Goal: Transaction & Acquisition: Purchase product/service

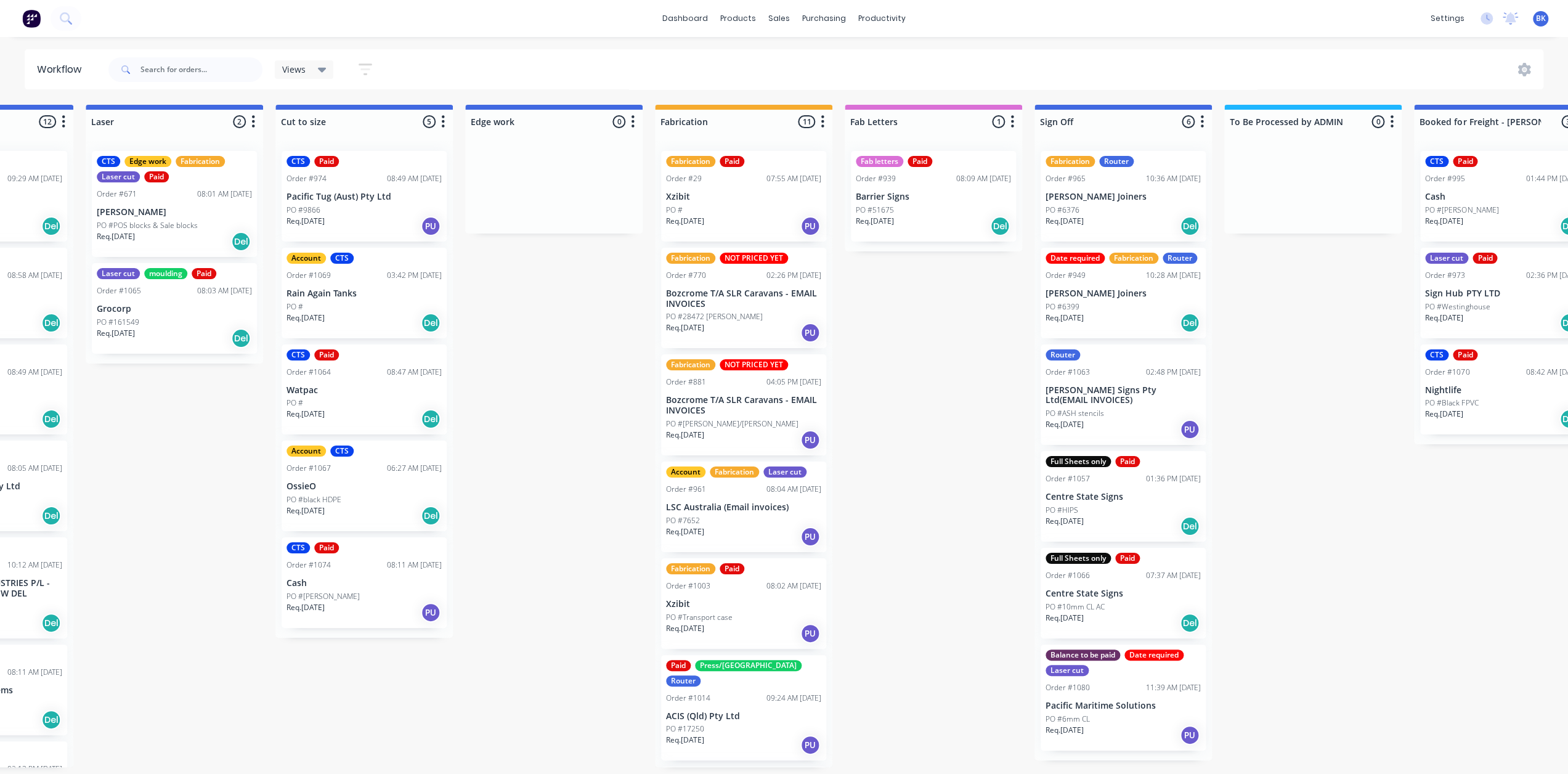
scroll to position [493, 0]
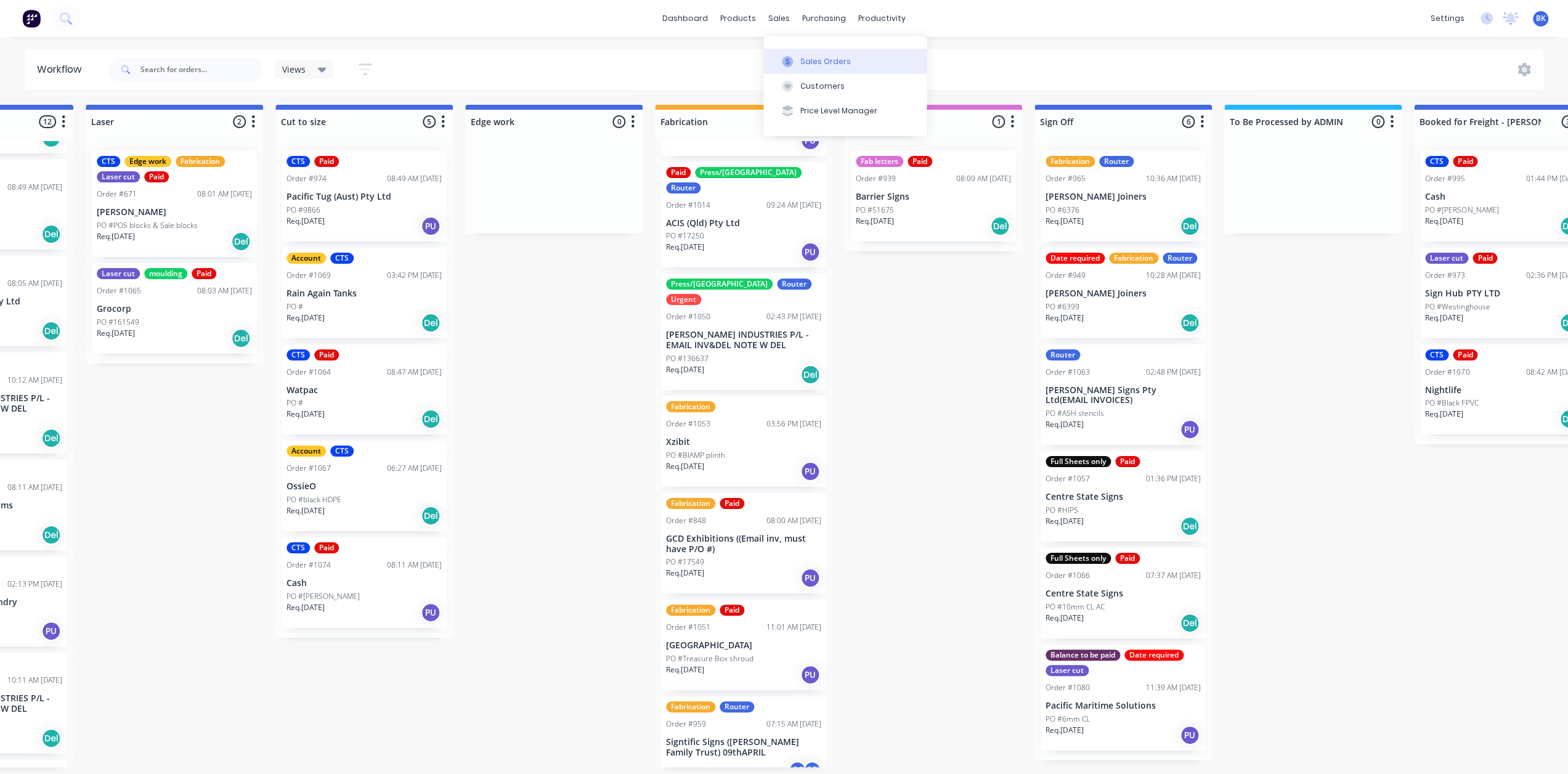
click at [804, 66] on button "Sales Orders" at bounding box center [845, 61] width 163 height 25
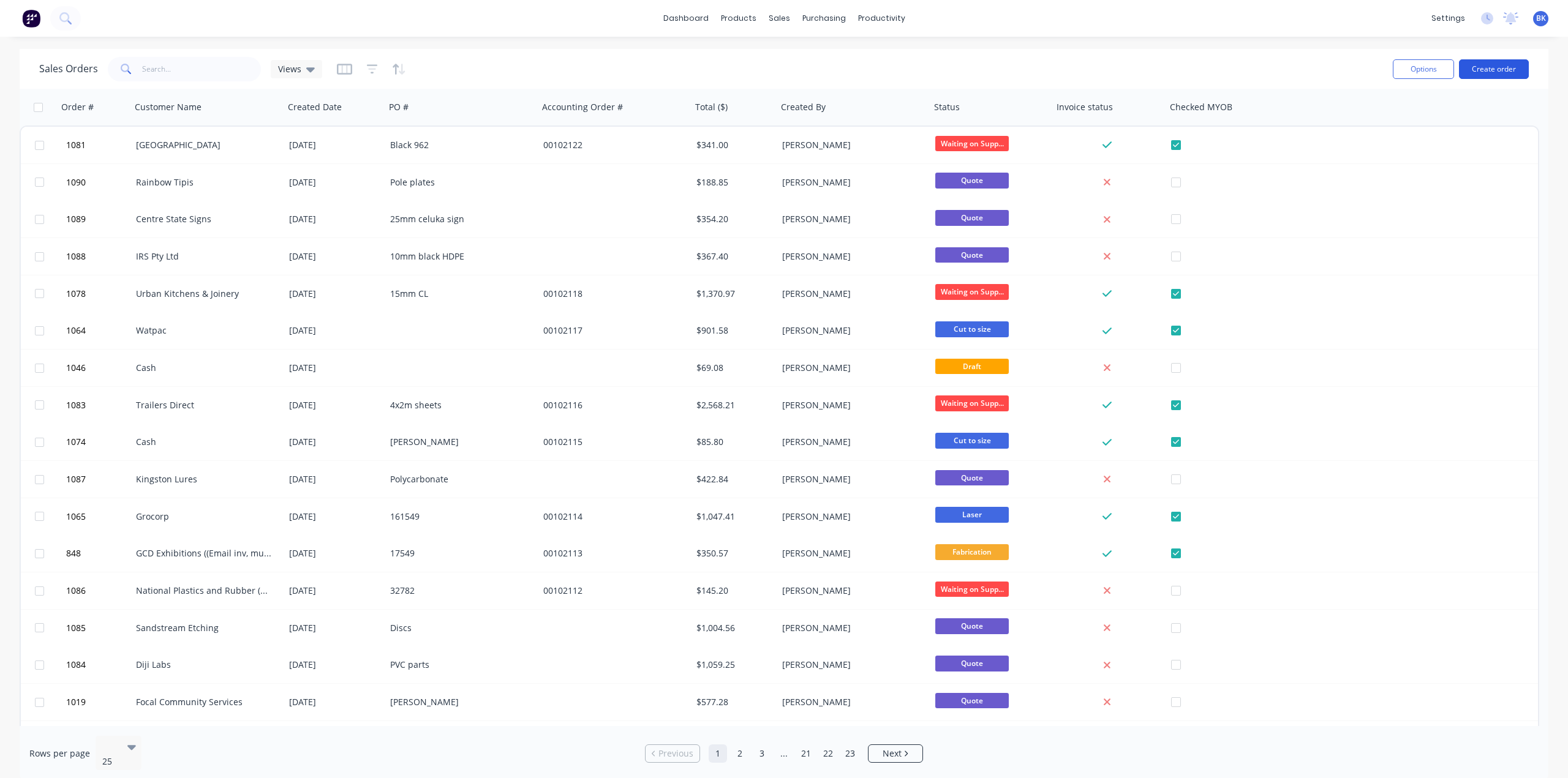
click at [1491, 64] on button "Create order" at bounding box center [1494, 69] width 70 height 19
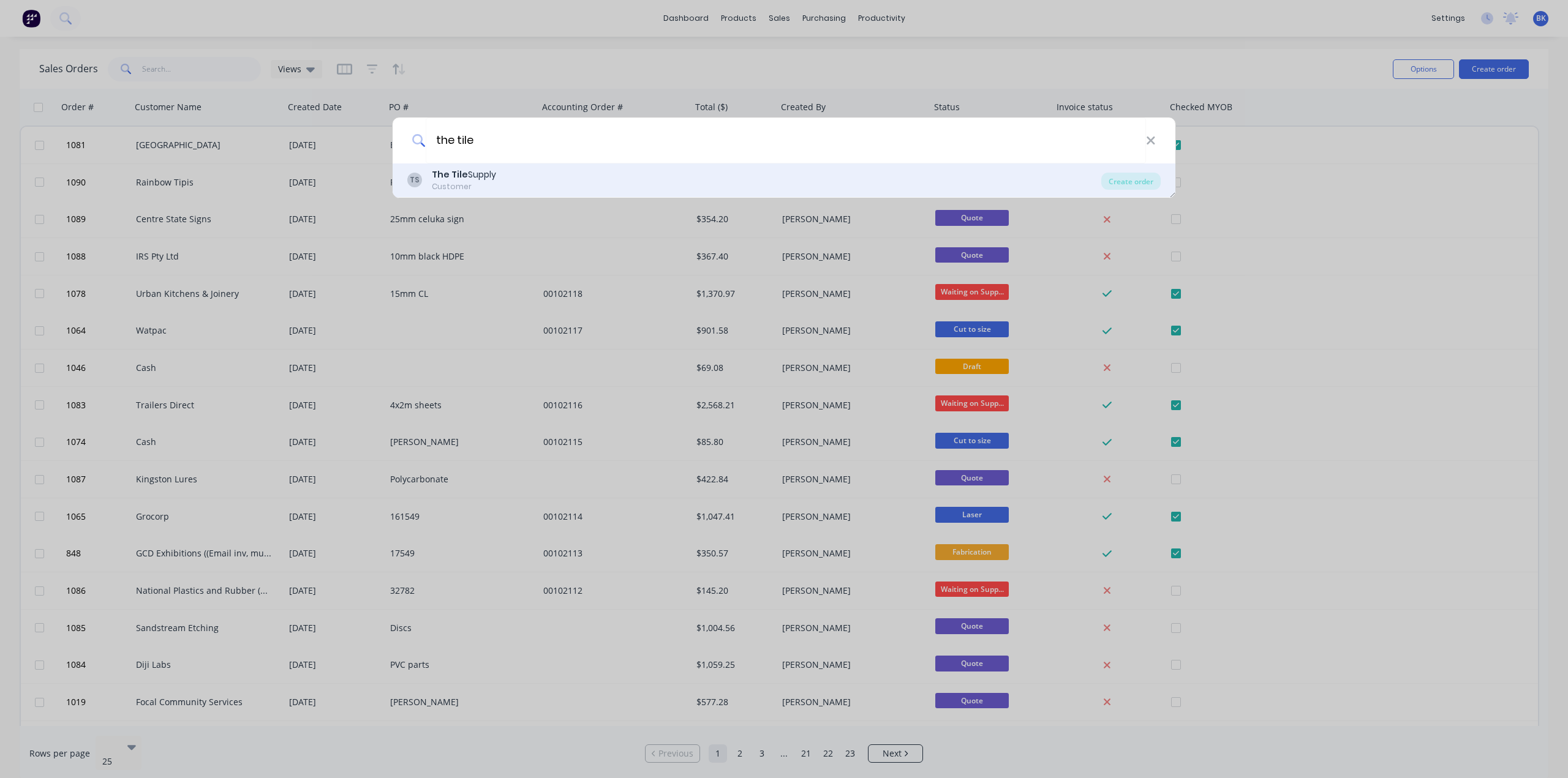
type input "the tile"
click at [510, 175] on div "TS The Tile Supply Customer" at bounding box center [754, 180] width 694 height 24
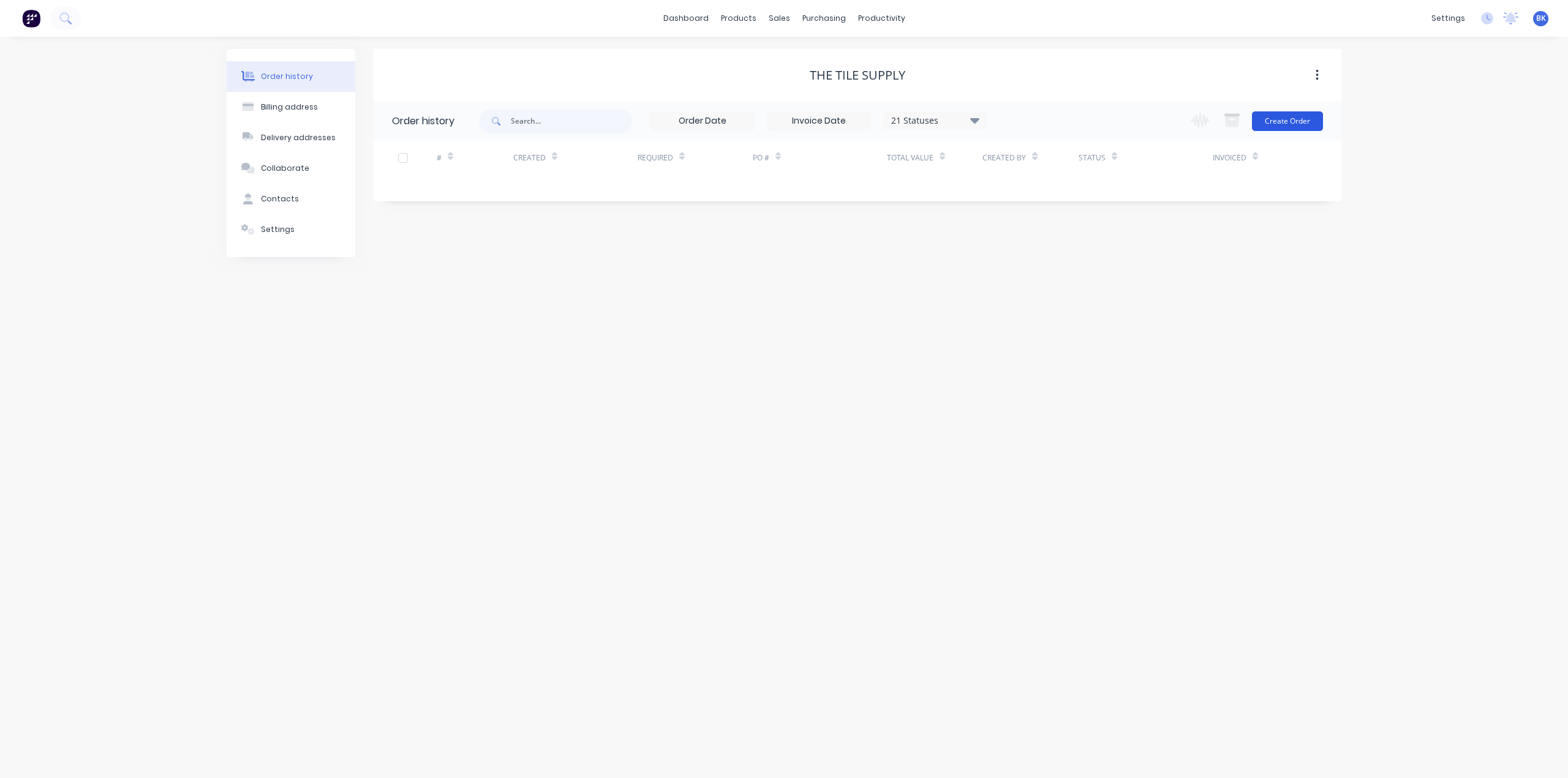
click at [1269, 121] on button "Create Order" at bounding box center [1287, 121] width 71 height 19
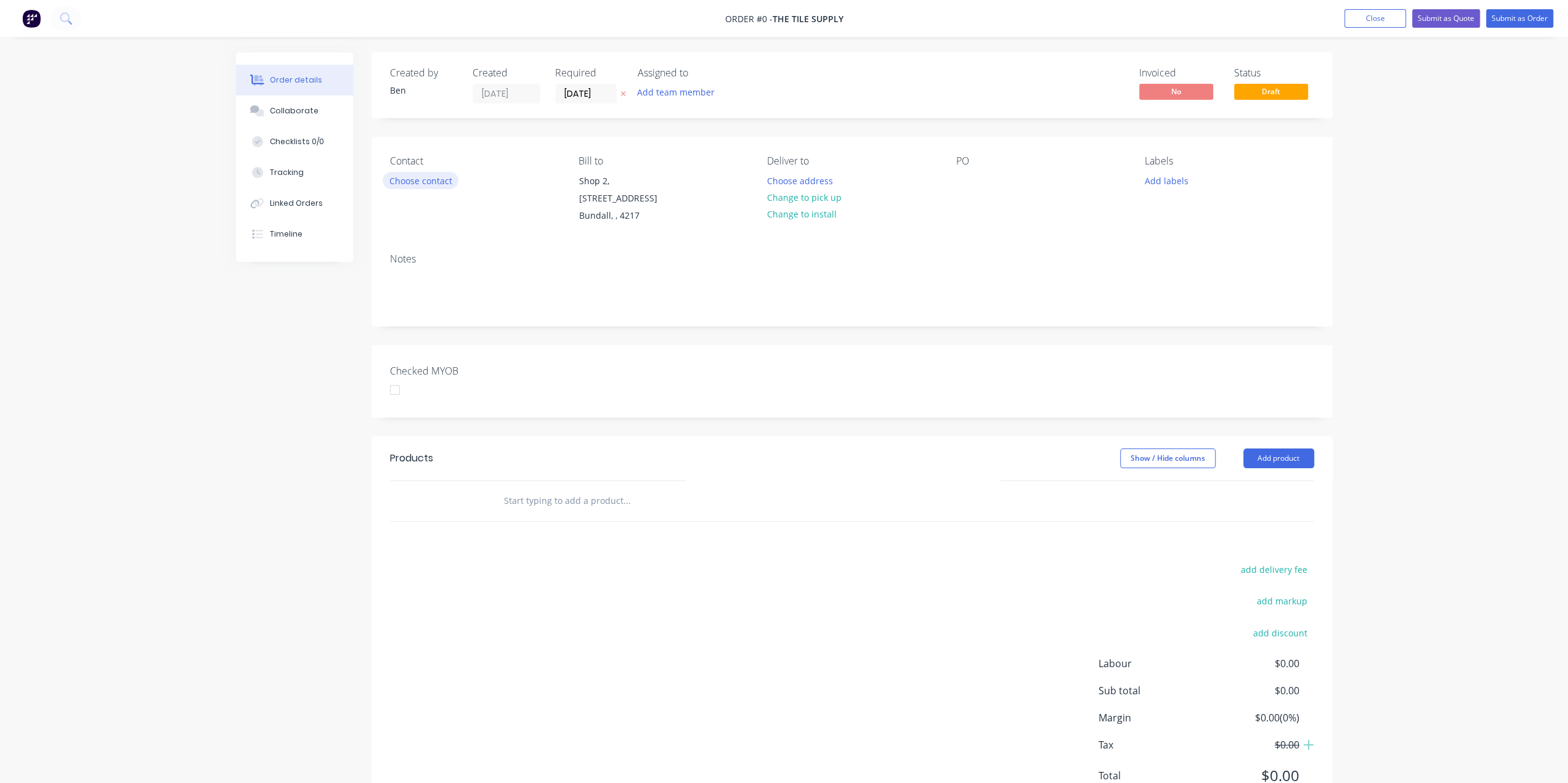
click at [437, 178] on button "Choose contact" at bounding box center [420, 180] width 76 height 17
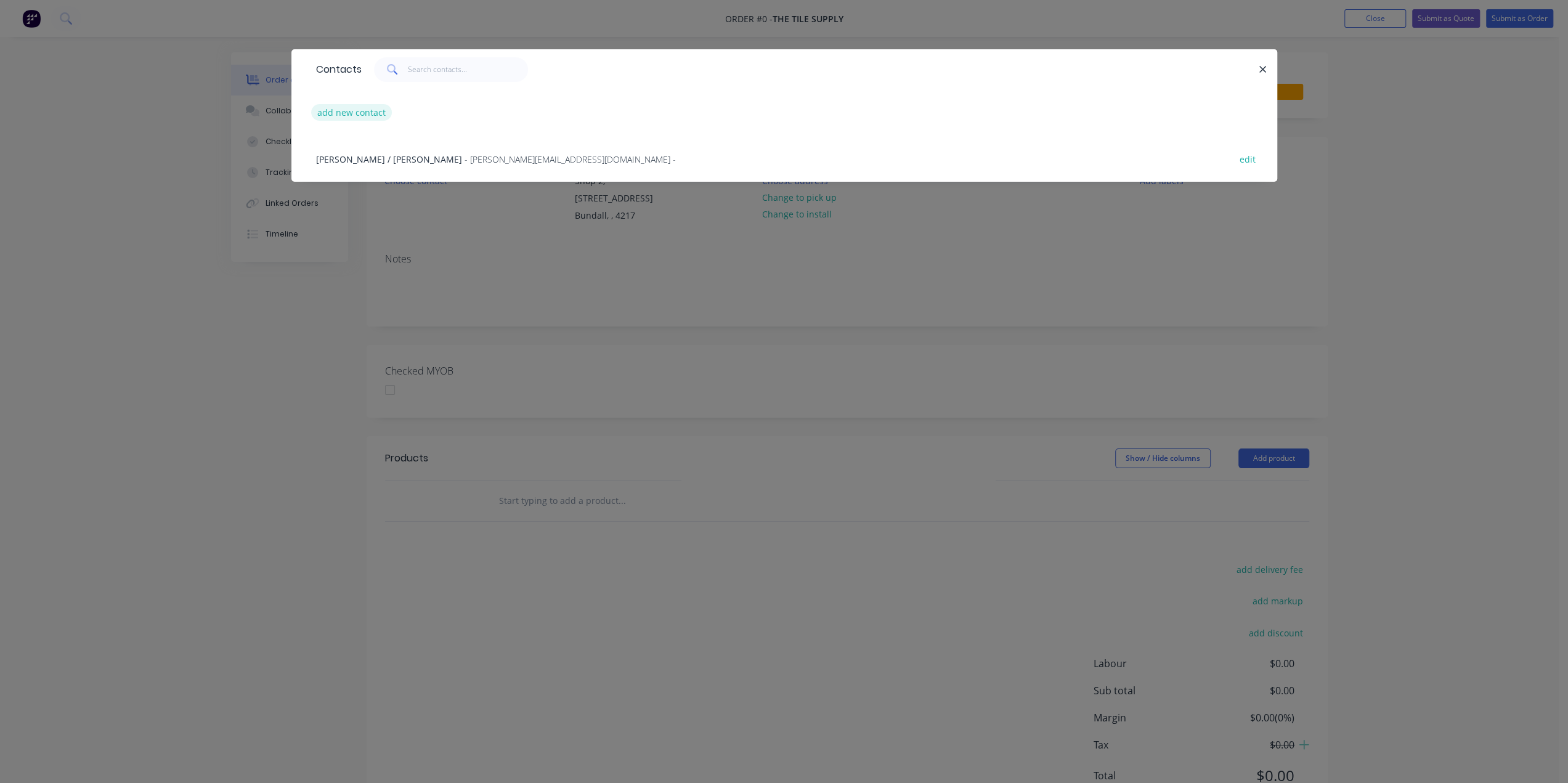
click at [364, 113] on button "add new contact" at bounding box center [351, 112] width 81 height 17
select select "AU"
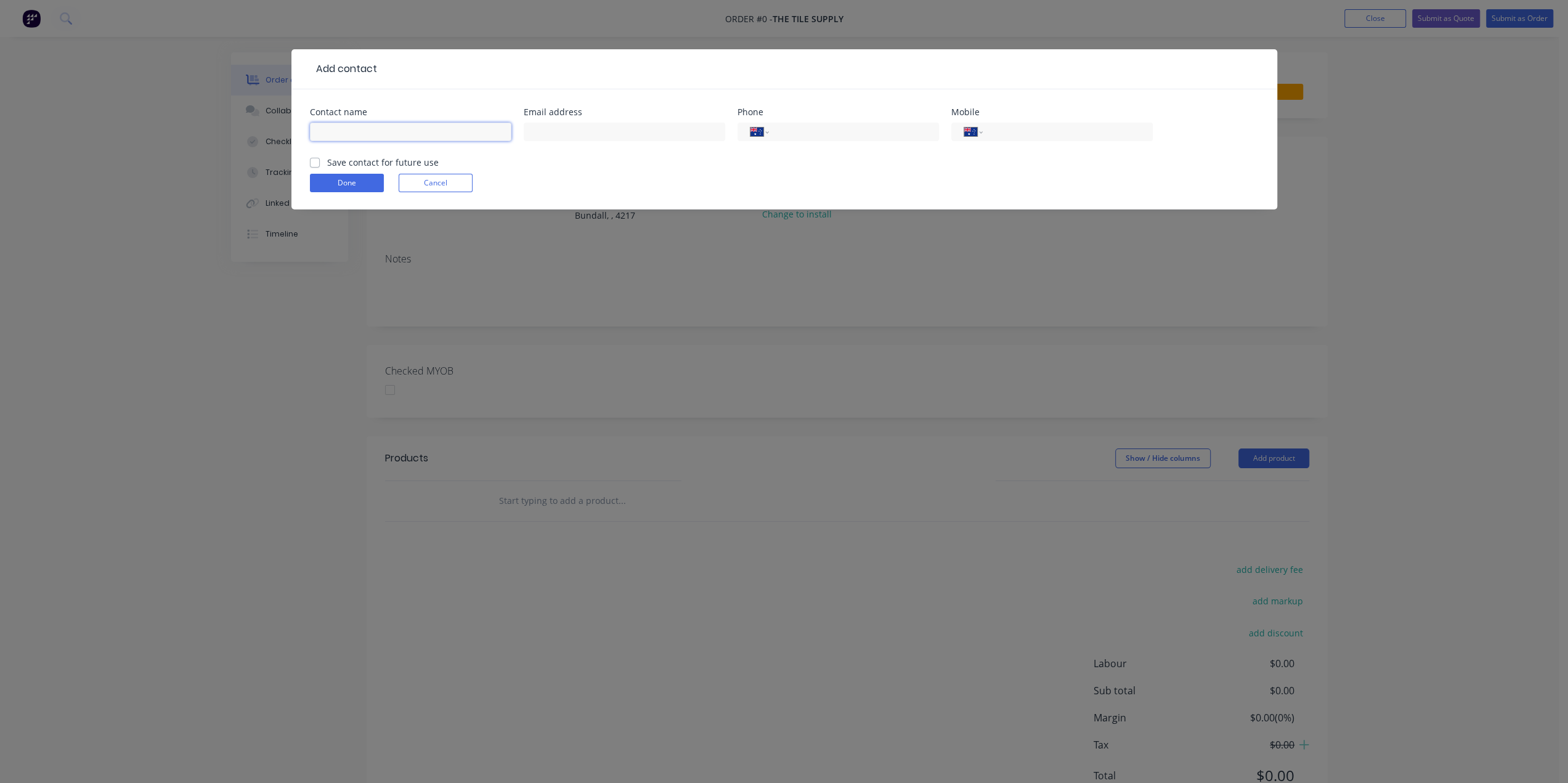
click at [336, 133] on input "text" at bounding box center [411, 132] width 202 height 19
paste input "[PERSON_NAME]"
type input "[PERSON_NAME]"
click at [619, 135] on input "text" at bounding box center [624, 132] width 202 height 19
paste input "Accounts TTS <[EMAIL_ADDRESS][DOMAIN_NAME]>"
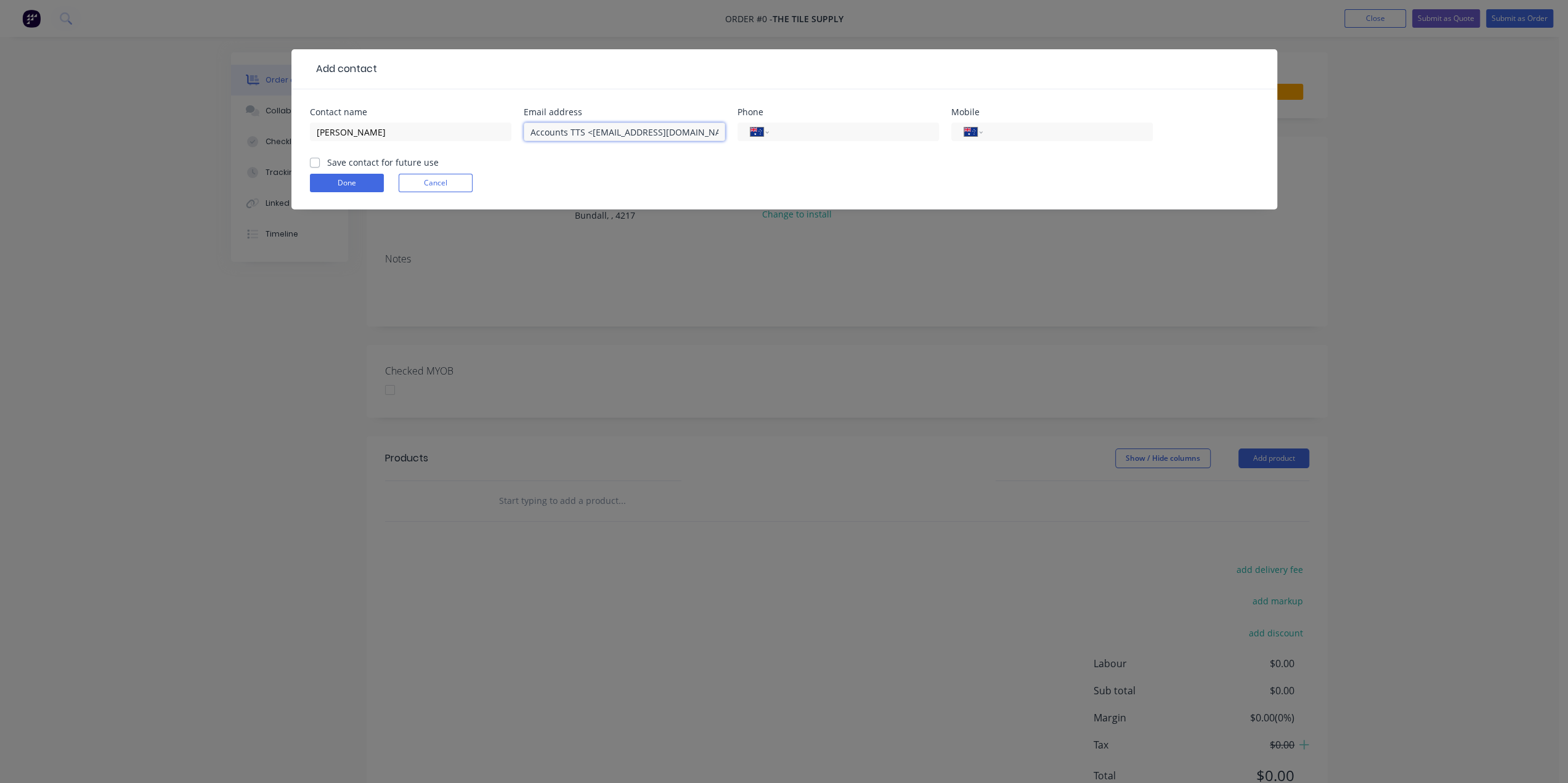
drag, startPoint x: 586, startPoint y: 131, endPoint x: 372, endPoint y: 148, distance: 214.7
click at [372, 148] on div "Contact name [PERSON_NAME] Email address Accounts TTS <[EMAIL_ADDRESS][DOMAIN_N…" at bounding box center [784, 132] width 949 height 48
click at [686, 130] on input "[EMAIL_ADDRESS][DOMAIN_NAME]>" at bounding box center [624, 132] width 202 height 19
type input "[EMAIL_ADDRESS][DOMAIN_NAME]"
click at [842, 130] on input "tel" at bounding box center [851, 133] width 148 height 14
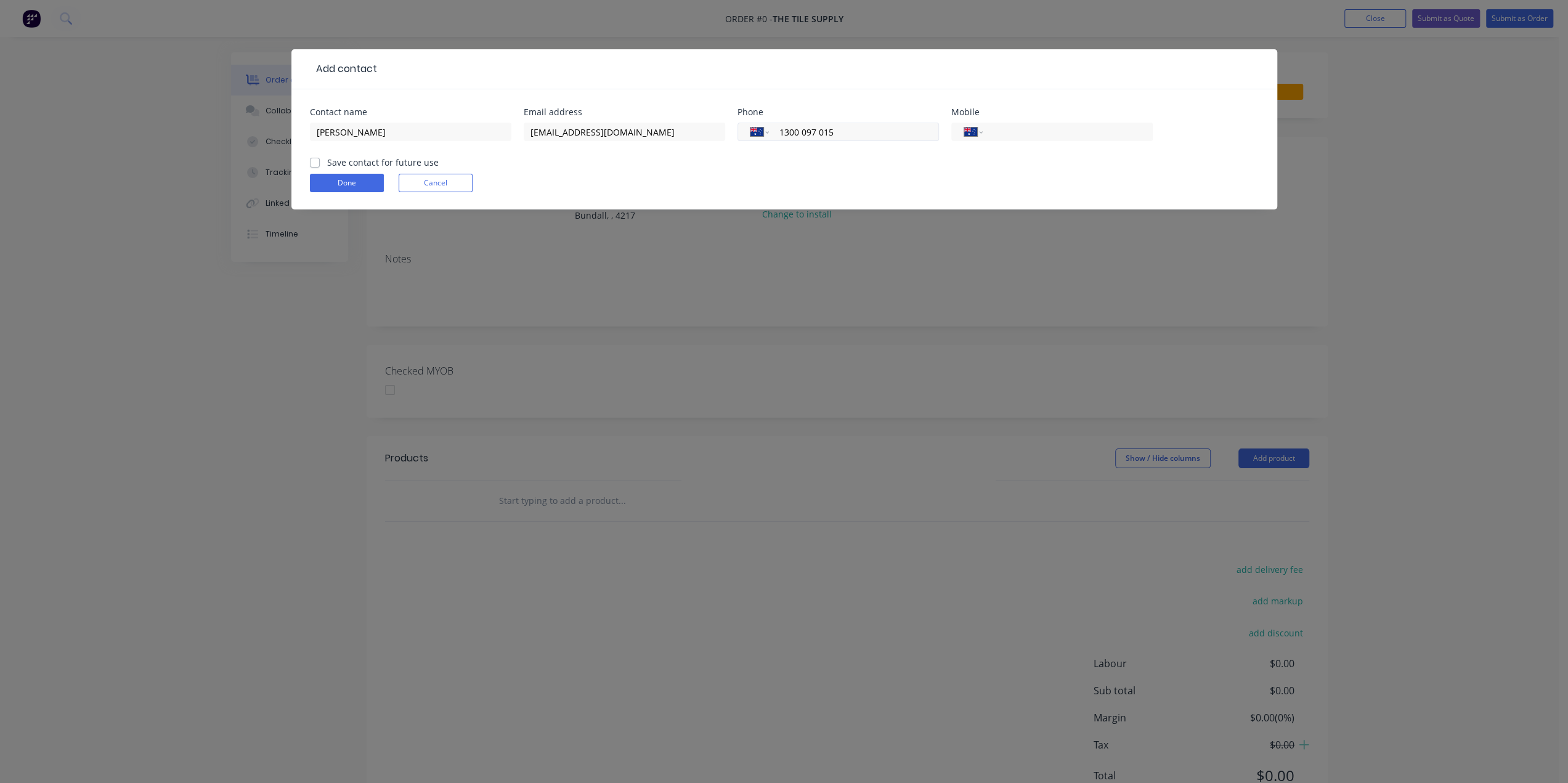
type input "1300 097 015"
click at [327, 164] on label "Save contact for future use" at bounding box center [382, 162] width 112 height 13
click at [318, 164] on input "Save contact for future use" at bounding box center [315, 161] width 10 height 12
checkbox input "true"
click at [345, 185] on button "Done" at bounding box center [346, 183] width 74 height 19
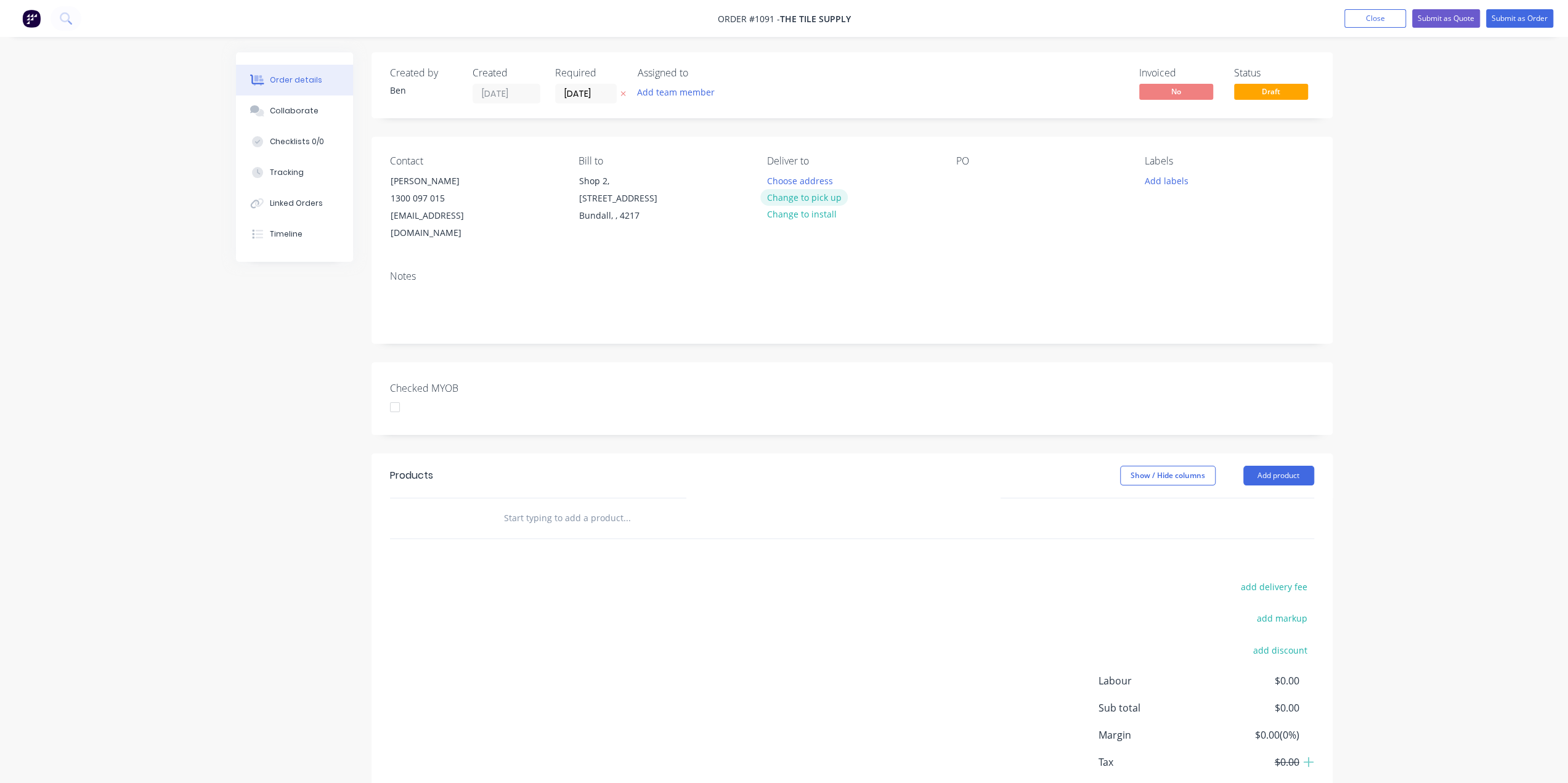
click at [813, 194] on button "Change to pick up" at bounding box center [804, 197] width 87 height 17
click at [969, 181] on div at bounding box center [966, 181] width 19 height 18
click at [1170, 185] on button "Add labels" at bounding box center [1166, 180] width 57 height 17
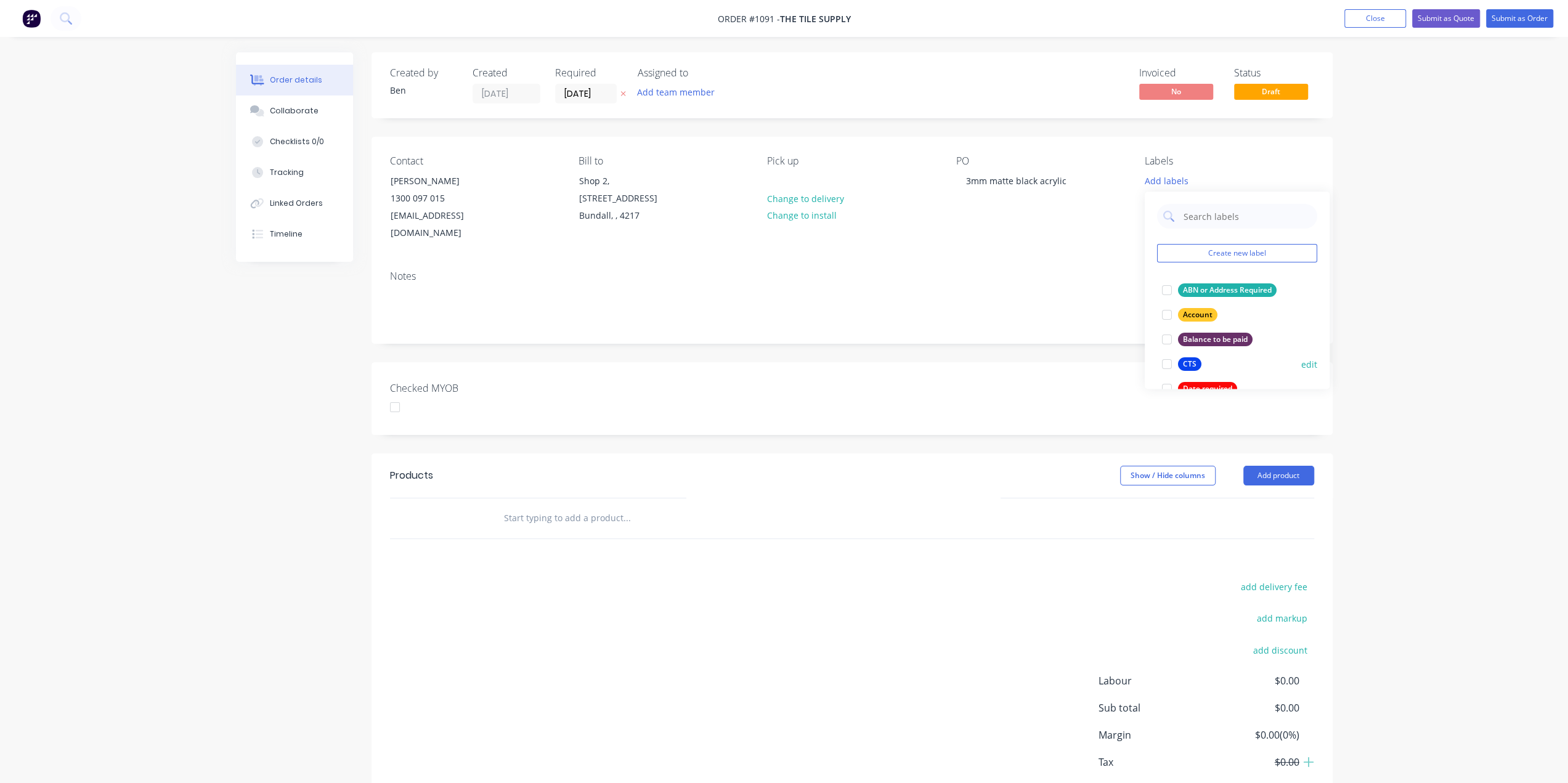
click at [1183, 357] on button "CTS" at bounding box center [1181, 364] width 49 height 17
click at [573, 509] on input "text" at bounding box center [627, 518] width 246 height 24
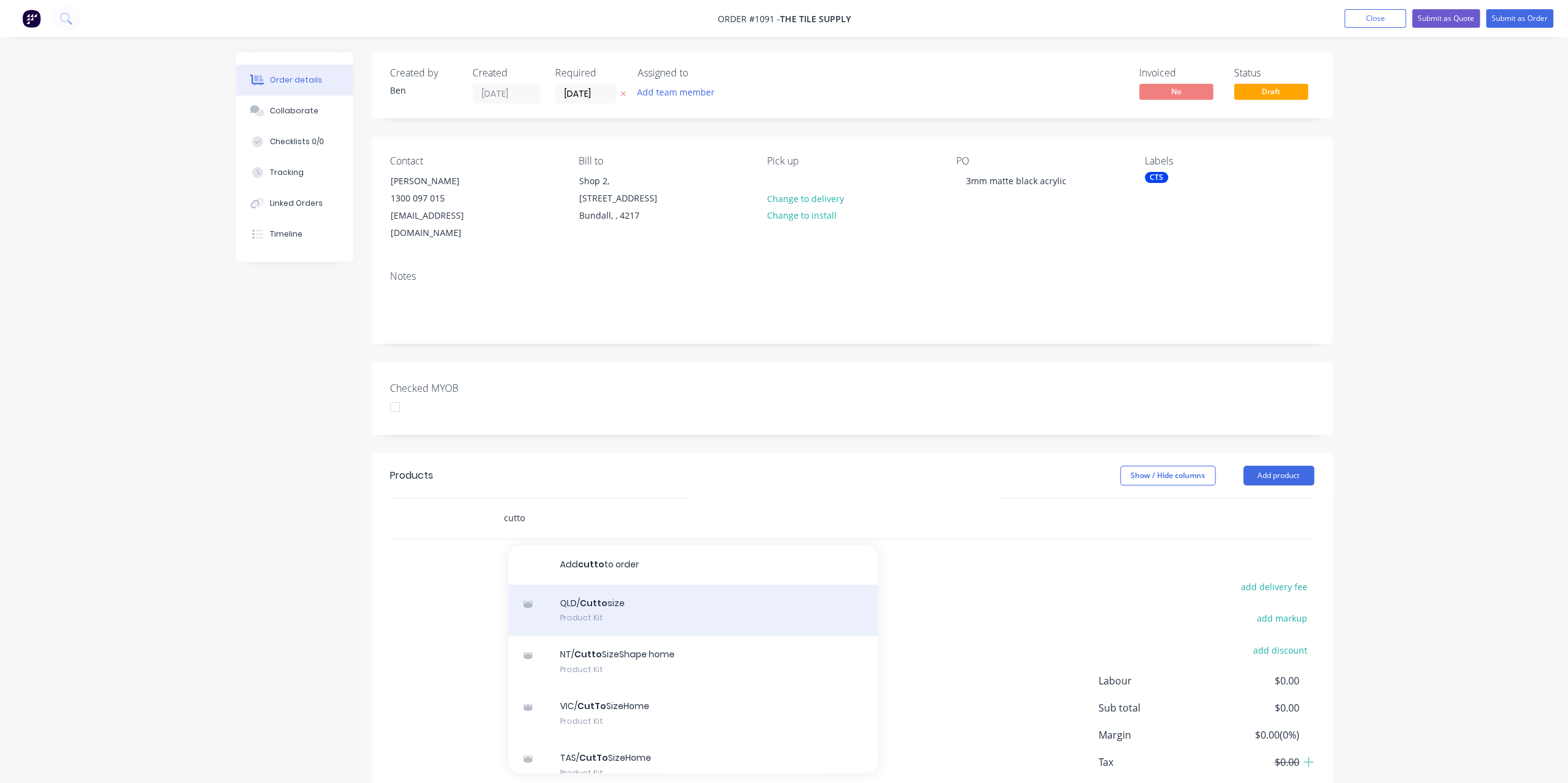
type input "cutto"
click at [601, 591] on div "QLD/ Cutto size Product Kit" at bounding box center [693, 611] width 369 height 52
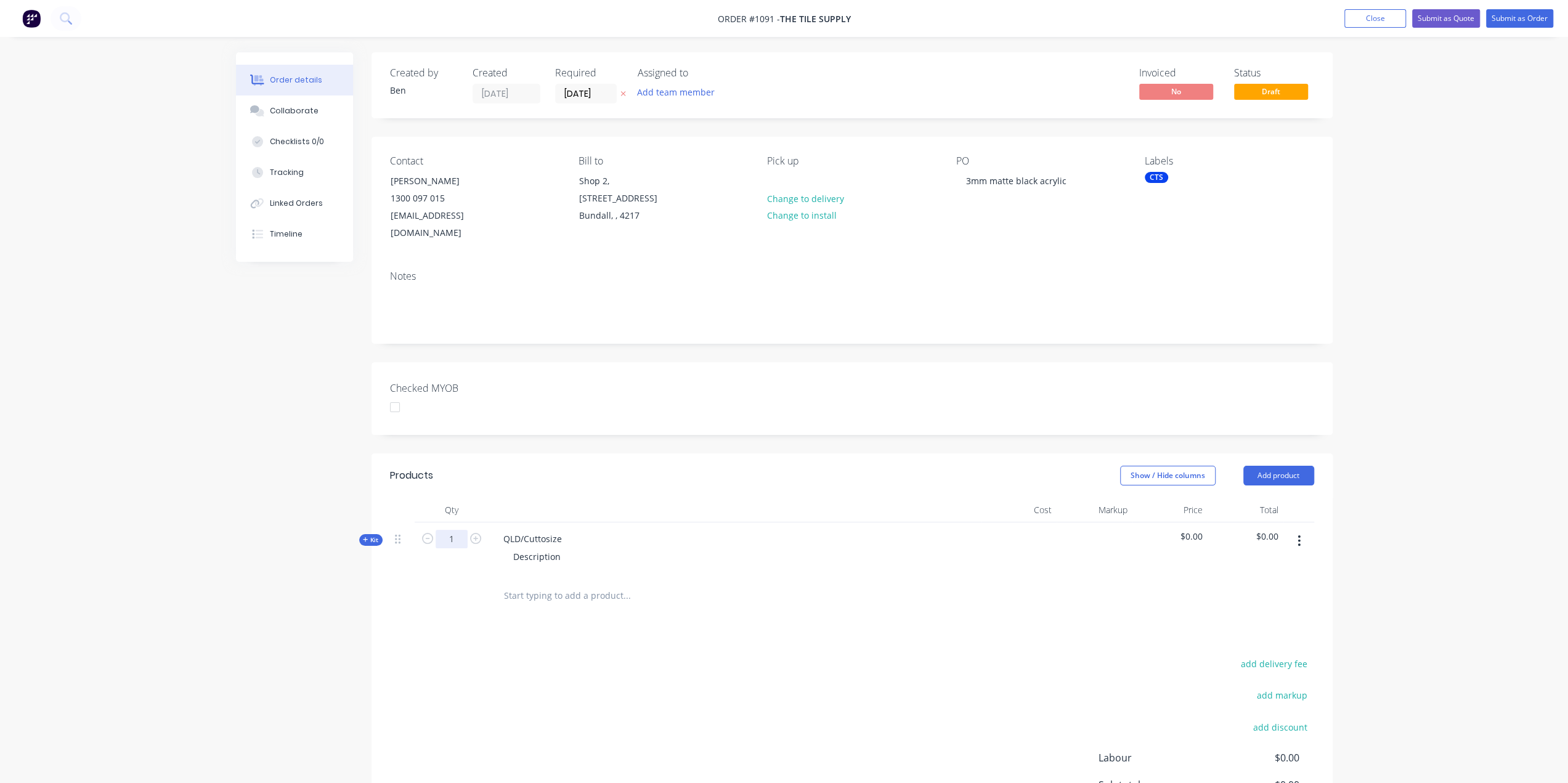
drag, startPoint x: 450, startPoint y: 519, endPoint x: 459, endPoint y: 527, distance: 12.0
click at [450, 530] on input "1" at bounding box center [452, 540] width 32 height 19
click at [454, 530] on input "1" at bounding box center [452, 540] width 32 height 19
type input "50"
click at [363, 537] on icon at bounding box center [366, 540] width 6 height 6
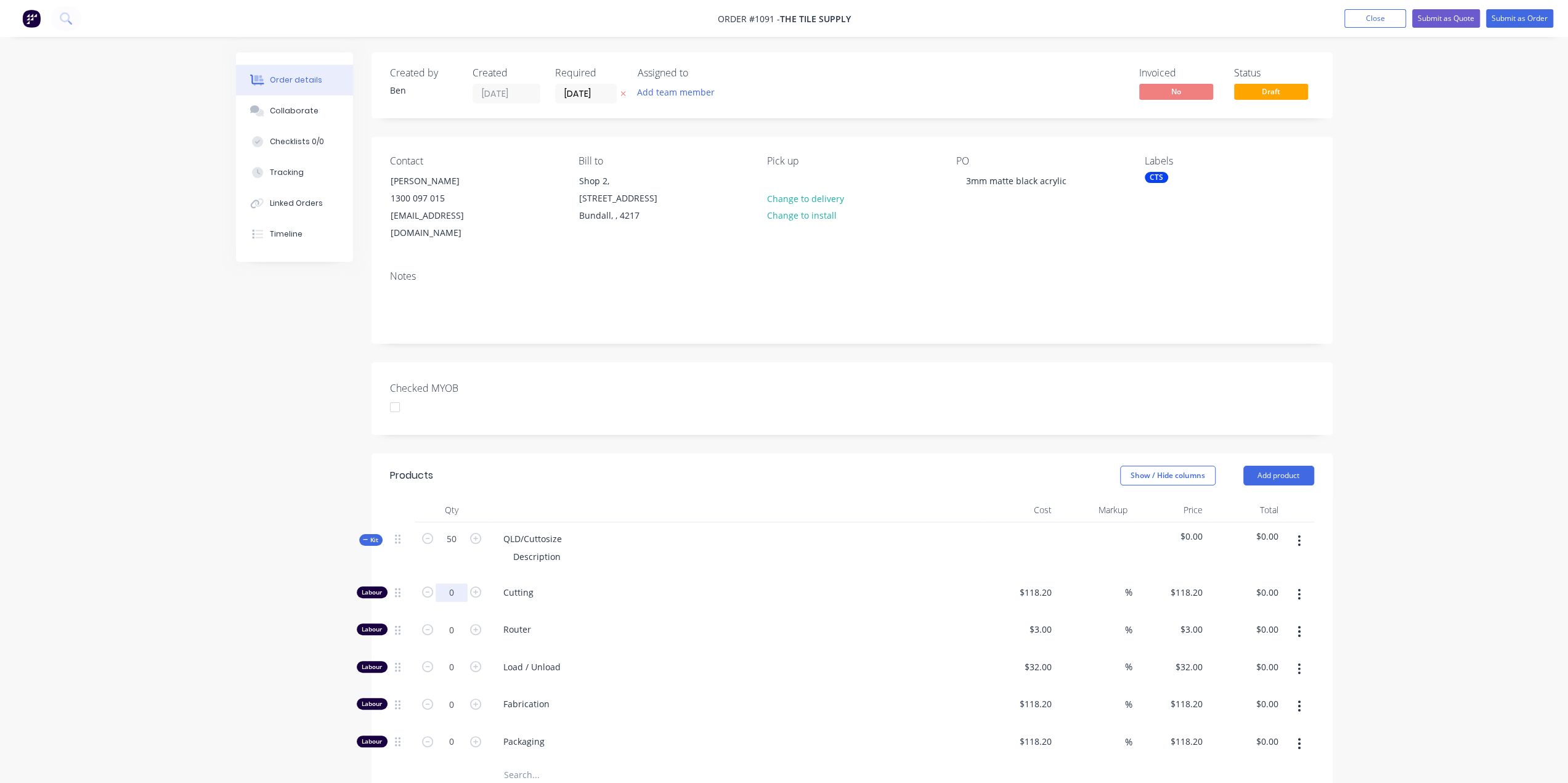
click at [445, 583] on input "0" at bounding box center [452, 593] width 32 height 19
type input "1"
type input "$118.20"
click at [1050, 583] on input "118.2" at bounding box center [1042, 592] width 28 height 18
type input "$10.00"
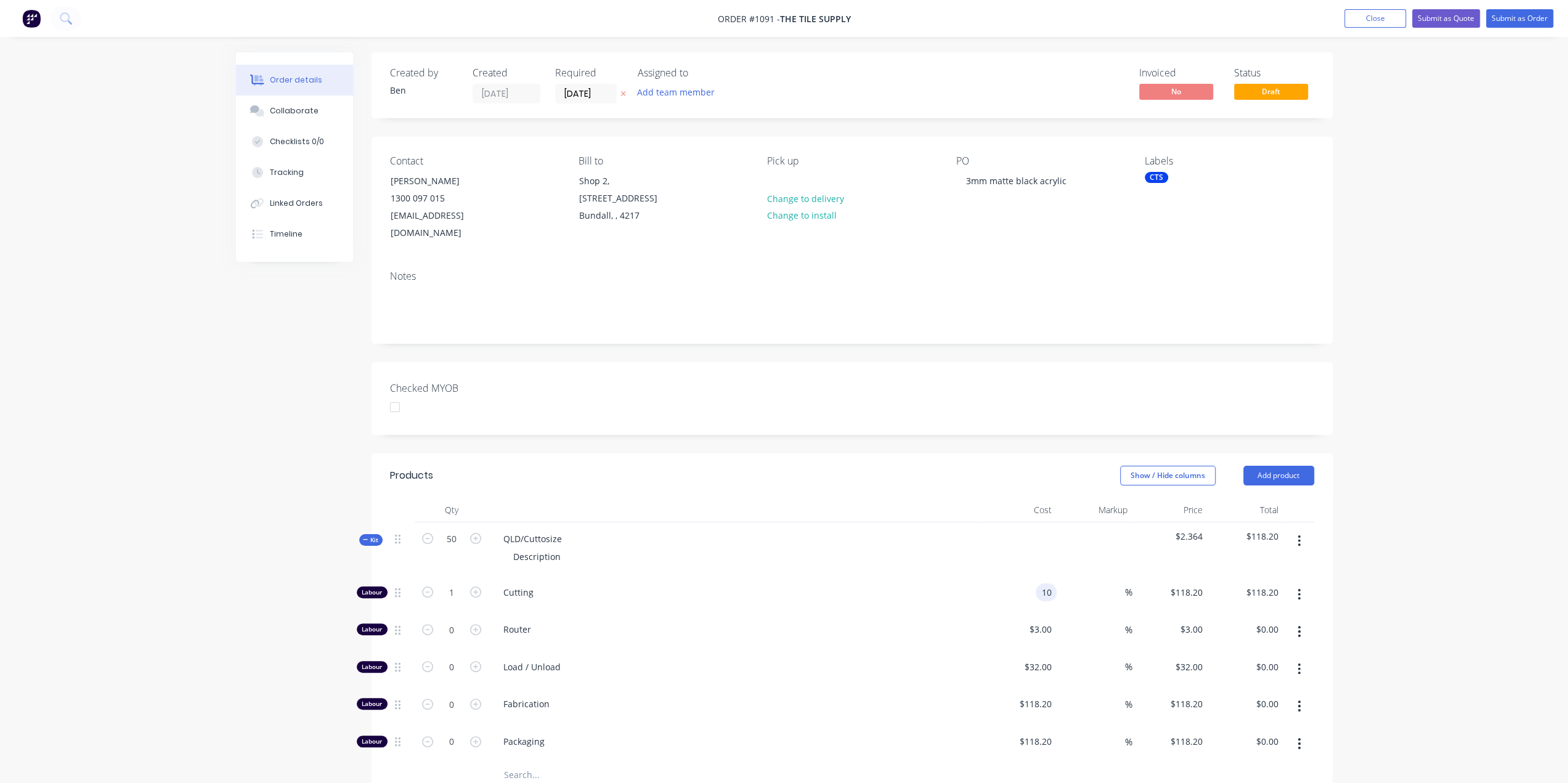
type input "$10.00"
click at [527, 763] on input "text" at bounding box center [627, 775] width 246 height 24
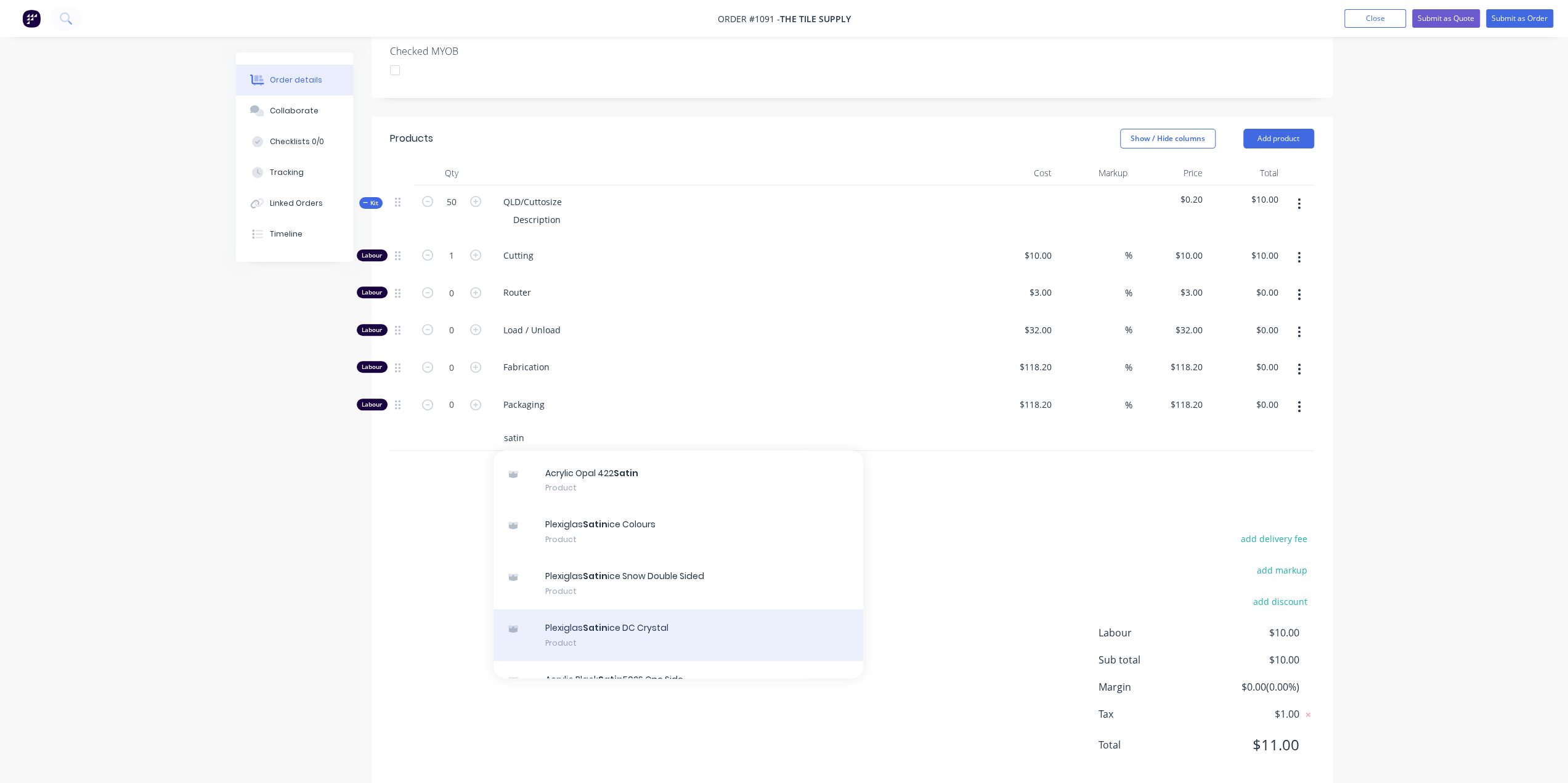
scroll to position [123, 0]
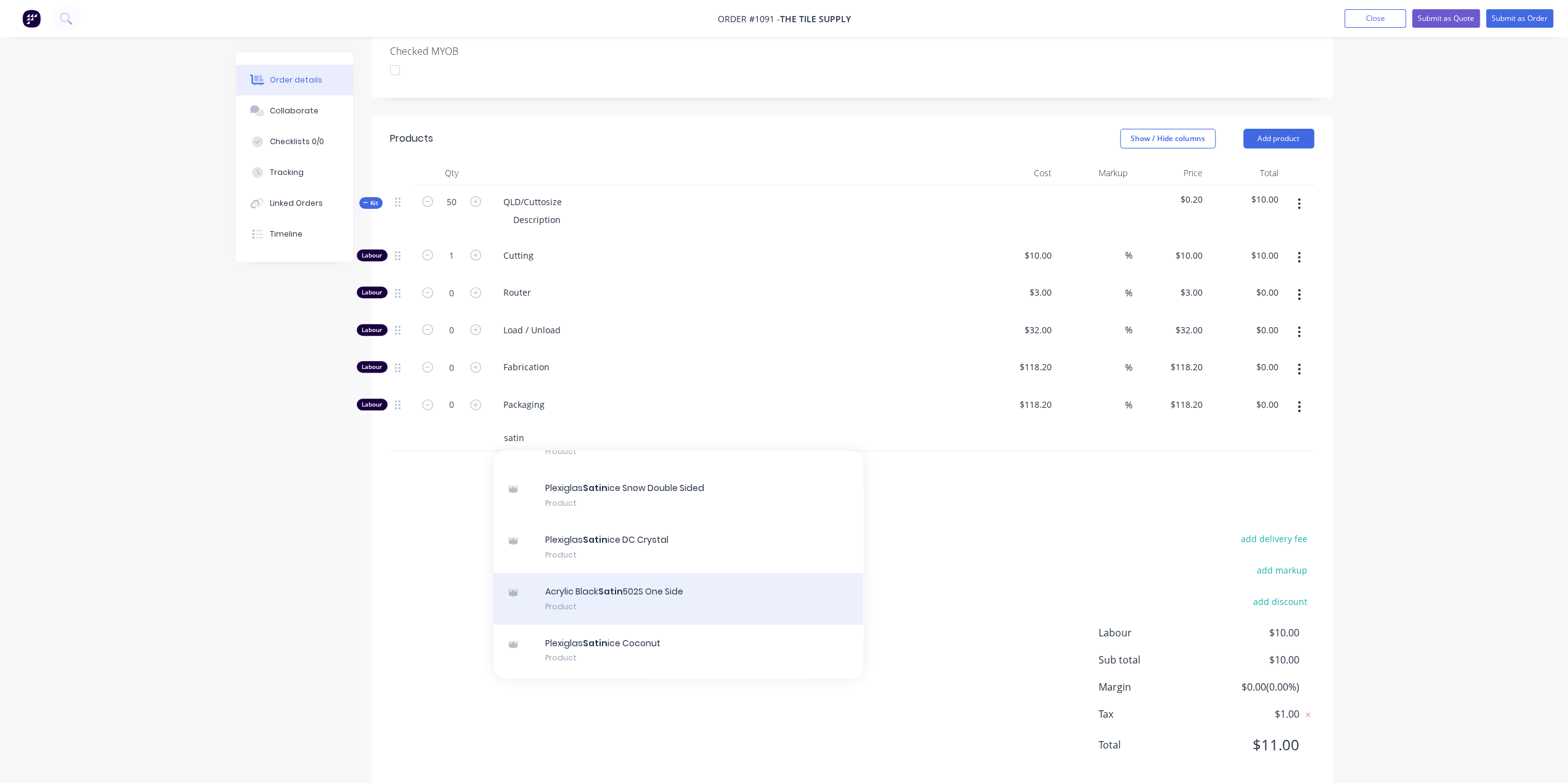
type input "satin"
click at [667, 573] on div "Acrylic Black Satin 502S One Side Product" at bounding box center [678, 599] width 369 height 52
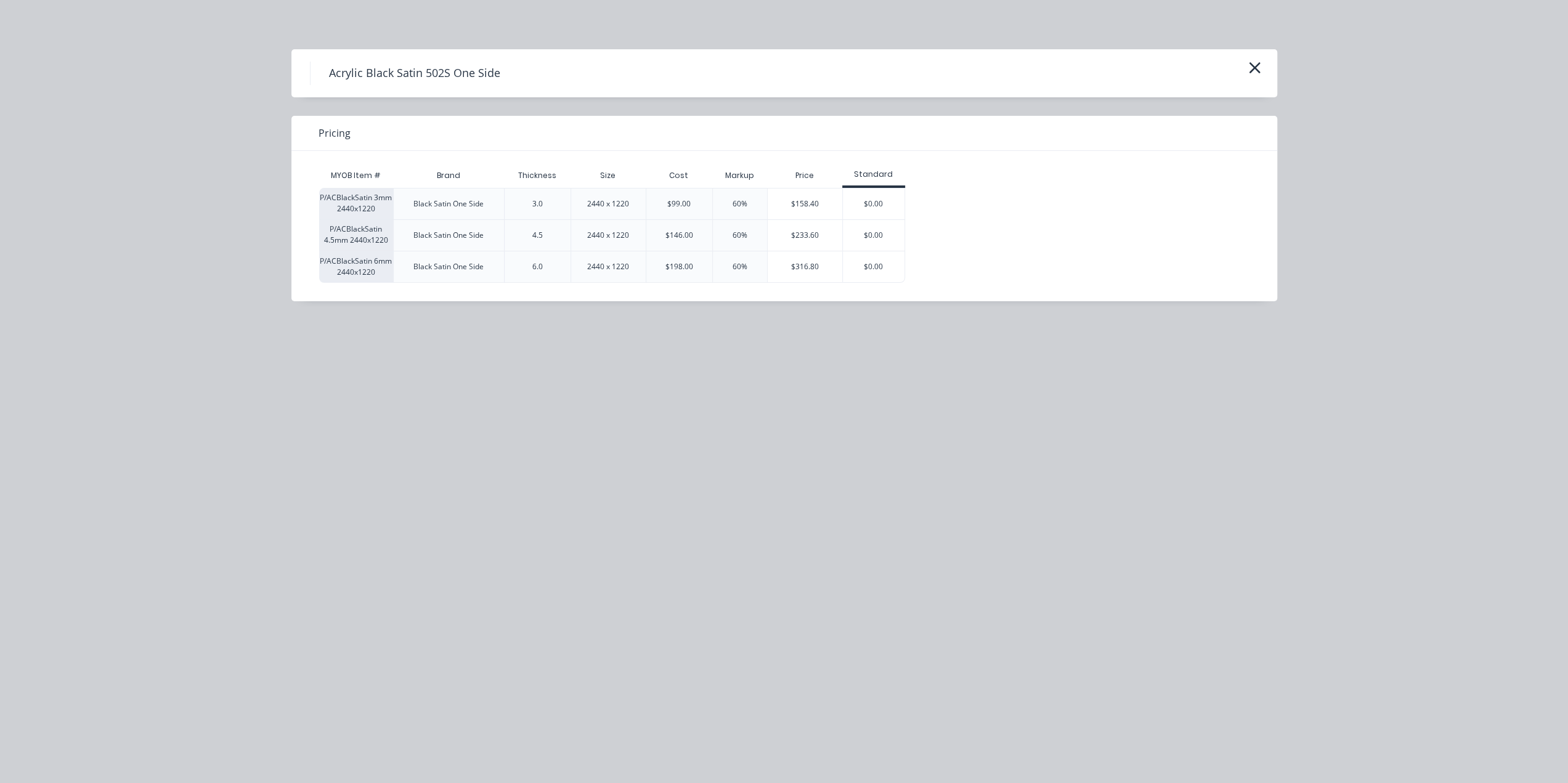
click at [820, 200] on div "$158.40" at bounding box center [805, 204] width 75 height 31
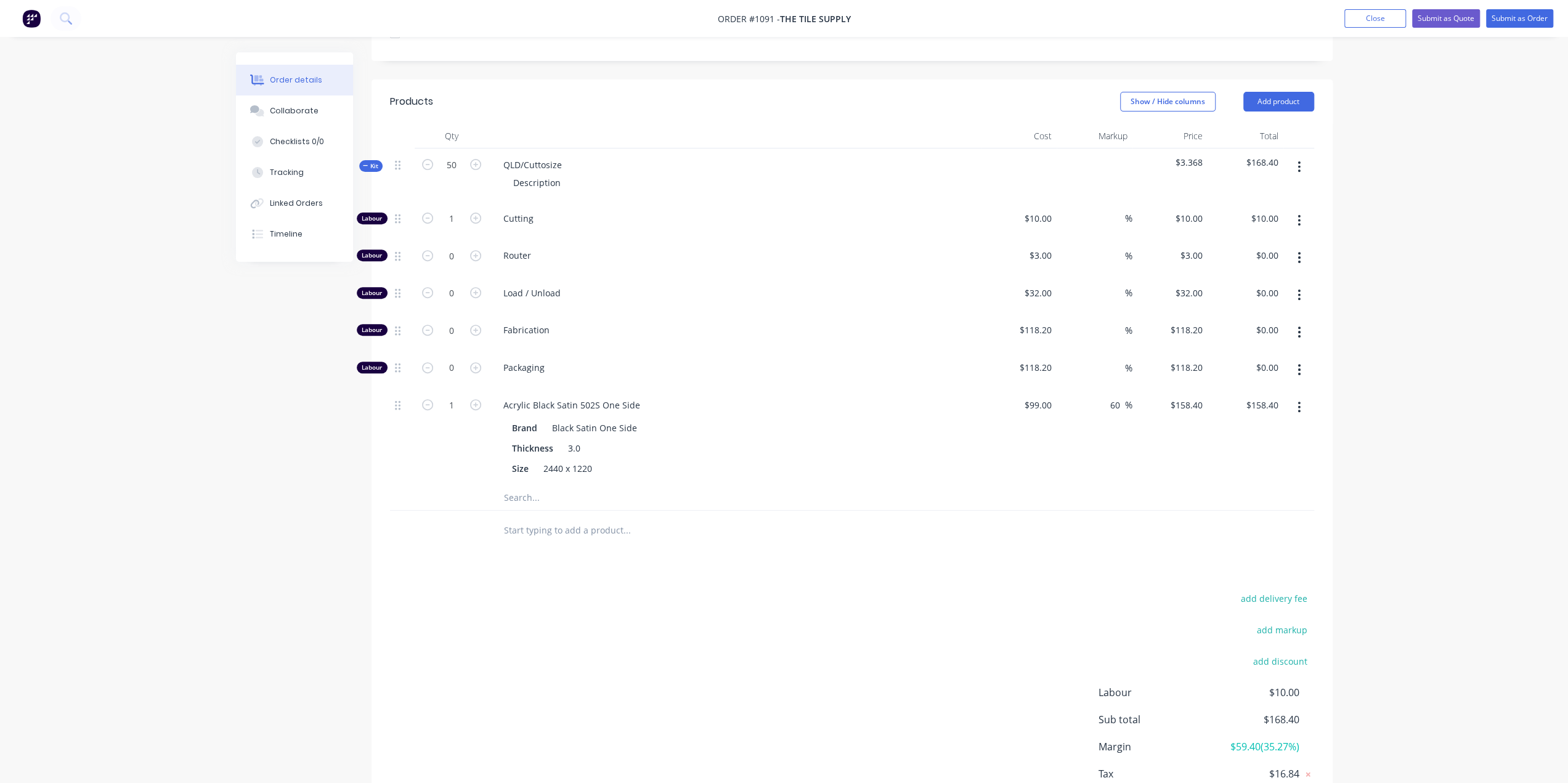
scroll to position [434, 0]
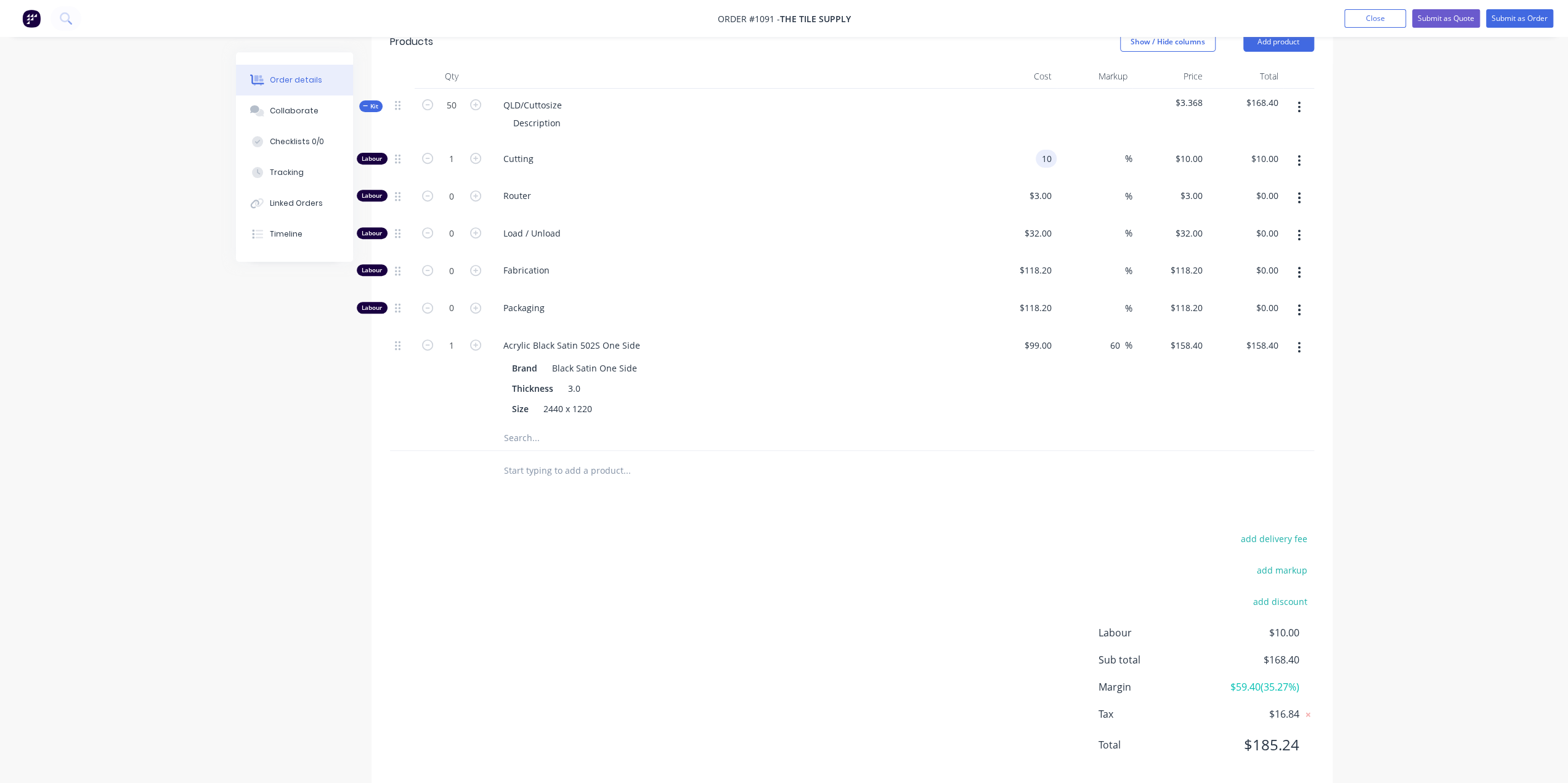
click at [1026, 143] on div "10 10" at bounding box center [1019, 161] width 76 height 37
type input "$29.60"
click at [805, 496] on div "Products Show / Hide columns Add product Qty Cost Markup Price Total Kit 50 QLD…" at bounding box center [852, 403] width 961 height 767
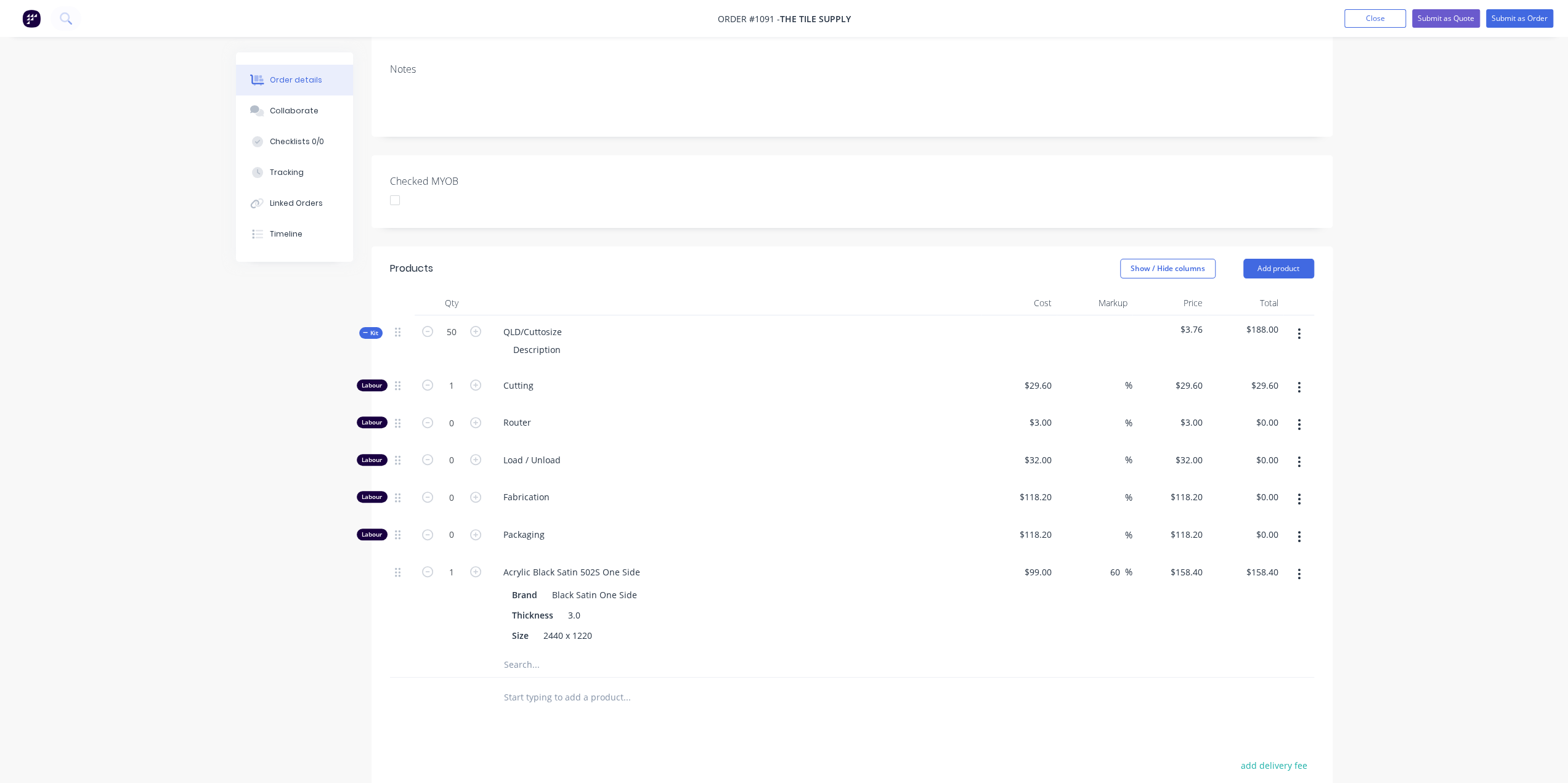
scroll to position [249, 0]
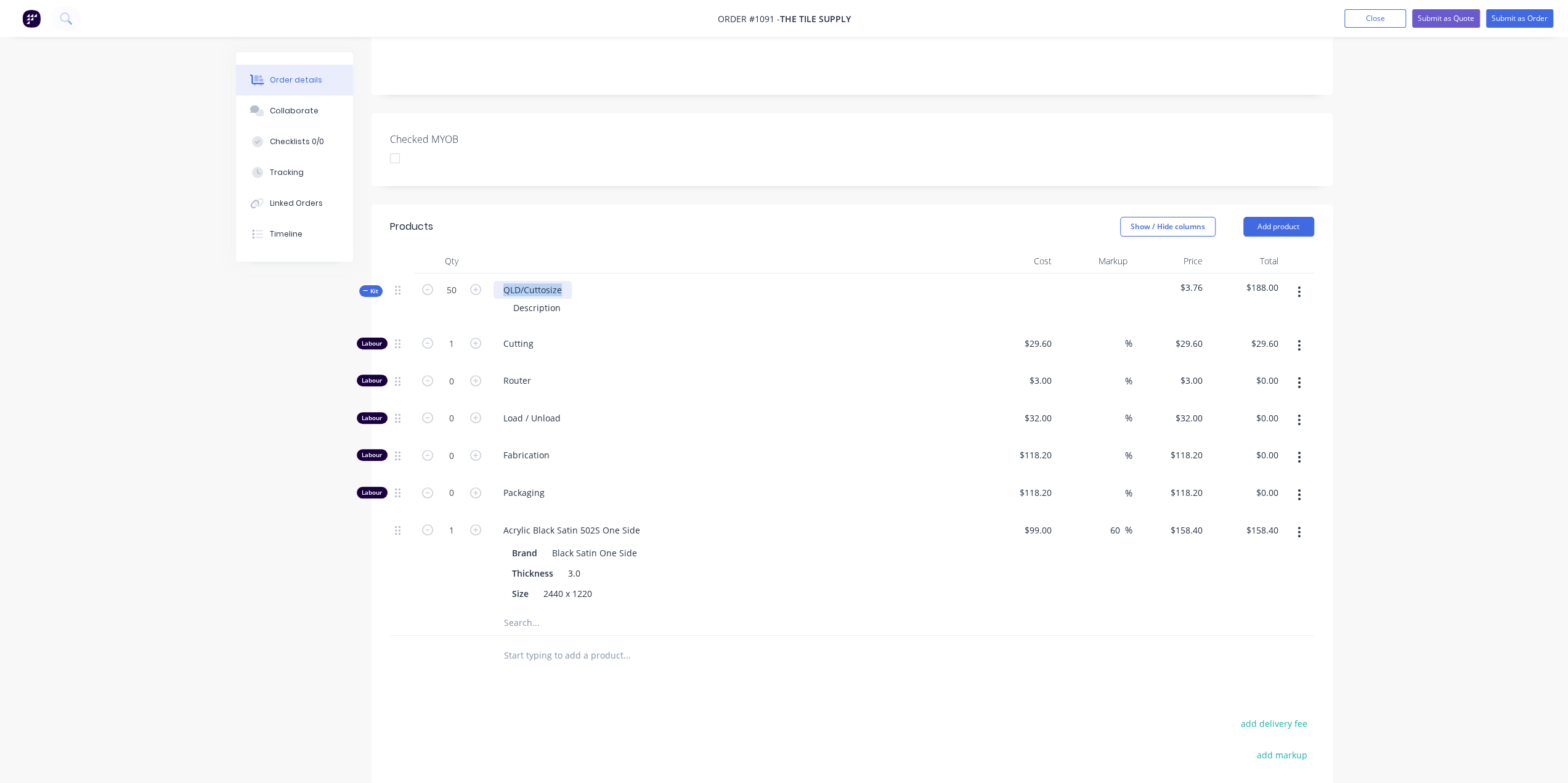
drag, startPoint x: 563, startPoint y: 272, endPoint x: 492, endPoint y: 272, distance: 71.0
click at [492, 274] on div "QLD/Cuttosize Description" at bounding box center [735, 300] width 493 height 53
drag, startPoint x: 563, startPoint y: 287, endPoint x: 498, endPoint y: 295, distance: 65.5
click at [498, 299] on div "Description" at bounding box center [735, 308] width 483 height 18
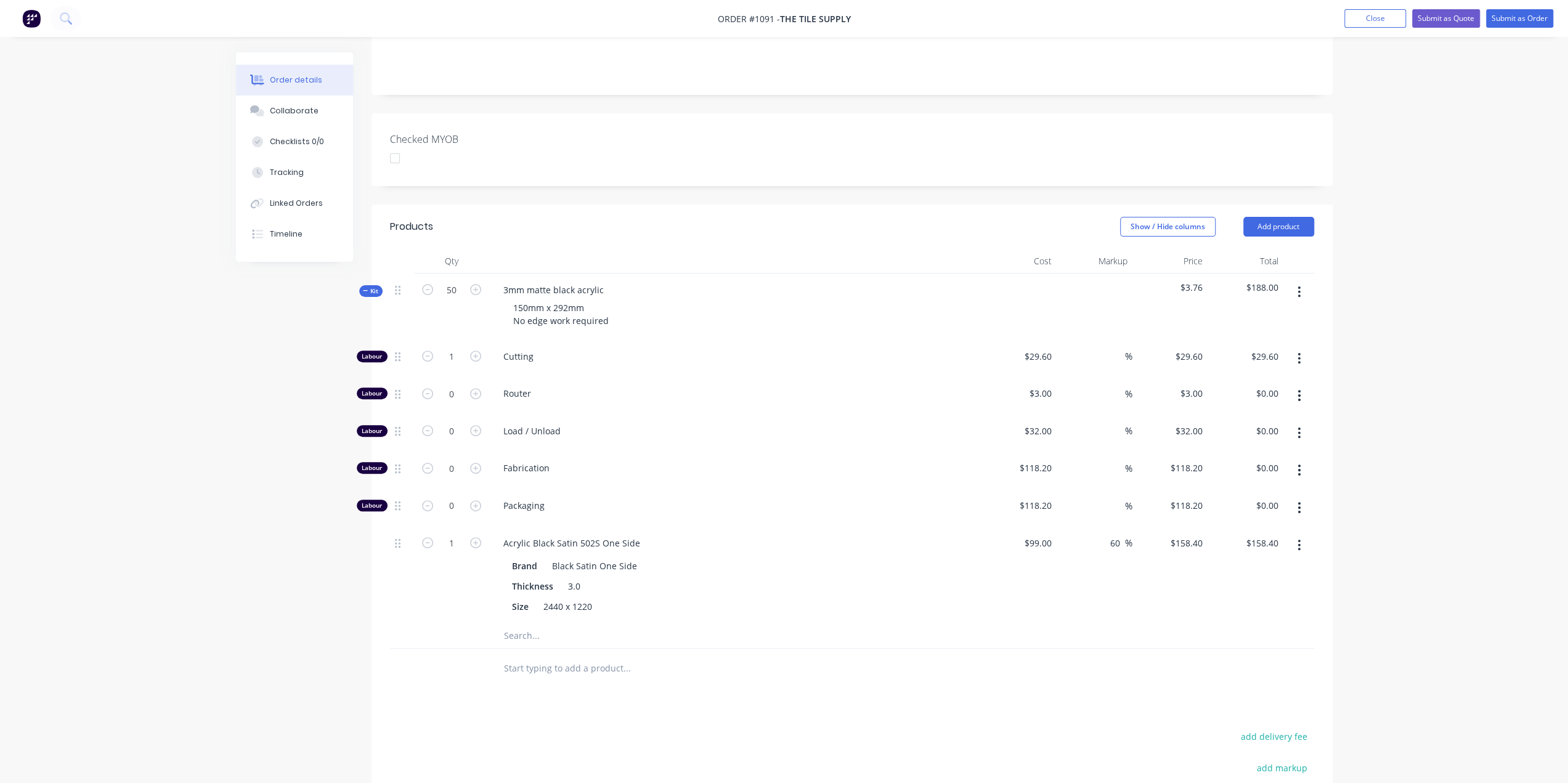
click at [364, 287] on icon at bounding box center [366, 290] width 6 height 6
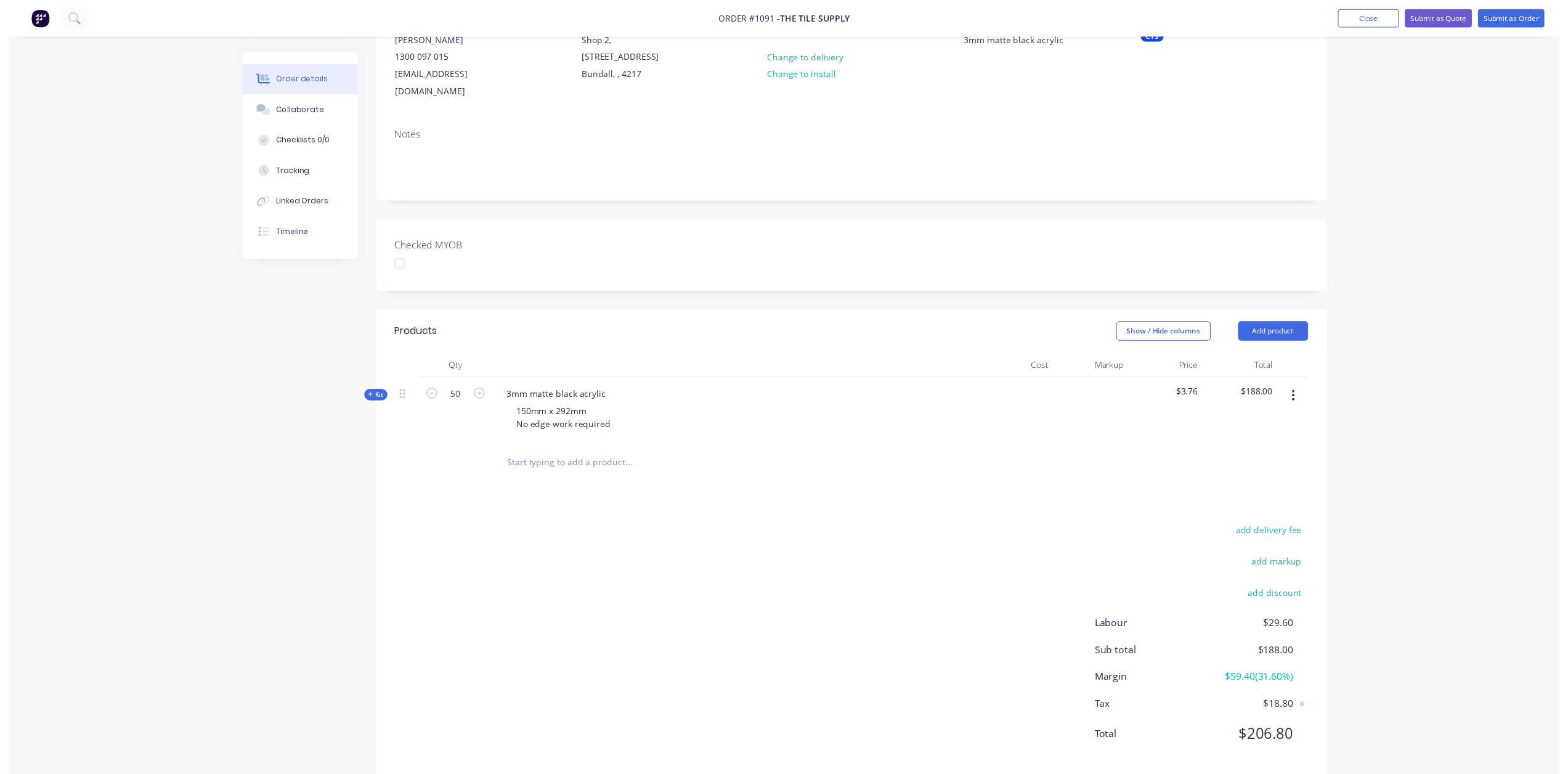
scroll to position [0, 0]
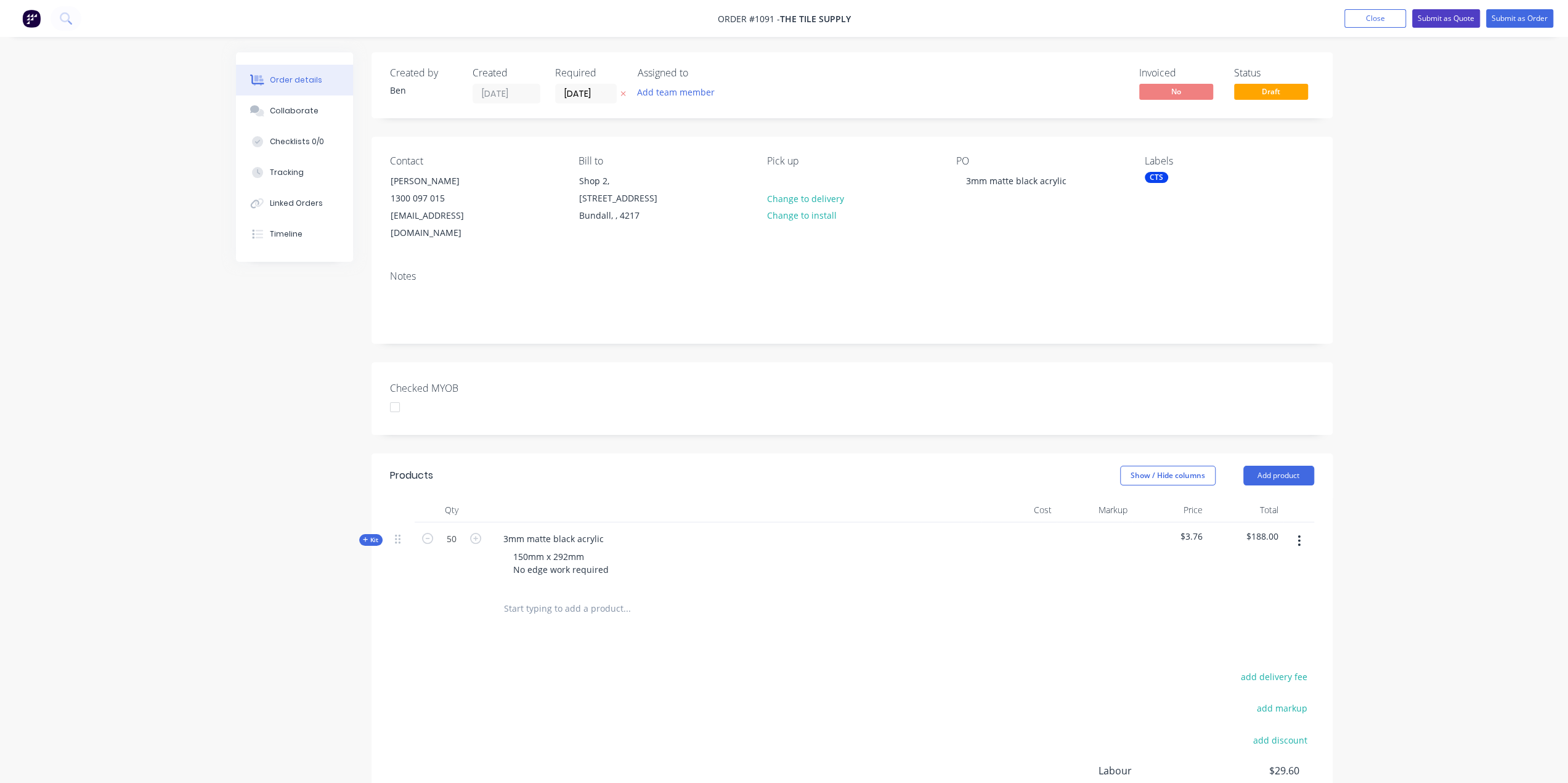
click at [1449, 18] on button "Submit as Quote" at bounding box center [1446, 19] width 68 height 19
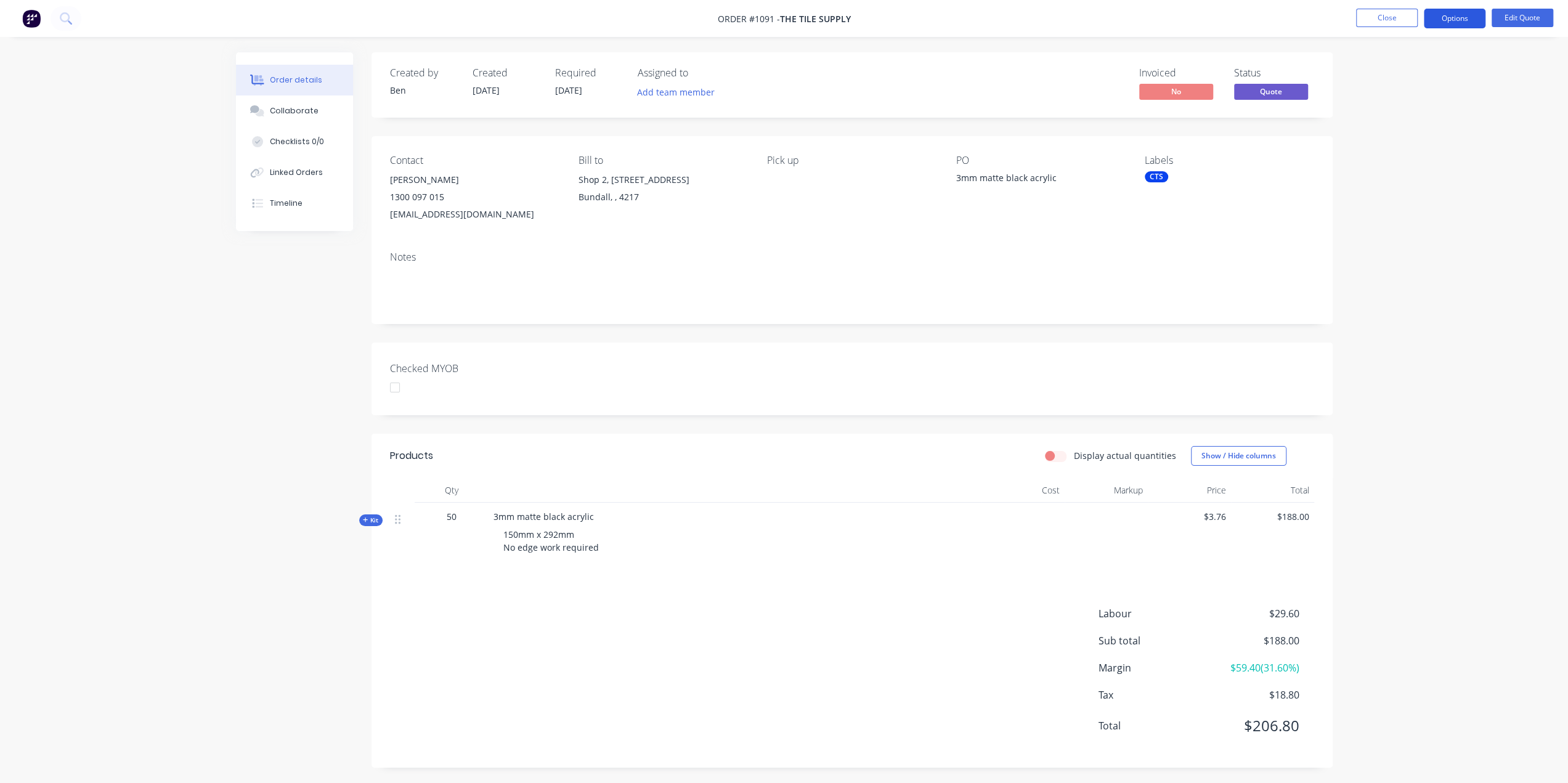
click at [1452, 19] on button "Options" at bounding box center [1455, 18] width 62 height 19
click at [1402, 100] on div "Proforma Invoice" at bounding box center [1417, 99] width 113 height 18
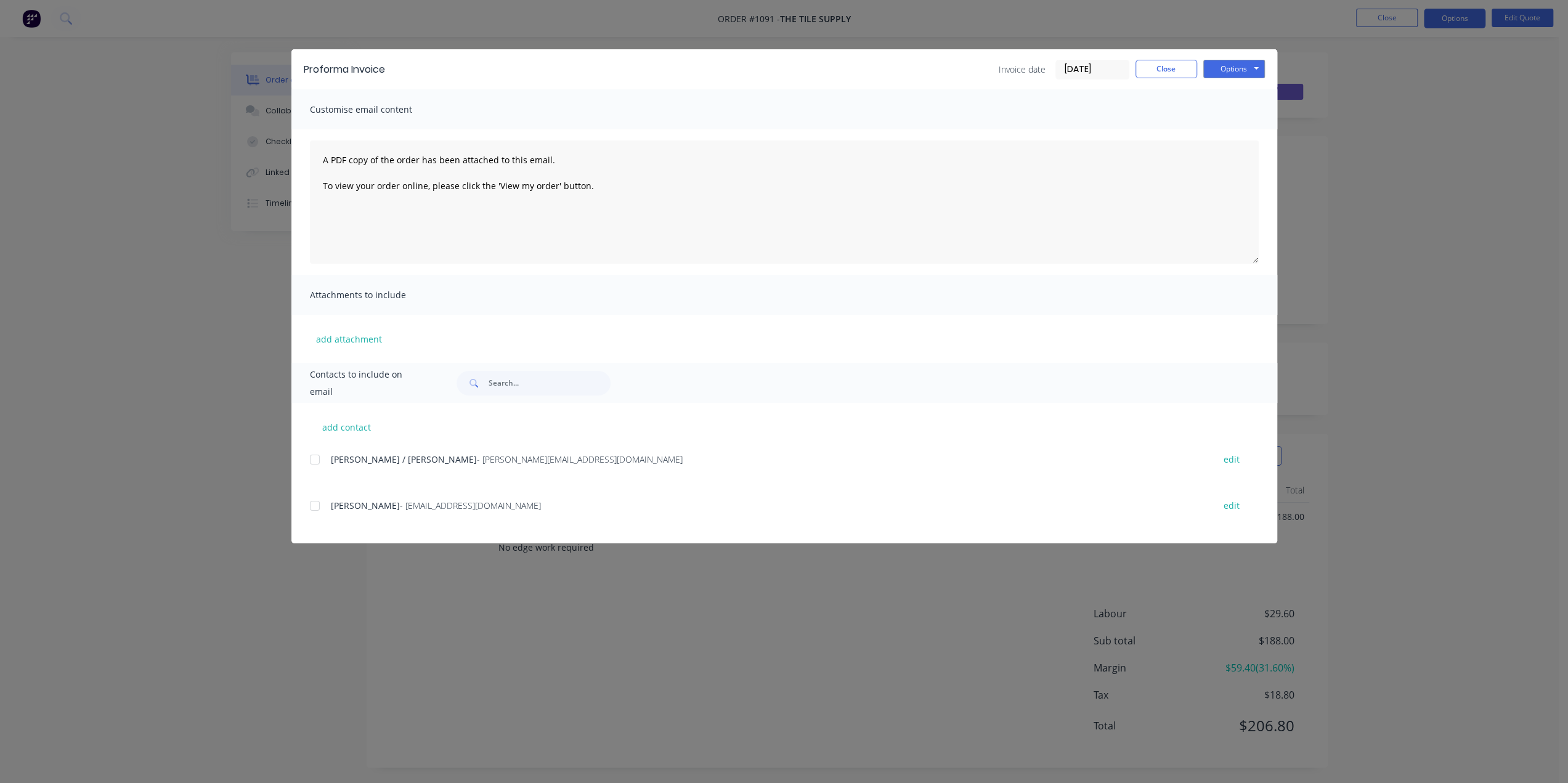
click at [318, 505] on div at bounding box center [315, 506] width 24 height 24
click at [1229, 66] on button "Options" at bounding box center [1235, 69] width 62 height 19
click at [1230, 89] on button "Preview" at bounding box center [1242, 91] width 79 height 20
click at [1240, 67] on button "Options" at bounding box center [1235, 69] width 62 height 19
click at [1246, 133] on button "Email" at bounding box center [1242, 132] width 79 height 20
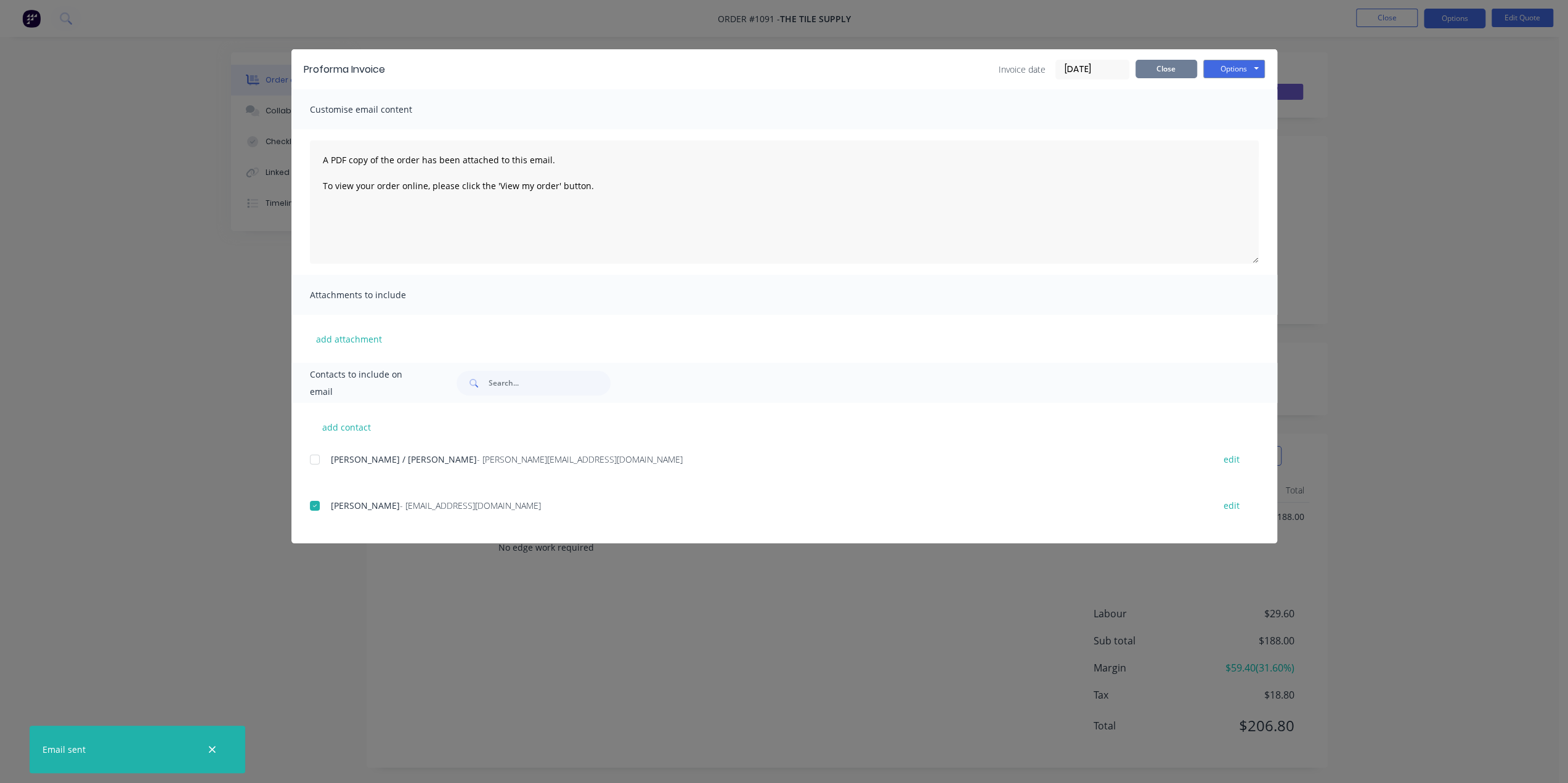
click at [1161, 69] on button "Close" at bounding box center [1167, 69] width 62 height 19
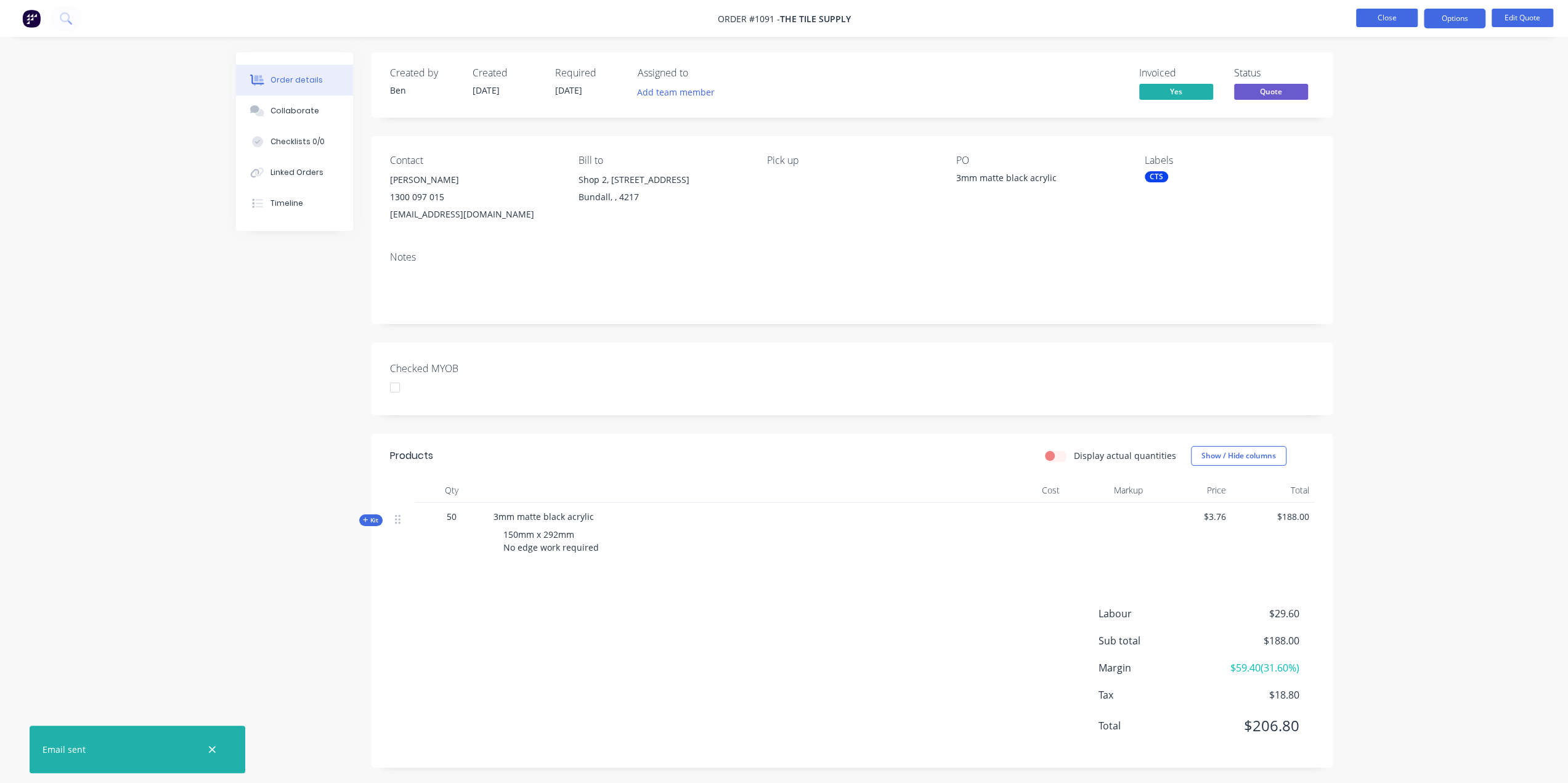
click at [1386, 19] on button "Close" at bounding box center [1387, 18] width 62 height 19
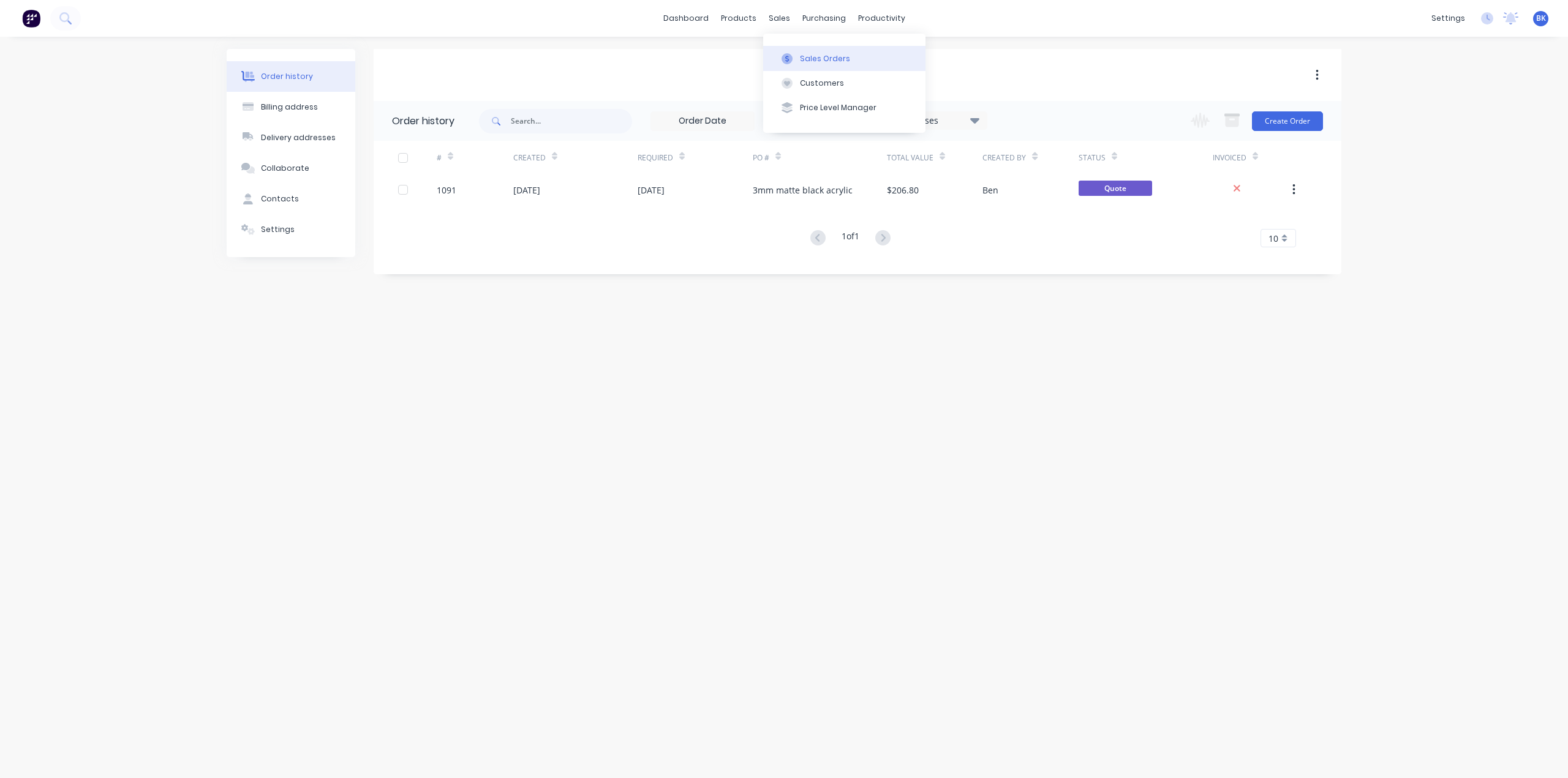
click at [796, 56] on button "Sales Orders" at bounding box center [844, 58] width 163 height 24
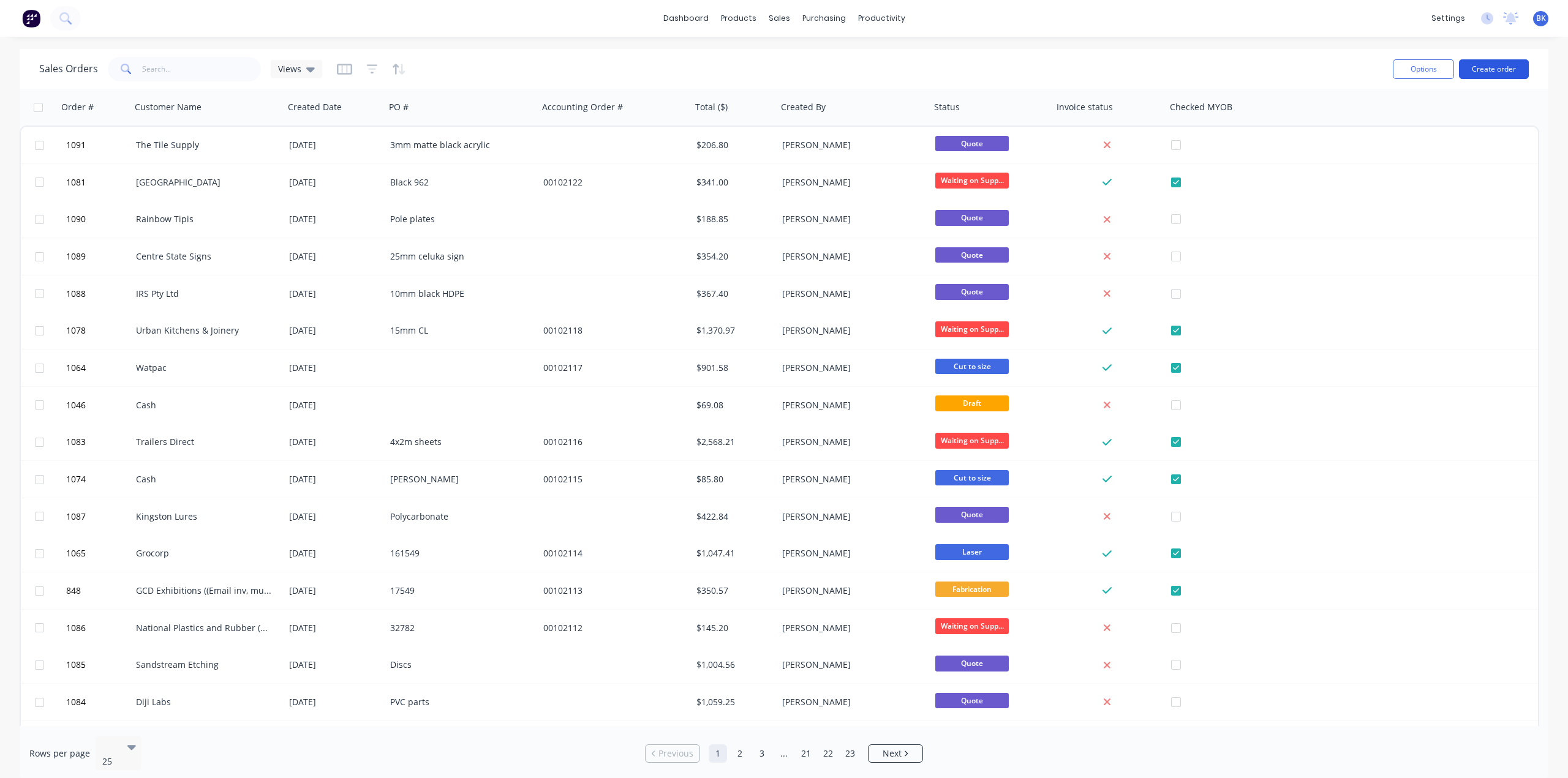
click at [1496, 64] on button "Create order" at bounding box center [1494, 69] width 70 height 19
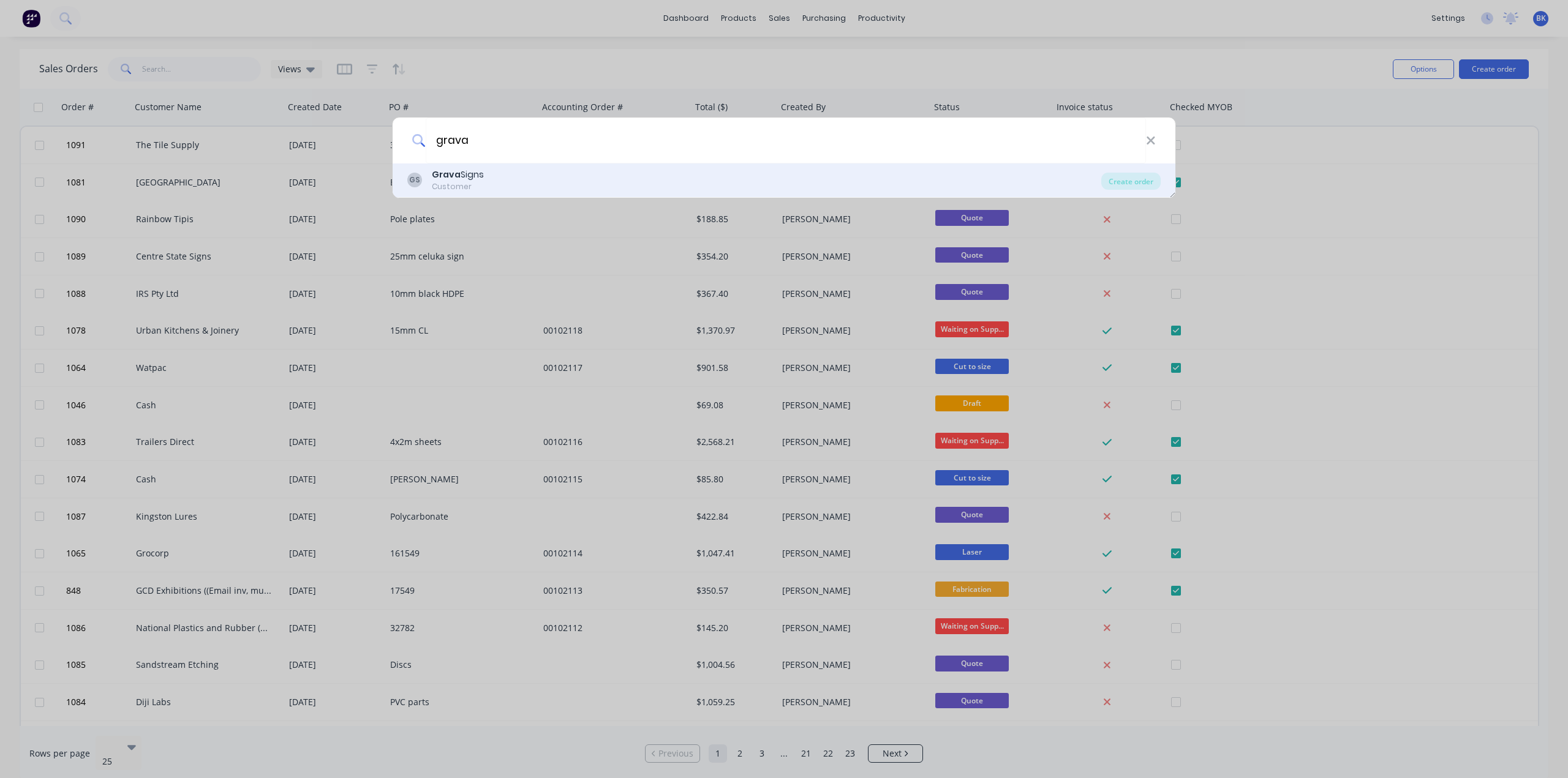
type input "grava"
click at [453, 170] on b "Grava" at bounding box center [446, 174] width 29 height 12
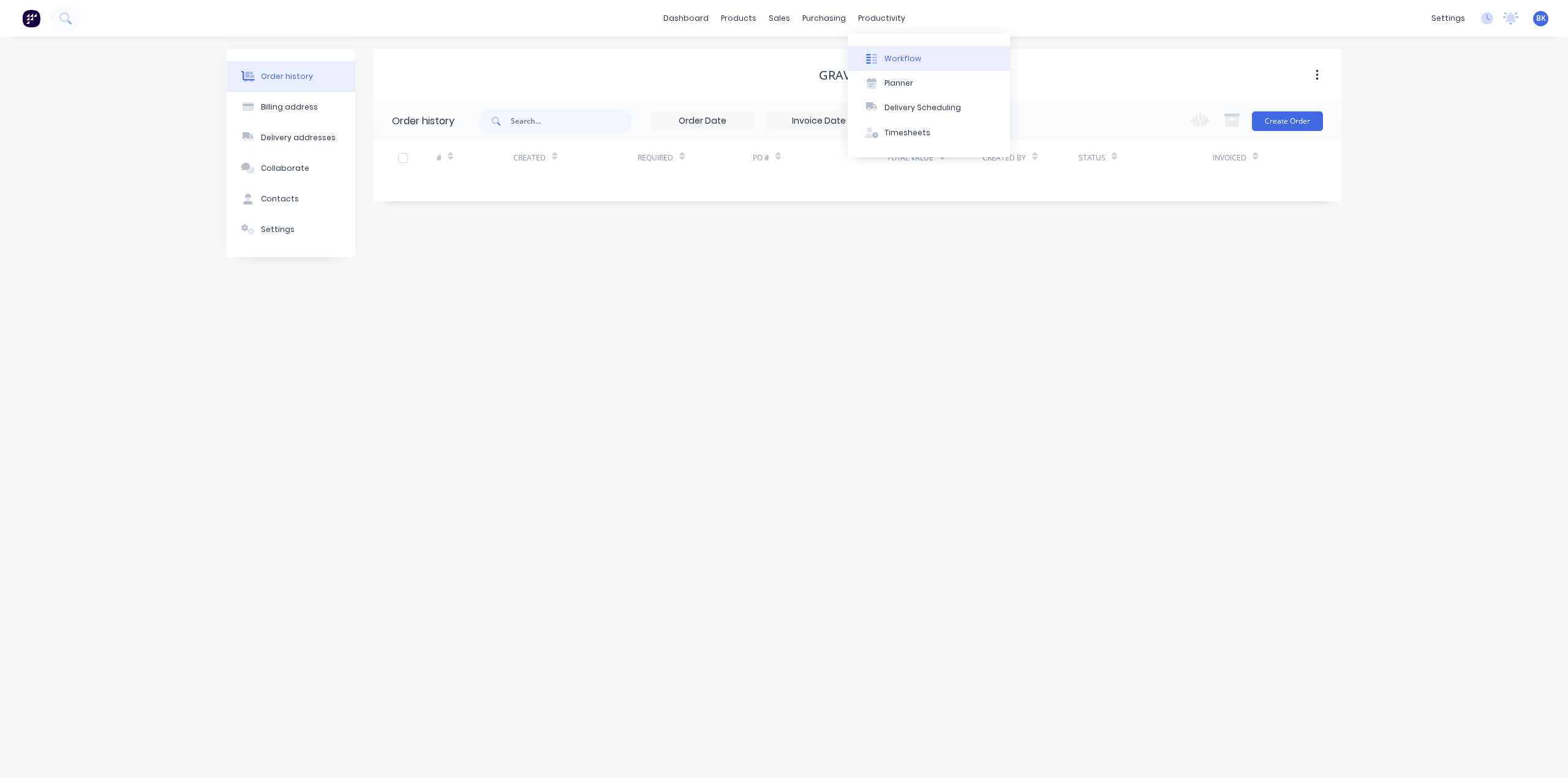
click at [891, 57] on div "Workflow" at bounding box center [902, 58] width 37 height 11
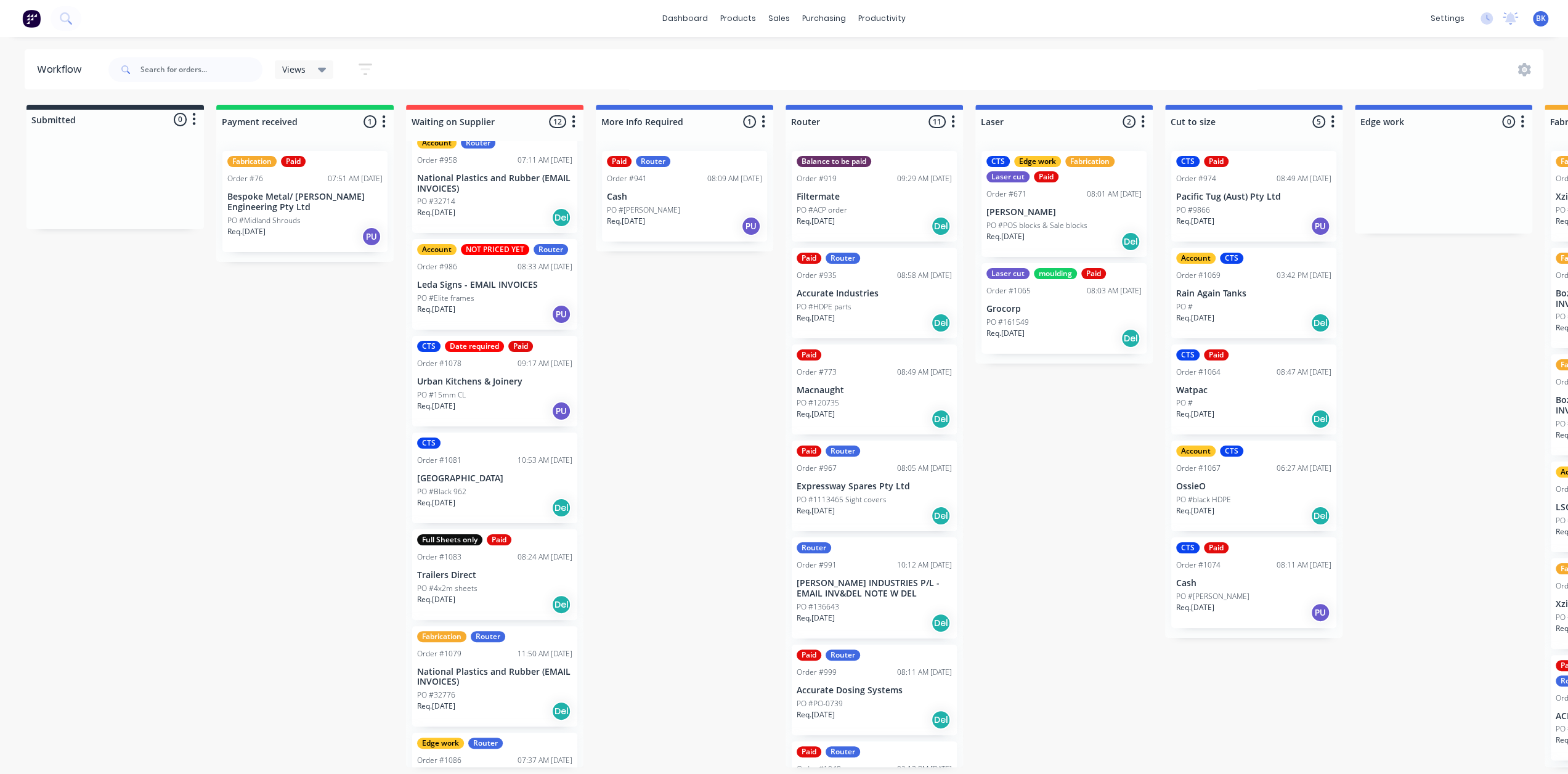
scroll to position [555, 0]
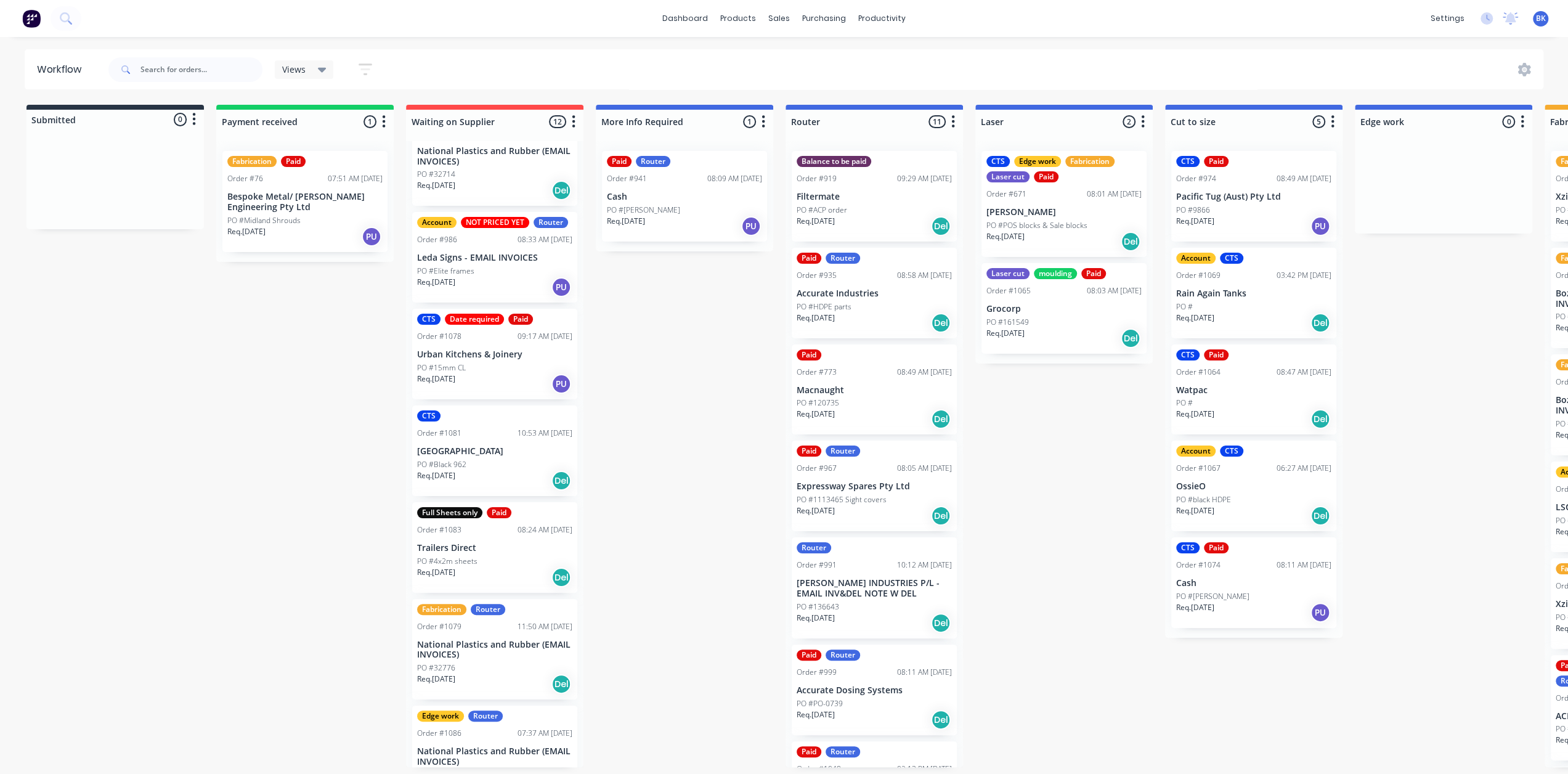
click at [480, 378] on div "Req. [DATE] PU" at bounding box center [495, 383] width 156 height 21
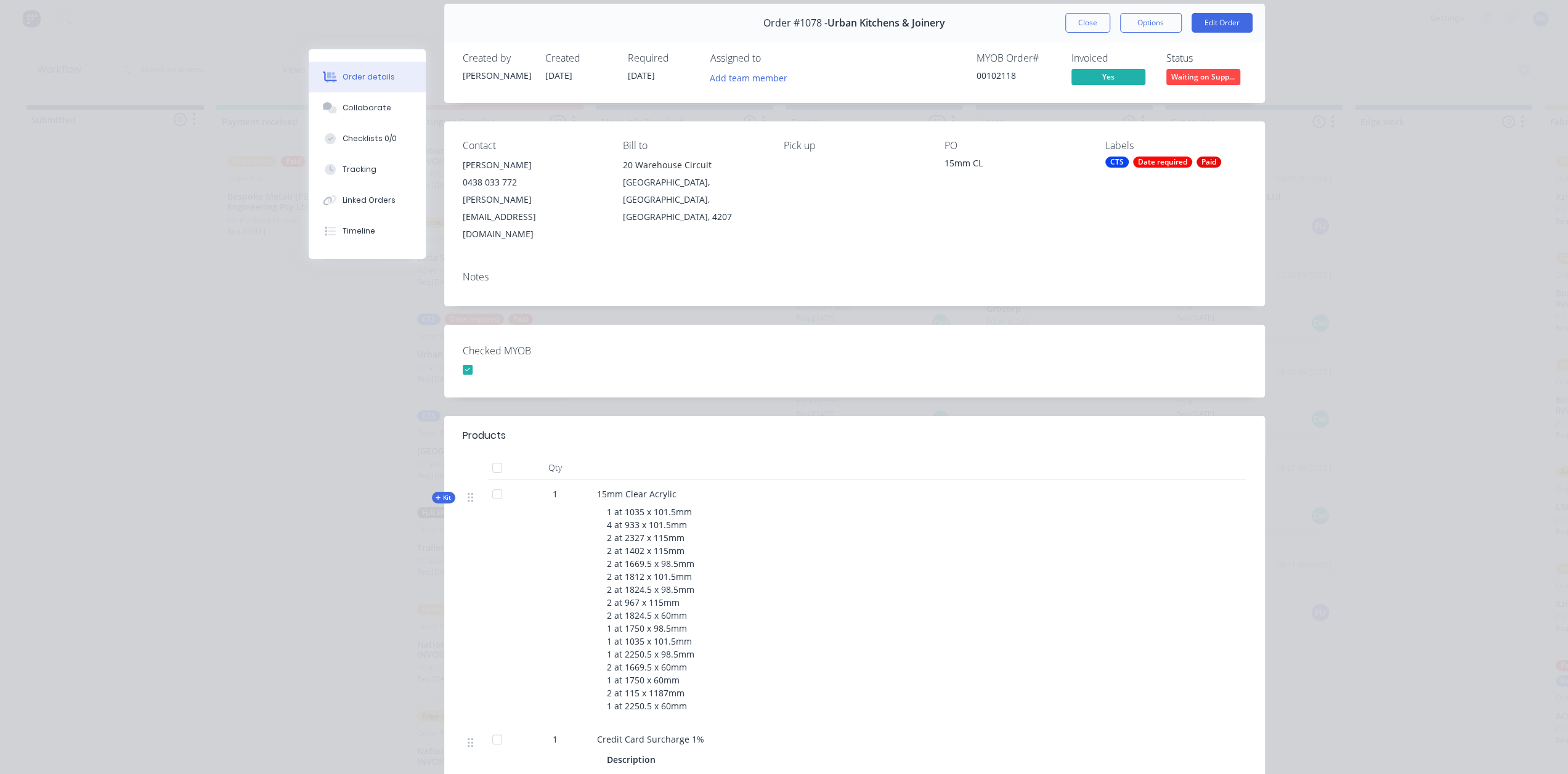
scroll to position [0, 0]
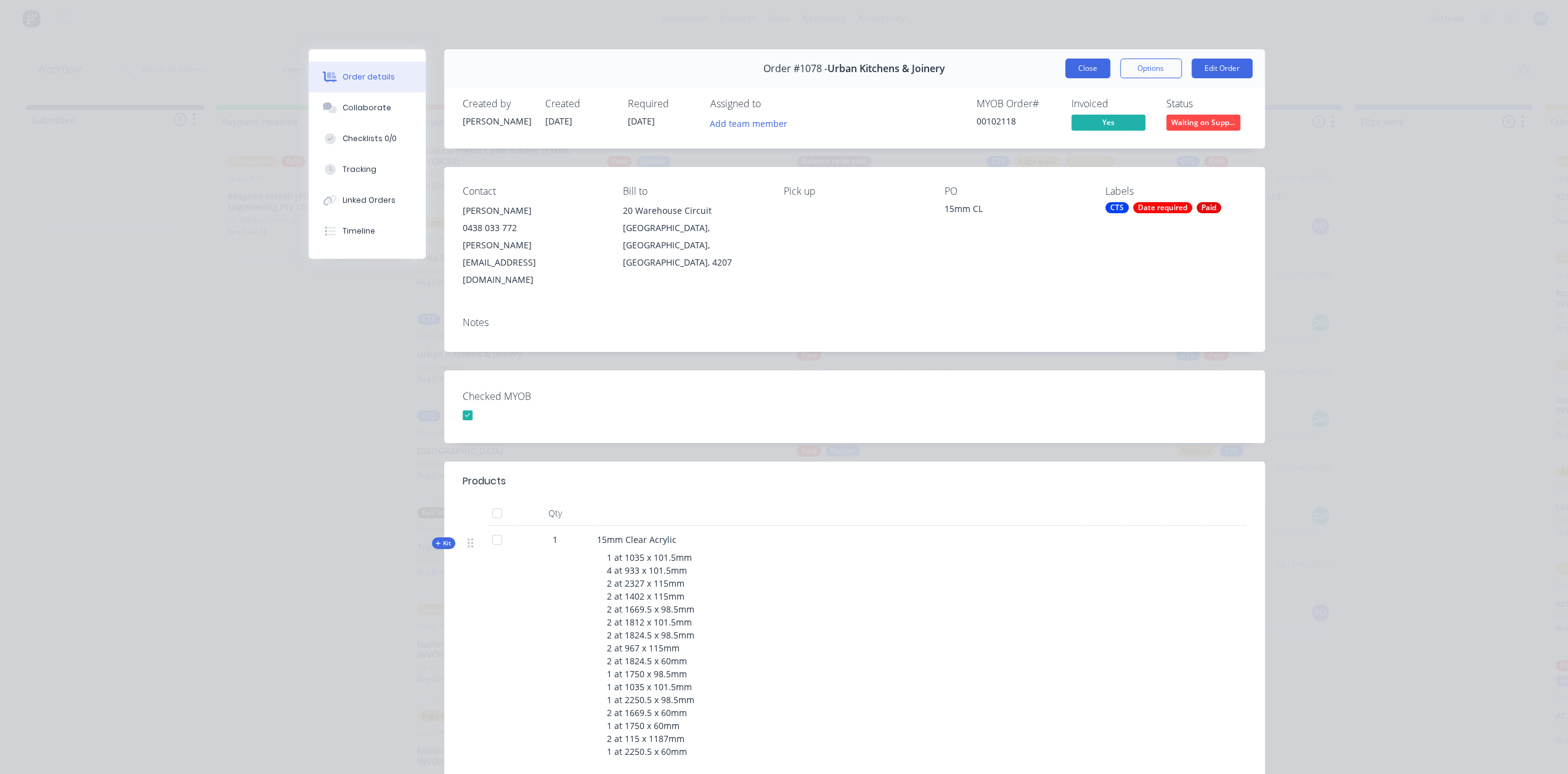
click at [1092, 74] on button "Close" at bounding box center [1088, 68] width 45 height 19
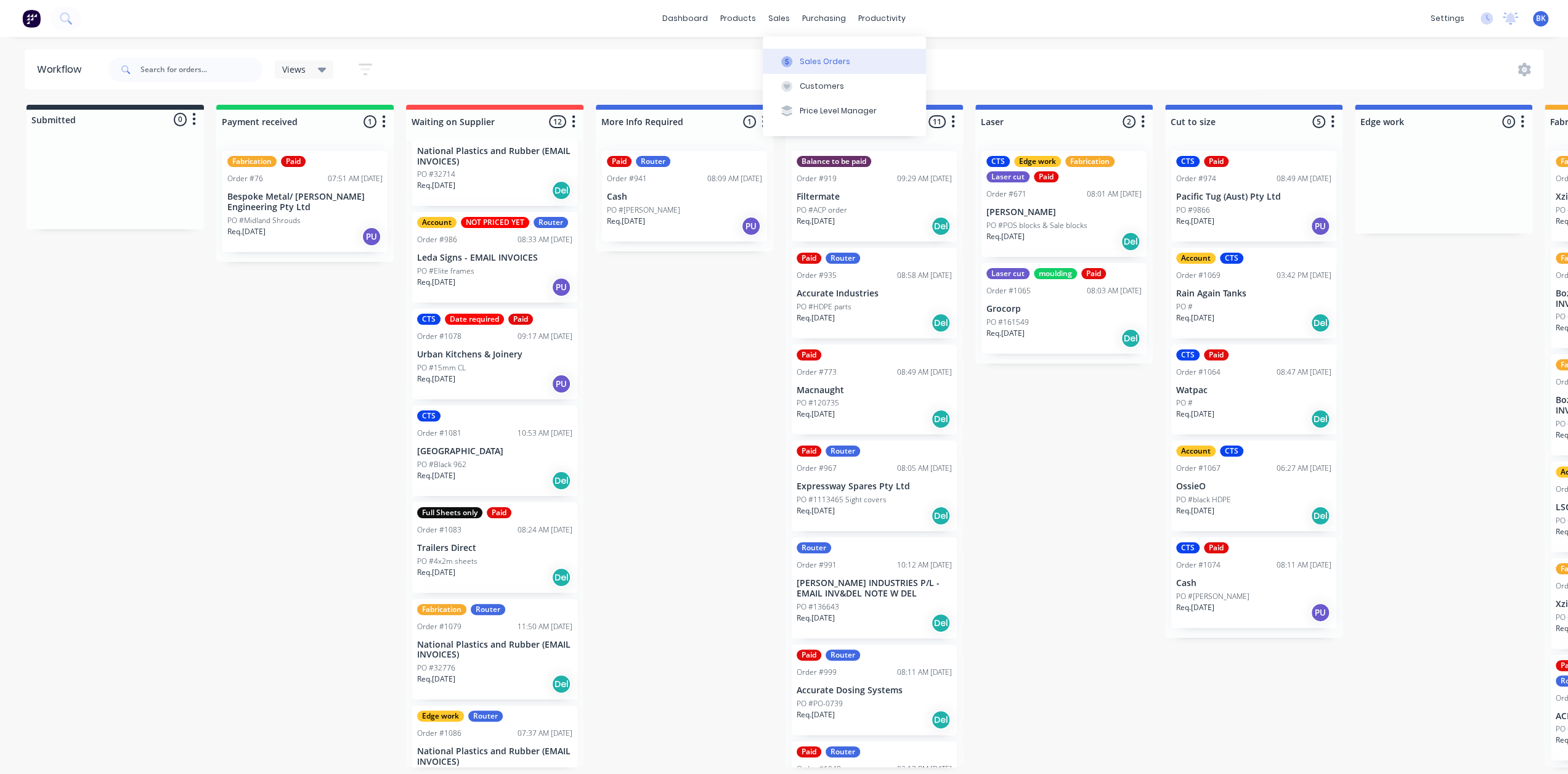
click at [788, 49] on button "Sales Orders" at bounding box center [844, 61] width 163 height 25
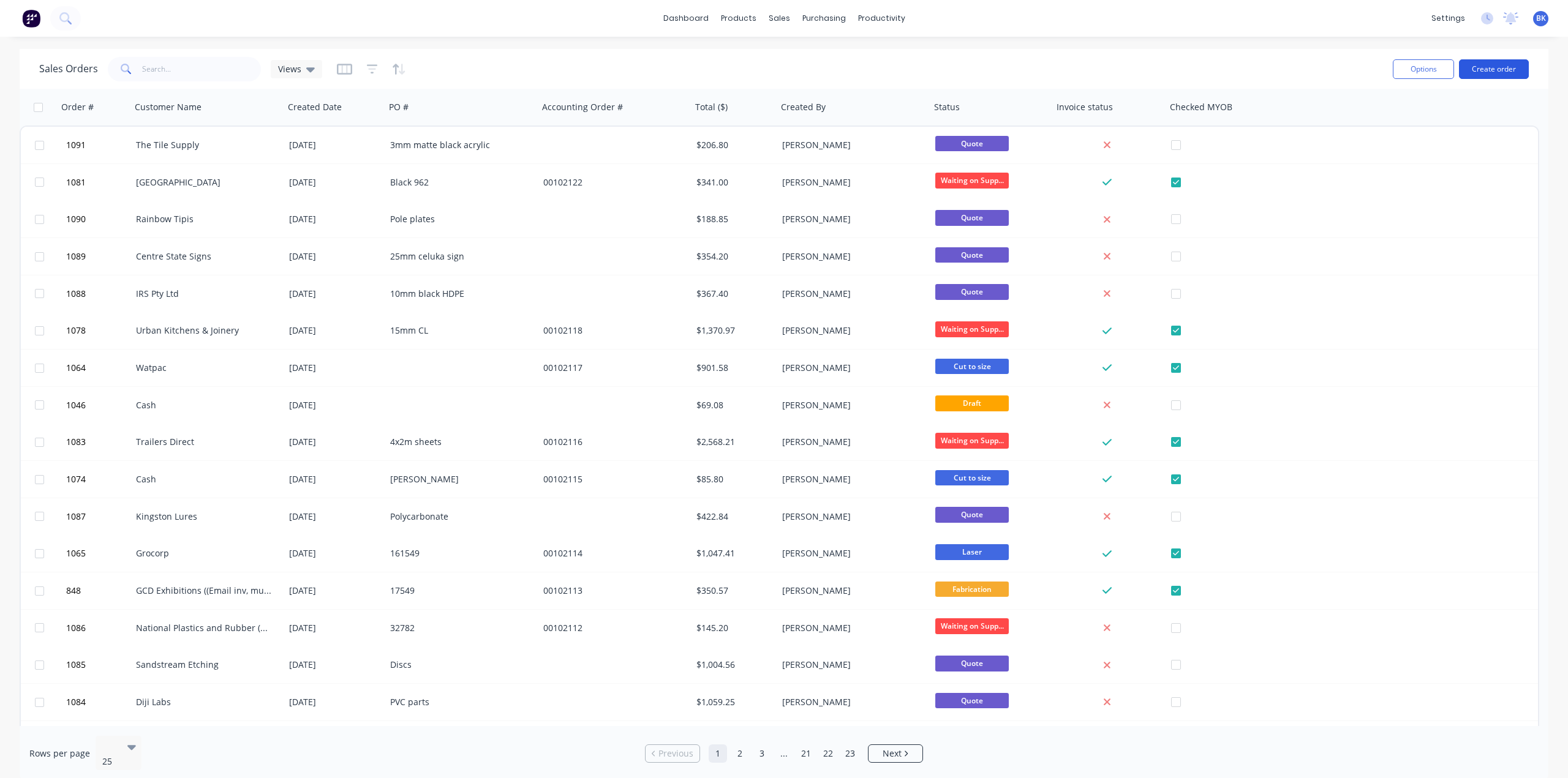
click at [1482, 69] on button "Create order" at bounding box center [1494, 69] width 70 height 19
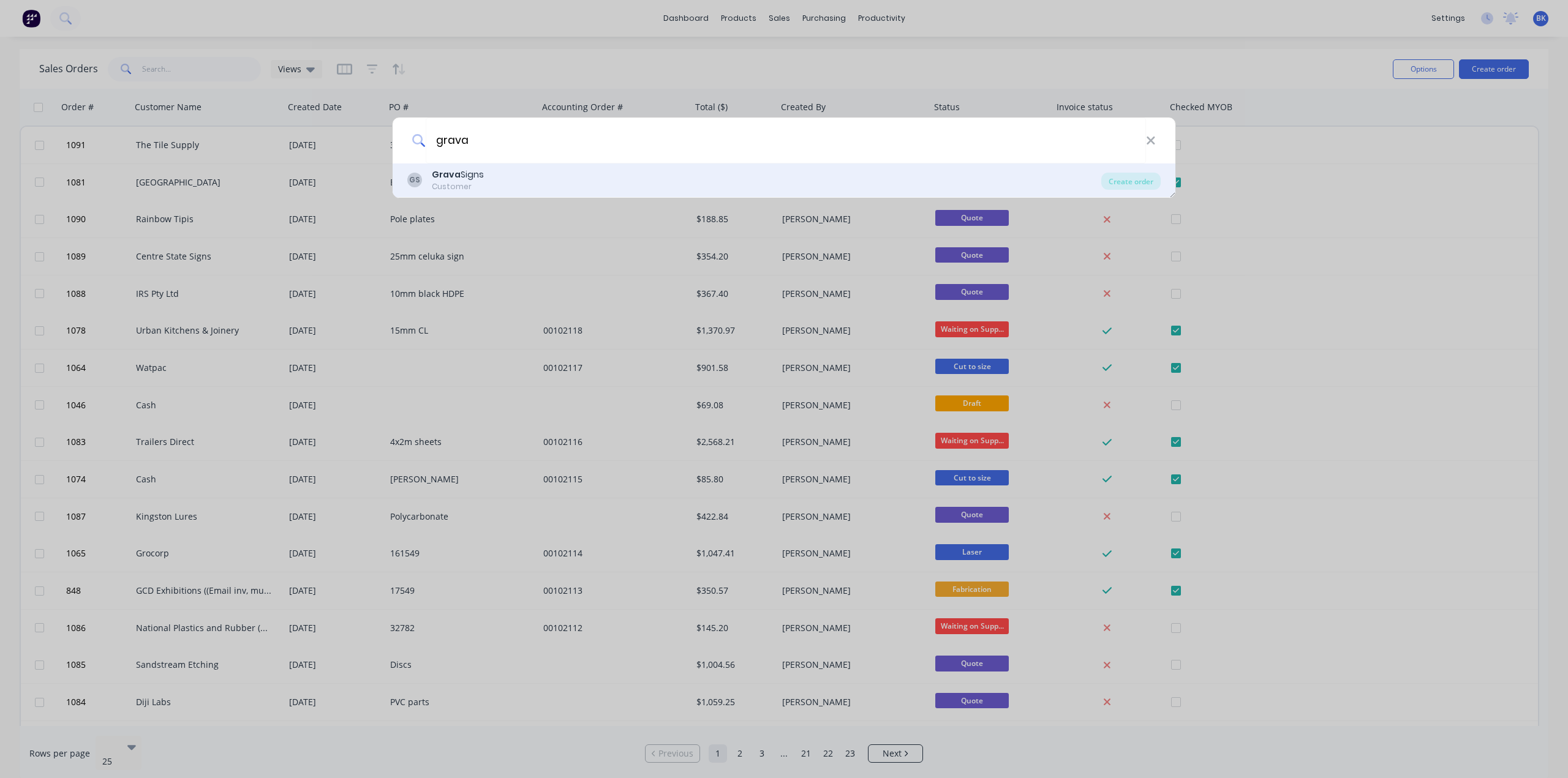
type input "grava"
click at [460, 172] on div "Grava Signs" at bounding box center [458, 175] width 52 height 13
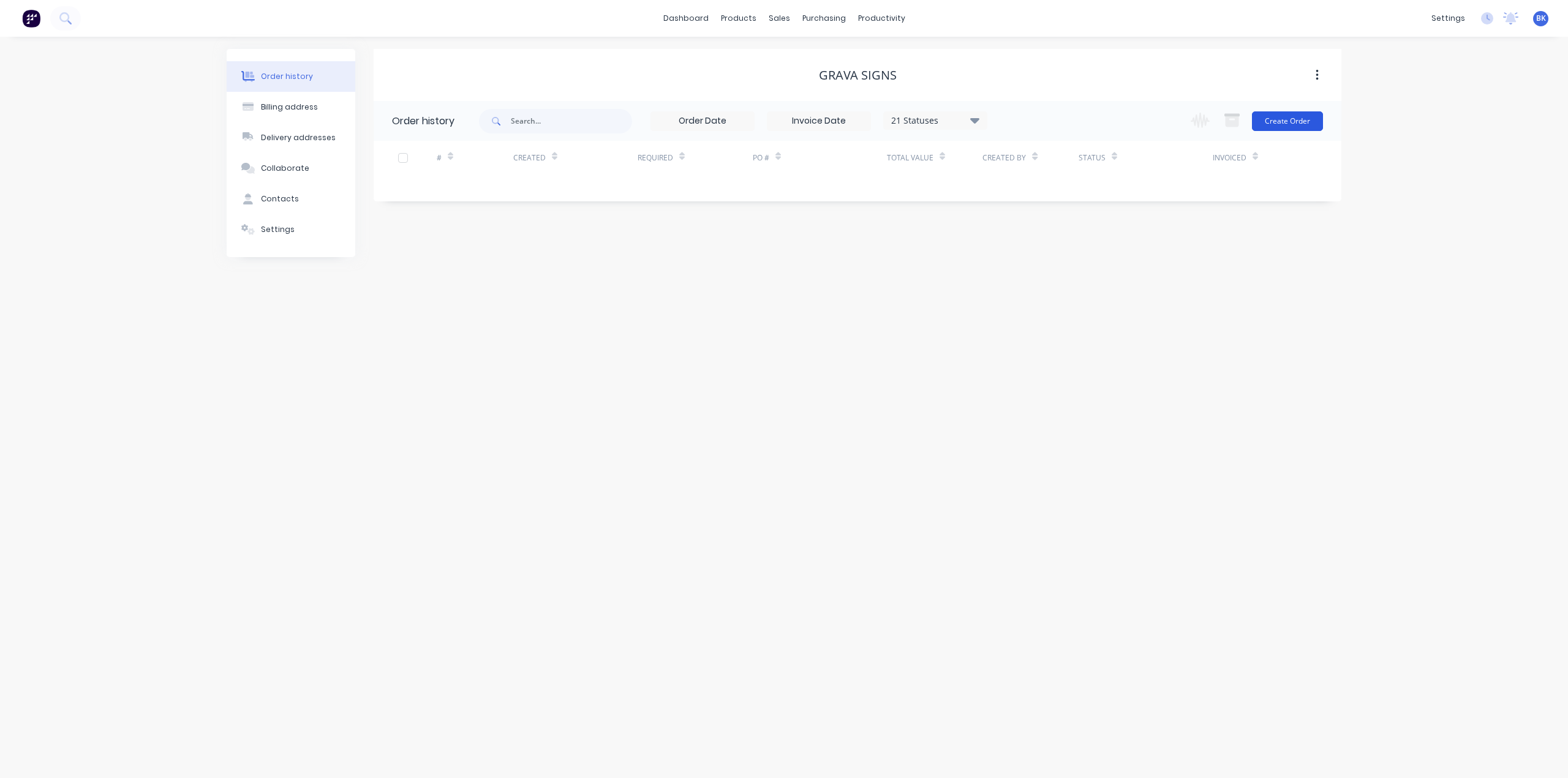
click at [1294, 116] on button "Create Order" at bounding box center [1287, 121] width 71 height 19
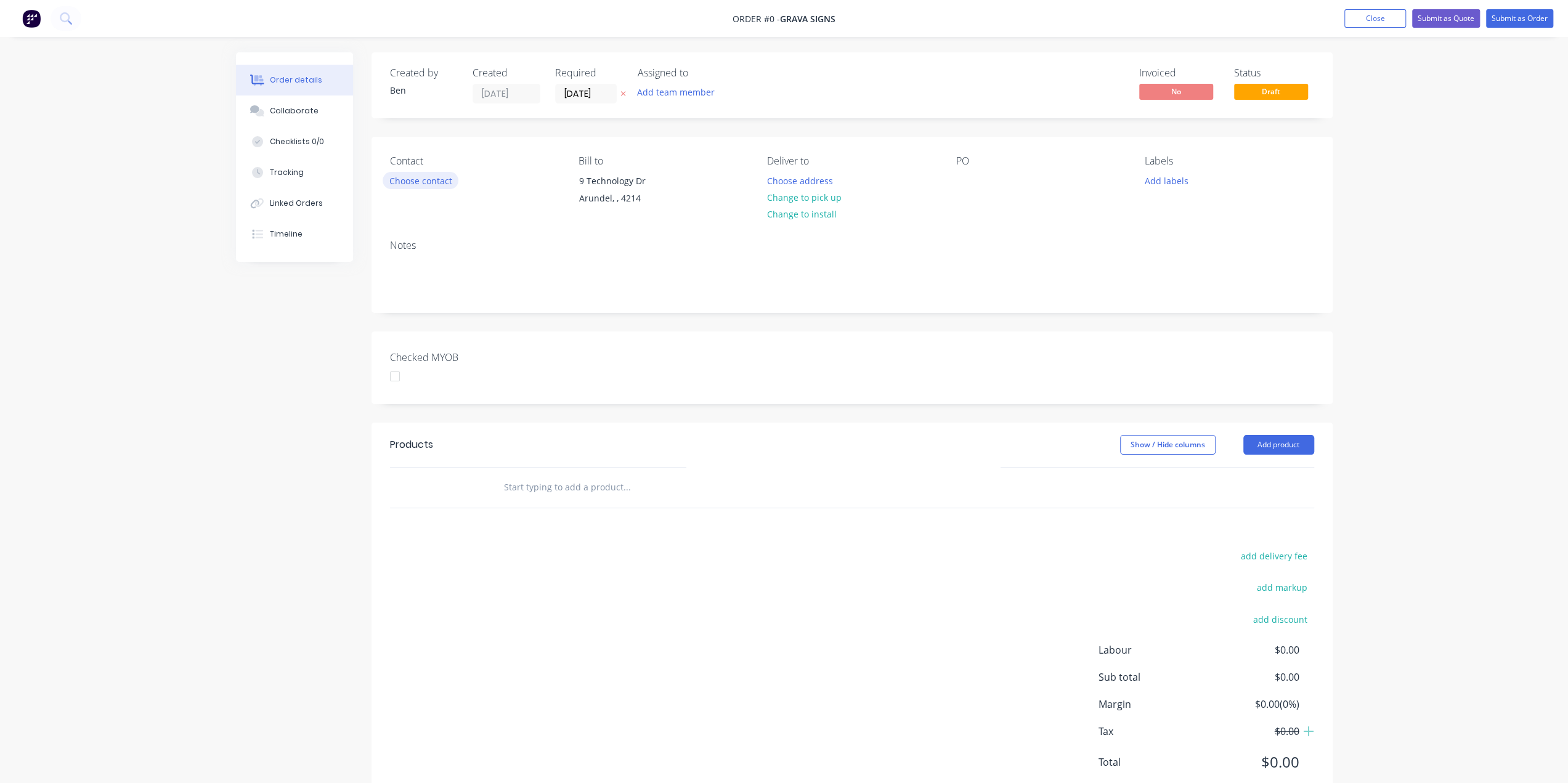
click at [446, 181] on button "Choose contact" at bounding box center [420, 180] width 76 height 17
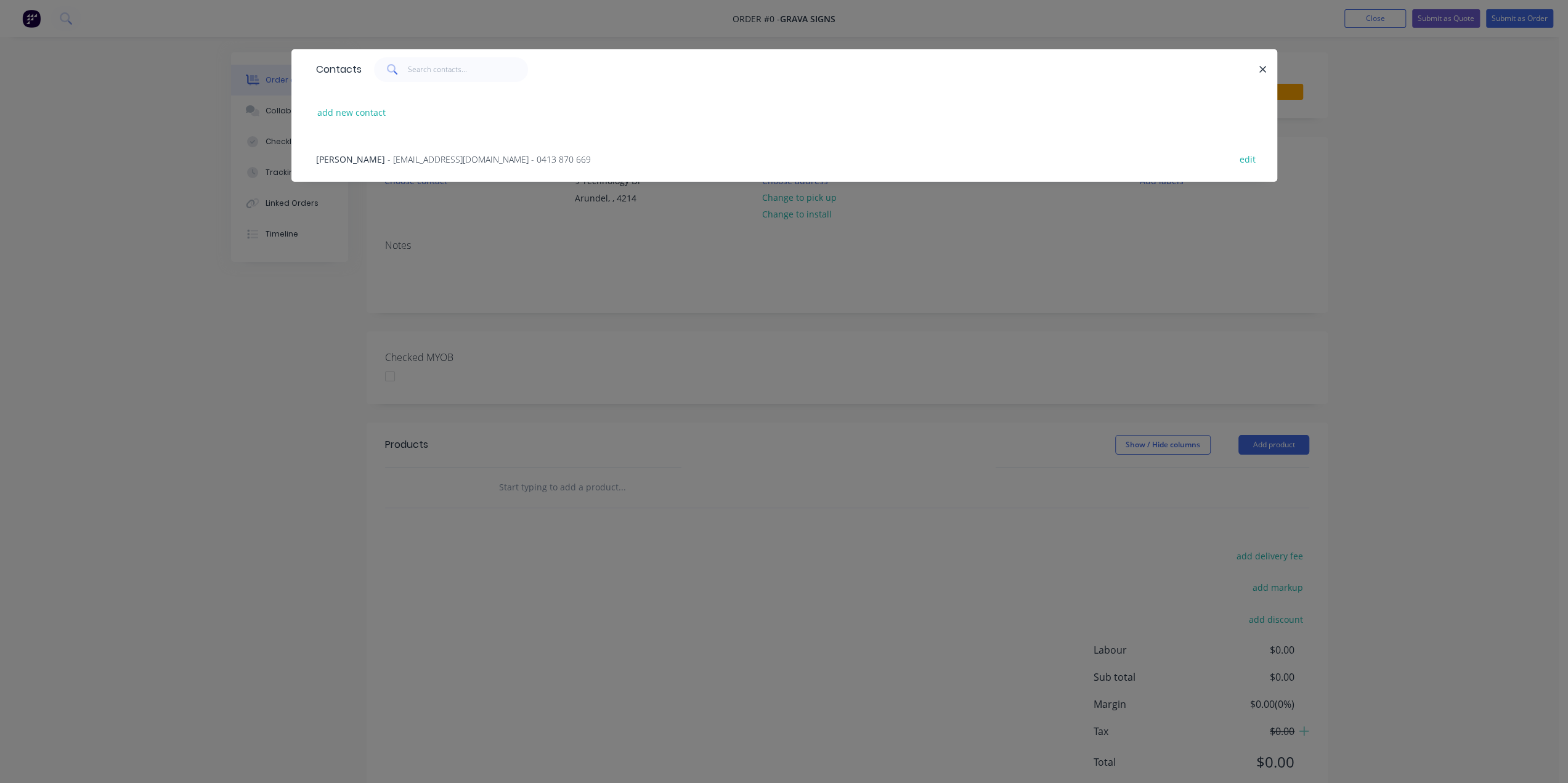
click at [387, 161] on span "- [EMAIL_ADDRESS][DOMAIN_NAME] - 0413 870 669" at bounding box center [489, 159] width 203 height 12
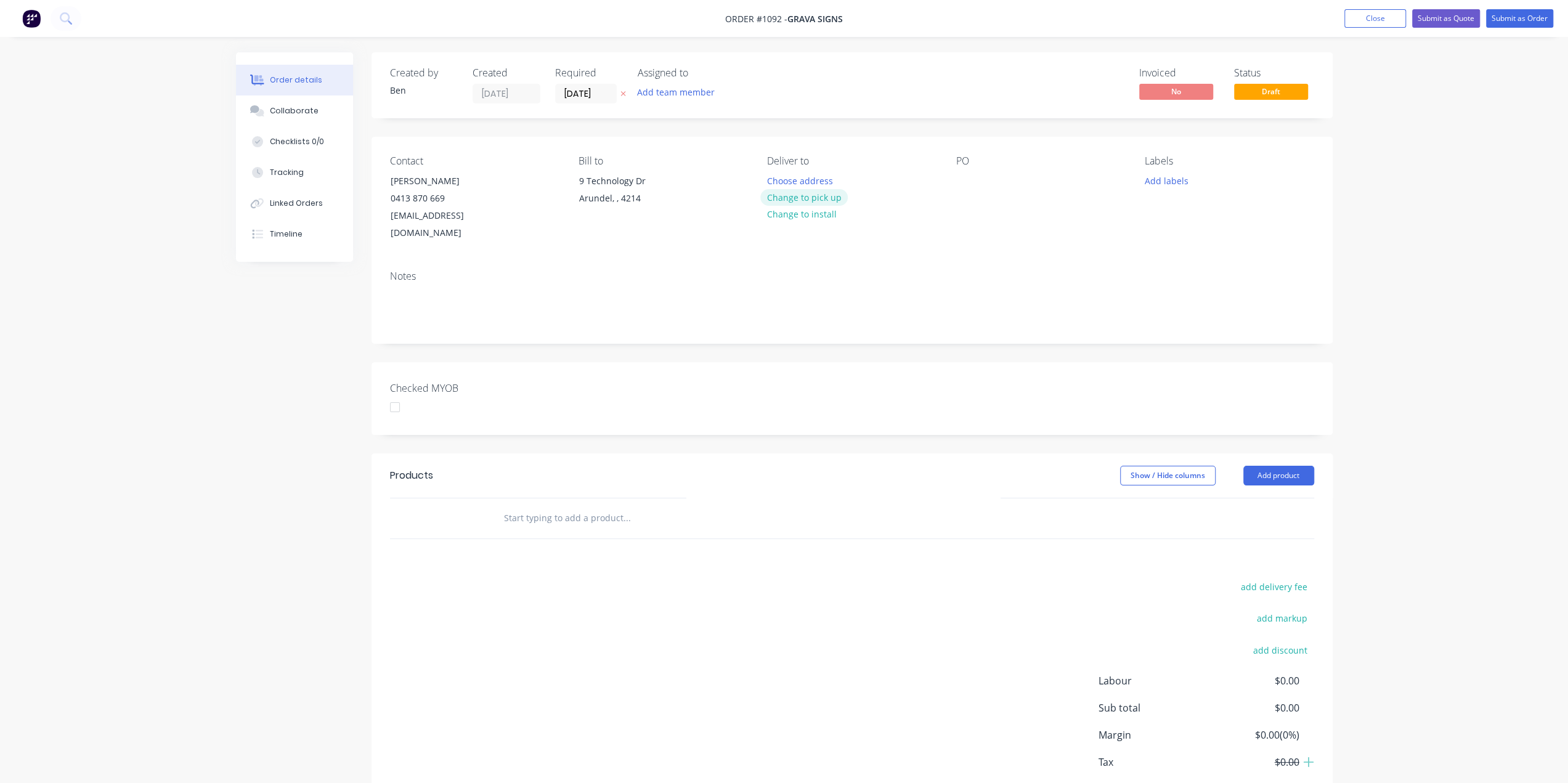
click at [803, 197] on button "Change to pick up" at bounding box center [804, 197] width 87 height 17
drag, startPoint x: 969, startPoint y: 179, endPoint x: 991, endPoint y: 179, distance: 22.0
click at [969, 179] on div at bounding box center [966, 181] width 19 height 18
click at [969, 177] on div at bounding box center [966, 181] width 19 height 18
click at [964, 181] on div at bounding box center [966, 181] width 19 height 18
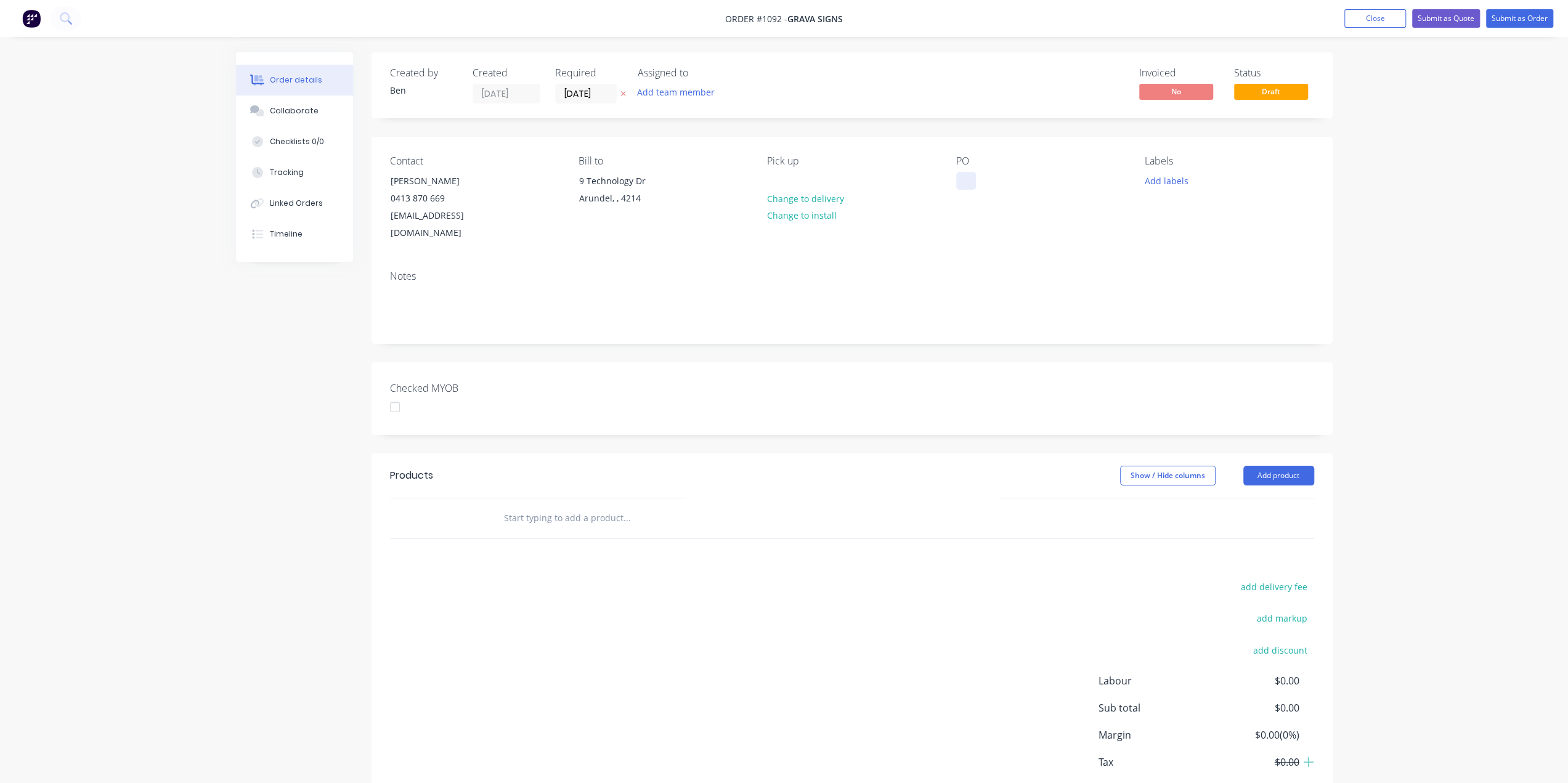
click at [964, 188] on div at bounding box center [966, 181] width 19 height 18
click at [603, 507] on input "text" at bounding box center [627, 518] width 246 height 24
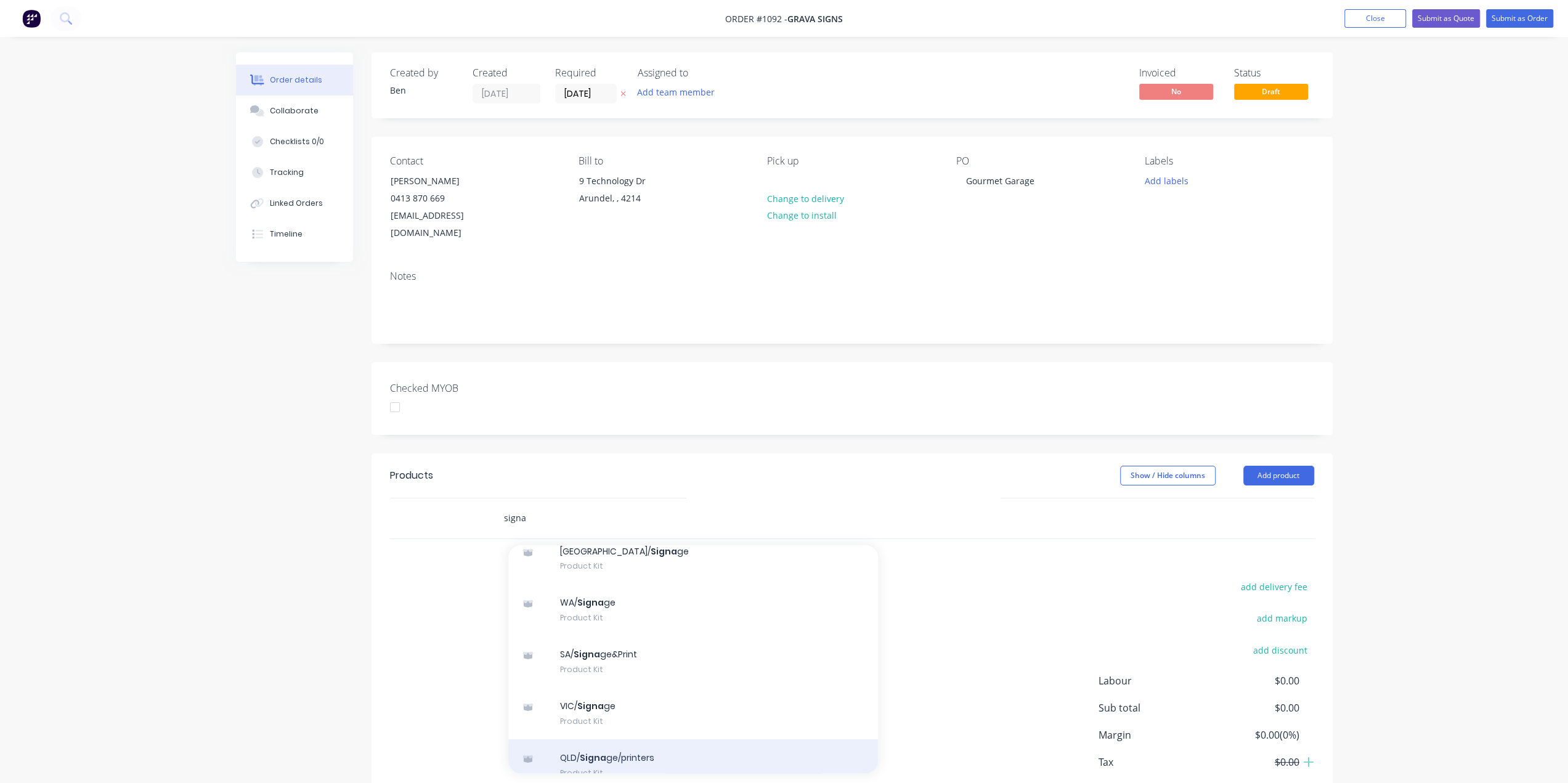
scroll to position [123, 0]
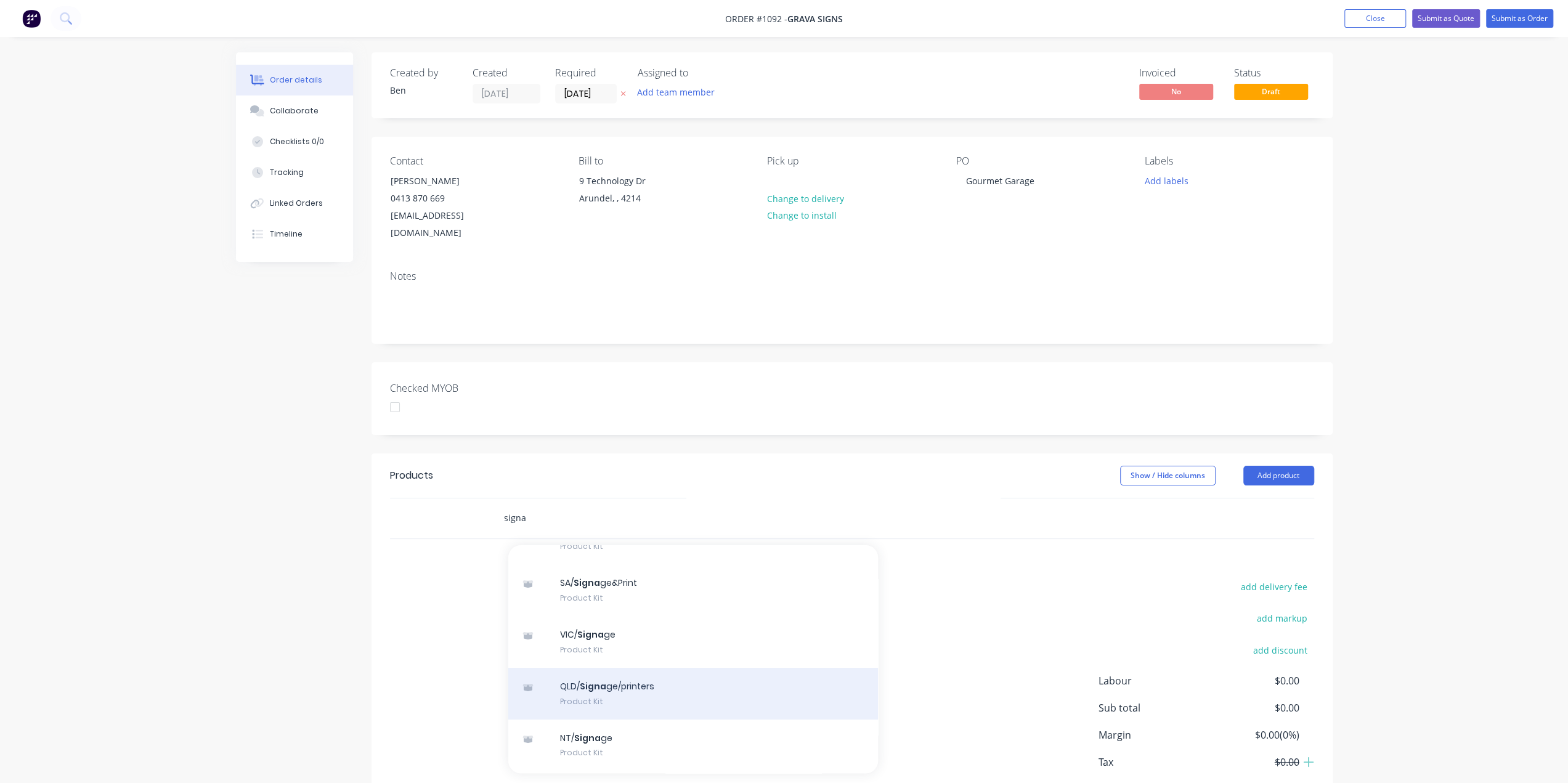
type input "signa"
click at [642, 668] on div "QLD/ Signa ge/printers Product Kit" at bounding box center [693, 694] width 369 height 52
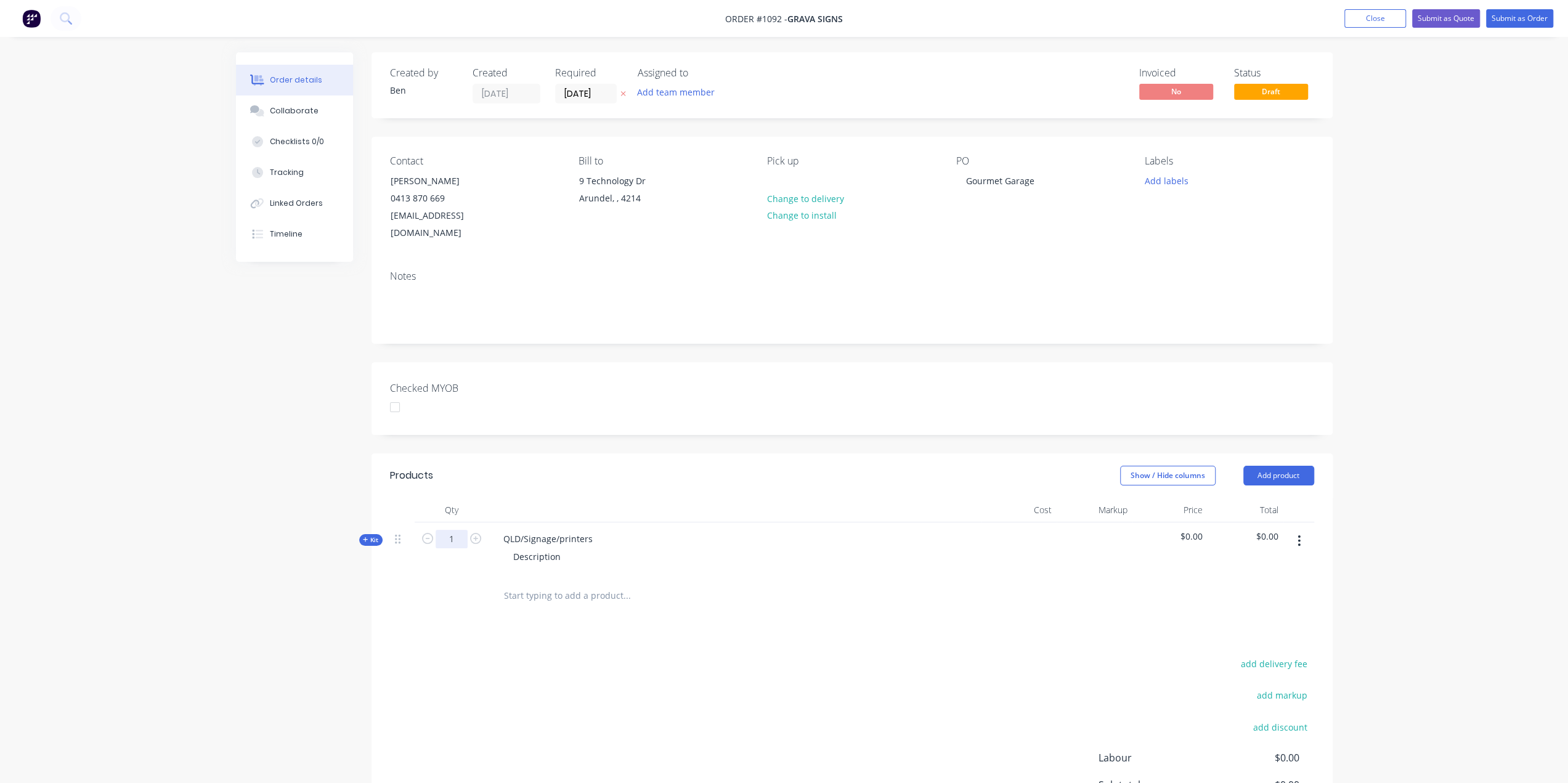
click at [452, 530] on input "1" at bounding box center [452, 540] width 32 height 19
type input "3"
drag, startPoint x: 597, startPoint y: 521, endPoint x: 454, endPoint y: 517, distance: 143.1
click at [454, 522] on div "Kit 3 QLD/Signage/printers Description $0.00 $0.00" at bounding box center [851, 549] width 924 height 53
drag, startPoint x: 560, startPoint y: 542, endPoint x: 475, endPoint y: 547, distance: 85.1
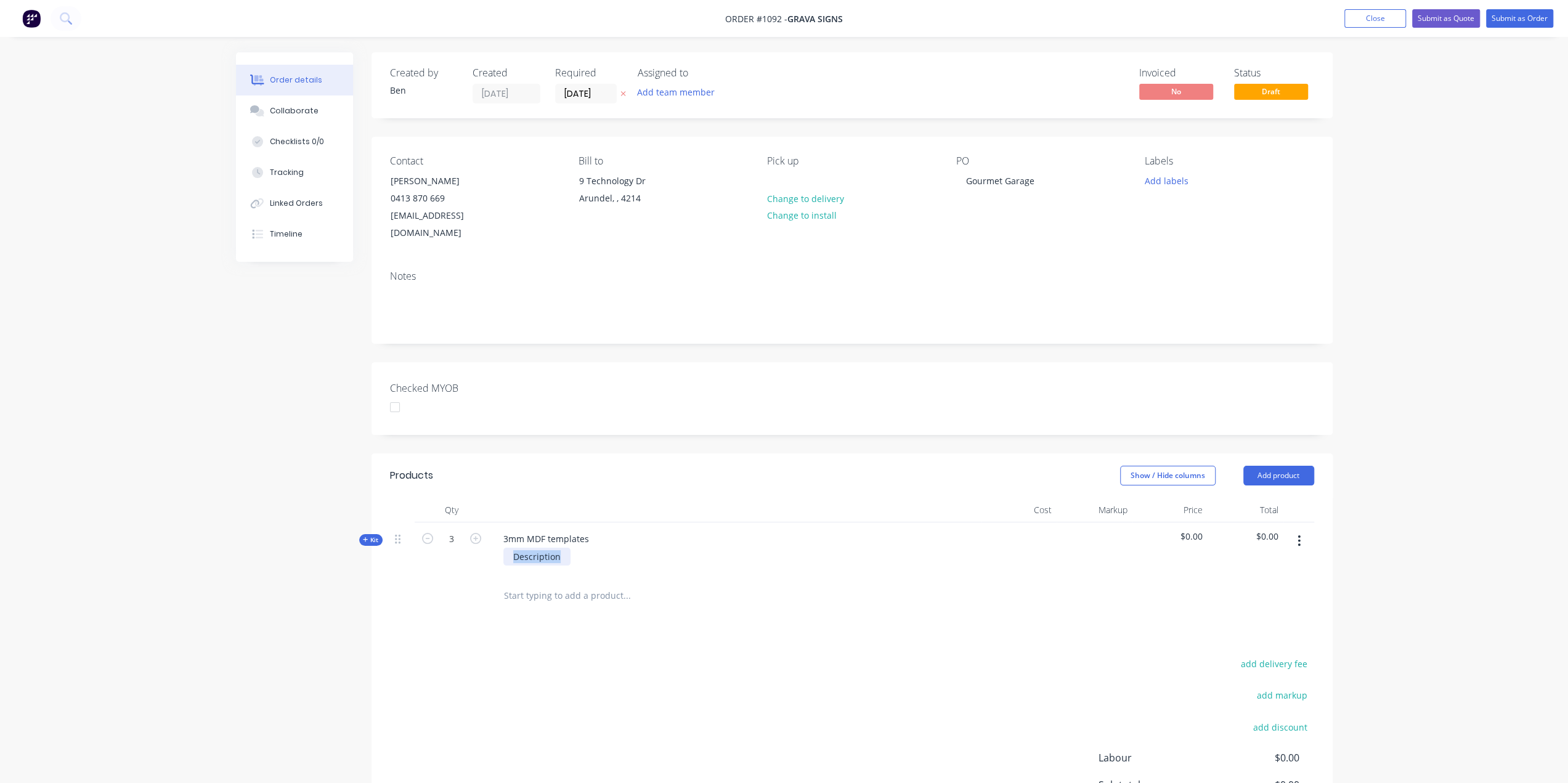
click at [477, 547] on div "Kit 3 3mm MDF templates Description $0.00 $0.00" at bounding box center [851, 549] width 924 height 53
click at [372, 535] on span "Kit" at bounding box center [371, 540] width 16 height 9
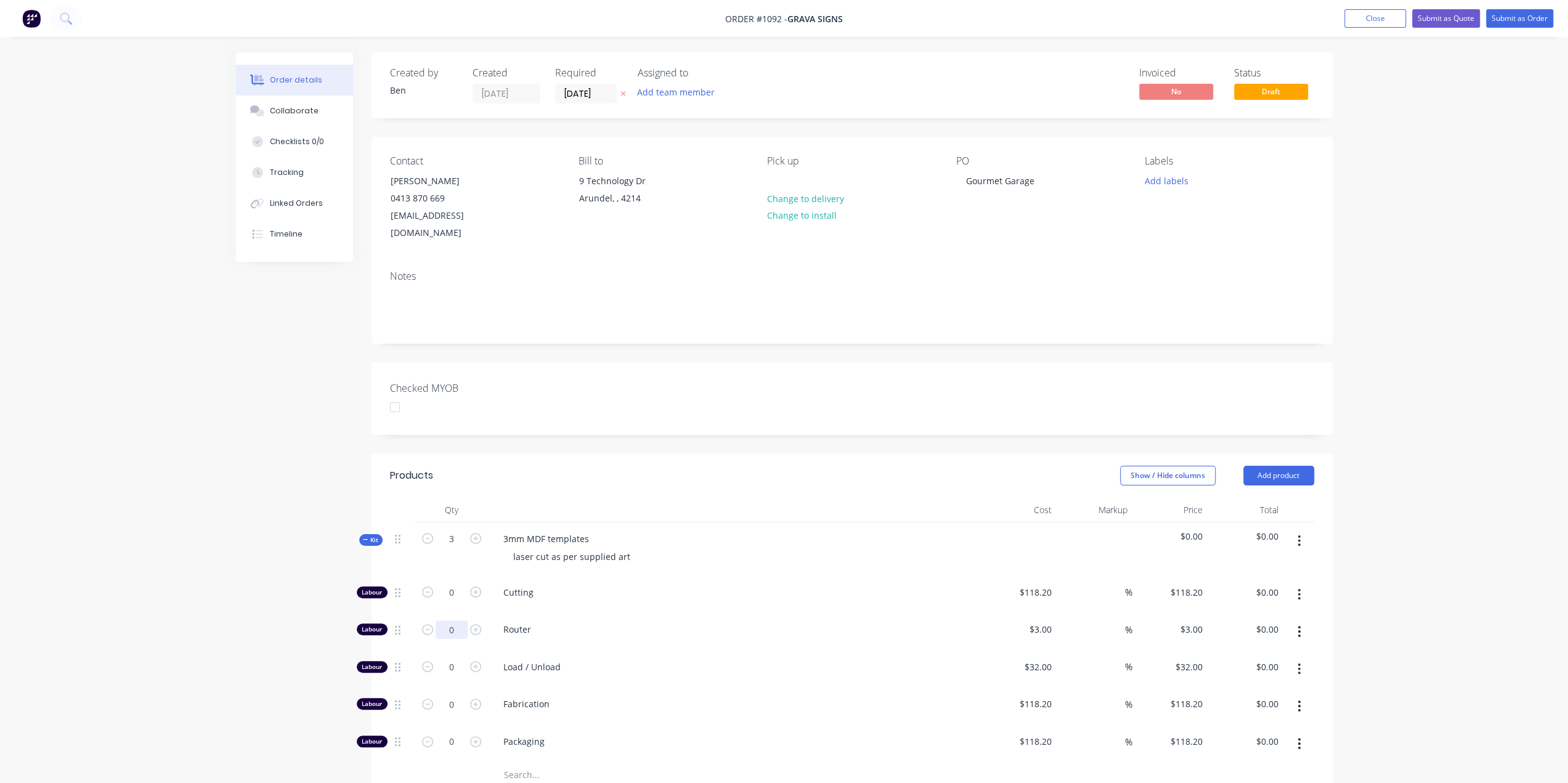
click at [449, 602] on input "0" at bounding box center [452, 593] width 32 height 19
type input "45"
type input "$135.00"
click at [462, 602] on input "0" at bounding box center [452, 593] width 32 height 19
type input "3"
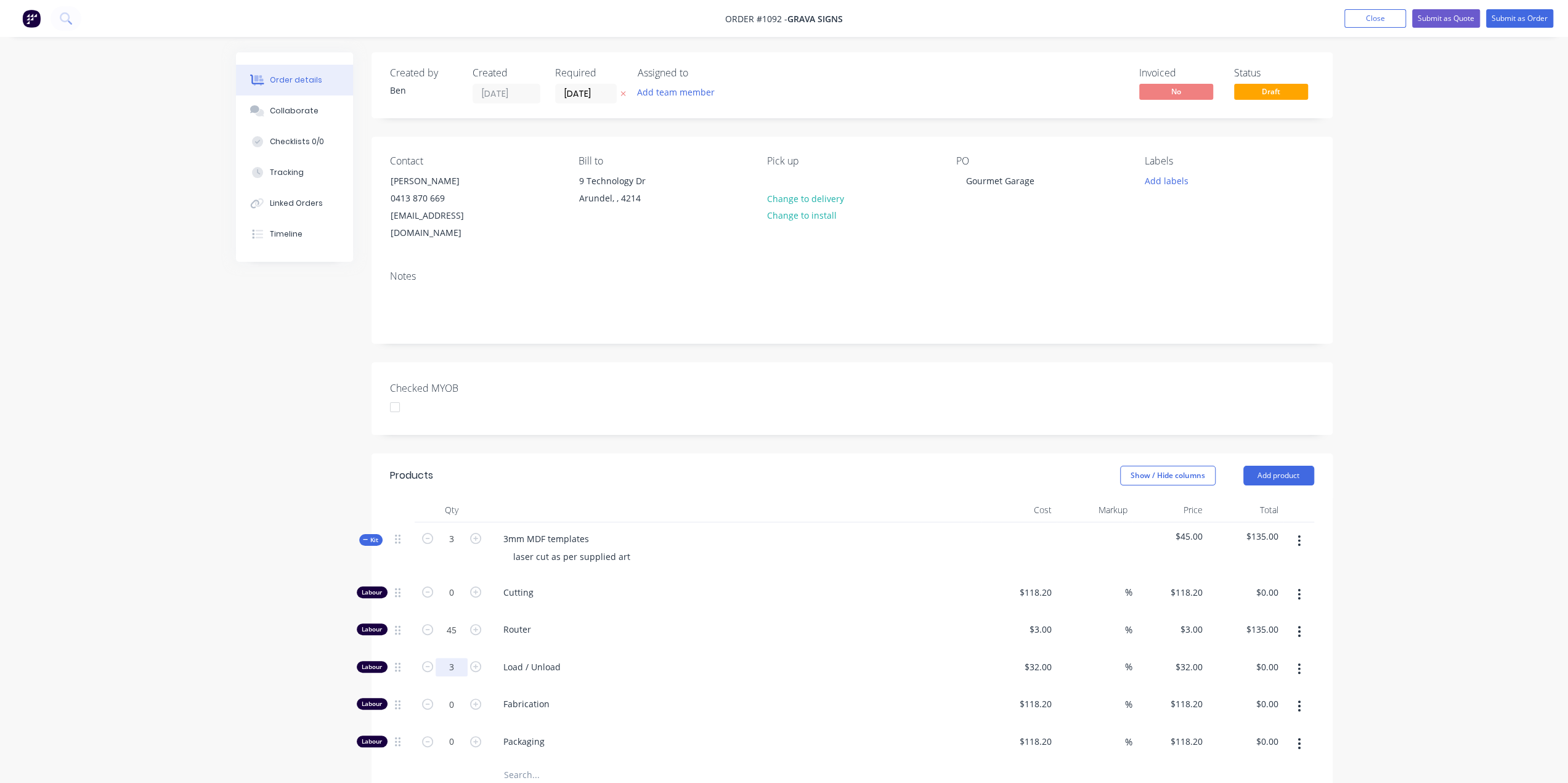
type input "$96.00"
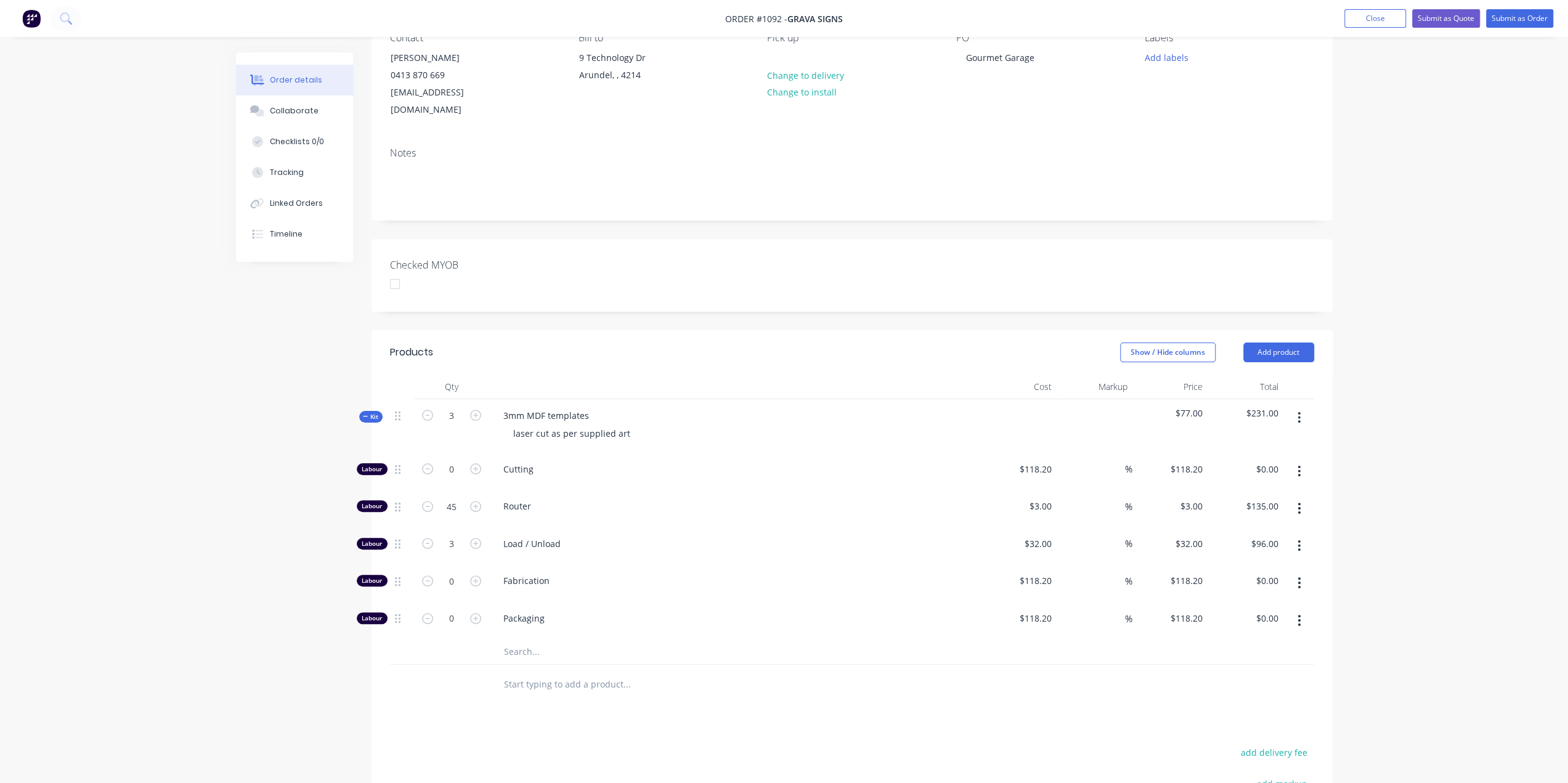
click at [530, 640] on input "text" at bounding box center [627, 652] width 246 height 24
type input "MDF"
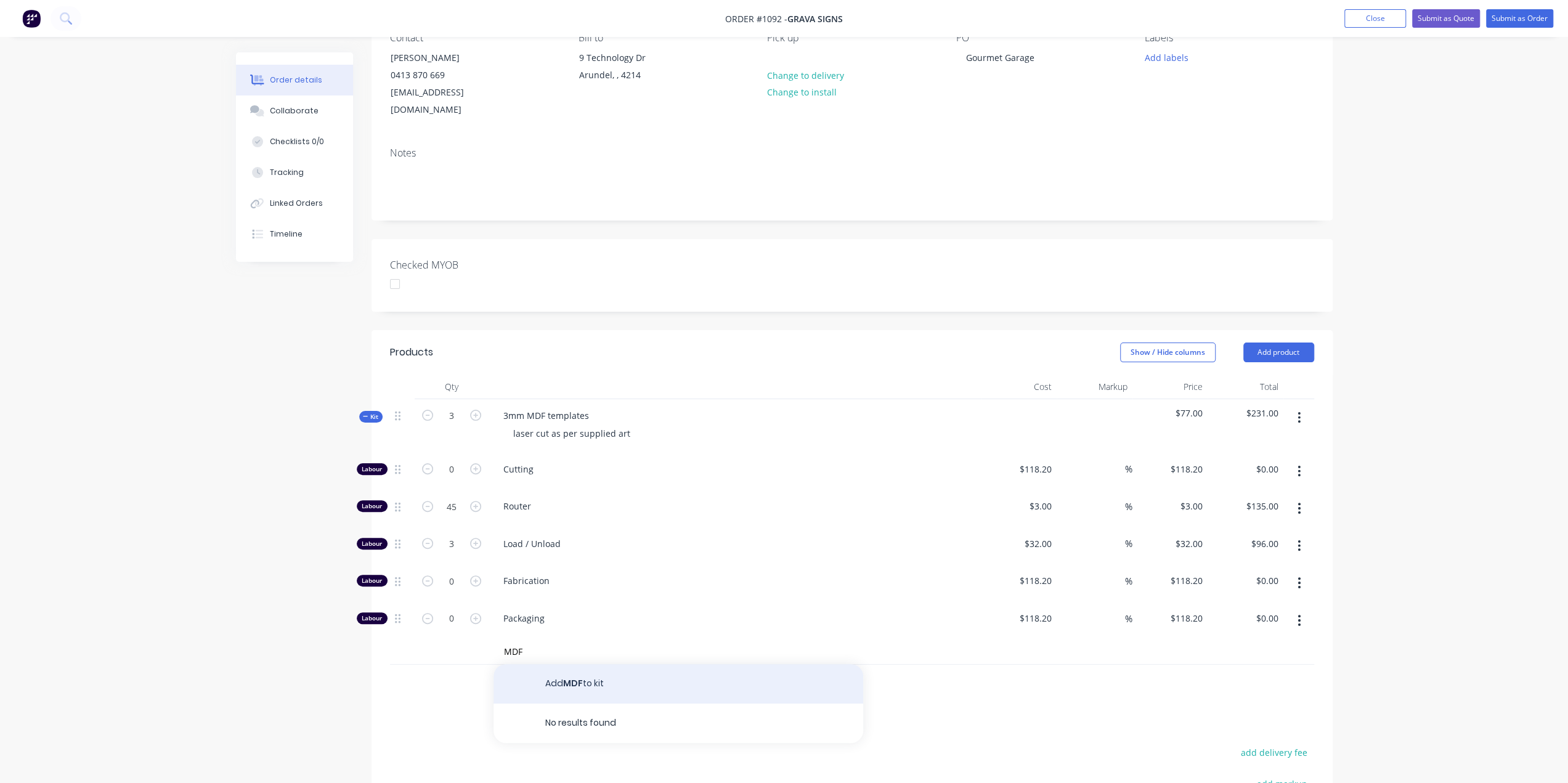
click at [558, 664] on button "Add MDF to kit" at bounding box center [678, 684] width 369 height 40
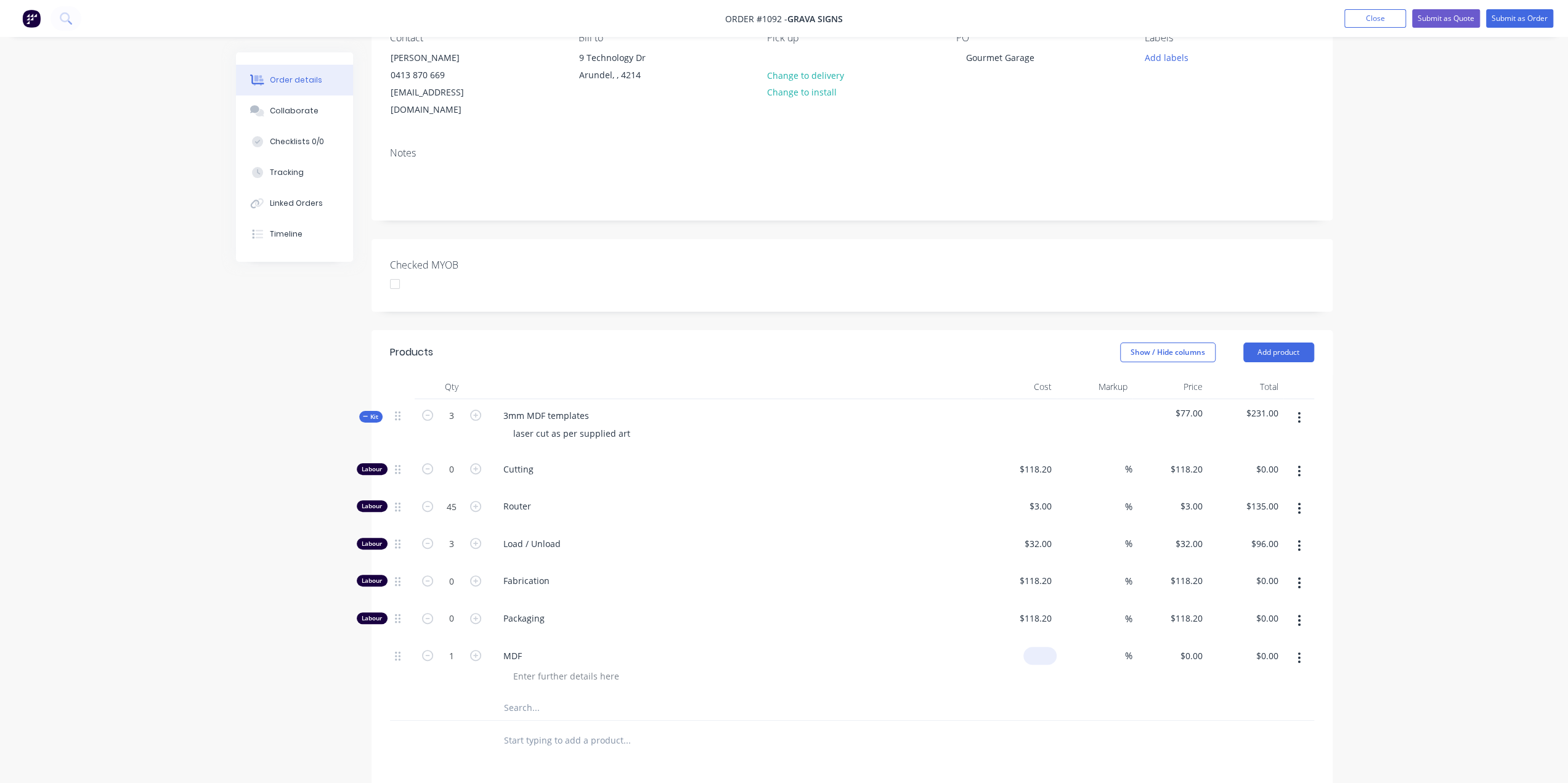
click at [1047, 647] on input at bounding box center [1042, 656] width 28 height 18
type input "$20.00"
type input "15"
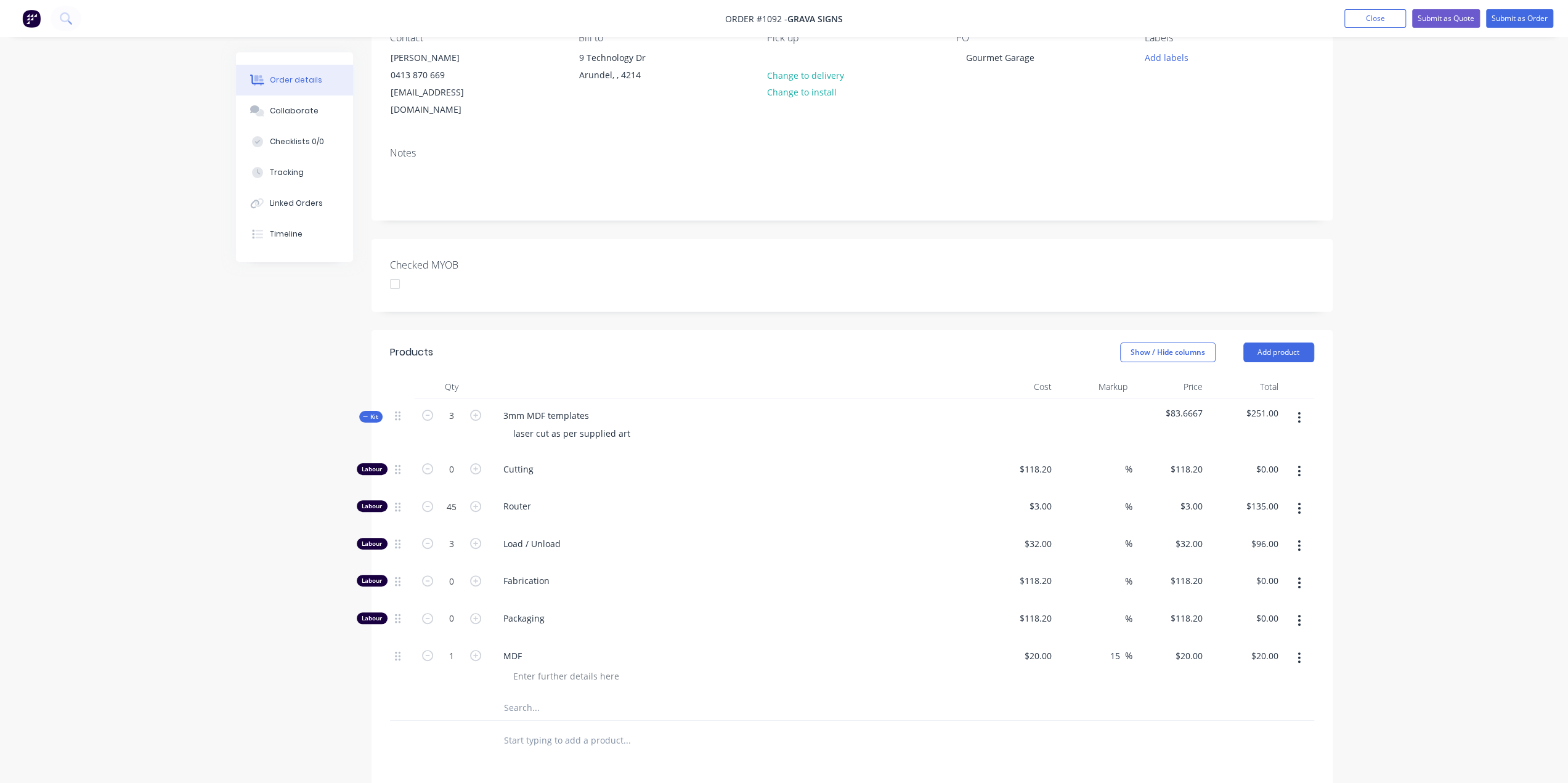
type input "23"
type input "$23.00"
click at [1114, 647] on input "15" at bounding box center [1117, 656] width 16 height 18
drag, startPoint x: 1121, startPoint y: 634, endPoint x: 1110, endPoint y: 635, distance: 11.0
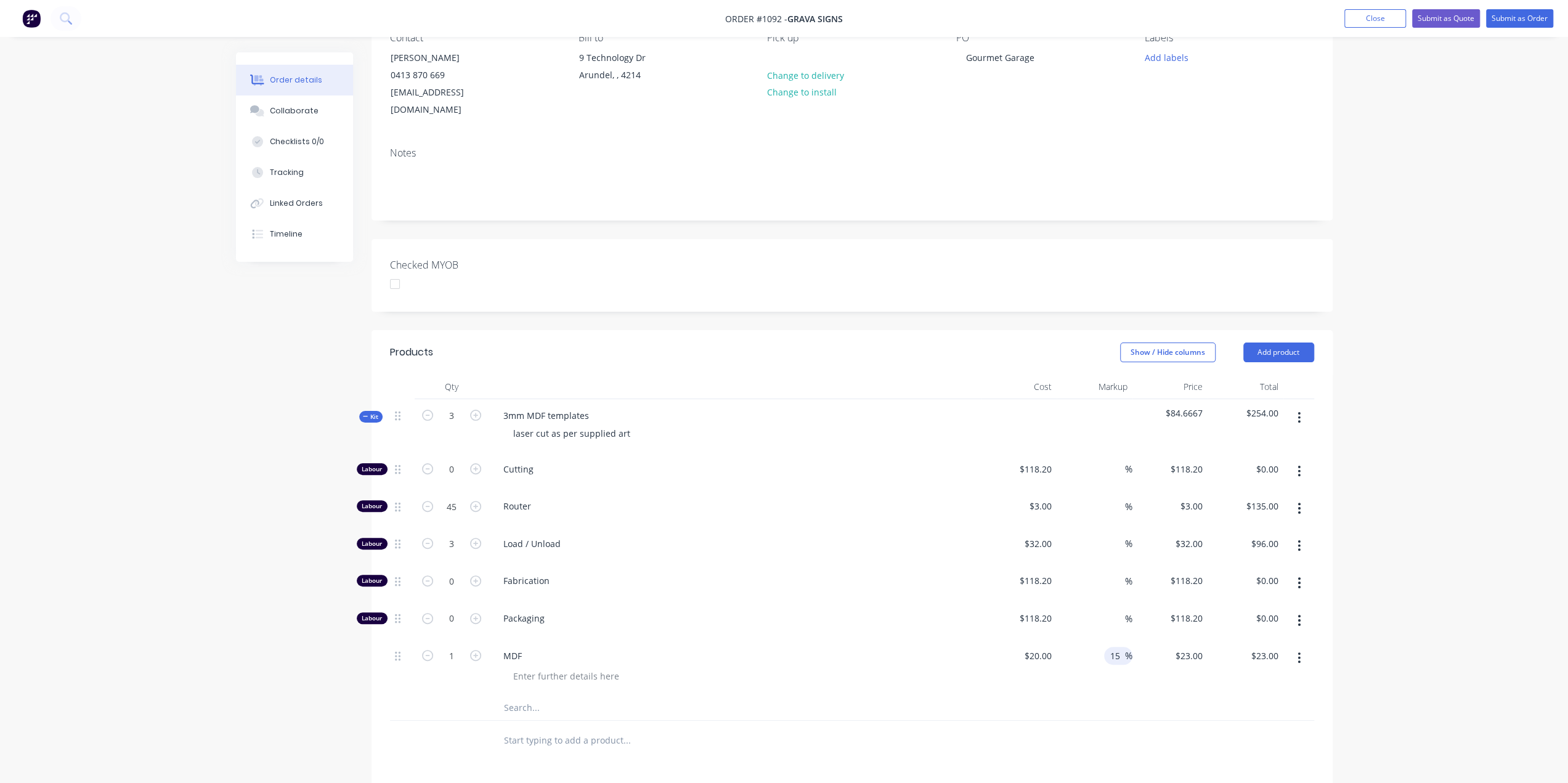
click at [1110, 647] on input "15" at bounding box center [1117, 656] width 16 height 18
type input "35"
type input "27"
type input "$27.00"
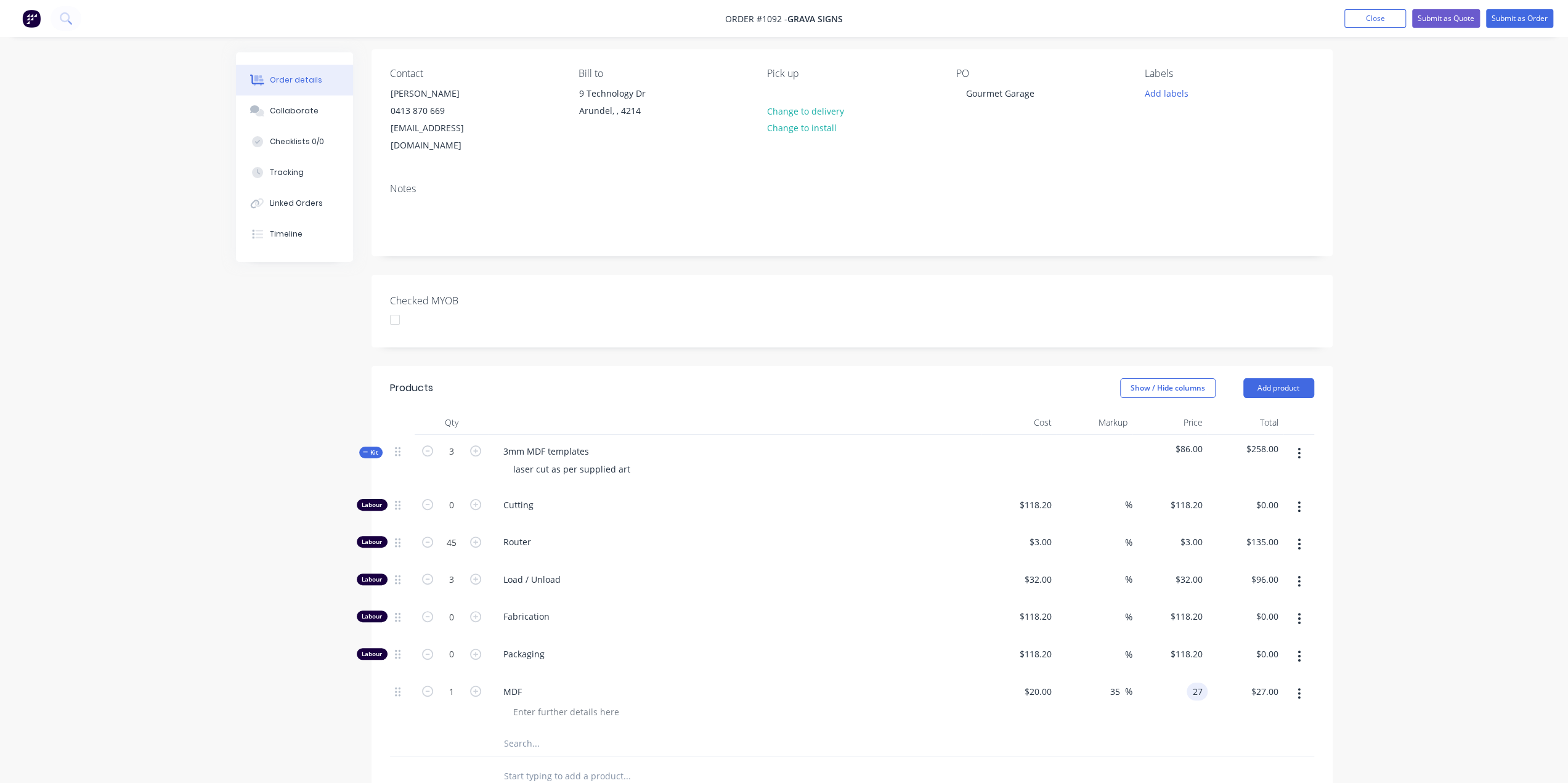
scroll to position [62, 0]
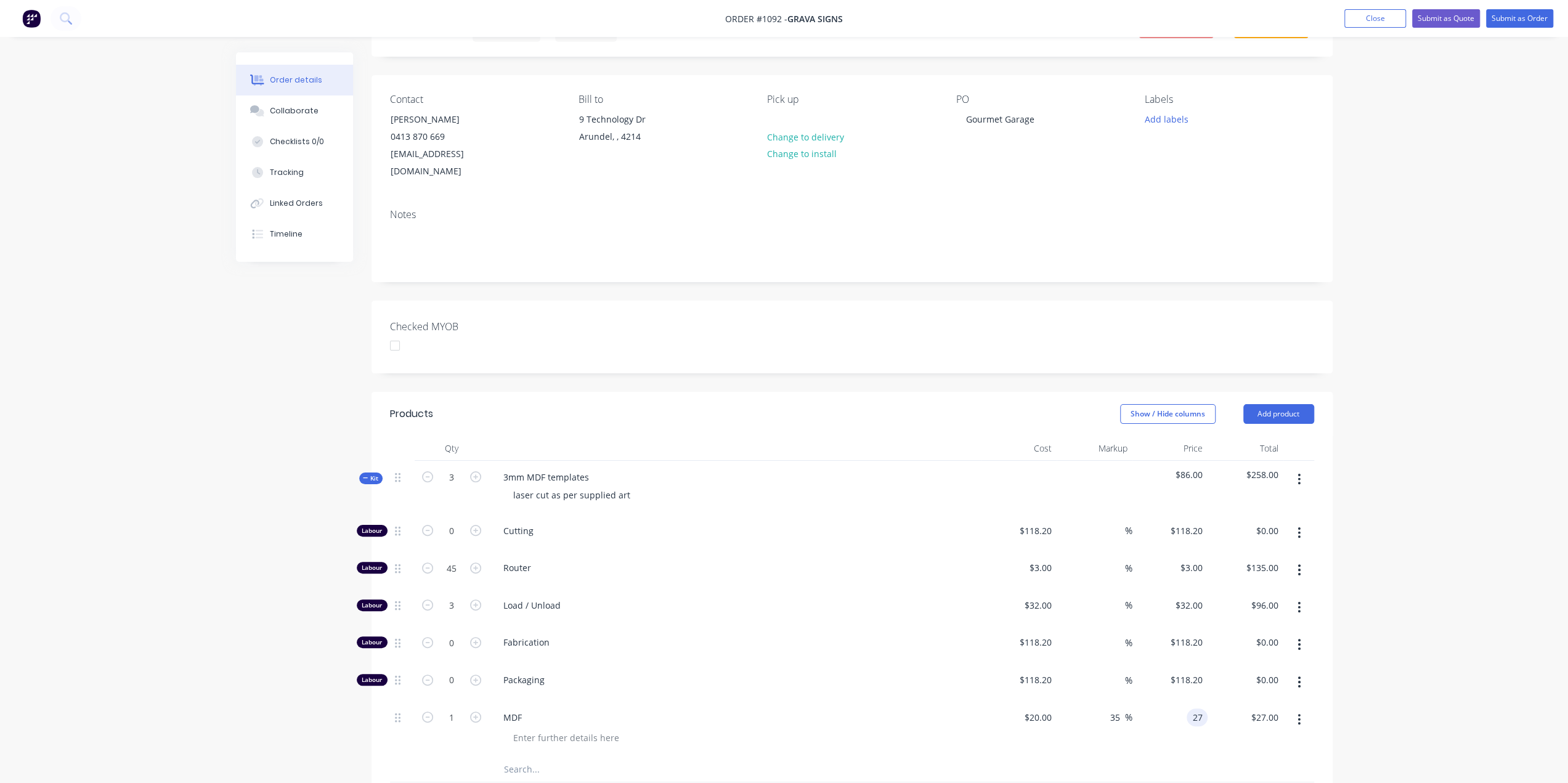
type input "$27.00"
click at [373, 474] on span "Kit" at bounding box center [371, 478] width 16 height 9
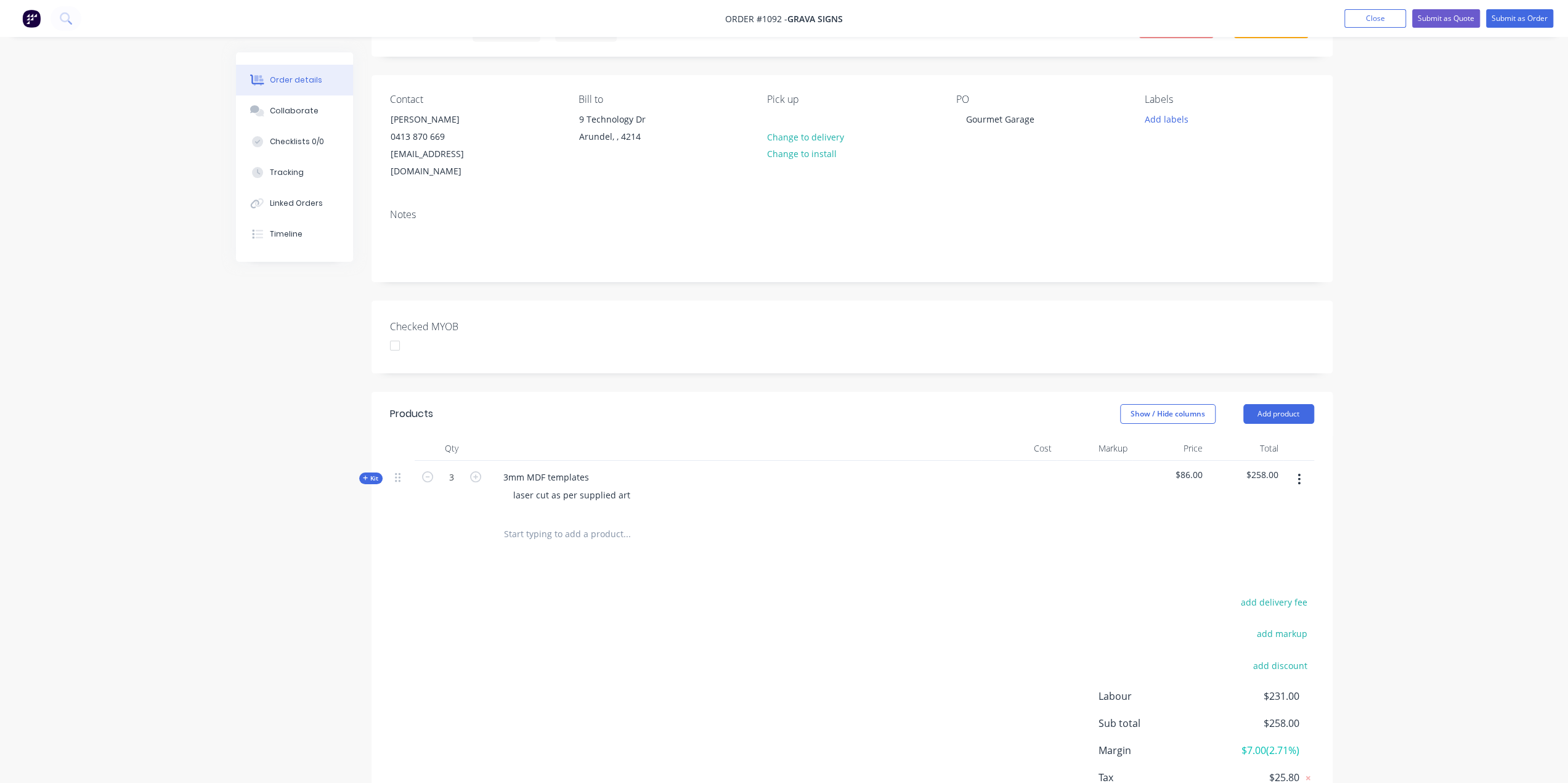
click at [608, 522] on input "text" at bounding box center [627, 534] width 246 height 24
click at [607, 522] on input "text" at bounding box center [627, 534] width 246 height 24
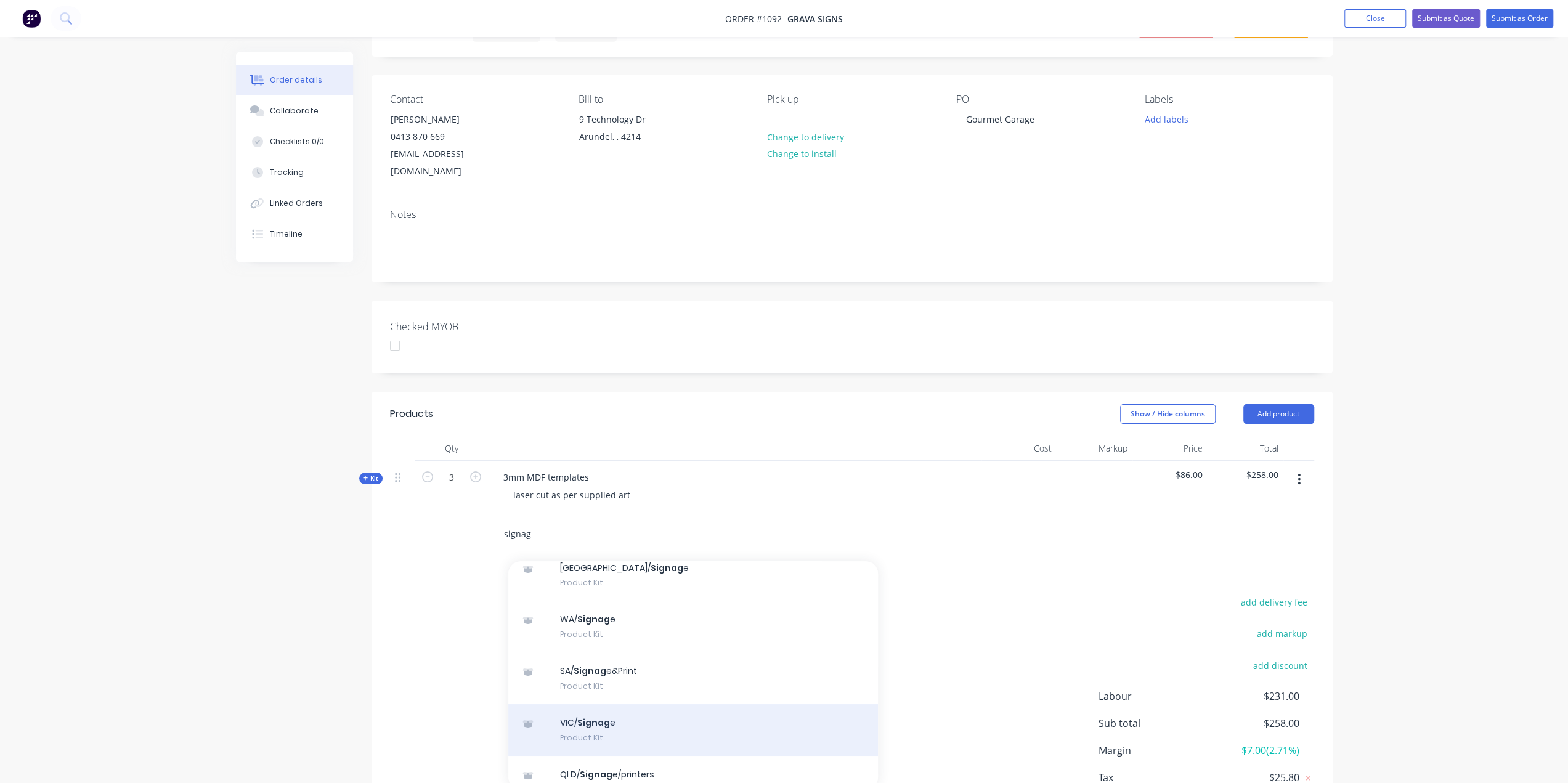
scroll to position [123, 0]
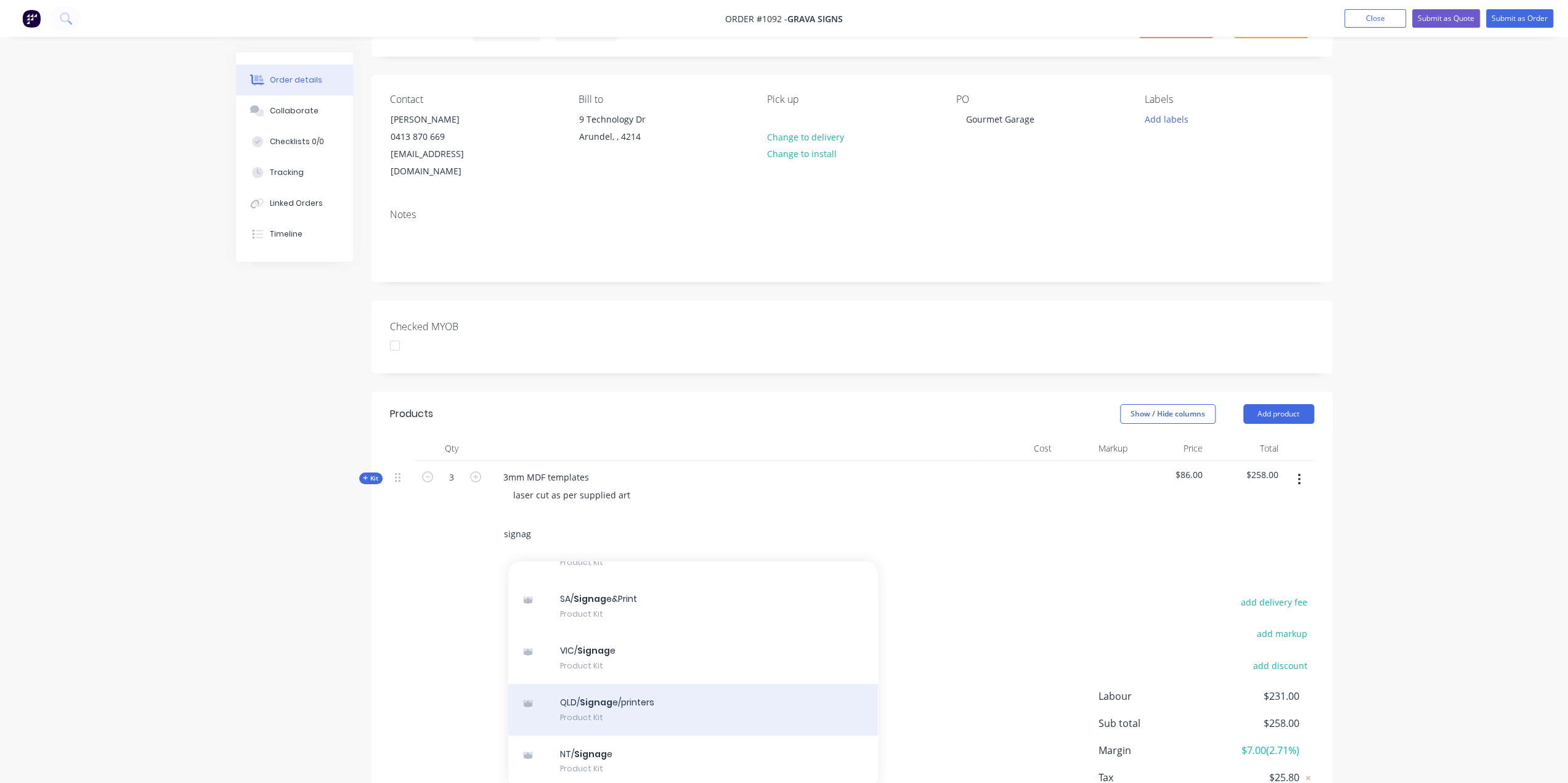
type input "signag"
click at [596, 688] on div "QLD/ Signag e/printers Product Kit" at bounding box center [693, 710] width 369 height 52
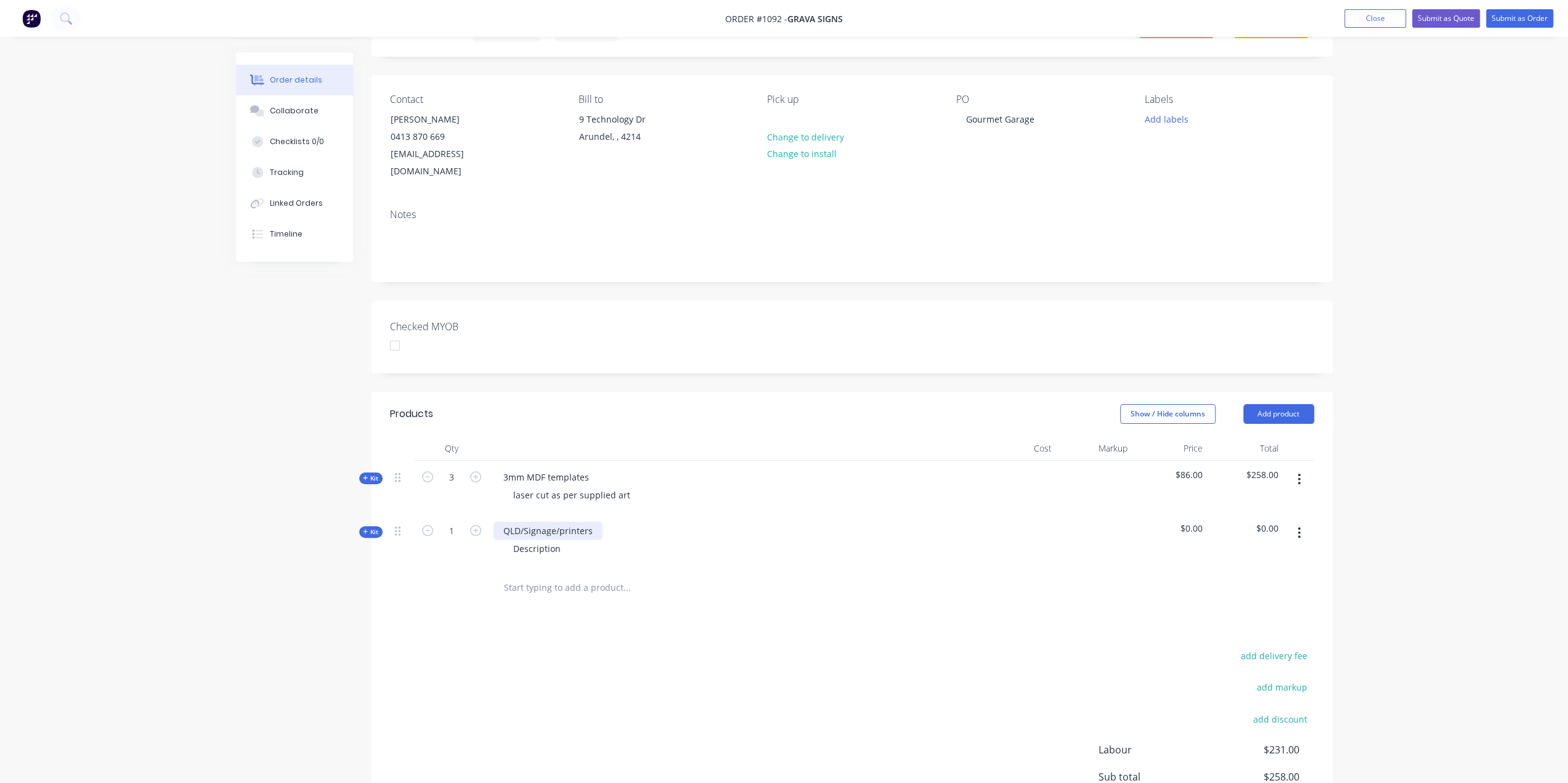
click at [588, 522] on div "QLD/Signage/printers" at bounding box center [547, 531] width 109 height 18
drag, startPoint x: 591, startPoint y: 512, endPoint x: 489, endPoint y: 512, distance: 102.0
click at [489, 514] on div "QLD/Signage/printers Description" at bounding box center [735, 541] width 493 height 53
click at [573, 522] on div "6mm black FPVC" at bounding box center [537, 531] width 87 height 18
drag, startPoint x: 559, startPoint y: 529, endPoint x: 462, endPoint y: 525, distance: 97.1
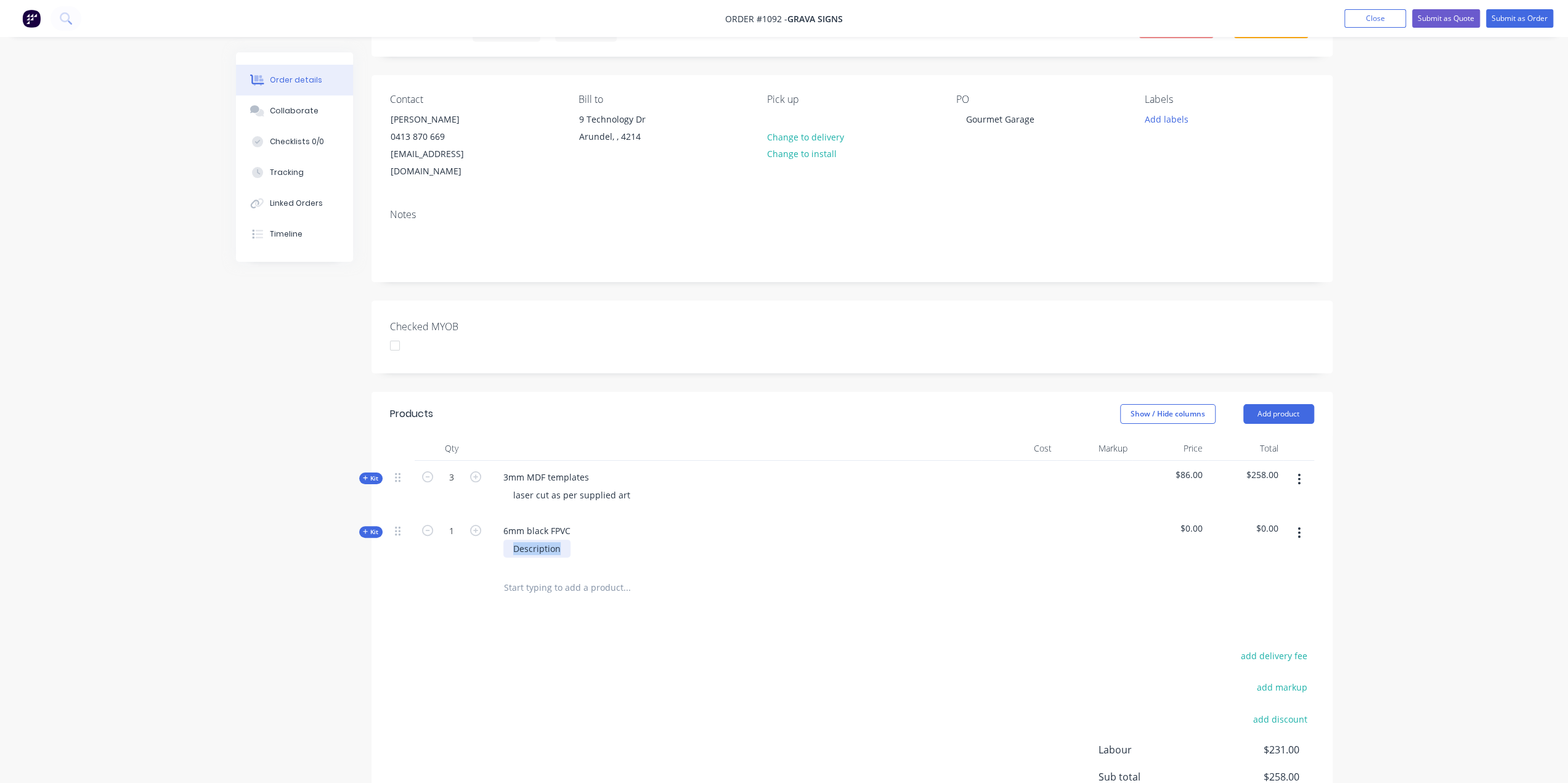
click at [462, 525] on div "Kit 1 6mm black FPVC Description $0.00 $0.00" at bounding box center [851, 541] width 924 height 53
click at [573, 522] on div "6mm black FPVC" at bounding box center [537, 531] width 87 height 18
click at [371, 527] on span "Kit" at bounding box center [371, 532] width 16 height 9
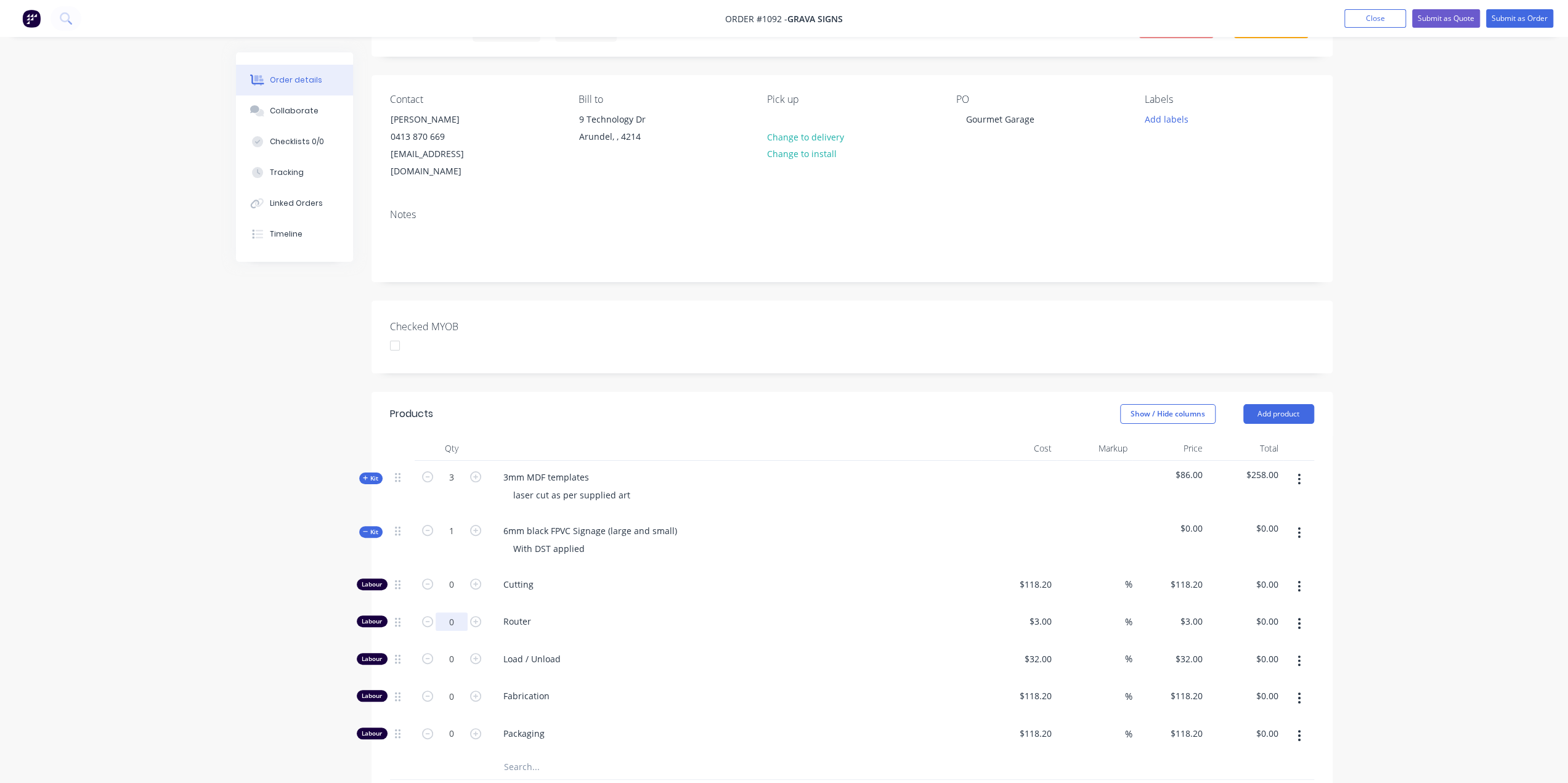
click at [456, 594] on input "0" at bounding box center [452, 585] width 32 height 19
type input "96"
type input "$288.00"
click at [458, 594] on input "0" at bounding box center [452, 585] width 32 height 19
type input "2"
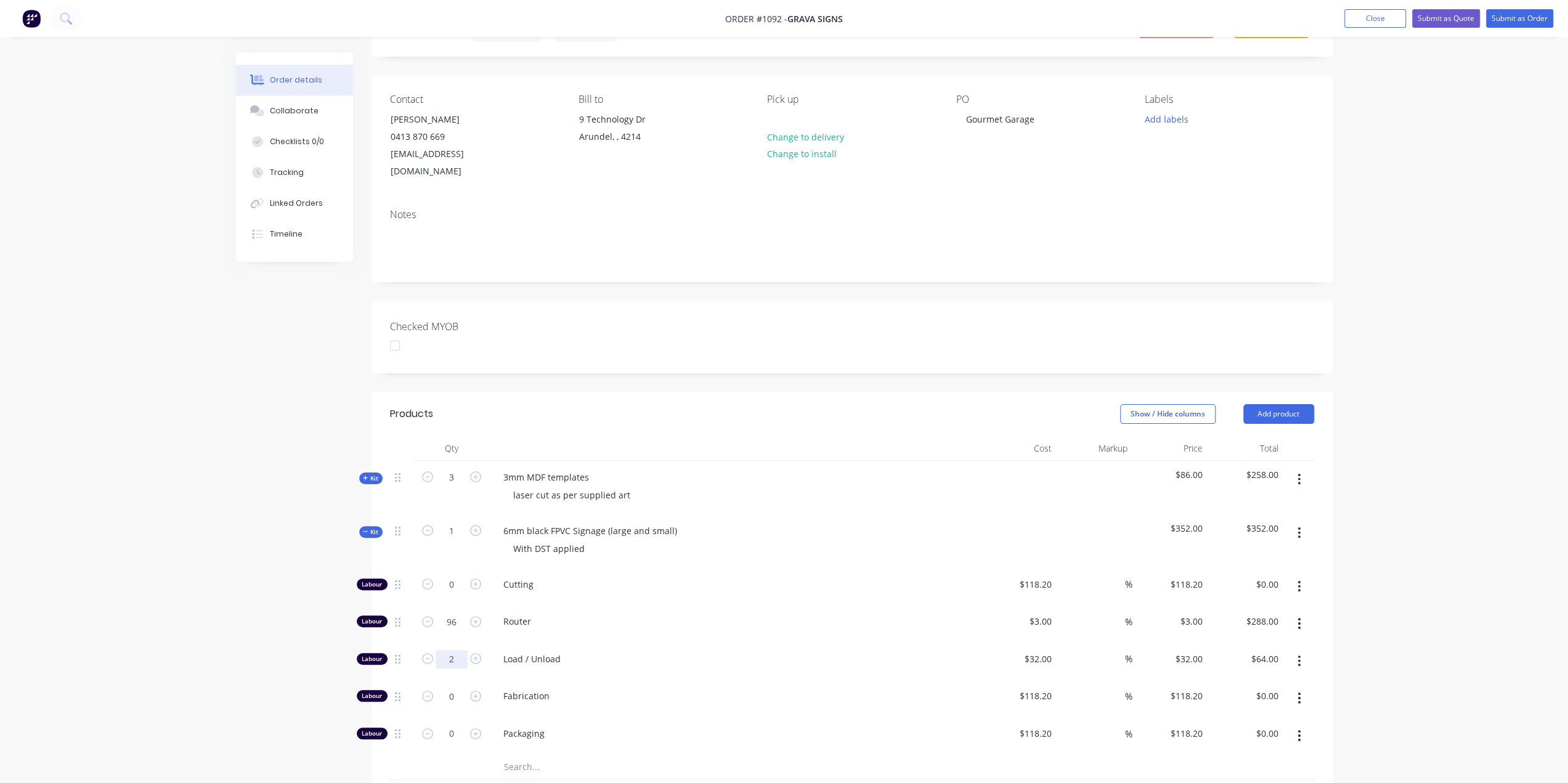
type input "$64.00"
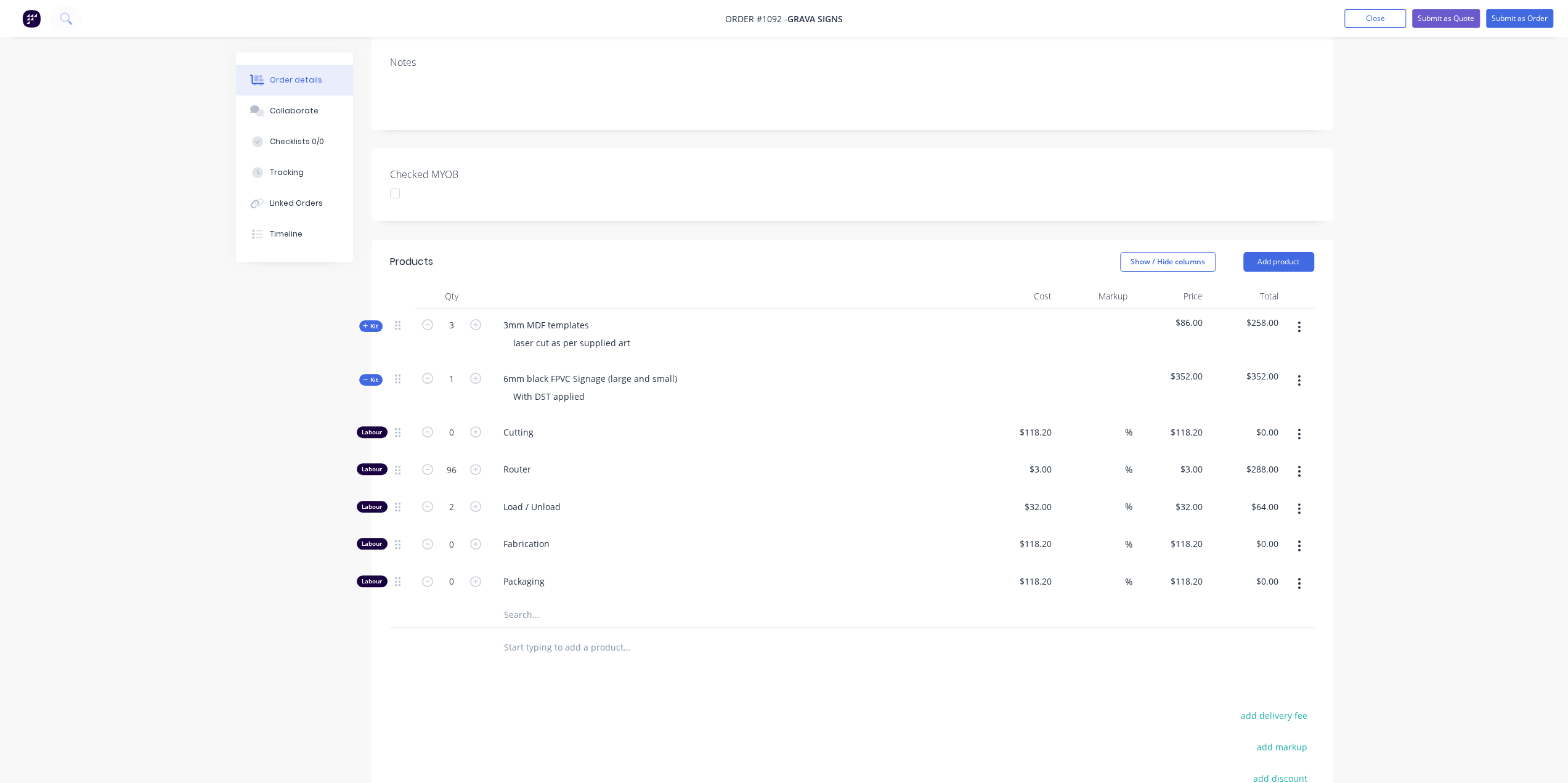
scroll to position [246, 0]
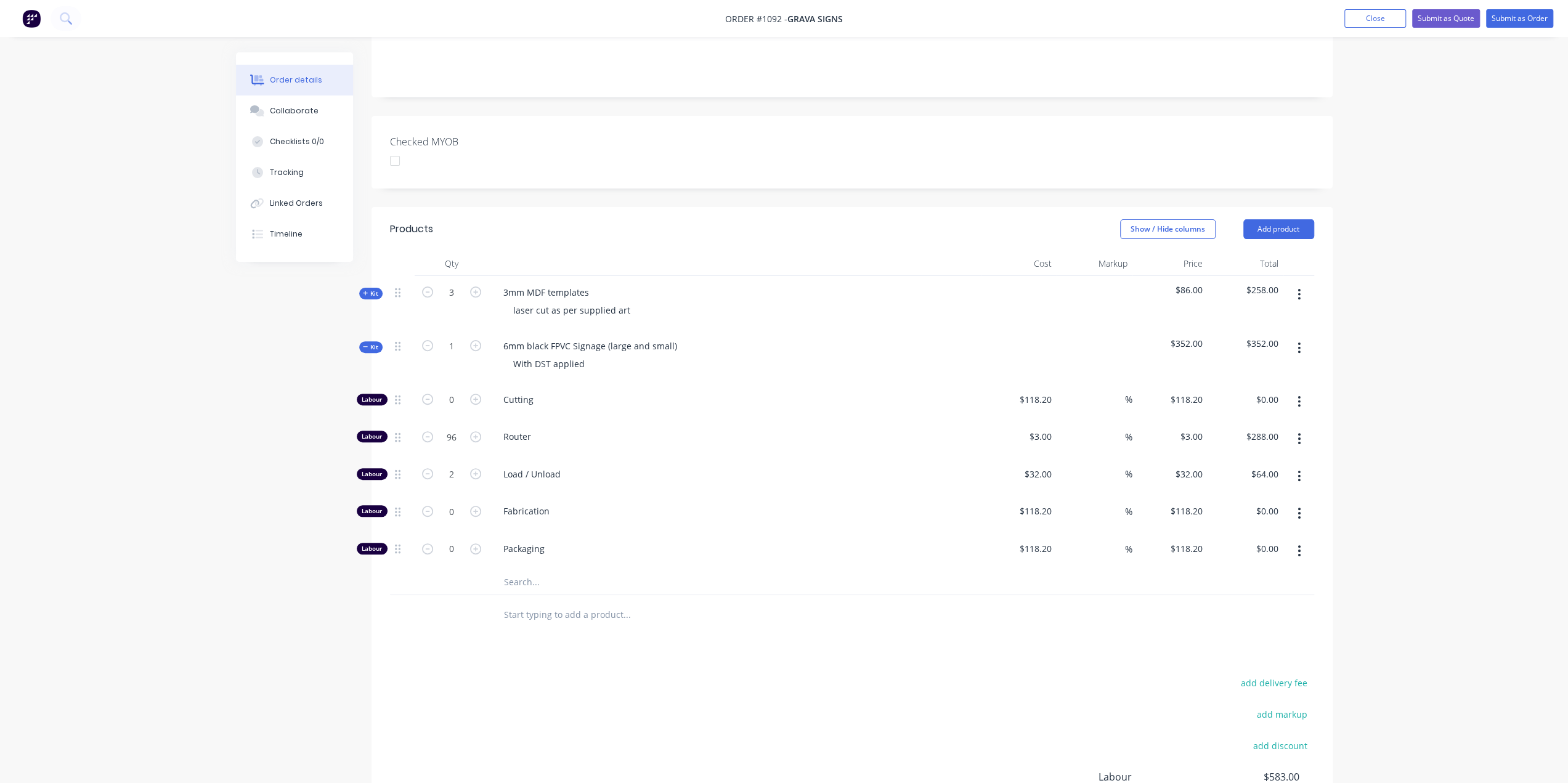
click at [511, 570] on input "text" at bounding box center [627, 582] width 246 height 24
drag, startPoint x: 506, startPoint y: 558, endPoint x: 484, endPoint y: 570, distance: 25.1
click at [488, 570] on div "FPVC Add FPVC to kit No results found" at bounding box center [710, 582] width 444 height 24
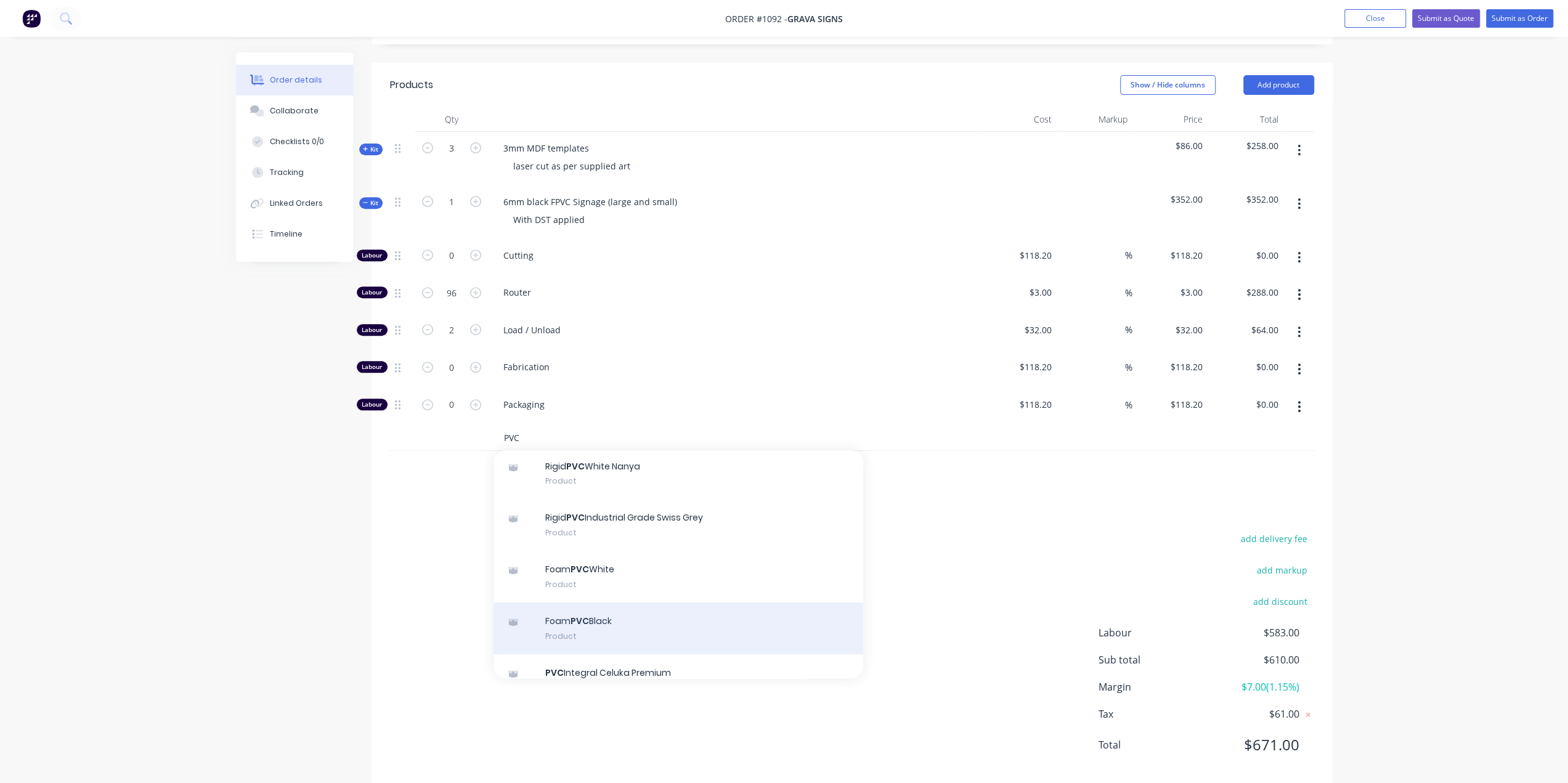
scroll to position [62, 0]
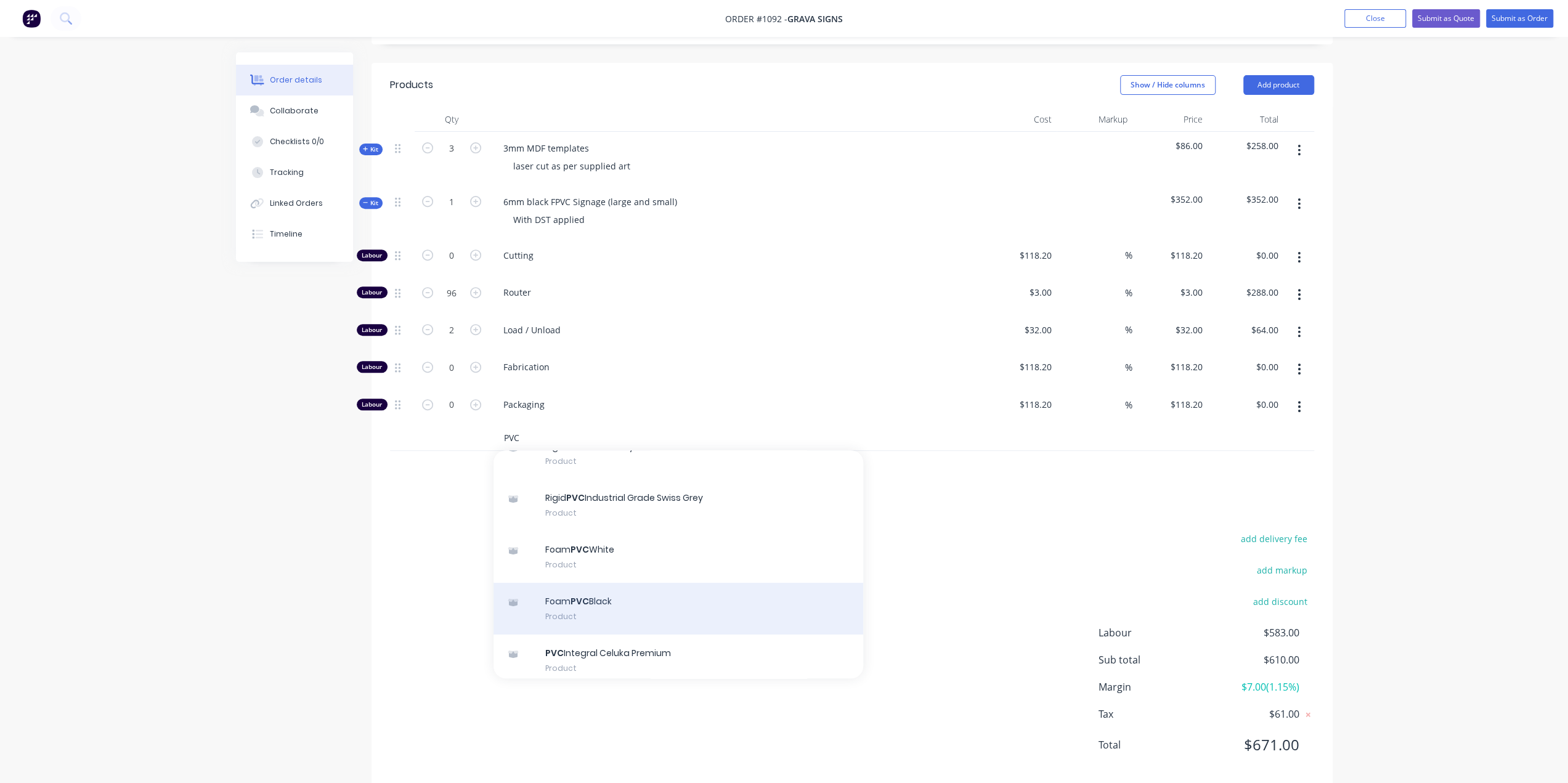
type input "PVC"
click at [584, 583] on div "Foam PVC Black Product" at bounding box center [678, 609] width 369 height 52
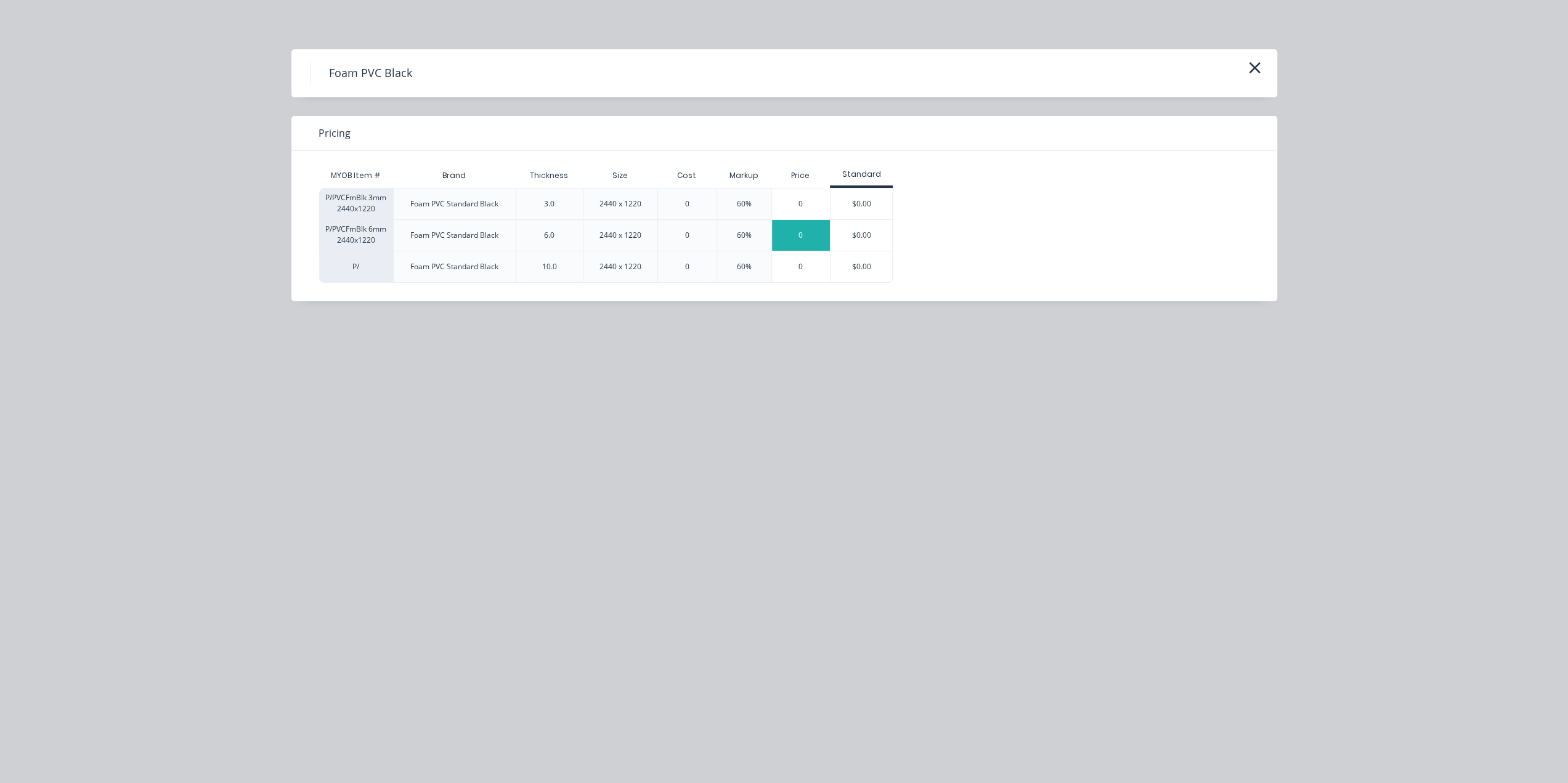
click at [808, 233] on div "0" at bounding box center [801, 235] width 58 height 31
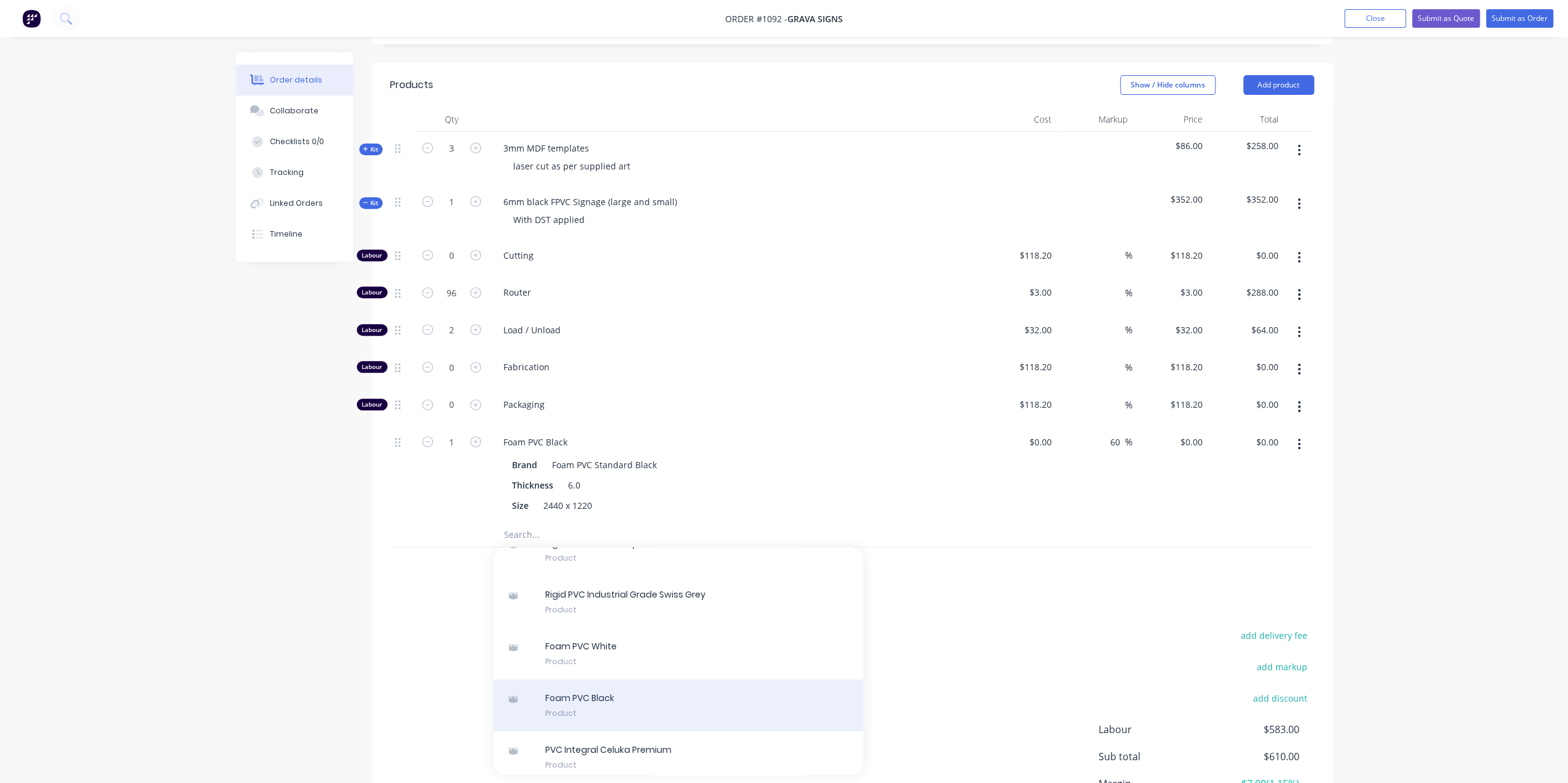
click at [596, 682] on div "F o a m P V C B l a c k Product" at bounding box center [678, 706] width 369 height 52
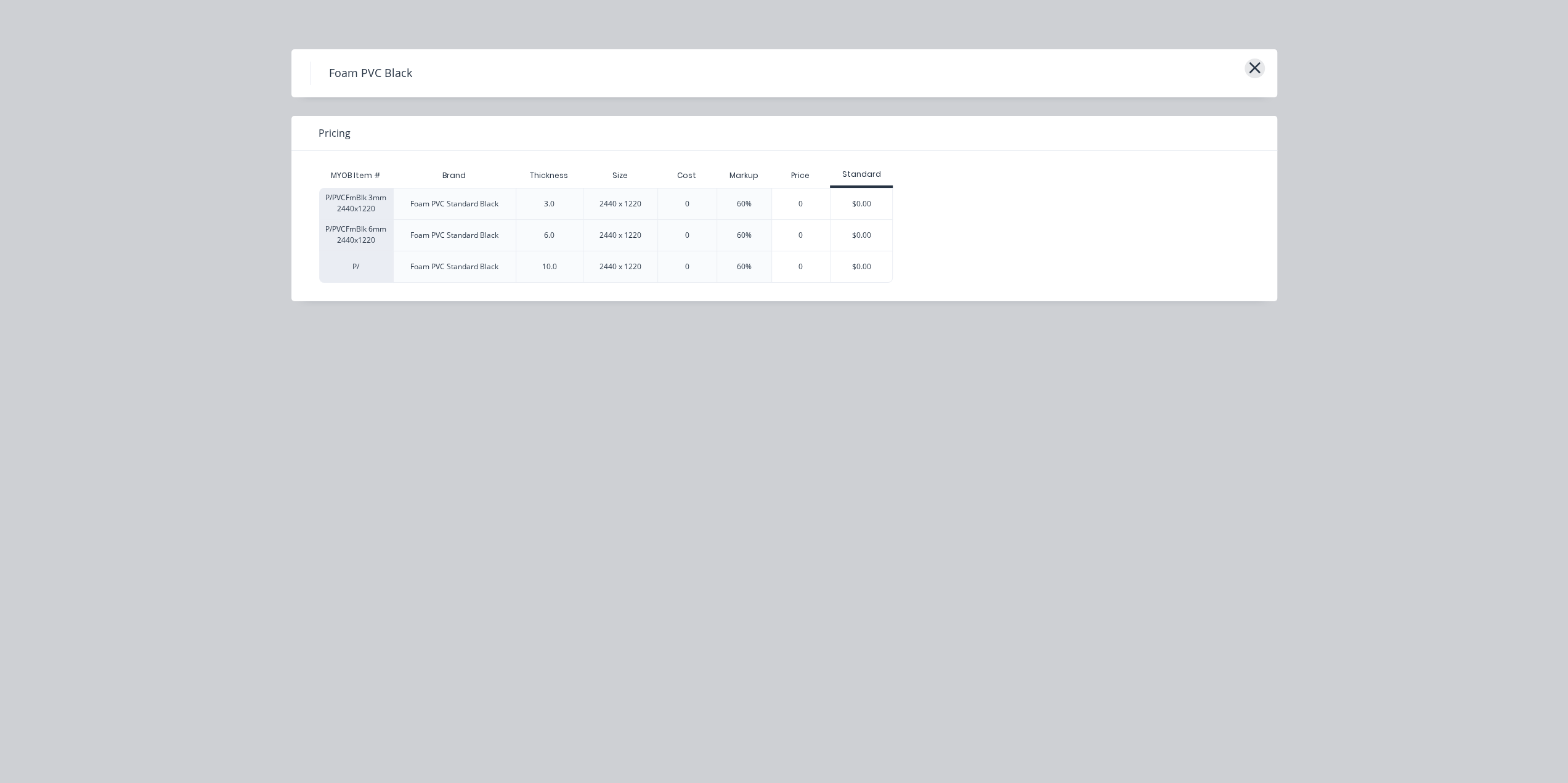
click at [1256, 71] on icon "button" at bounding box center [1254, 67] width 11 height 11
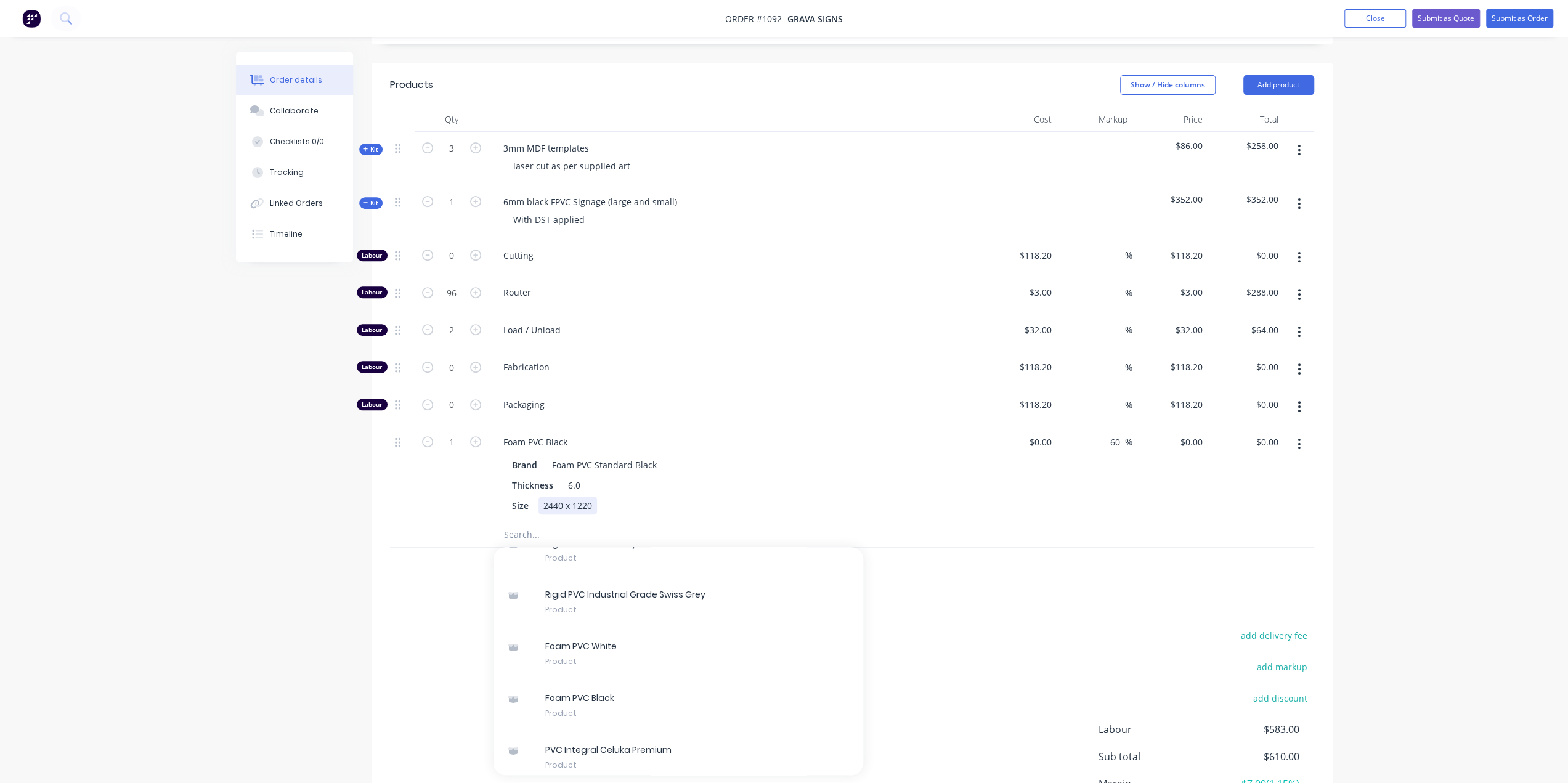
drag, startPoint x: 902, startPoint y: 490, endPoint x: 791, endPoint y: 470, distance: 112.8
click at [902, 496] on div "Size 2440 x 1220" at bounding box center [733, 505] width 451 height 18
drag, startPoint x: 652, startPoint y: 475, endPoint x: 842, endPoint y: 452, distance: 191.4
click at [654, 496] on div "Size 2440 x 1220" at bounding box center [733, 505] width 451 height 18
click at [1041, 433] on div "$0.00" at bounding box center [1040, 442] width 33 height 18
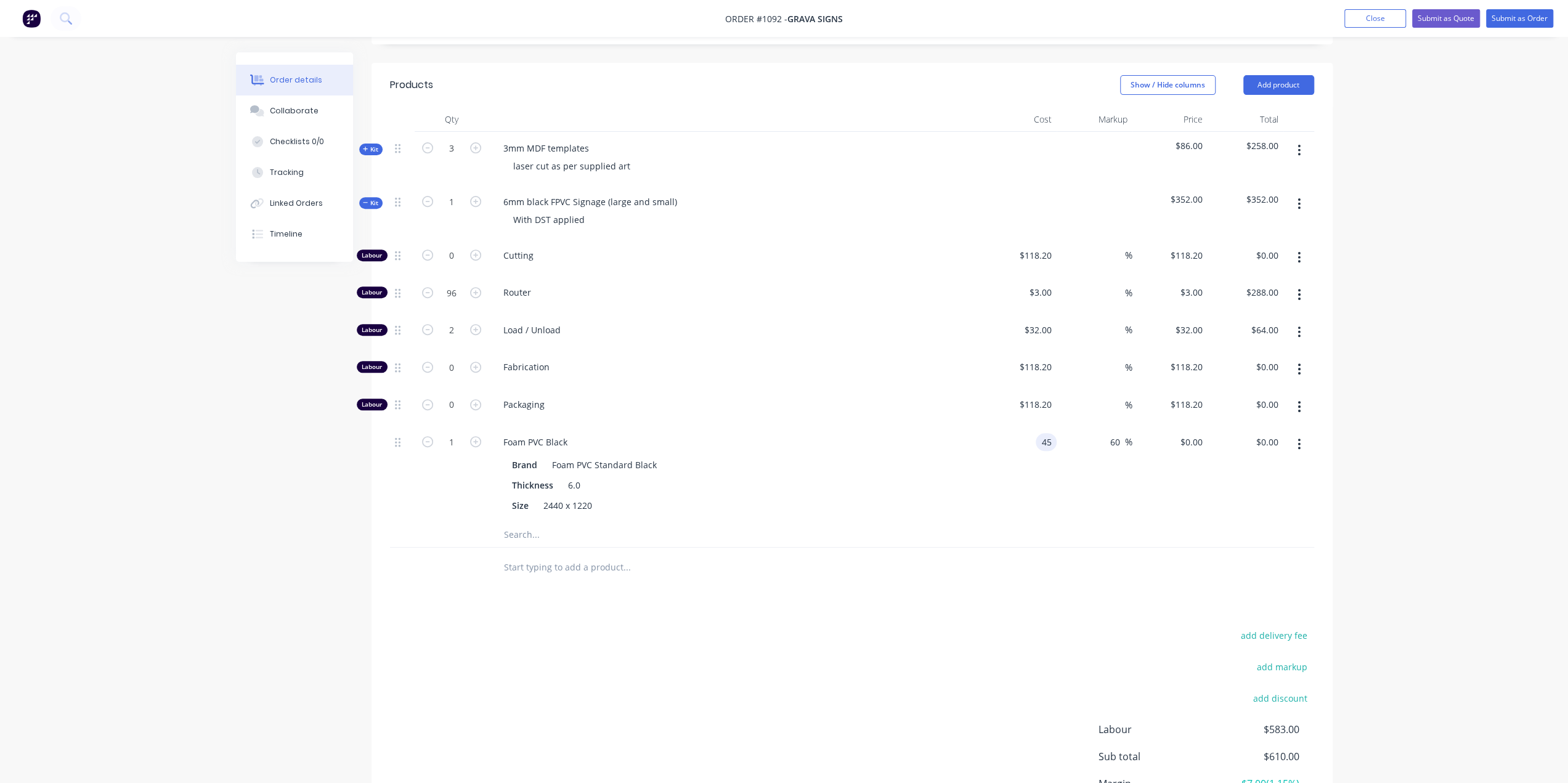
type input "$45.00"
type input "$72.00"
click at [458, 265] on input "1" at bounding box center [452, 256] width 32 height 19
type input "1.5"
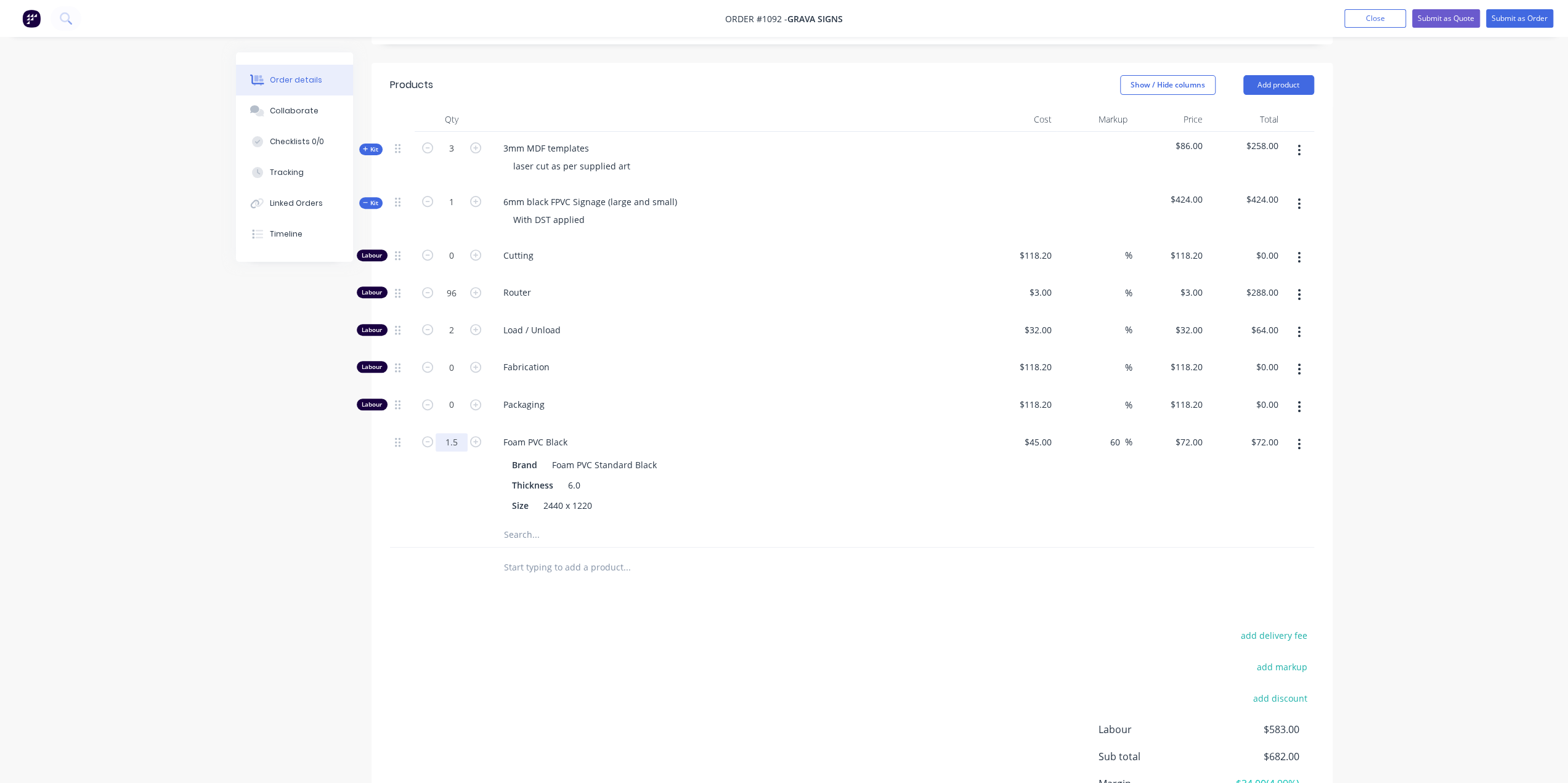
type input "$108.00"
click at [543, 522] on input "text" at bounding box center [627, 534] width 246 height 24
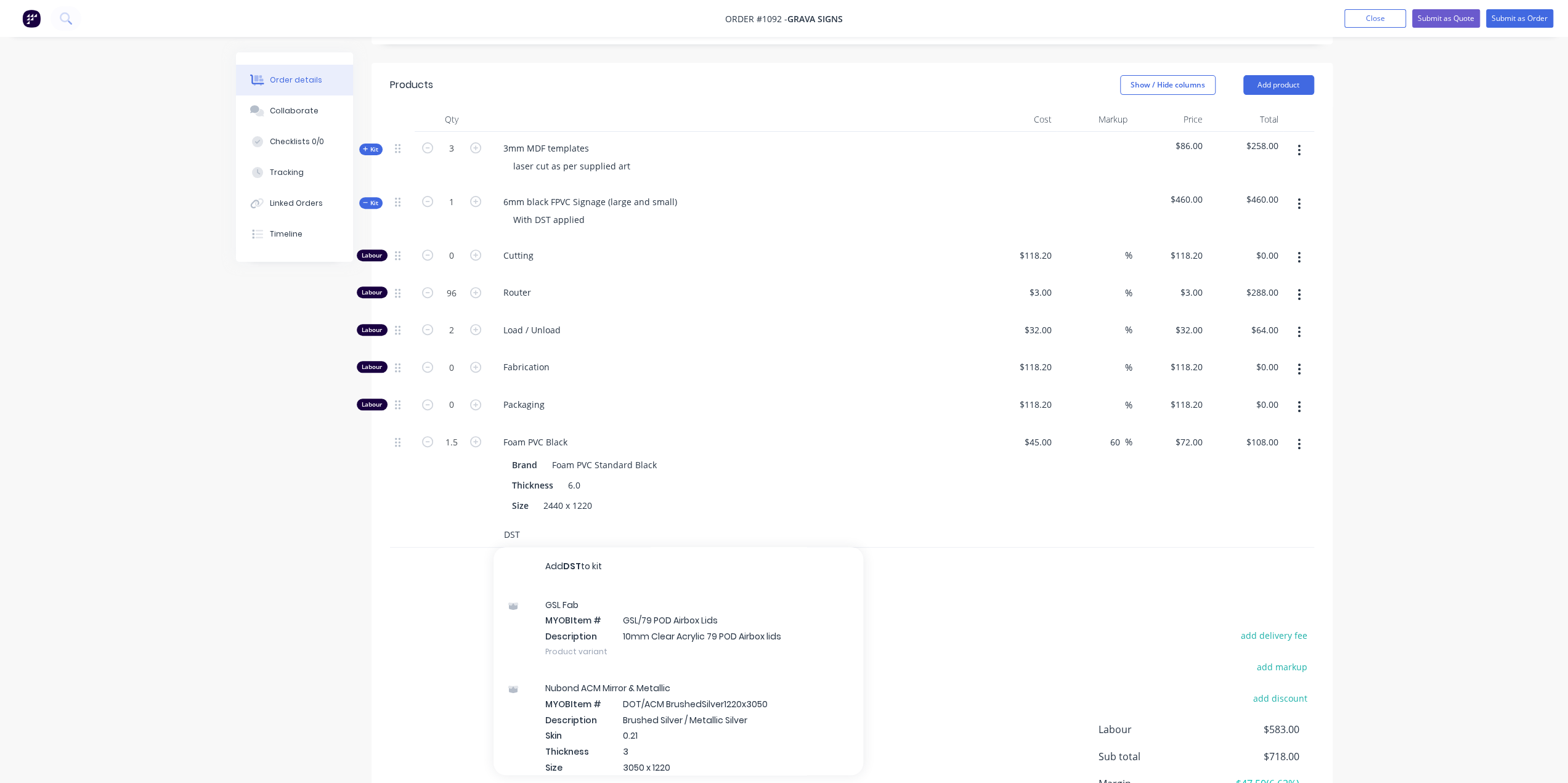
type input "DST"
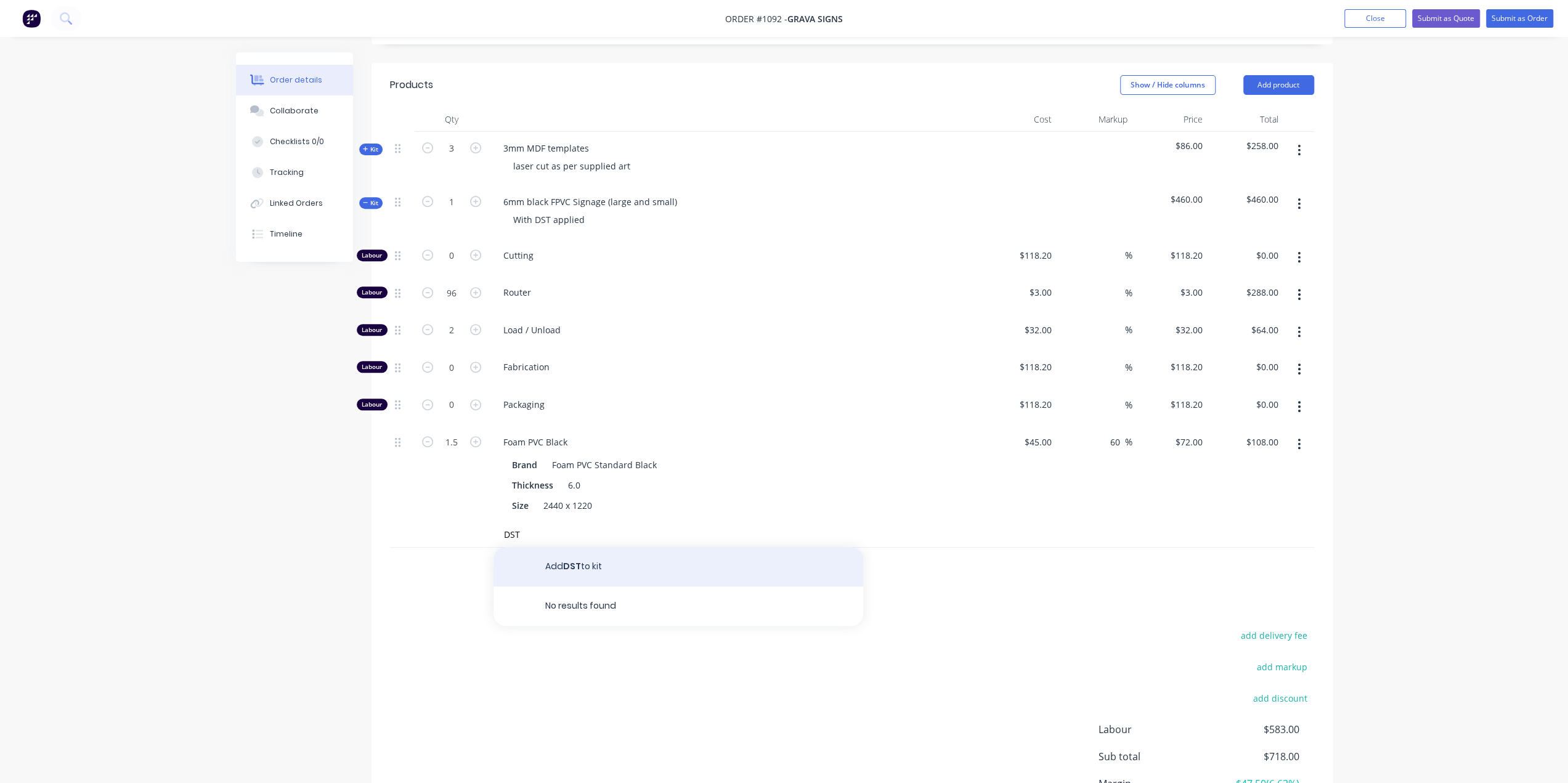
click at [627, 547] on button "Add DST to kit" at bounding box center [678, 567] width 369 height 40
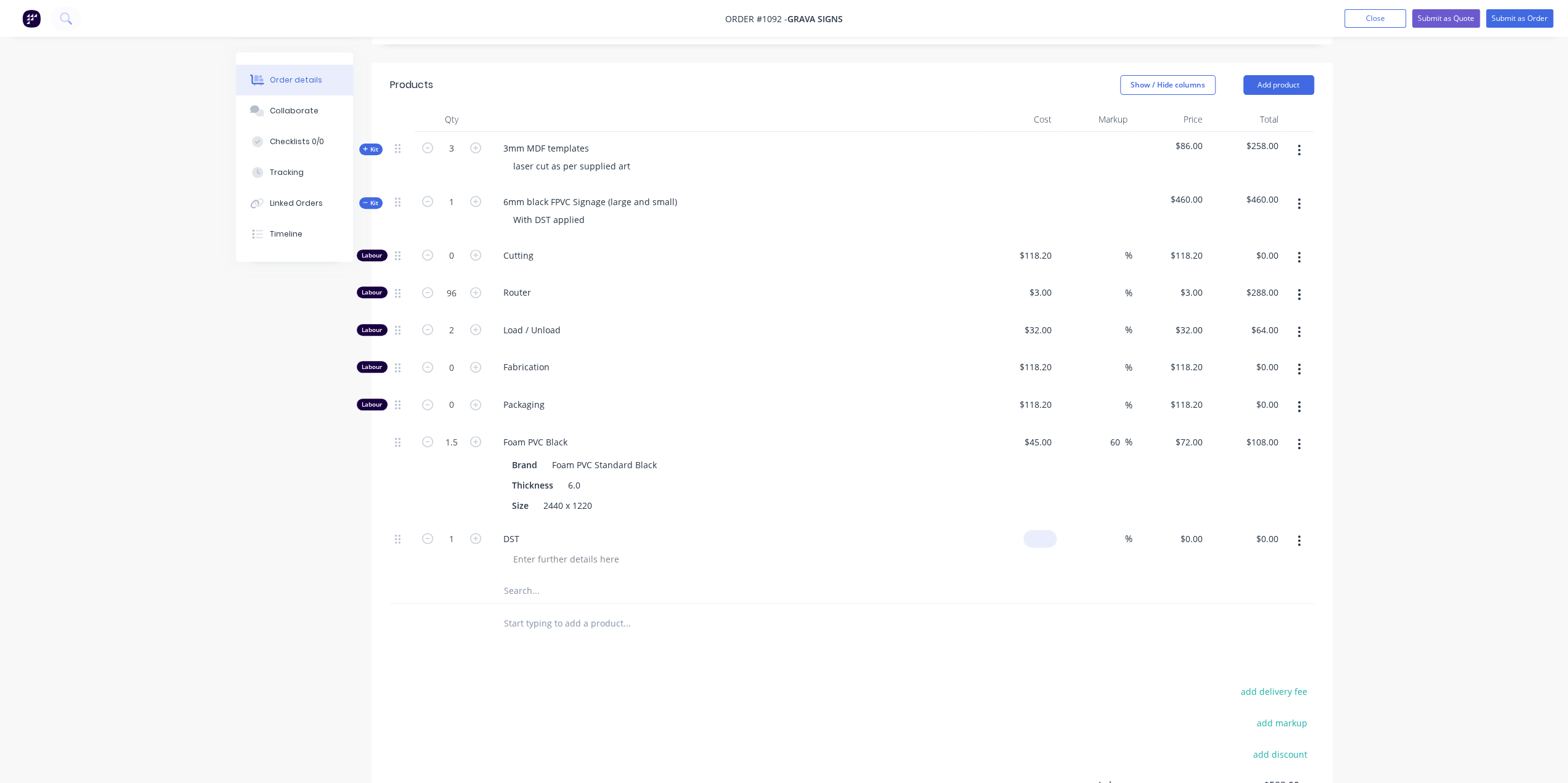
click at [1039, 530] on div "$0.00" at bounding box center [1040, 539] width 33 height 18
type input "$180.00"
click at [452, 265] on input "1" at bounding box center [452, 256] width 32 height 19
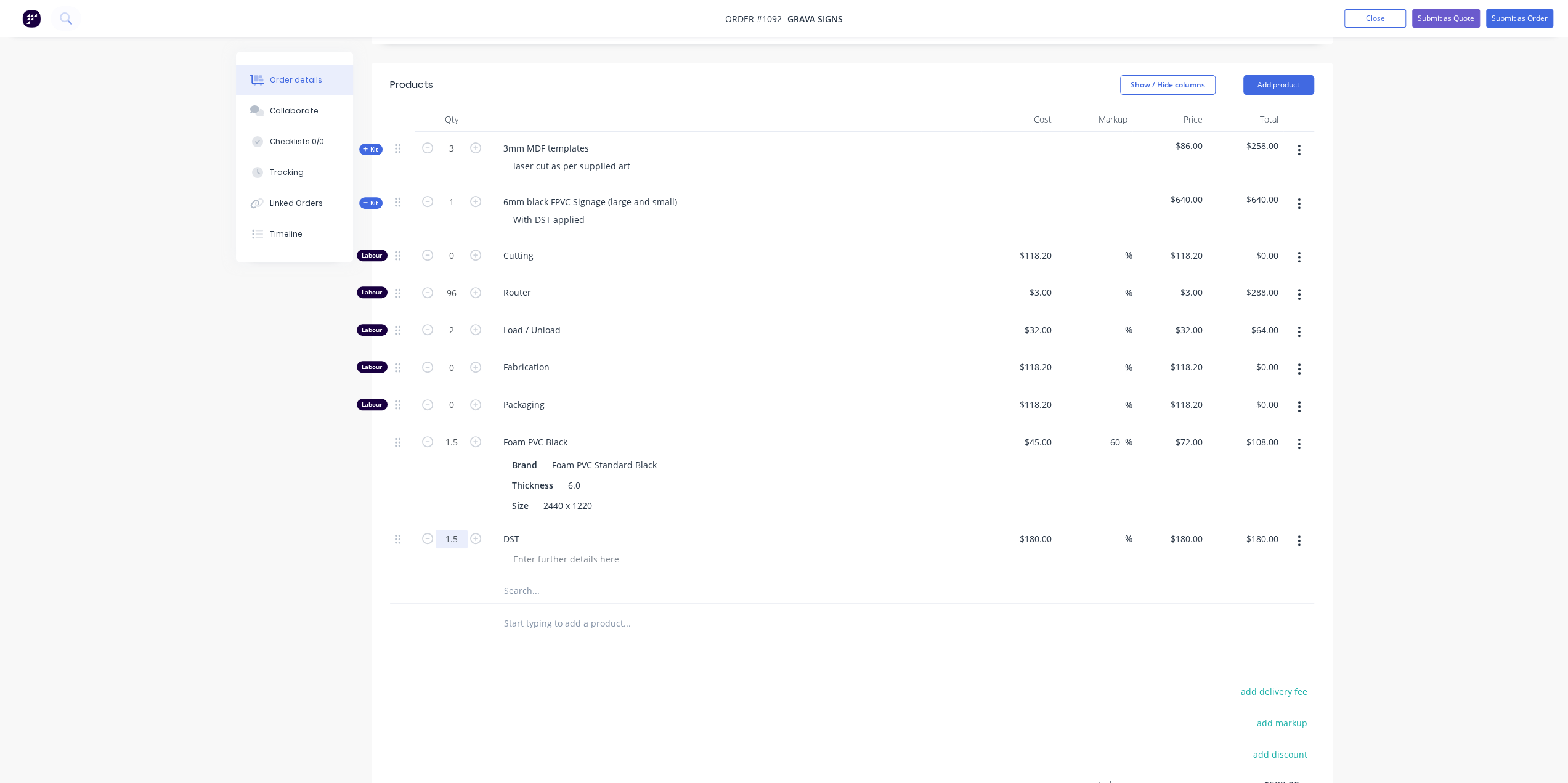
type input "1.5"
type input "$270.00"
click at [366, 200] on icon at bounding box center [366, 202] width 6 height 6
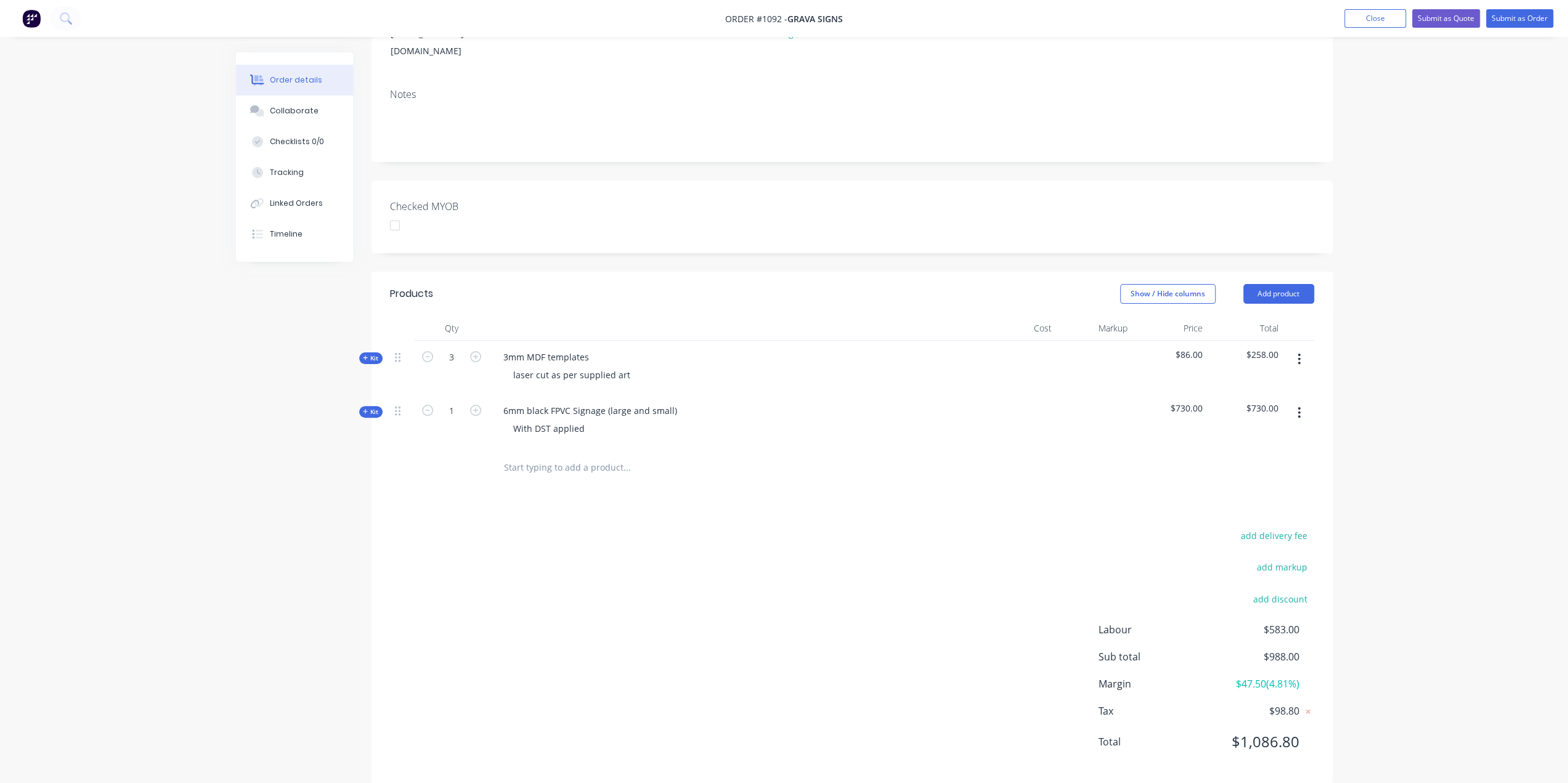
click at [581, 455] on input "text" at bounding box center [627, 467] width 246 height 24
type input "c"
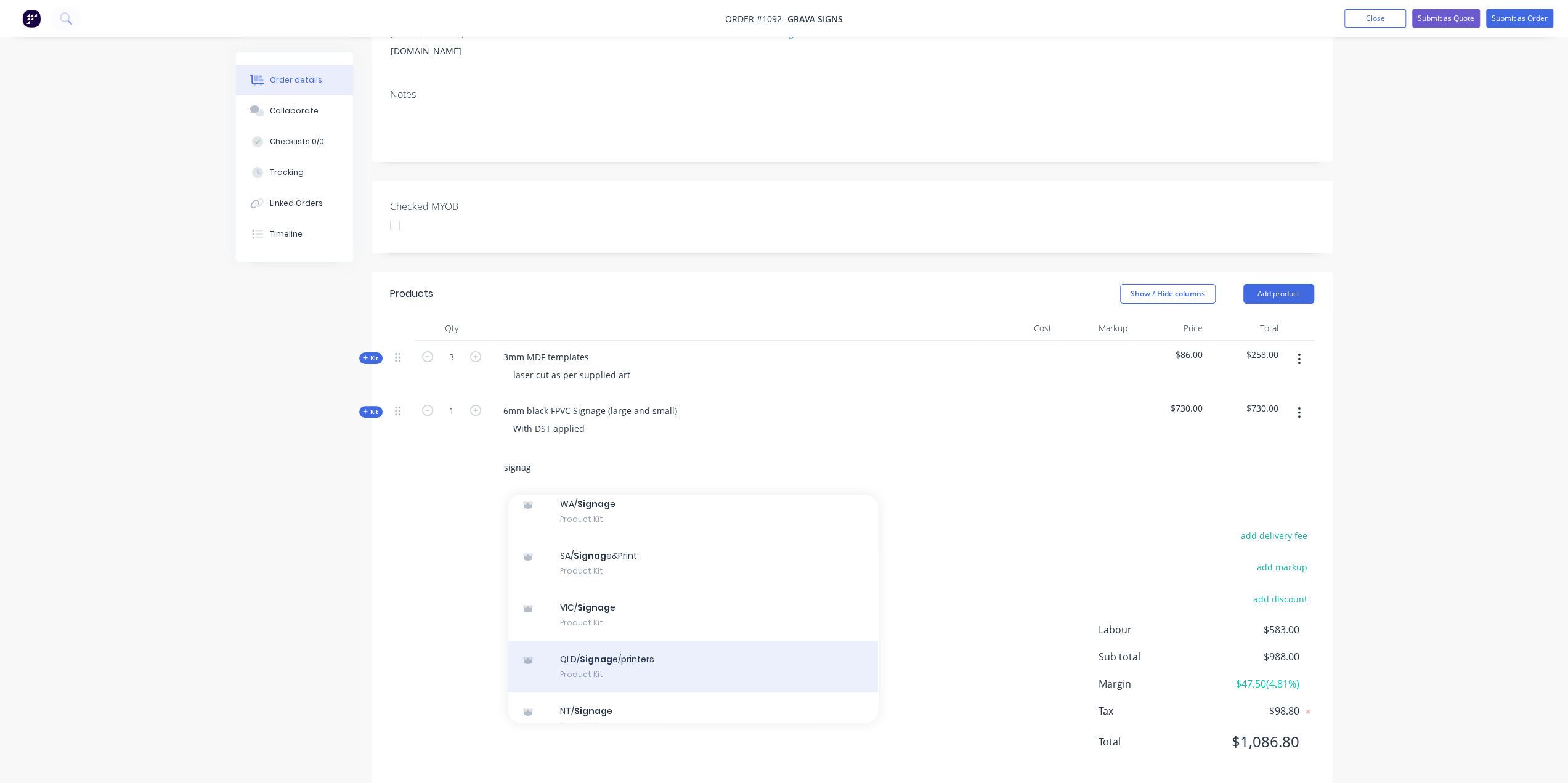
scroll to position [173, 0]
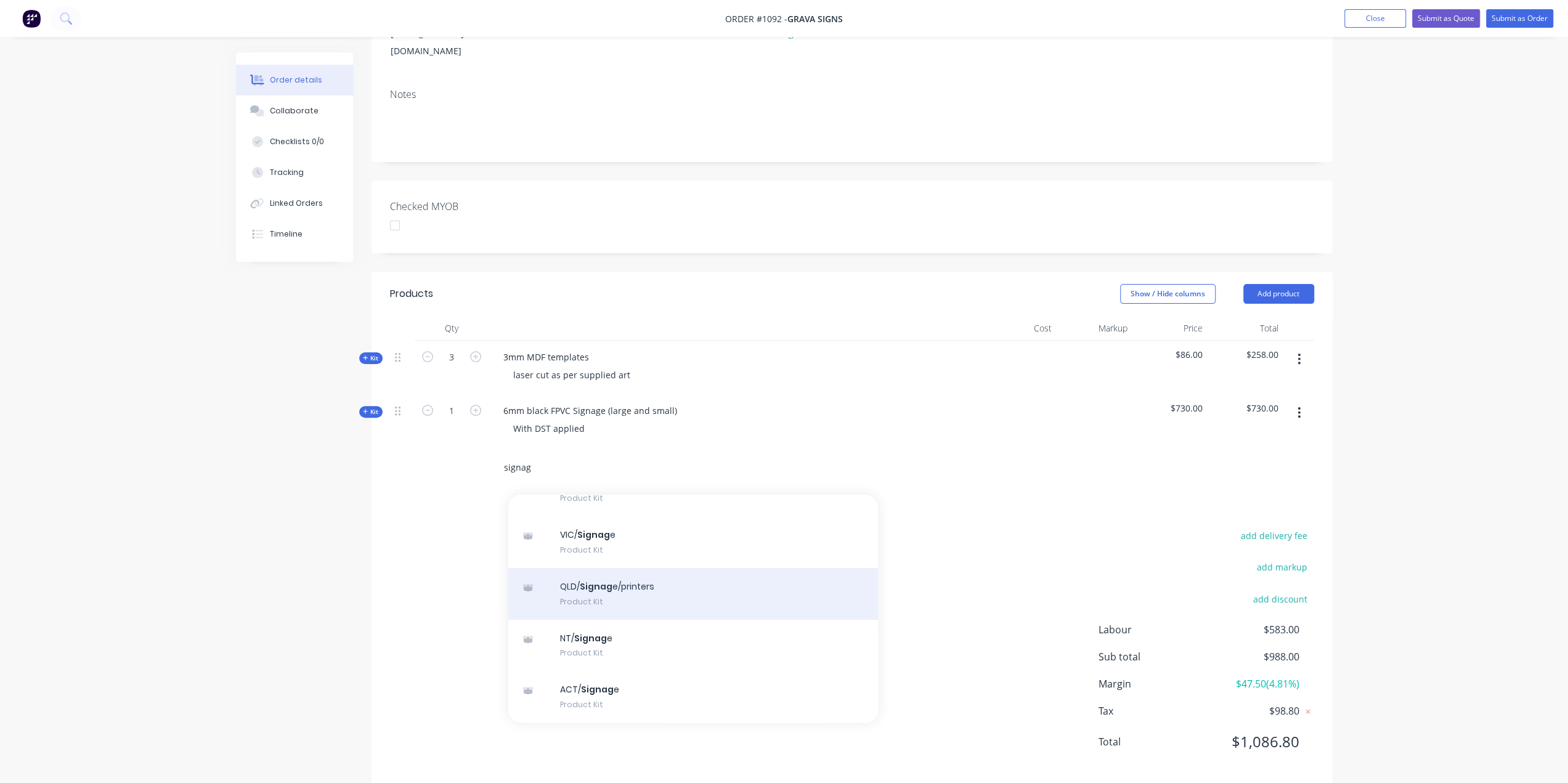
type input "signag"
click at [635, 570] on div "QLD/ Signag e/printers Product Kit" at bounding box center [693, 594] width 369 height 52
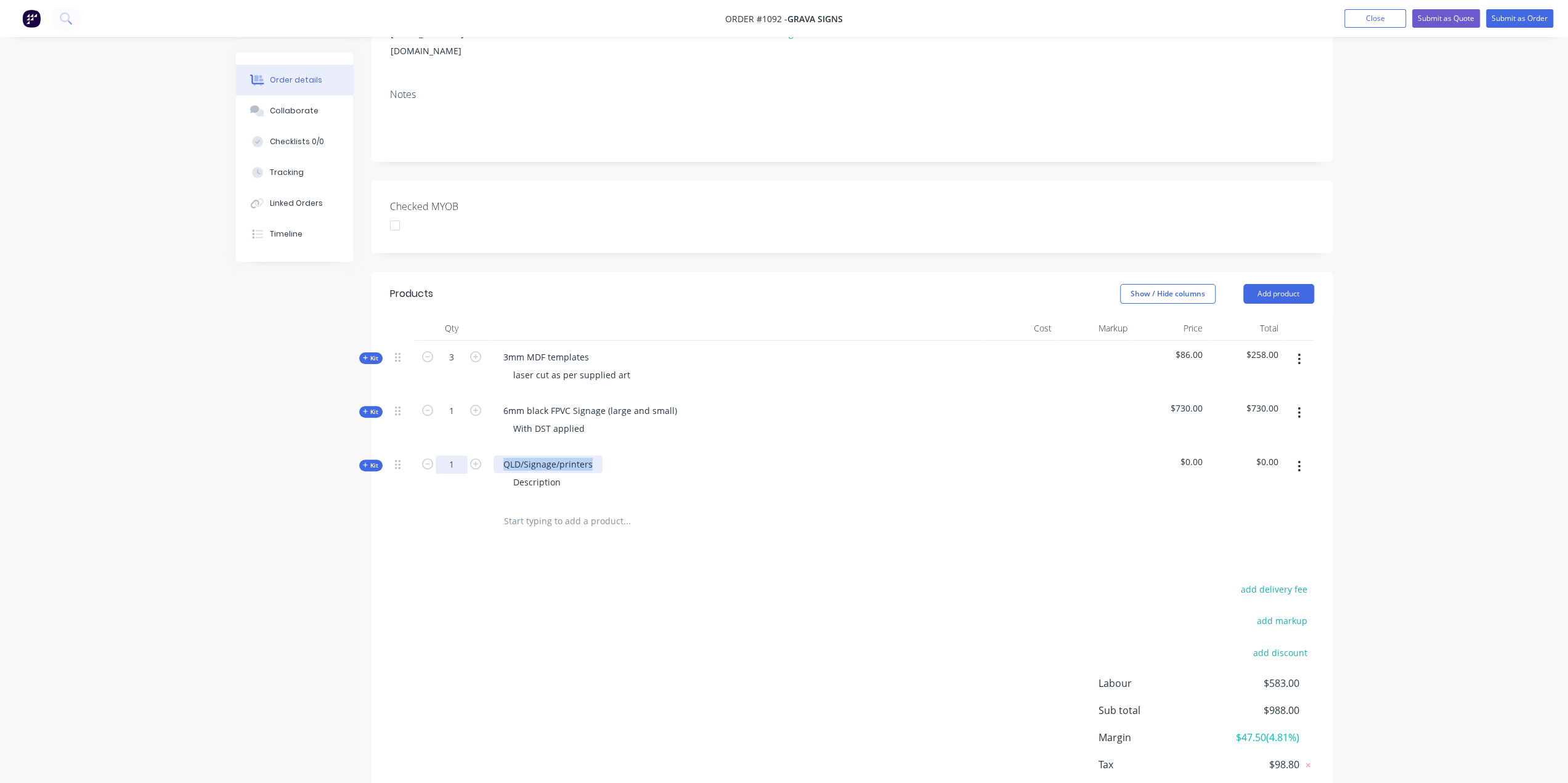
drag, startPoint x: 593, startPoint y: 445, endPoint x: 467, endPoint y: 442, distance: 126.0
click at [467, 448] on div "Kit 1 QLD/Signage/printers Description $0.00 $0.00" at bounding box center [851, 475] width 924 height 53
drag, startPoint x: 560, startPoint y: 462, endPoint x: 462, endPoint y: 468, distance: 98.2
click at [462, 468] on div "Kit 1 30mm celuka signage Description $0.00 $0.00" at bounding box center [851, 475] width 924 height 53
click at [369, 461] on span "Kit" at bounding box center [371, 465] width 16 height 9
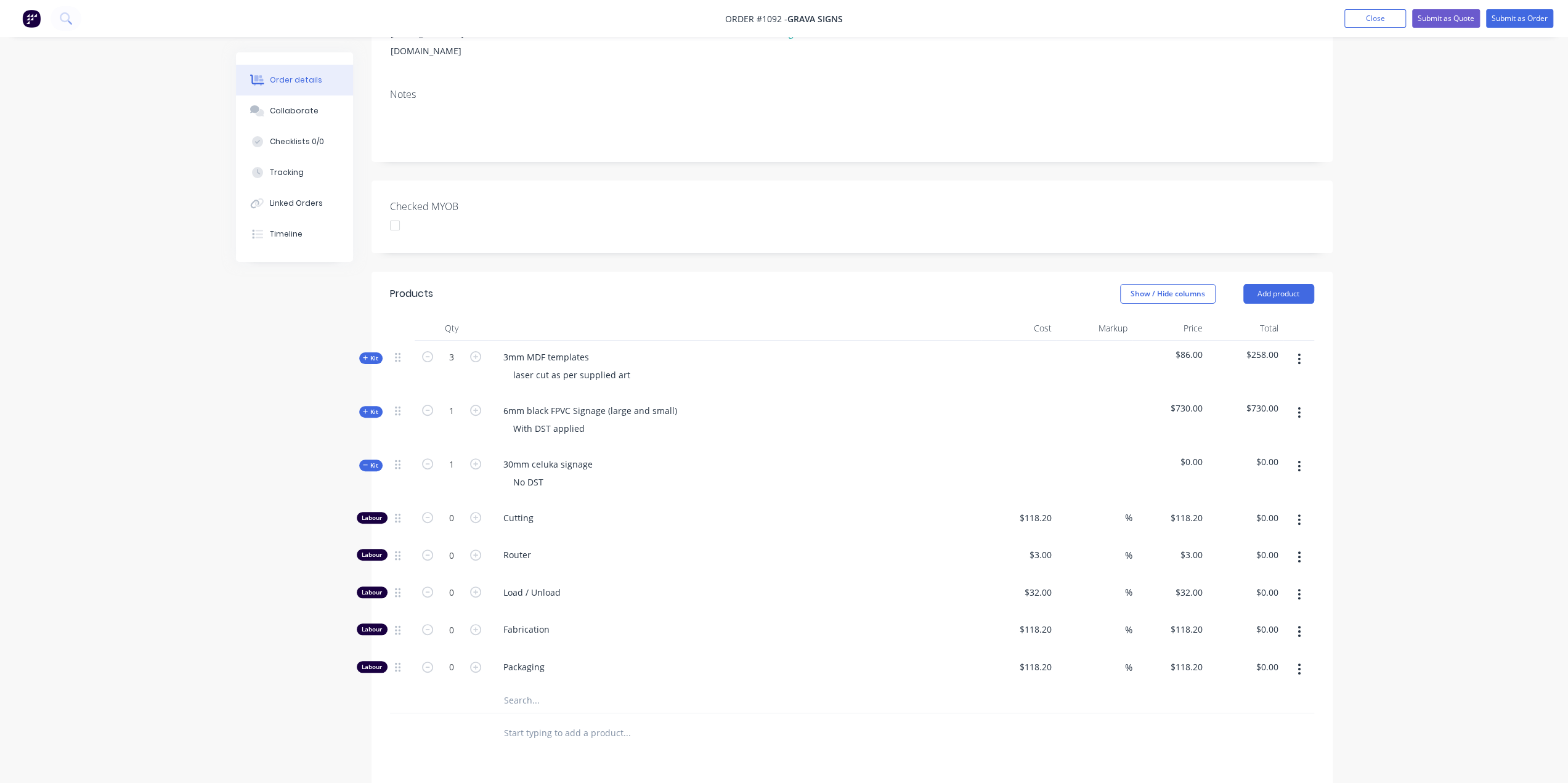
click at [372, 385] on div "Qty Cost Markup Price Total Kit 3 3mm MDF templates laser cut as per supplied a…" at bounding box center [852, 534] width 961 height 437
click at [370, 407] on span "Kit" at bounding box center [371, 411] width 16 height 9
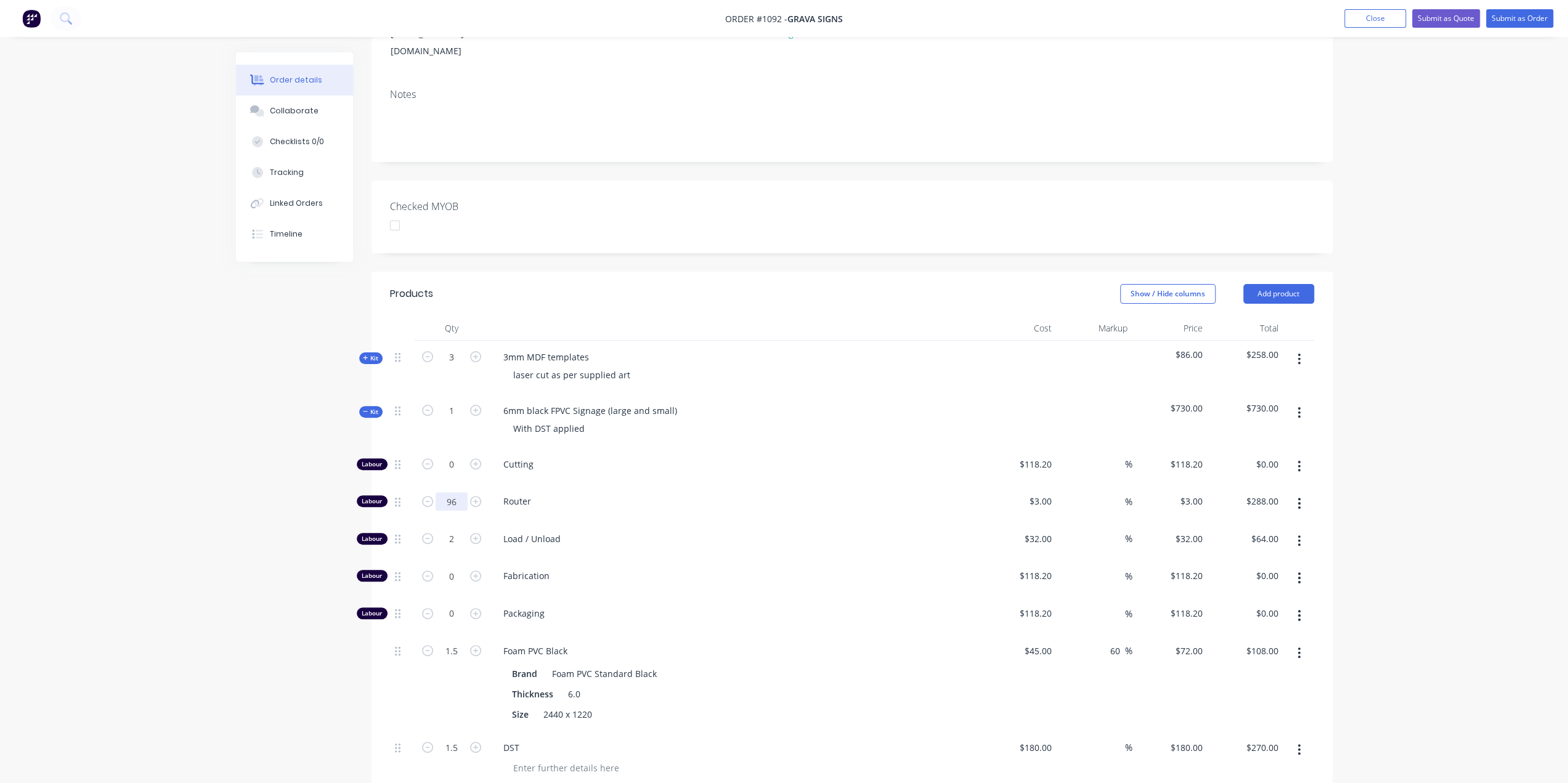
click at [449, 474] on input "96" at bounding box center [452, 465] width 32 height 19
type input "45"
type input "$135.00"
click at [364, 408] on icon at bounding box center [366, 411] width 6 height 6
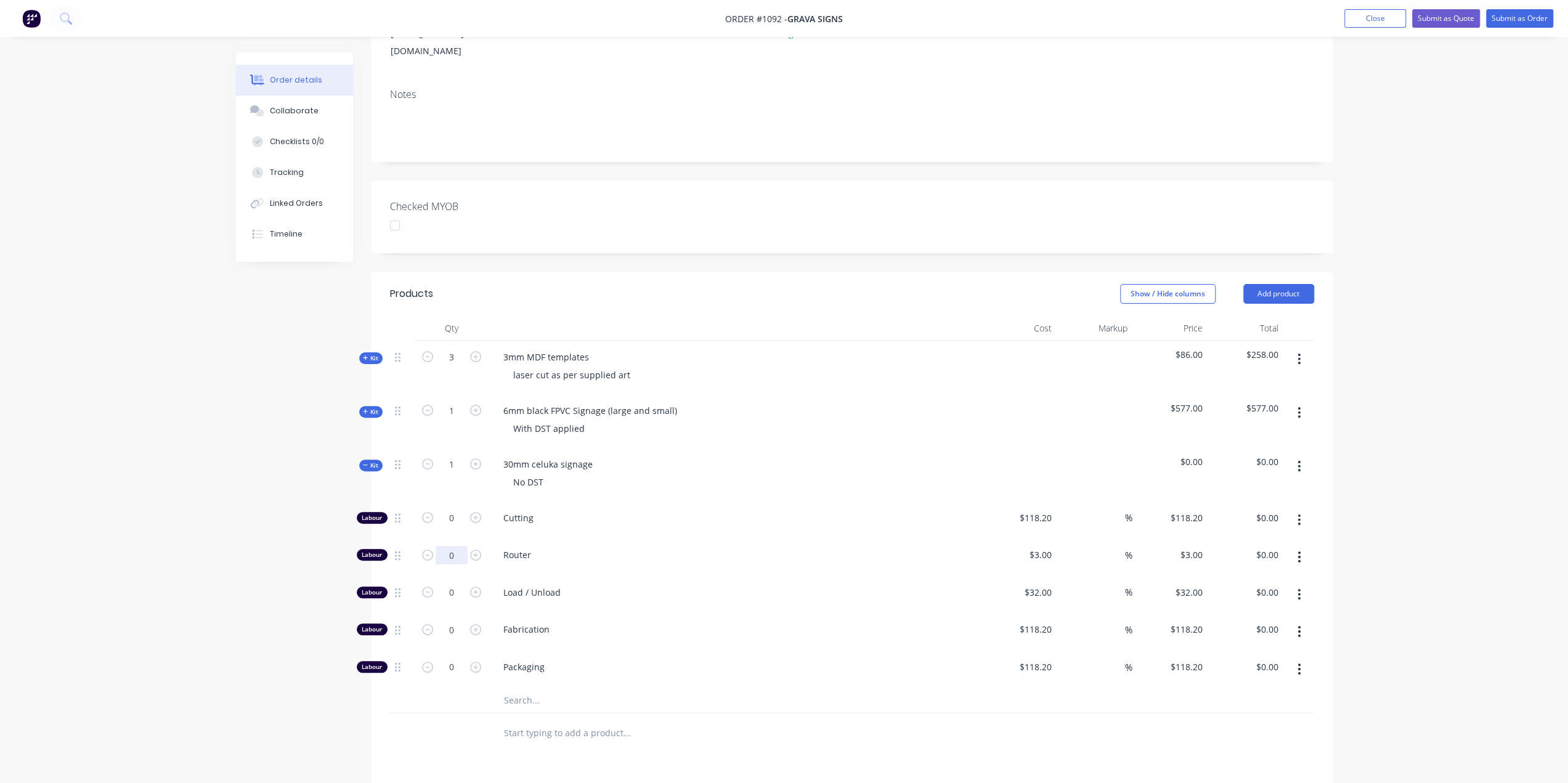
click at [461, 527] on input "0" at bounding box center [452, 519] width 32 height 19
type input "38"
type input "$114.00"
click at [454, 527] on input "0" at bounding box center [452, 519] width 32 height 19
type input "2"
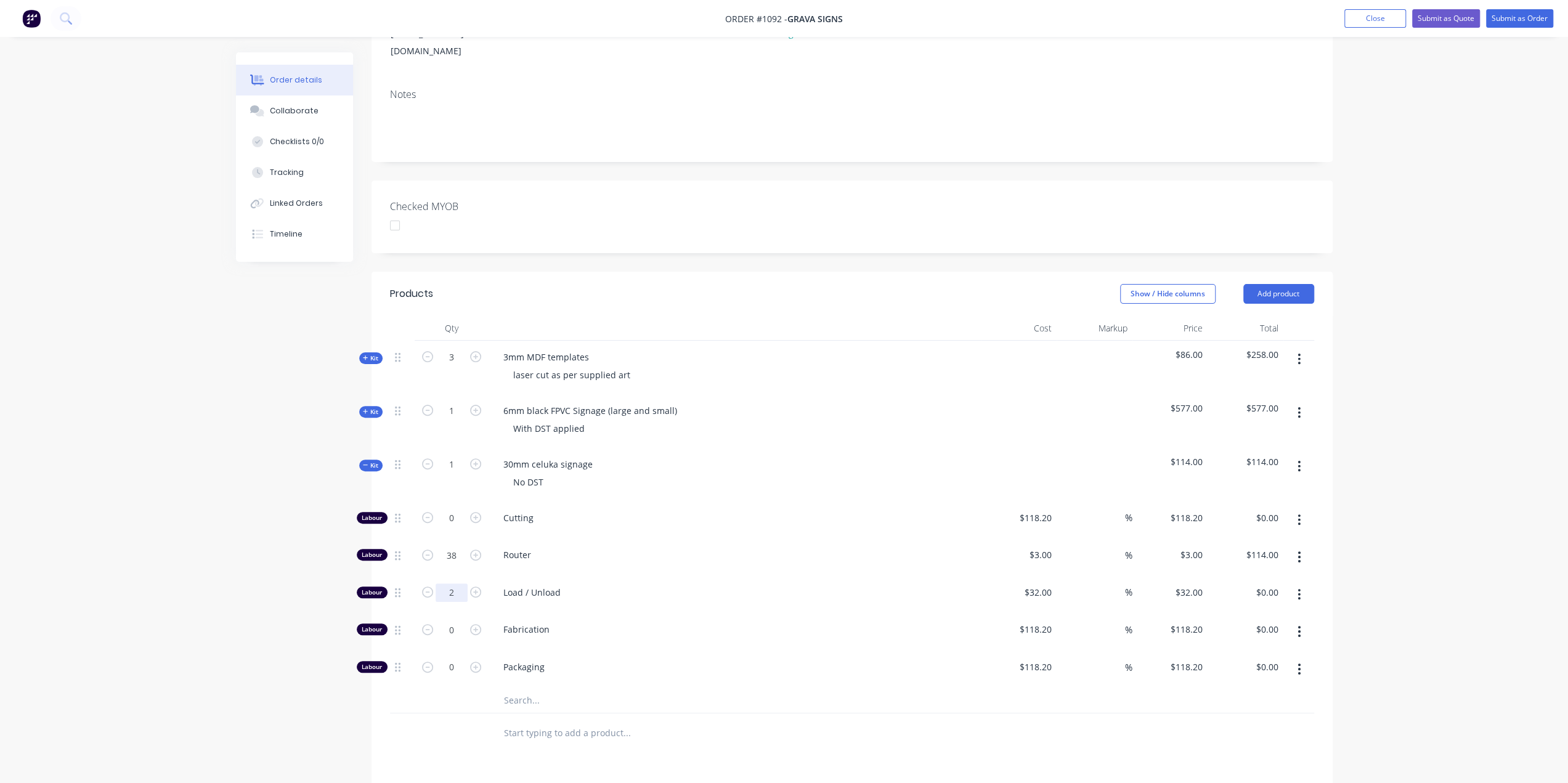
type input "$64.00"
click at [509, 689] on input "text" at bounding box center [627, 701] width 246 height 24
type input "celuka"
click at [611, 752] on div "Celuka [PERSON_NAME] Product" at bounding box center [678, 778] width 369 height 52
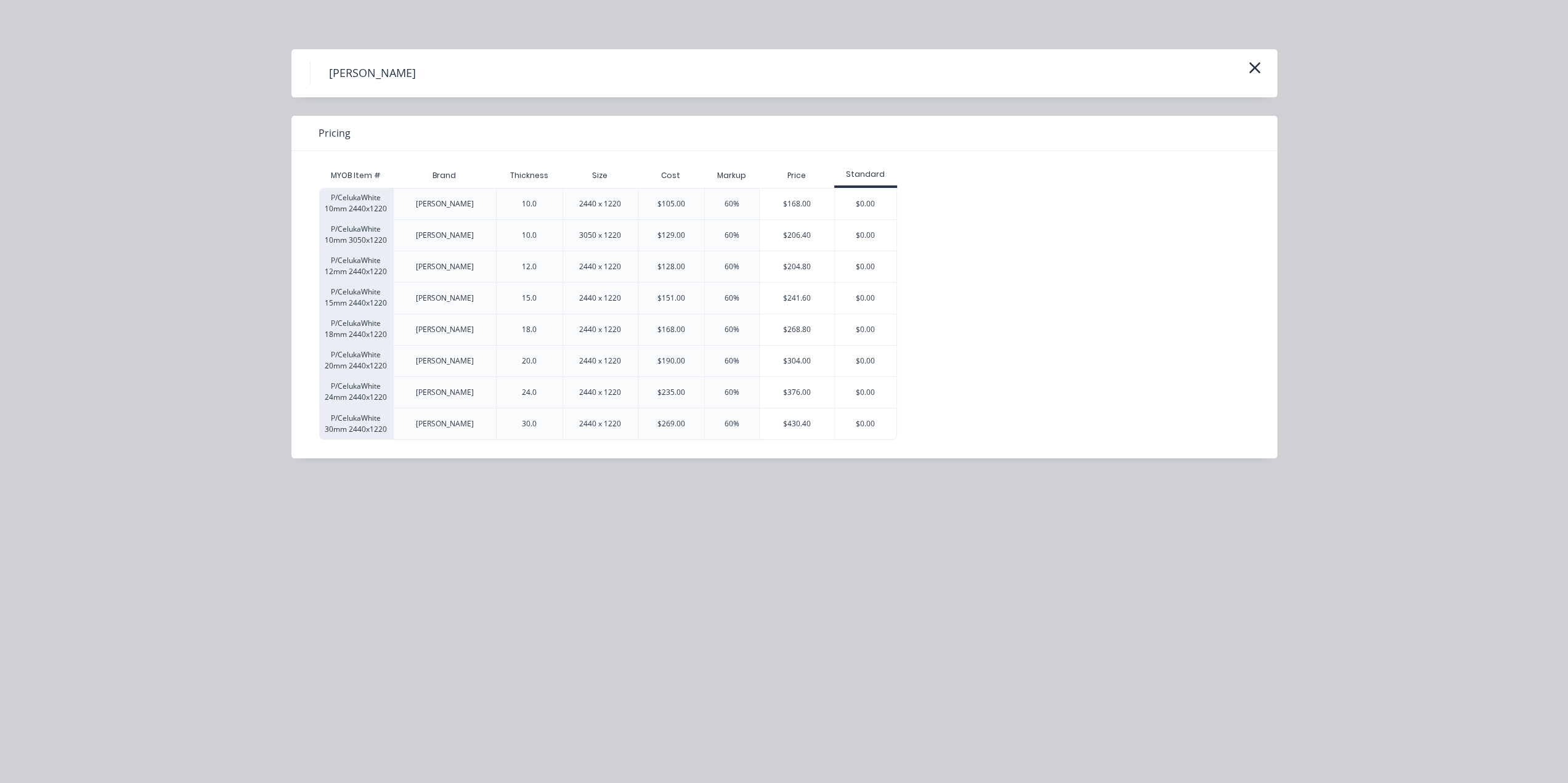
drag, startPoint x: 771, startPoint y: 427, endPoint x: 760, endPoint y: 424, distance: 11.4
click at [771, 427] on div "$430.40" at bounding box center [797, 424] width 75 height 31
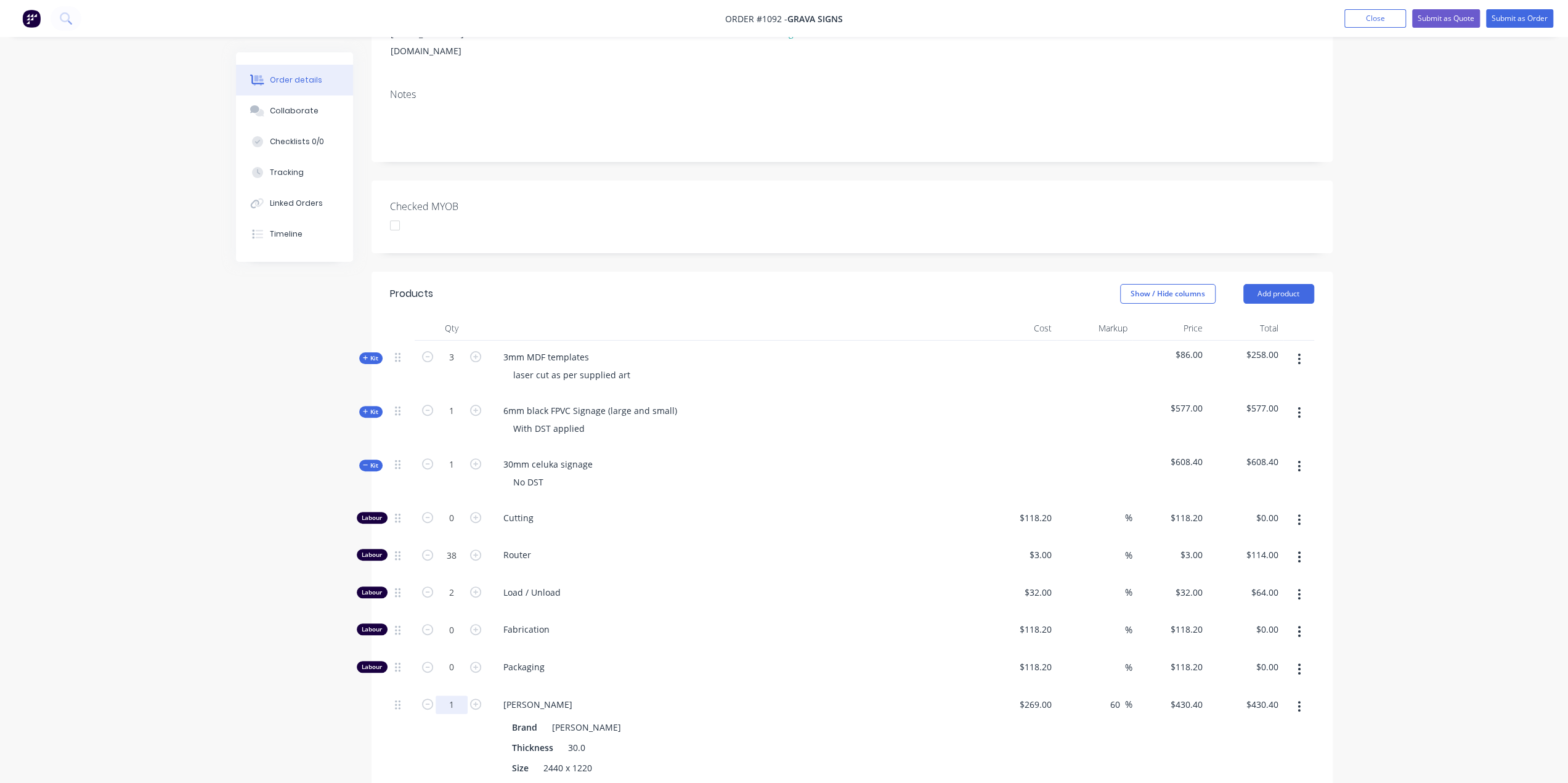
click at [462, 527] on input "1" at bounding box center [452, 519] width 32 height 19
type input "1.5"
type input "$645.60"
click at [364, 462] on icon at bounding box center [366, 465] width 6 height 6
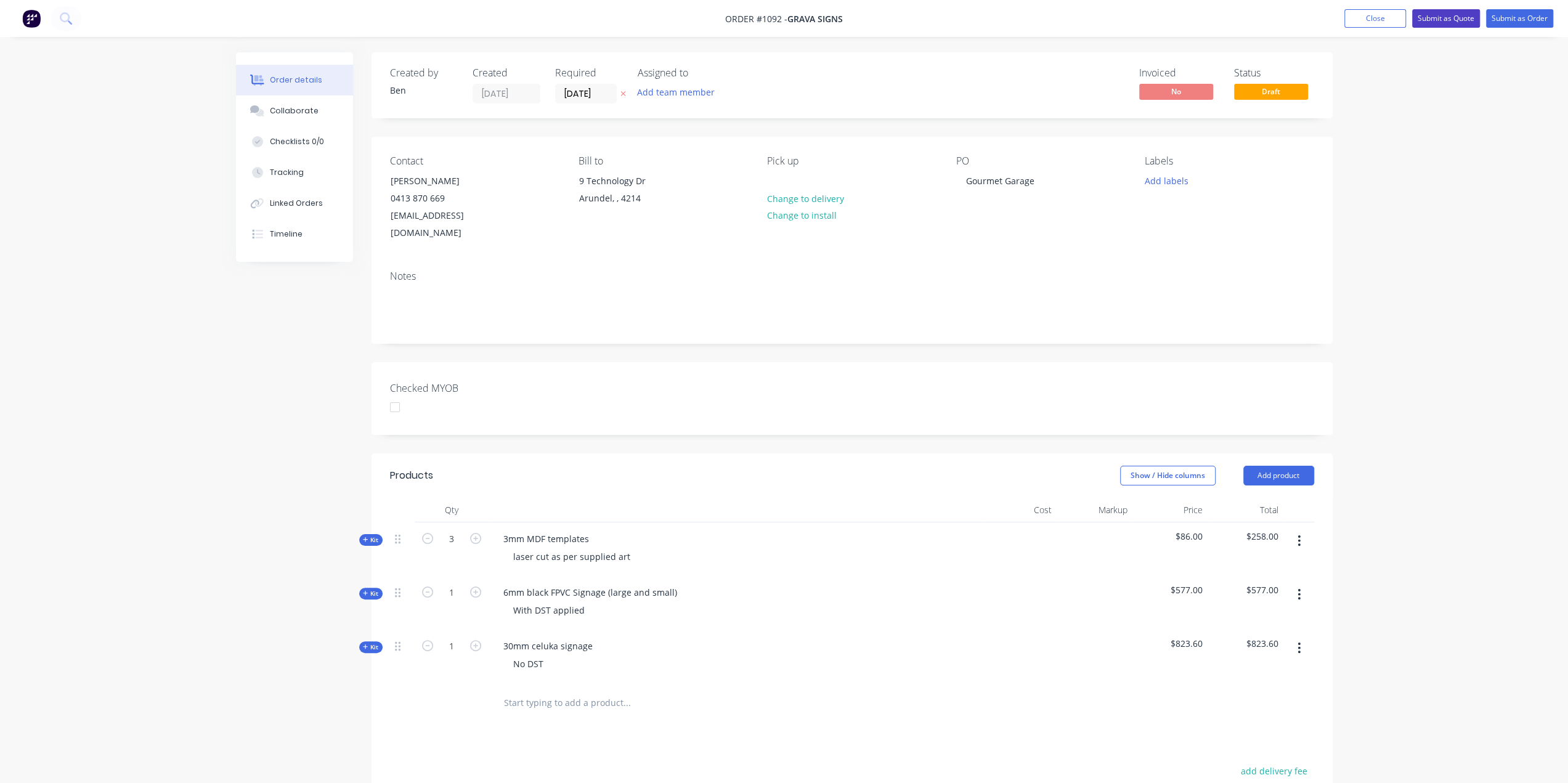
click at [1446, 14] on button "Submit as Quote" at bounding box center [1446, 19] width 68 height 19
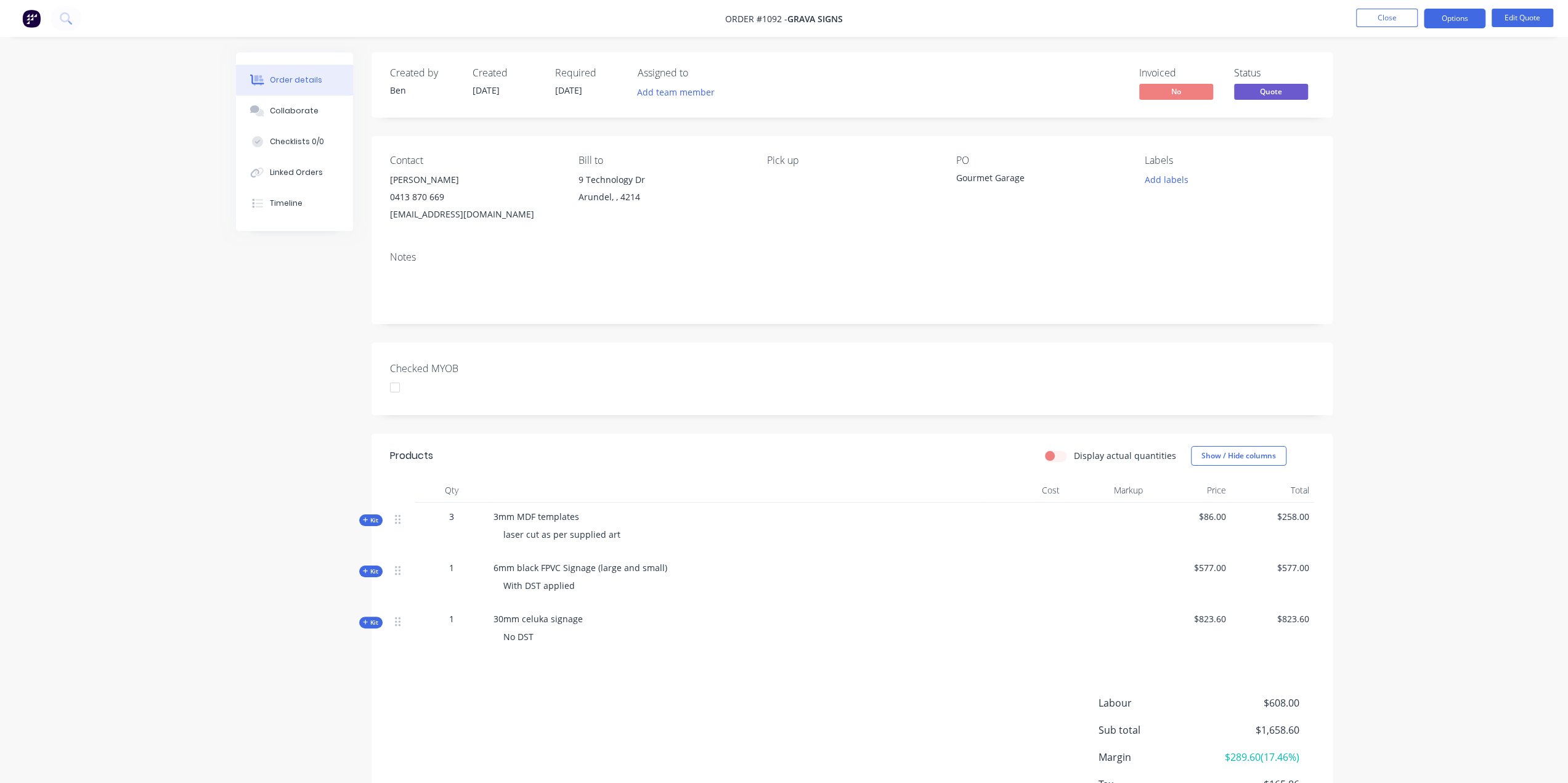
drag, startPoint x: 1458, startPoint y: 17, endPoint x: 1464, endPoint y: 32, distance: 16.2
click at [1459, 17] on button "Options" at bounding box center [1455, 18] width 62 height 19
click at [1397, 71] on div "Quote" at bounding box center [1417, 75] width 113 height 18
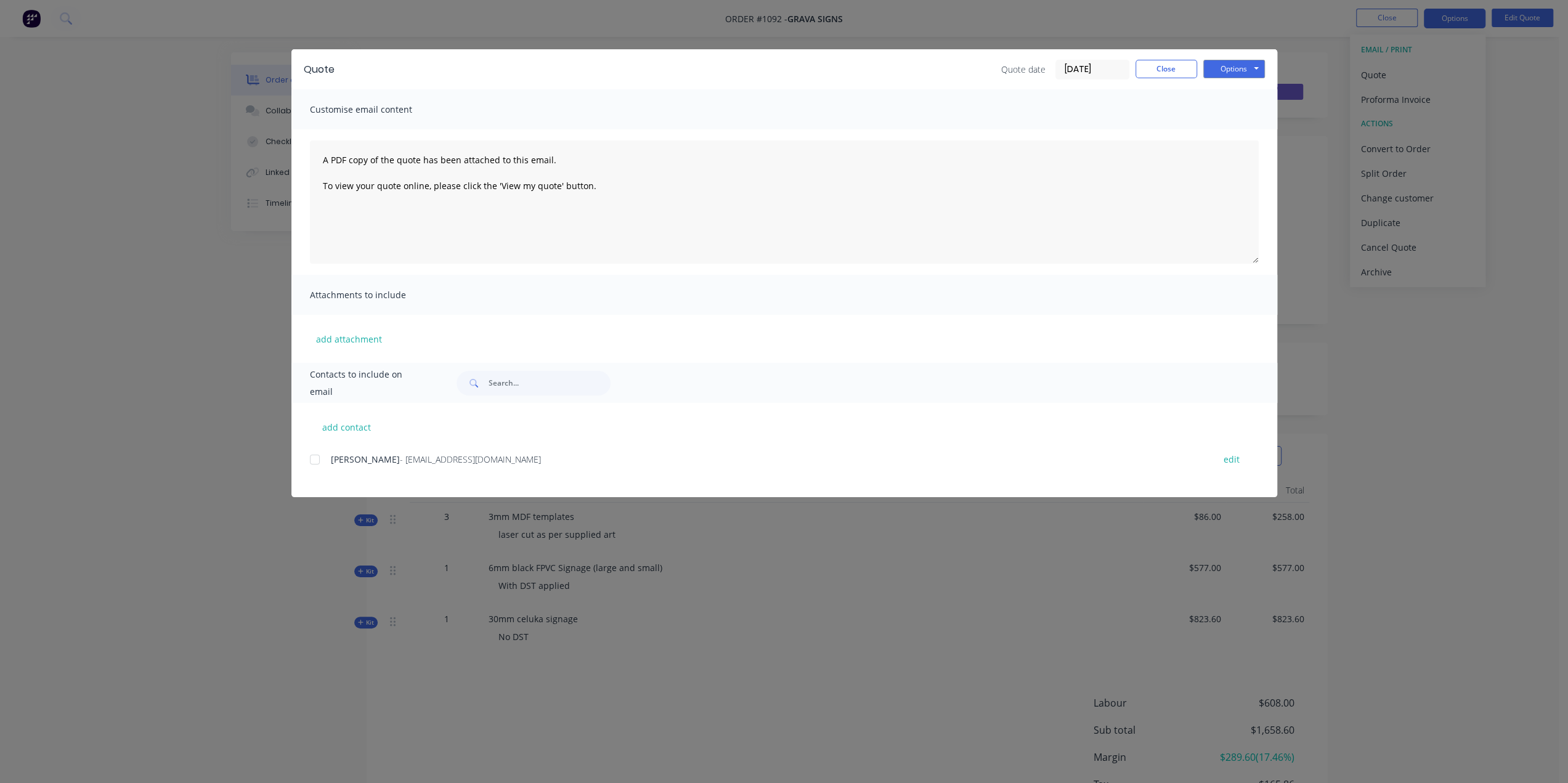
click at [318, 460] on div at bounding box center [315, 460] width 24 height 24
click at [1238, 71] on button "Options" at bounding box center [1235, 69] width 62 height 19
click at [1237, 93] on button "Preview" at bounding box center [1242, 91] width 79 height 20
click at [1226, 68] on button "Options" at bounding box center [1235, 69] width 62 height 19
click at [1235, 130] on button "Email" at bounding box center [1242, 132] width 79 height 20
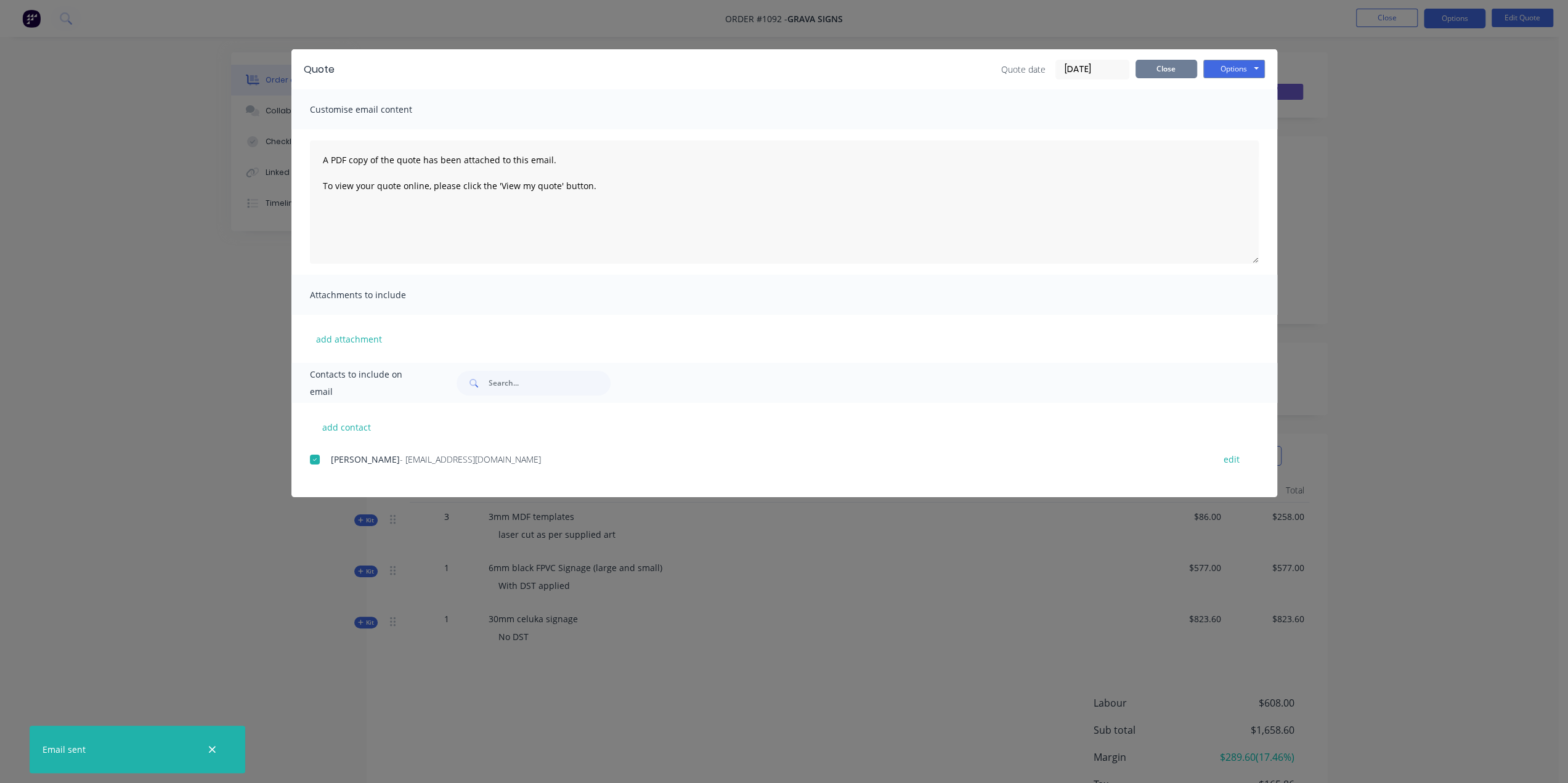
click at [1167, 71] on button "Close" at bounding box center [1167, 69] width 62 height 19
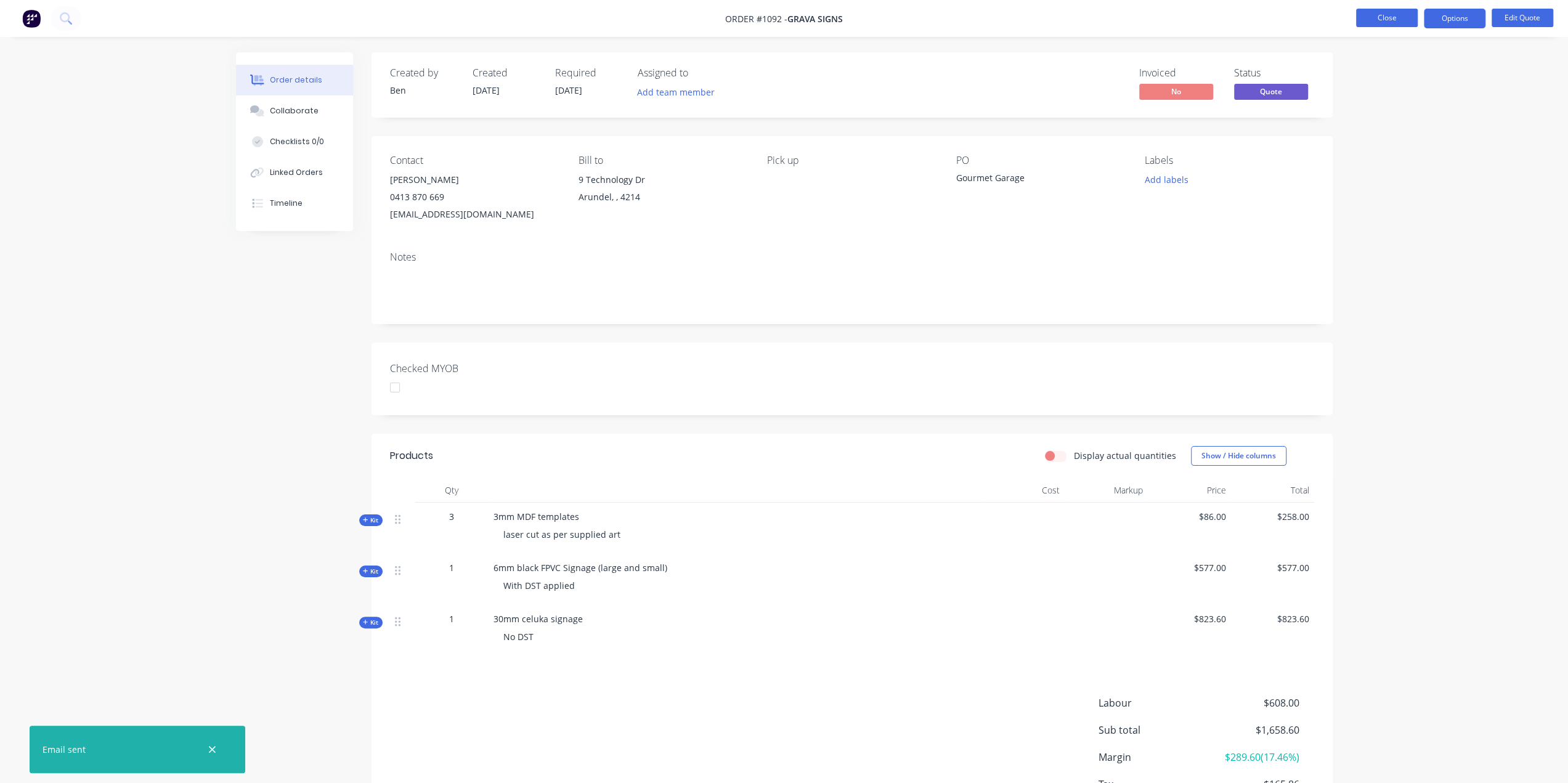
click at [1381, 23] on button "Close" at bounding box center [1387, 18] width 62 height 19
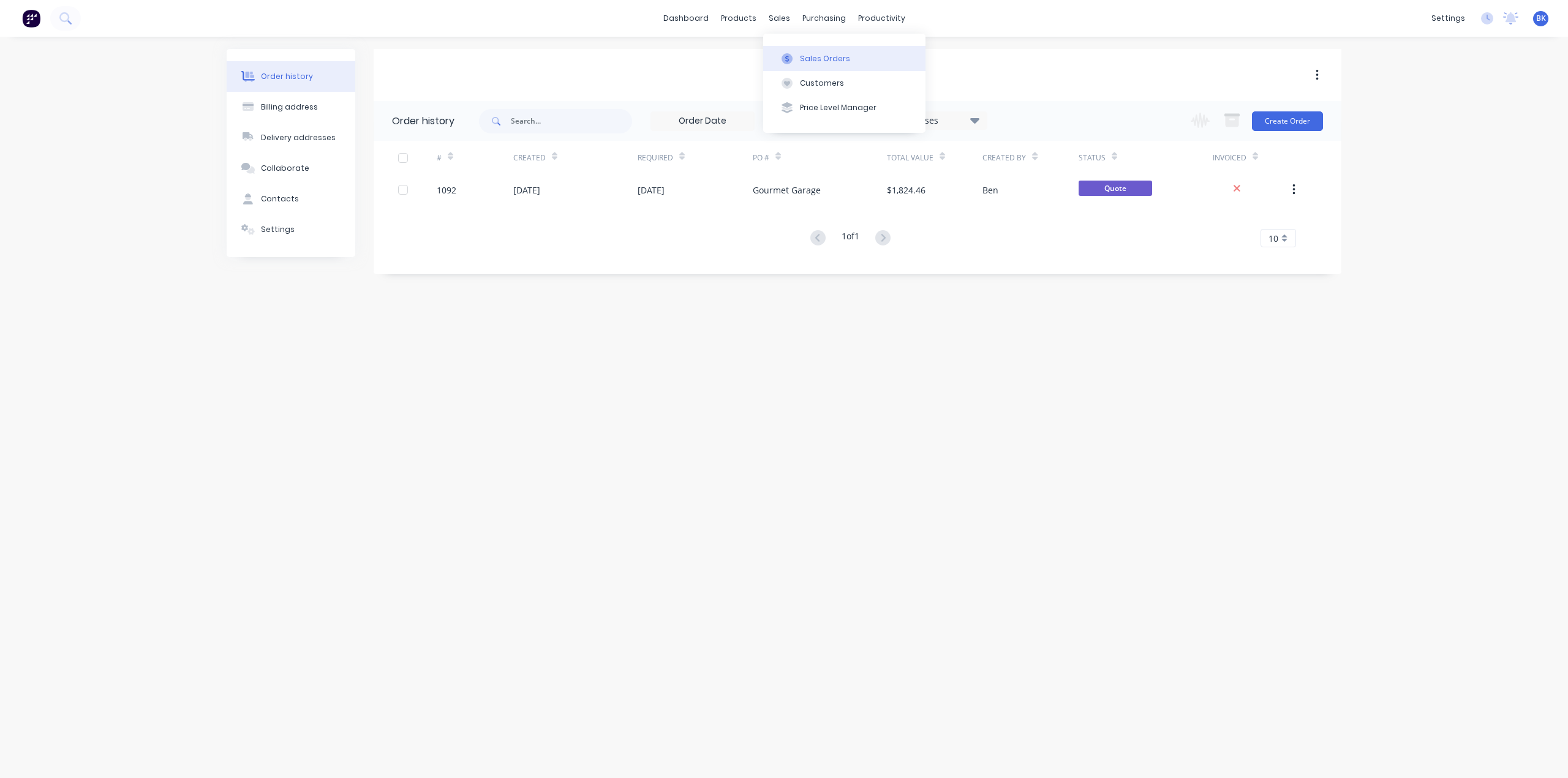
click at [793, 52] on button "Sales Orders" at bounding box center [844, 58] width 163 height 24
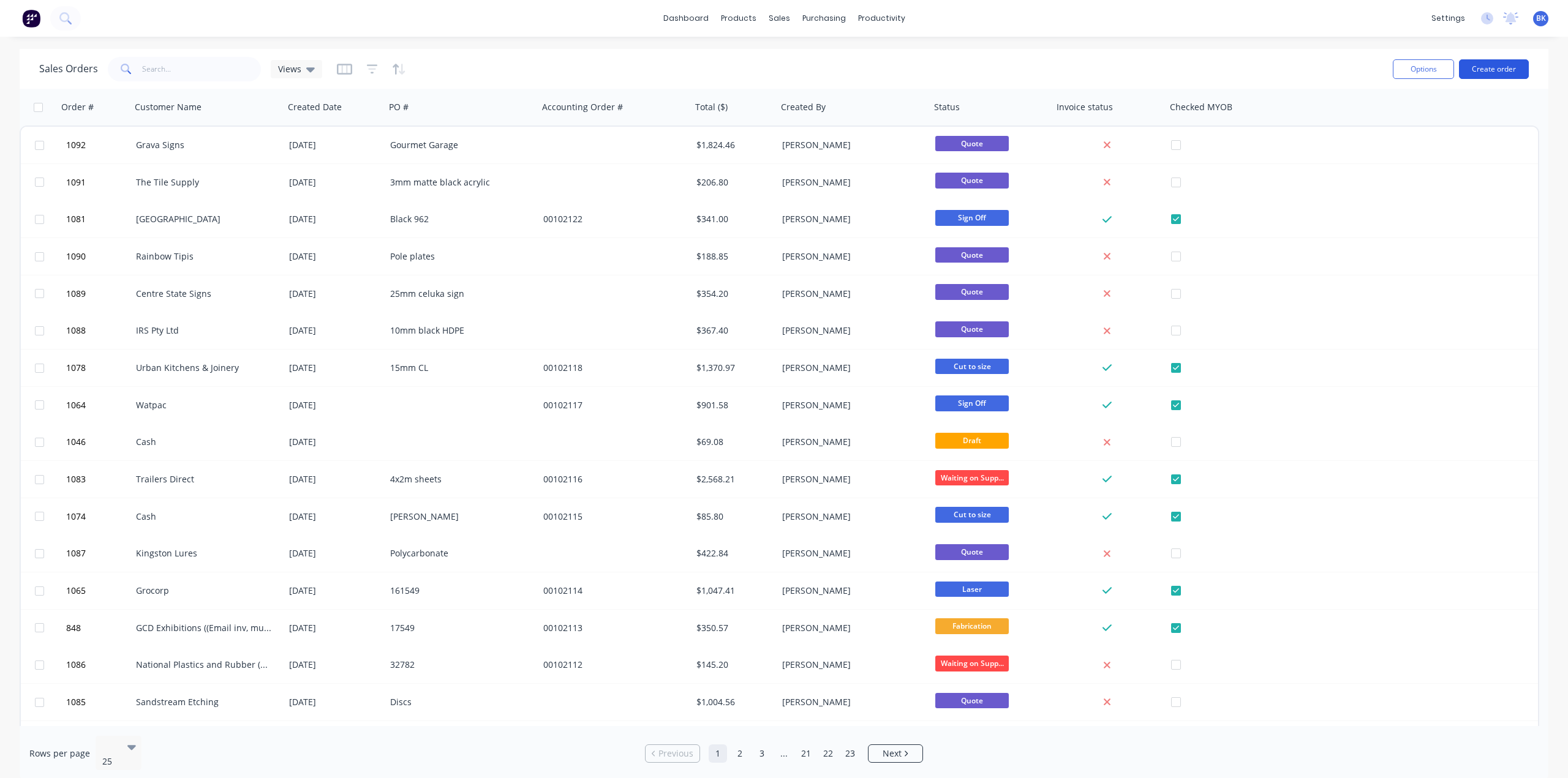
click at [1489, 63] on button "Create order" at bounding box center [1494, 69] width 70 height 19
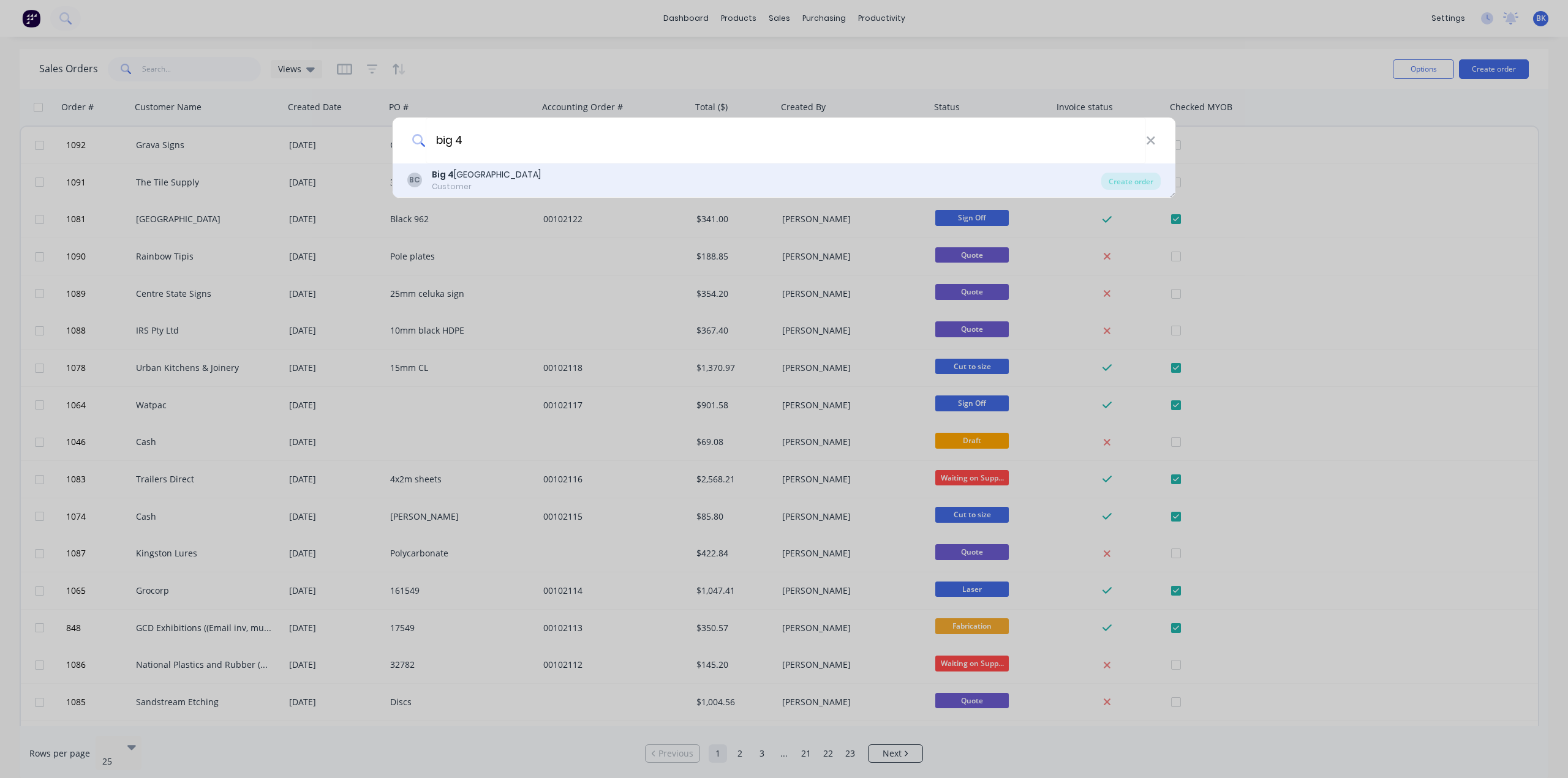
type input "big 4"
click at [513, 172] on div "Big 4 Holiday Park [GEOGRAPHIC_DATA]" at bounding box center [486, 175] width 109 height 13
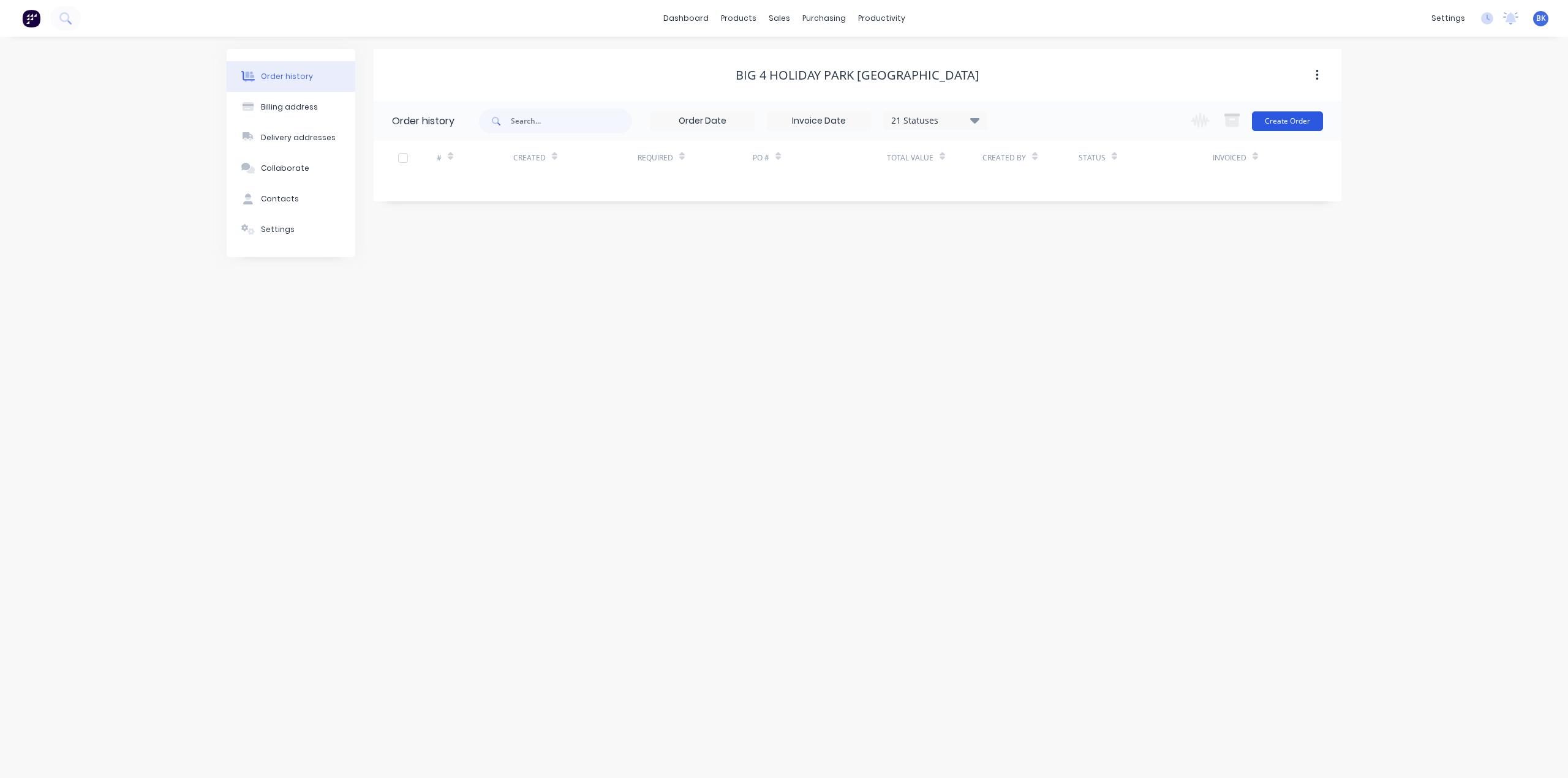
click at [1290, 120] on button "Create Order" at bounding box center [1287, 121] width 71 height 19
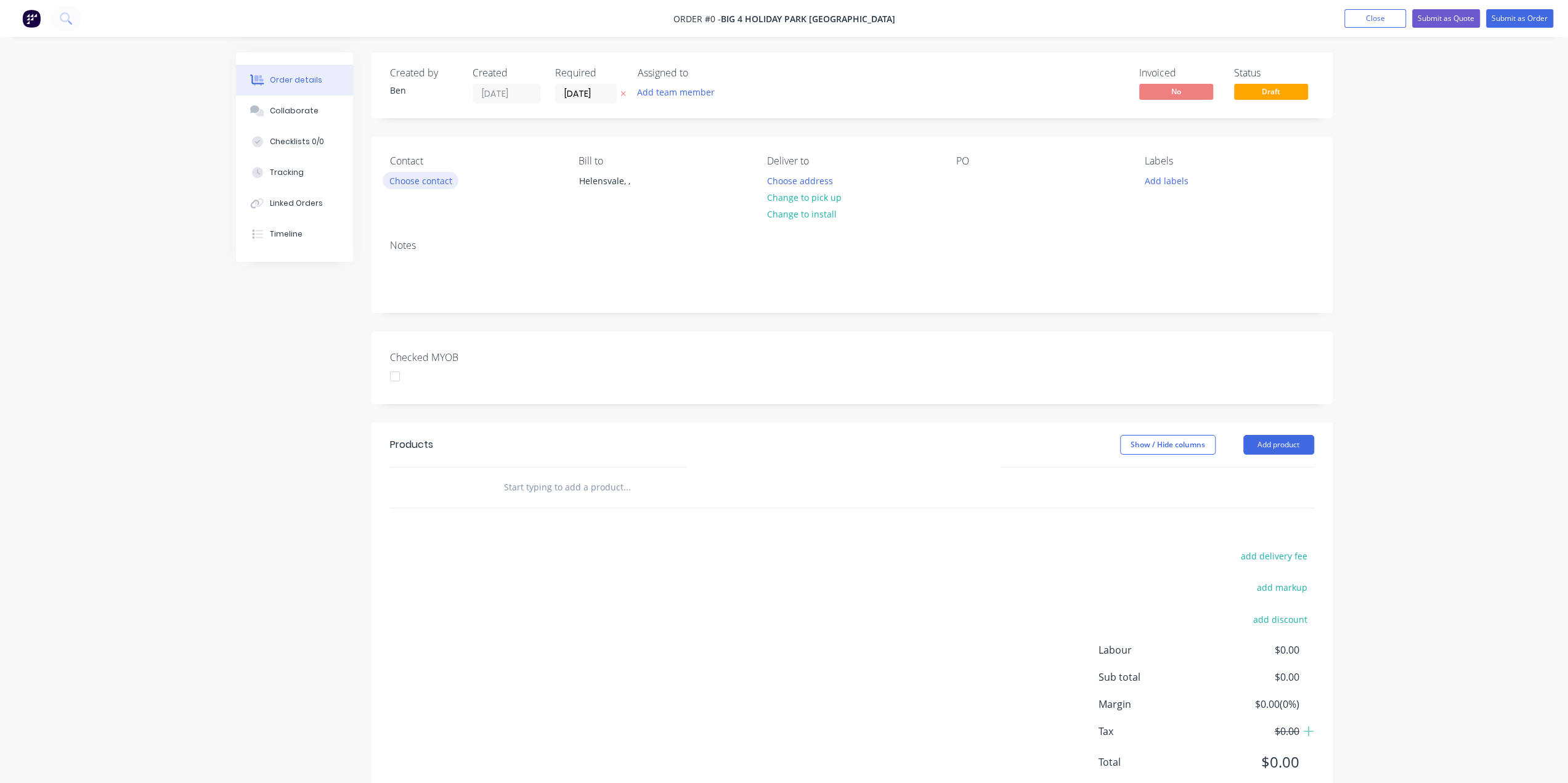
click at [442, 186] on button "Choose contact" at bounding box center [420, 180] width 76 height 17
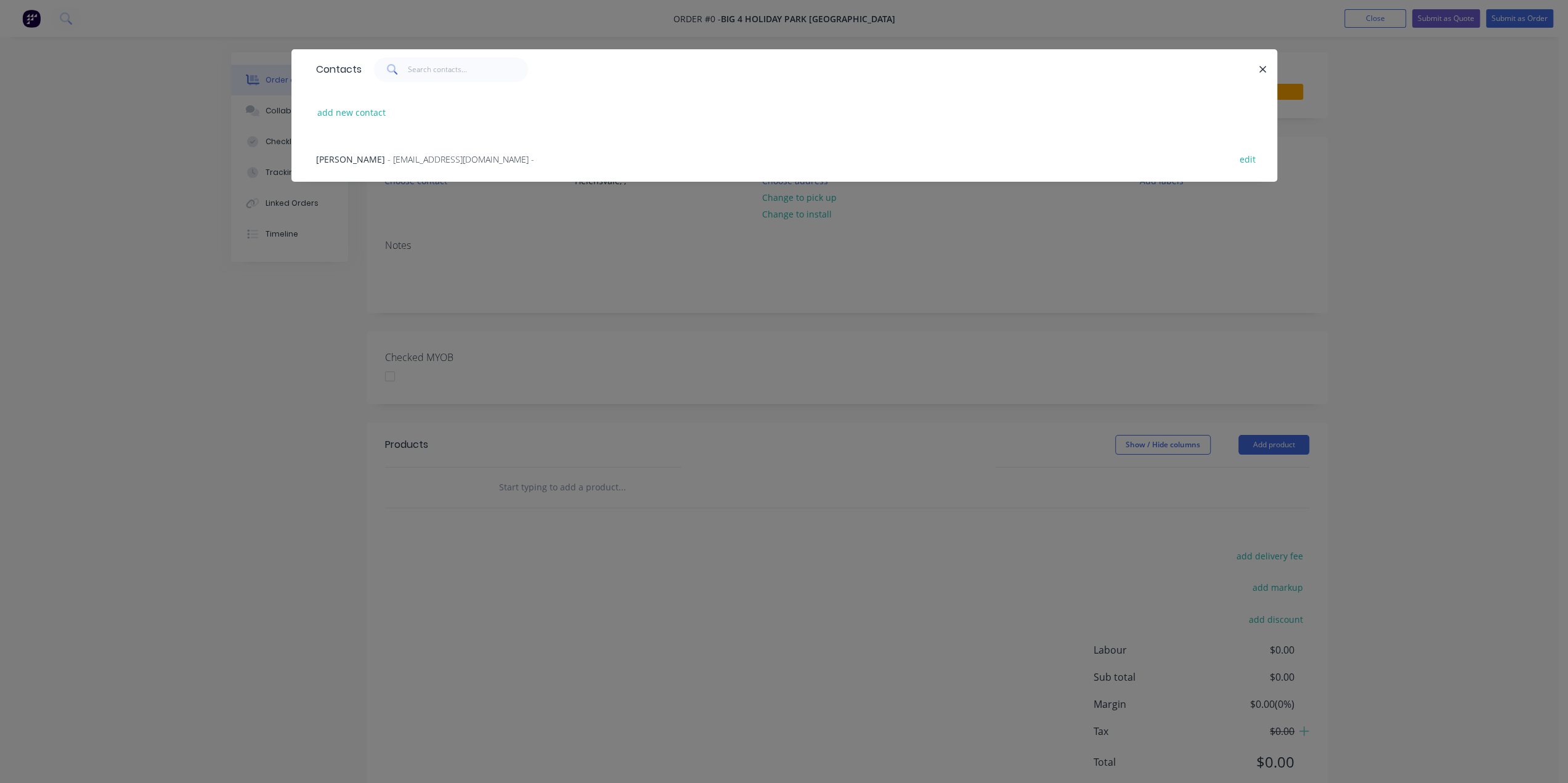
click at [403, 161] on span "- [EMAIL_ADDRESS][DOMAIN_NAME] -" at bounding box center [461, 159] width 147 height 12
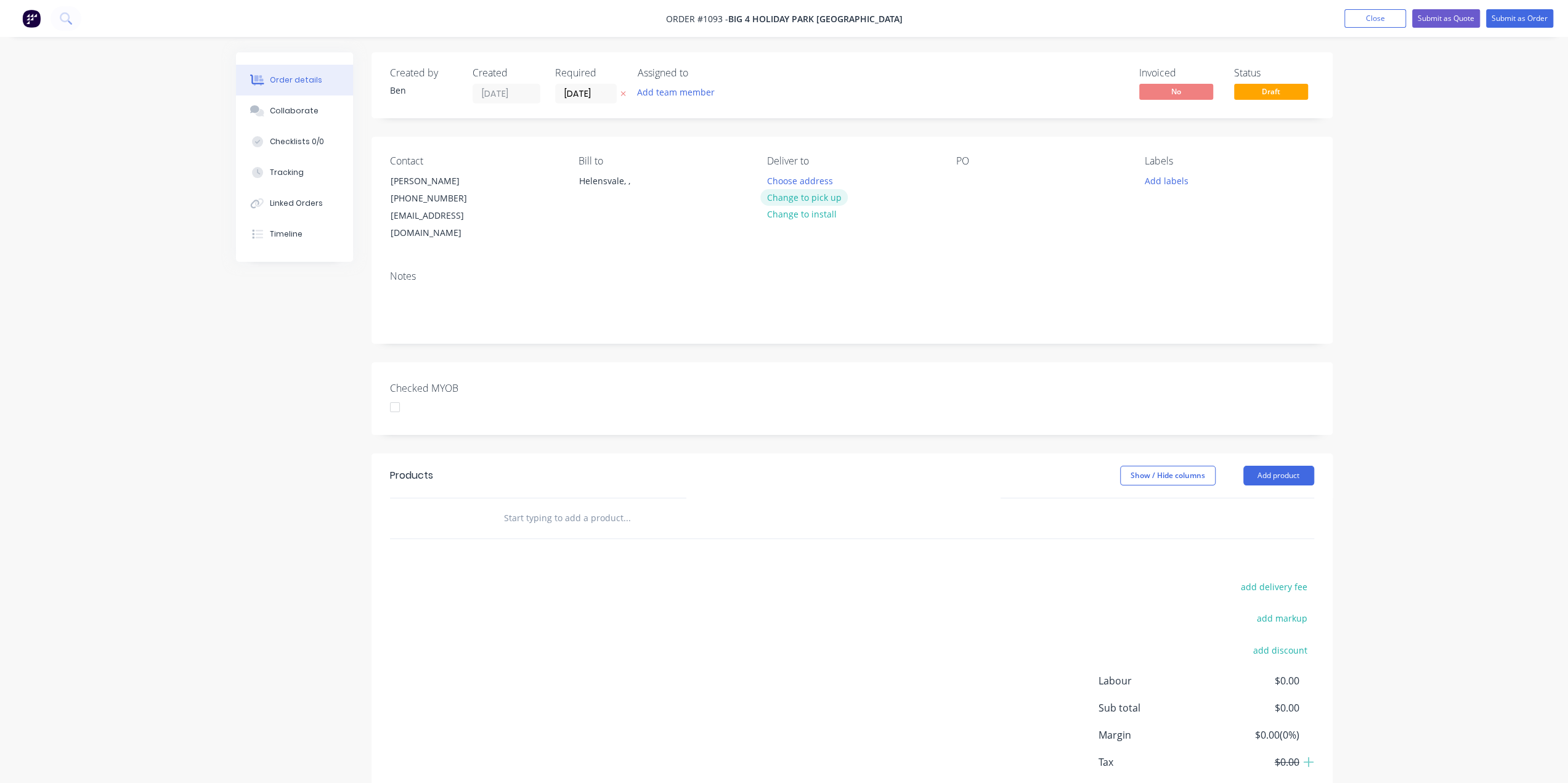
click at [820, 199] on button "Change to pick up" at bounding box center [804, 197] width 87 height 17
drag, startPoint x: 959, startPoint y: 181, endPoint x: 985, endPoint y: 188, distance: 26.9
click at [960, 181] on div at bounding box center [966, 181] width 19 height 18
click at [1168, 177] on button "Add labels" at bounding box center [1166, 180] width 57 height 17
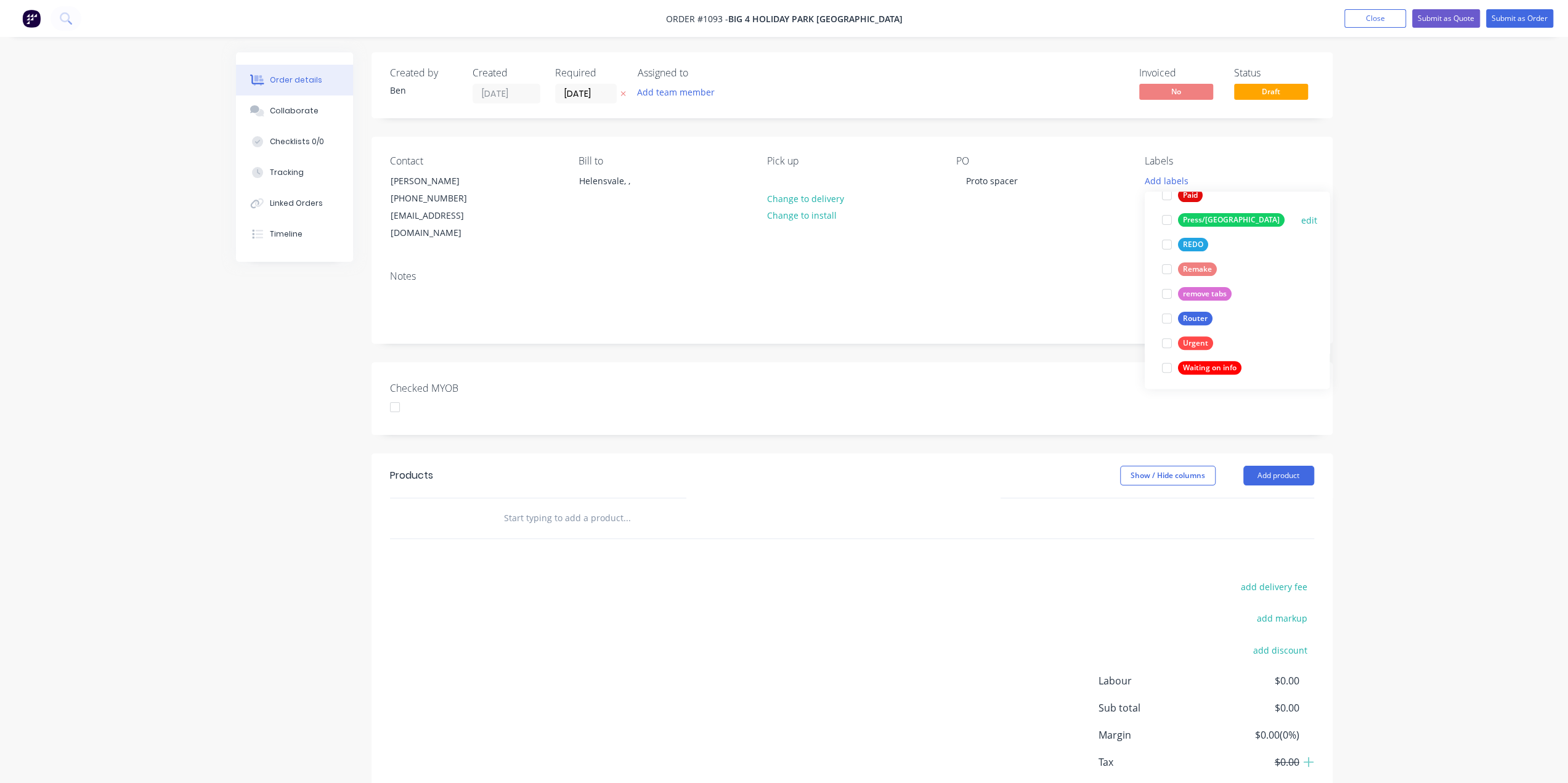
scroll to position [467, 0]
click at [1212, 310] on button "Router" at bounding box center [1187, 316] width 61 height 17
click at [501, 506] on div at bounding box center [678, 518] width 369 height 24
click at [607, 506] on input "text" at bounding box center [627, 518] width 246 height 24
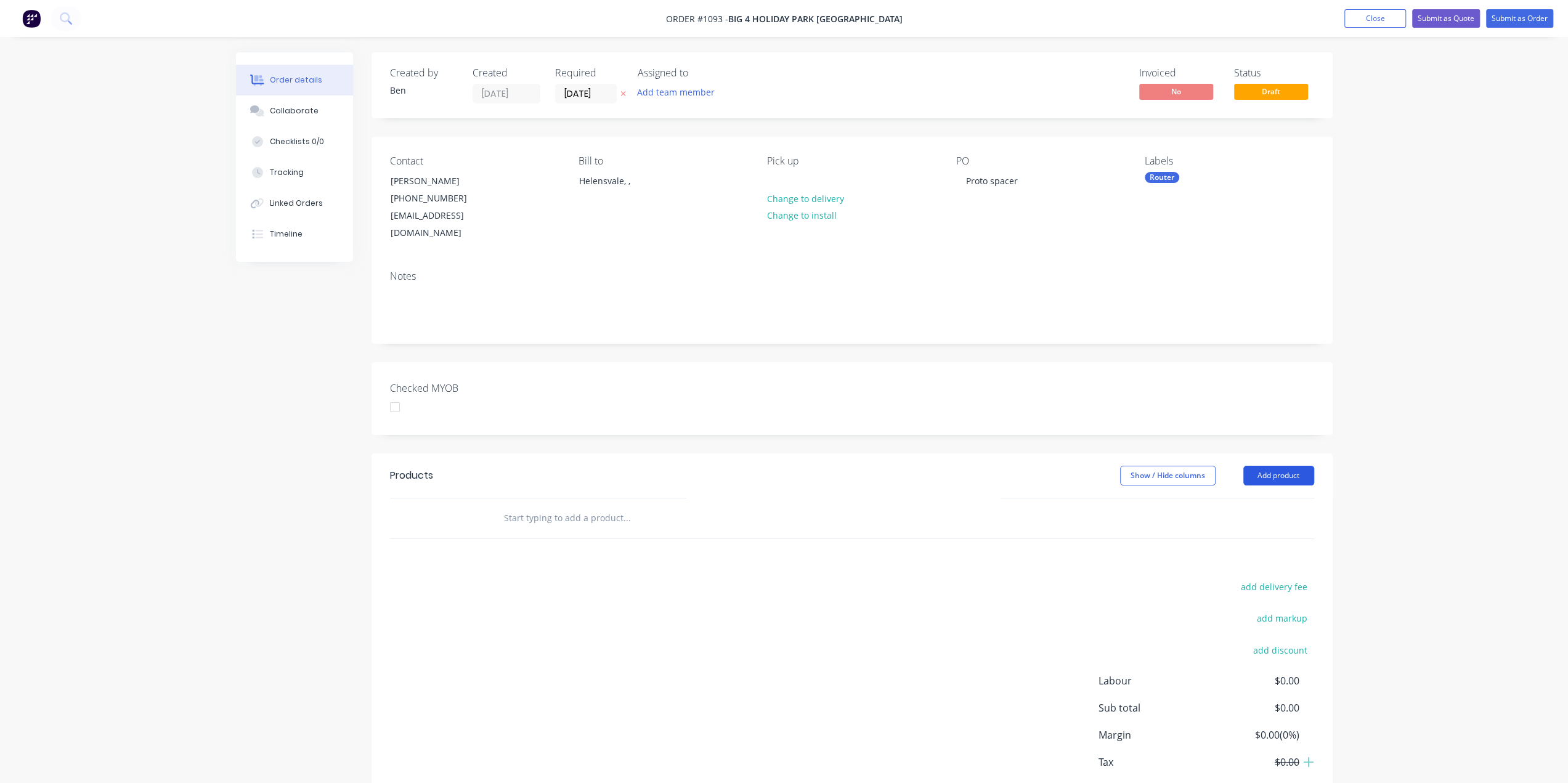
click at [1288, 466] on button "Add product" at bounding box center [1278, 475] width 71 height 19
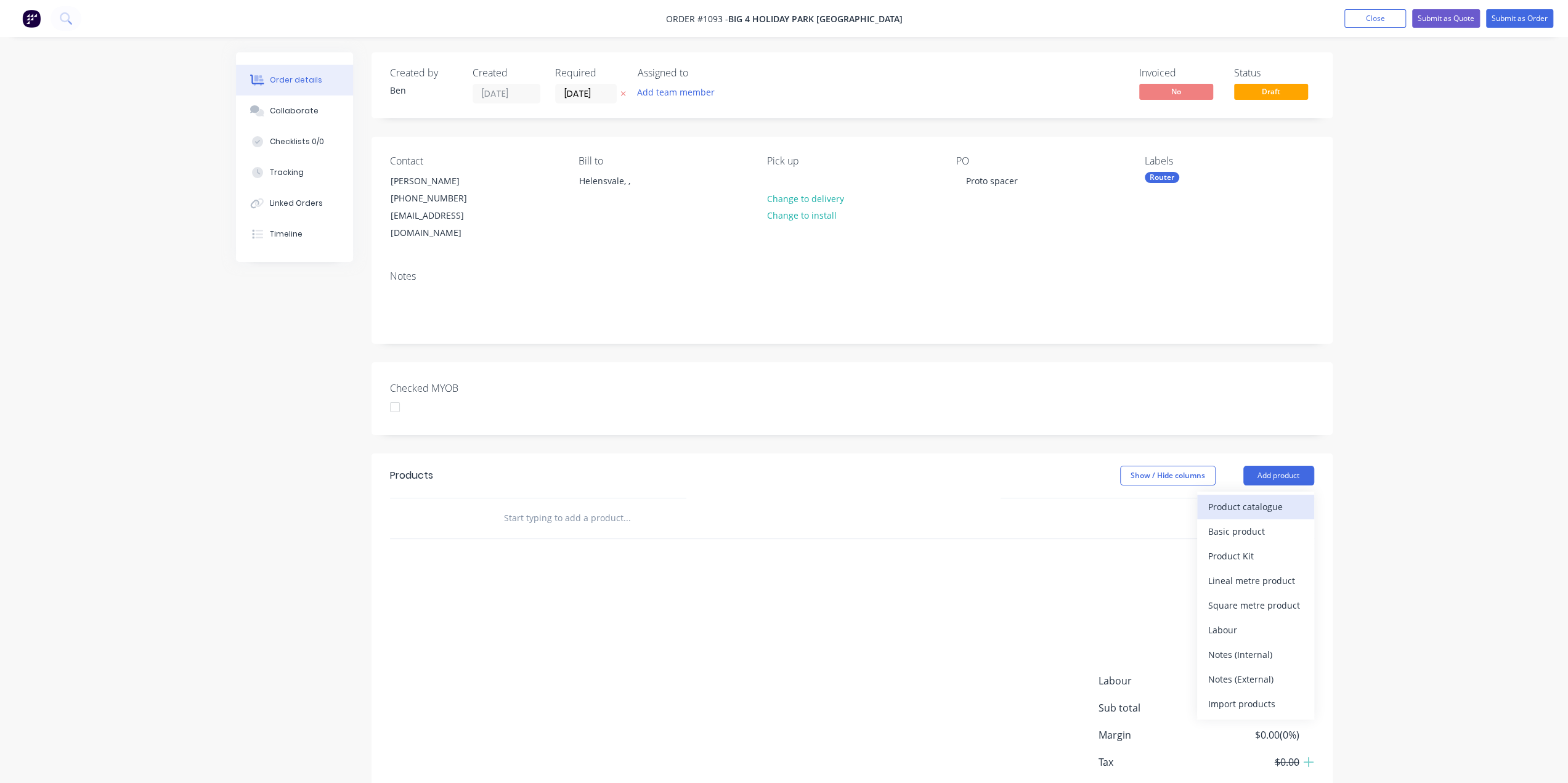
click at [1227, 498] on div "Product catalogue" at bounding box center [1255, 506] width 95 height 18
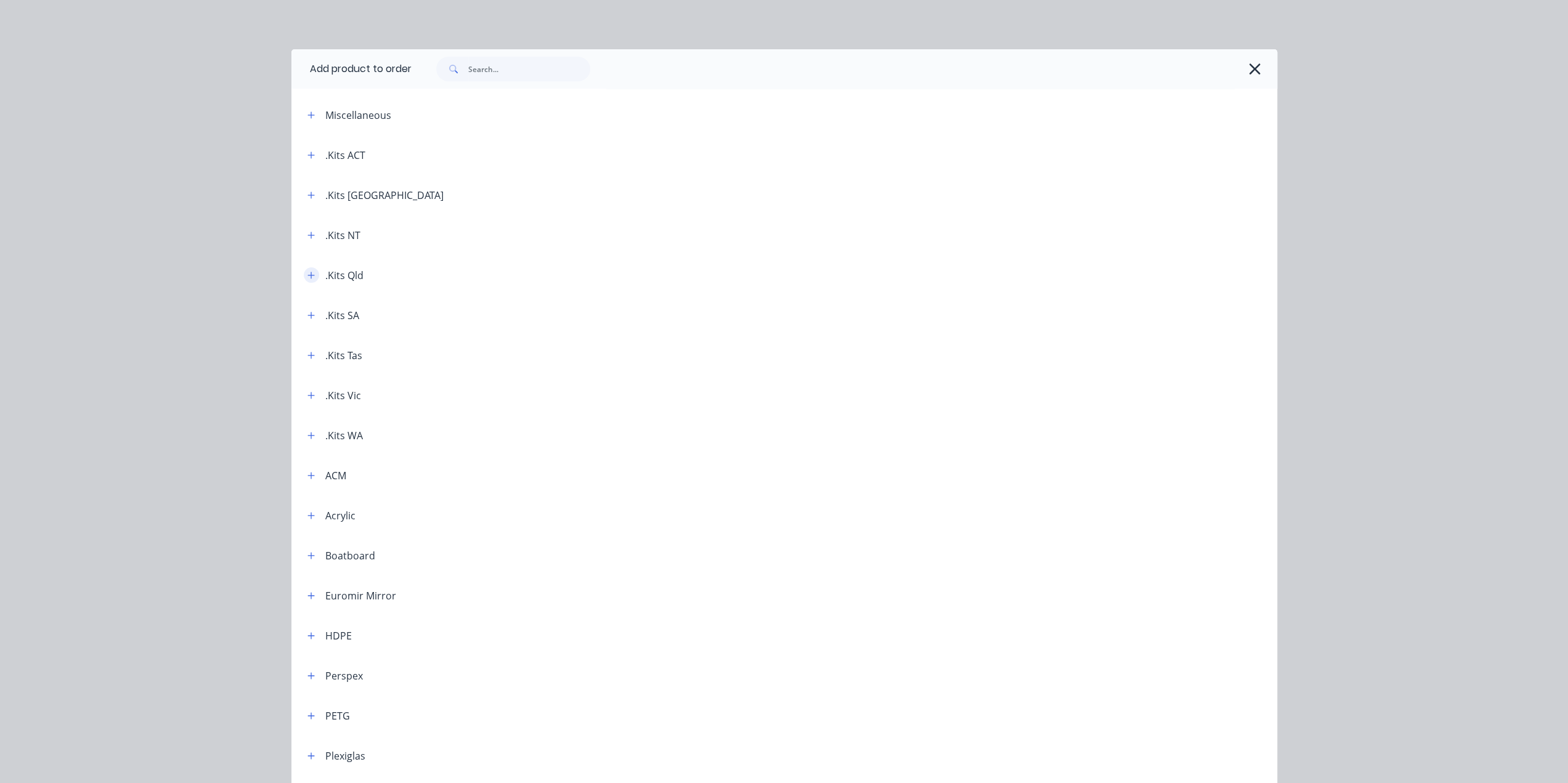
click at [308, 276] on icon "button" at bounding box center [311, 275] width 7 height 9
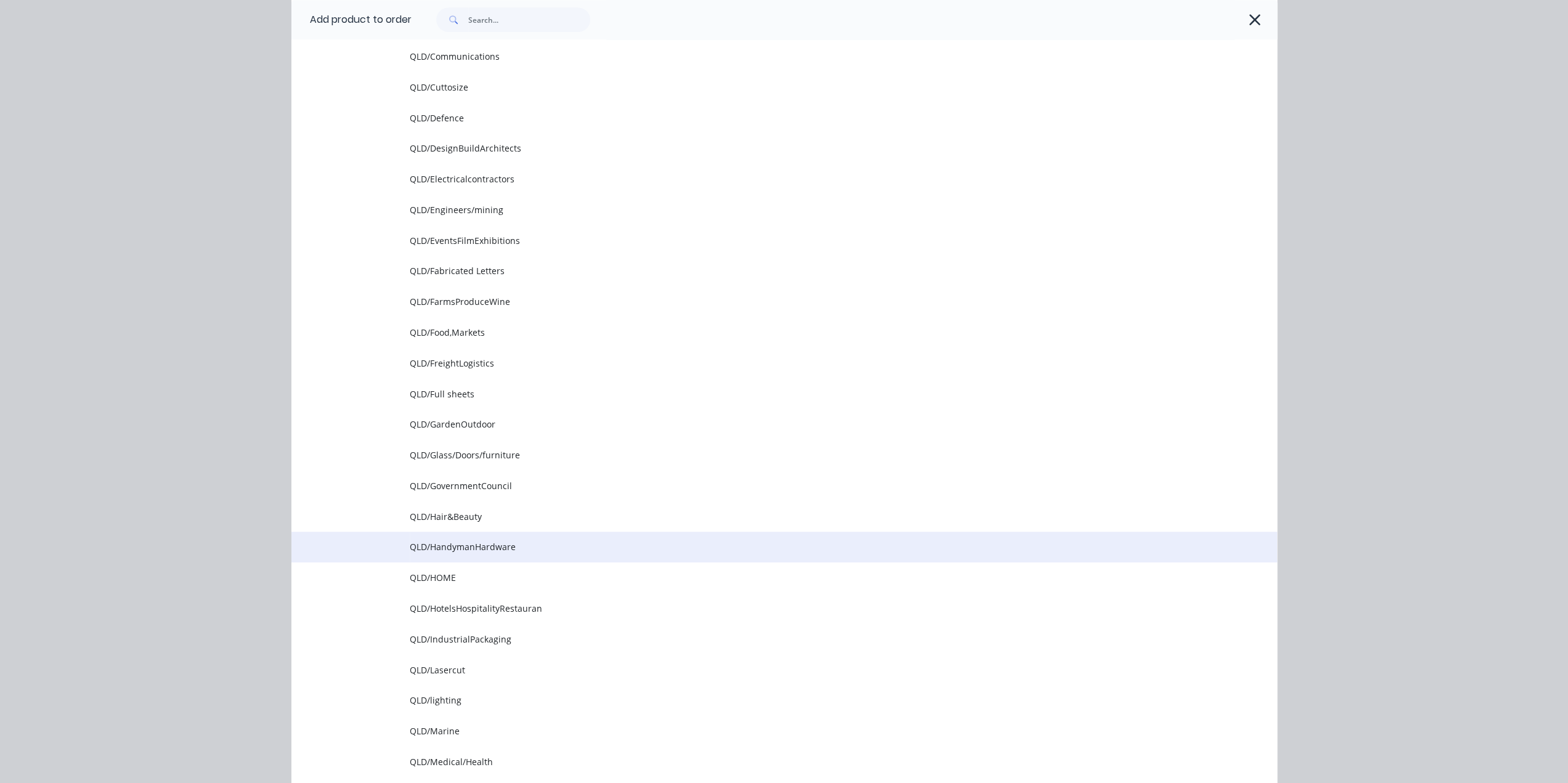
scroll to position [678, 0]
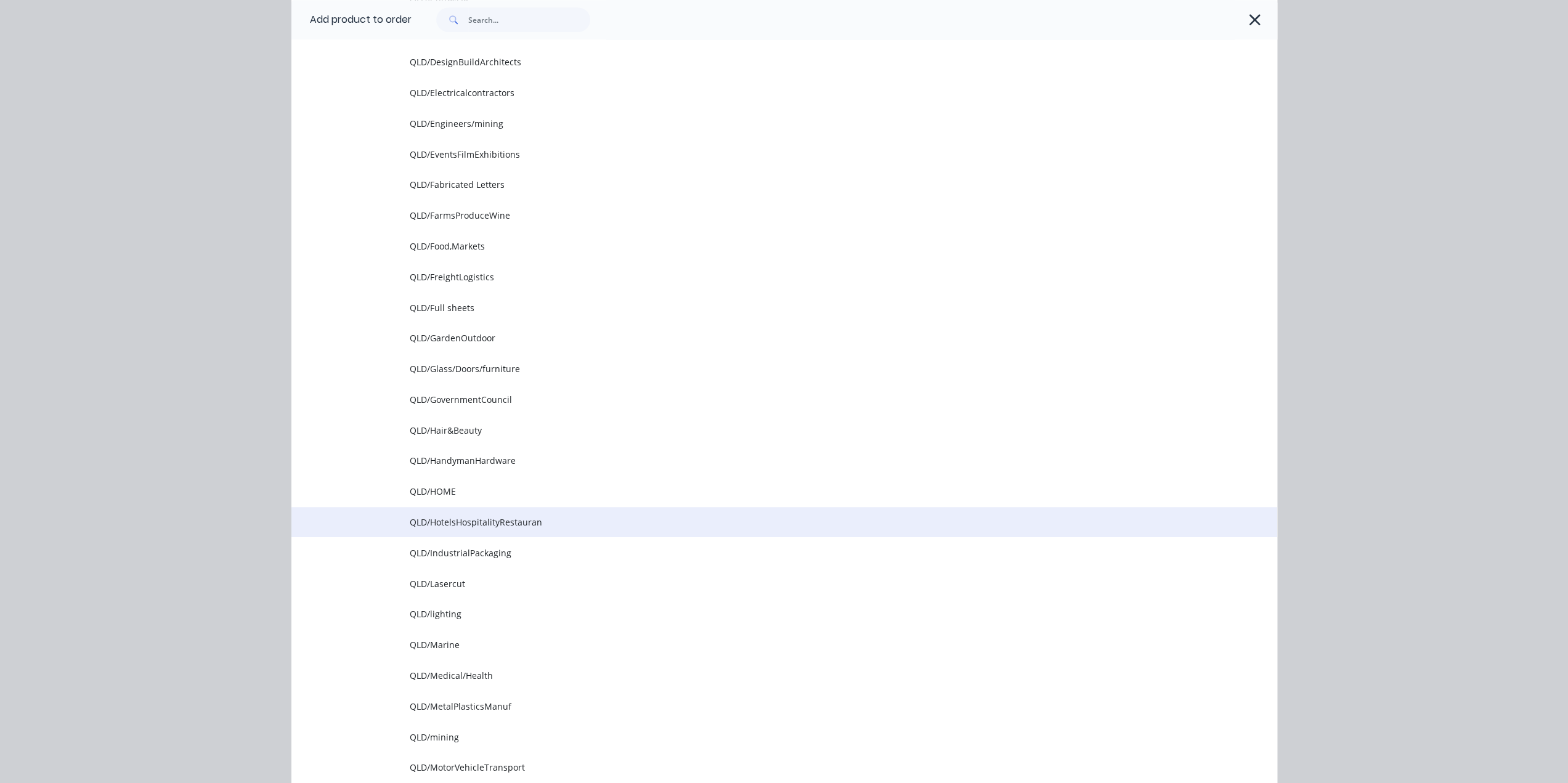
click at [558, 519] on span "QLD/HotelsHospitalityRestauran" at bounding box center [756, 522] width 694 height 13
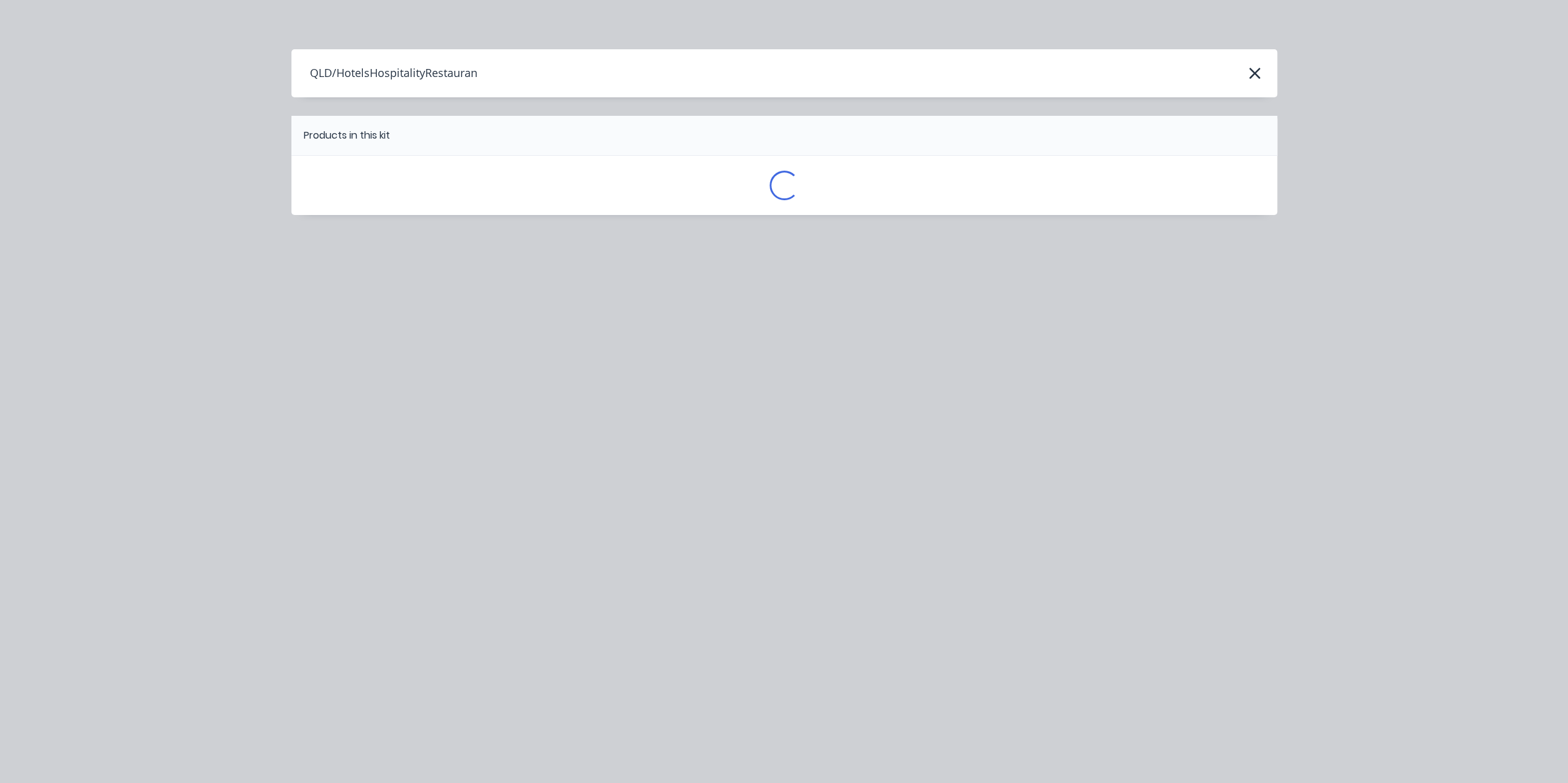
scroll to position [0, 0]
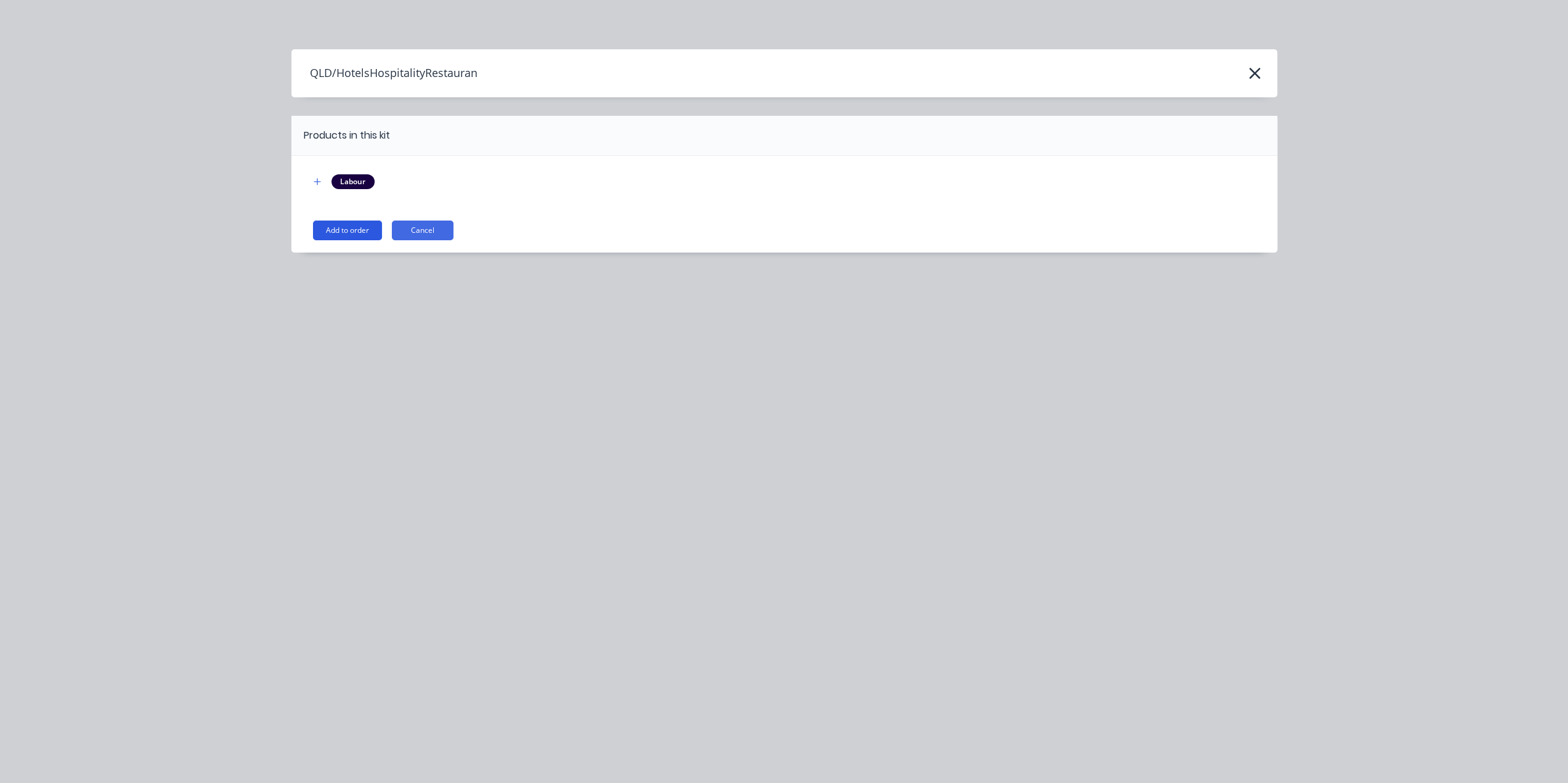
click at [347, 230] on button "Add to order" at bounding box center [348, 230] width 69 height 19
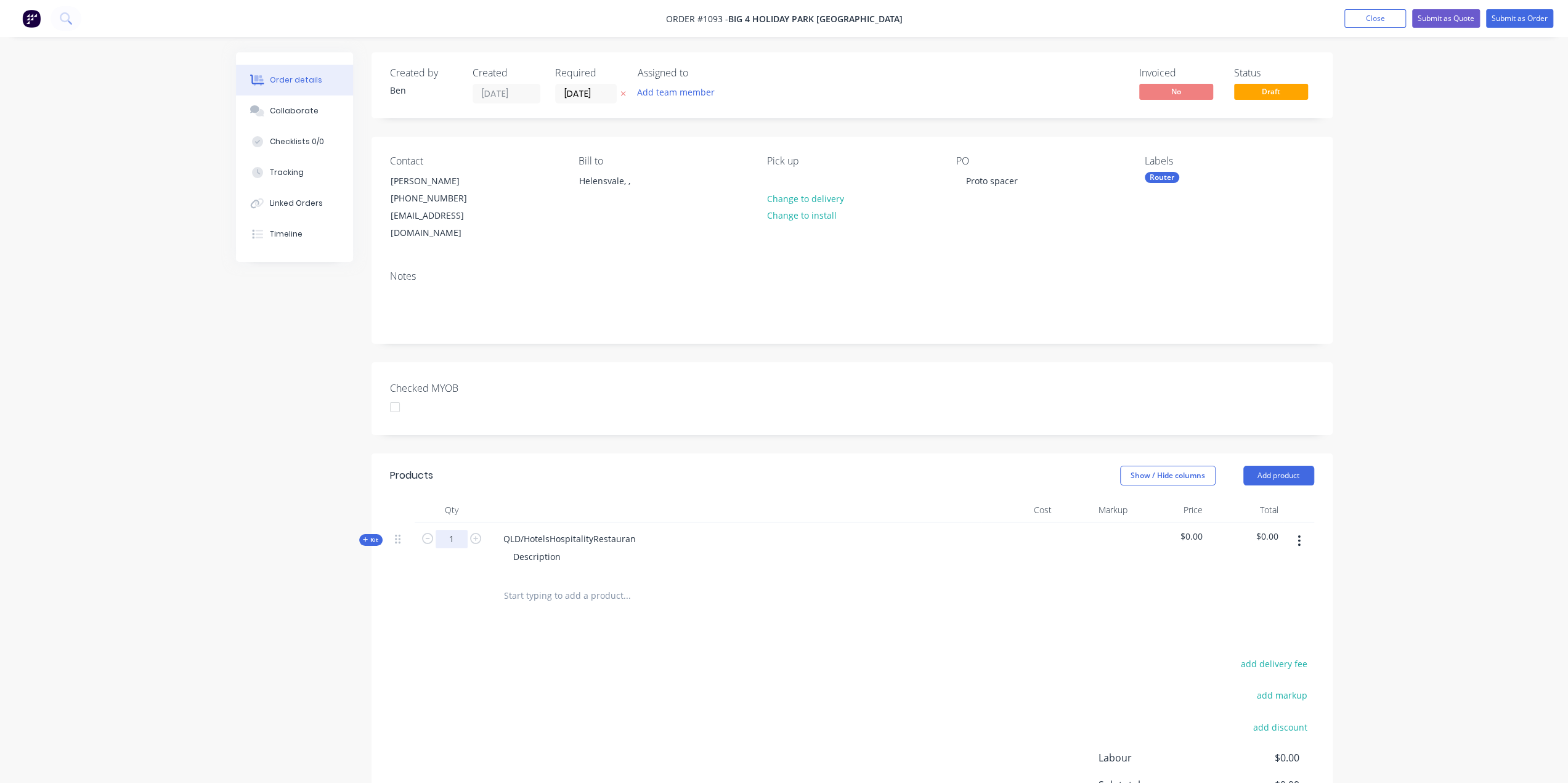
click at [456, 530] on input "1" at bounding box center [452, 540] width 32 height 19
type input "6"
drag, startPoint x: 638, startPoint y: 519, endPoint x: 488, endPoint y: 514, distance: 150.1
click at [488, 522] on div "Kit 6 QLD/HotelsHospitalityRestauran Description $0.00 $0.00" at bounding box center [851, 549] width 924 height 53
drag, startPoint x: 562, startPoint y: 542, endPoint x: 488, endPoint y: 547, distance: 74.2
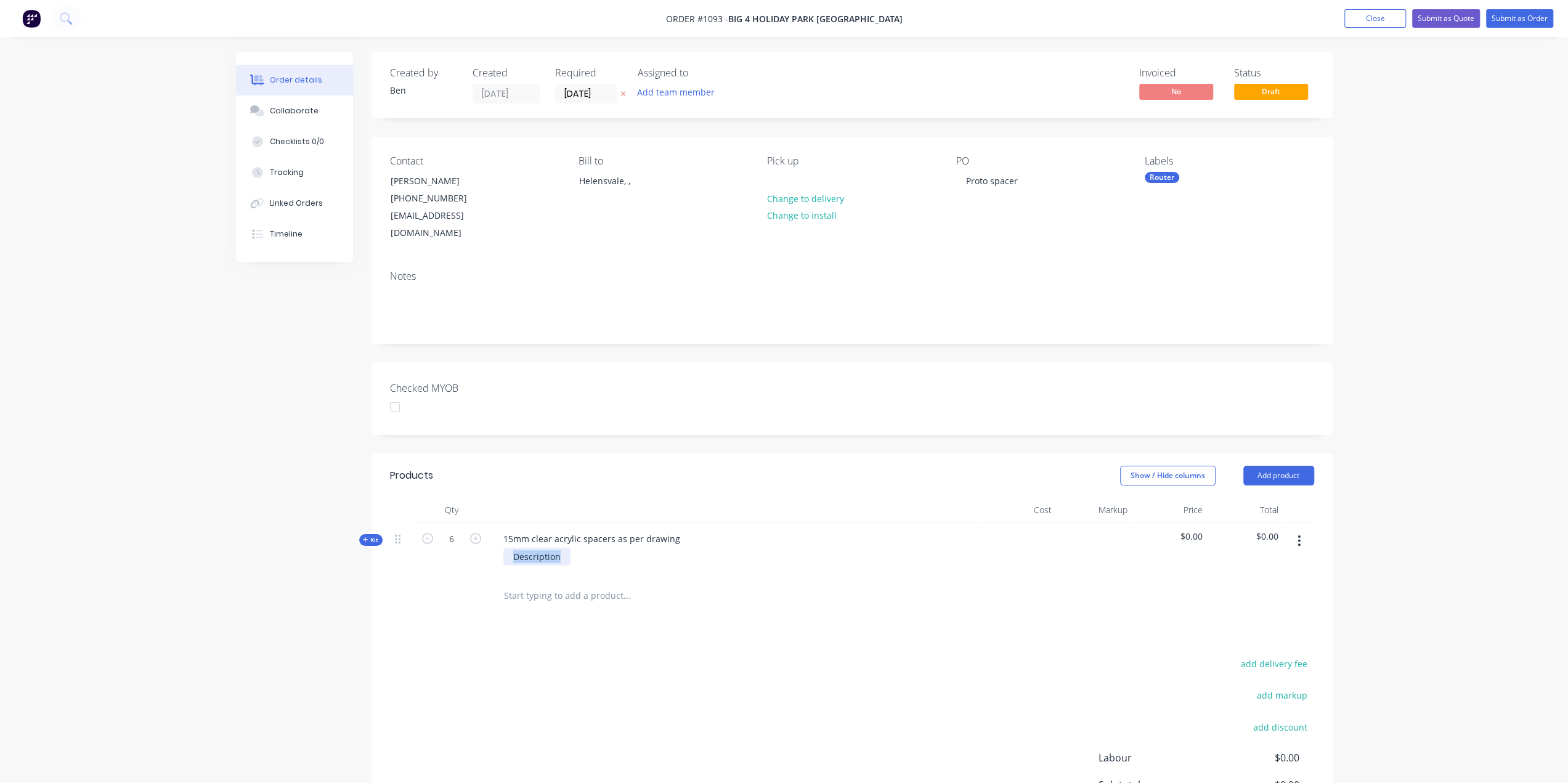
click at [488, 547] on div "15mm clear acrylic spacers as per drawing Description" at bounding box center [735, 549] width 493 height 53
click at [364, 537] on icon at bounding box center [366, 540] width 6 height 6
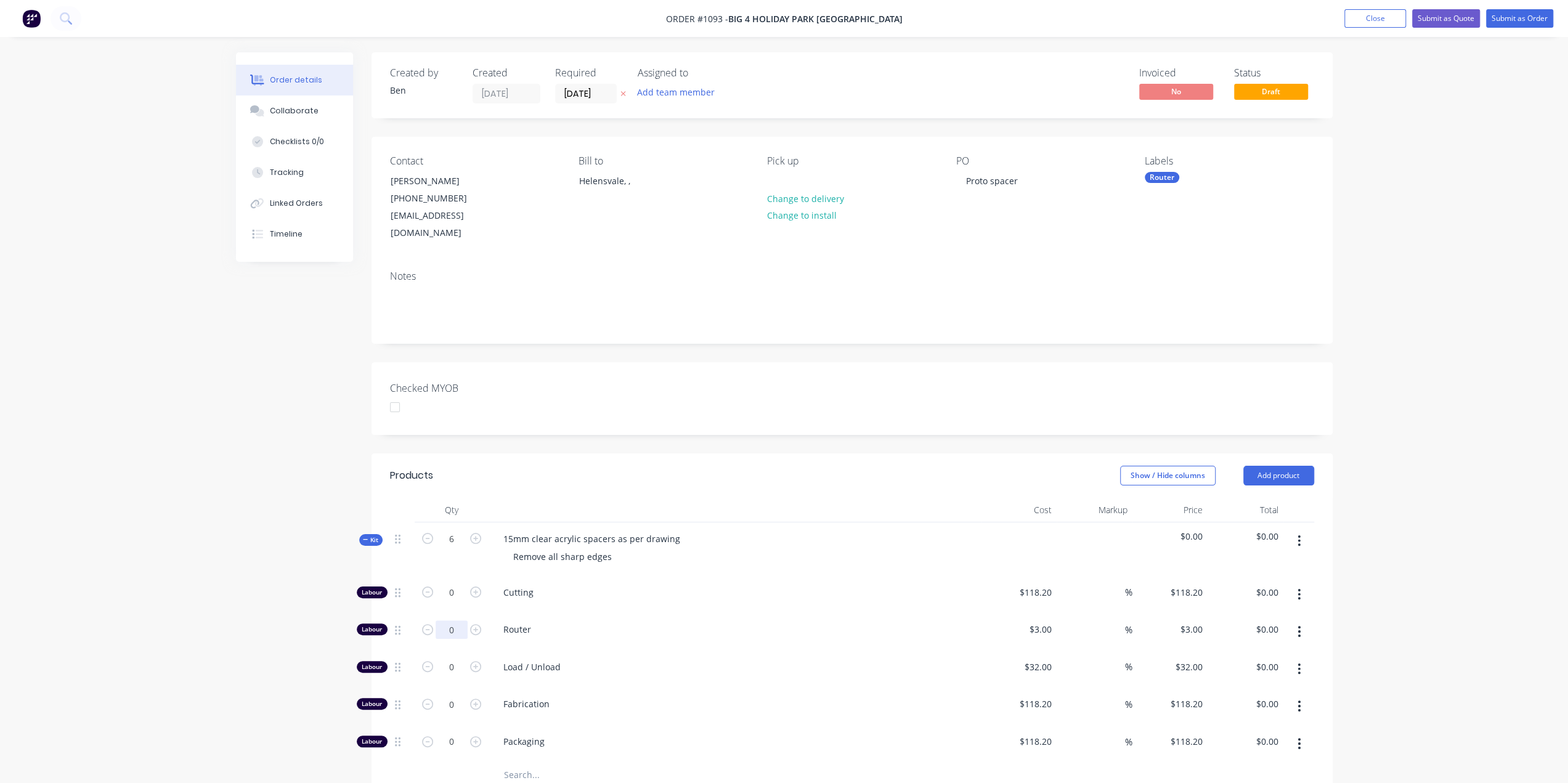
click at [447, 602] on input "0" at bounding box center [452, 593] width 32 height 19
click at [447, 583] on input "0" at bounding box center [452, 593] width 32 height 19
type input "1"
type input "$118.20"
click at [1042, 583] on input "118.2" at bounding box center [1042, 592] width 28 height 18
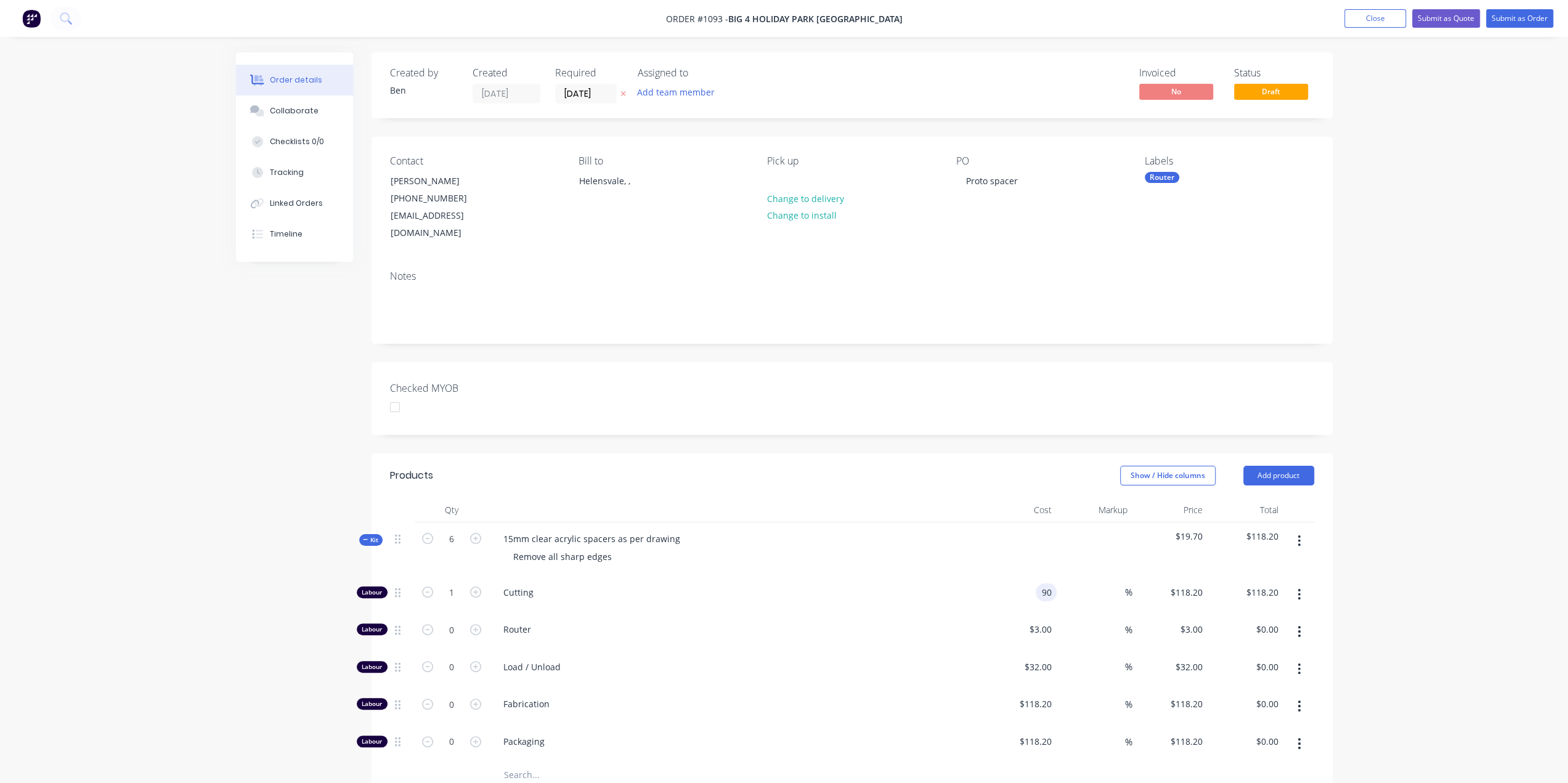
type input "$90.00"
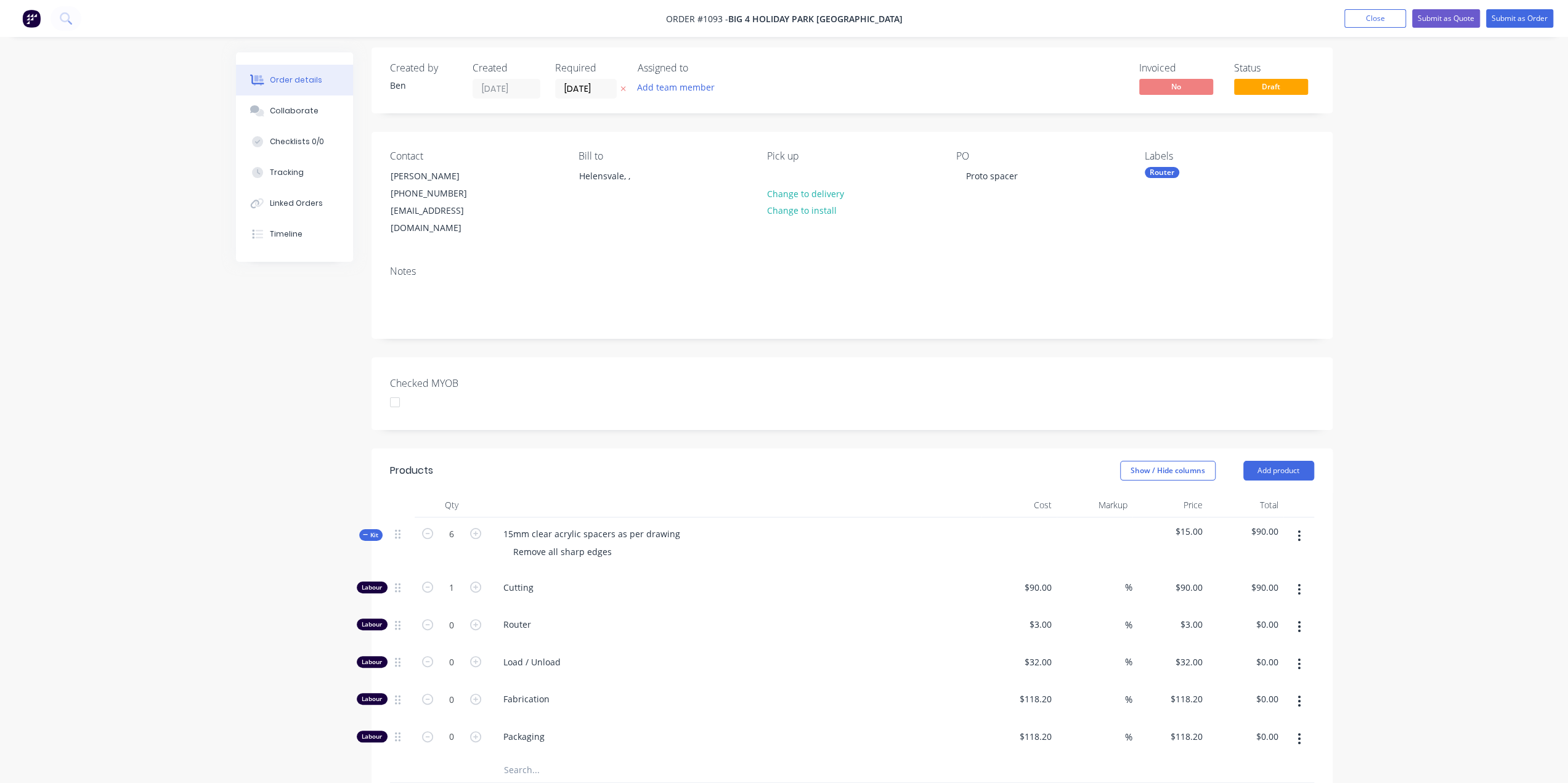
scroll to position [337, 0]
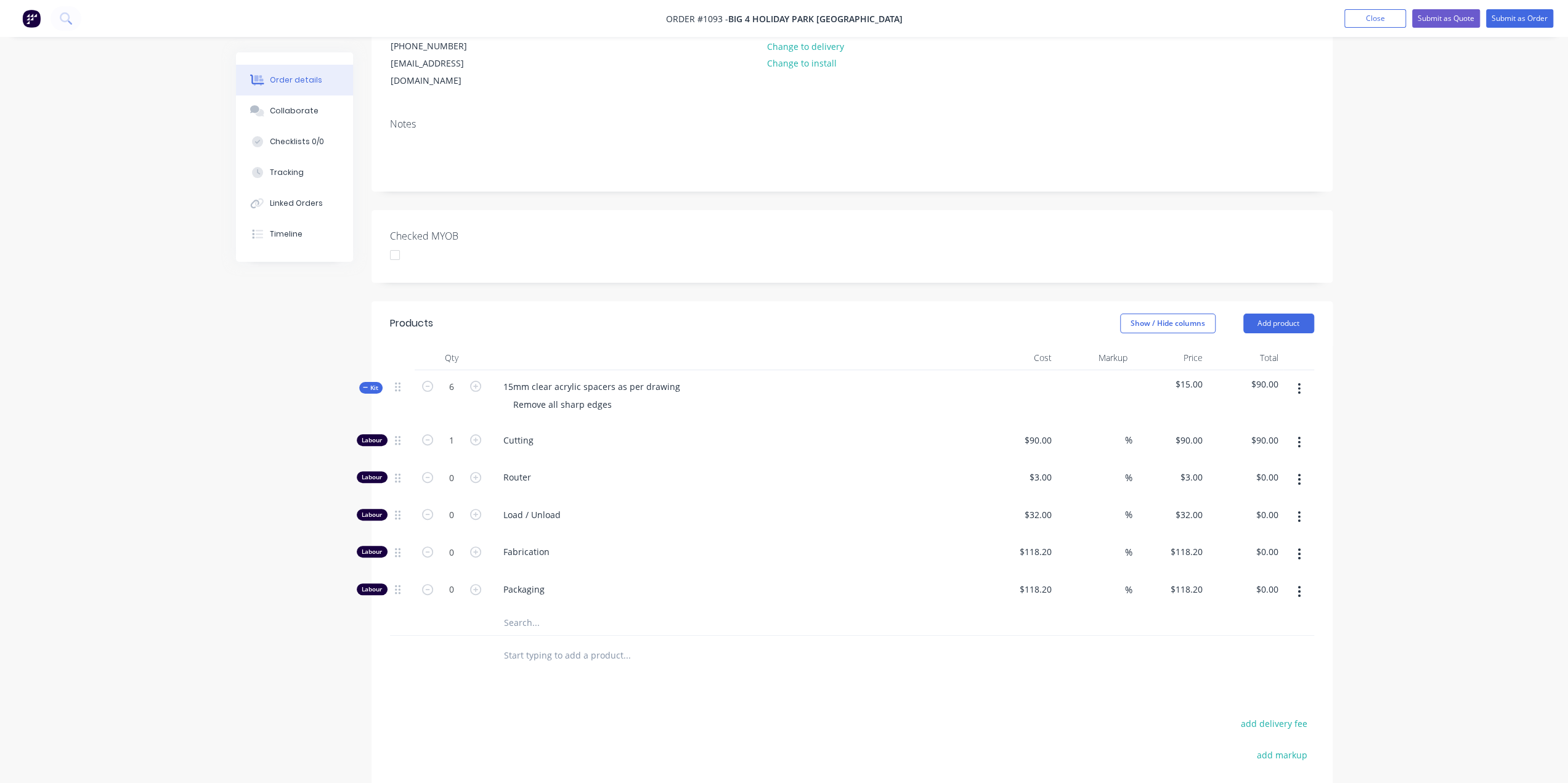
drag, startPoint x: 370, startPoint y: 367, endPoint x: 376, endPoint y: 360, distance: 9.2
click at [372, 383] on span "Kit" at bounding box center [371, 388] width 16 height 9
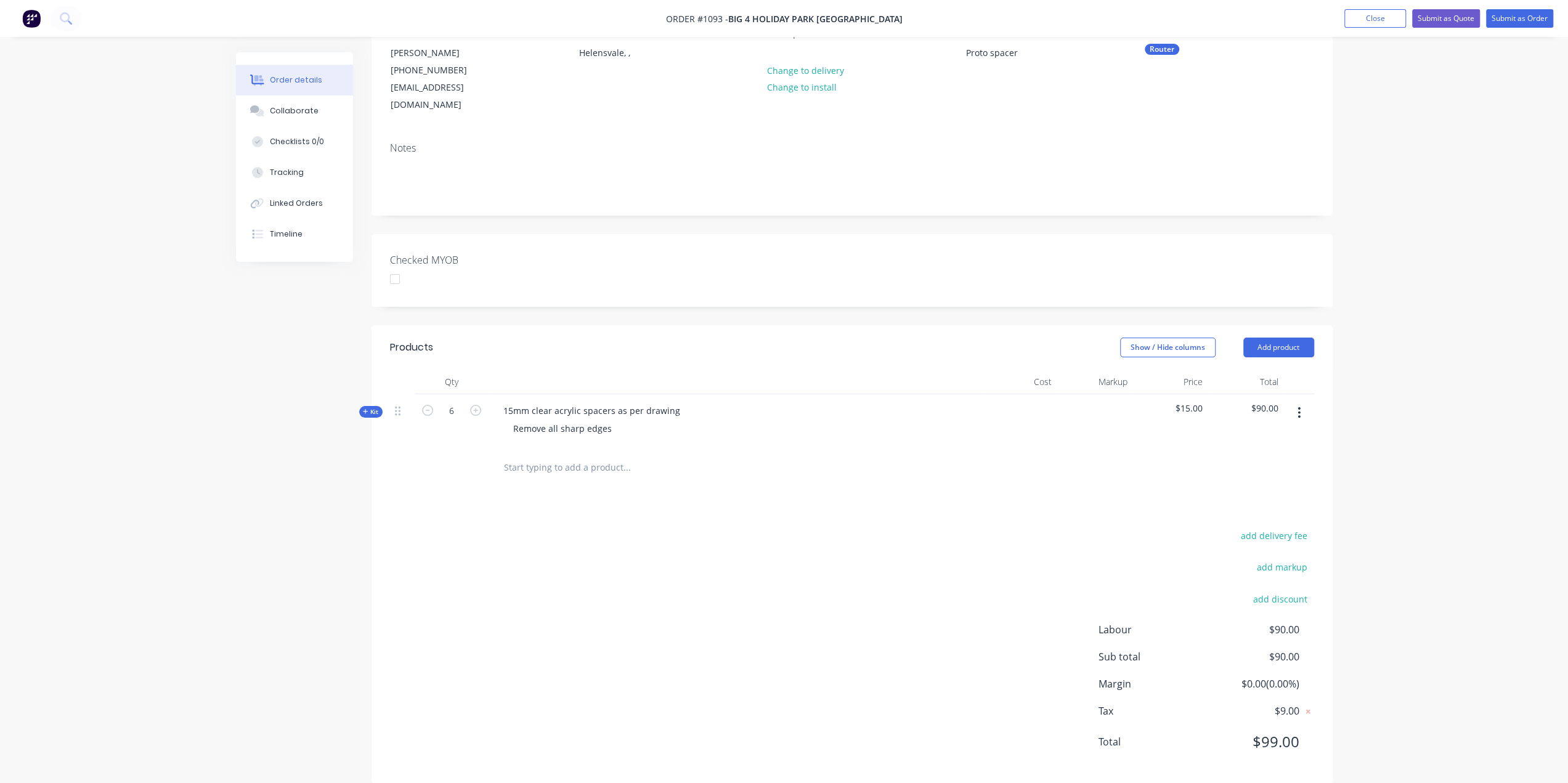
scroll to position [0, 0]
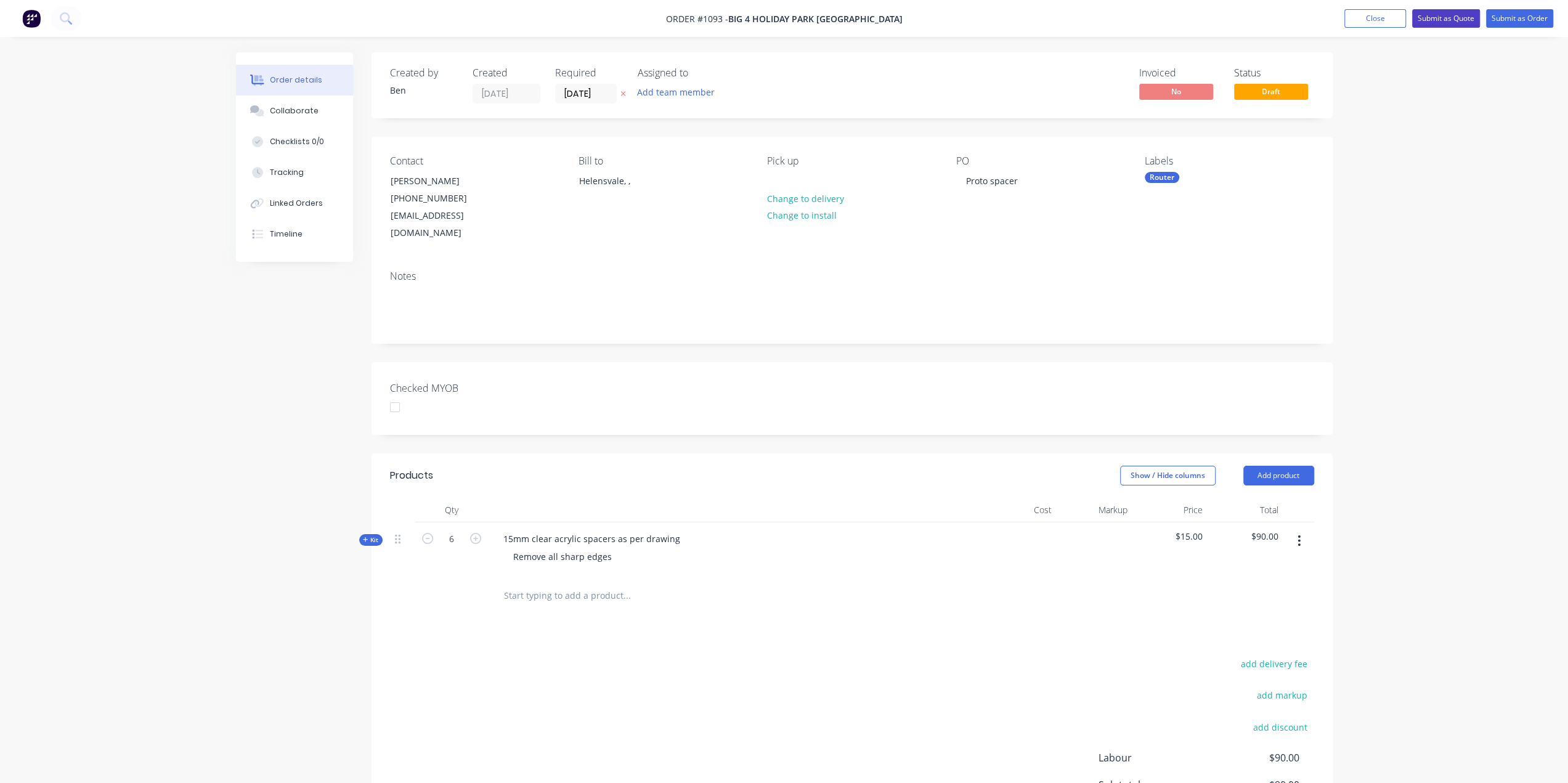
click at [1453, 17] on button "Submit as Quote" at bounding box center [1446, 19] width 68 height 19
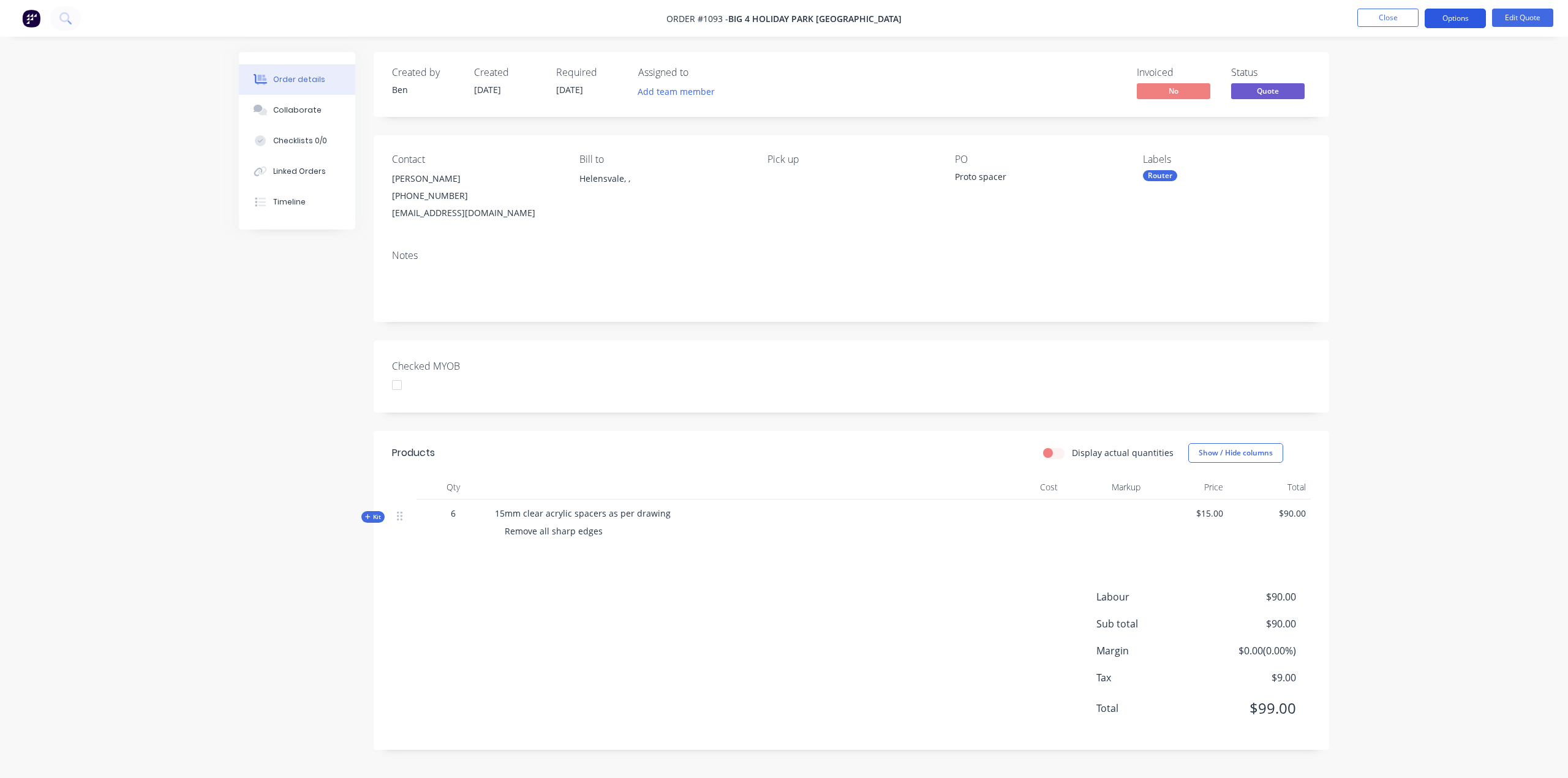
click at [1463, 18] on button "Options" at bounding box center [1456, 18] width 62 height 19
click at [1401, 80] on div "Quote" at bounding box center [1418, 74] width 112 height 18
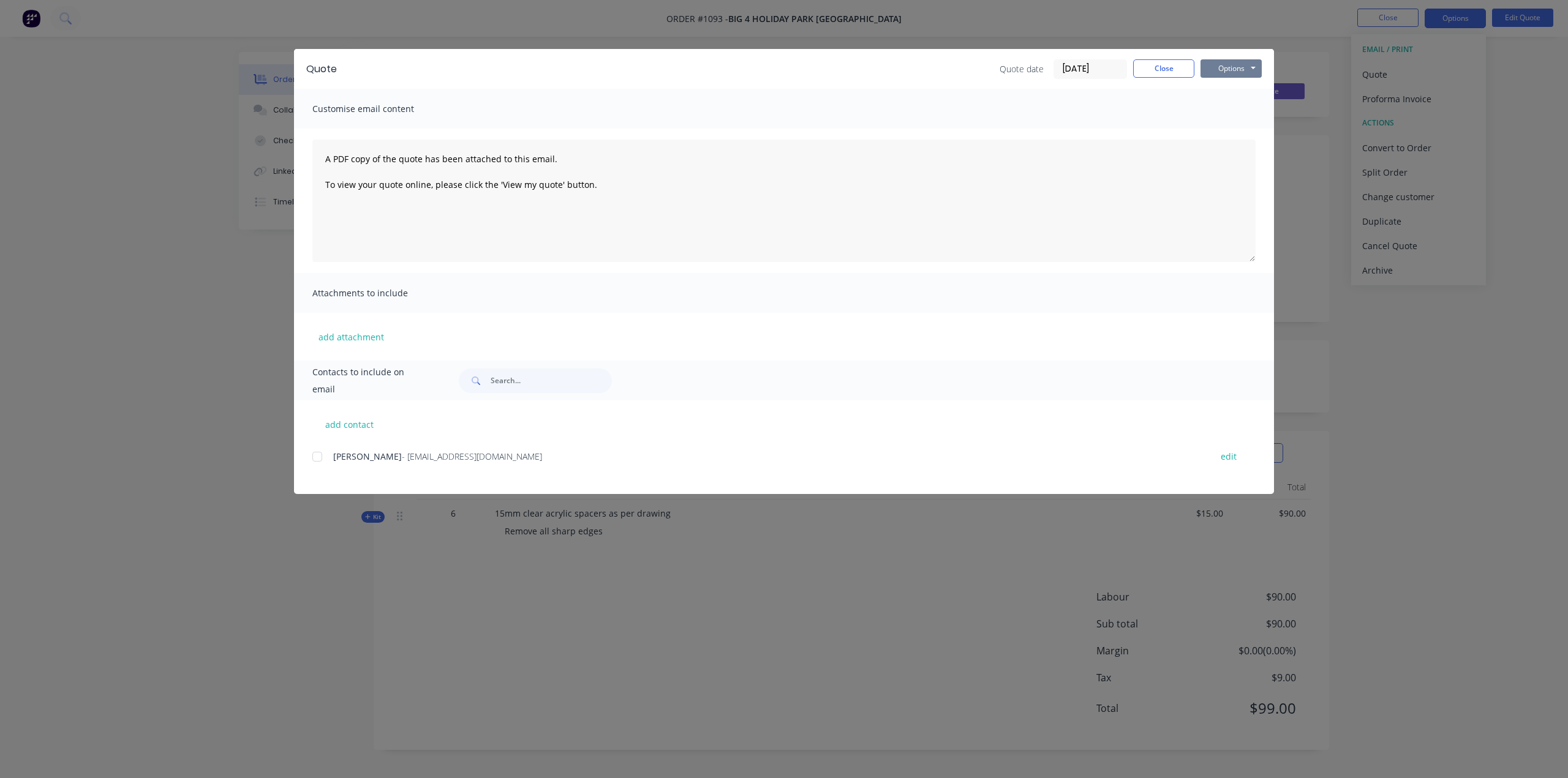
click at [1252, 64] on button "Options" at bounding box center [1231, 69] width 62 height 19
click at [1235, 88] on button "Preview" at bounding box center [1239, 90] width 78 height 20
click at [1224, 68] on button "Options" at bounding box center [1231, 69] width 62 height 19
click at [1171, 63] on button "Close" at bounding box center [1164, 69] width 62 height 19
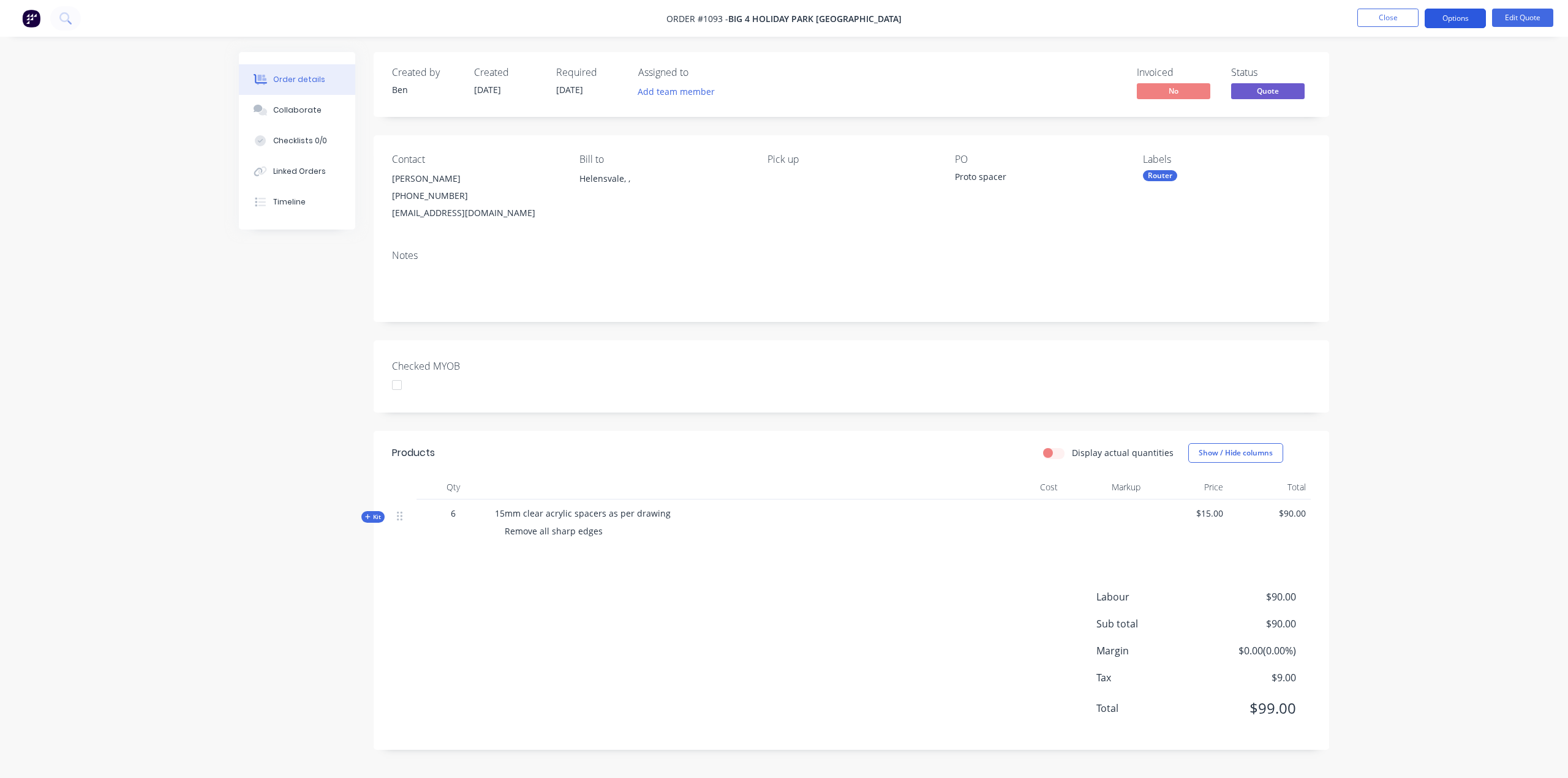
click at [1468, 14] on button "Options" at bounding box center [1456, 18] width 62 height 19
click at [1395, 94] on div "Proforma Invoice" at bounding box center [1418, 99] width 112 height 18
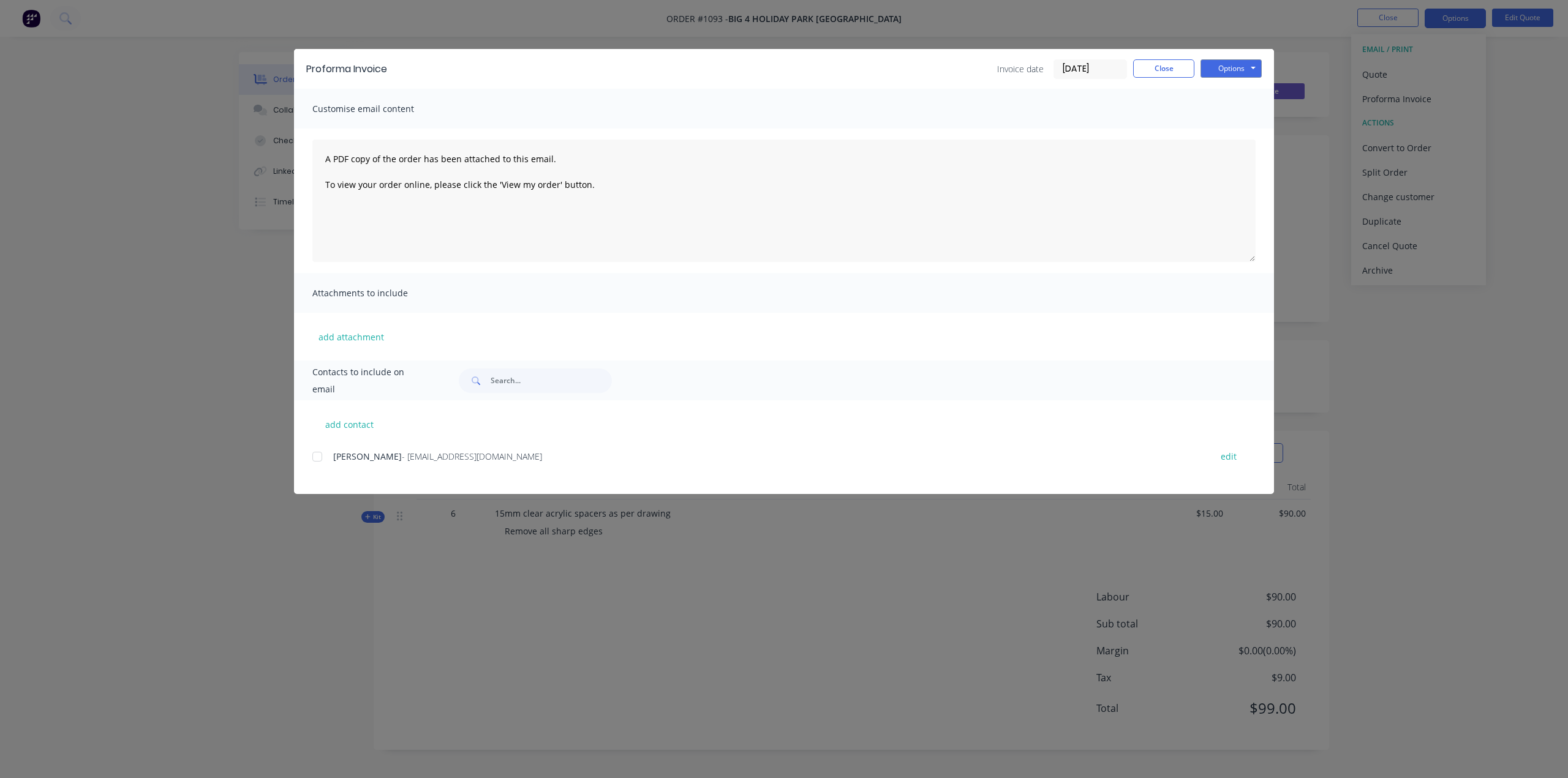
click at [317, 456] on div at bounding box center [317, 457] width 24 height 24
click at [1235, 67] on button "Options" at bounding box center [1231, 69] width 62 height 19
click at [1239, 132] on button "Email" at bounding box center [1239, 131] width 78 height 20
click at [1167, 72] on button "Close" at bounding box center [1164, 69] width 62 height 19
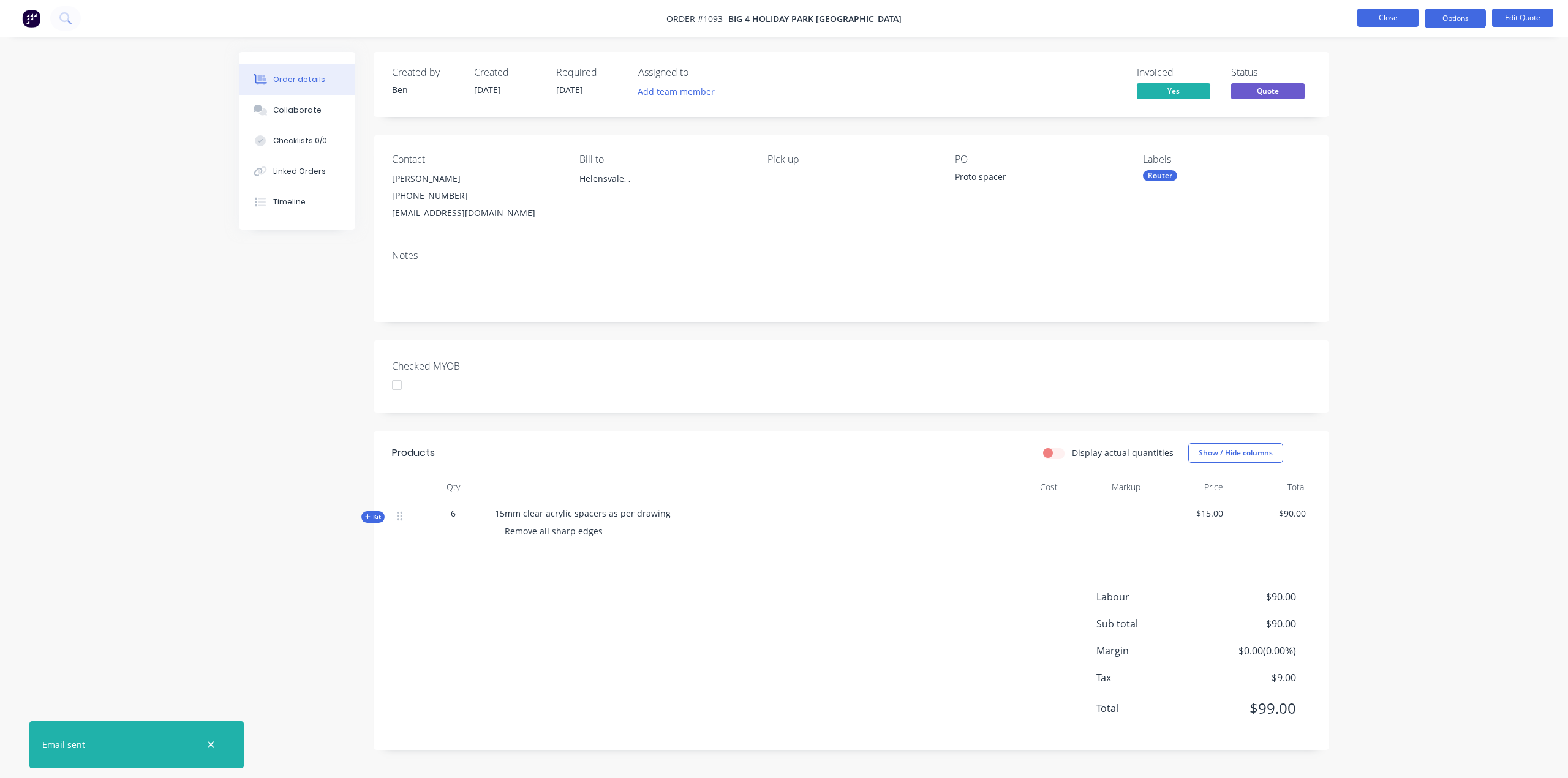
click at [1401, 18] on button "Close" at bounding box center [1388, 18] width 62 height 19
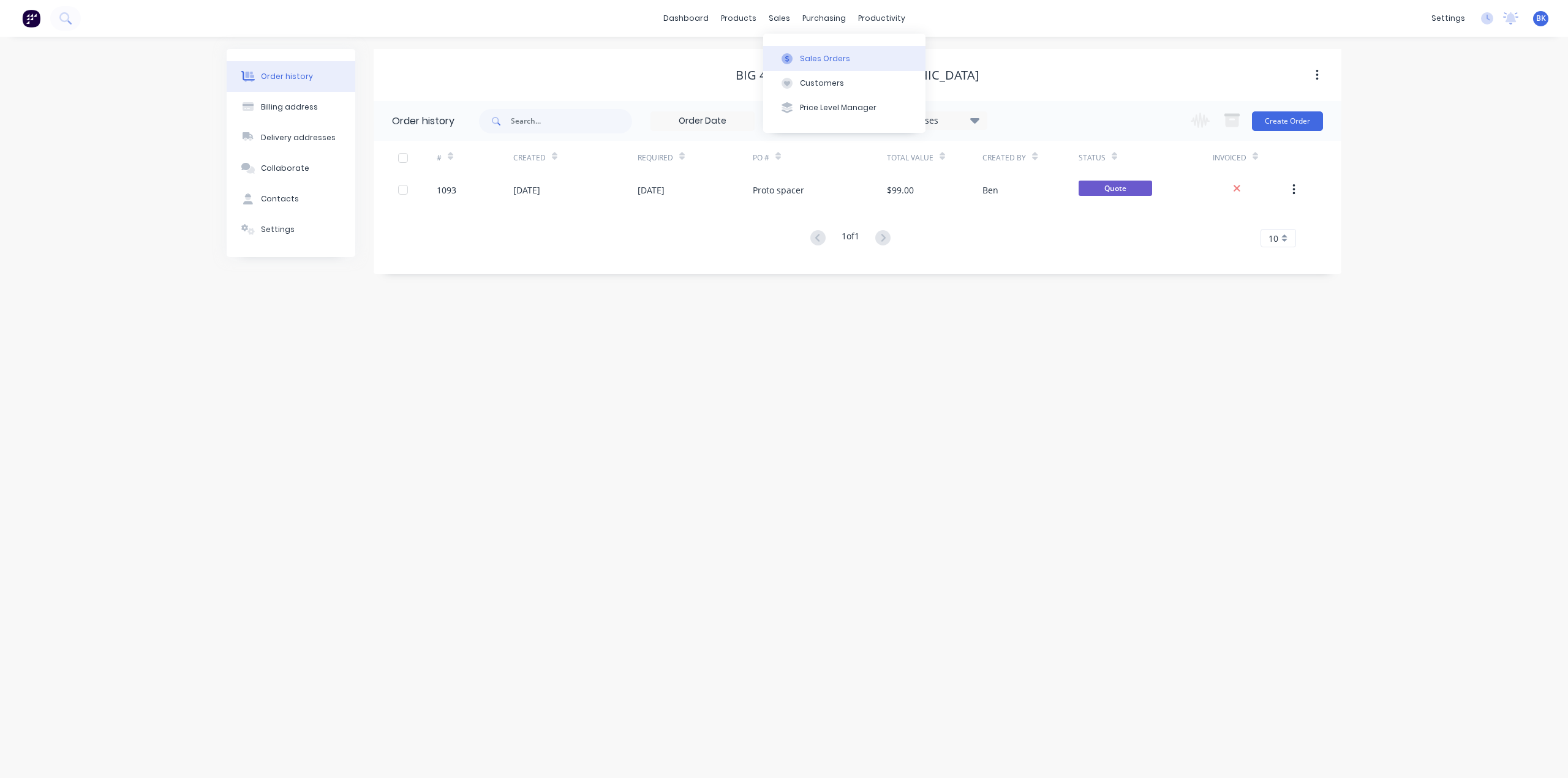
click at [795, 57] on div at bounding box center [787, 58] width 19 height 11
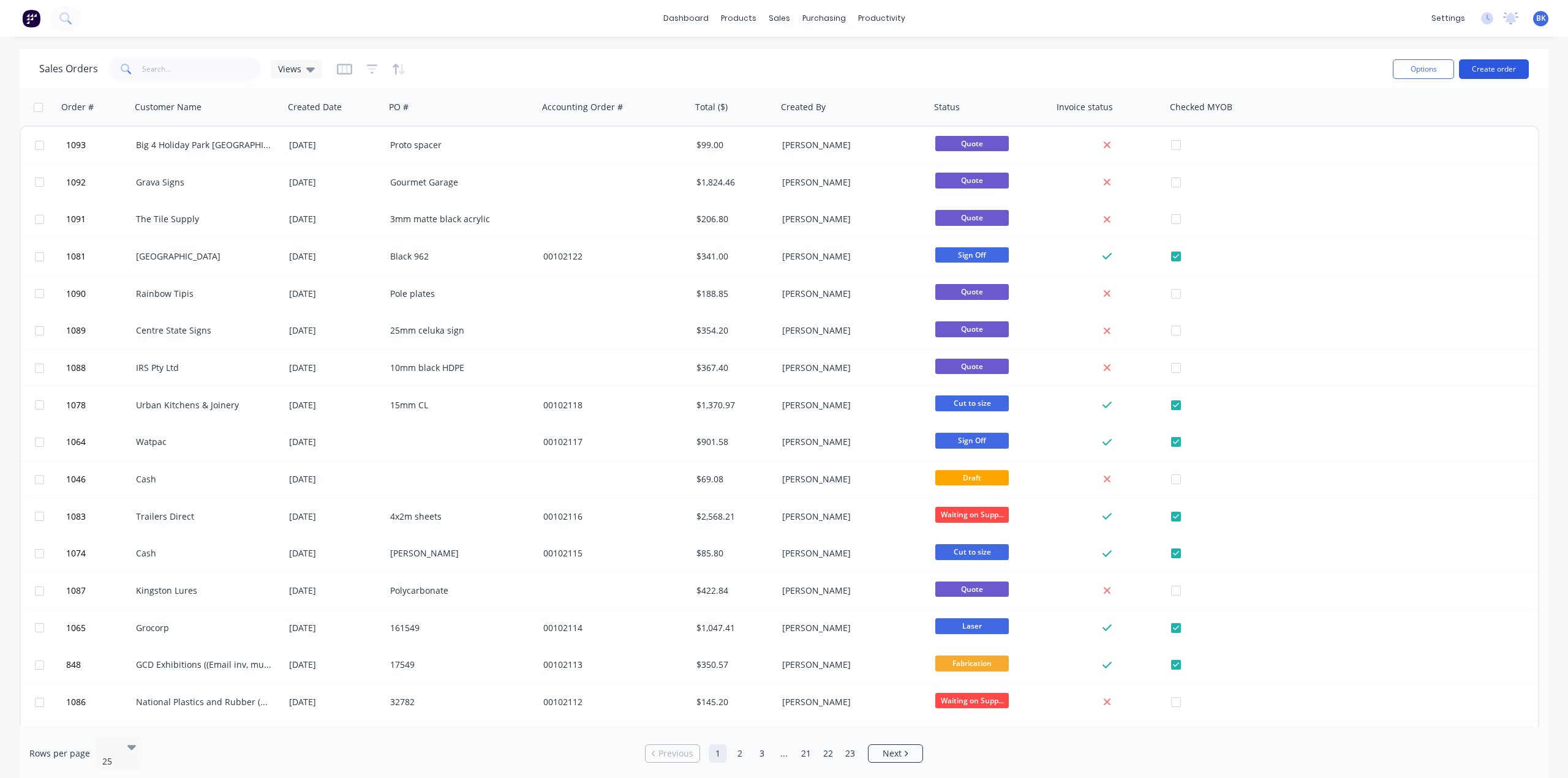
click at [1468, 69] on button "Create order" at bounding box center [1494, 69] width 70 height 19
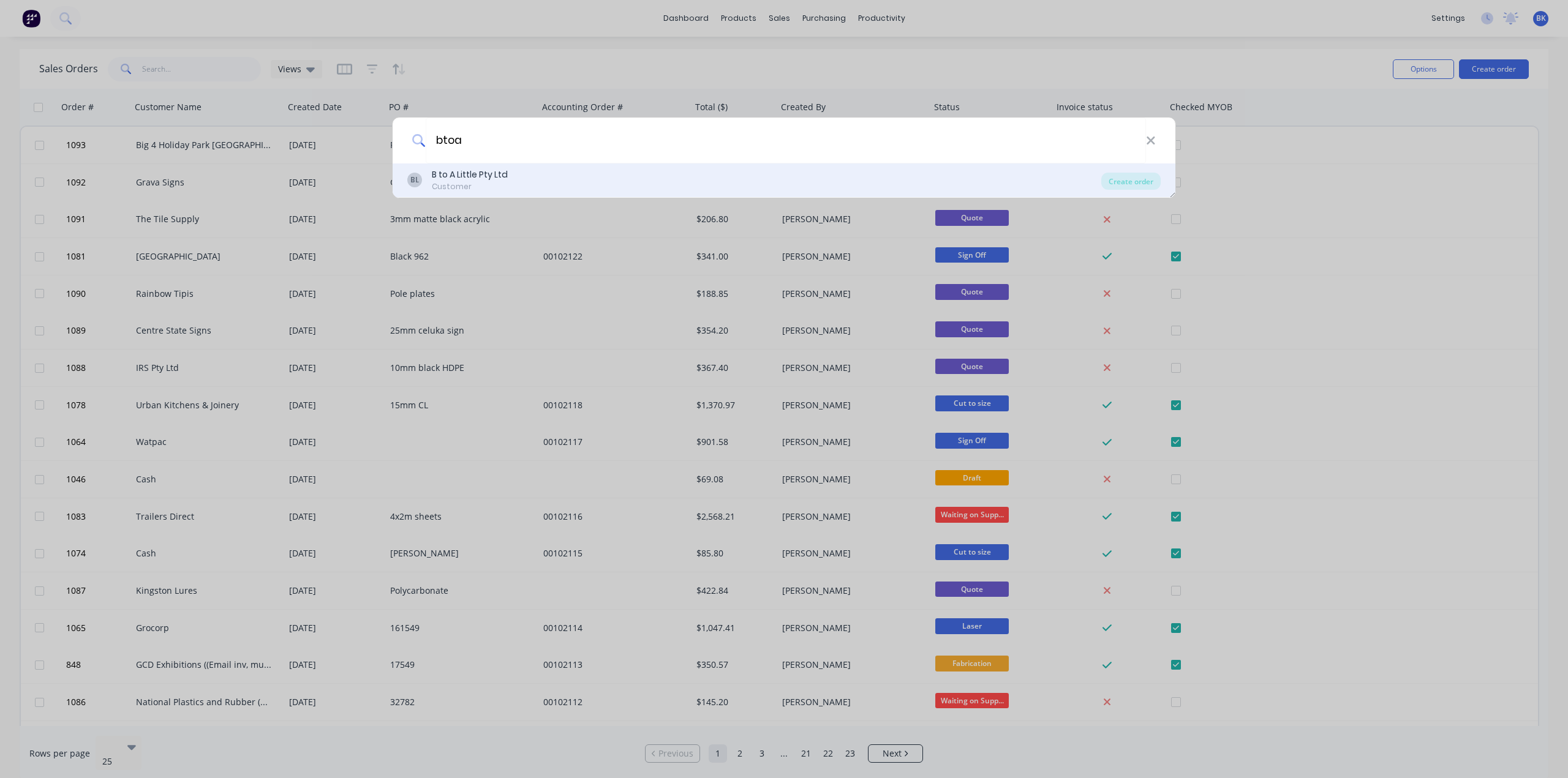
type input "btoa"
click at [521, 171] on div "BL B to A Little Pty Ltd Customer" at bounding box center [754, 180] width 694 height 24
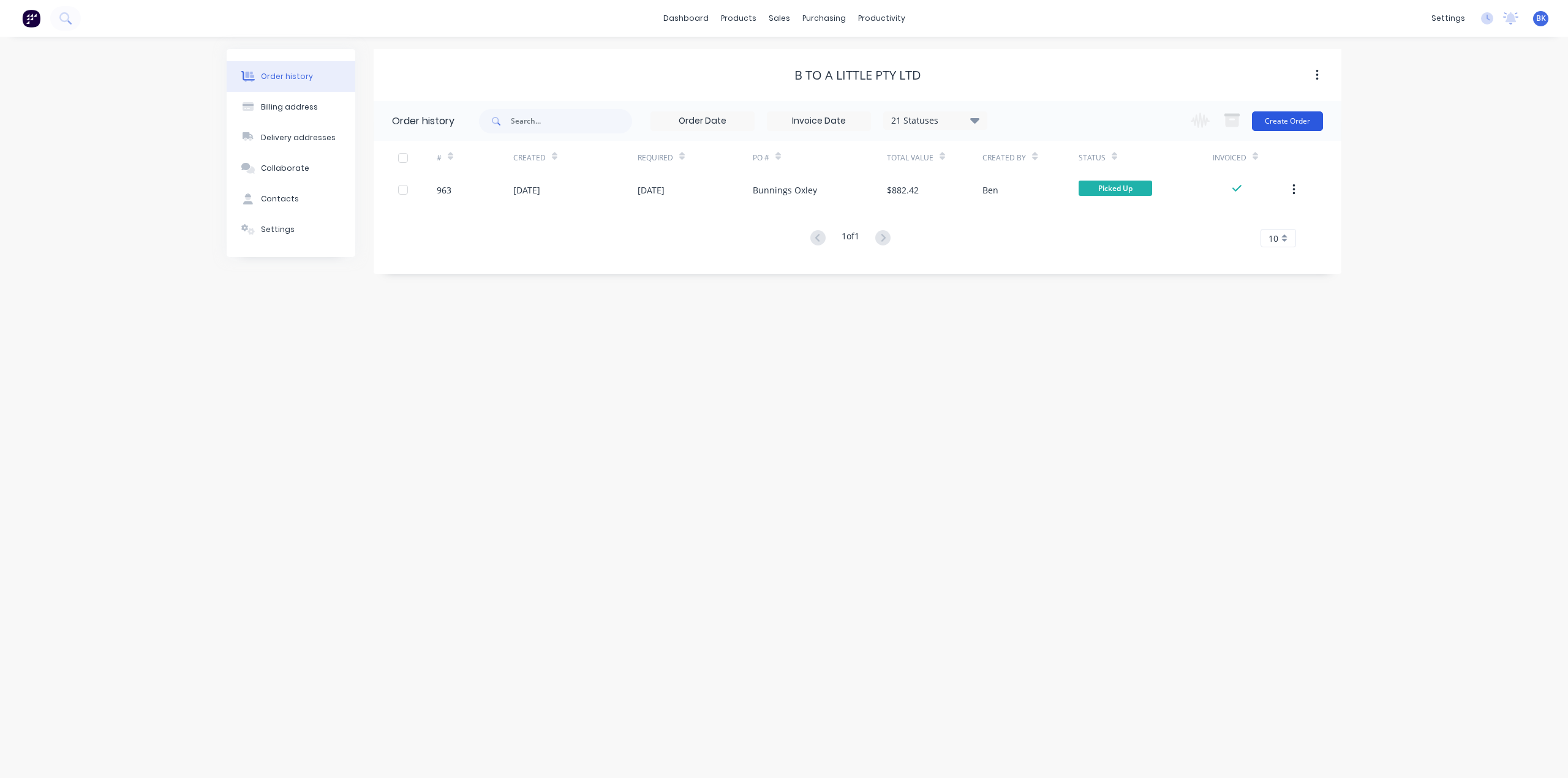
click at [1300, 122] on button "Create Order" at bounding box center [1287, 121] width 71 height 19
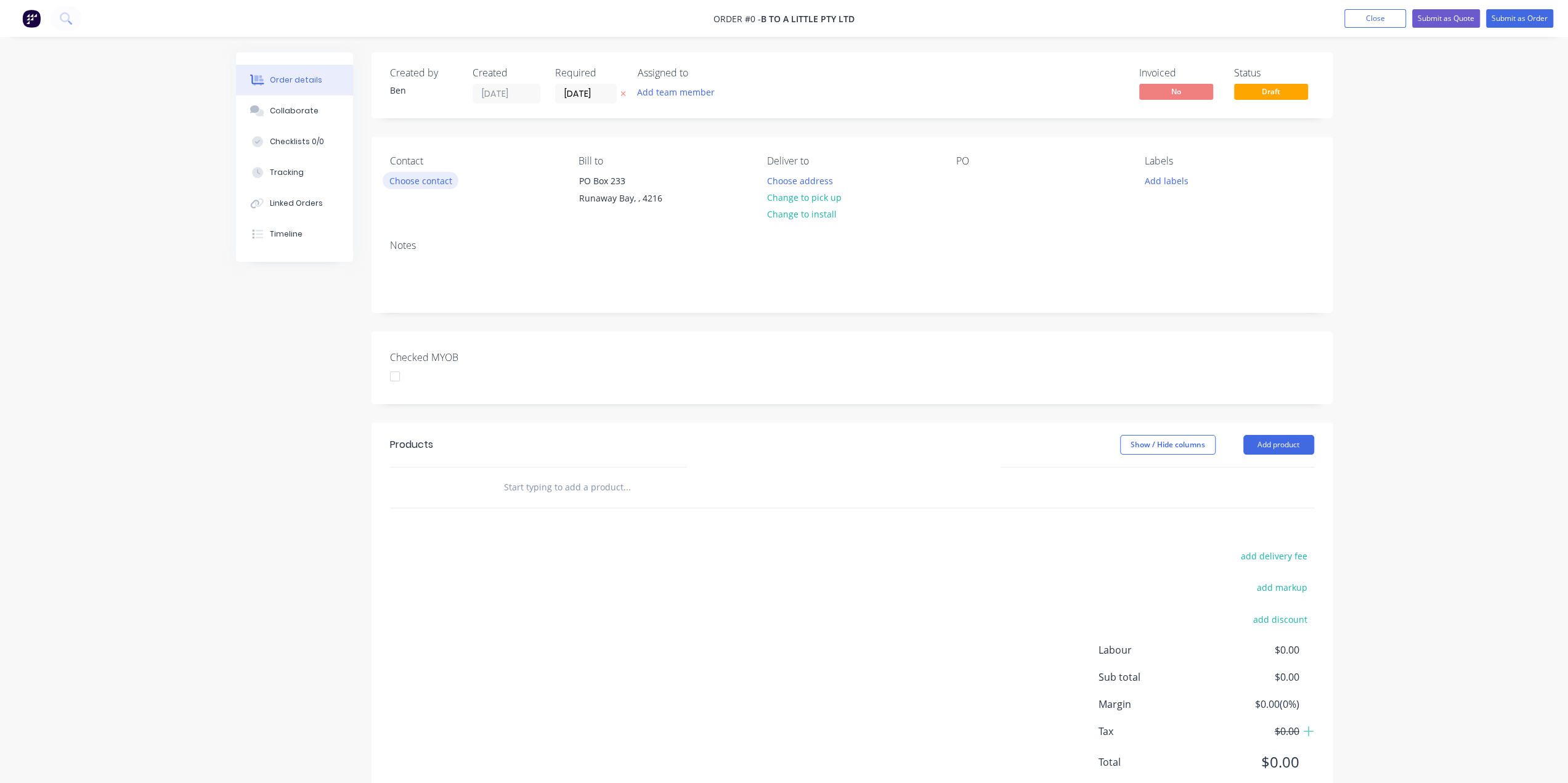
click at [439, 183] on button "Choose contact" at bounding box center [420, 180] width 76 height 17
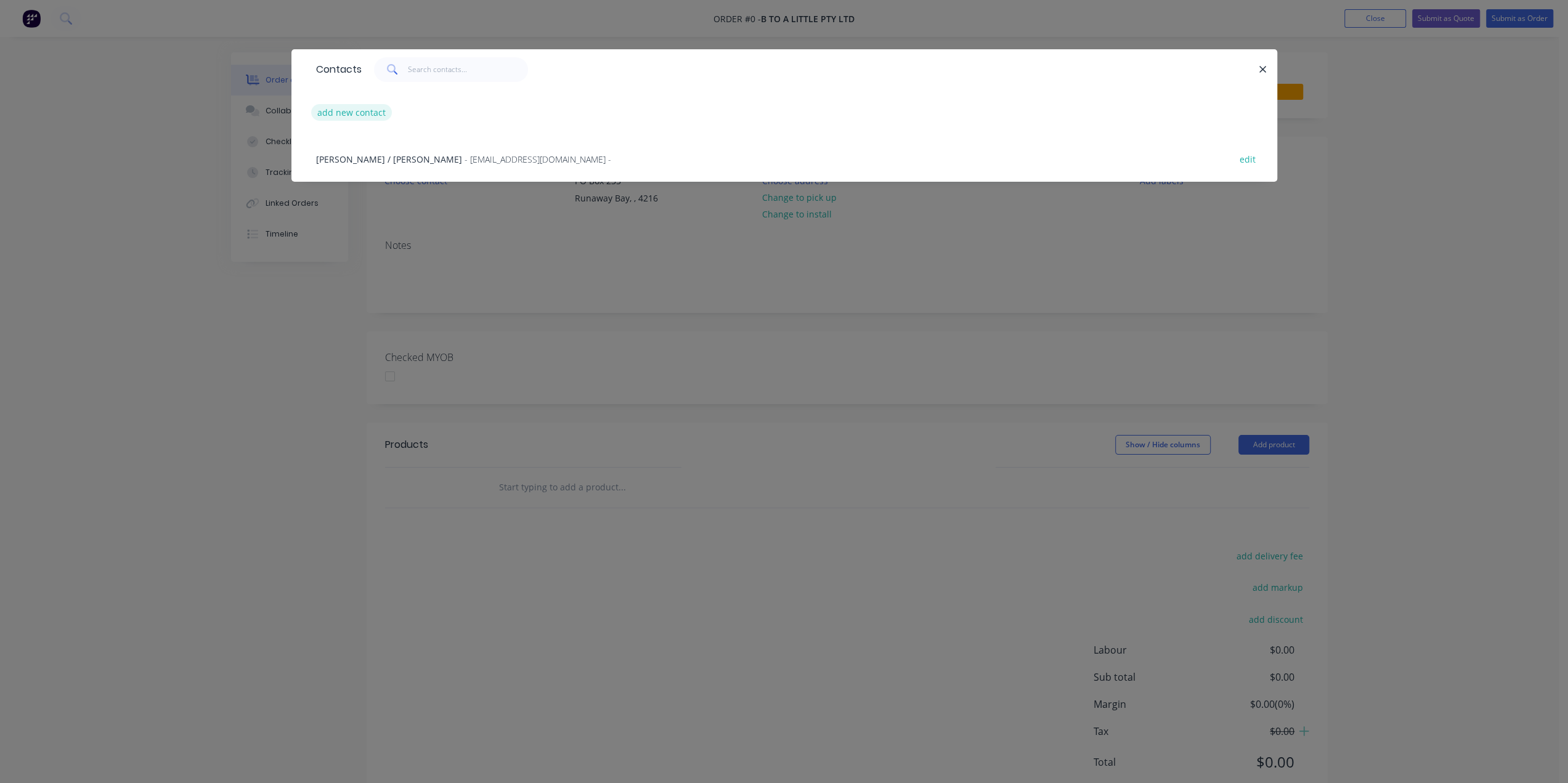
click at [346, 112] on button "add new contact" at bounding box center [351, 112] width 81 height 17
select select "AU"
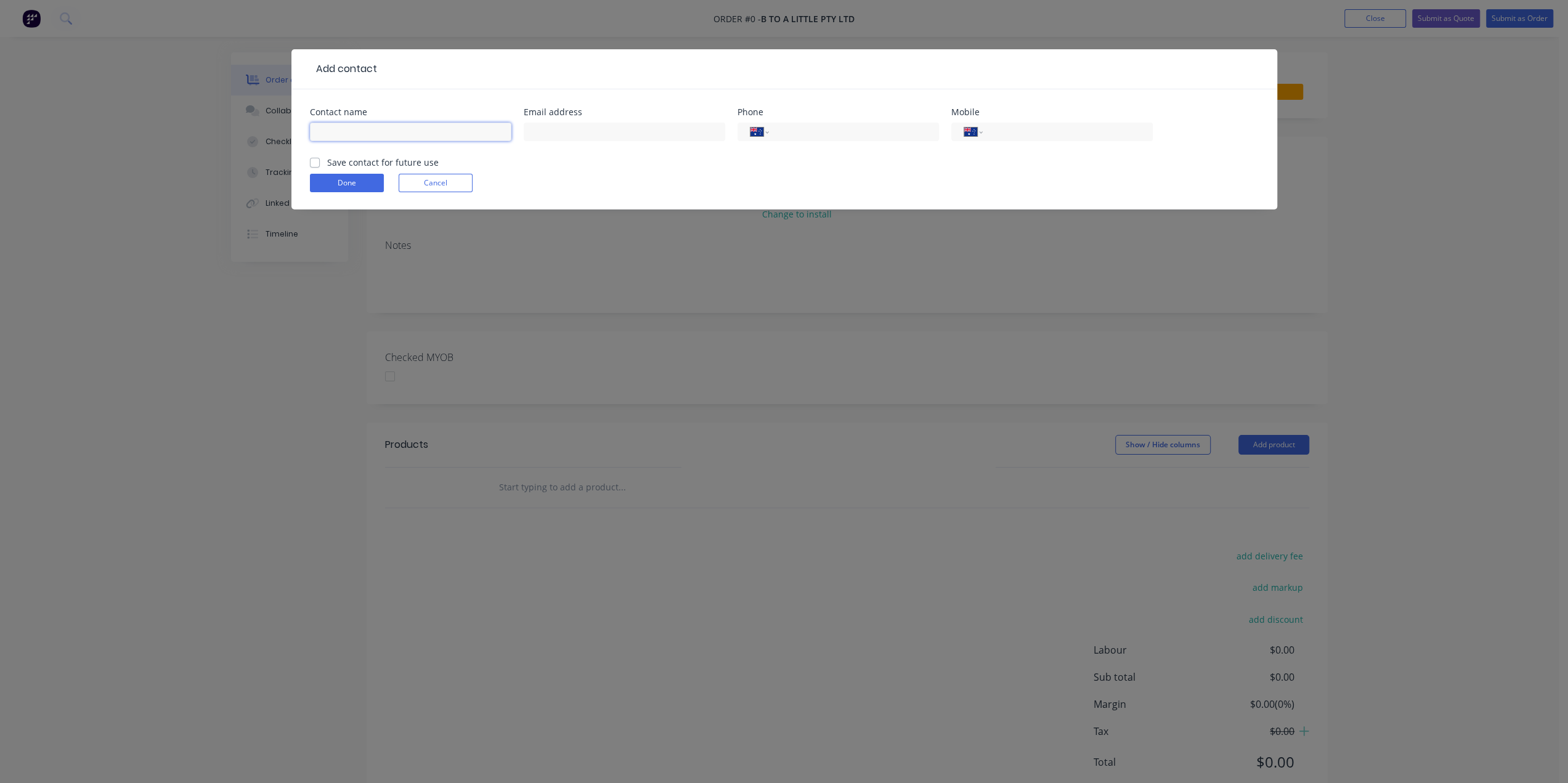
click at [423, 135] on input "text" at bounding box center [411, 132] width 202 height 19
paste input "[PERSON_NAME]"
type input "[PERSON_NAME]"
click at [672, 129] on input "text" at bounding box center [624, 132] width 202 height 19
paste input "[PERSON_NAME] | B to A Little <[PERSON_NAME][EMAIL_ADDRESS][DOMAIN_NAME]>"
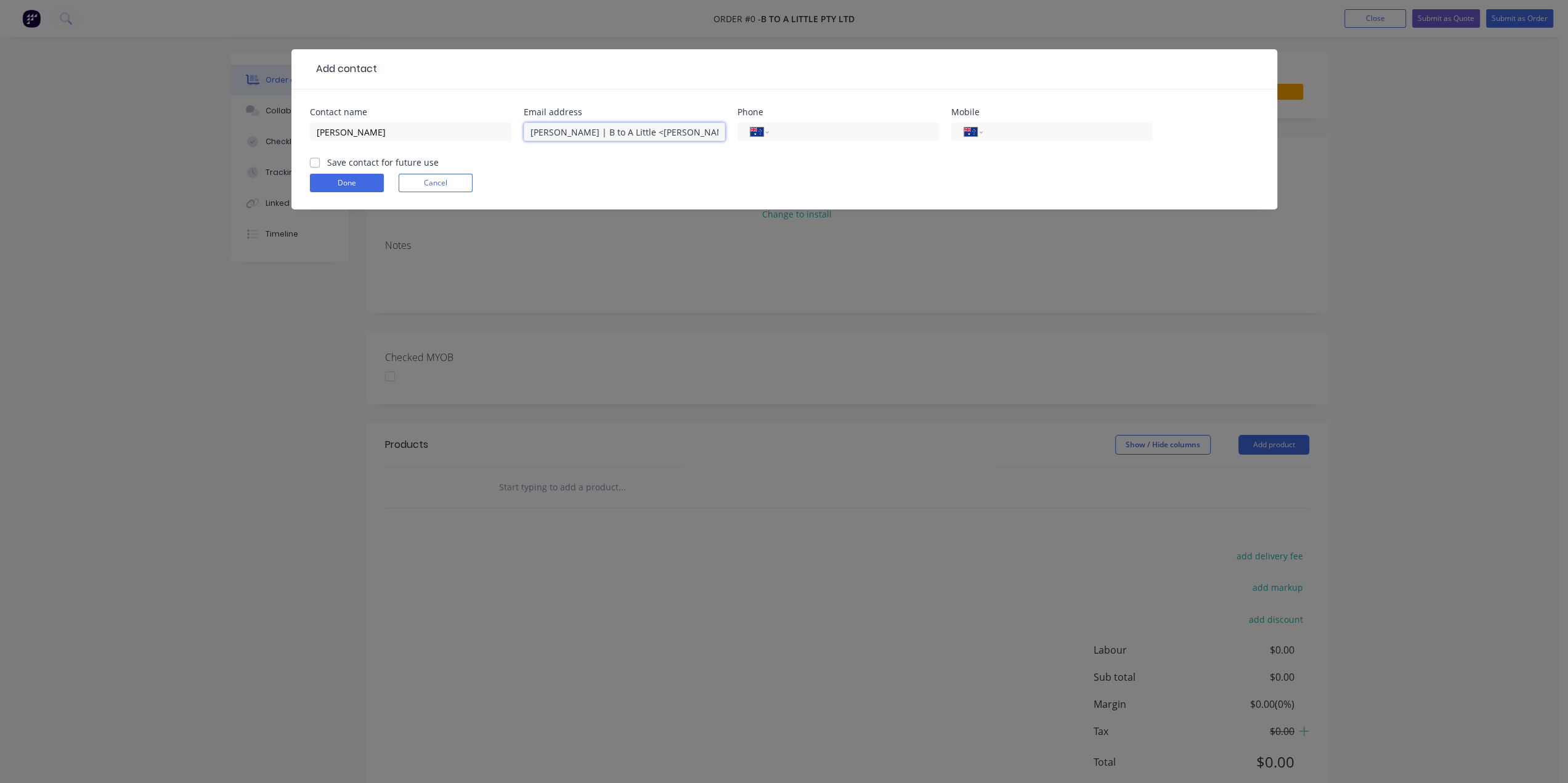
drag, startPoint x: 609, startPoint y: 133, endPoint x: 385, endPoint y: 166, distance: 226.4
click at [385, 166] on form "Contact name [PERSON_NAME] Email address [PERSON_NAME] | B to A Little <[PERSON…" at bounding box center [784, 158] width 949 height 102
click at [645, 130] on input "[PERSON_NAME][EMAIL_ADDRESS][DOMAIN_NAME]>" at bounding box center [624, 132] width 202 height 19
type input "[PERSON_NAME][EMAIL_ADDRESS][DOMAIN_NAME]"
click at [1022, 133] on input "tel" at bounding box center [1065, 133] width 148 height 14
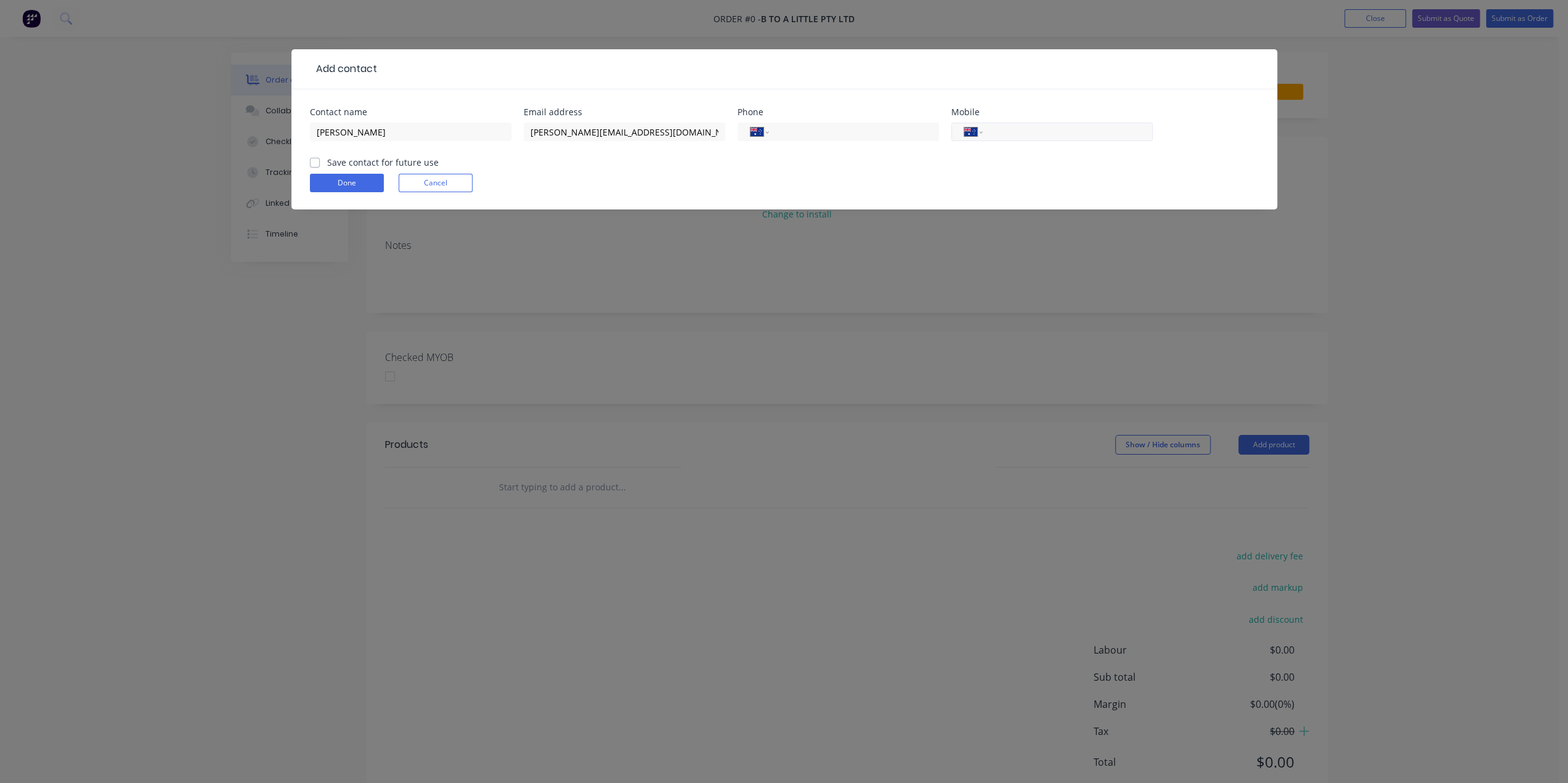
paste input "0438 344 576"
type input "0438 344 576"
click at [327, 160] on label "Save contact for future use" at bounding box center [382, 162] width 112 height 13
click at [311, 160] on input "Save contact for future use" at bounding box center [315, 161] width 10 height 12
checkbox input "true"
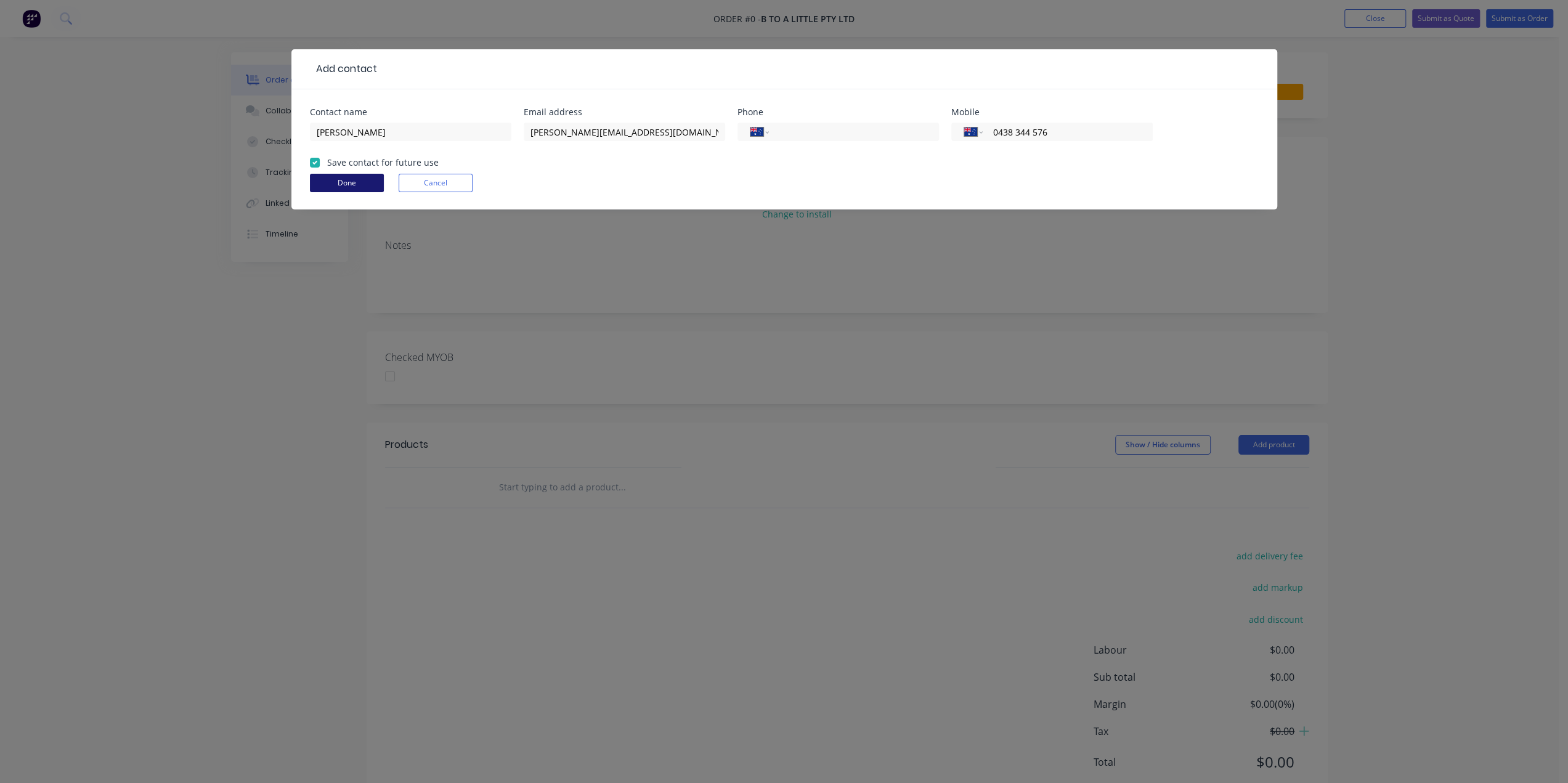
click at [331, 178] on button "Done" at bounding box center [346, 183] width 74 height 19
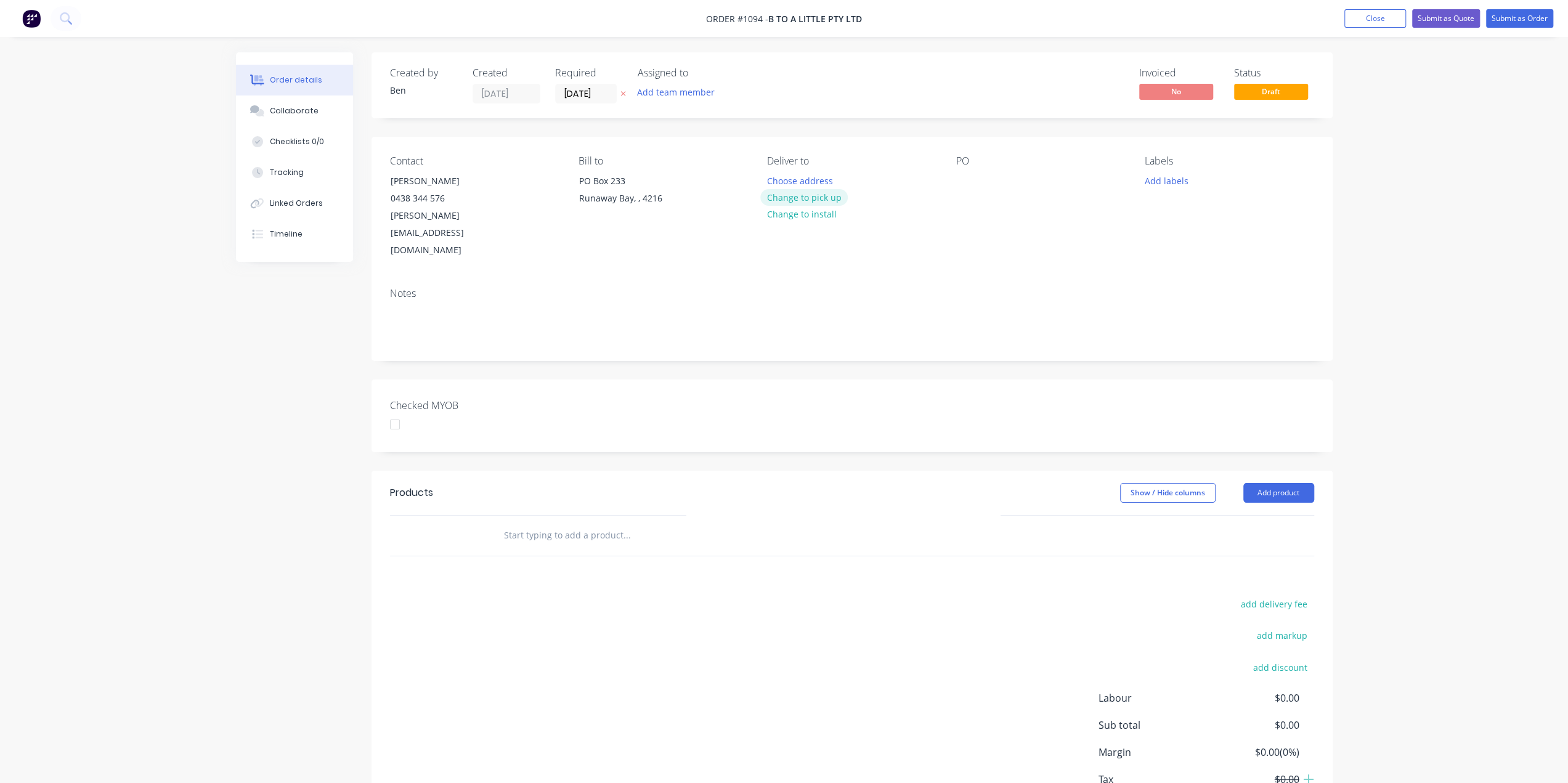
click at [815, 194] on button "Change to pick up" at bounding box center [804, 197] width 87 height 17
click at [968, 185] on div at bounding box center [966, 181] width 19 height 18
drag, startPoint x: 1183, startPoint y: 179, endPoint x: 1175, endPoint y: 184, distance: 9.4
click at [1179, 178] on button "Add labels" at bounding box center [1166, 180] width 57 height 17
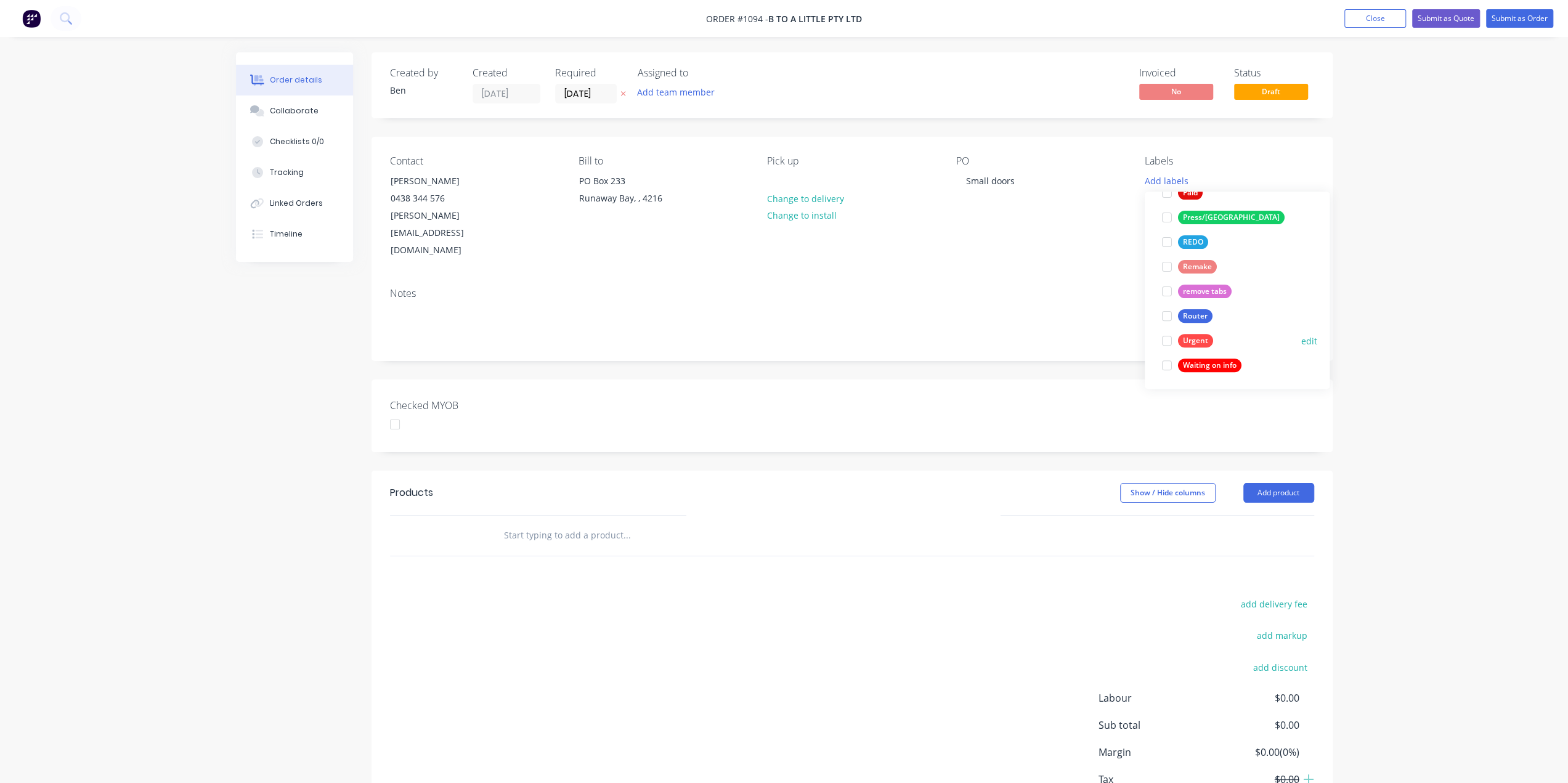
scroll to position [467, 0]
click at [1199, 314] on div "Router" at bounding box center [1196, 316] width 35 height 14
click at [1204, 292] on div "Edge work" at bounding box center [1201, 297] width 47 height 14
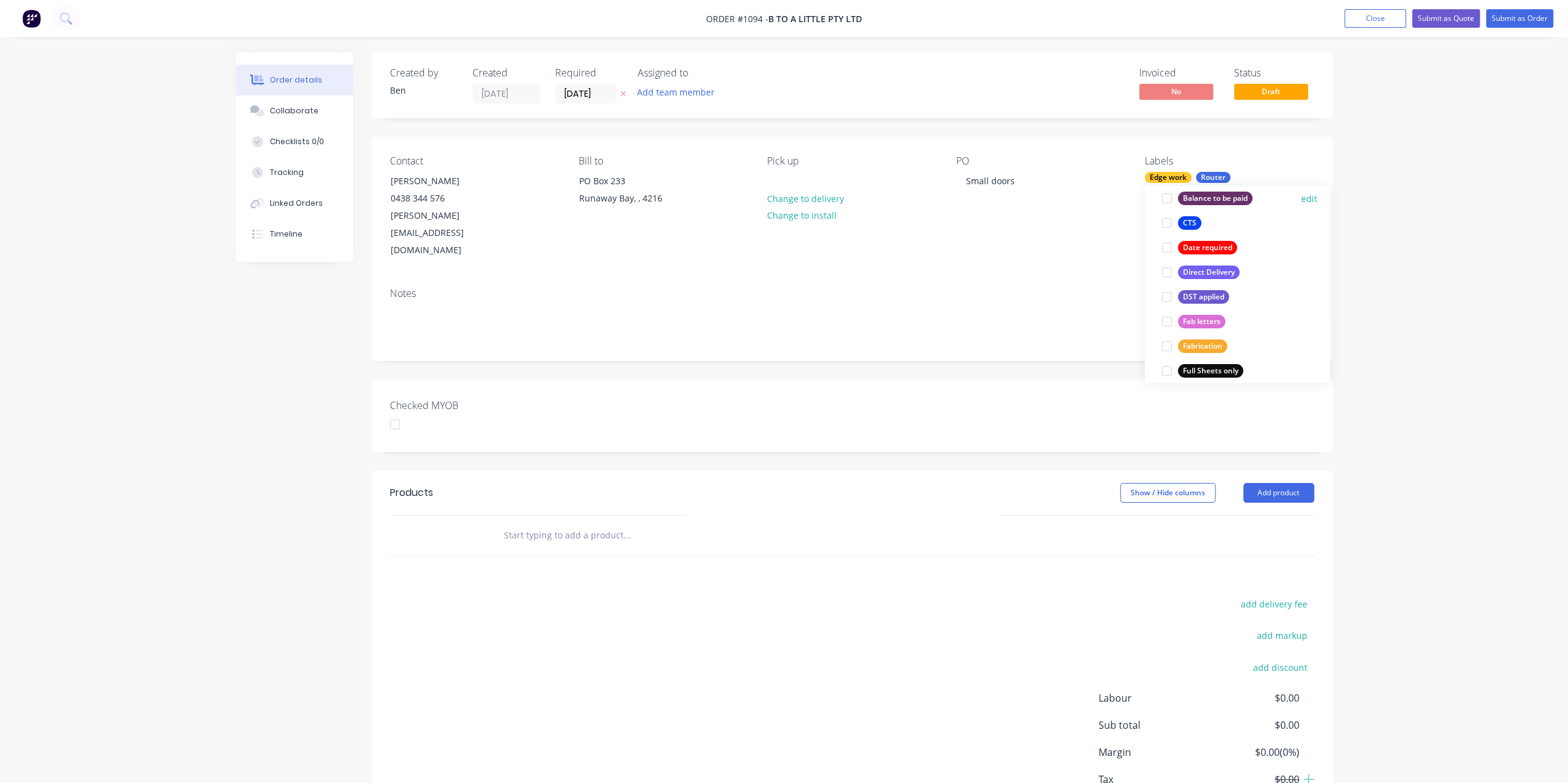
scroll to position [0, 0]
drag, startPoint x: 635, startPoint y: 613, endPoint x: 645, endPoint y: 557, distance: 56.9
click at [639, 612] on div "add delivery fee add markup add discount Labour $0.00 Sub total $0.00 Margin $0…" at bounding box center [851, 715] width 924 height 238
click at [542, 523] on input "text" at bounding box center [627, 535] width 246 height 24
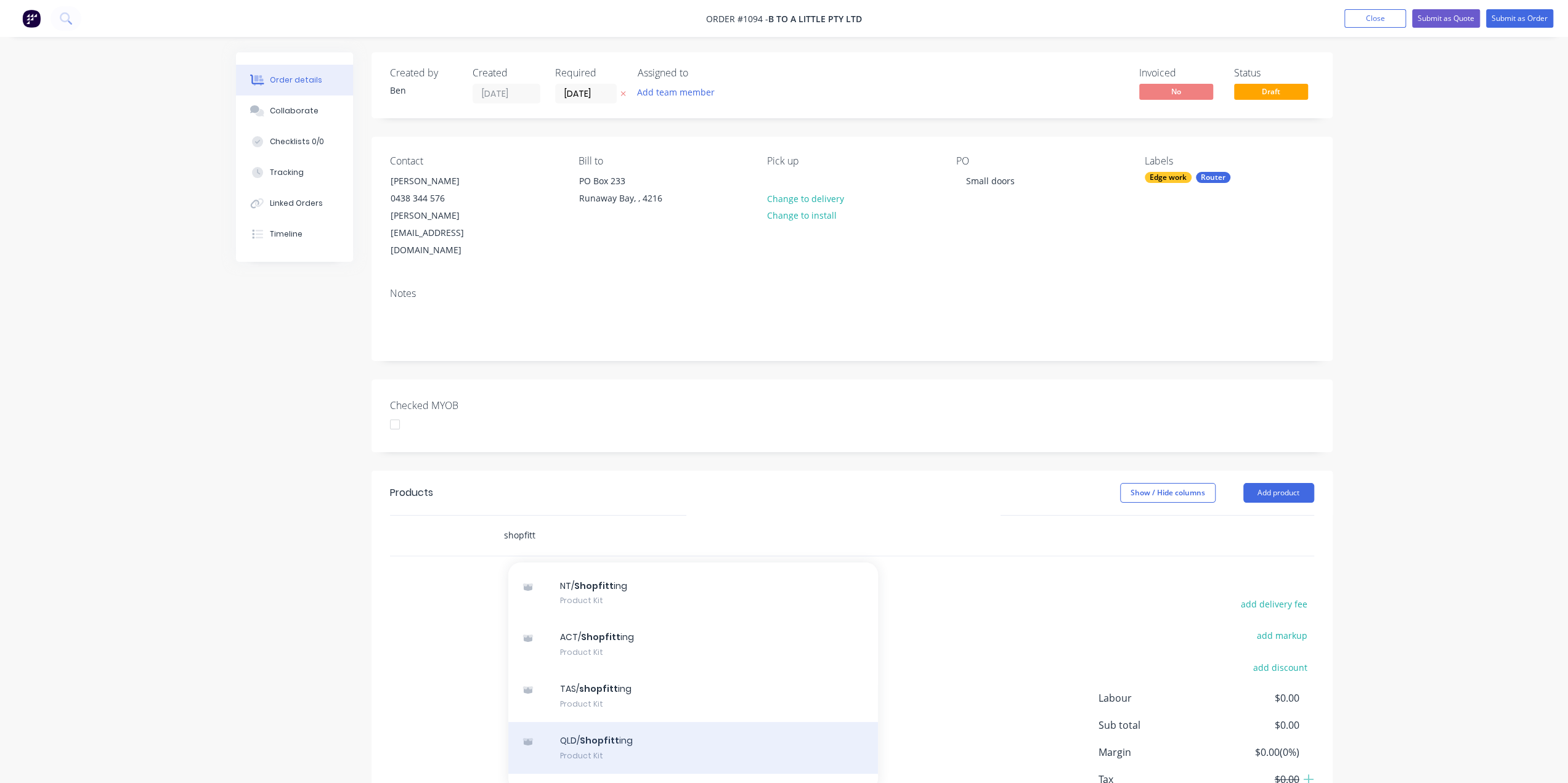
scroll to position [62, 0]
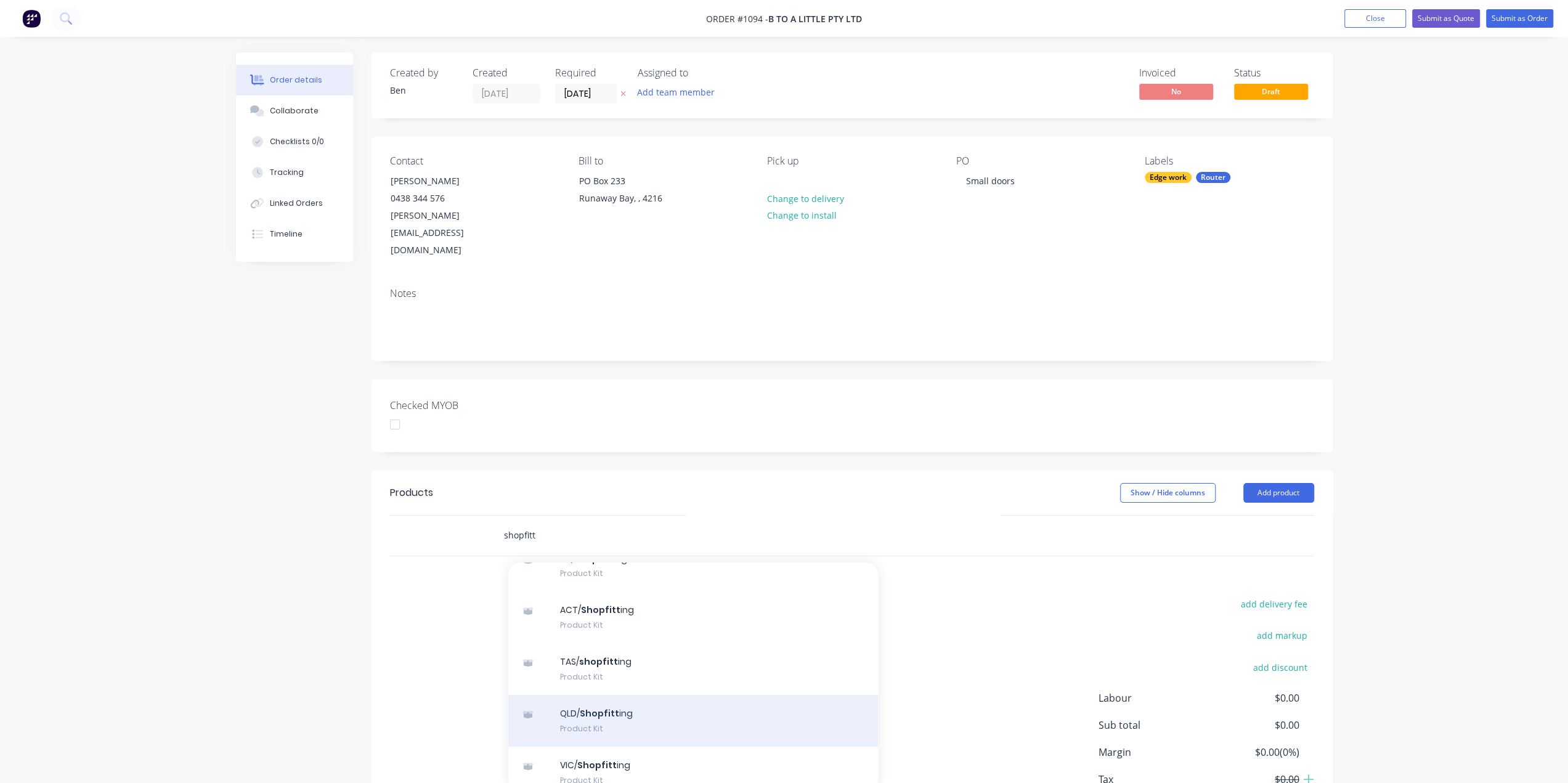
type input "shopfitt"
click at [626, 695] on div "QLD/ Shopfitt ing Product Kit" at bounding box center [693, 721] width 369 height 52
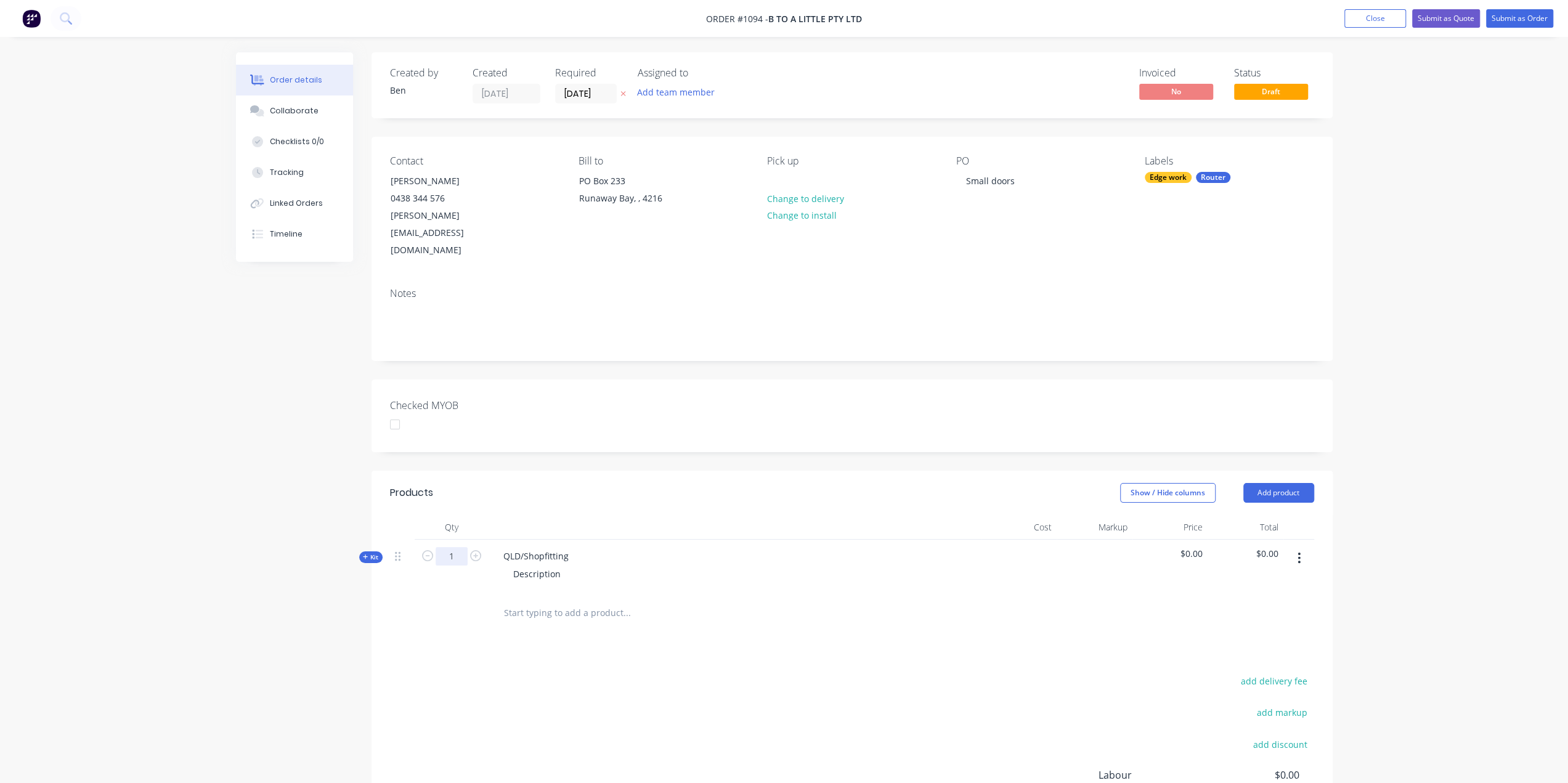
click at [452, 547] on input "1" at bounding box center [452, 557] width 32 height 19
type input "4"
drag, startPoint x: 572, startPoint y: 515, endPoint x: 475, endPoint y: 517, distance: 97.0
click at [475, 540] on div "Kit 4 QLD/Shopfitting Description $0.00 $0.00" at bounding box center [851, 566] width 924 height 53
drag, startPoint x: 560, startPoint y: 537, endPoint x: 487, endPoint y: 544, distance: 73.3
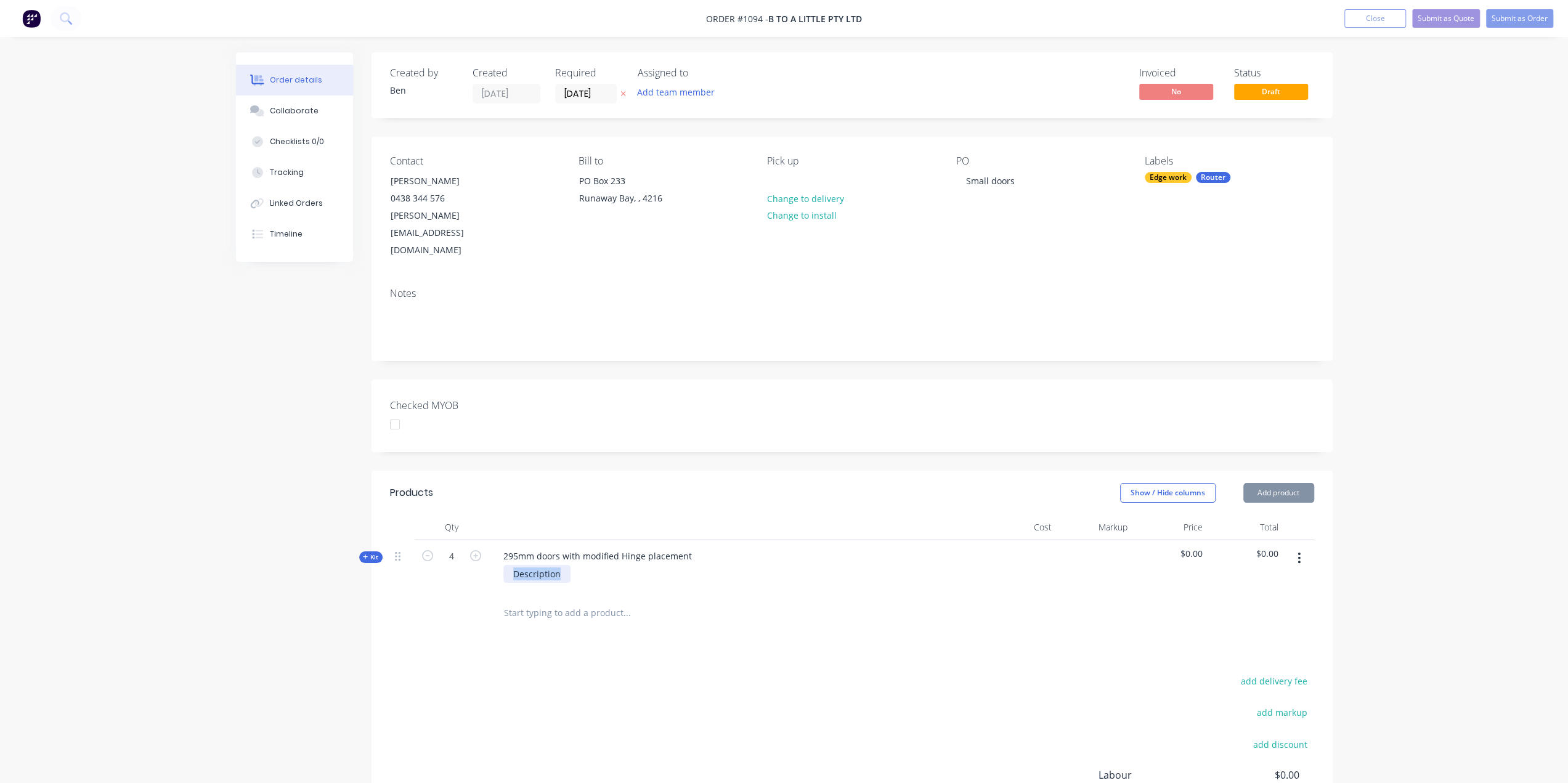
click at [487, 544] on div "Kit 4 295mm doors with modified Hinge placement Description $0.00 $0.00" at bounding box center [851, 566] width 924 height 53
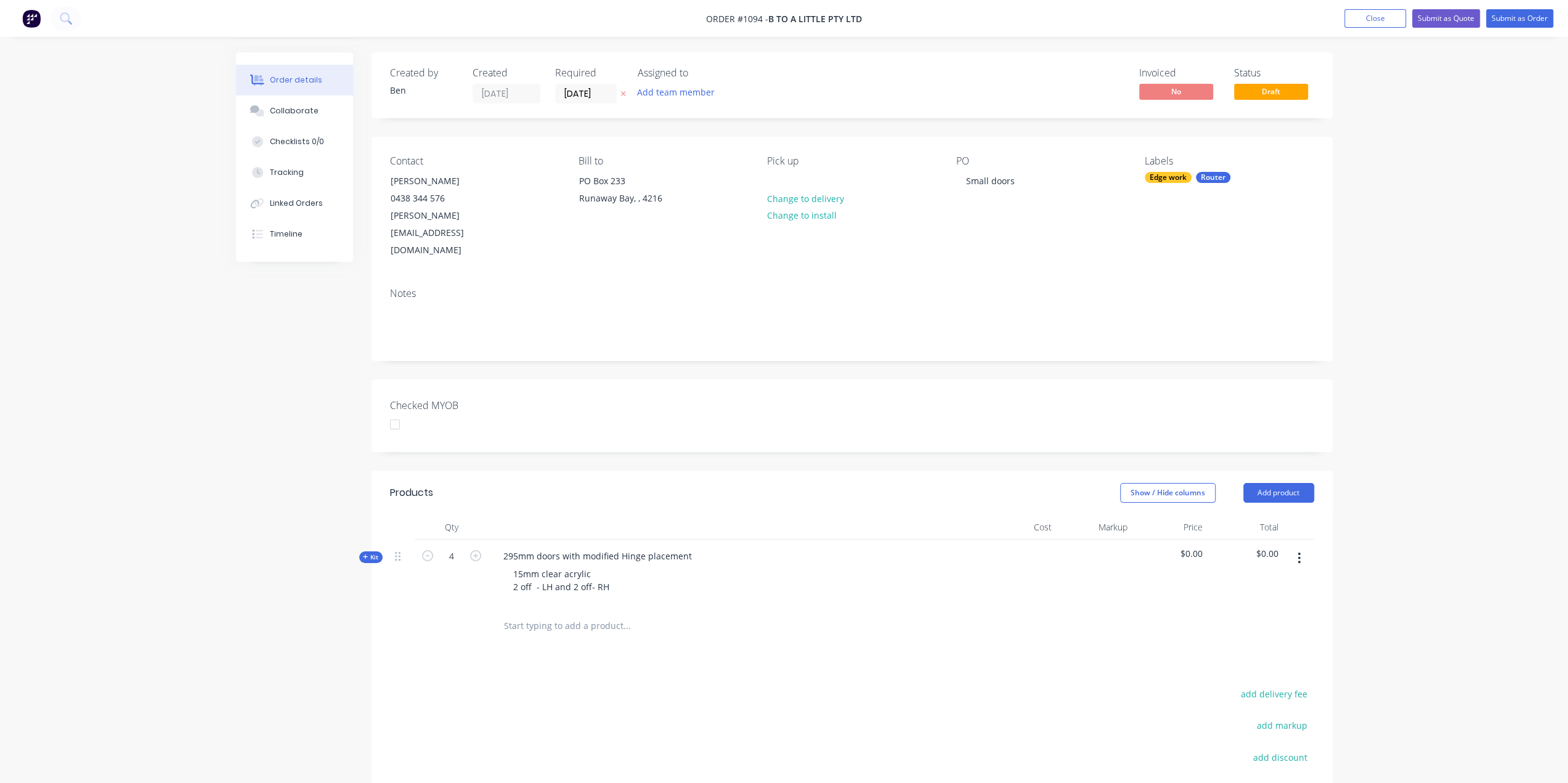
drag, startPoint x: 88, startPoint y: 415, endPoint x: 313, endPoint y: 271, distance: 267.1
click at [89, 415] on div "Order details Collaborate Checklists 0/0 Tracking Linked Orders Timeline Order …" at bounding box center [784, 480] width 1568 height 961
drag, startPoint x: 369, startPoint y: 523, endPoint x: 378, endPoint y: 517, distance: 10.8
click at [369, 552] on span "Kit" at bounding box center [371, 557] width 16 height 9
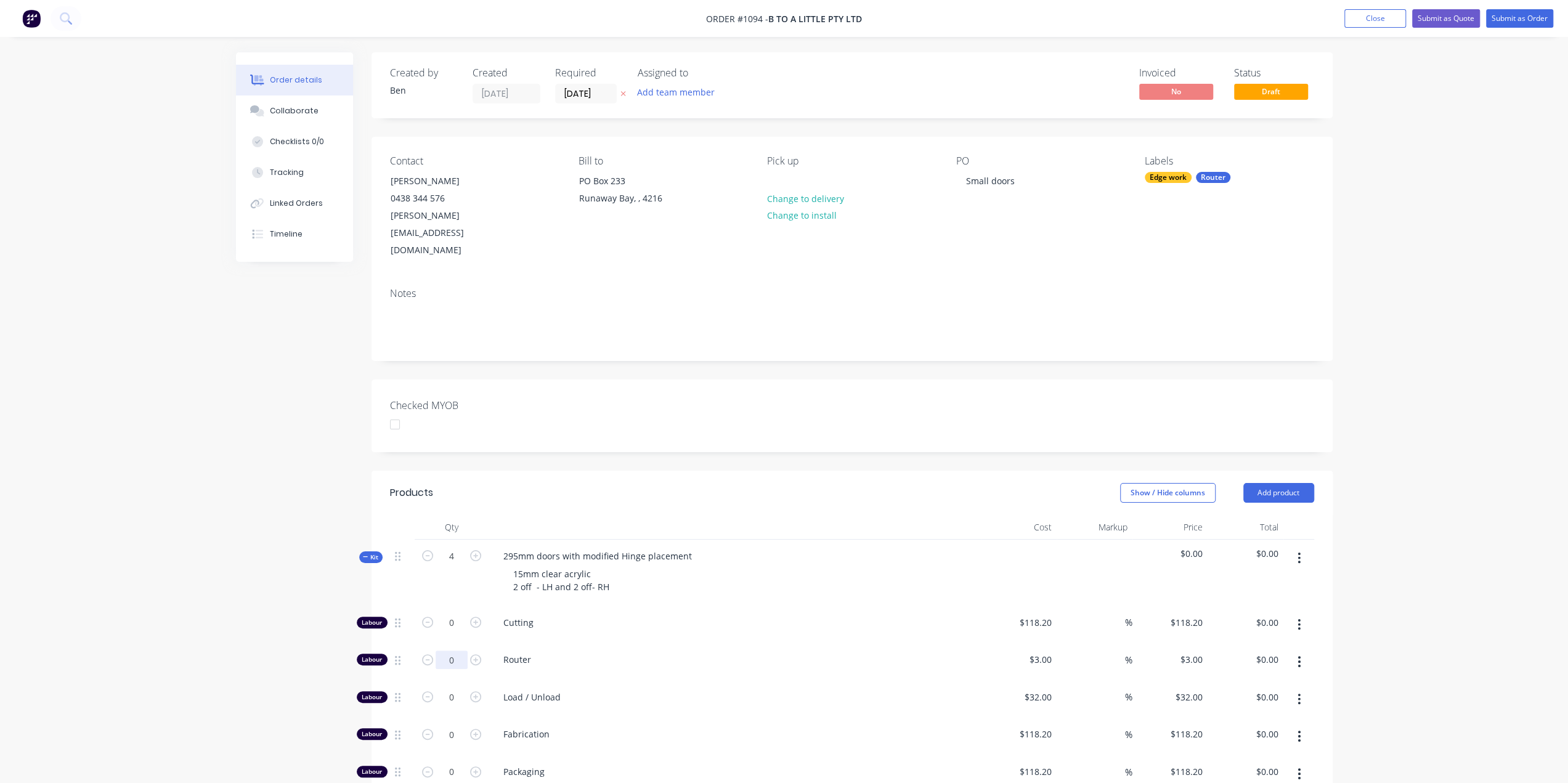
click at [452, 620] on input "0" at bounding box center [452, 623] width 32 height 19
type input "12"
type input "$36.00"
click at [455, 632] on input "0" at bounding box center [452, 623] width 32 height 19
type input "1"
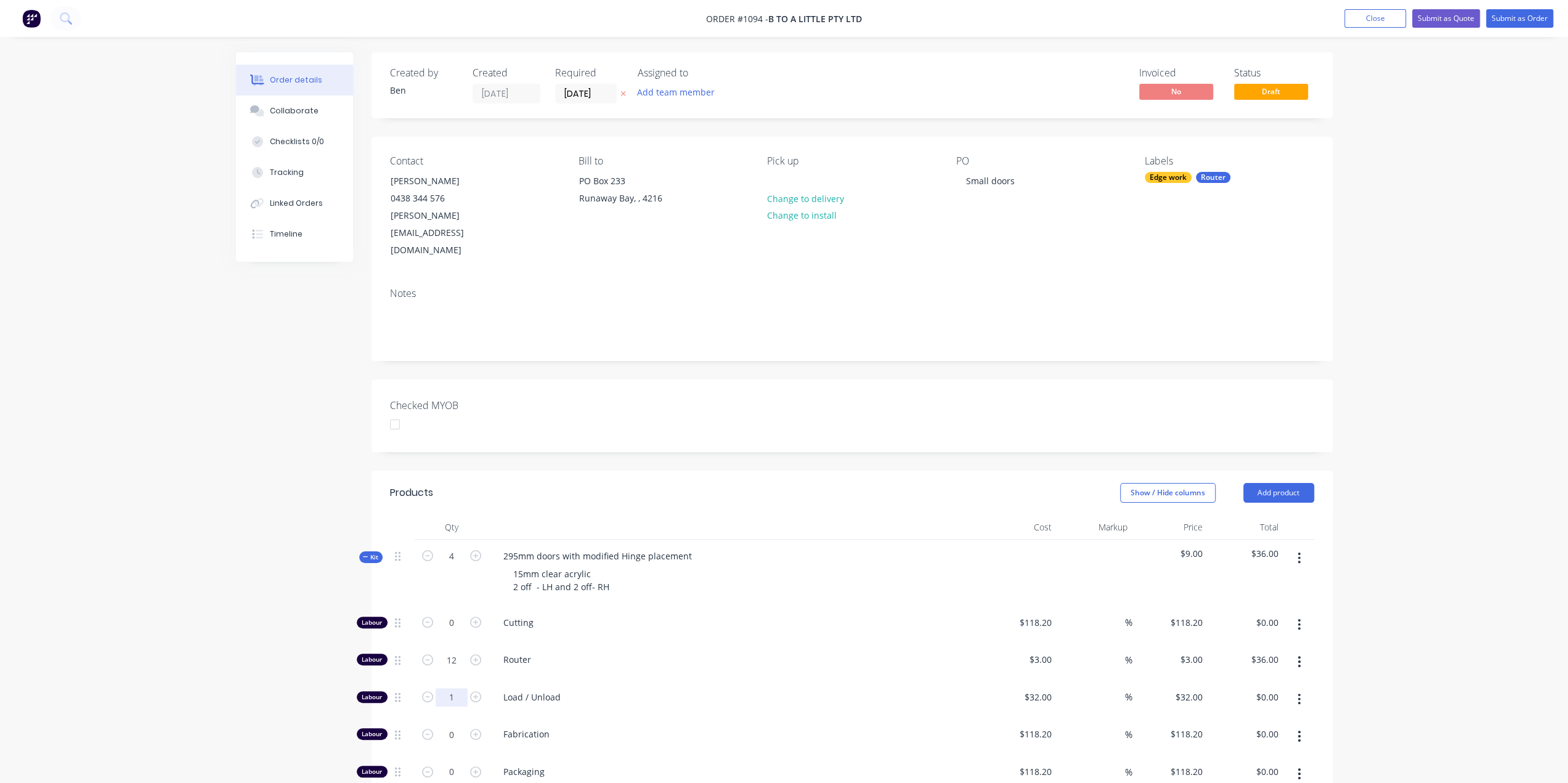
type input "$32.00"
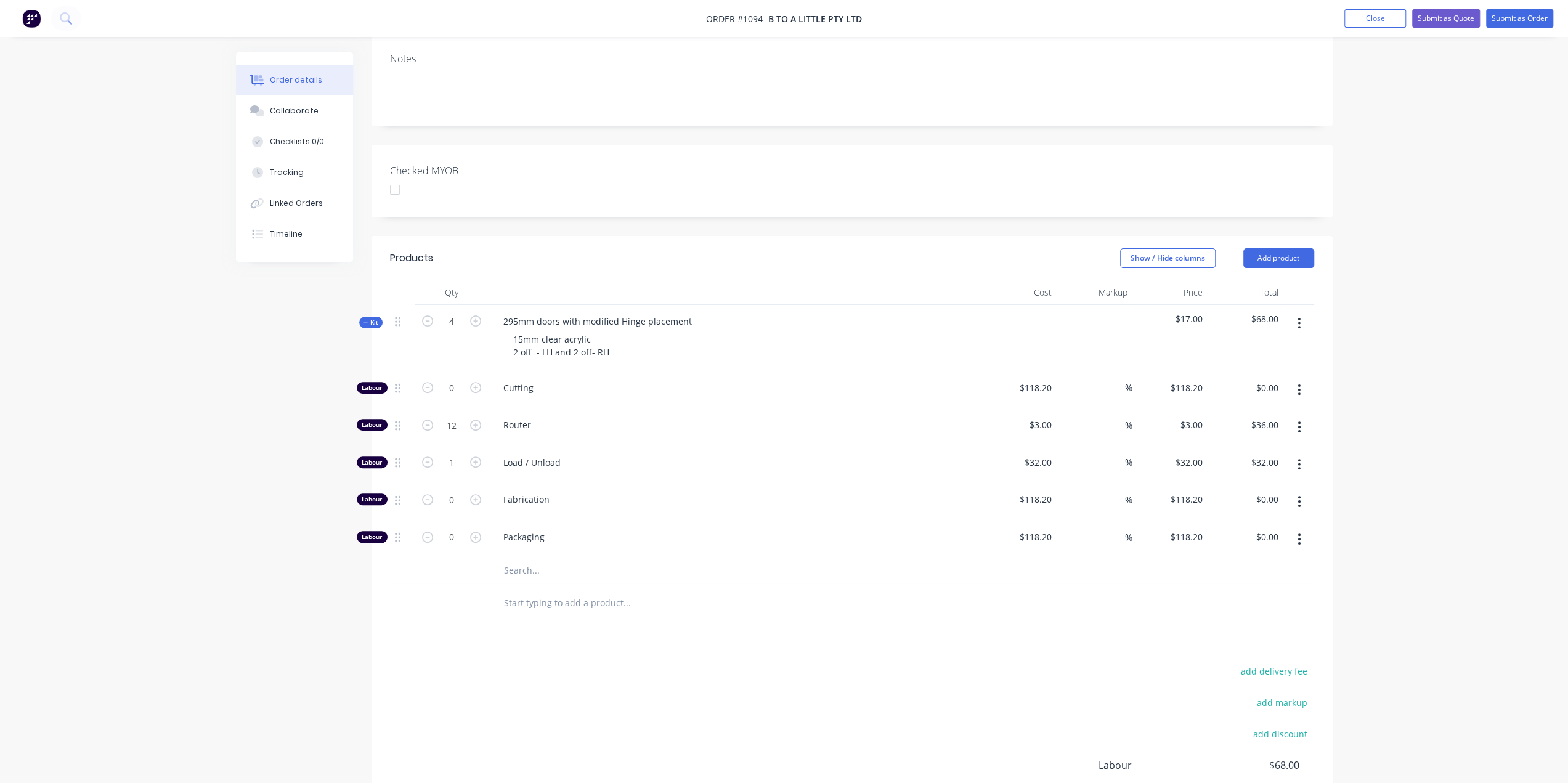
scroll to position [246, 0]
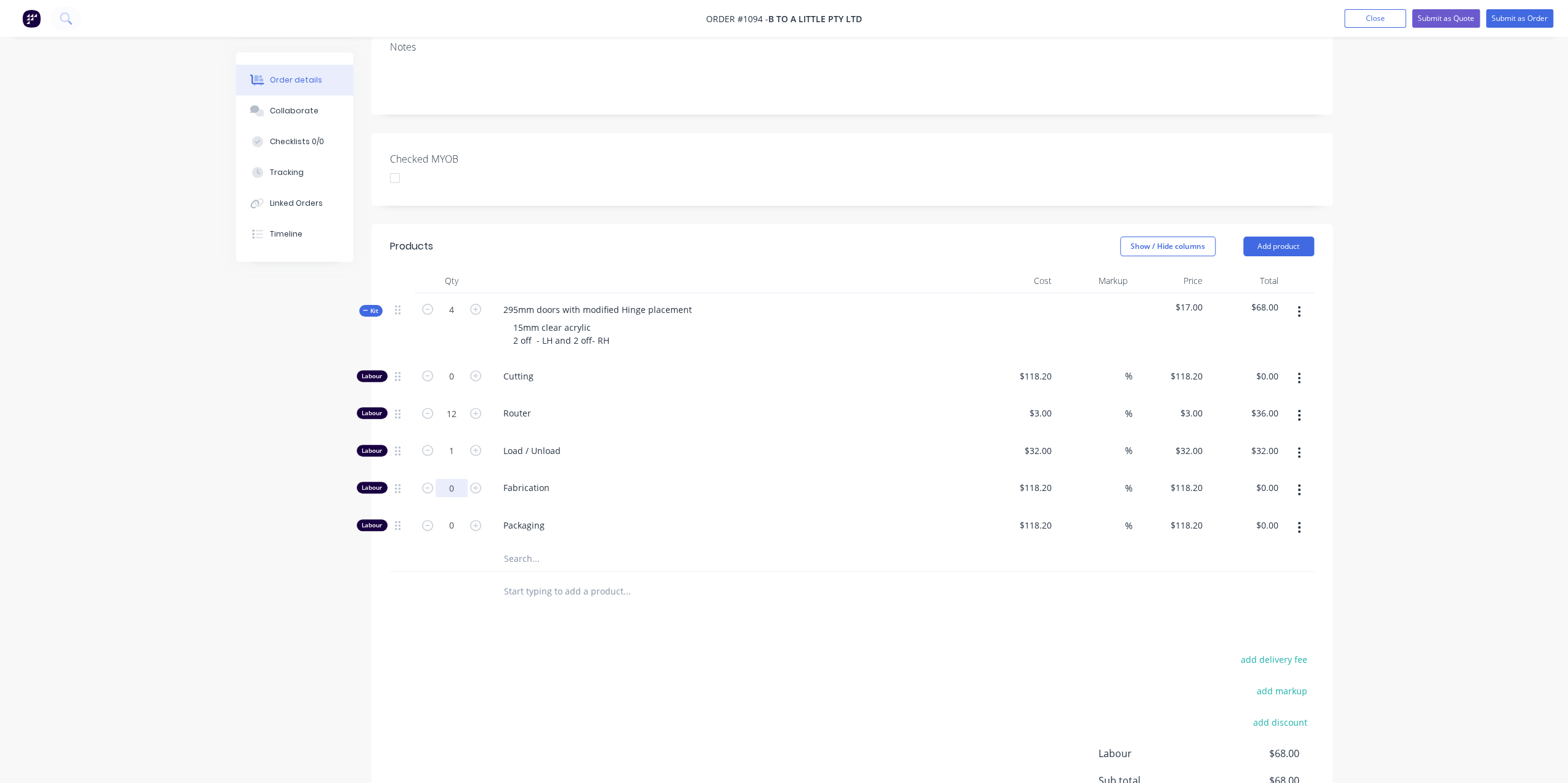
click at [453, 385] on input "0" at bounding box center [452, 377] width 32 height 19
type input "0.5"
type input "$59.10"
click at [541, 547] on input "text" at bounding box center [627, 559] width 246 height 24
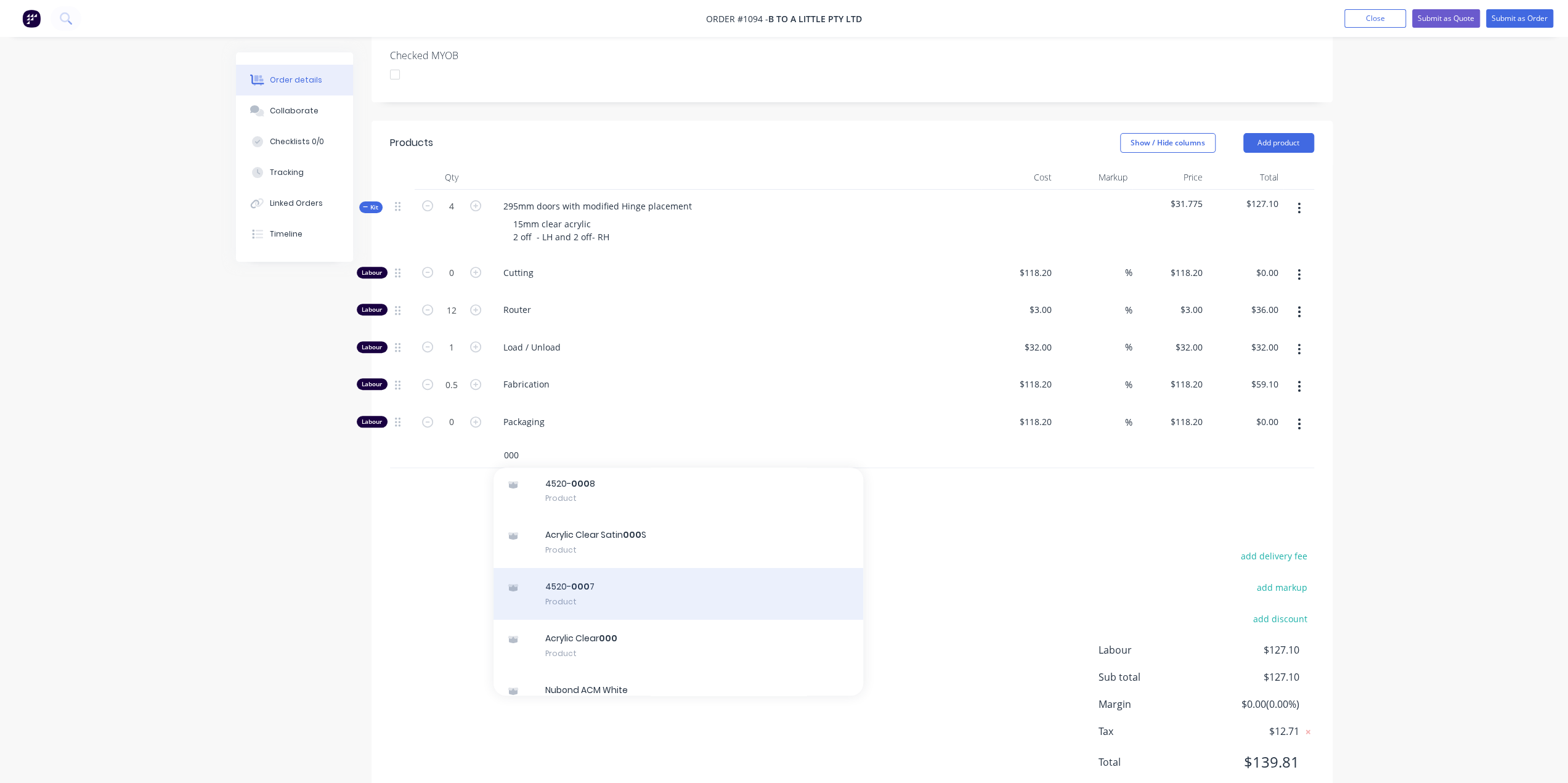
scroll to position [62, 0]
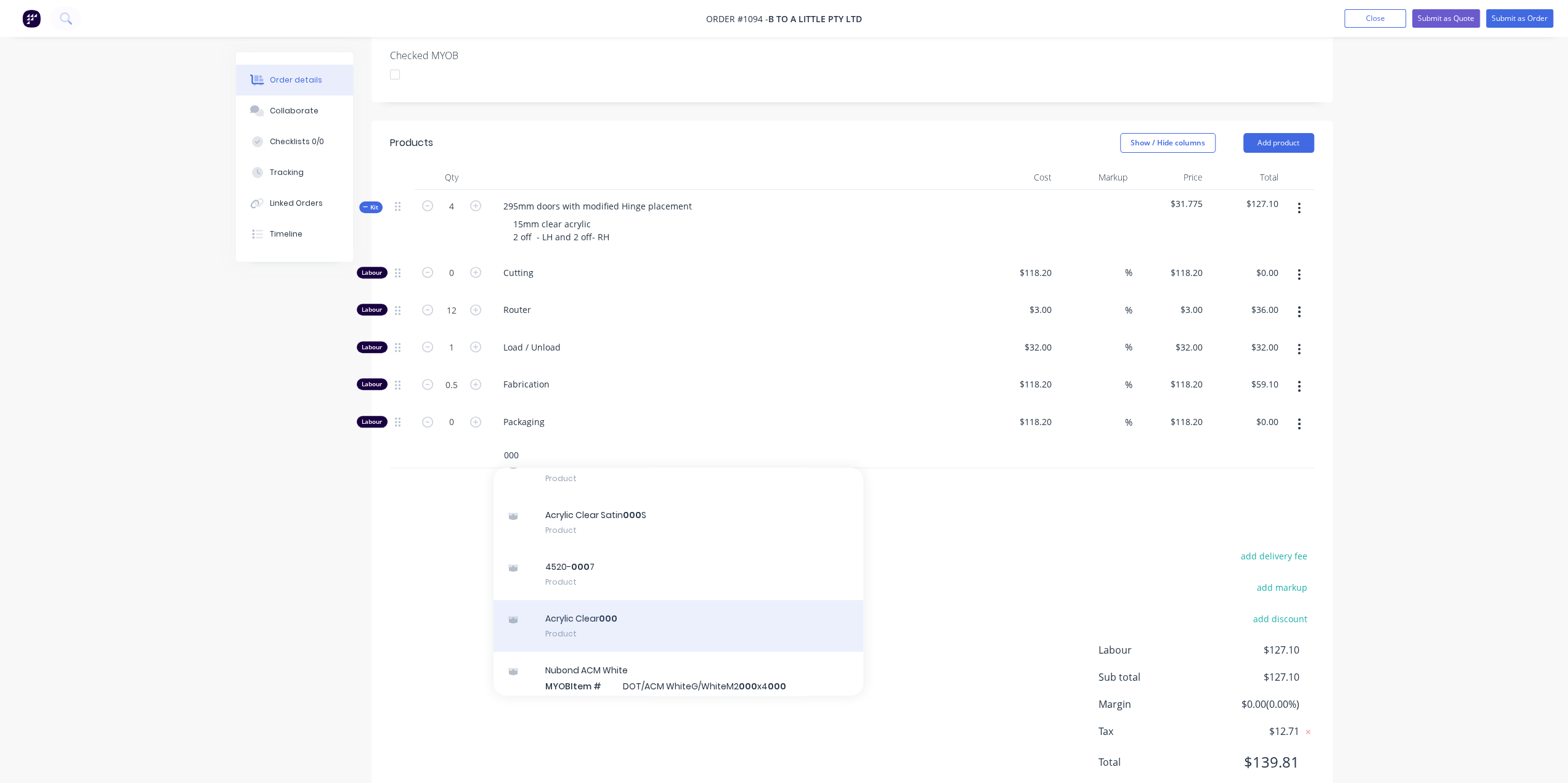
type input "000"
click at [642, 600] on div "Acrylic Clear 000 Product" at bounding box center [678, 626] width 369 height 52
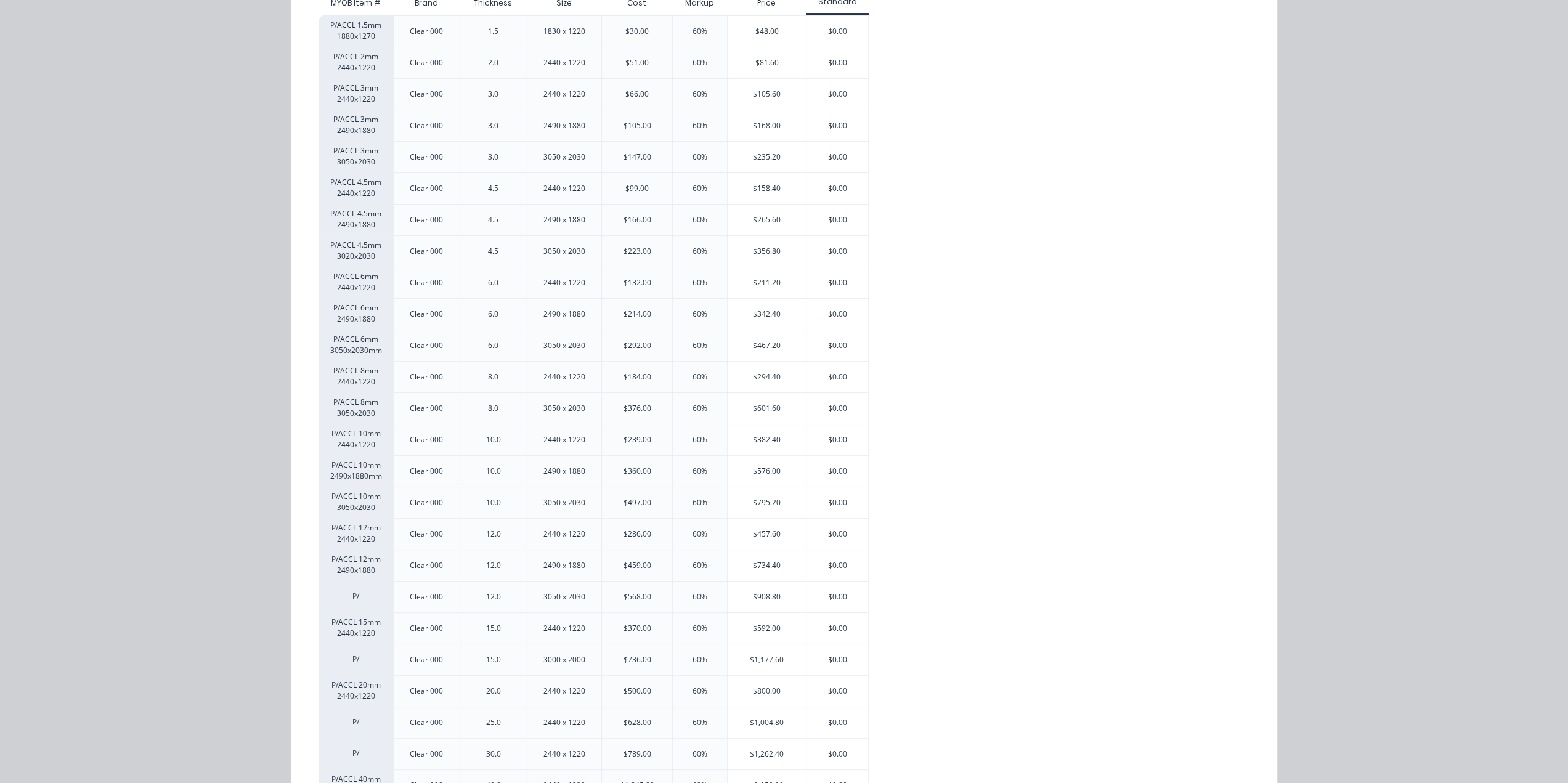
scroll to position [185, 0]
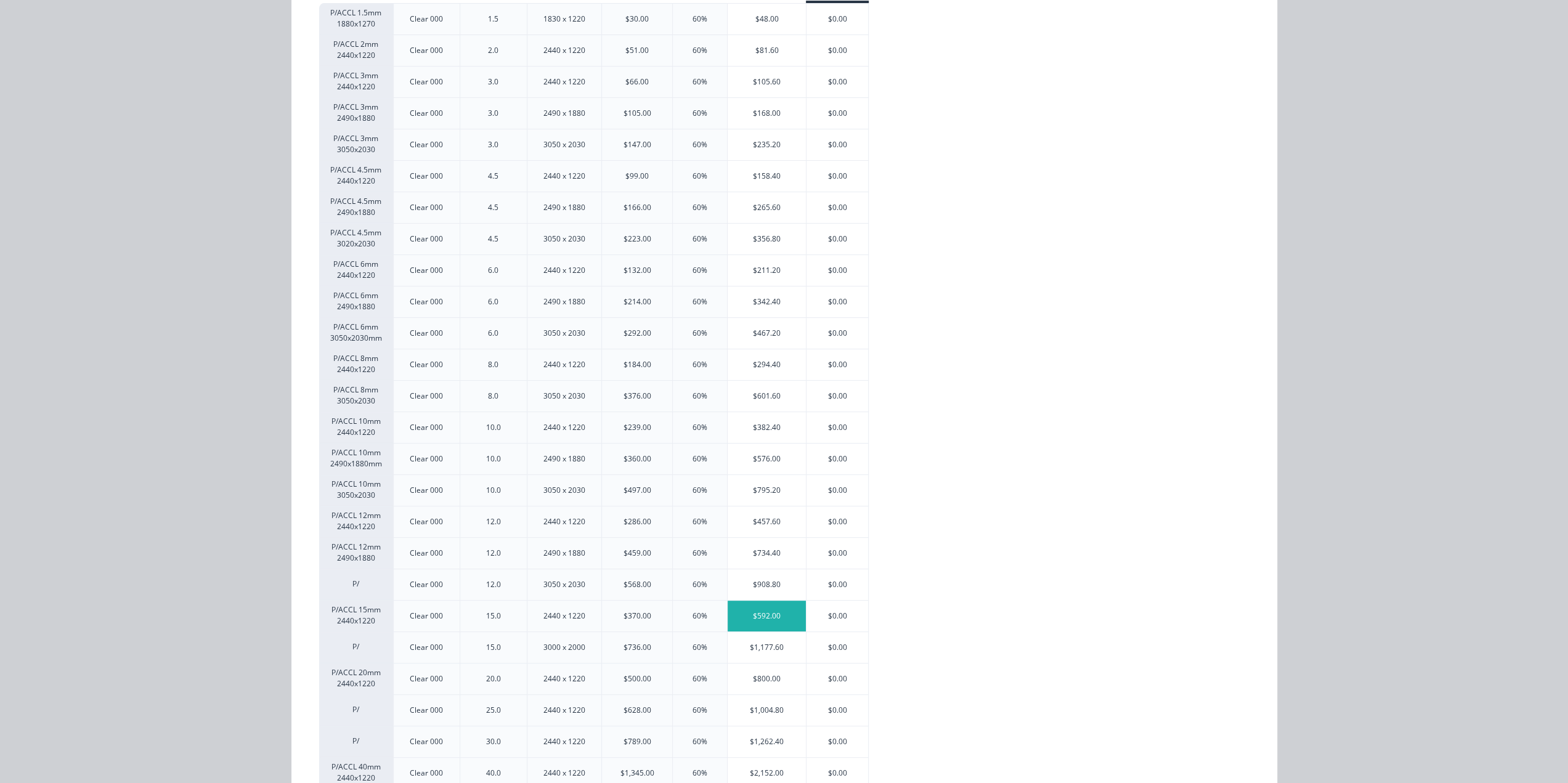
click at [745, 603] on div "$592.00" at bounding box center [766, 616] width 79 height 31
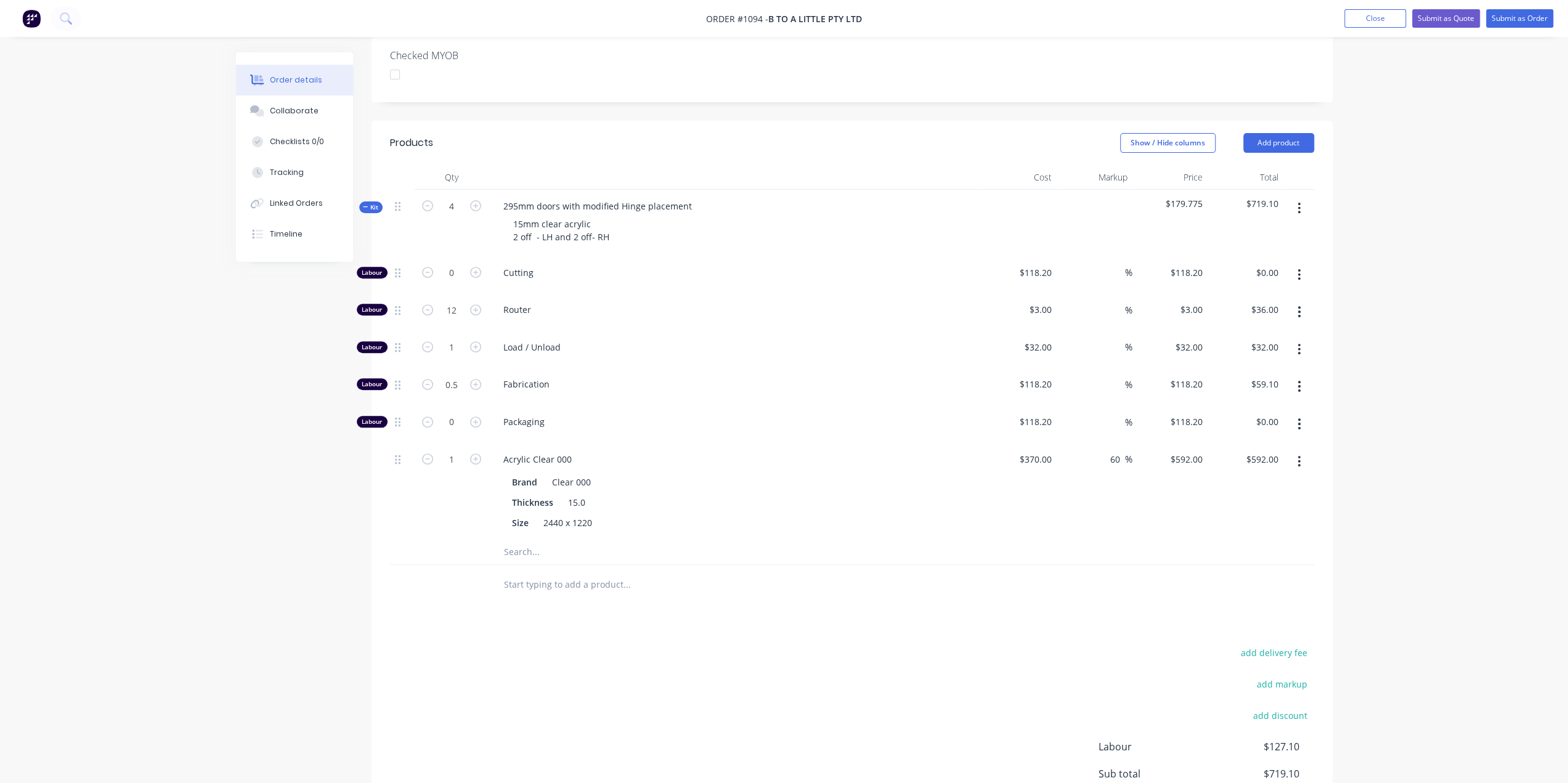
click at [453, 443] on div "1" at bounding box center [452, 491] width 74 height 97
click at [451, 282] on input "1" at bounding box center [452, 273] width 32 height 19
type input "0.5"
type input "$296.00"
click at [364, 204] on icon at bounding box center [366, 207] width 6 height 6
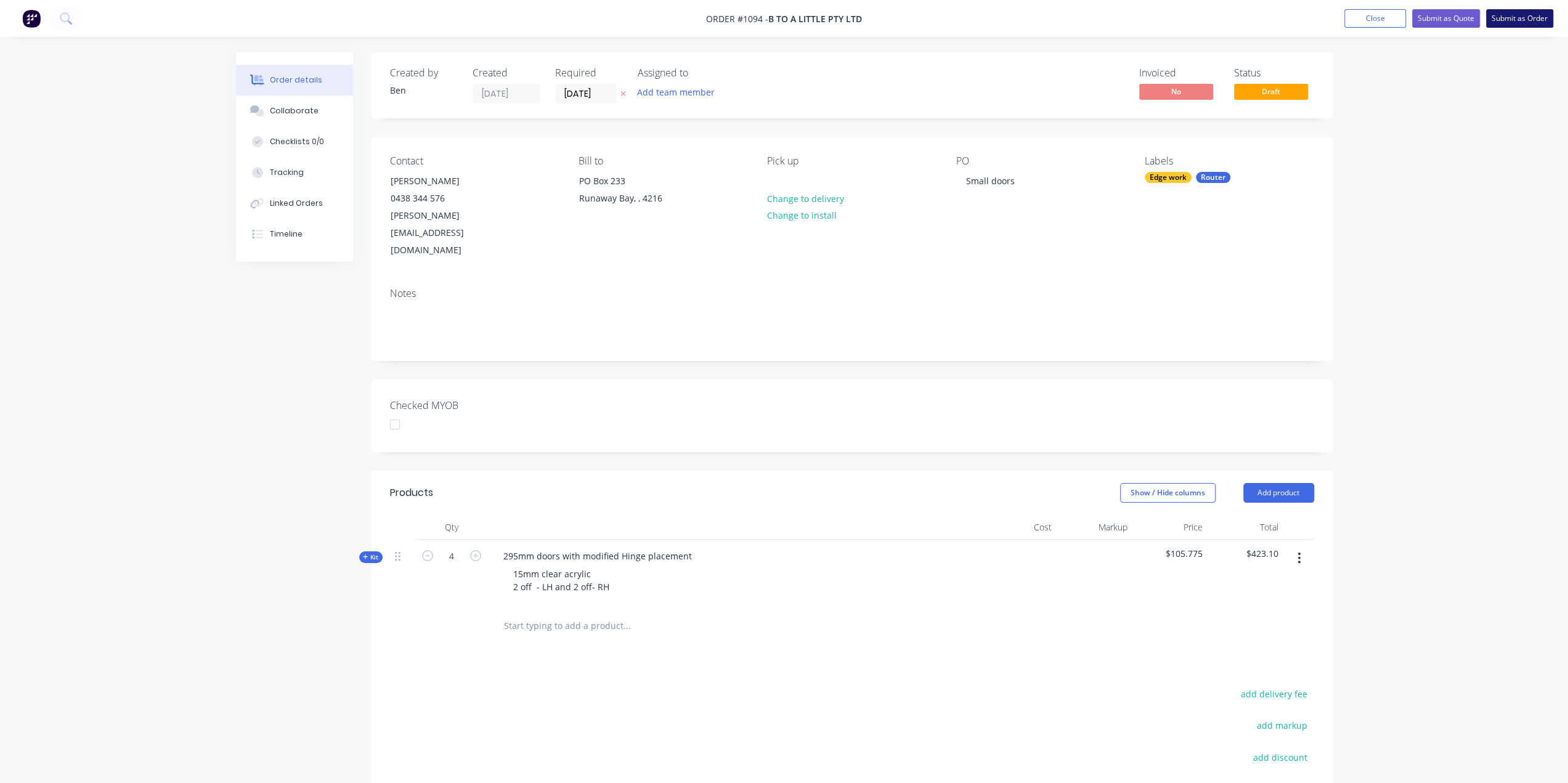
click at [1515, 19] on button "Submit as Order" at bounding box center [1519, 19] width 67 height 19
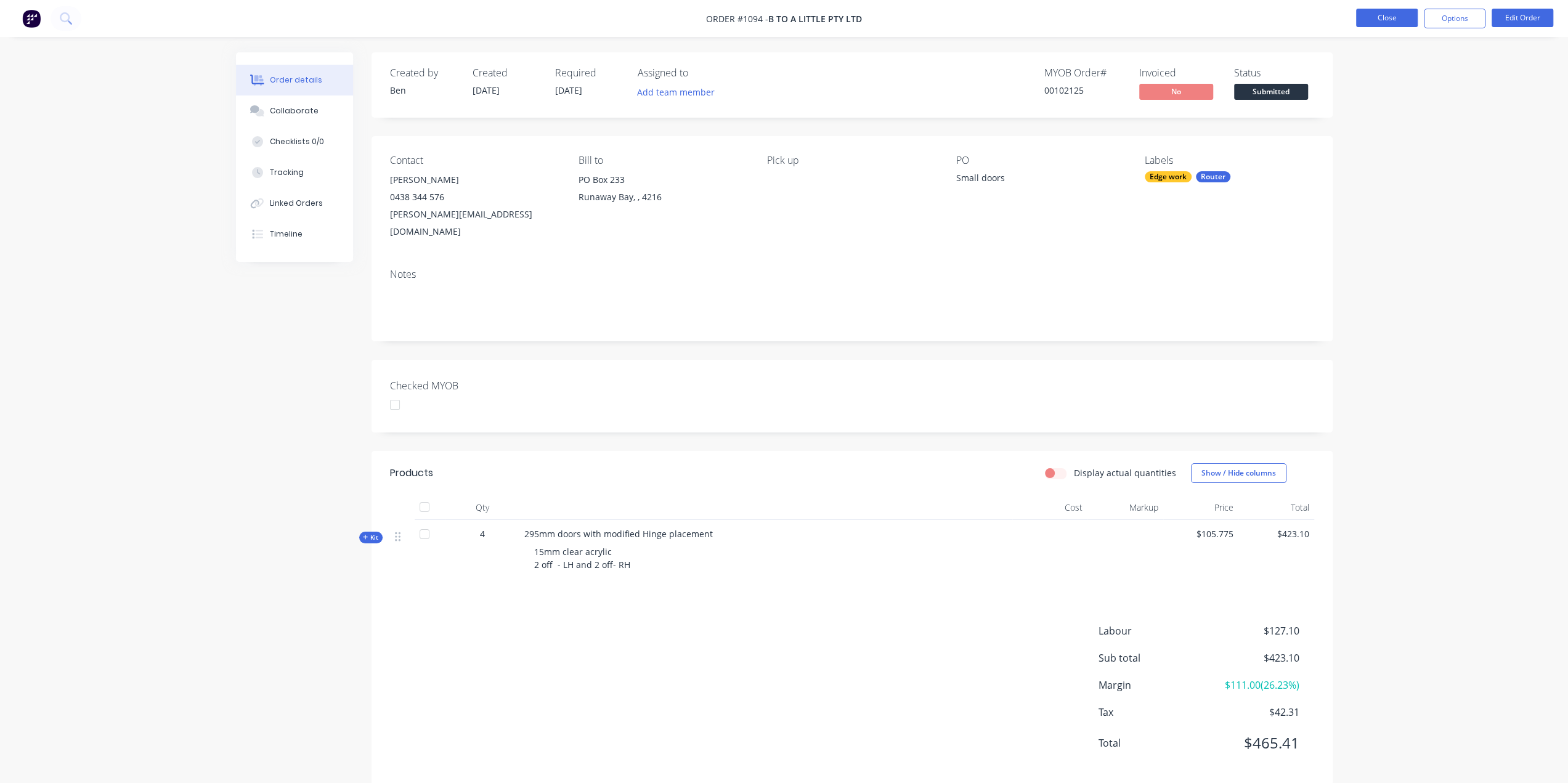
click at [1386, 19] on button "Close" at bounding box center [1387, 18] width 62 height 19
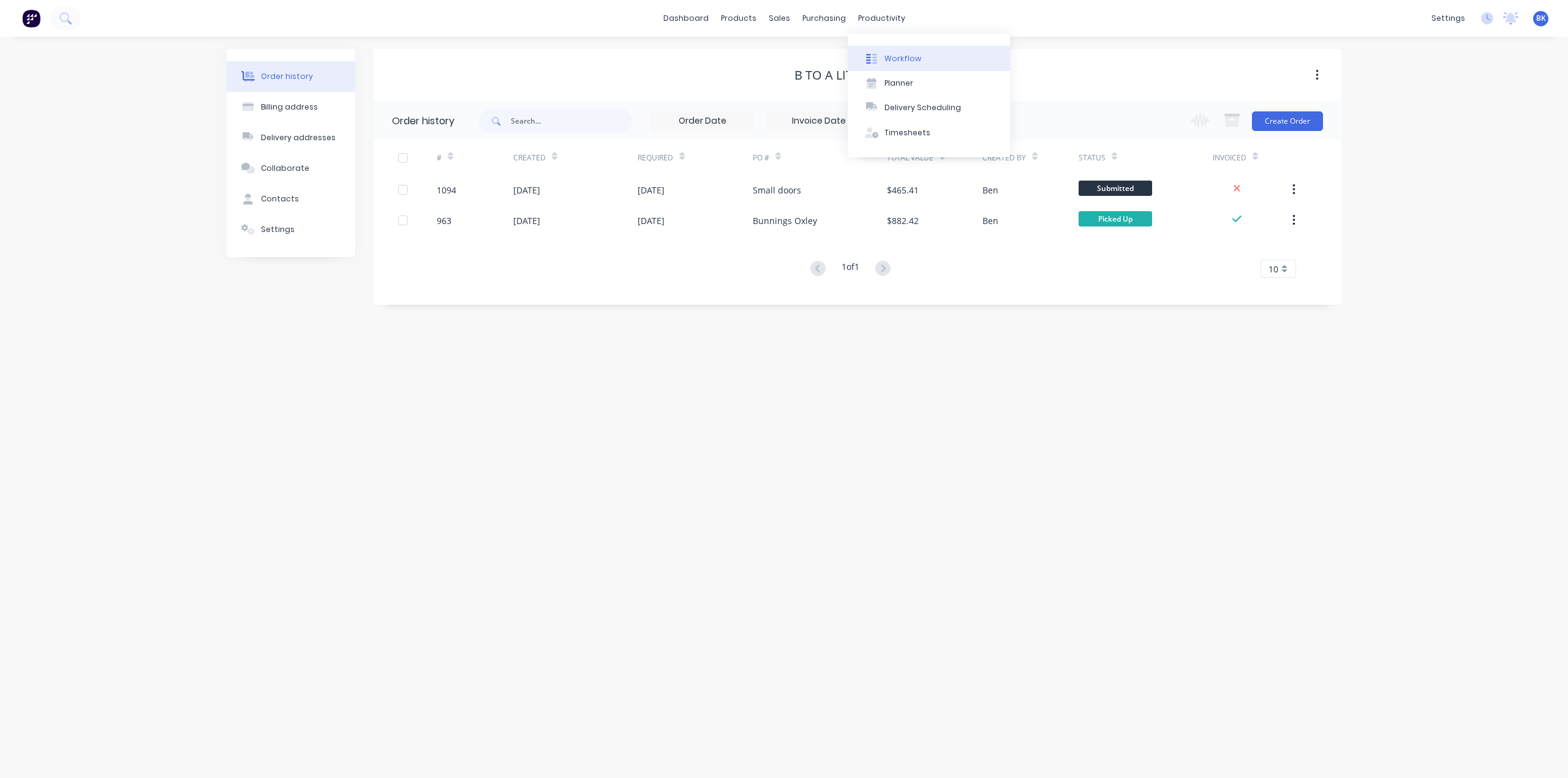
click at [889, 61] on div "Workflow" at bounding box center [902, 58] width 37 height 11
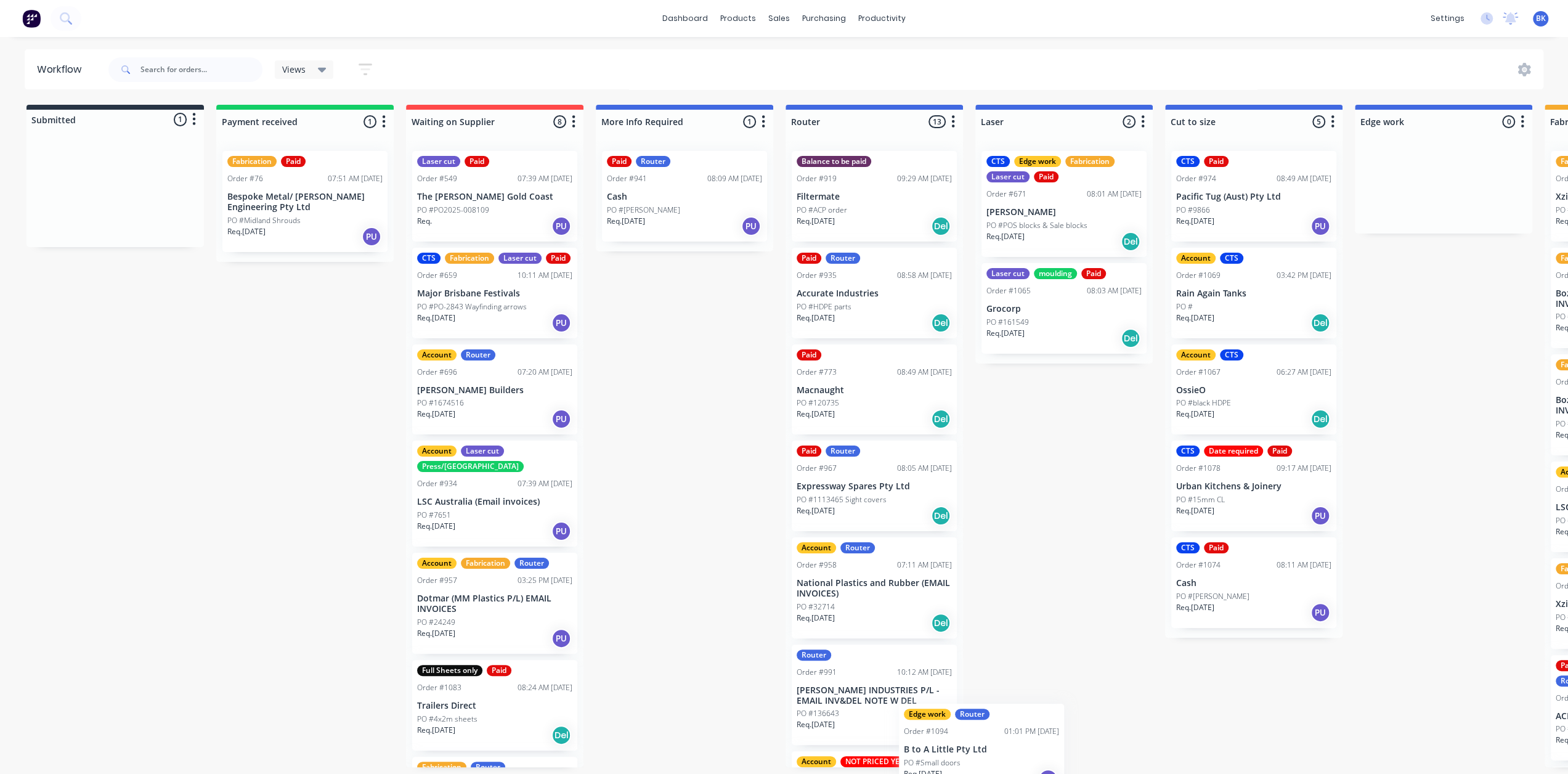
scroll to position [138, 0]
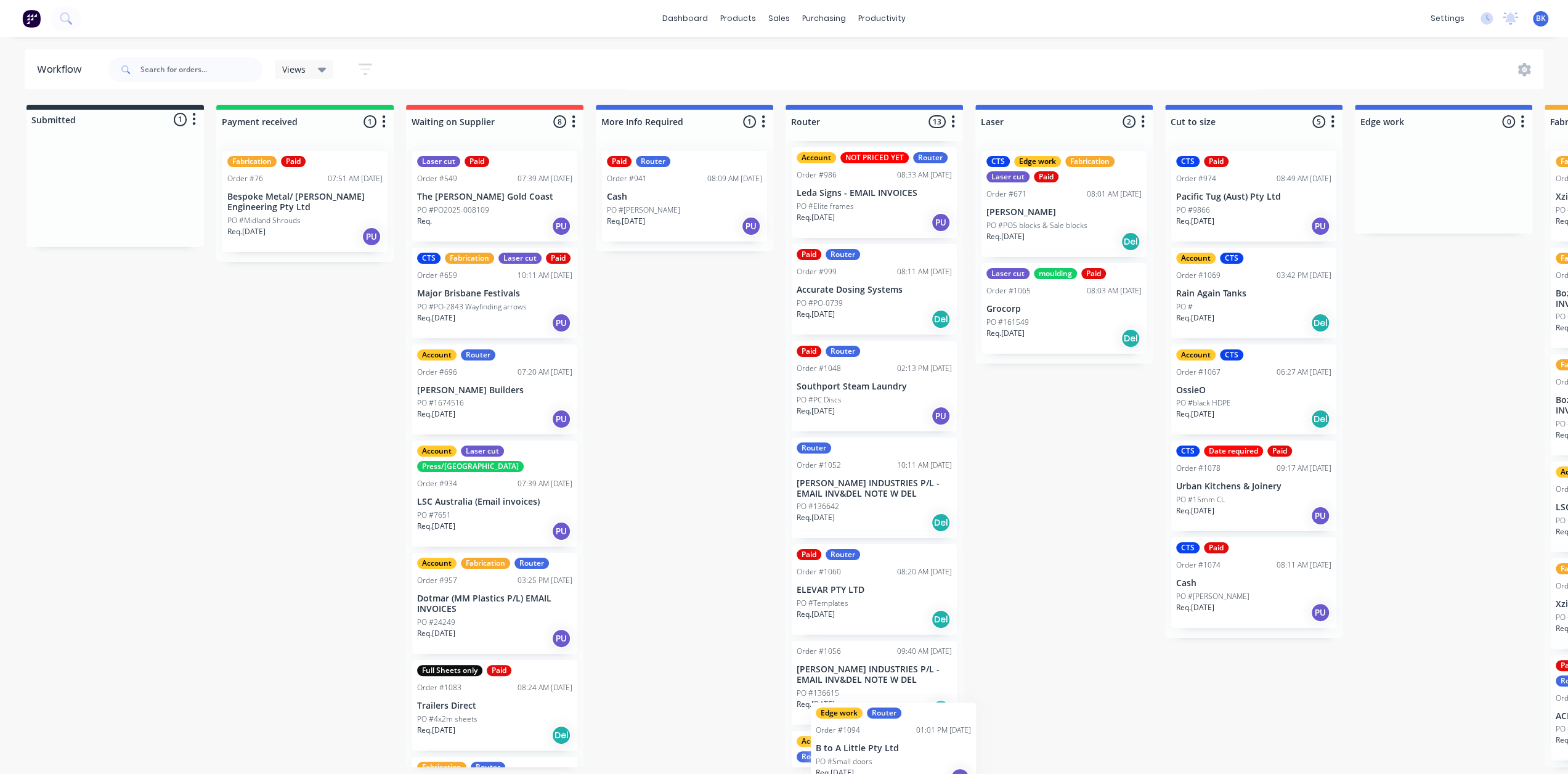
drag, startPoint x: 75, startPoint y: 210, endPoint x: 856, endPoint y: 766, distance: 958.7
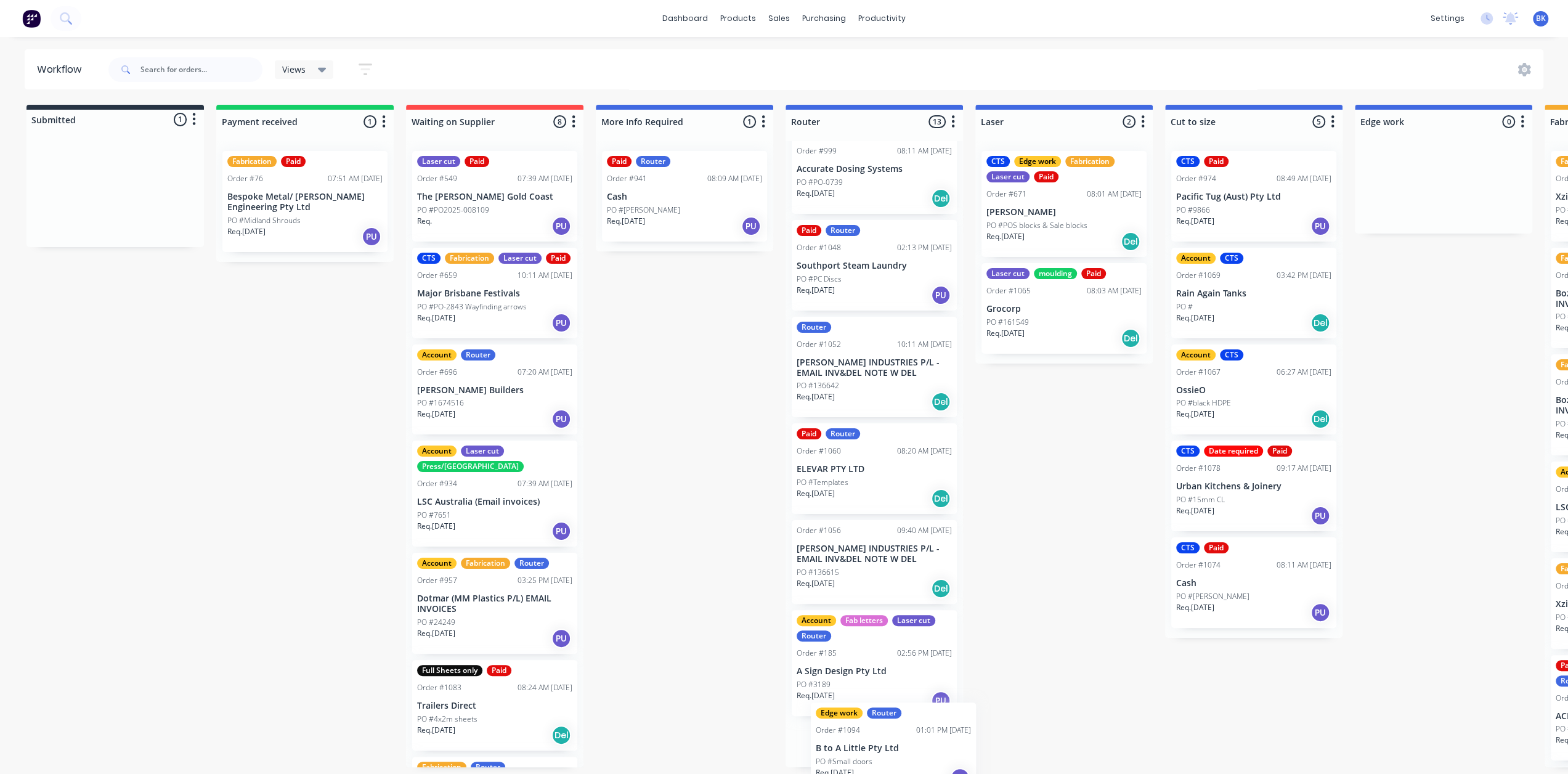
click at [858, 767] on div "Submitted 1 Status colour #273444 hex #273444 Save Cancel Summaries Total order…" at bounding box center [1464, 436] width 2948 height 663
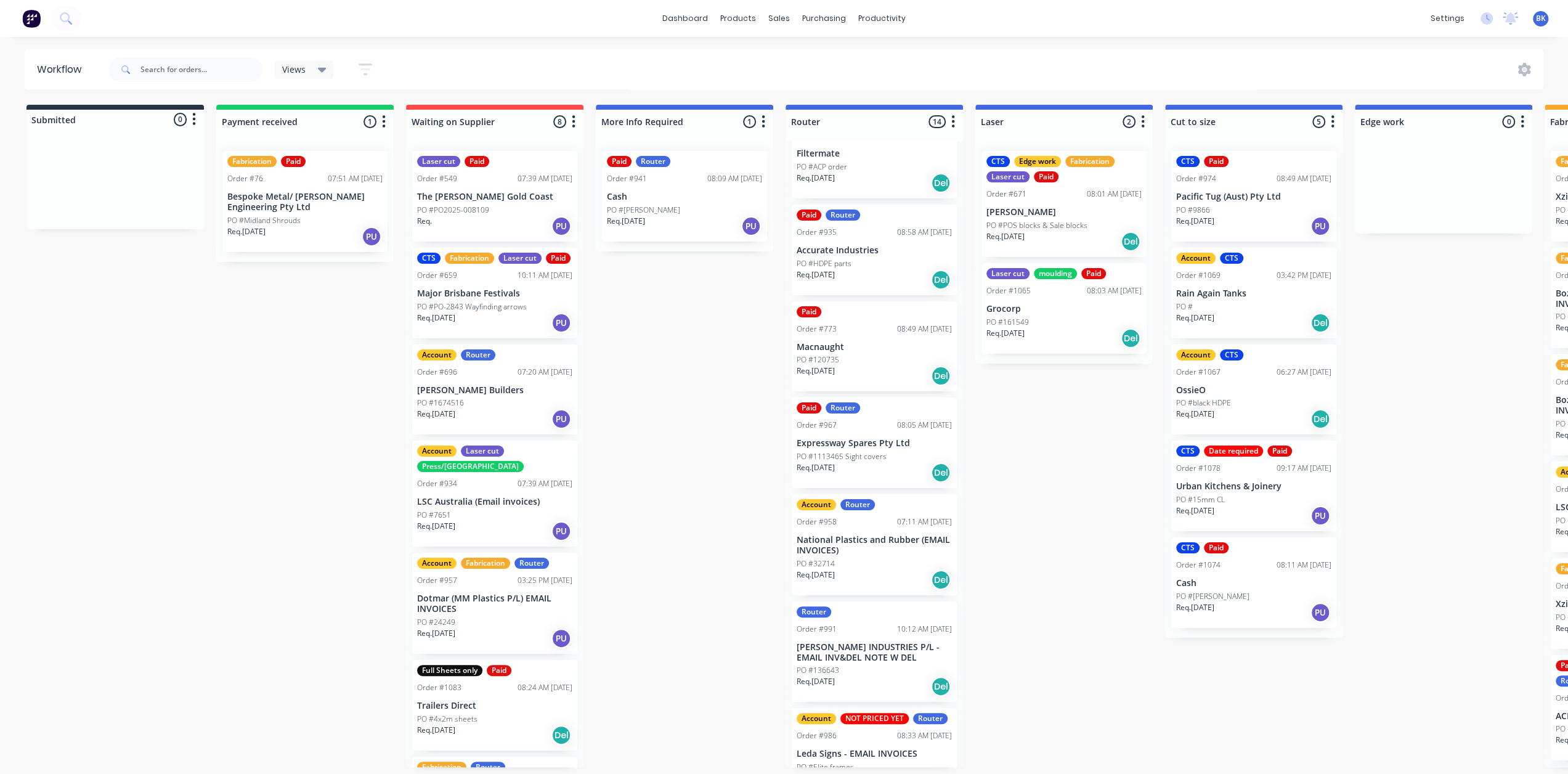
scroll to position [0, 0]
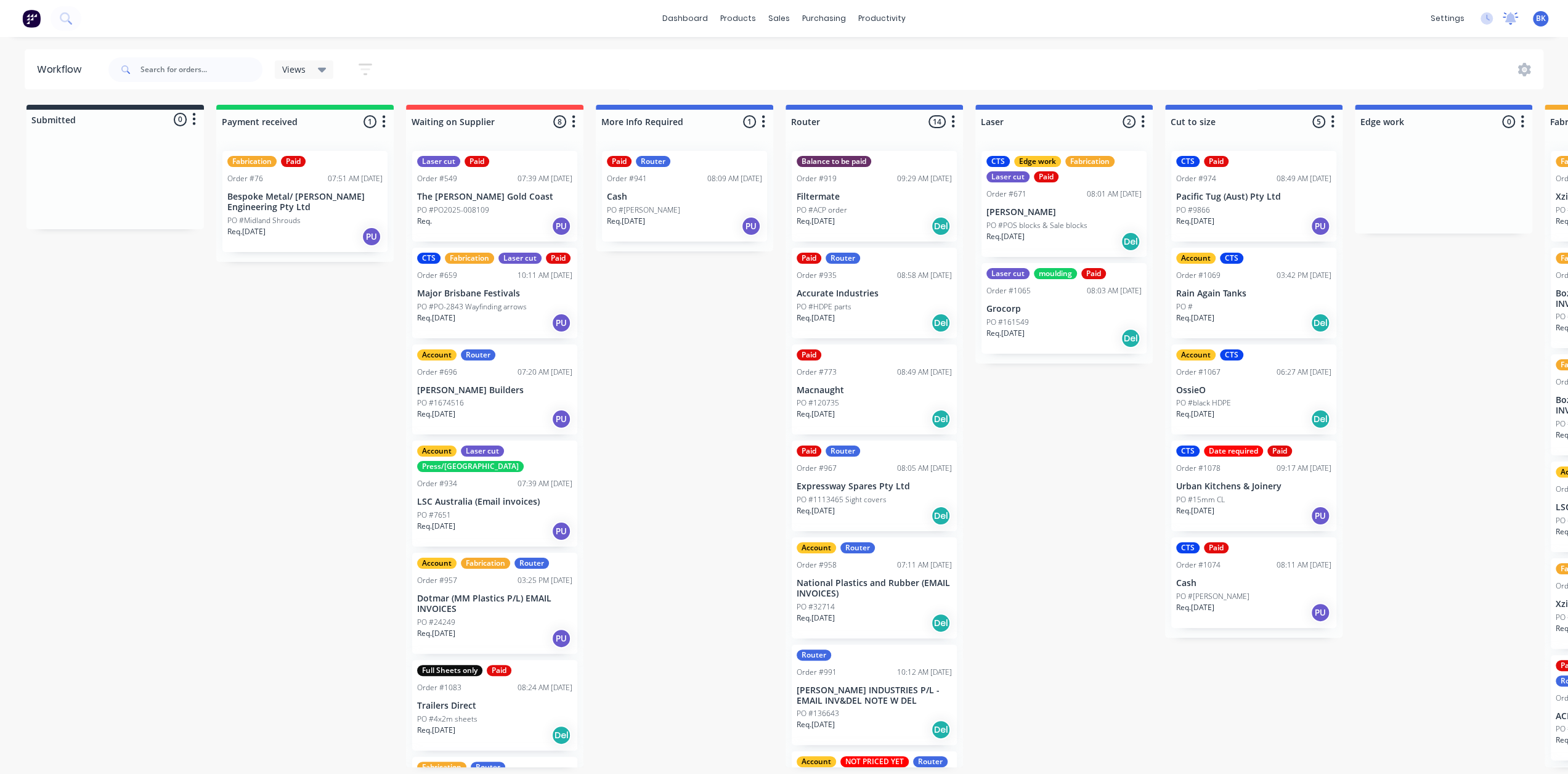
click at [1508, 19] on icon at bounding box center [1510, 17] width 11 height 10
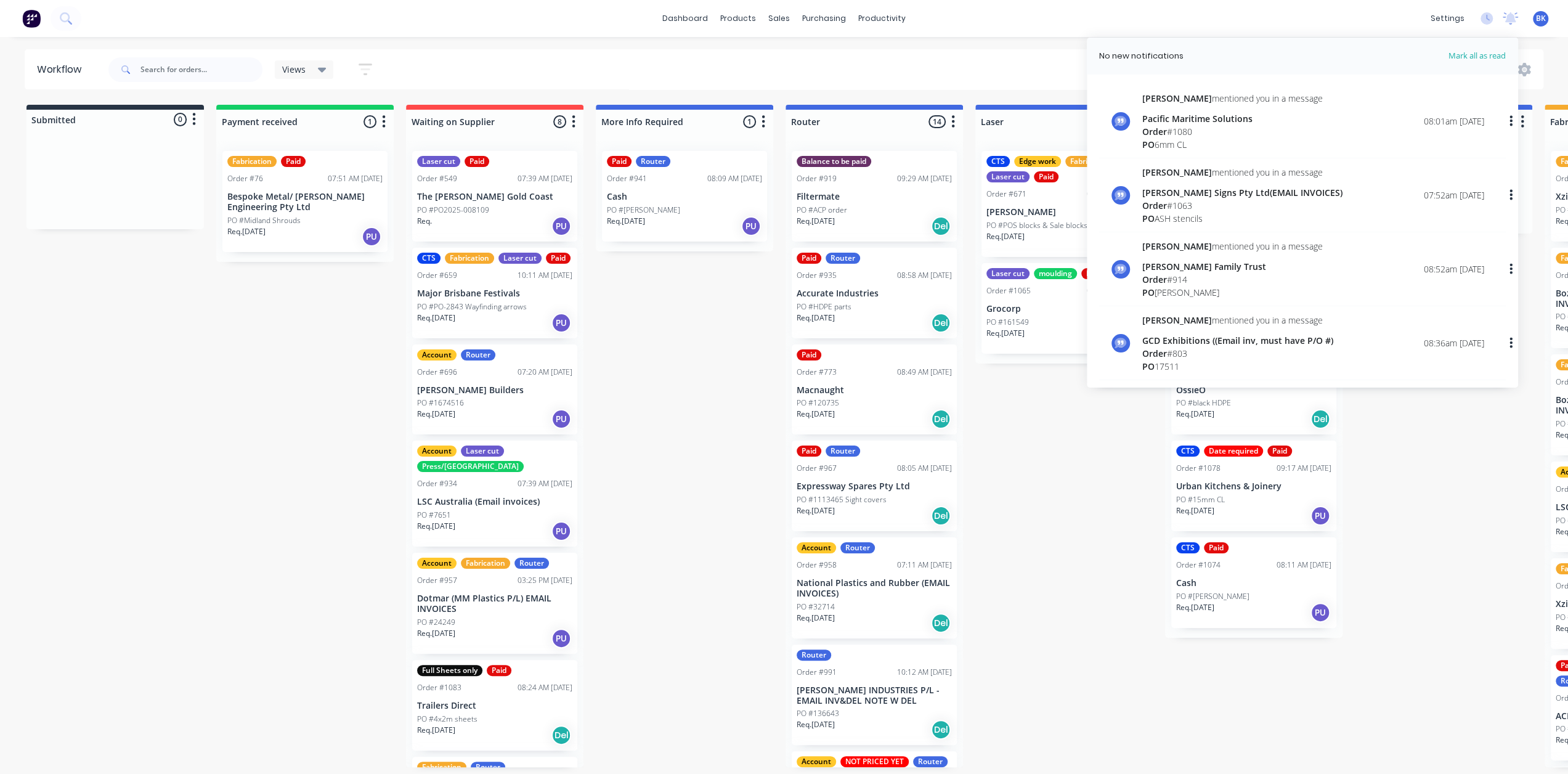
click at [700, 343] on div "Submitted 0 Status colour #273444 hex #273444 Save Cancel Summaries Total order…" at bounding box center [1464, 436] width 2948 height 663
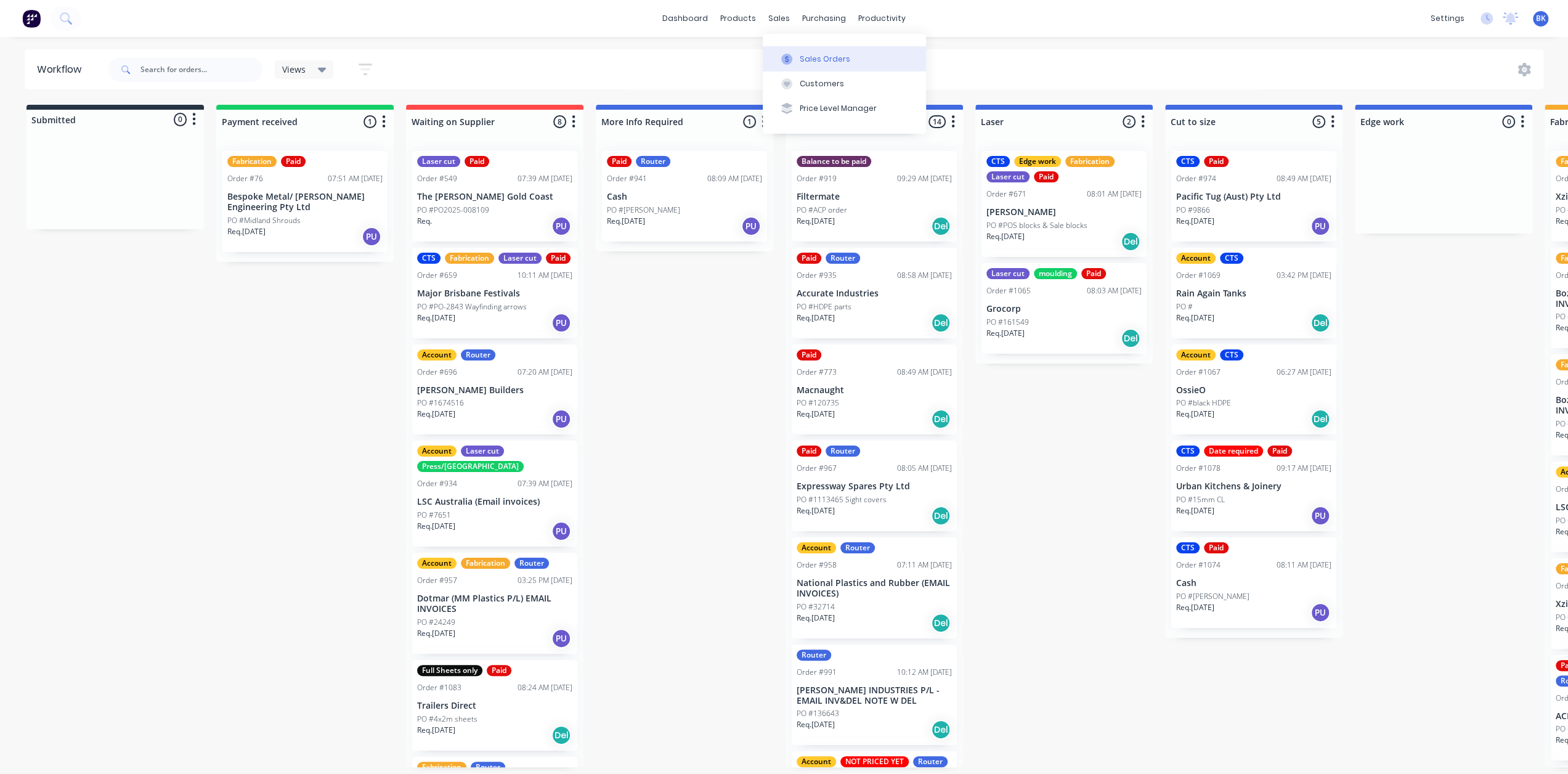
click at [798, 55] on button "Sales Orders" at bounding box center [844, 58] width 163 height 25
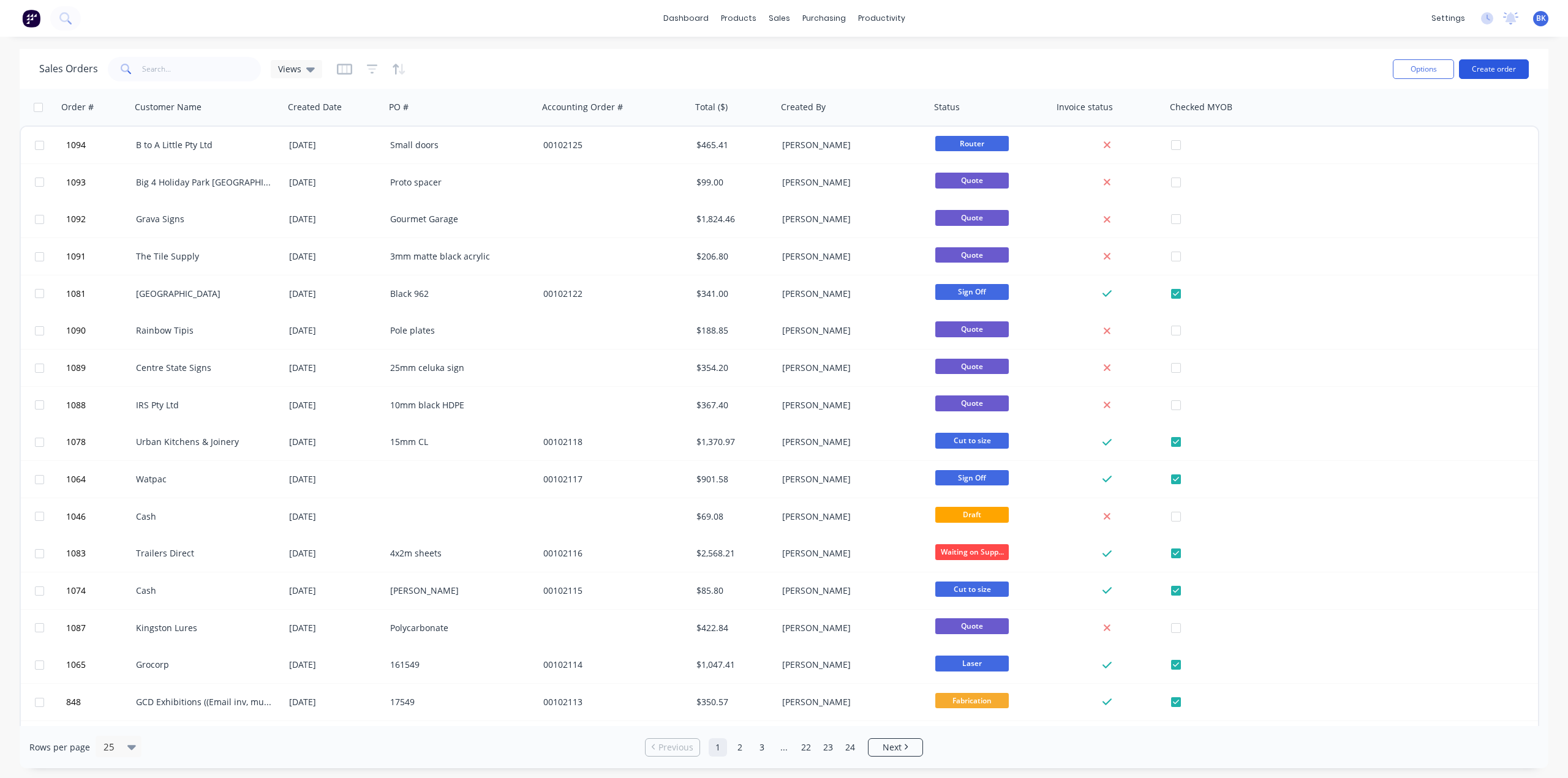
click at [1500, 70] on button "Create order" at bounding box center [1494, 69] width 70 height 19
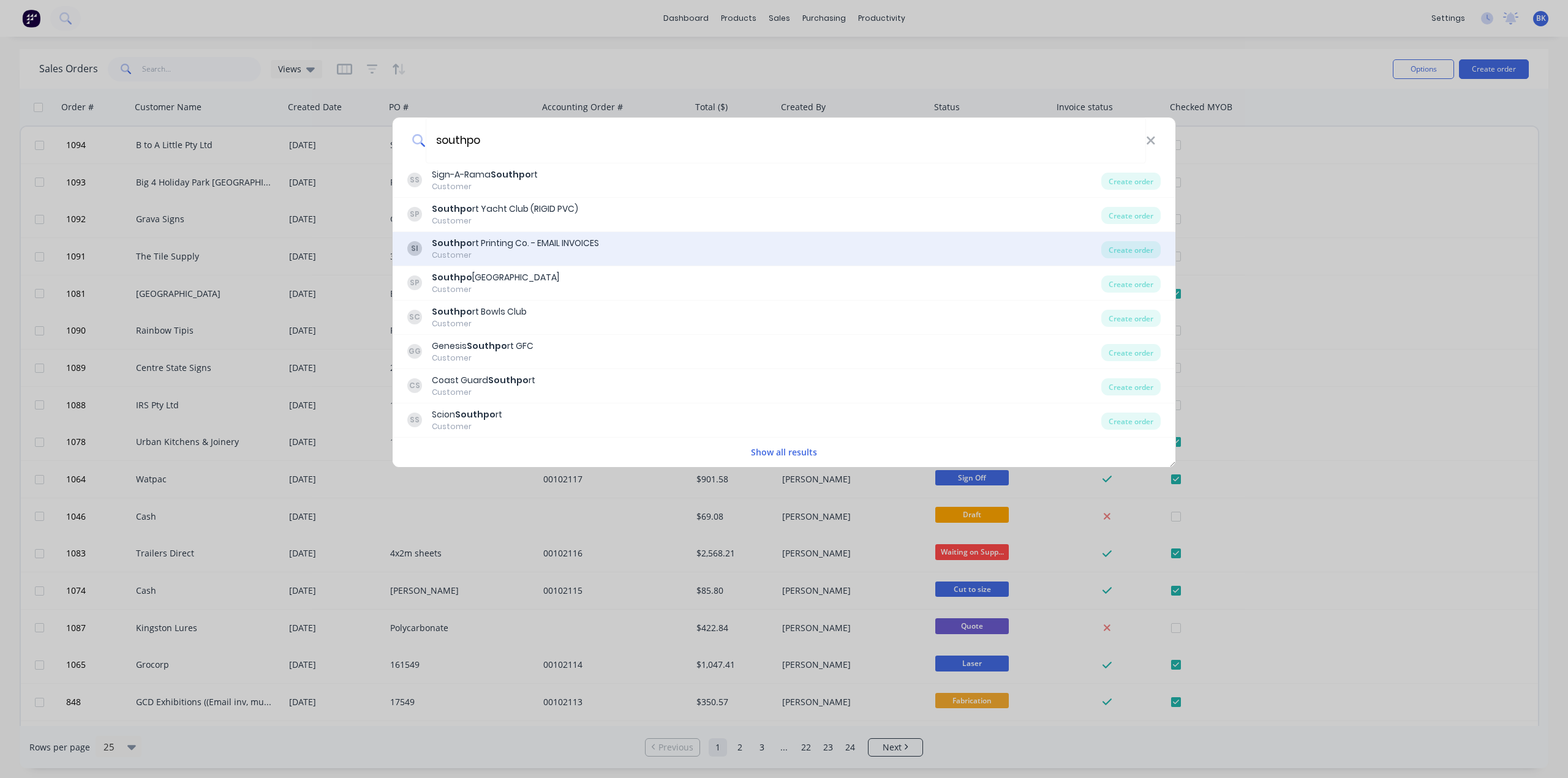
type input "southpo"
click at [566, 238] on div "Southpo rt Printing Co. - EMAIL INVOICES" at bounding box center [516, 243] width 168 height 13
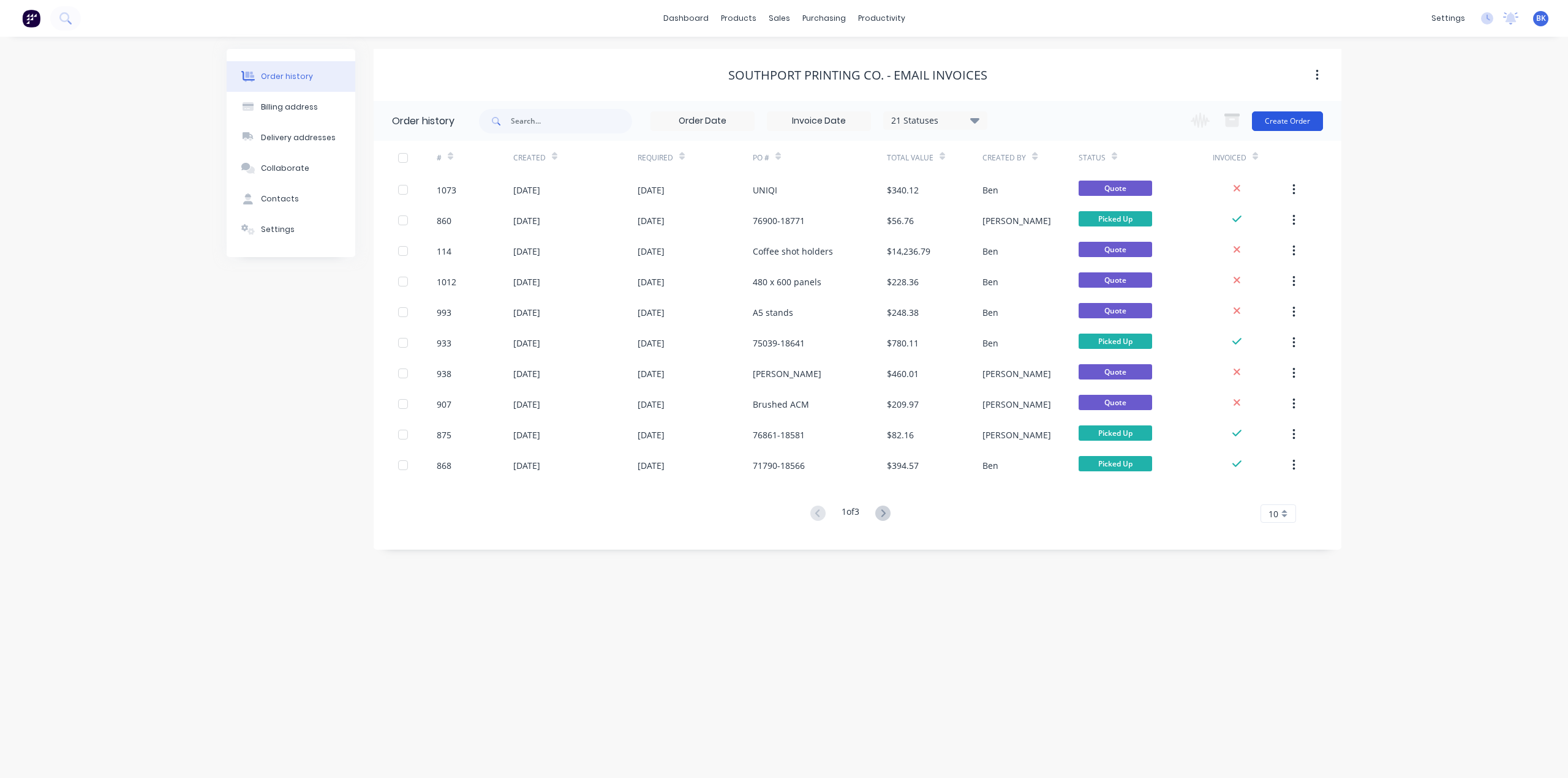
click at [1285, 121] on button "Create Order" at bounding box center [1287, 121] width 71 height 19
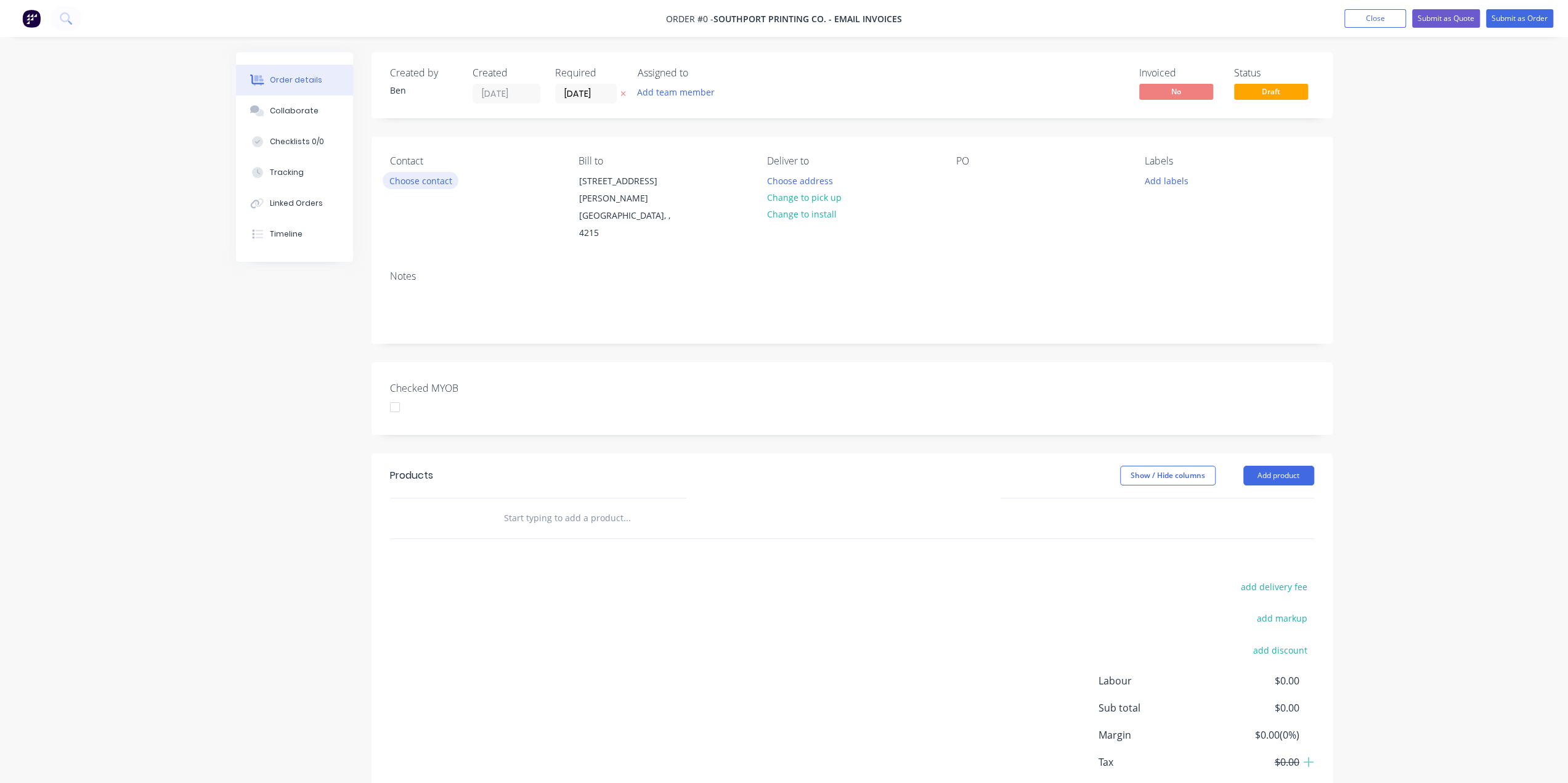
click at [449, 178] on button "Choose contact" at bounding box center [420, 180] width 76 height 17
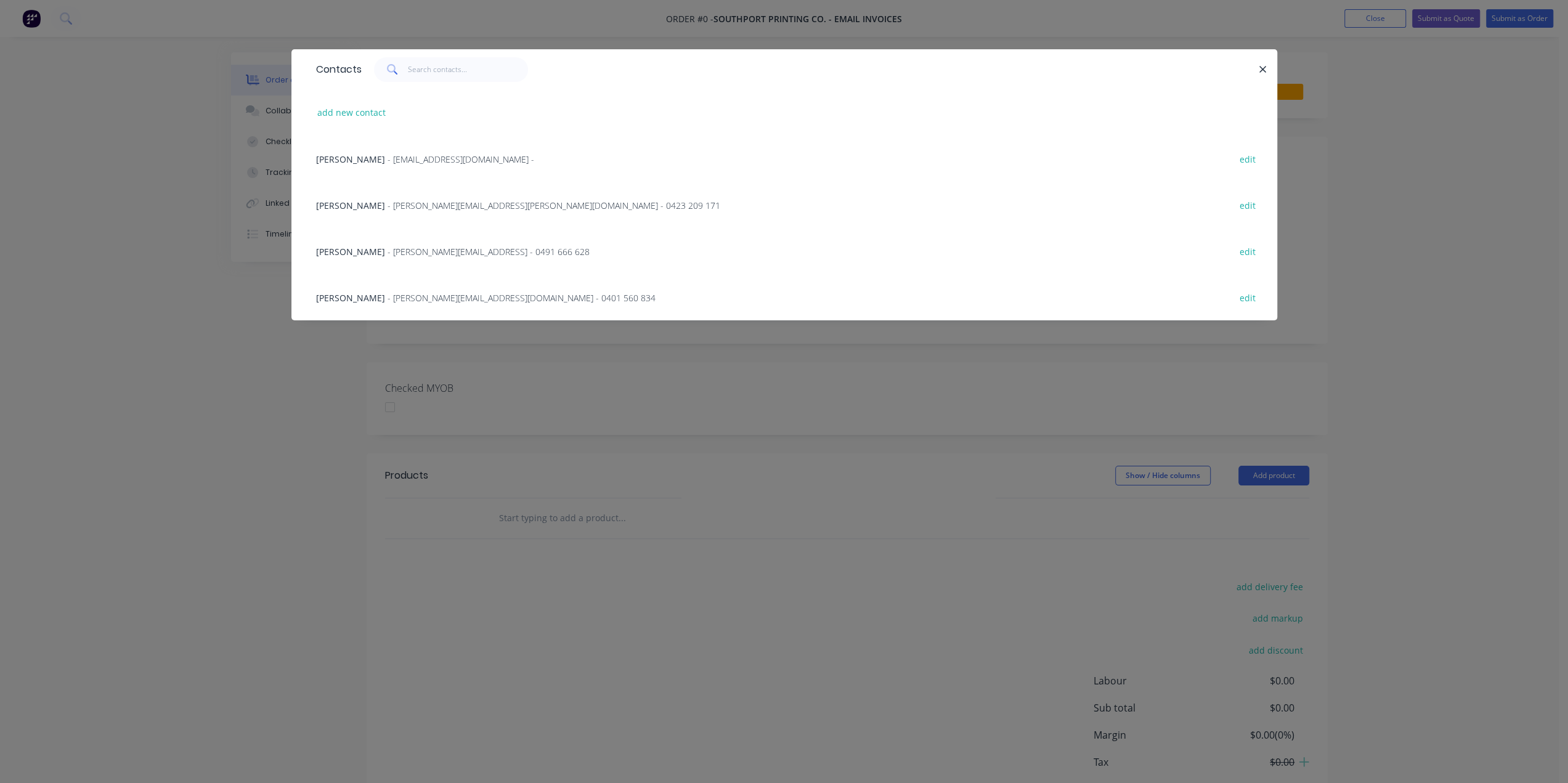
click at [354, 290] on div "Reed Kelly - reed@southportprintingco.com.au - 0401 560 834 edit" at bounding box center [784, 297] width 949 height 46
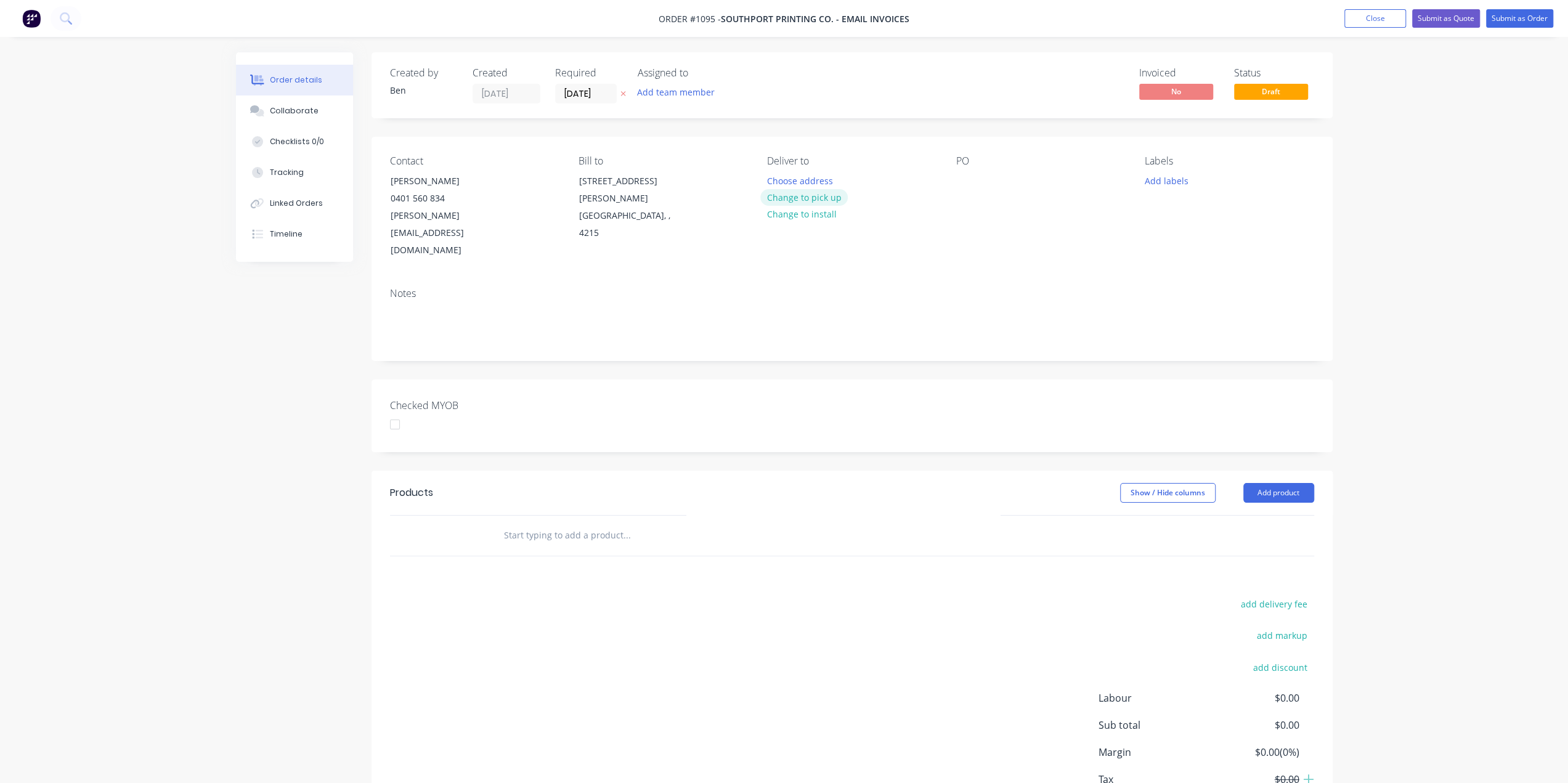
drag, startPoint x: 807, startPoint y: 197, endPoint x: 962, endPoint y: 182, distance: 155.7
click at [807, 197] on button "Change to pick up" at bounding box center [804, 197] width 87 height 17
click at [963, 177] on div at bounding box center [966, 181] width 19 height 18
click at [1163, 179] on button "Add labels" at bounding box center [1166, 180] width 57 height 17
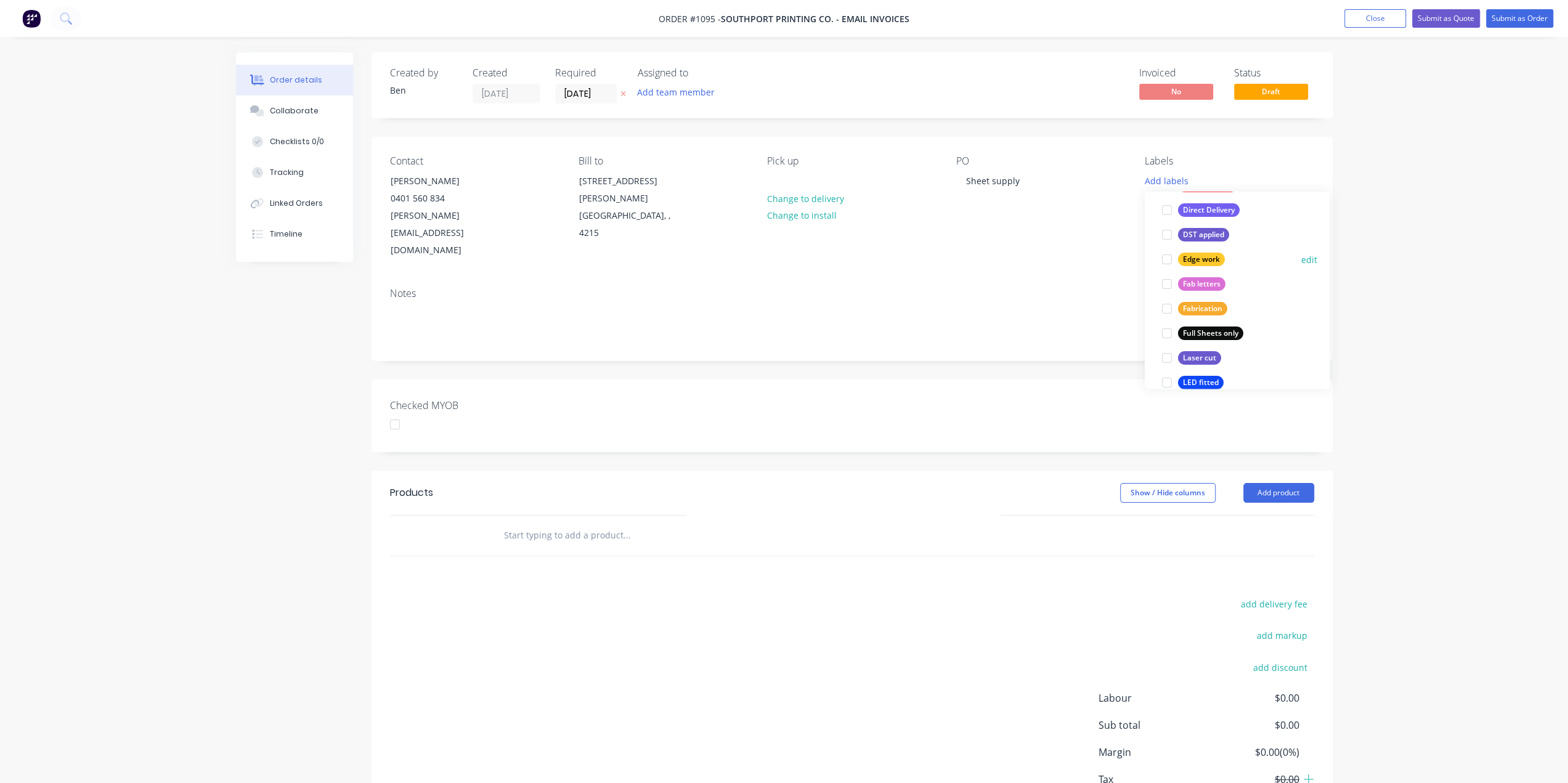
scroll to position [246, 0]
click at [1225, 292] on div "Full Sheets only" at bounding box center [1211, 290] width 66 height 14
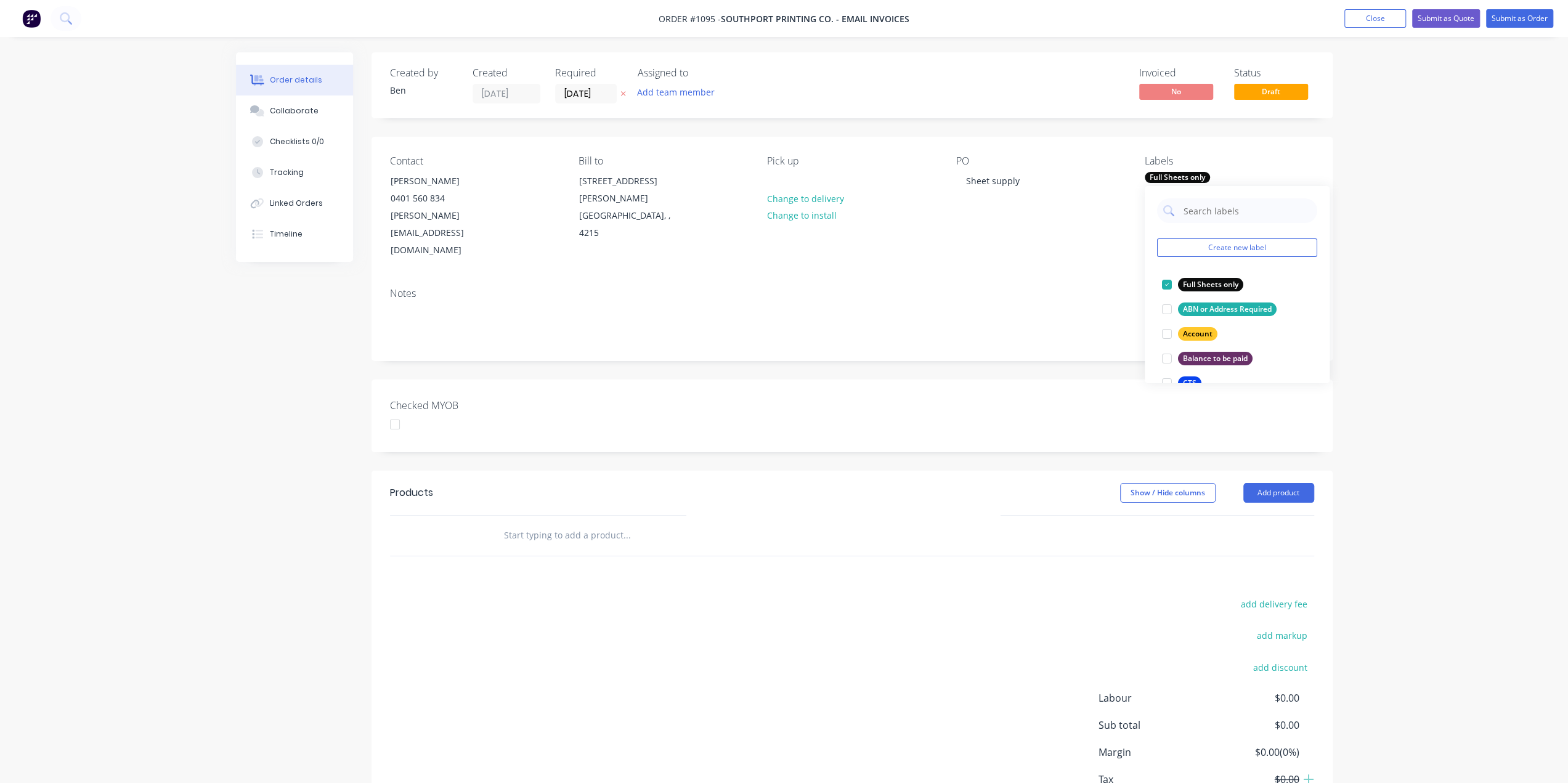
click at [769, 471] on header "Products Show / Hide columns Add product" at bounding box center [852, 493] width 961 height 45
click at [563, 523] on input "text" at bounding box center [627, 535] width 246 height 24
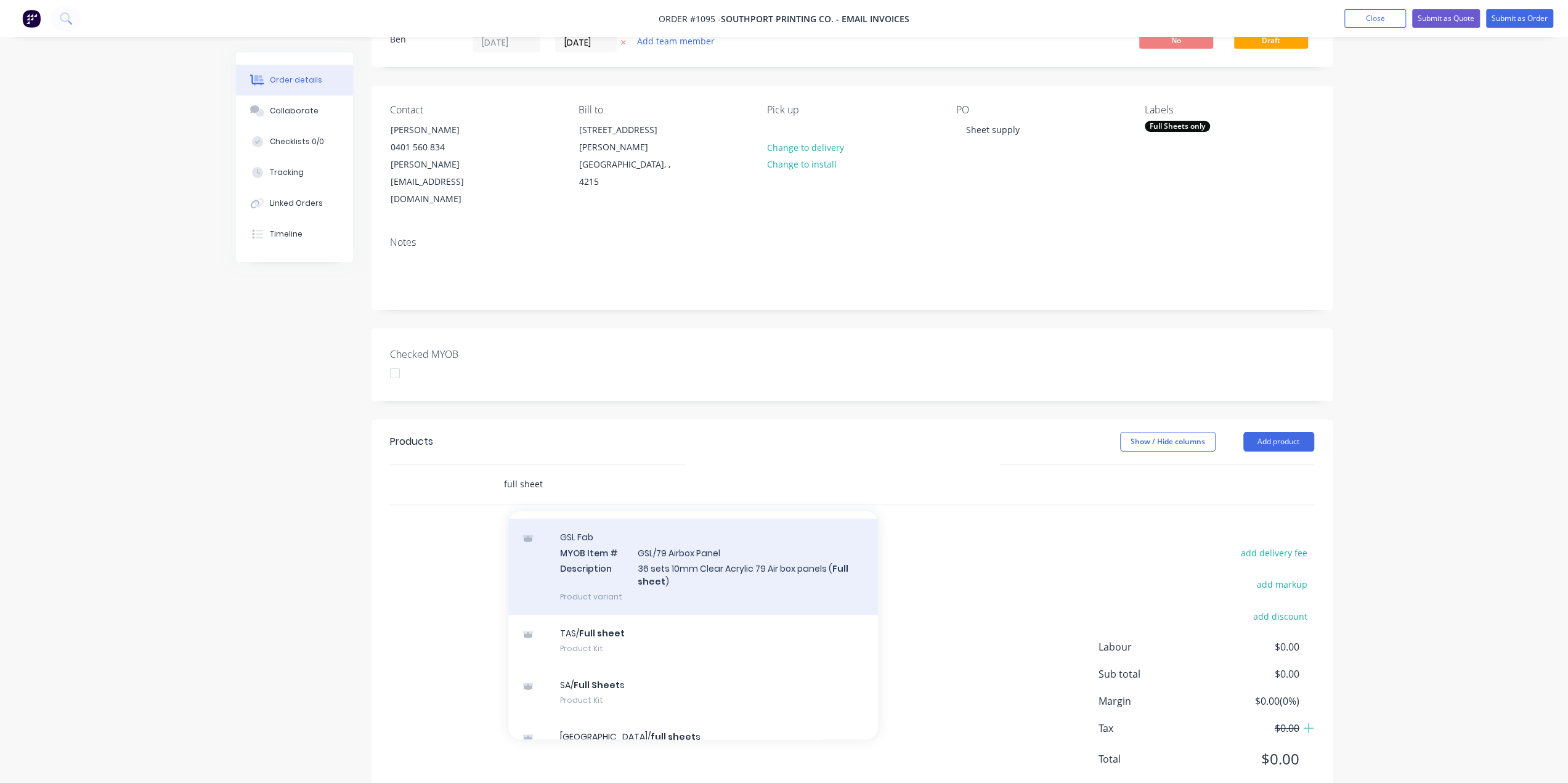
scroll to position [431, 0]
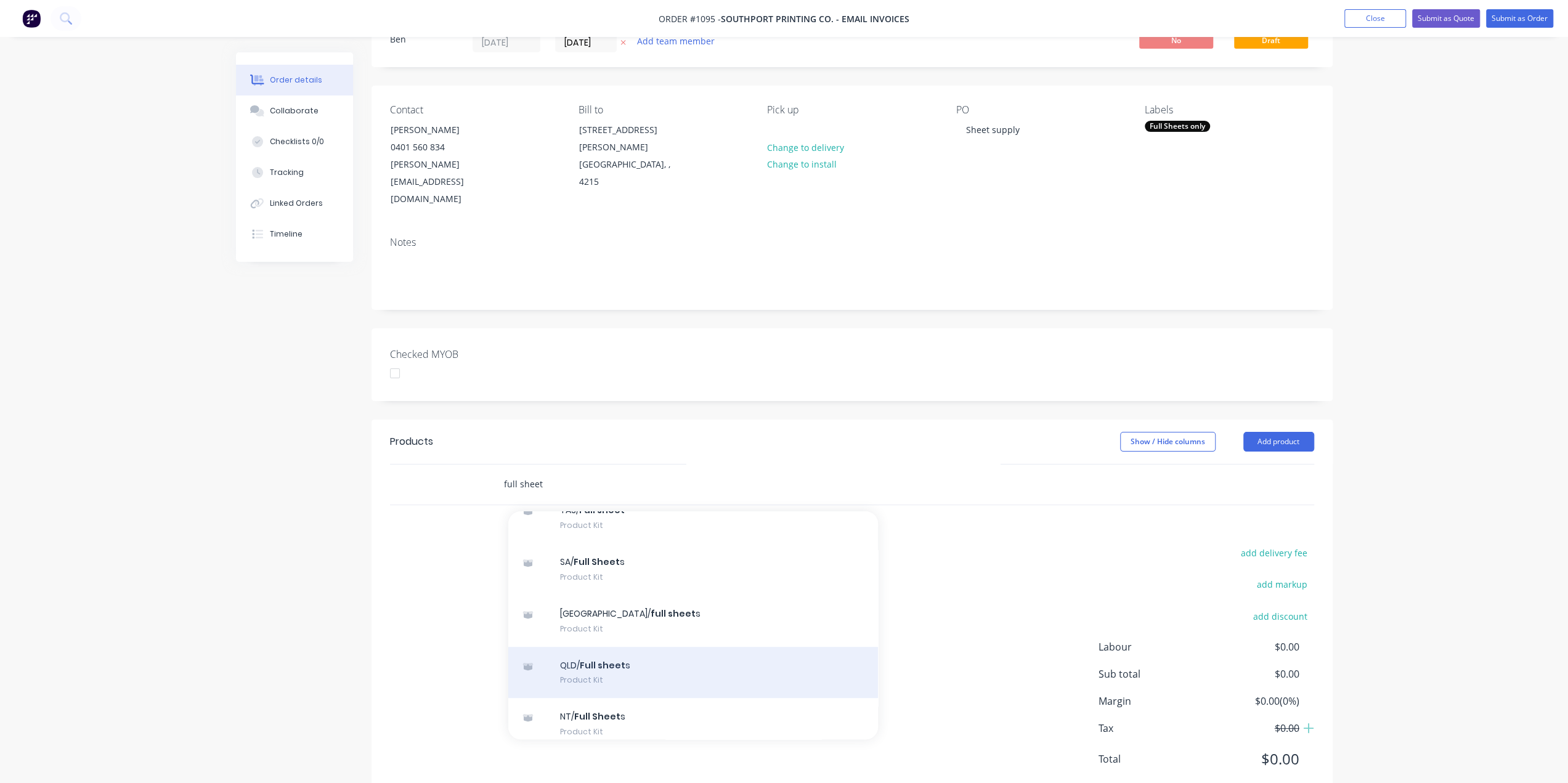
type input "full sheet"
click at [650, 647] on div "QLD/ Full sheet s Product Kit" at bounding box center [693, 673] width 369 height 52
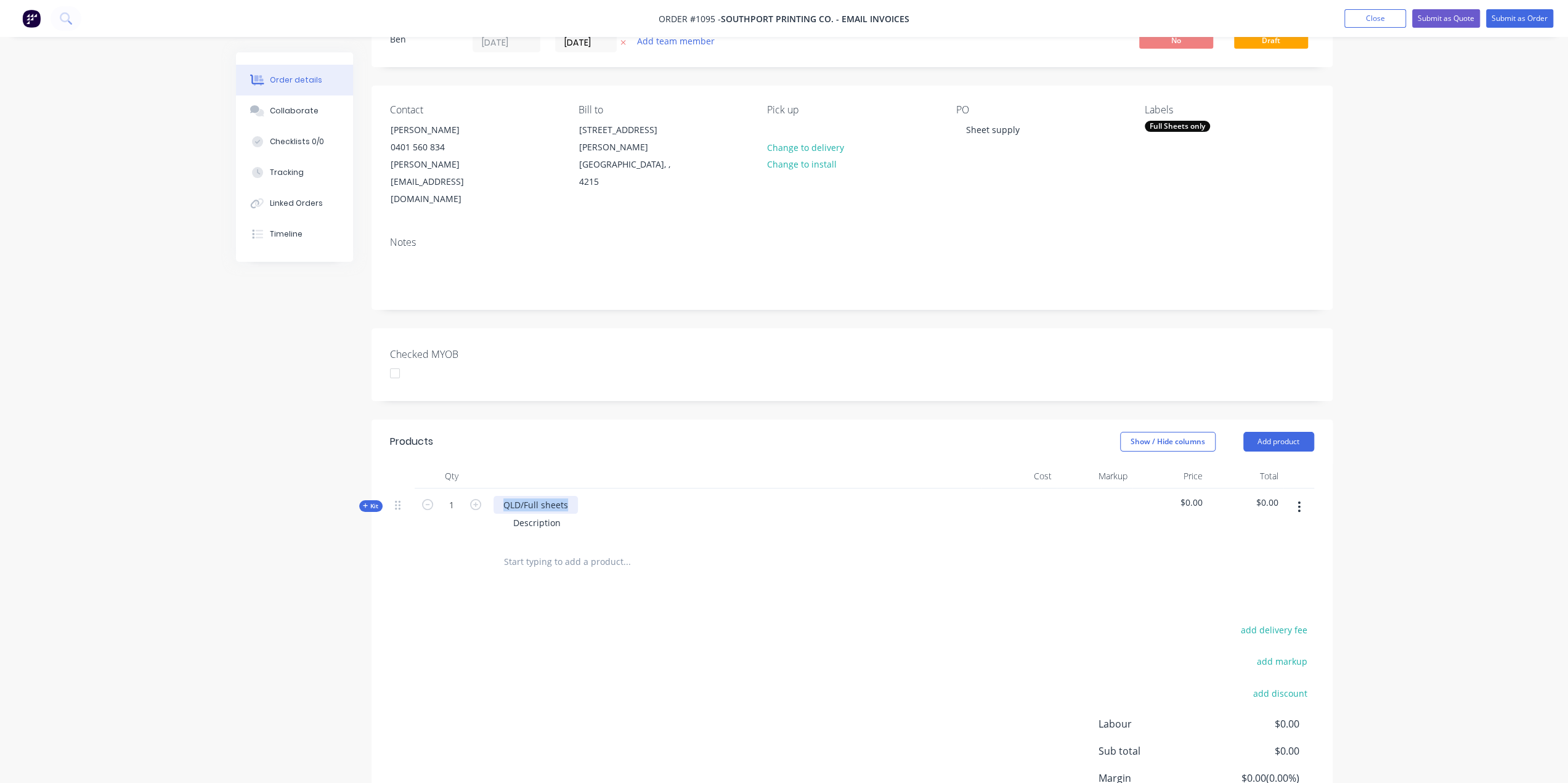
drag, startPoint x: 569, startPoint y: 467, endPoint x: 494, endPoint y: 467, distance: 75.0
click at [494, 496] on div "QLD/Full sheets" at bounding box center [535, 505] width 84 height 18
drag, startPoint x: 569, startPoint y: 488, endPoint x: 557, endPoint y: 487, distance: 12.0
click at [569, 514] on div "Description" at bounding box center [735, 522] width 483 height 18
drag, startPoint x: 561, startPoint y: 485, endPoint x: 482, endPoint y: 488, distance: 79.1
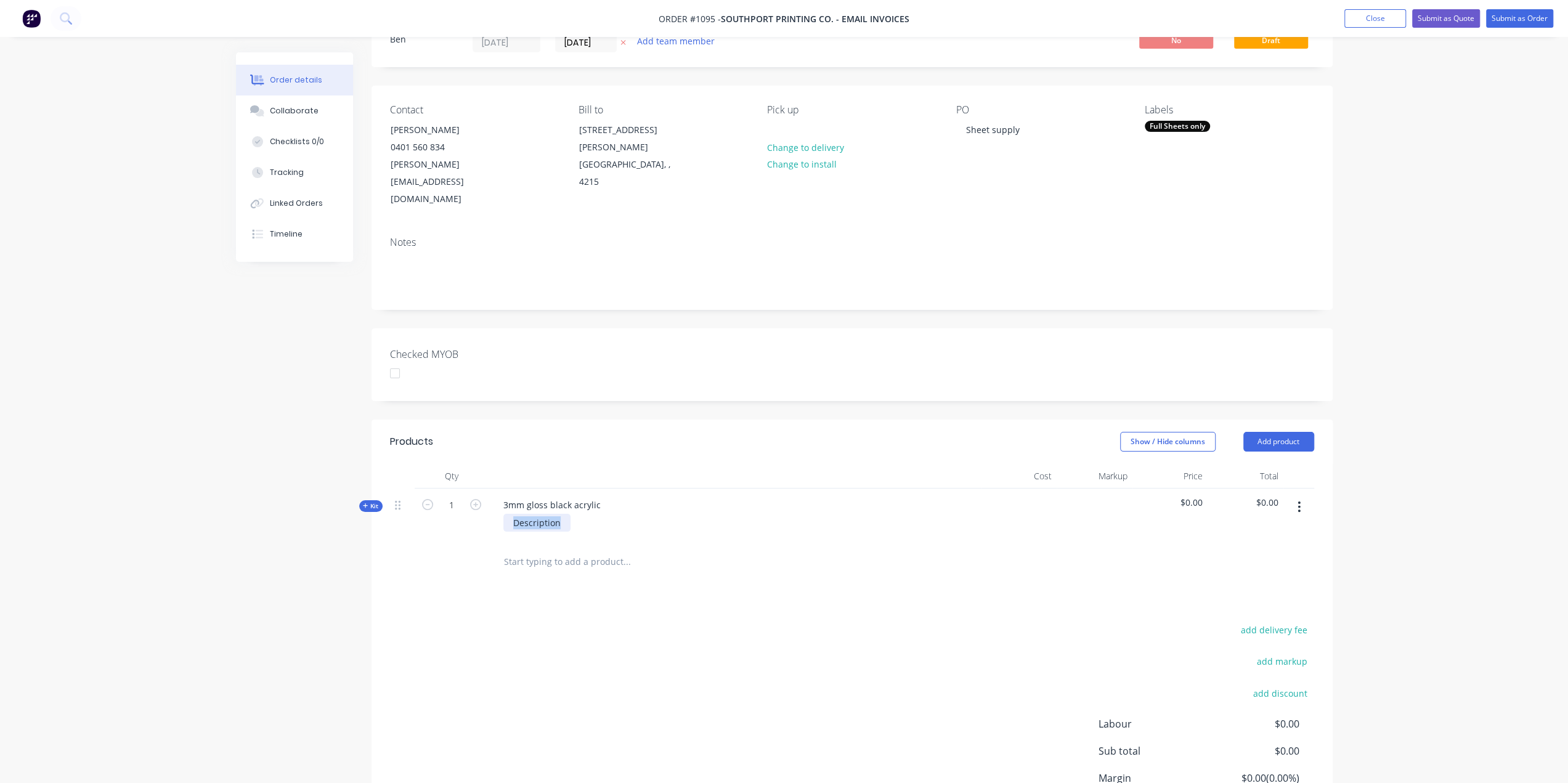
click at [484, 488] on div "Kit 1 3mm gloss black acrylic Description $0.00 $0.00" at bounding box center [851, 515] width 924 height 53
click at [368, 501] on span "Kit" at bounding box center [371, 506] width 16 height 9
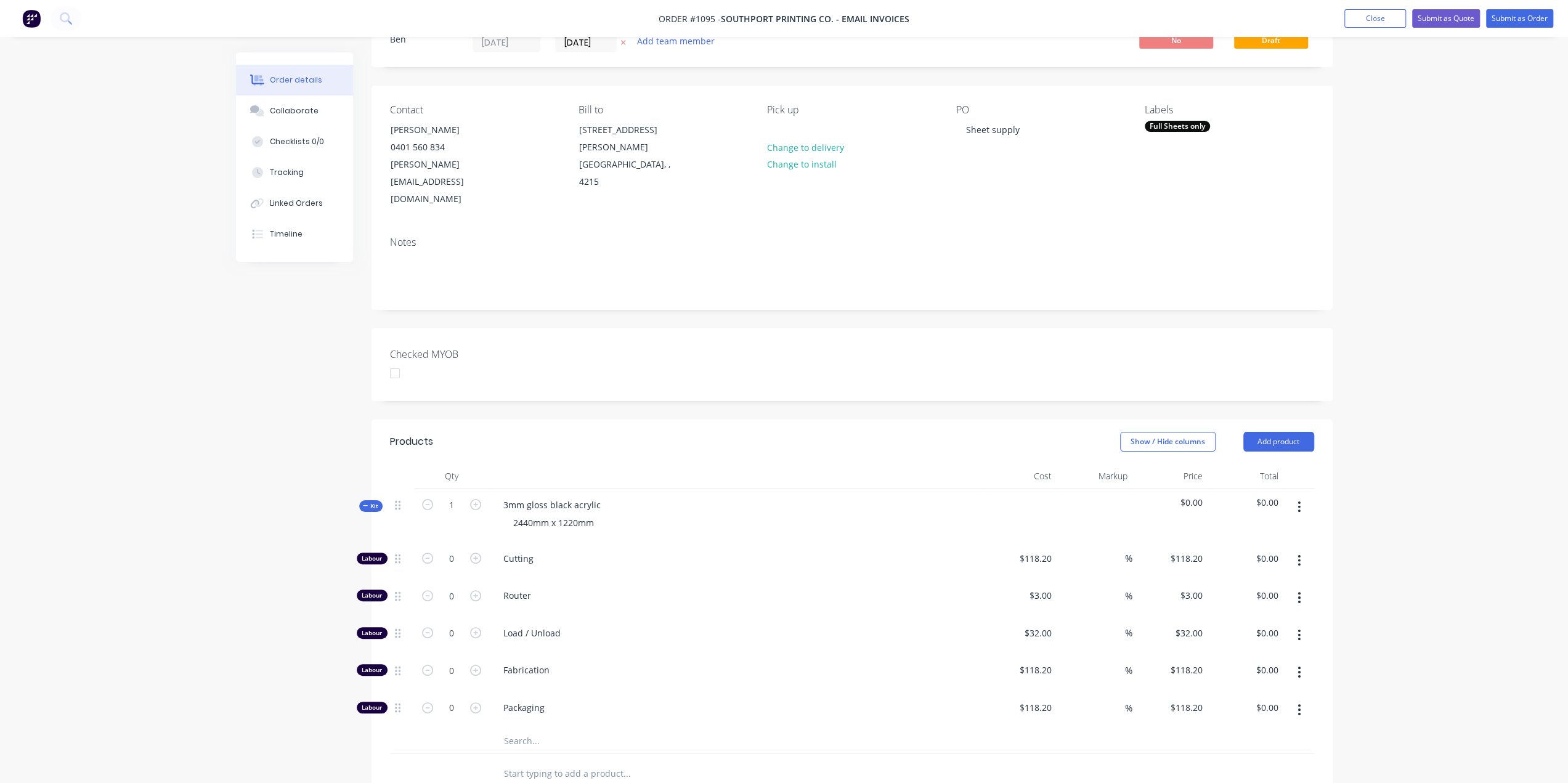
click at [536, 729] on input "text" at bounding box center [627, 741] width 246 height 24
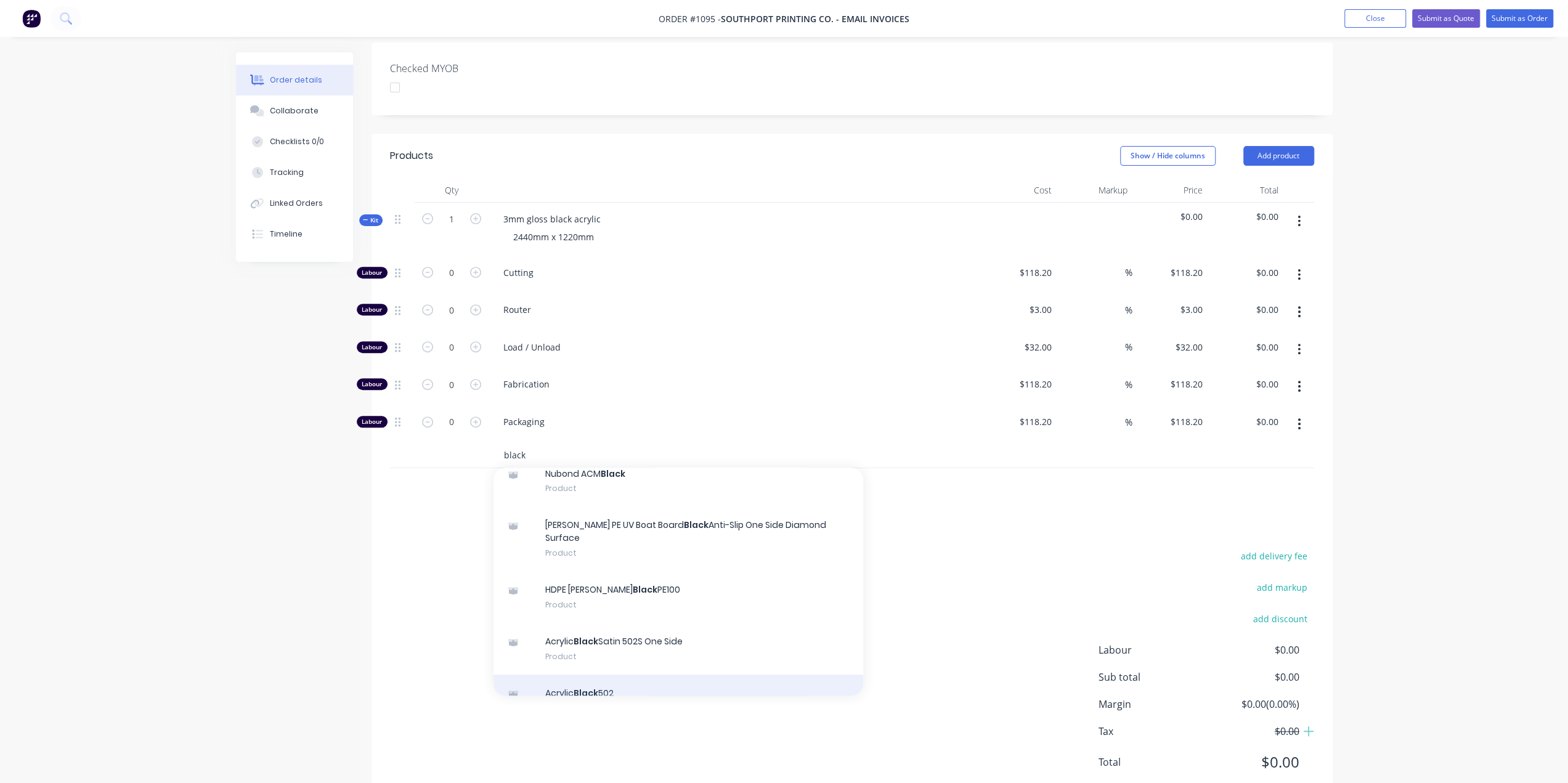
scroll to position [123, 0]
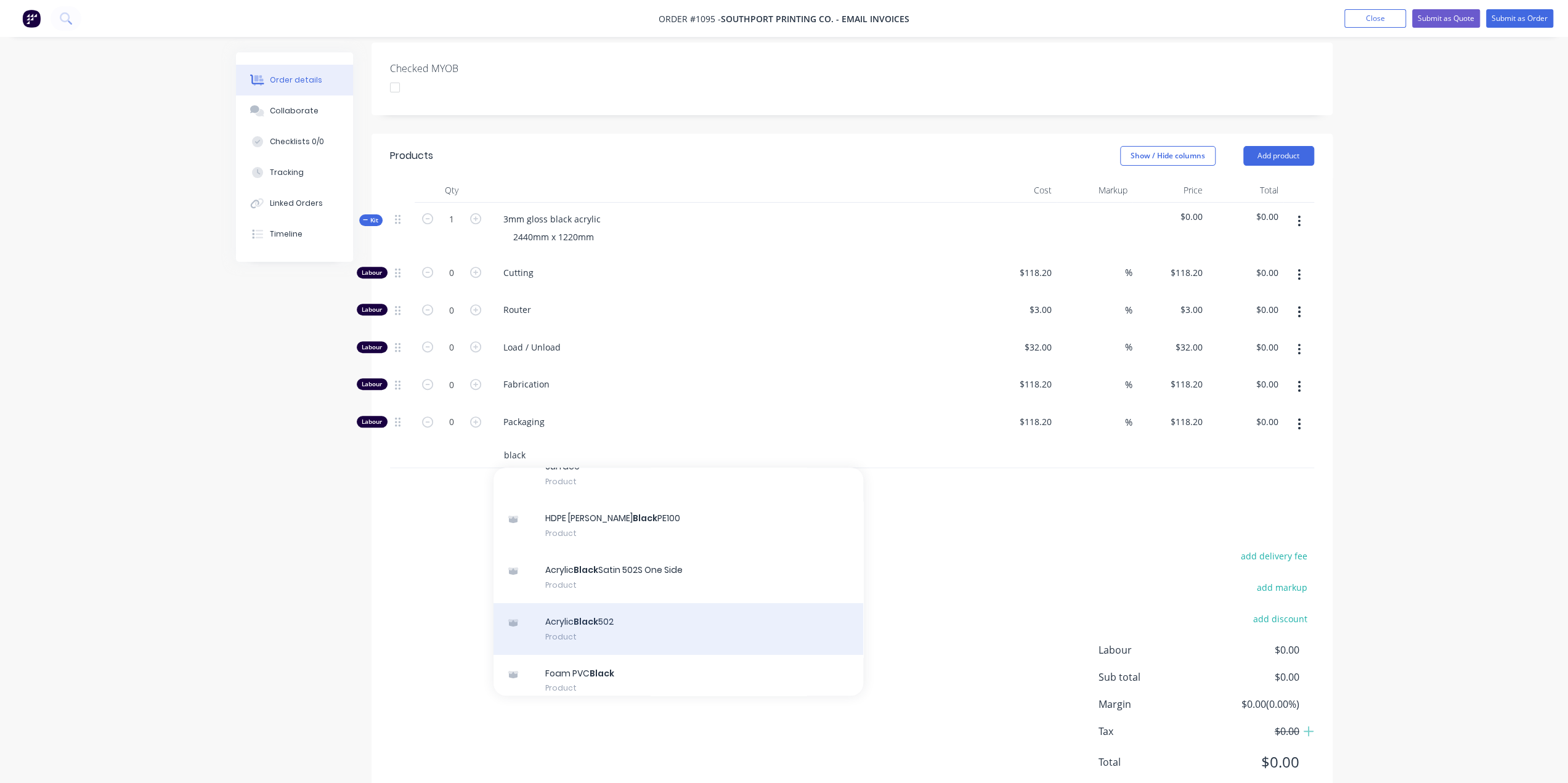
type input "black"
click at [632, 603] on div "Acrylic Black 502 Product" at bounding box center [678, 629] width 369 height 52
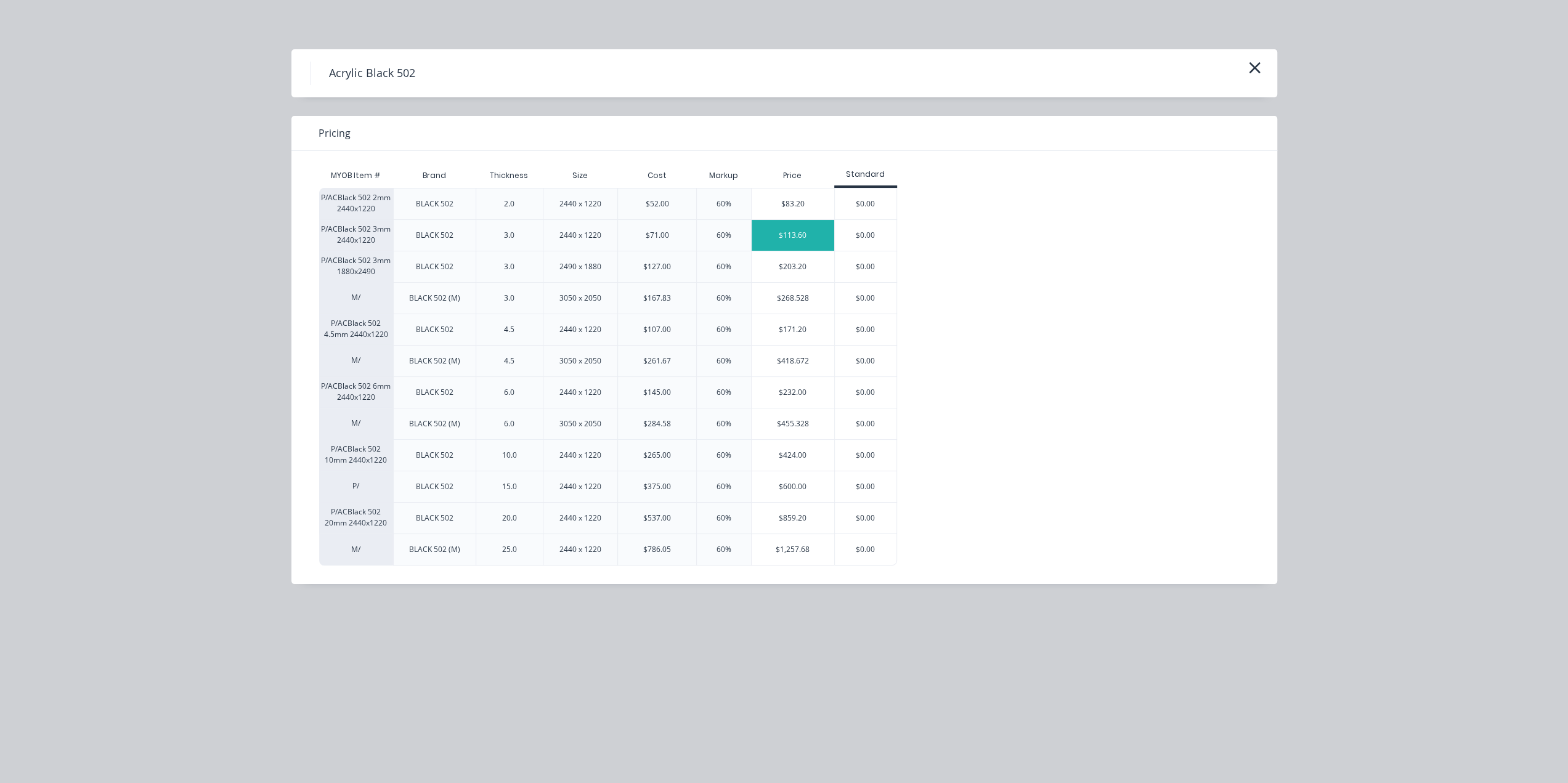
click at [806, 236] on div "$113.60" at bounding box center [793, 235] width 83 height 31
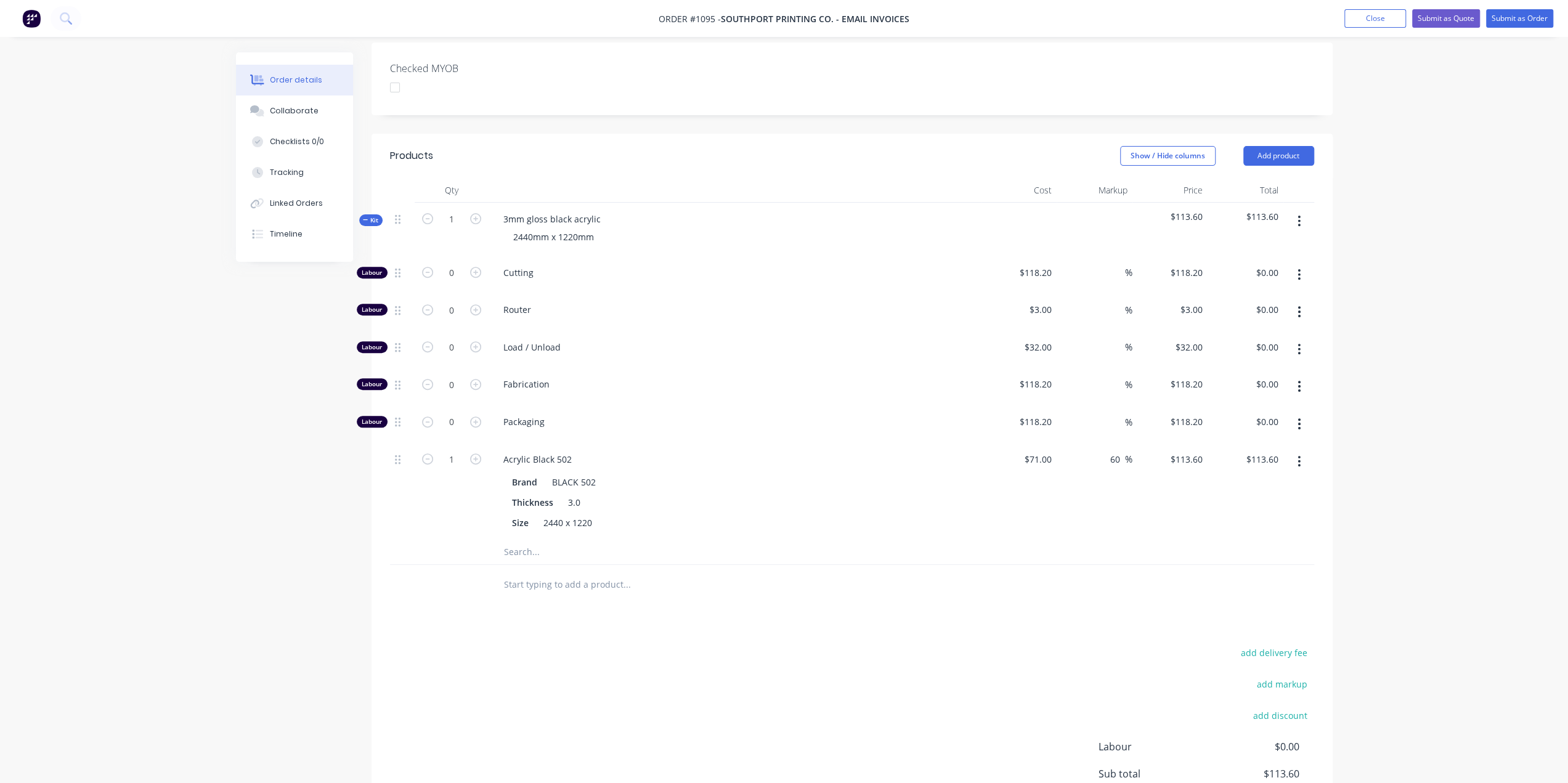
click at [372, 215] on span "Kit" at bounding box center [371, 220] width 16 height 9
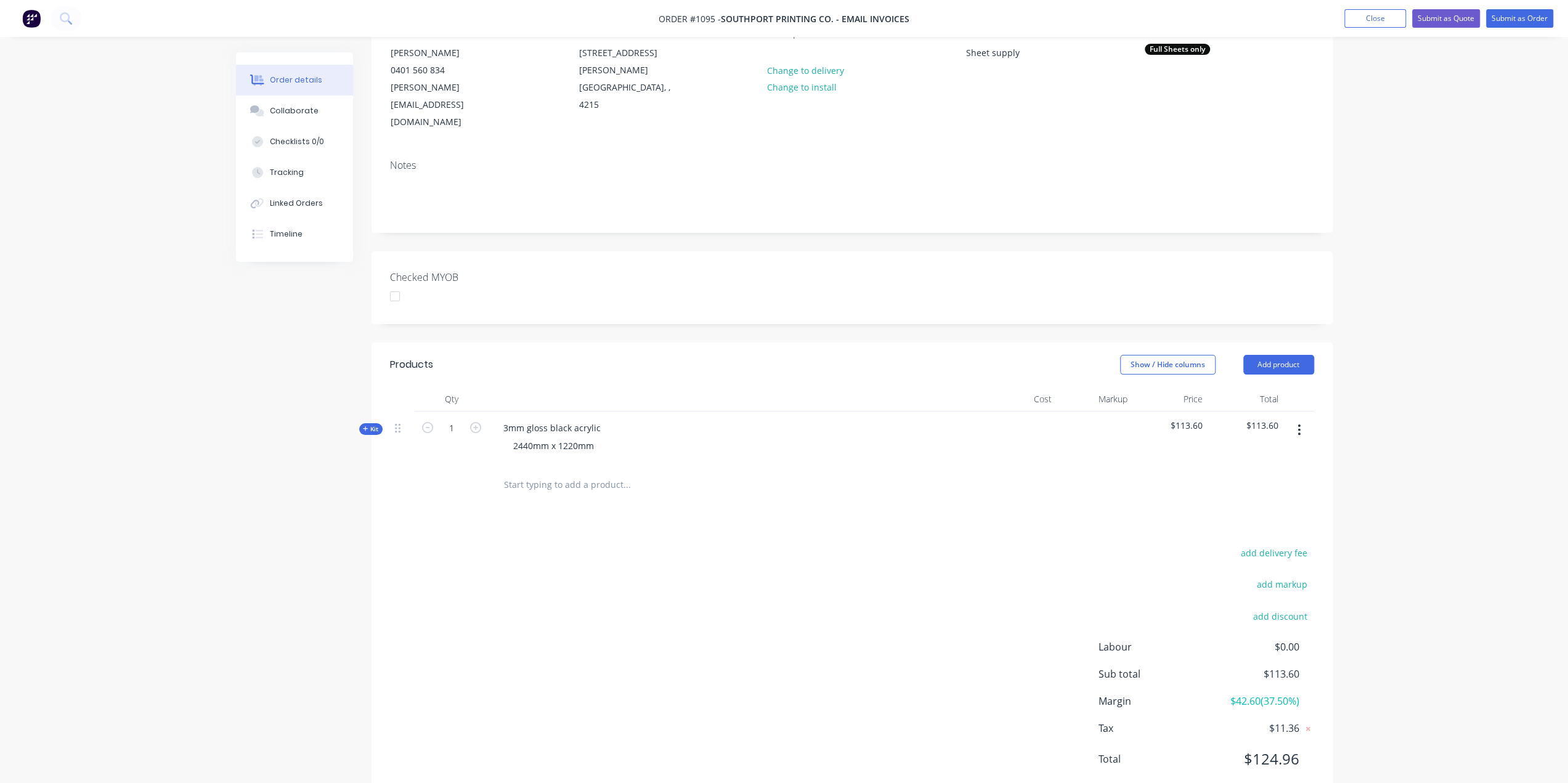
drag, startPoint x: 623, startPoint y: 449, endPoint x: 510, endPoint y: 449, distance: 113.0
click at [510, 473] on input "text" at bounding box center [627, 485] width 246 height 24
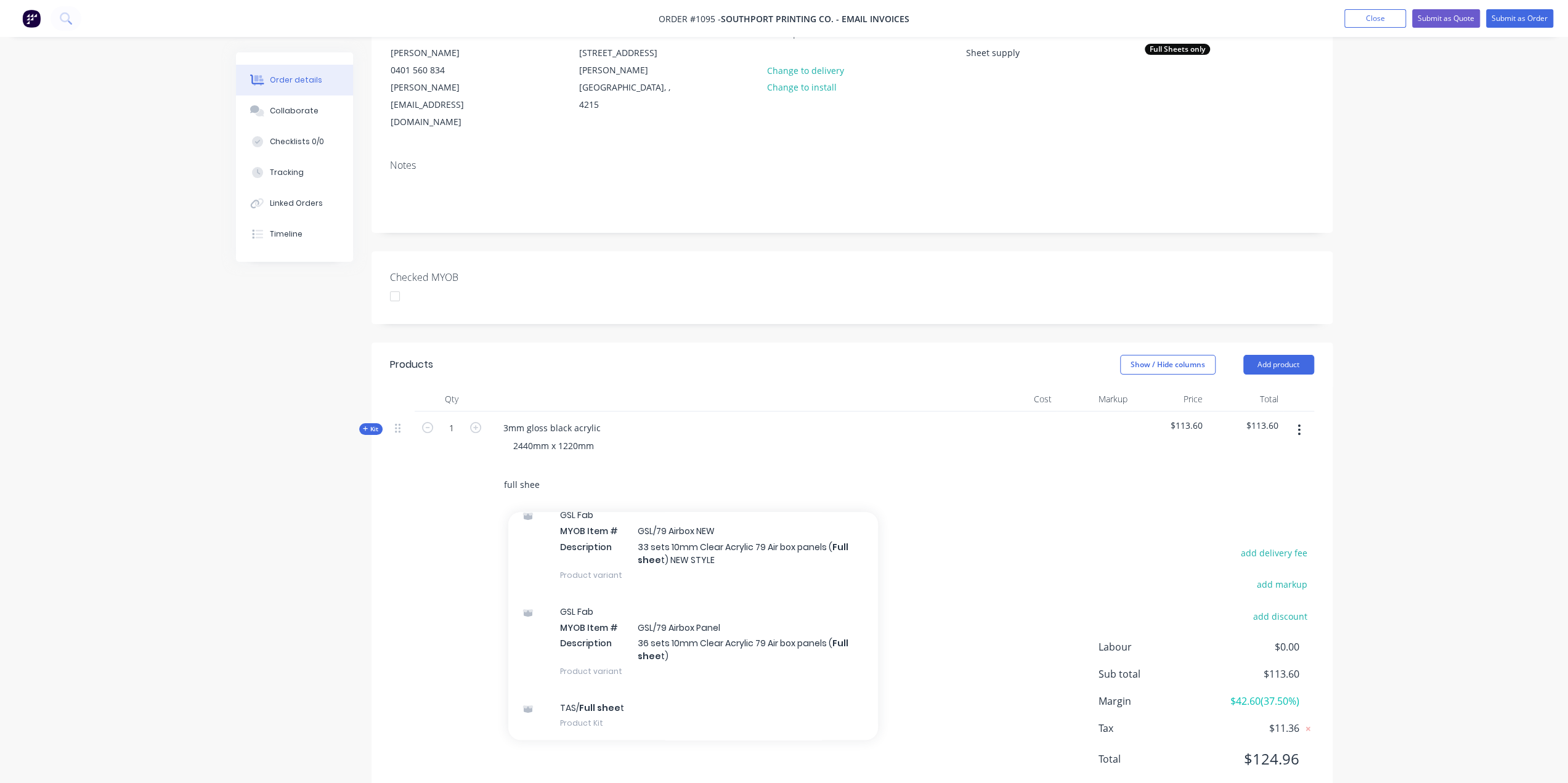
scroll to position [370, 0]
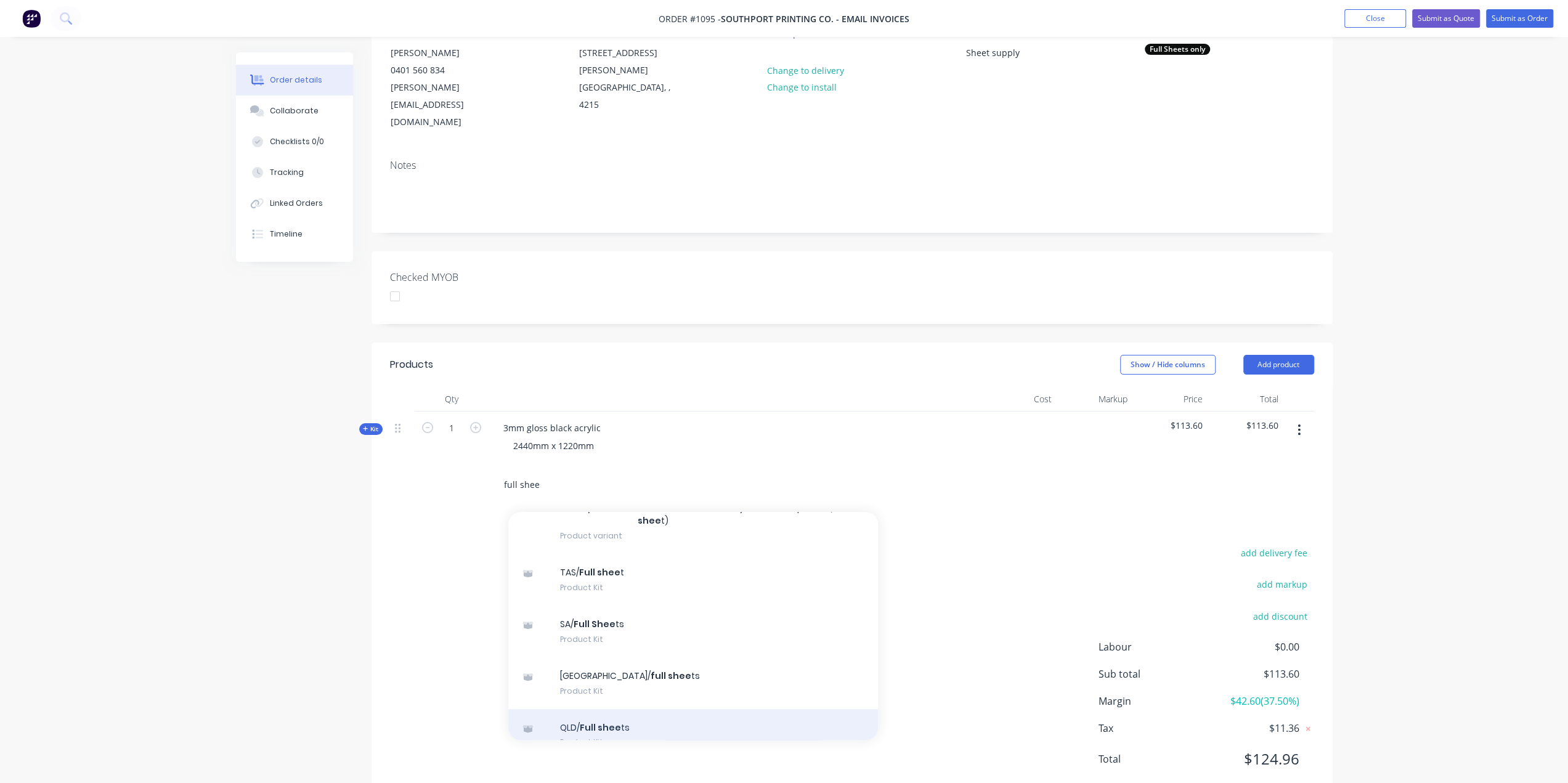
type input "full shee"
click at [648, 710] on div "QLD/ Full shee ts Product Kit" at bounding box center [693, 735] width 369 height 52
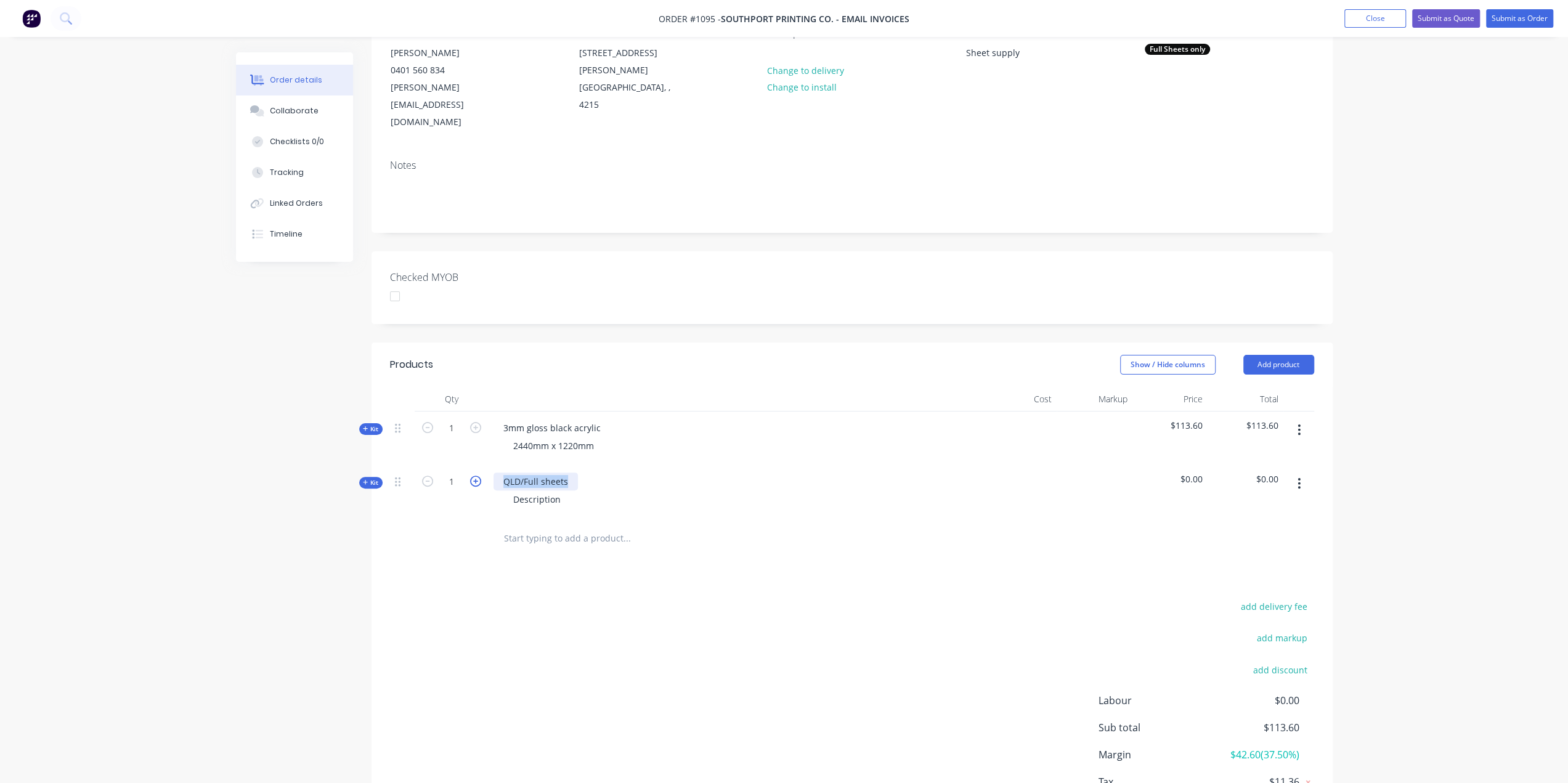
drag, startPoint x: 570, startPoint y: 442, endPoint x: 480, endPoint y: 441, distance: 90.0
click at [483, 465] on div "Kit 1 QLD/Full sheets Description $0.00 $0.00" at bounding box center [851, 492] width 924 height 53
click at [551, 473] on div "10mm gloass white" at bounding box center [543, 481] width 99 height 18
click at [578, 473] on div "10mm gloss white" at bounding box center [540, 481] width 94 height 18
drag, startPoint x: 594, startPoint y: 408, endPoint x: 493, endPoint y: 411, distance: 101.0
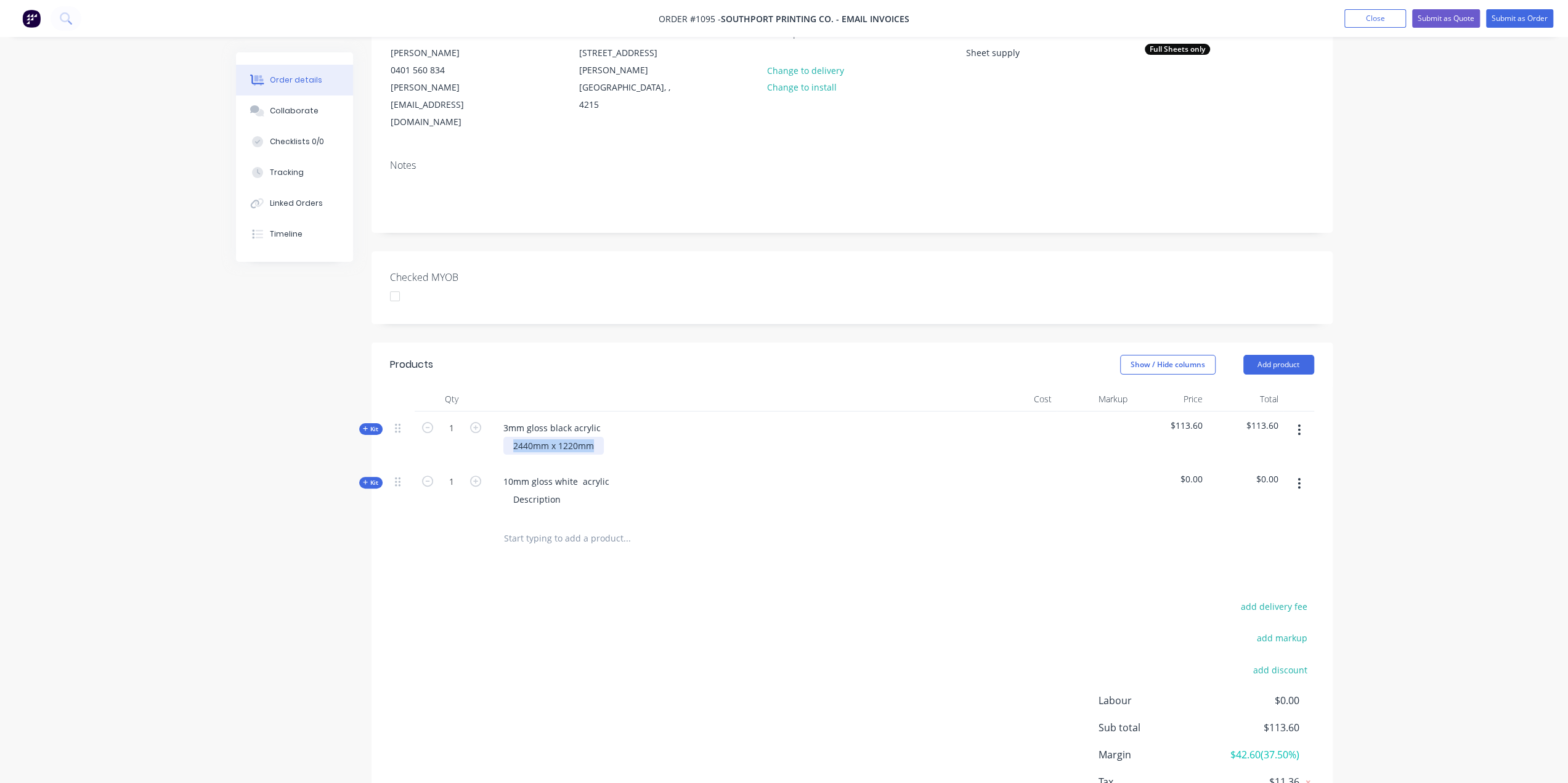
click at [493, 437] on div "2440mm x 1220mm" at bounding box center [735, 445] width 483 height 18
click at [565, 491] on div "Description" at bounding box center [537, 499] width 67 height 18
drag, startPoint x: 565, startPoint y: 464, endPoint x: 467, endPoint y: 458, distance: 98.2
click at [467, 465] on div "Kit 1 10mm gloss white acrylic Description $0.00 $0.00" at bounding box center [851, 492] width 924 height 53
paste div
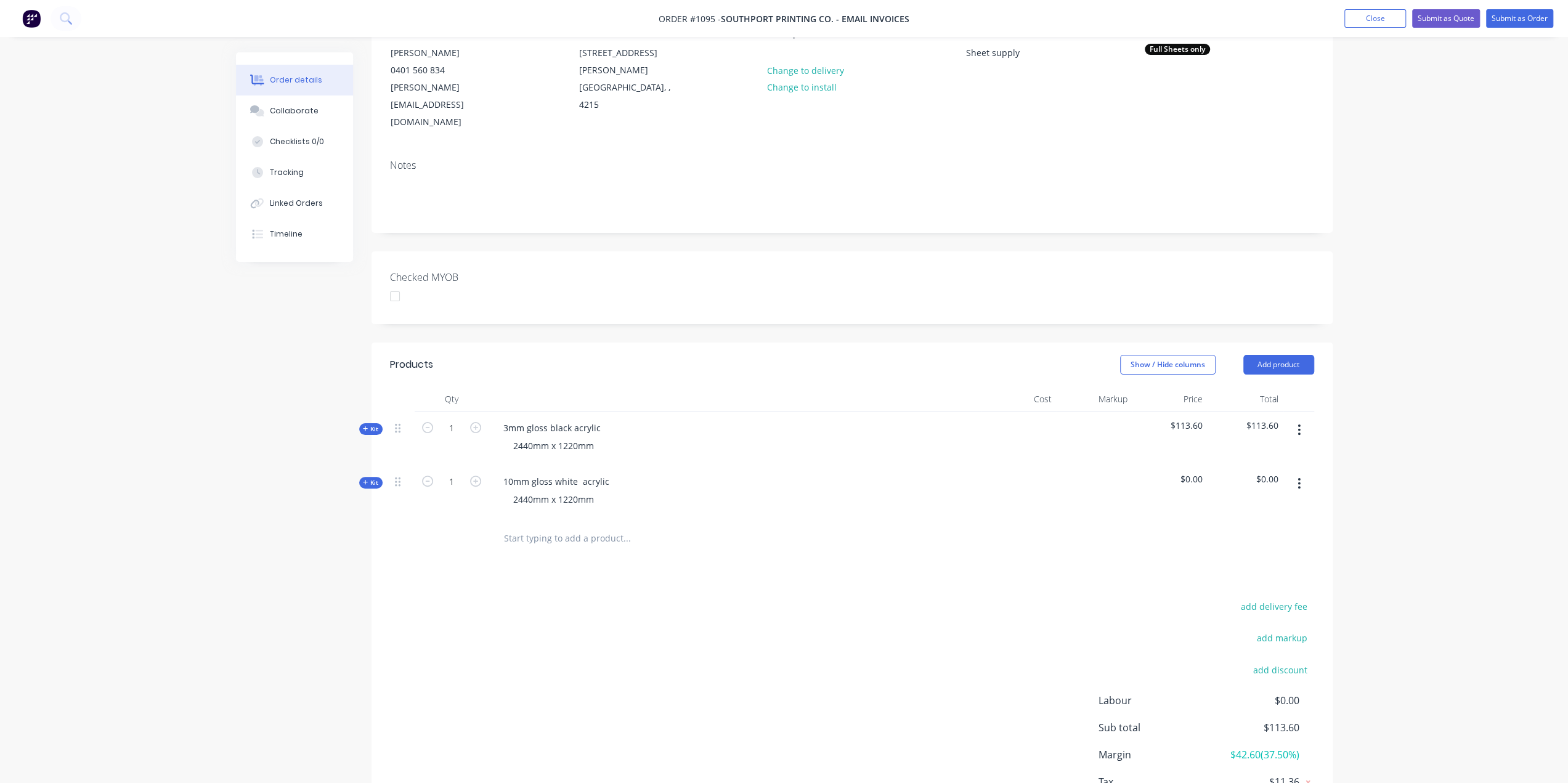
click at [373, 478] on span "Kit" at bounding box center [371, 483] width 16 height 9
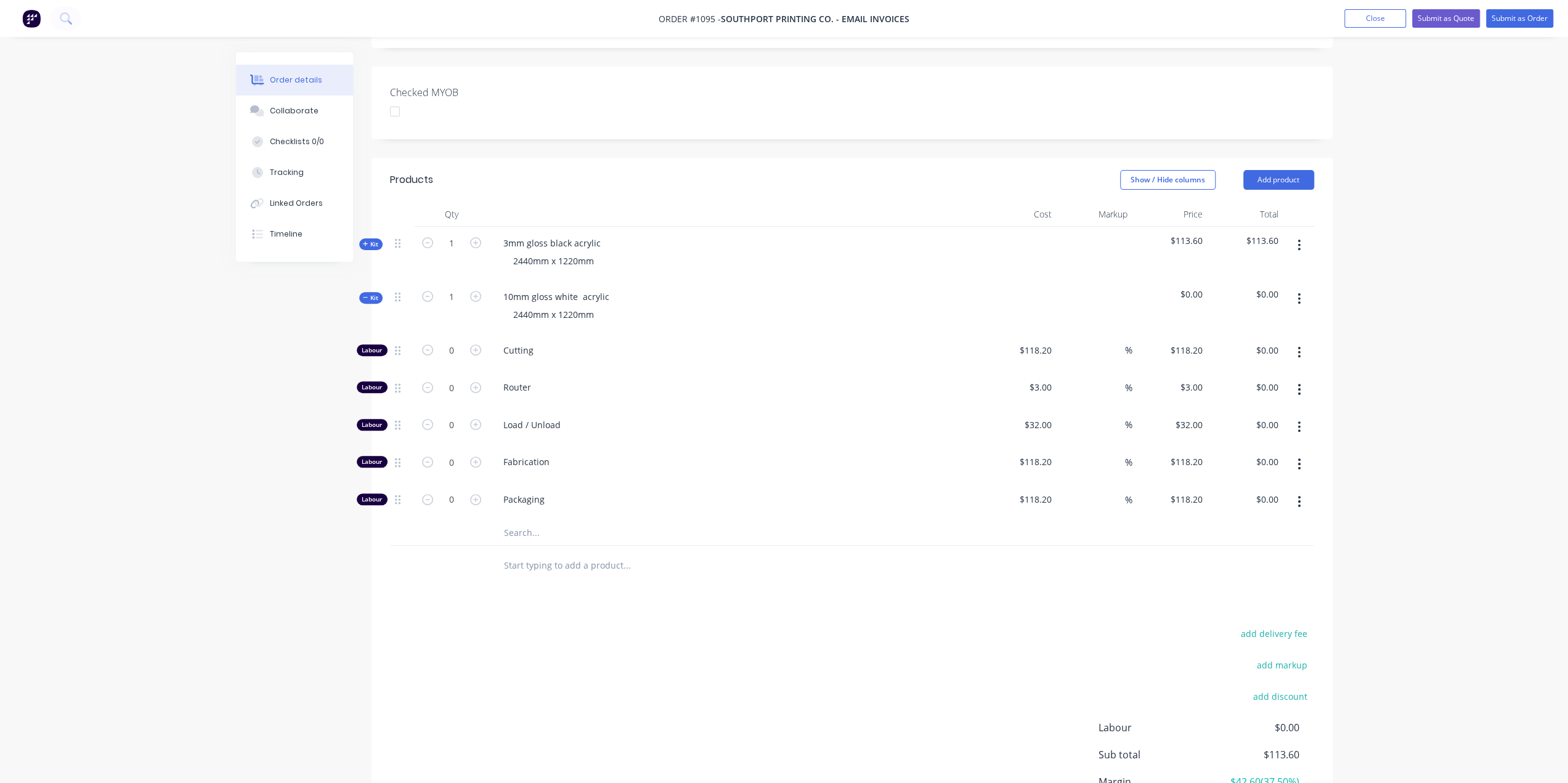
scroll to position [375, 0]
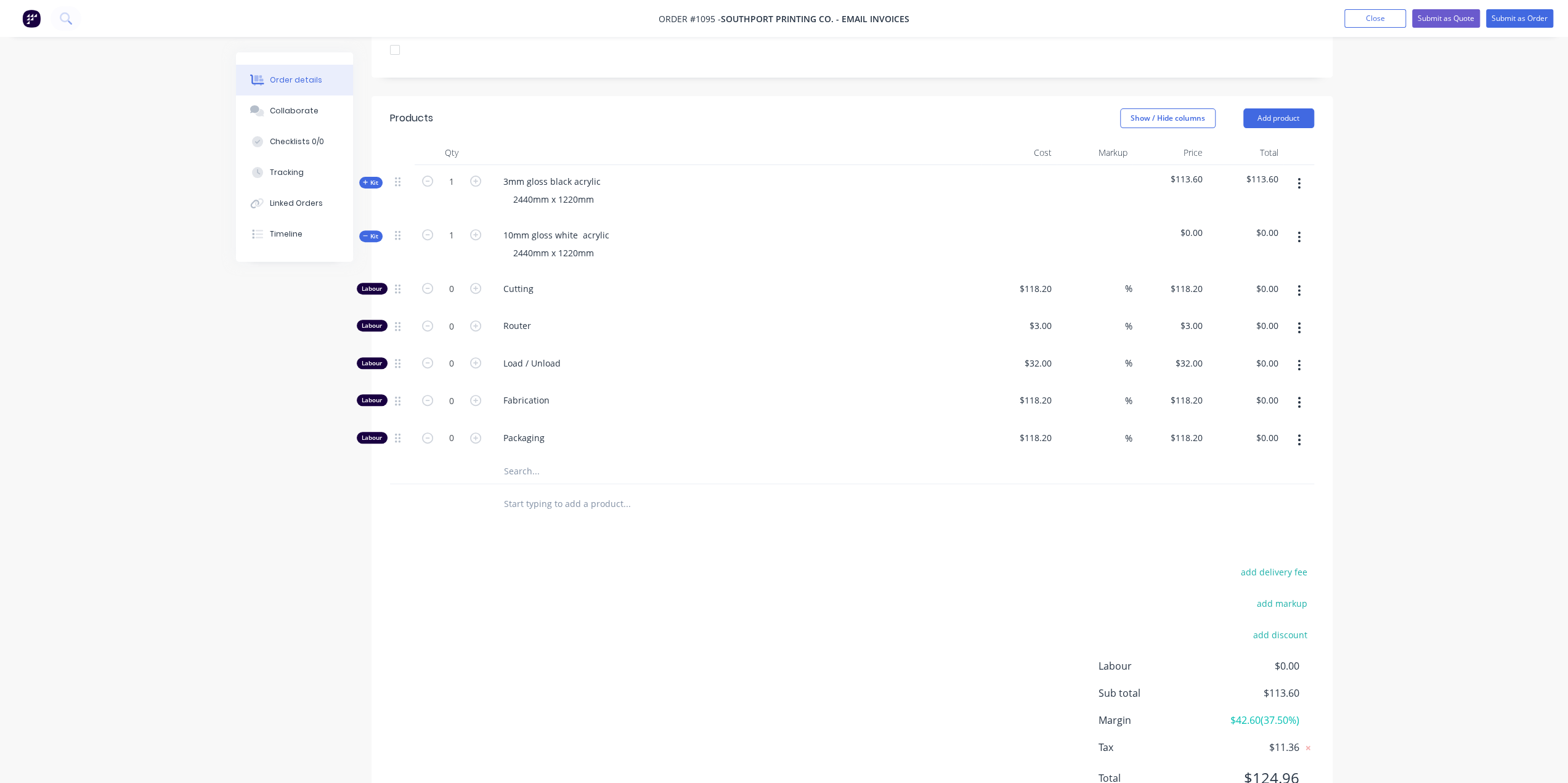
click at [546, 459] on input "text" at bounding box center [627, 471] width 246 height 24
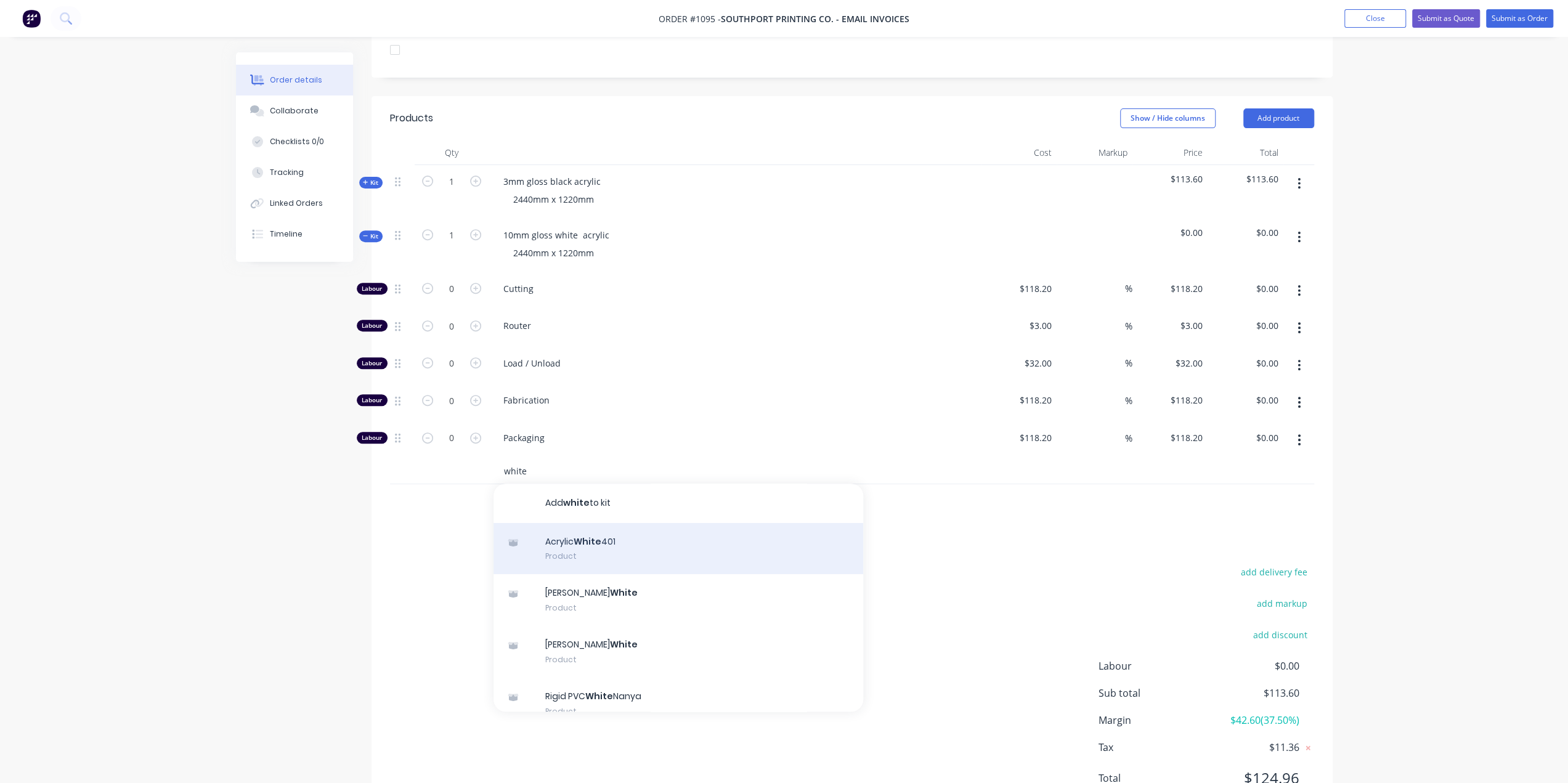
type input "white"
click at [637, 523] on div "Acrylic White 401 Product" at bounding box center [678, 549] width 369 height 52
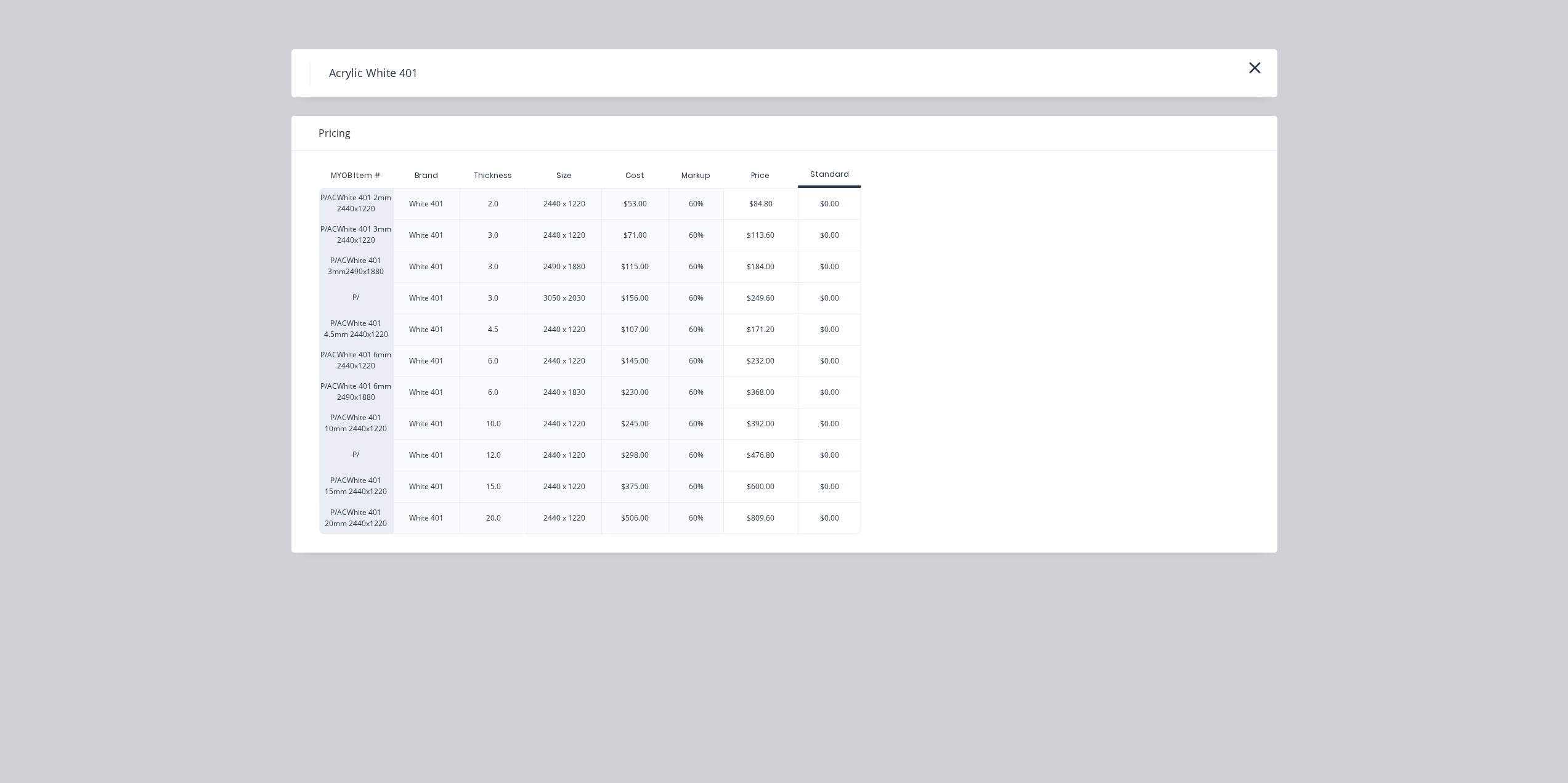
click at [761, 417] on div "$392.00" at bounding box center [761, 424] width 75 height 31
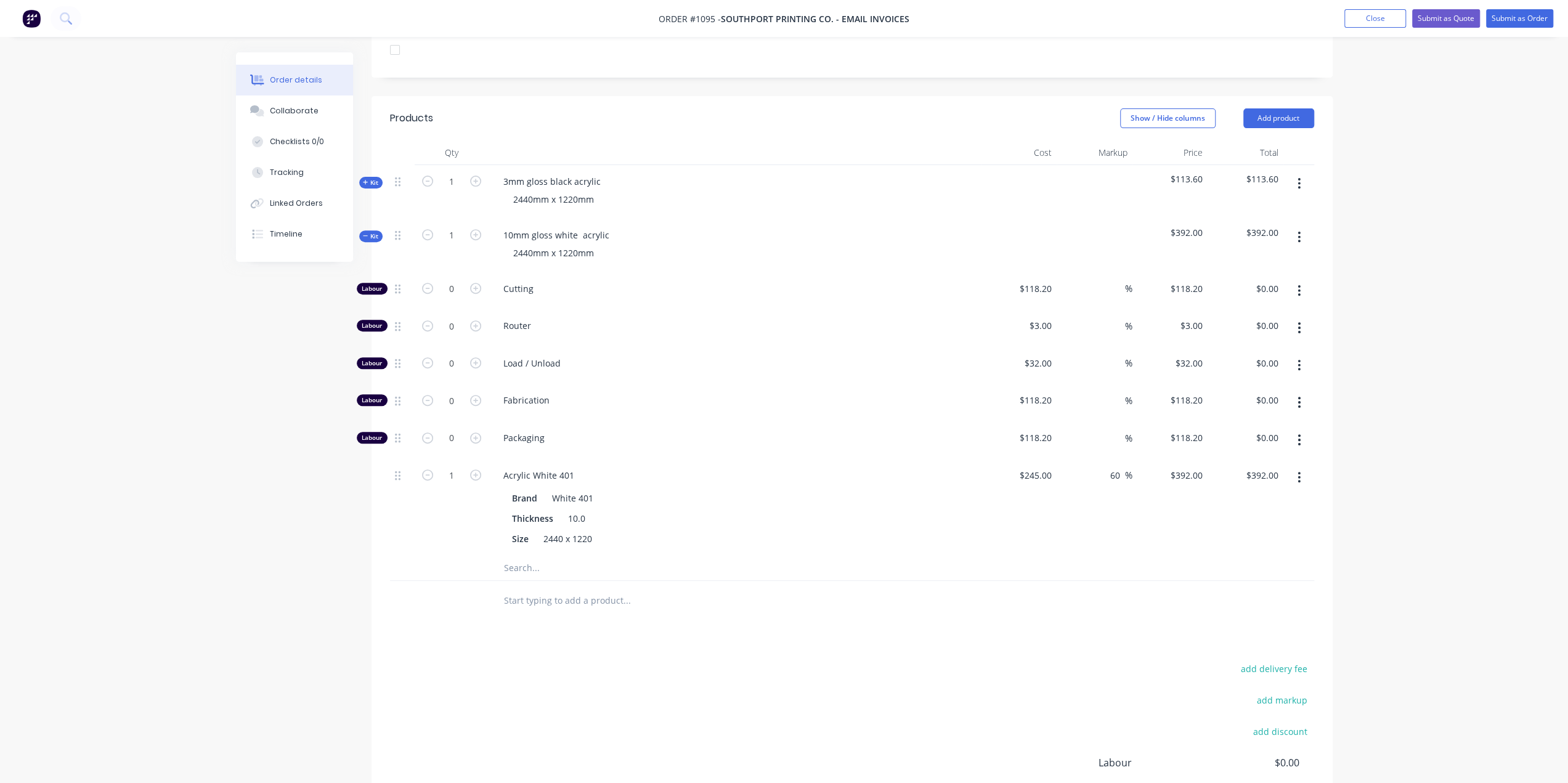
click at [373, 232] on span "Kit" at bounding box center [371, 236] width 16 height 9
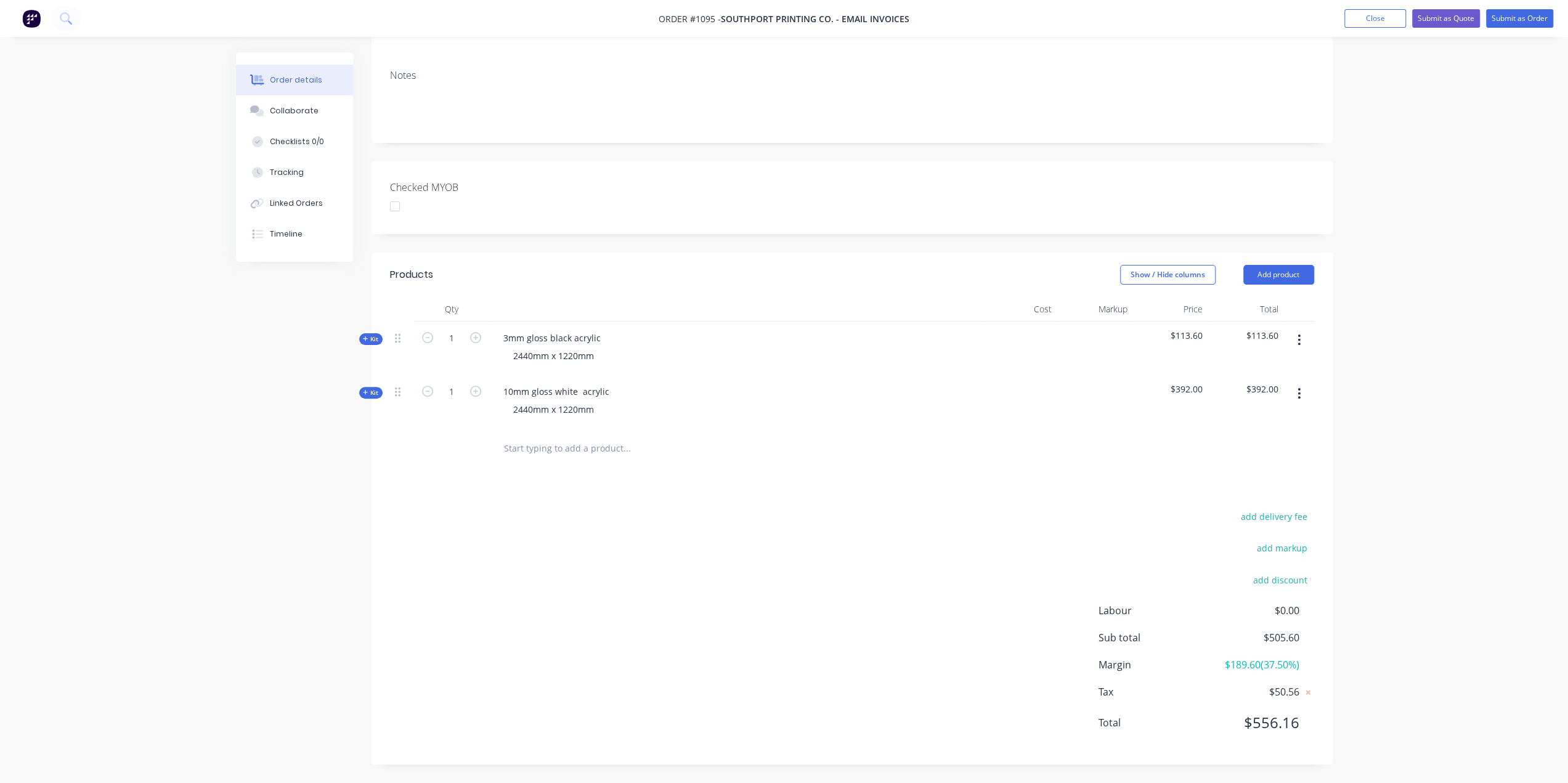
scroll to position [182, 0]
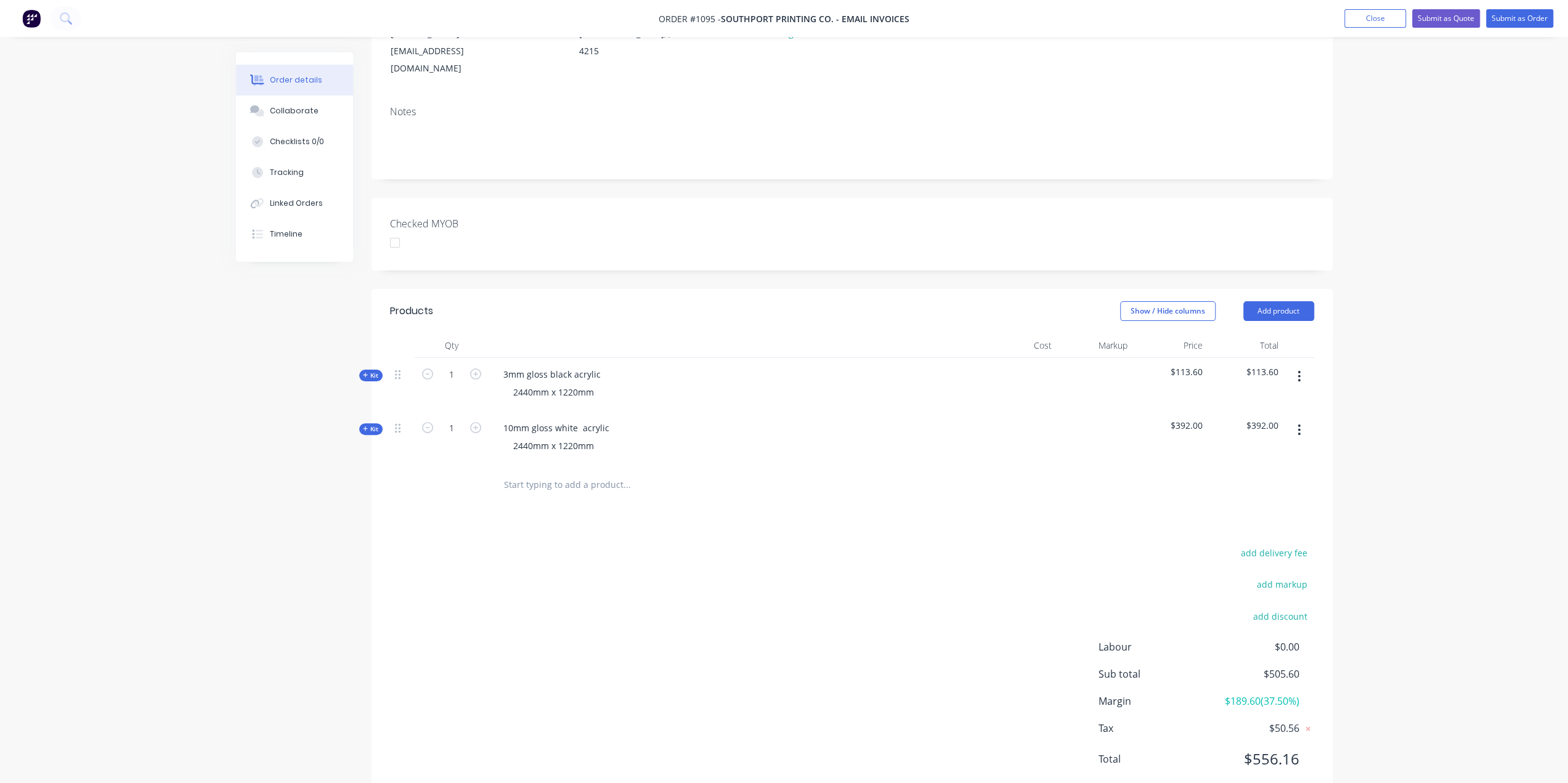
drag, startPoint x: 605, startPoint y: 524, endPoint x: 1022, endPoint y: 494, distance: 418.1
click at [605, 545] on div "add delivery fee add markup add discount Labour $0.00 Sub total $505.60 Margin …" at bounding box center [851, 663] width 924 height 238
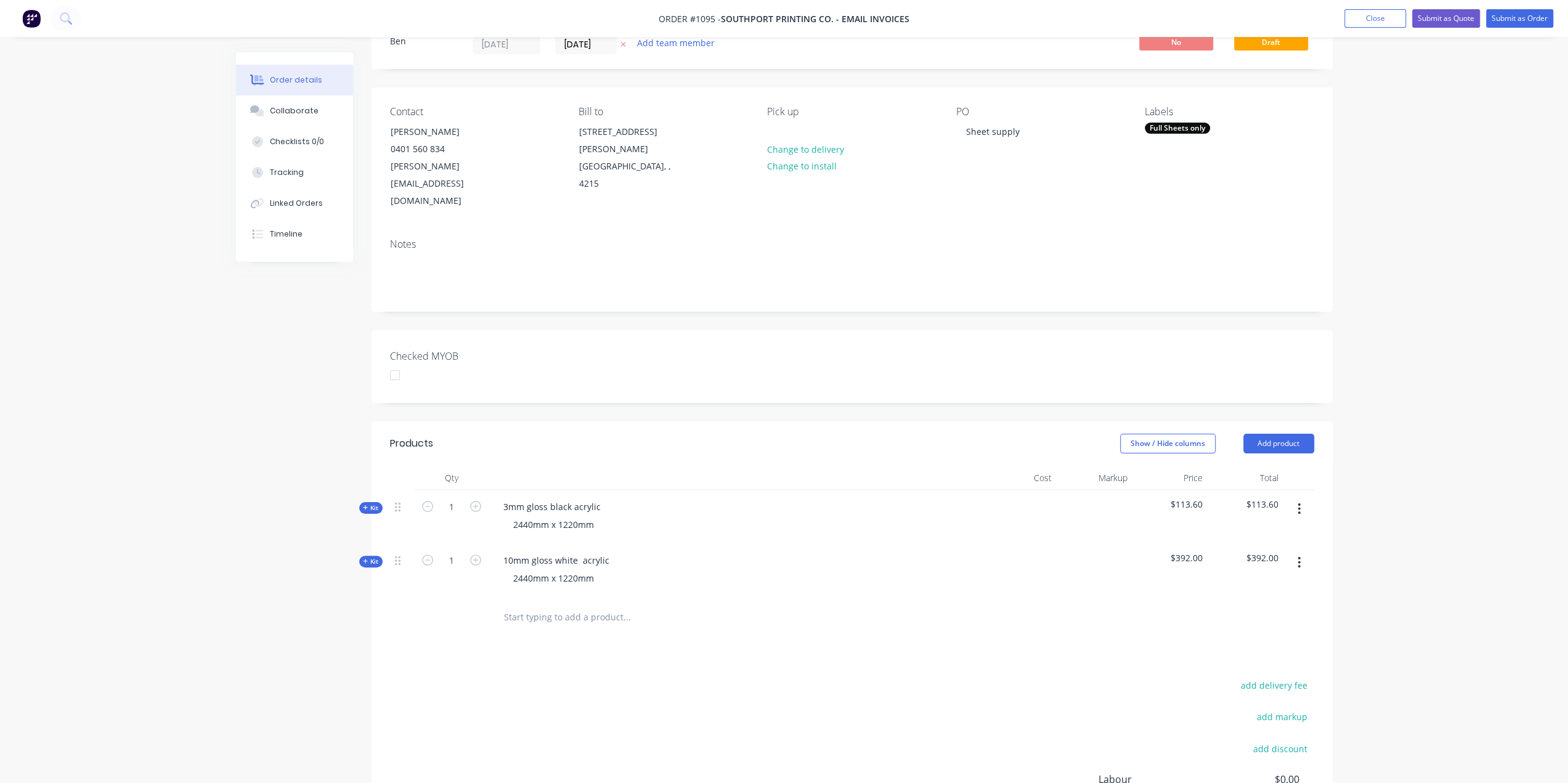
scroll to position [0, 0]
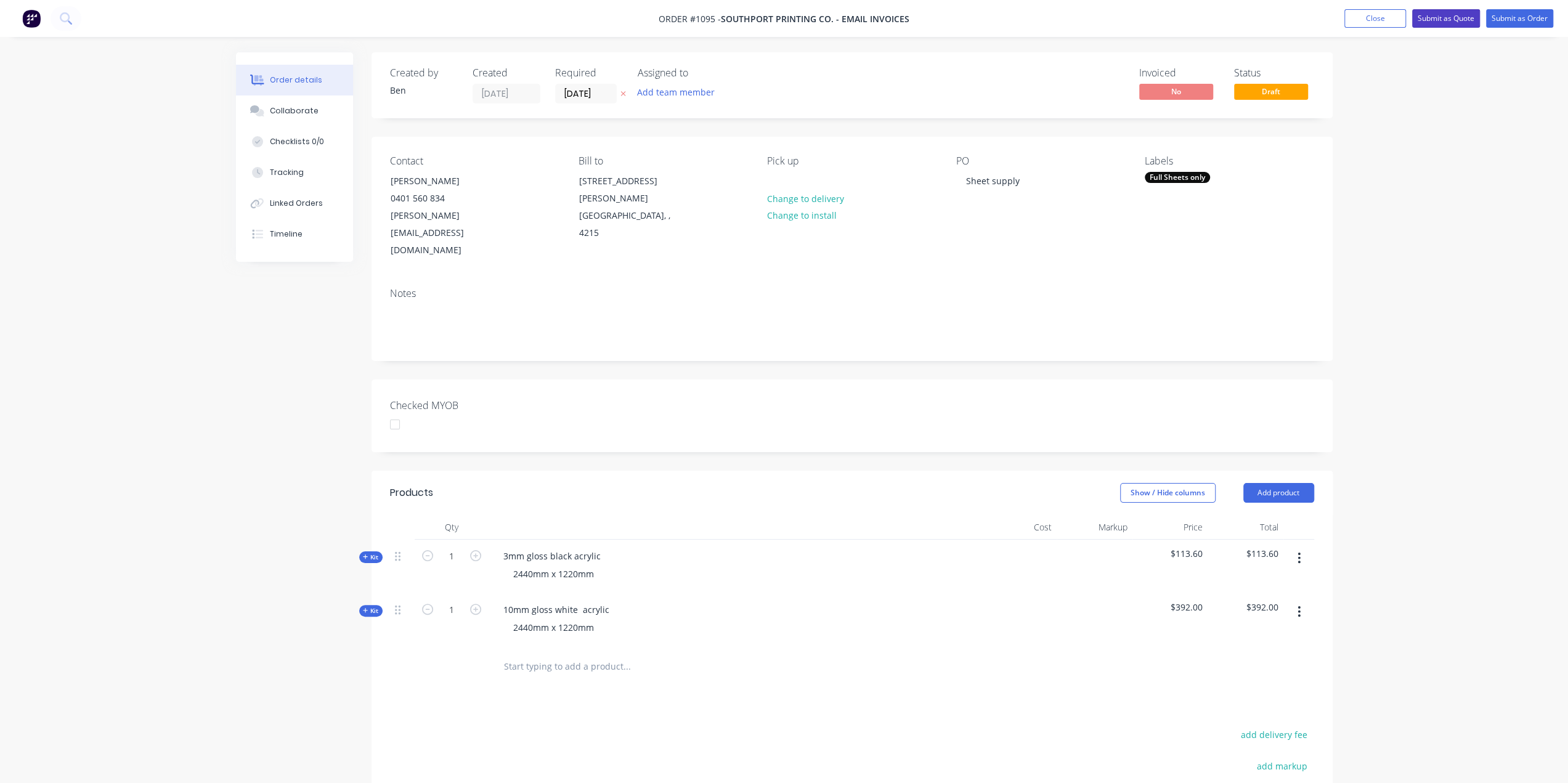
drag, startPoint x: 1442, startPoint y: 16, endPoint x: 1421, endPoint y: 36, distance: 29.0
click at [1442, 15] on button "Submit as Quote" at bounding box center [1446, 19] width 68 height 19
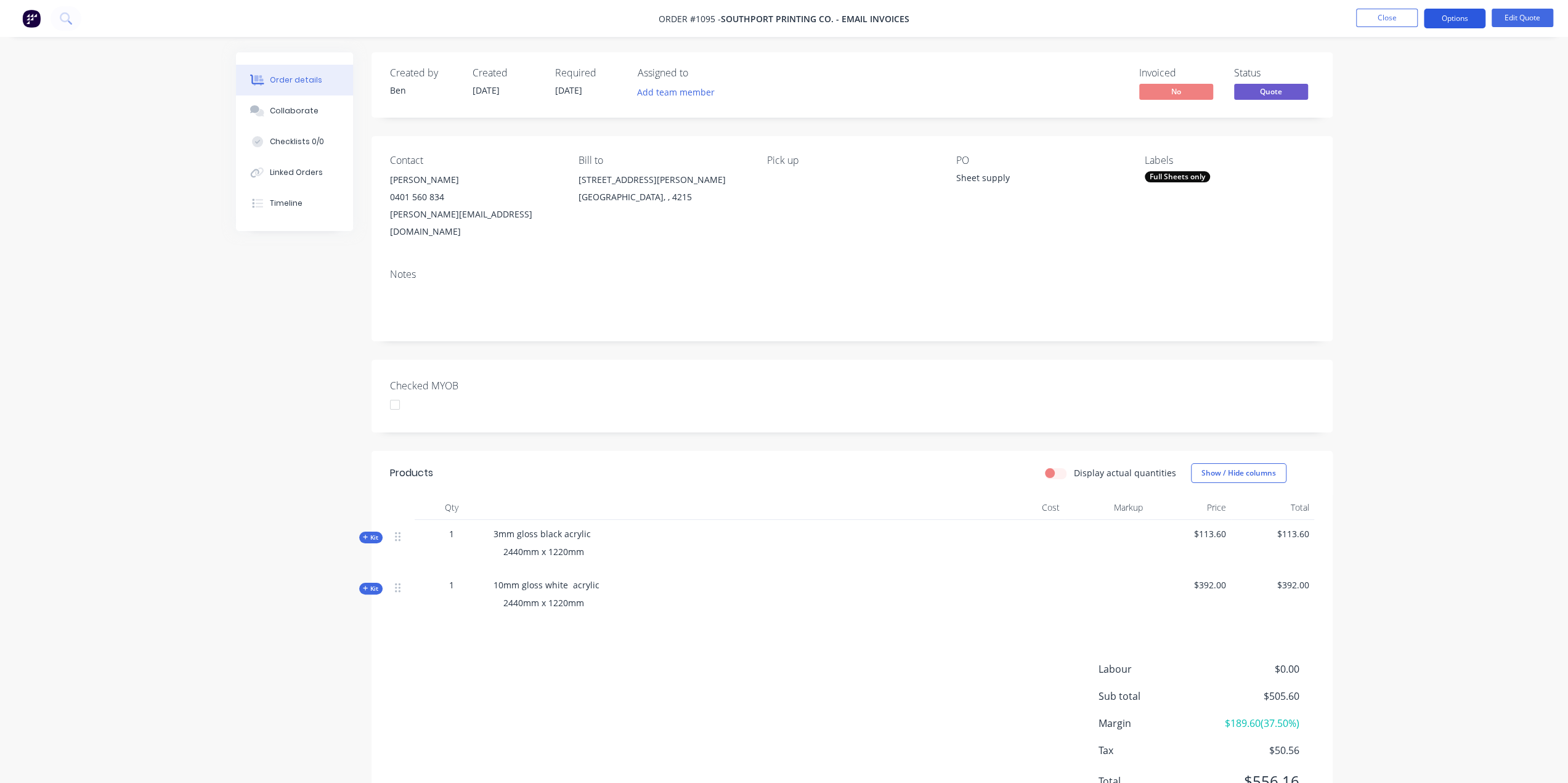
click at [1446, 17] on button "Options" at bounding box center [1455, 18] width 62 height 19
click at [1397, 68] on div "Quote" at bounding box center [1417, 75] width 113 height 18
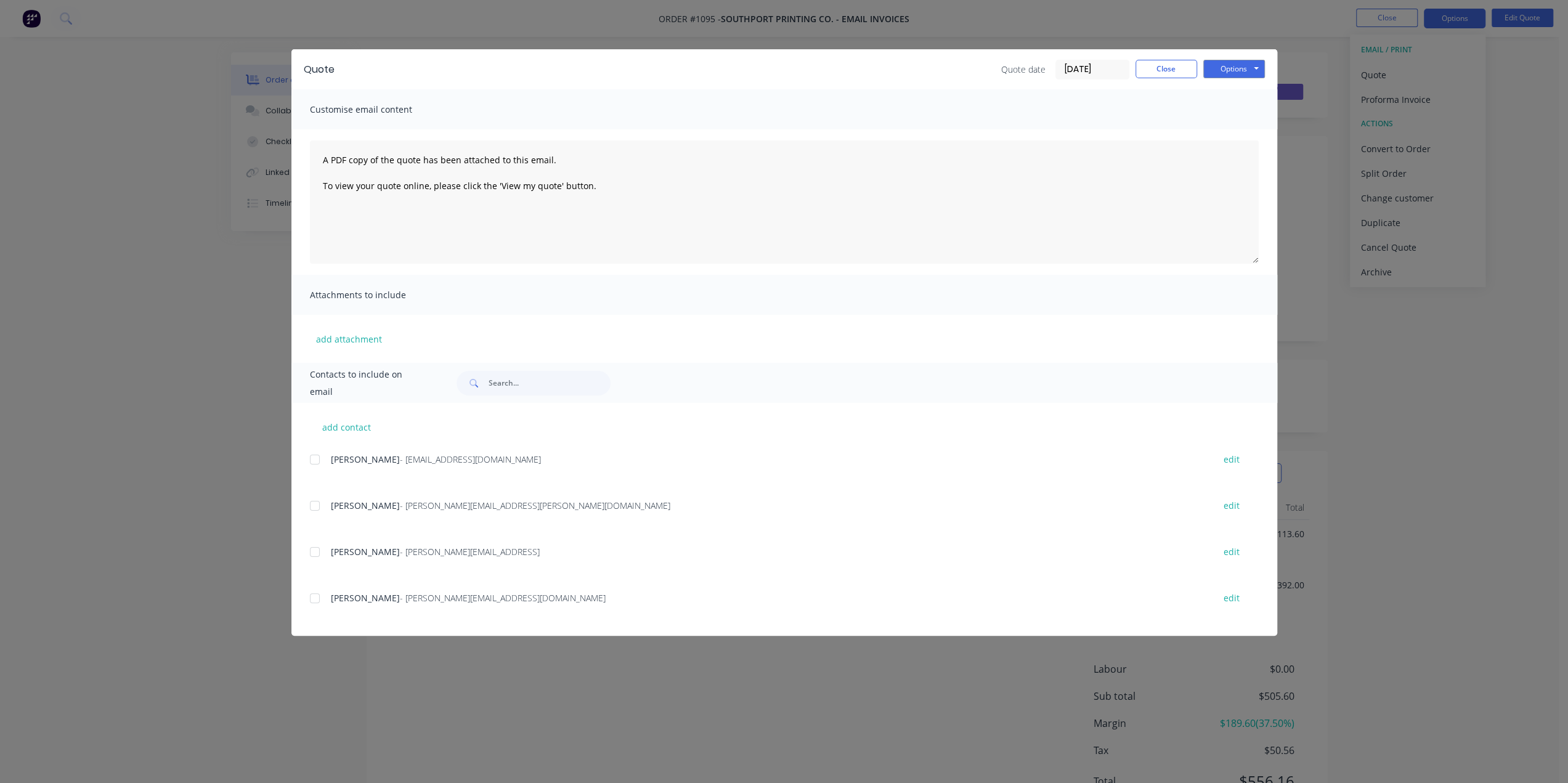
click at [318, 598] on div at bounding box center [315, 599] width 24 height 24
click at [1245, 69] on button "Options" at bounding box center [1235, 69] width 62 height 19
click at [1239, 93] on button "Preview" at bounding box center [1242, 91] width 79 height 20
click at [1238, 71] on button "Options" at bounding box center [1235, 69] width 62 height 19
click at [1246, 127] on button "Email" at bounding box center [1242, 132] width 79 height 20
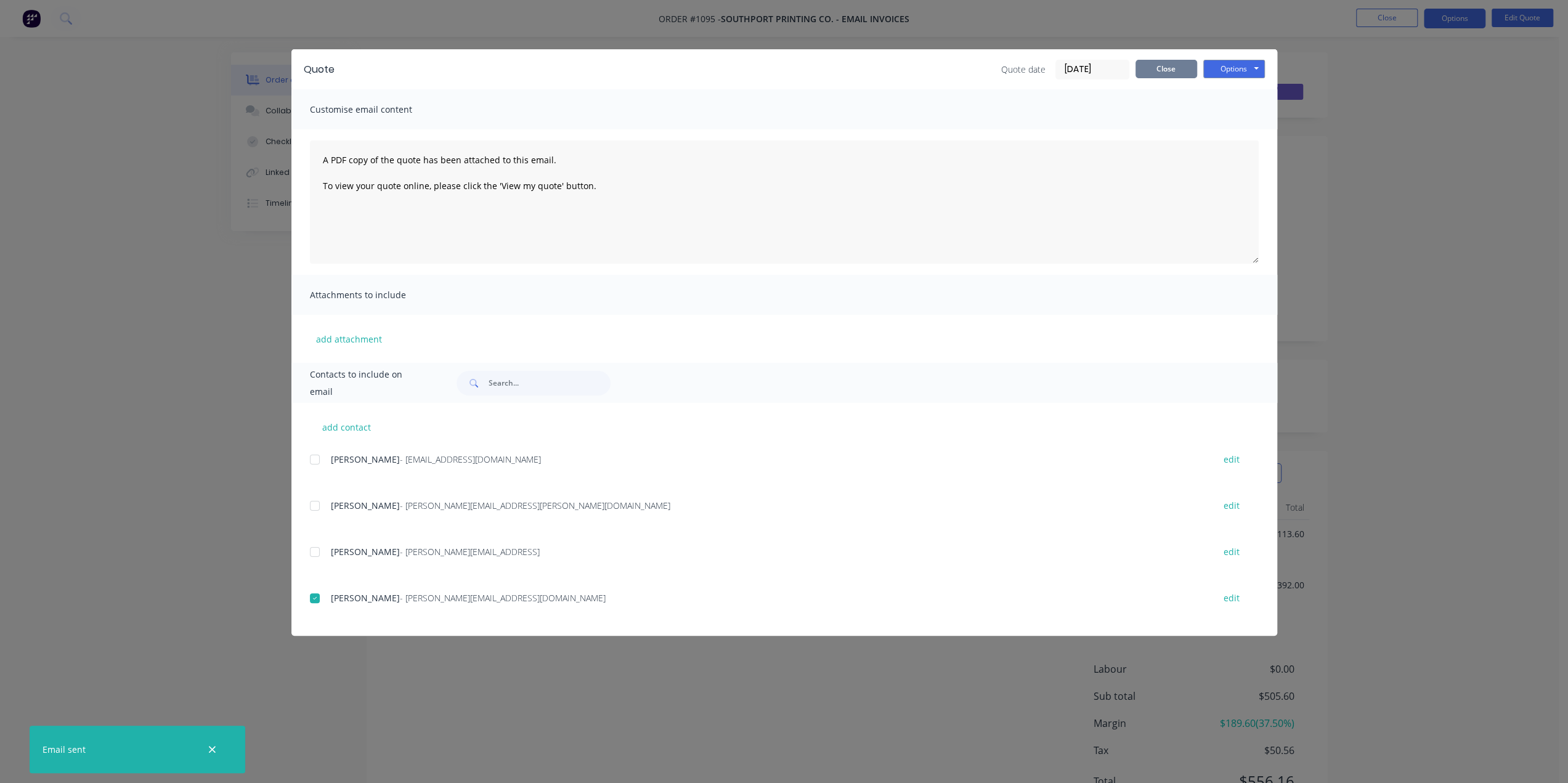
click at [1173, 65] on button "Close" at bounding box center [1167, 69] width 62 height 19
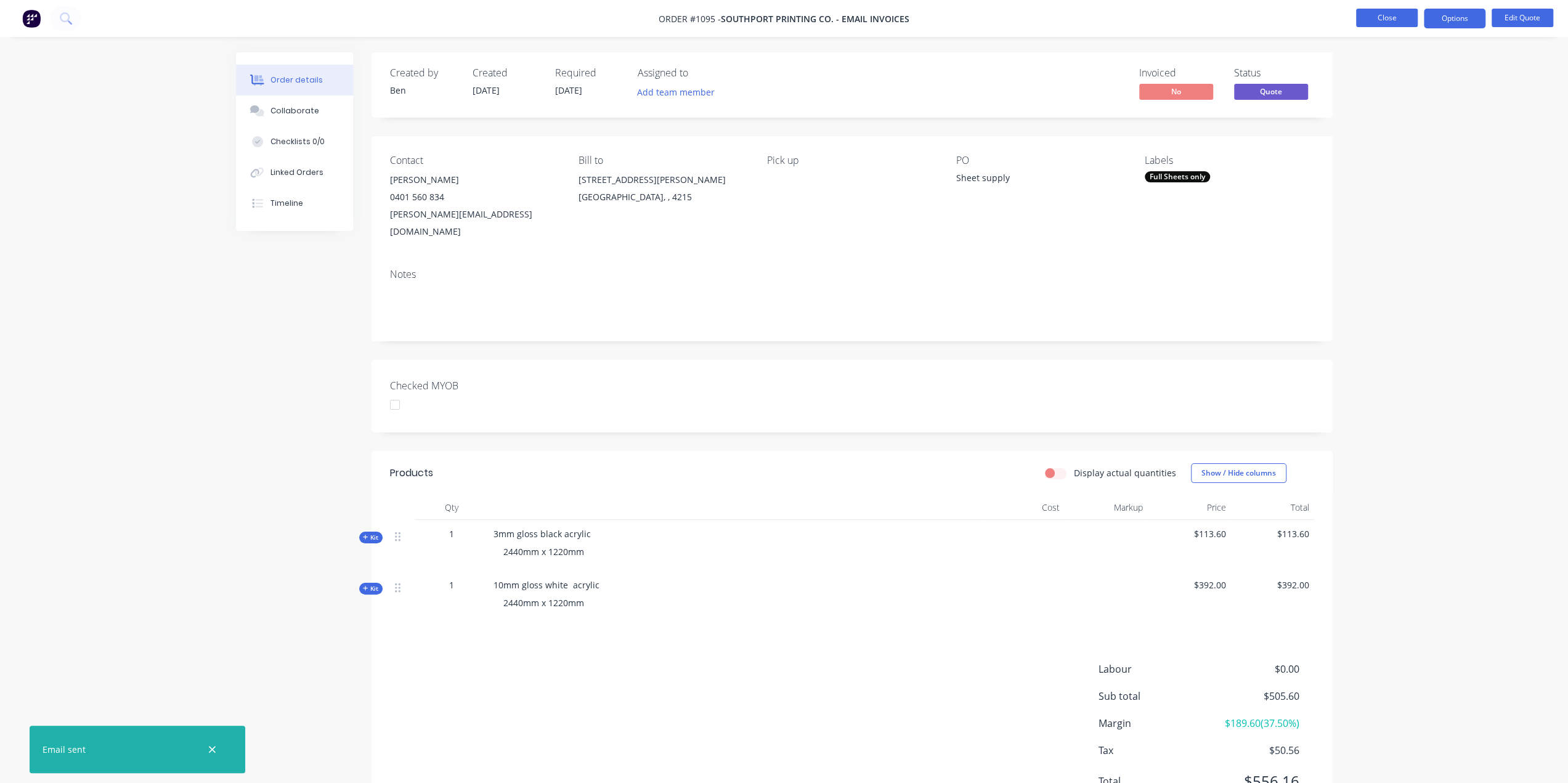
click at [1390, 19] on button "Close" at bounding box center [1387, 18] width 62 height 19
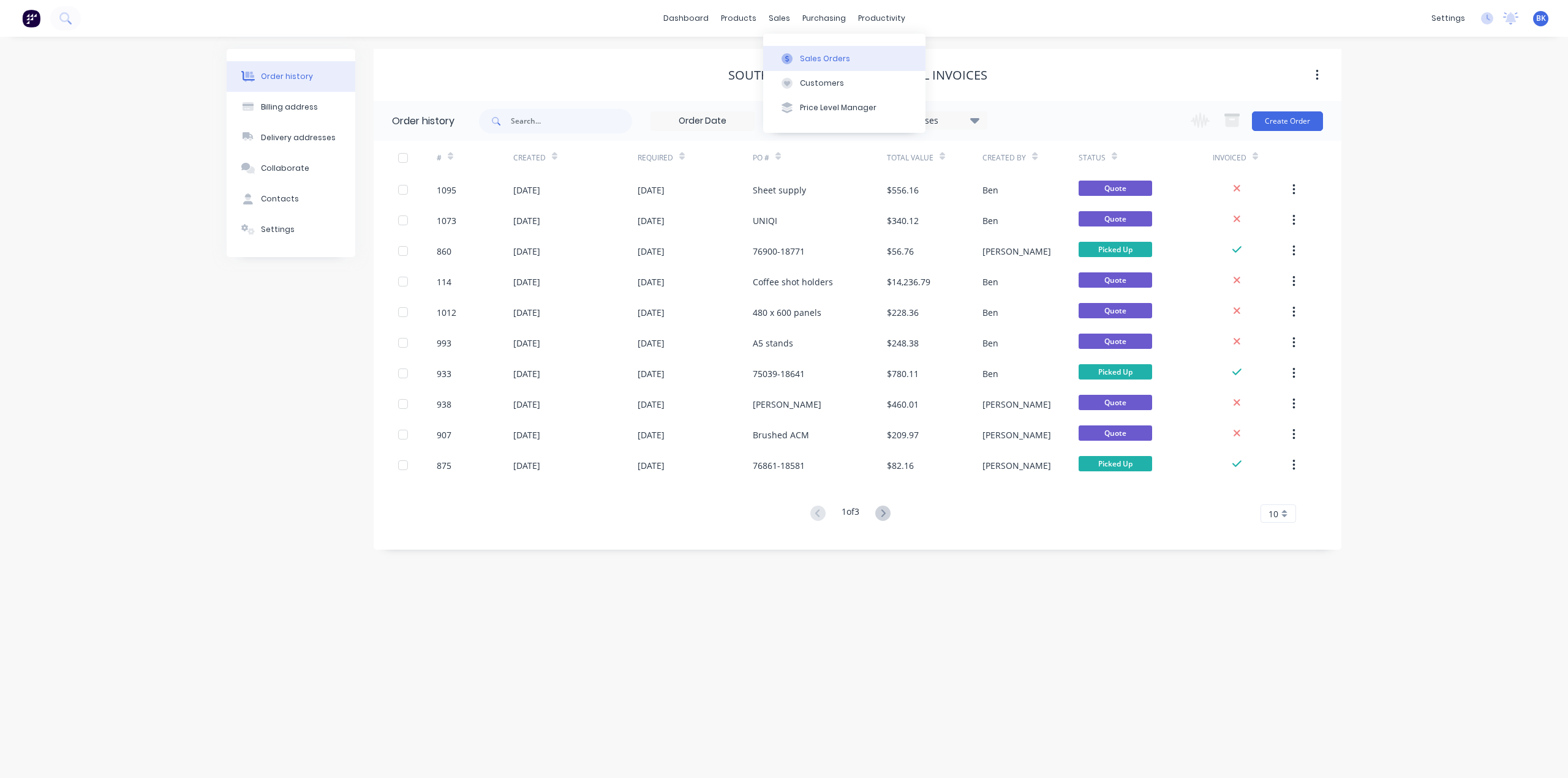
click at [798, 52] on button "Sales Orders" at bounding box center [844, 58] width 163 height 24
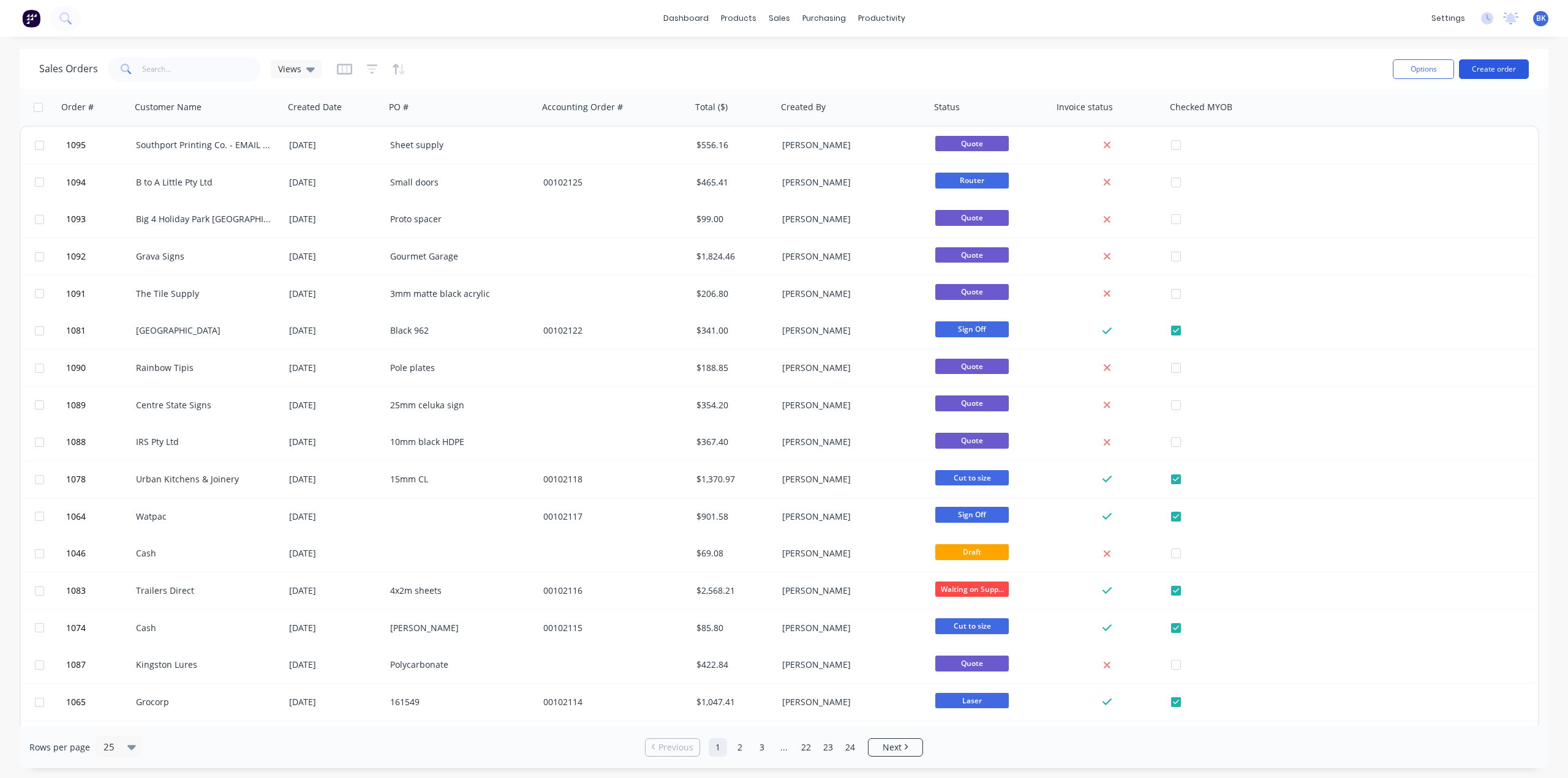
click at [1519, 68] on button "Create order" at bounding box center [1494, 69] width 70 height 19
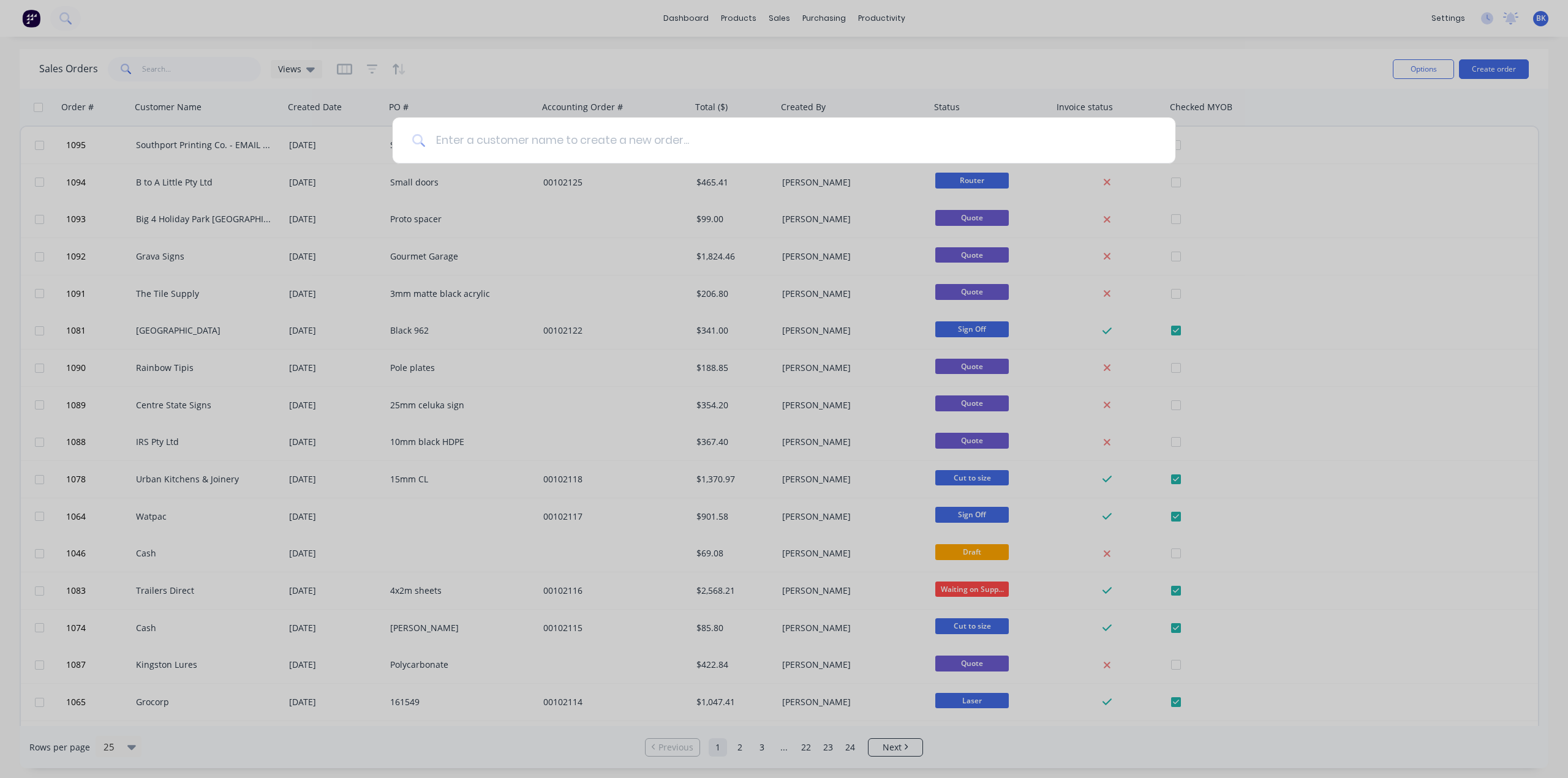
click at [662, 137] on input at bounding box center [791, 140] width 730 height 46
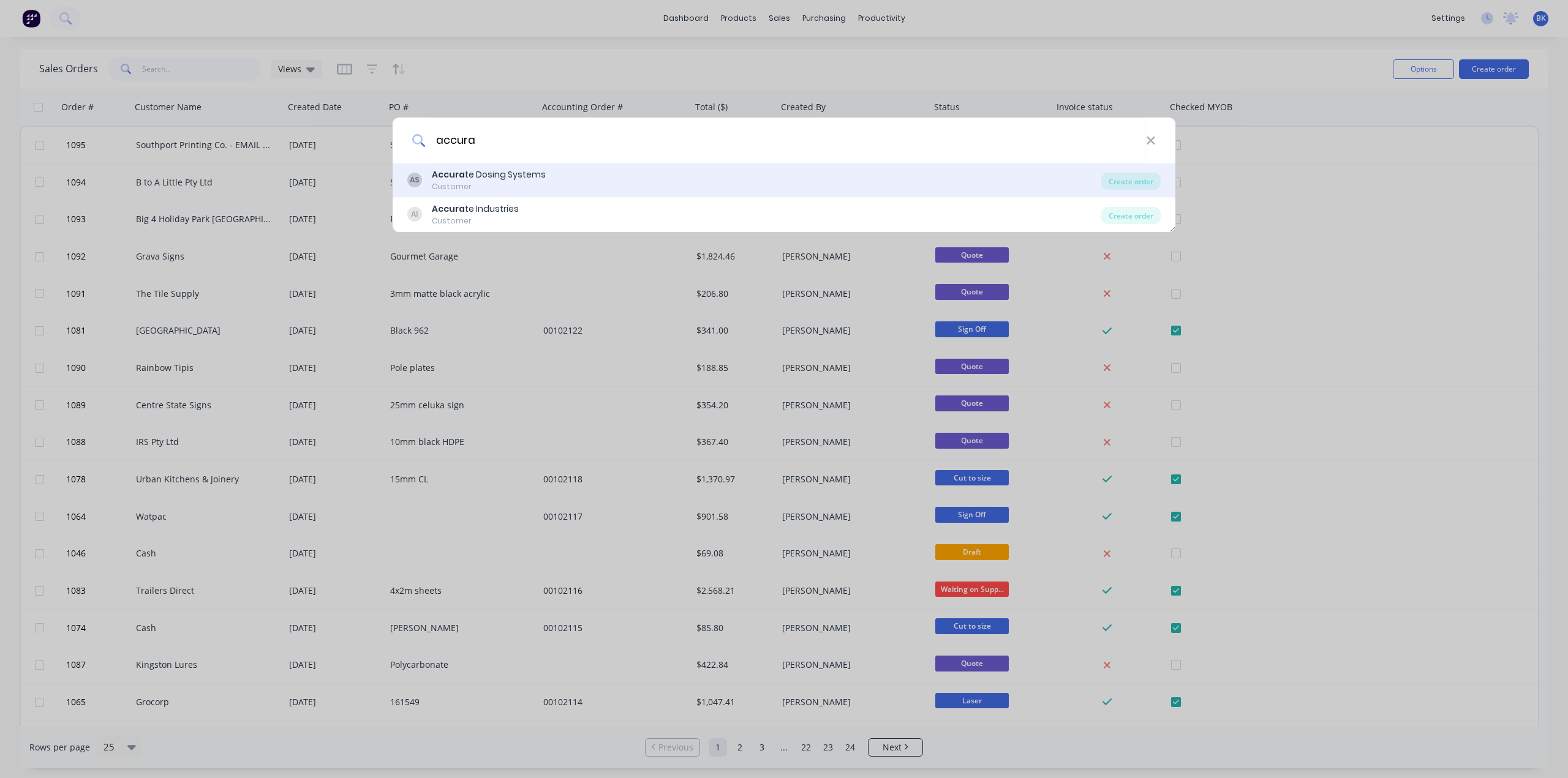
type input "accura"
click at [495, 180] on div "Accura te Dosing Systems Customer" at bounding box center [488, 180] width 114 height 24
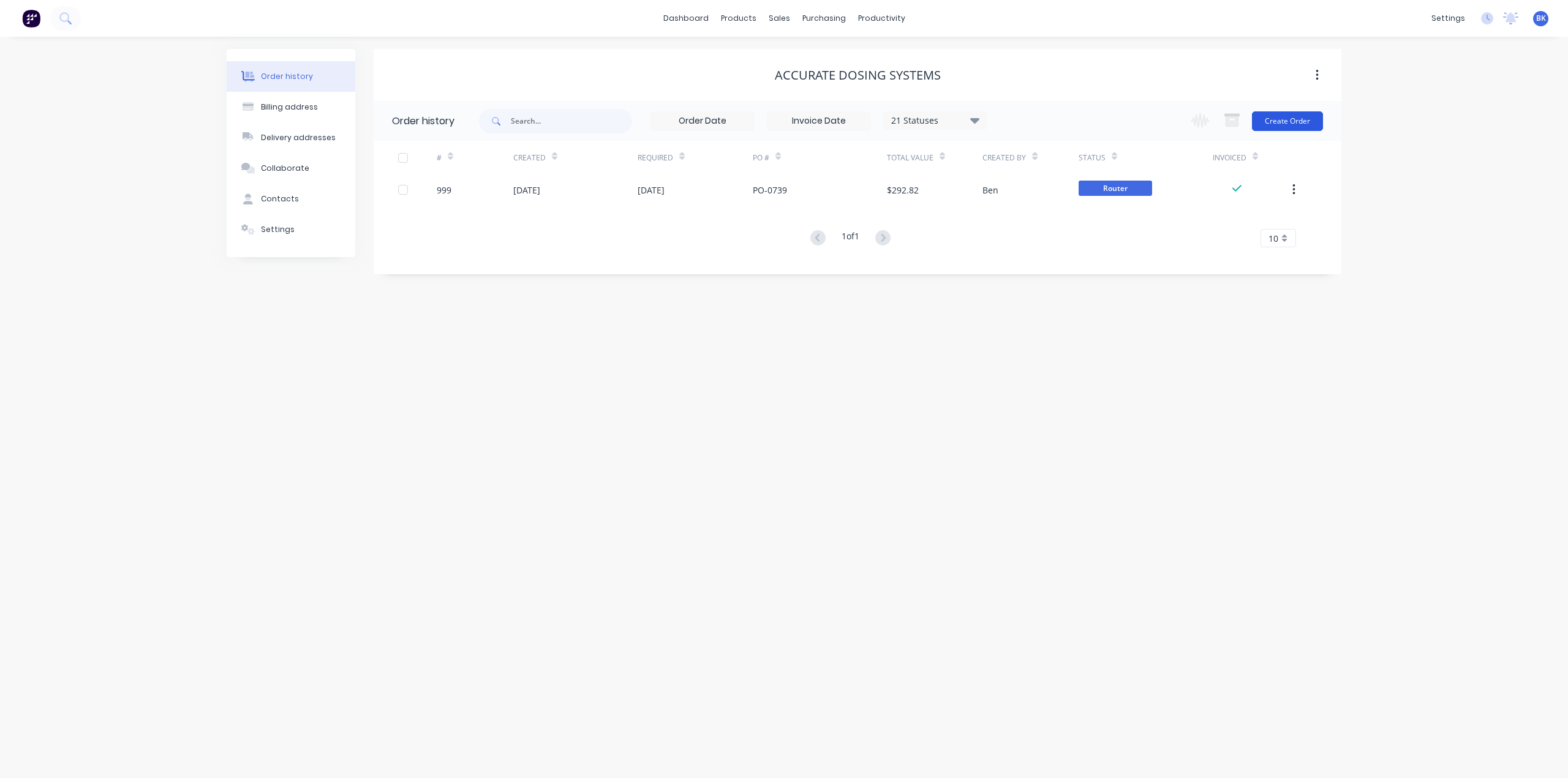
click at [1287, 120] on button "Create Order" at bounding box center [1287, 121] width 71 height 19
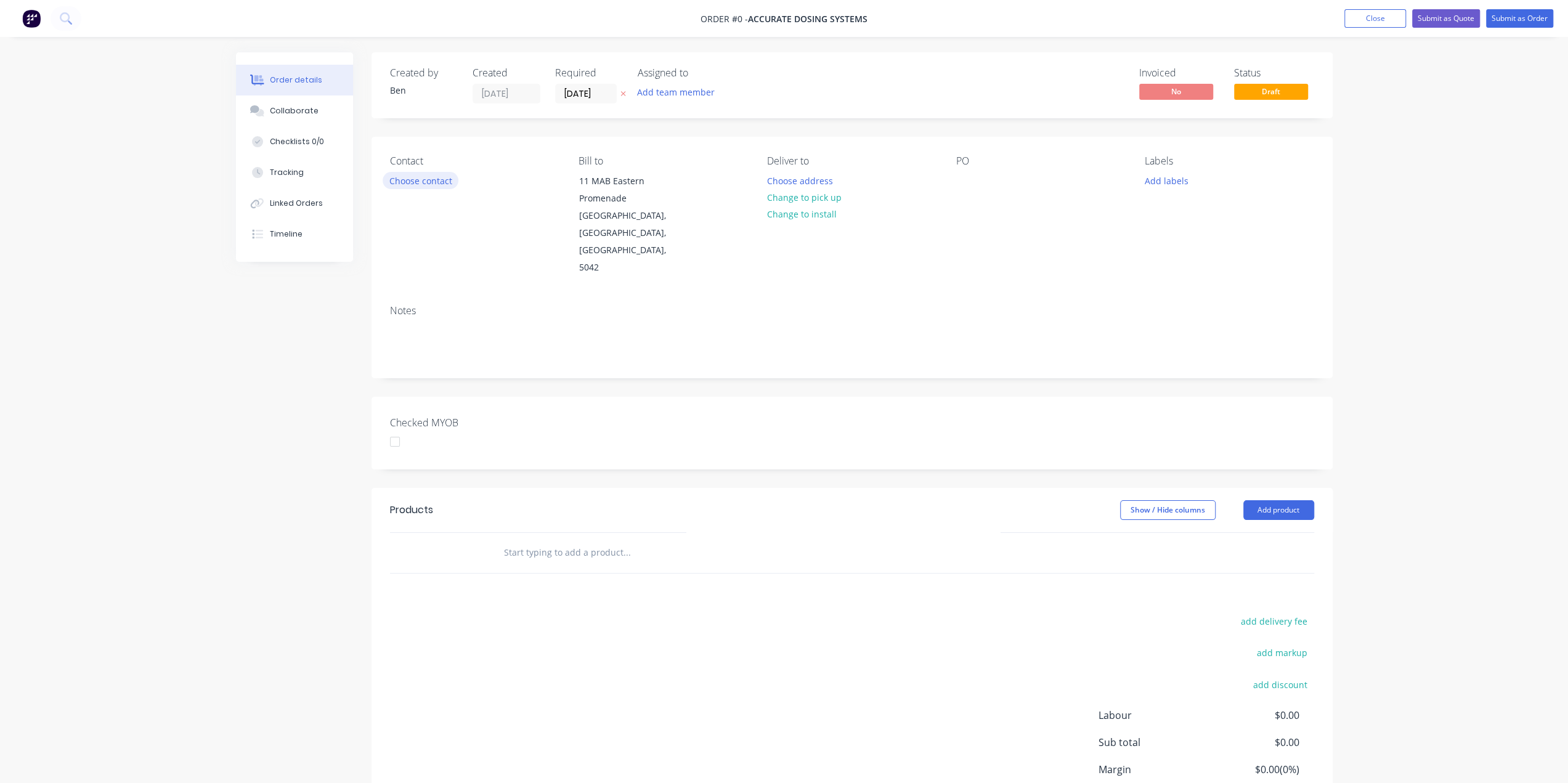
click at [423, 182] on button "Choose contact" at bounding box center [420, 180] width 76 height 17
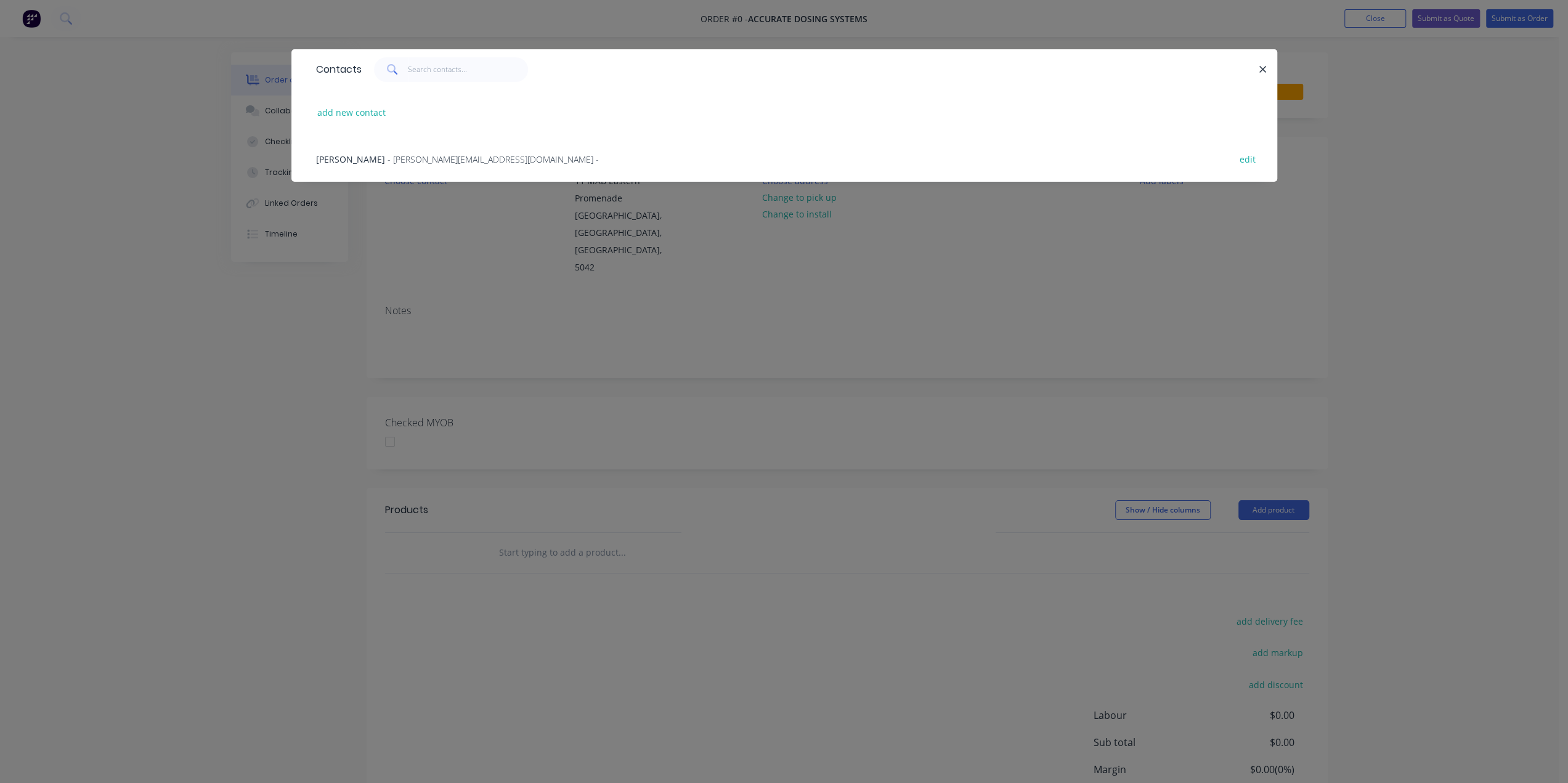
click at [398, 158] on span "- isaacg@accuratedosingsystems.com.au -" at bounding box center [493, 159] width 211 height 12
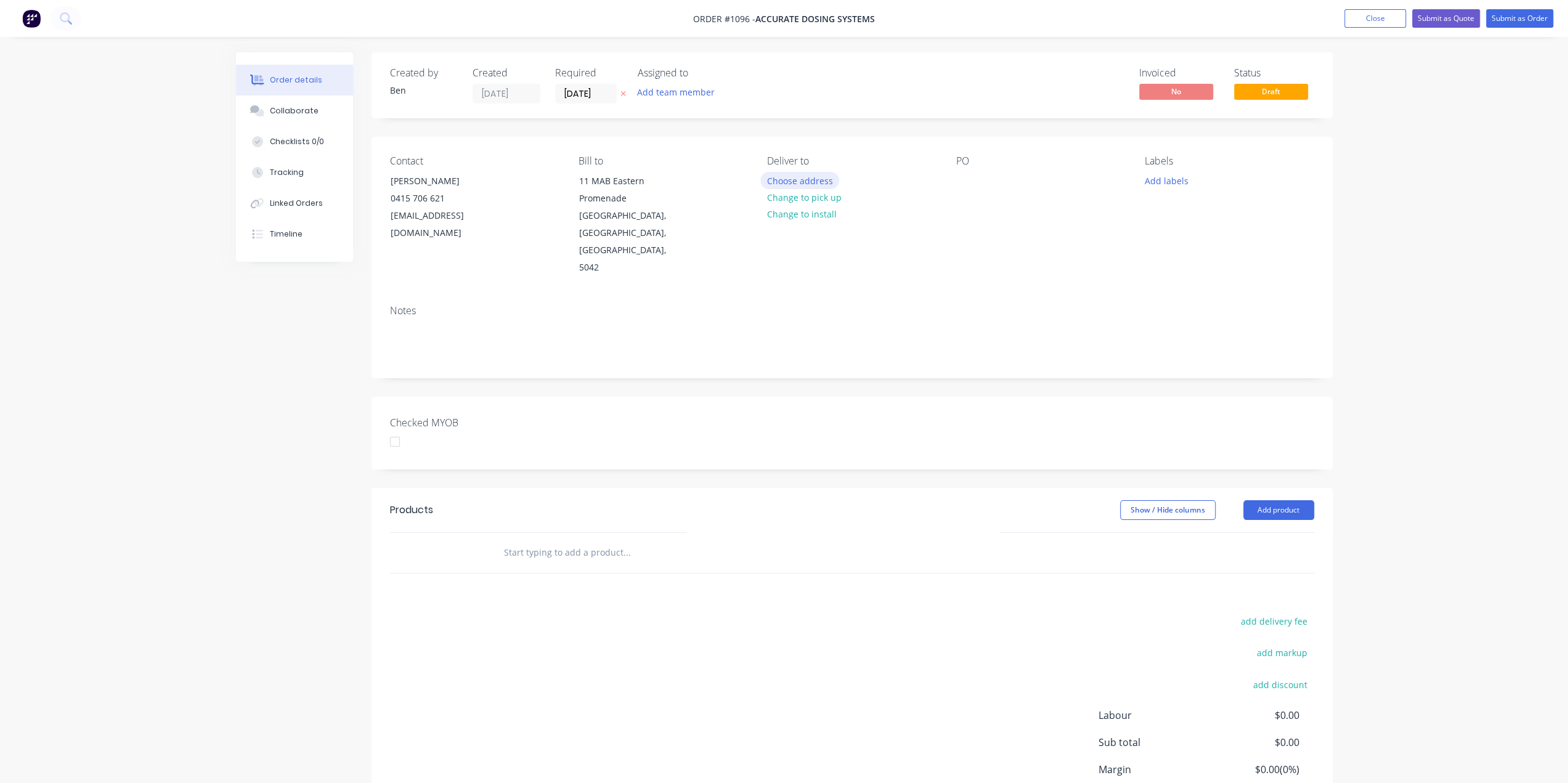
click at [792, 181] on button "Choose address" at bounding box center [799, 180] width 79 height 17
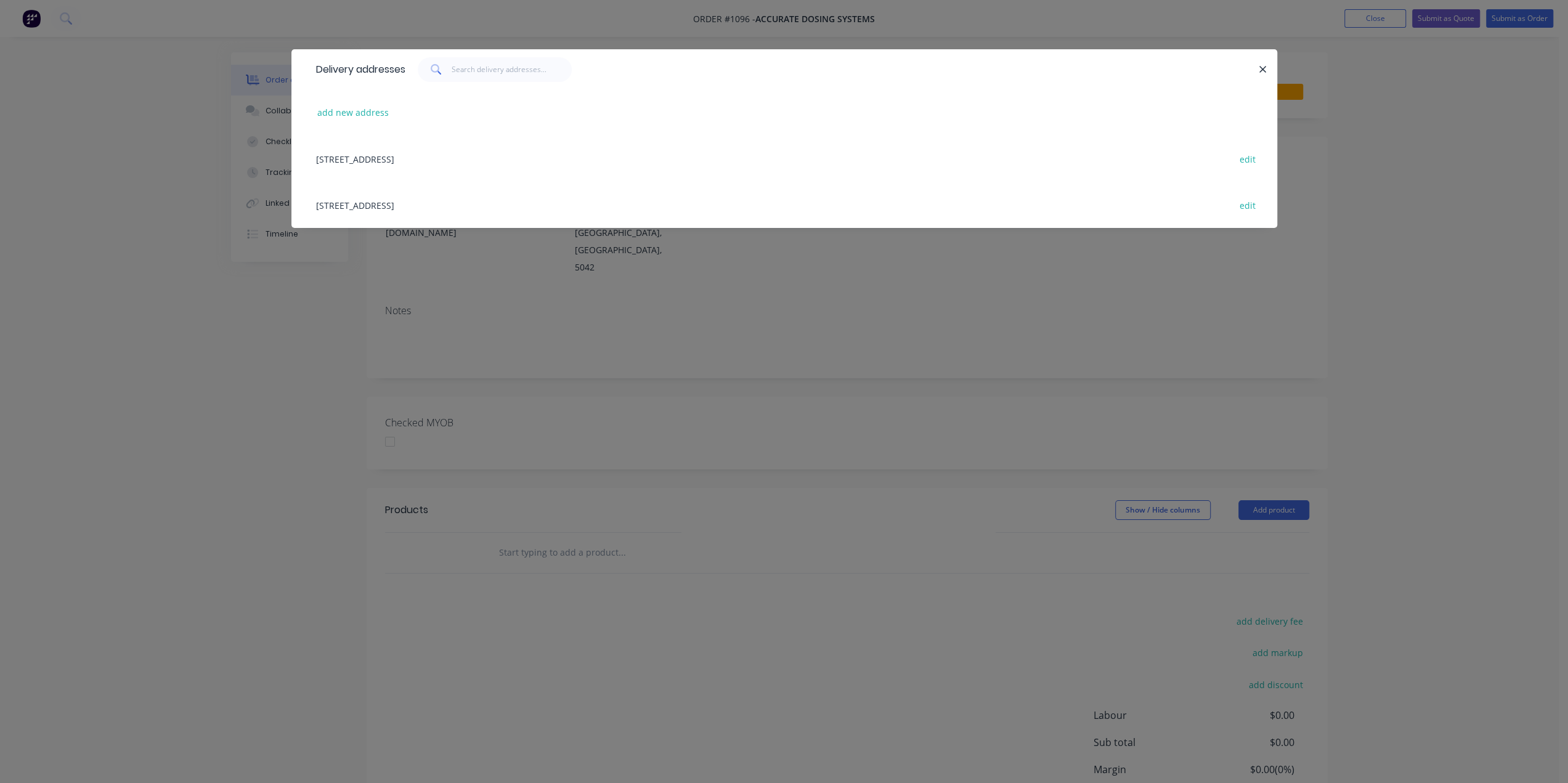
click at [469, 158] on div "11 MAB Eastern Promenade , Tonsley, South Australia, Australia, 5042 edit" at bounding box center [784, 158] width 949 height 46
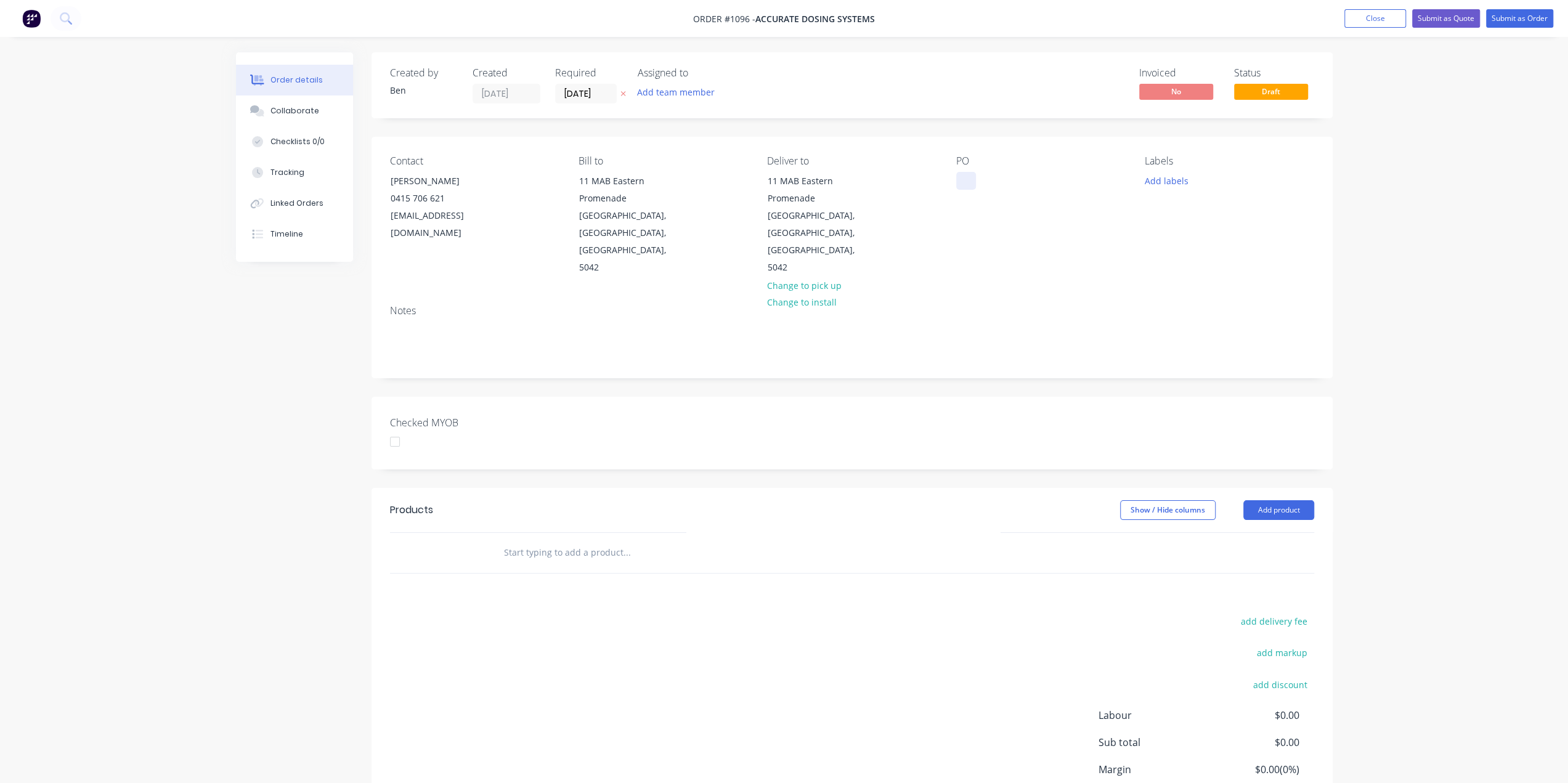
click at [974, 176] on div at bounding box center [966, 181] width 19 height 18
click at [1151, 185] on button "Add labels" at bounding box center [1166, 180] width 57 height 17
click at [1206, 317] on div "Router" at bounding box center [1196, 316] width 35 height 14
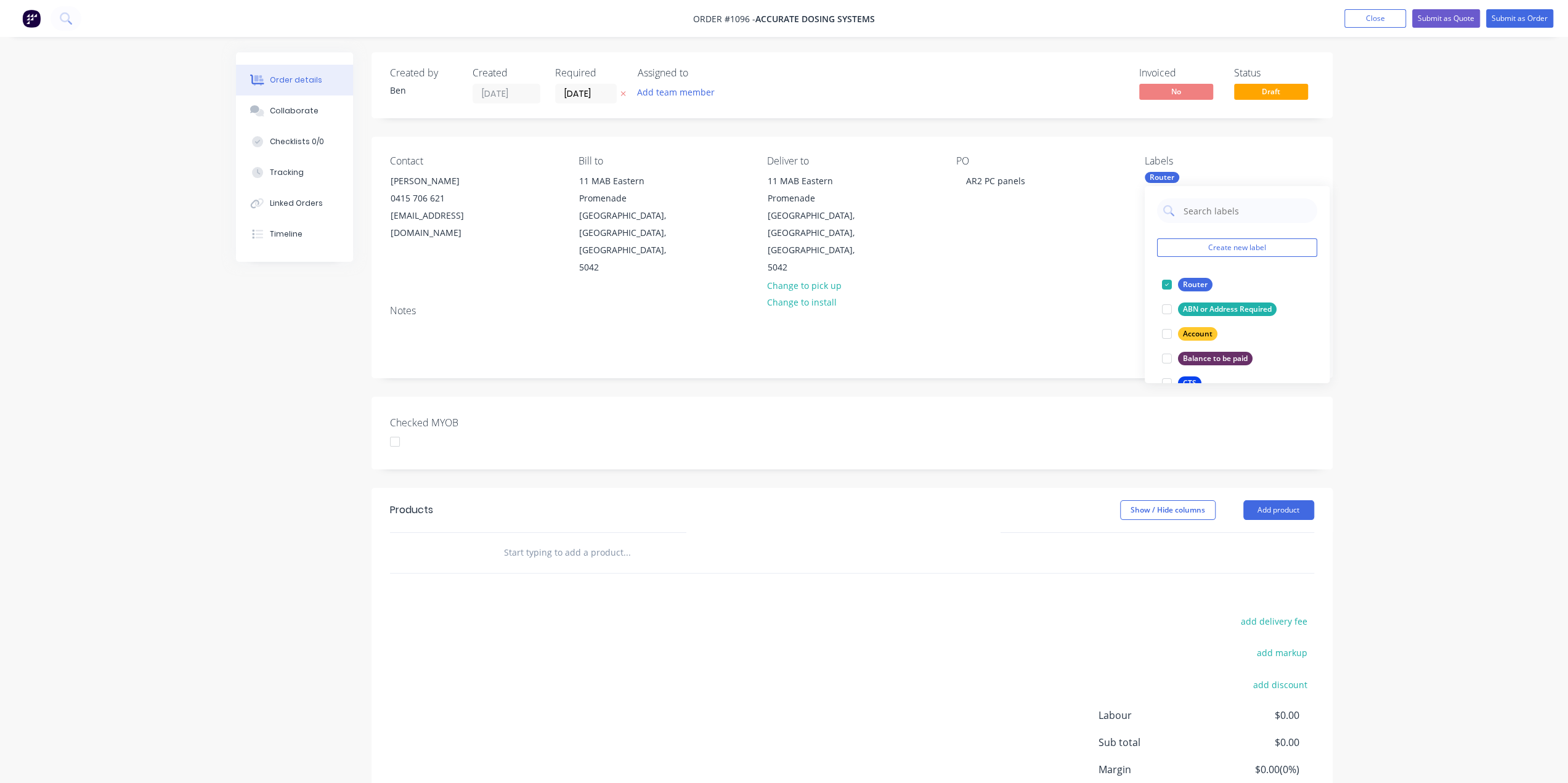
click at [569, 540] on input "text" at bounding box center [627, 552] width 246 height 24
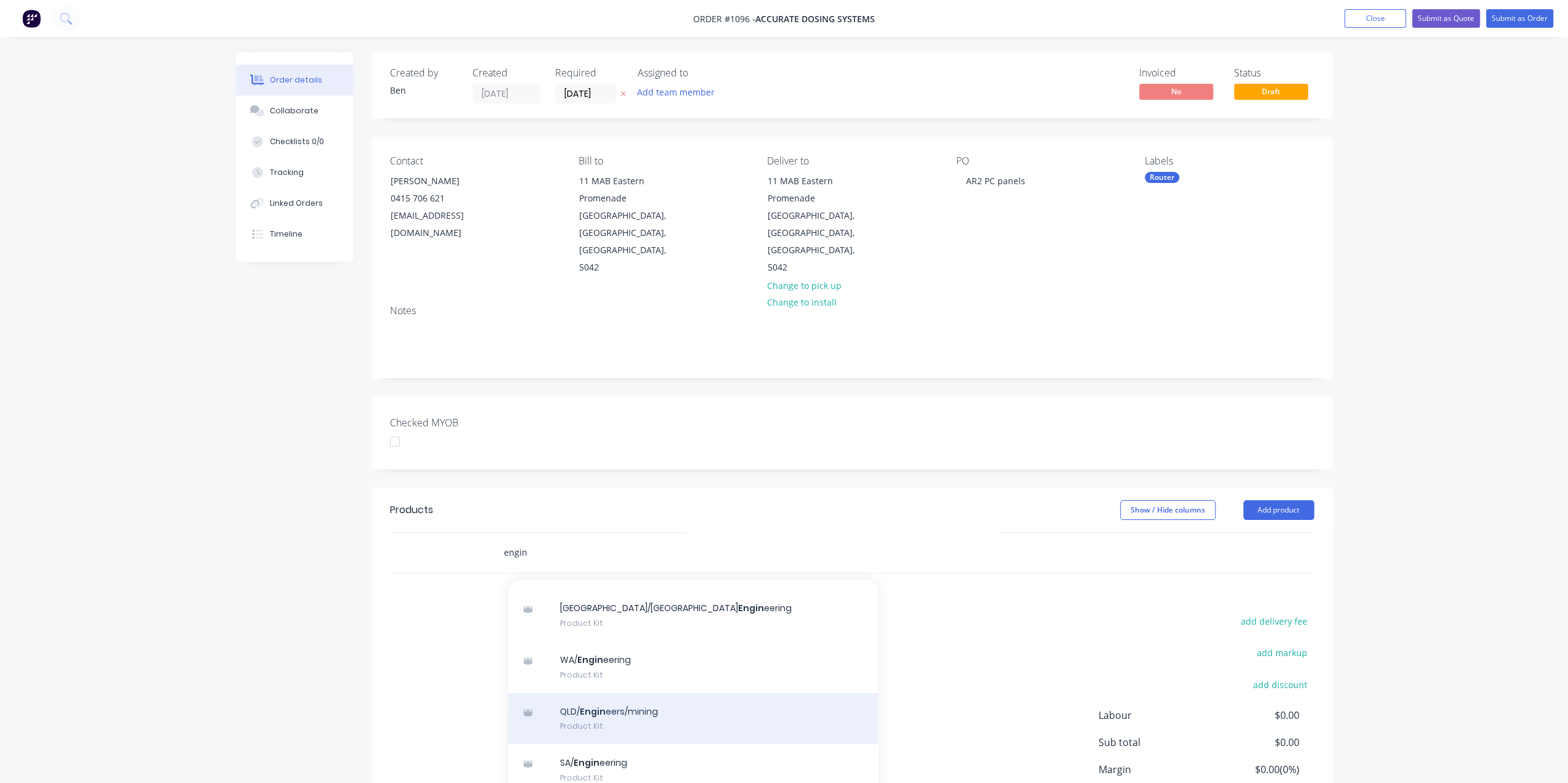
scroll to position [185, 0]
type input "engin"
click at [630, 692] on div "QLD/ Engin eers/mining Product Kit" at bounding box center [693, 718] width 369 height 52
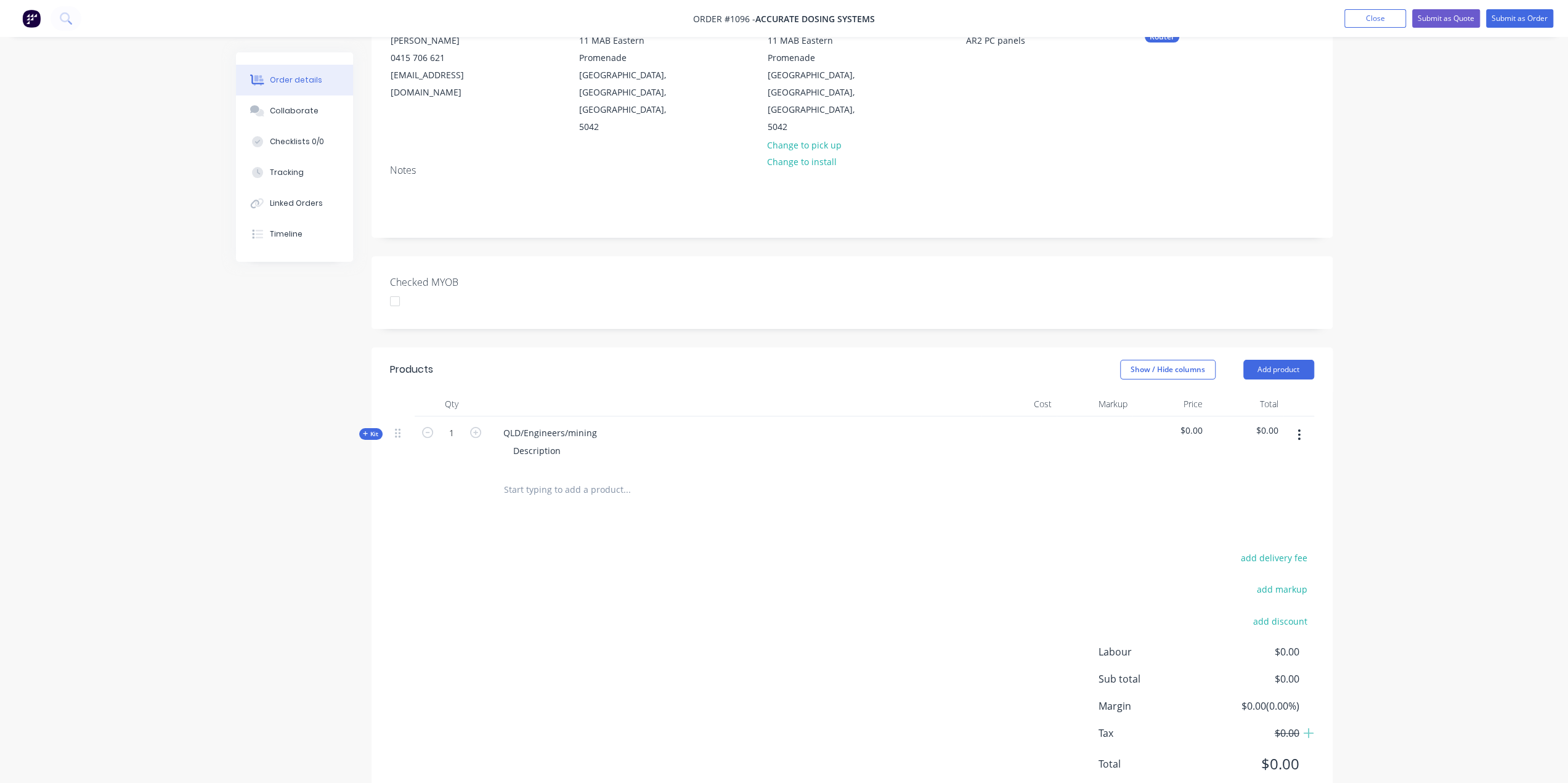
scroll to position [146, 0]
click at [579, 419] on div "QLD/Engineers/mining" at bounding box center [550, 428] width 113 height 18
drag, startPoint x: 601, startPoint y: 393, endPoint x: 475, endPoint y: 393, distance: 126.0
click at [475, 411] on div "Kit 1 QLD/Engineers/mining Description $0.00 $0.00" at bounding box center [851, 438] width 924 height 53
click at [1302, 419] on button "button" at bounding box center [1299, 430] width 29 height 22
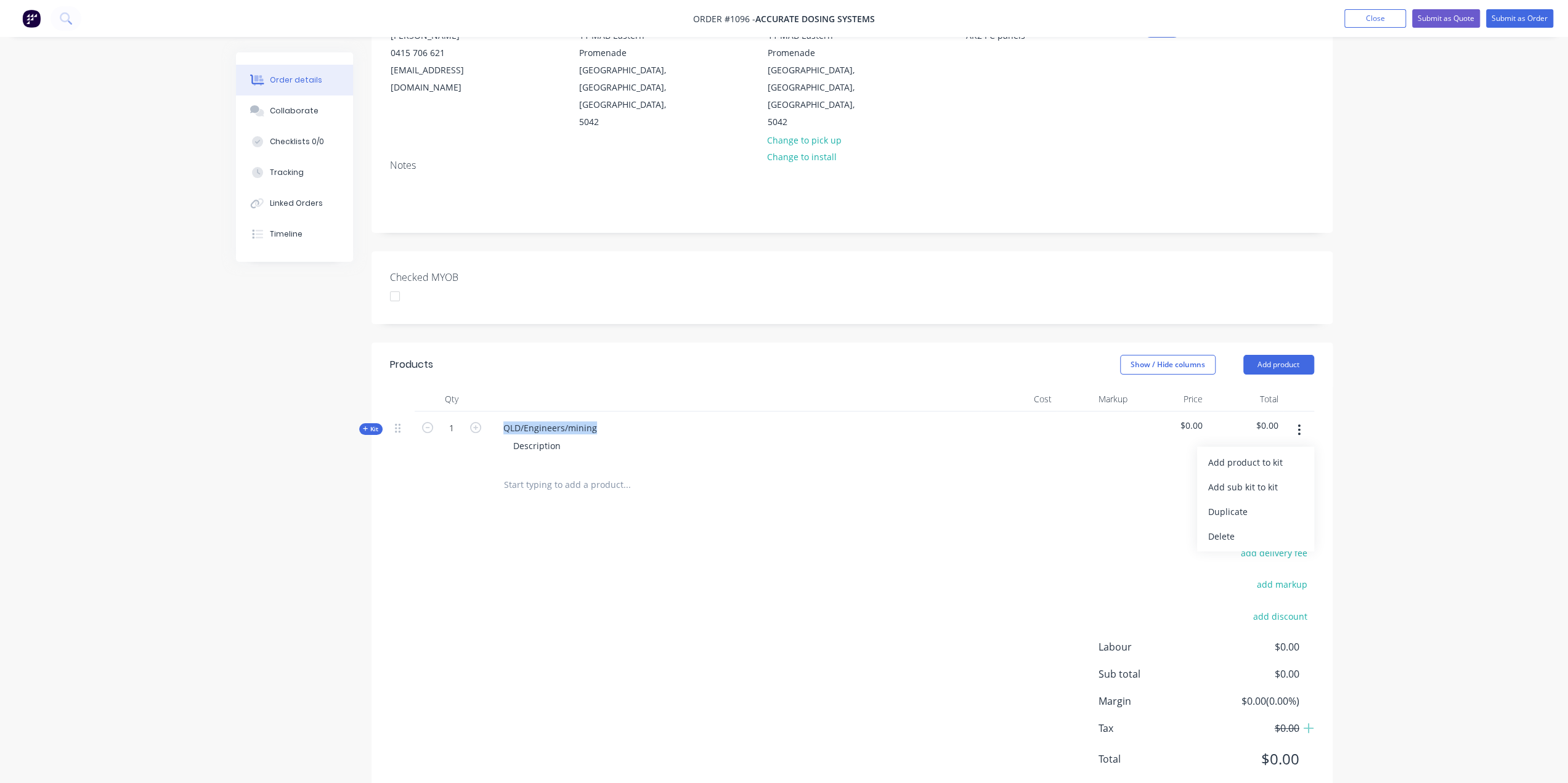
drag, startPoint x: 1222, startPoint y: 492, endPoint x: 877, endPoint y: 463, distance: 346.2
click at [1206, 524] on button "Delete" at bounding box center [1255, 536] width 117 height 24
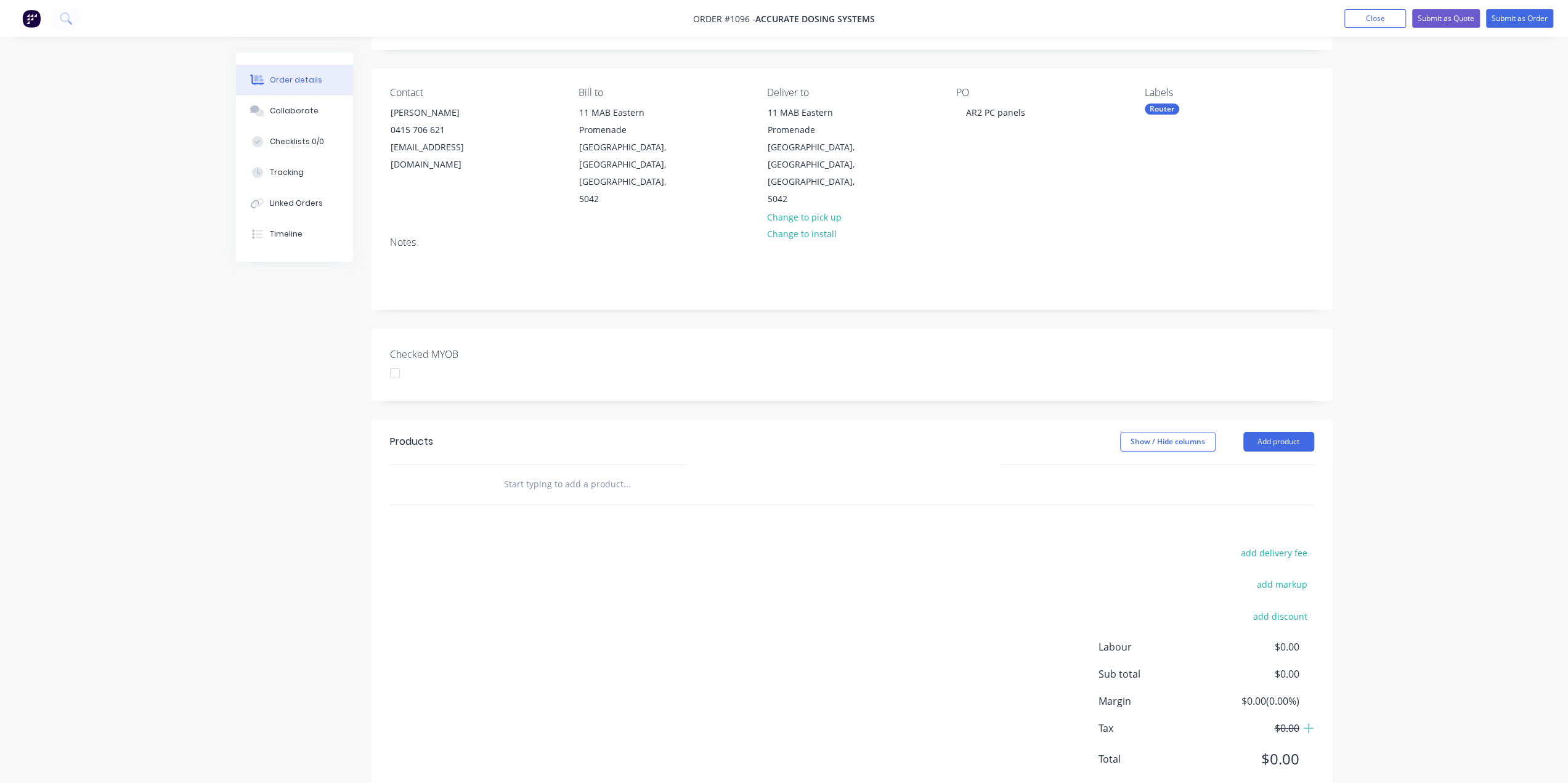
click at [575, 472] on input "text" at bounding box center [627, 484] width 246 height 24
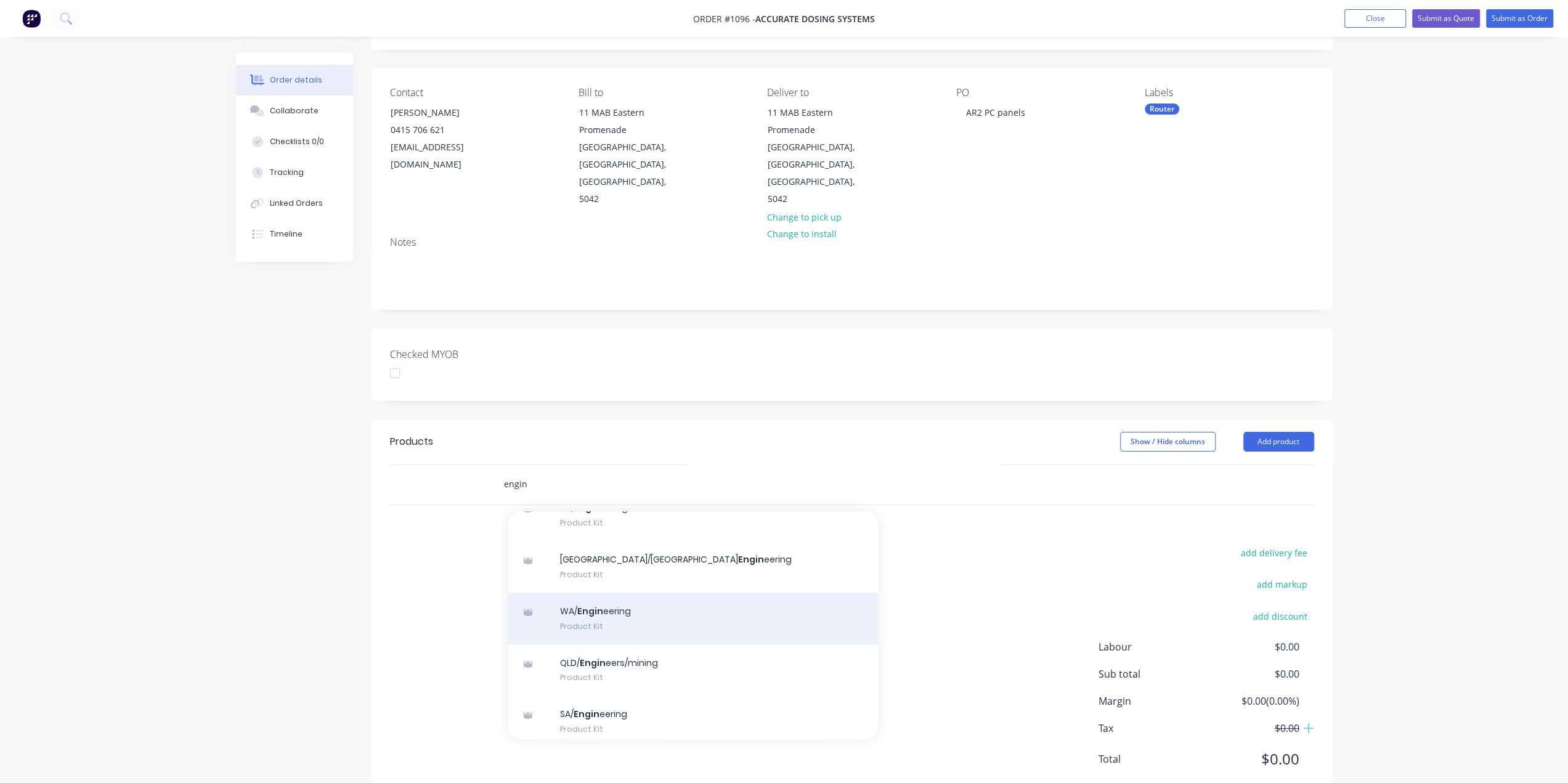
scroll to position [224, 0]
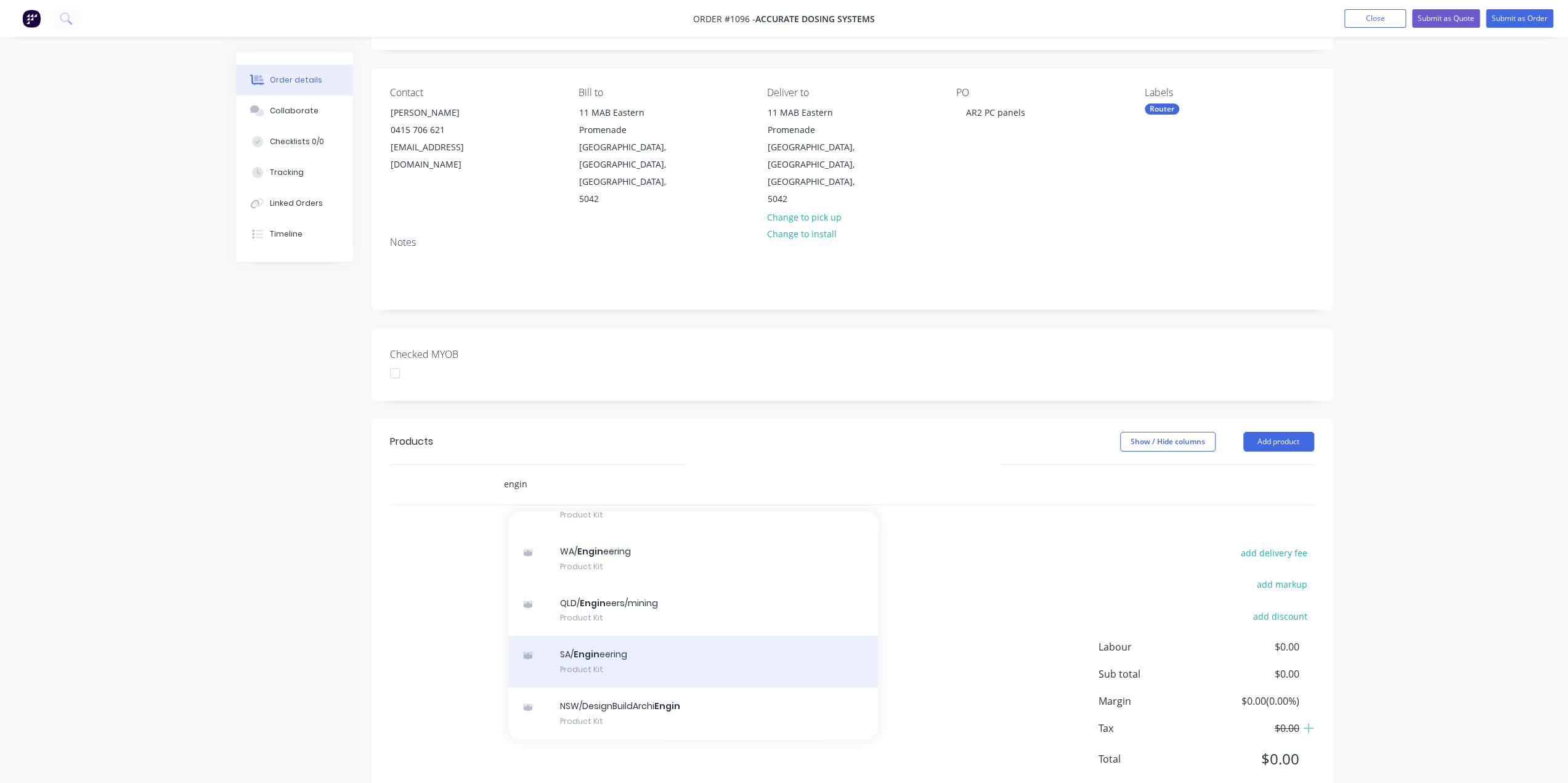
type input "engin"
click at [617, 636] on div "SA/ Engin eering Product Kit" at bounding box center [693, 662] width 369 height 52
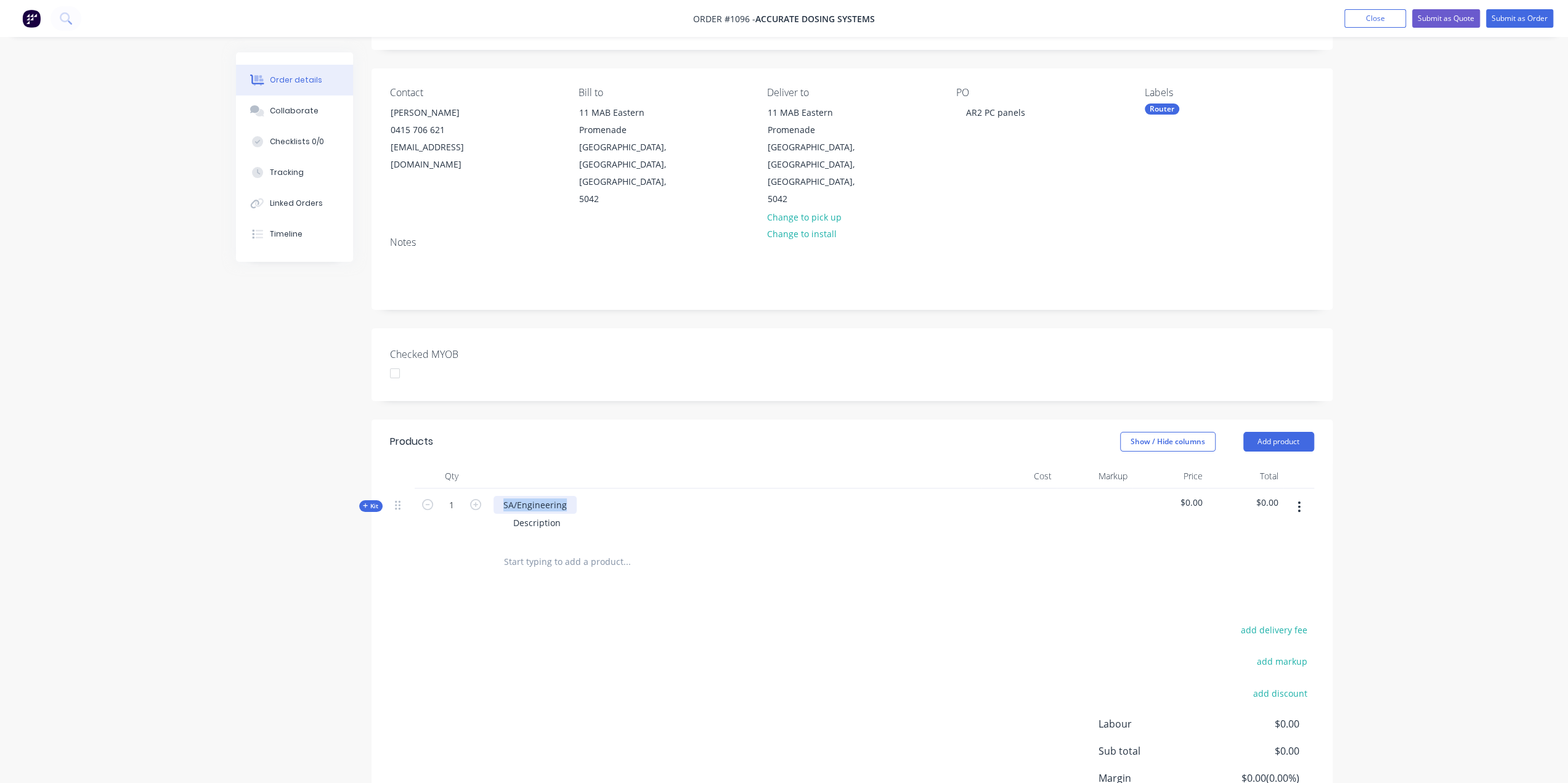
drag, startPoint x: 565, startPoint y: 470, endPoint x: 478, endPoint y: 475, distance: 87.1
click at [478, 488] on div "Kit 1 SA/Engineering Description $0.00 $0.00" at bounding box center [851, 515] width 924 height 53
click at [562, 496] on div "SA/Engineering" at bounding box center [534, 505] width 83 height 18
paste div
click at [504, 496] on div "14659" at bounding box center [516, 505] width 45 height 18
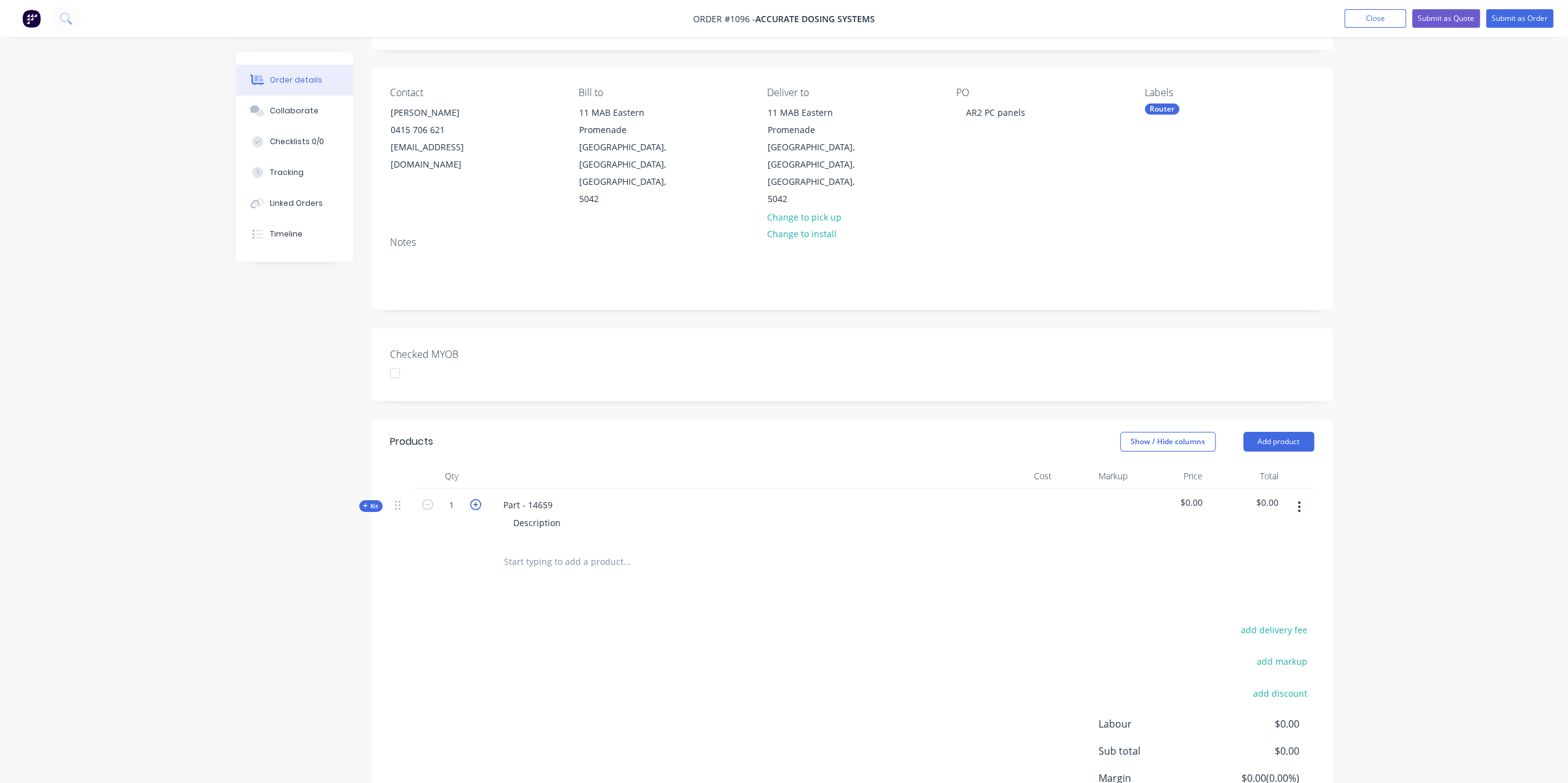
click at [475, 499] on icon "button" at bounding box center [475, 504] width 11 height 11
type input "4"
drag, startPoint x: 560, startPoint y: 486, endPoint x: 478, endPoint y: 486, distance: 82.0
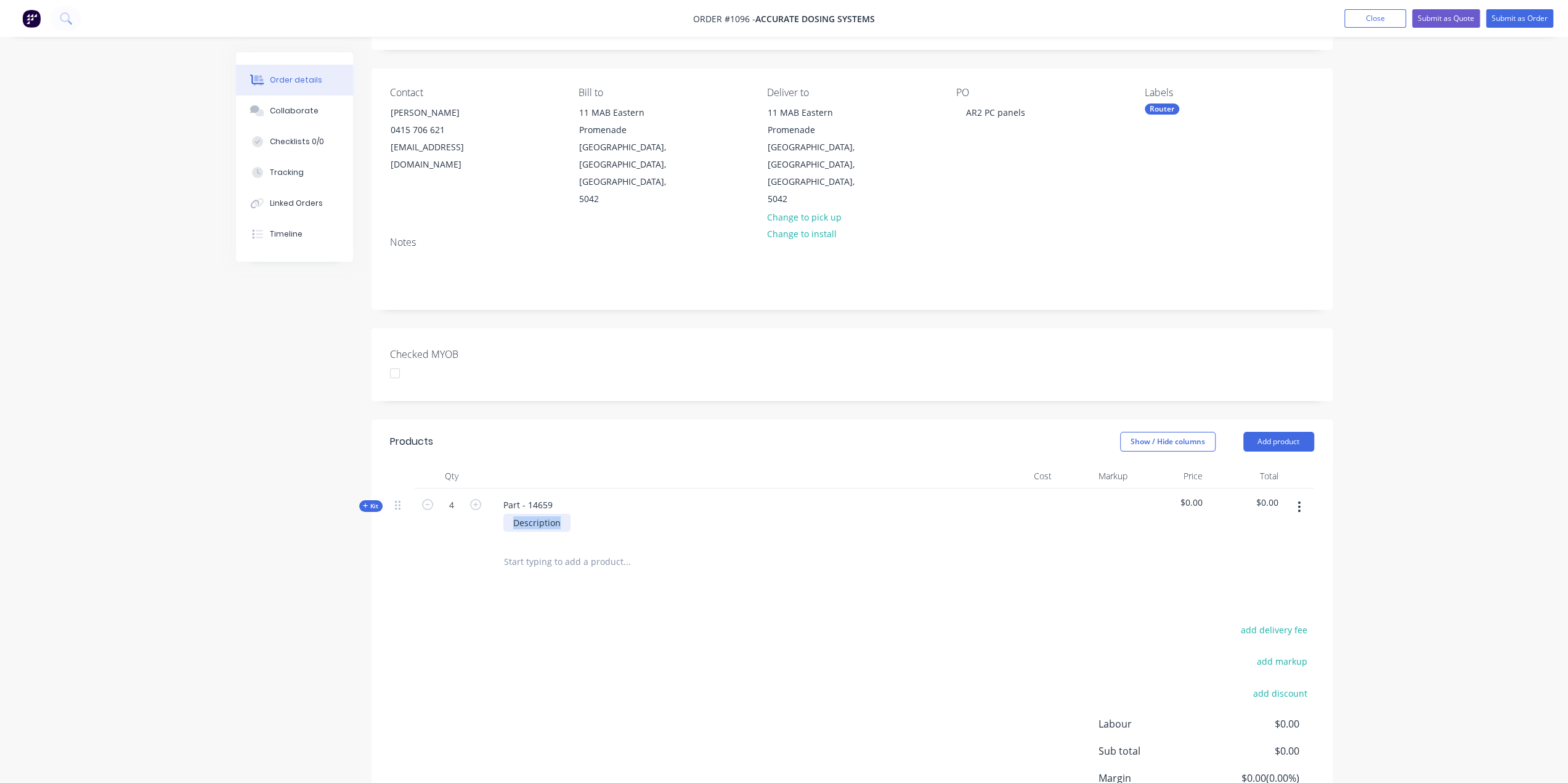
click at [478, 488] on div "Kit 4 Part - 14659 Description $0.00 $0.00" at bounding box center [851, 515] width 924 height 53
click at [551, 550] on input "text" at bounding box center [627, 562] width 246 height 24
click at [372, 501] on span "Kit" at bounding box center [371, 506] width 16 height 9
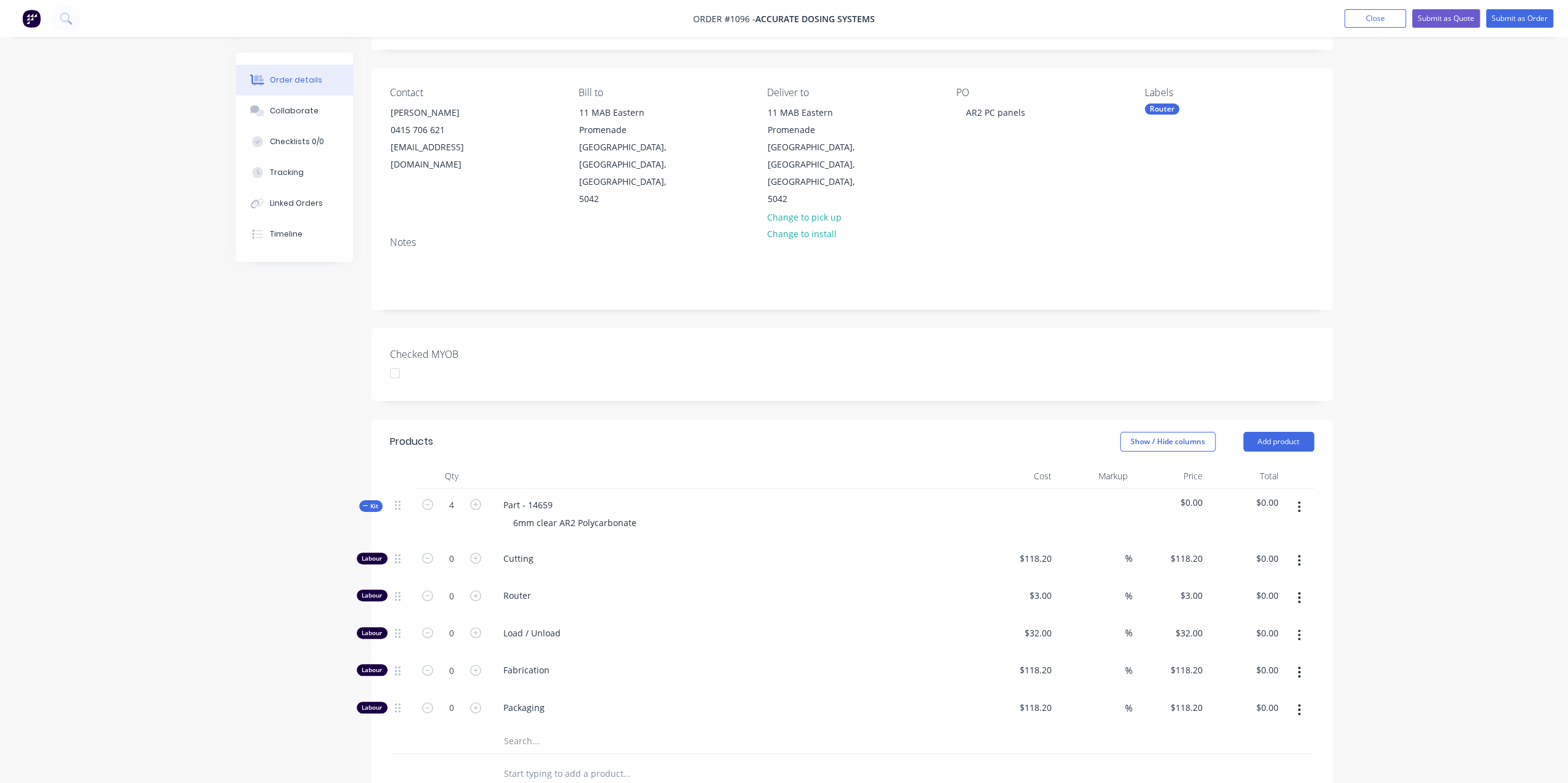
drag, startPoint x: 369, startPoint y: 465, endPoint x: 387, endPoint y: 467, distance: 18.1
click at [369, 501] on div "Kit" at bounding box center [371, 506] width 24 height 12
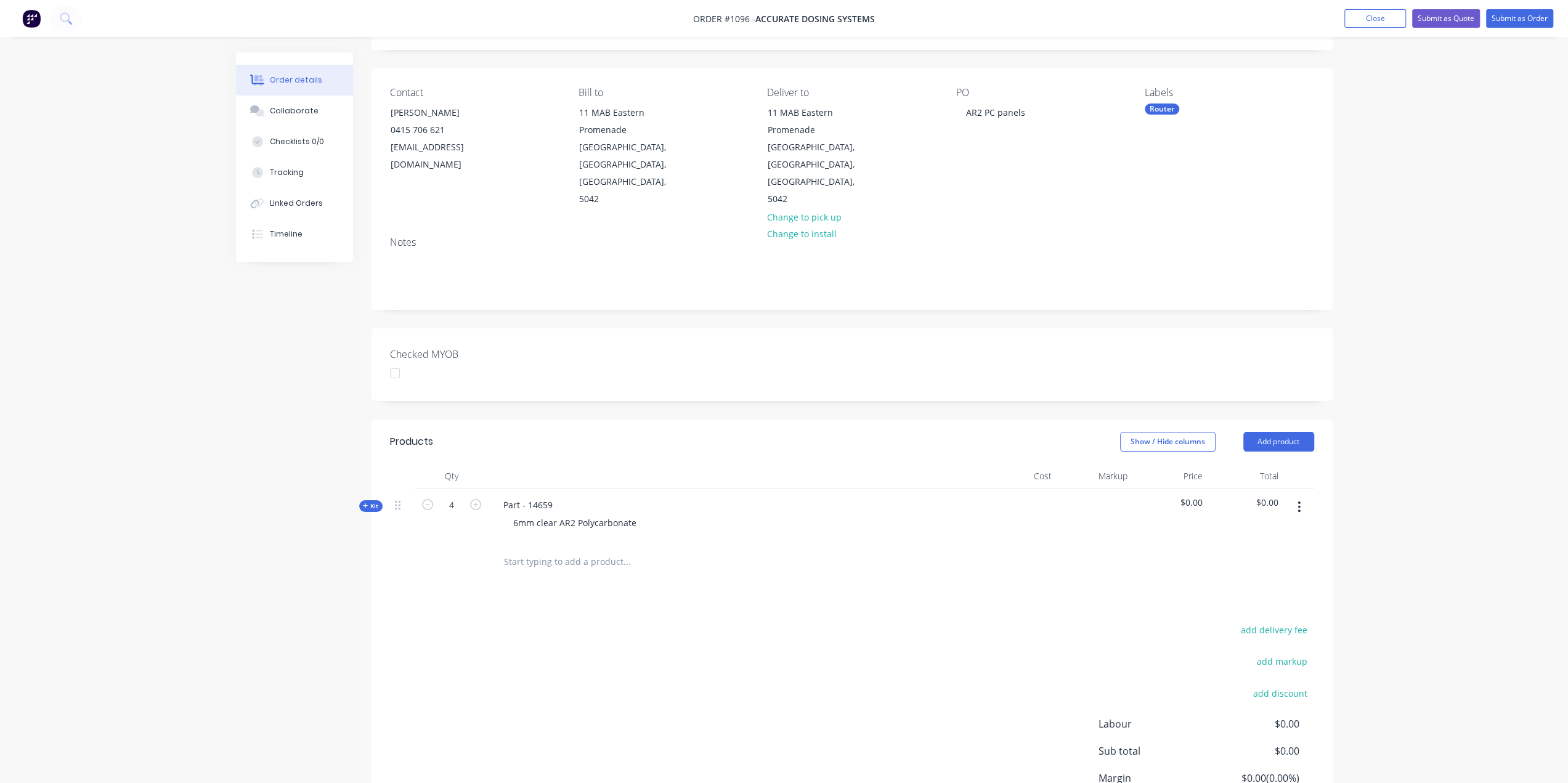
click at [618, 550] on input "text" at bounding box center [627, 562] width 246 height 24
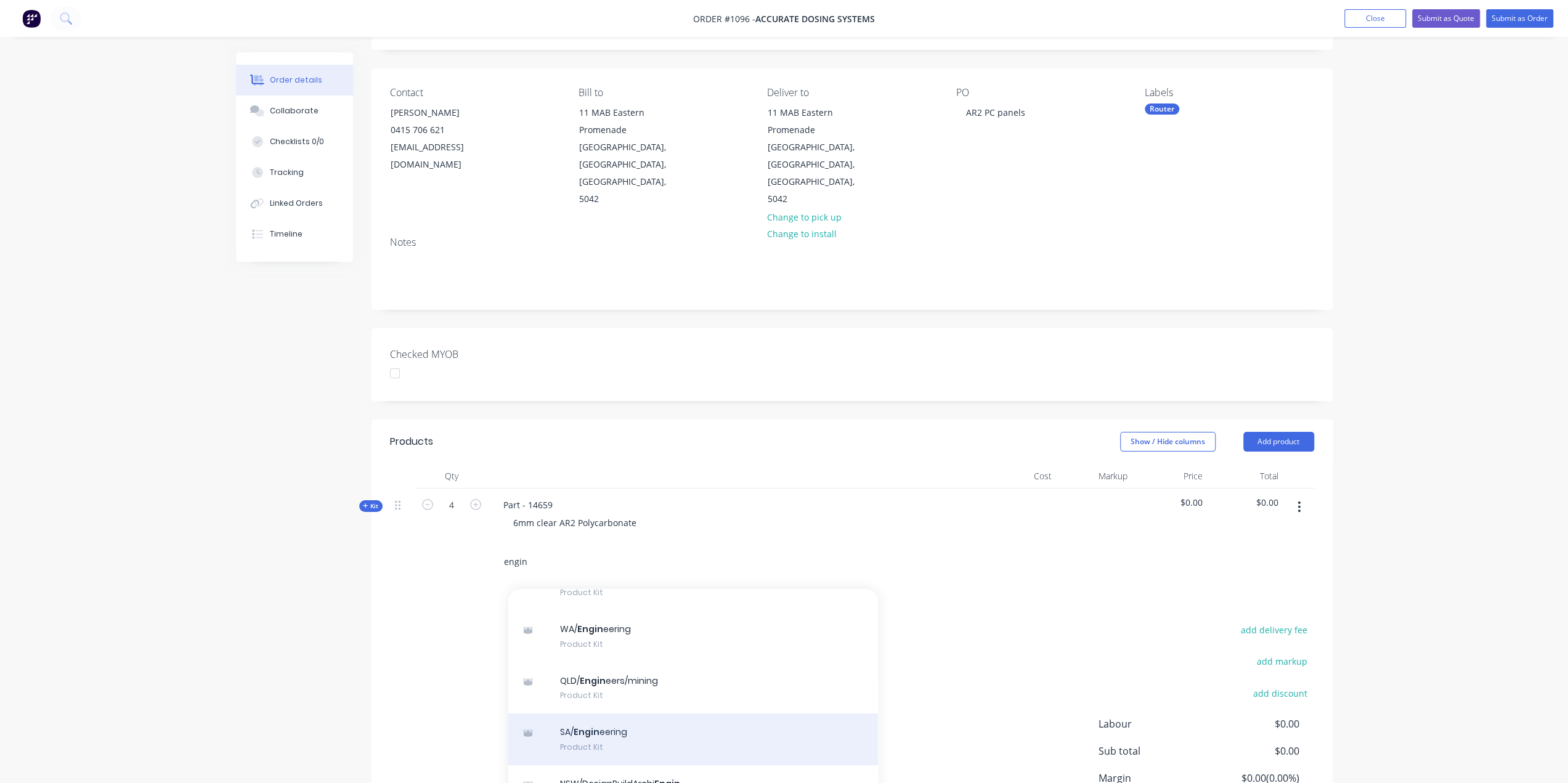
type input "engin"
click at [624, 714] on div "SA/ Engin eering Product Kit" at bounding box center [693, 740] width 369 height 52
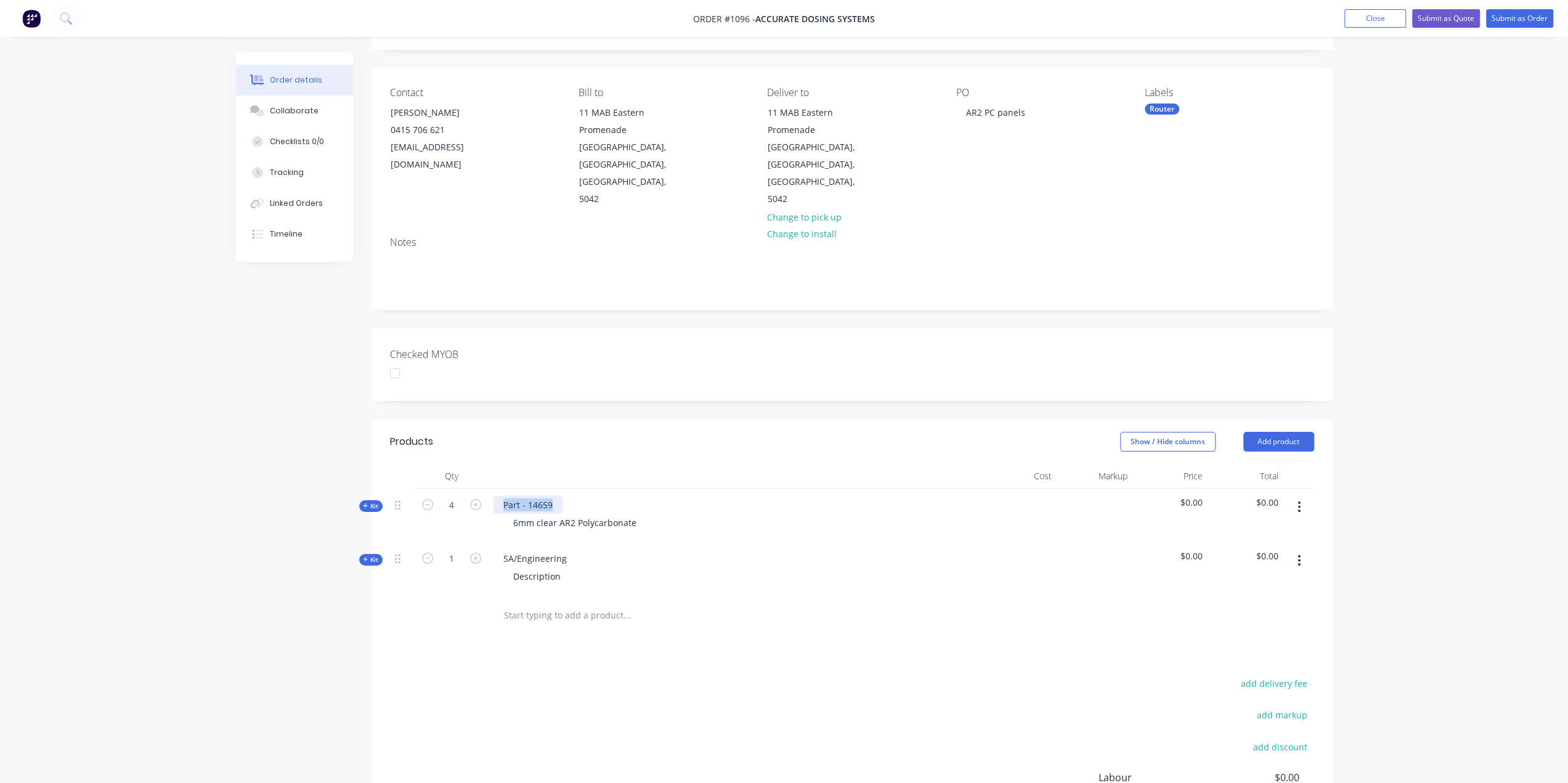
drag, startPoint x: 552, startPoint y: 467, endPoint x: 501, endPoint y: 475, distance: 51.6
click at [501, 496] on div "Part - 14659" at bounding box center [528, 505] width 69 height 18
copy div "Part - 14659"
drag, startPoint x: 539, startPoint y: 526, endPoint x: 498, endPoint y: 527, distance: 41.0
click at [498, 550] on div "SA/Engineering" at bounding box center [534, 558] width 83 height 18
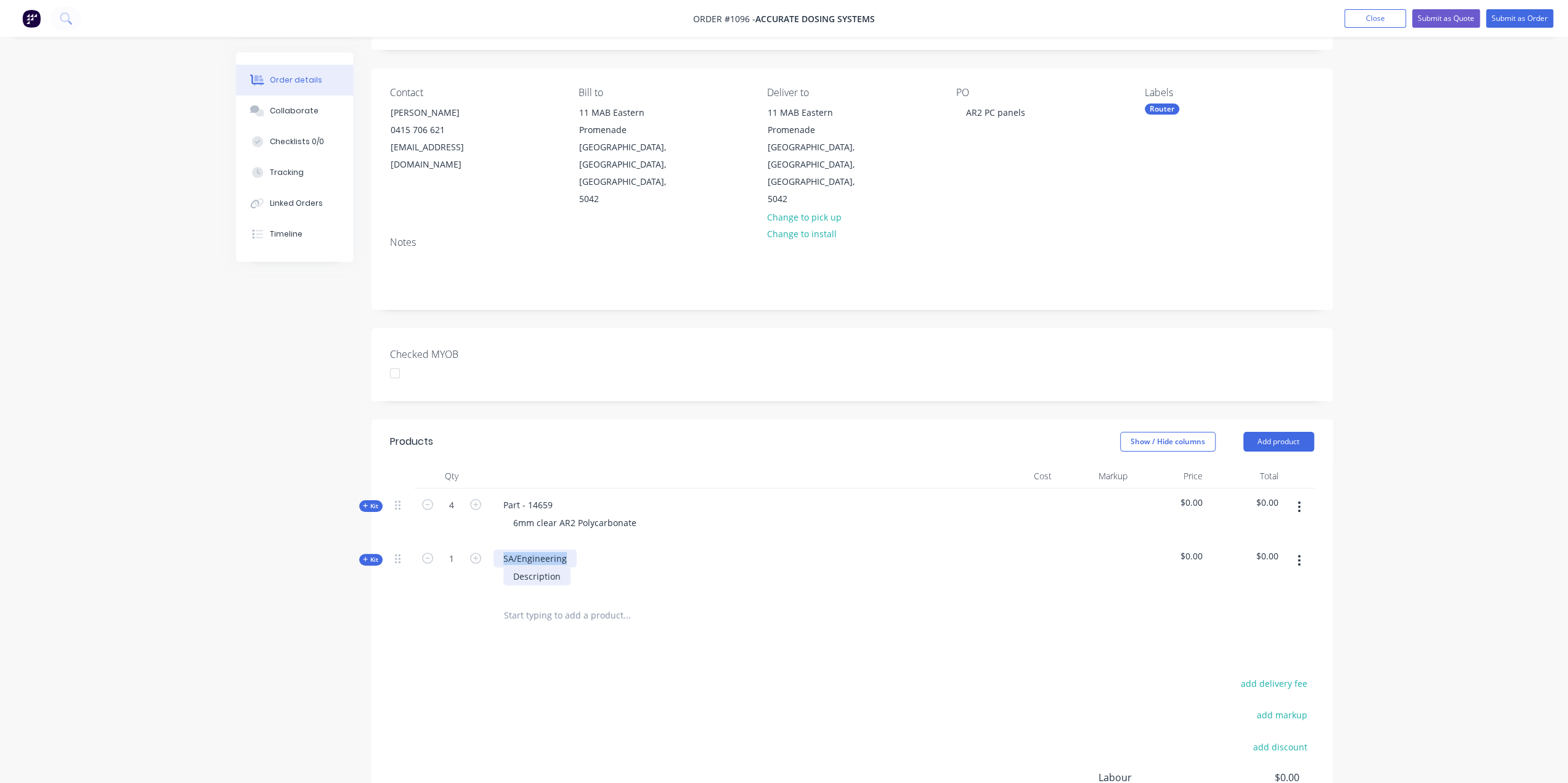
paste div
click at [558, 550] on div "Part - 14659" at bounding box center [528, 558] width 69 height 18
drag, startPoint x: 555, startPoint y: 524, endPoint x: 527, endPoint y: 531, distance: 28.9
click at [527, 542] on div "Part - 14659 Description" at bounding box center [735, 569] width 493 height 53
click at [564, 568] on div "Description" at bounding box center [537, 576] width 67 height 18
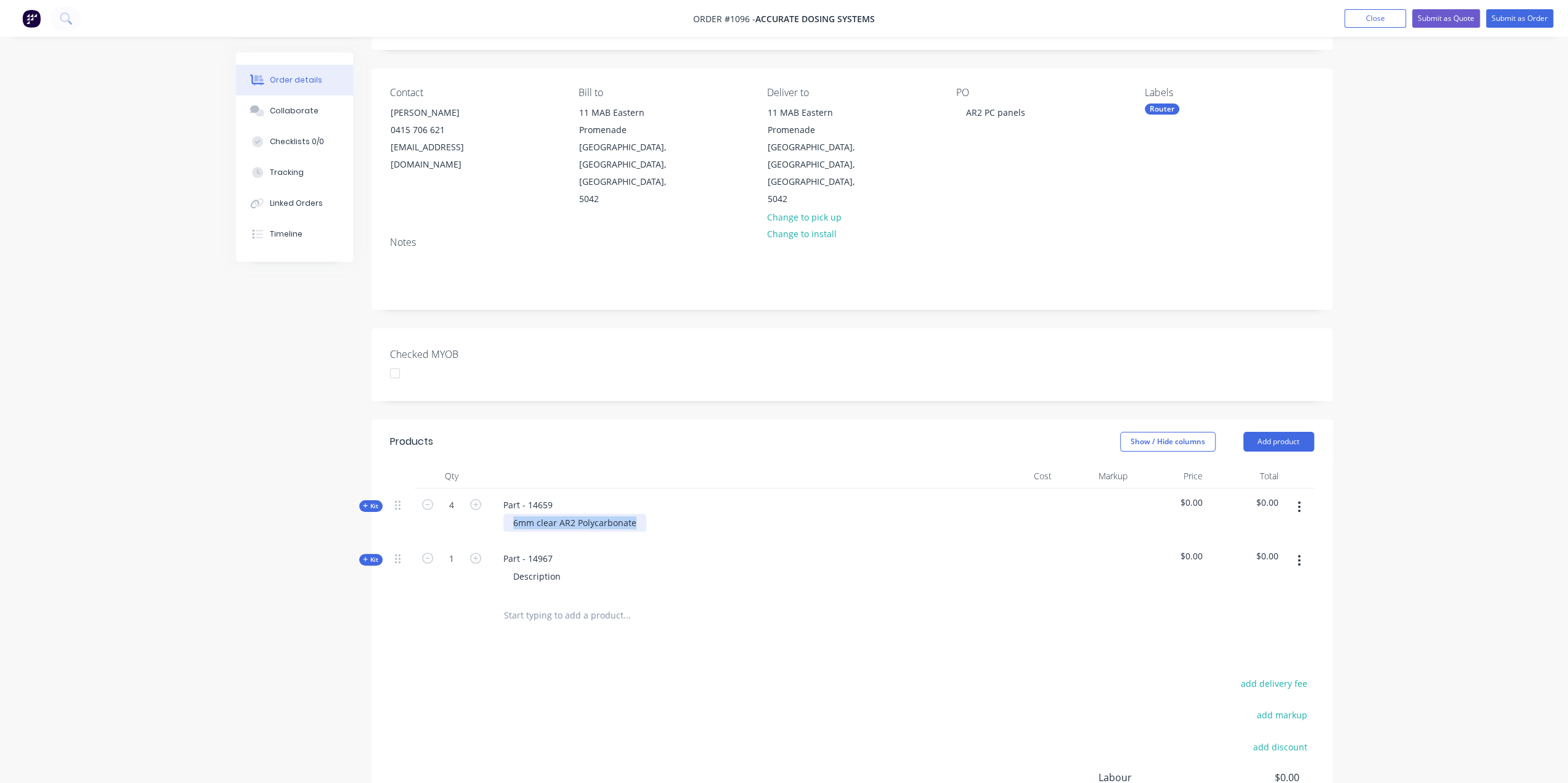
drag, startPoint x: 637, startPoint y: 490, endPoint x: 501, endPoint y: 496, distance: 136.1
click at [501, 496] on div "Part - 14659 6mm clear AR2 Polycarbonate" at bounding box center [735, 515] width 493 height 53
copy div "6mm clear AR2 Polycarbonate"
drag, startPoint x: 612, startPoint y: 578, endPoint x: 525, endPoint y: 576, distance: 87.0
click at [525, 603] on input "text" at bounding box center [627, 615] width 246 height 24
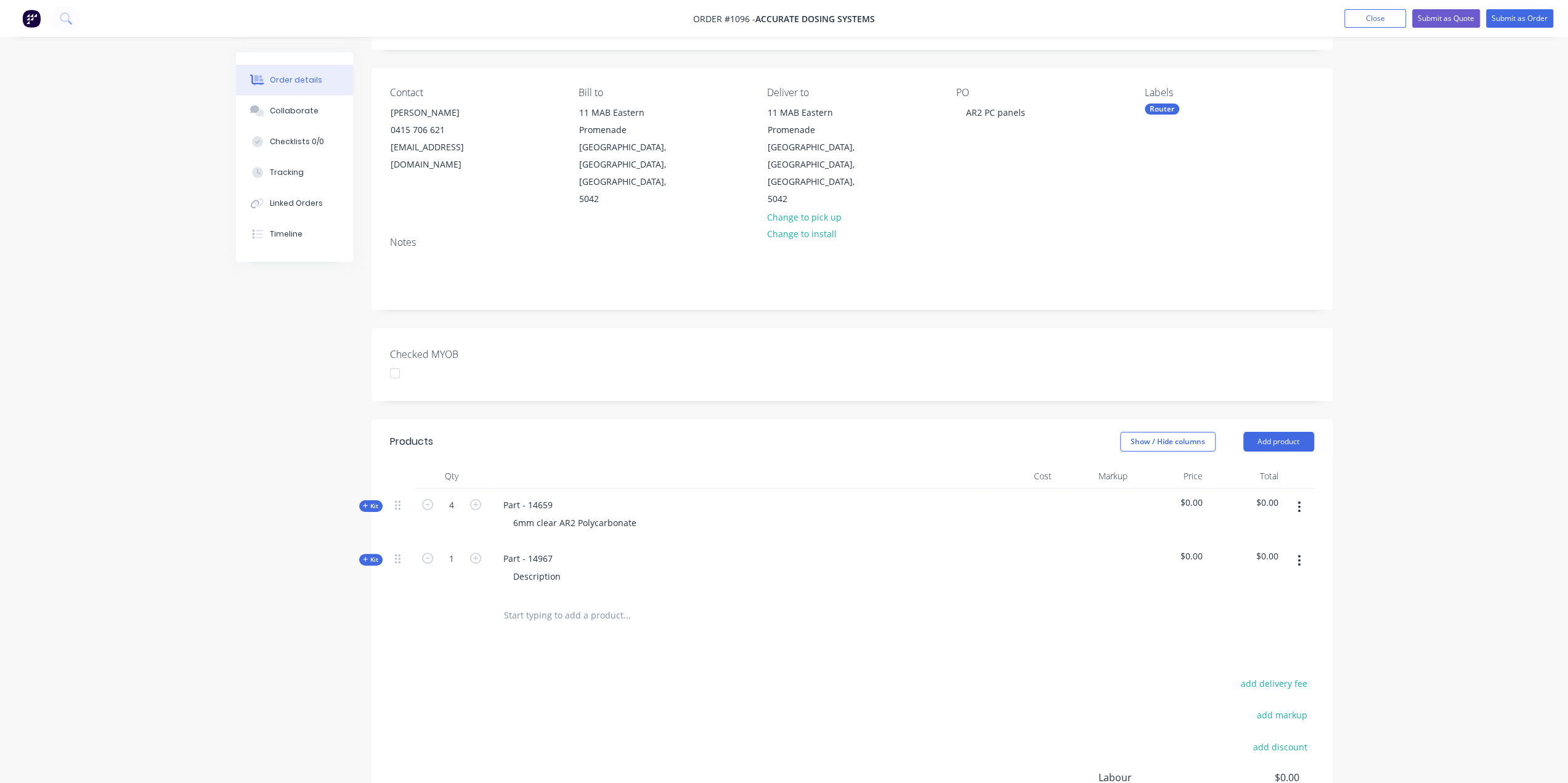
paste input "6mm clear AR2 Polycarbonate"
type input "6mm clear AR2 Polycarbonate"
drag, startPoint x: 359, startPoint y: 643, endPoint x: 398, endPoint y: 614, distance: 48.6
click at [359, 641] on div "Created by Ben Created 11/08/25 Required 11/08/25 Assigned to Add team member I…" at bounding box center [784, 467] width 1097 height 966
click at [527, 556] on div "Part - 14967 Description" at bounding box center [735, 569] width 493 height 53
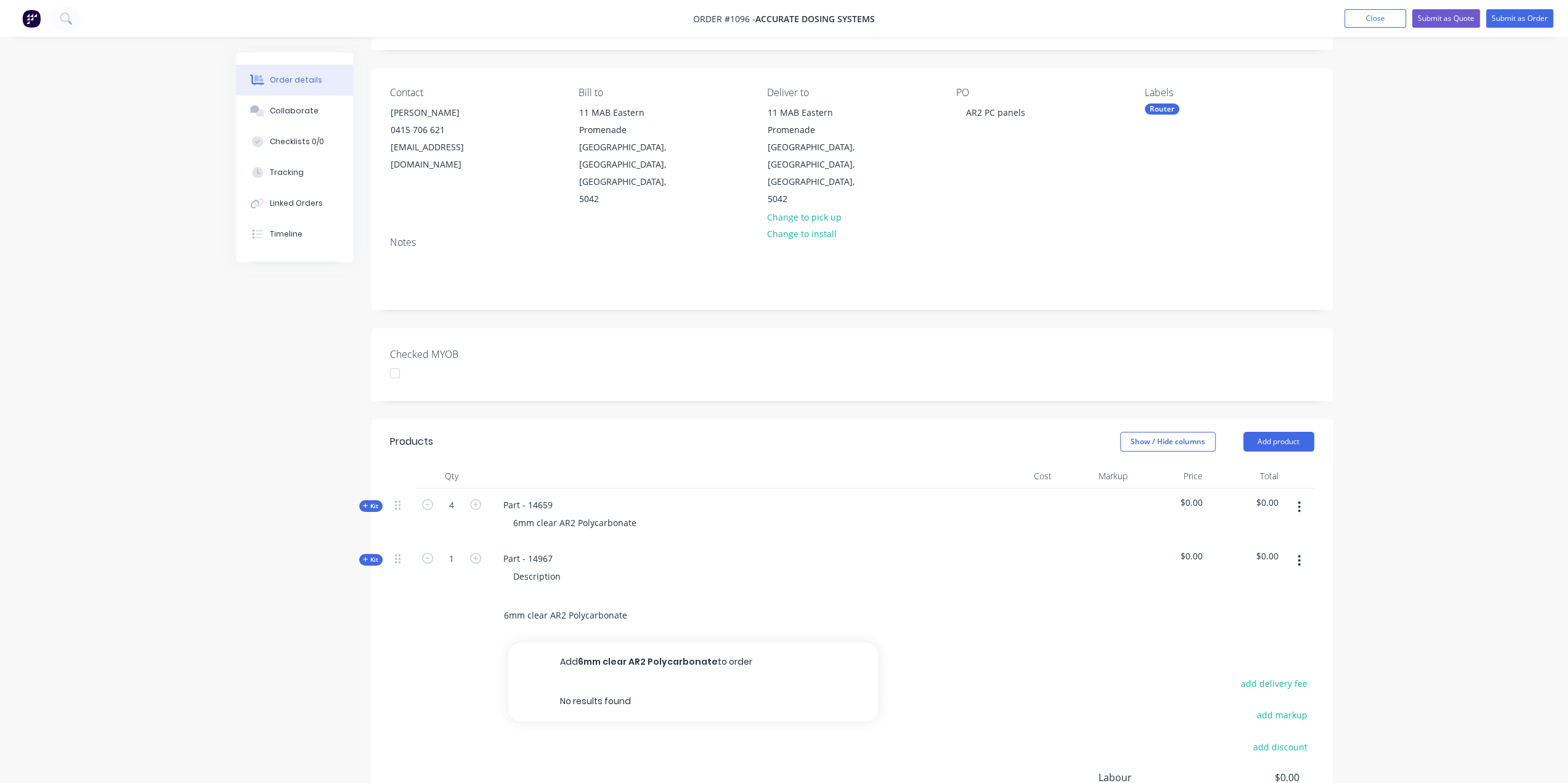
click at [518, 603] on input "6mm clear AR2 Polycarbonate" at bounding box center [627, 615] width 246 height 24
click at [504, 603] on input "6mm clear AR2 Polycarbonate" at bounding box center [627, 615] width 246 height 24
click at [465, 596] on div at bounding box center [452, 616] width 74 height 40
click at [478, 552] on icon "button" at bounding box center [475, 558] width 11 height 11
type input "2"
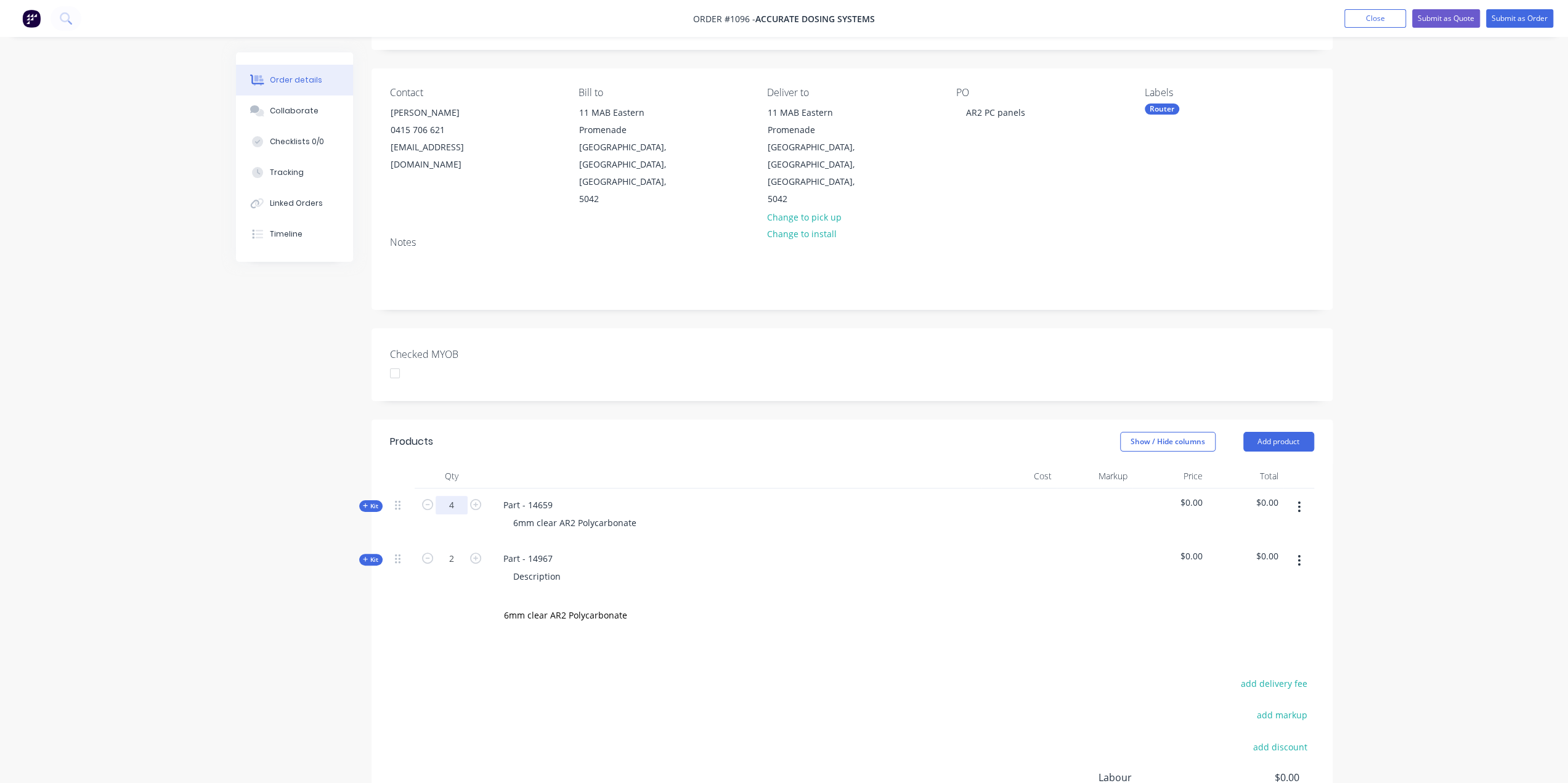
click at [455, 496] on input "4" at bounding box center [452, 506] width 32 height 19
type input "1"
drag, startPoint x: 552, startPoint y: 524, endPoint x: 498, endPoint y: 527, distance: 54.1
click at [498, 550] on div "Part - 14967" at bounding box center [528, 558] width 69 height 18
click at [1305, 550] on button "button" at bounding box center [1299, 560] width 29 height 22
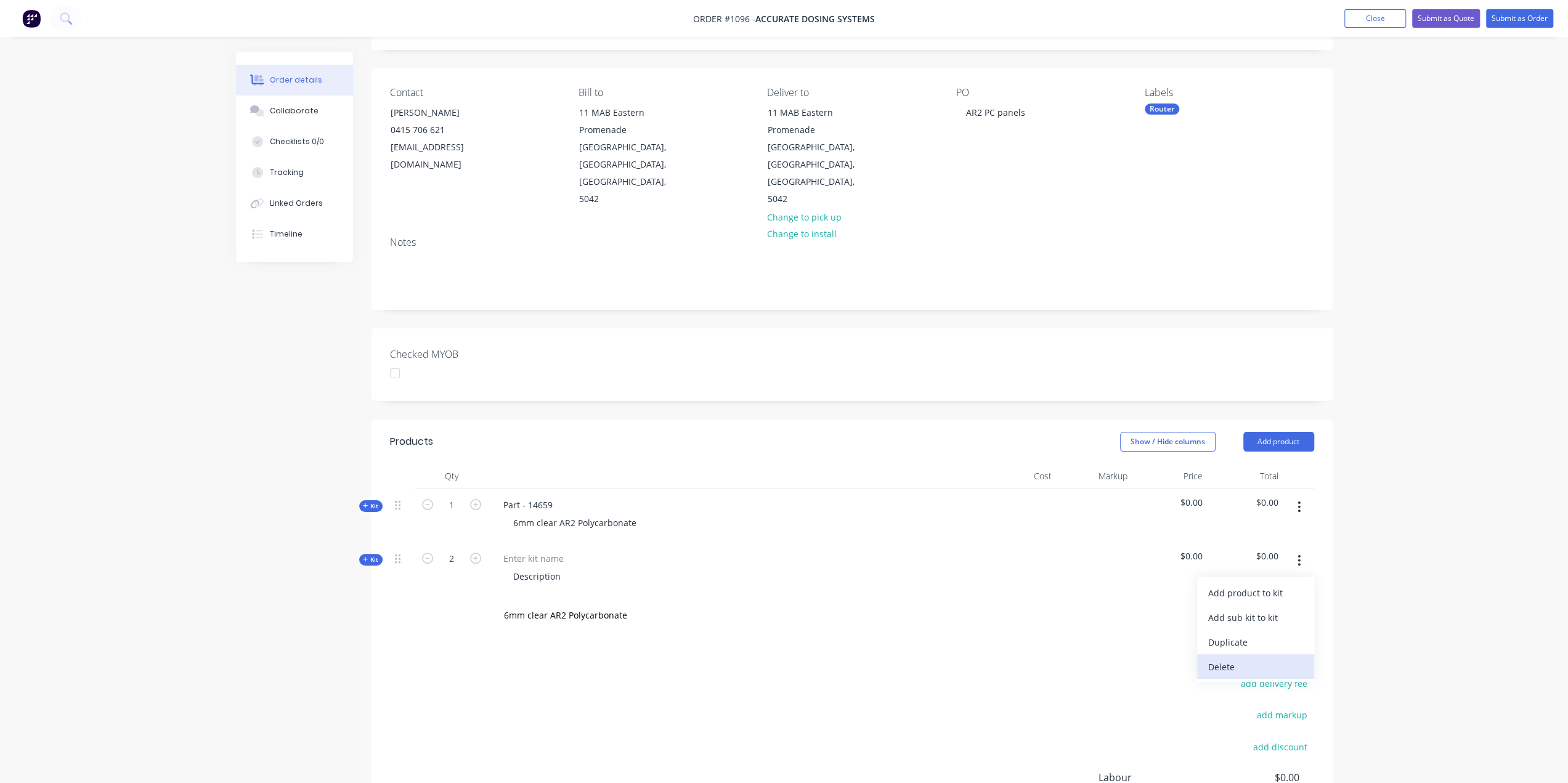
click at [1229, 658] on div "Delete" at bounding box center [1255, 667] width 95 height 18
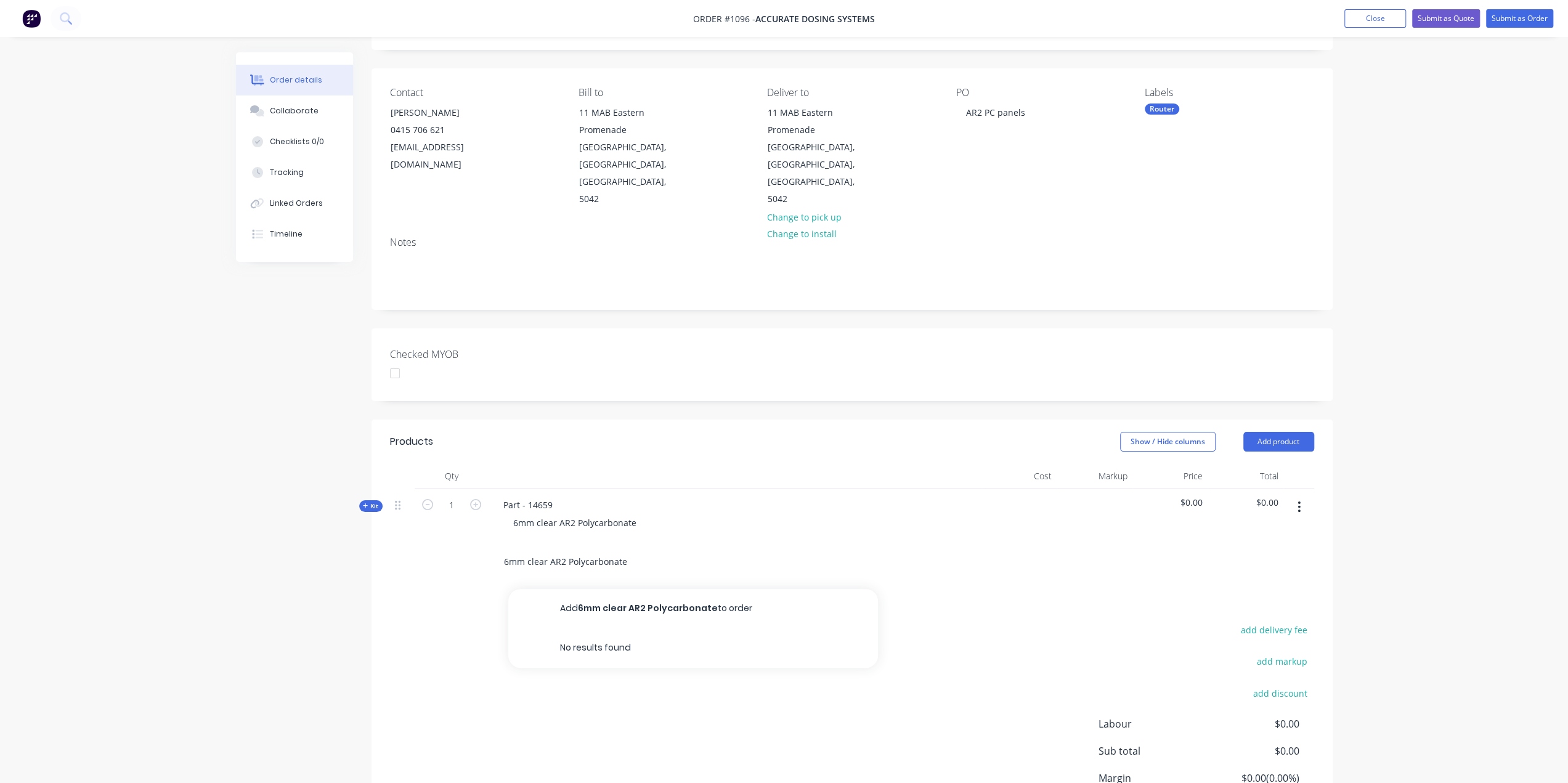
drag, startPoint x: 633, startPoint y: 524, endPoint x: 468, endPoint y: 534, distance: 165.3
click at [468, 542] on div "6mm clear AR2 Polycarbonate Add 6mm clear AR2 Polycarbonate to order No results…" at bounding box center [851, 563] width 924 height 40
click at [642, 514] on div "6mm clear AR2 Polycarbonate" at bounding box center [575, 522] width 143 height 18
click at [636, 514] on div "6mm clear AR2 Polycarbonate" at bounding box center [575, 522] width 143 height 18
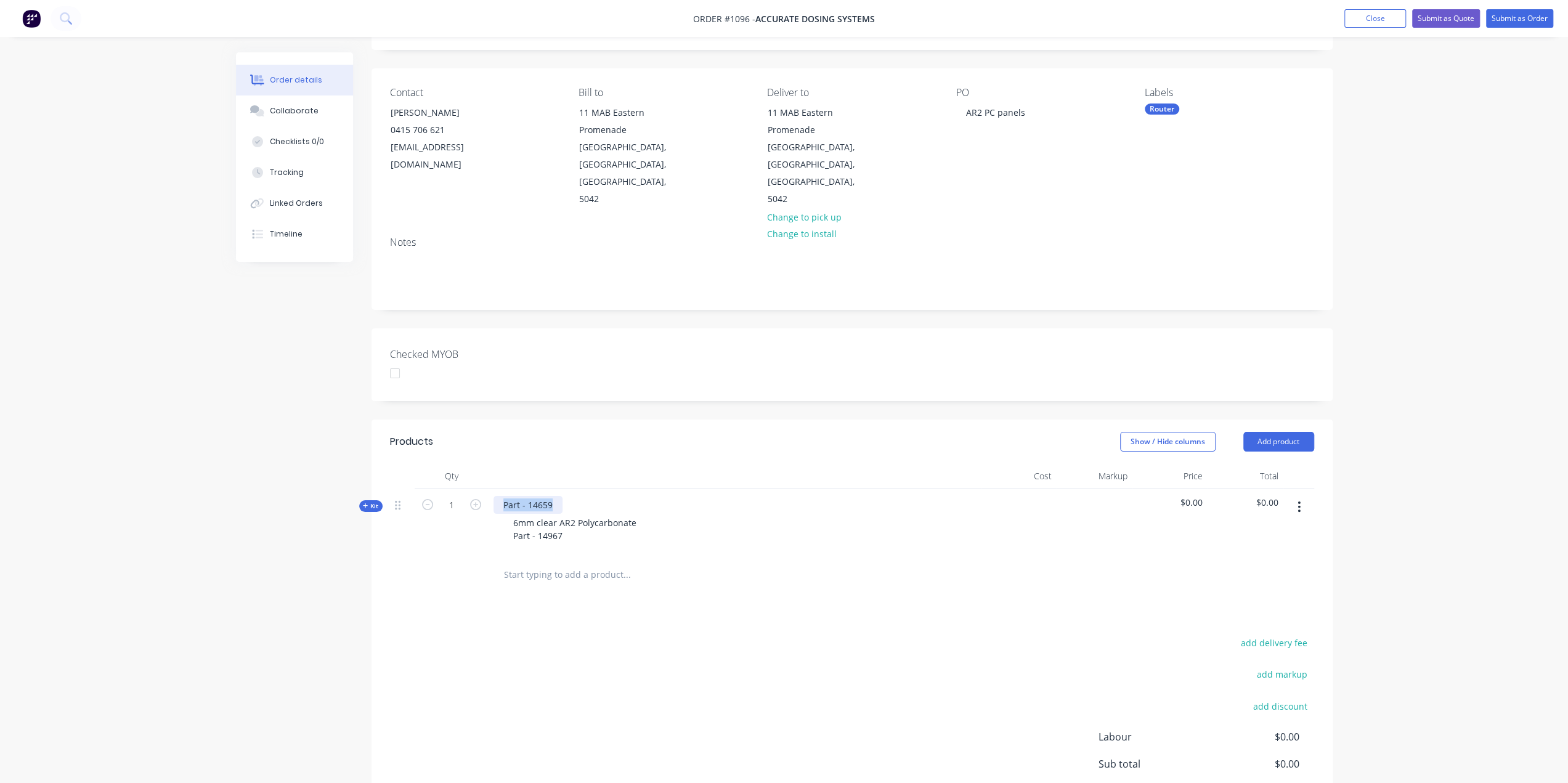
drag, startPoint x: 553, startPoint y: 467, endPoint x: 483, endPoint y: 470, distance: 70.1
click at [483, 488] on div "Kit 1 Part - 14659 6mm clear AR2 Polycarbonate Part - 14967 $0.00 $0.00" at bounding box center [851, 522] width 924 height 66
click at [565, 514] on div "6mm clear AR2 Polycarbonate Part - 14967" at bounding box center [575, 529] width 143 height 31
drag, startPoint x: 638, startPoint y: 485, endPoint x: 510, endPoint y: 485, distance: 128.0
click at [510, 514] on div "6mm clear AR2 Polycarbonate Part - 14967 Part - 14659" at bounding box center [575, 535] width 143 height 44
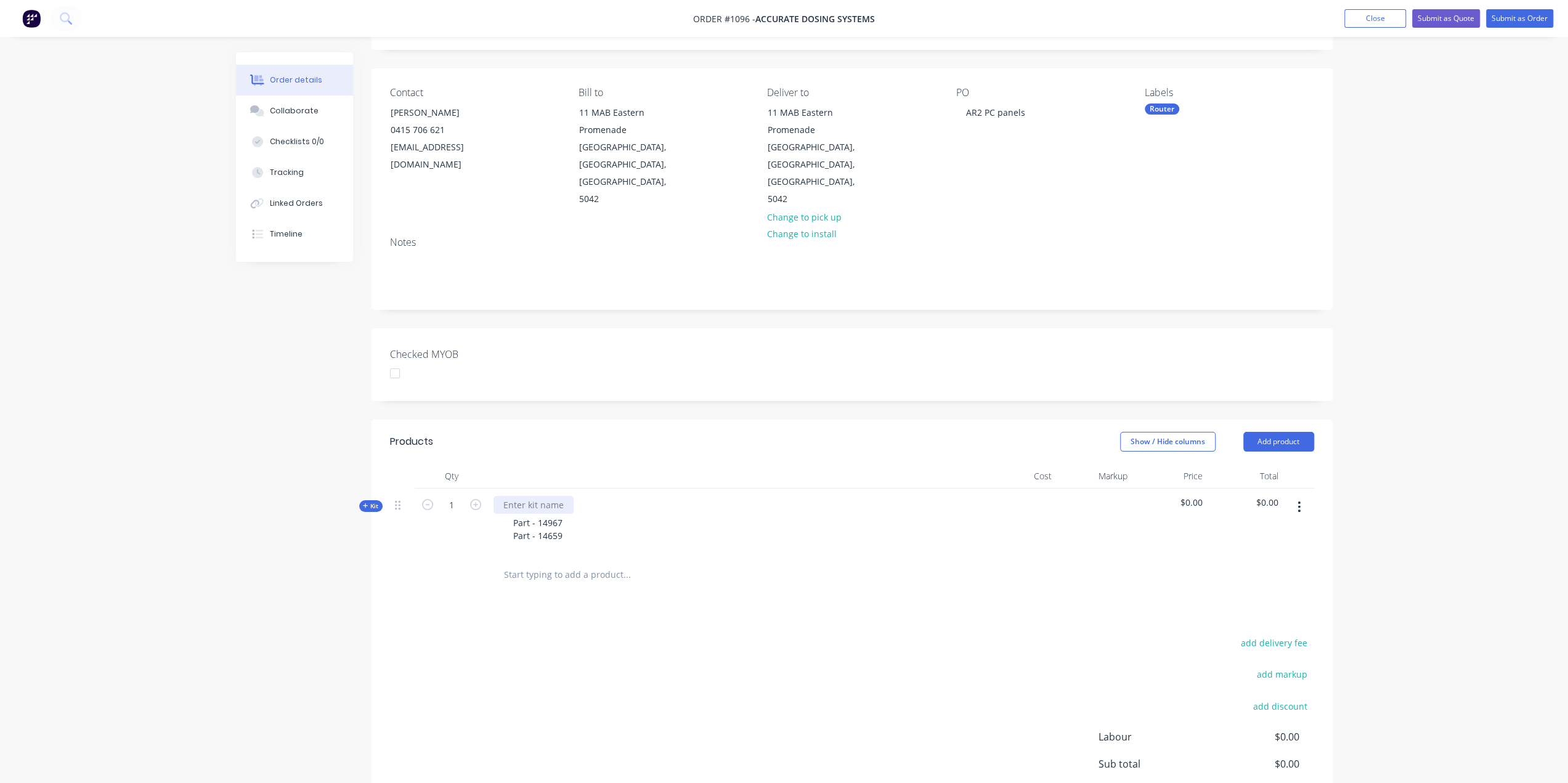
click at [519, 496] on div at bounding box center [533, 505] width 80 height 18
click at [508, 514] on div "Part - 14967 Part - 14659" at bounding box center [538, 529] width 69 height 31
click at [513, 514] on div "2 off - Part - 14967 Part - 14659" at bounding box center [551, 529] width 96 height 31
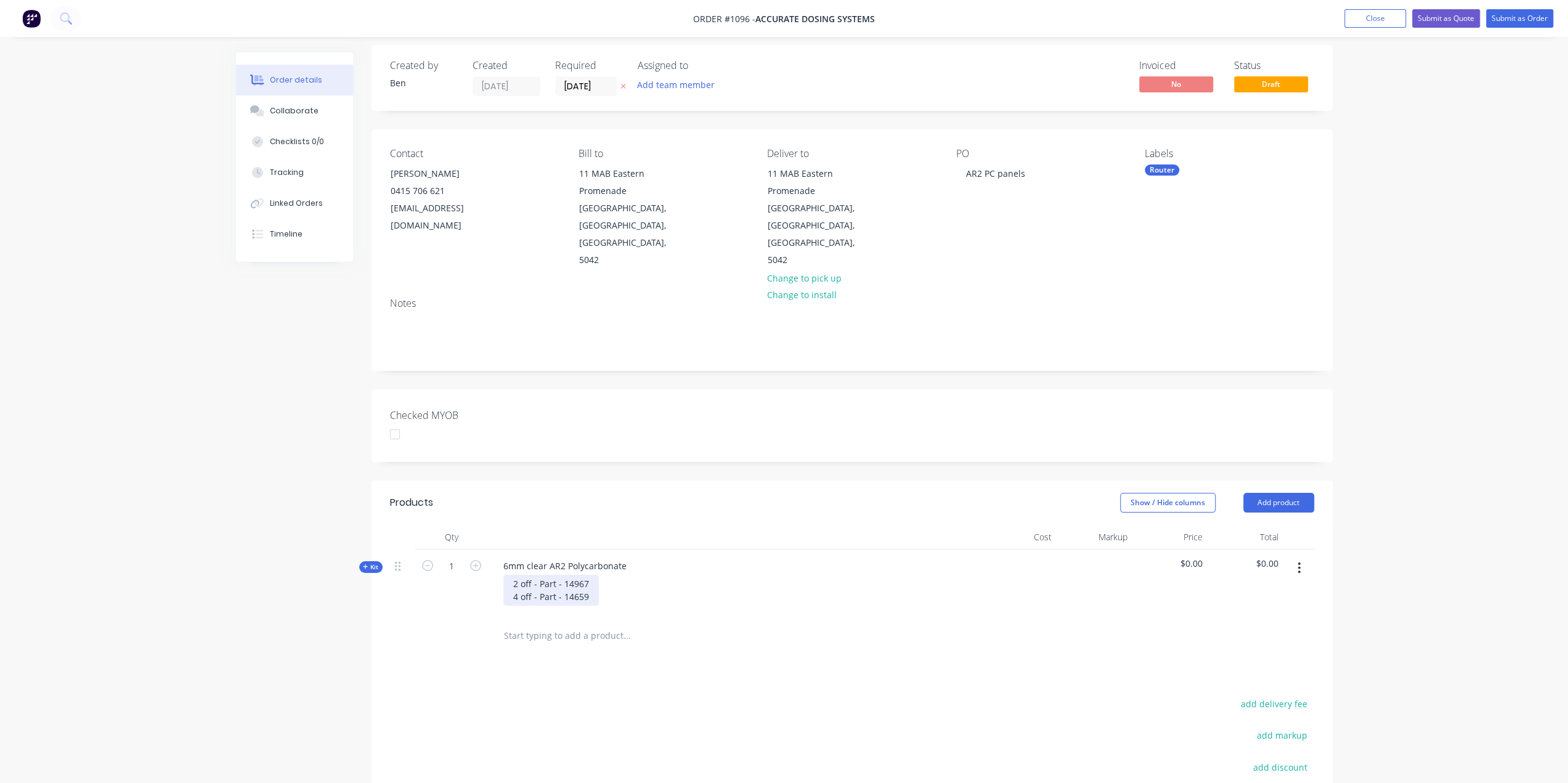
scroll to position [0, 0]
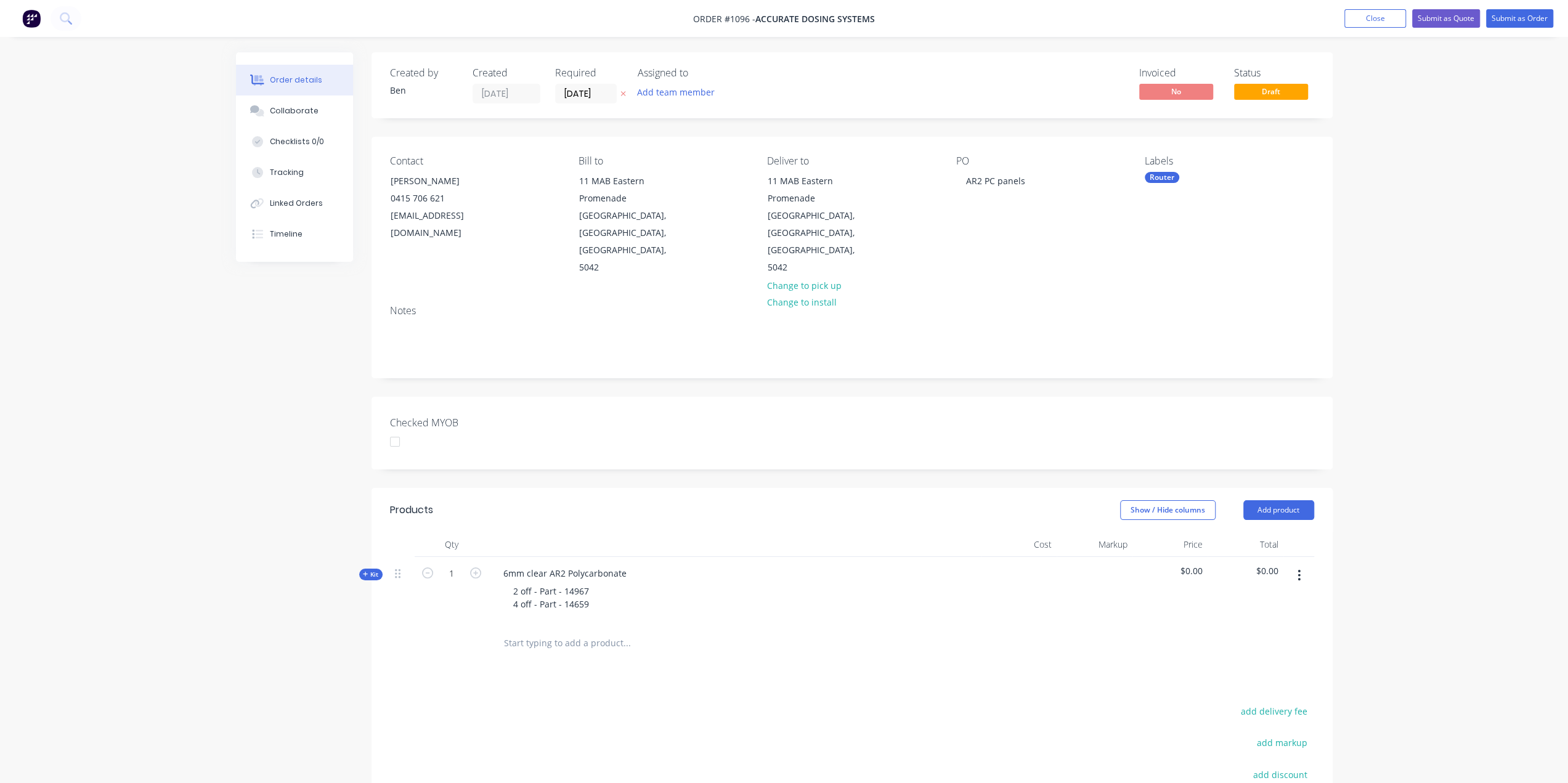
click at [361, 569] on div "Kit" at bounding box center [371, 575] width 24 height 12
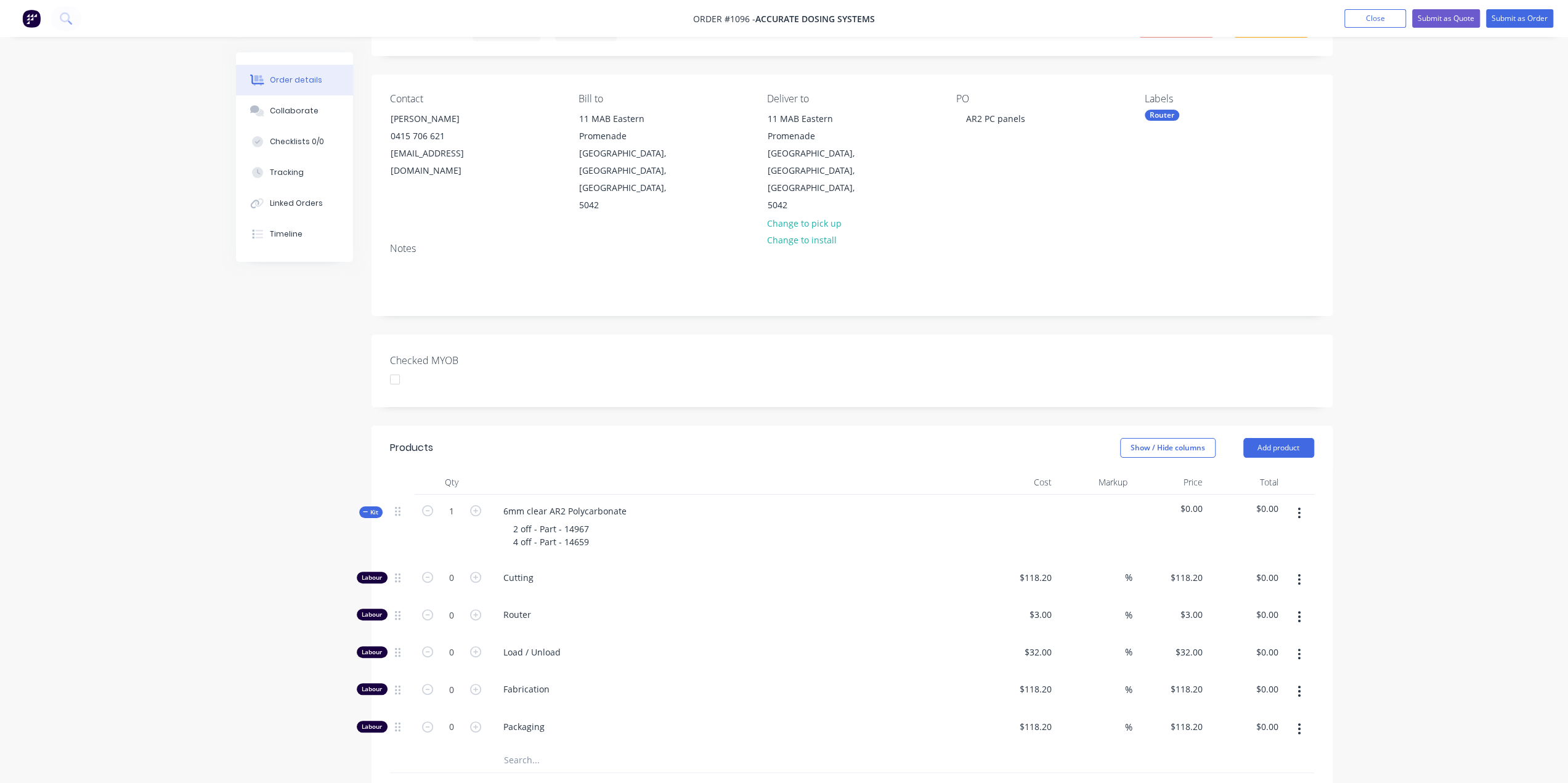
scroll to position [123, 0]
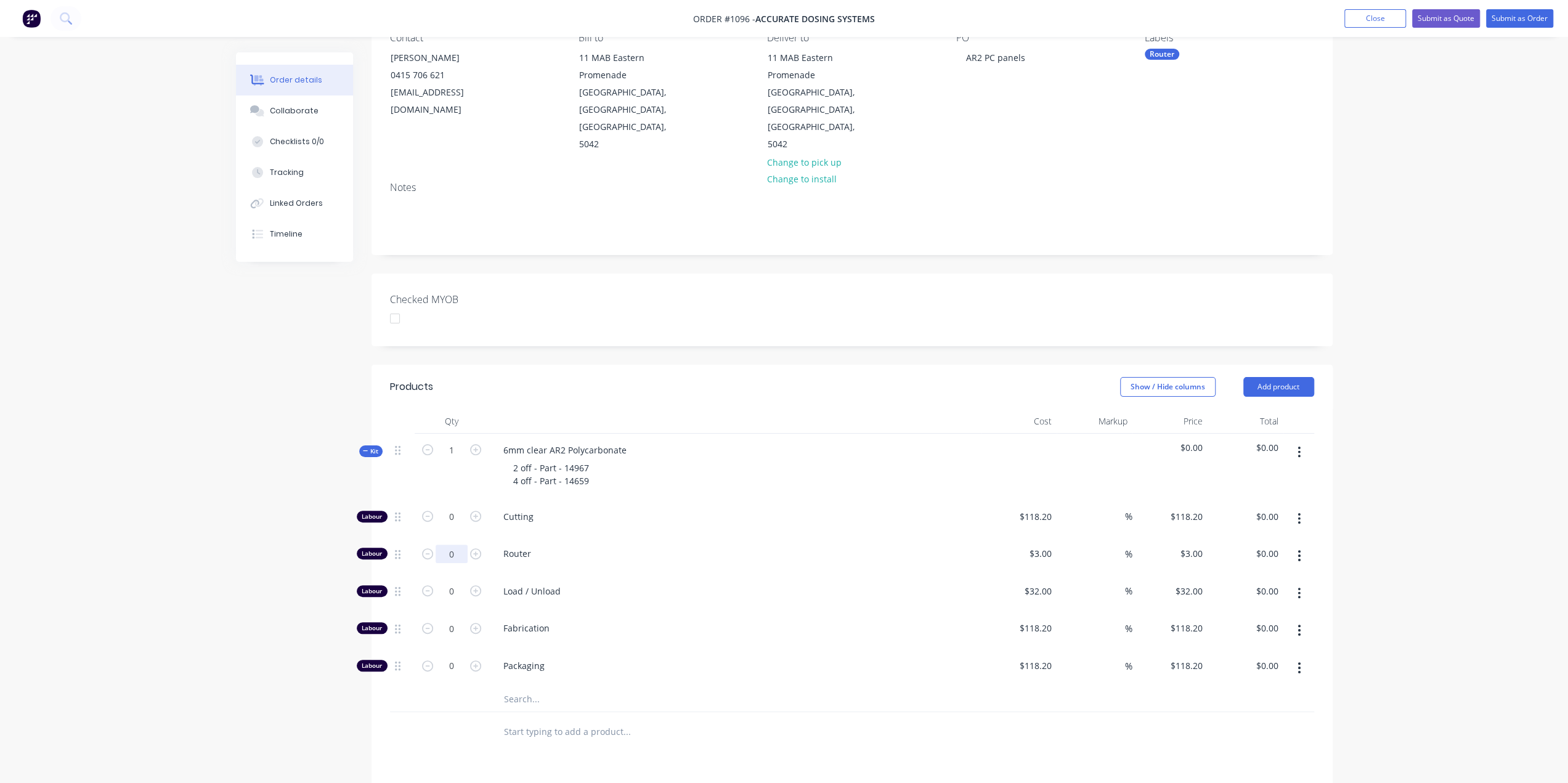
click at [457, 517] on input "0" at bounding box center [452, 517] width 32 height 19
type input "6"
type input "$18.00"
click at [443, 527] on input "0" at bounding box center [452, 517] width 32 height 19
type input "1"
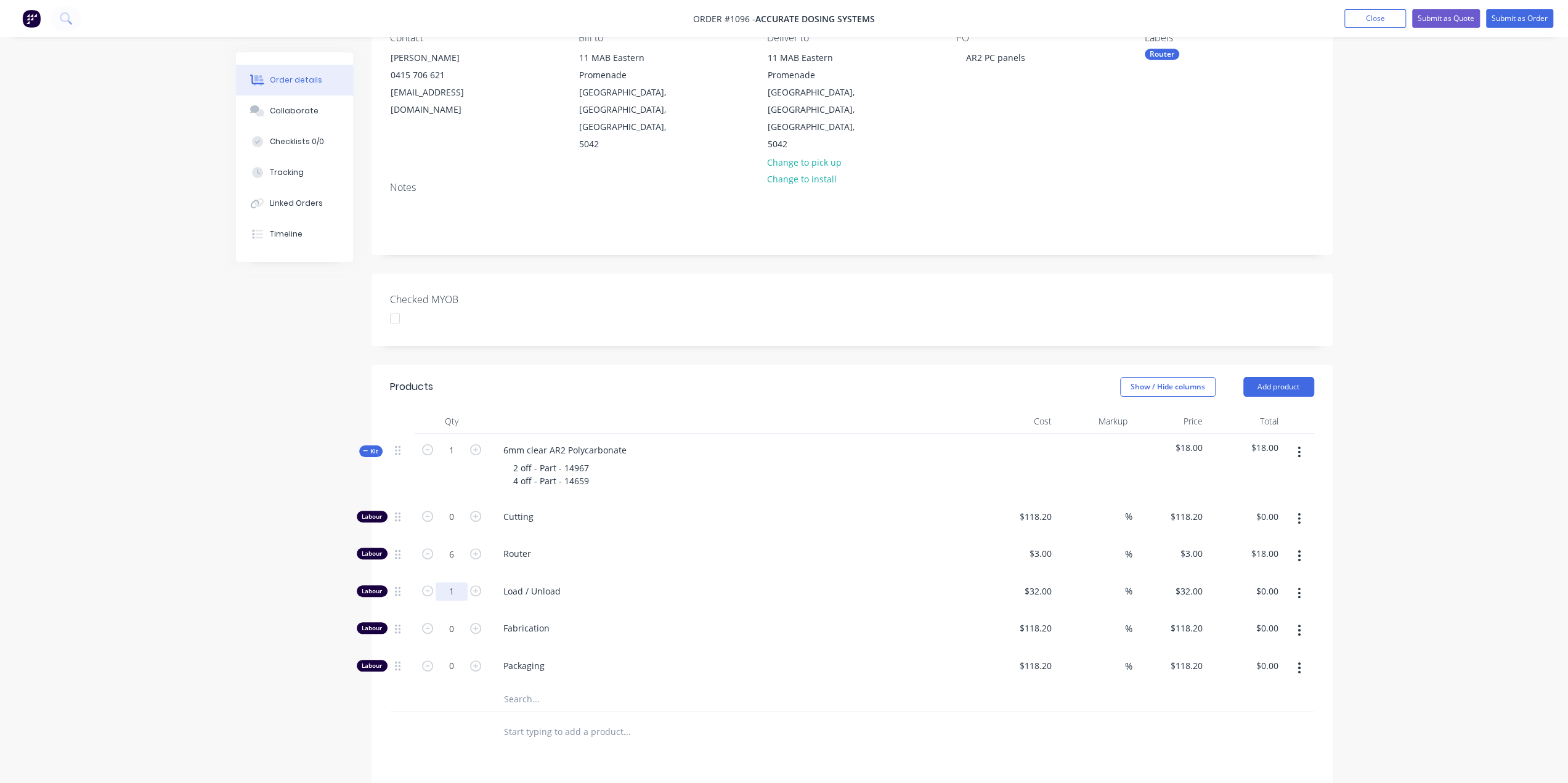
type input "$32.00"
click at [529, 687] on input "text" at bounding box center [627, 699] width 246 height 24
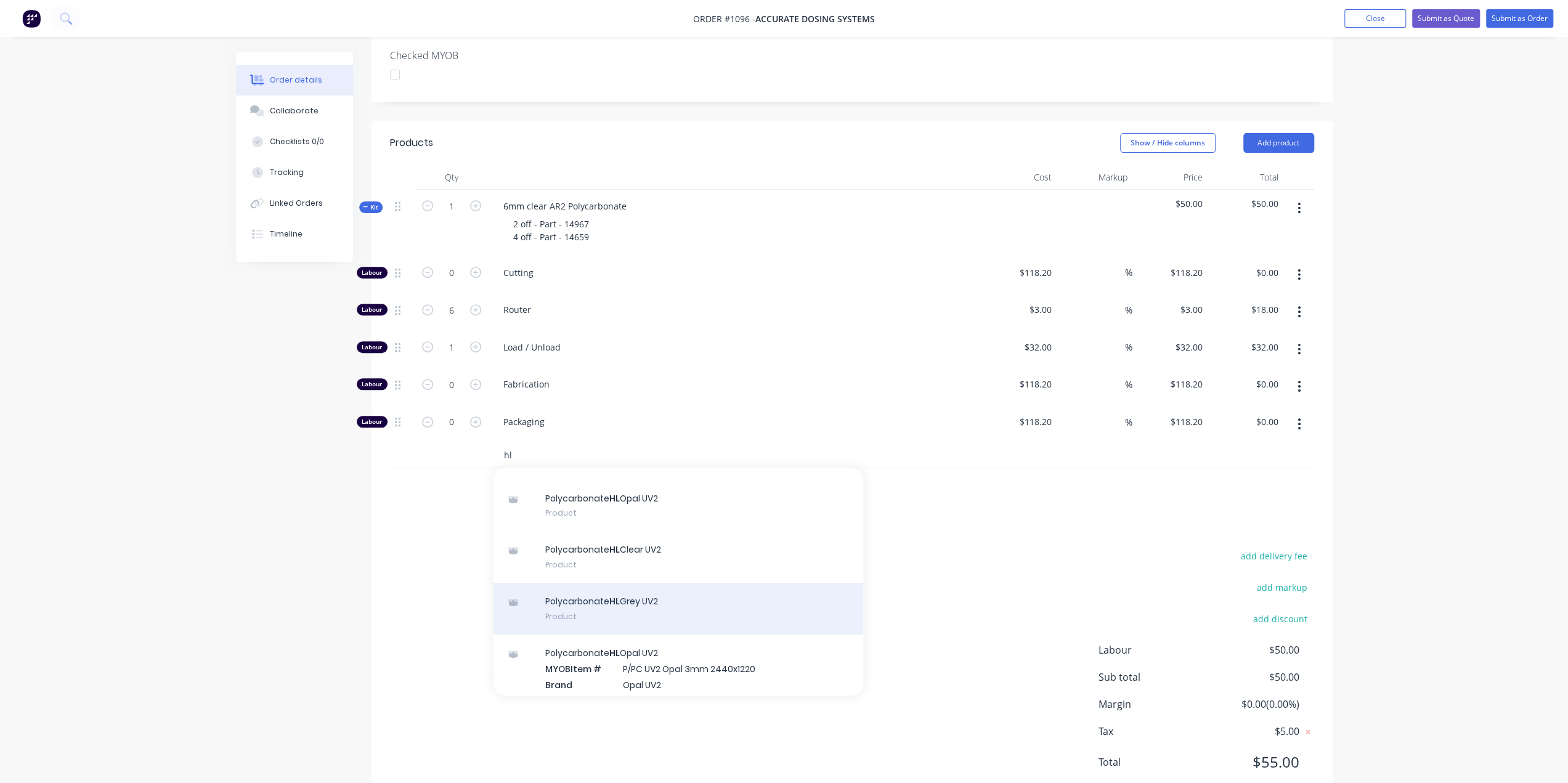
scroll to position [0, 0]
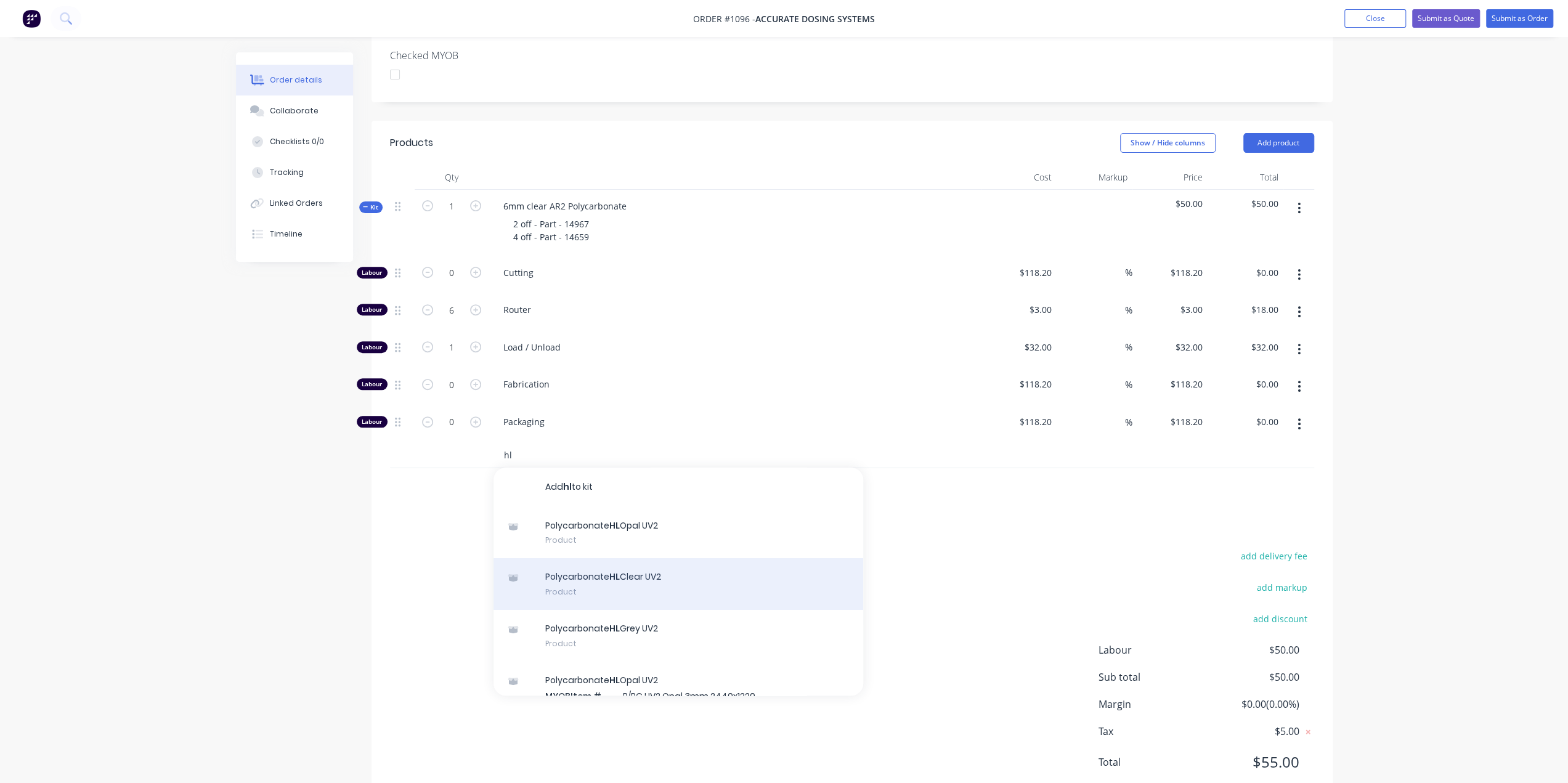
type input "hl"
click at [651, 558] on div "Polycarbonate HL Clear UV2 Product" at bounding box center [678, 584] width 369 height 52
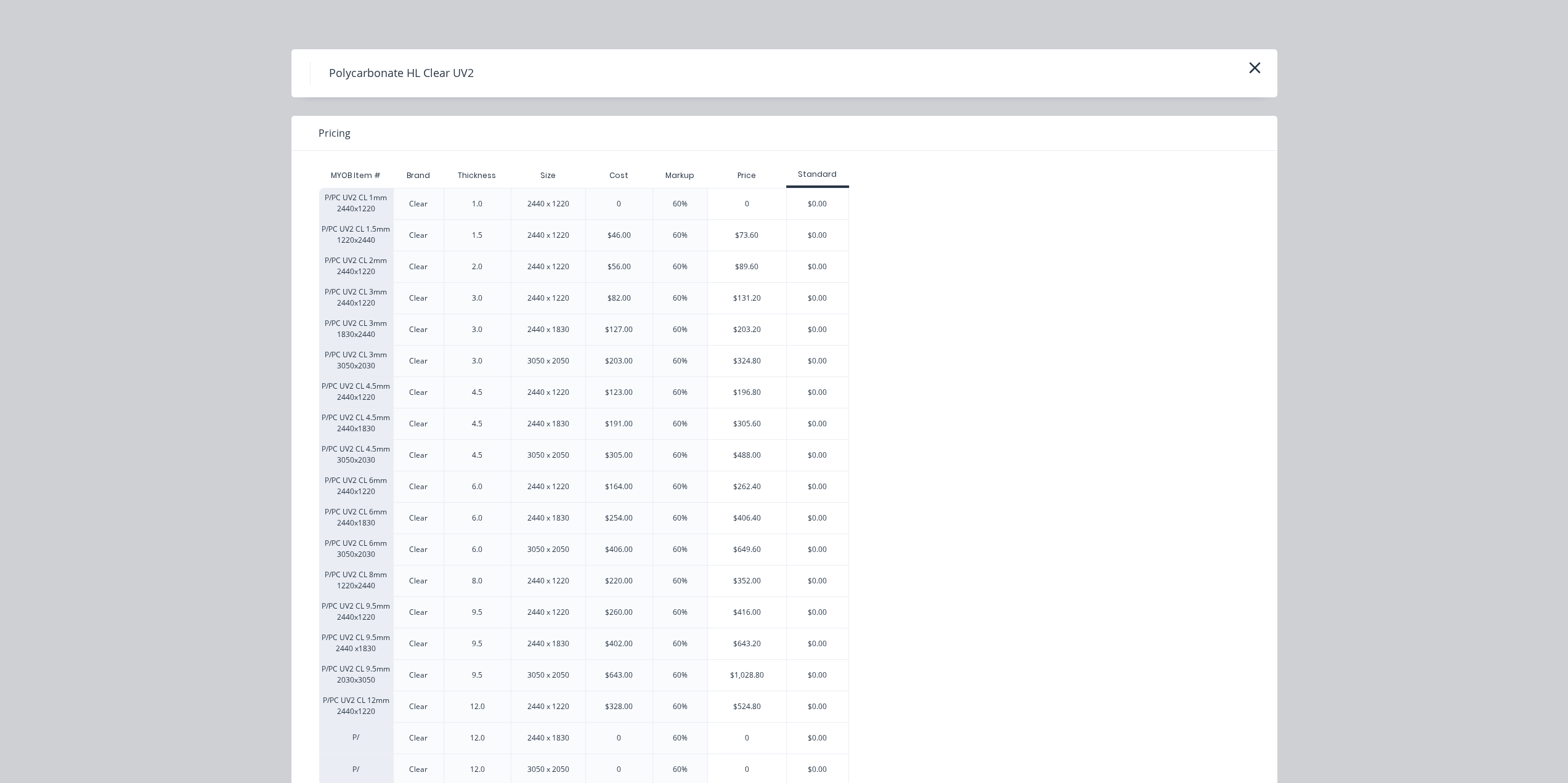
click at [1249, 68] on icon "button" at bounding box center [1254, 67] width 11 height 11
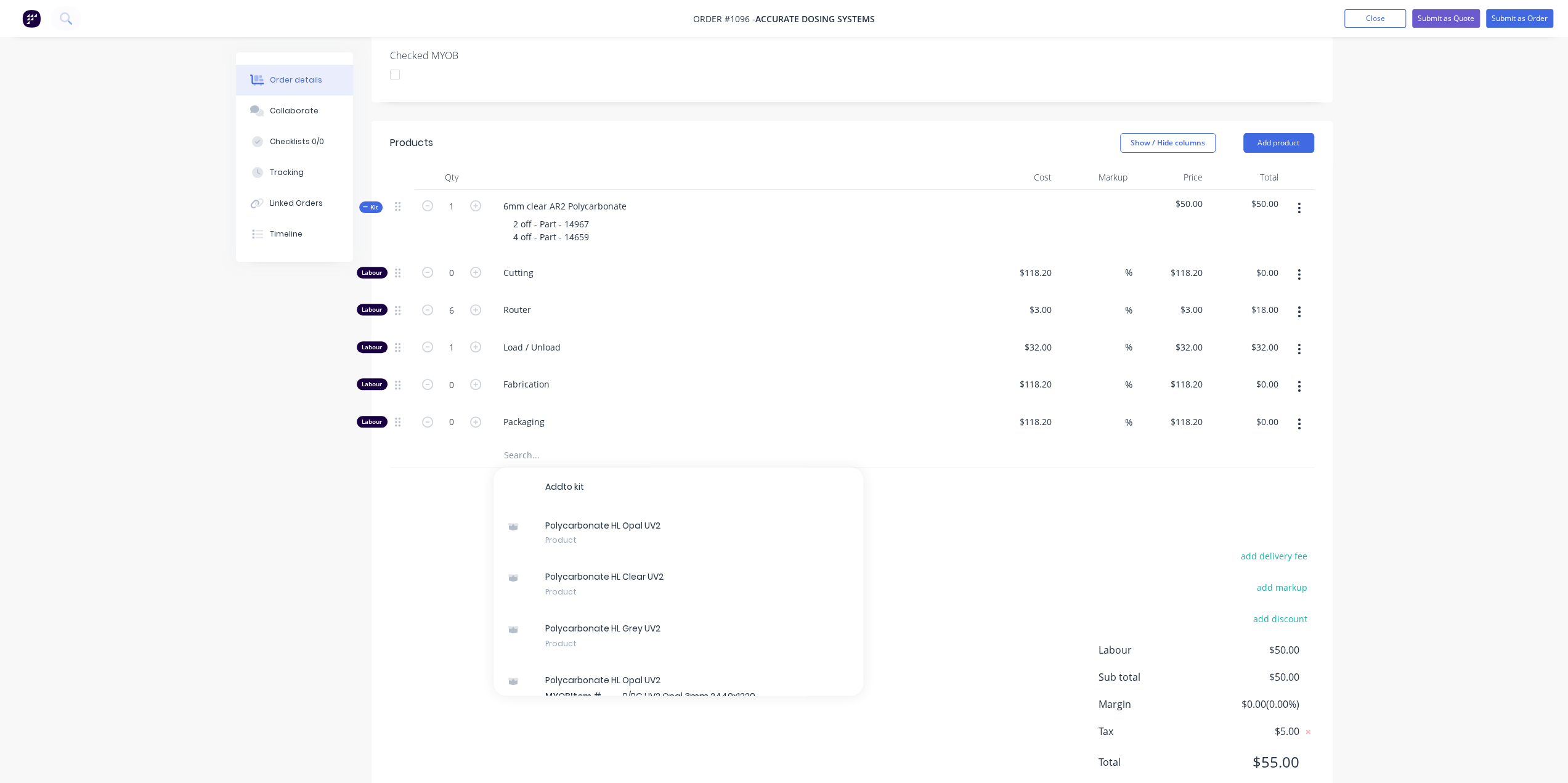
click at [513, 443] on input "text" at bounding box center [627, 455] width 246 height 24
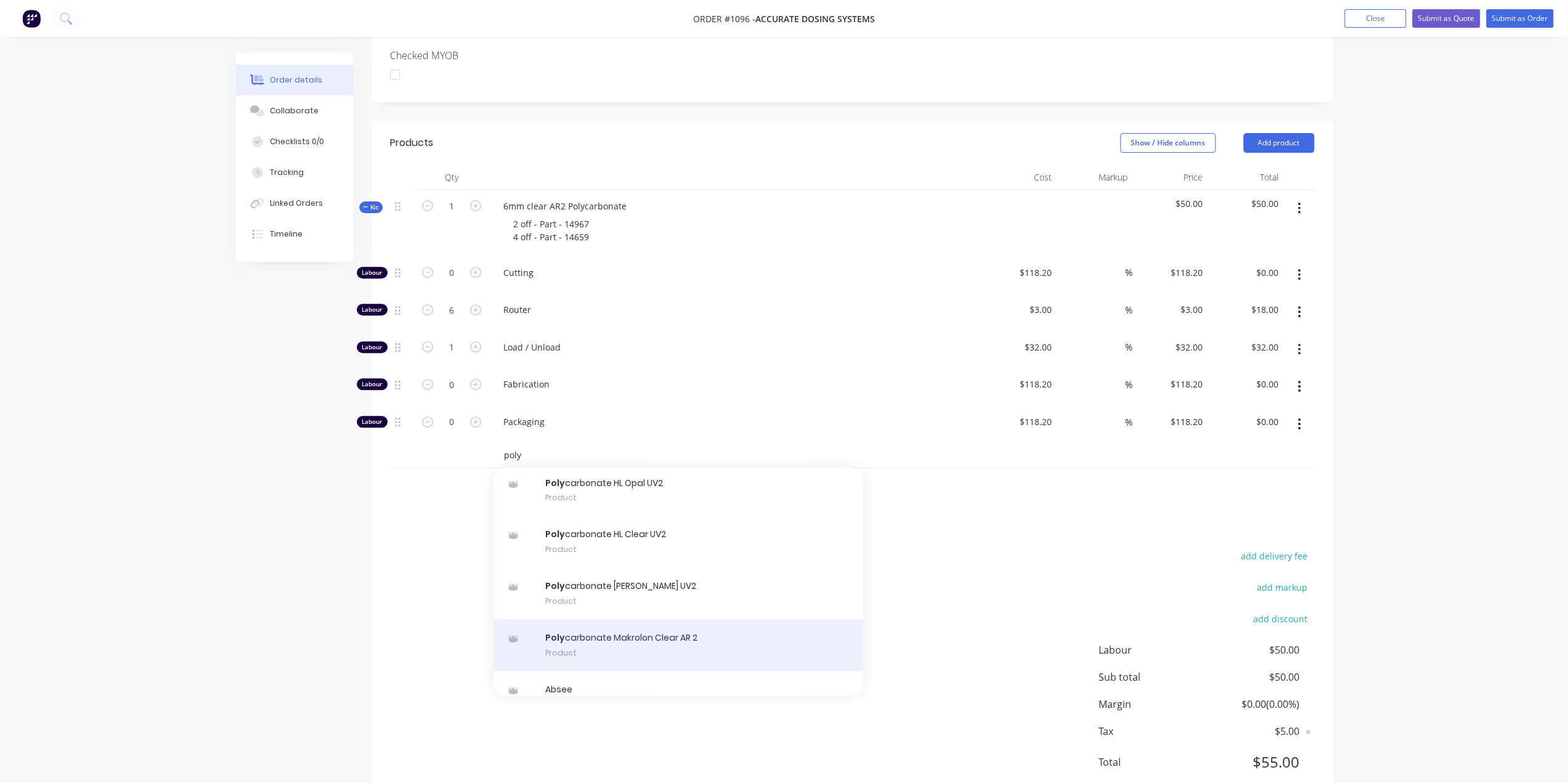
scroll to position [62, 0]
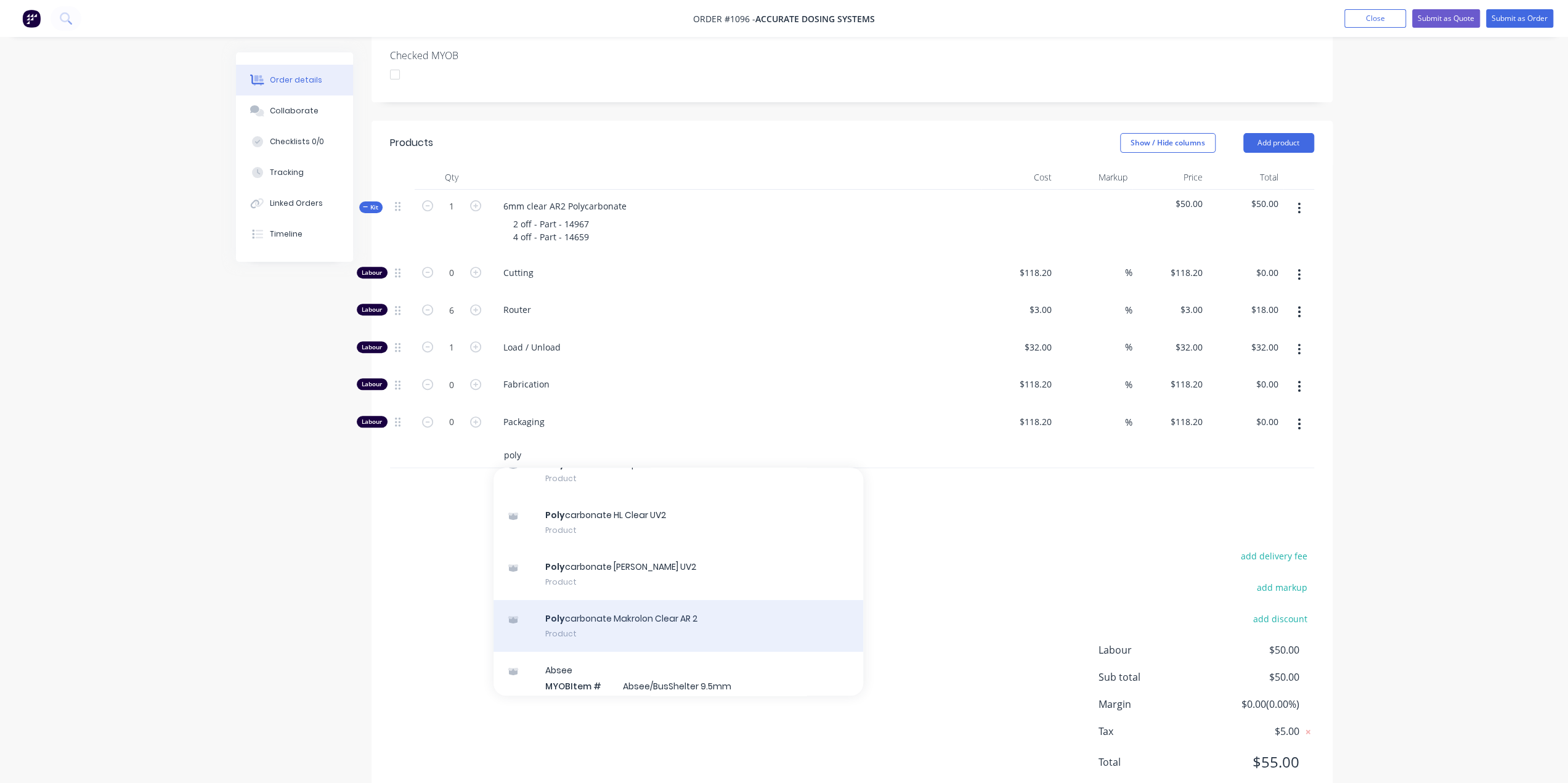
type input "poly"
click at [668, 600] on div "Poly carbonate Makrolon Clear AR 2 Product" at bounding box center [678, 626] width 369 height 52
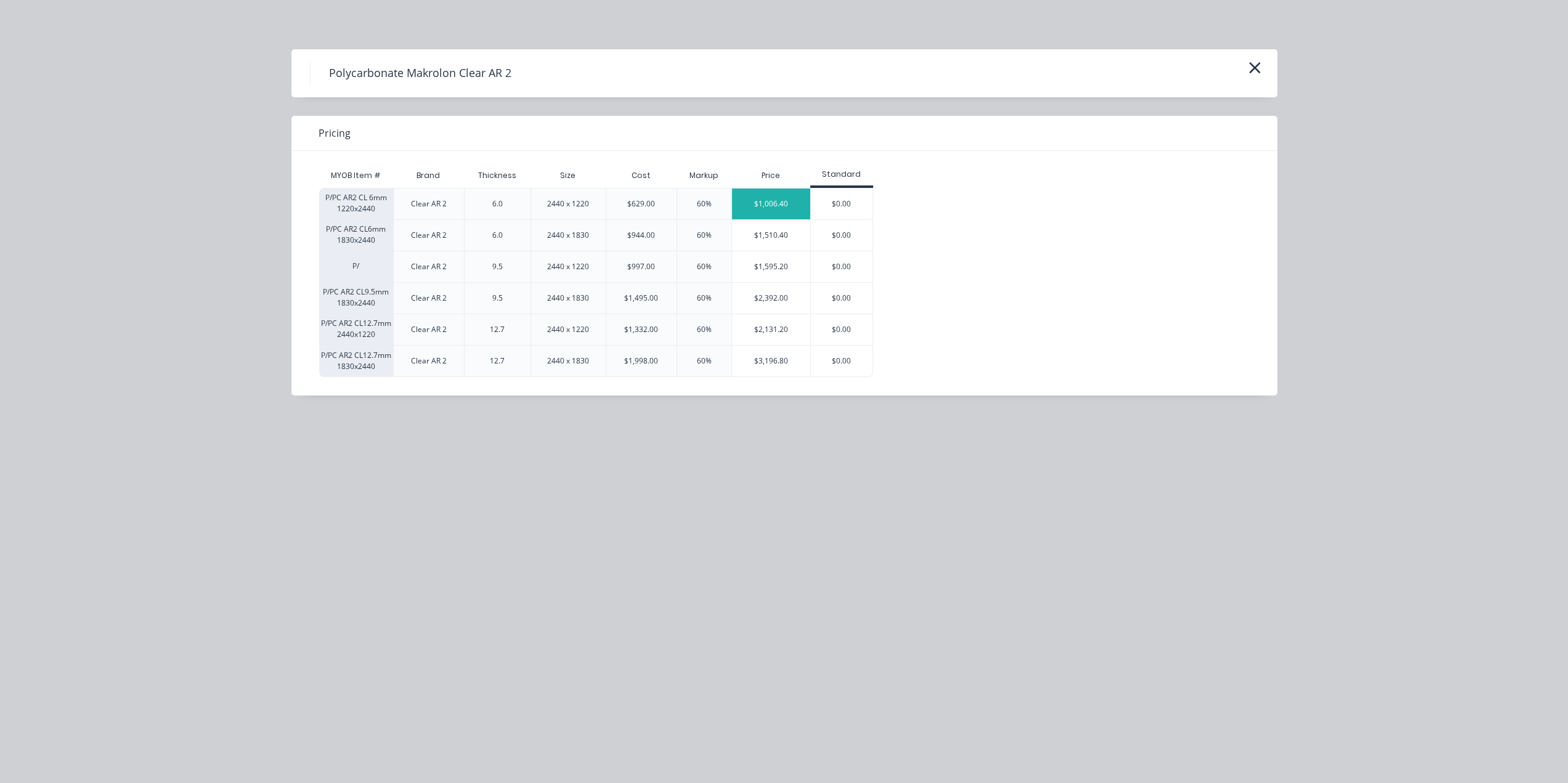
click at [792, 200] on div "$1,006.40" at bounding box center [771, 204] width 79 height 31
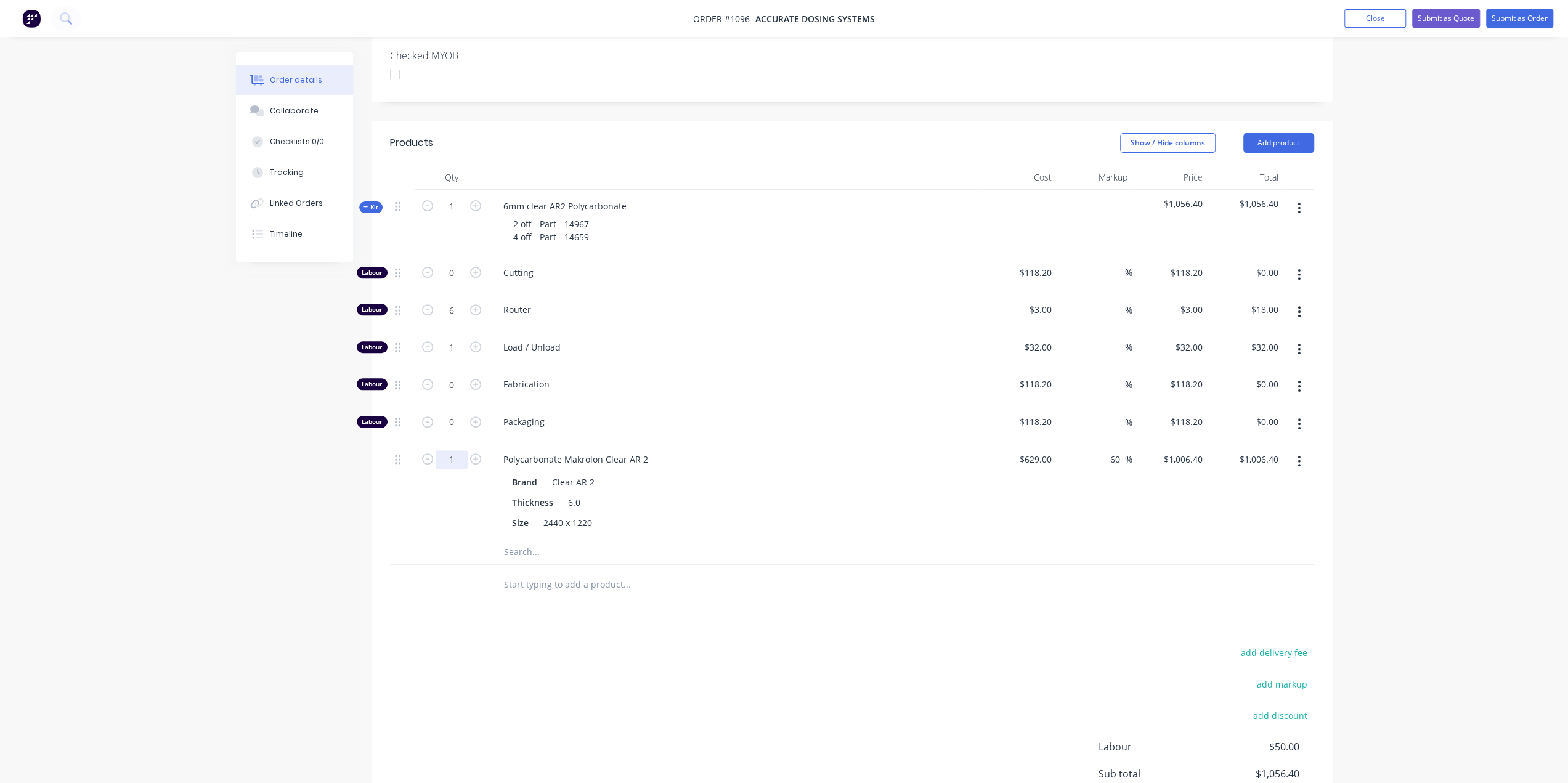
click at [460, 282] on input "1" at bounding box center [452, 273] width 32 height 19
type input "0.125"
type input "$125.80"
click at [202, 640] on div "Order details Collaborate Checklists 0/0 Tracking Linked Orders Timeline Order …" at bounding box center [784, 276] width 1568 height 1287
click at [374, 202] on span "Kit" at bounding box center [371, 207] width 16 height 9
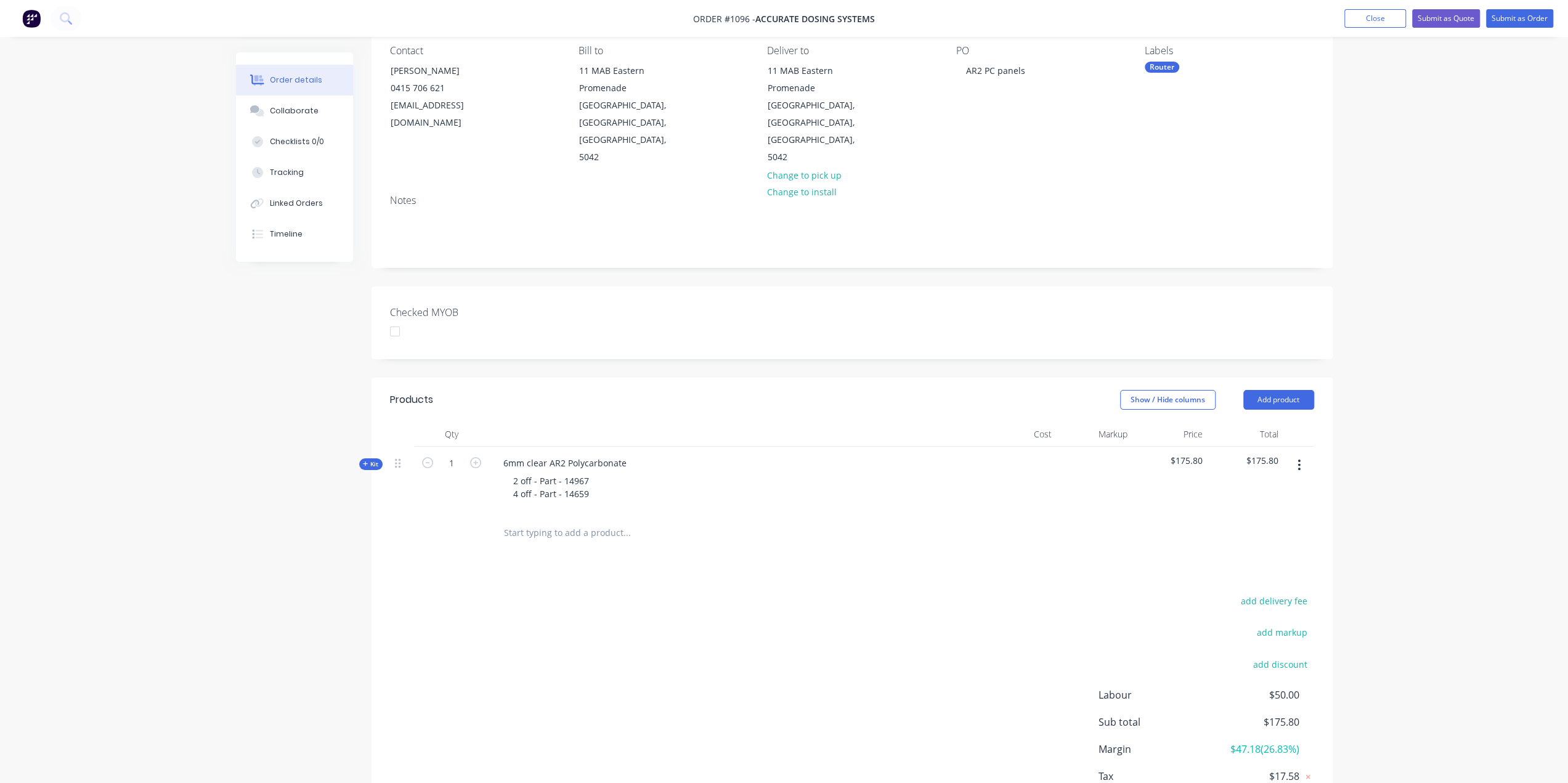
scroll to position [158, 0]
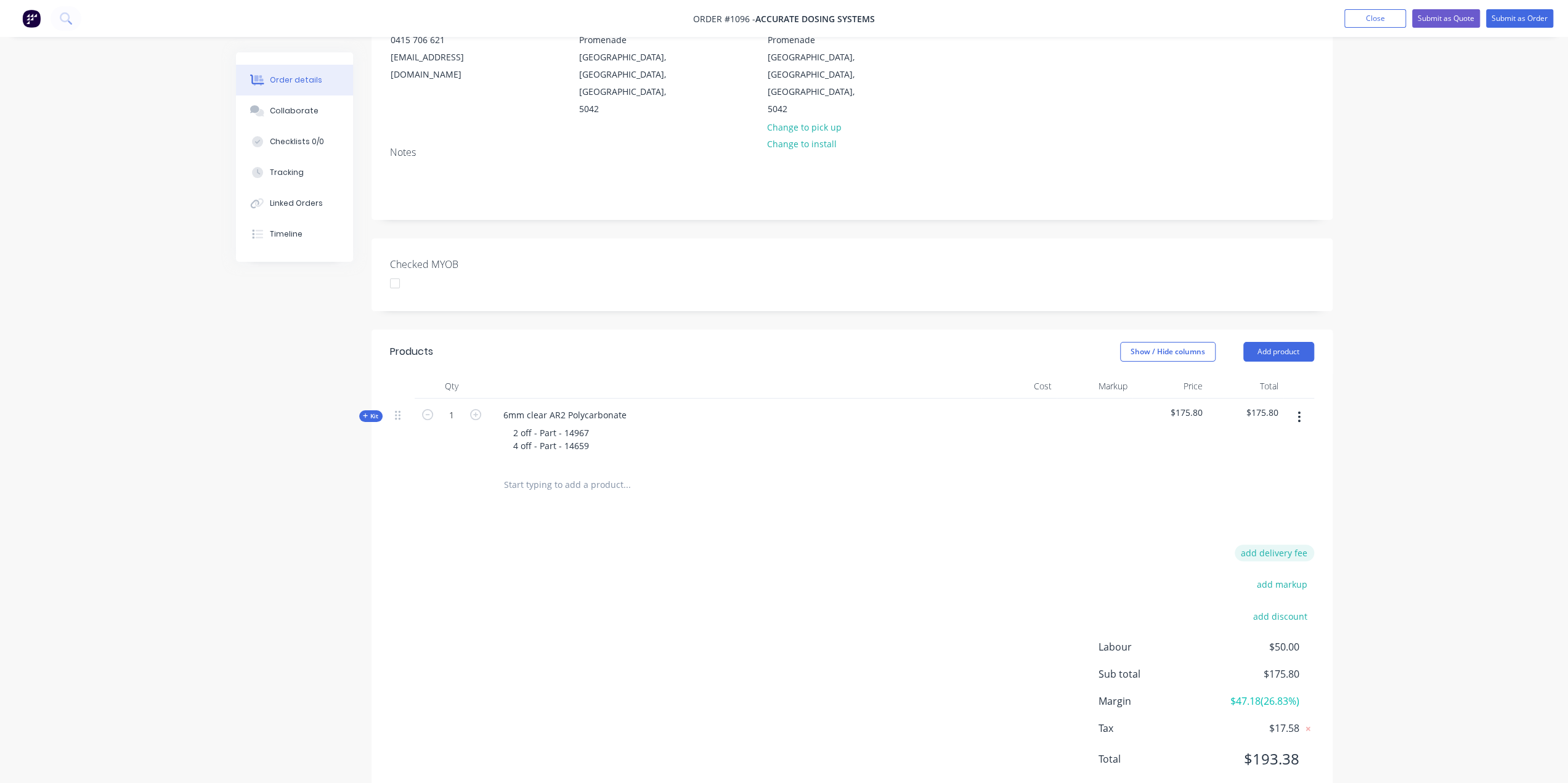
click at [1300, 545] on button "add delivery fee" at bounding box center [1274, 552] width 79 height 17
type input "40"
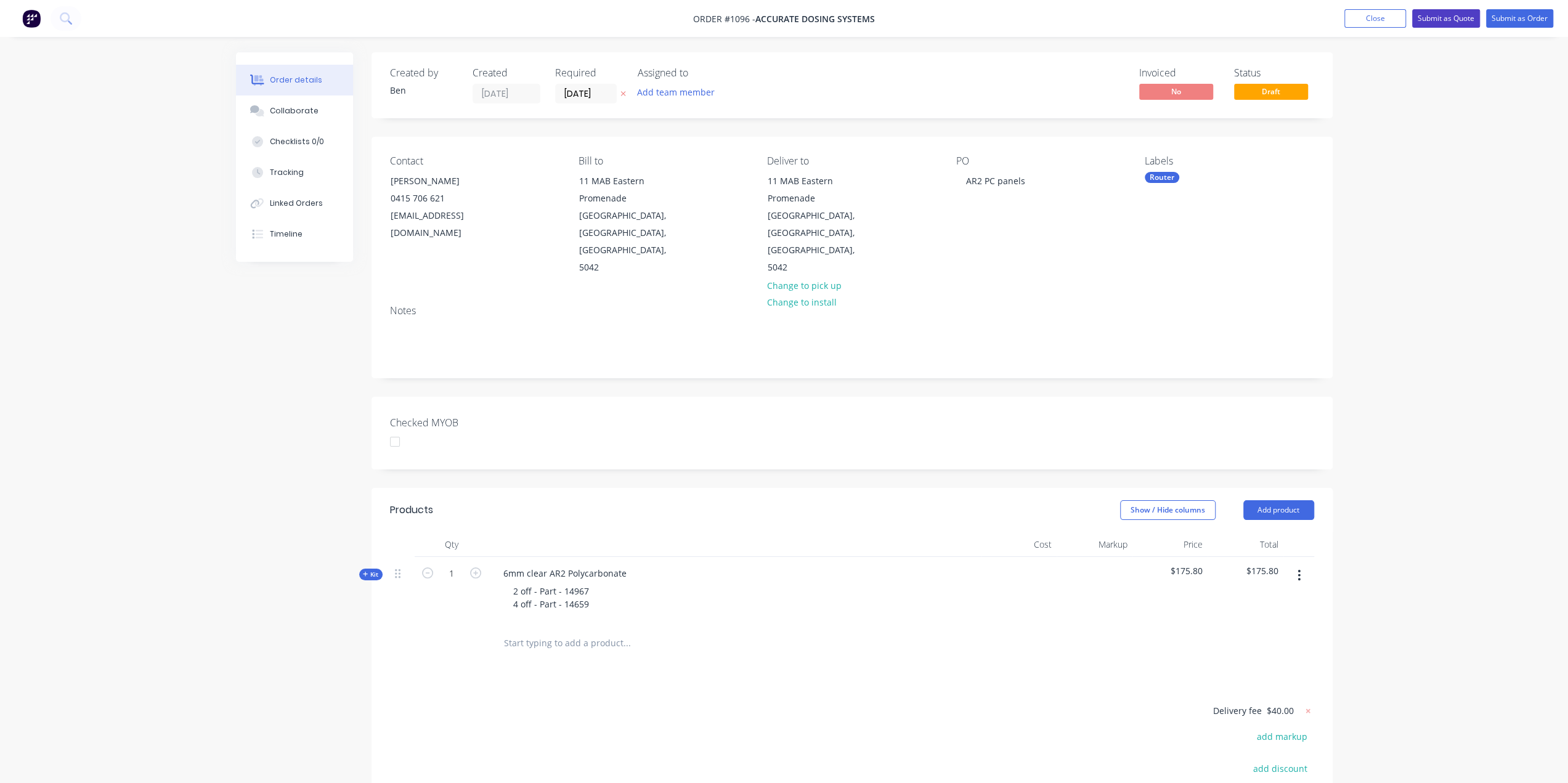
click at [1430, 15] on button "Submit as Quote" at bounding box center [1446, 19] width 68 height 19
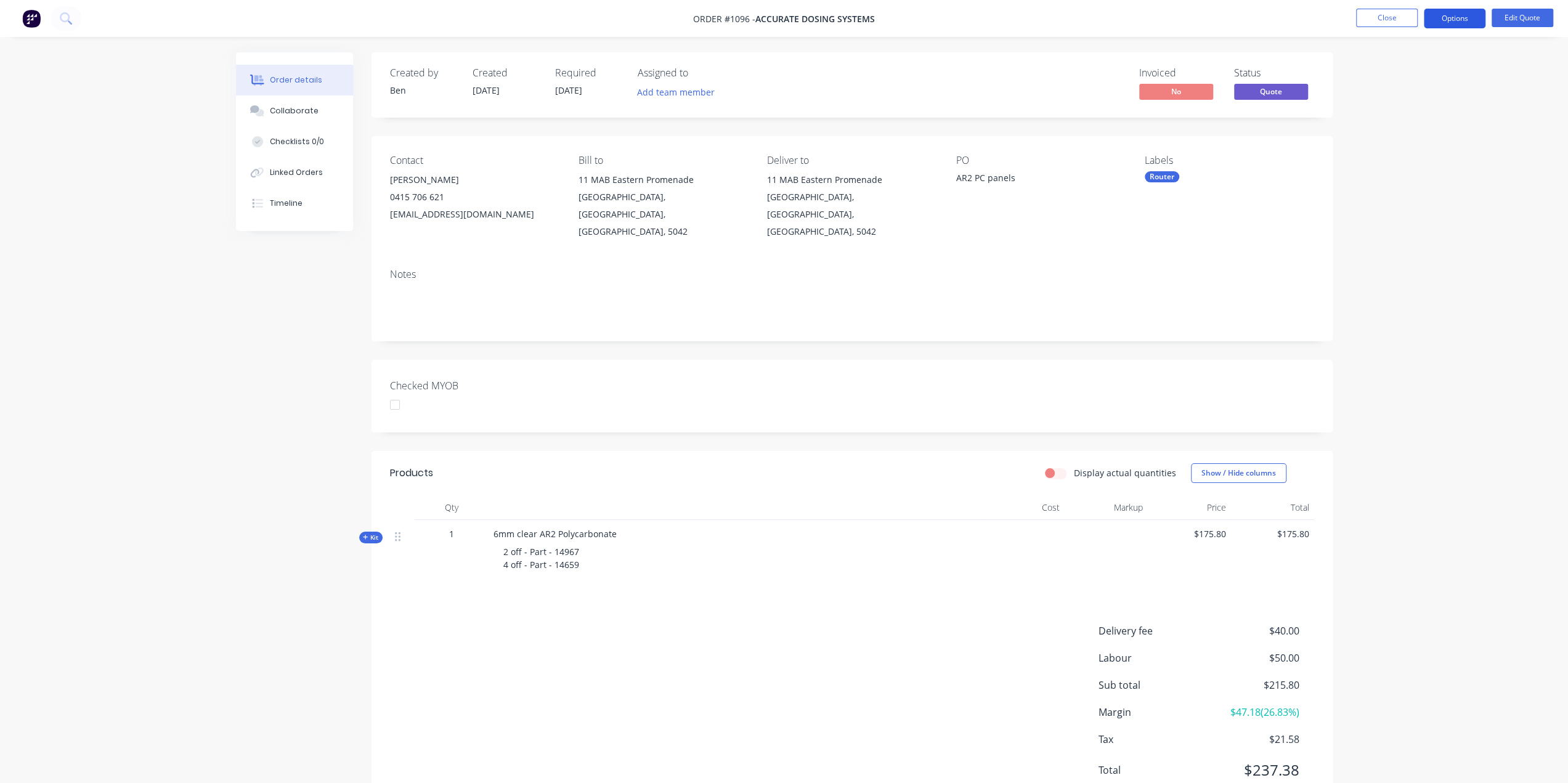
click at [1469, 17] on button "Options" at bounding box center [1455, 18] width 62 height 19
click at [1396, 72] on div "Quote" at bounding box center [1417, 75] width 113 height 18
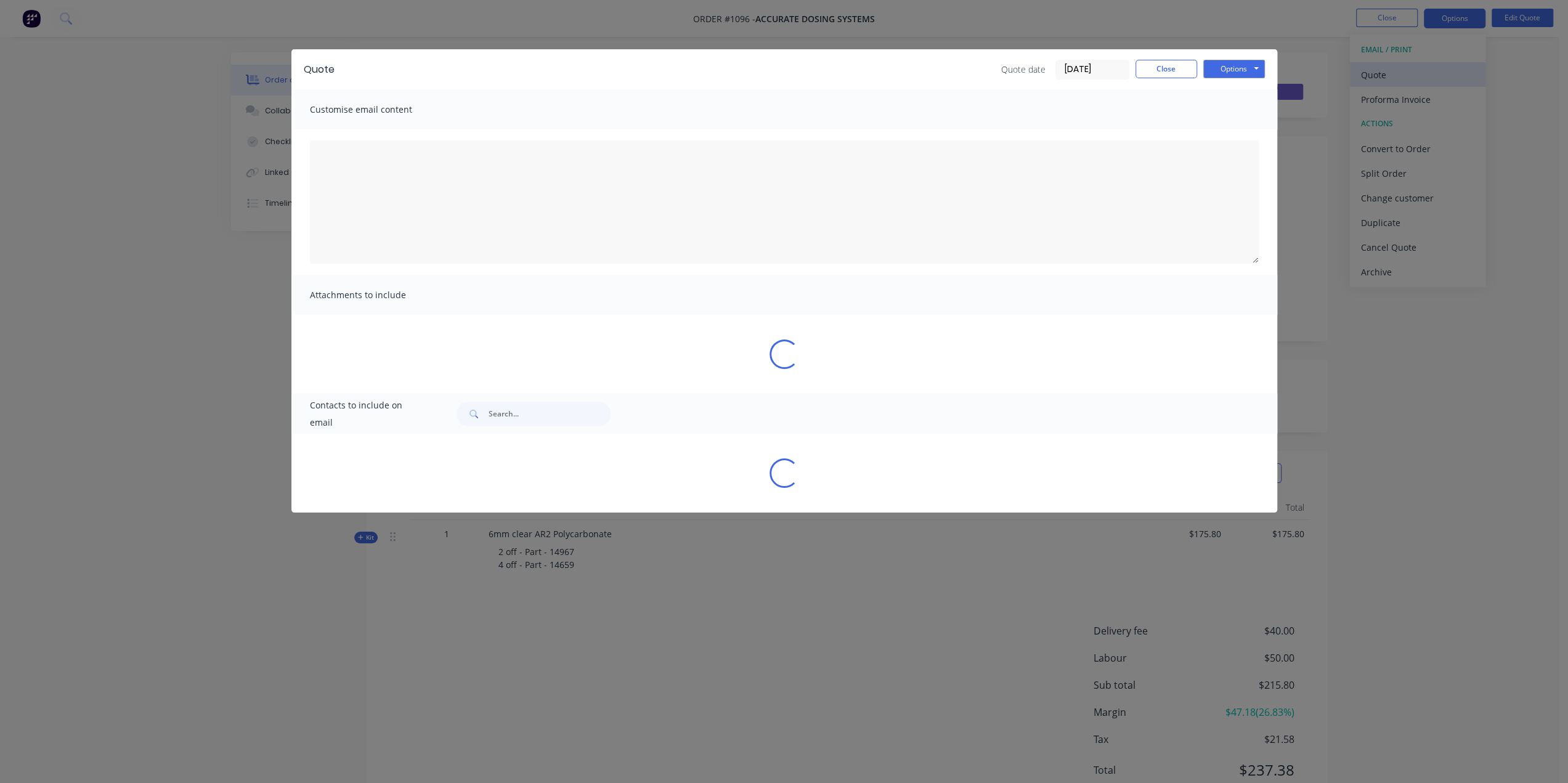
type textarea "A PDF copy of the quote has been attached to this email. To view your quote onl…"
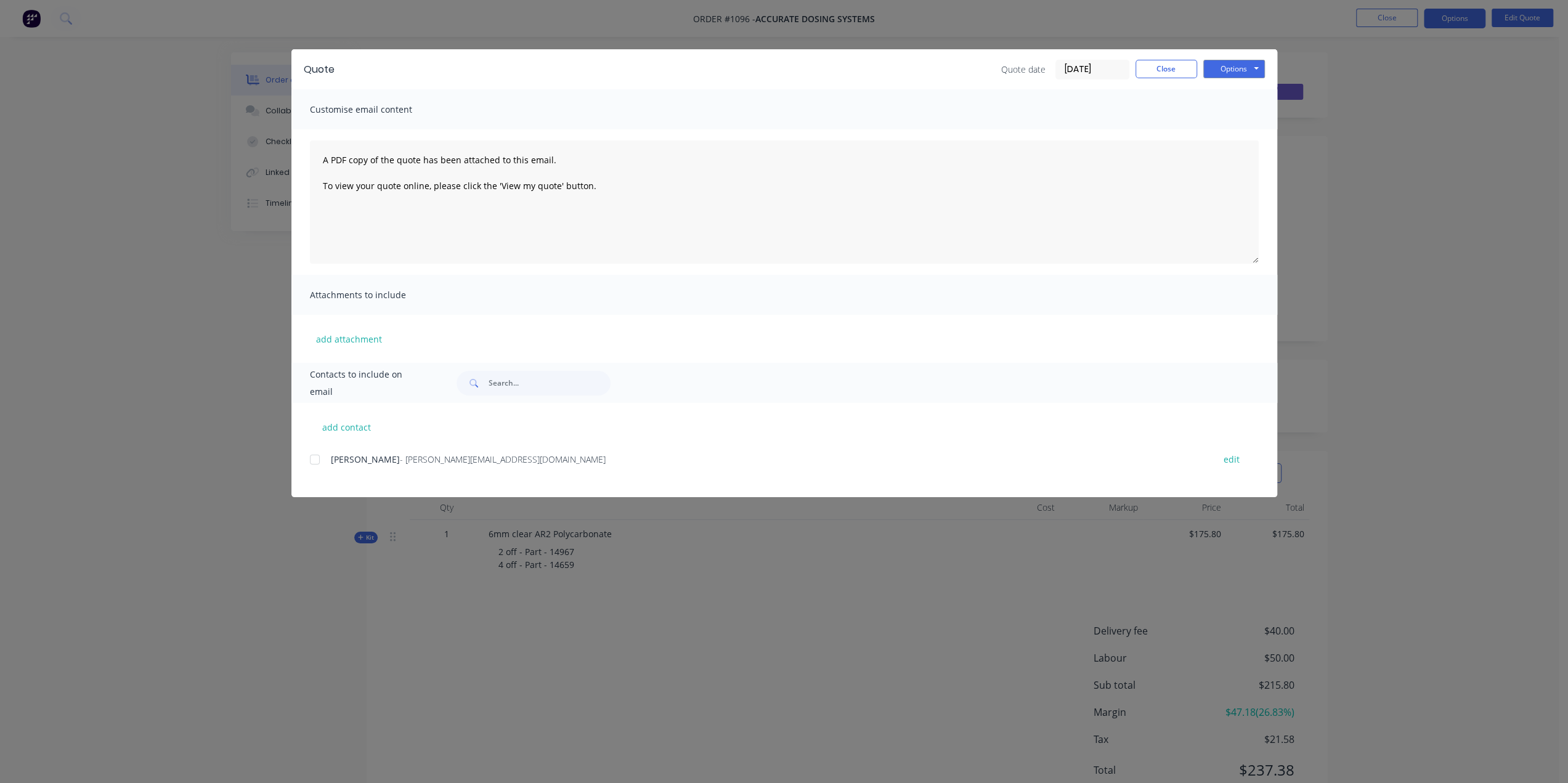
click at [318, 462] on div at bounding box center [315, 460] width 24 height 24
click at [1258, 65] on button "Options" at bounding box center [1235, 69] width 62 height 19
click at [1241, 131] on button "Email" at bounding box center [1242, 132] width 79 height 20
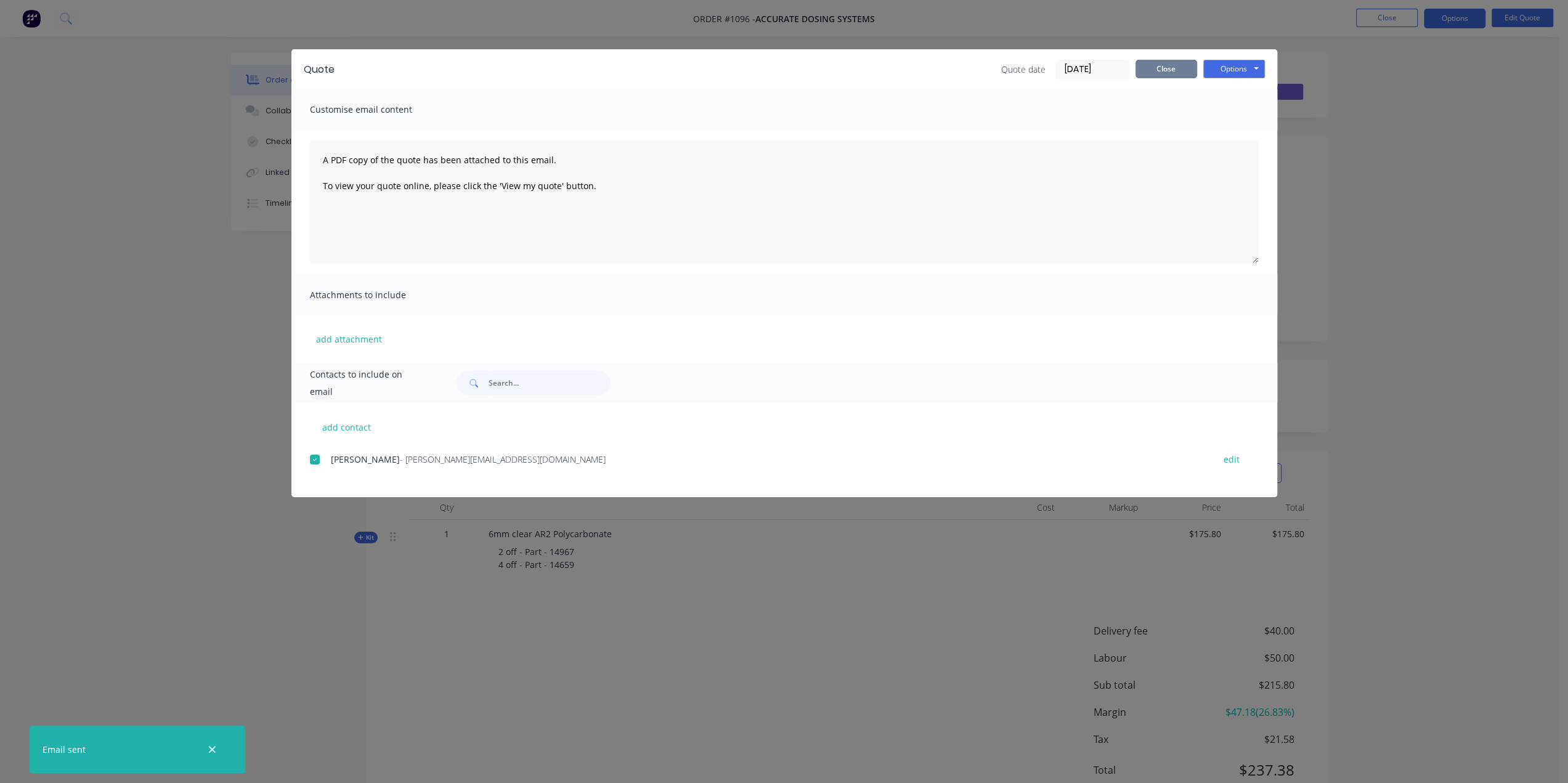
drag, startPoint x: 1179, startPoint y: 73, endPoint x: 1174, endPoint y: 77, distance: 6.4
click at [1179, 73] on button "Close" at bounding box center [1167, 69] width 62 height 19
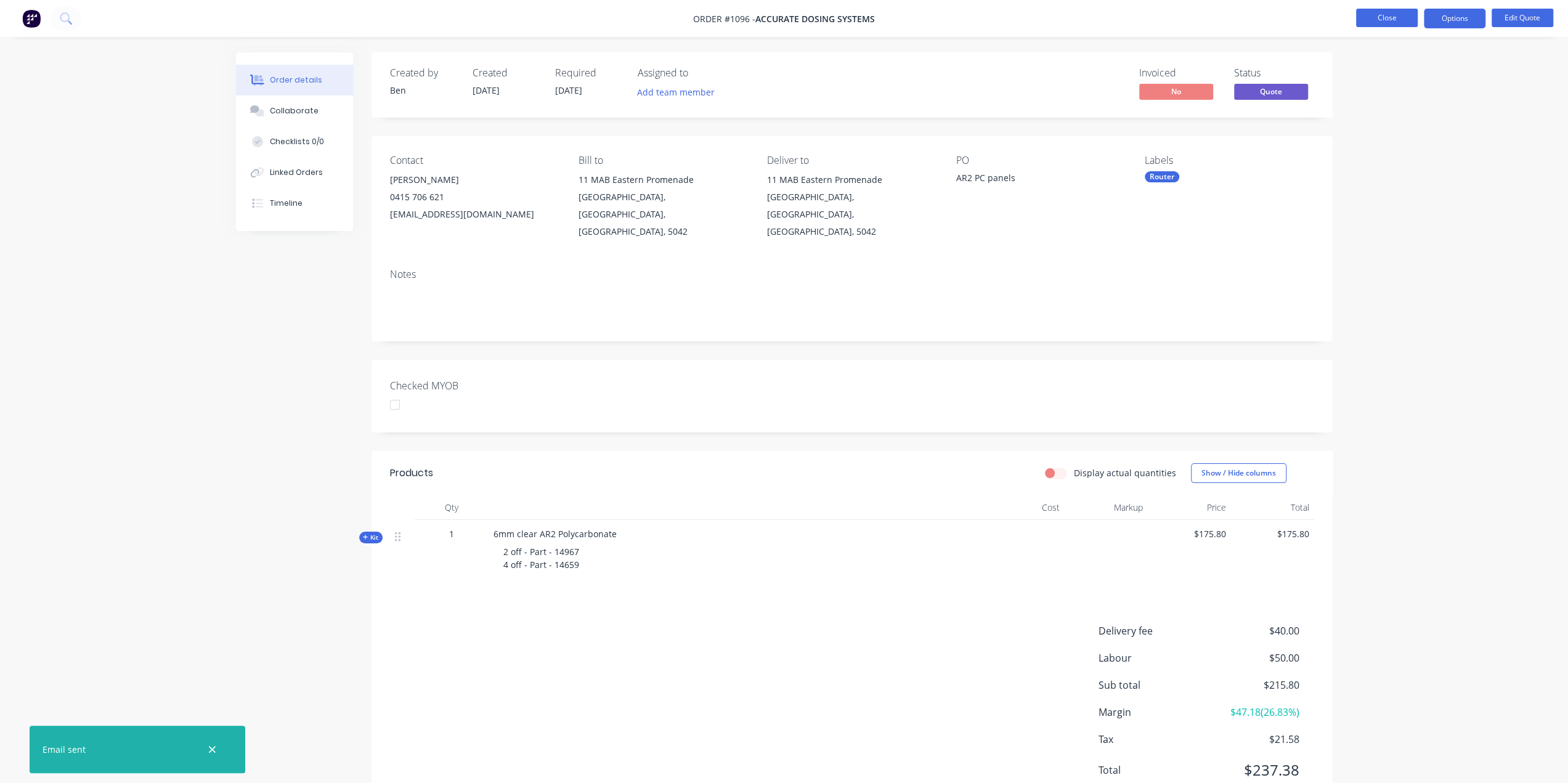
click at [1366, 18] on button "Close" at bounding box center [1387, 18] width 62 height 19
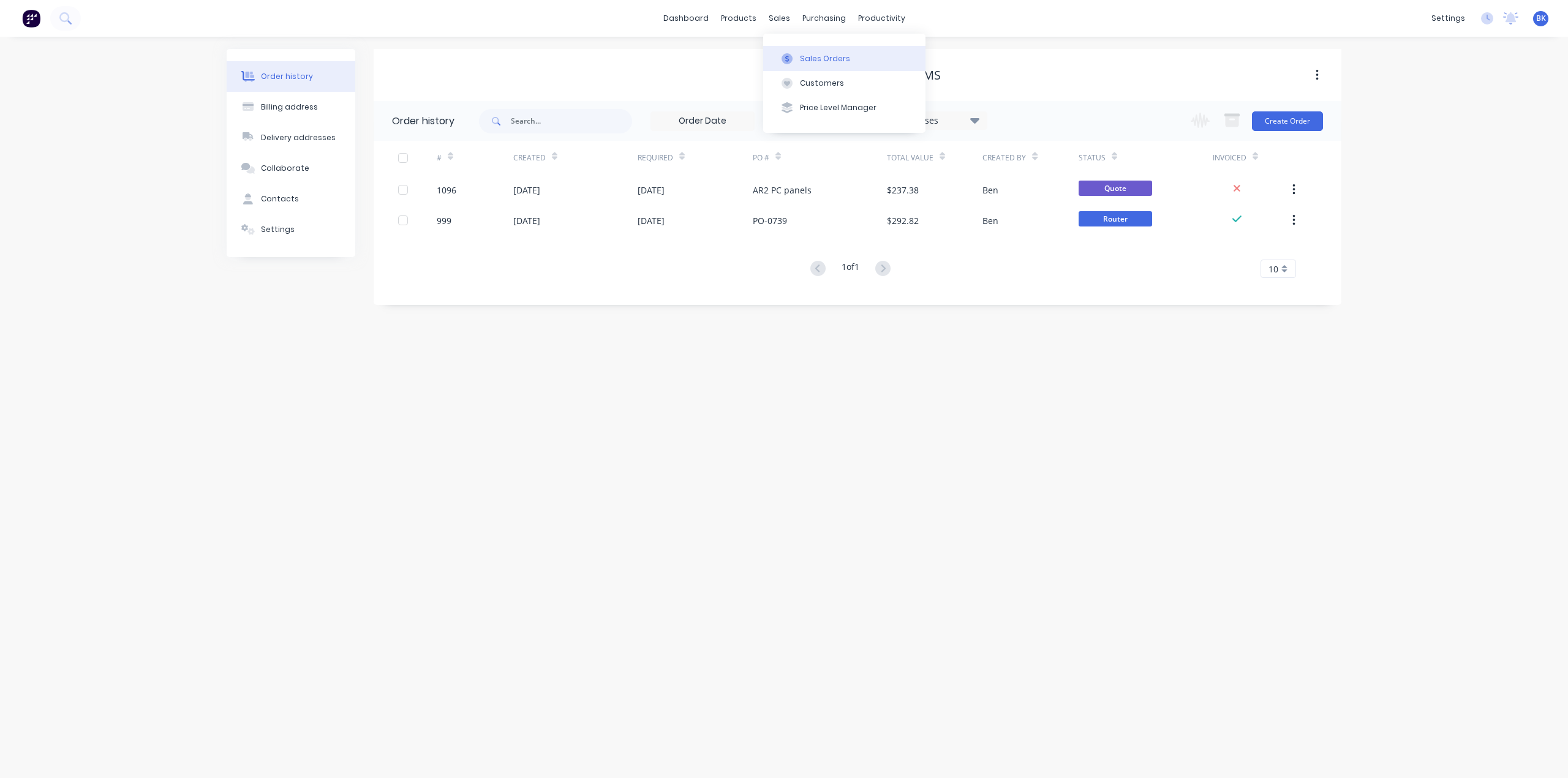
click at [791, 53] on icon at bounding box center [787, 58] width 11 height 11
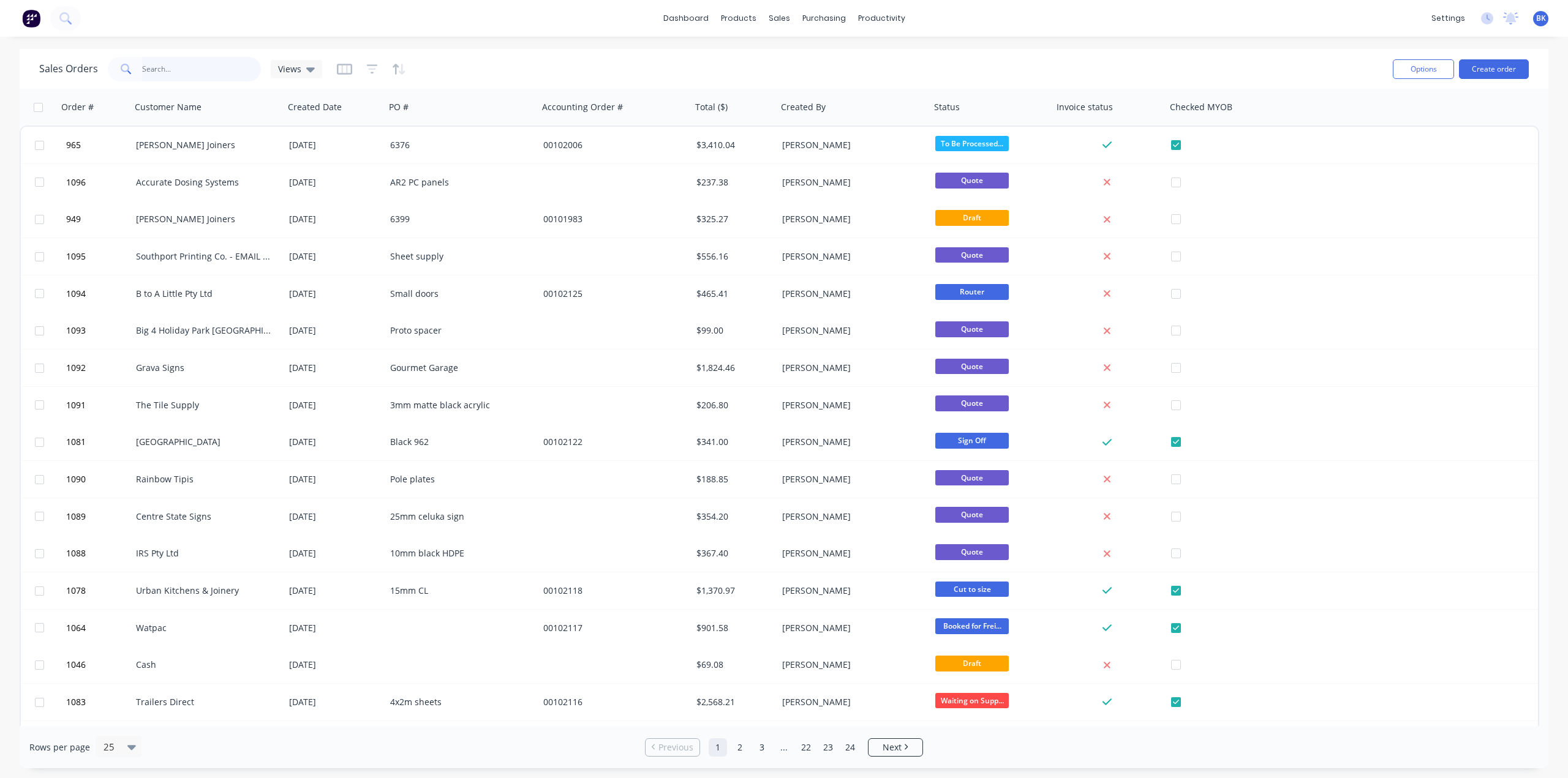
click at [218, 77] on input "text" at bounding box center [201, 69] width 120 height 24
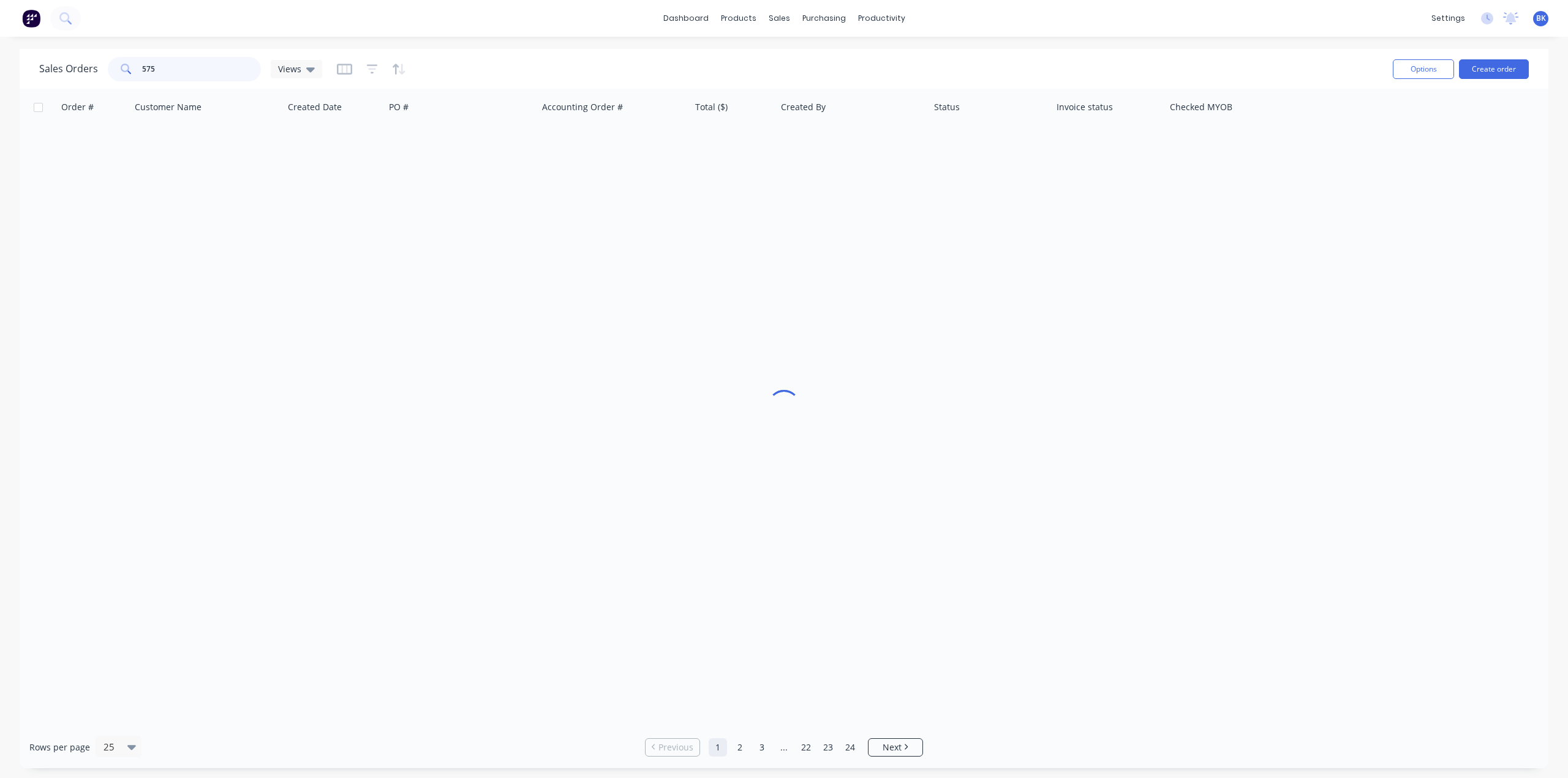
type input "575"
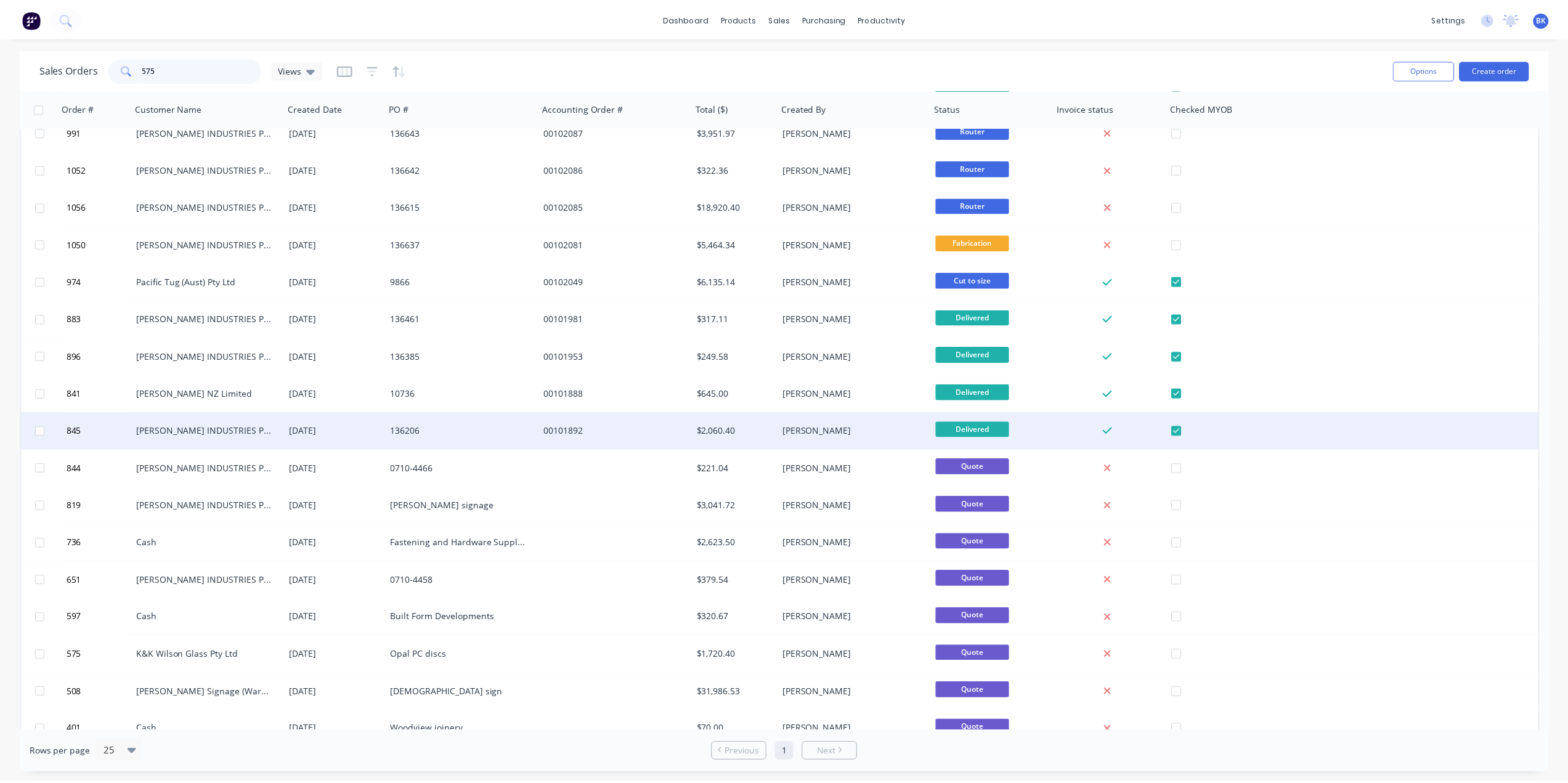
scroll to position [105, 0]
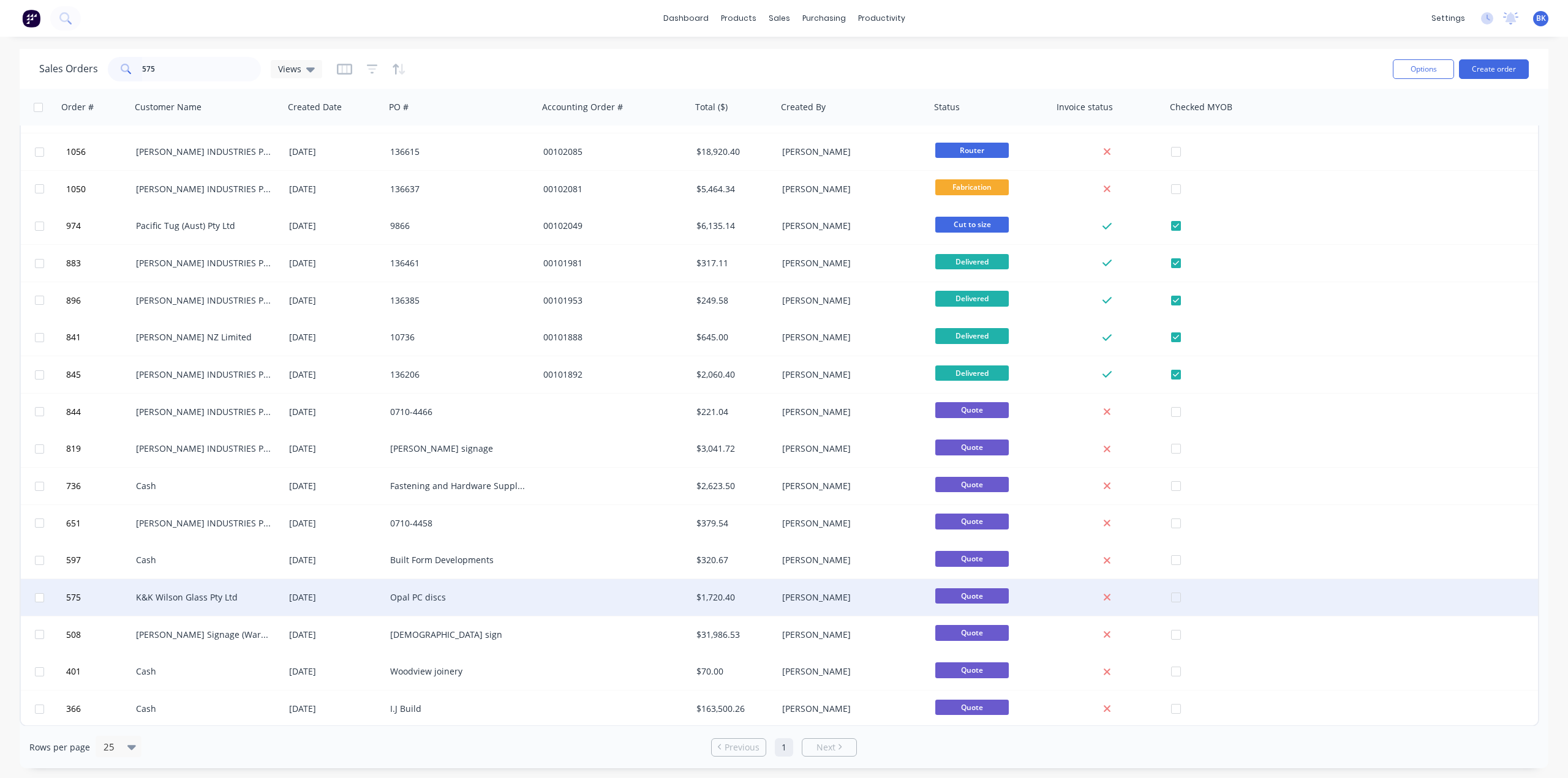
click at [218, 604] on div "K&K Wilson Glass Pty Ltd" at bounding box center [208, 597] width 153 height 37
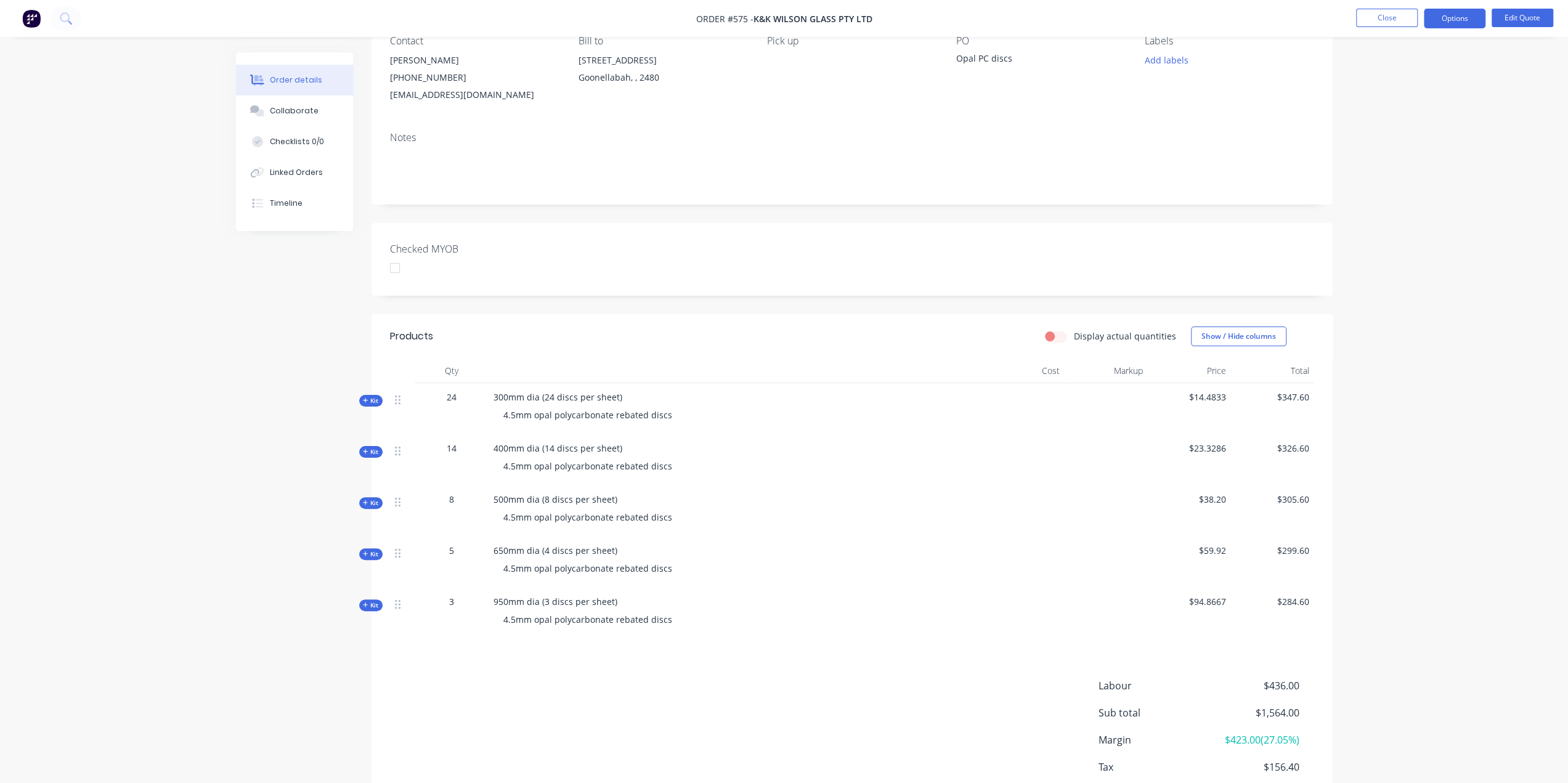
scroll to position [123, 0]
click at [1512, 12] on button "Edit Quote" at bounding box center [1523, 18] width 62 height 19
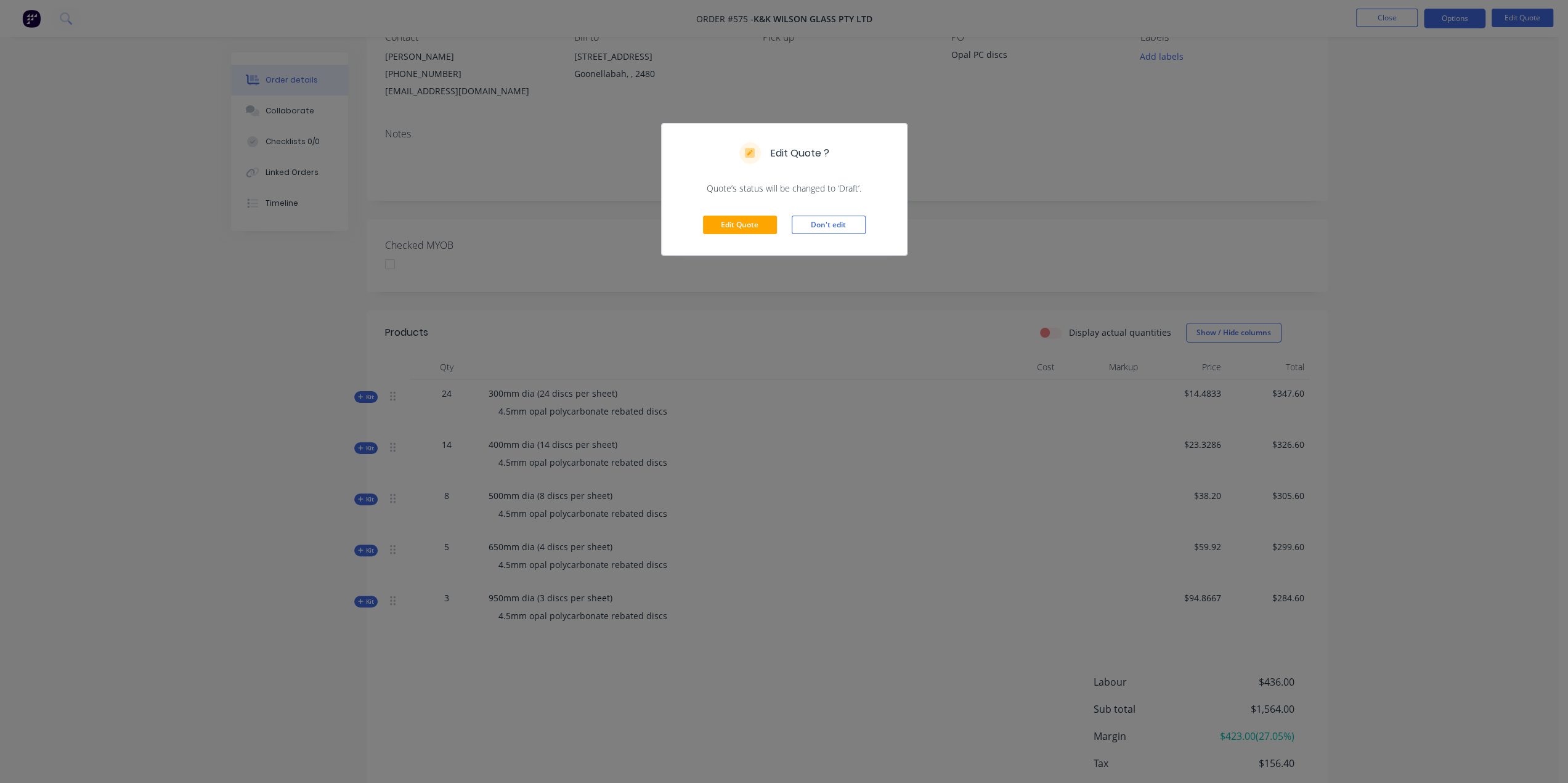
click at [743, 233] on div "Edit Quote Don't edit" at bounding box center [784, 225] width 245 height 61
click at [742, 228] on button "Edit Quote" at bounding box center [740, 225] width 74 height 19
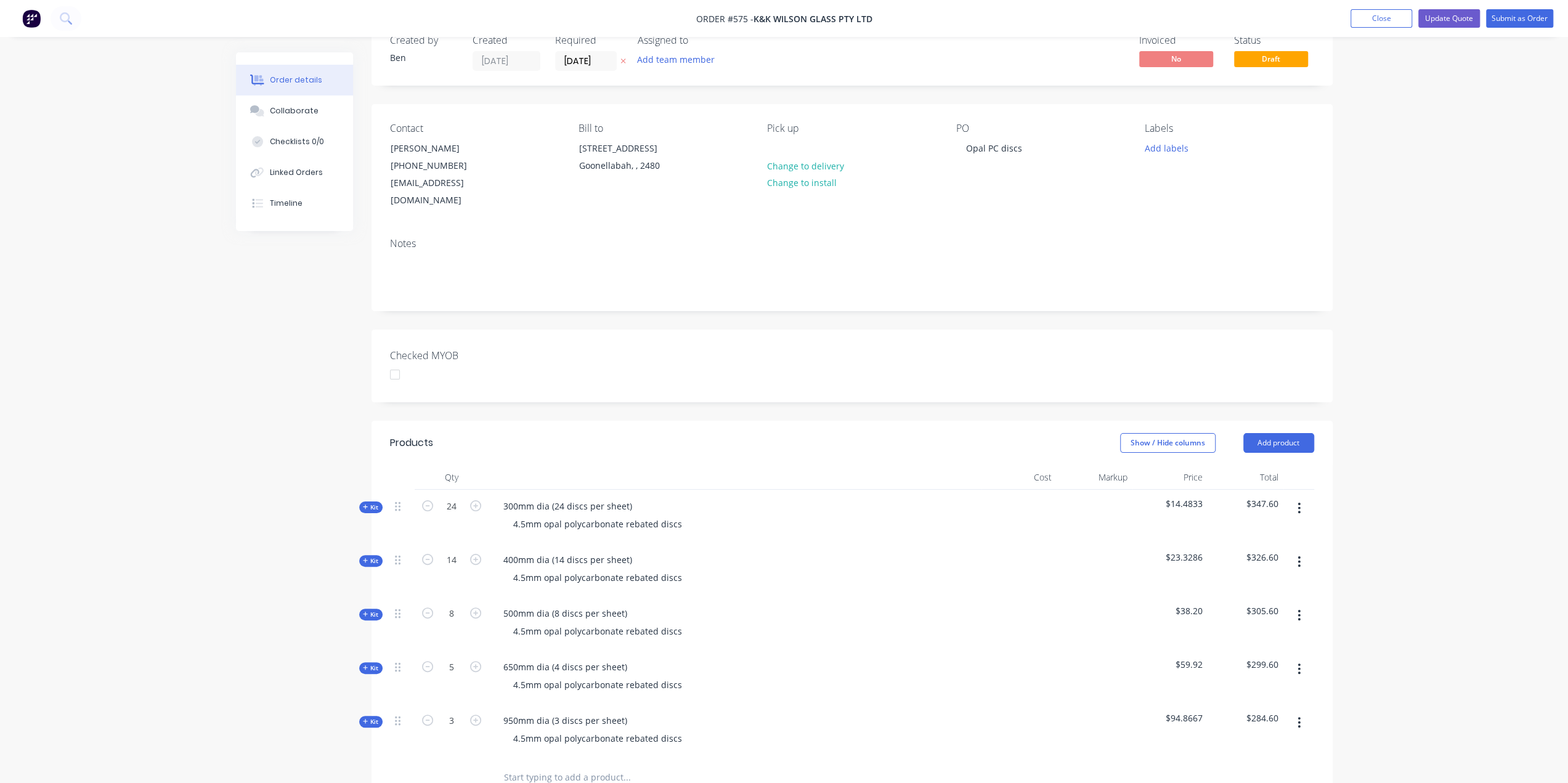
scroll to position [185, 0]
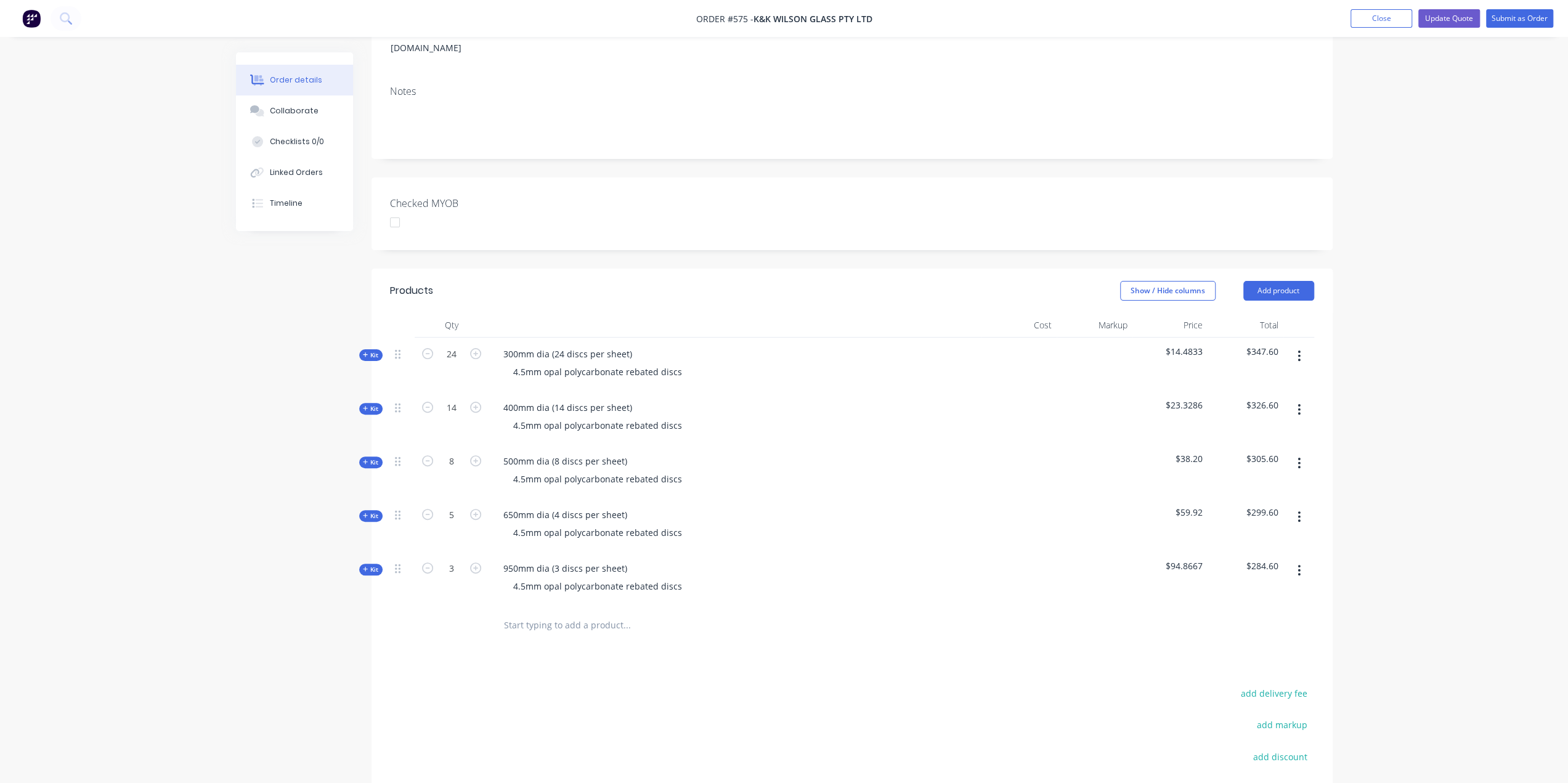
click at [1300, 560] on button "button" at bounding box center [1299, 571] width 29 height 22
click at [1234, 668] on div "Delete" at bounding box center [1255, 676] width 95 height 18
click at [1298, 510] on icon "button" at bounding box center [1299, 516] width 3 height 14
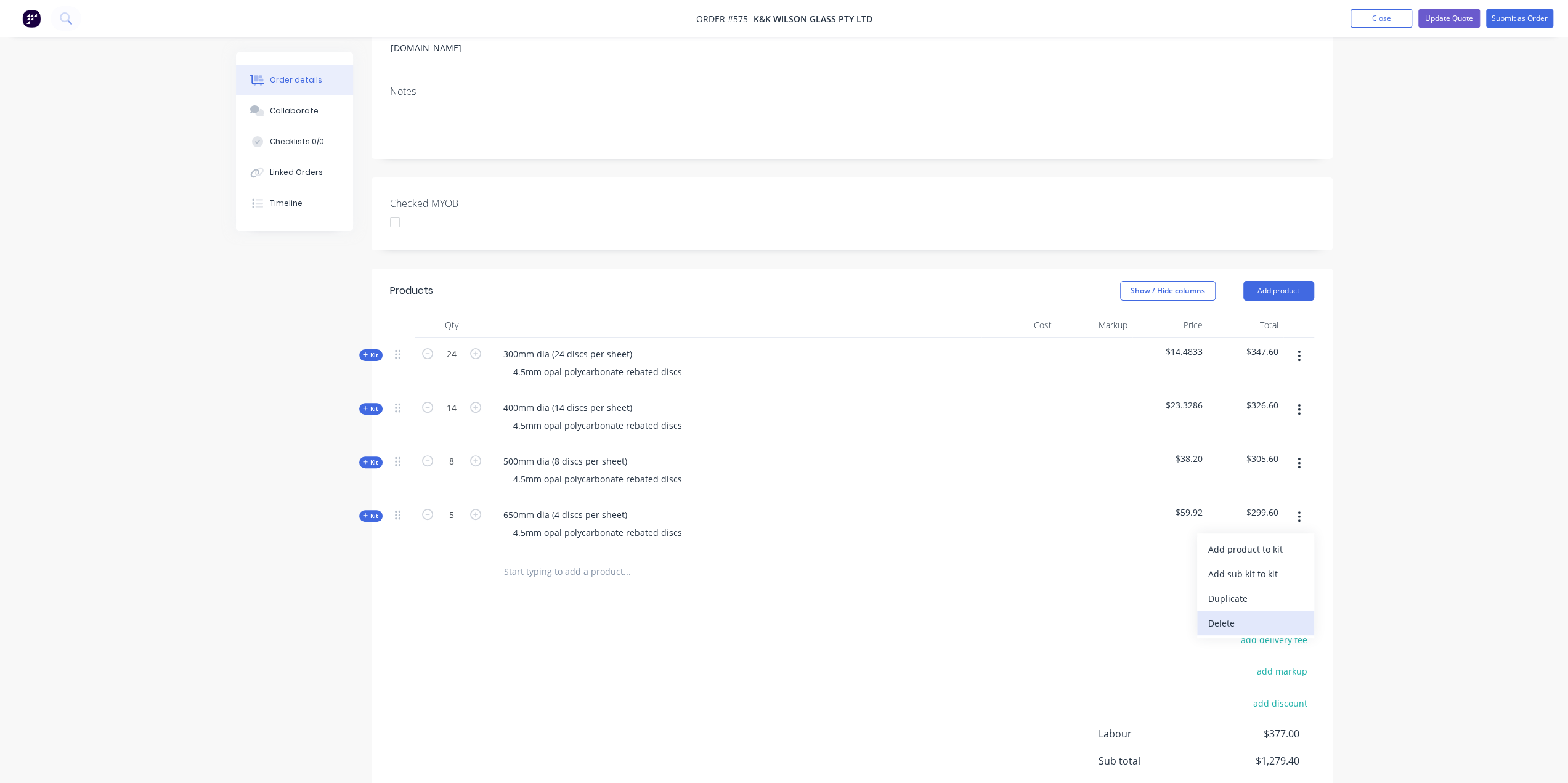
click at [1234, 614] on div "Delete" at bounding box center [1255, 623] width 95 height 18
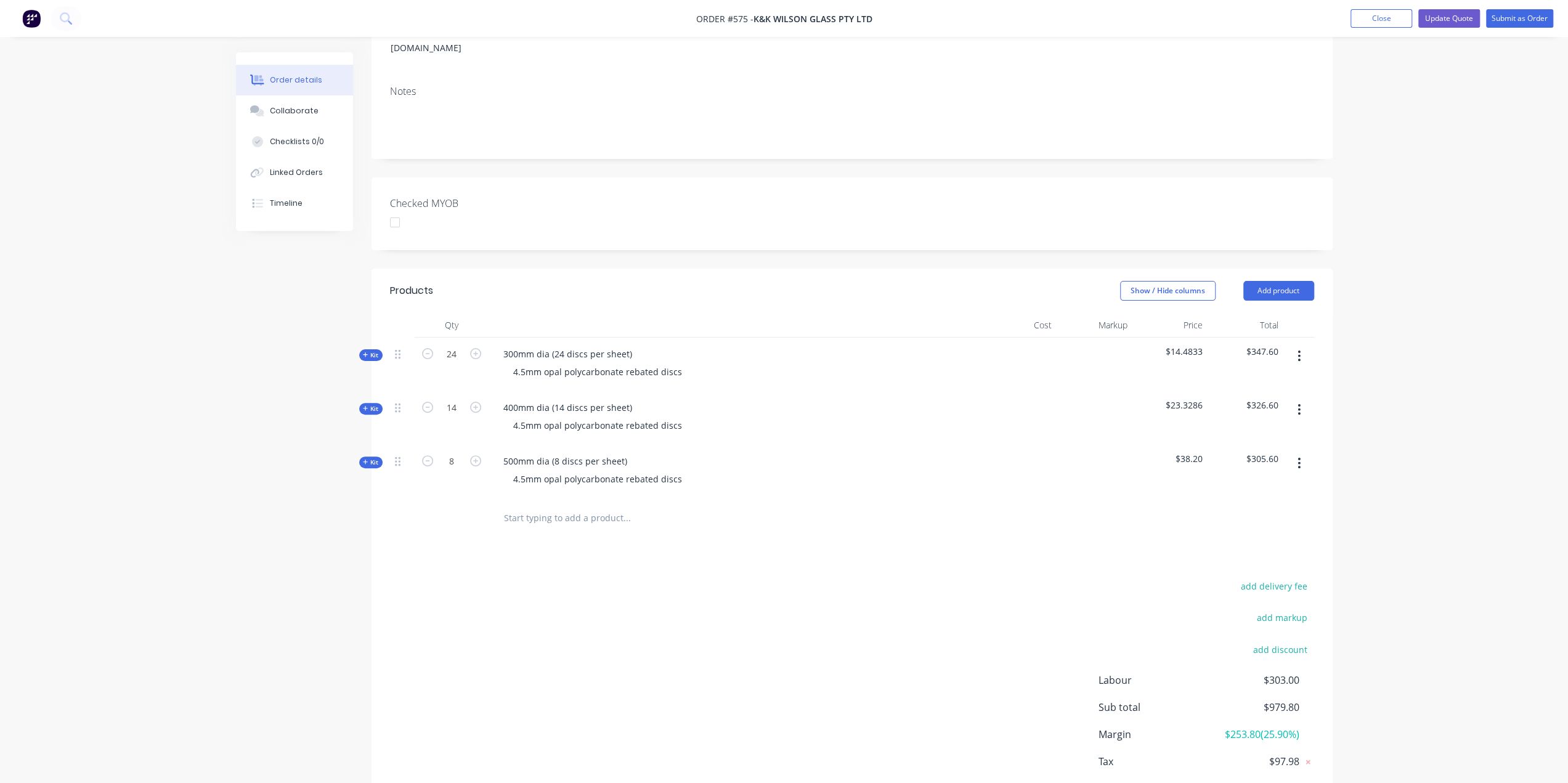
click at [1297, 452] on button "button" at bounding box center [1299, 463] width 29 height 22
click at [1242, 560] on div "Delete" at bounding box center [1255, 569] width 95 height 18
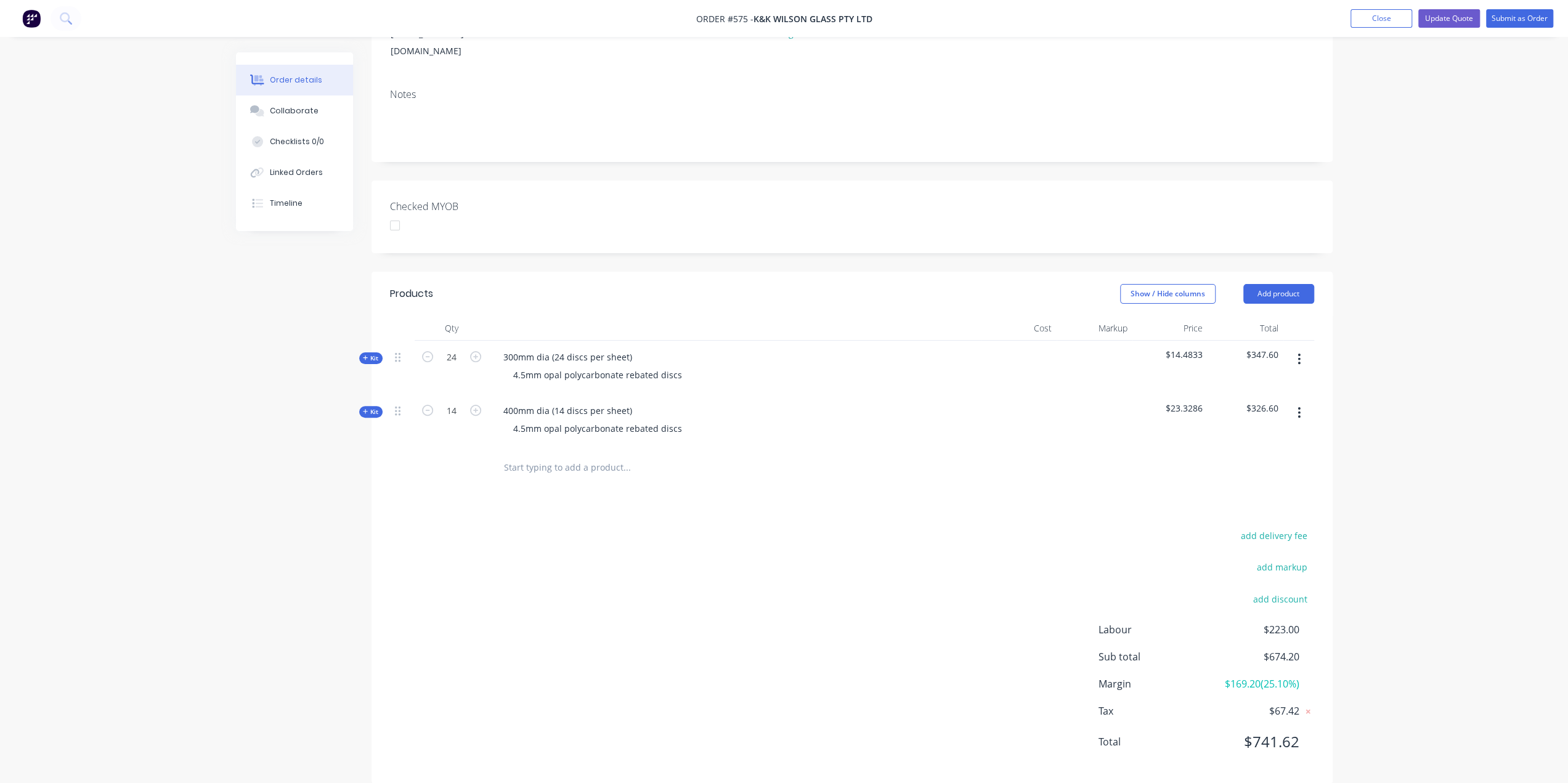
click at [1298, 406] on icon "button" at bounding box center [1299, 413] width 3 height 14
click at [1234, 510] on div "Delete" at bounding box center [1255, 519] width 95 height 18
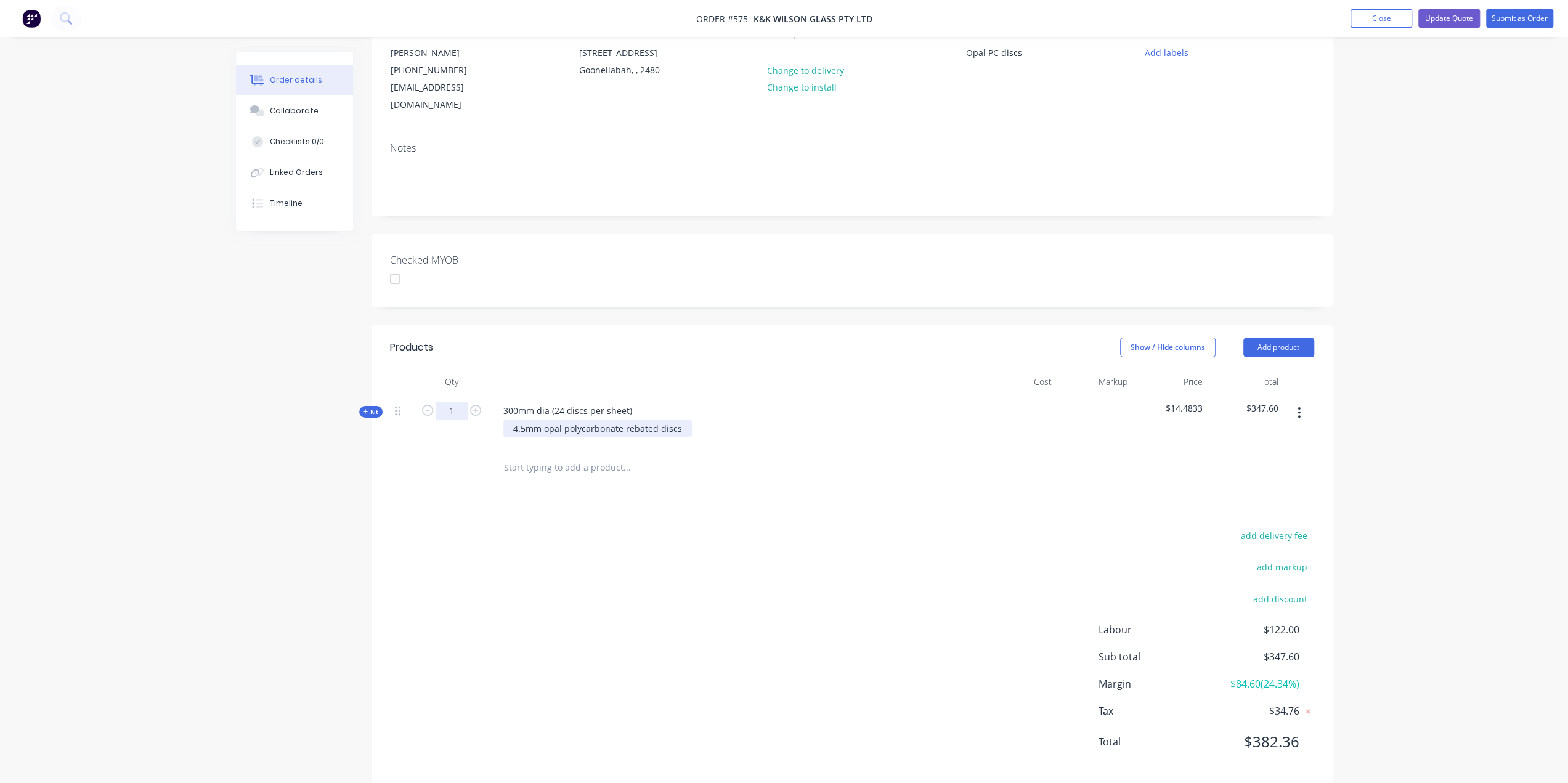
type input "1"
click at [685, 420] on div "4.5mm opal polycarbonate rebated discs" at bounding box center [598, 429] width 189 height 18
drag, startPoint x: 684, startPoint y: 411, endPoint x: 504, endPoint y: 416, distance: 180.1
click at [504, 420] on div "4.5mm opal polycarbonate rebated discs" at bounding box center [598, 429] width 189 height 18
copy div "4.5mm opal polycarbonate rebated discs"
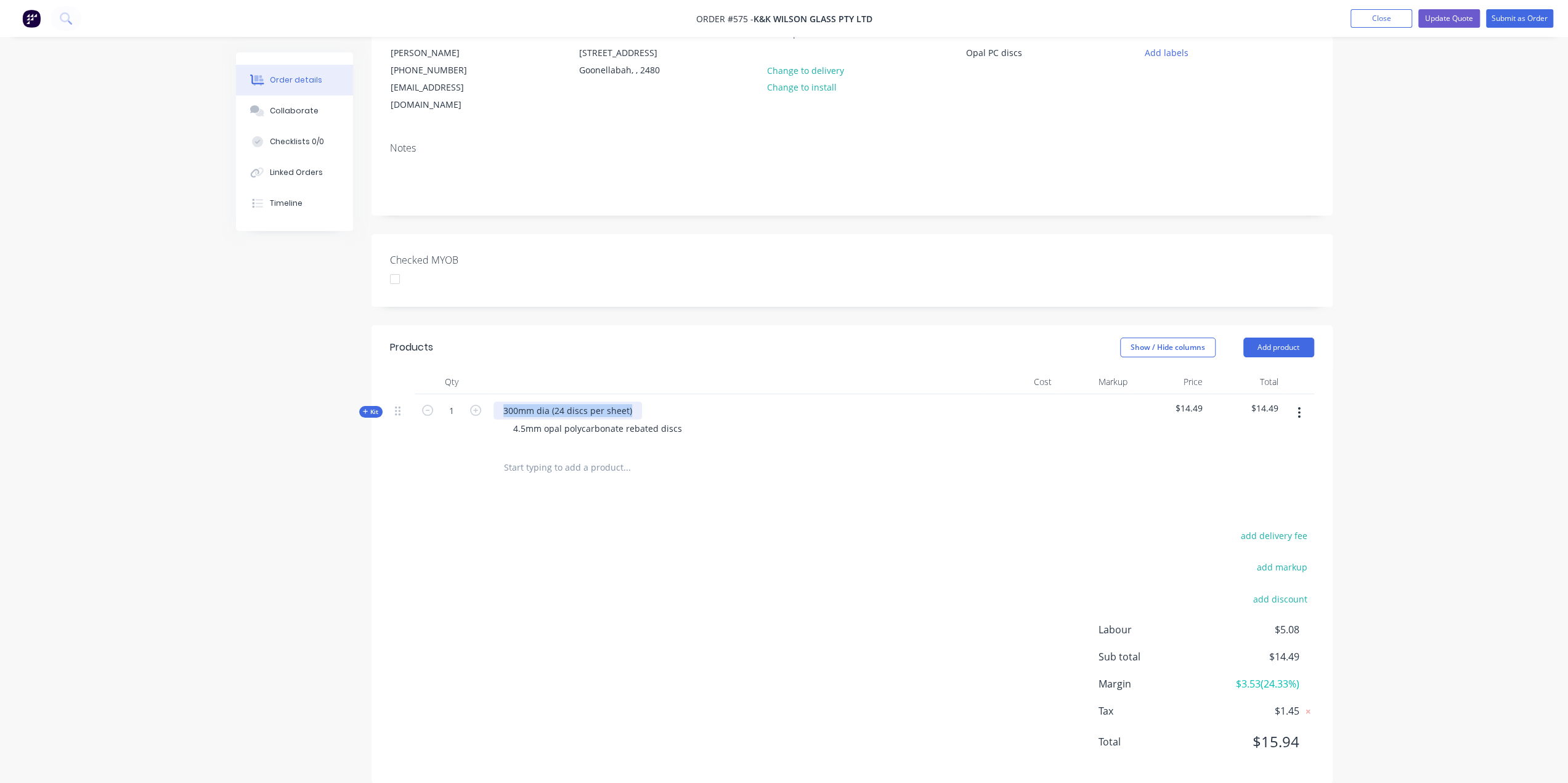
drag, startPoint x: 628, startPoint y: 390, endPoint x: 490, endPoint y: 393, distance: 138.0
click at [490, 394] on div "300mm dia (24 discs per sheet) 4.5mm opal polycarbonate rebated discs" at bounding box center [735, 421] width 493 height 53
paste div
drag, startPoint x: 680, startPoint y: 407, endPoint x: 505, endPoint y: 424, distance: 175.8
click at [505, 424] on div "4.5mm opal polycarbonate rebated discs 4.5mm opal polycarbonate rebated discs" at bounding box center [735, 421] width 493 height 53
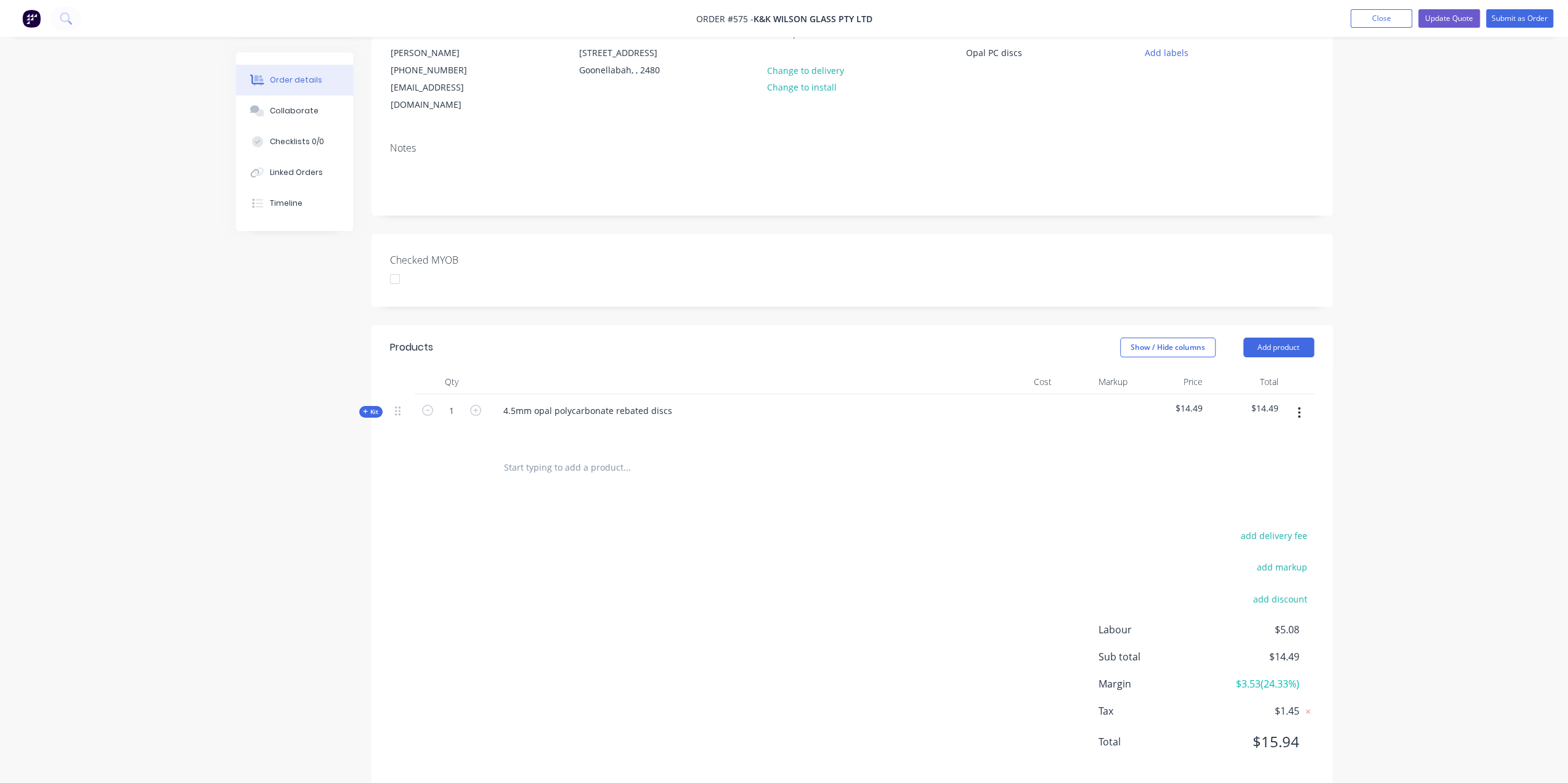
click at [371, 407] on span "Kit" at bounding box center [371, 411] width 16 height 9
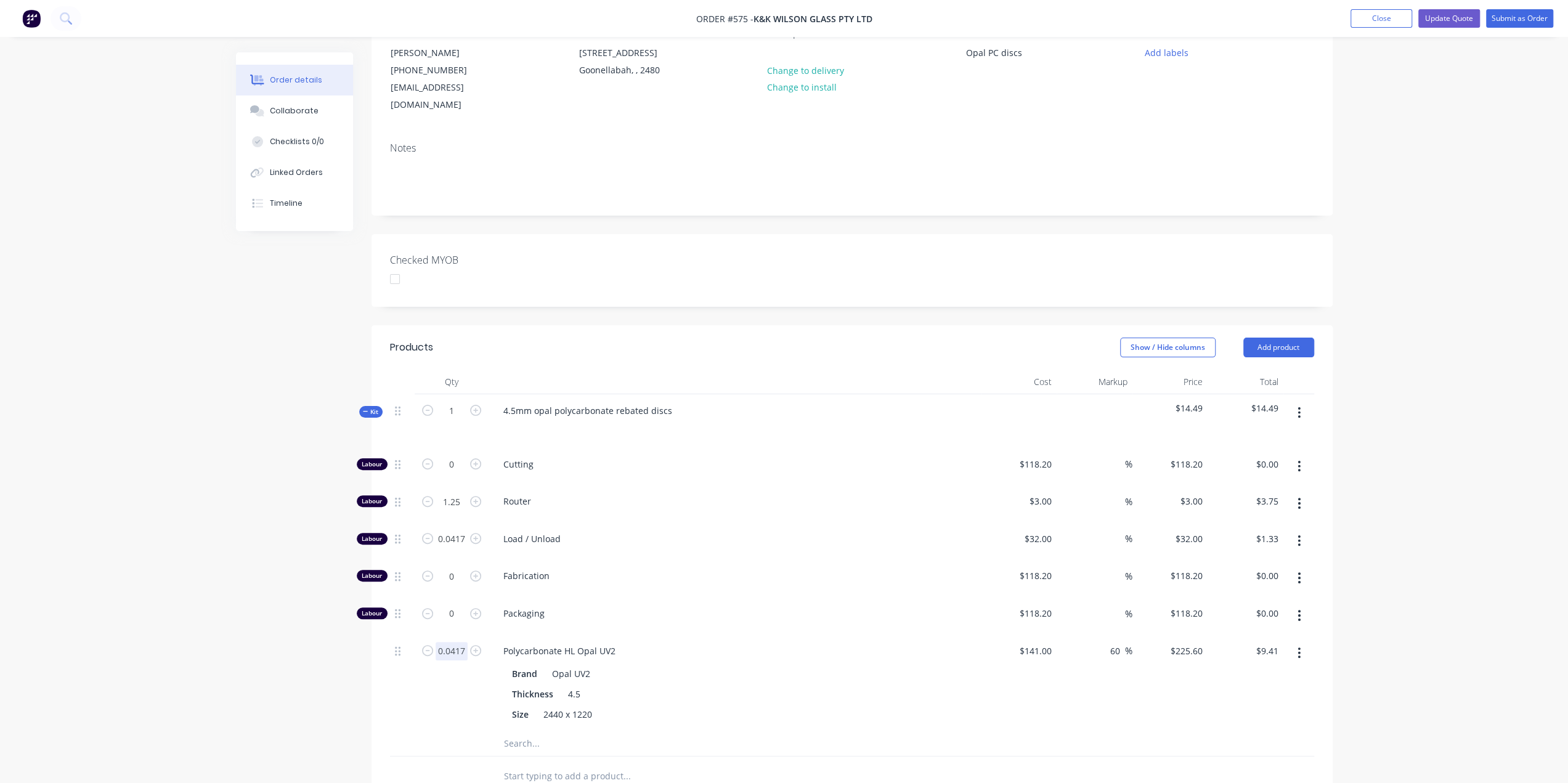
drag, startPoint x: 468, startPoint y: 627, endPoint x: 439, endPoint y: 631, distance: 29.3
click at [439, 641] on form "0.0417" at bounding box center [452, 650] width 64 height 19
type input "20"
type input "$4,512.00"
click at [339, 663] on div "Created by Ben Created 30/06/25 Required 30/06/25 Assigned to Add team member I…" at bounding box center [784, 518] width 1097 height 1187
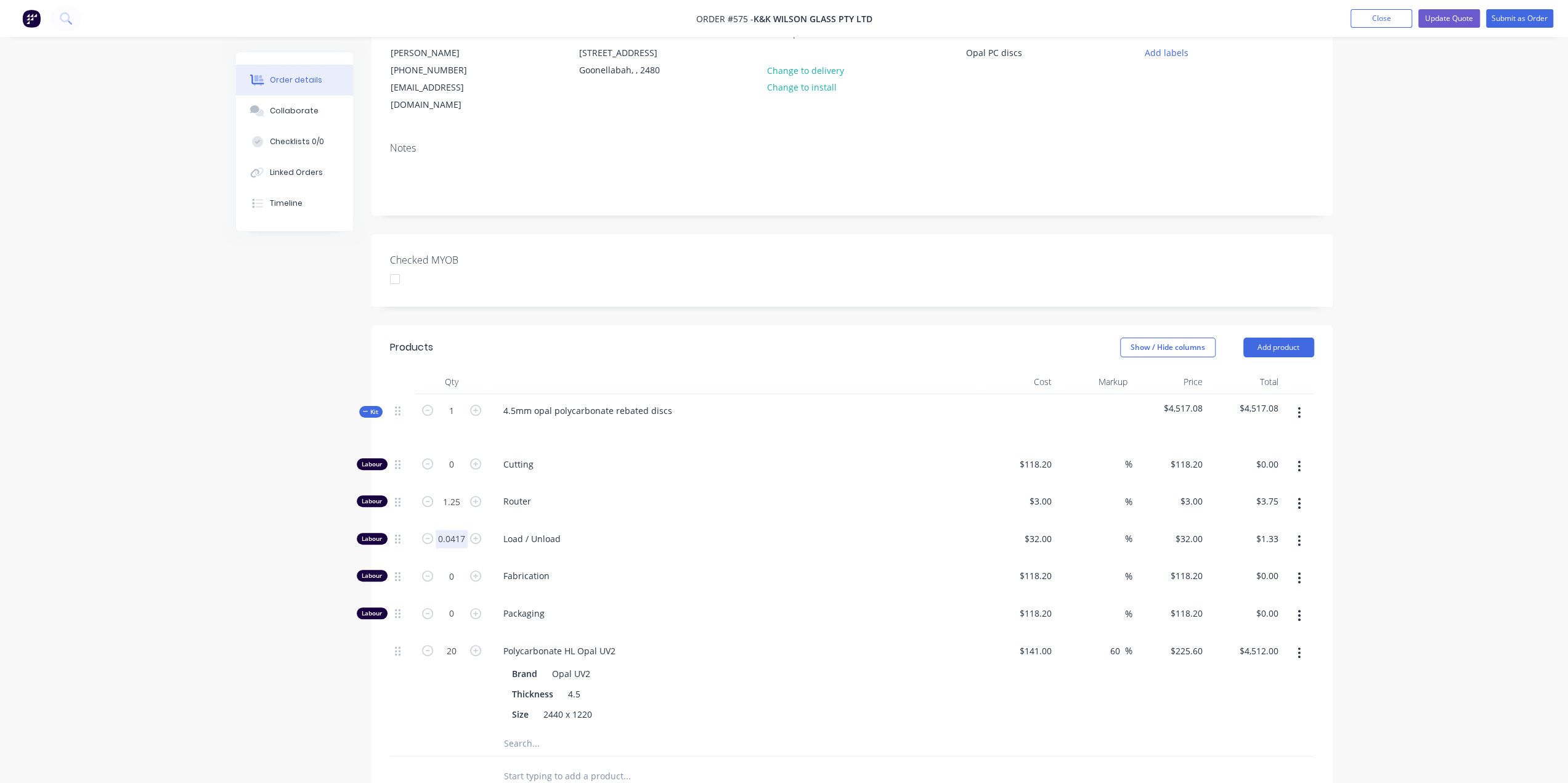
click at [465, 474] on input "0.0417" at bounding box center [452, 465] width 32 height 19
type input "20"
type input "$640.00"
click at [236, 576] on div "Created by Ben Created 30/06/25 Required 30/06/25 Assigned to Add team member I…" at bounding box center [784, 518] width 1097 height 1187
click at [461, 474] on input "1.25" at bounding box center [452, 465] width 32 height 19
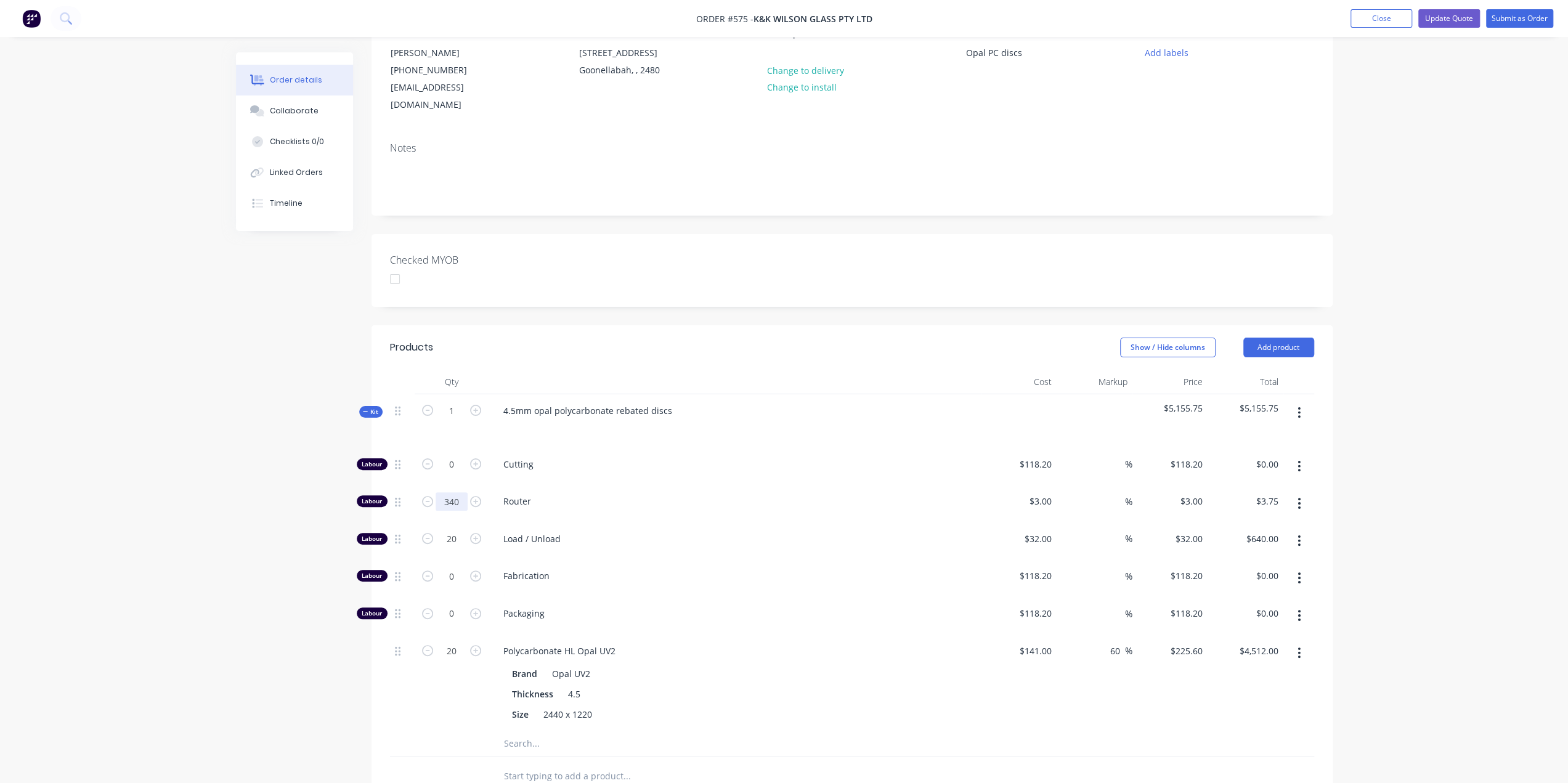
type input "340"
type input "$1,020.00"
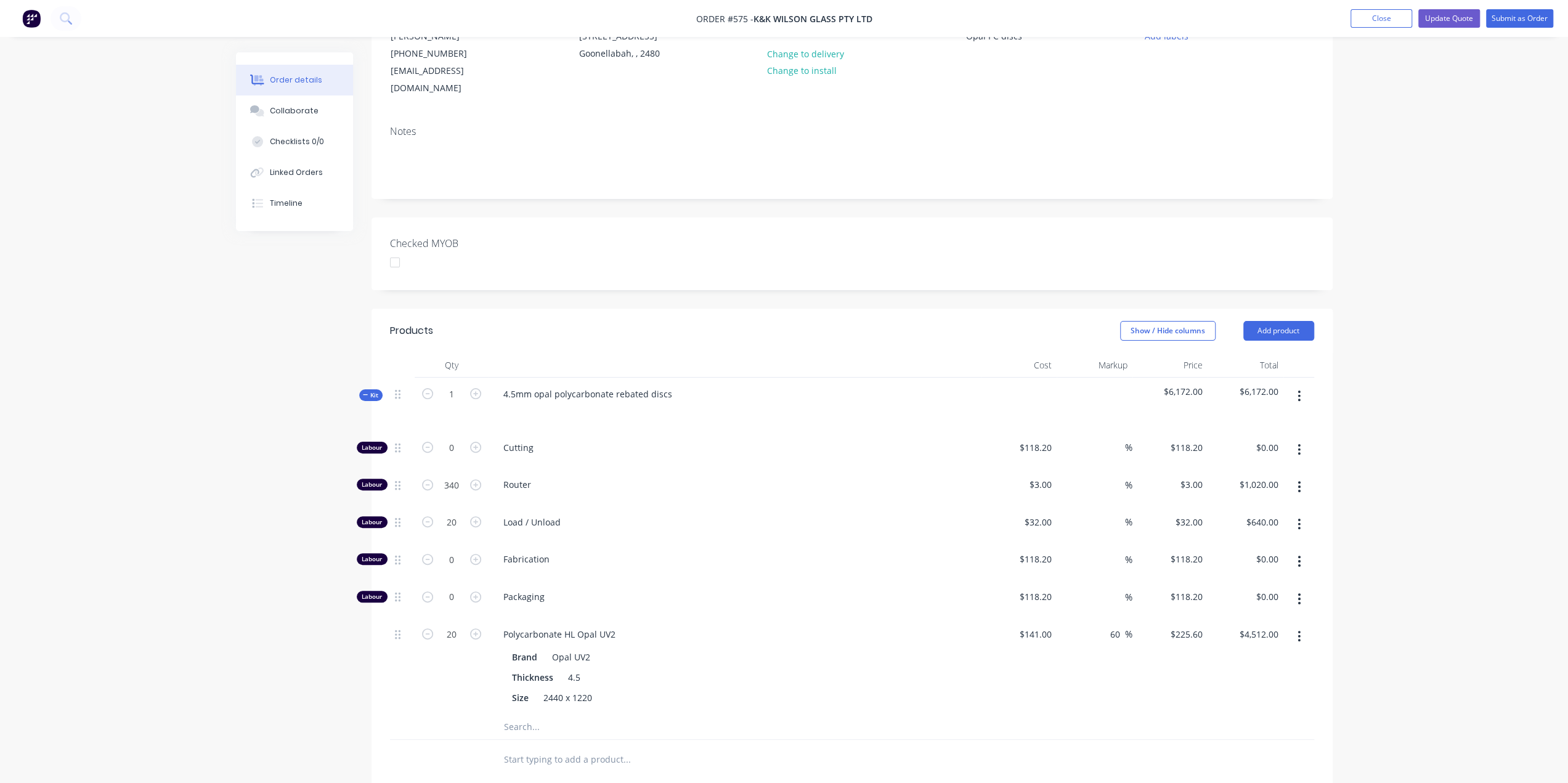
scroll to position [126, 0]
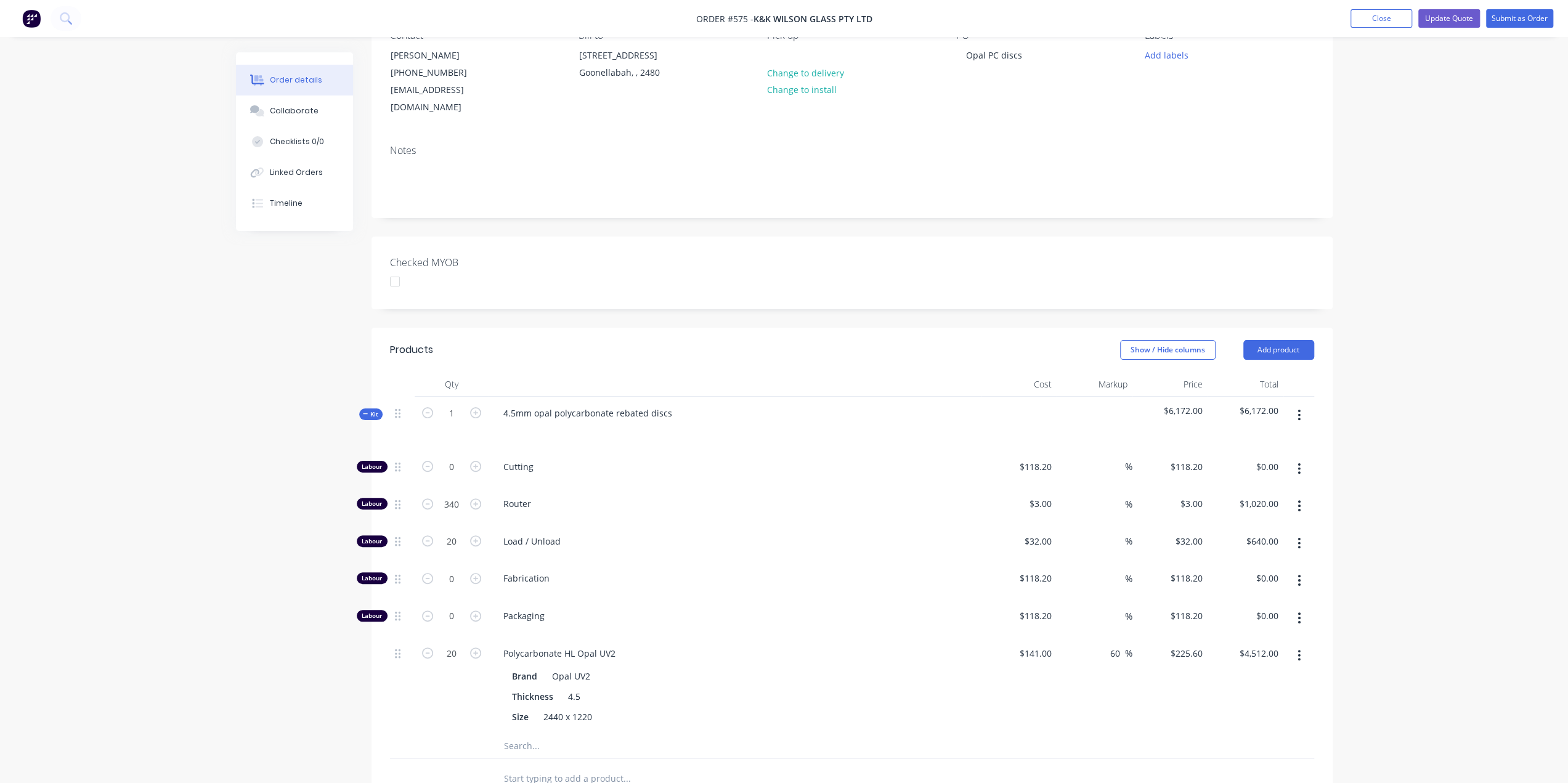
drag, startPoint x: 364, startPoint y: 394, endPoint x: 373, endPoint y: 390, distance: 9.8
click at [364, 411] on icon at bounding box center [366, 414] width 6 height 6
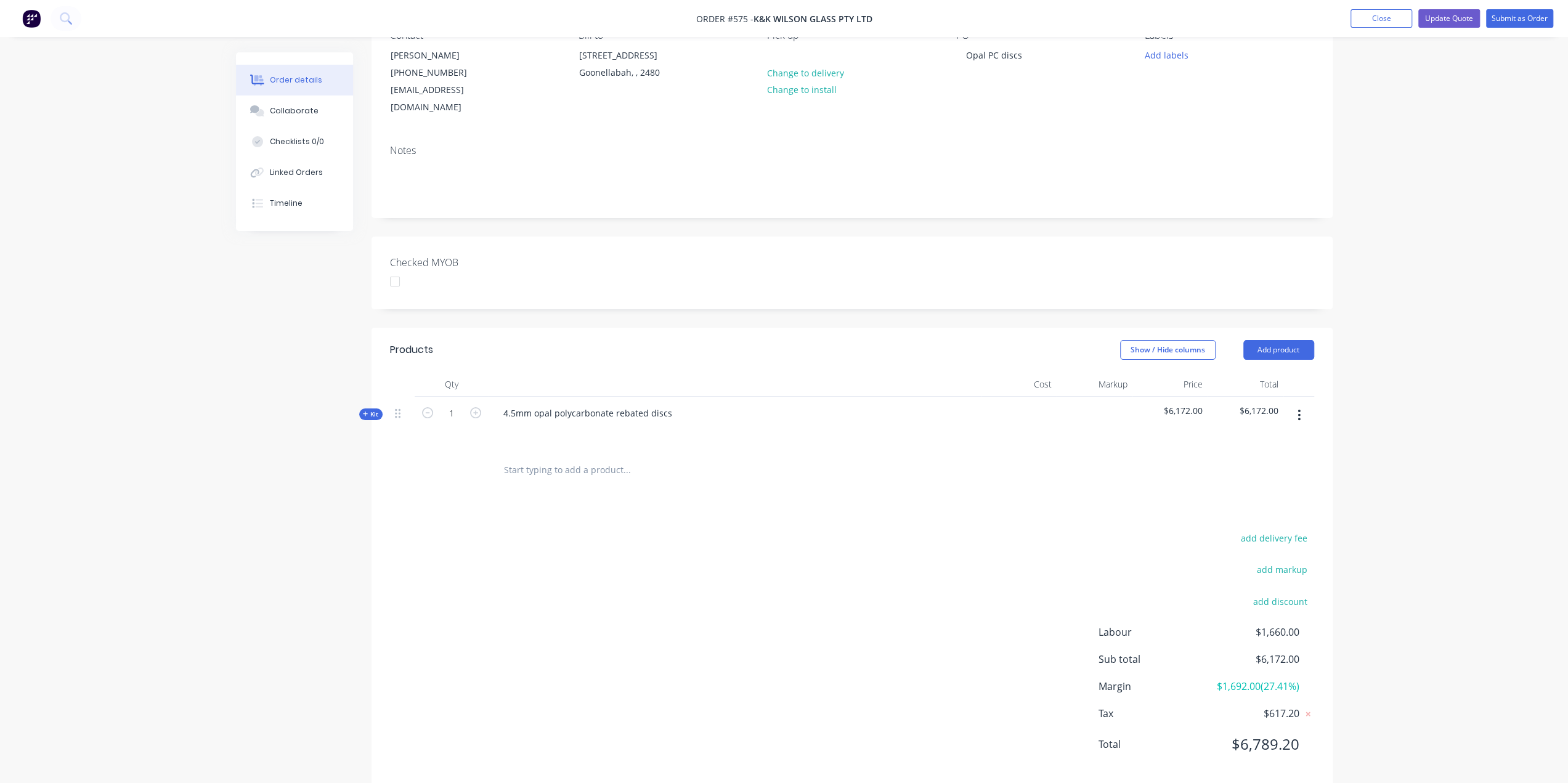
click at [599, 422] on div at bounding box center [735, 431] width 483 height 18
click at [513, 422] on div at bounding box center [735, 431] width 483 height 18
click at [521, 422] on div at bounding box center [513, 431] width 19 height 18
click at [514, 422] on div at bounding box center [513, 431] width 19 height 18
click at [563, 422] on div "43 off -" at bounding box center [735, 431] width 483 height 18
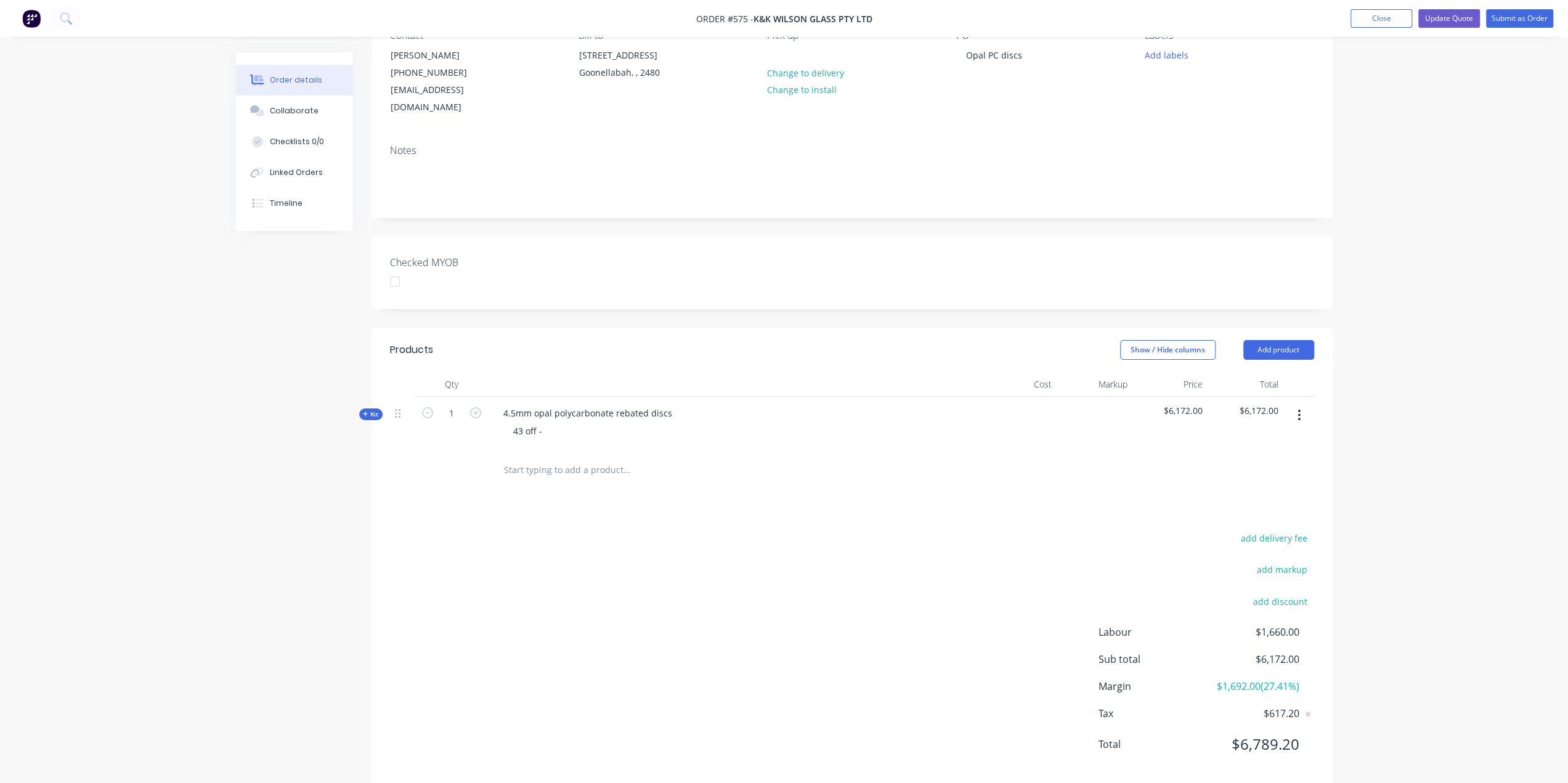
click at [551, 422] on div "43 off -" at bounding box center [735, 431] width 483 height 18
click at [547, 422] on div "43 off -" at bounding box center [528, 431] width 49 height 18
drag, startPoint x: 524, startPoint y: 441, endPoint x: 517, endPoint y: 444, distance: 7.6
click at [517, 444] on div "43 off - 300mm dia 36 off - 400mm dia 36 off - 500mm dia 35 off - 650mm dia 19" at bounding box center [552, 457] width 97 height 70
drag, startPoint x: 522, startPoint y: 453, endPoint x: 507, endPoint y: 456, distance: 15.3
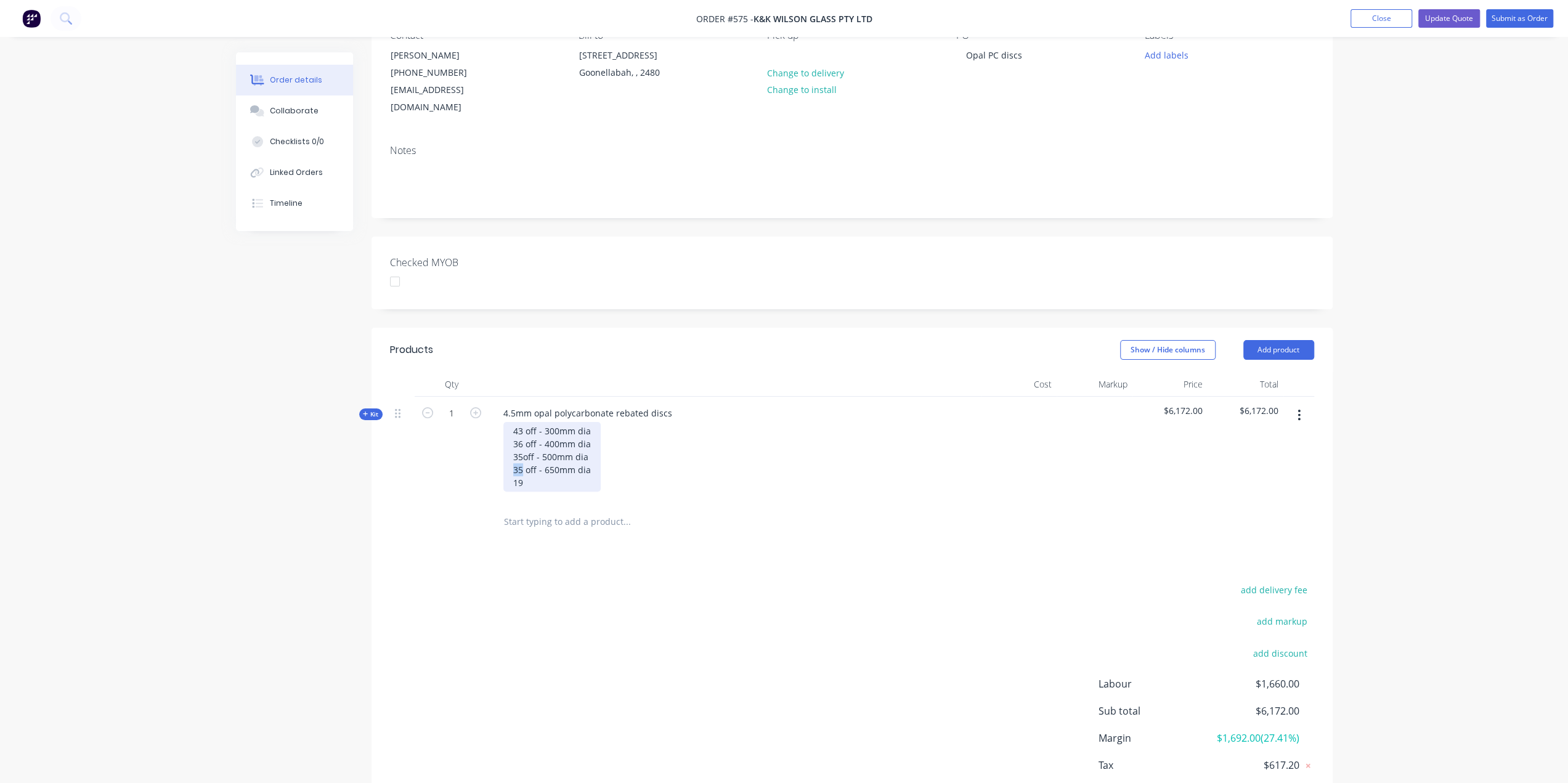
click at [507, 456] on div "43 off - 300mm dia 36 off - 400mm dia 35off - 500mm dia 35 off - 650mm dia 19" at bounding box center [552, 457] width 97 height 70
click at [531, 466] on div "43 off - 300mm dia 36 off - 400mm dia 35off - 500mm dia 23 off - 650mm dia 19" at bounding box center [552, 457] width 97 height 70
click at [275, 578] on div "Created by Ben Created 30/06/25 Required 30/06/25 Assigned to Add team member I…" at bounding box center [784, 391] width 1097 height 930
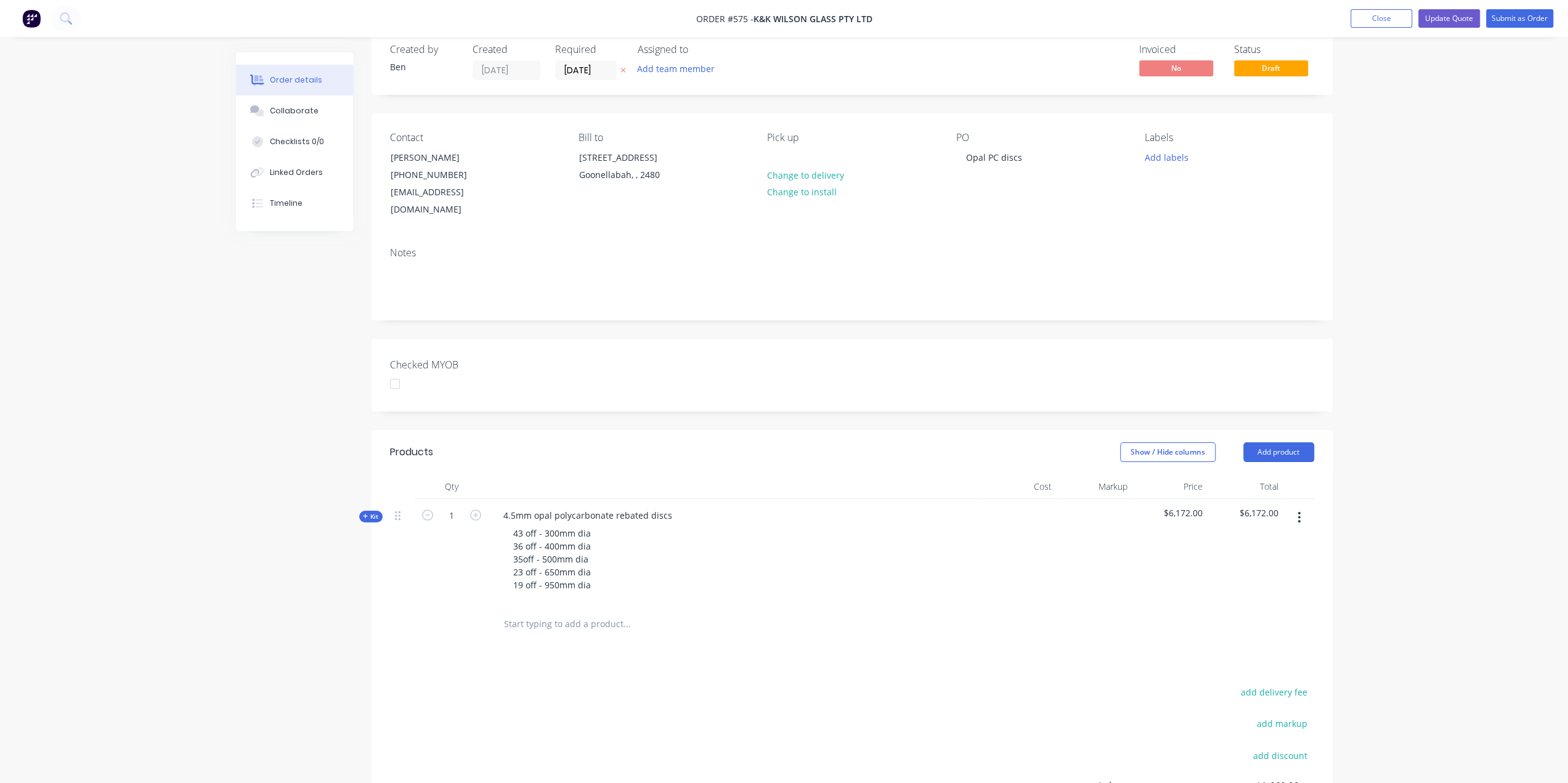
scroll to position [0, 0]
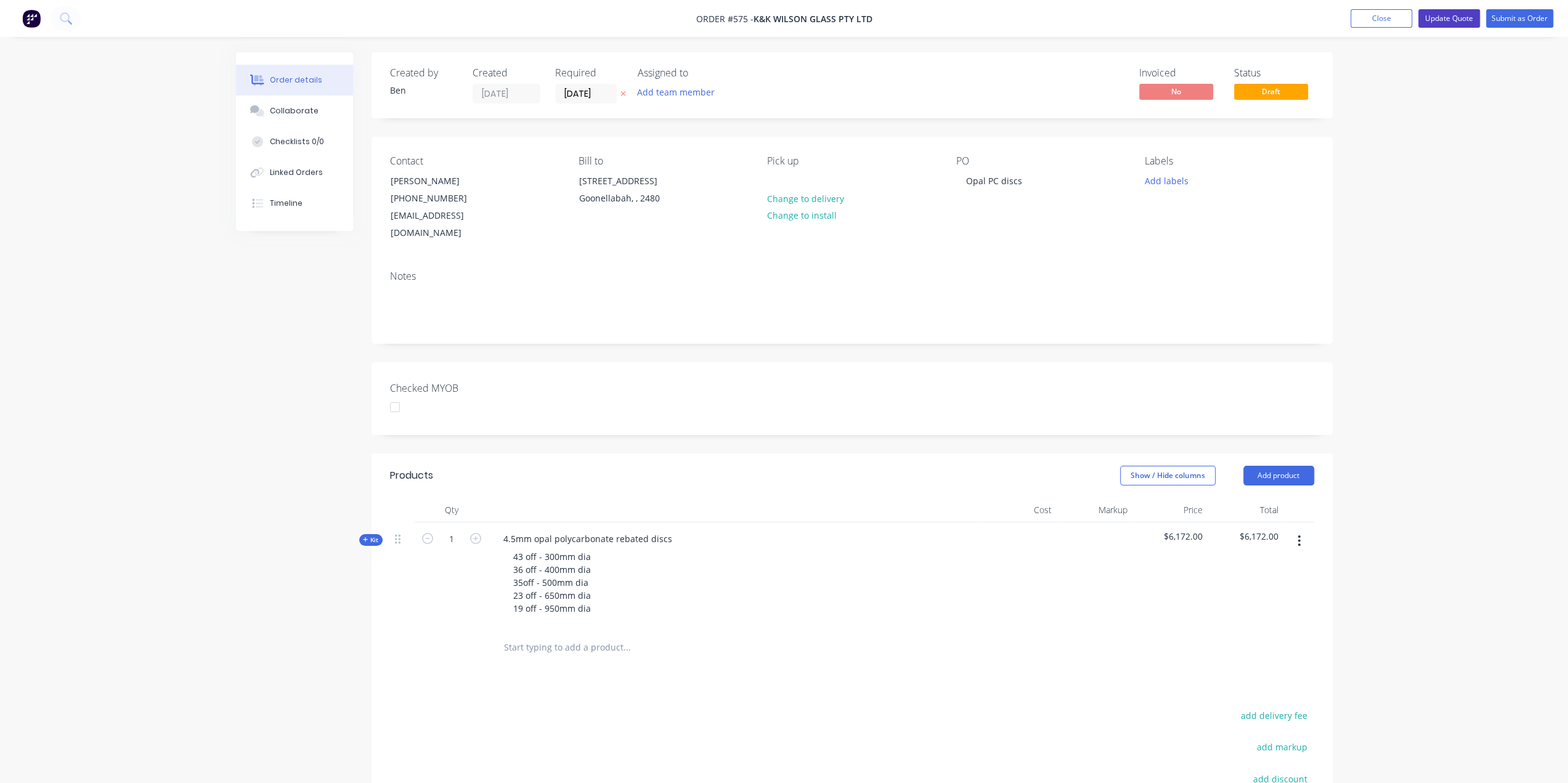
click at [1447, 18] on button "Update Quote" at bounding box center [1449, 19] width 62 height 19
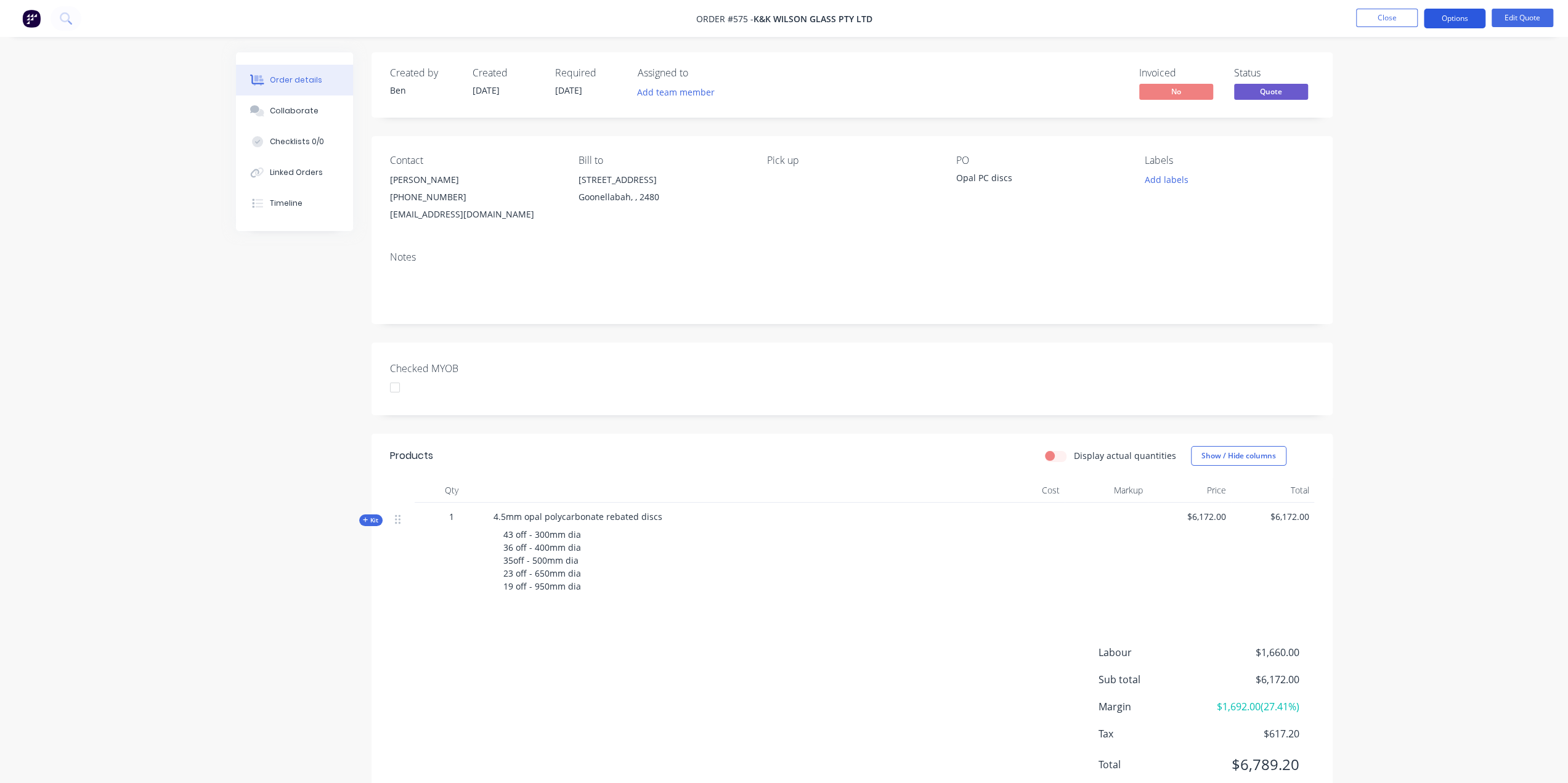
click at [1458, 12] on button "Options" at bounding box center [1455, 18] width 62 height 19
click at [1387, 76] on div "Quote" at bounding box center [1417, 75] width 113 height 18
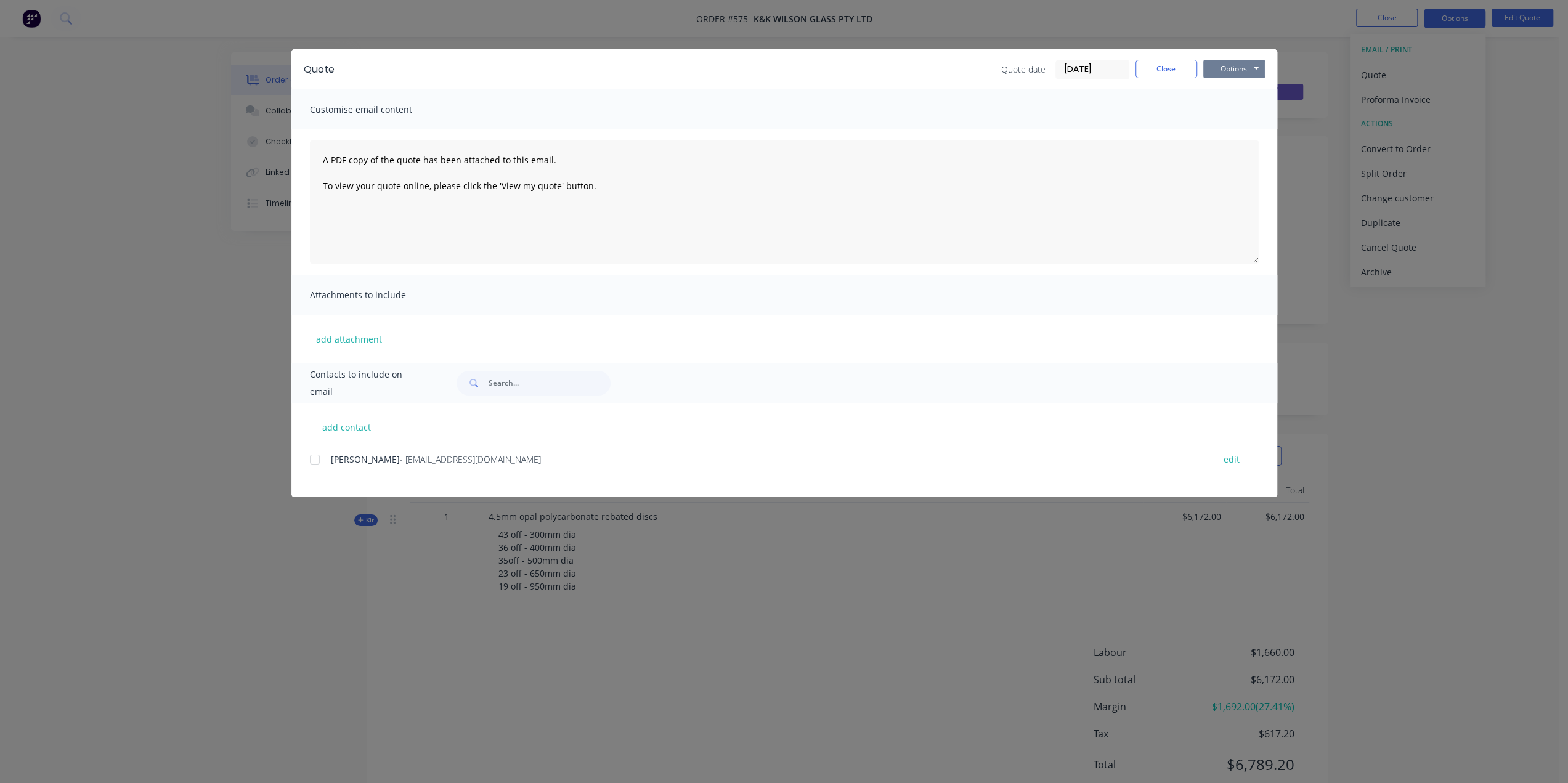
click at [1240, 64] on button "Options" at bounding box center [1235, 69] width 62 height 19
click at [1227, 96] on button "Preview" at bounding box center [1242, 91] width 79 height 20
drag, startPoint x: 316, startPoint y: 462, endPoint x: 408, endPoint y: 382, distance: 121.9
click at [317, 461] on div at bounding box center [315, 460] width 24 height 24
click at [1246, 66] on button "Options" at bounding box center [1235, 69] width 62 height 19
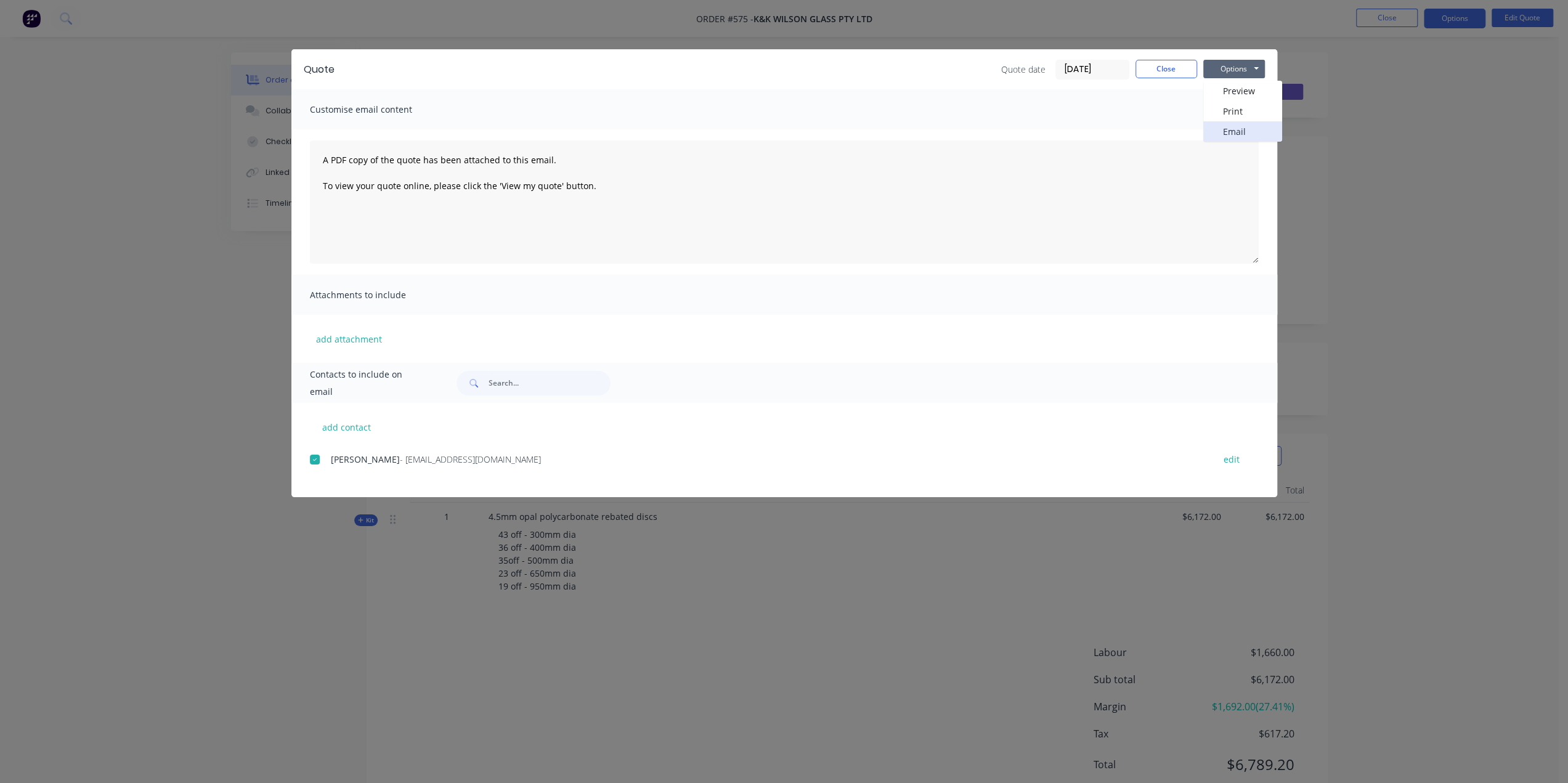
click at [1250, 130] on button "Email" at bounding box center [1242, 132] width 79 height 20
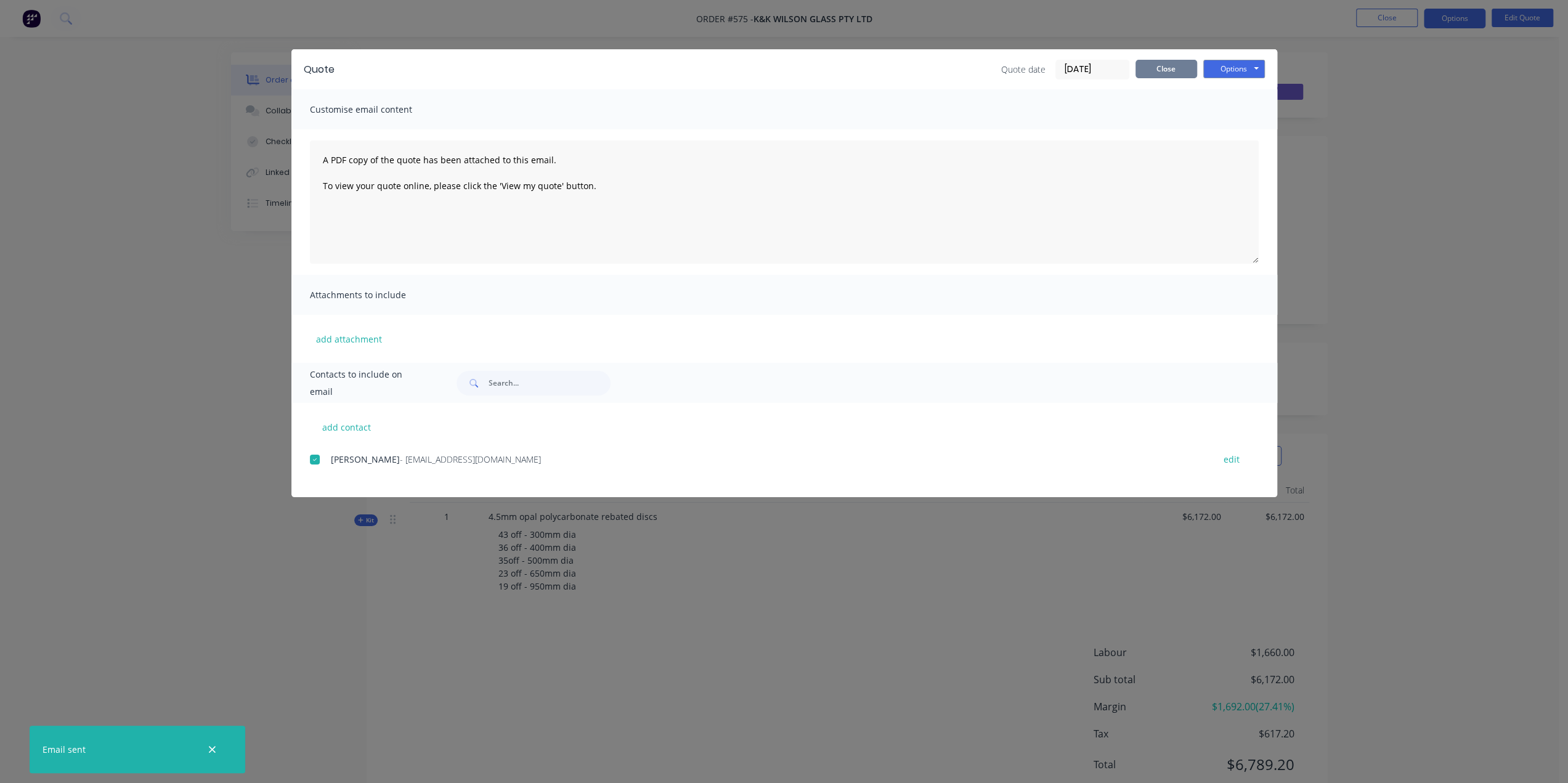
click at [1165, 68] on button "Close" at bounding box center [1167, 69] width 62 height 19
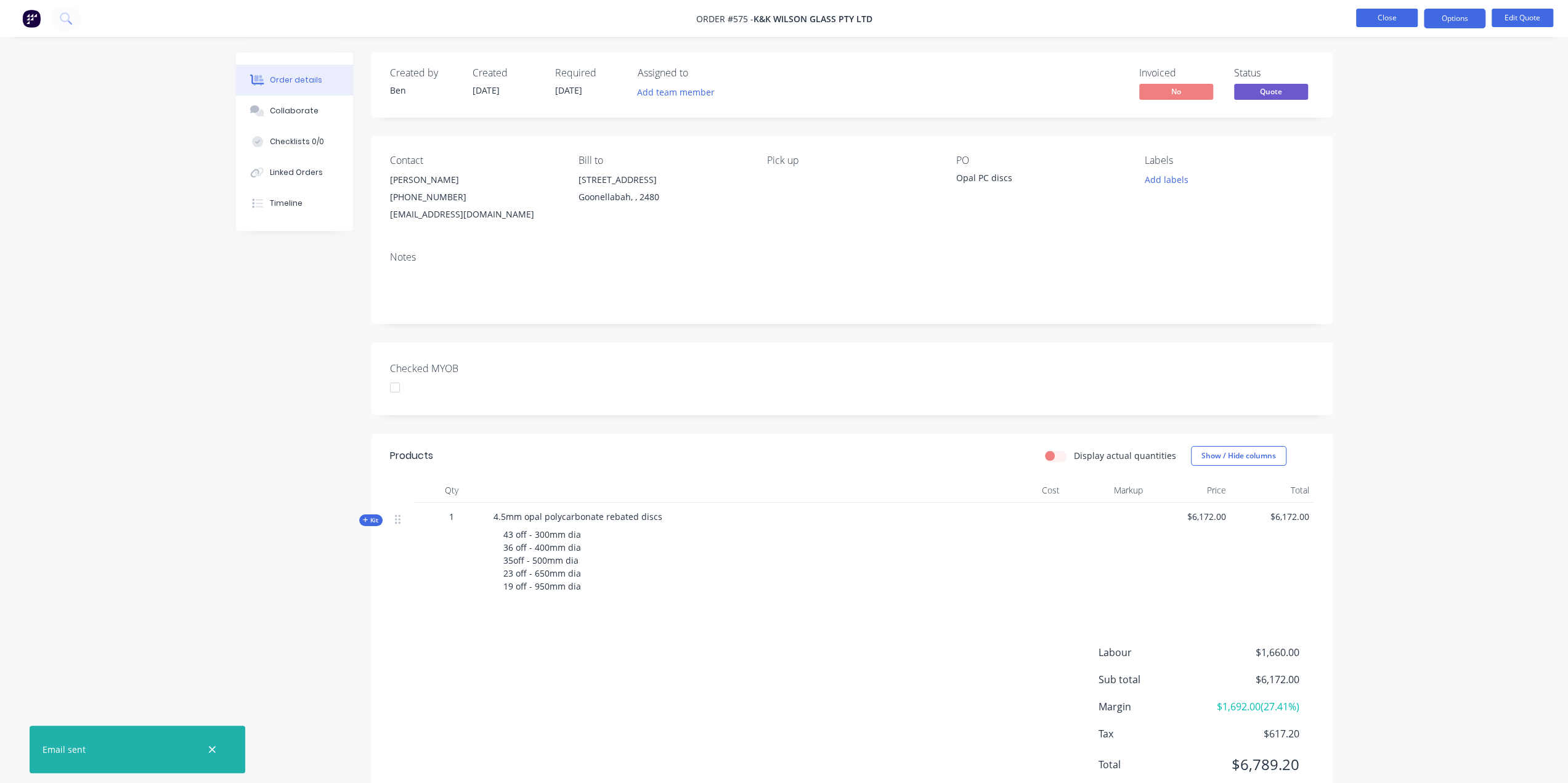
click at [1403, 15] on button "Close" at bounding box center [1387, 18] width 62 height 19
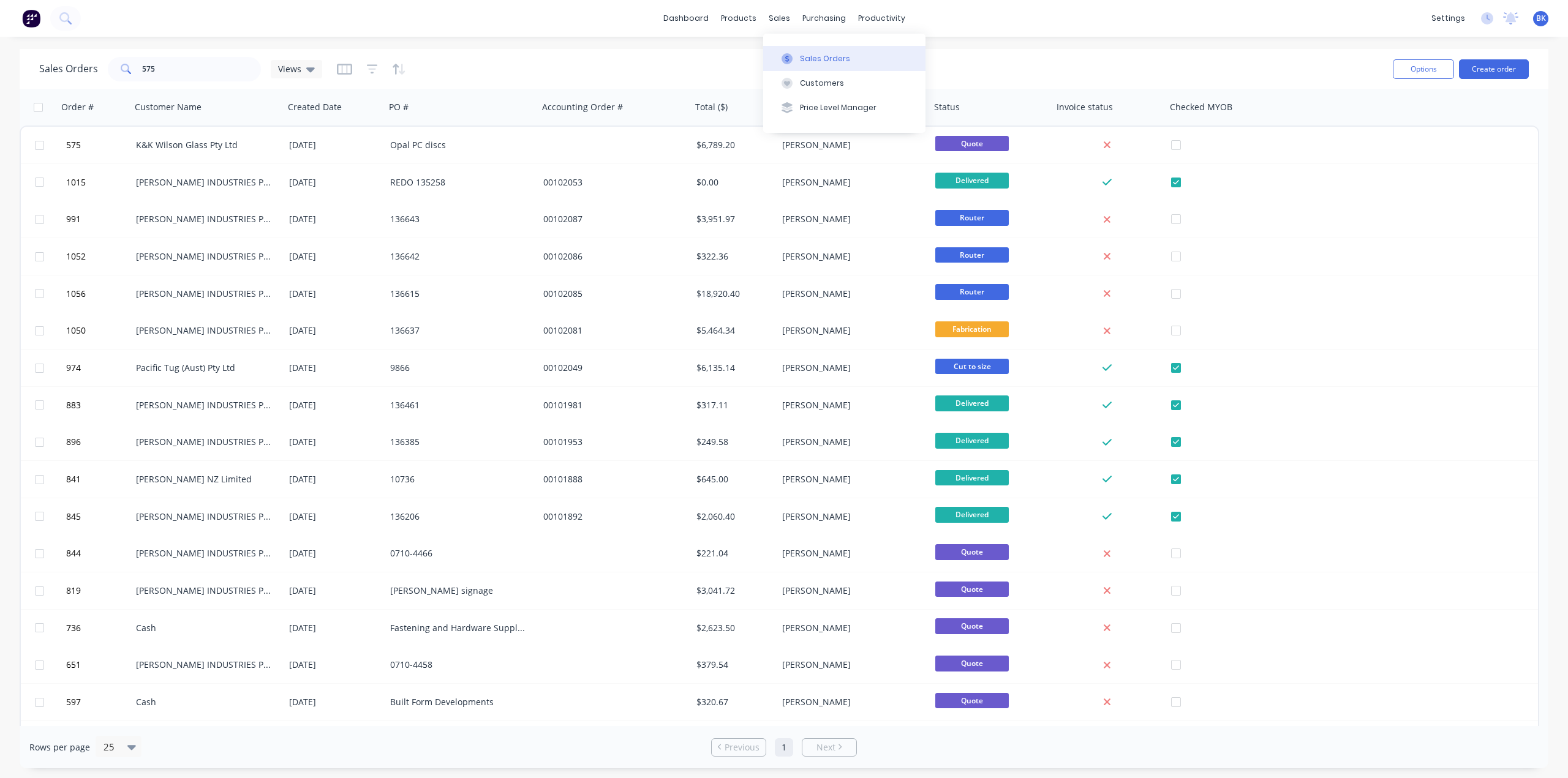
click at [798, 56] on button "Sales Orders" at bounding box center [844, 58] width 163 height 24
click at [1487, 68] on button "Create order" at bounding box center [1494, 69] width 70 height 19
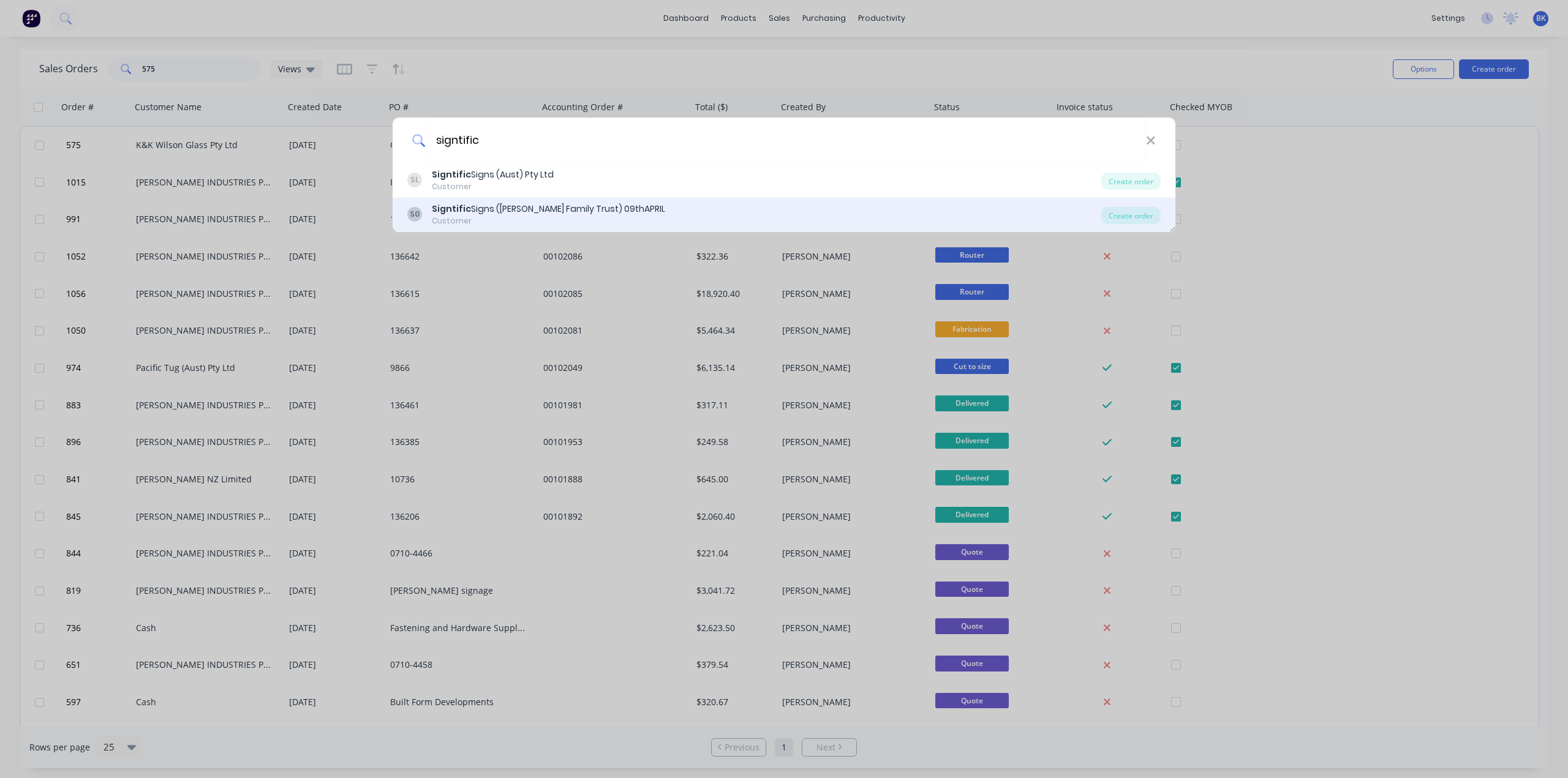
type input "signtific"
click at [536, 207] on div "Signtific Signs (Campbell Family Trust) 09thAPRIL" at bounding box center [548, 209] width 233 height 13
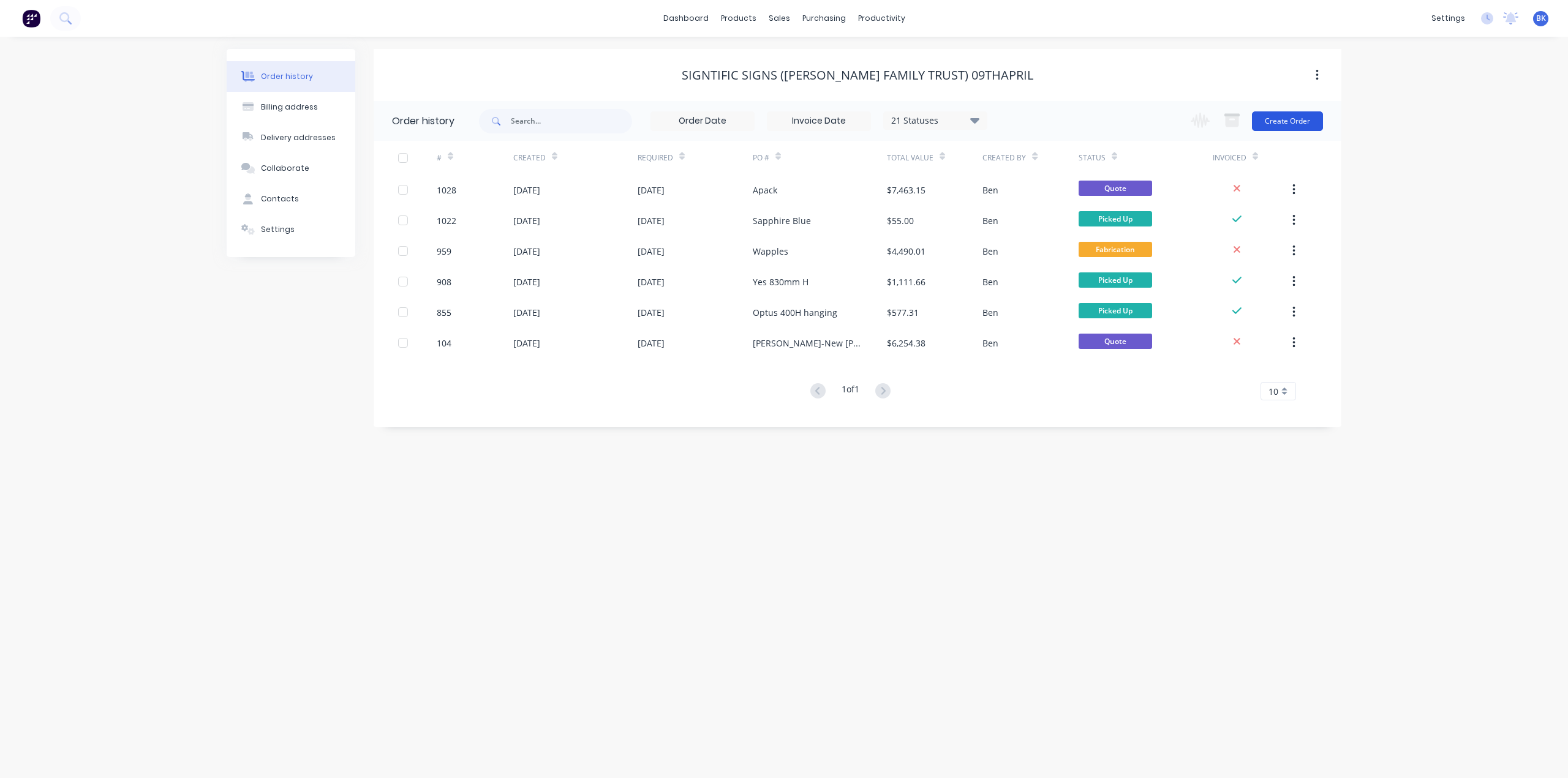
click at [1277, 123] on button "Create Order" at bounding box center [1287, 121] width 71 height 19
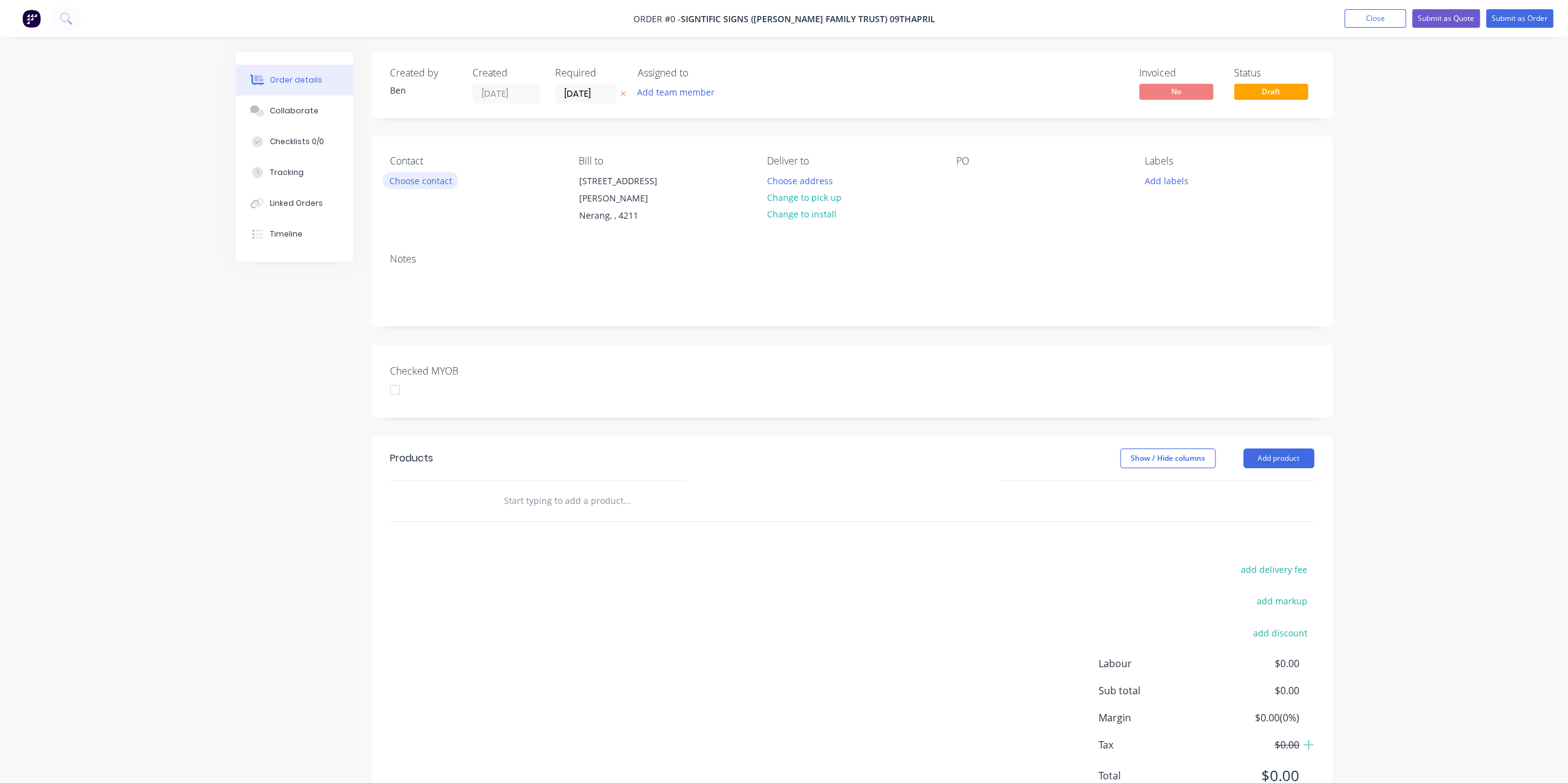
click at [423, 180] on button "Choose contact" at bounding box center [420, 180] width 76 height 17
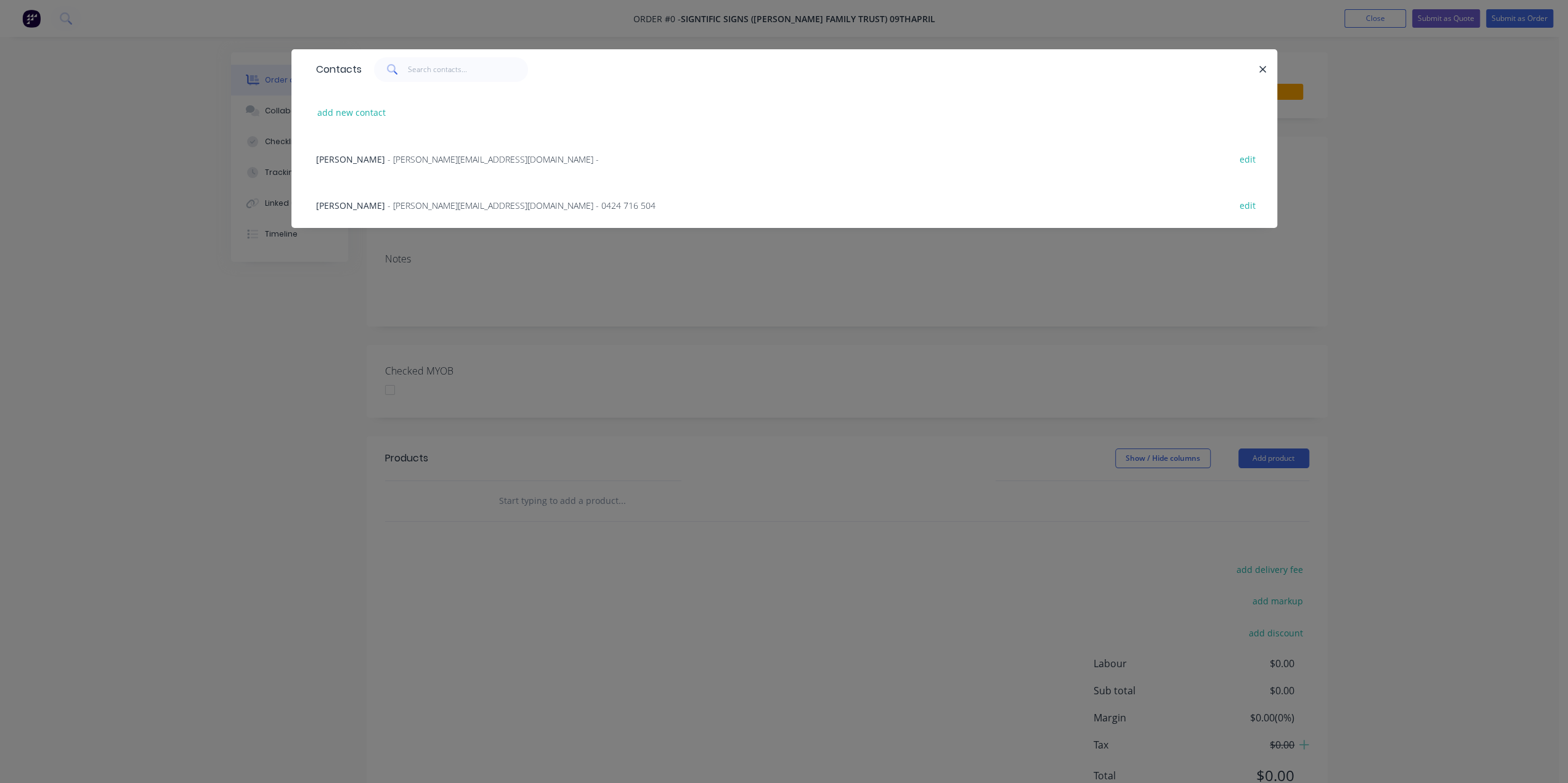
click at [354, 201] on span "Jackson Hay" at bounding box center [351, 205] width 69 height 12
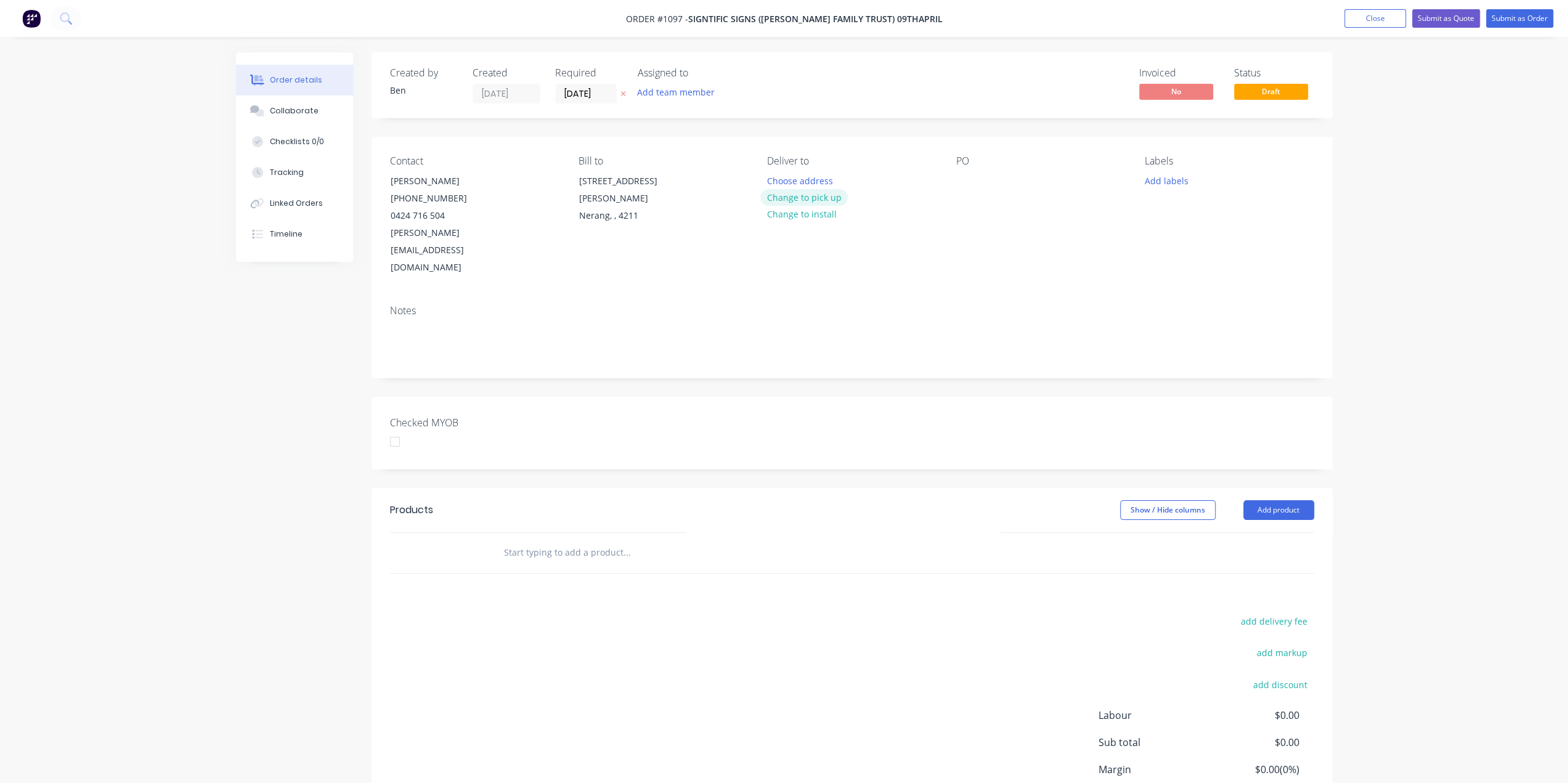
click at [815, 199] on button "Change to pick up" at bounding box center [804, 197] width 87 height 17
click at [961, 176] on div at bounding box center [966, 181] width 19 height 18
click at [1175, 170] on div "Labels Add labels" at bounding box center [1229, 216] width 169 height 122
click at [1173, 178] on button "Add labels" at bounding box center [1166, 180] width 57 height 17
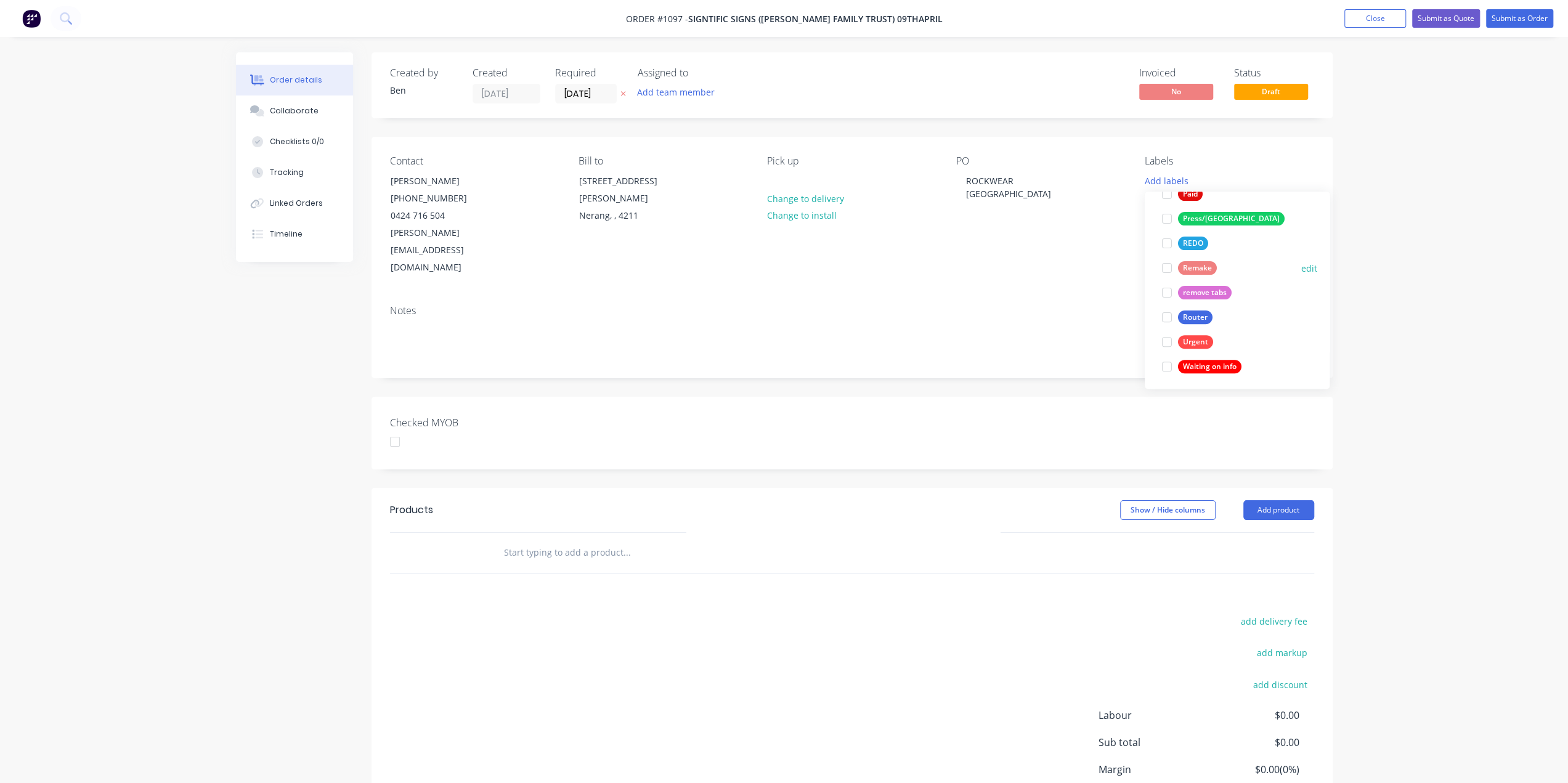
scroll to position [467, 0]
click at [1211, 310] on button "Router" at bounding box center [1187, 316] width 61 height 17
click at [560, 540] on input "text" at bounding box center [627, 552] width 246 height 24
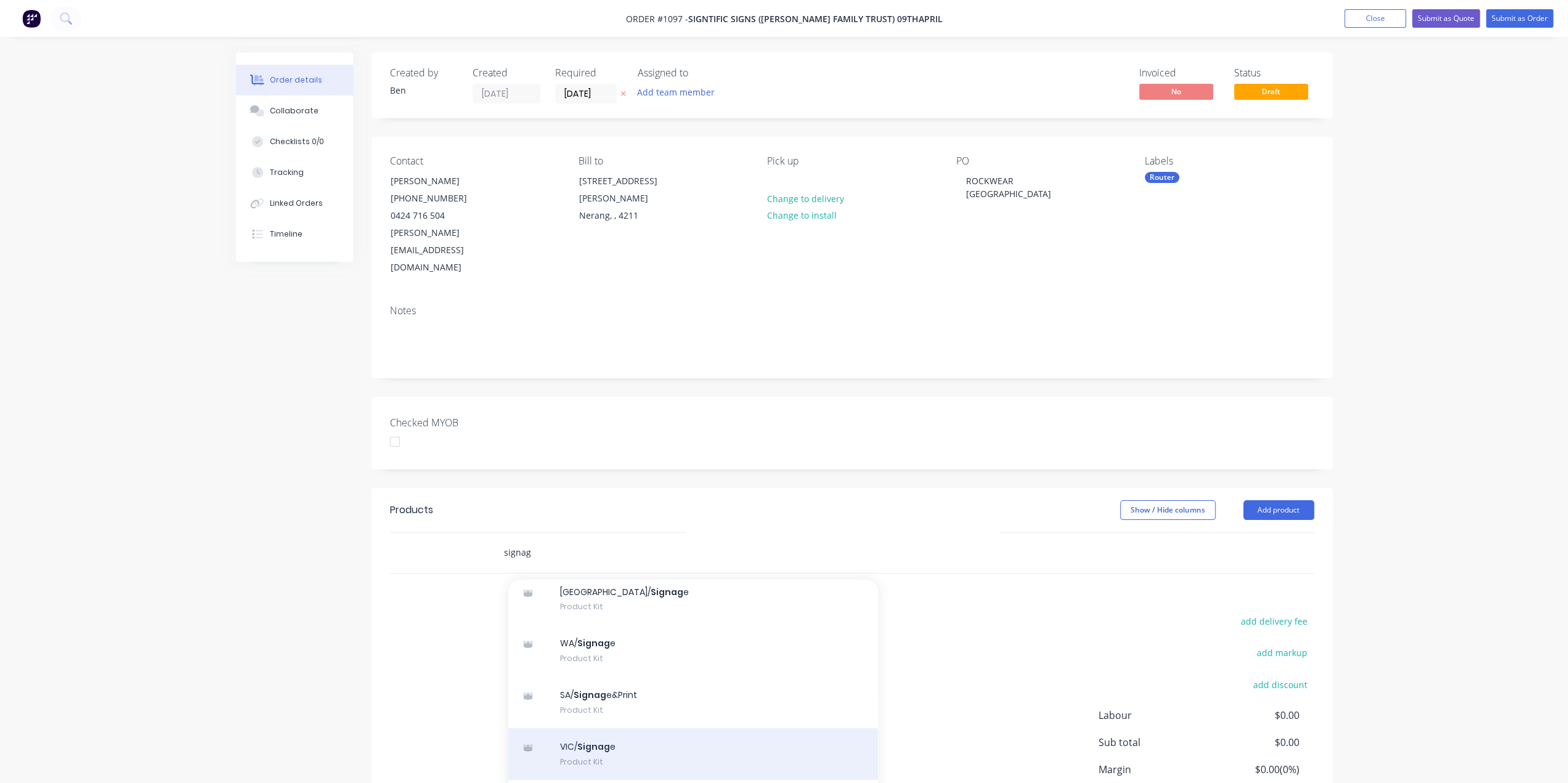
scroll to position [173, 0]
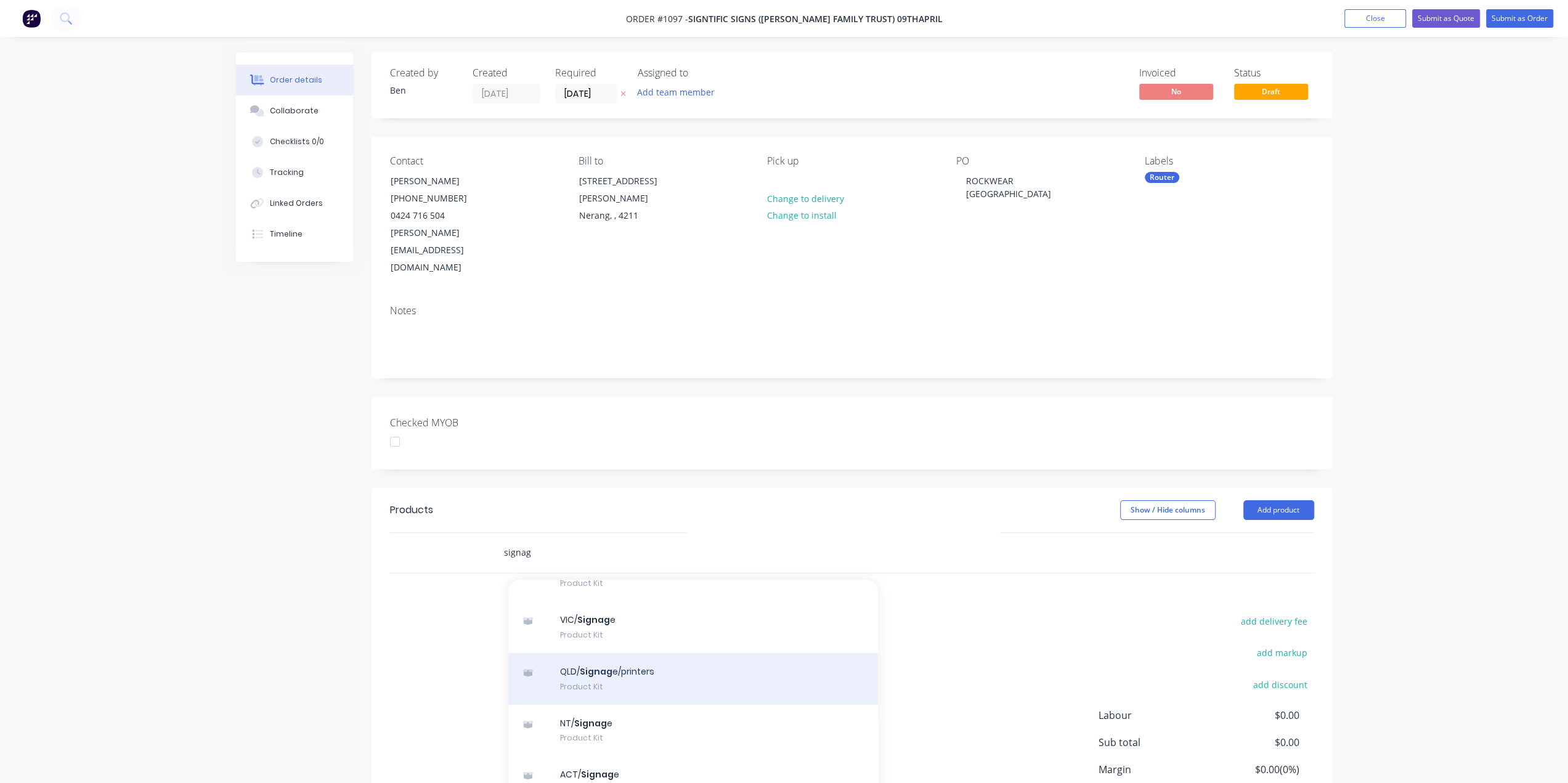
type input "signag"
click at [593, 653] on div "QLD/ Signag e/printers Product Kit" at bounding box center [693, 679] width 369 height 52
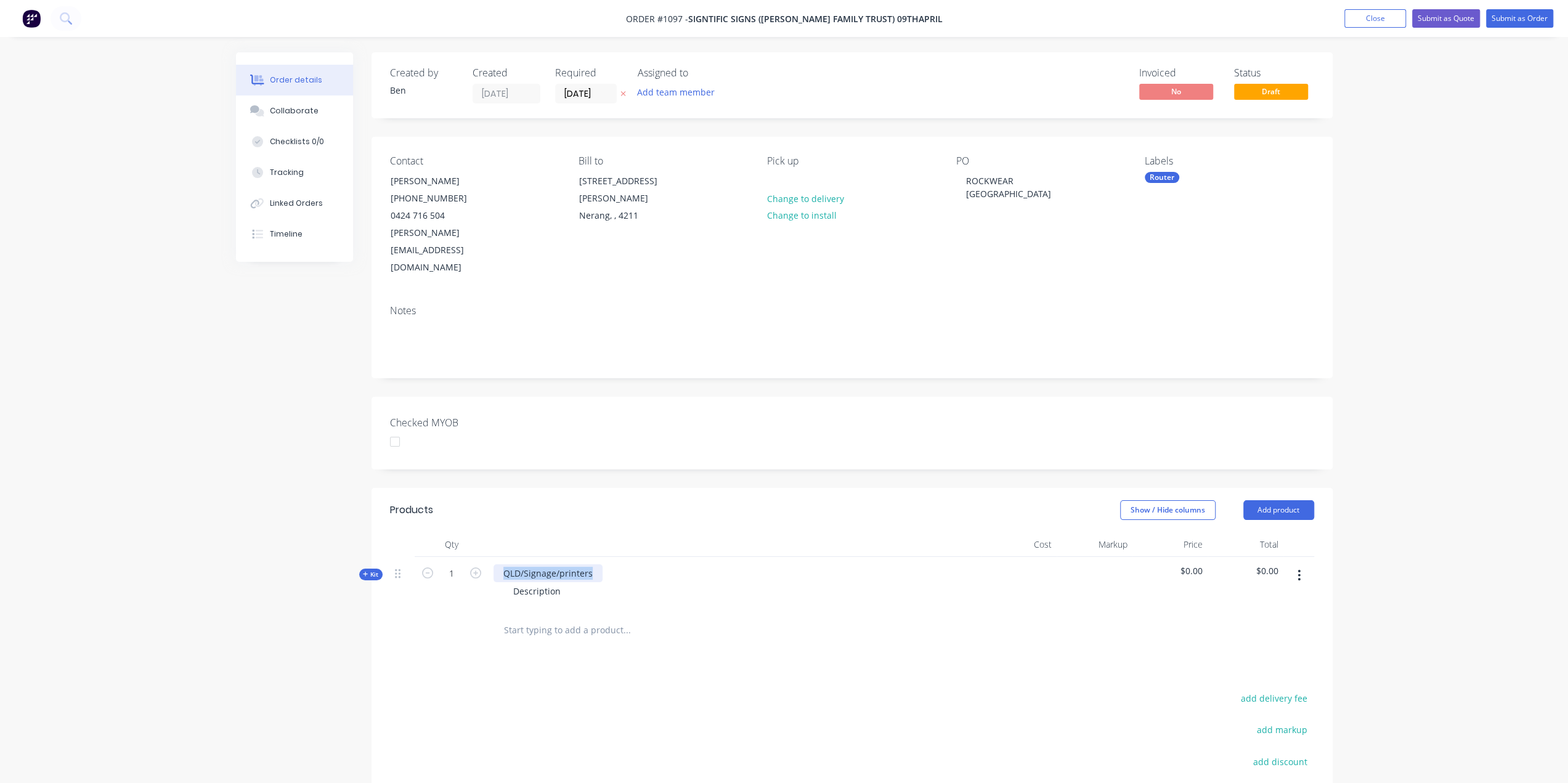
drag, startPoint x: 594, startPoint y: 538, endPoint x: 500, endPoint y: 531, distance: 94.3
click at [500, 565] on div "QLD/Signage/printers" at bounding box center [547, 573] width 109 height 18
drag, startPoint x: 560, startPoint y: 558, endPoint x: 485, endPoint y: 560, distance: 75.0
click at [485, 560] on div "Kit 1 Rockwear sign 450mm High Description $0.00 $0.00" at bounding box center [851, 583] width 924 height 53
click at [361, 569] on div "Kit" at bounding box center [371, 575] width 24 height 12
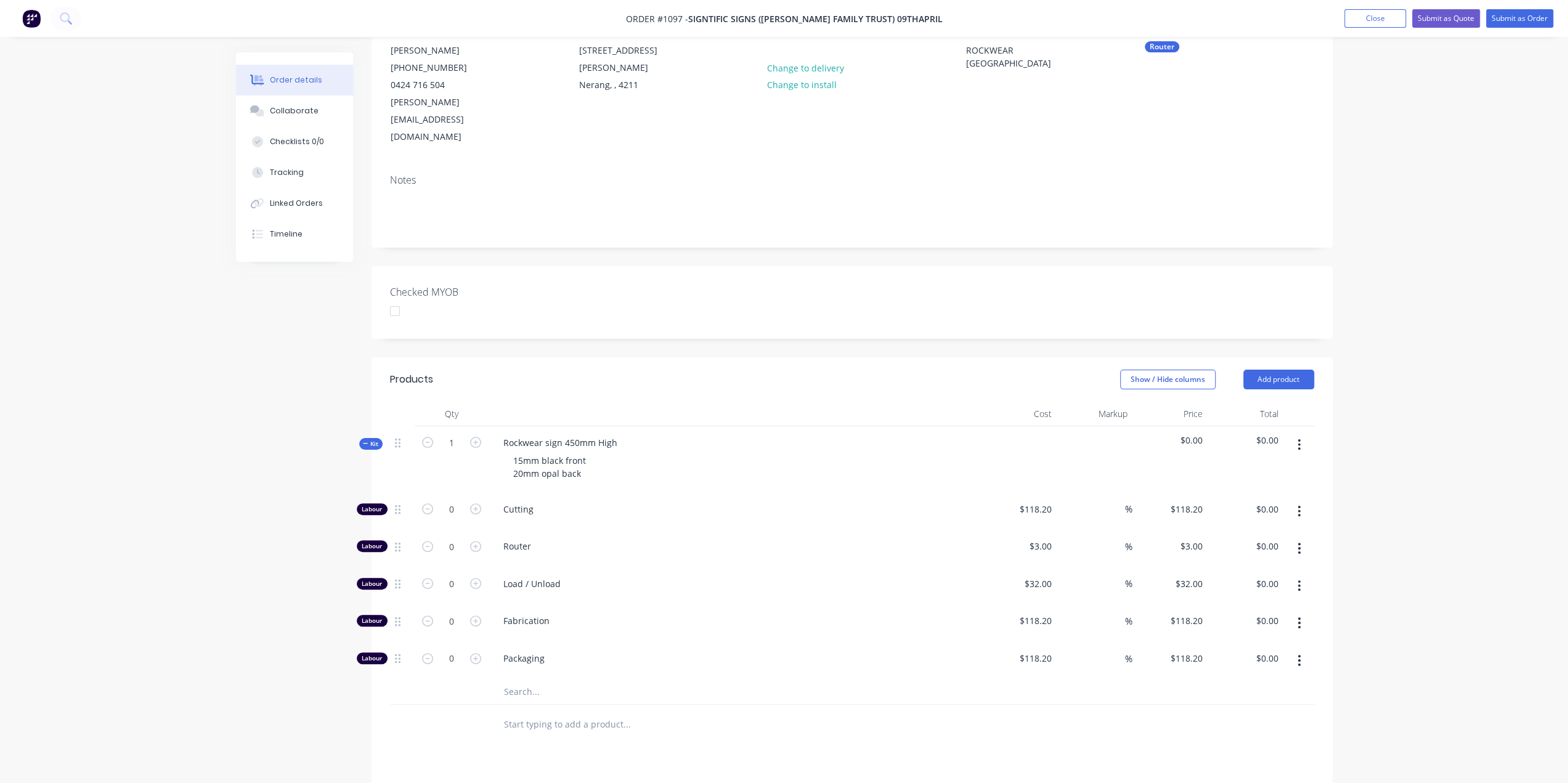
scroll to position [185, 0]
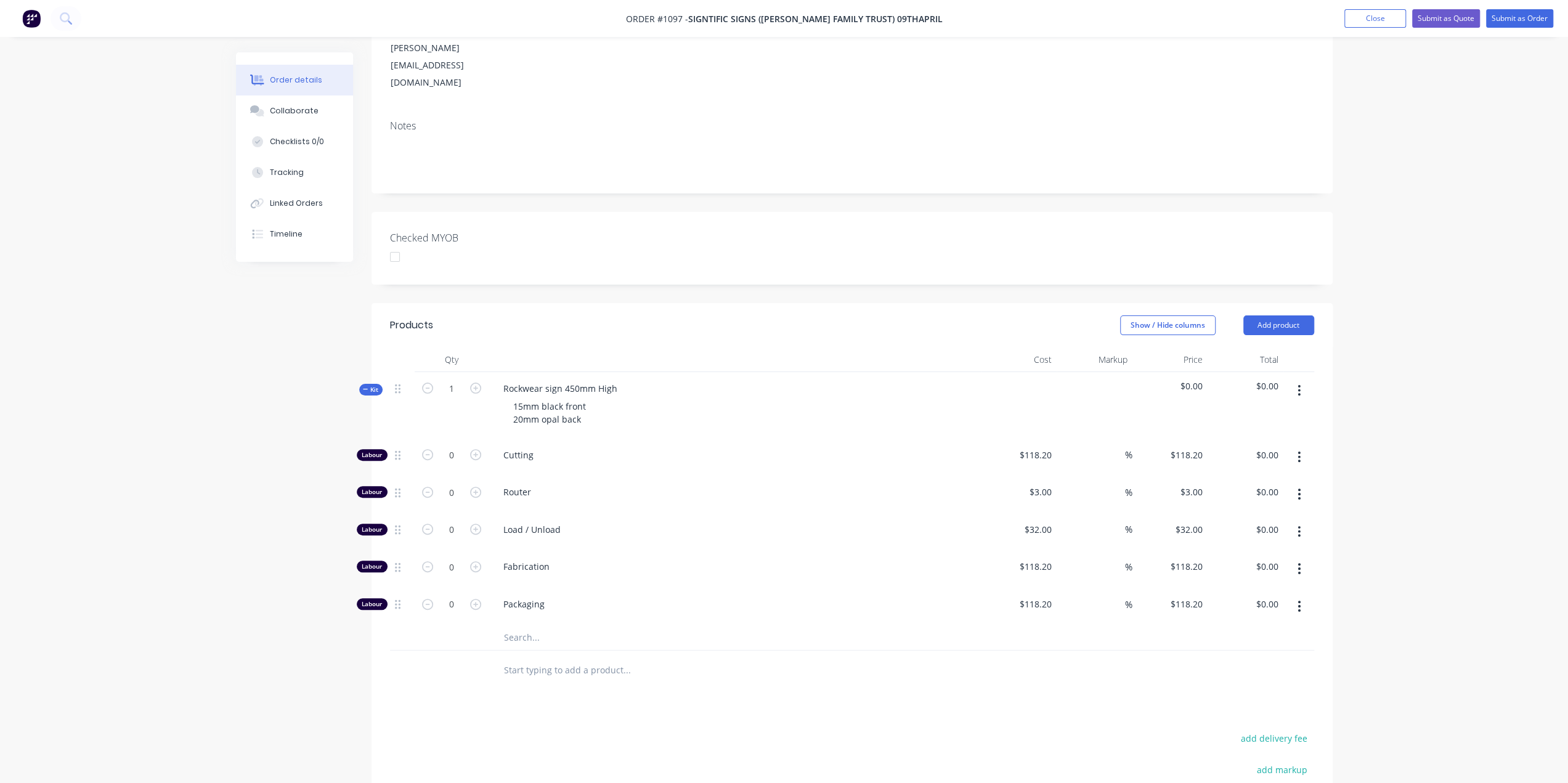
click at [514, 625] on input "text" at bounding box center [627, 637] width 246 height 24
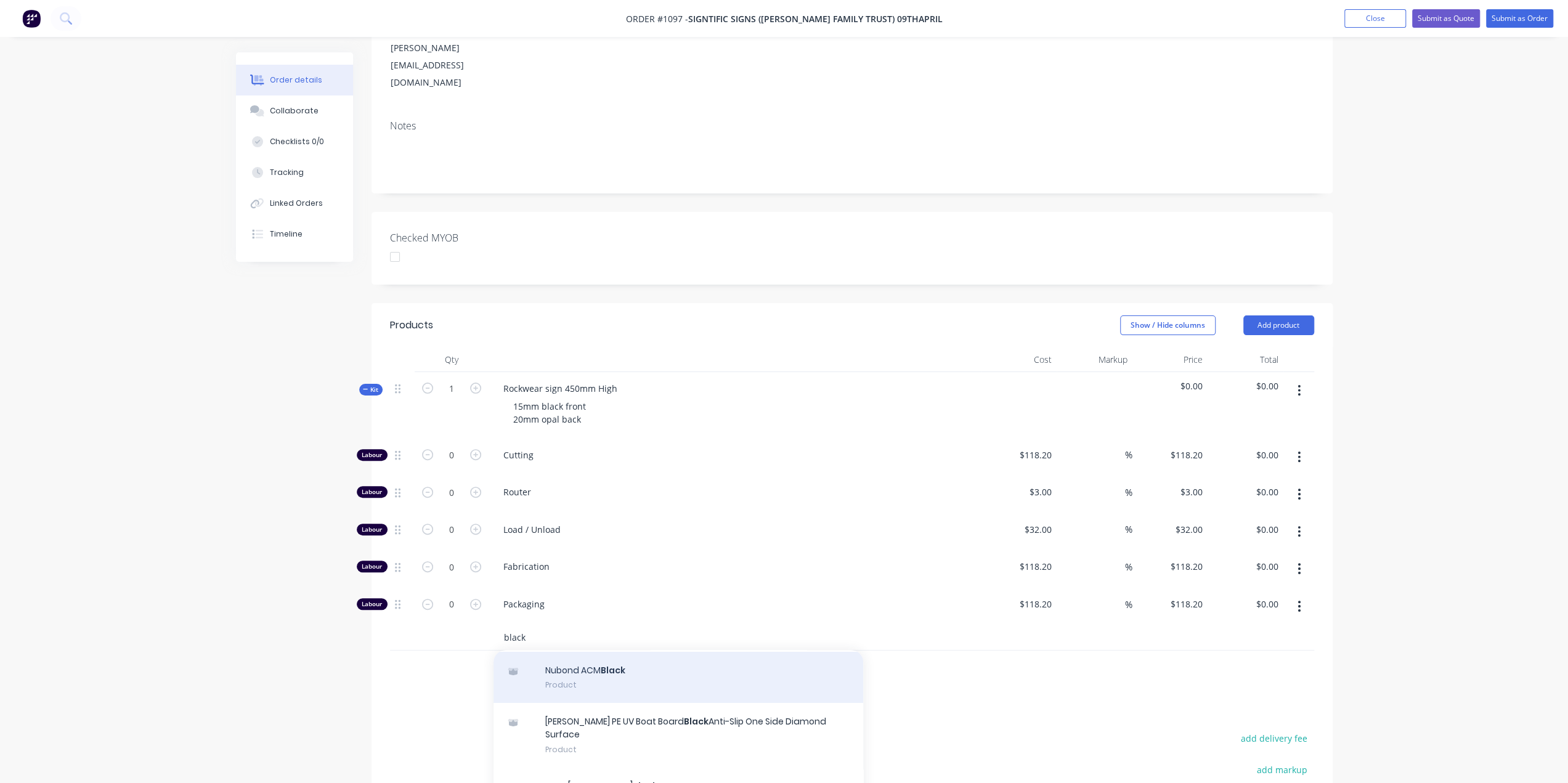
scroll to position [123, 0]
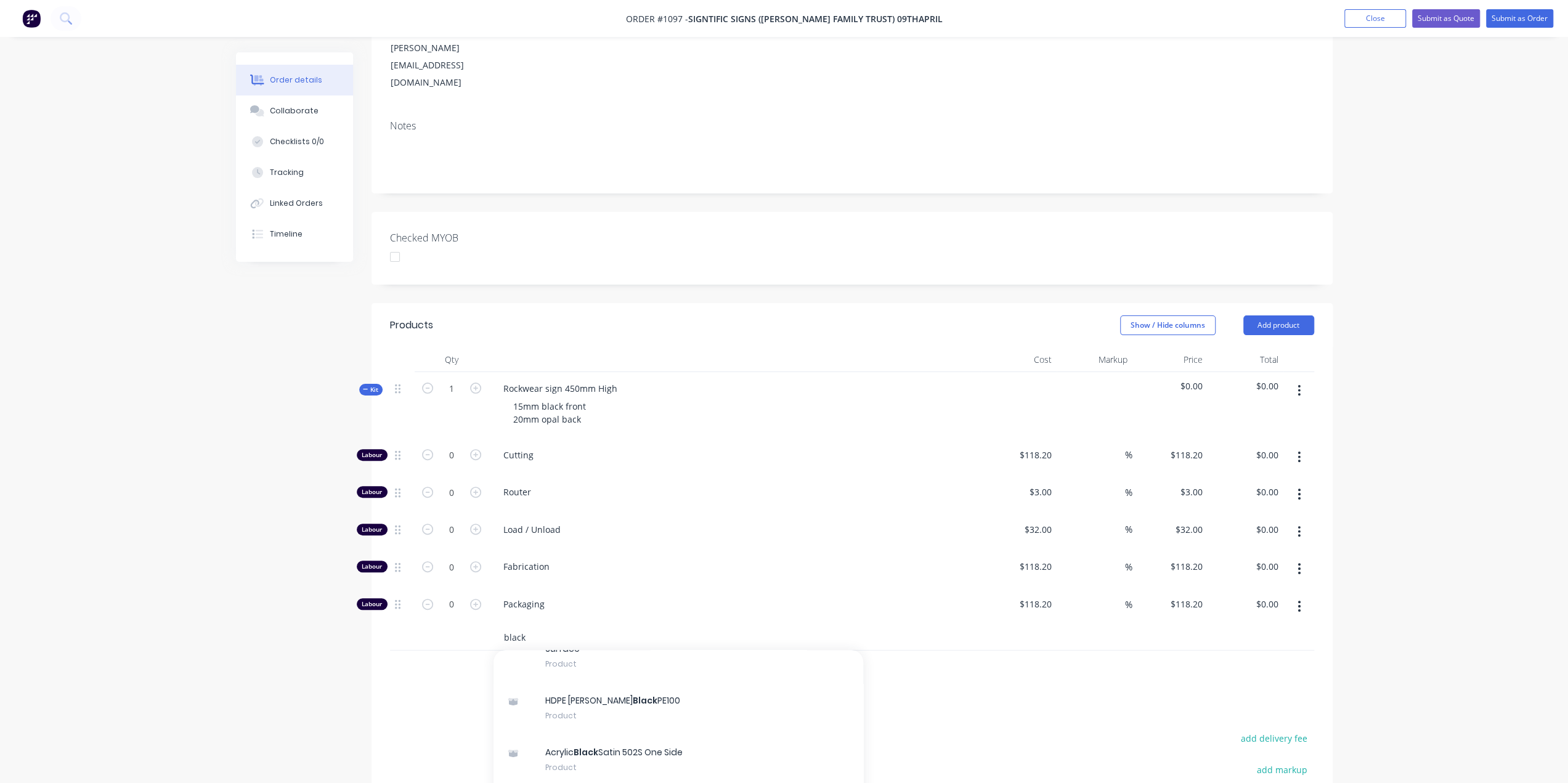
type input "black"
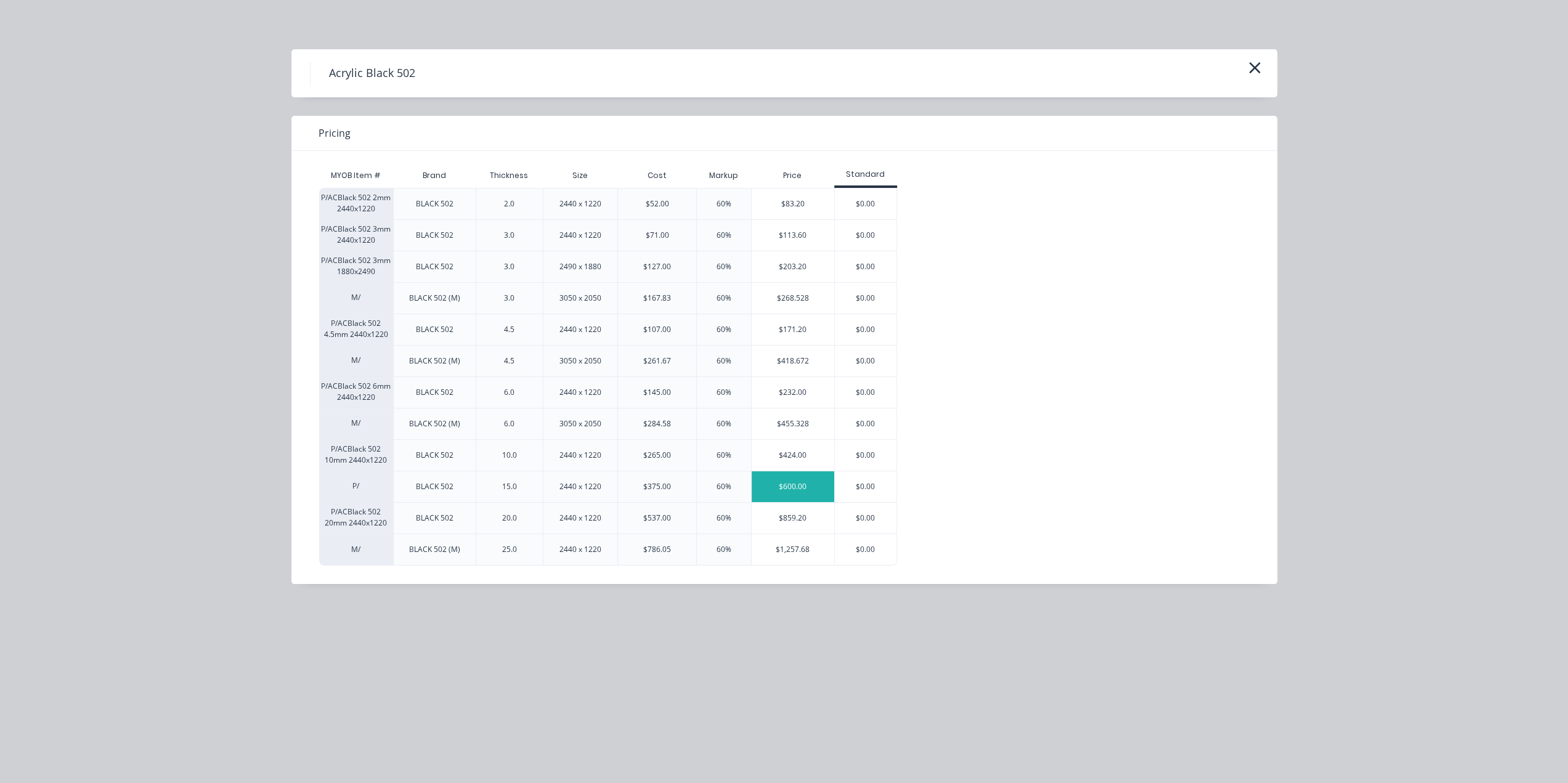
click at [776, 484] on div "$600.00" at bounding box center [793, 486] width 83 height 31
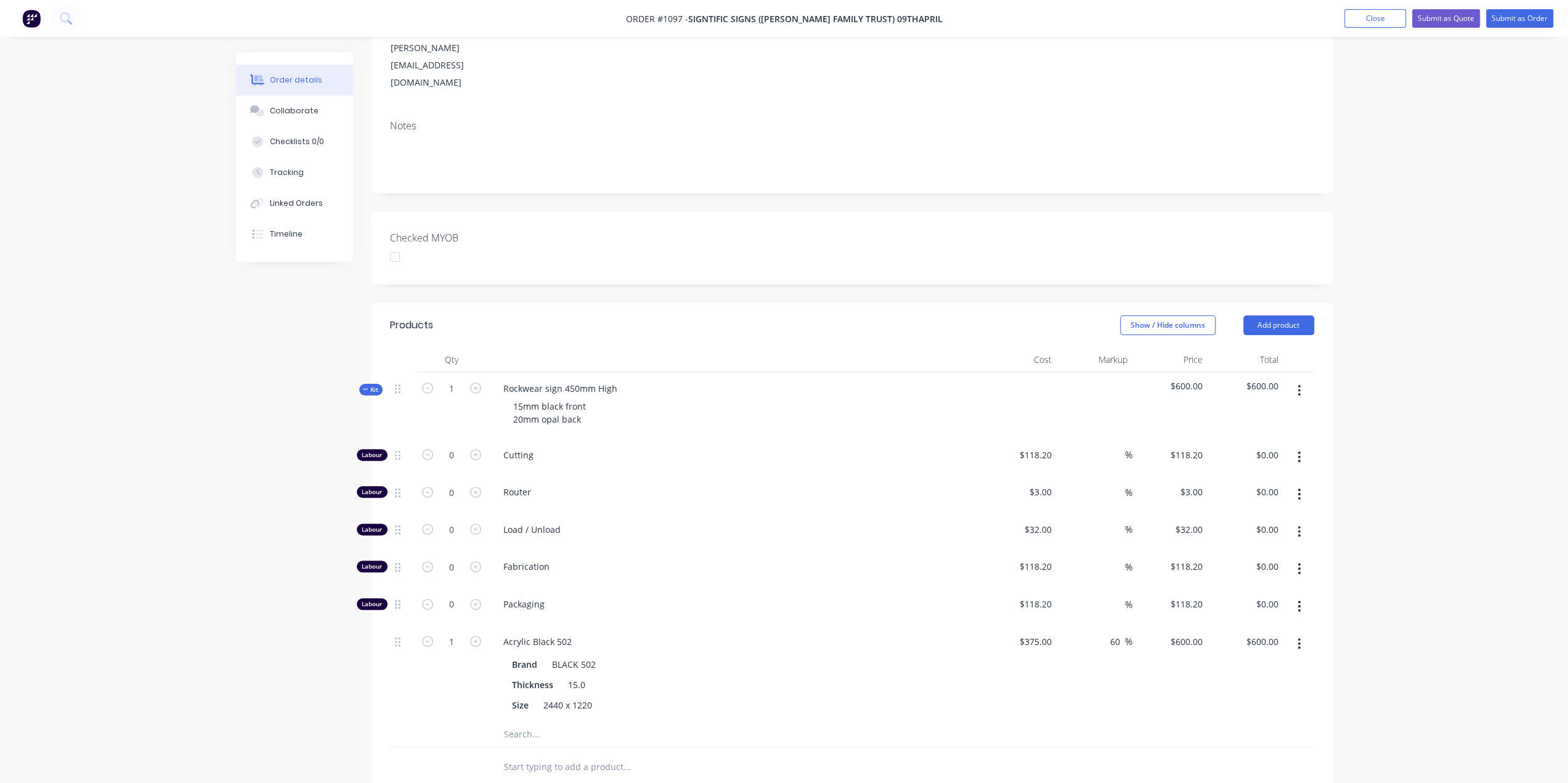
click at [526, 722] on input "text" at bounding box center [627, 735] width 246 height 24
drag, startPoint x: 535, startPoint y: 693, endPoint x: 429, endPoint y: 689, distance: 106.1
click at [431, 722] on div "1 433 Add 1 433 to kit No results found" at bounding box center [851, 735] width 924 height 25
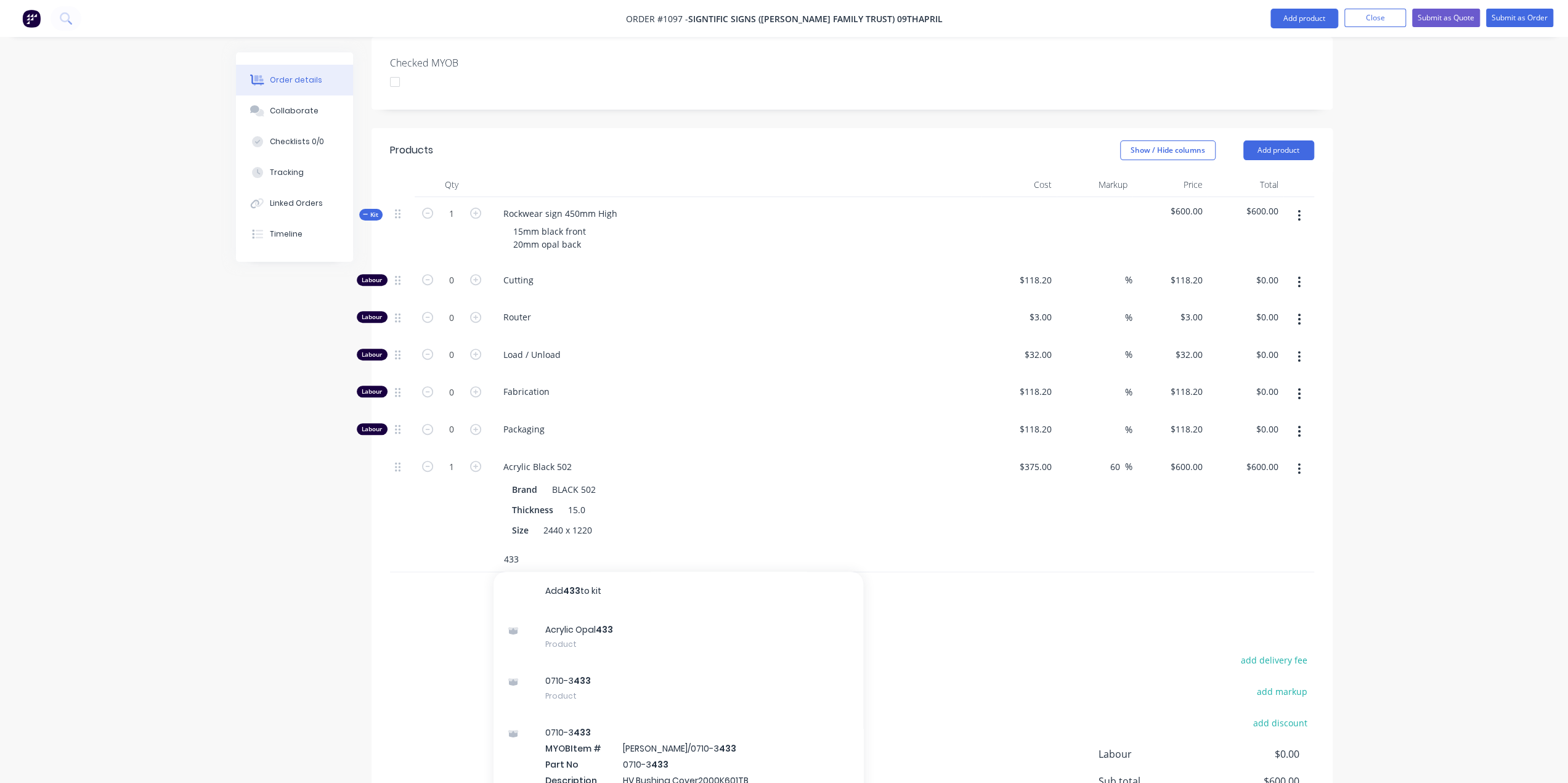
scroll to position [463, 0]
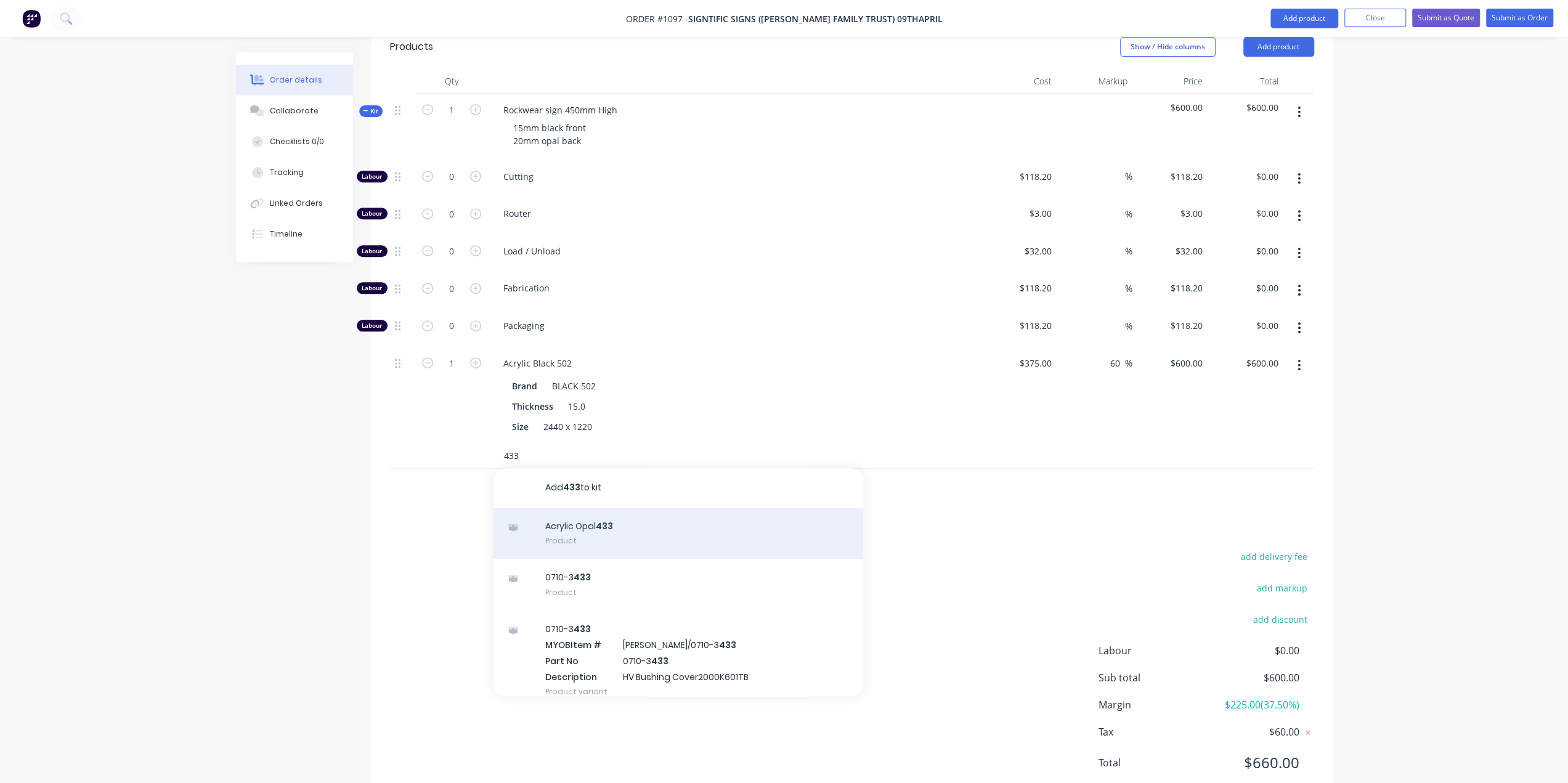
type input "433"
click at [604, 508] on div "Acrylic Opal 433 Product" at bounding box center [678, 534] width 369 height 52
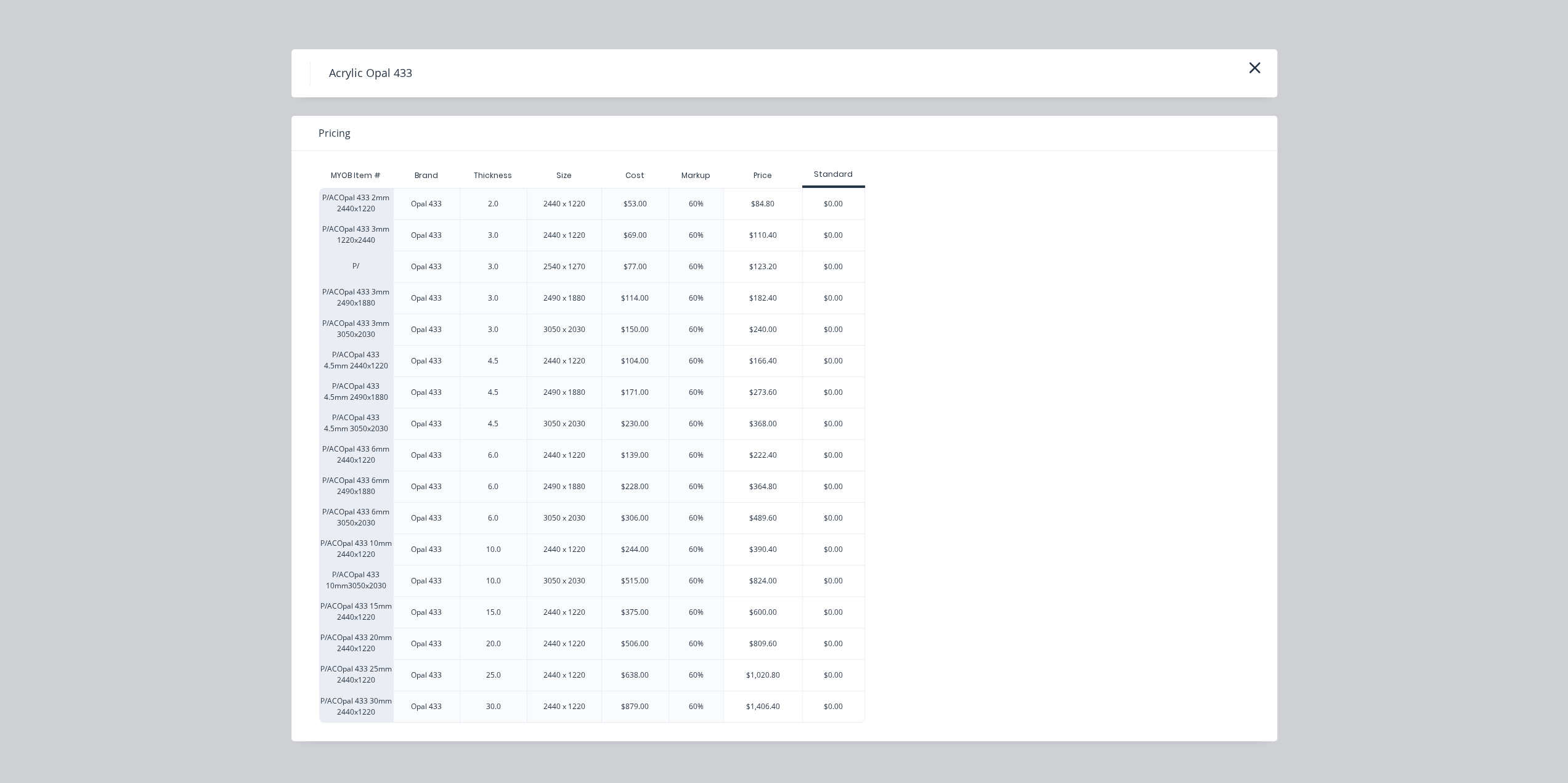
click at [745, 641] on div "$809.60" at bounding box center [763, 644] width 79 height 31
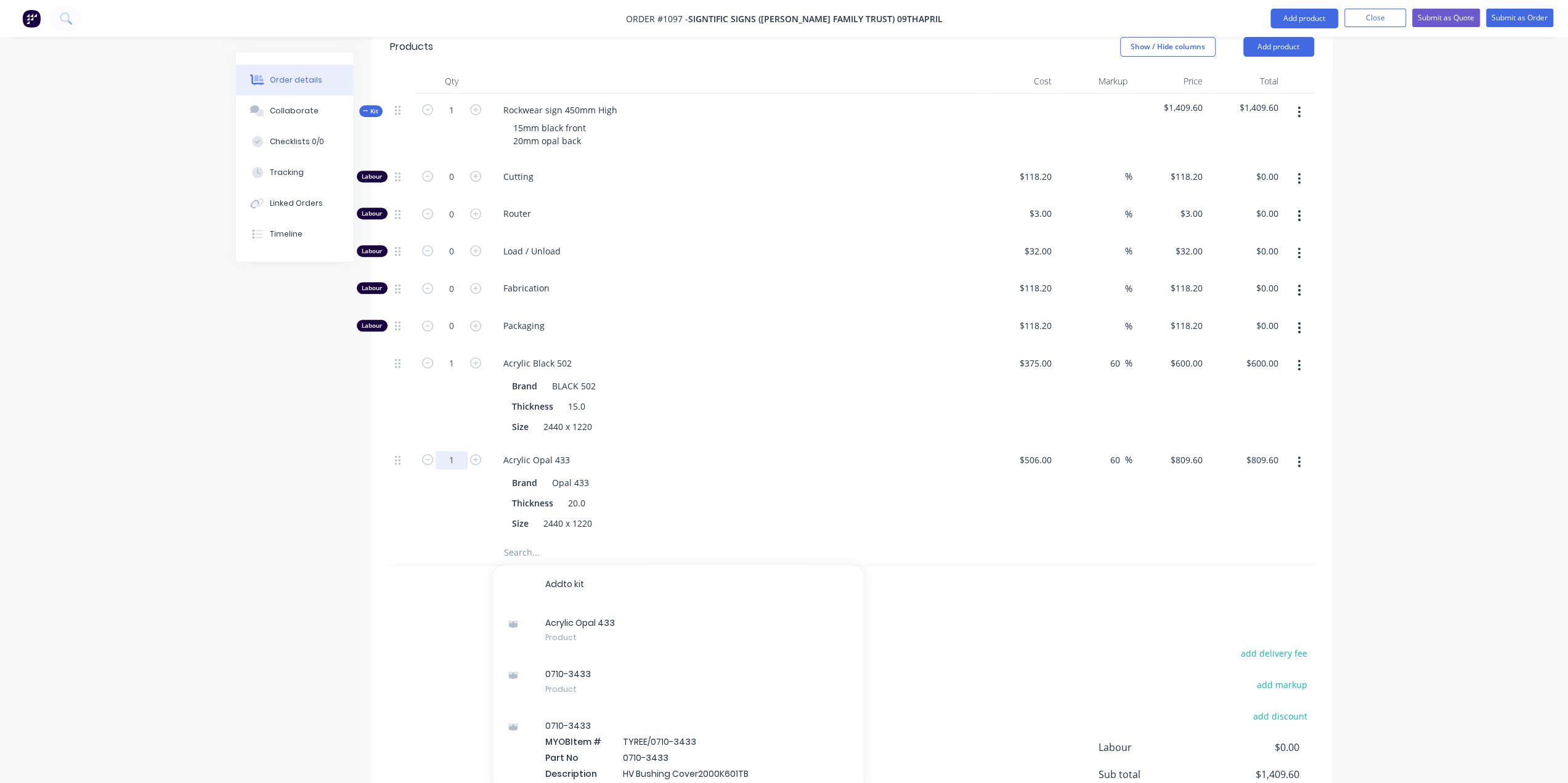
click at [444, 186] on input "1" at bounding box center [452, 177] width 32 height 19
click at [888, 514] on div "Size 2440 x 1220" at bounding box center [733, 523] width 451 height 18
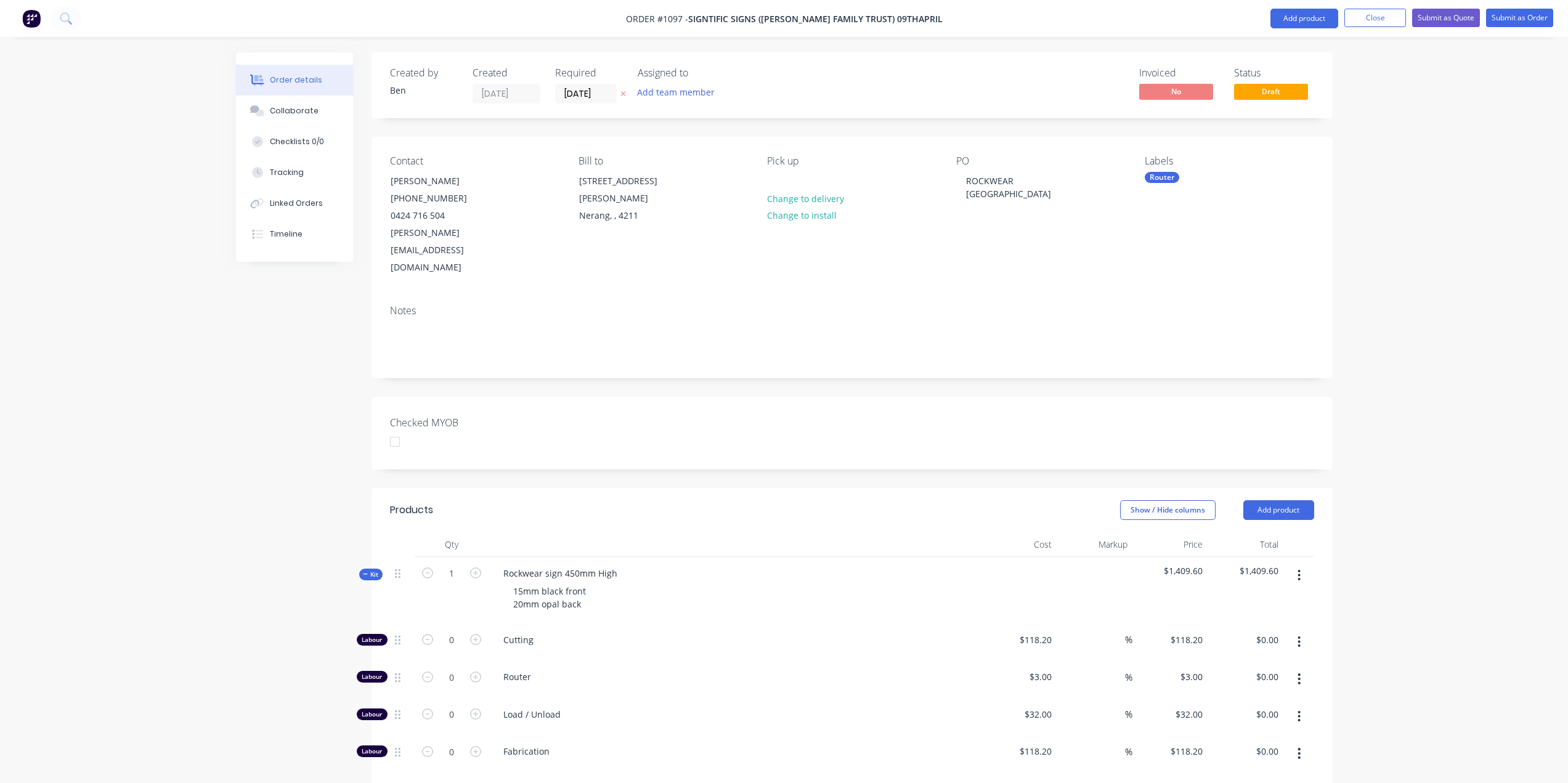
scroll to position [463, 0]
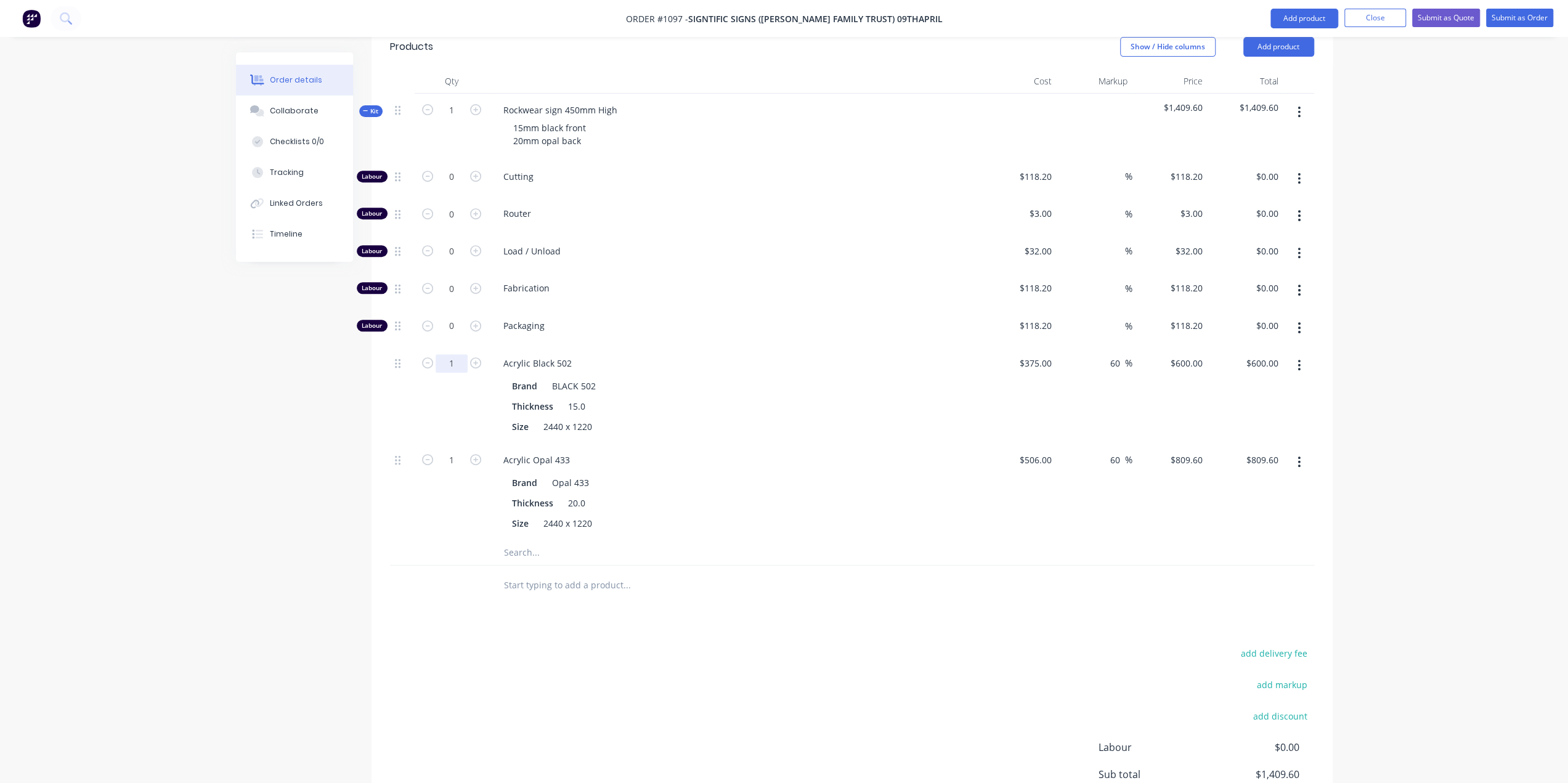
click at [449, 186] on input "1" at bounding box center [452, 177] width 32 height 19
type input "0.5"
type input "$300.00"
click at [456, 186] on input "1" at bounding box center [452, 177] width 32 height 19
type input "0.5"
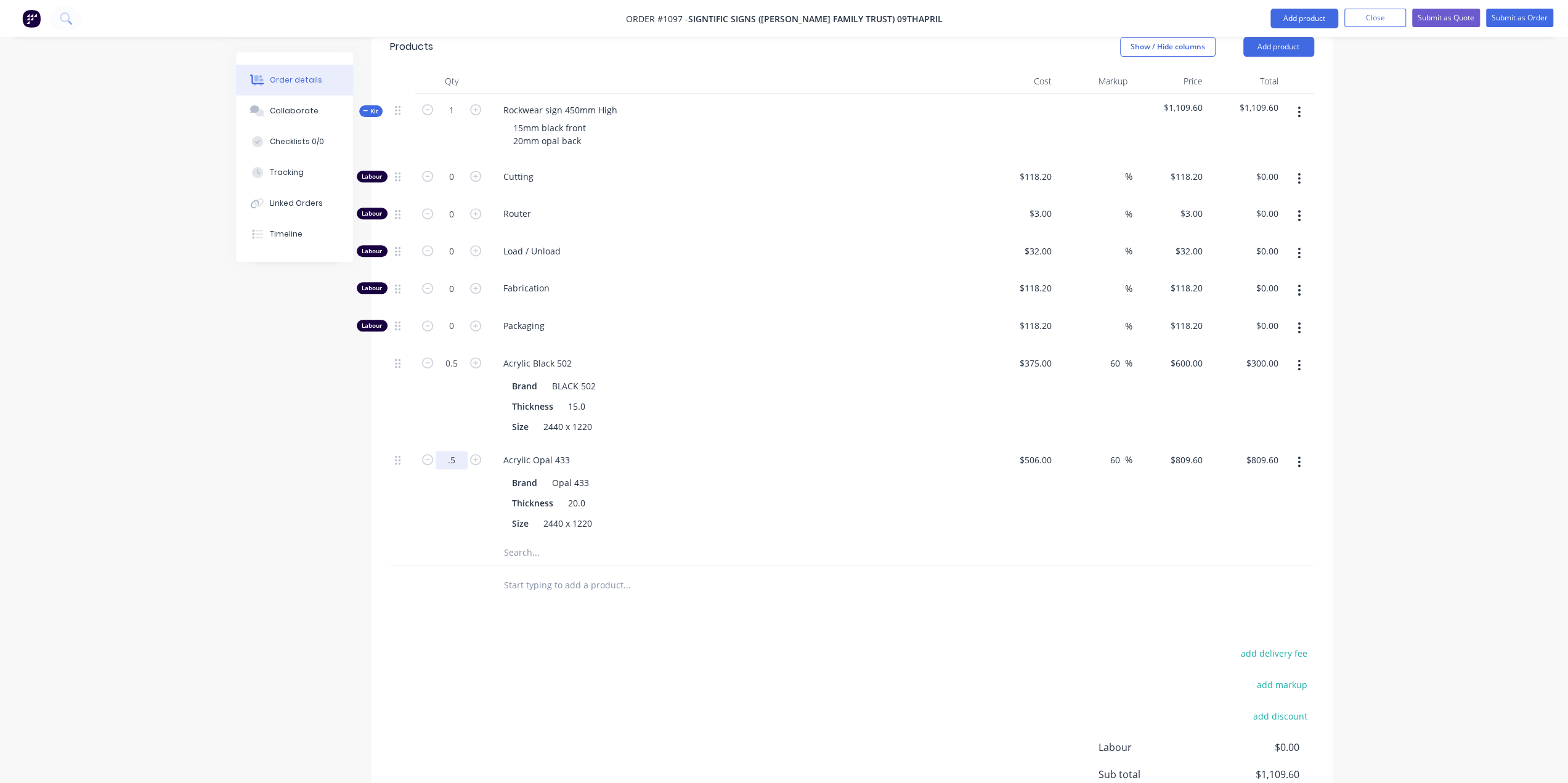
type input "$404.80"
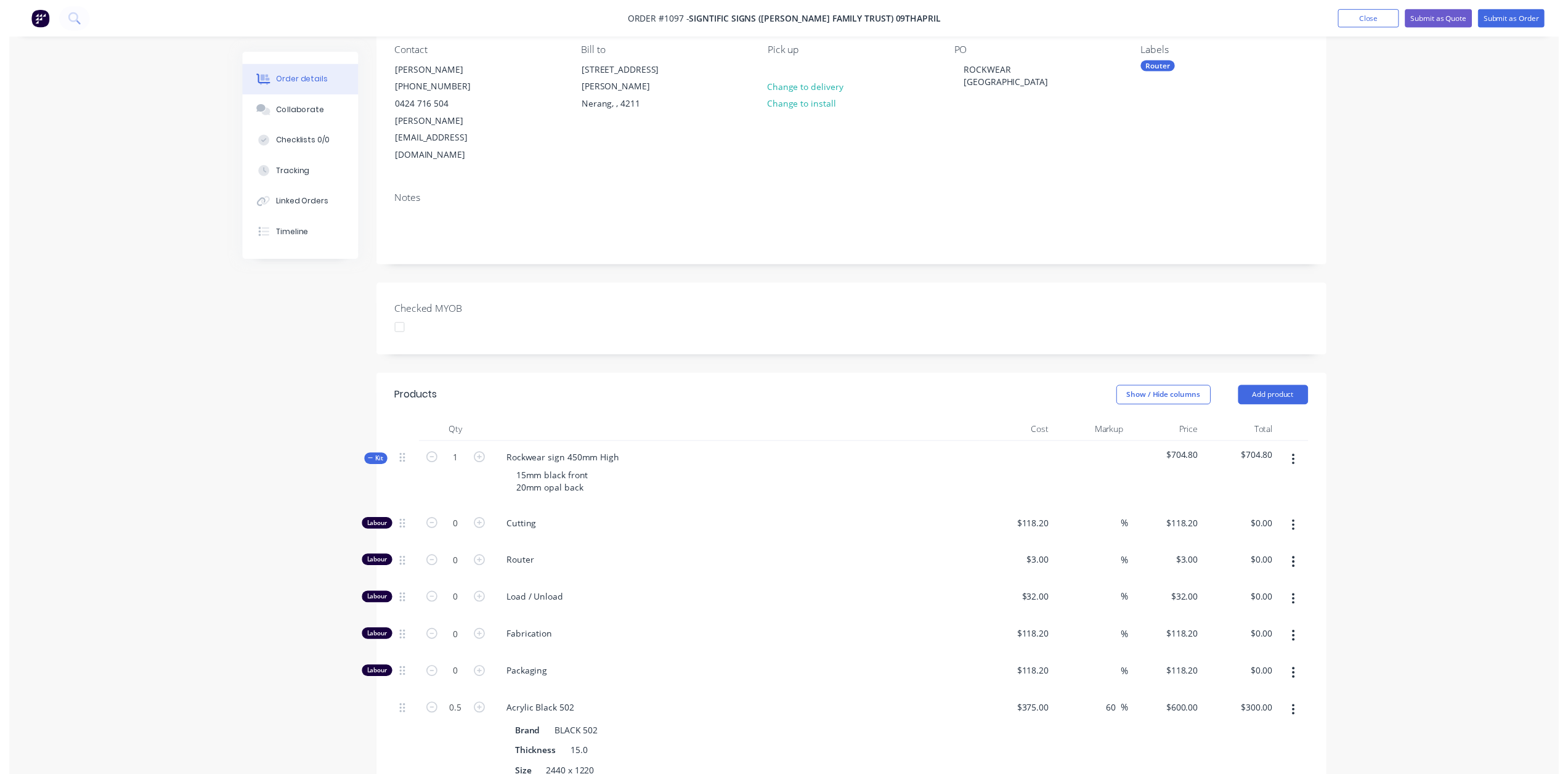
scroll to position [0, 0]
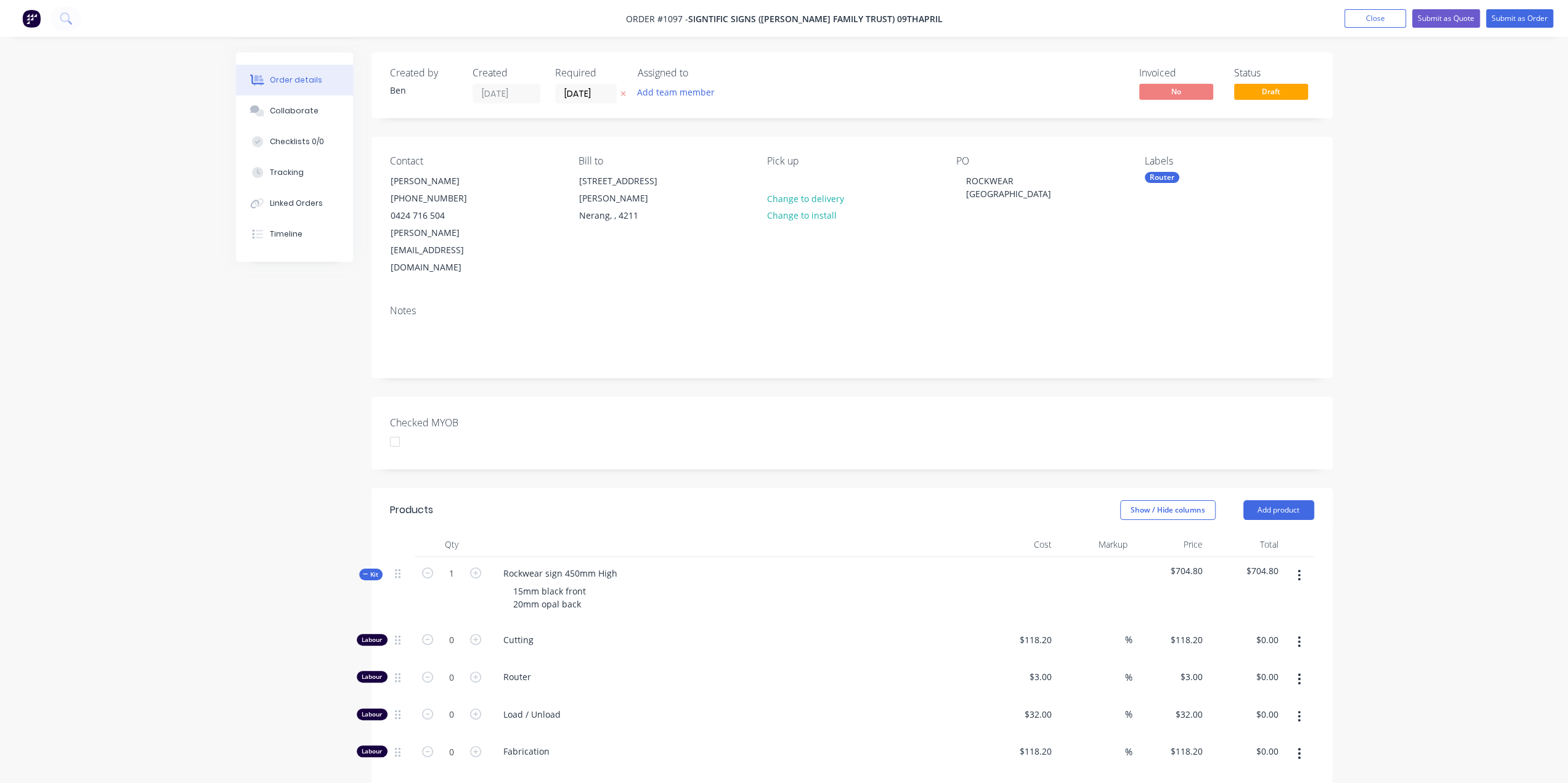
click at [373, 570] on span "Kit" at bounding box center [371, 574] width 16 height 9
click at [730, 648] on div "Products Show / Hide columns Add product Qty Cost Markup Price Total Kit 1 Rock…" at bounding box center [852, 723] width 961 height 471
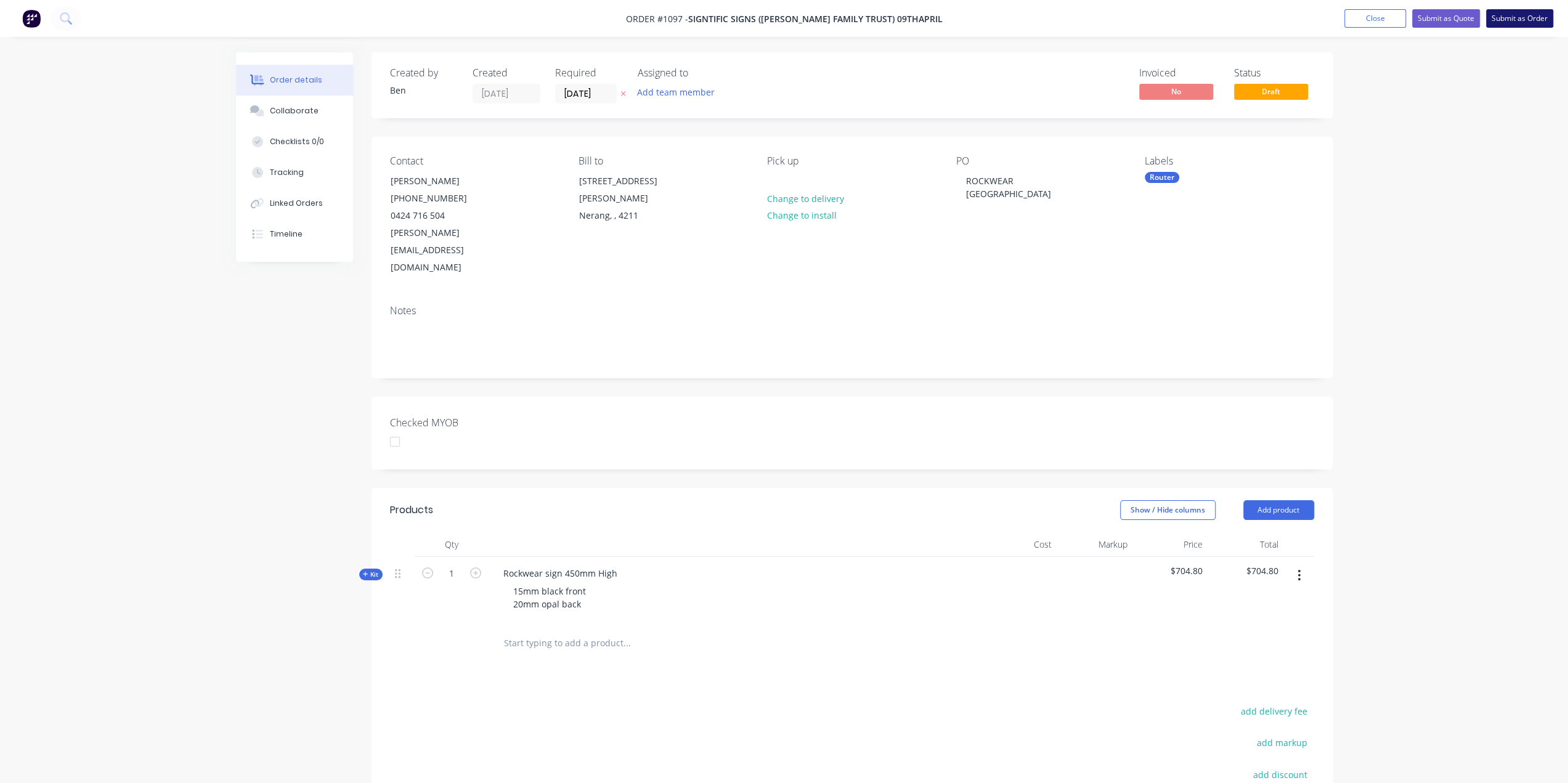
click at [1519, 16] on button "Submit as Order" at bounding box center [1519, 19] width 67 height 19
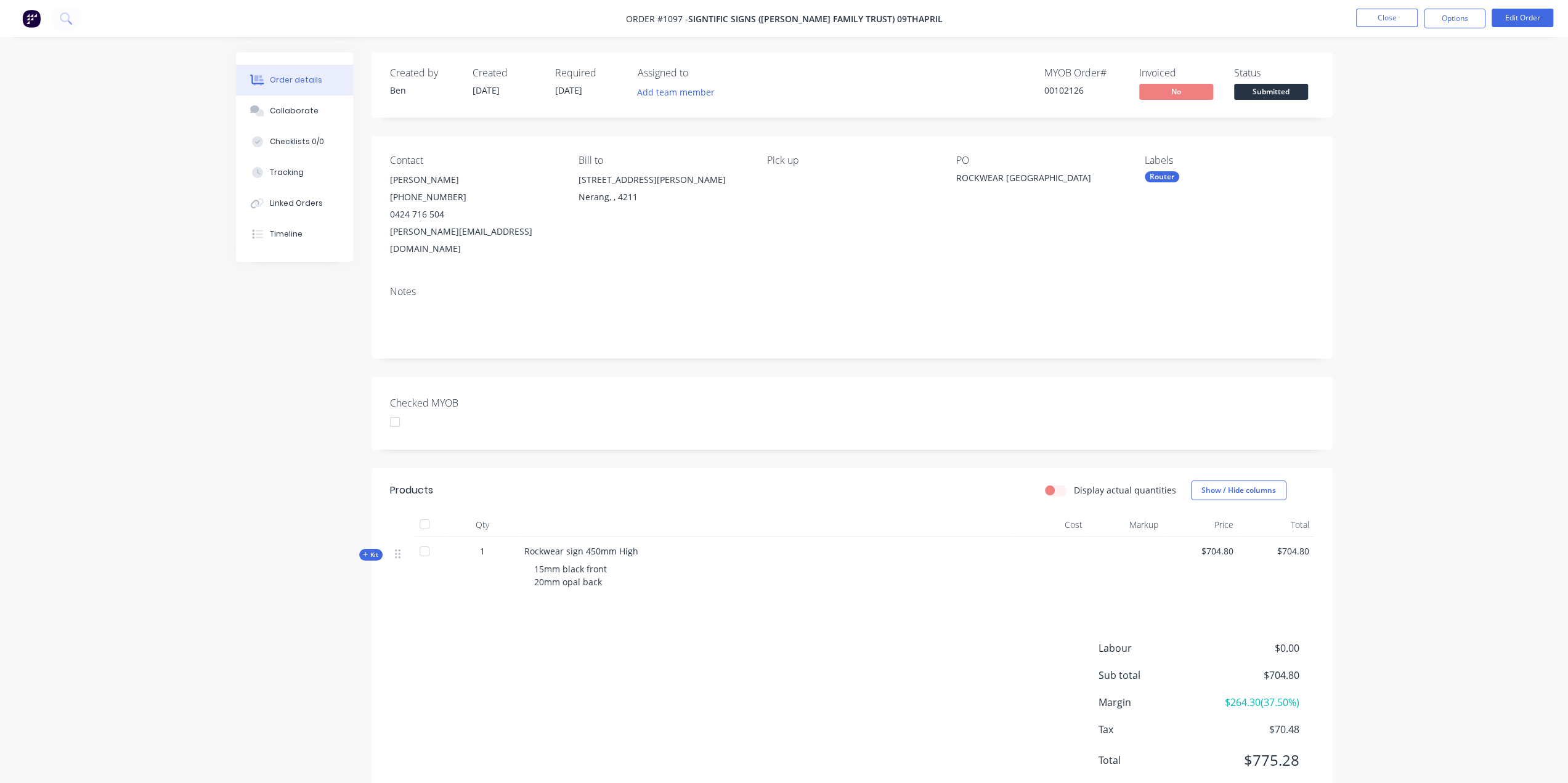
click at [643, 660] on div "Labour $0.00 Sub total $704.80 Margin $264.30 ( 37.50 %) Tax $70.48 Total $775.…" at bounding box center [851, 712] width 924 height 143
click at [1383, 18] on button "Close" at bounding box center [1387, 18] width 62 height 19
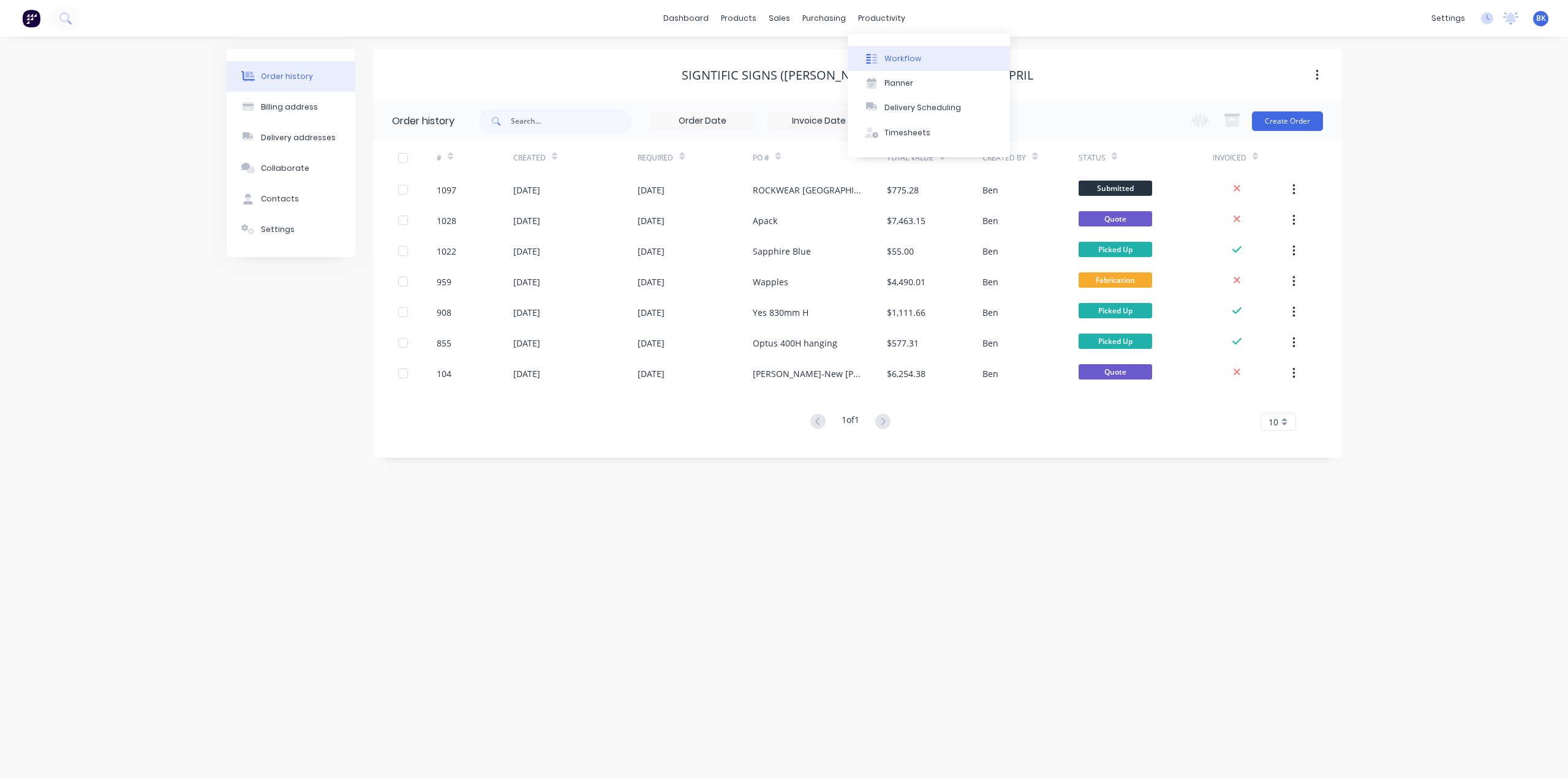
click at [902, 55] on div "Workflow" at bounding box center [902, 58] width 37 height 11
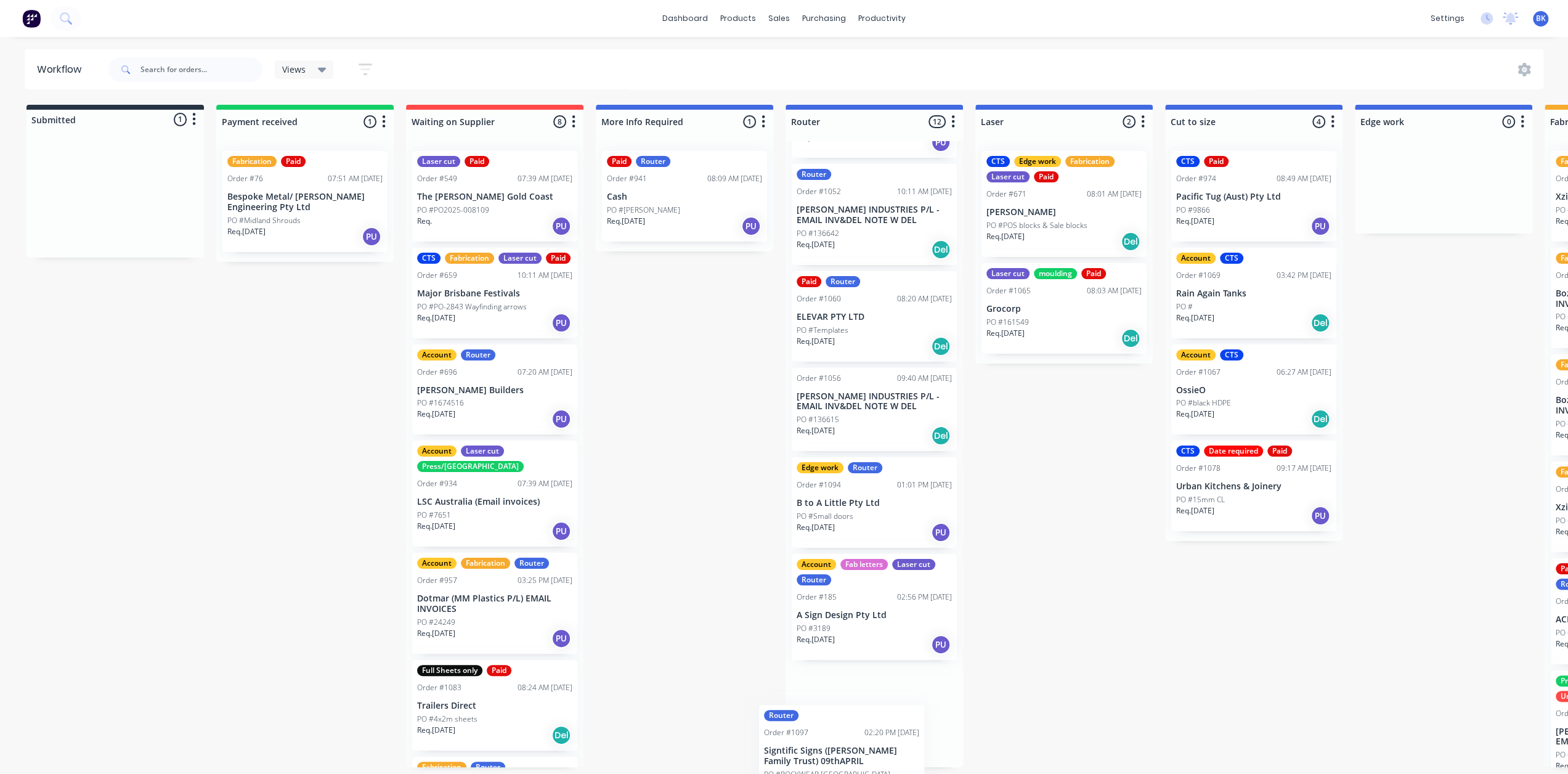
scroll to position [685, 0]
drag, startPoint x: 89, startPoint y: 215, endPoint x: 820, endPoint y: 774, distance: 920.2
click at [820, 768] on div "Submitted 1 Status colour #273444 hex #273444 Save Cancel Summaries Total order…" at bounding box center [1464, 436] width 2948 height 663
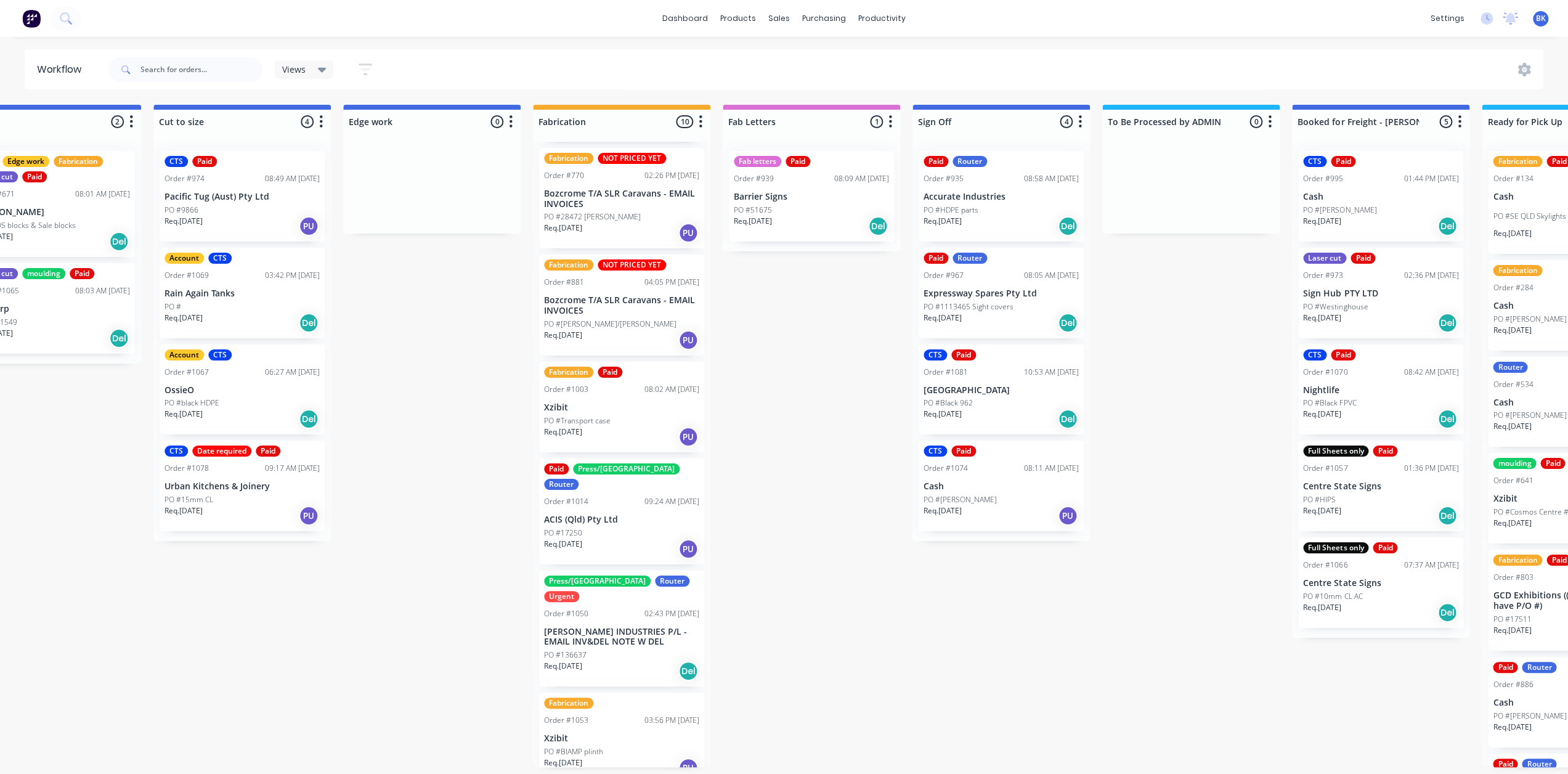
scroll to position [0, 1012]
click at [799, 58] on button "Sales Orders" at bounding box center [845, 58] width 163 height 25
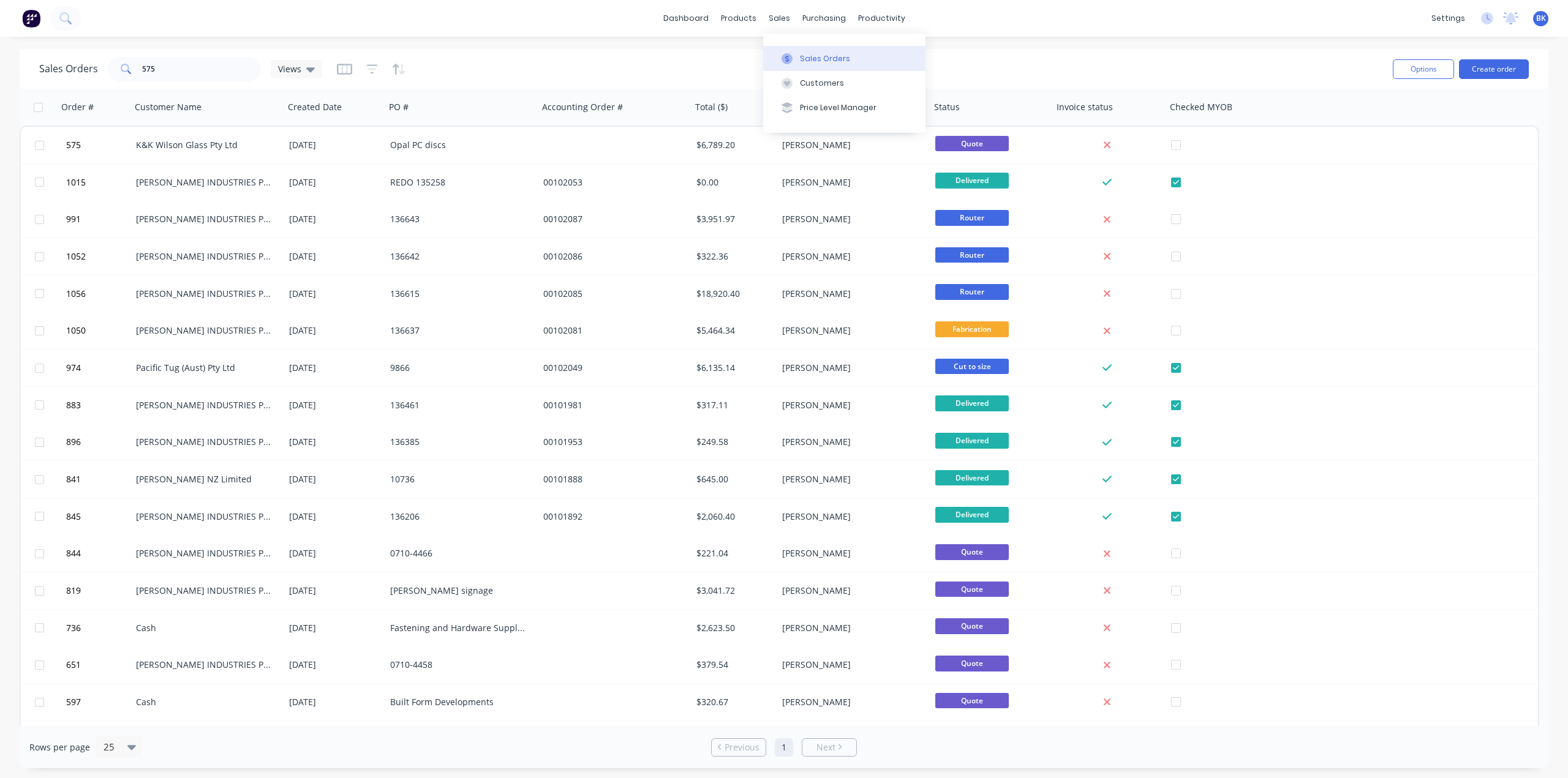
click at [790, 54] on icon at bounding box center [787, 58] width 11 height 11
drag, startPoint x: 204, startPoint y: 72, endPoint x: 100, endPoint y: 75, distance: 104.0
click at [100, 75] on div "Sales Orders 575 Views" at bounding box center [180, 69] width 283 height 24
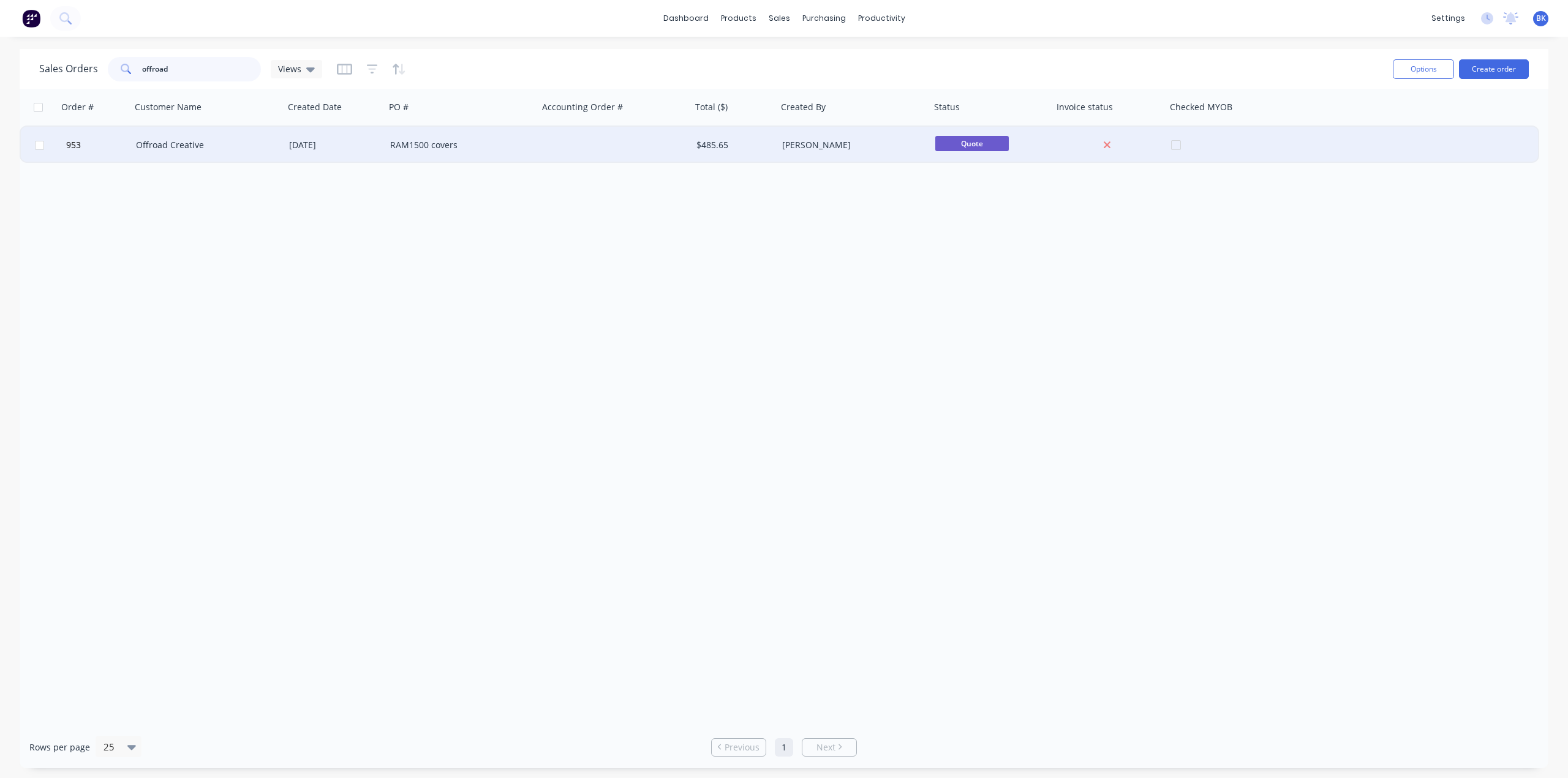
type input "offroad"
click at [181, 134] on div "Offroad Creative" at bounding box center [208, 145] width 153 height 37
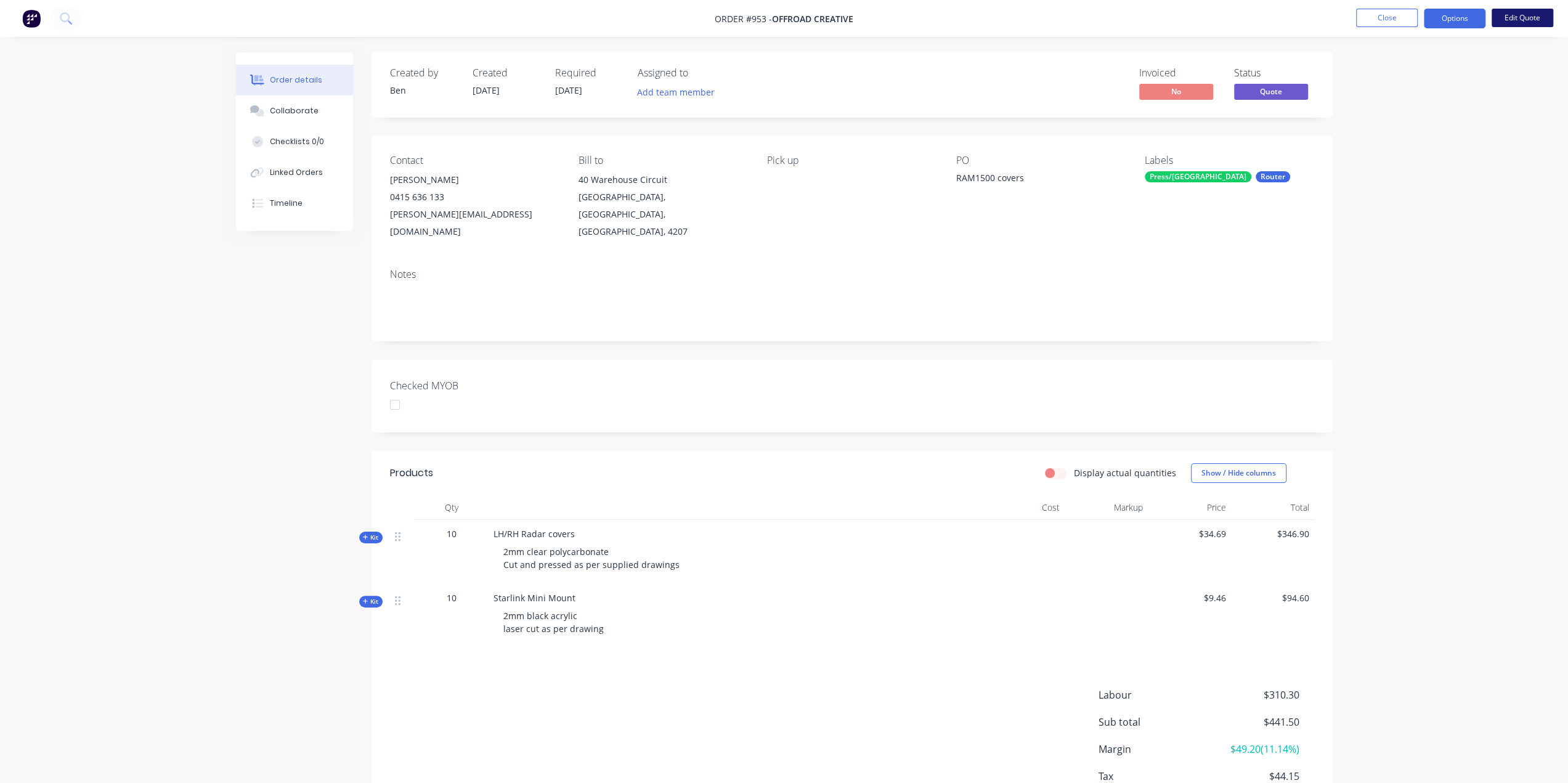
click at [1507, 17] on button "Edit Quote" at bounding box center [1523, 18] width 62 height 19
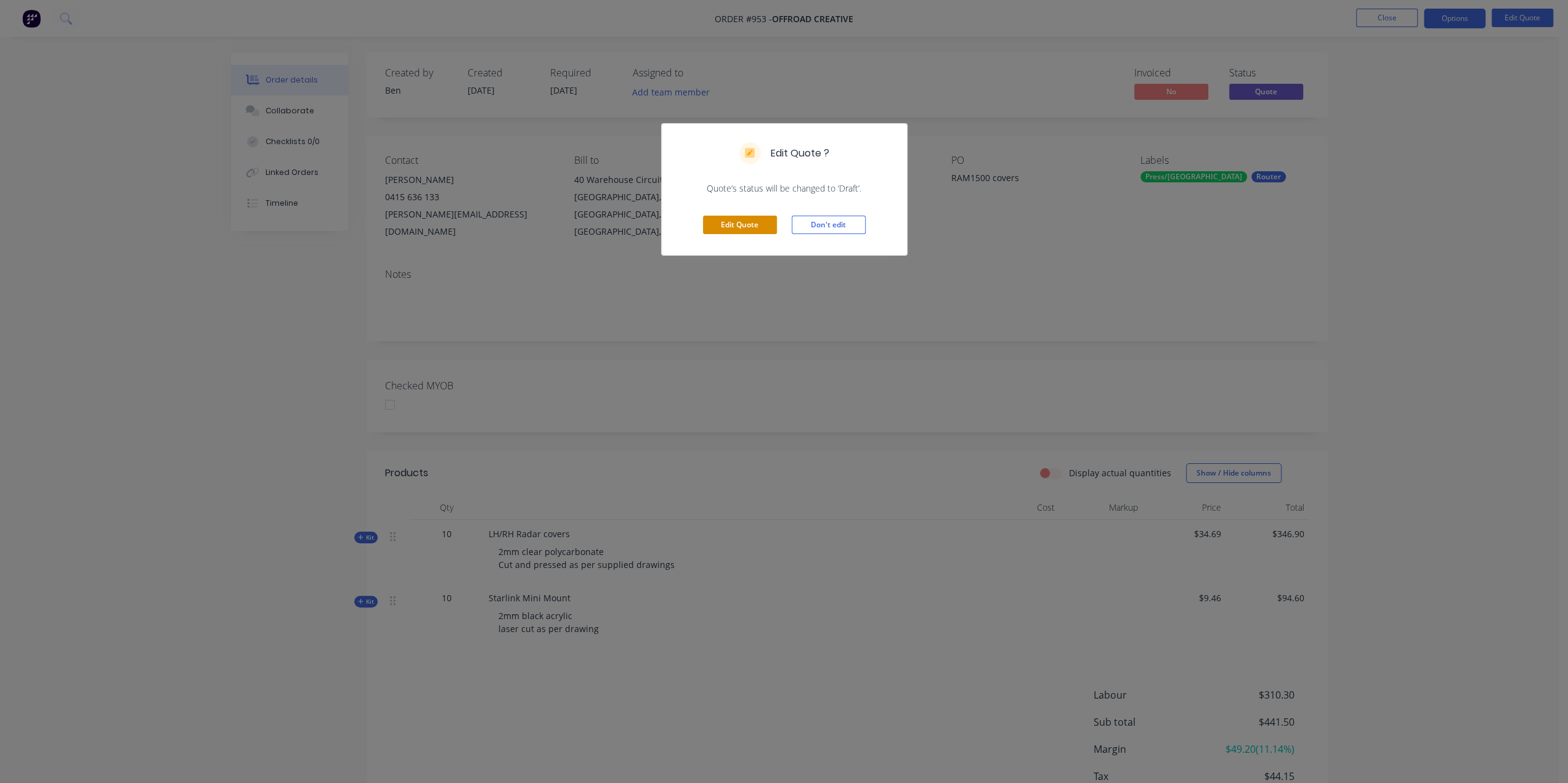
click at [754, 222] on button "Edit Quote" at bounding box center [740, 225] width 74 height 19
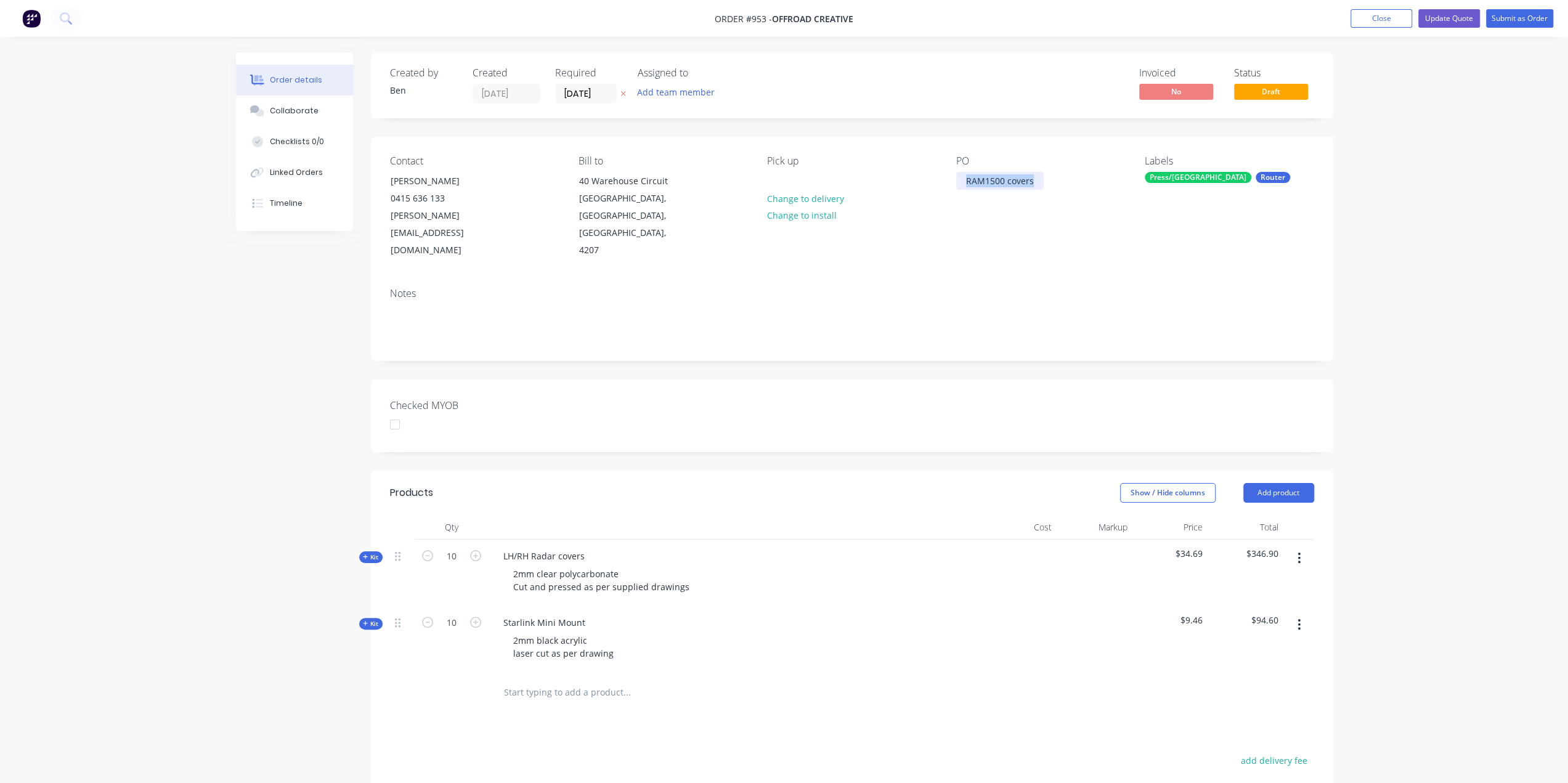
drag, startPoint x: 1032, startPoint y: 179, endPoint x: 948, endPoint y: 185, distance: 84.2
click at [948, 185] on div "Contact Brad Cullen 0415 636 133 brad@offroadcreative.com.au Bill to 40 Warehou…" at bounding box center [852, 207] width 961 height 141
click at [277, 113] on div "Collaborate" at bounding box center [295, 110] width 49 height 11
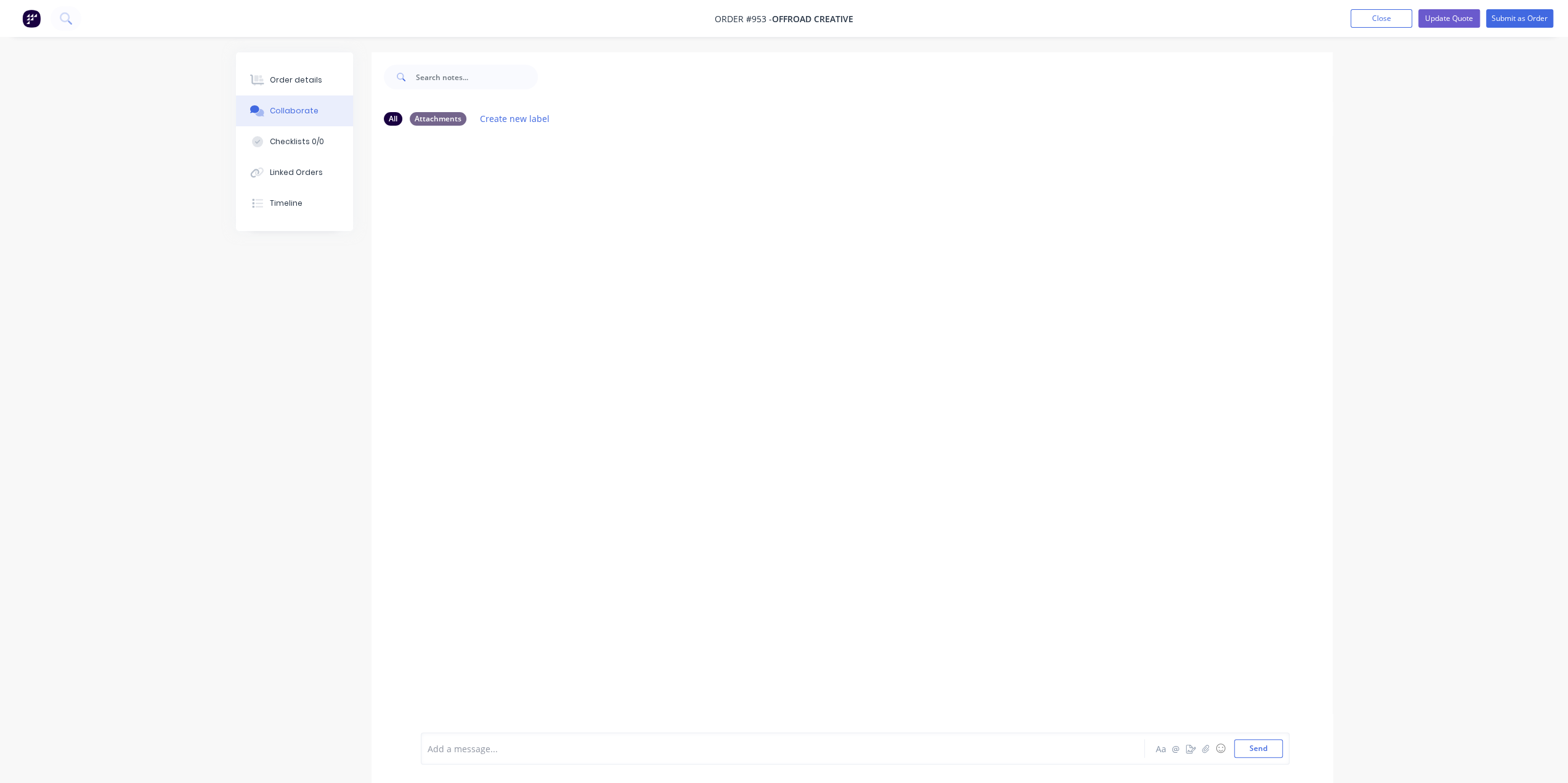
drag, startPoint x: 289, startPoint y: 84, endPoint x: 303, endPoint y: 98, distance: 19.8
click at [289, 83] on div "Order details" at bounding box center [296, 80] width 53 height 11
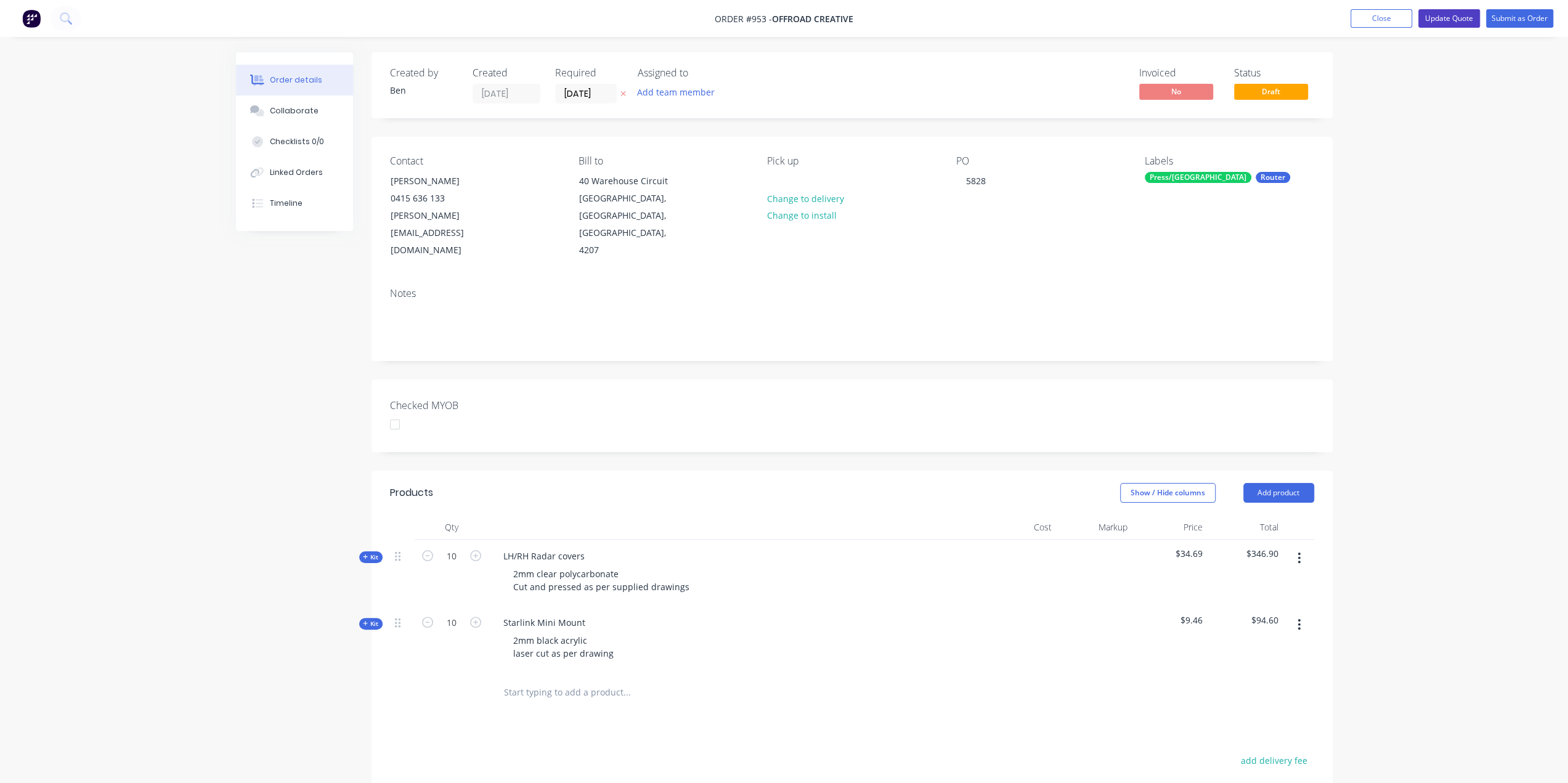
click at [1460, 22] on button "Update Quote" at bounding box center [1449, 19] width 62 height 19
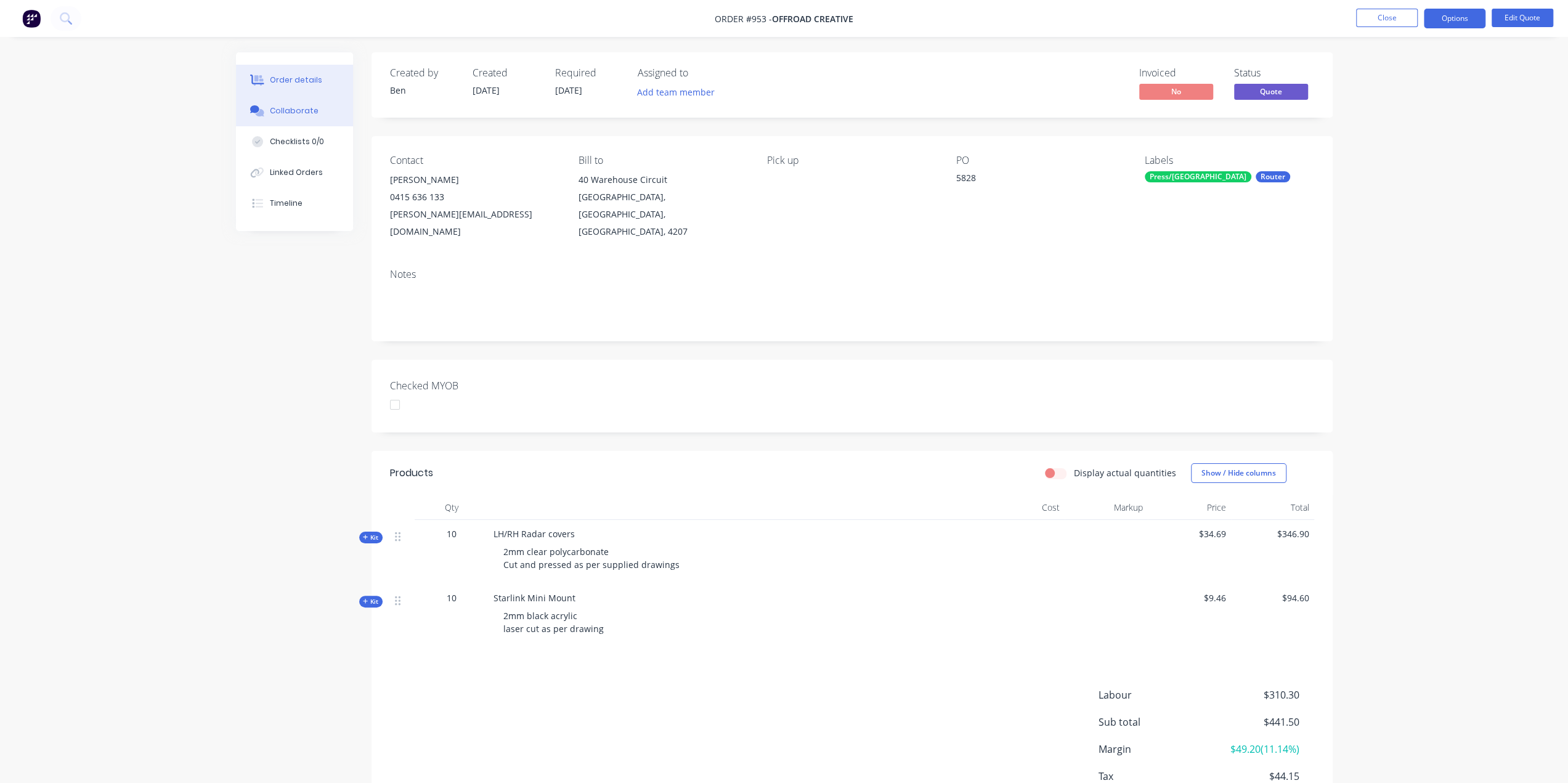
click at [279, 110] on div "Collaborate" at bounding box center [295, 110] width 49 height 11
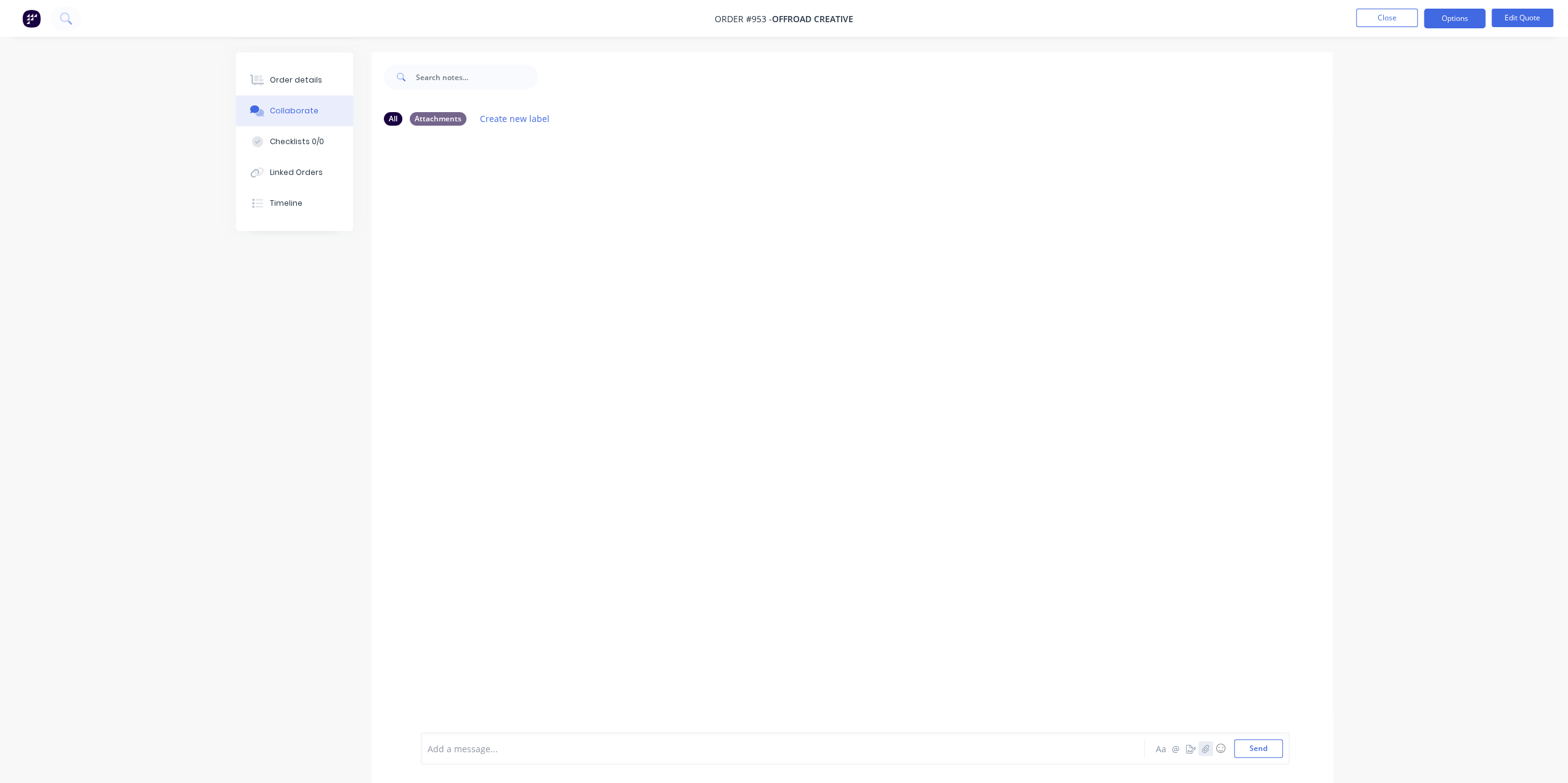
click at [1209, 753] on button "button" at bounding box center [1206, 748] width 15 height 15
click at [1269, 753] on button "Send" at bounding box center [1258, 749] width 49 height 19
click at [1374, 12] on button "Close" at bounding box center [1387, 18] width 62 height 19
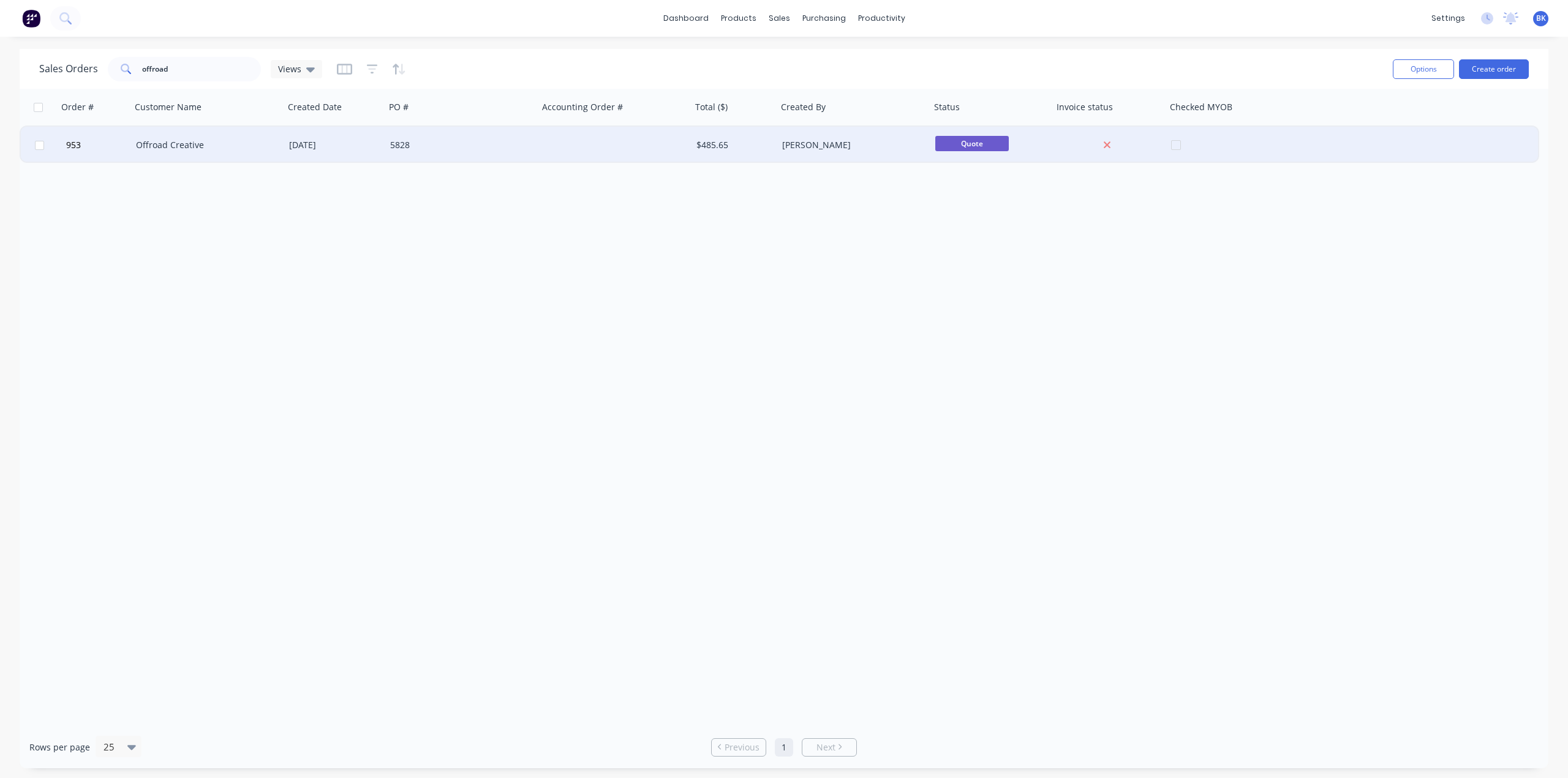
click at [636, 149] on div at bounding box center [615, 145] width 153 height 37
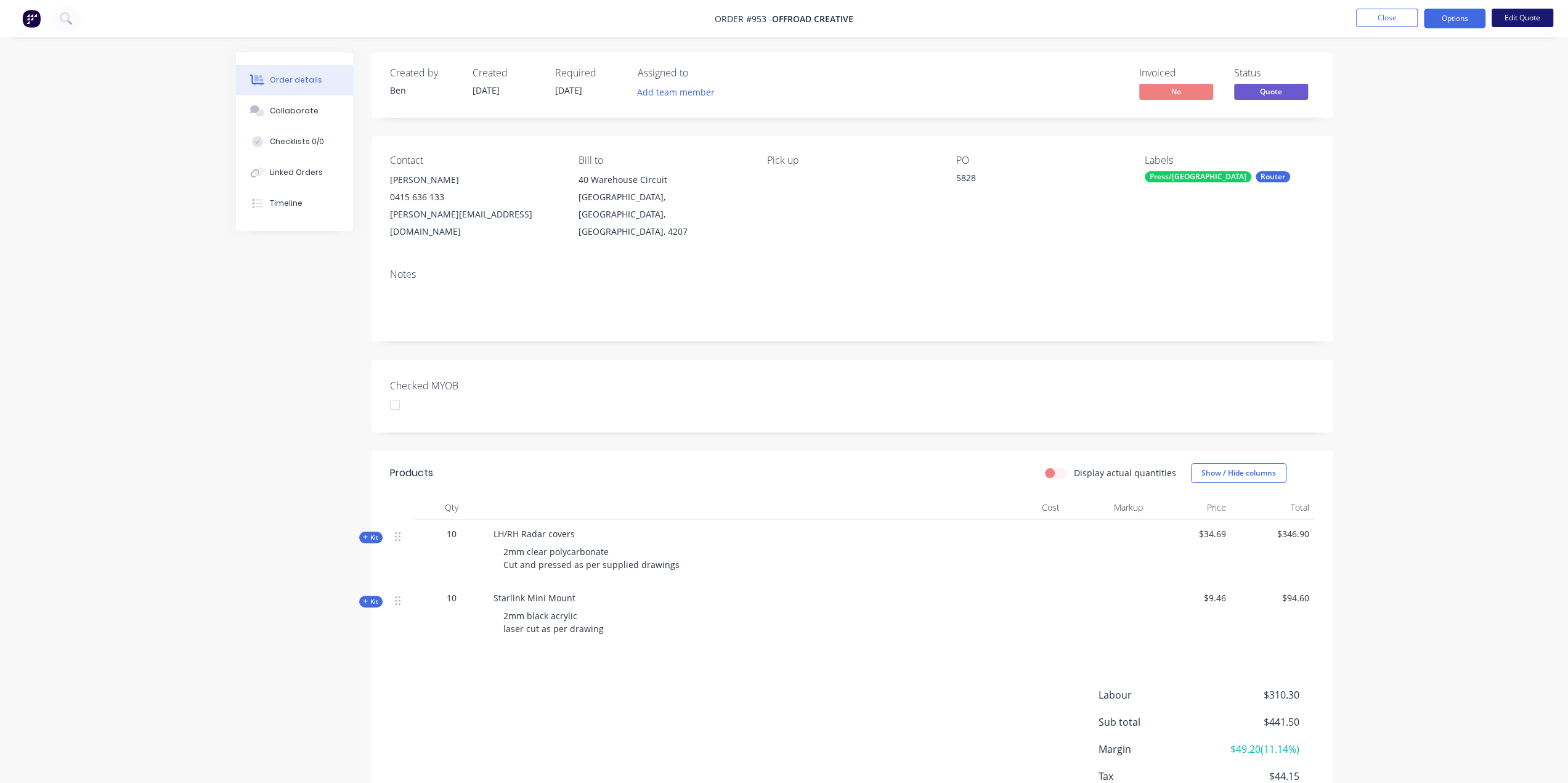
click at [1515, 16] on button "Edit Quote" at bounding box center [1523, 18] width 62 height 19
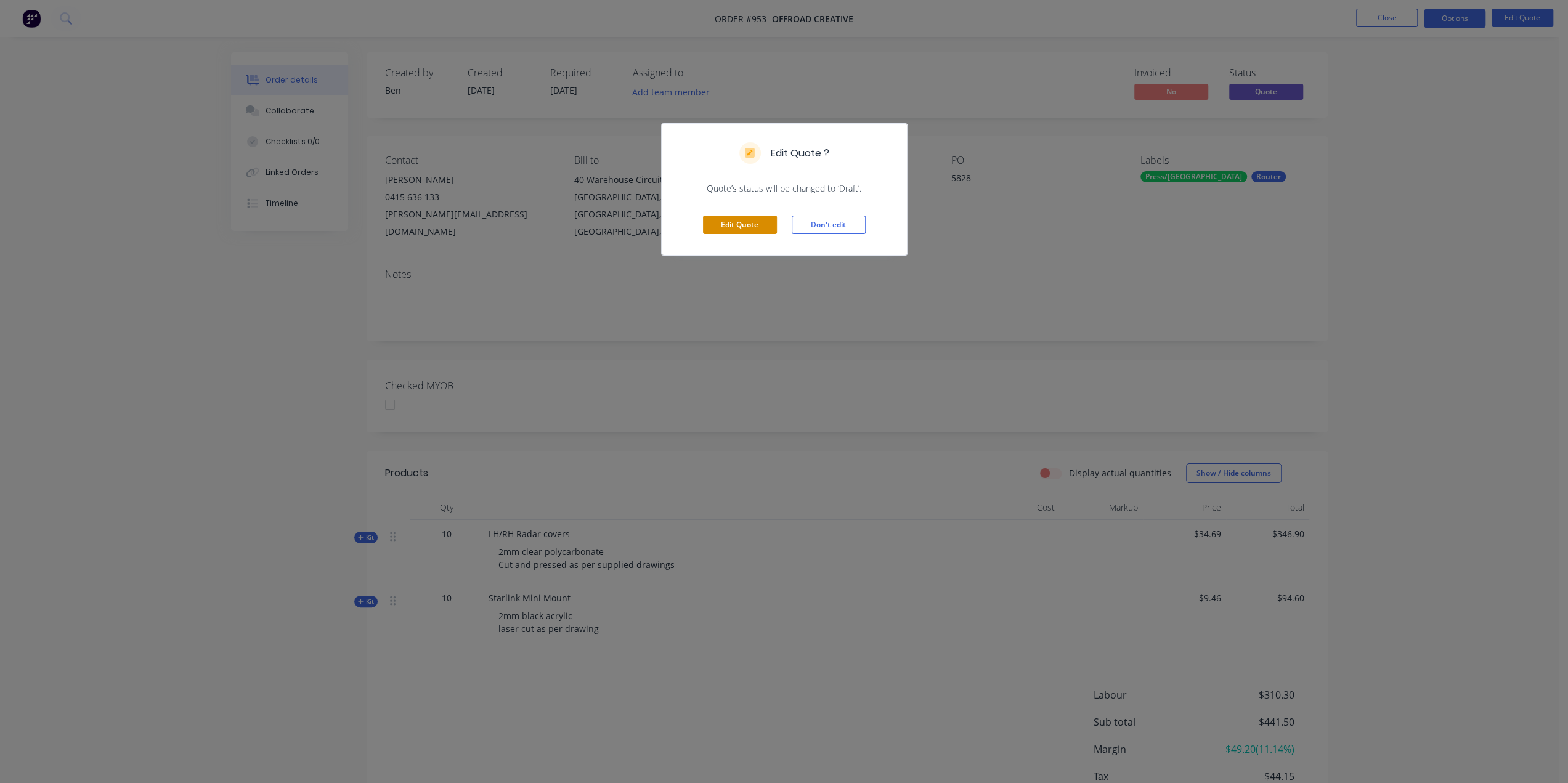
click at [751, 220] on button "Edit Quote" at bounding box center [740, 225] width 74 height 19
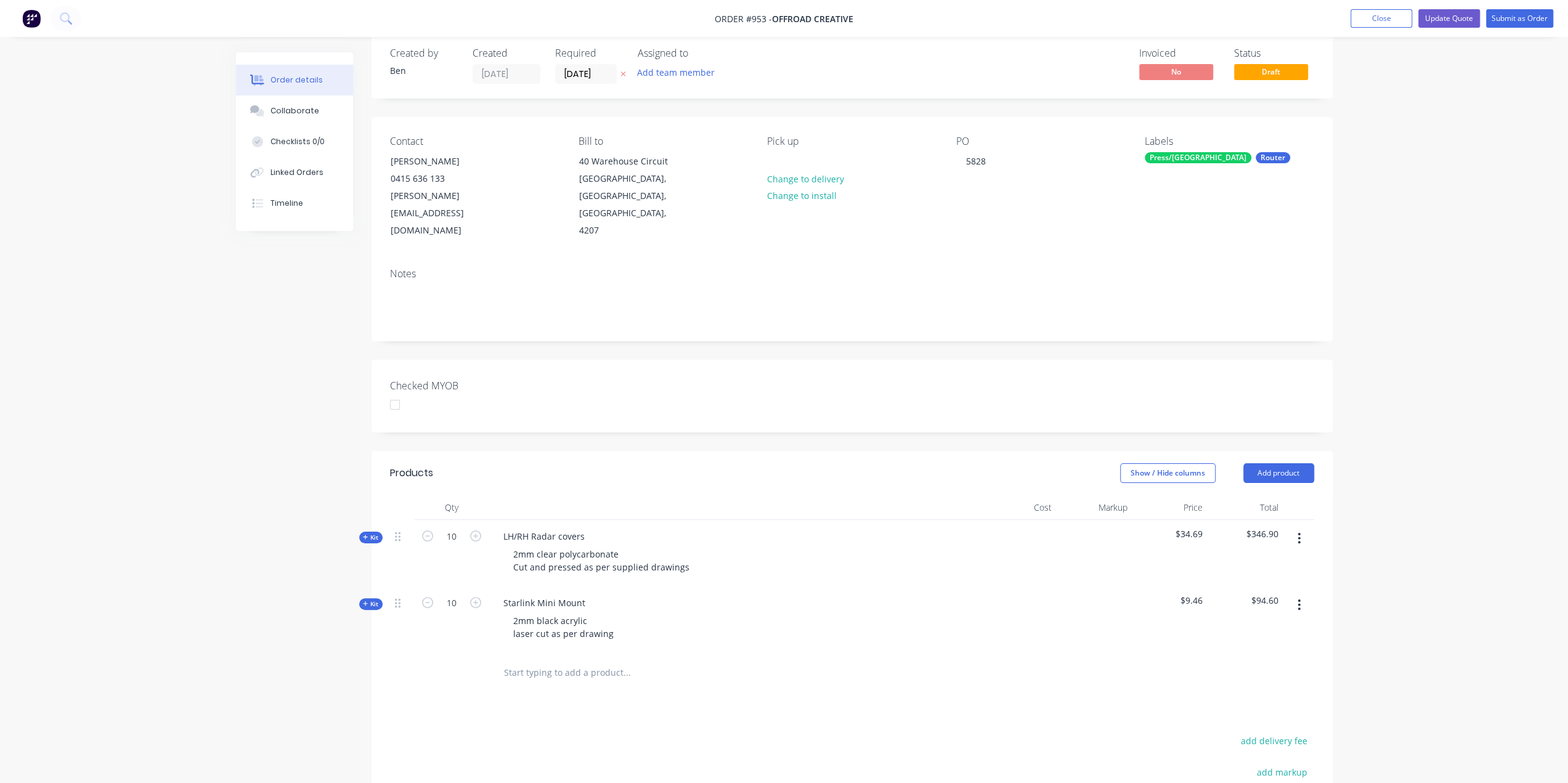
scroll to position [207, 0]
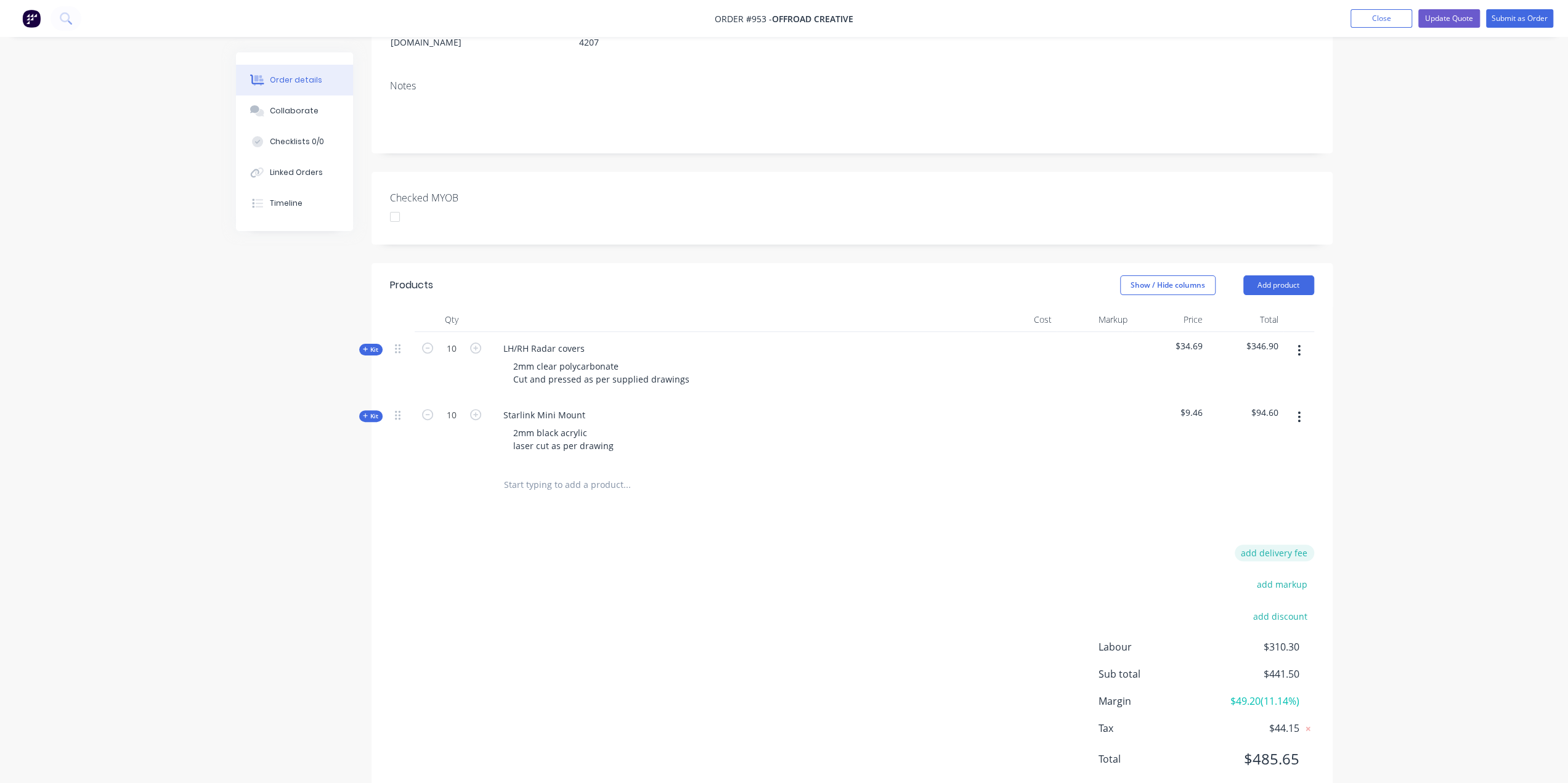
click at [1285, 545] on button "add delivery fee" at bounding box center [1274, 552] width 79 height 17
type input "40"
click at [678, 666] on div "Delivery fee Delivery fee Delivery fee name (Optional) 40 40 $0 add markup add …" at bounding box center [851, 665] width 924 height 235
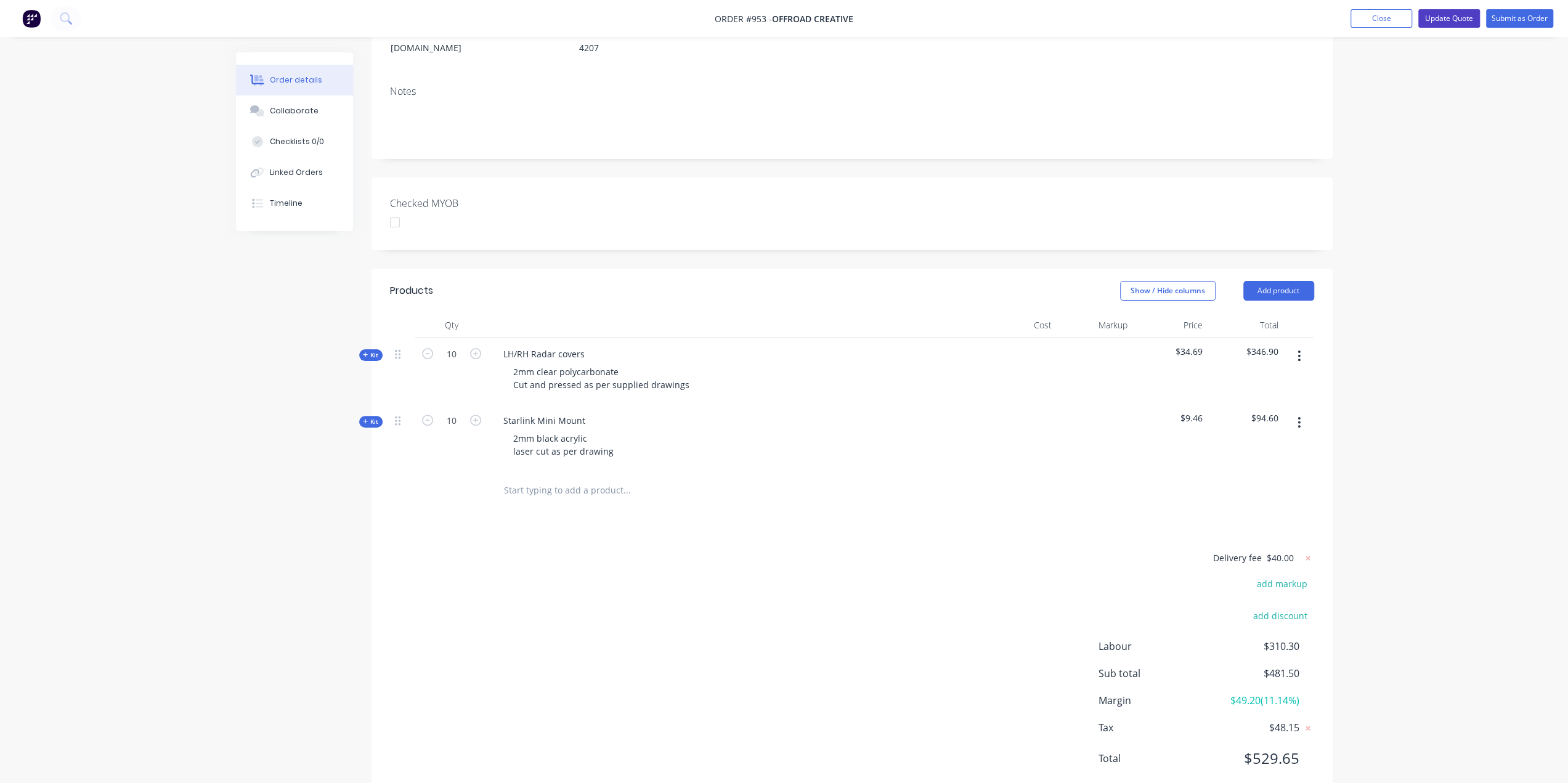
click at [1464, 16] on button "Update Quote" at bounding box center [1449, 19] width 62 height 19
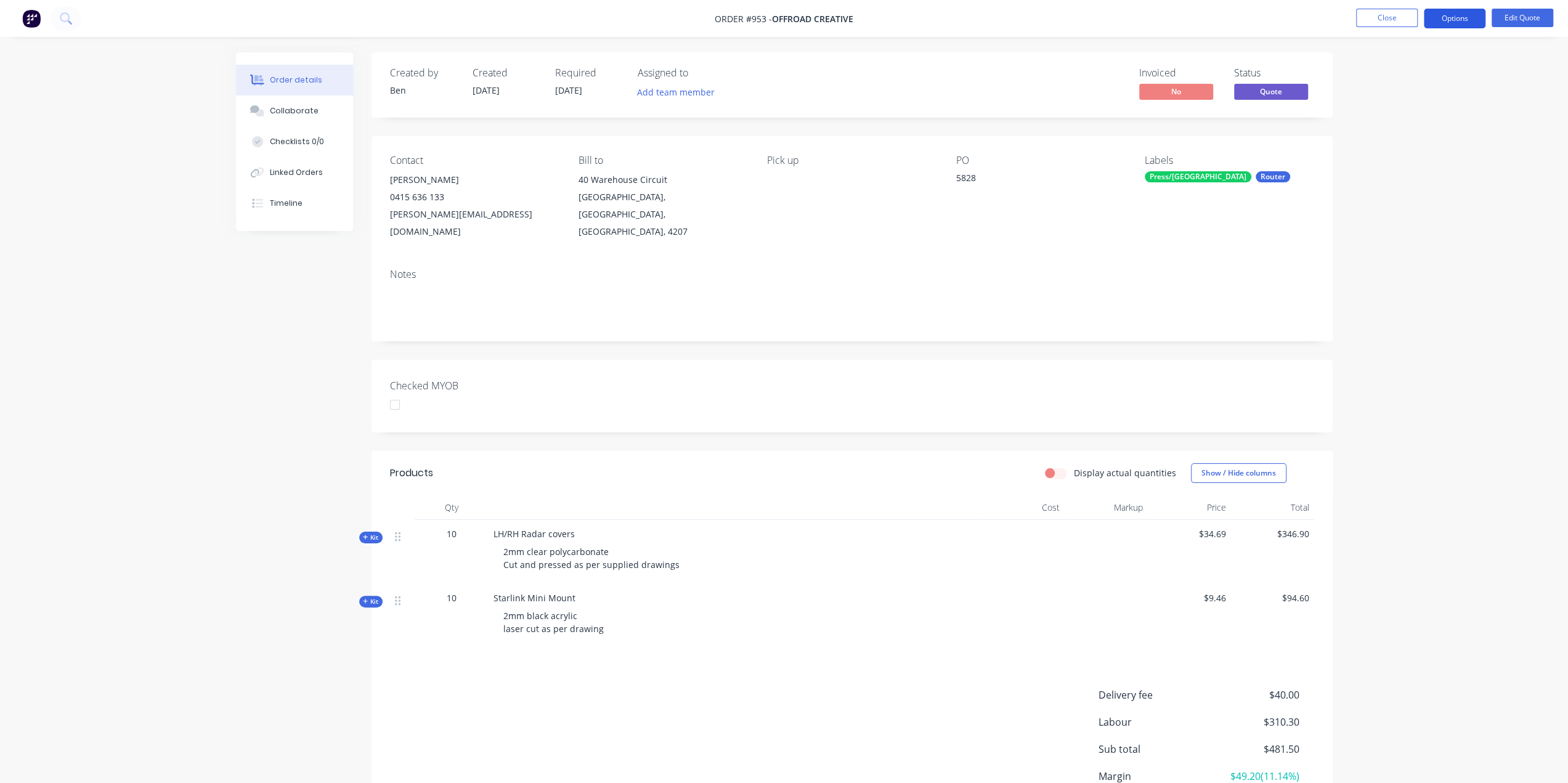
click at [1468, 17] on button "Options" at bounding box center [1455, 18] width 62 height 19
click at [1413, 89] on button "Proforma Invoice" at bounding box center [1417, 99] width 135 height 24
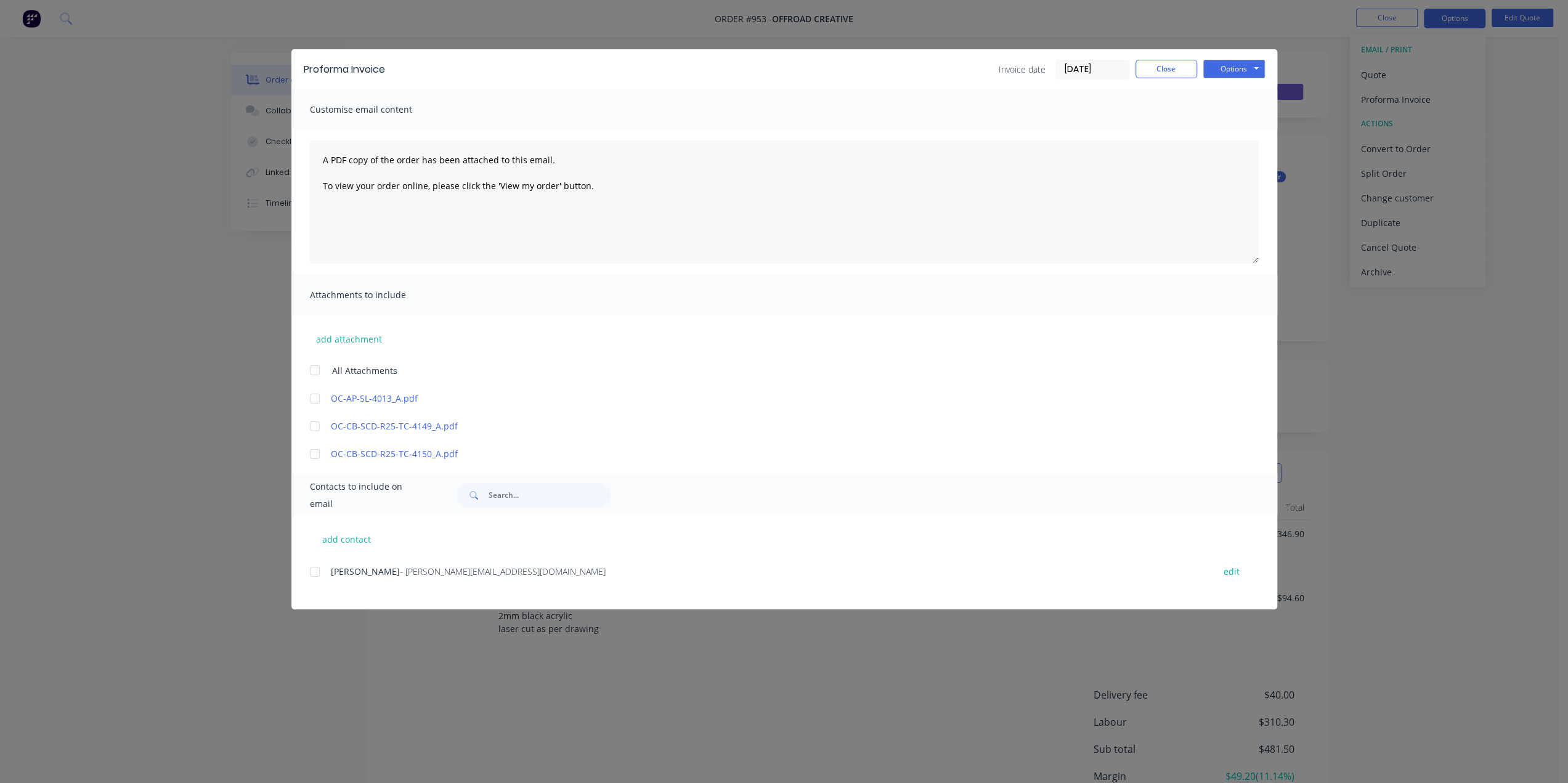
click at [318, 568] on div at bounding box center [315, 572] width 24 height 24
click at [315, 398] on div at bounding box center [315, 398] width 24 height 24
click at [313, 424] on div at bounding box center [315, 426] width 24 height 24
click at [318, 457] on div at bounding box center [315, 454] width 24 height 24
click at [1217, 68] on button "Options" at bounding box center [1235, 69] width 62 height 19
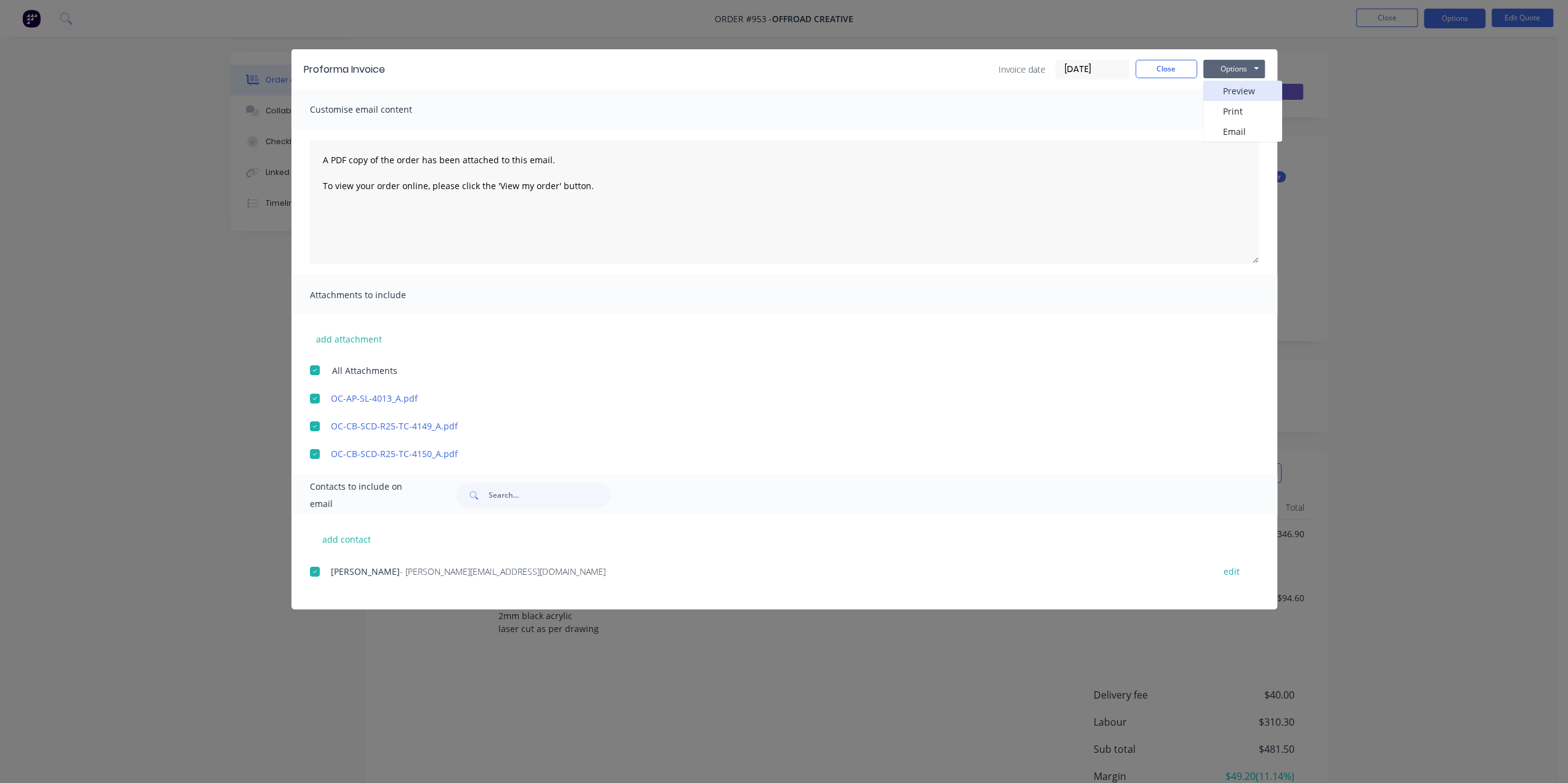
click at [1238, 94] on button "Preview" at bounding box center [1242, 91] width 79 height 20
click at [1237, 64] on button "Options" at bounding box center [1235, 69] width 62 height 19
click at [1228, 125] on button "Email" at bounding box center [1242, 132] width 79 height 20
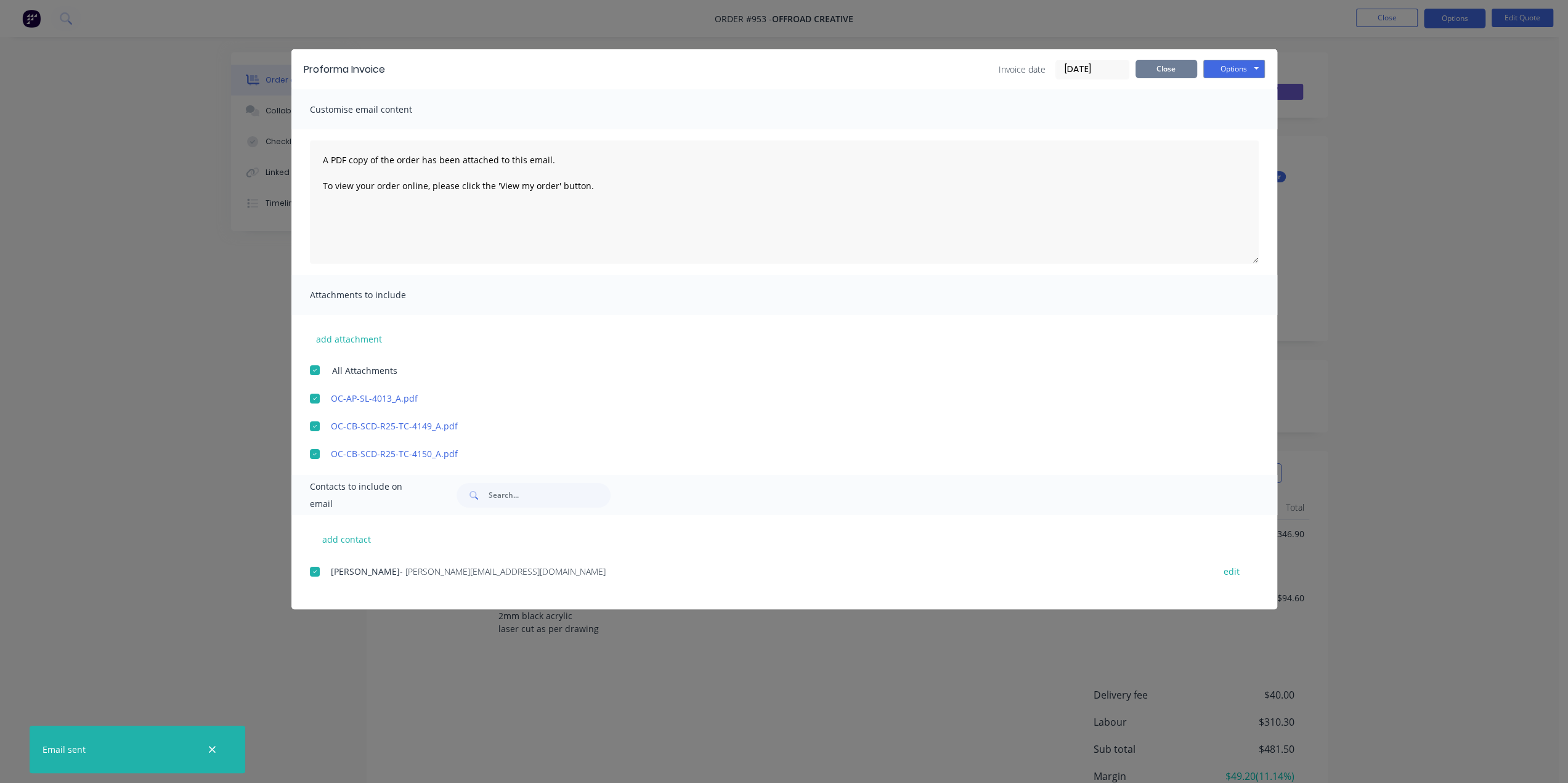
click at [1165, 68] on button "Close" at bounding box center [1167, 69] width 62 height 19
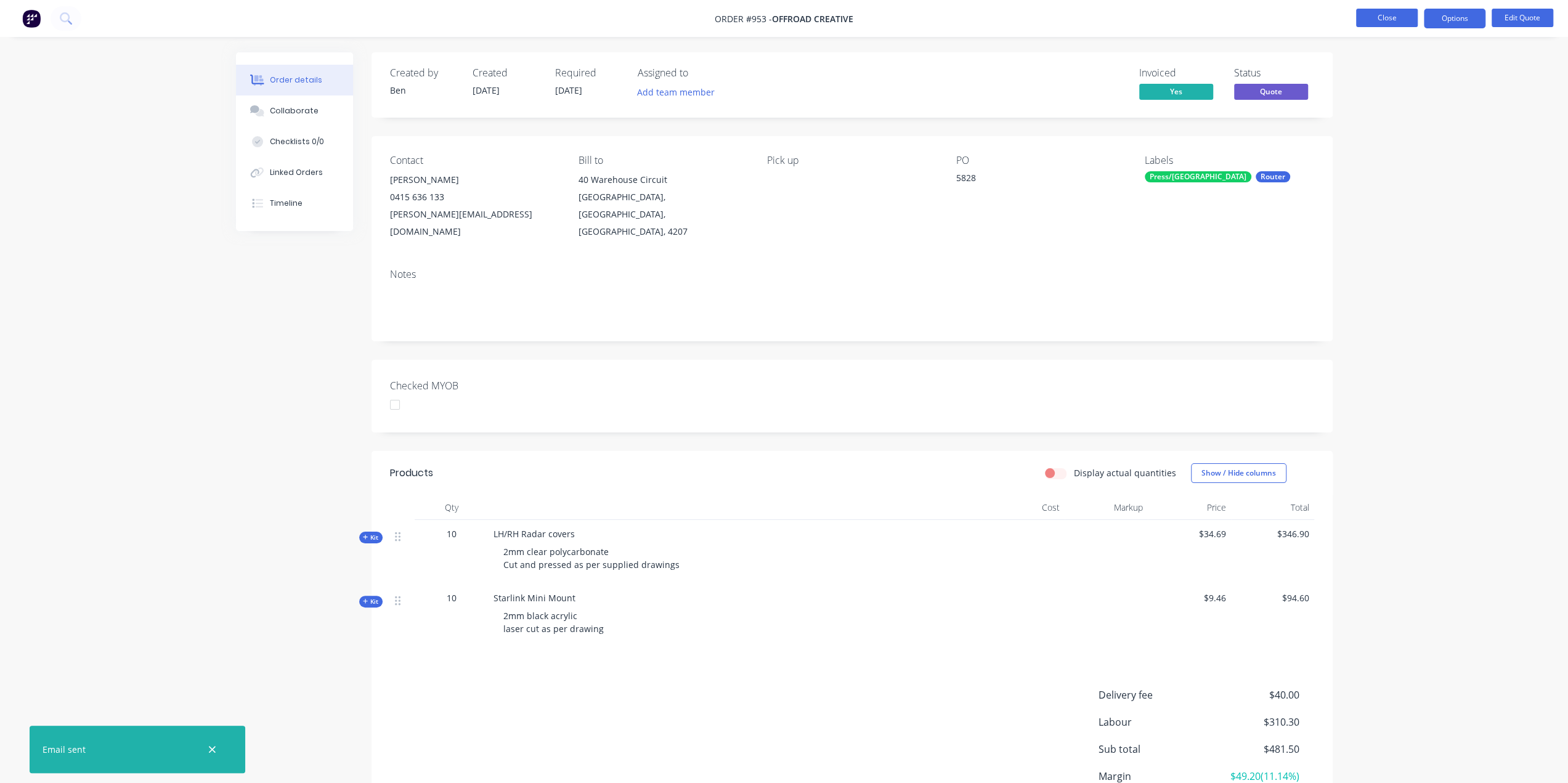
click at [1400, 15] on button "Close" at bounding box center [1387, 18] width 62 height 19
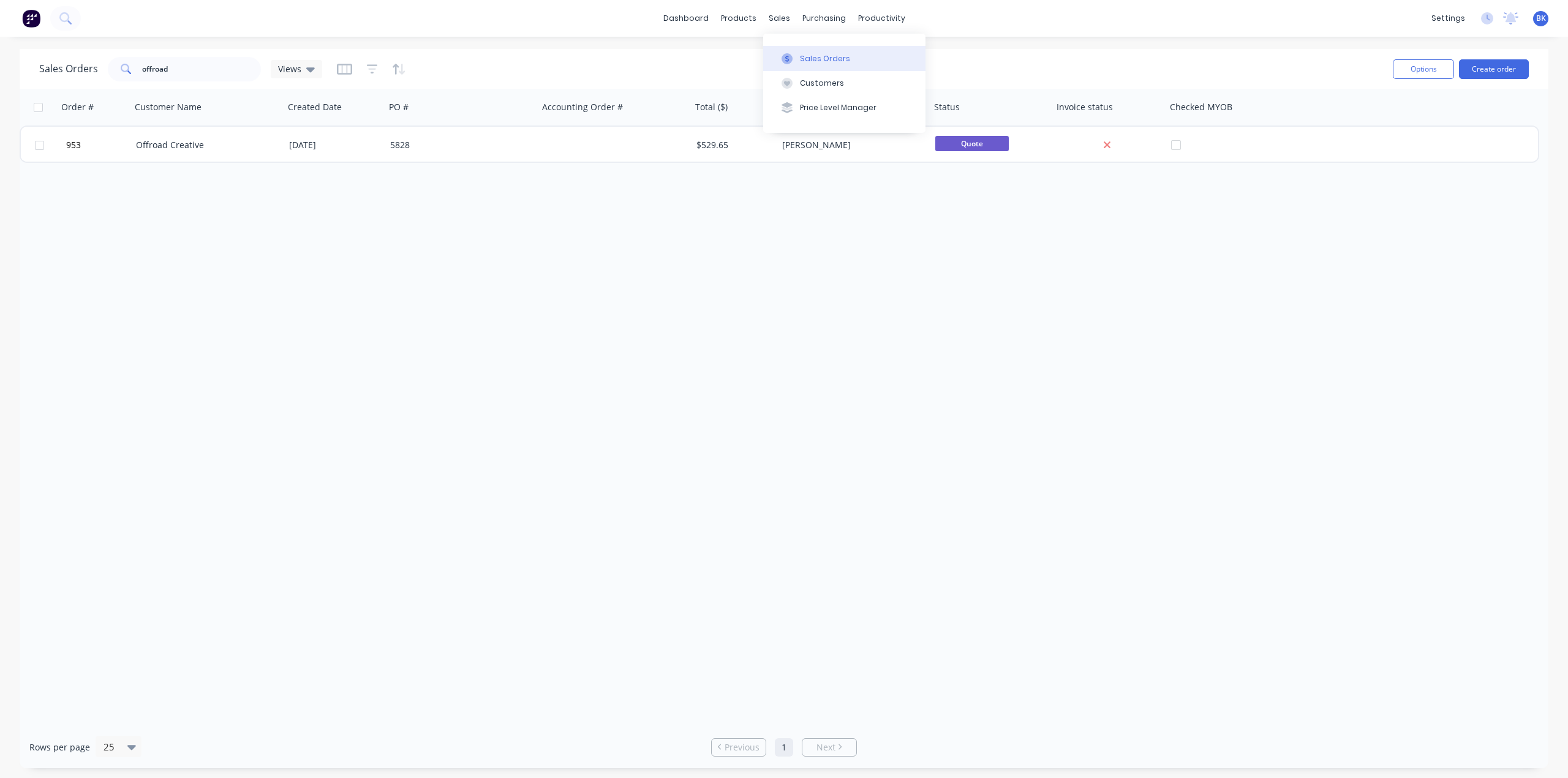
drag, startPoint x: 800, startPoint y: 59, endPoint x: 788, endPoint y: 59, distance: 12.0
click at [800, 59] on div "Sales Orders" at bounding box center [825, 58] width 50 height 11
drag, startPoint x: 198, startPoint y: 73, endPoint x: 67, endPoint y: 77, distance: 131.1
click at [67, 77] on div "Sales Orders offroad Views" at bounding box center [180, 69] width 283 height 24
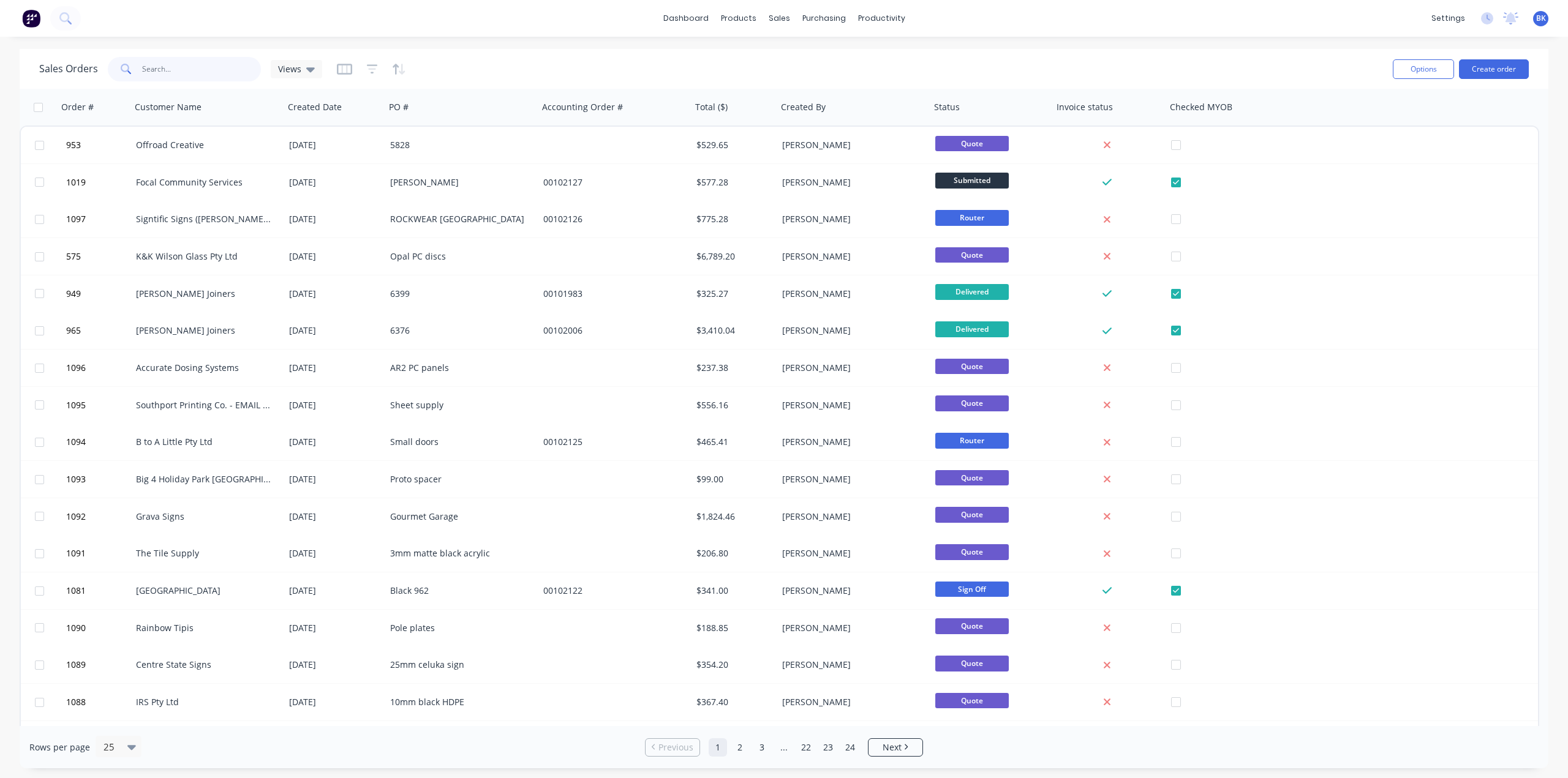
click at [169, 68] on input "text" at bounding box center [201, 69] width 120 height 24
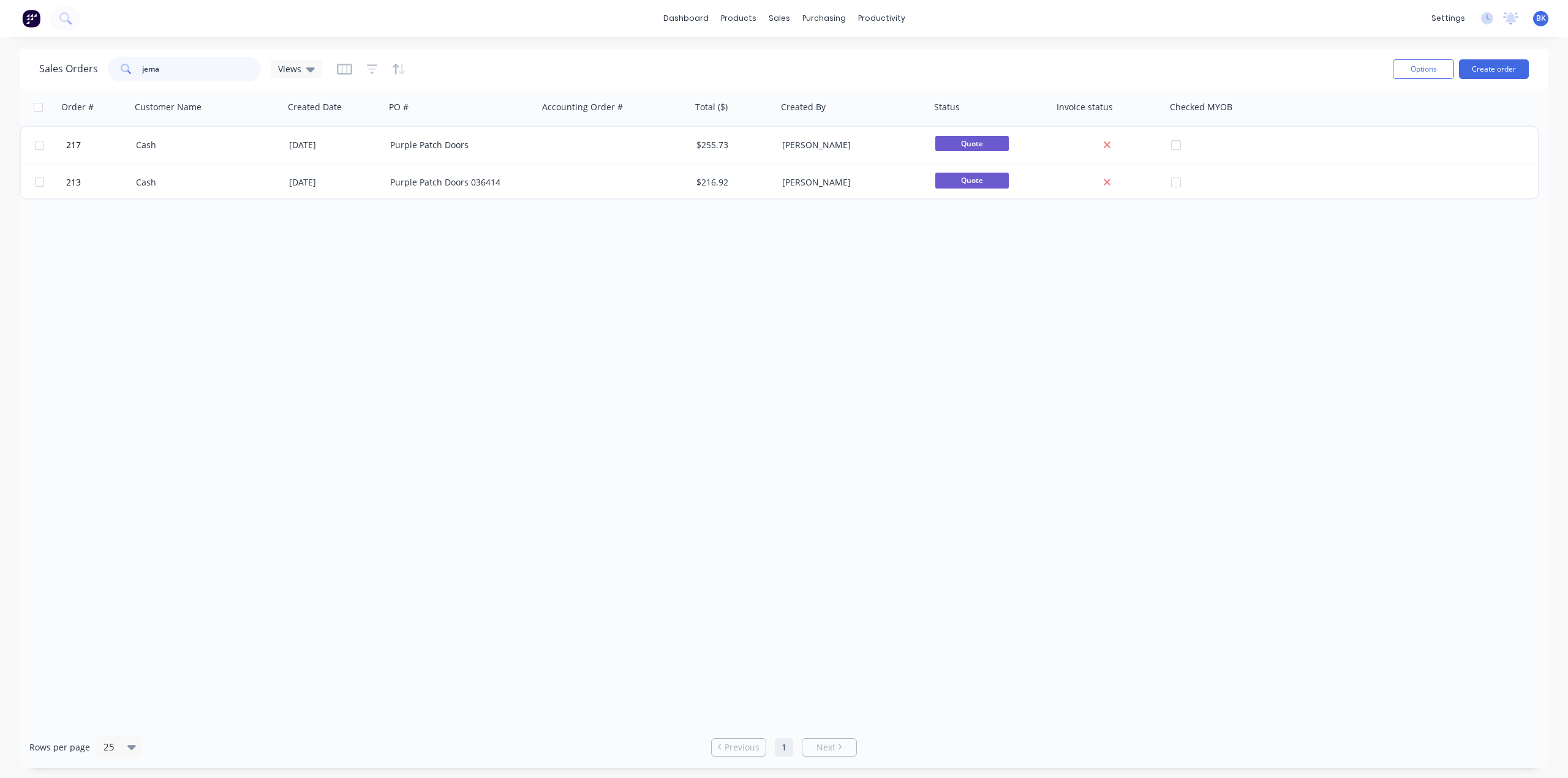
type input "jema"
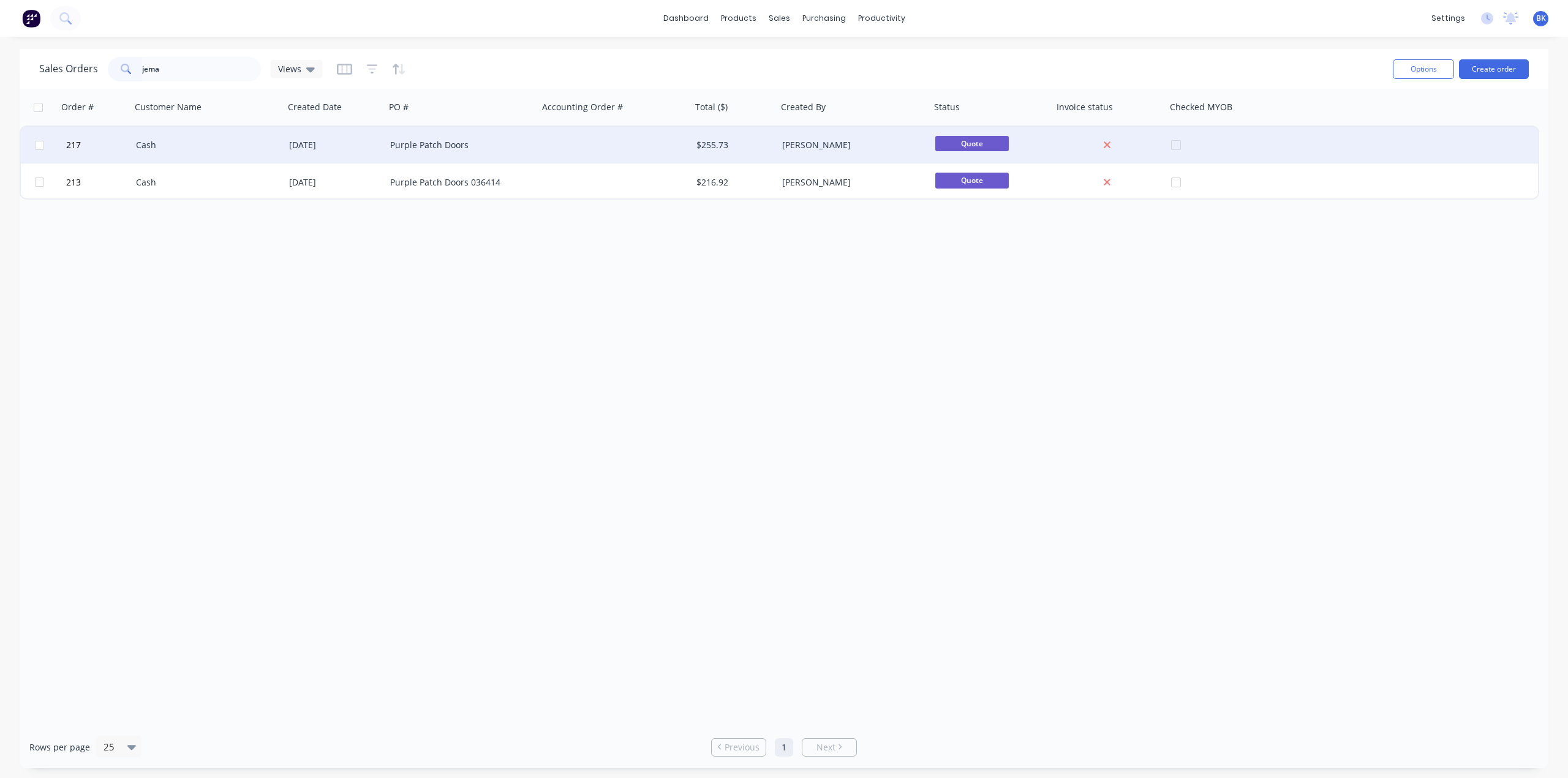
click at [450, 147] on div "Purple Patch Doors" at bounding box center [458, 145] width 136 height 12
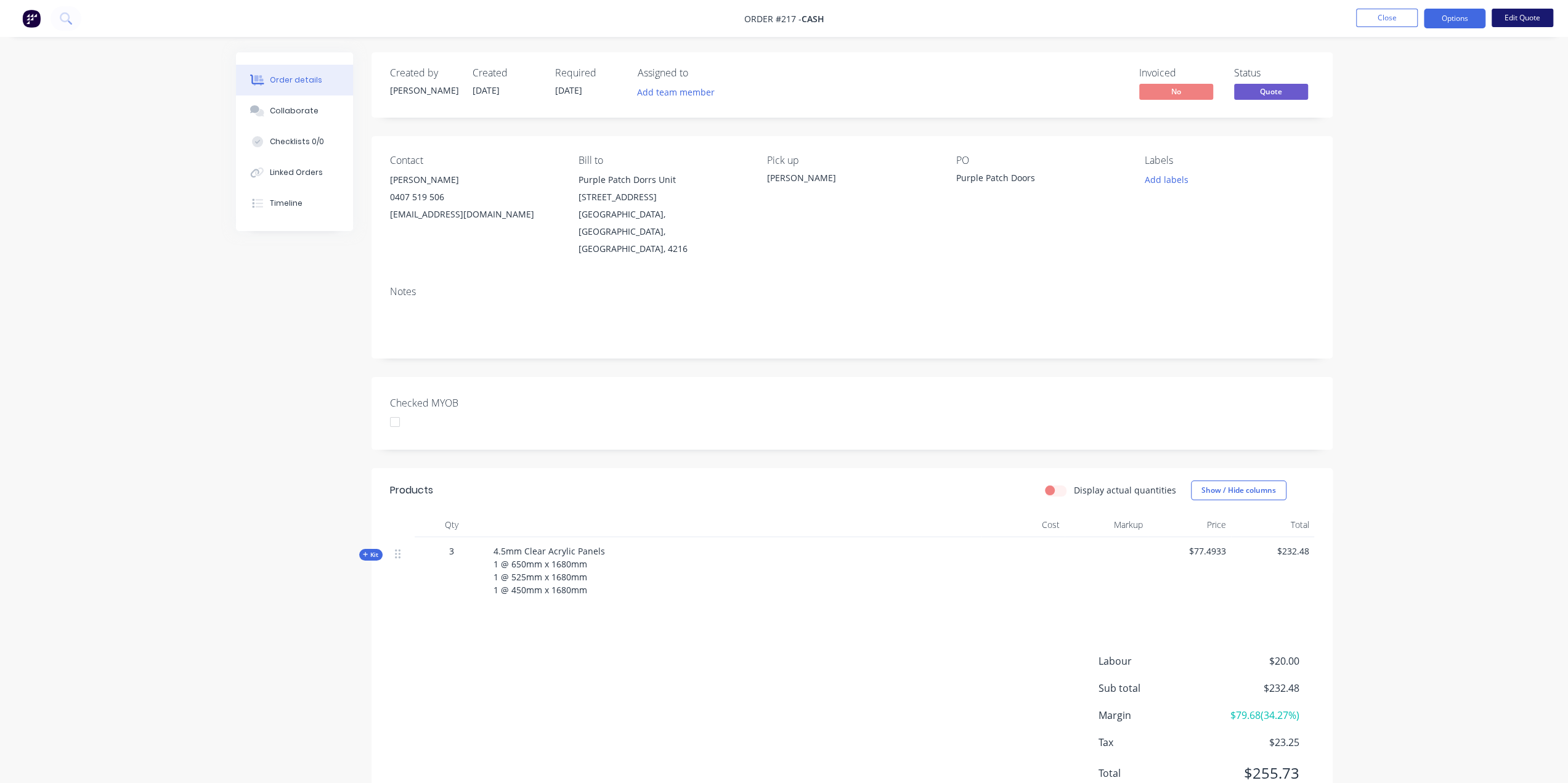
click at [1510, 16] on button "Edit Quote" at bounding box center [1523, 18] width 62 height 19
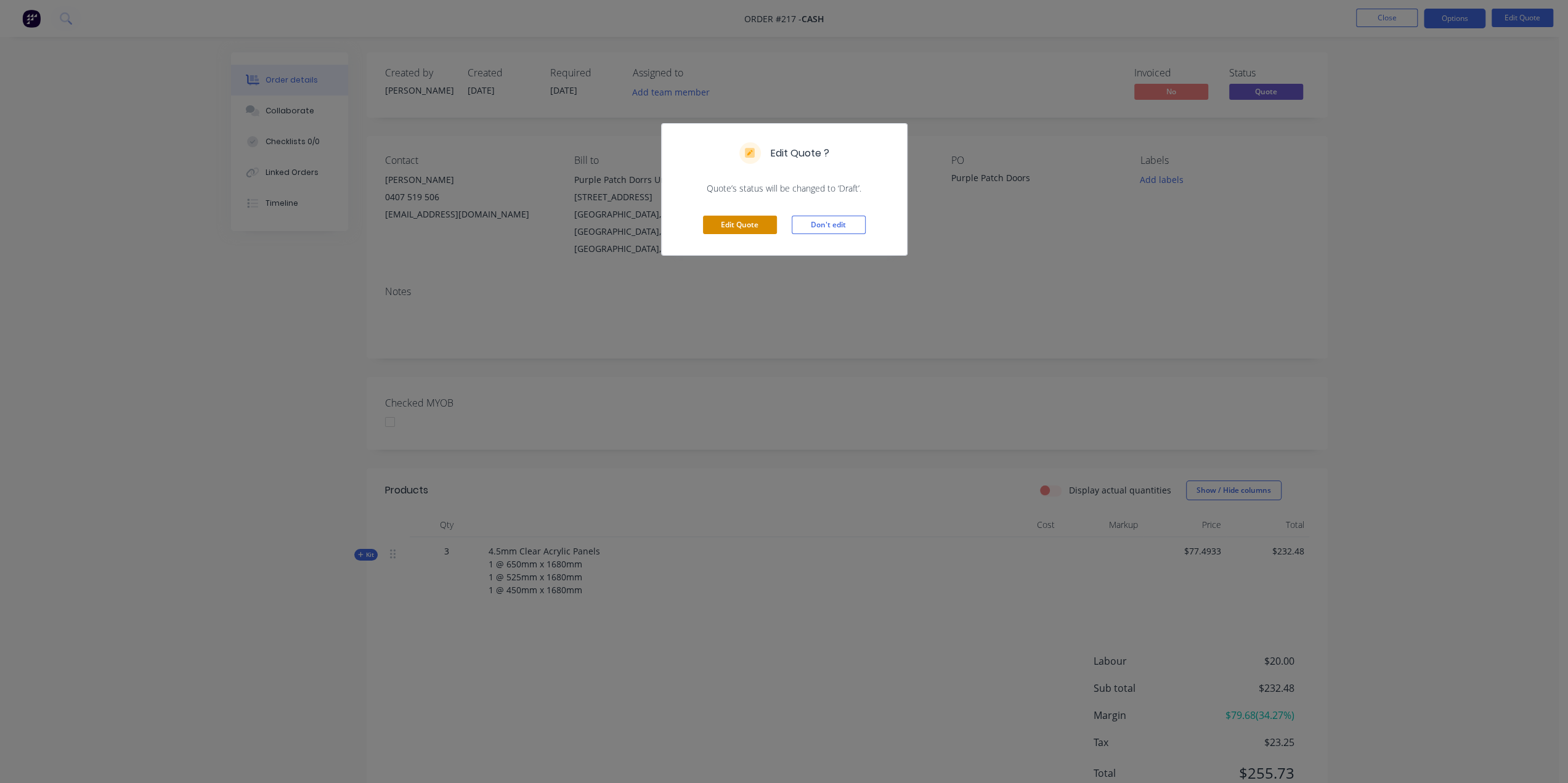
drag, startPoint x: 714, startPoint y: 219, endPoint x: 789, endPoint y: 215, distance: 75.1
click at [714, 219] on button "Edit Quote" at bounding box center [740, 225] width 74 height 19
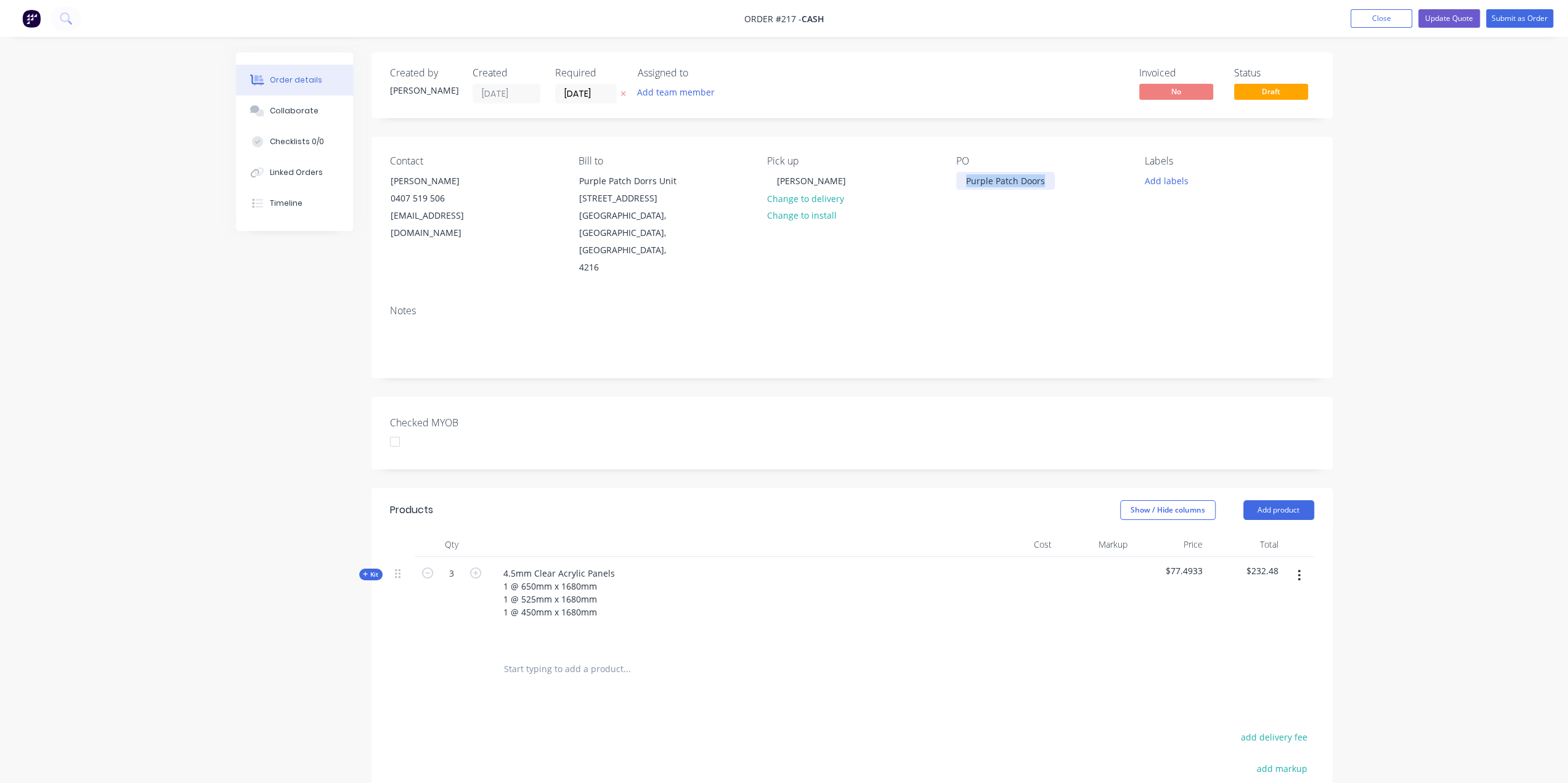
drag, startPoint x: 1047, startPoint y: 180, endPoint x: 928, endPoint y: 187, distance: 119.2
click at [928, 187] on div "Contact Jema Wallace 0407 519 506 jema@purplepatchdoors.com.au Bill to Purple P…" at bounding box center [852, 216] width 961 height 158
click at [1449, 18] on button "Update Quote" at bounding box center [1449, 19] width 62 height 19
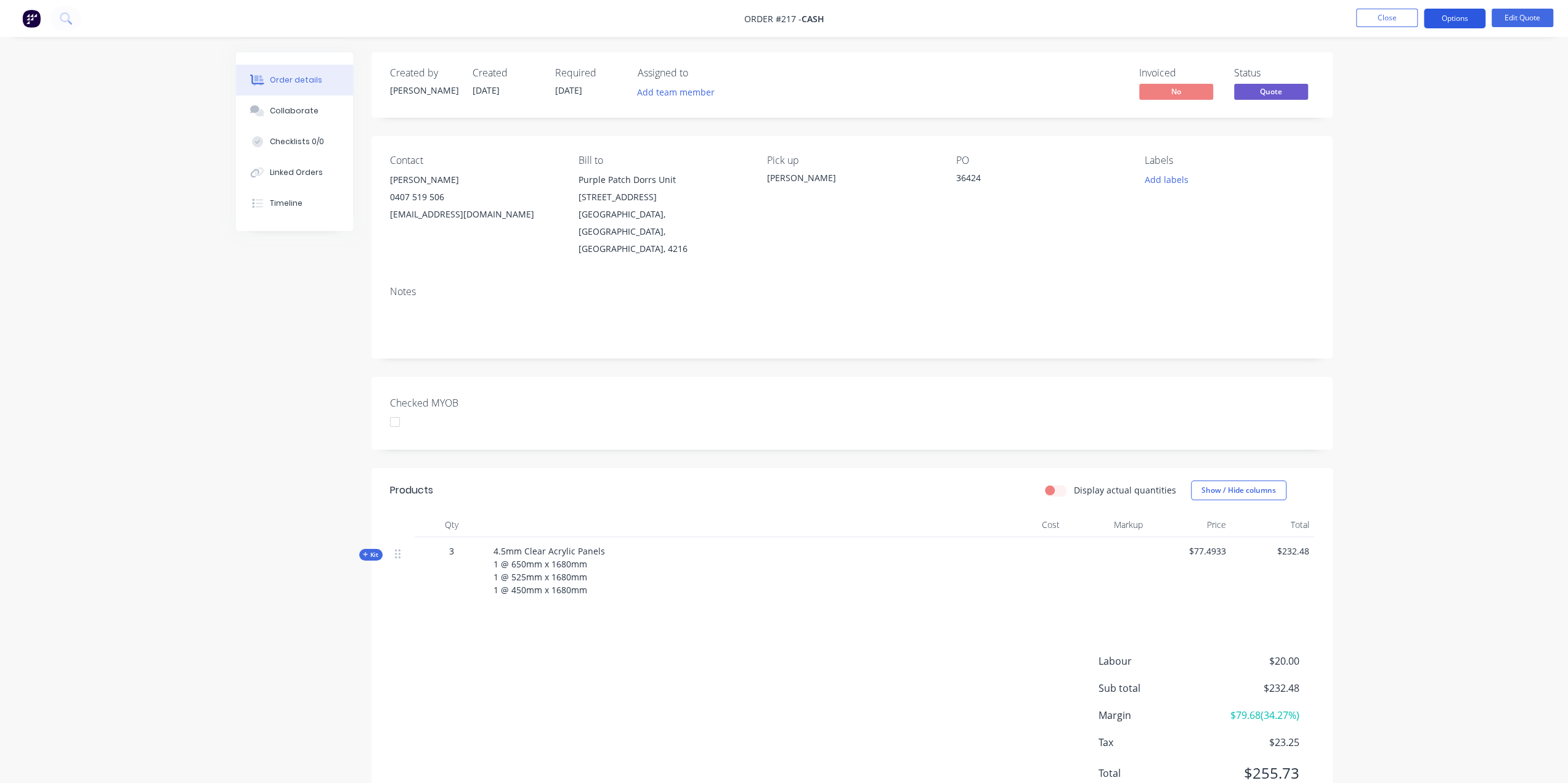
click at [1454, 19] on button "Options" at bounding box center [1455, 18] width 62 height 19
click at [1421, 96] on div "Proforma Invoice" at bounding box center [1417, 99] width 113 height 18
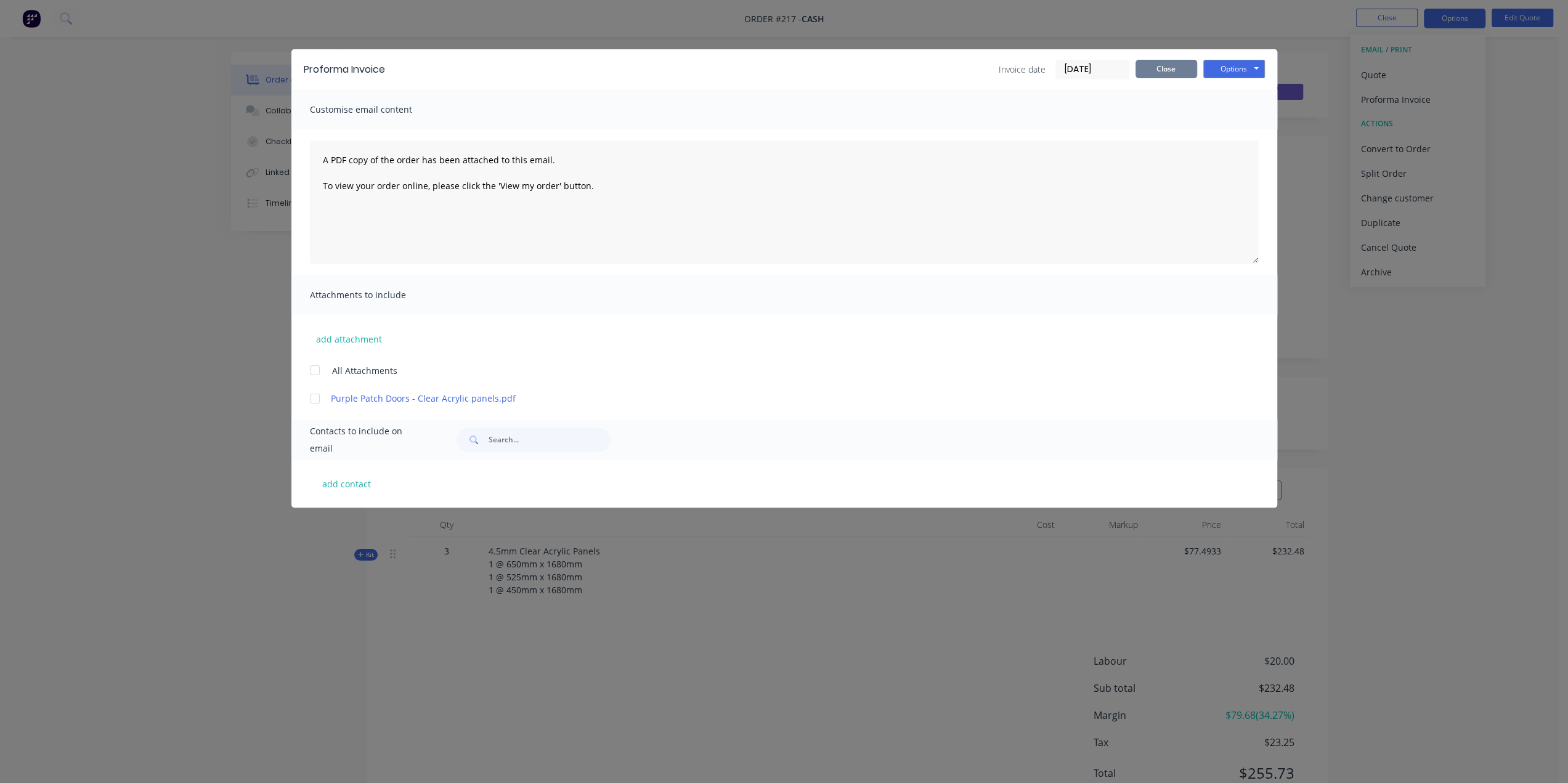
click at [1157, 67] on button "Close" at bounding box center [1167, 69] width 62 height 19
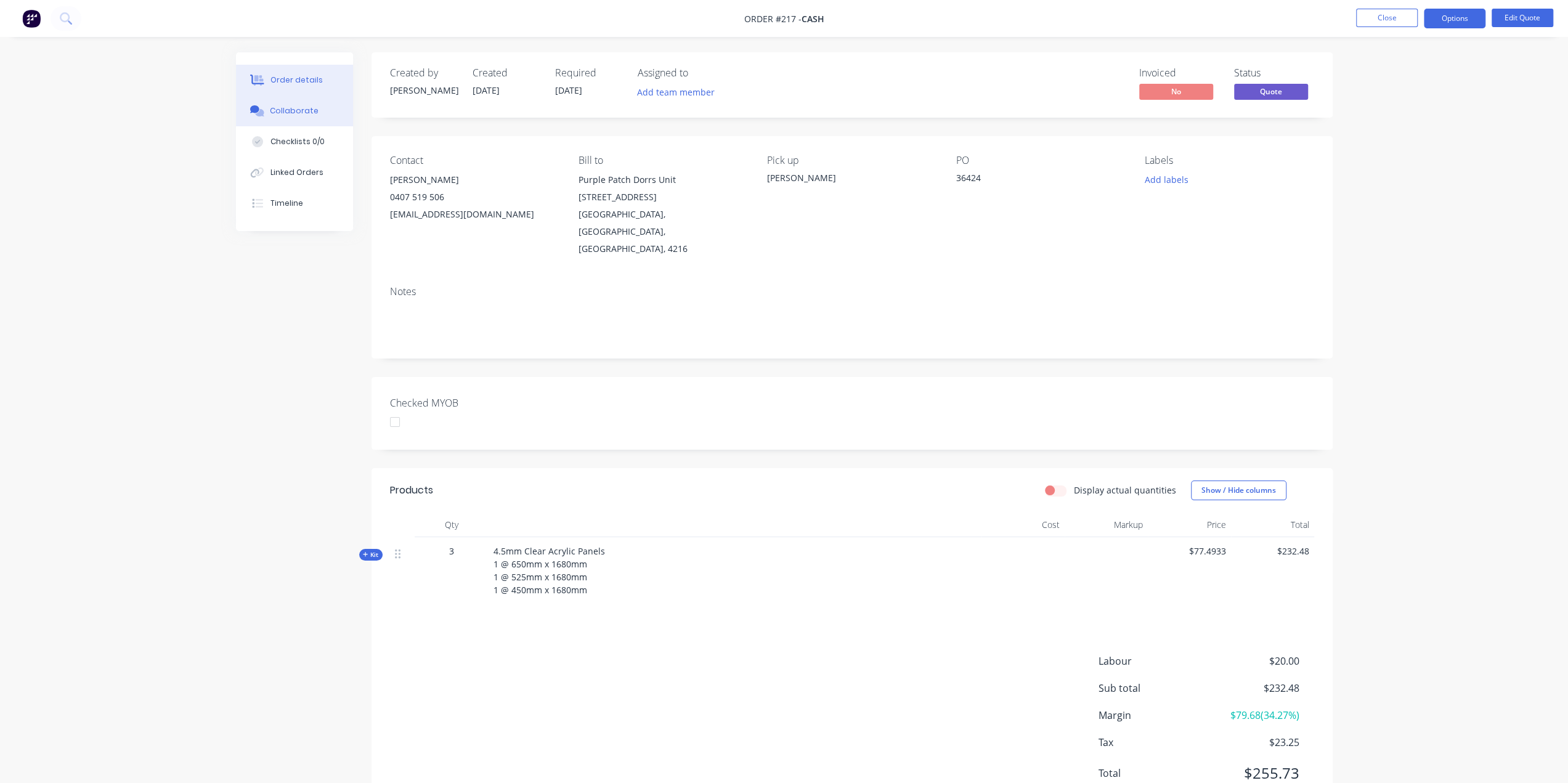
drag, startPoint x: 262, startPoint y: 113, endPoint x: 282, endPoint y: 124, distance: 22.8
click at [262, 112] on icon at bounding box center [259, 112] width 9 height 7
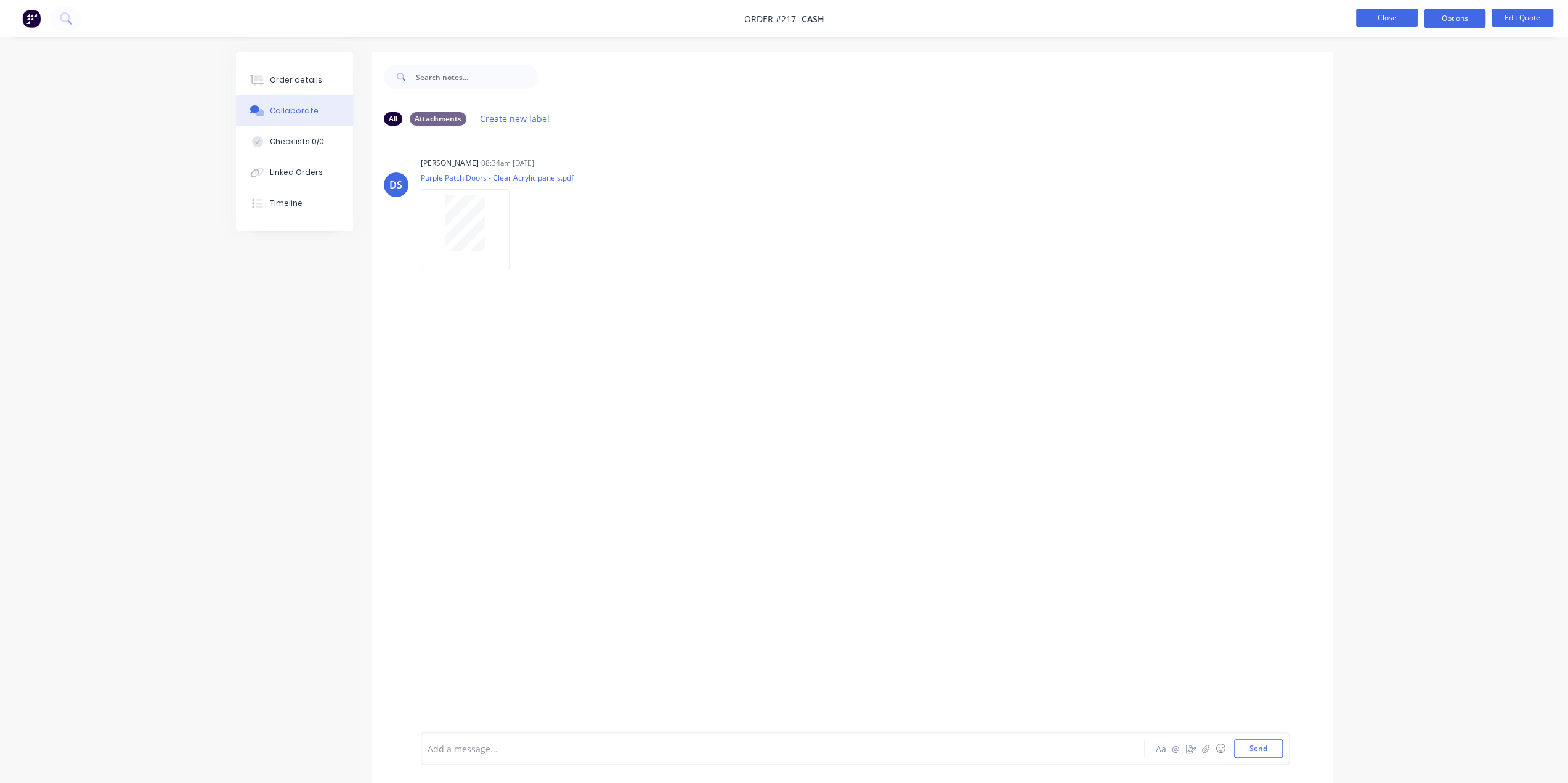
click at [1377, 20] on button "Close" at bounding box center [1387, 18] width 62 height 19
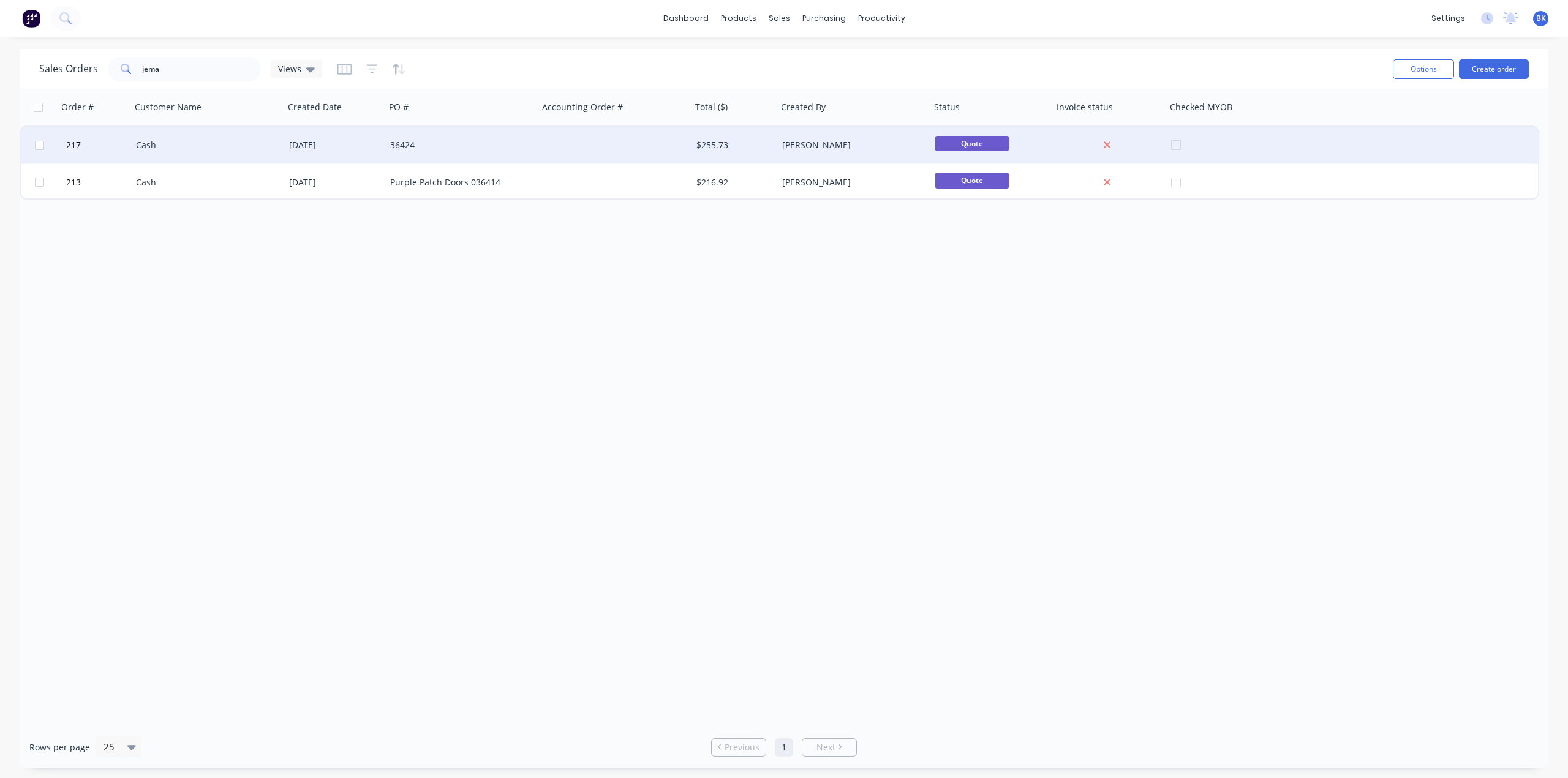
click at [473, 149] on div "36424" at bounding box center [458, 145] width 136 height 12
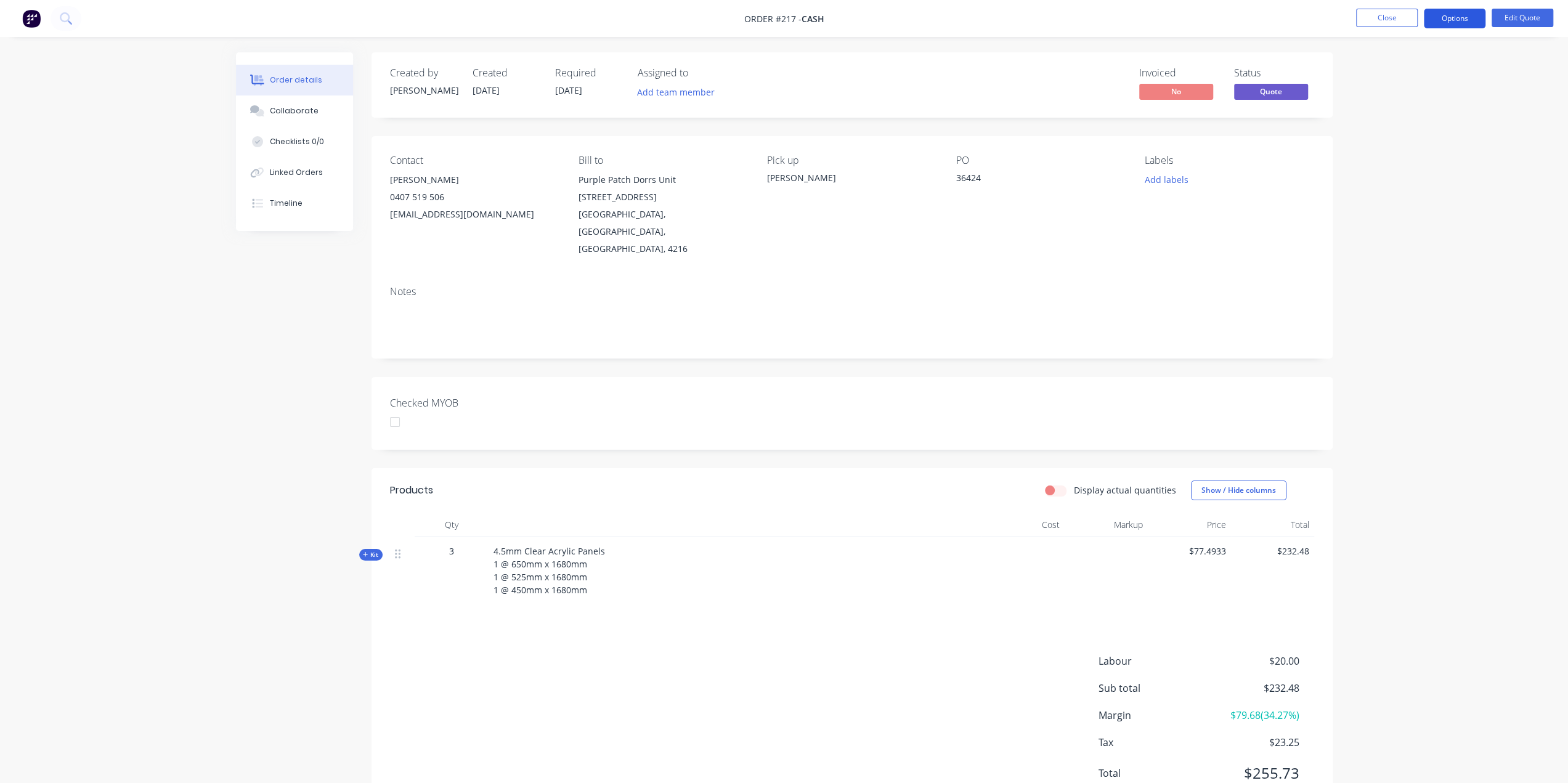
click at [1459, 13] on button "Options" at bounding box center [1455, 18] width 62 height 19
click at [1433, 104] on div "Proforma Invoice" at bounding box center [1417, 99] width 113 height 18
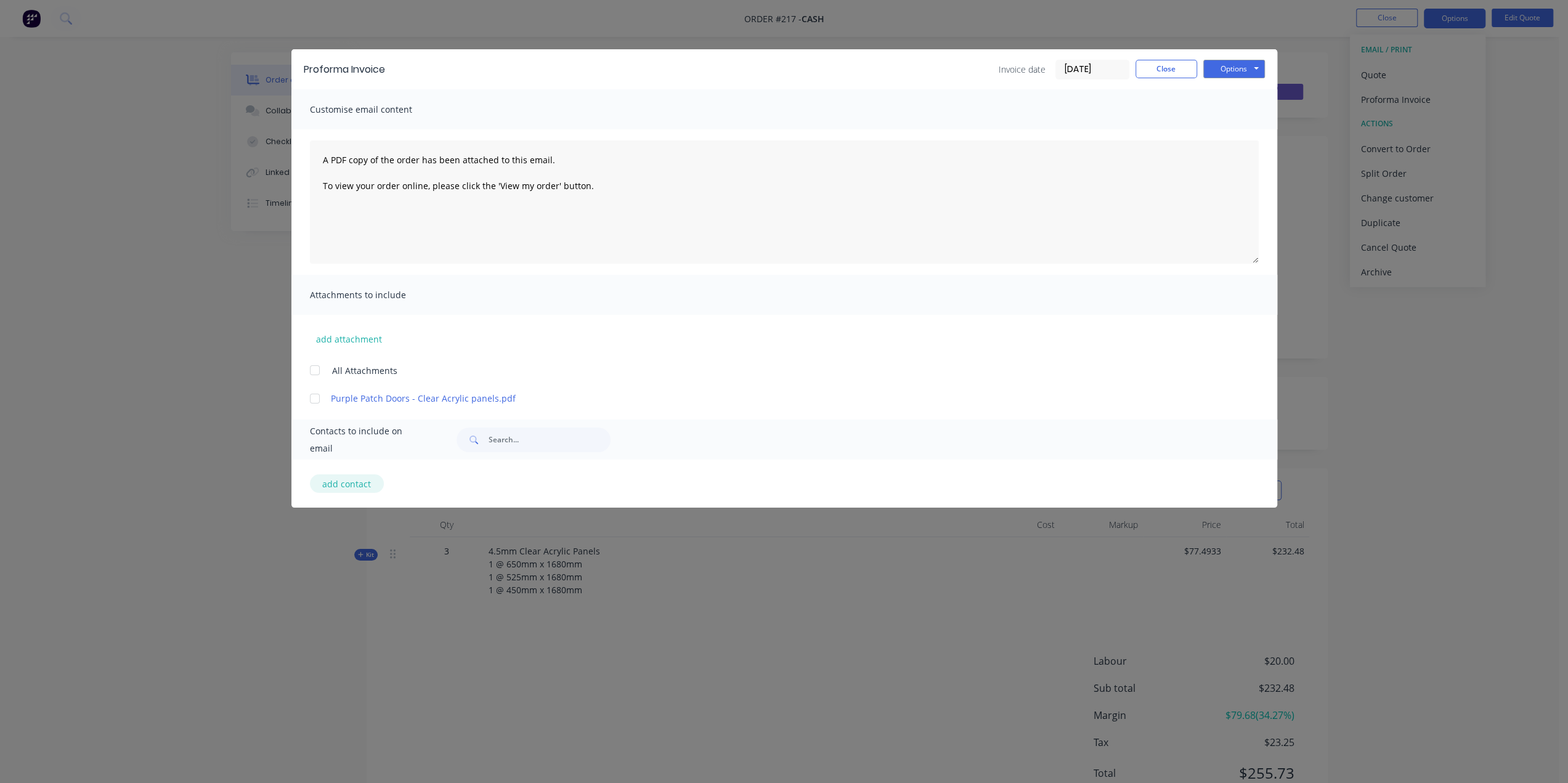
click at [326, 484] on button "add contact" at bounding box center [346, 484] width 74 height 19
select select "AU"
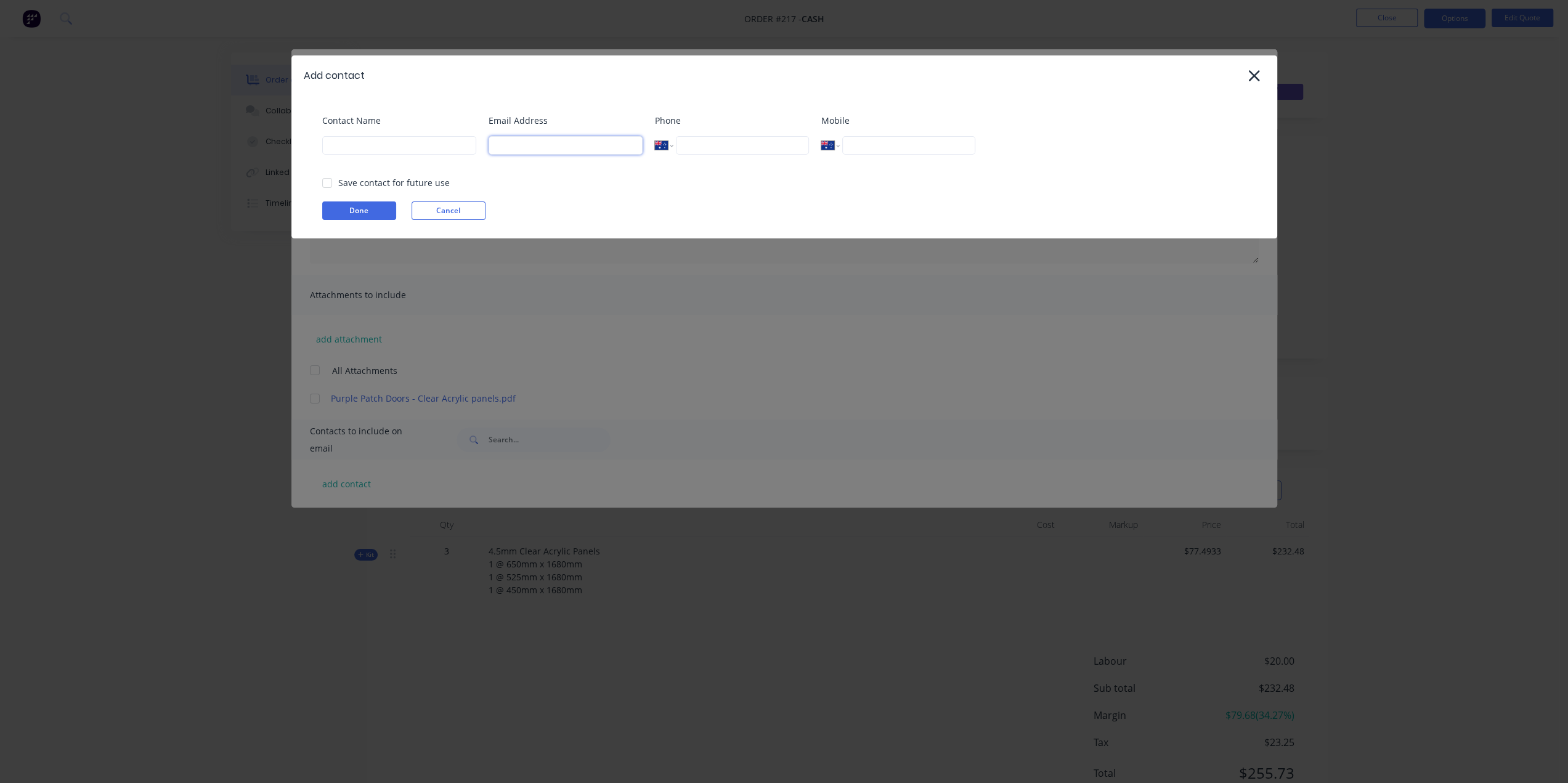
click at [529, 143] on input at bounding box center [565, 146] width 154 height 19
paste input "jema@purplepatchdoors.com.au"
click at [324, 182] on div at bounding box center [327, 183] width 24 height 24
type input "jema@purplepatchdoors.com.au"
drag, startPoint x: 343, startPoint y: 211, endPoint x: 810, endPoint y: 193, distance: 467.3
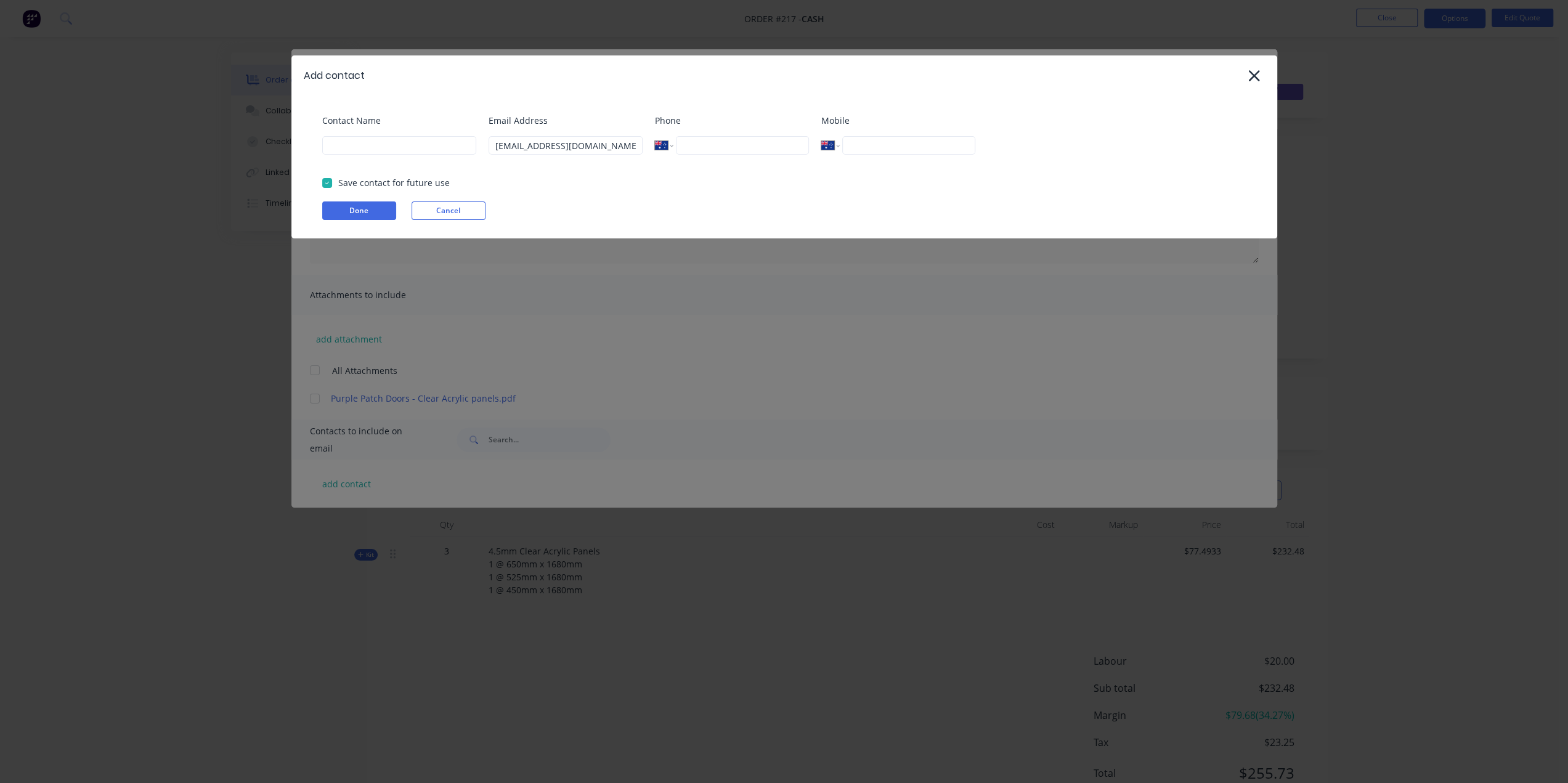
click at [343, 211] on button "Done" at bounding box center [359, 211] width 74 height 19
click at [387, 131] on div "Contact Name Contact name is required." at bounding box center [399, 138] width 154 height 50
click at [392, 152] on input at bounding box center [399, 146] width 154 height 19
paste input "Jema Wallace"
type input "Jema Wallace"
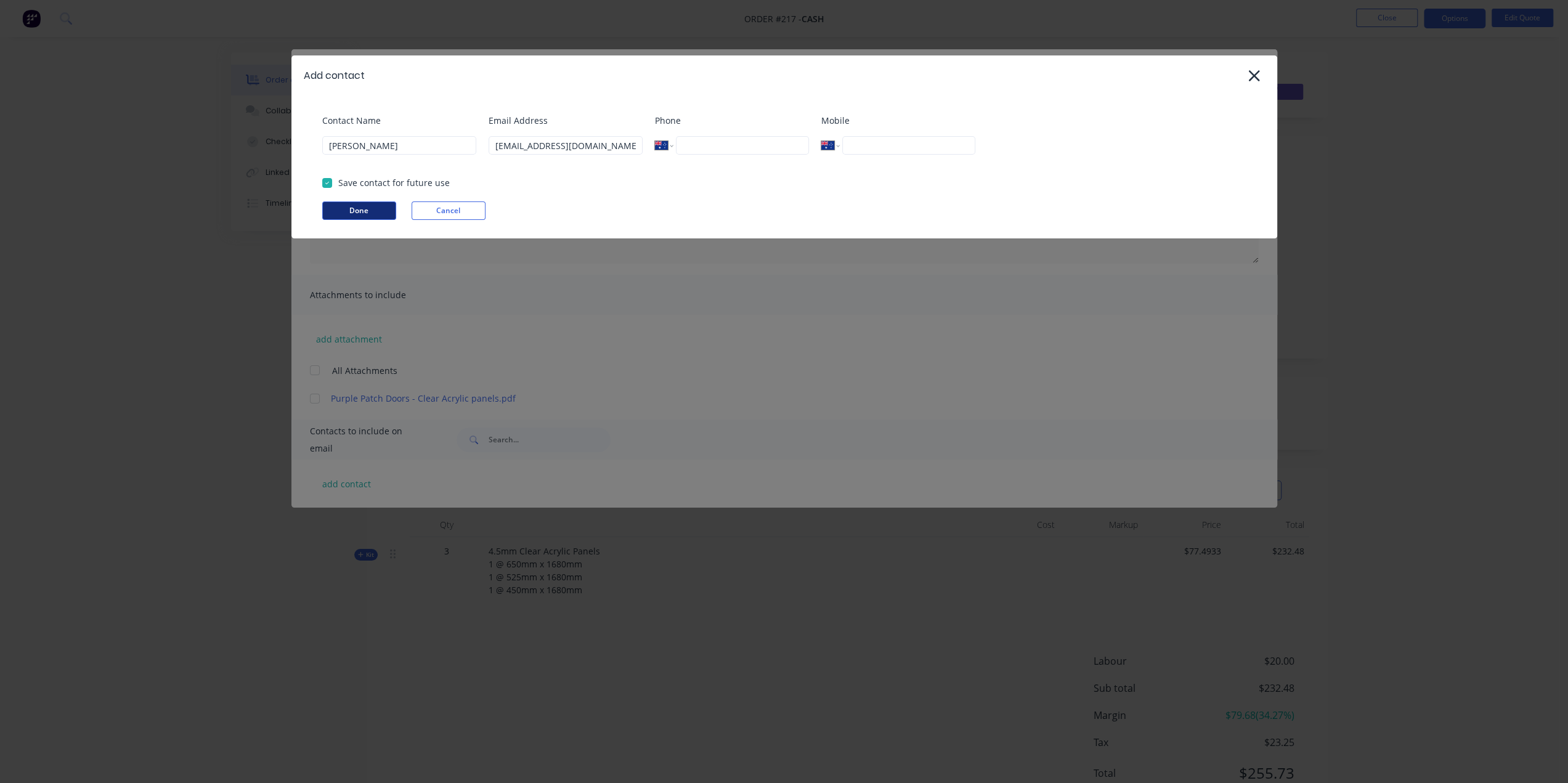
click at [380, 213] on button "Done" at bounding box center [359, 211] width 74 height 19
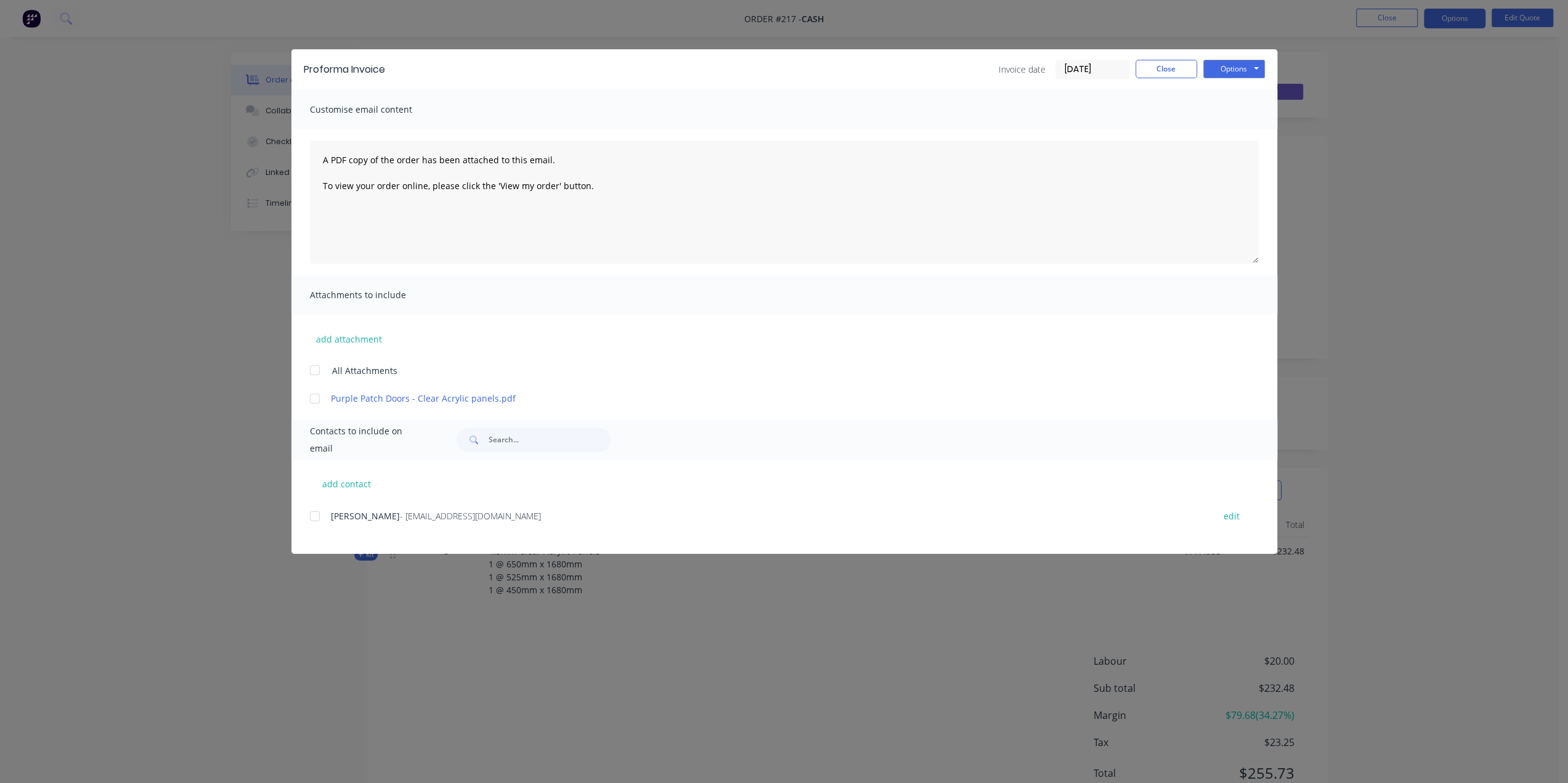
click at [317, 517] on div at bounding box center [315, 516] width 24 height 24
click at [1220, 71] on button "Options" at bounding box center [1235, 69] width 62 height 19
click at [1234, 131] on button "Email" at bounding box center [1242, 132] width 79 height 20
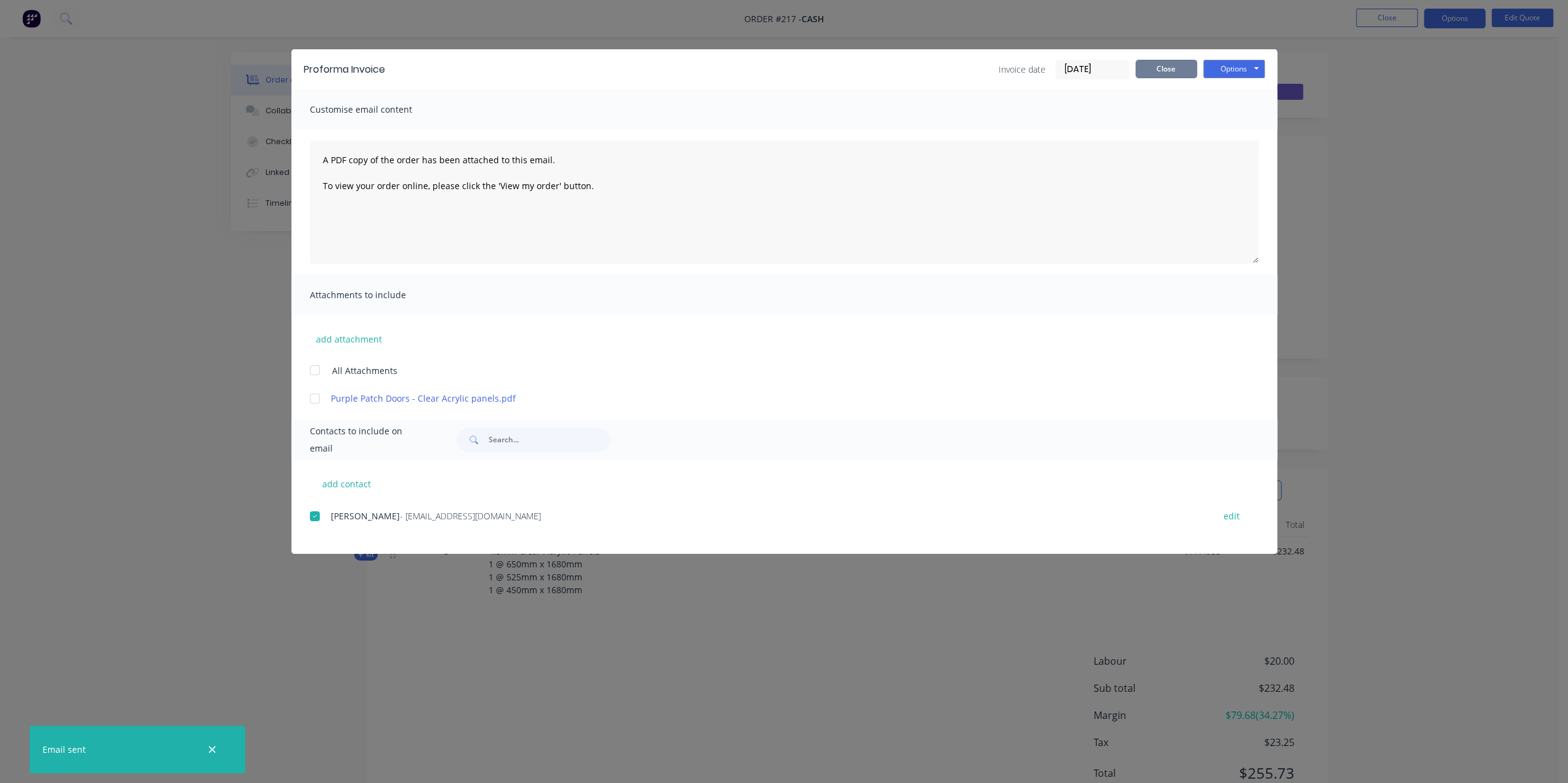
drag, startPoint x: 1172, startPoint y: 72, endPoint x: 1305, endPoint y: 50, distance: 134.8
click at [1172, 72] on button "Close" at bounding box center [1167, 69] width 62 height 19
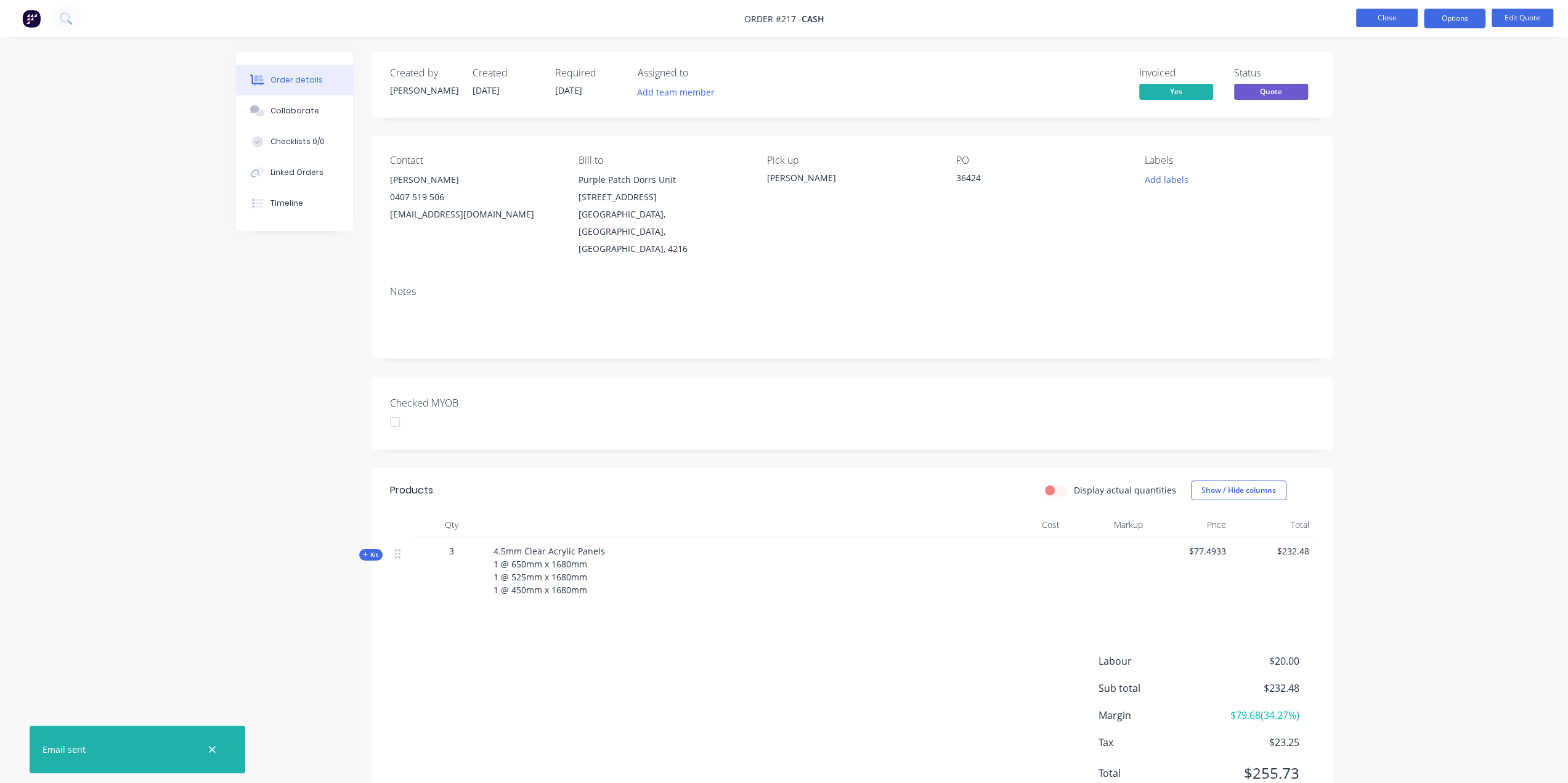
click at [1396, 14] on button "Close" at bounding box center [1387, 18] width 62 height 19
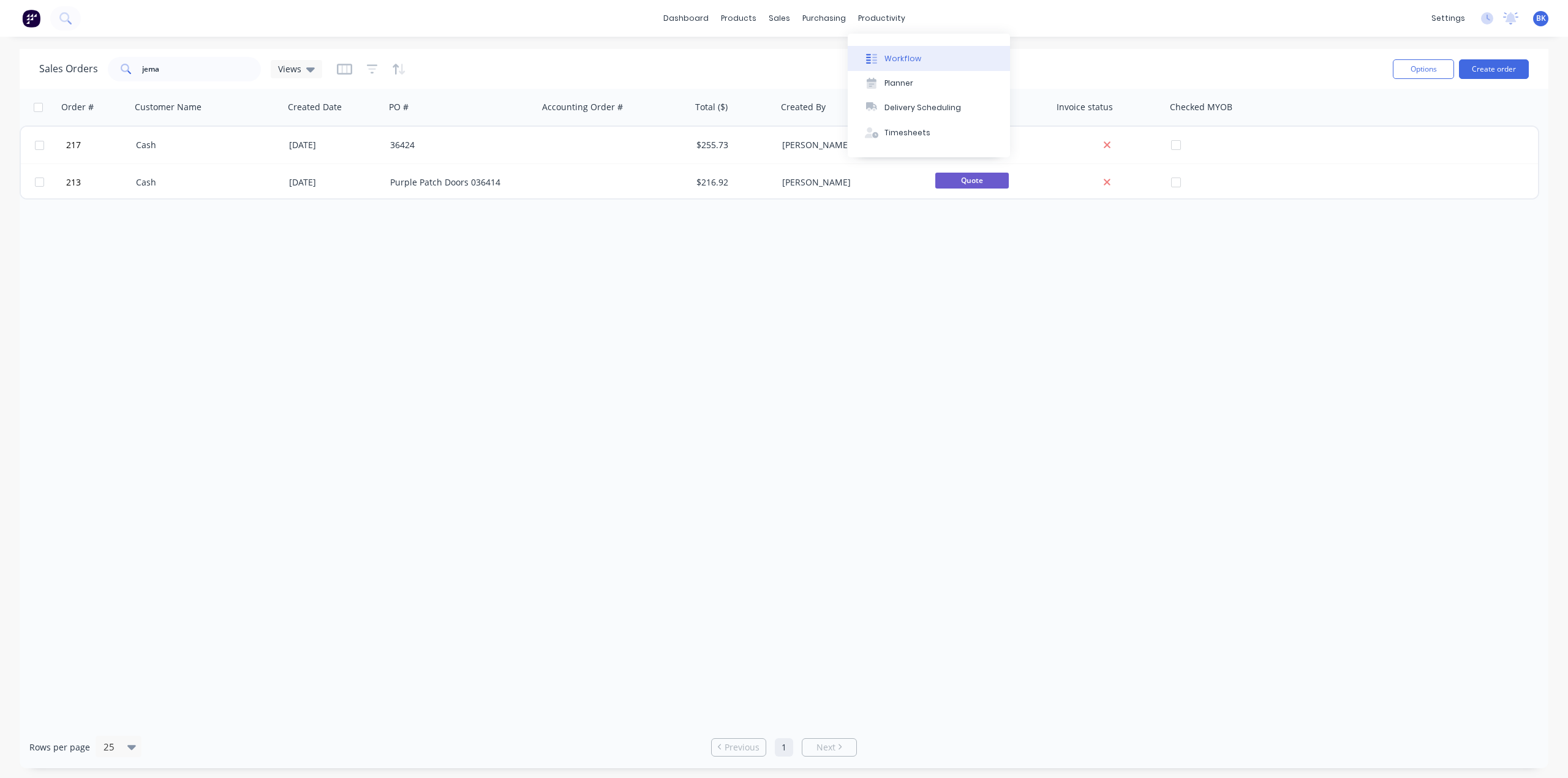
click at [899, 57] on div "Workflow" at bounding box center [902, 58] width 37 height 11
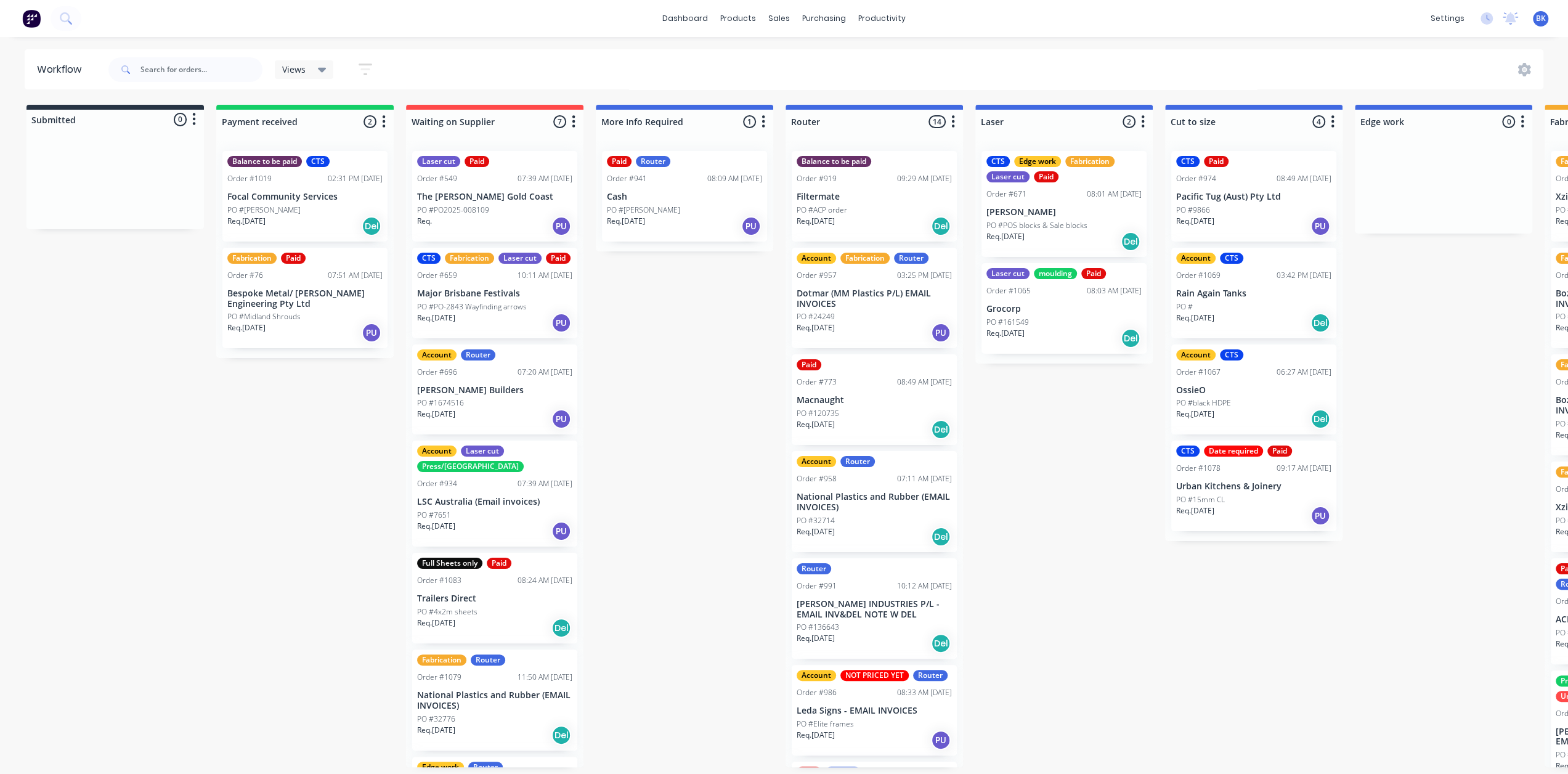
click at [884, 309] on div "Account Fabrication Router Order #957 03:25 PM 31/07/25 Dotmar (MM Plastics P/L…" at bounding box center [874, 298] width 165 height 101
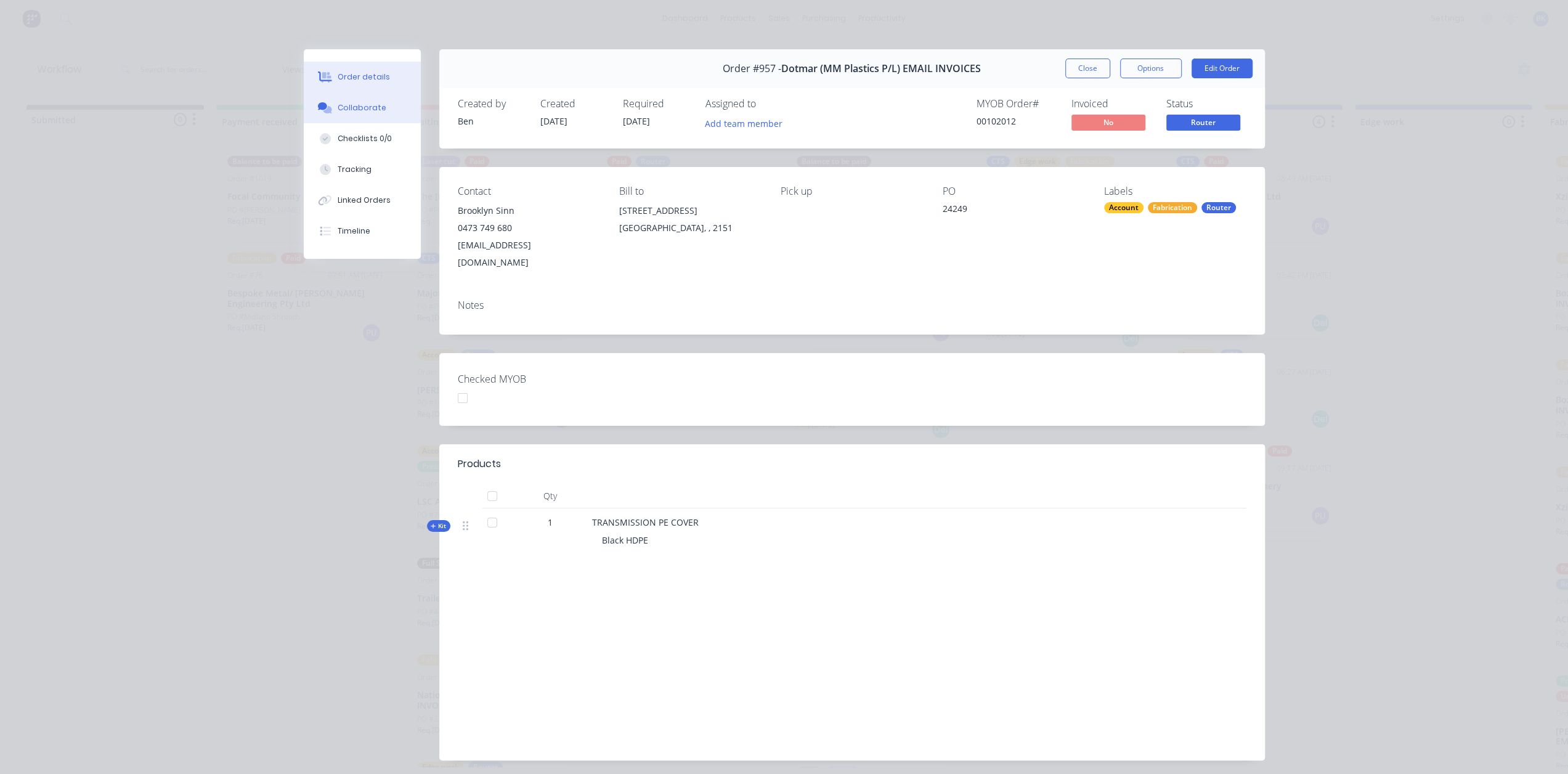
click at [367, 111] on div "Collaborate" at bounding box center [362, 107] width 49 height 11
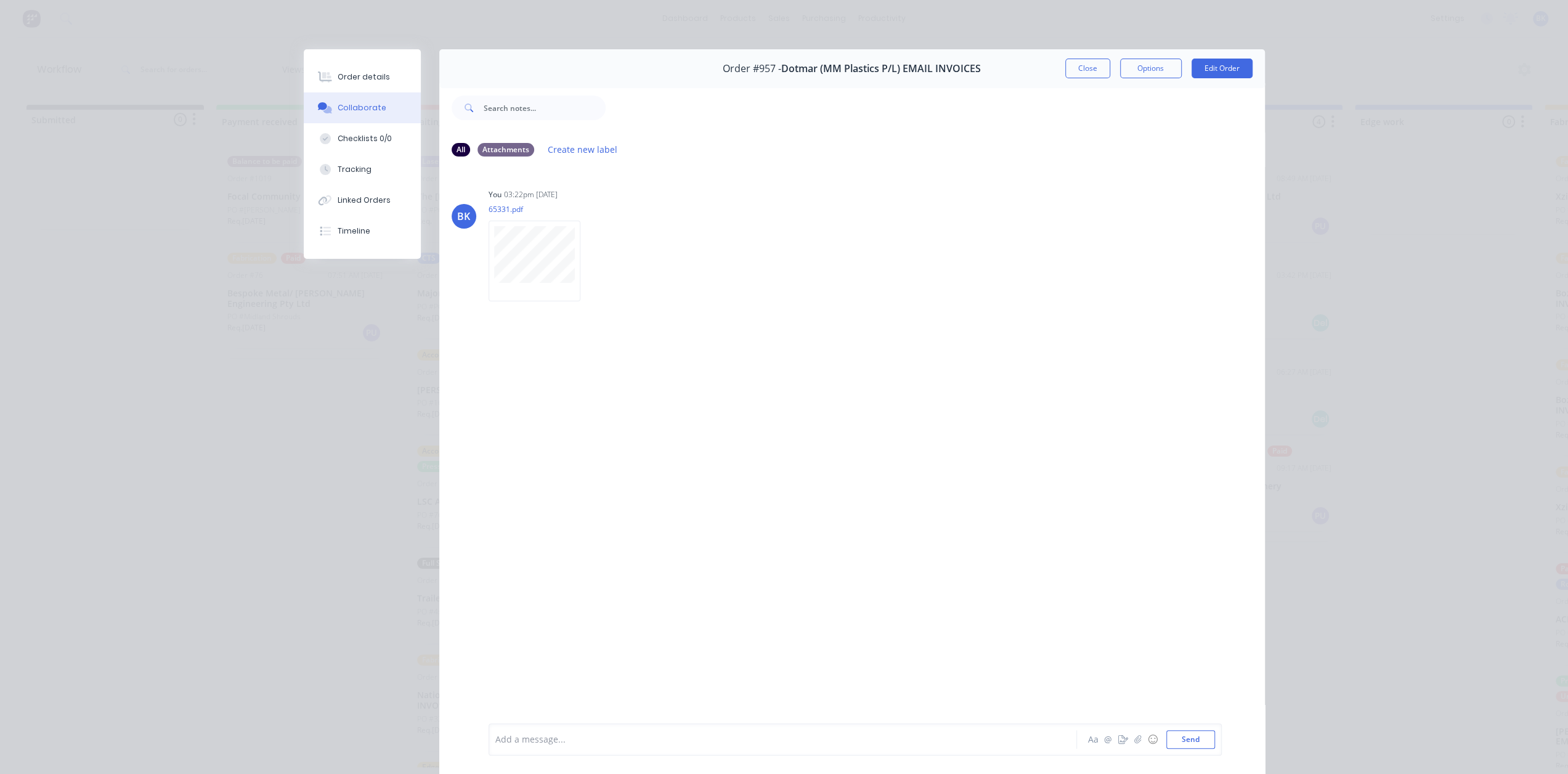
drag, startPoint x: 1085, startPoint y: 70, endPoint x: 1157, endPoint y: 109, distance: 81.9
click at [1085, 69] on button "Close" at bounding box center [1088, 68] width 45 height 19
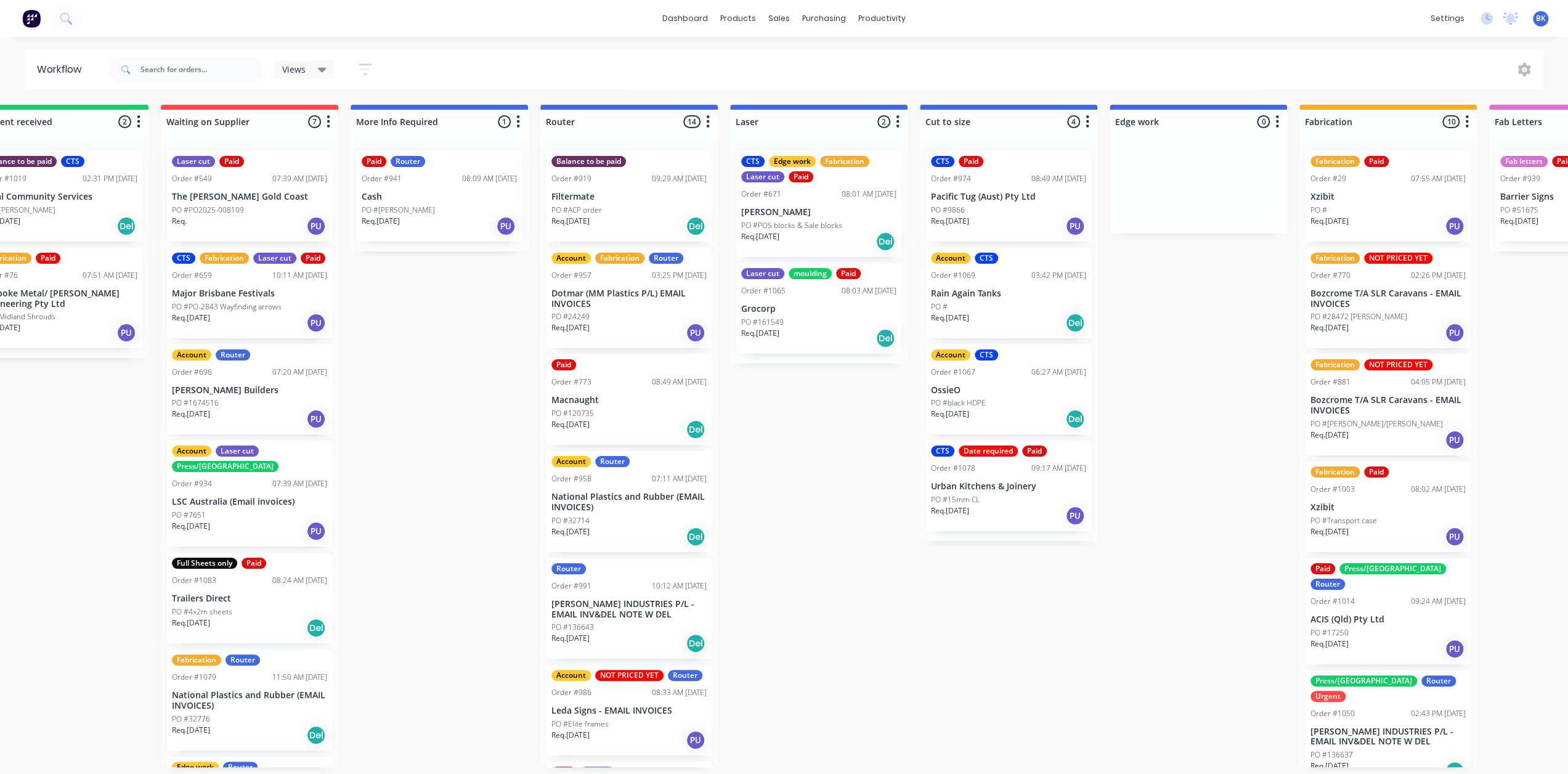
scroll to position [0, 245]
click at [1363, 597] on div "Paid Press/bend Router Order #1014 09:24 AM 05/08/25 ACIS (Qld) Pty Ltd PO #172…" at bounding box center [1388, 611] width 165 height 106
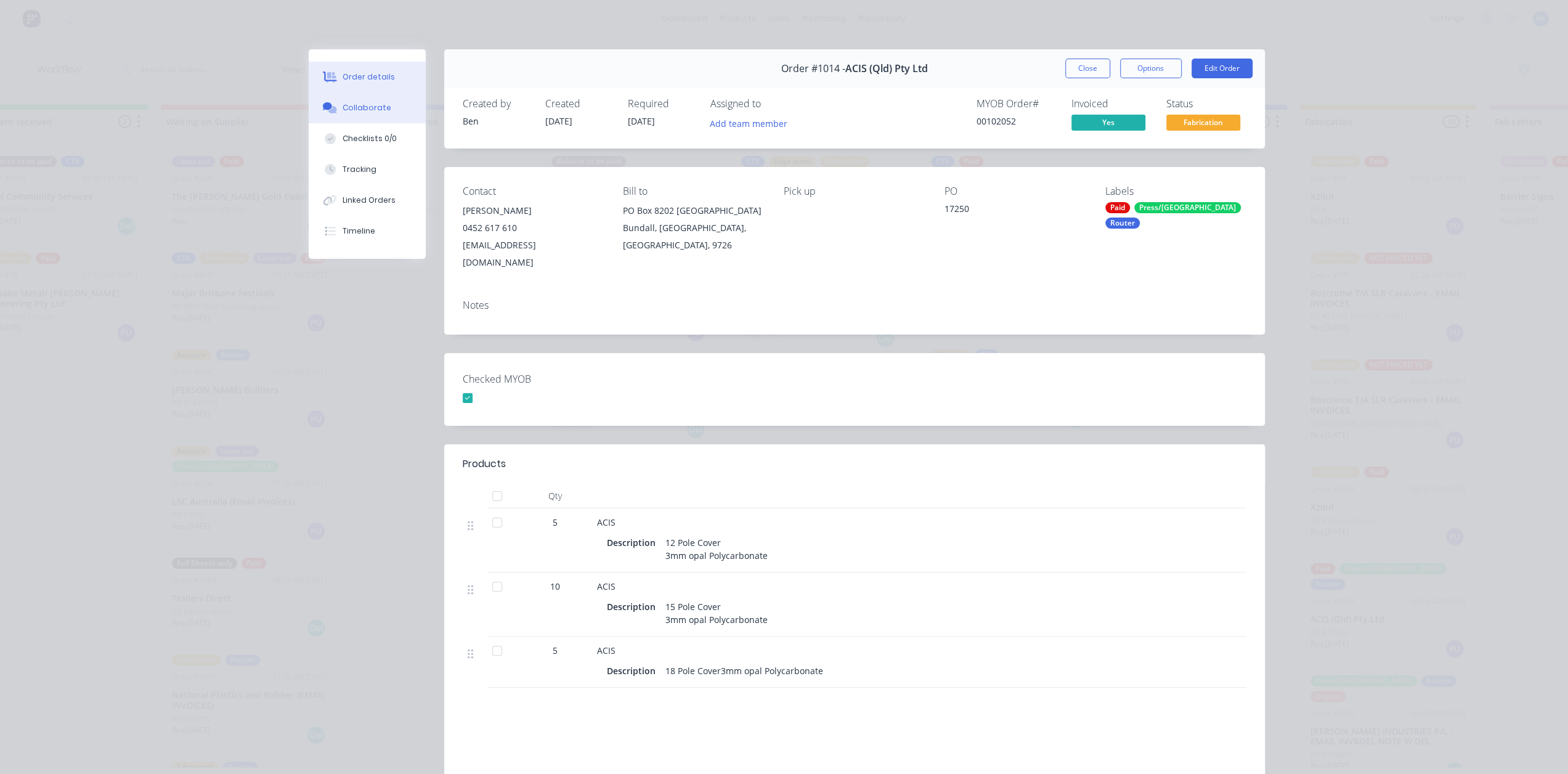
click at [343, 102] on div "Collaborate" at bounding box center [367, 107] width 49 height 11
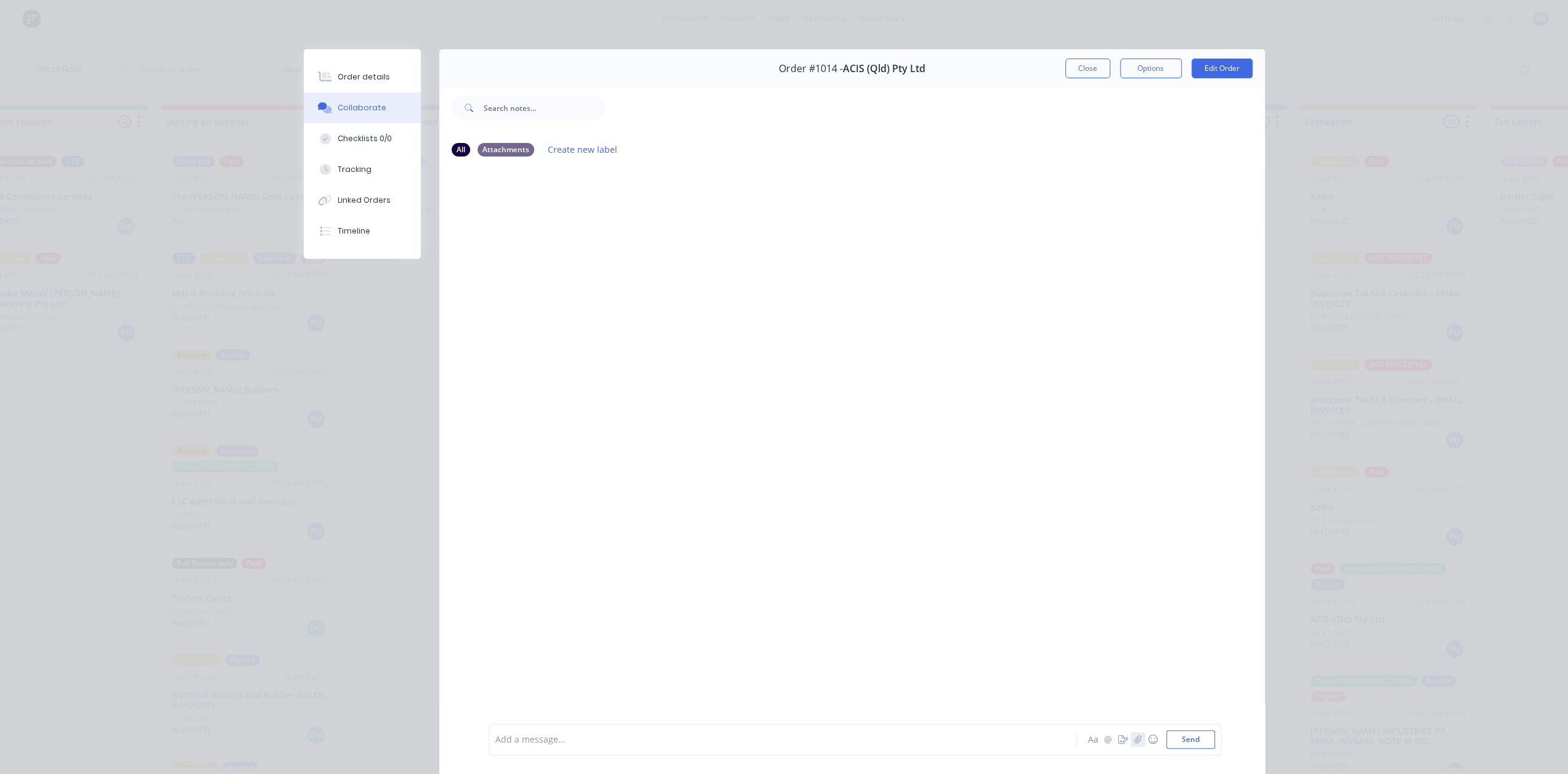
click at [1134, 740] on icon "button" at bounding box center [1137, 739] width 6 height 8
click at [1193, 738] on button "Send" at bounding box center [1191, 740] width 49 height 19
click at [1087, 68] on button "Close" at bounding box center [1088, 68] width 45 height 19
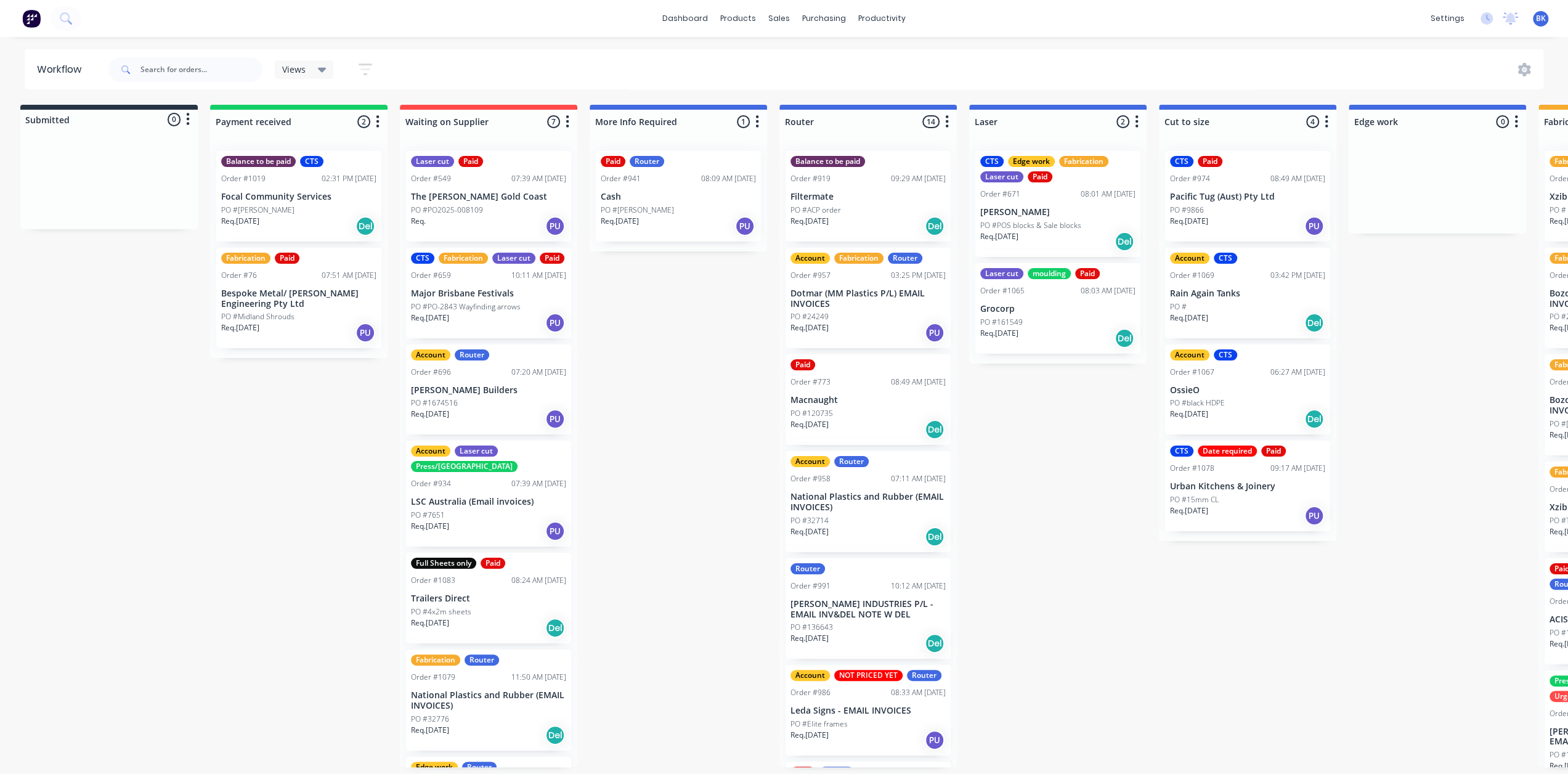
scroll to position [0, 0]
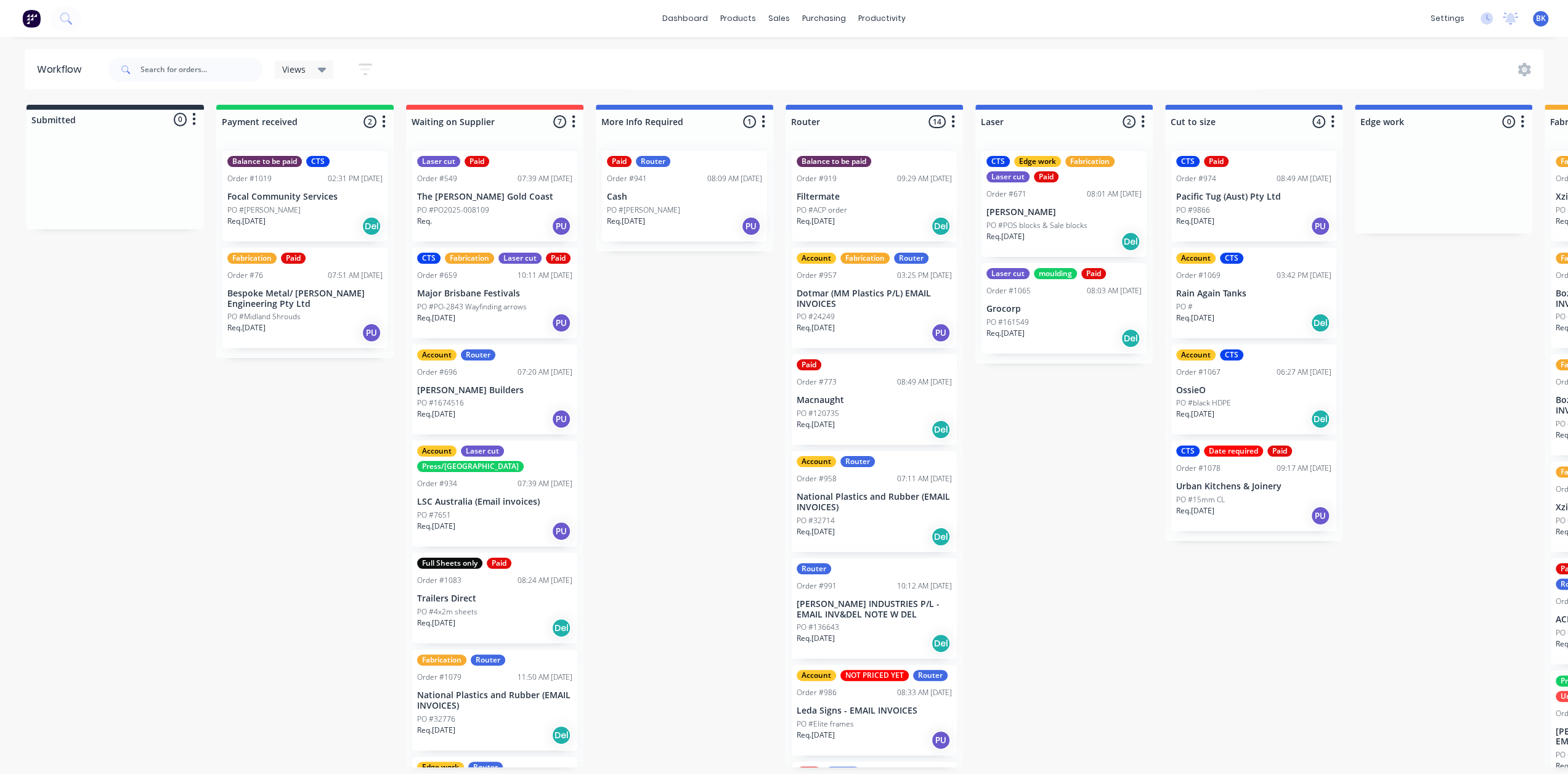
click at [331, 289] on p "Bespoke Metal/ [PERSON_NAME] Engineering Pty Ltd" at bounding box center [305, 298] width 156 height 21
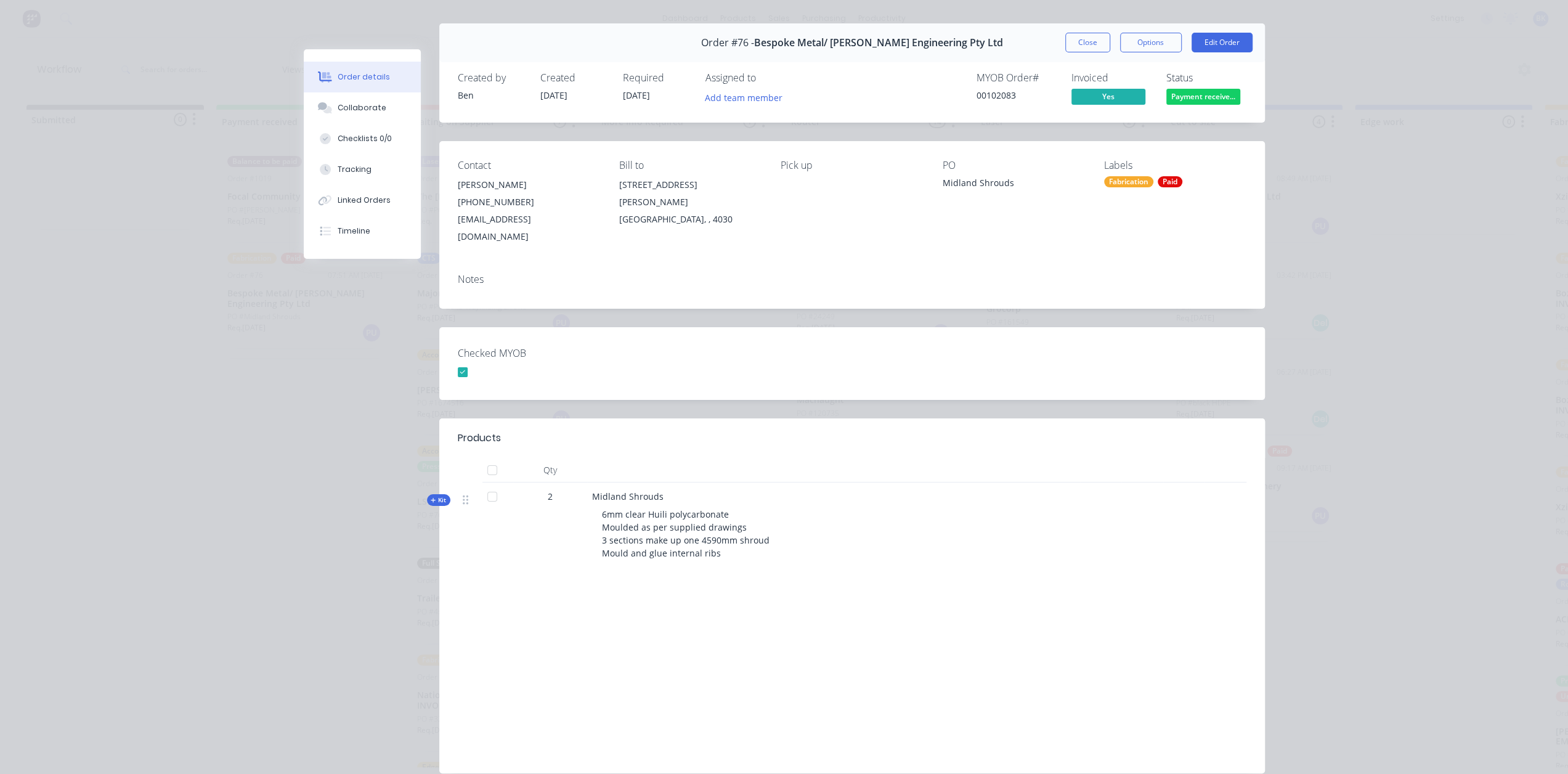
scroll to position [62, 0]
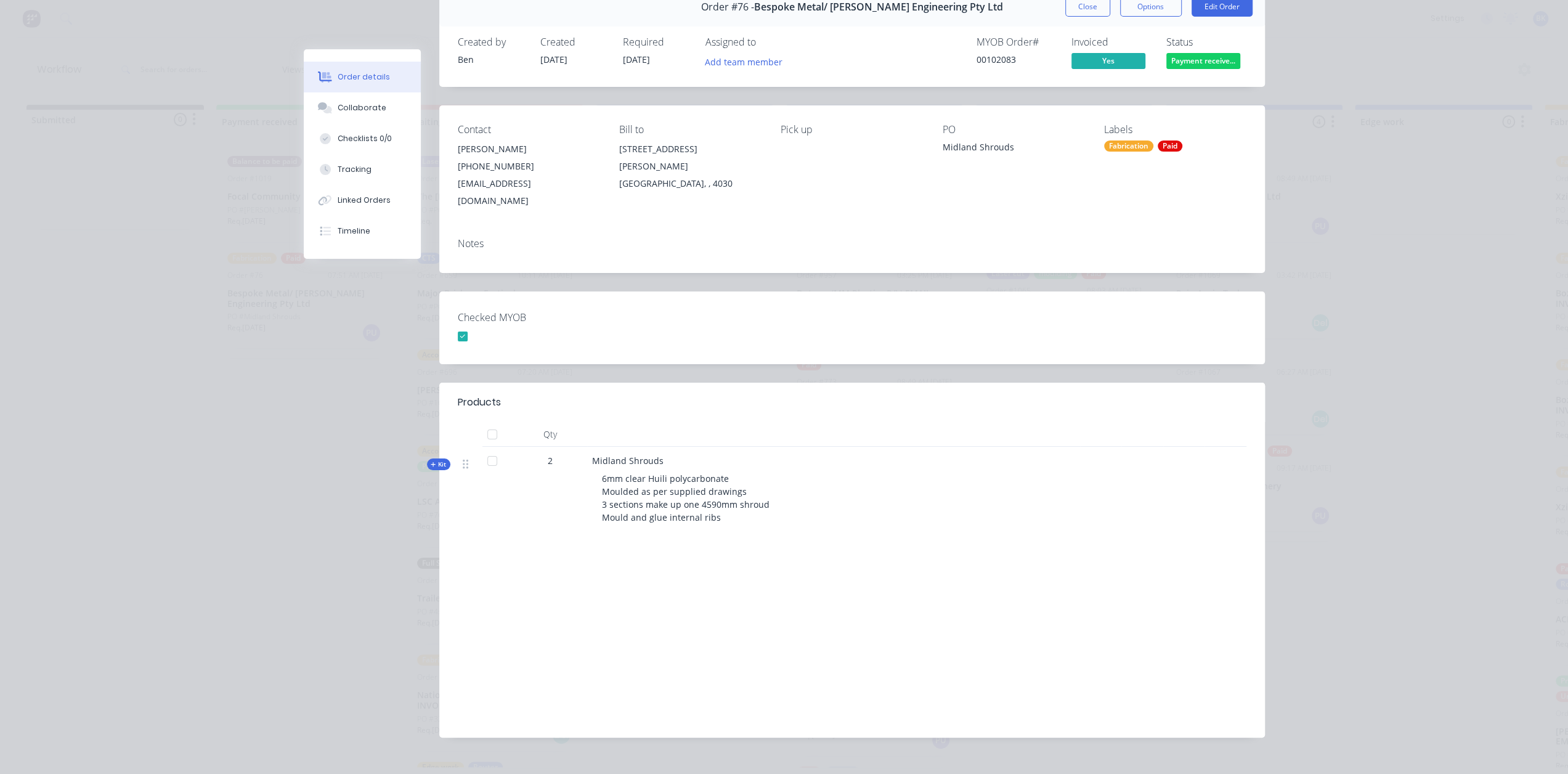
click at [433, 460] on span "Kit" at bounding box center [439, 464] width 16 height 9
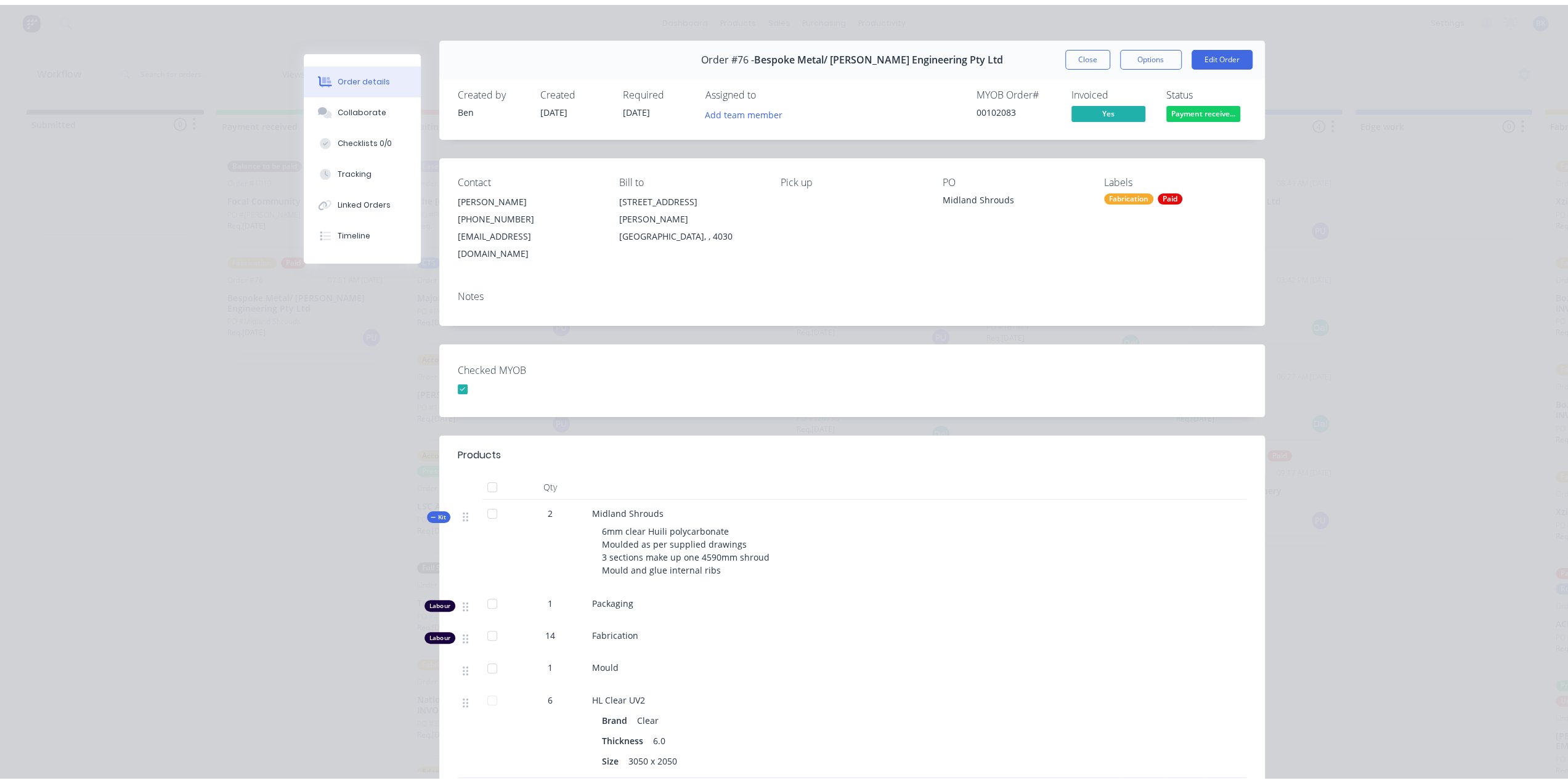
scroll to position [0, 0]
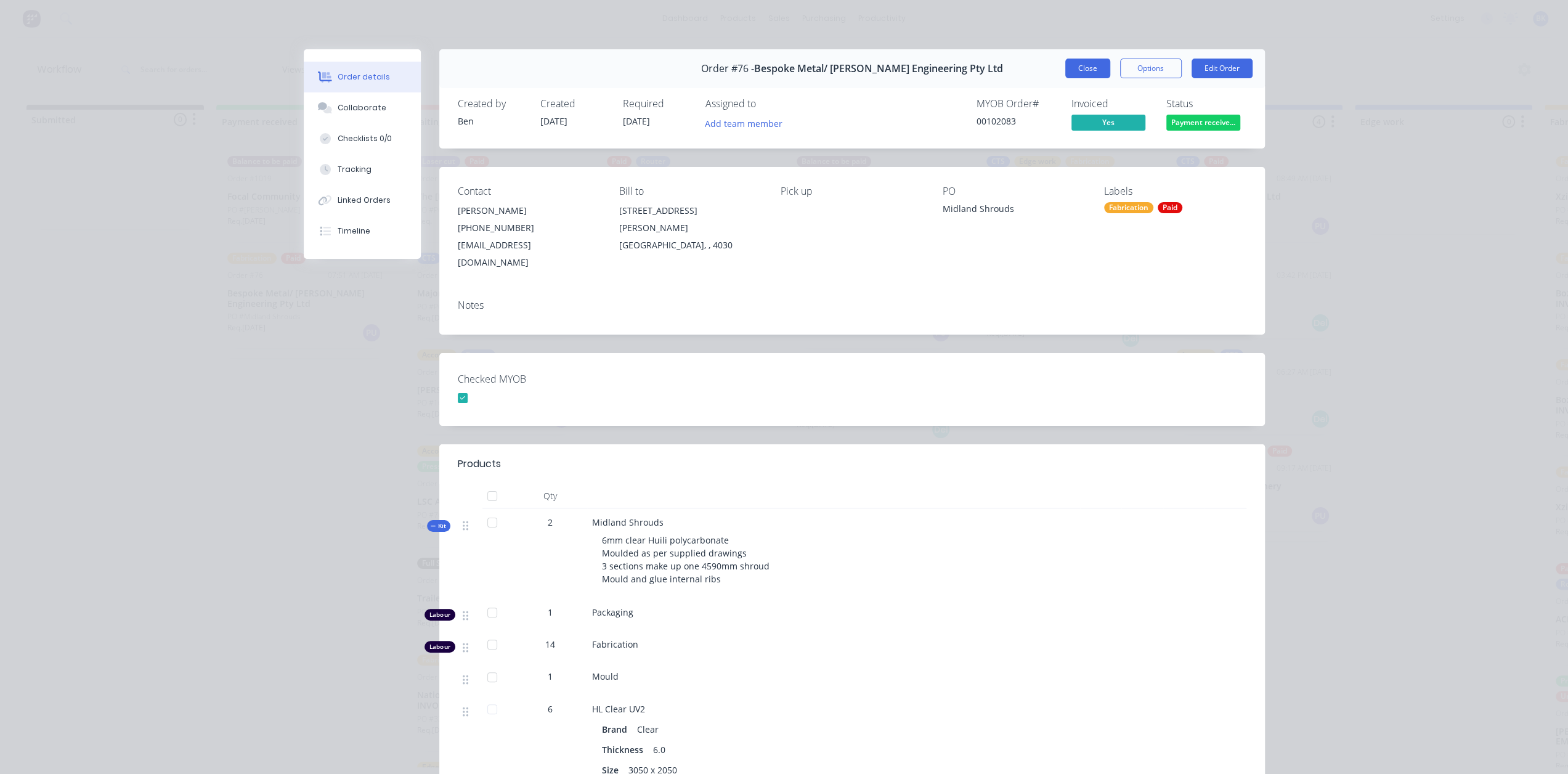
click at [1079, 68] on button "Close" at bounding box center [1088, 68] width 45 height 19
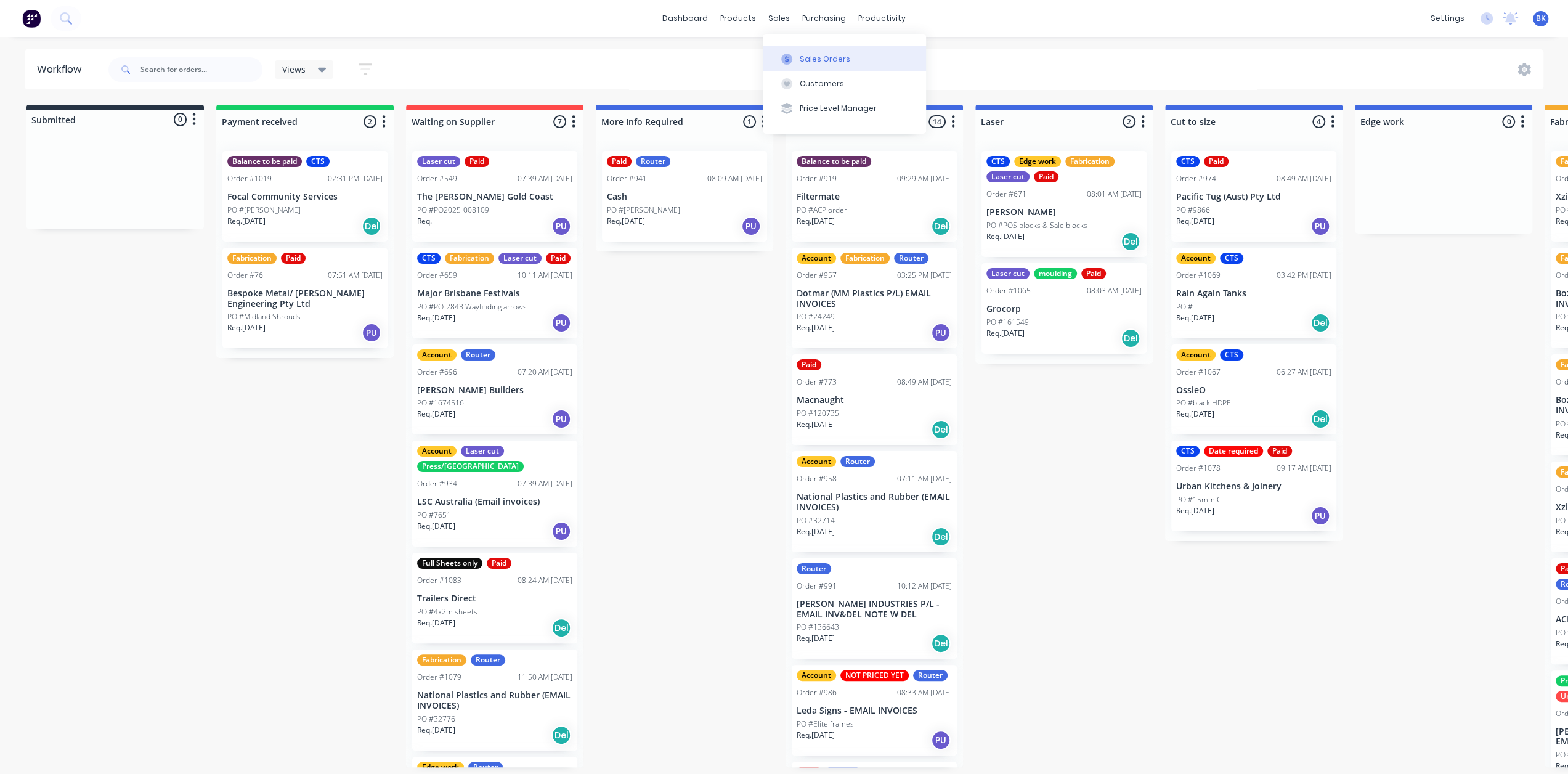
click at [793, 58] on div at bounding box center [787, 58] width 19 height 11
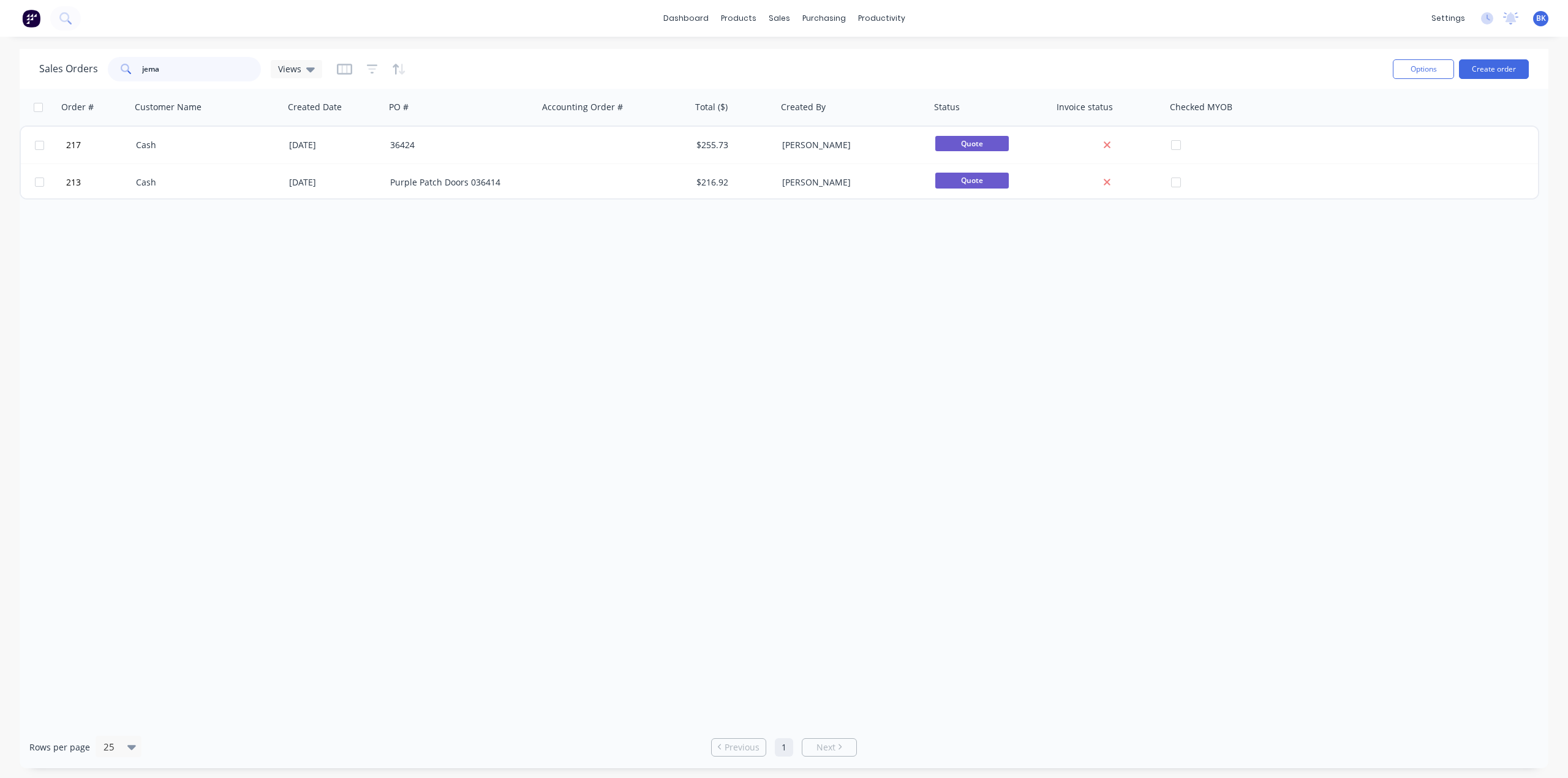
drag, startPoint x: 202, startPoint y: 74, endPoint x: 48, endPoint y: 69, distance: 154.1
click at [48, 69] on div "Sales Orders jema Views" at bounding box center [180, 69] width 283 height 24
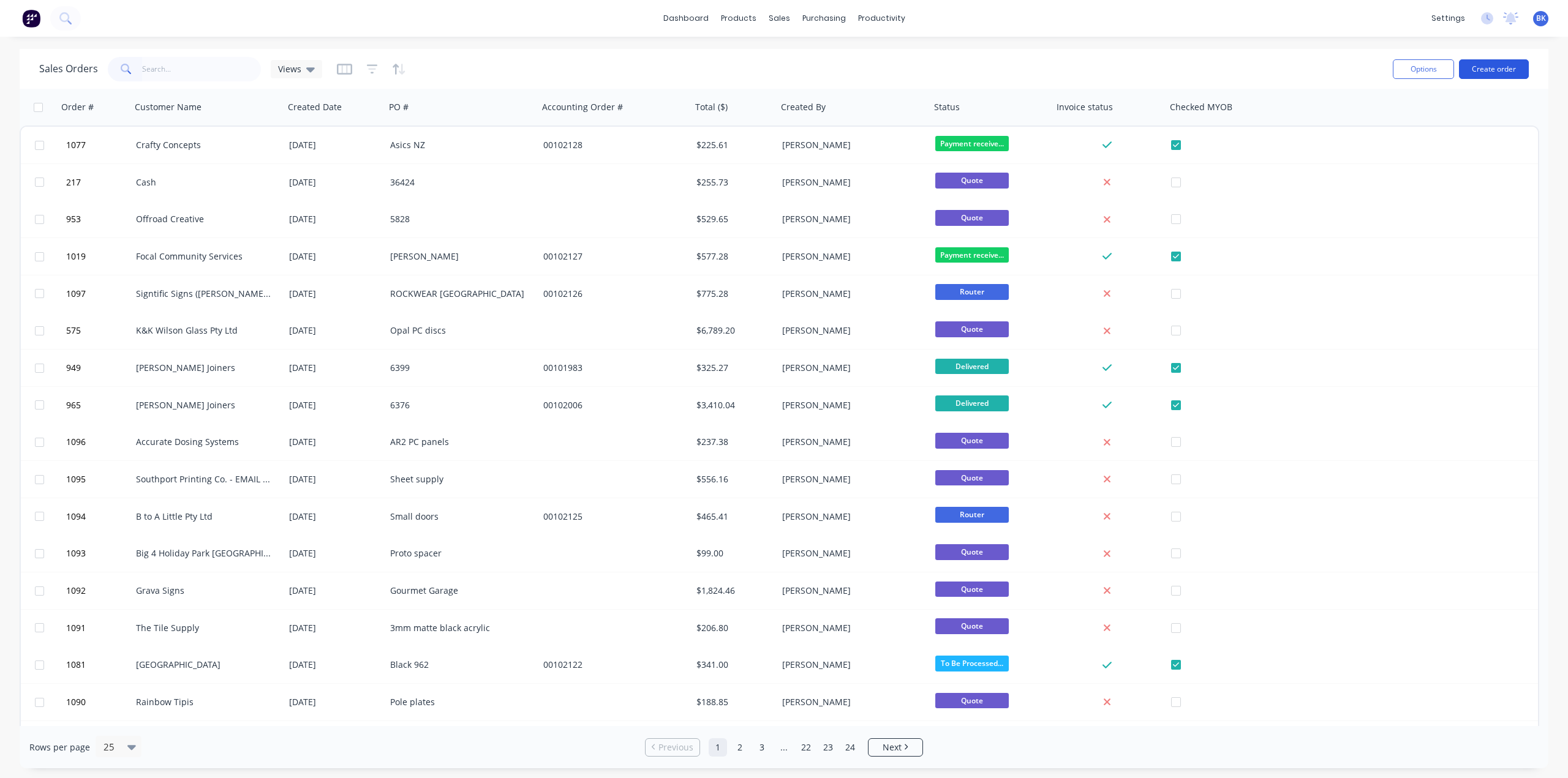
click at [1508, 73] on button "Create order" at bounding box center [1494, 69] width 70 height 19
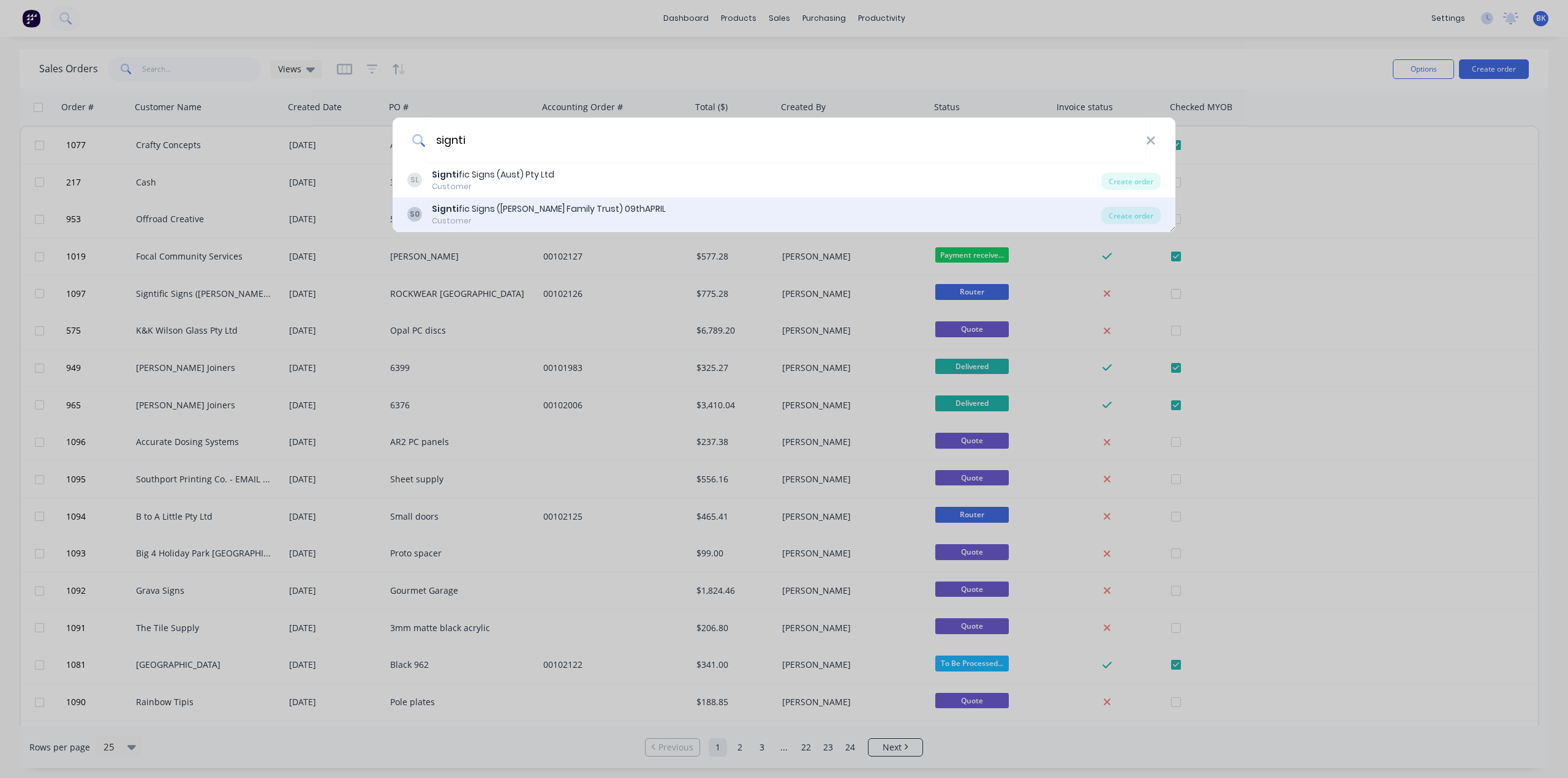
type input "signti"
click at [528, 210] on div "Signti fic Signs (Campbell Family Trust) 09thAPRIL" at bounding box center [548, 209] width 234 height 13
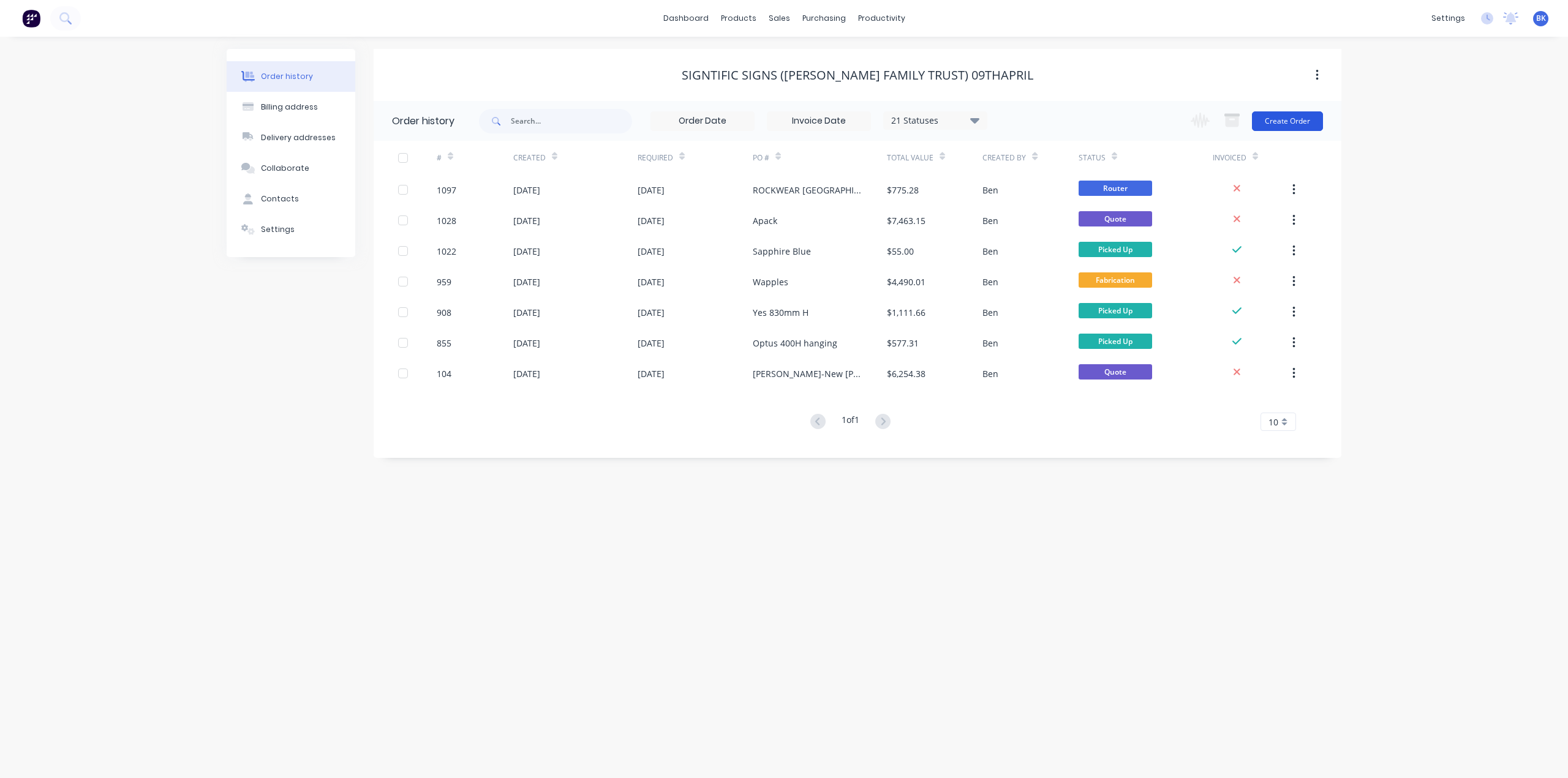
click at [1301, 121] on button "Create Order" at bounding box center [1287, 121] width 71 height 19
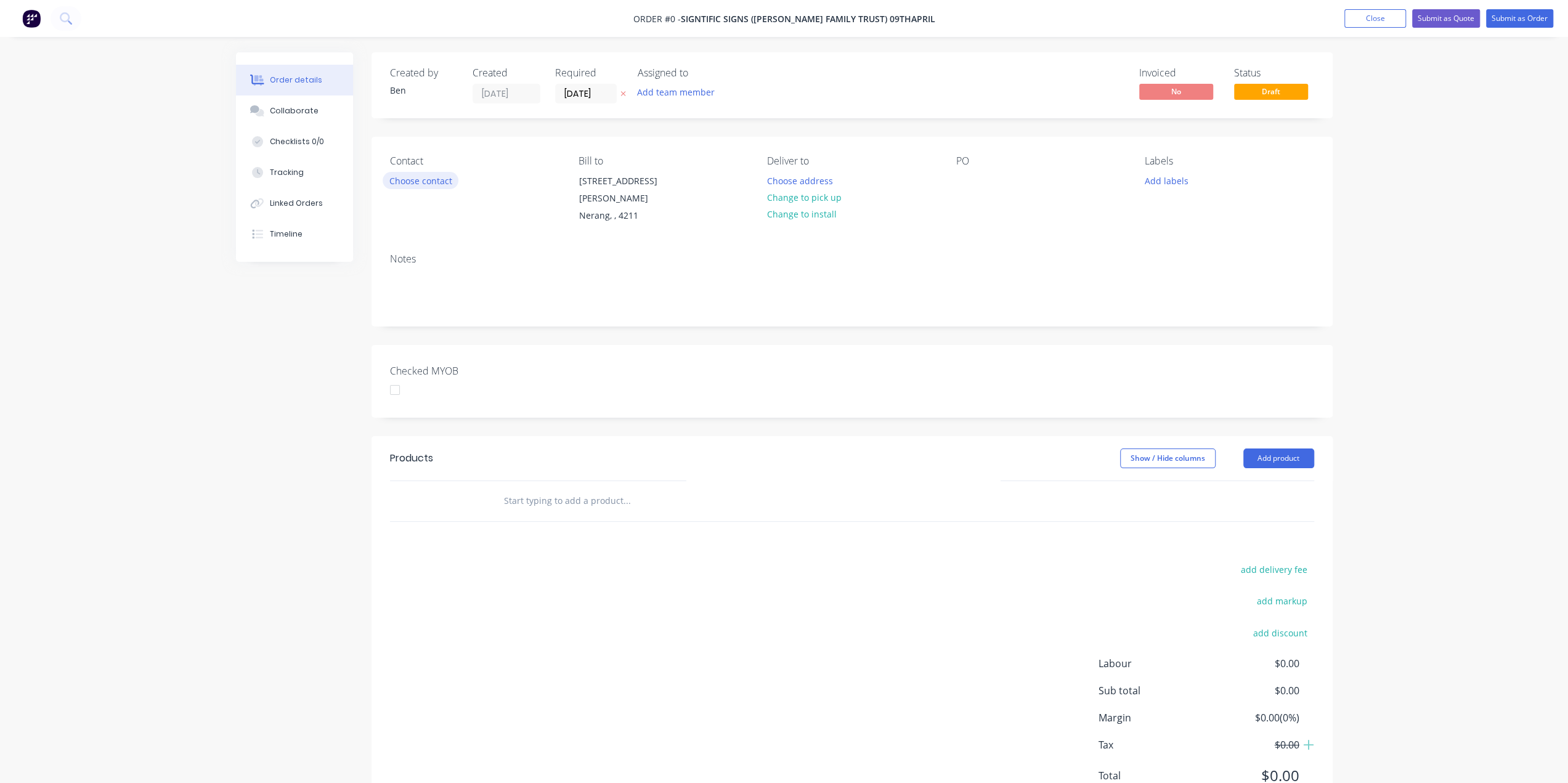
click at [428, 181] on button "Choose contact" at bounding box center [420, 180] width 76 height 17
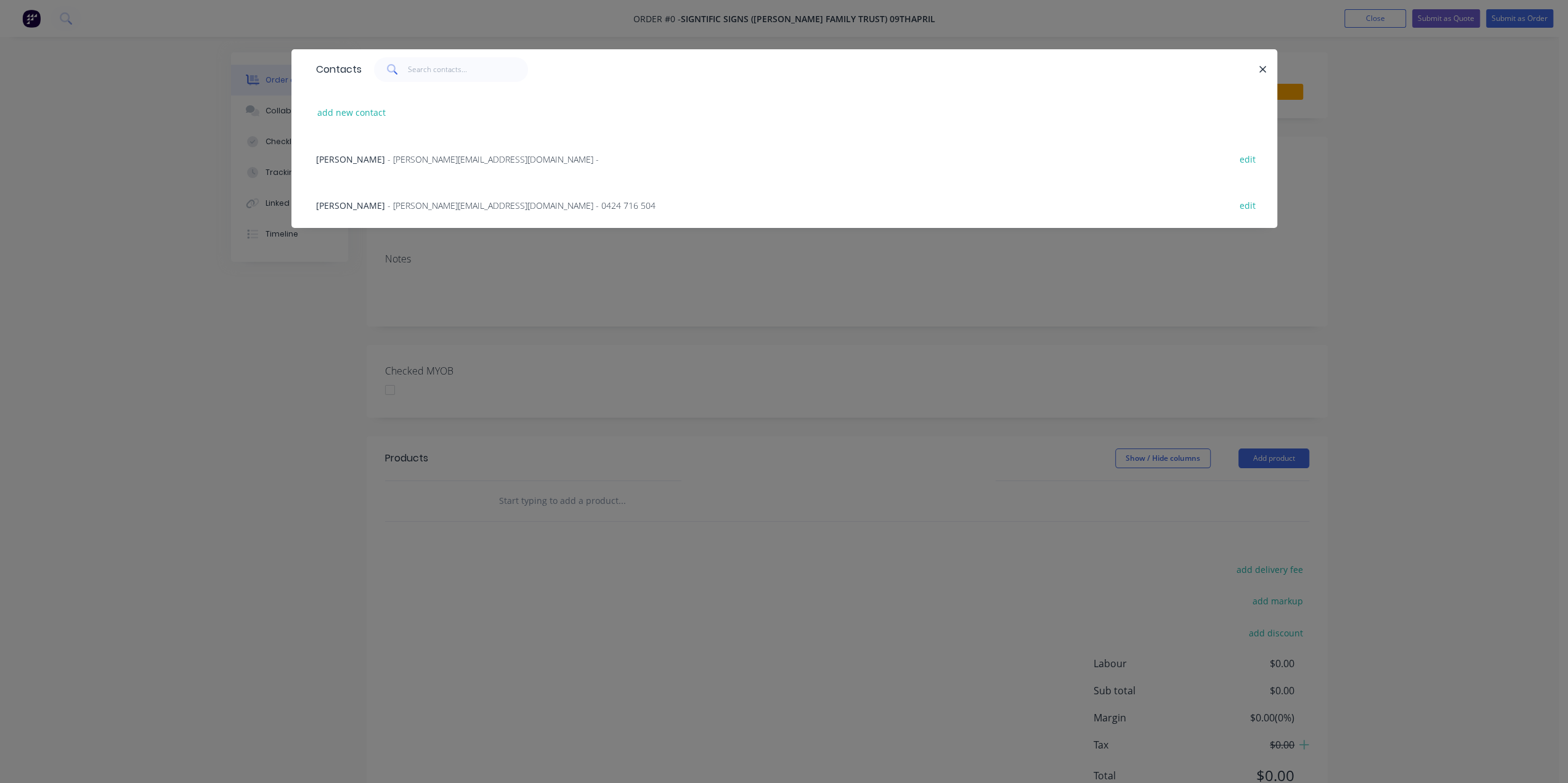
click at [434, 202] on span "- j.hay@signtific.com.au - 0424 716 504" at bounding box center [521, 205] width 268 height 12
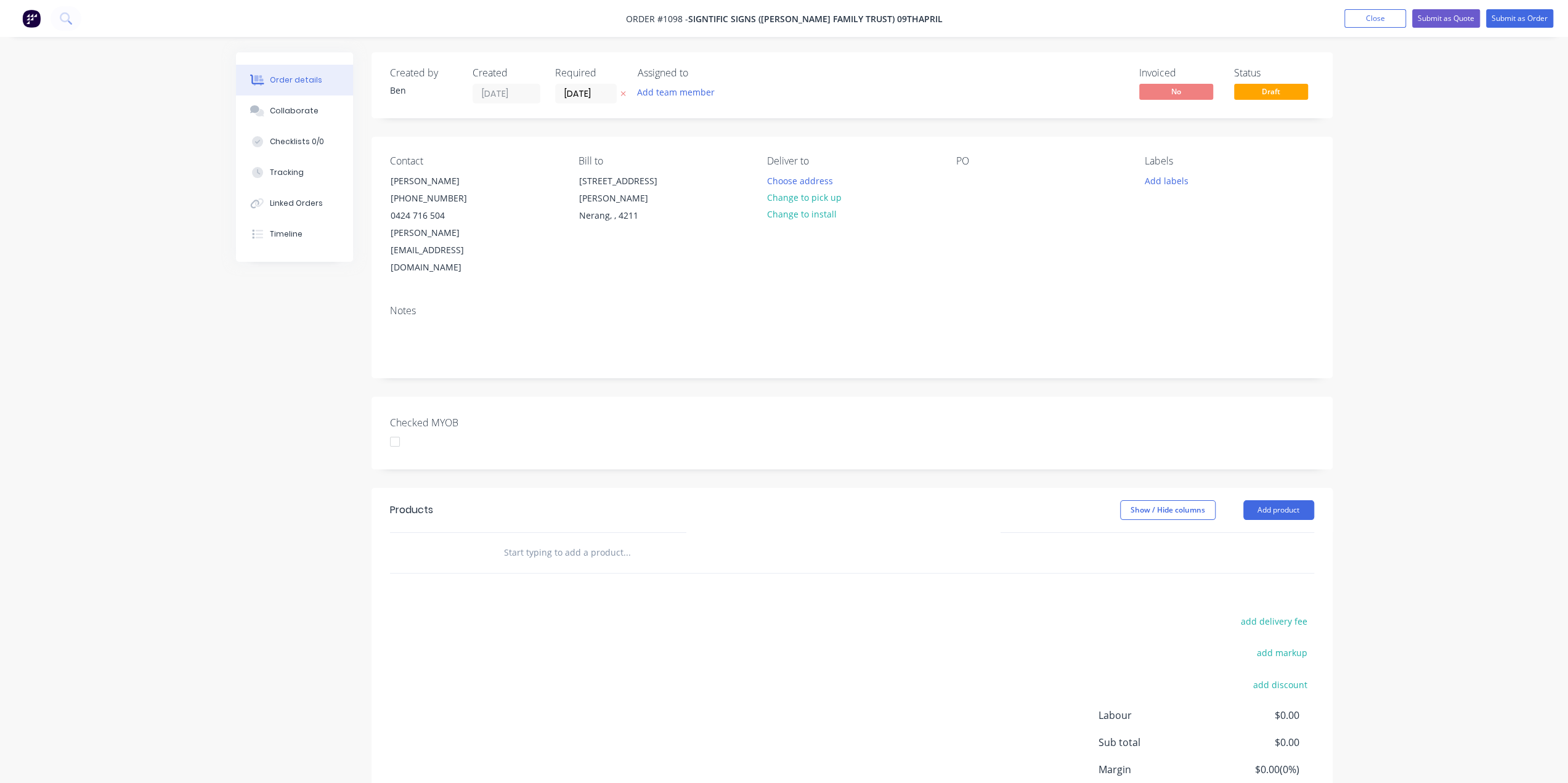
click at [825, 202] on button "Change to pick up" at bounding box center [804, 197] width 87 height 17
click at [961, 177] on div at bounding box center [966, 181] width 19 height 18
drag, startPoint x: 1028, startPoint y: 178, endPoint x: 1005, endPoint y: 179, distance: 23.0
click at [1005, 179] on div "Tarocash 255H" at bounding box center [996, 181] width 79 height 18
drag, startPoint x: 1184, startPoint y: 182, endPoint x: 1176, endPoint y: 188, distance: 10.0
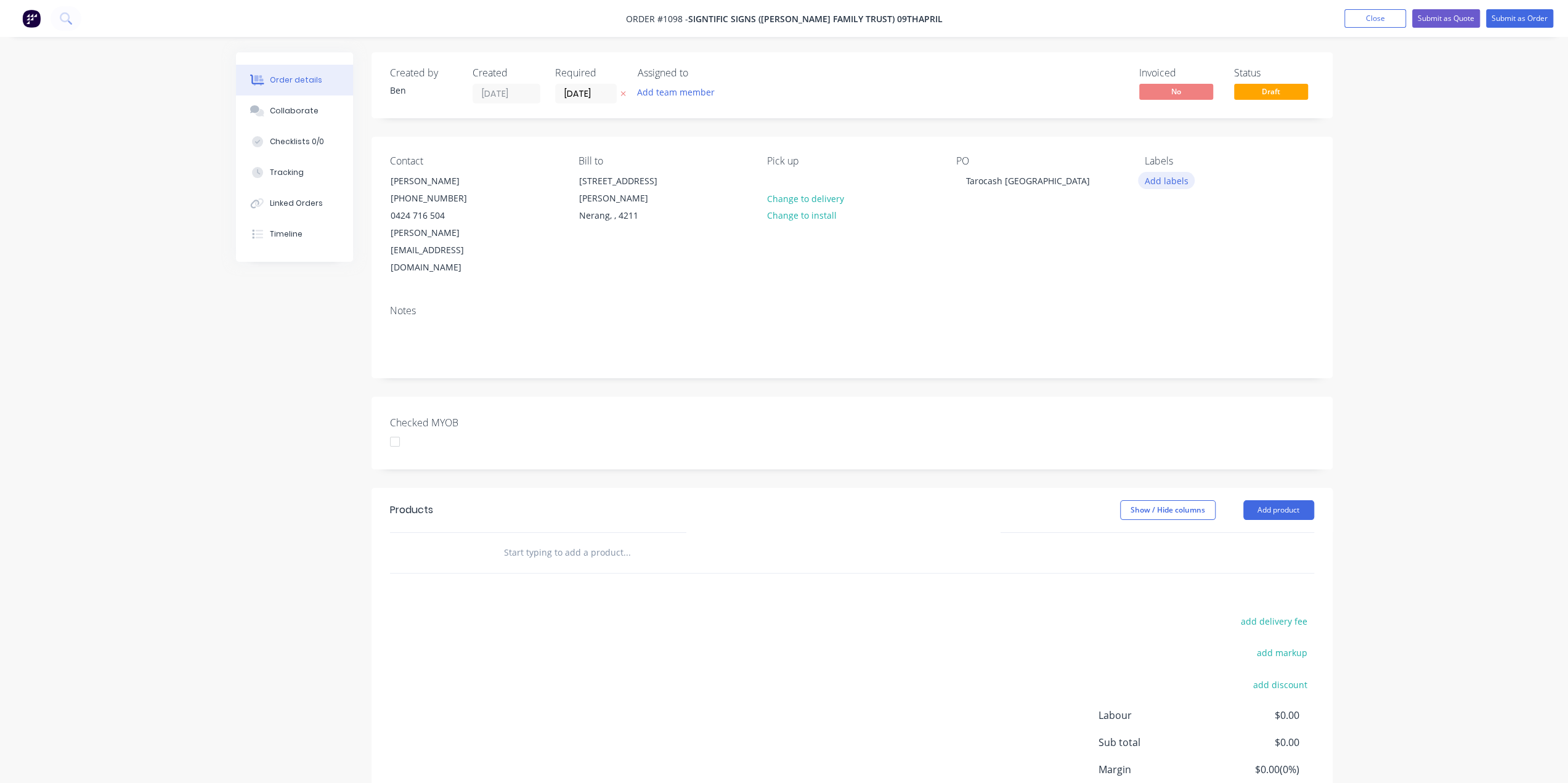
click at [1183, 183] on button "Add labels" at bounding box center [1166, 180] width 57 height 17
click at [1200, 316] on div "Router" at bounding box center [1196, 316] width 35 height 14
click at [560, 613] on div "add delivery fee add markup add discount Labour $0.00 Sub total $0.00 Margin $0…" at bounding box center [851, 732] width 924 height 238
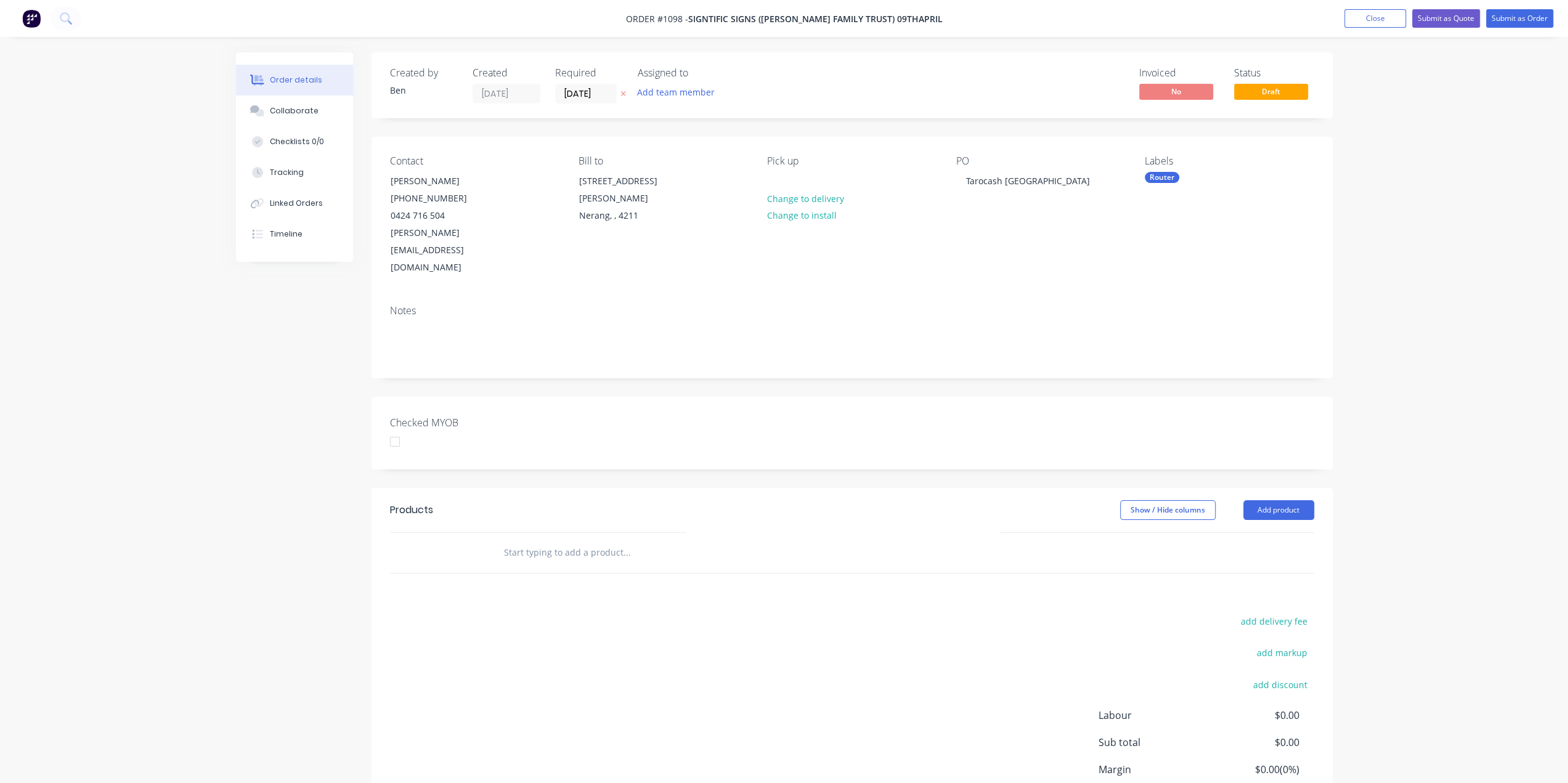
click at [541, 540] on input "text" at bounding box center [627, 552] width 246 height 24
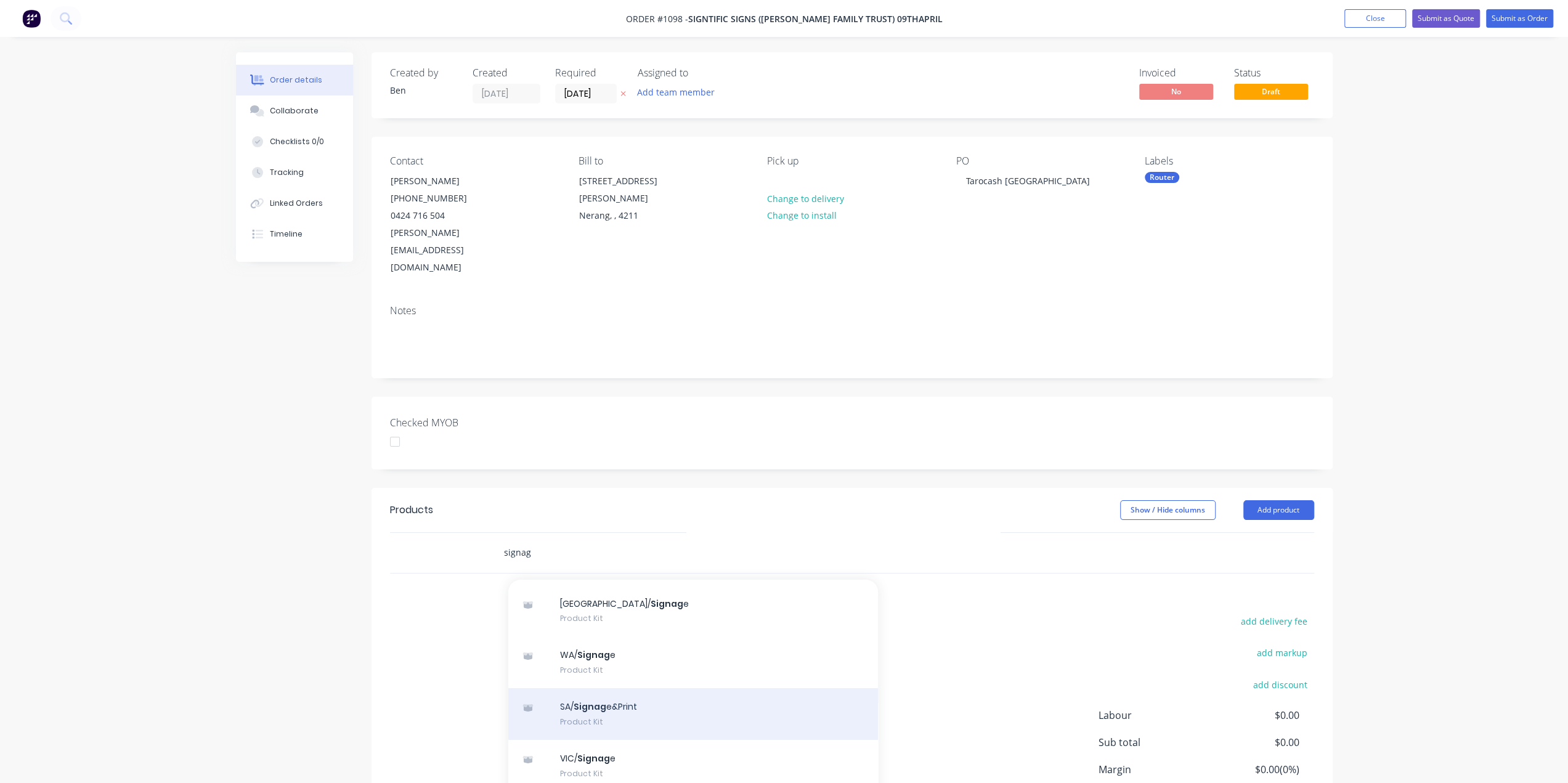
scroll to position [62, 0]
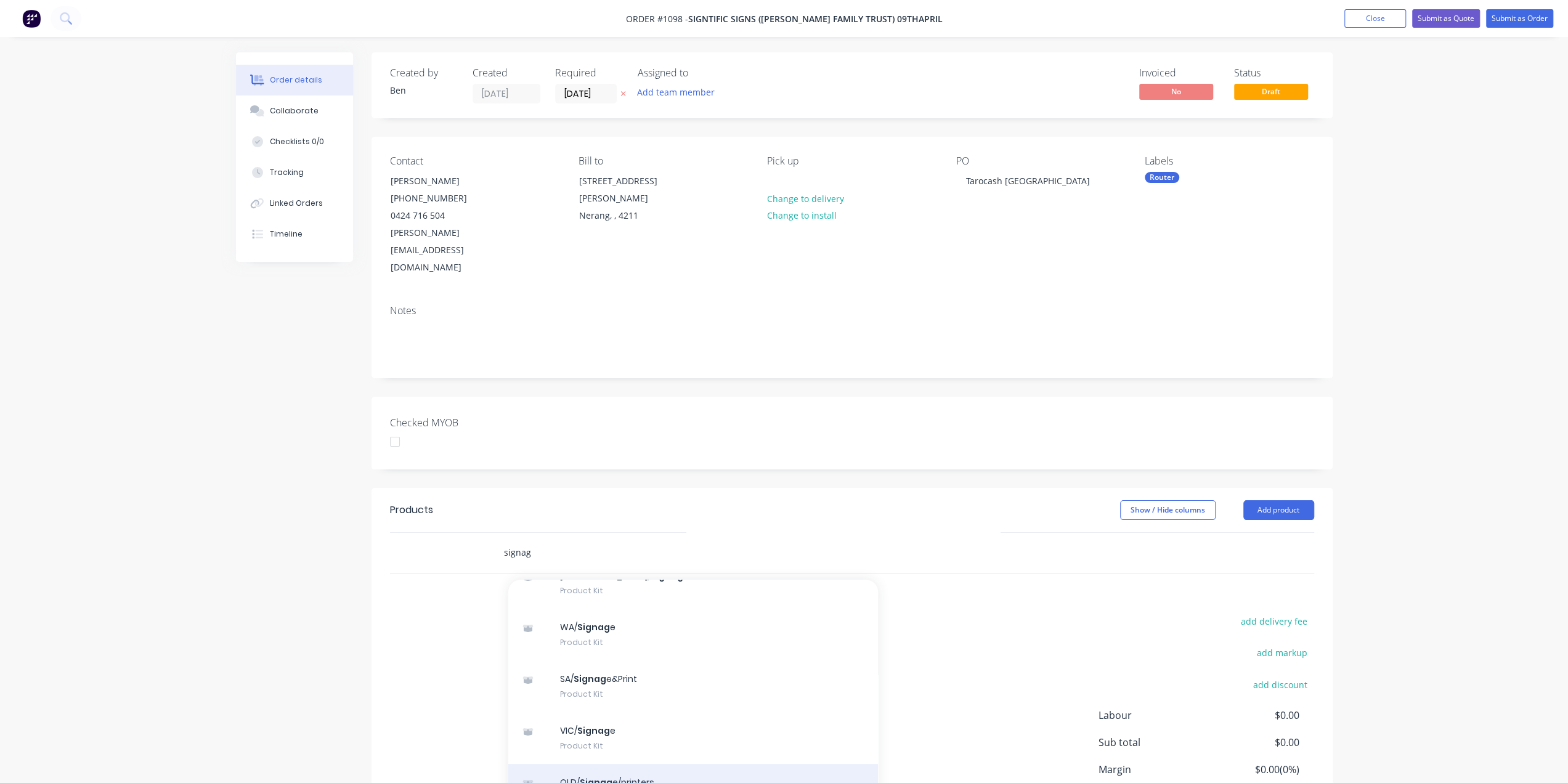
type input "signag"
click at [589, 764] on div "QLD/ Signag e/printers Product Kit" at bounding box center [693, 790] width 369 height 52
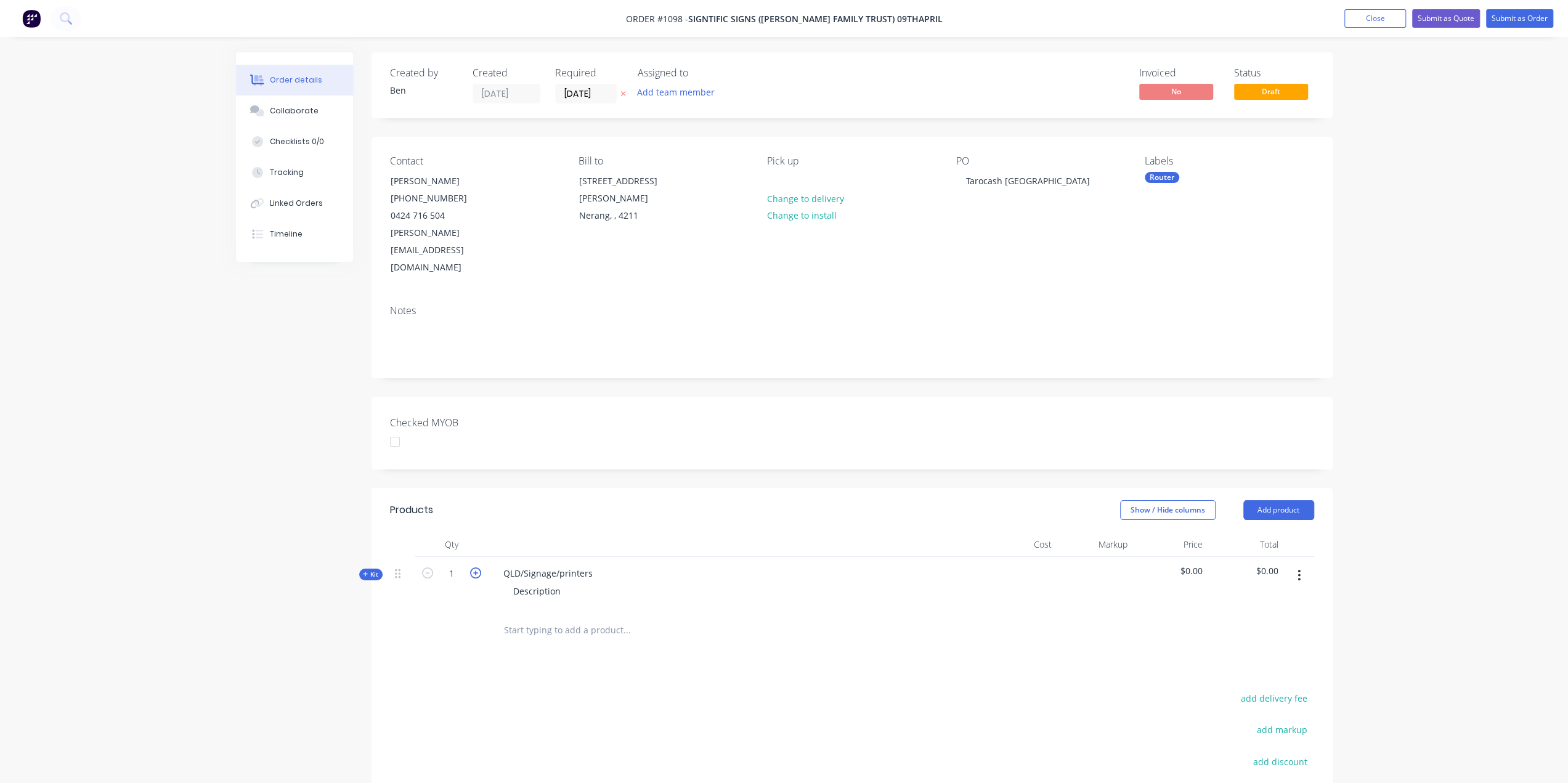
click at [477, 568] on icon "button" at bounding box center [475, 573] width 11 height 11
type input "2"
drag, startPoint x: 593, startPoint y: 538, endPoint x: 462, endPoint y: 534, distance: 131.1
click at [462, 557] on div "Kit 2 QLD/Signage/printers Description $0.00 $0.00" at bounding box center [851, 583] width 924 height 53
drag, startPoint x: 562, startPoint y: 556, endPoint x: 480, endPoint y: 566, distance: 82.6
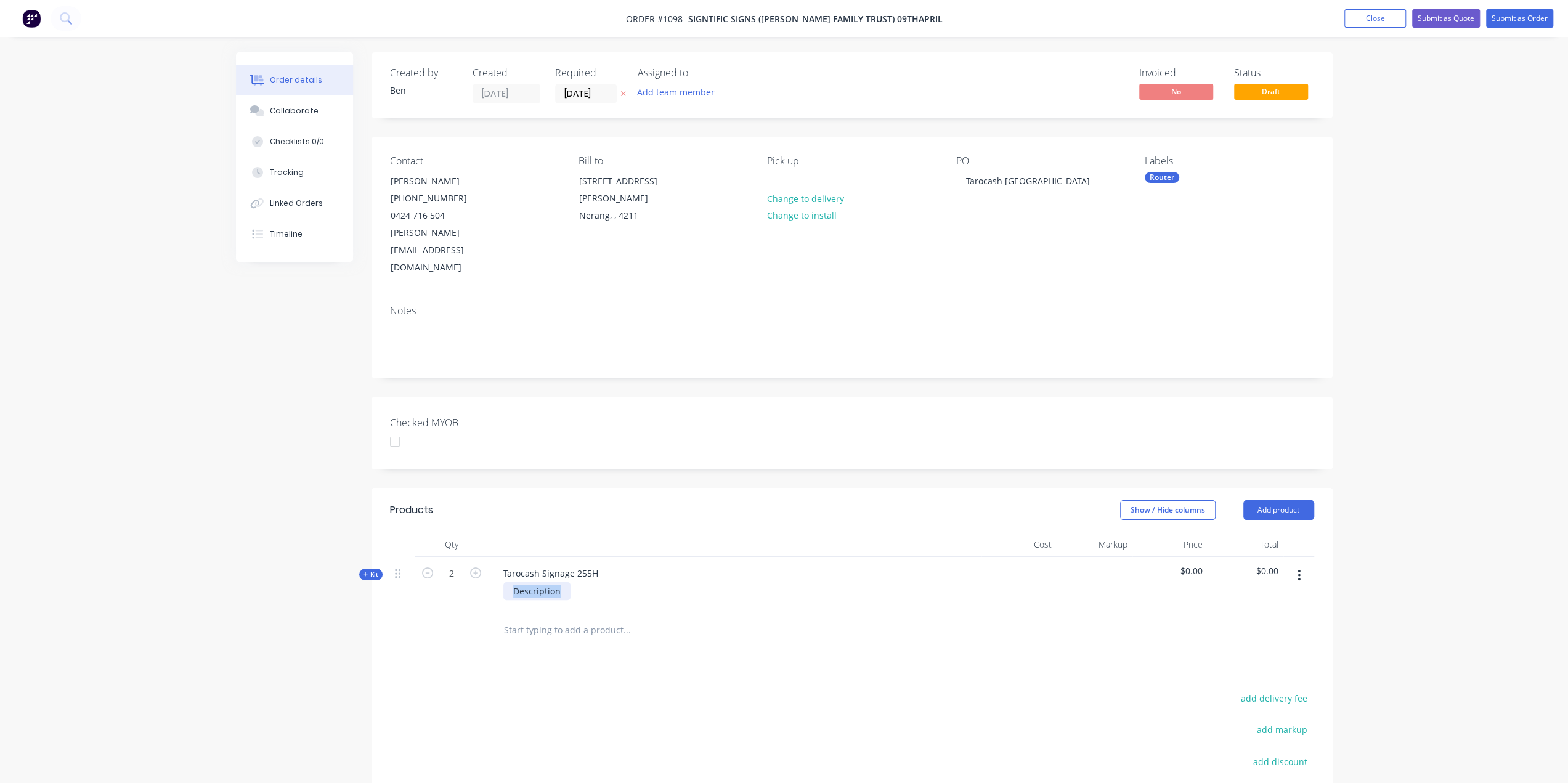
click at [480, 566] on div "Kit 2 Tarocash Signage 255H Description $0.00 $0.00" at bounding box center [851, 583] width 924 height 53
click at [369, 570] on span "Kit" at bounding box center [371, 574] width 16 height 9
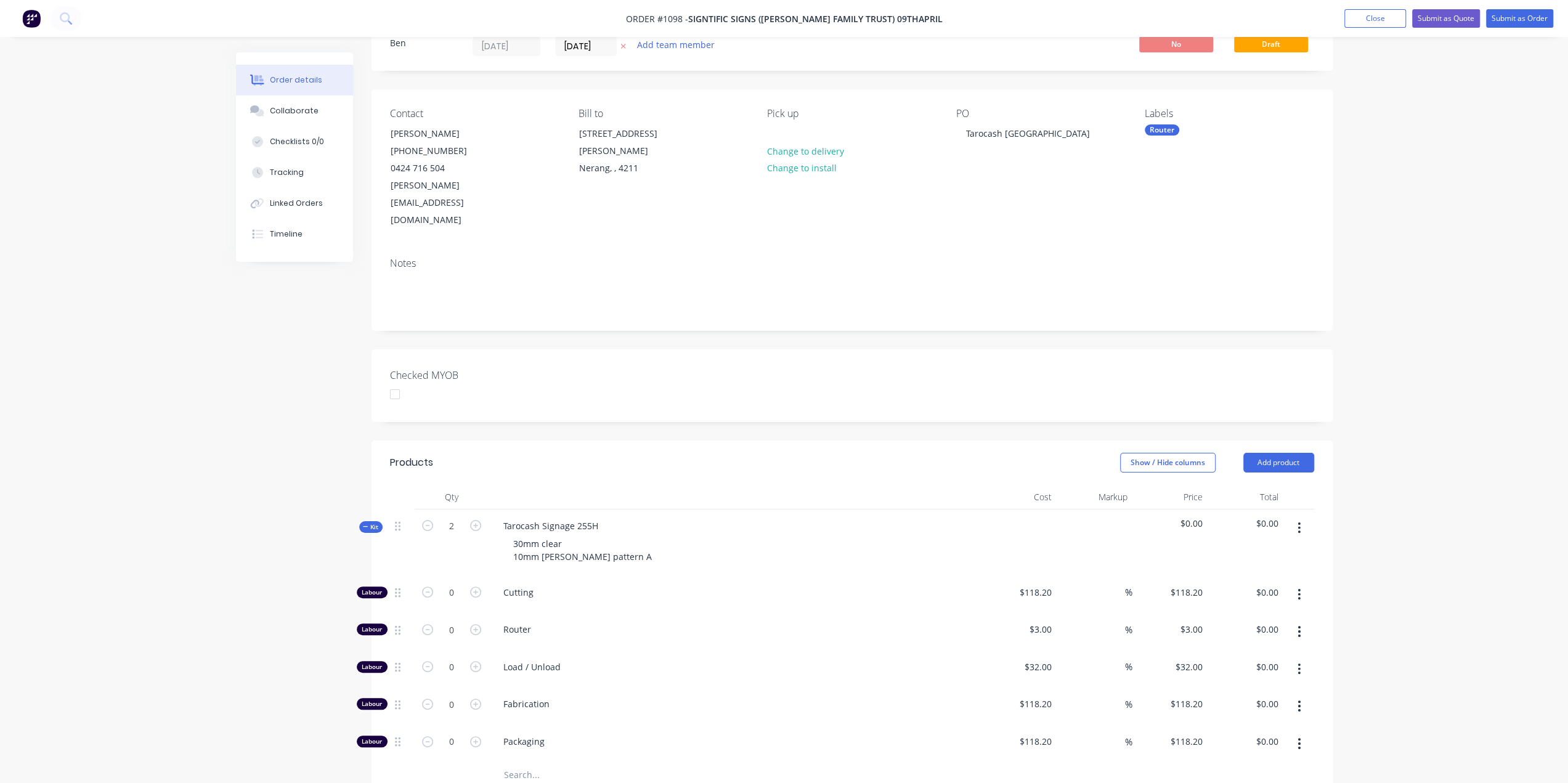
scroll to position [185, 0]
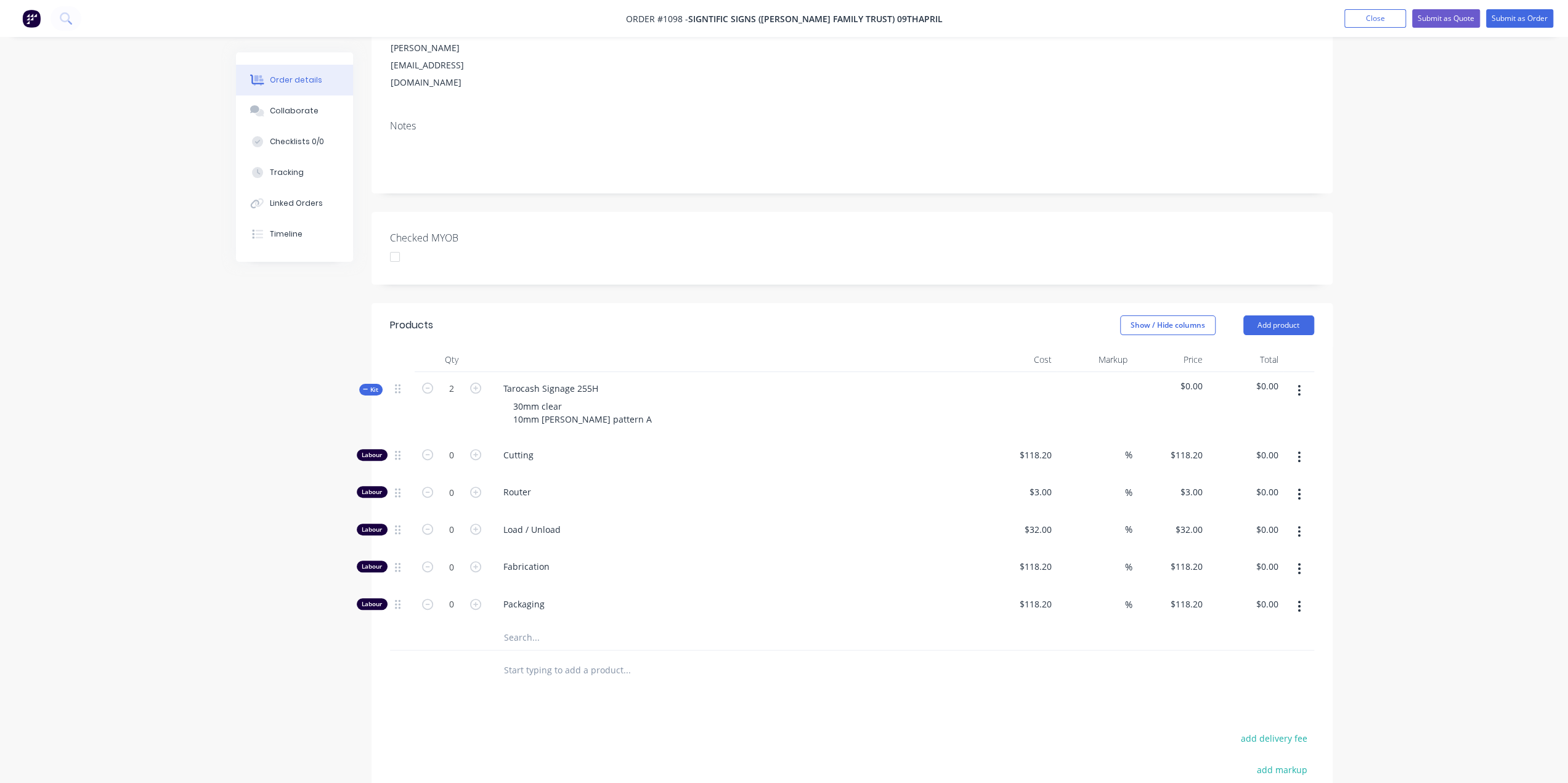
click at [531, 625] on input "text" at bounding box center [627, 637] width 246 height 24
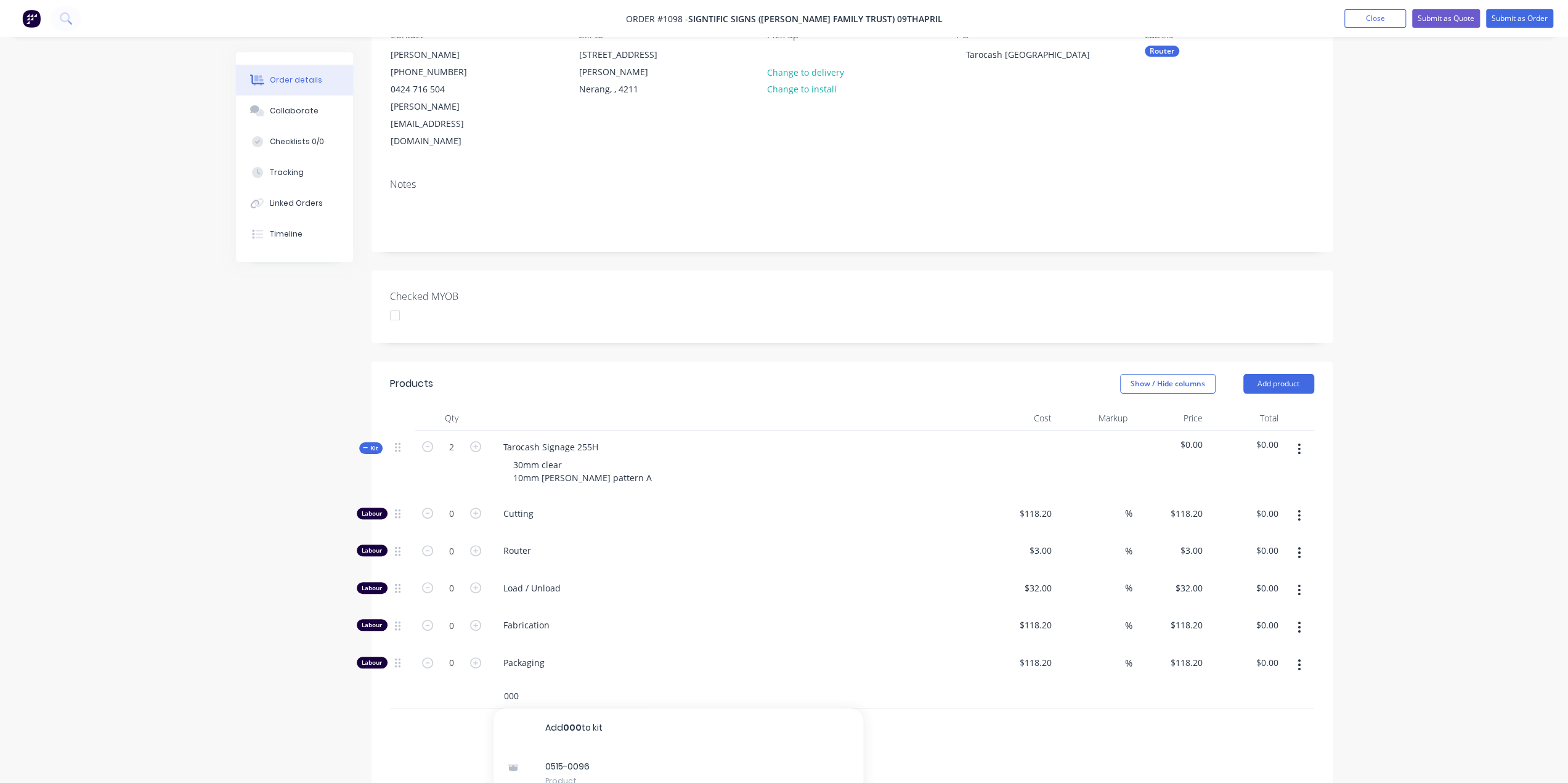
scroll to position [0, 0]
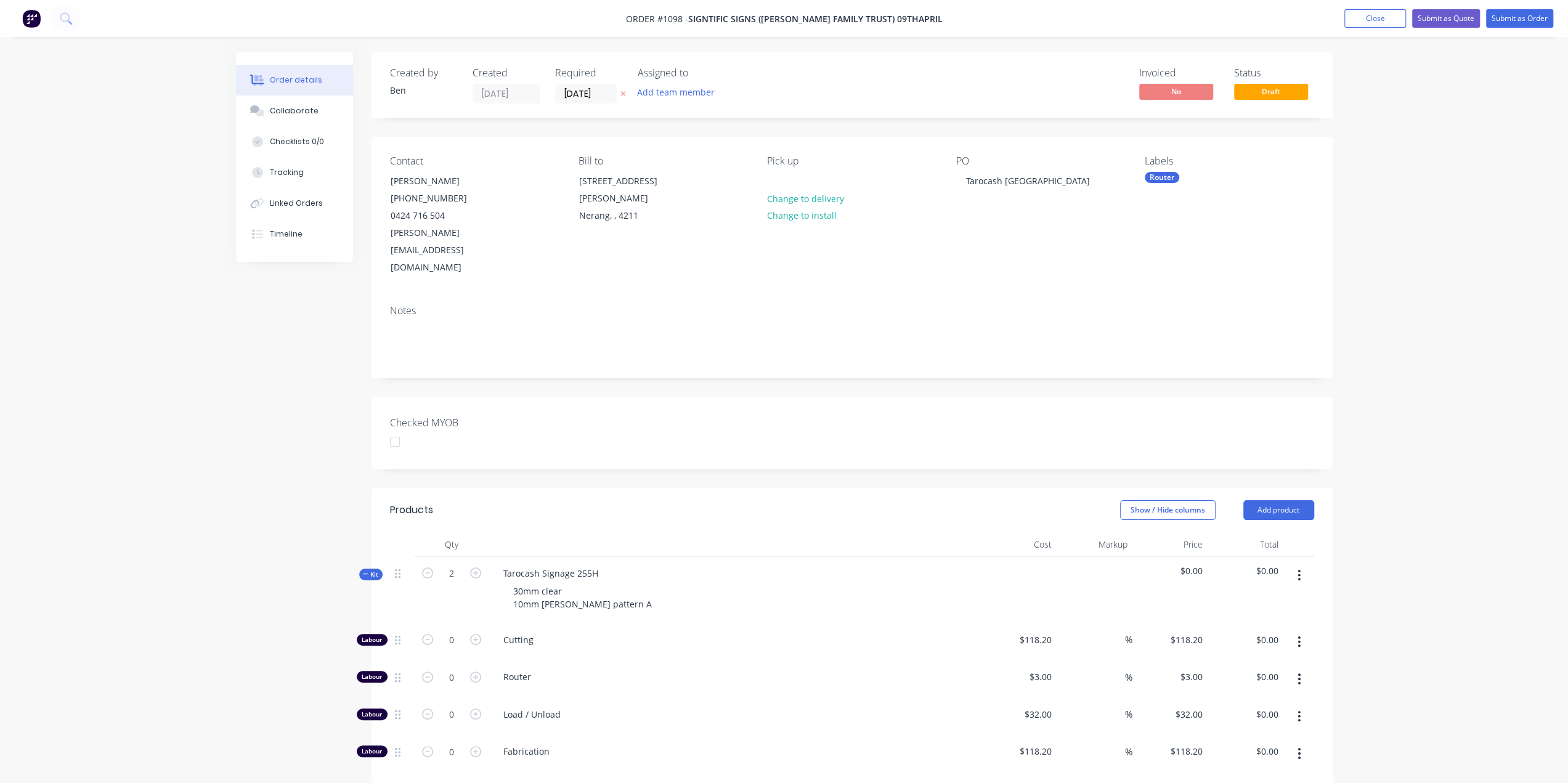
click at [640, 666] on div "Router" at bounding box center [735, 679] width 493 height 37
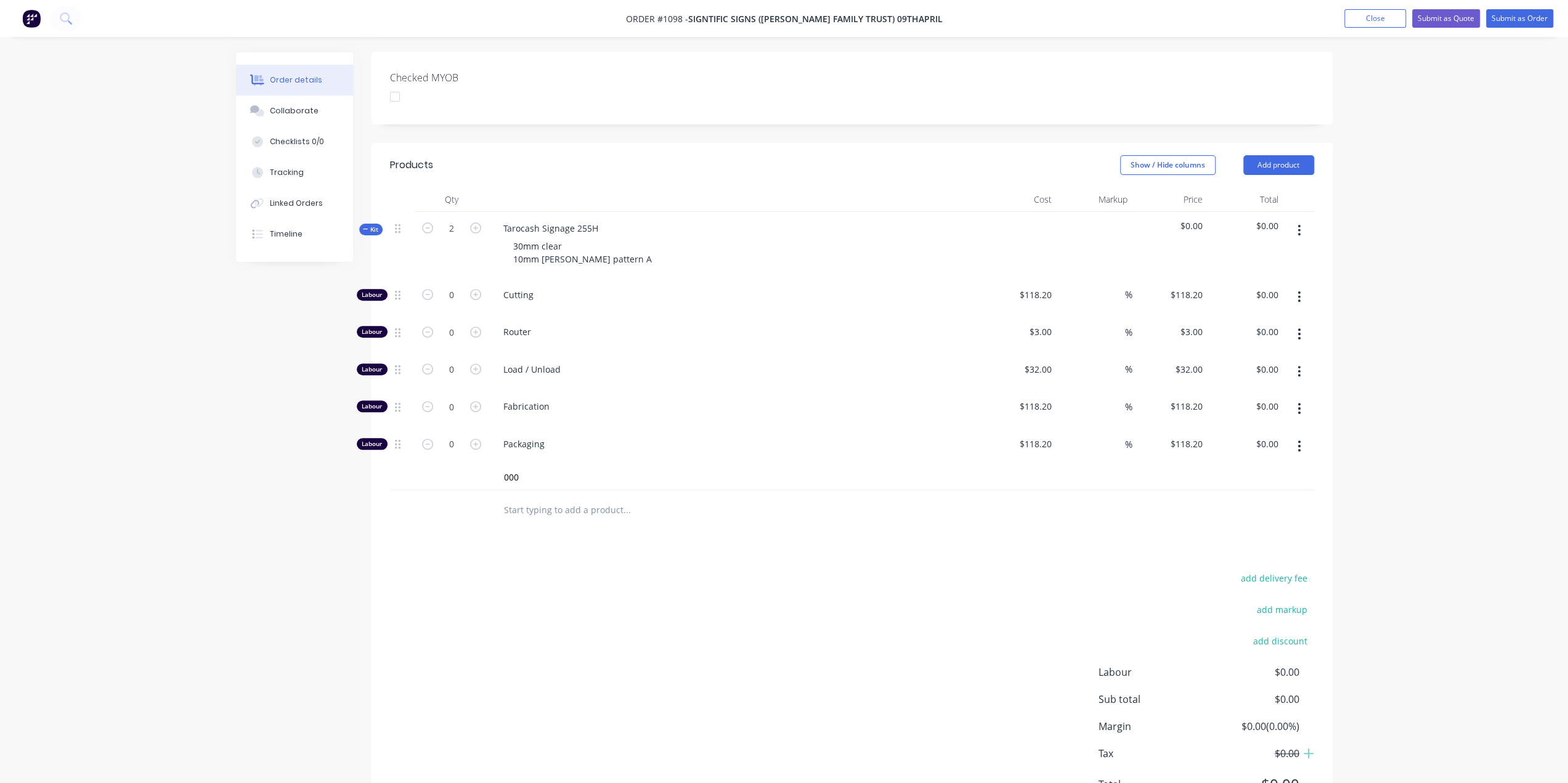
scroll to position [380, 0]
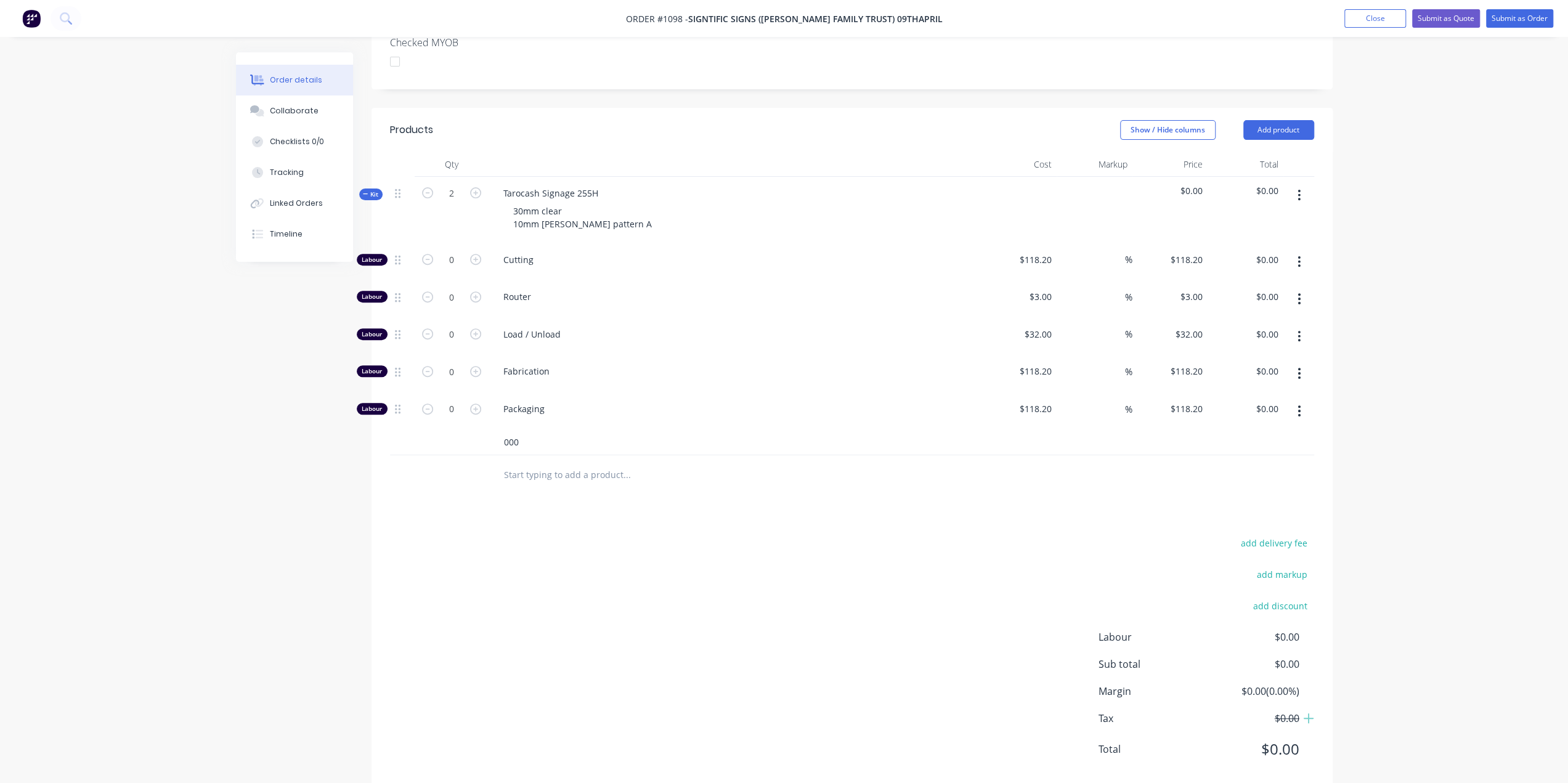
click at [542, 430] on input "000" at bounding box center [627, 442] width 246 height 24
type input "000"
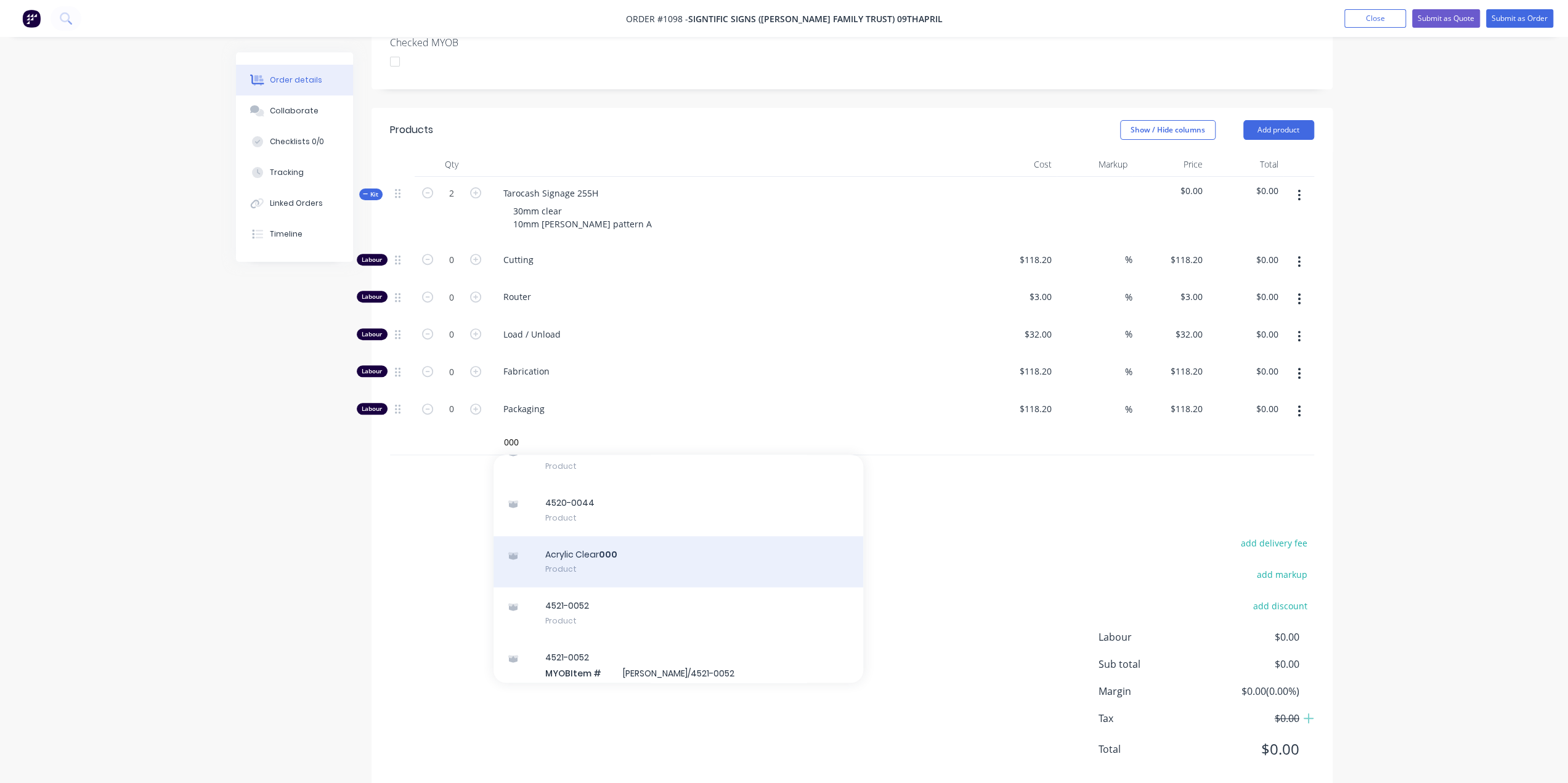
click at [649, 536] on div "Acrylic Clear 000 Product" at bounding box center [678, 562] width 369 height 52
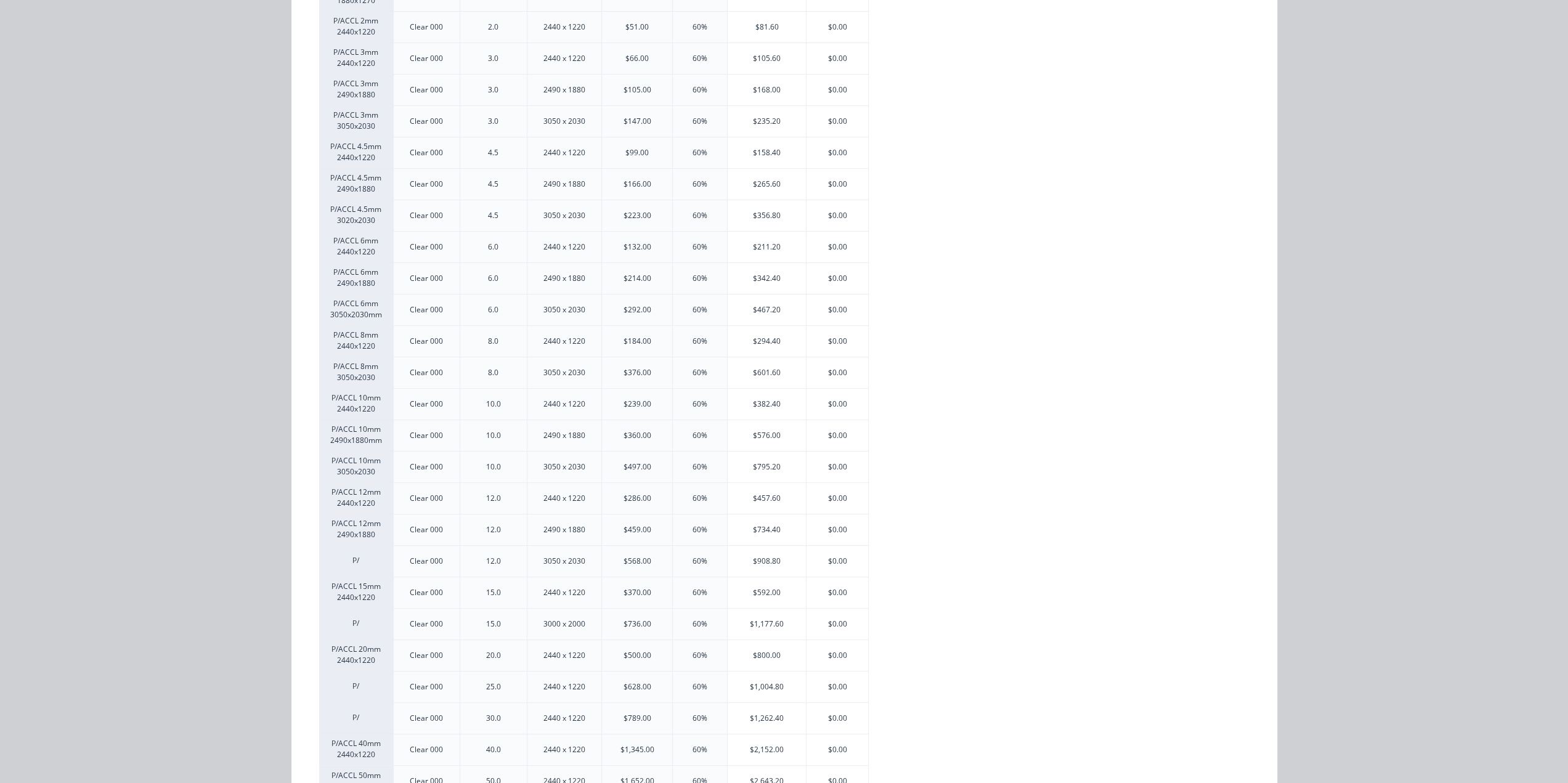
scroll to position [246, 0]
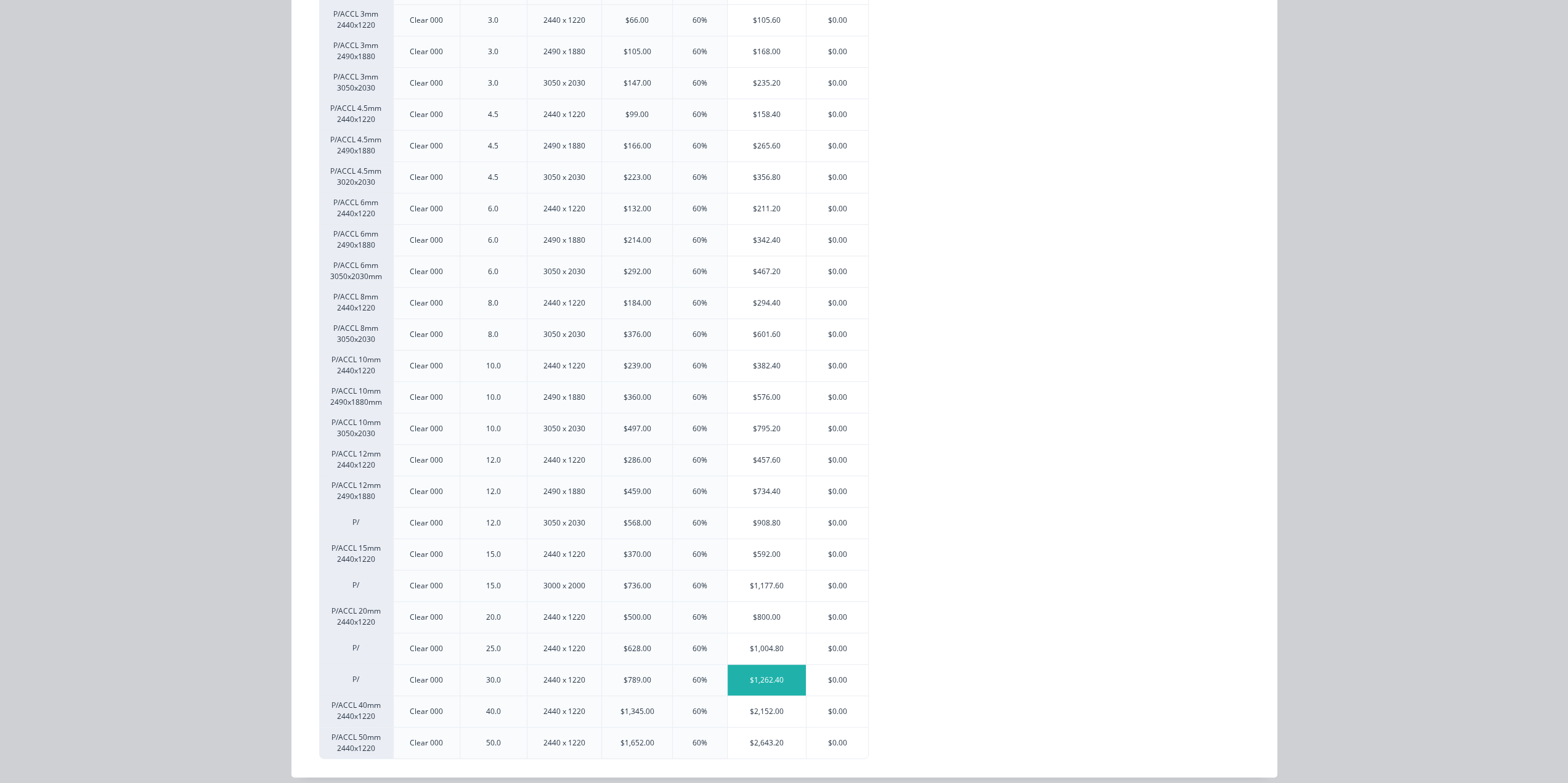
click at [782, 674] on div "$1,262.40" at bounding box center [766, 680] width 79 height 31
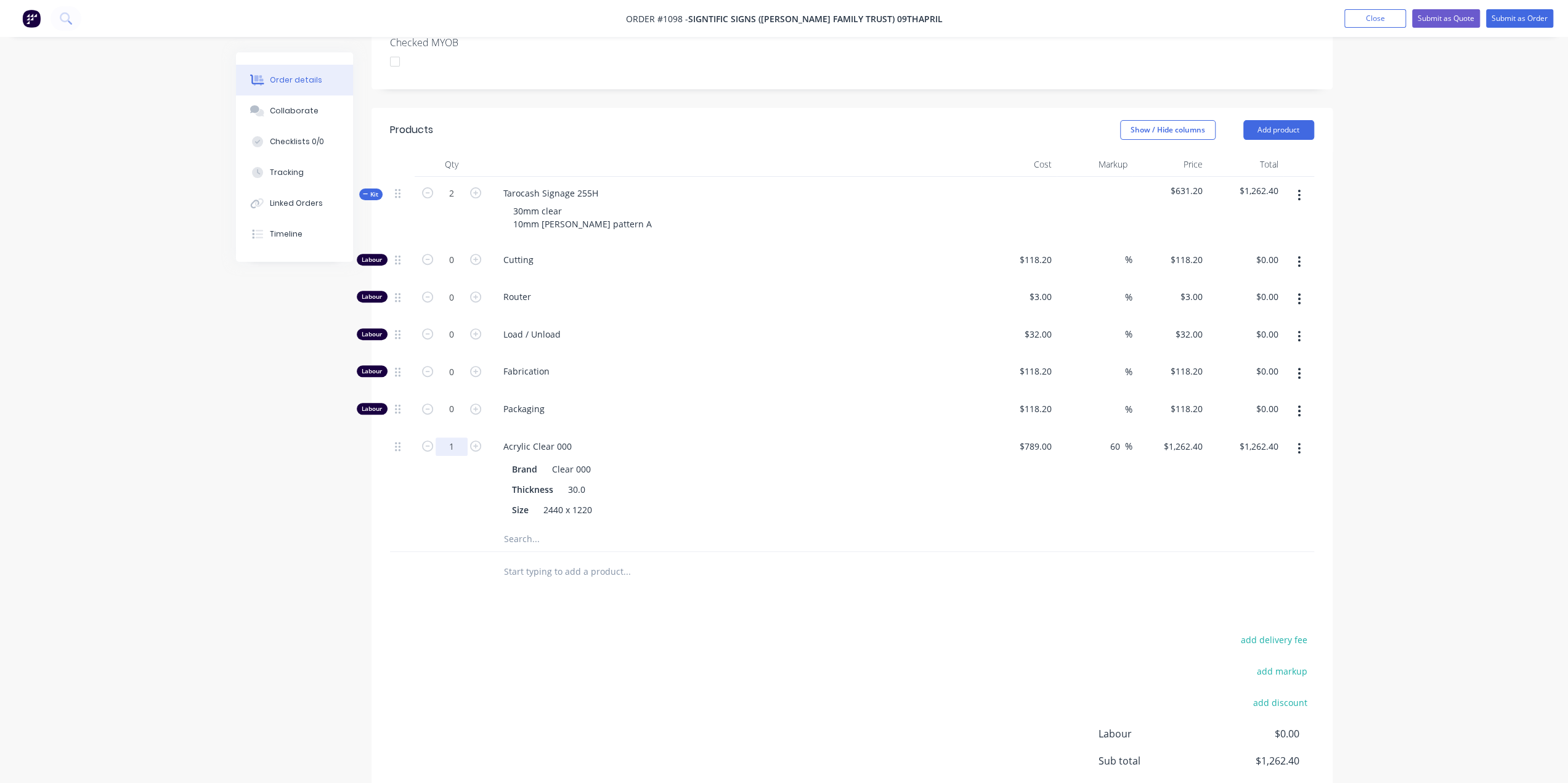
click at [458, 269] on input "1" at bounding box center [452, 260] width 32 height 19
type input "0.5"
type input "$631.20"
click at [527, 527] on input "text" at bounding box center [627, 539] width 246 height 24
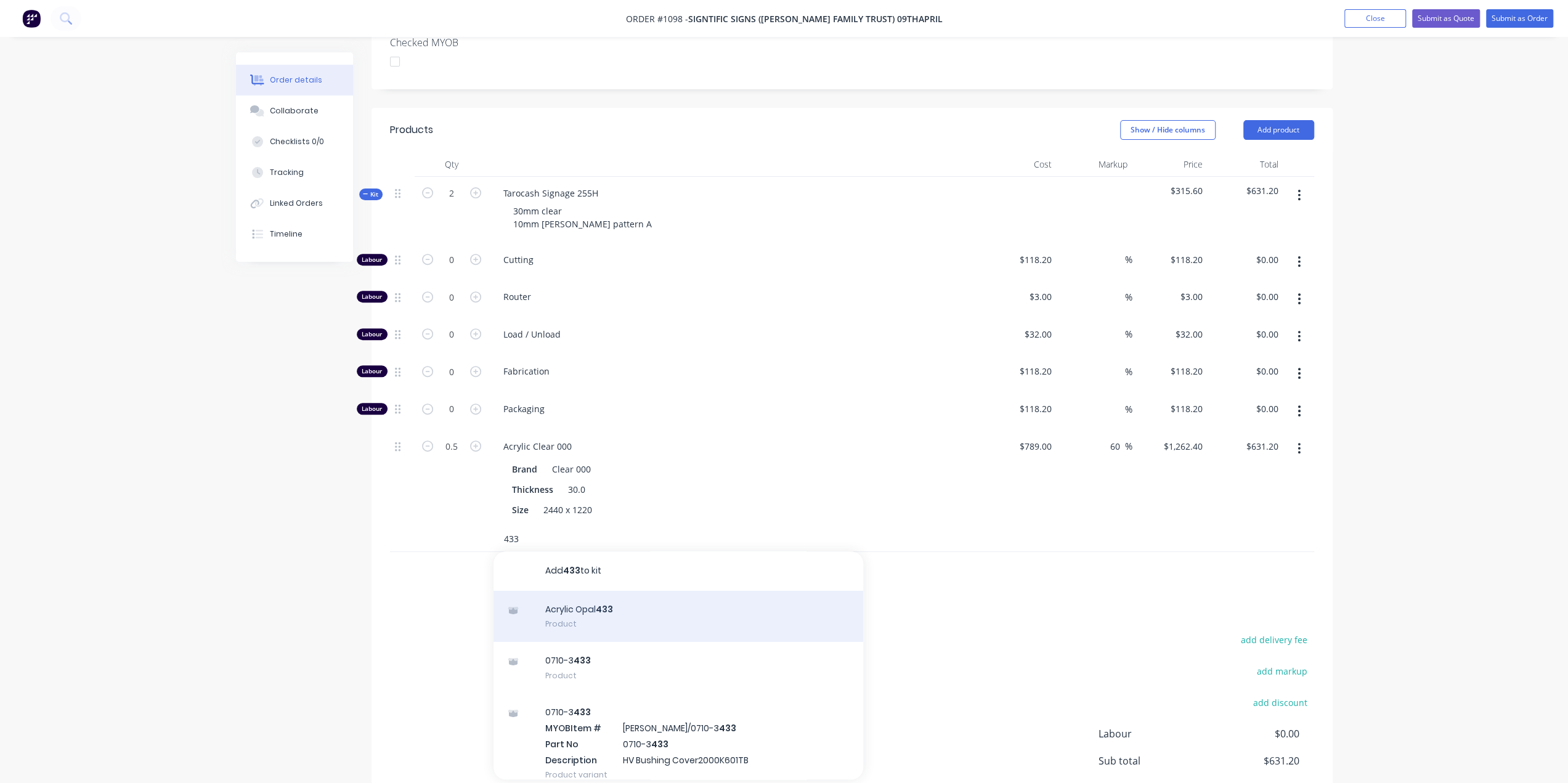
type input "433"
click at [575, 591] on div "Acrylic Opal 433 Product" at bounding box center [678, 617] width 369 height 52
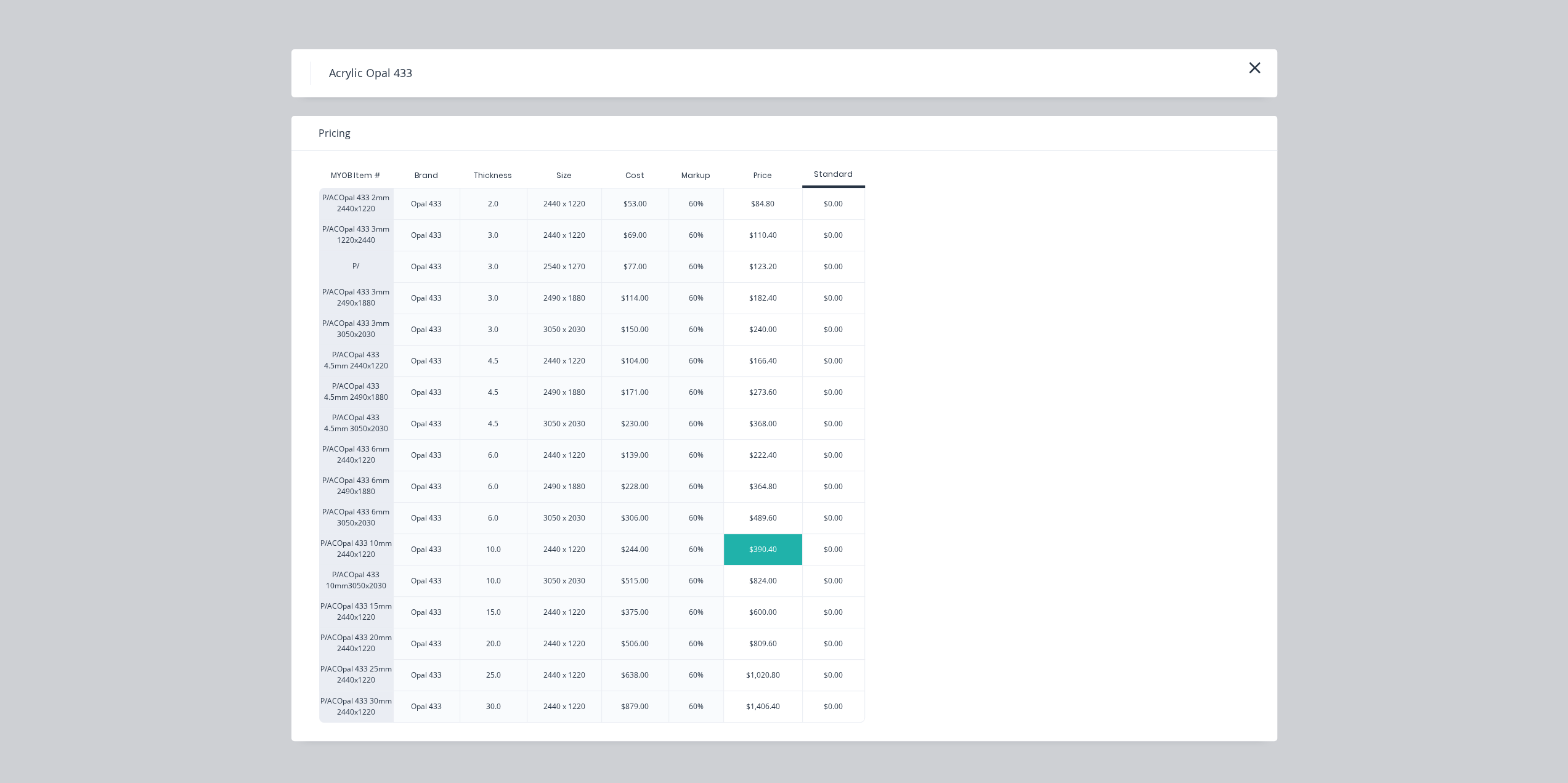
click at [766, 543] on div "$390.40" at bounding box center [763, 550] width 79 height 31
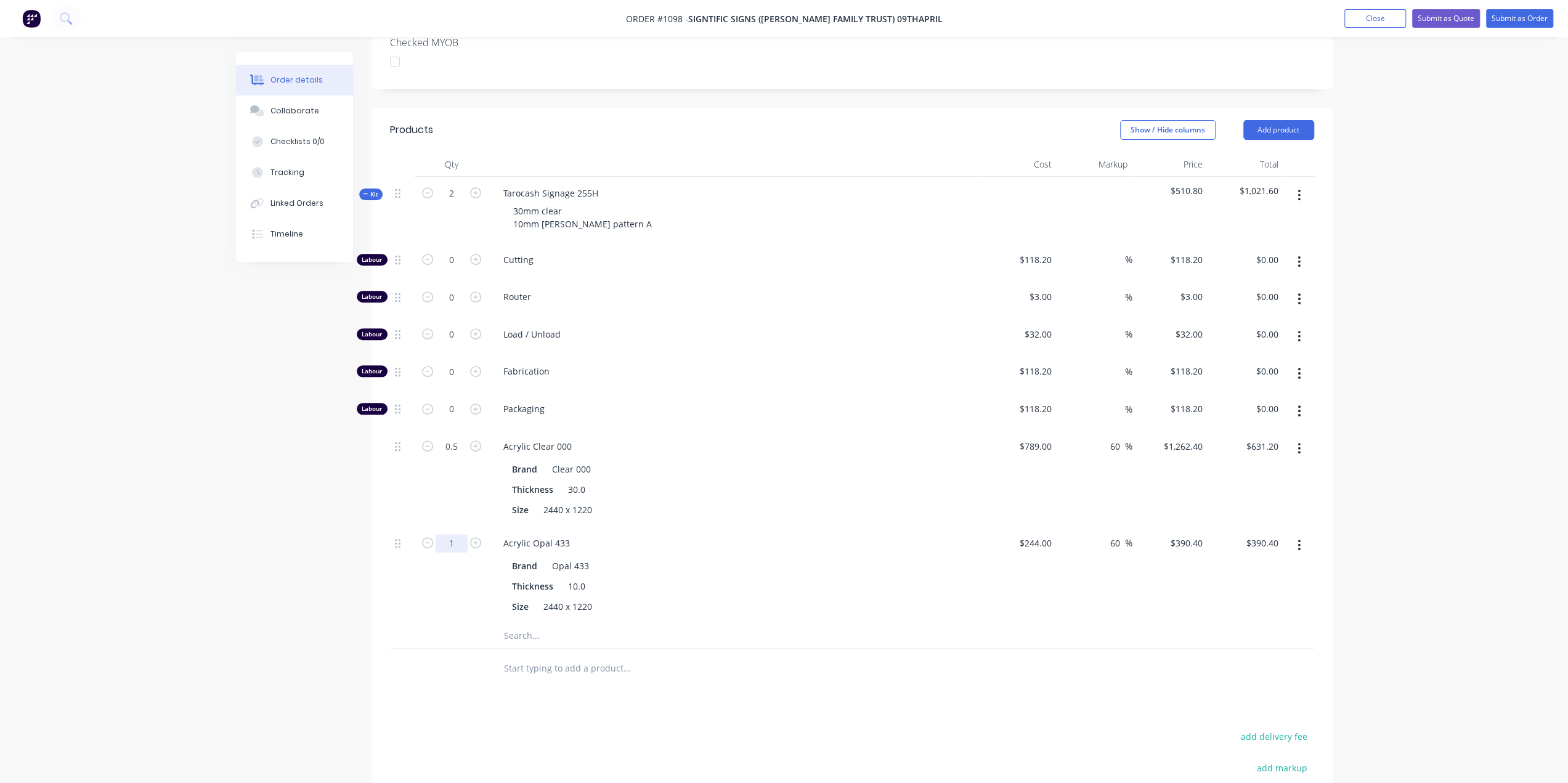
click at [454, 269] on input "1" at bounding box center [452, 260] width 32 height 19
type input "0.5"
type input "$195.20"
click at [153, 598] on div "Order details Collaborate Checklists 0/0 Tracking Linked Orders Timeline Order …" at bounding box center [784, 311] width 1568 height 1383
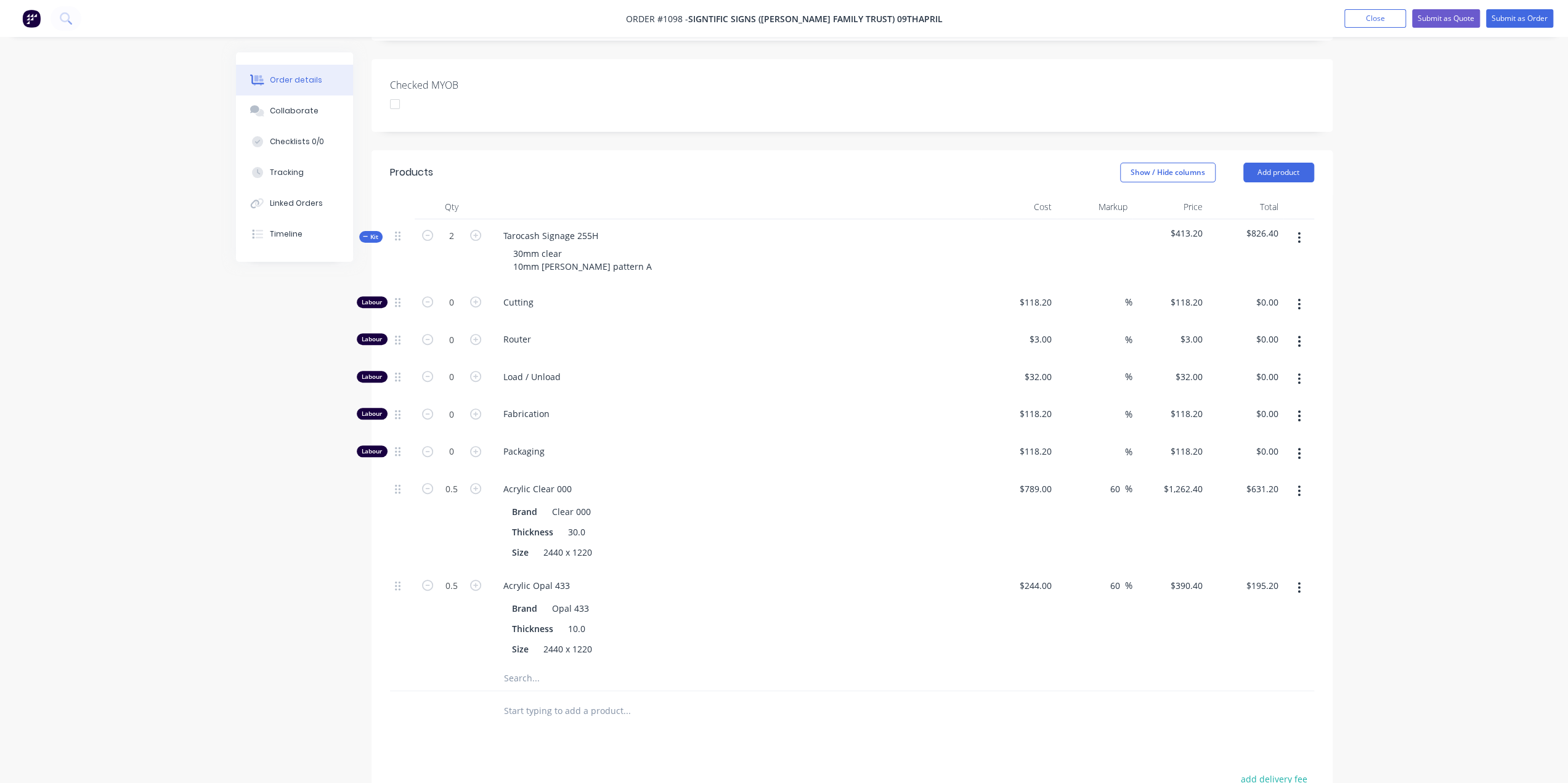
scroll to position [318, 0]
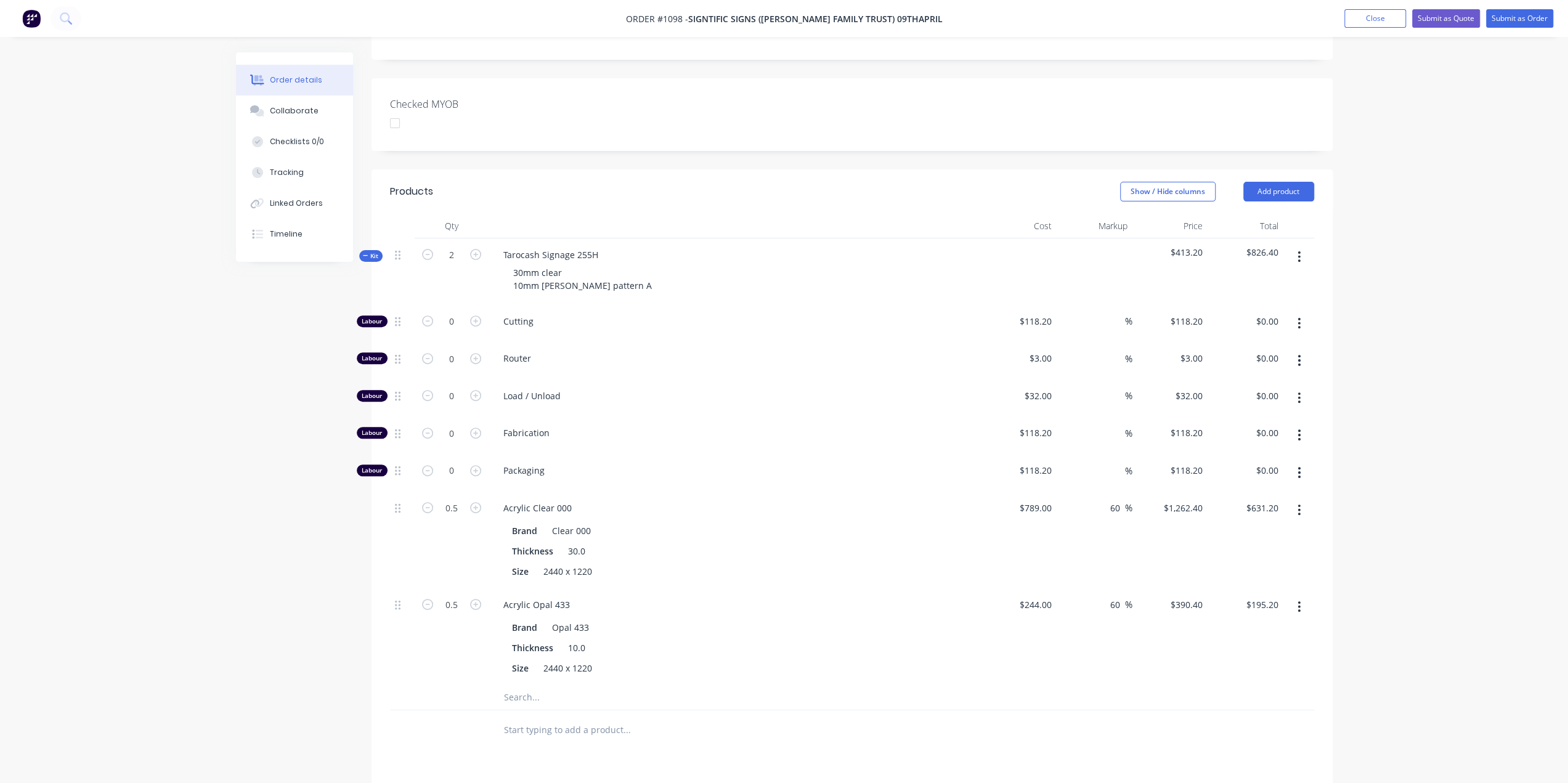
click at [376, 251] on span "Kit" at bounding box center [371, 256] width 16 height 9
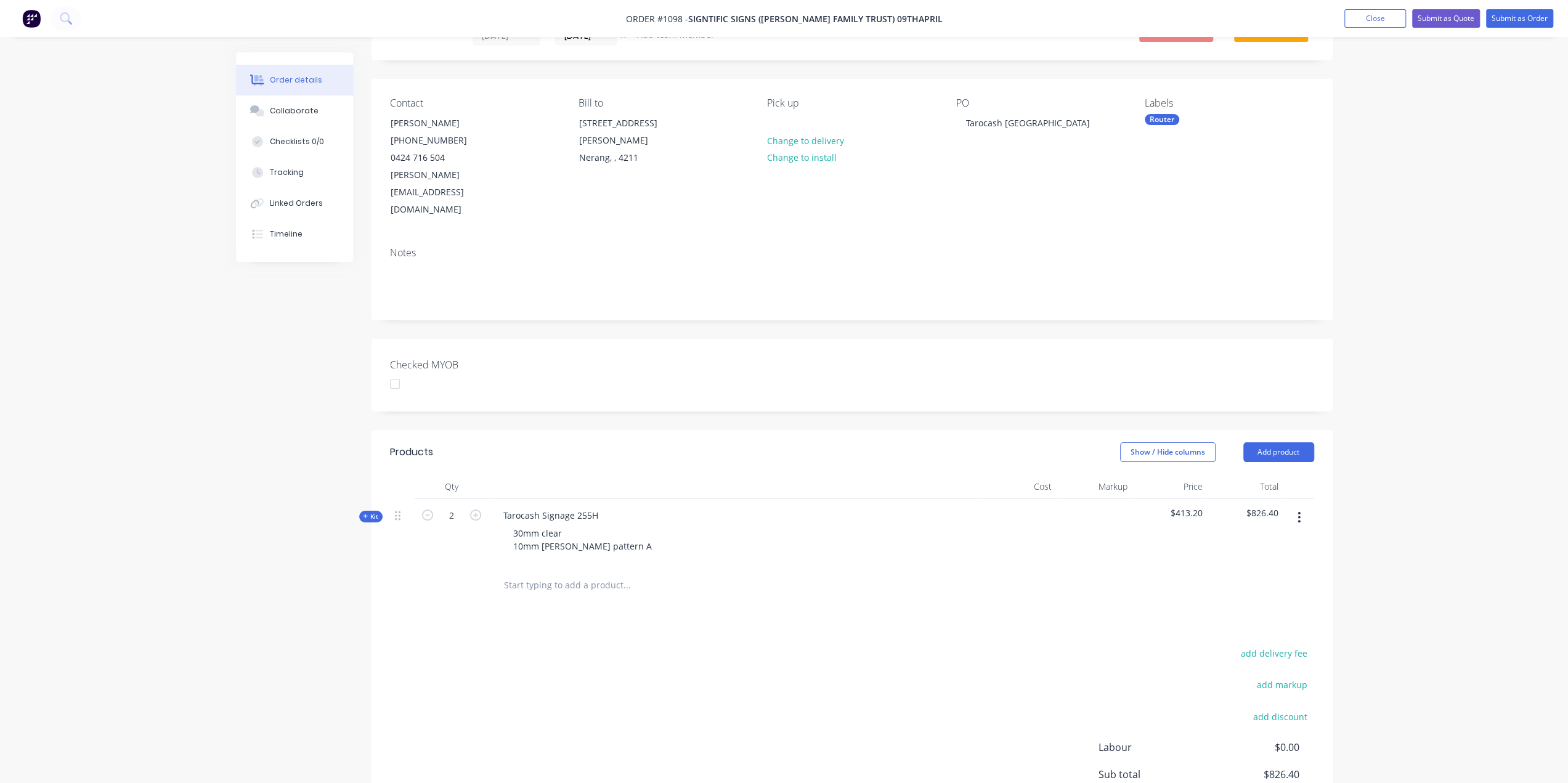
scroll to position [0, 0]
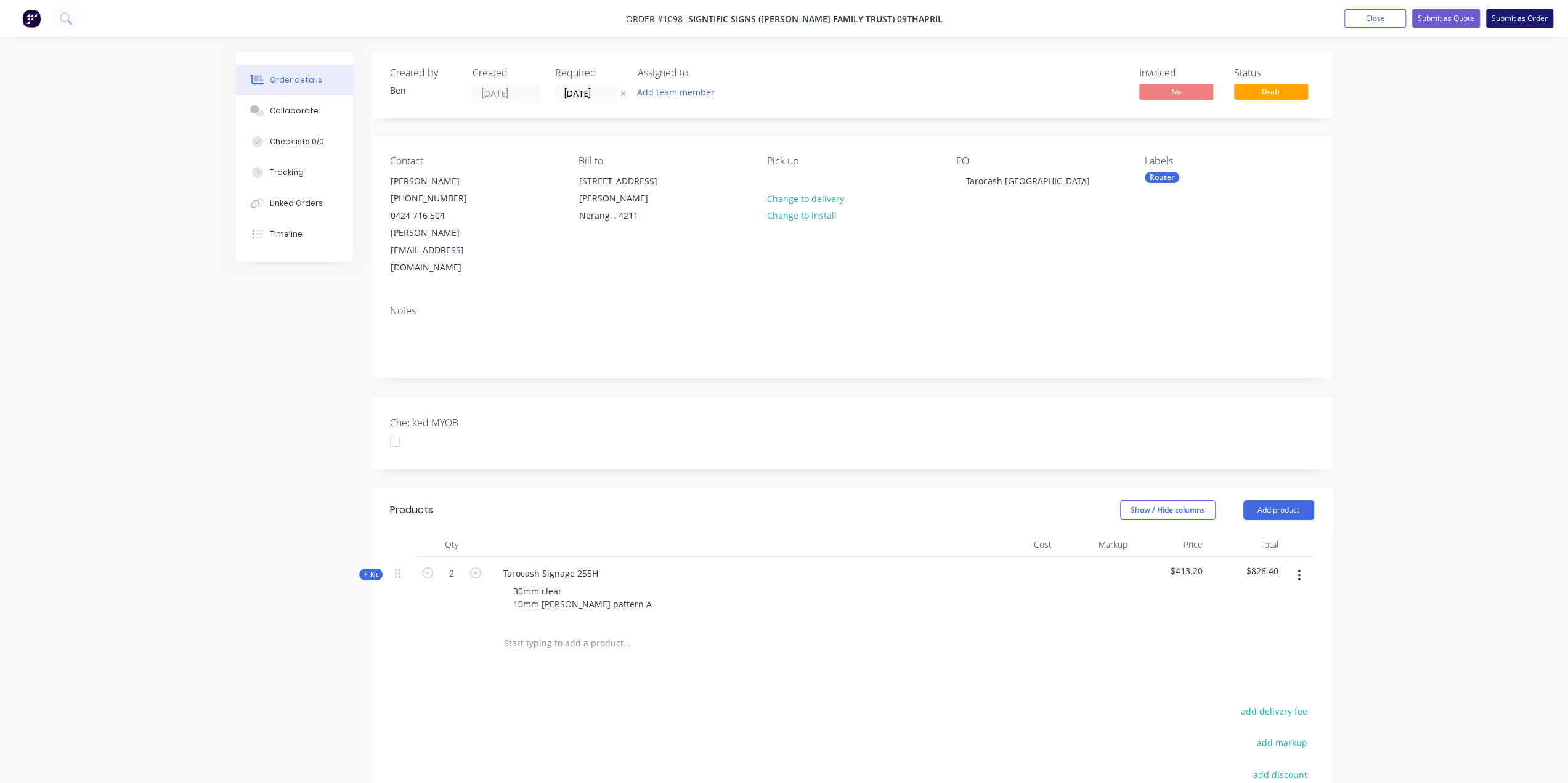
click at [1528, 18] on button "Submit as Order" at bounding box center [1519, 19] width 67 height 19
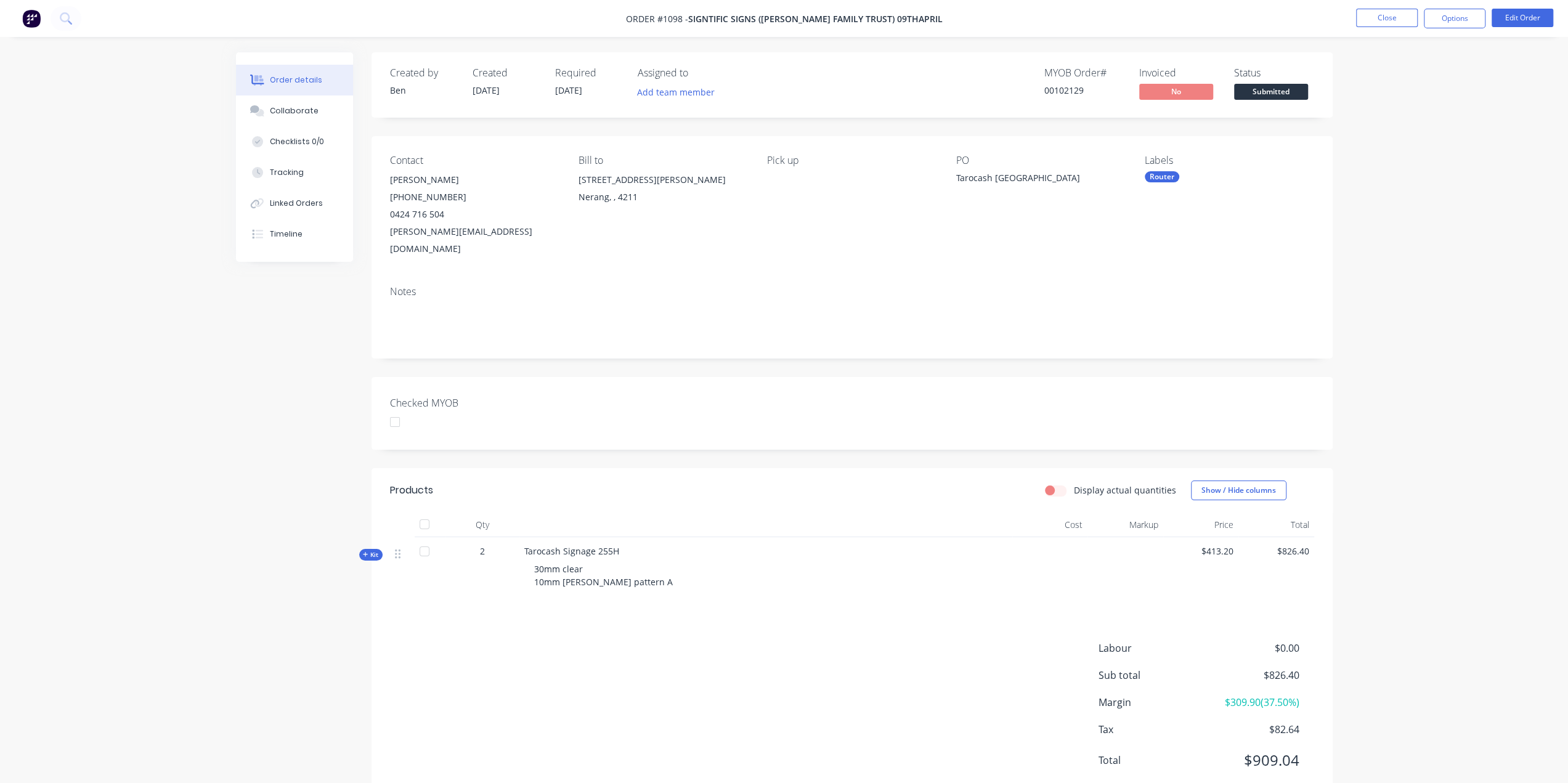
click at [1163, 177] on div "Router" at bounding box center [1162, 176] width 35 height 11
click at [1196, 285] on div "NOT PRICED YET" at bounding box center [1212, 284] width 68 height 14
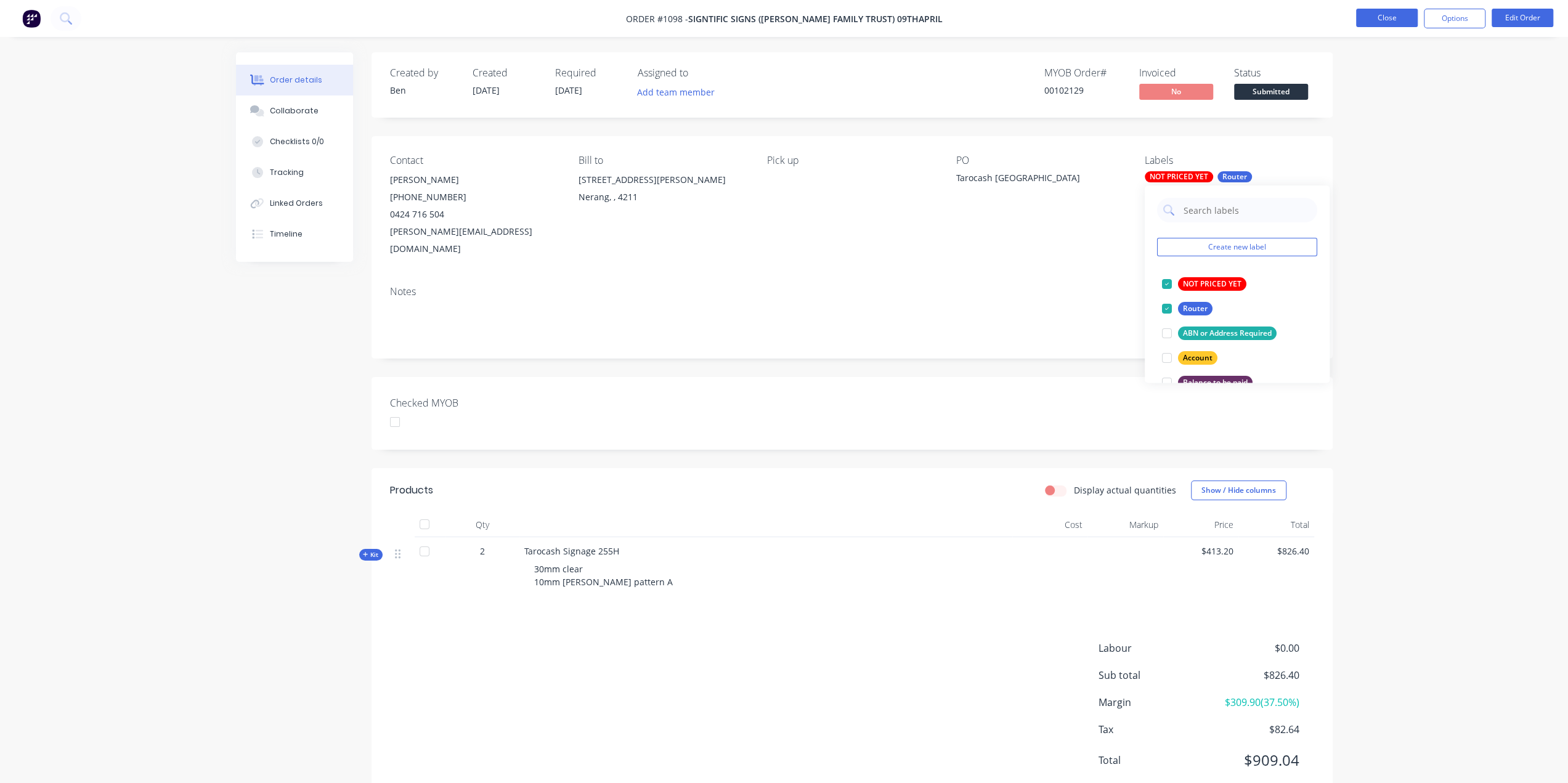
click at [1399, 17] on button "Close" at bounding box center [1387, 18] width 62 height 19
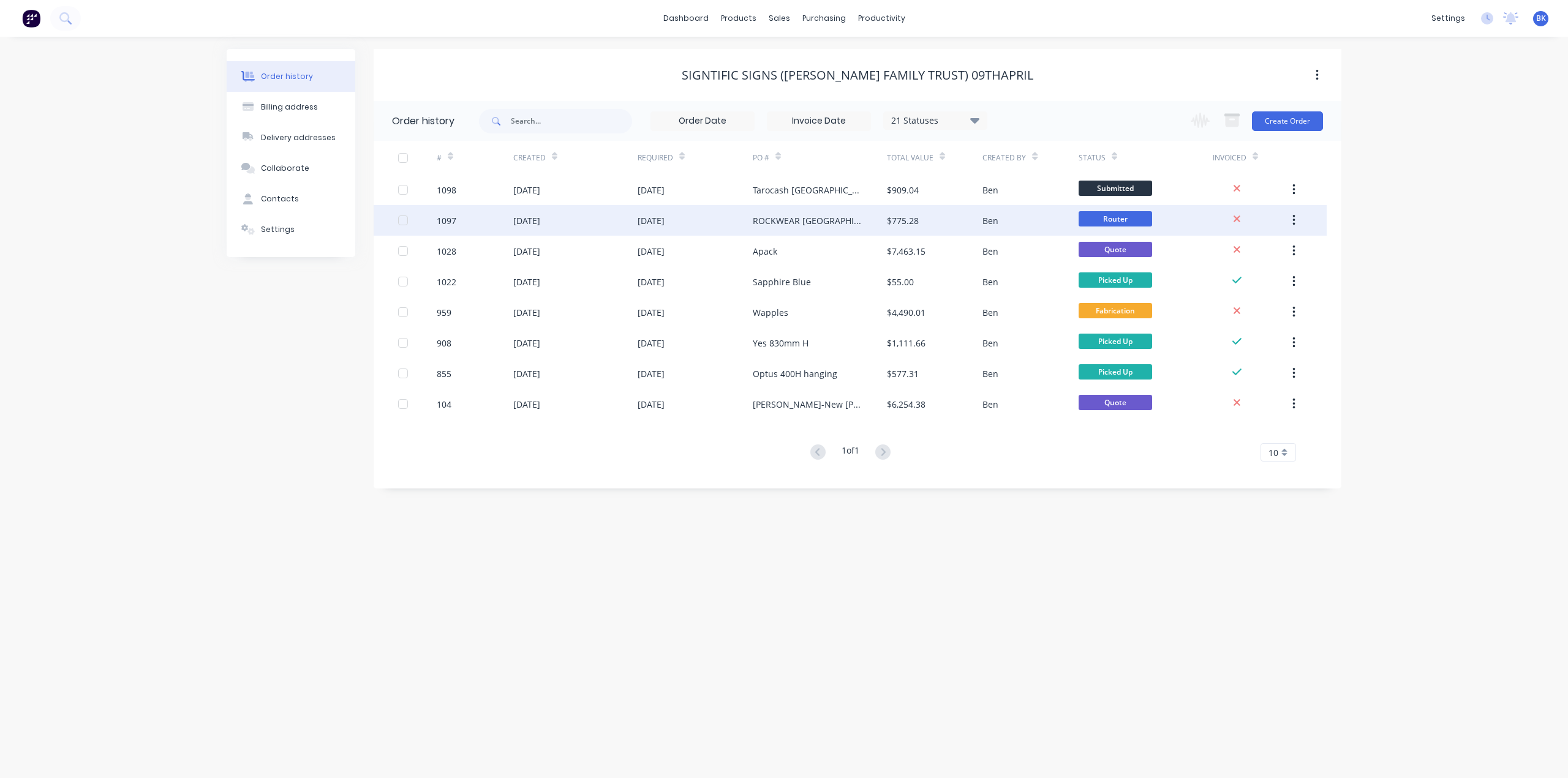
click at [750, 222] on div "[DATE]" at bounding box center [695, 220] width 115 height 31
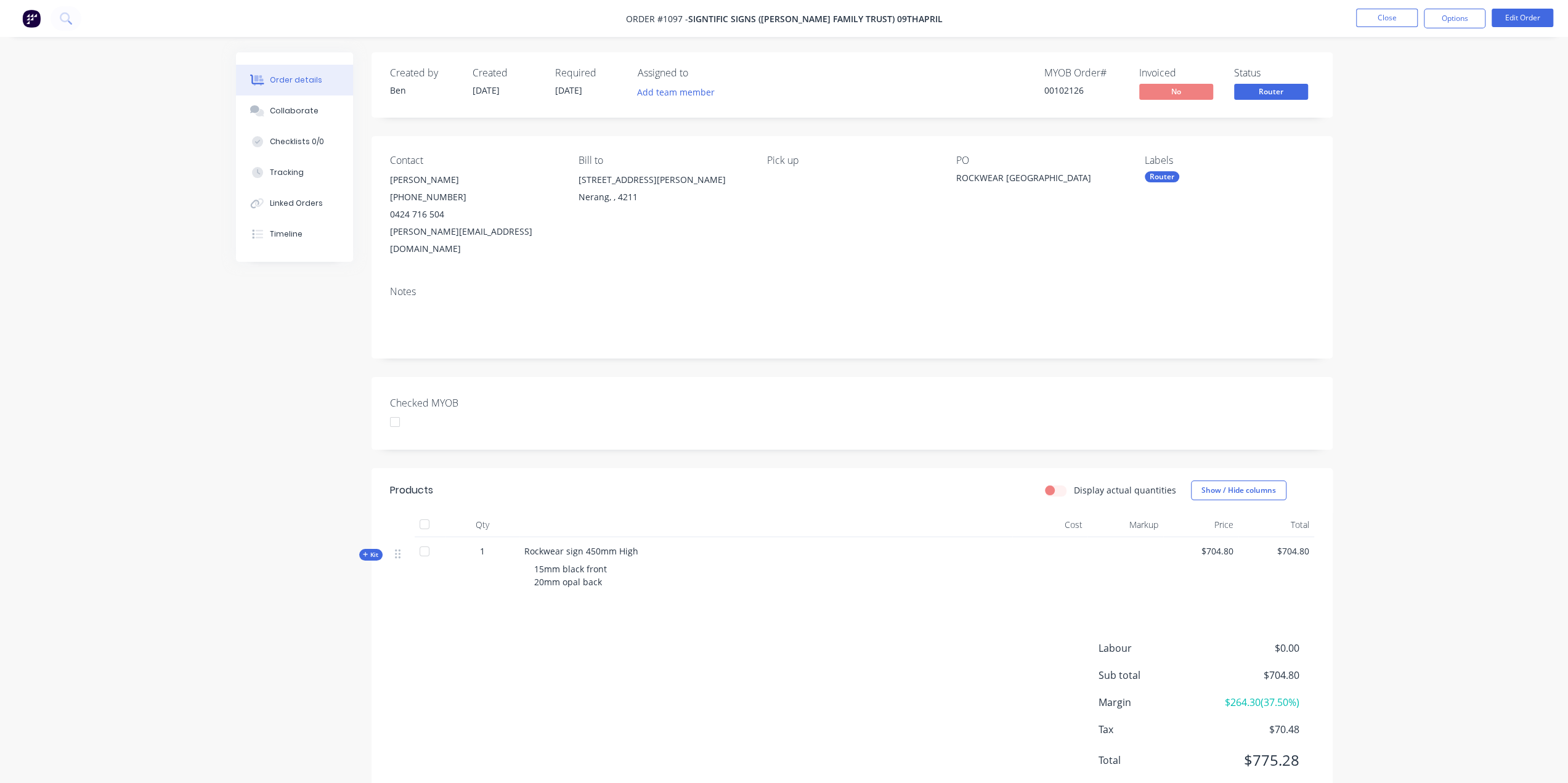
click at [1166, 177] on div "Router" at bounding box center [1162, 176] width 35 height 11
click at [1217, 285] on div "NOT PRICED YET" at bounding box center [1212, 284] width 68 height 14
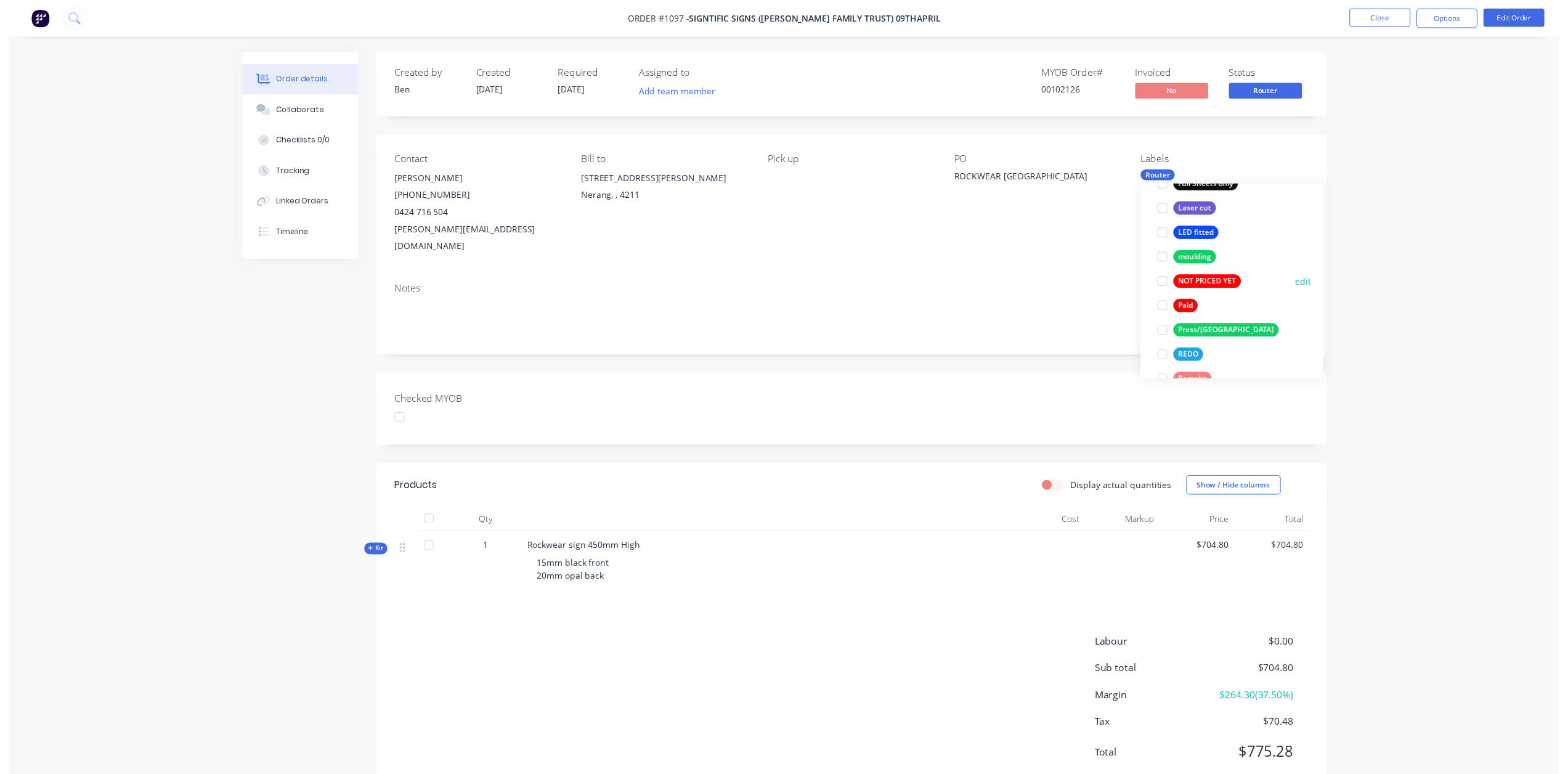
scroll to position [0, 0]
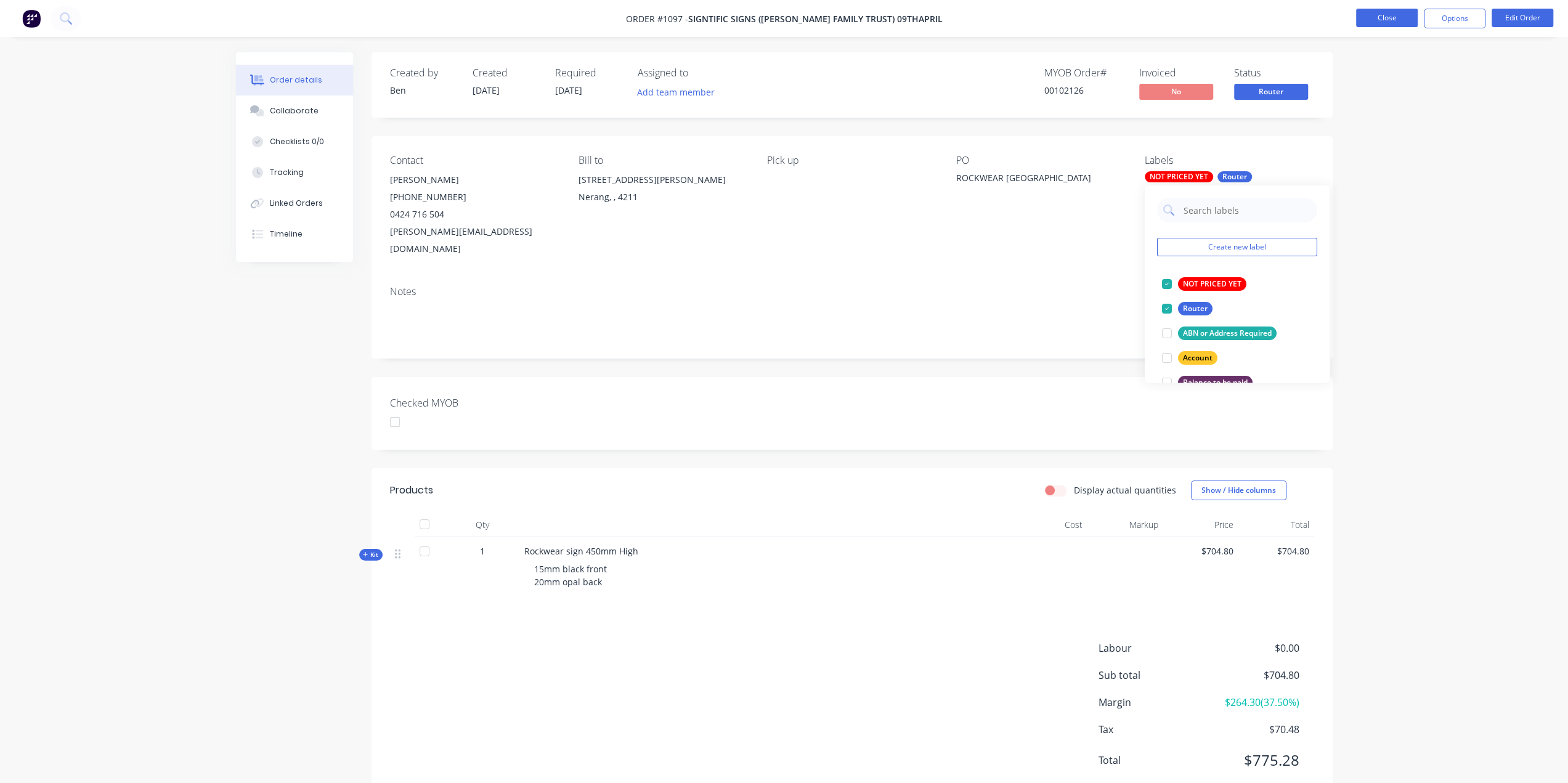
click at [1397, 16] on button "Close" at bounding box center [1387, 18] width 62 height 19
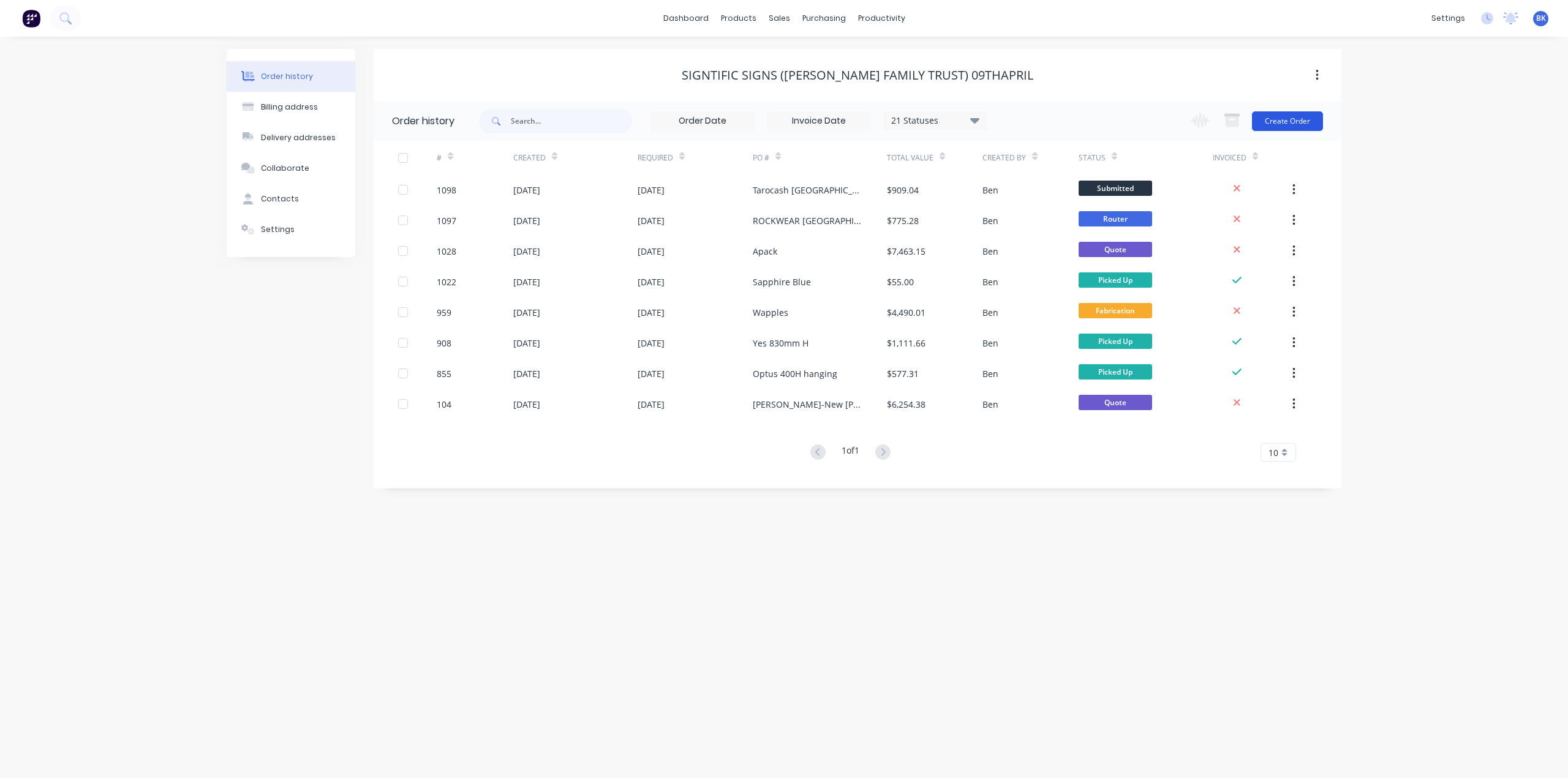
click at [1277, 116] on button "Create Order" at bounding box center [1287, 121] width 71 height 19
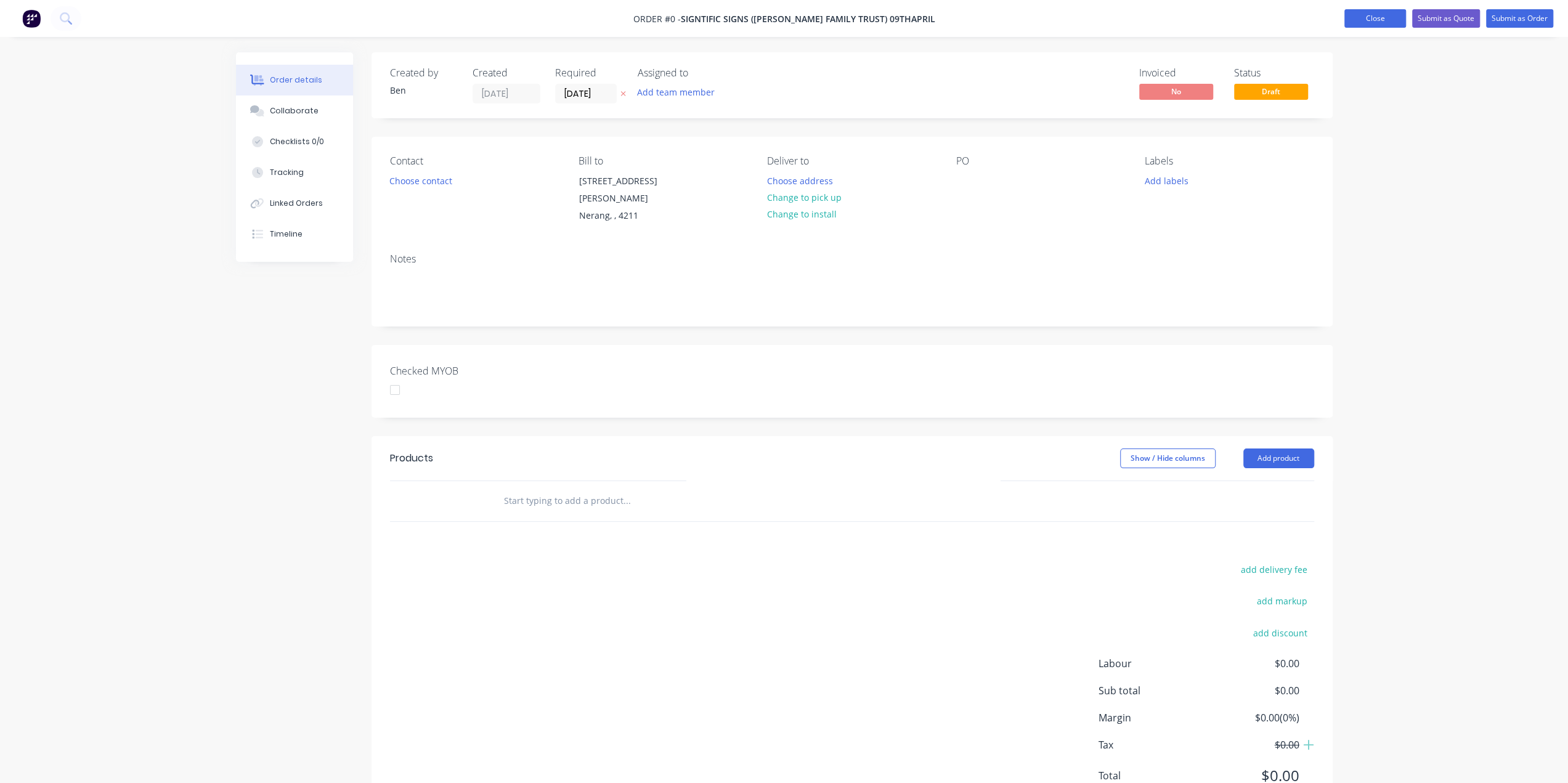
click at [1368, 14] on button "Close" at bounding box center [1376, 19] width 62 height 19
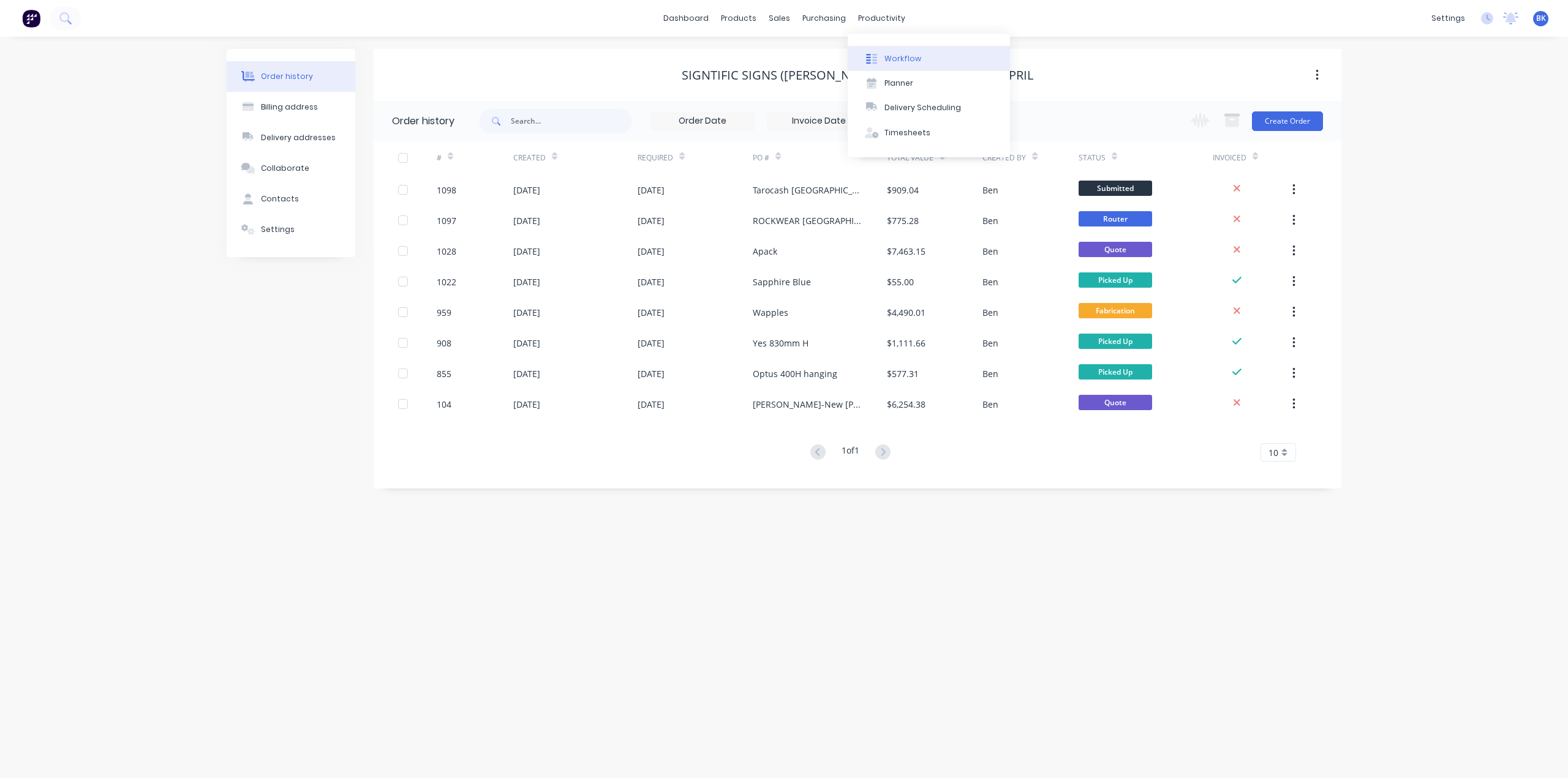
click at [878, 47] on button "Workflow" at bounding box center [929, 58] width 163 height 24
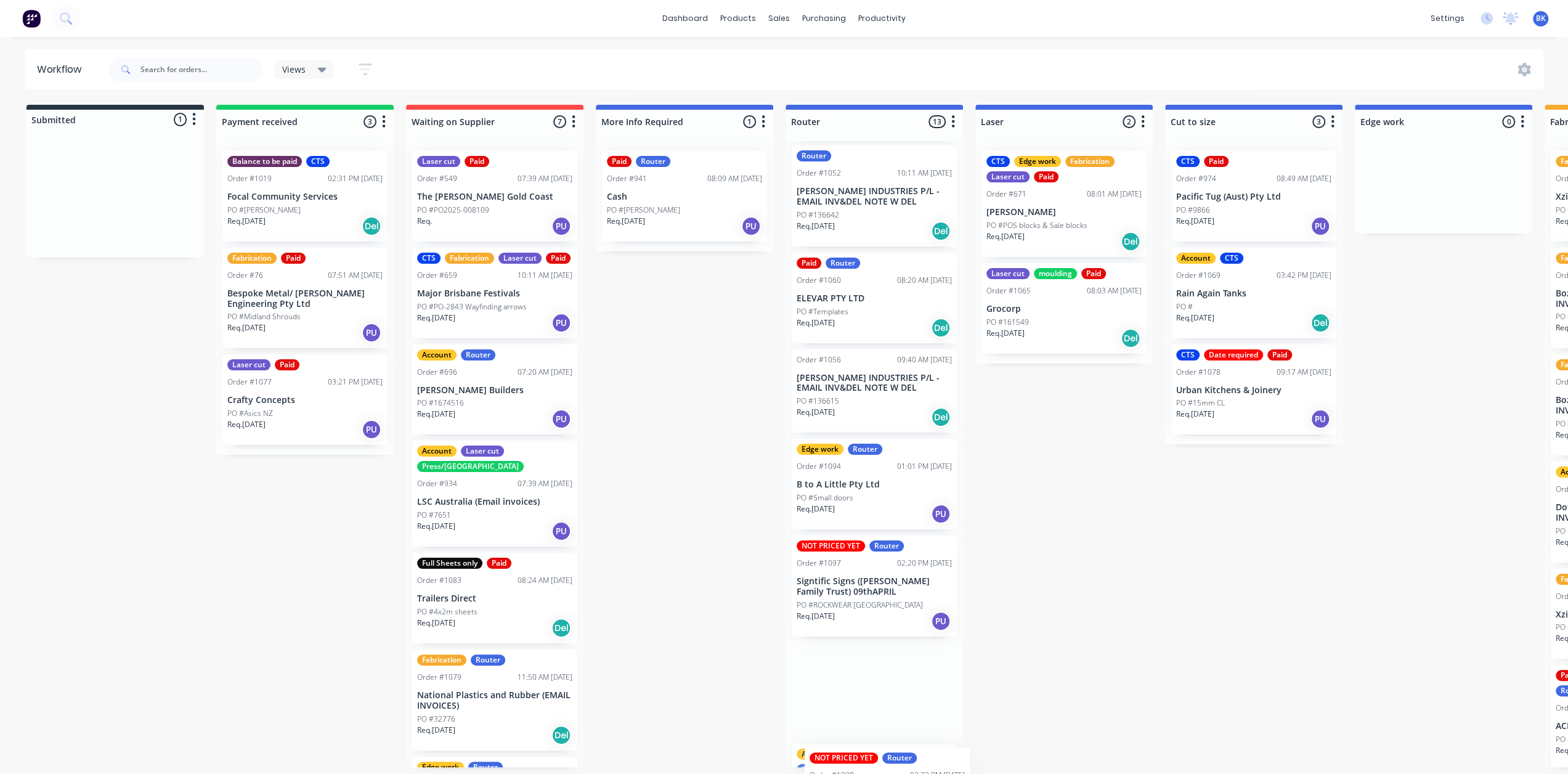
scroll to position [789, 0]
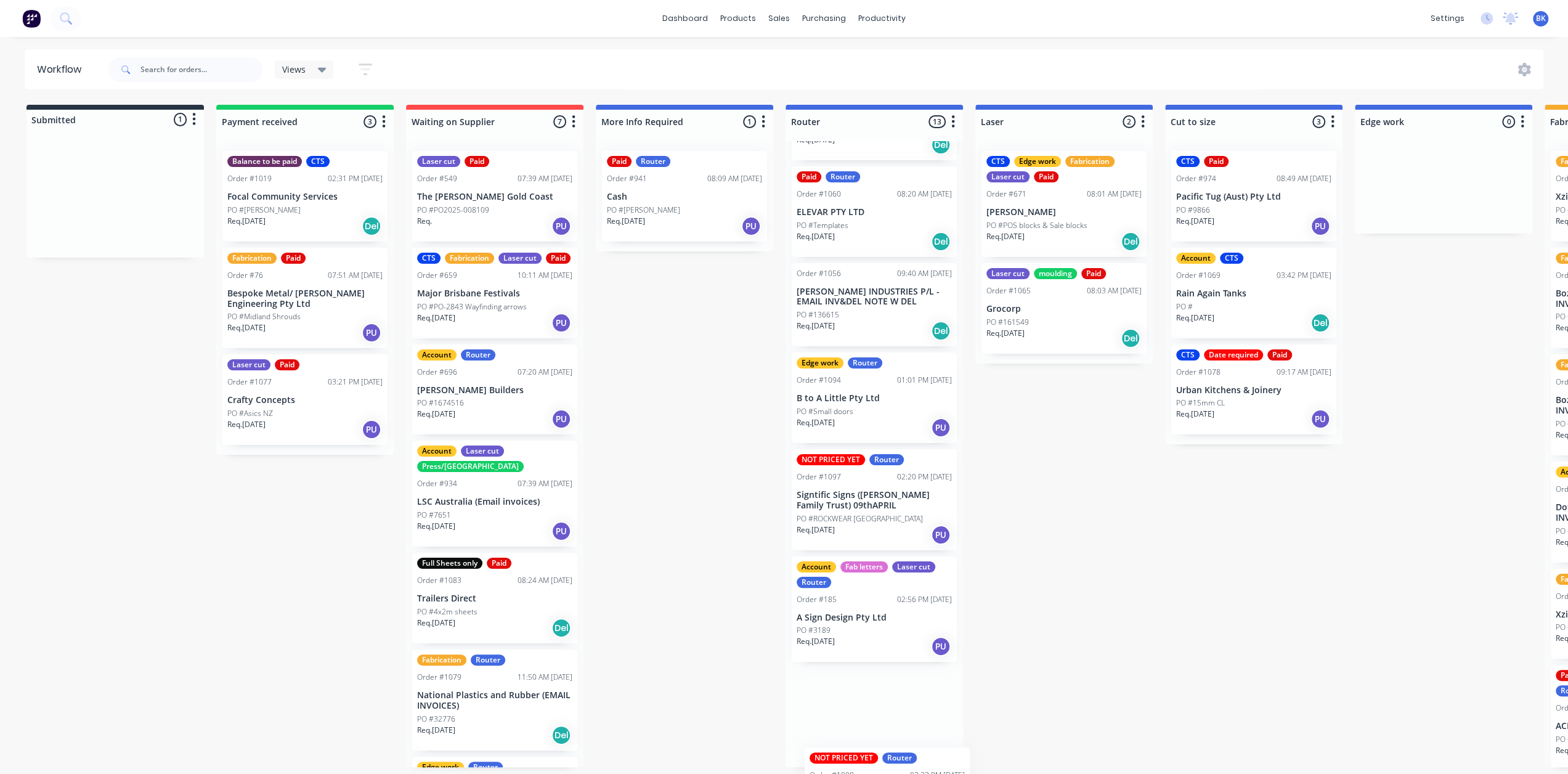
drag, startPoint x: 93, startPoint y: 209, endPoint x: 859, endPoint y: 773, distance: 951.2
click at [859, 700] on html "dashboard products sales purchasing productivity dashboard products Product Cat…" at bounding box center [784, 350] width 1568 height 700
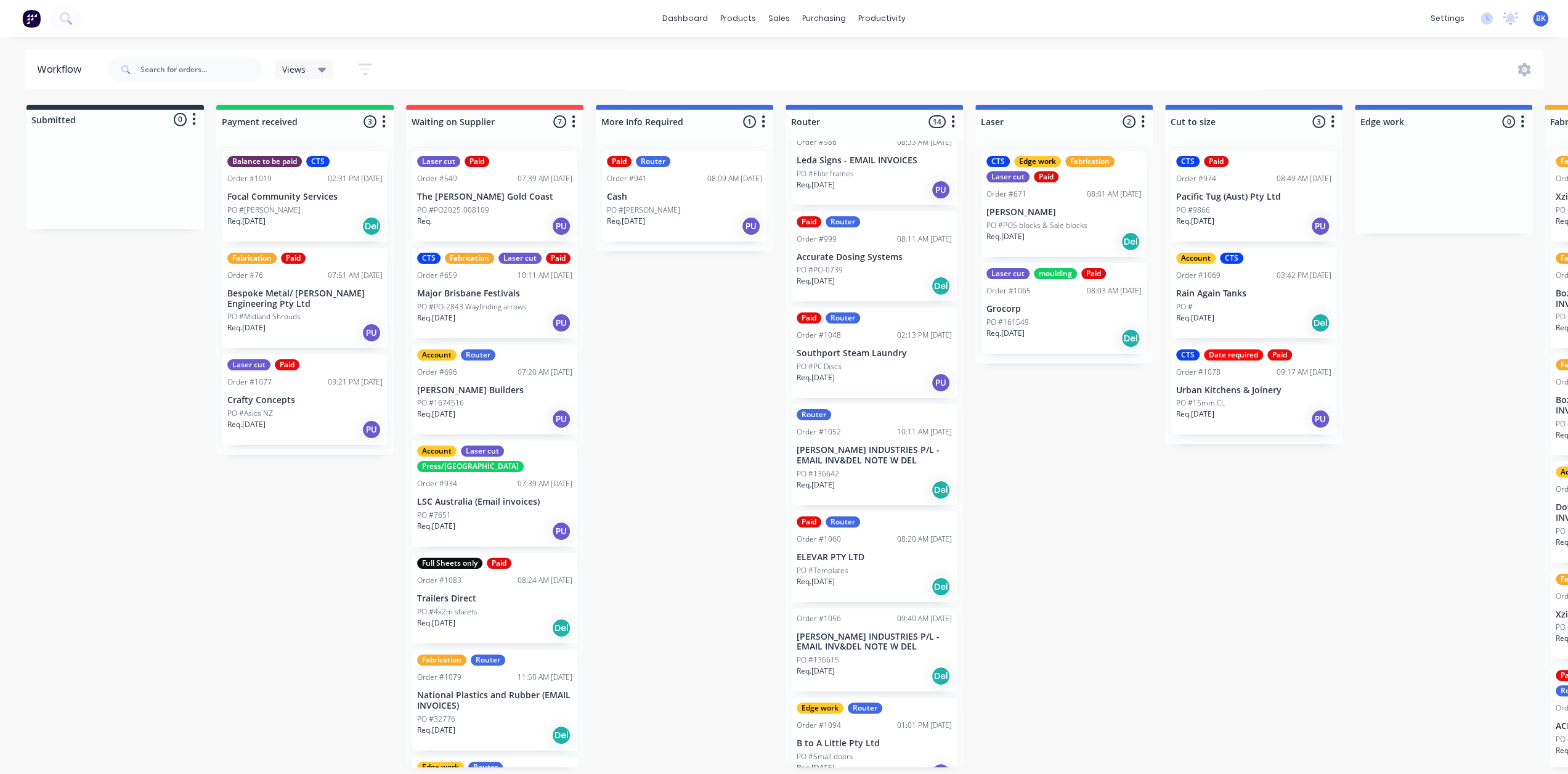
scroll to position [419, 0]
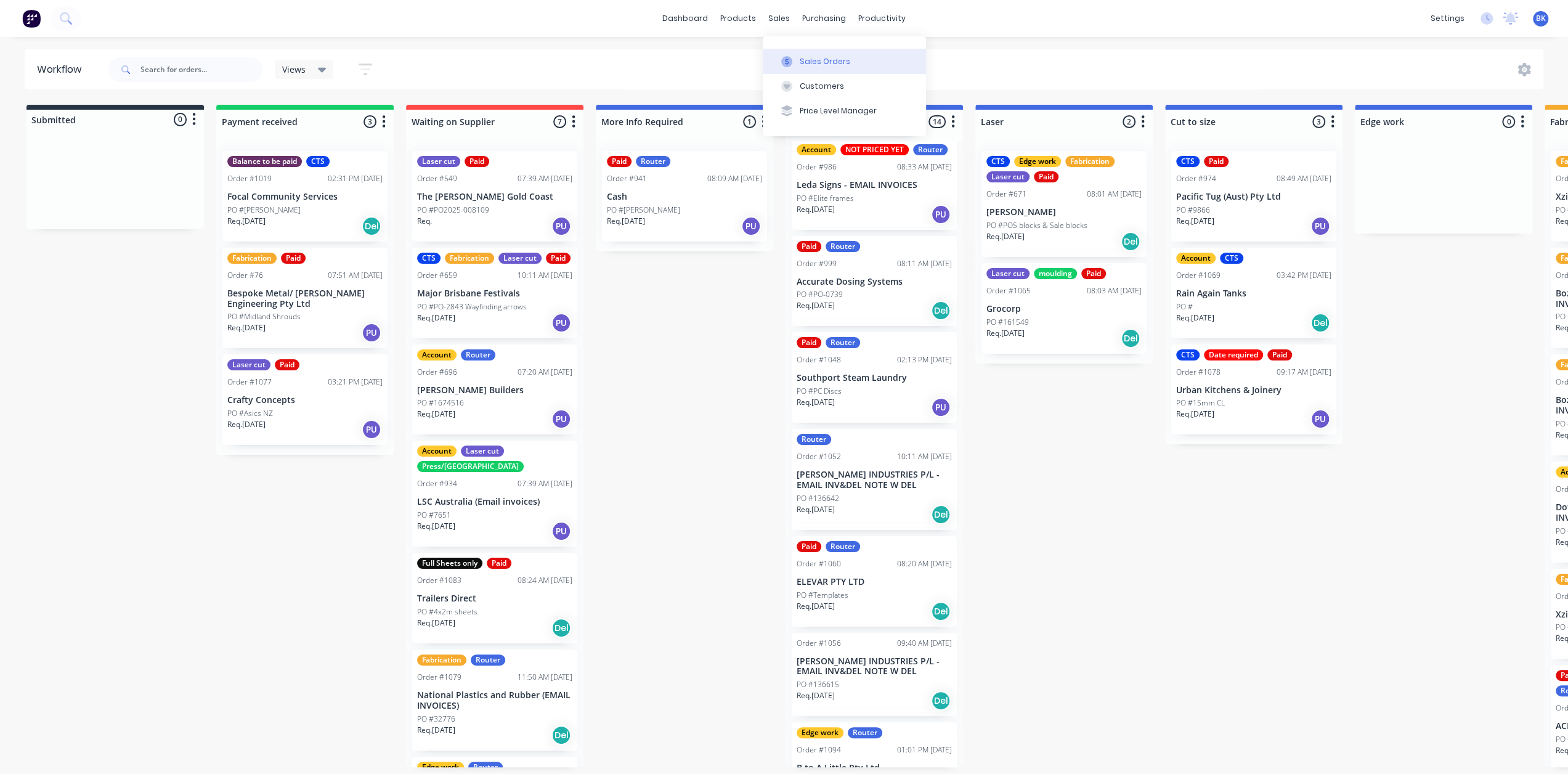
click at [799, 56] on button "Sales Orders" at bounding box center [844, 61] width 163 height 25
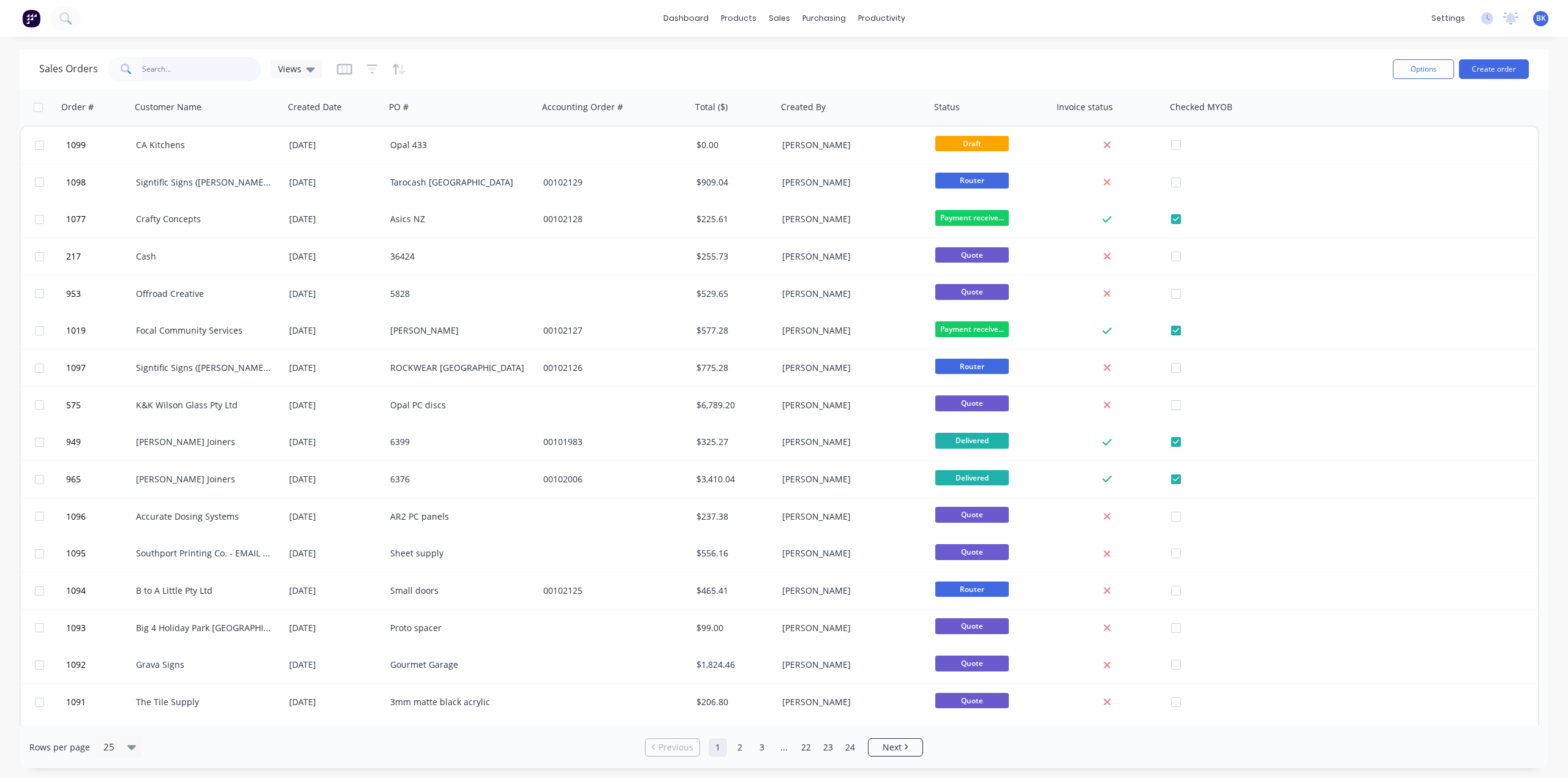
click at [172, 75] on input "text" at bounding box center [201, 69] width 120 height 24
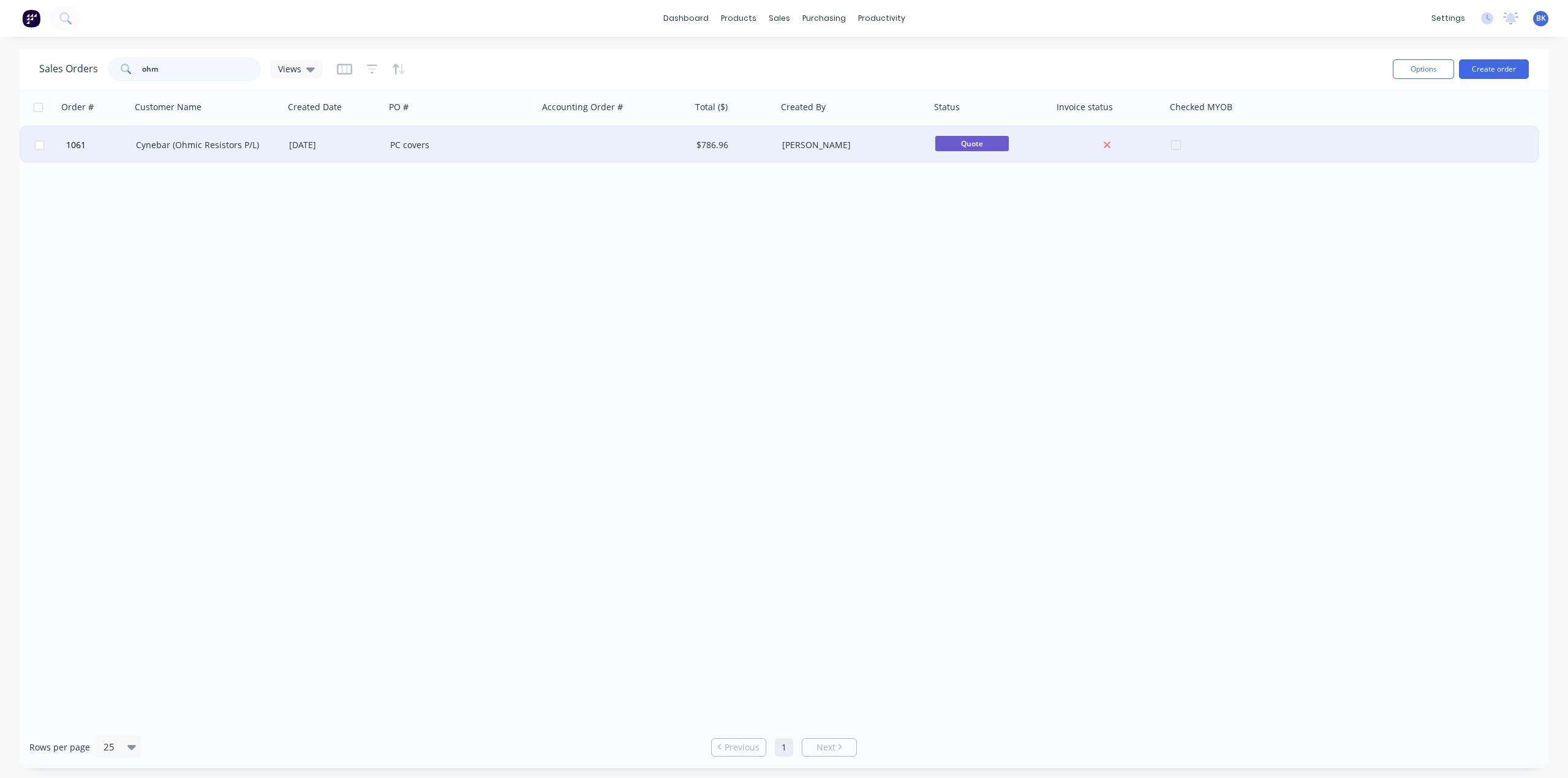
type input "ohm"
click at [183, 145] on div "Cynebar (Ohmic Resistors P/L)" at bounding box center [204, 145] width 136 height 12
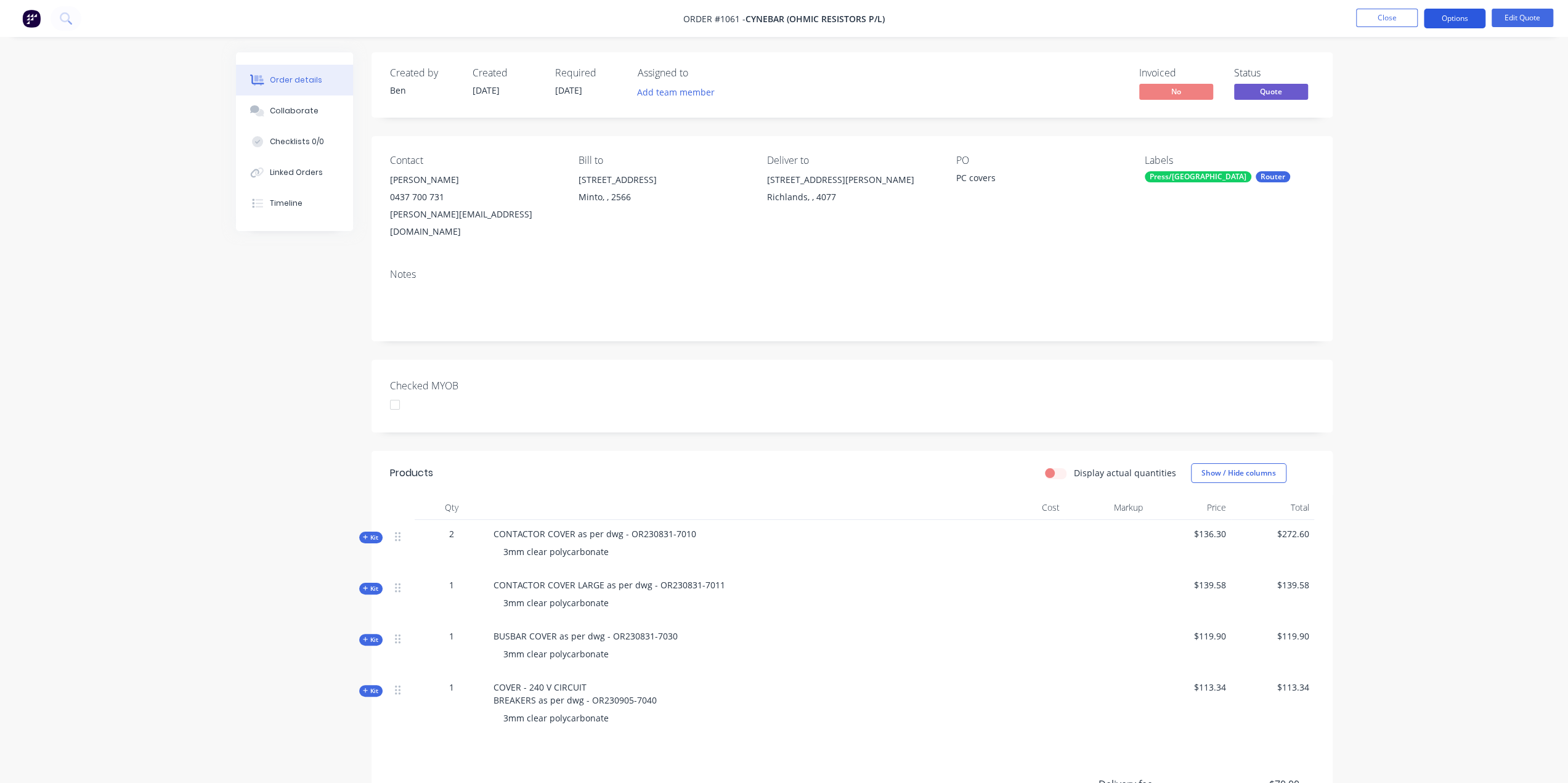
click at [1463, 16] on button "Options" at bounding box center [1455, 18] width 62 height 19
click at [1373, 76] on div "Quote" at bounding box center [1417, 75] width 113 height 18
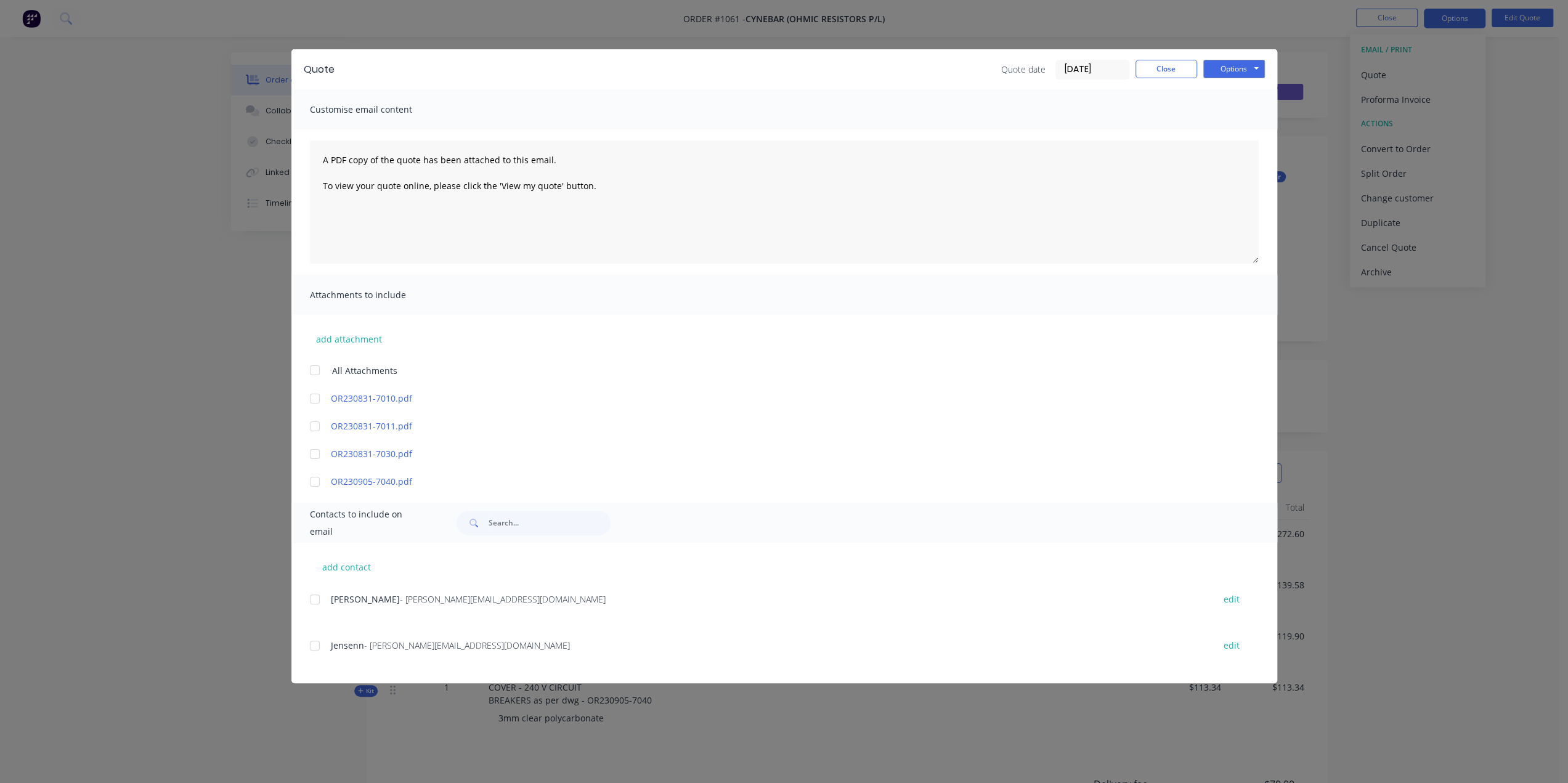
click at [315, 597] on div at bounding box center [315, 599] width 24 height 24
click at [1240, 66] on button "Options" at bounding box center [1235, 69] width 62 height 19
click at [1243, 94] on button "Preview" at bounding box center [1242, 91] width 79 height 20
click at [1235, 71] on button "Options" at bounding box center [1235, 69] width 62 height 19
click at [1255, 130] on button "Email" at bounding box center [1242, 132] width 79 height 20
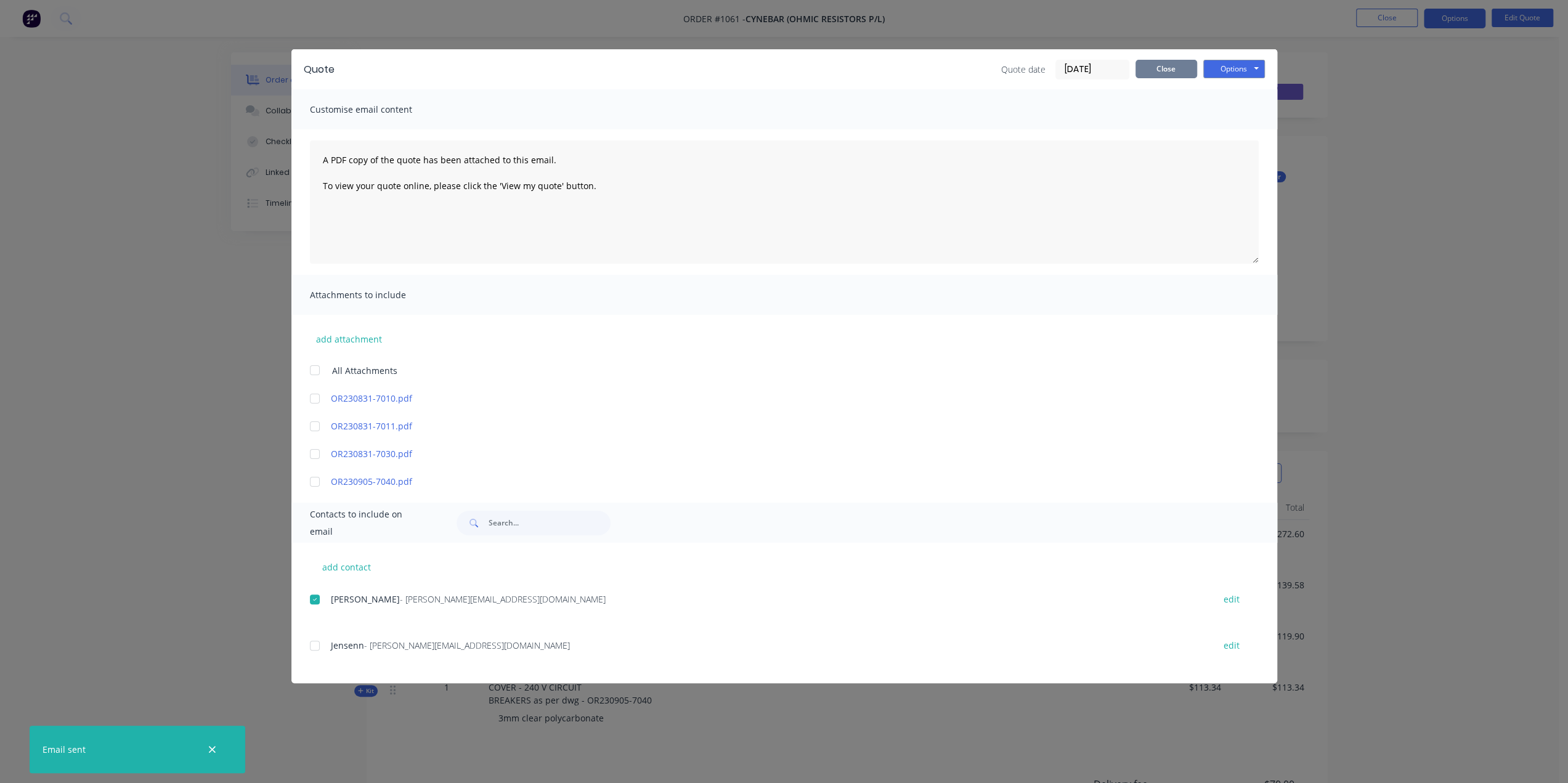
click at [1178, 72] on button "Close" at bounding box center [1167, 69] width 62 height 19
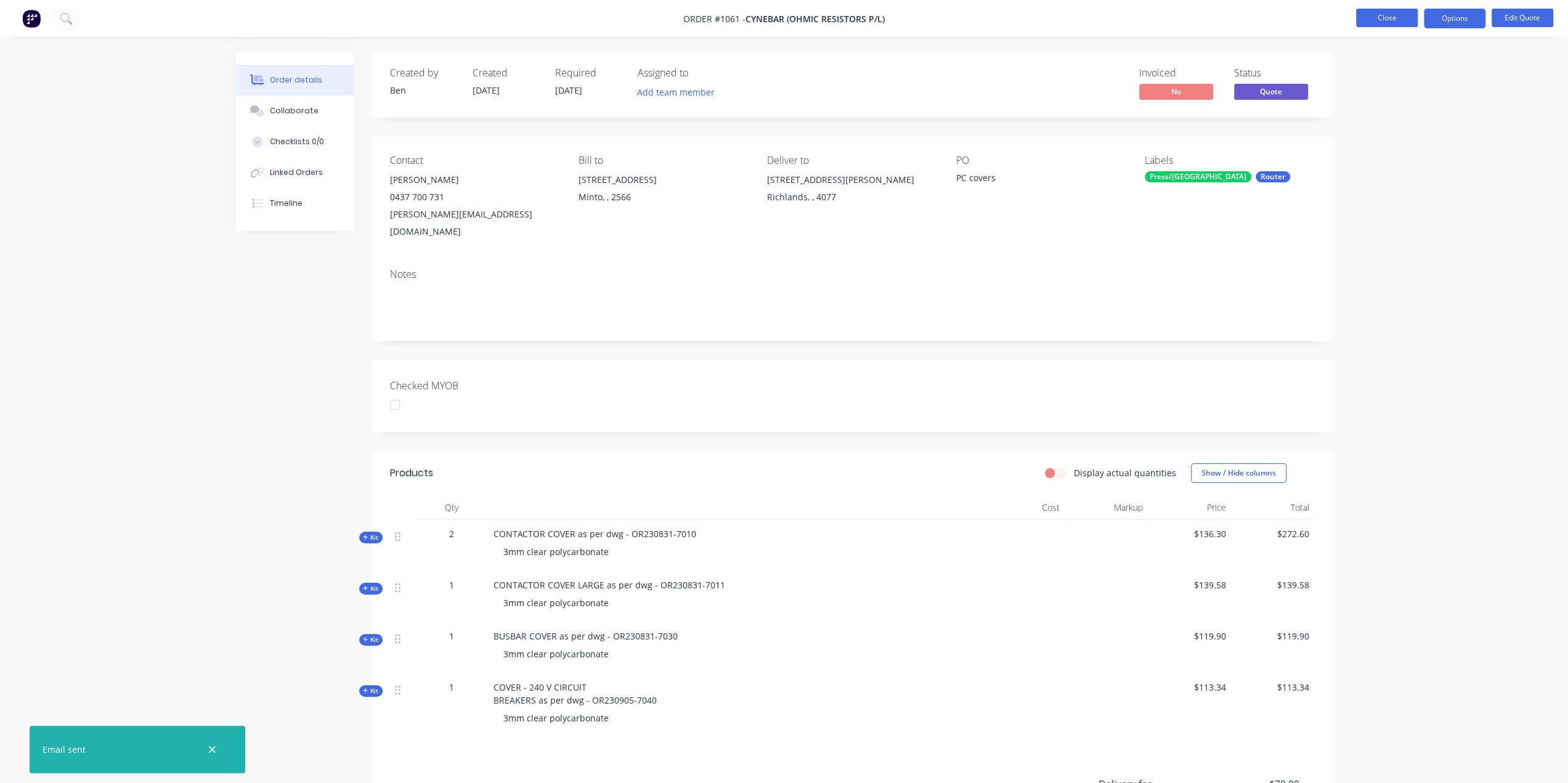
click at [1389, 19] on button "Close" at bounding box center [1387, 18] width 62 height 19
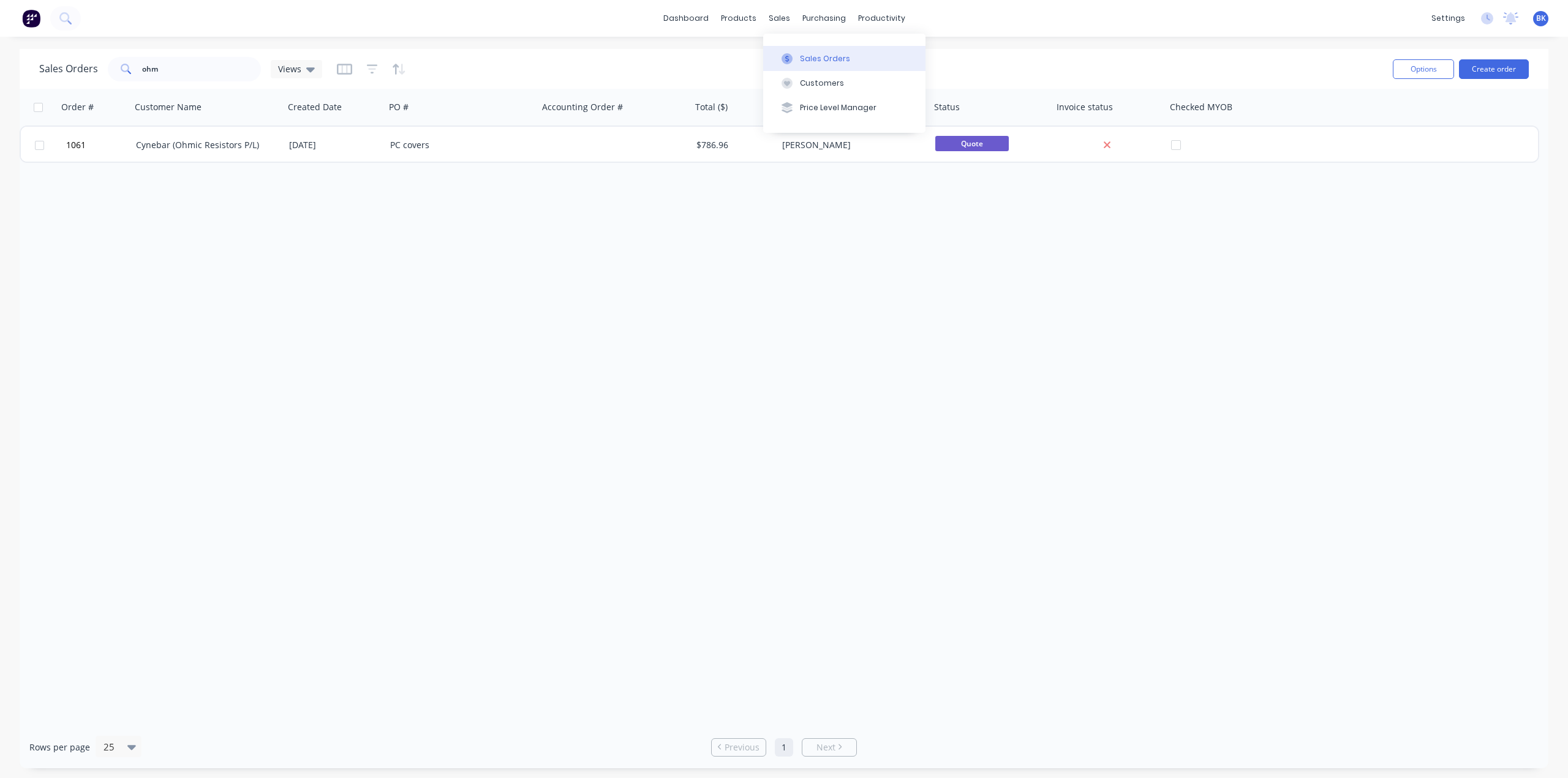
click at [815, 54] on div "Sales Orders" at bounding box center [825, 58] width 50 height 11
click at [908, 58] on div "Workflow" at bounding box center [902, 58] width 37 height 11
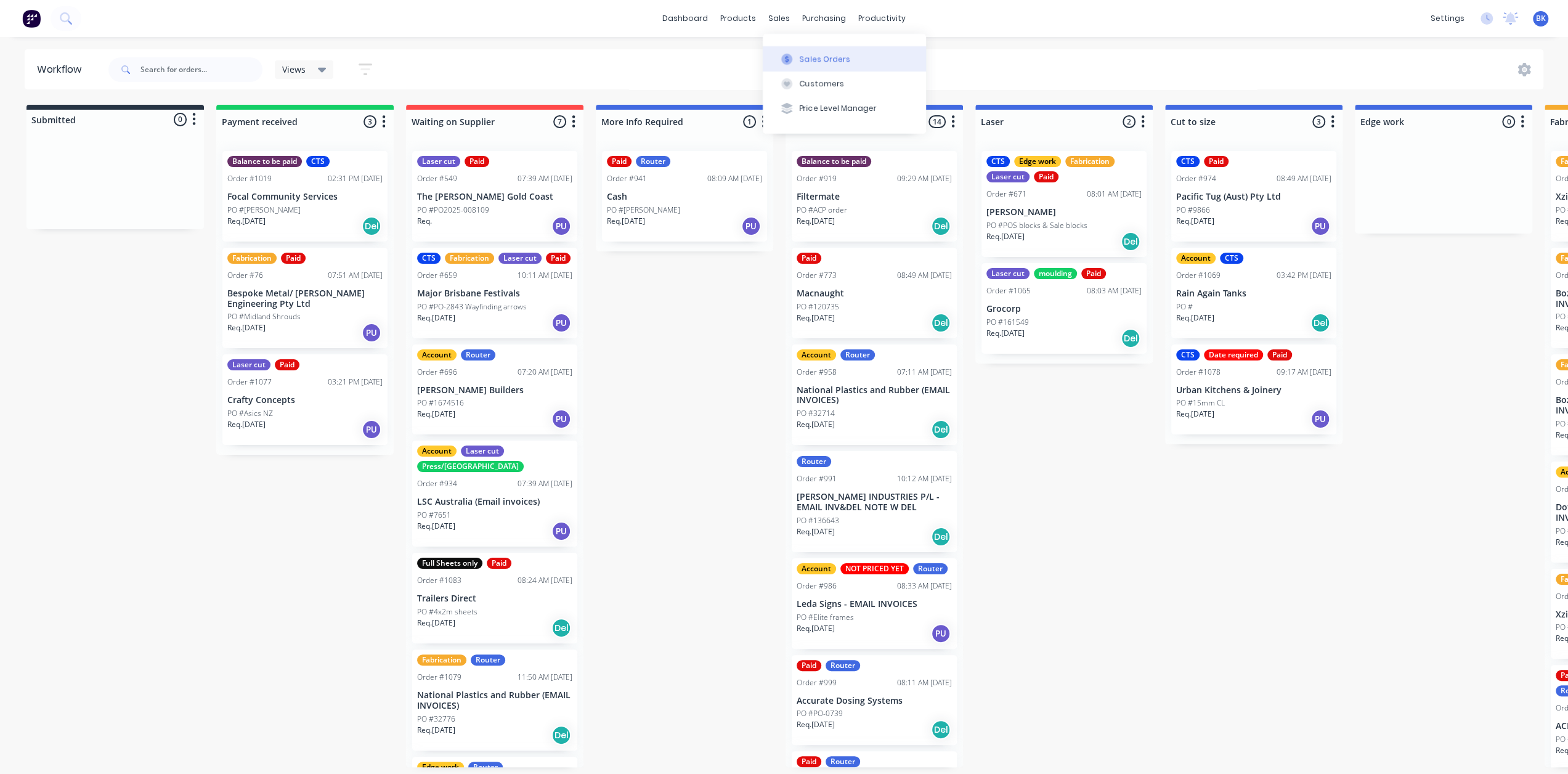
click at [792, 58] on icon at bounding box center [787, 58] width 11 height 11
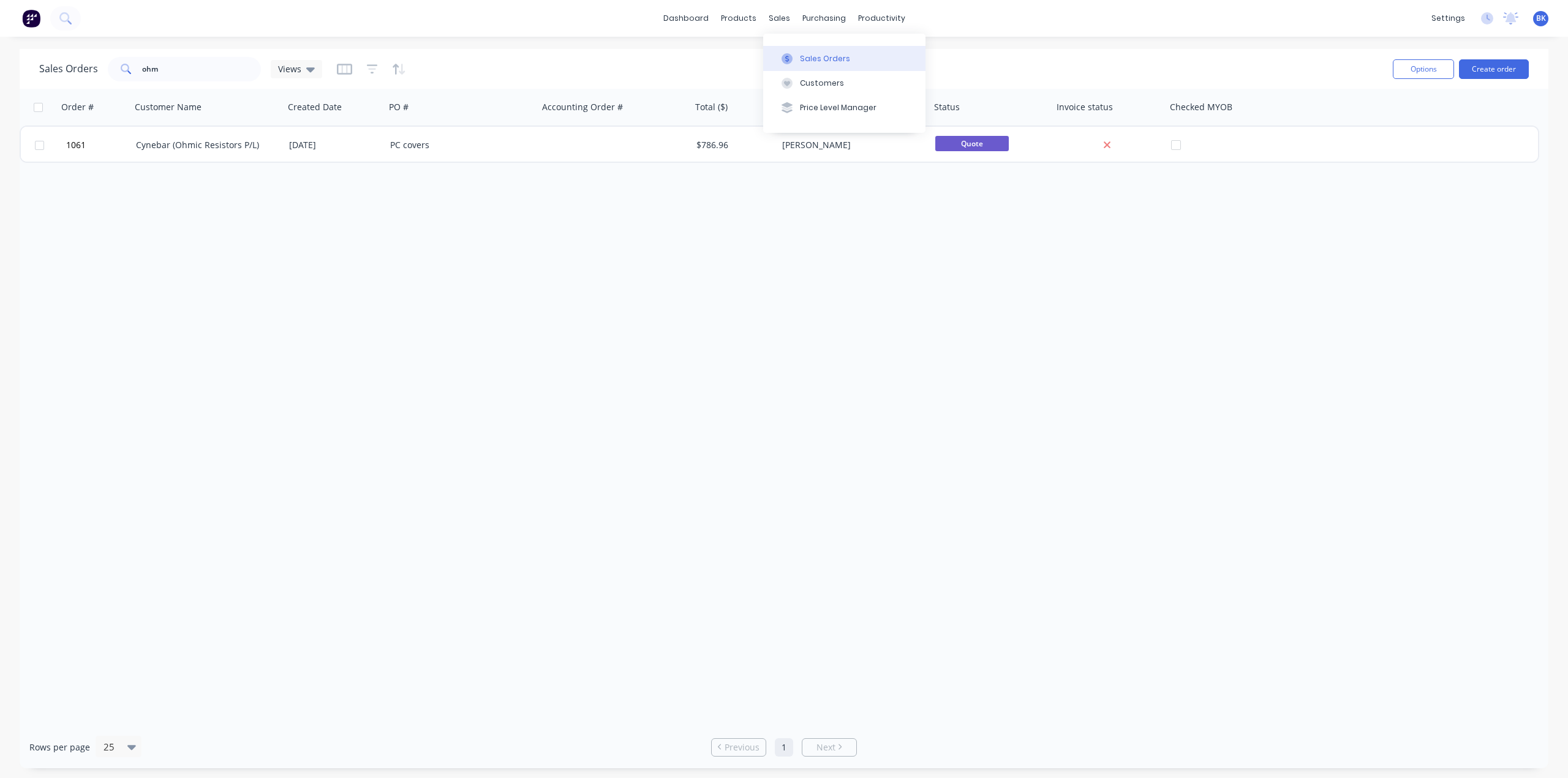
click at [821, 59] on div "Sales Orders" at bounding box center [825, 58] width 50 height 11
click at [896, 59] on div "Workflow" at bounding box center [902, 58] width 37 height 11
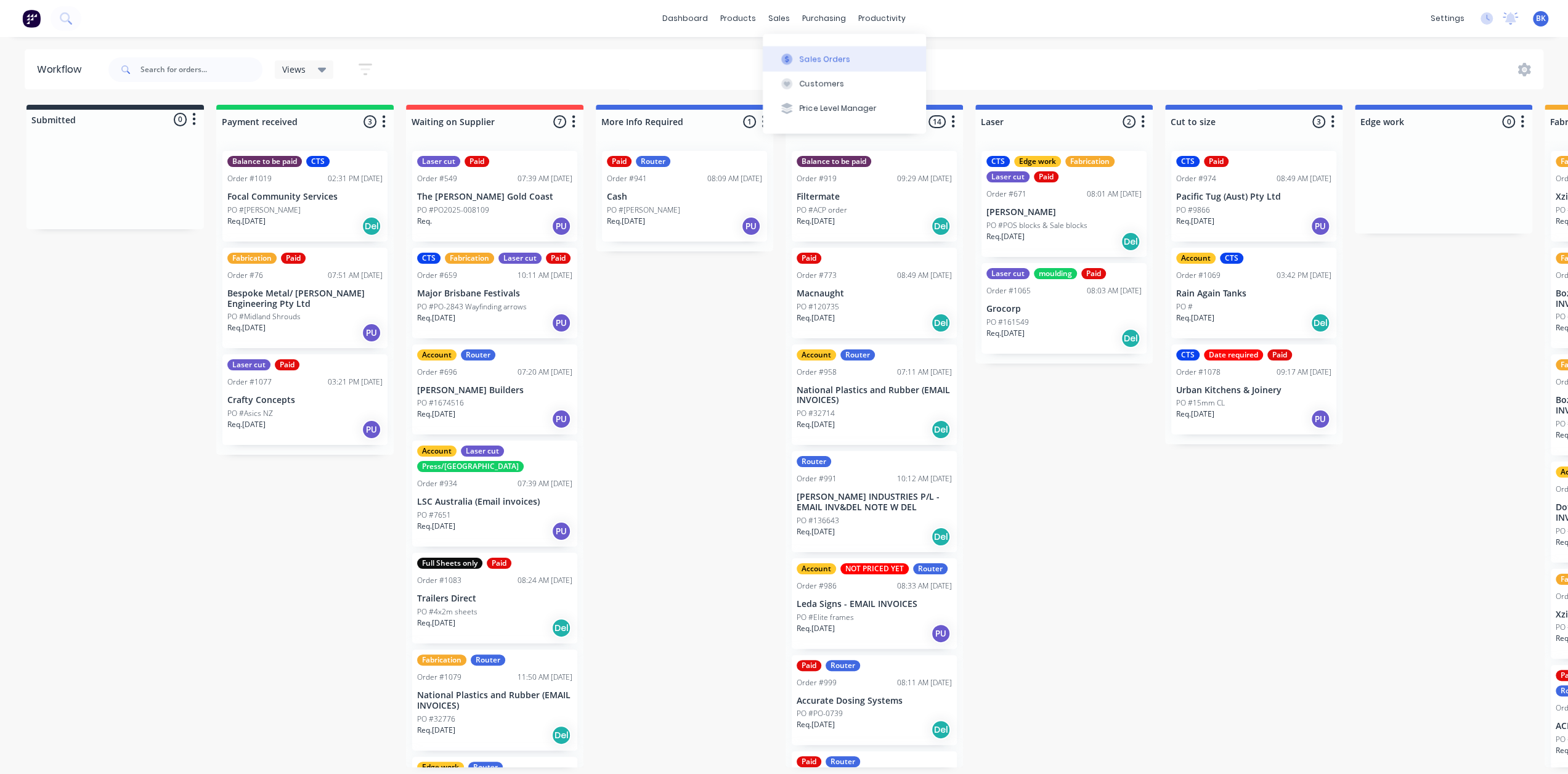
click at [797, 58] on button "Sales Orders" at bounding box center [844, 58] width 163 height 25
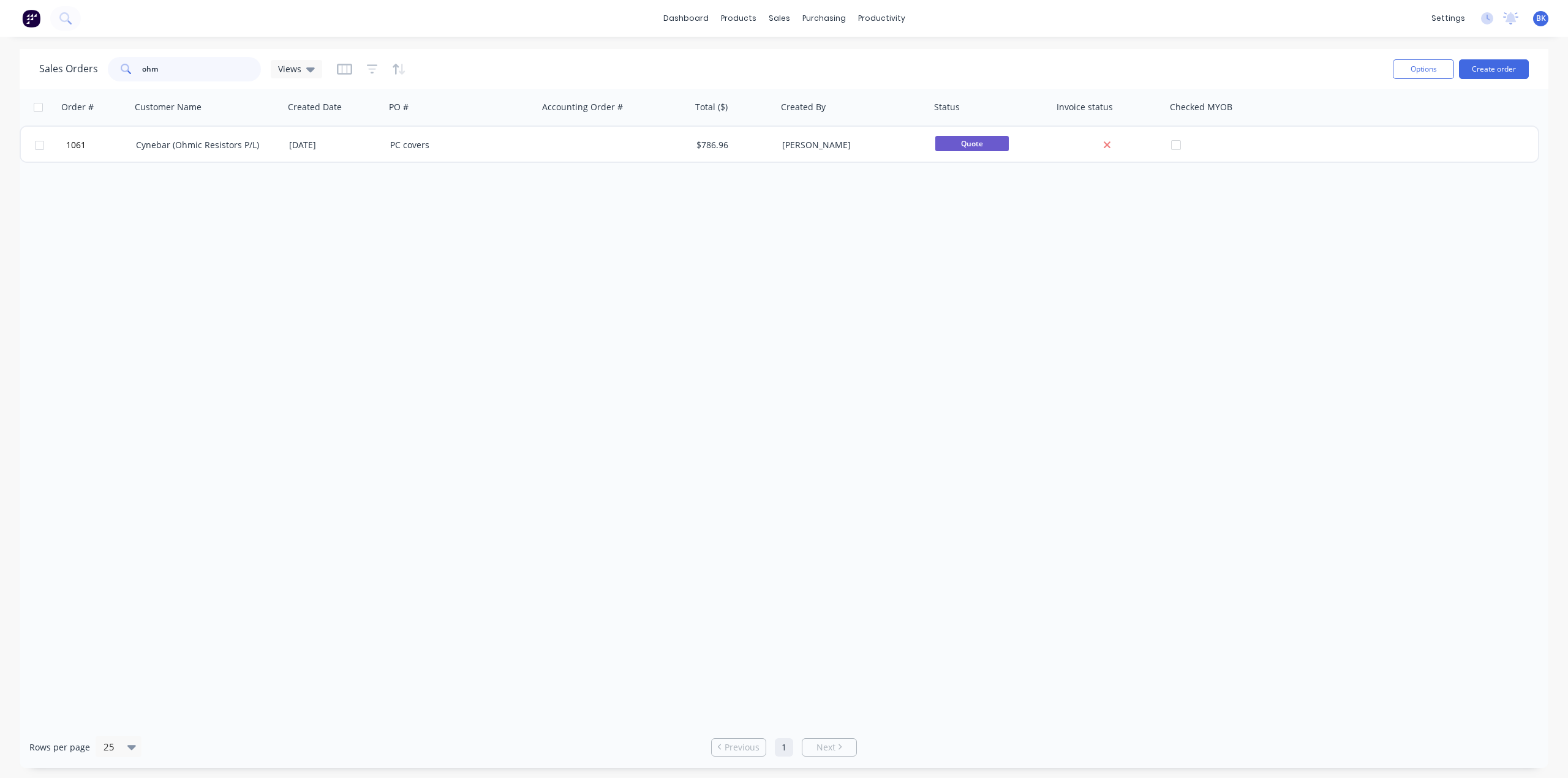
drag, startPoint x: 153, startPoint y: 69, endPoint x: 0, endPoint y: 77, distance: 153.2
click at [0, 77] on div "Sales Orders ohm Views Options Create order Order # Customer Name Created Date …" at bounding box center [784, 408] width 1568 height 719
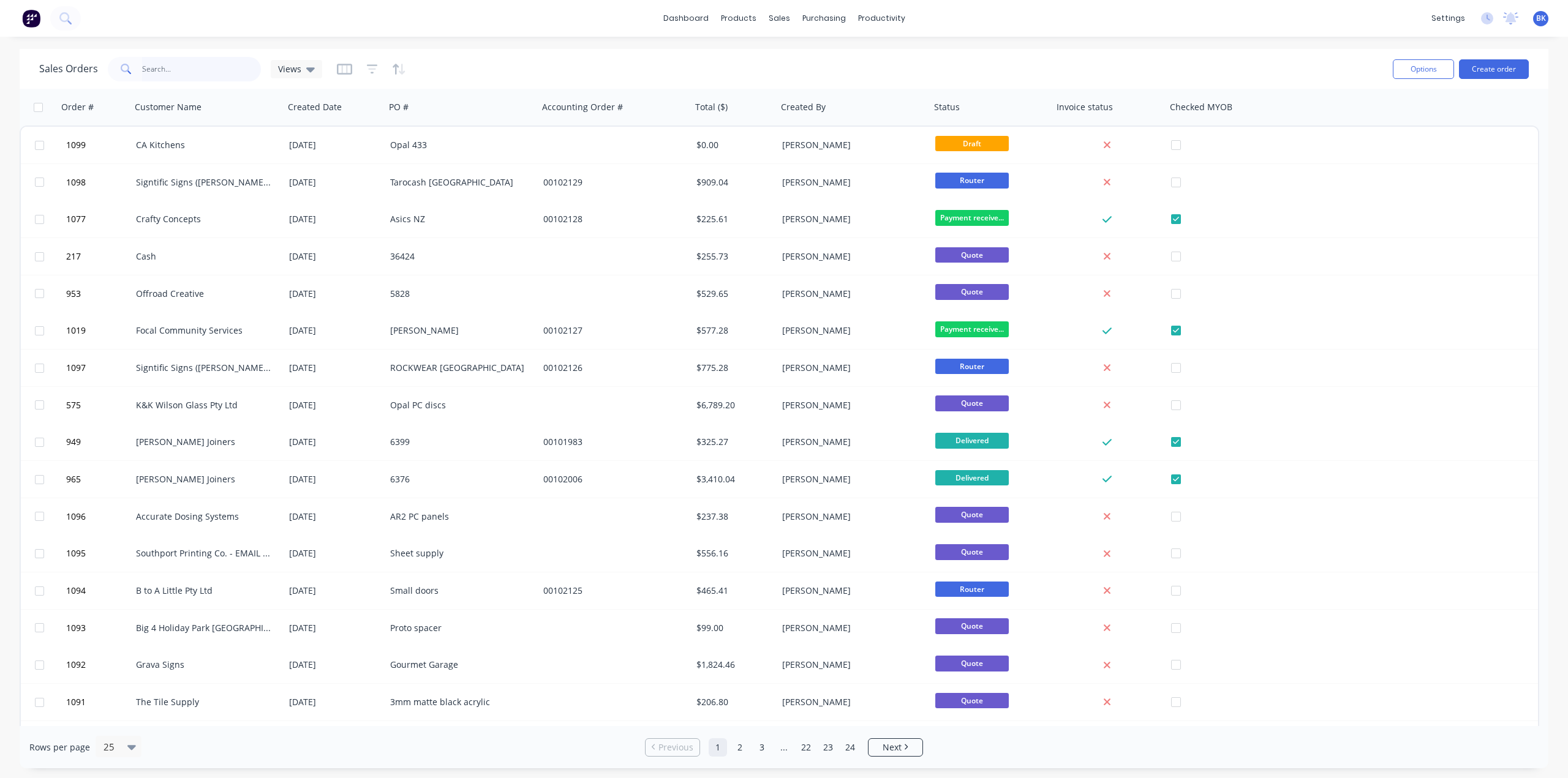
click at [182, 67] on input "text" at bounding box center [201, 69] width 120 height 24
type input "snap"
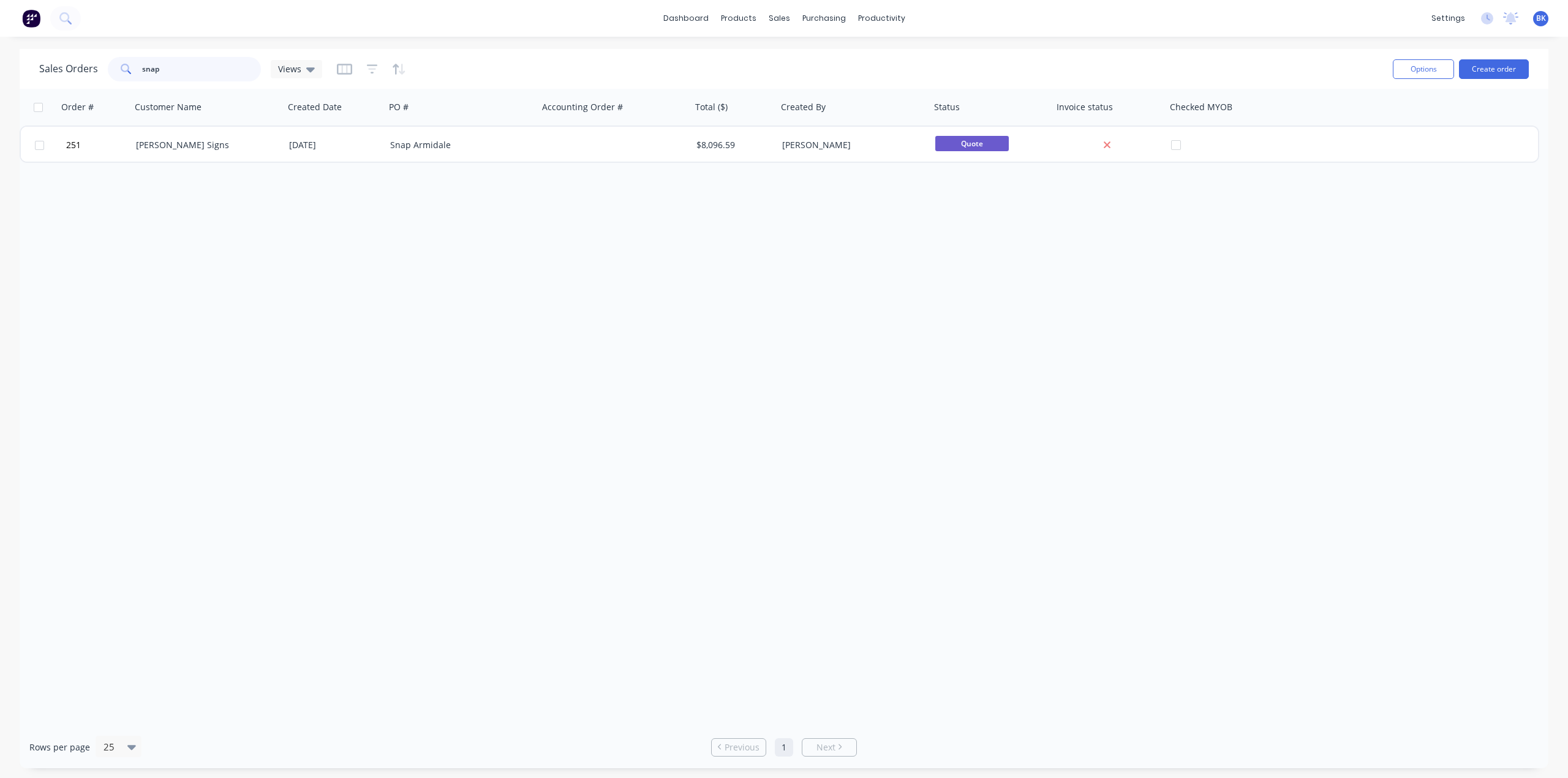
drag, startPoint x: 188, startPoint y: 70, endPoint x: 2, endPoint y: 73, distance: 186.0
click at [37, 72] on div "Sales Orders snap Views Options Create order" at bounding box center [783, 69] width 1529 height 40
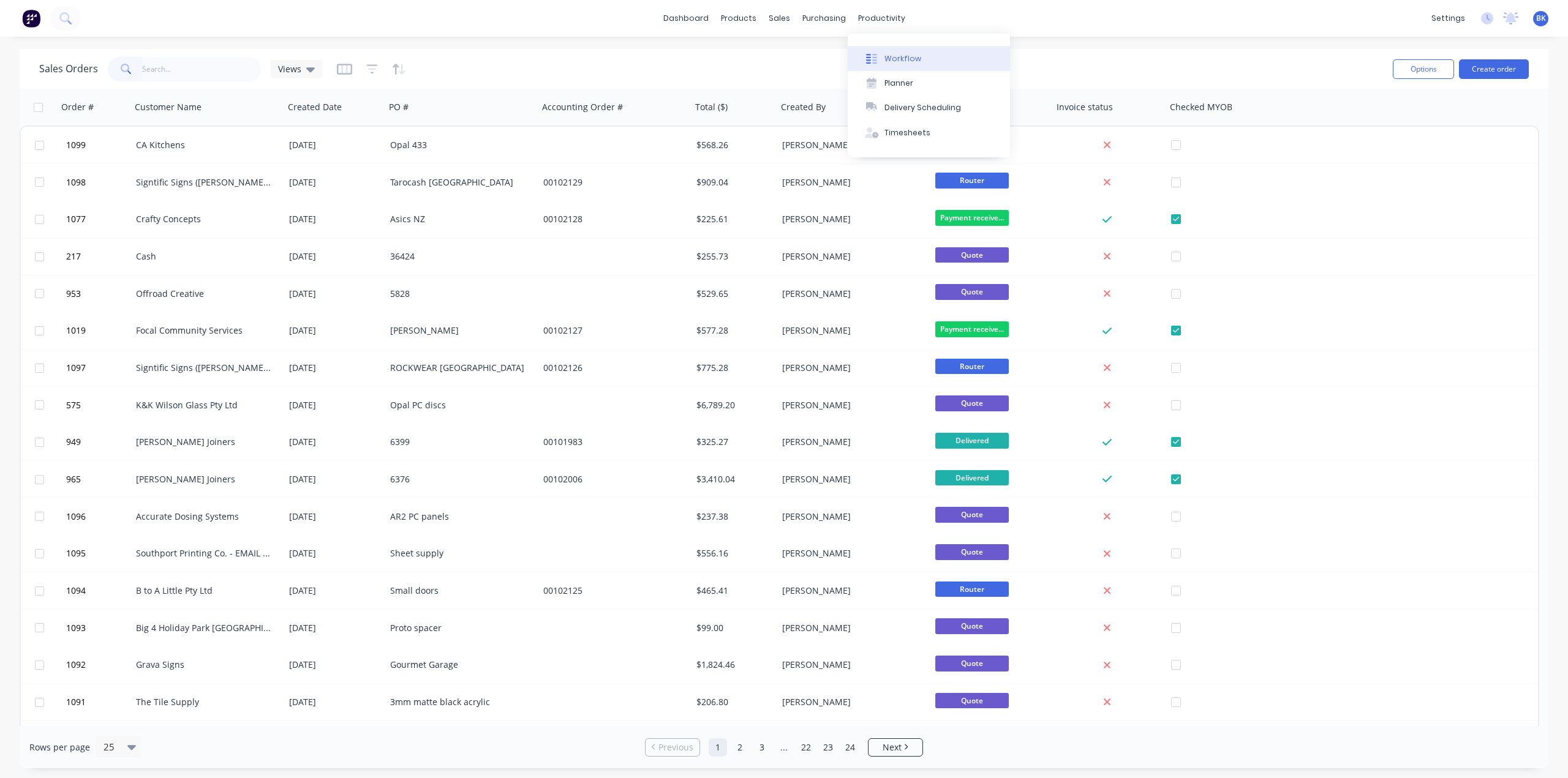
click at [887, 57] on div "Workflow" at bounding box center [902, 58] width 37 height 11
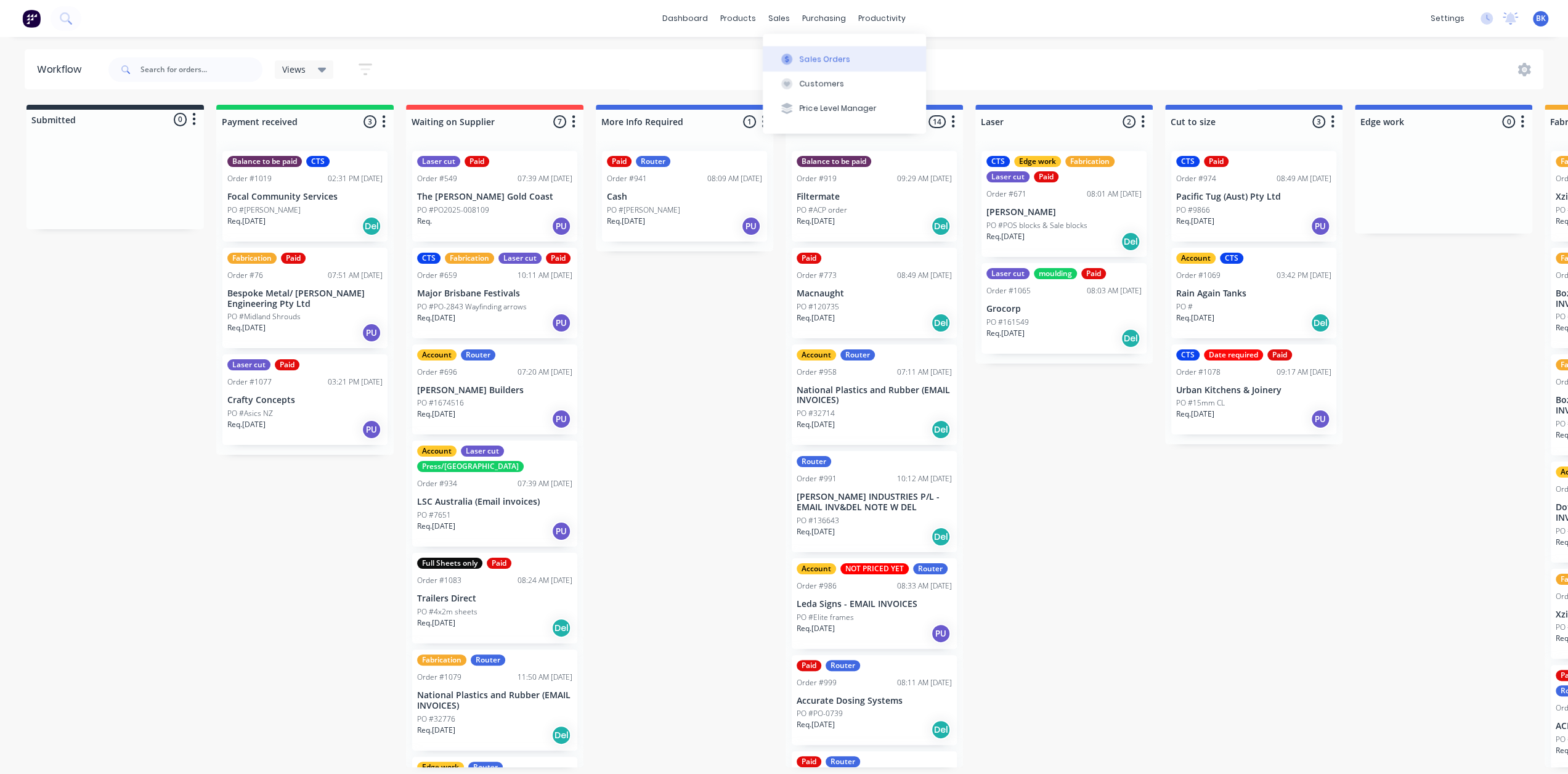
click at [796, 58] on button "Sales Orders" at bounding box center [844, 58] width 163 height 25
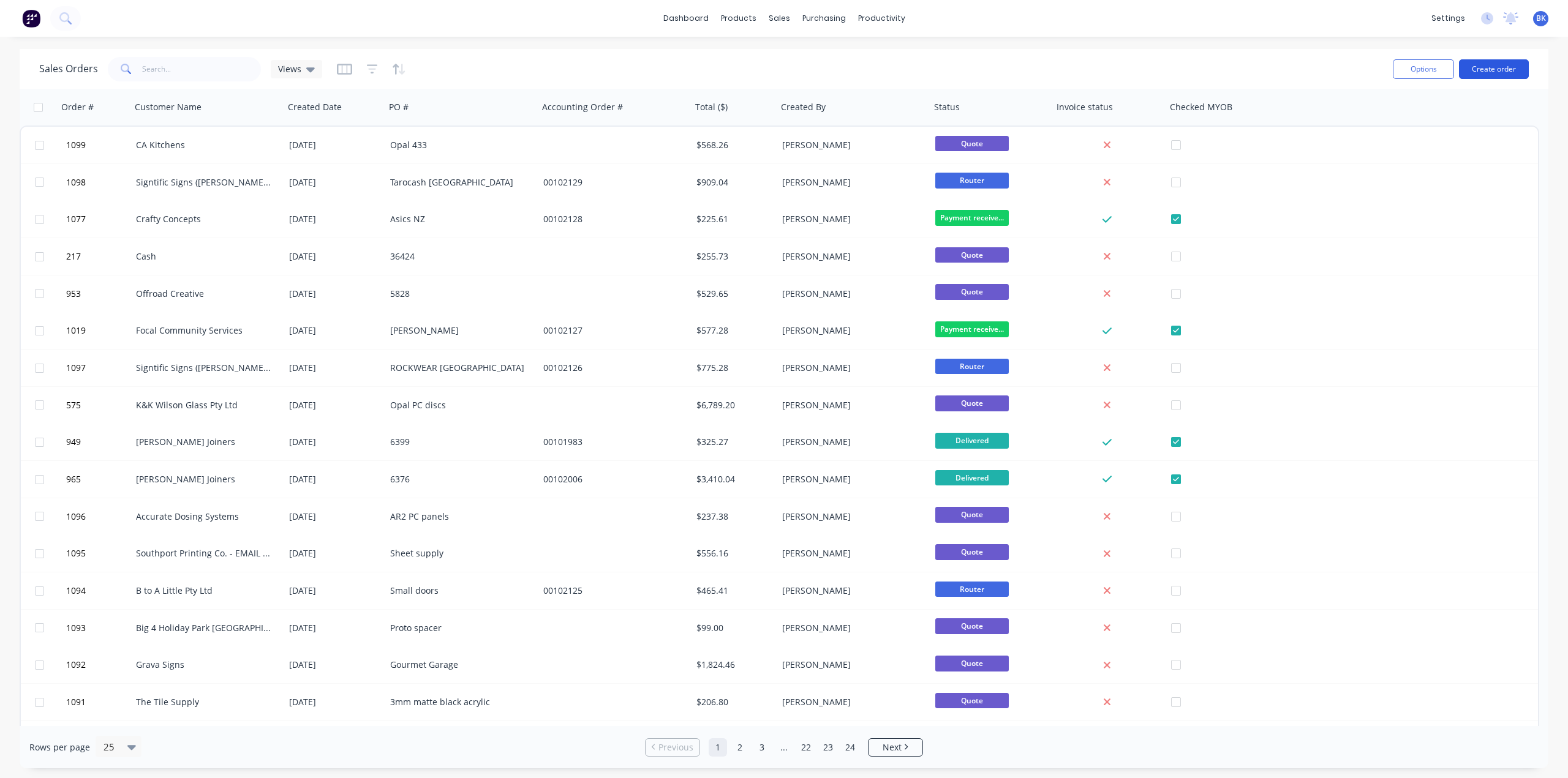
click at [1501, 70] on button "Create order" at bounding box center [1494, 69] width 70 height 19
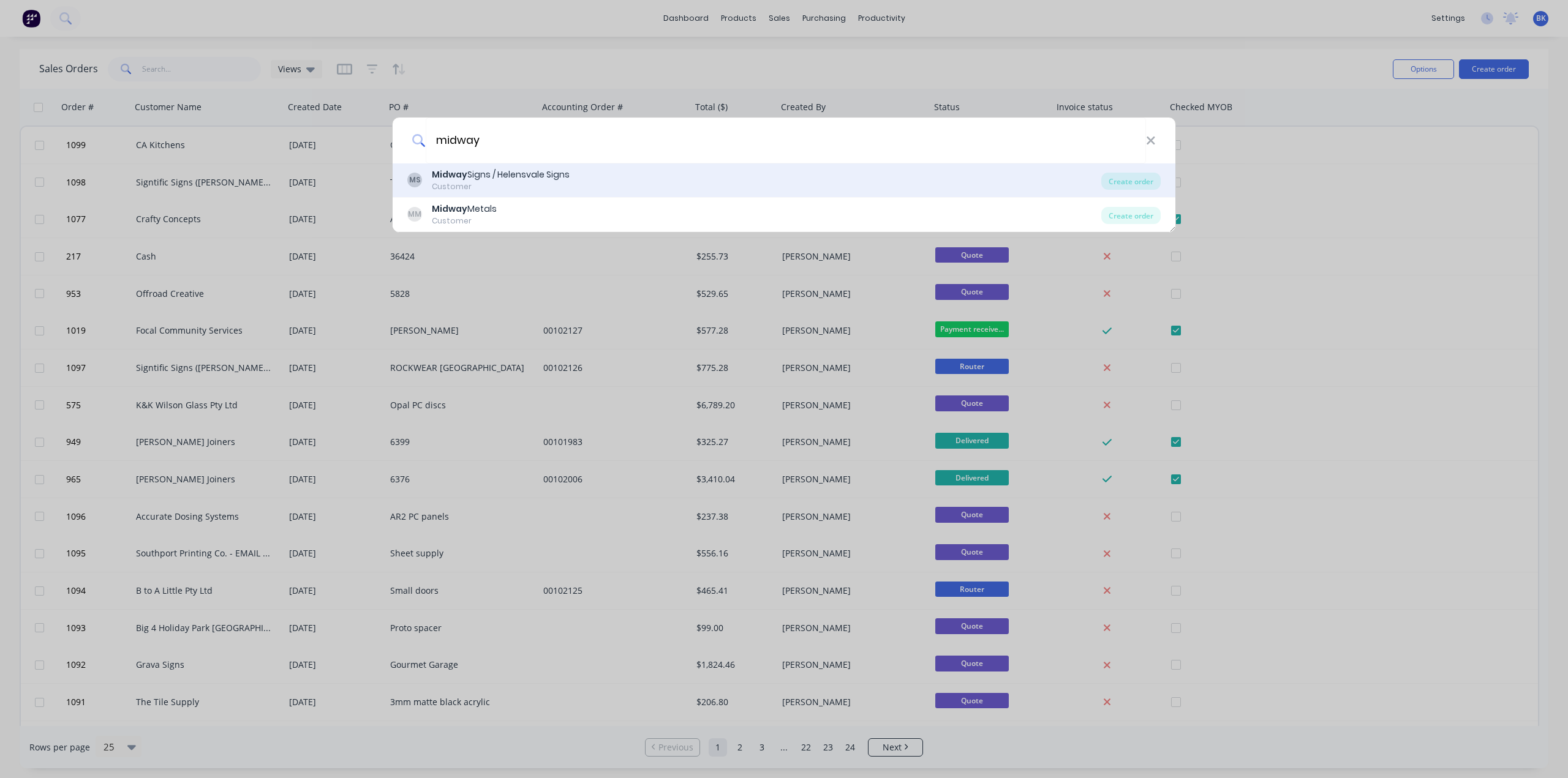
type input "midway"
click at [515, 180] on div "Midway Signs / Helensvale Signs" at bounding box center [500, 175] width 137 height 13
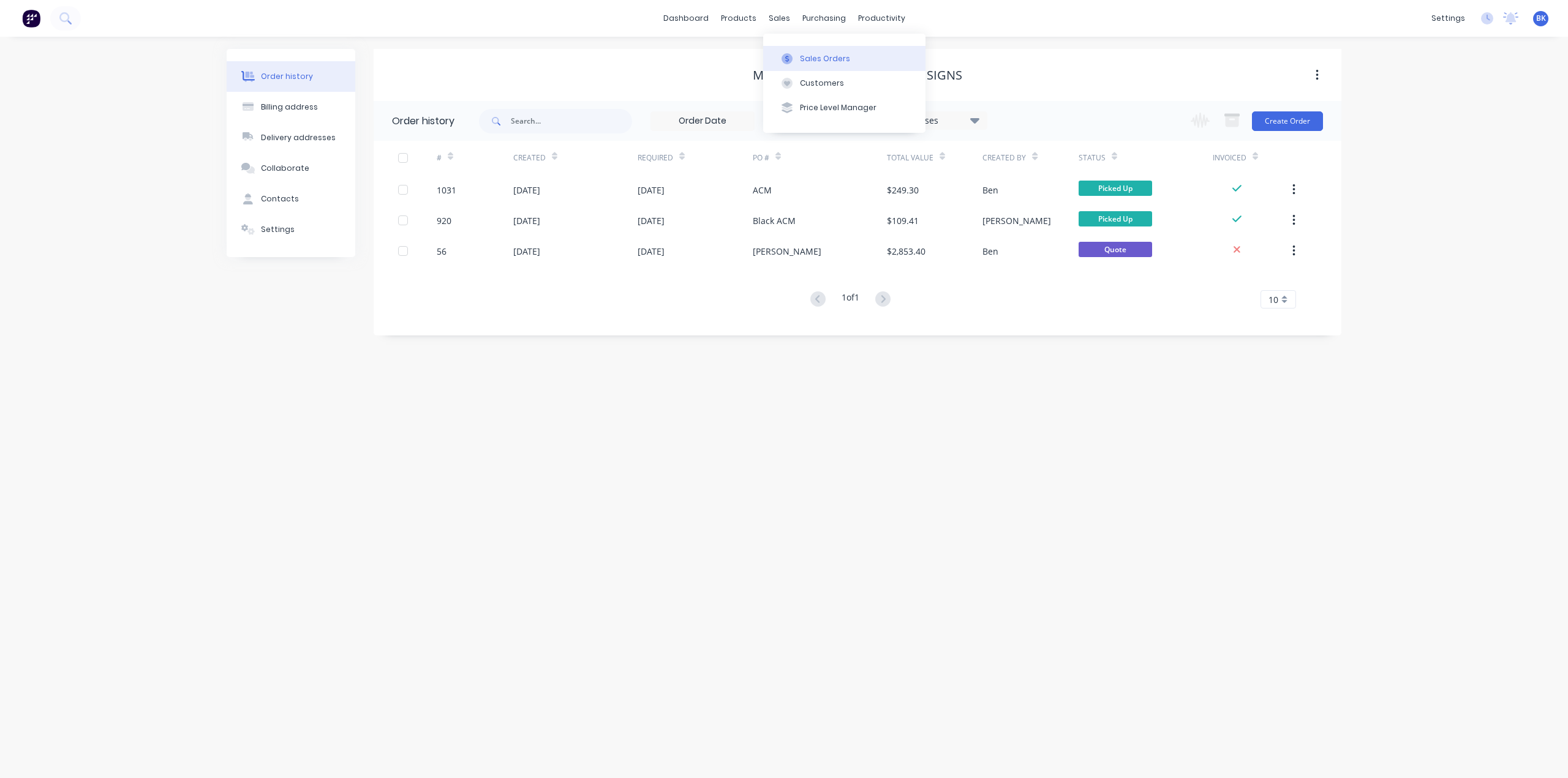
click at [791, 51] on button "Sales Orders" at bounding box center [844, 58] width 163 height 24
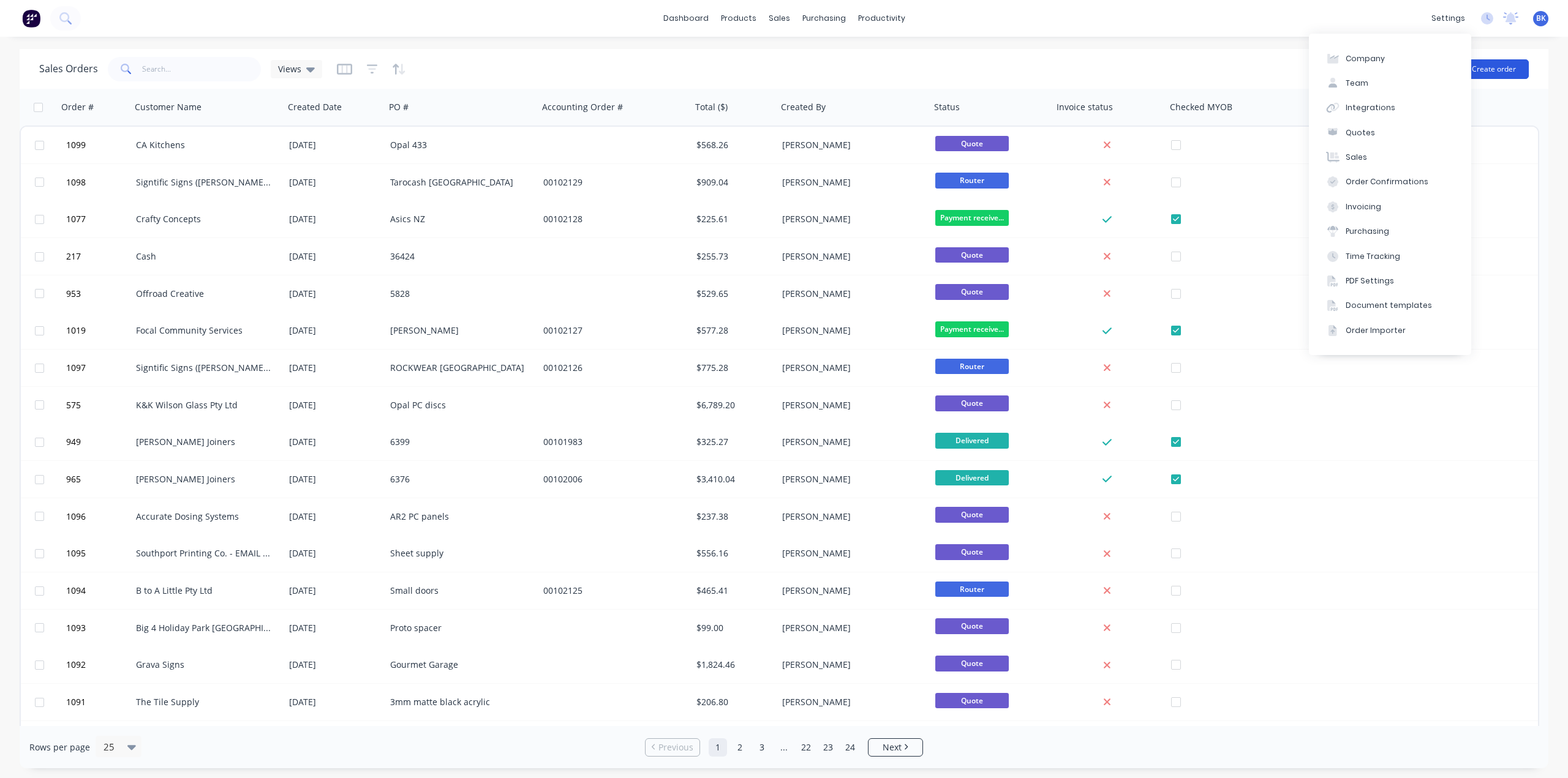
click at [1494, 72] on button "Create order" at bounding box center [1494, 69] width 70 height 19
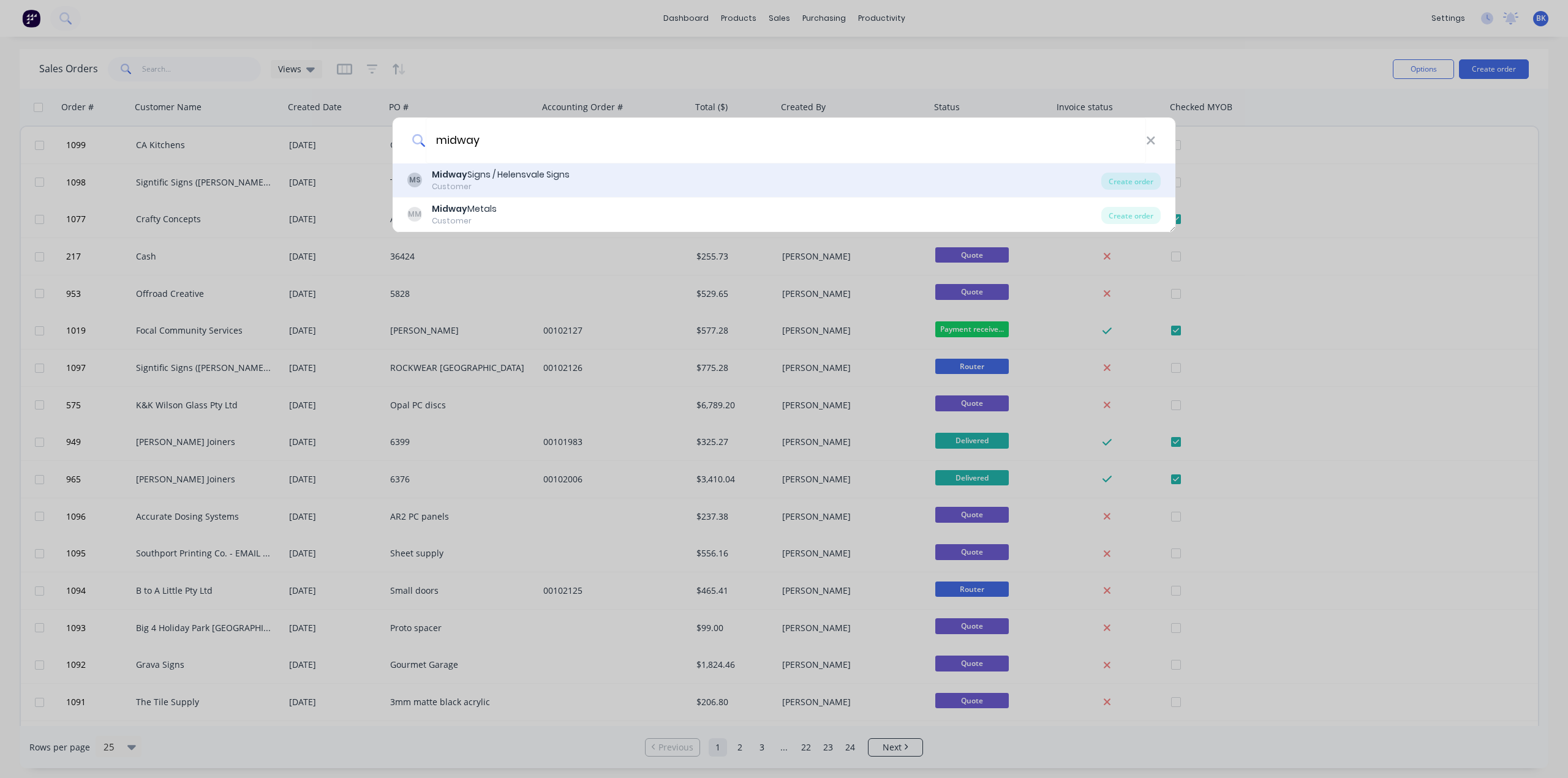
type input "midway"
click at [521, 180] on div "Midway Signs / Helensvale Signs" at bounding box center [500, 175] width 137 height 13
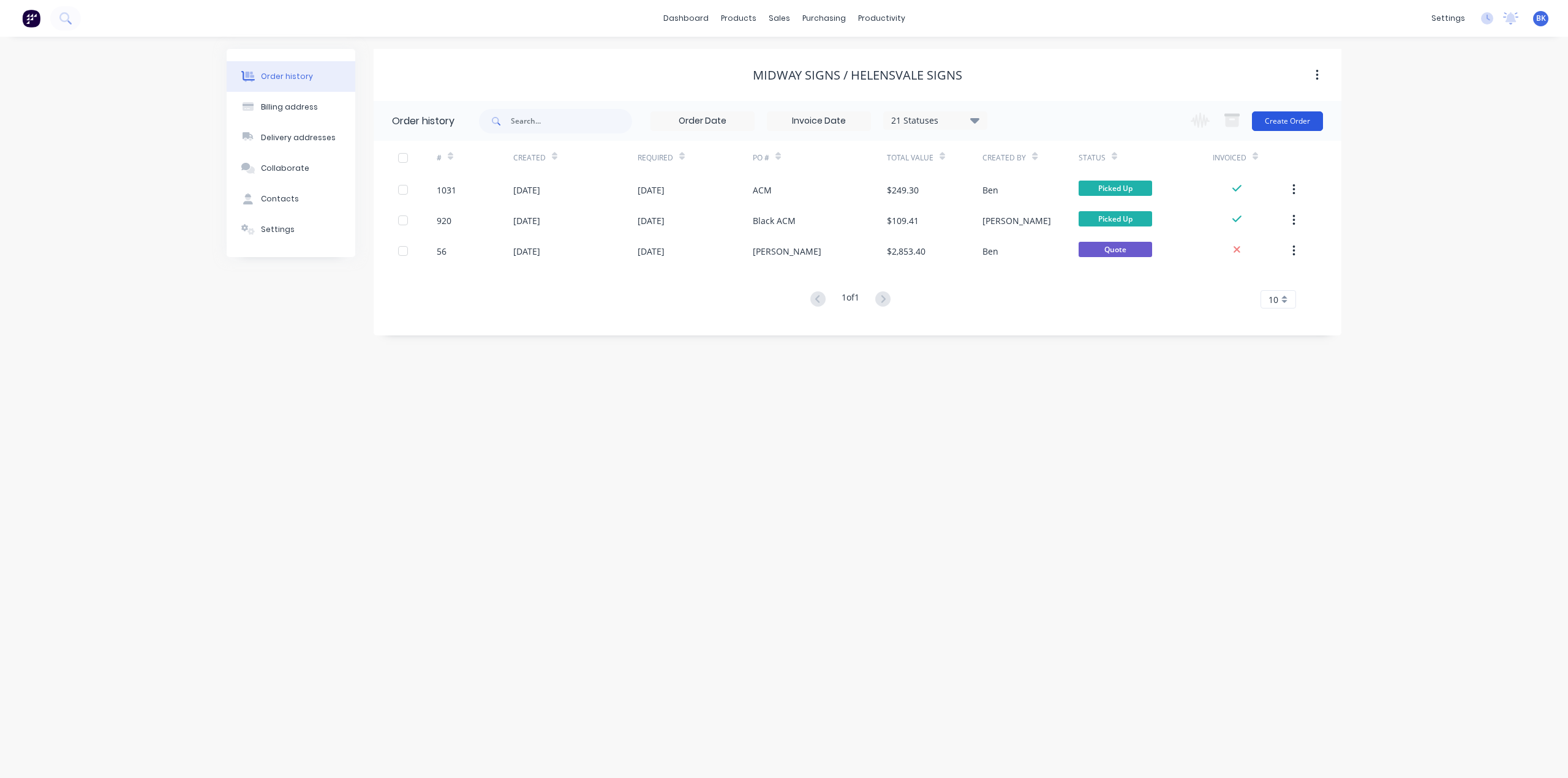
click at [1296, 118] on button "Create Order" at bounding box center [1287, 121] width 71 height 19
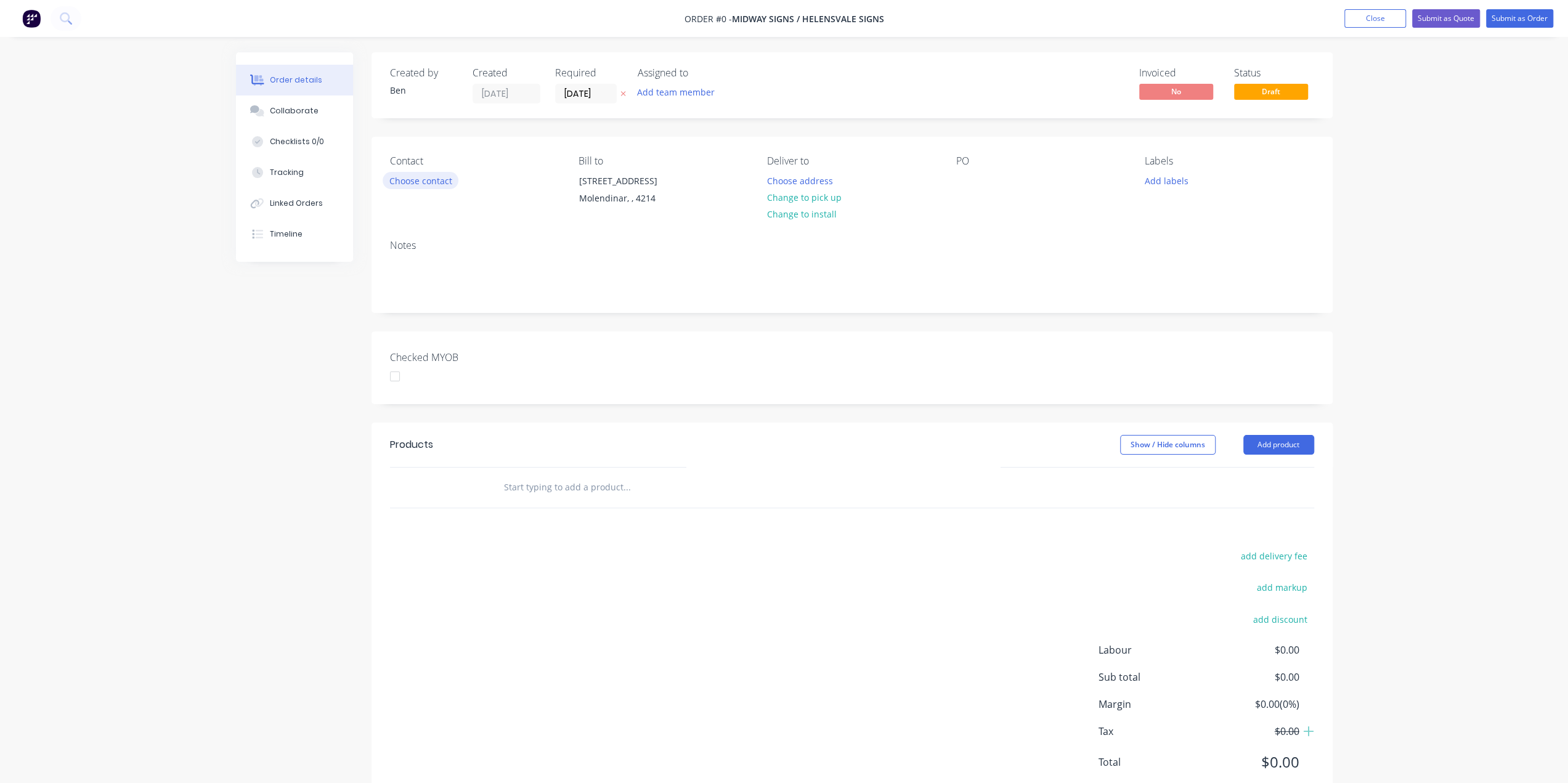
click at [434, 185] on button "Choose contact" at bounding box center [420, 180] width 76 height 17
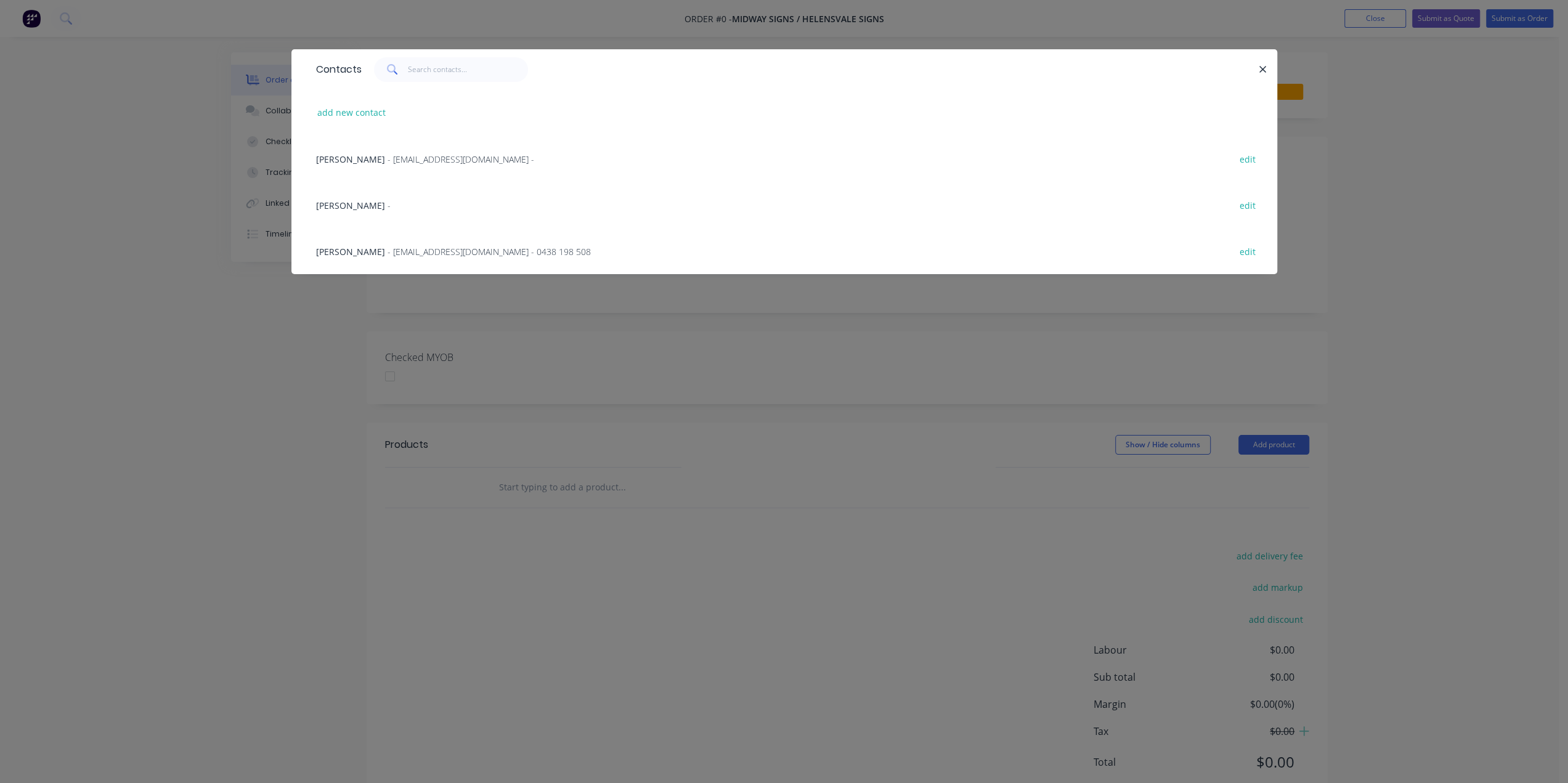
click at [363, 252] on span "Dean Walker" at bounding box center [351, 251] width 69 height 12
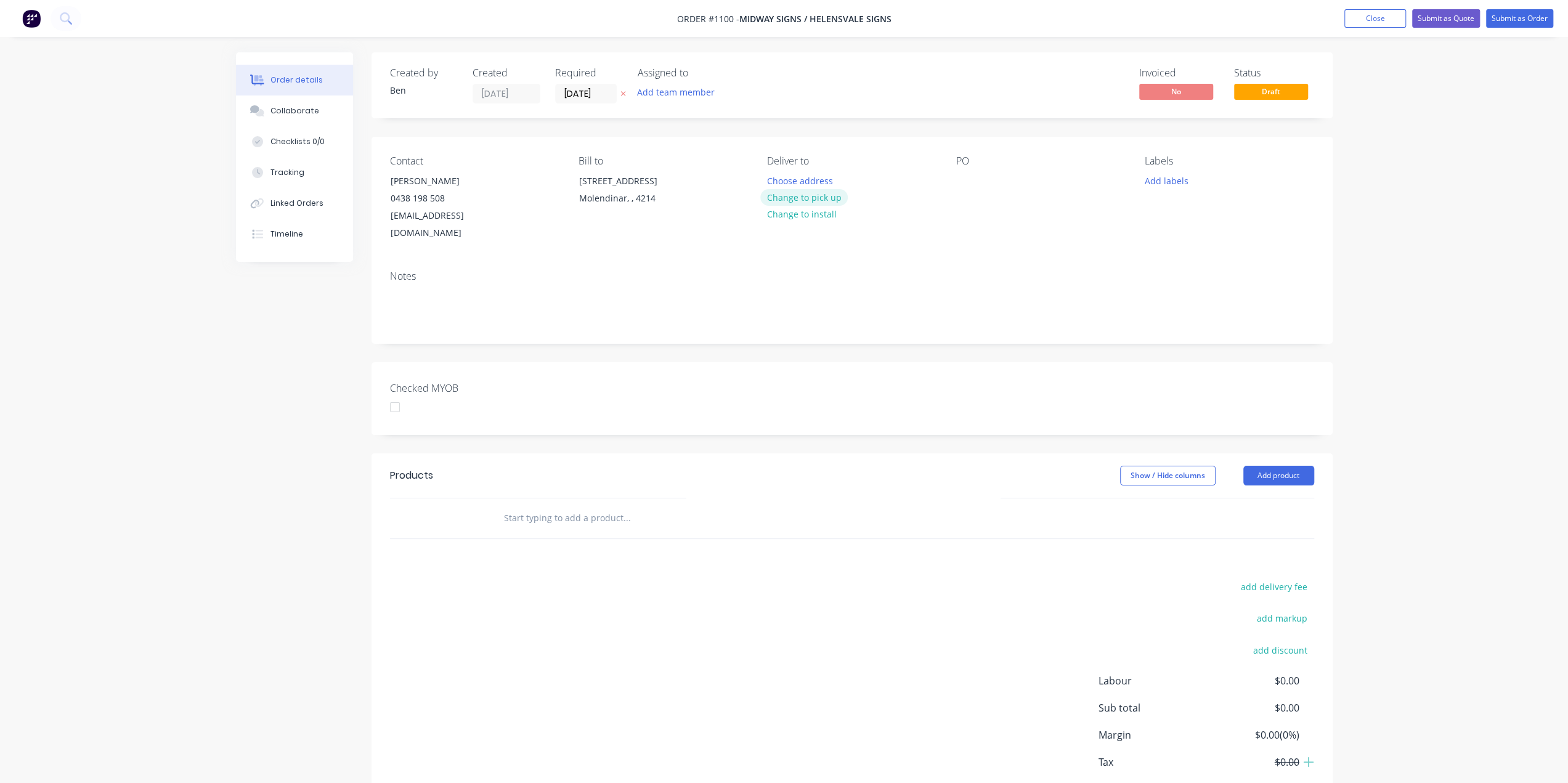
click at [813, 192] on button "Change to pick up" at bounding box center [804, 197] width 87 height 17
click at [969, 184] on div at bounding box center [966, 181] width 19 height 18
click at [1170, 182] on button "Add labels" at bounding box center [1166, 180] width 57 height 17
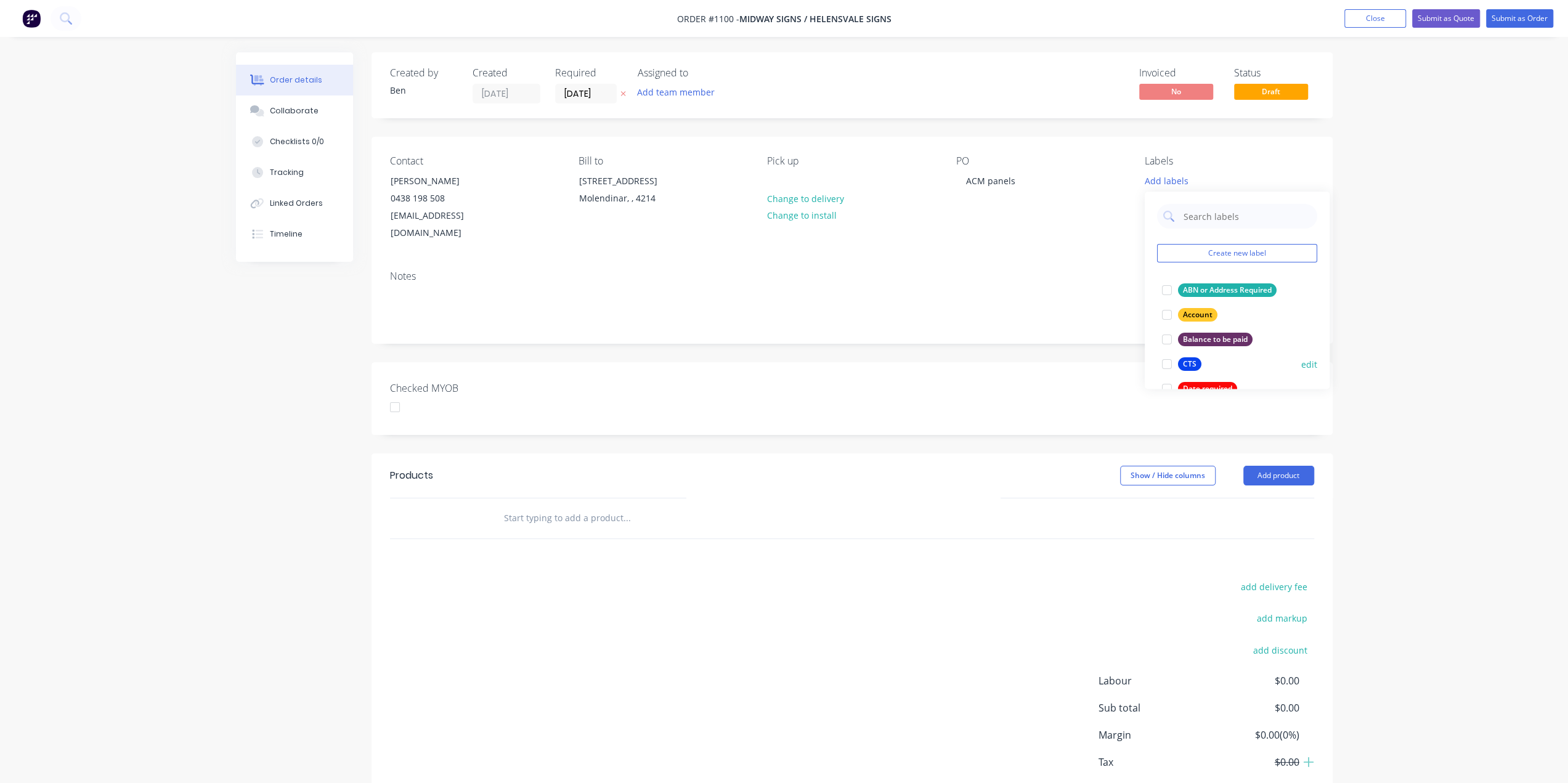
click at [1186, 360] on div "CTS" at bounding box center [1190, 364] width 24 height 14
click at [567, 506] on input "text" at bounding box center [627, 518] width 246 height 24
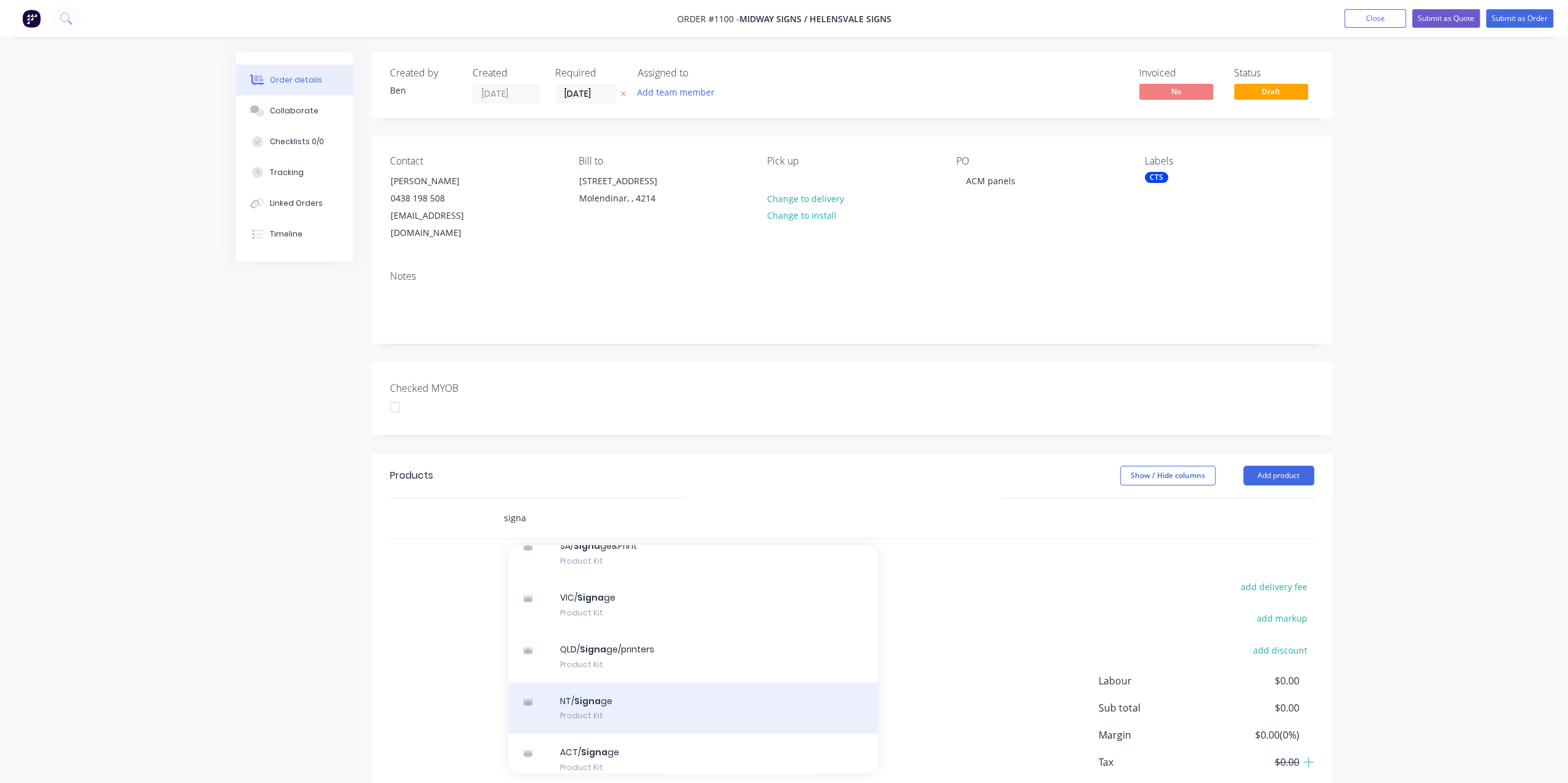
scroll to position [173, 0]
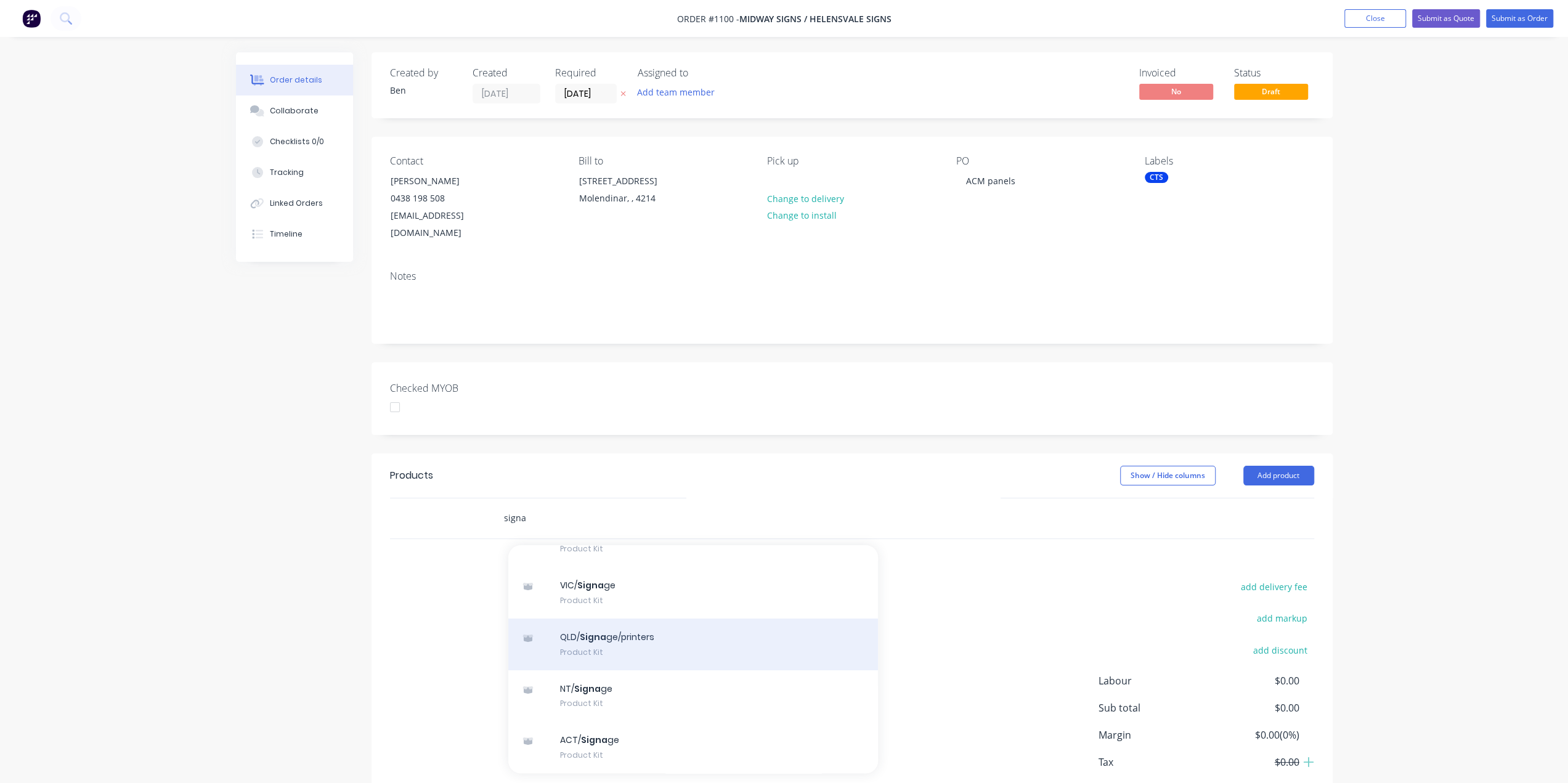
type input "signa"
click at [607, 628] on div "QLD/ Signa ge/printers Product Kit" at bounding box center [693, 645] width 369 height 52
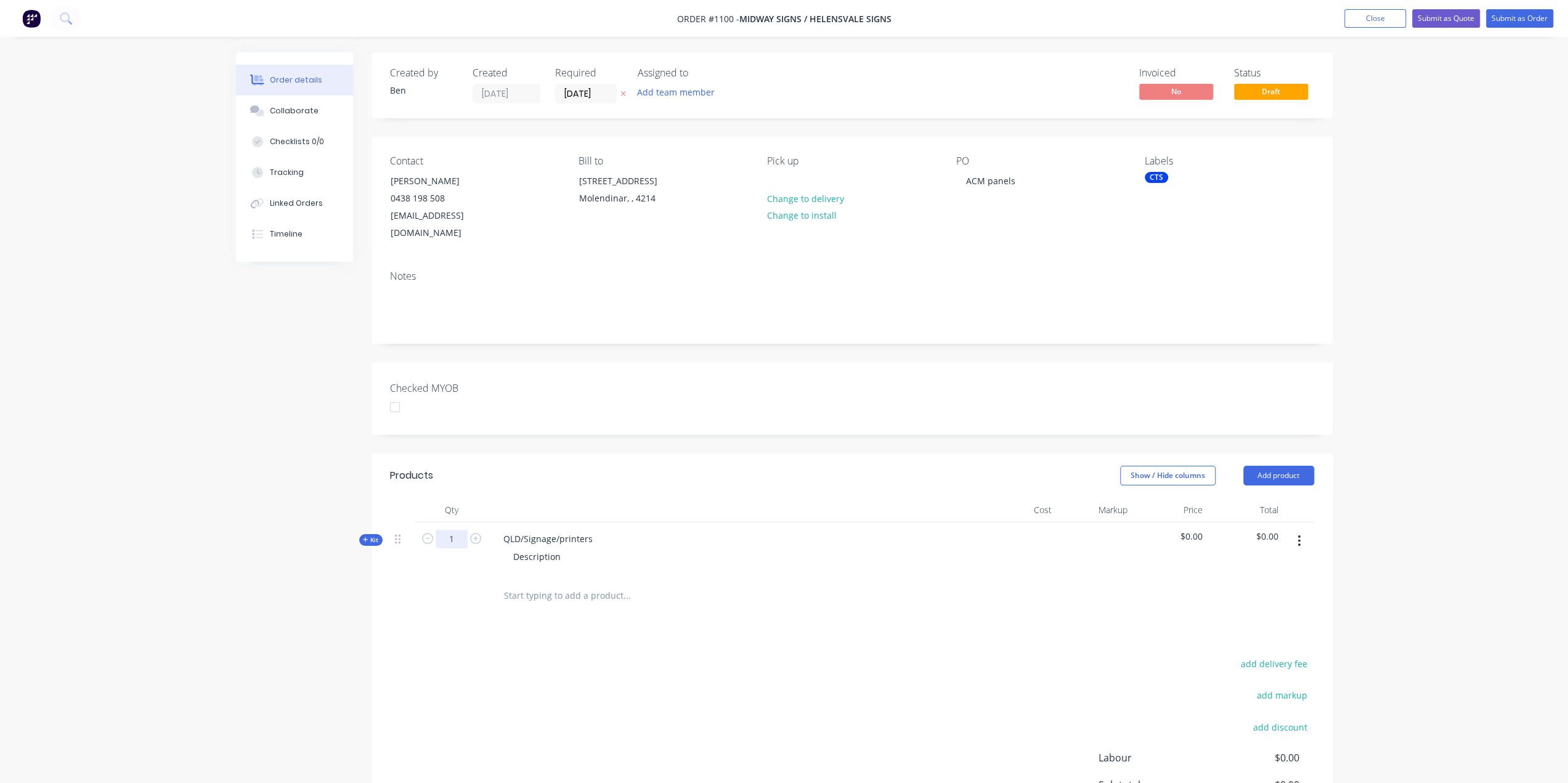
click at [454, 530] on input "1" at bounding box center [452, 540] width 32 height 19
type input "8"
click at [586, 530] on div "QLD/Signage/printers" at bounding box center [547, 539] width 109 height 18
drag, startPoint x: 590, startPoint y: 518, endPoint x: 501, endPoint y: 527, distance: 89.5
click at [501, 530] on div "QLD/Signage/printers" at bounding box center [547, 539] width 109 height 18
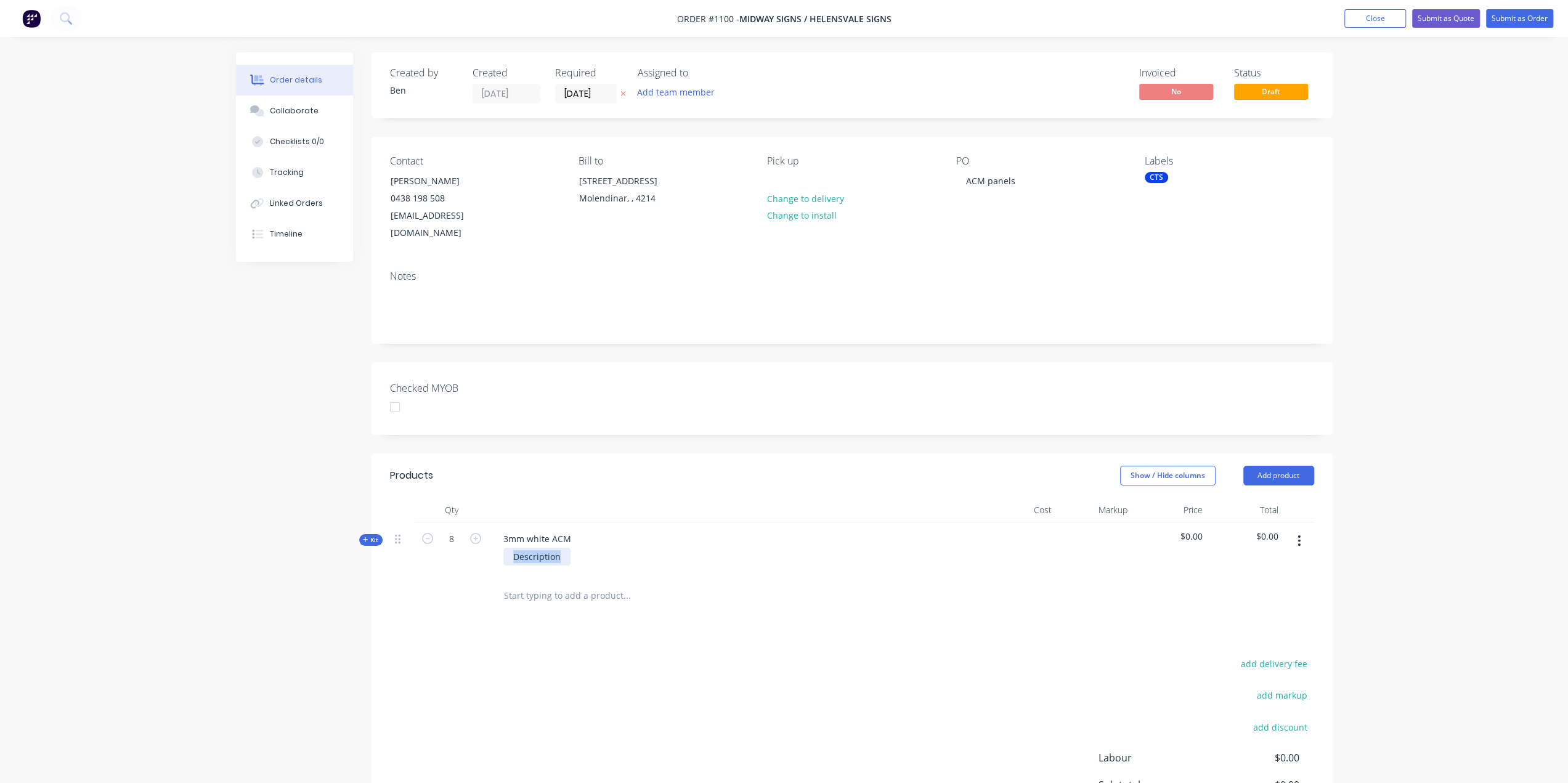
drag, startPoint x: 569, startPoint y: 538, endPoint x: 542, endPoint y: 540, distance: 27.1
click at [542, 547] on div "Description" at bounding box center [735, 556] width 483 height 18
click at [568, 547] on div "Description" at bounding box center [537, 556] width 67 height 18
drag, startPoint x: 562, startPoint y: 539, endPoint x: 485, endPoint y: 540, distance: 77.0
click at [487, 540] on div "Kit 8 3mm white ACM Description $0.00 $0.00" at bounding box center [851, 549] width 924 height 53
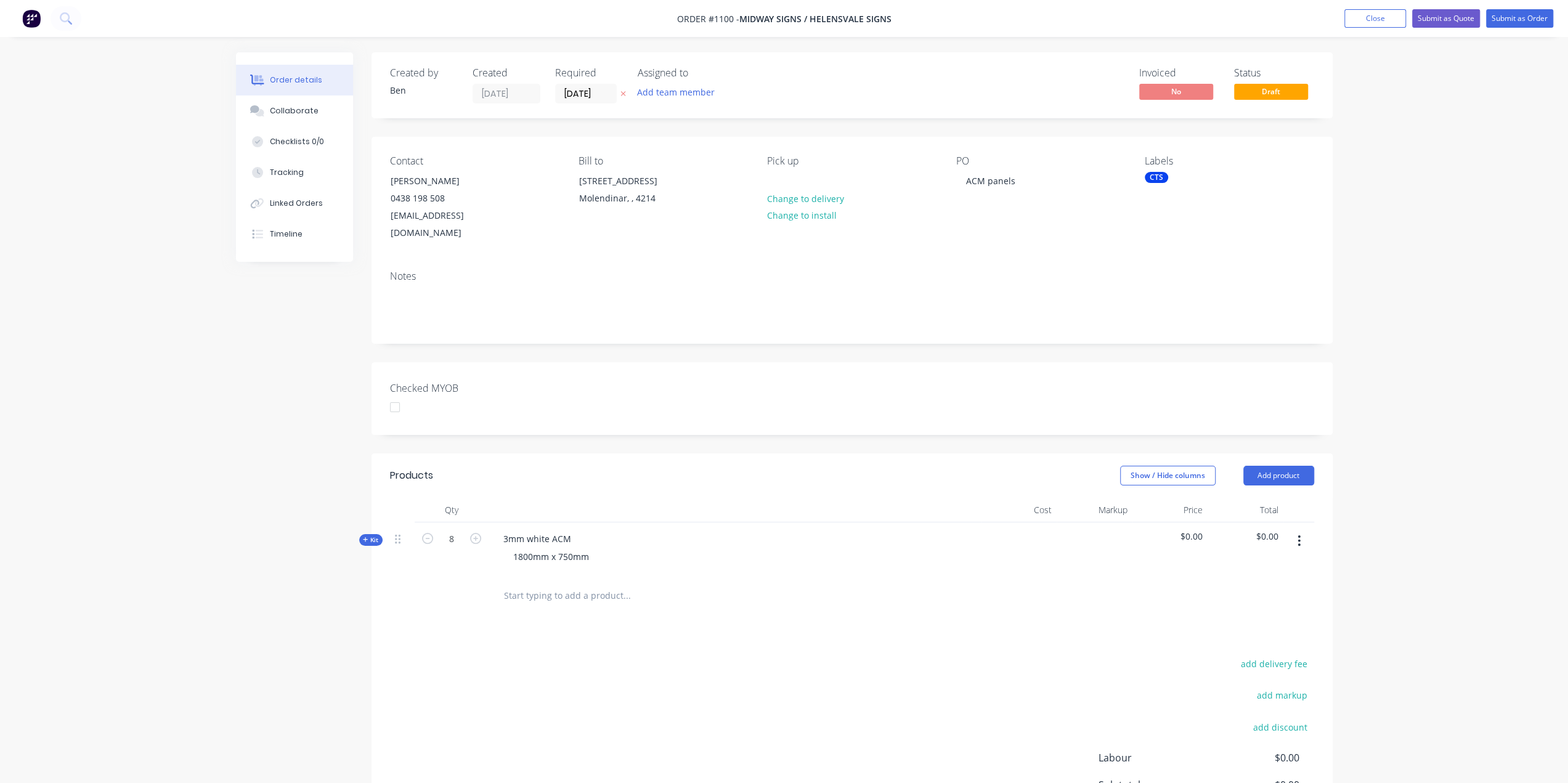
click at [368, 534] on div "Kit" at bounding box center [371, 540] width 24 height 12
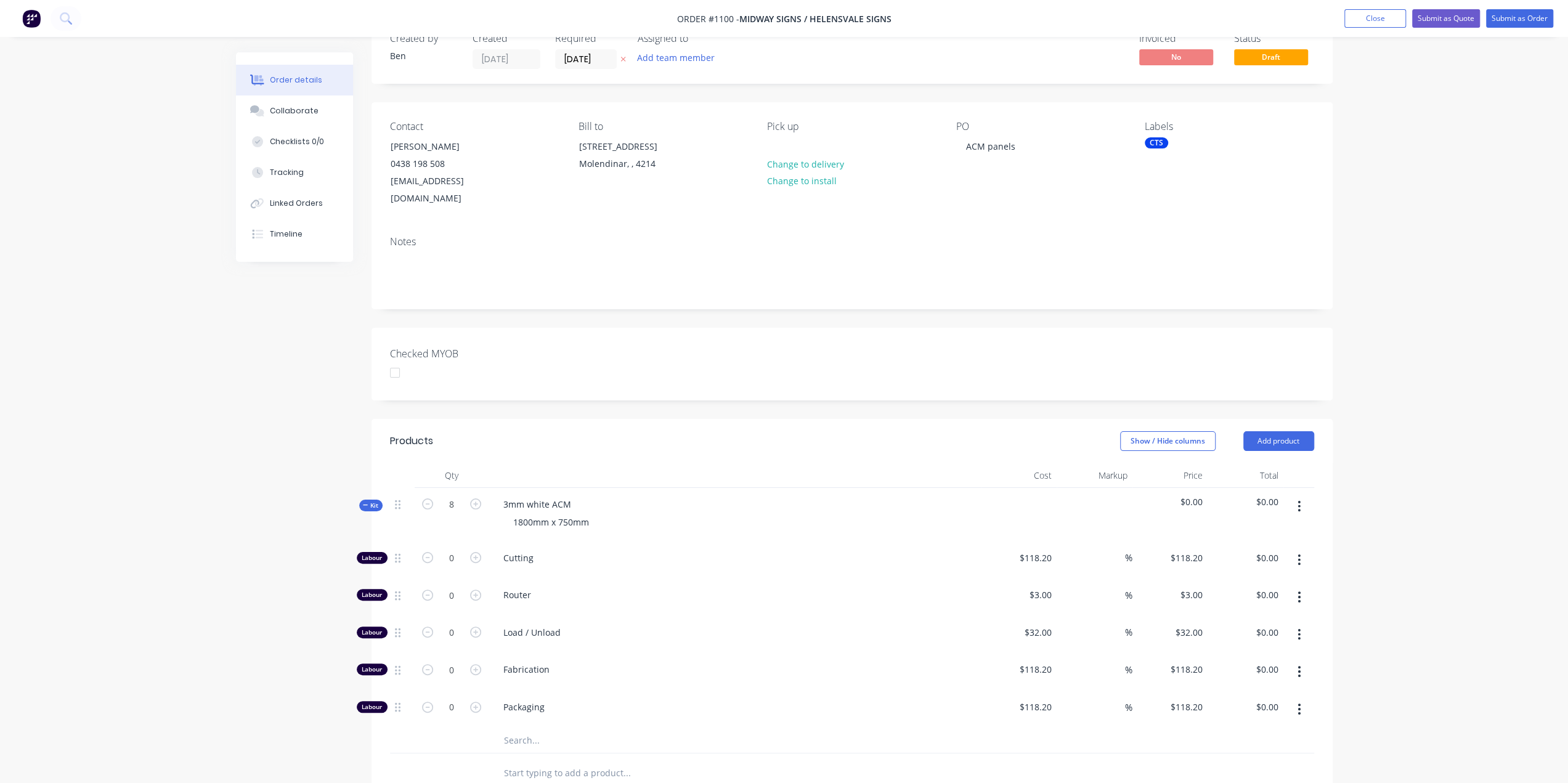
scroll to position [62, 0]
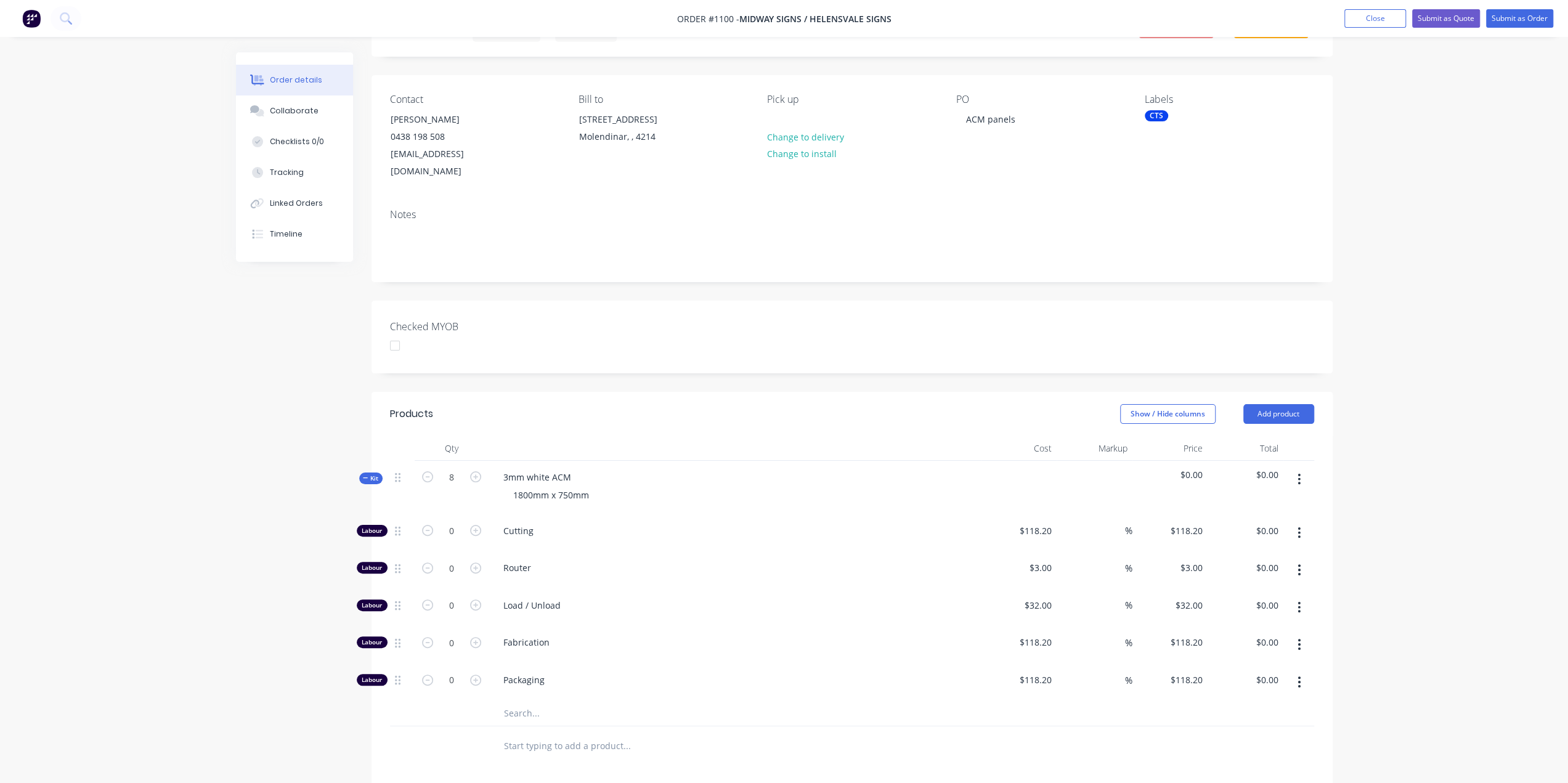
click at [520, 701] on input "text" at bounding box center [627, 713] width 246 height 24
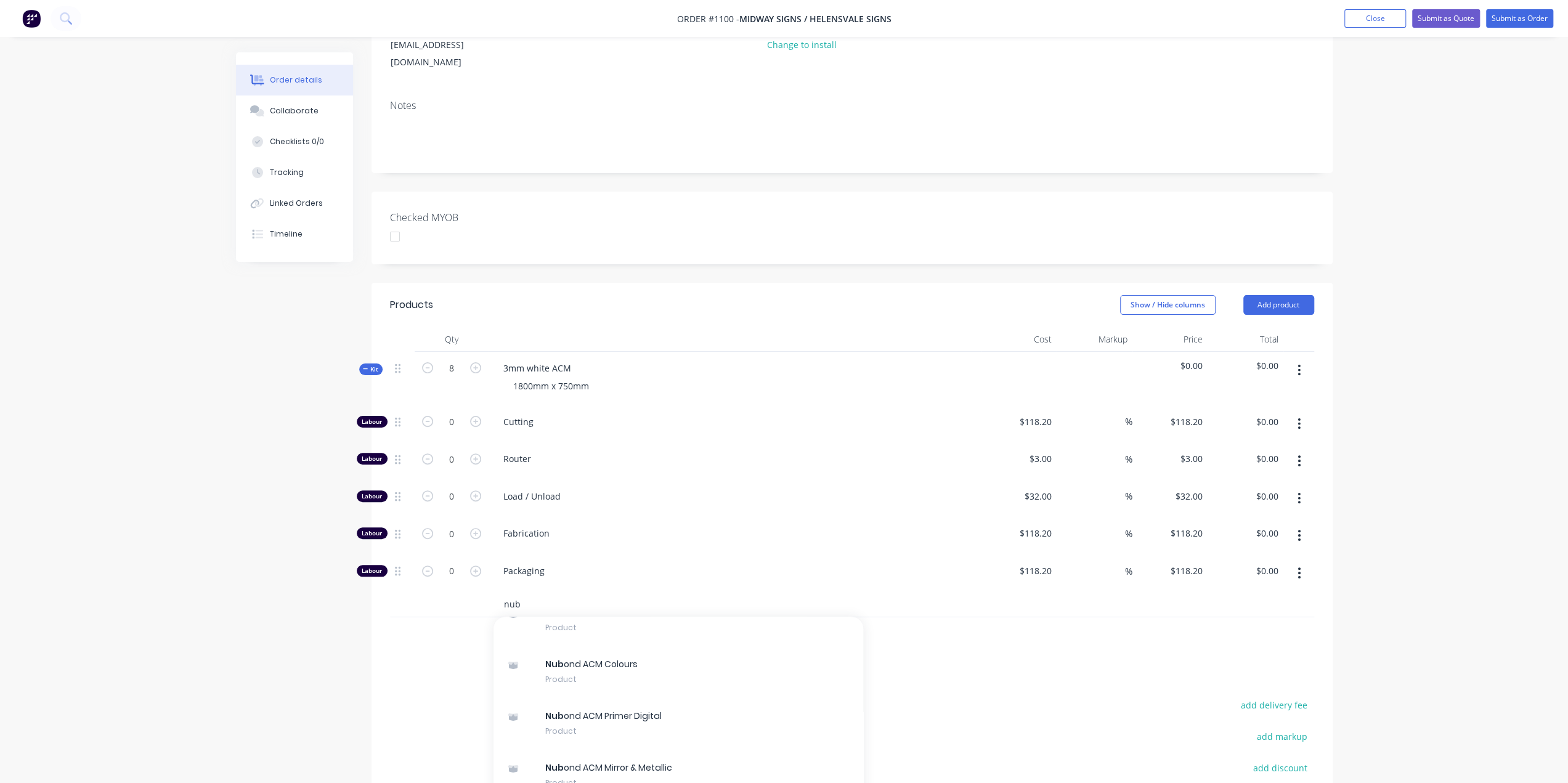
scroll to position [308, 0]
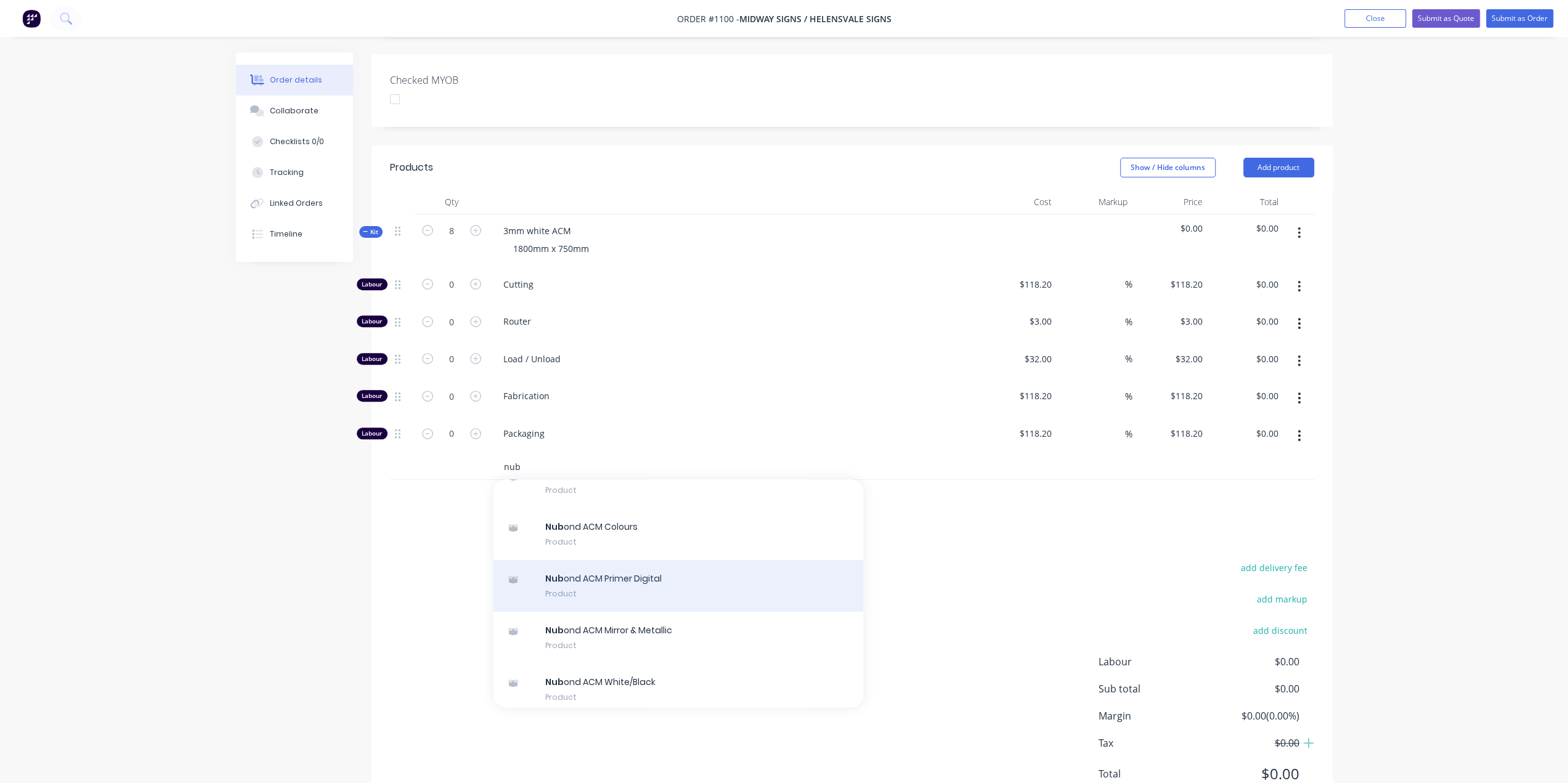
type input "nub"
click at [671, 560] on div "Nub ond ACM Primer Digital Product" at bounding box center [678, 586] width 369 height 52
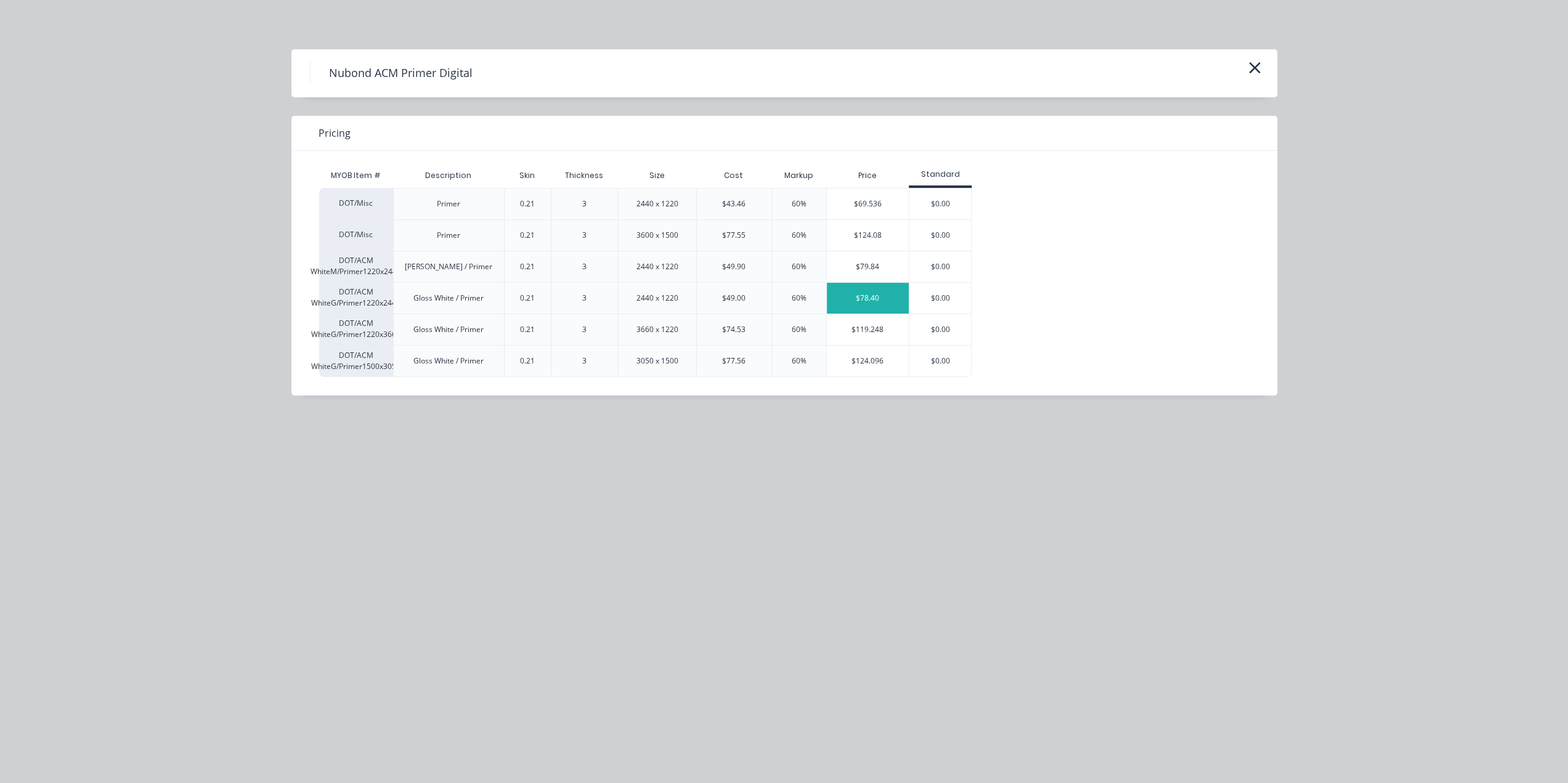
click at [890, 300] on div "$78.40" at bounding box center [868, 298] width 83 height 31
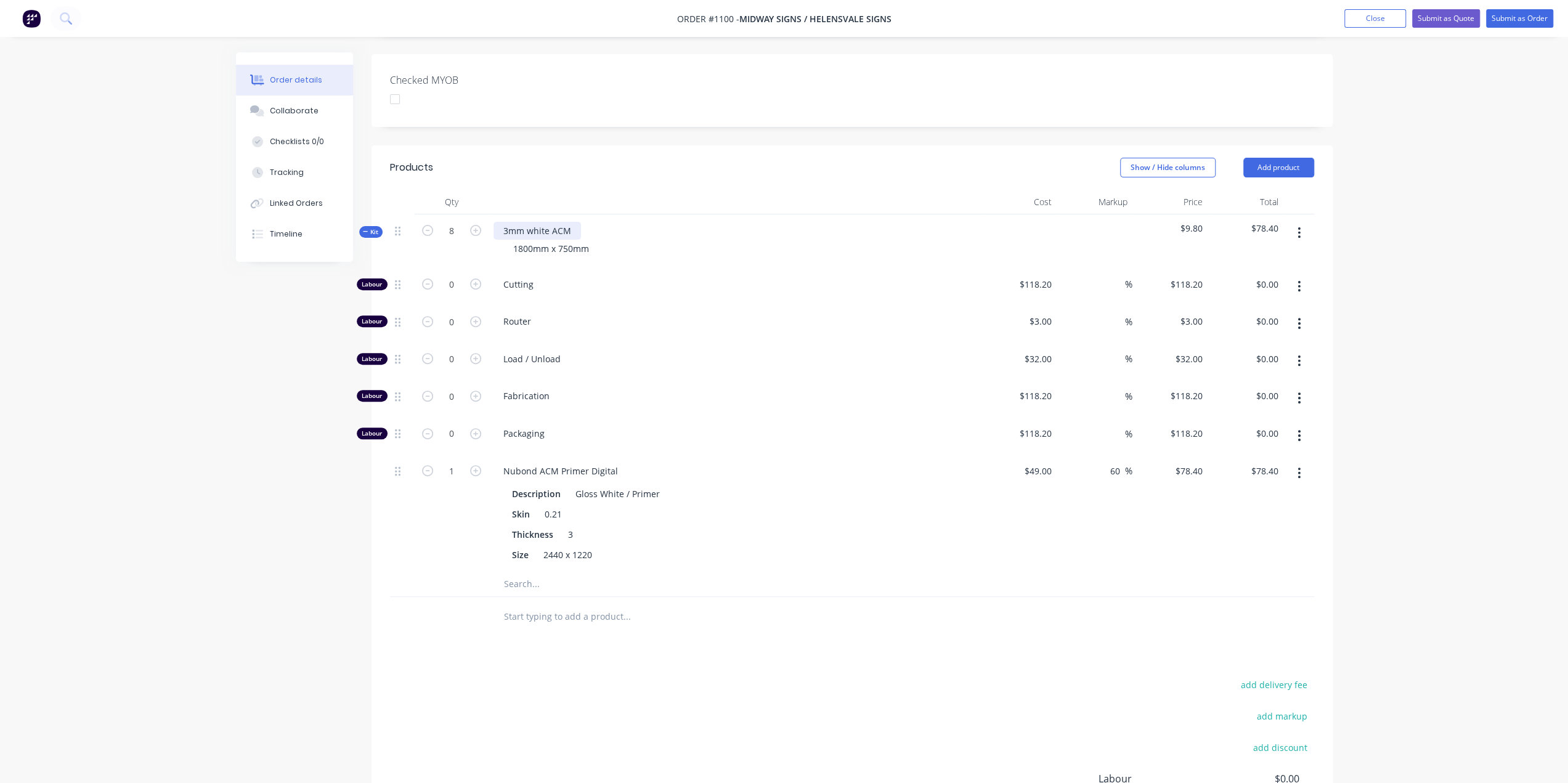
click at [547, 222] on div "3mm white ACM" at bounding box center [537, 231] width 87 height 18
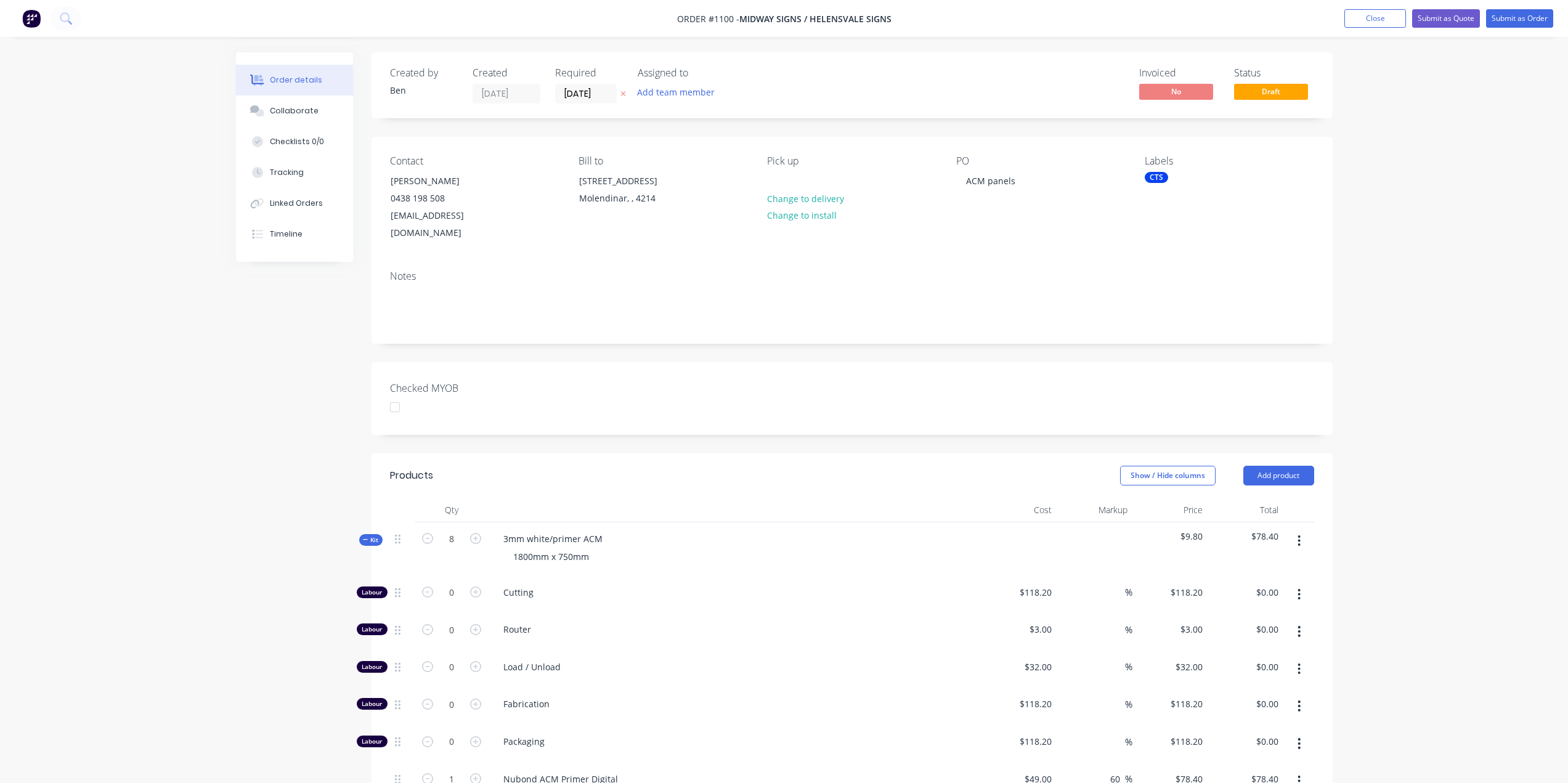
scroll to position [308, 0]
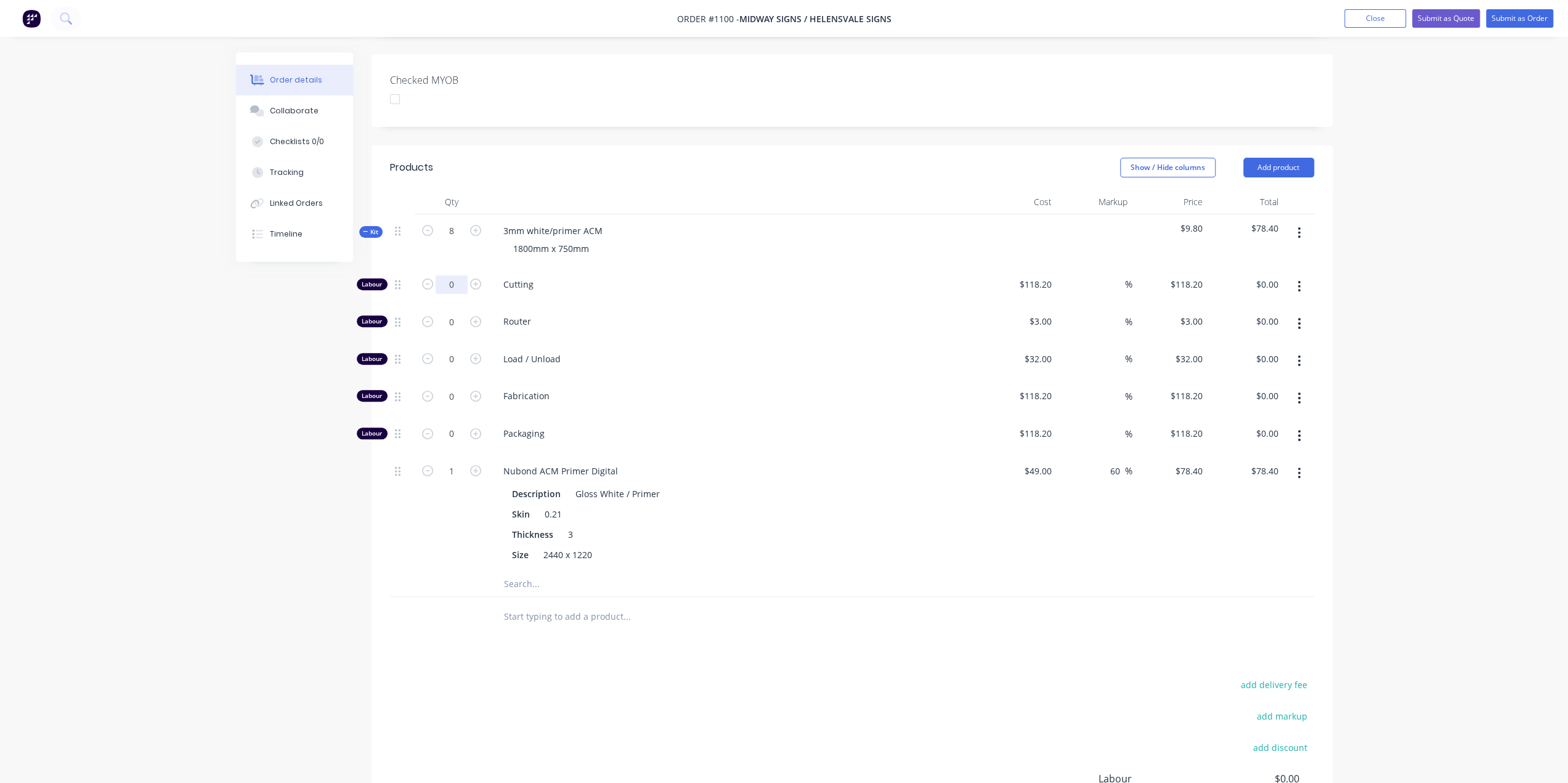
click at [449, 275] on input "0" at bounding box center [452, 285] width 32 height 19
type input "8"
type input "$945.60"
click at [1040, 275] on input "118.2" at bounding box center [1037, 284] width 38 height 18
type input "$10.00"
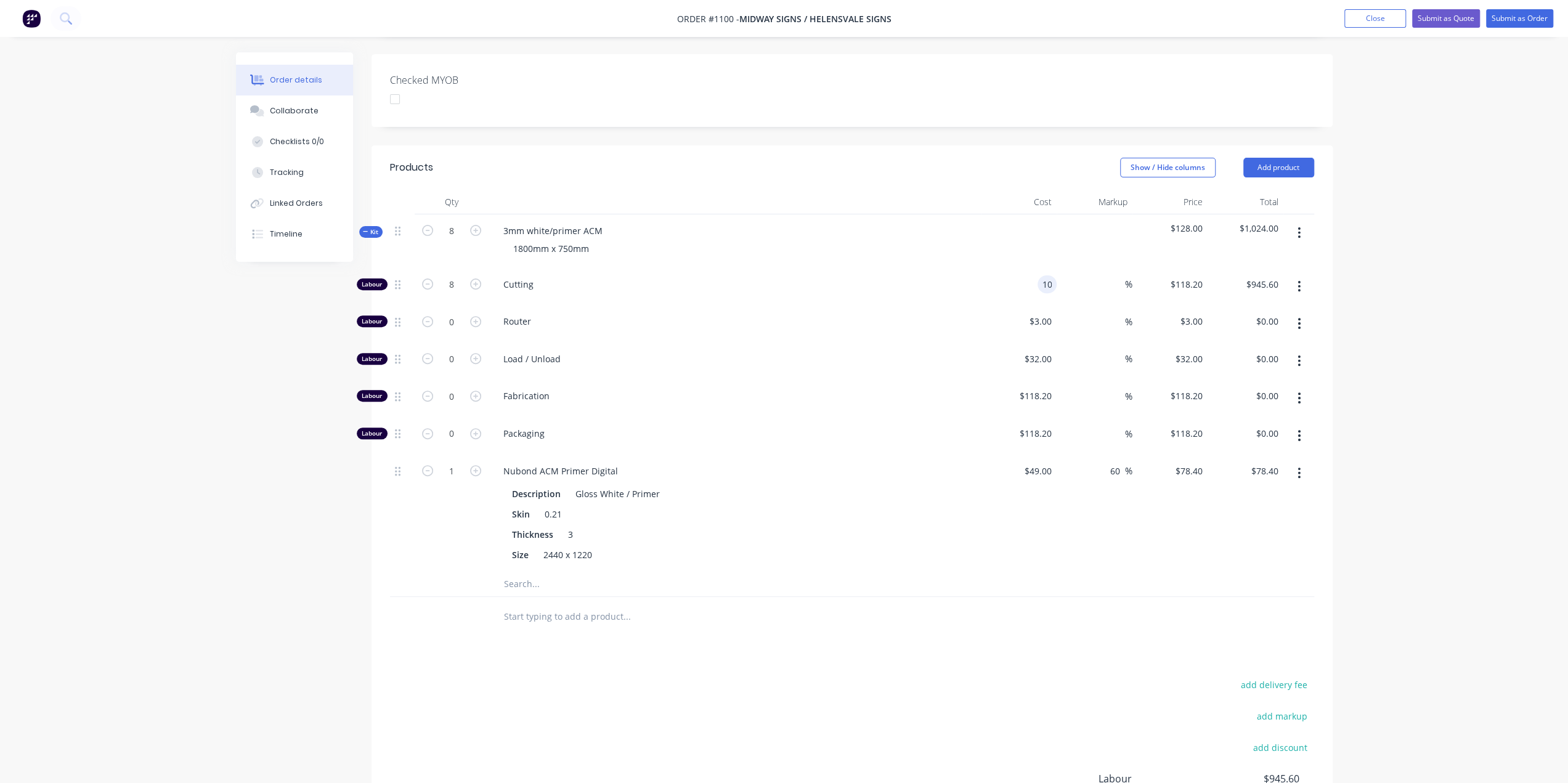
type input "$10.00"
type input "$80.00"
click at [449, 294] on input "1" at bounding box center [452, 285] width 32 height 19
type input "8"
type input "$627.20"
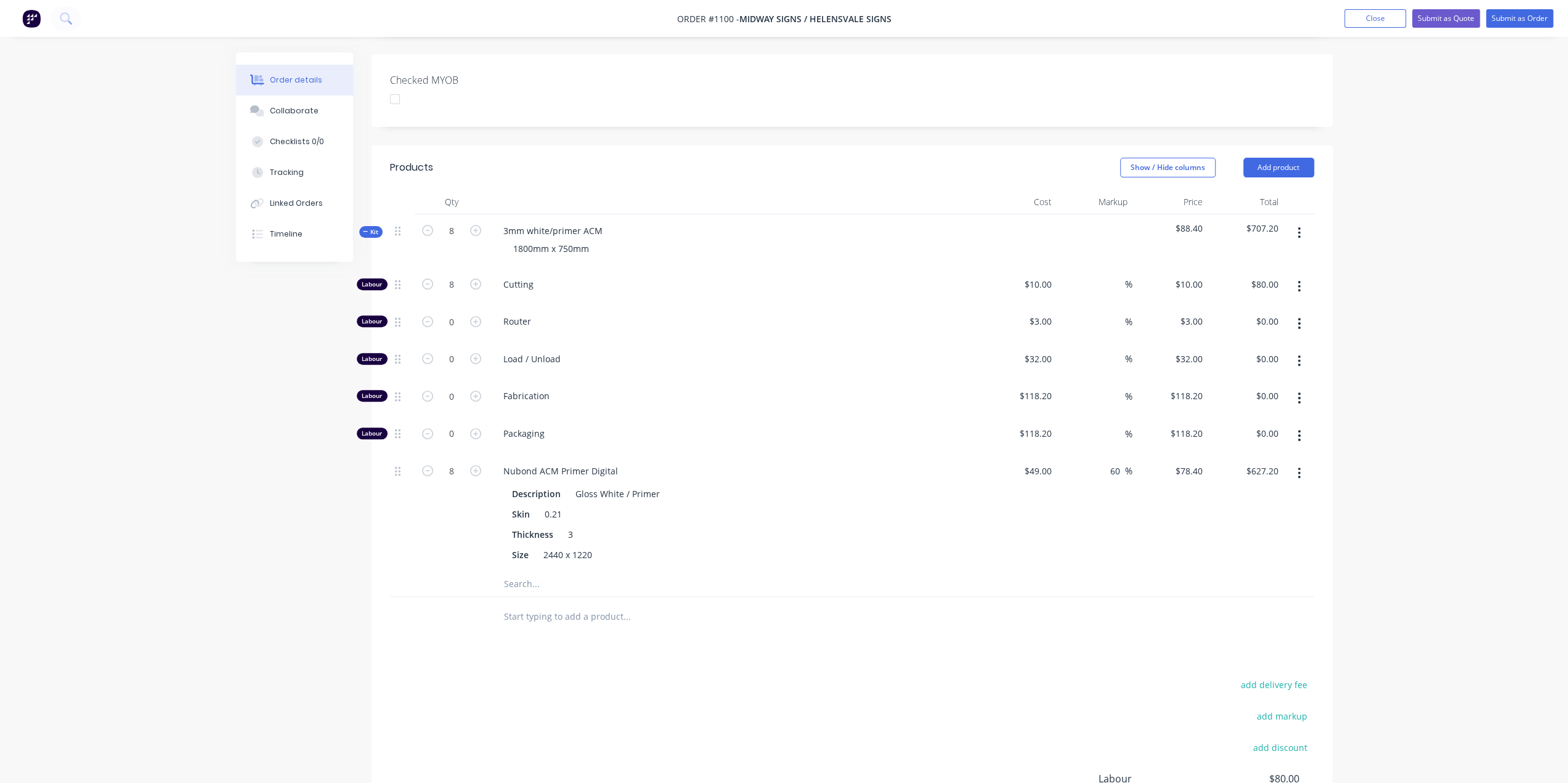
click at [939, 613] on div at bounding box center [851, 617] width 924 height 40
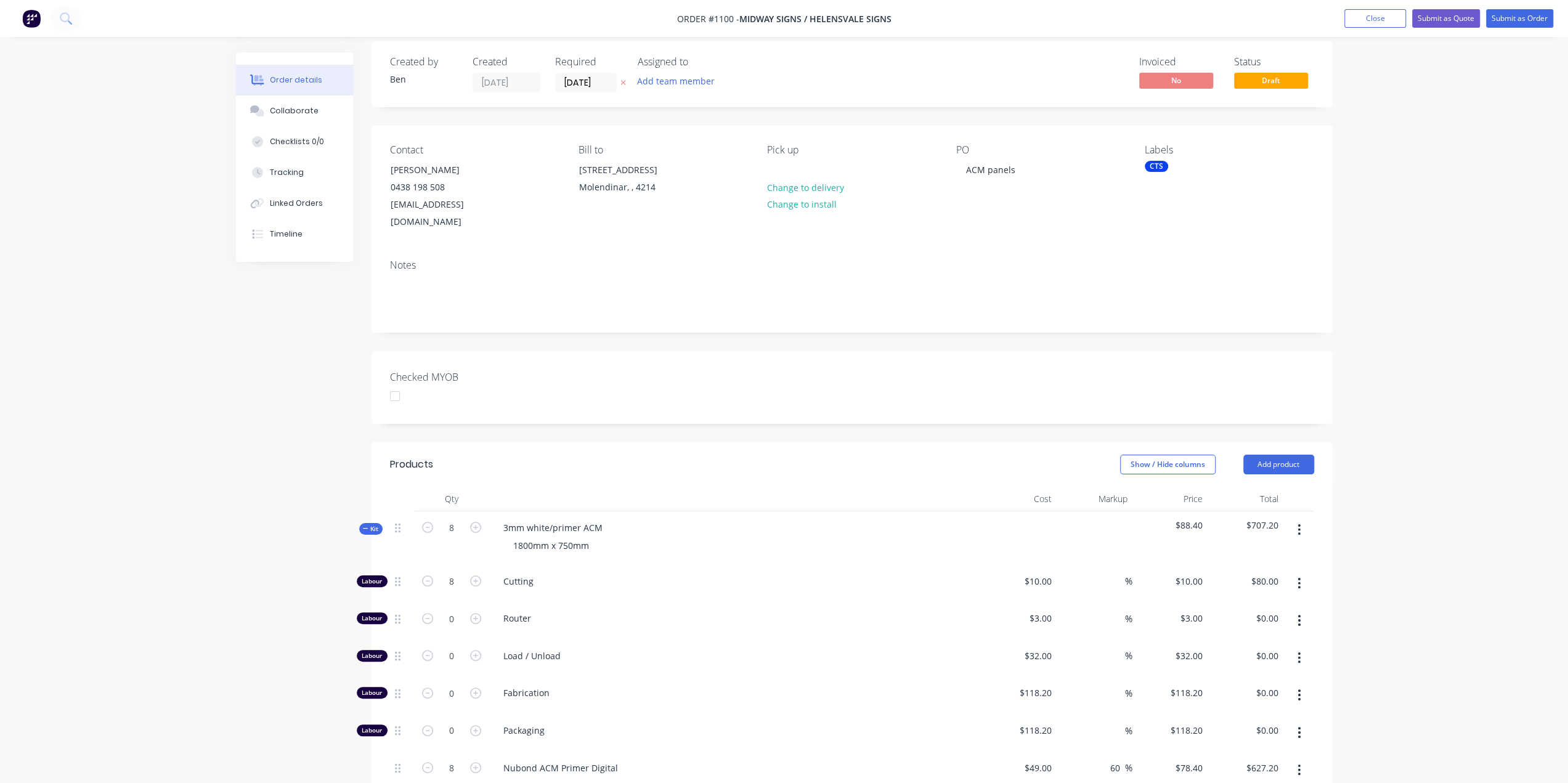
scroll to position [0, 0]
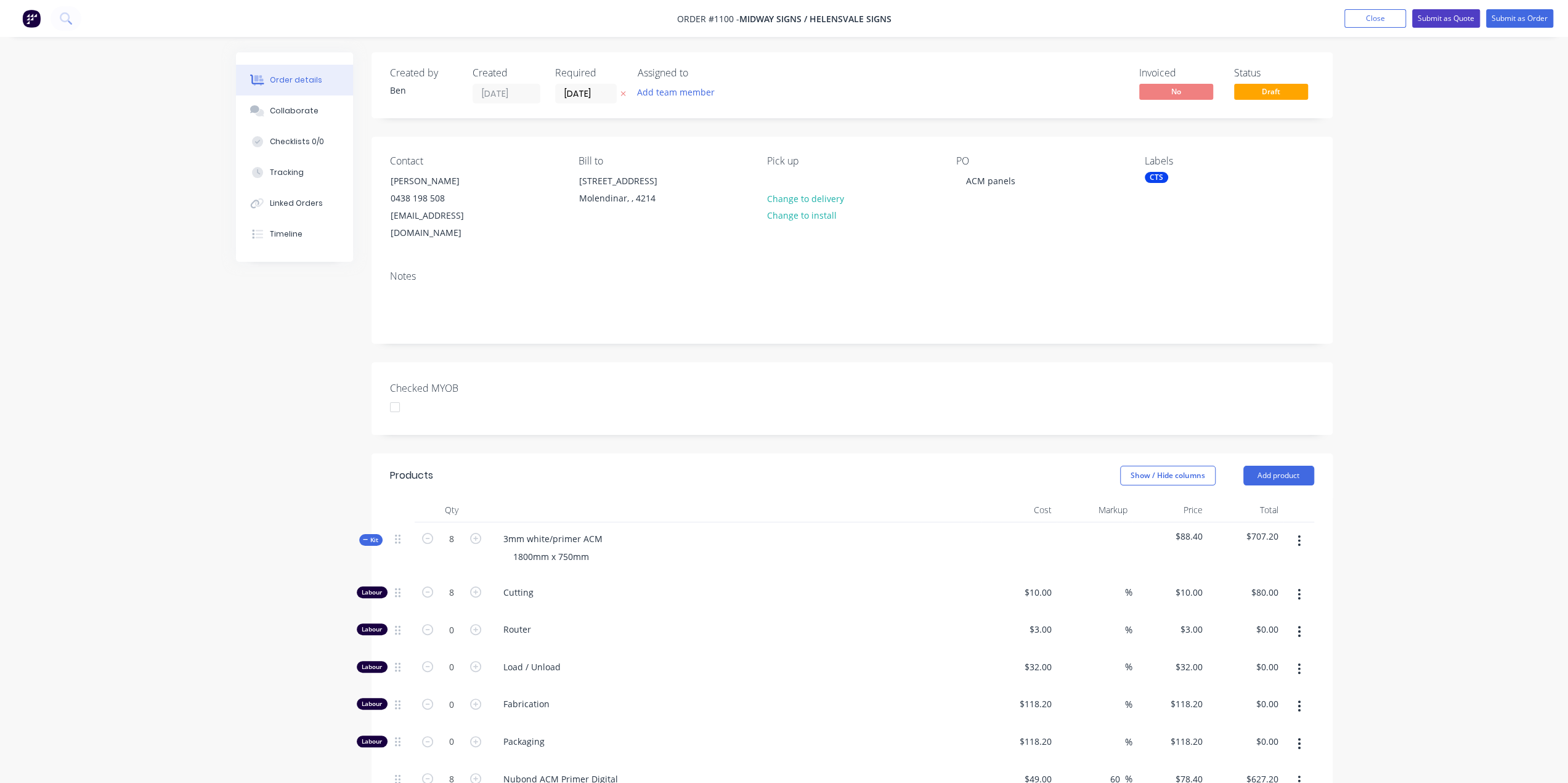
click at [1444, 13] on button "Submit as Quote" at bounding box center [1446, 19] width 68 height 19
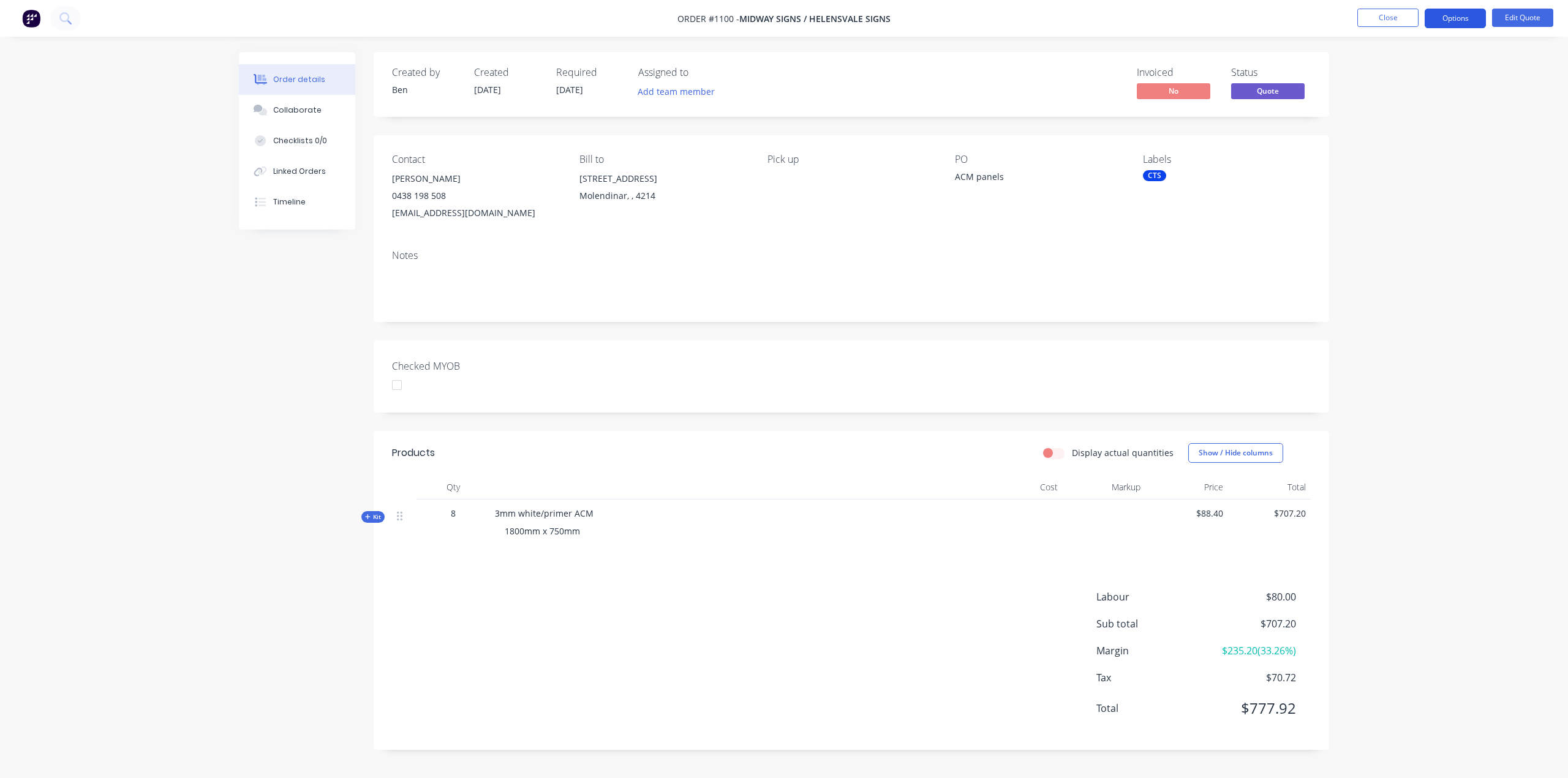
click at [1476, 15] on button "Options" at bounding box center [1456, 18] width 62 height 19
click at [1399, 74] on div "Quote" at bounding box center [1418, 74] width 112 height 18
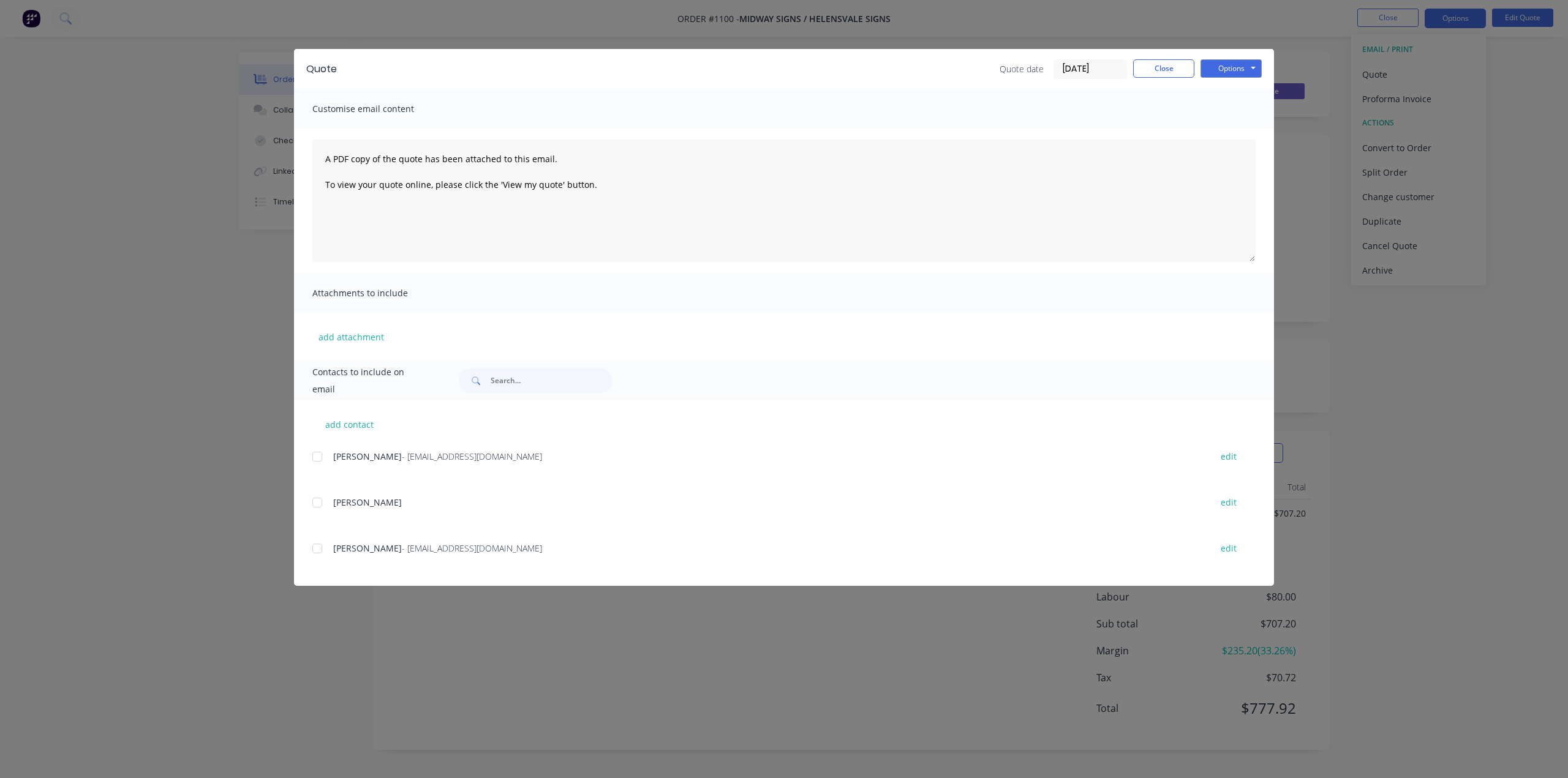
click at [324, 545] on div at bounding box center [317, 548] width 24 height 24
click at [1242, 66] on button "Options" at bounding box center [1231, 69] width 62 height 19
click at [1232, 127] on button "Email" at bounding box center [1239, 131] width 78 height 20
click at [1170, 66] on button "Close" at bounding box center [1164, 69] width 62 height 19
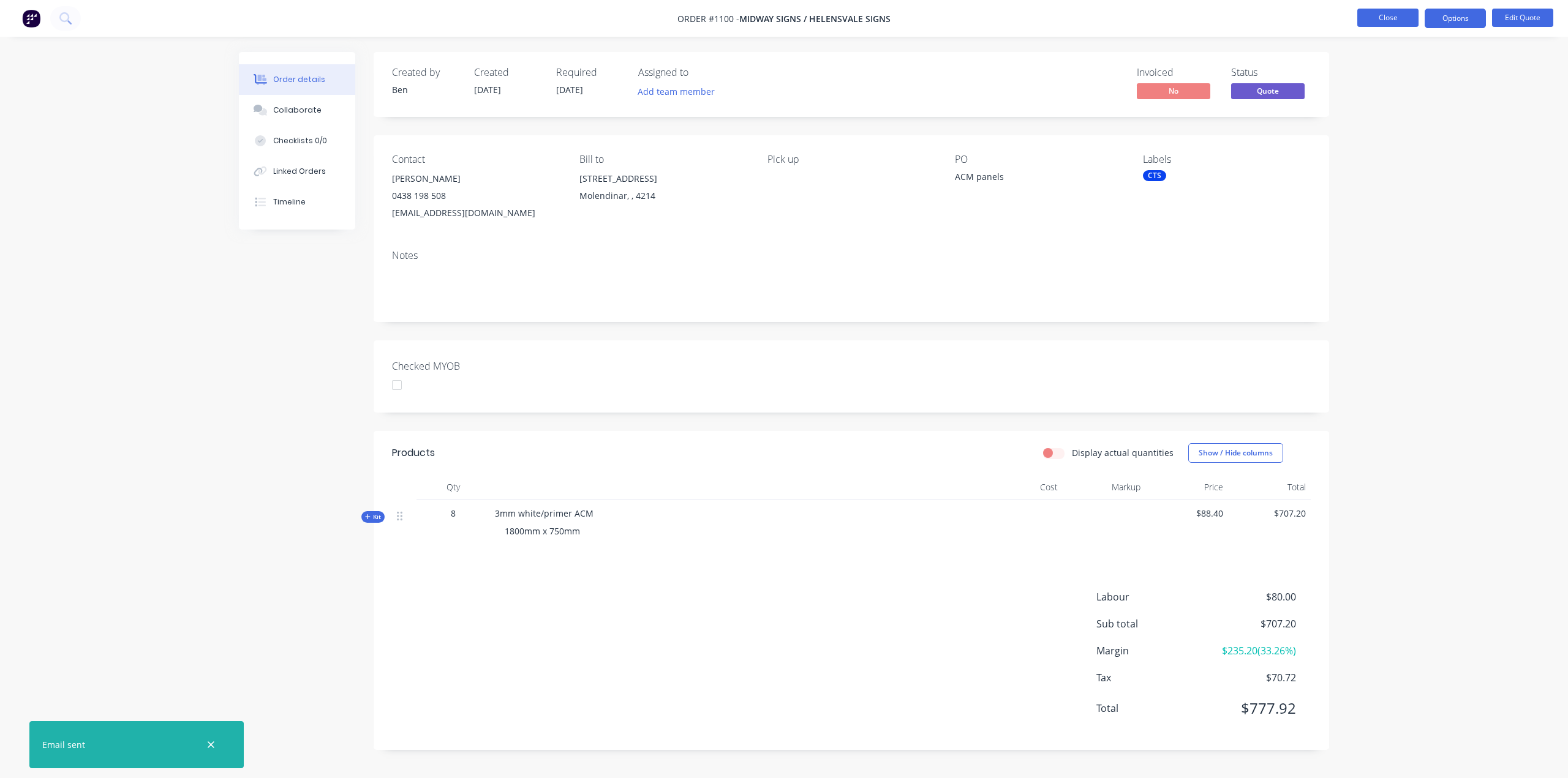
click at [1398, 17] on button "Close" at bounding box center [1388, 18] width 62 height 19
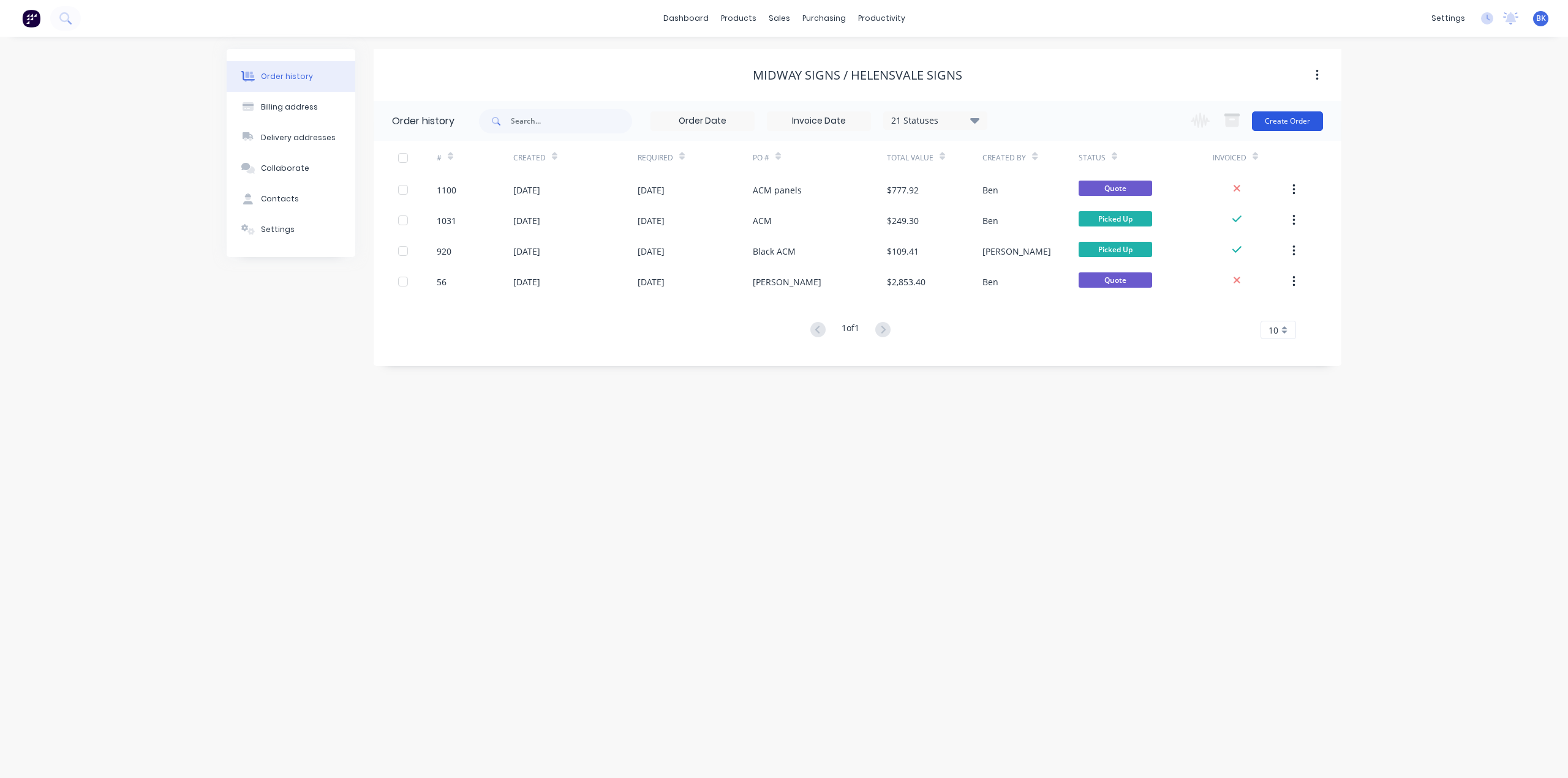
click at [1284, 122] on button "Create Order" at bounding box center [1287, 121] width 71 height 19
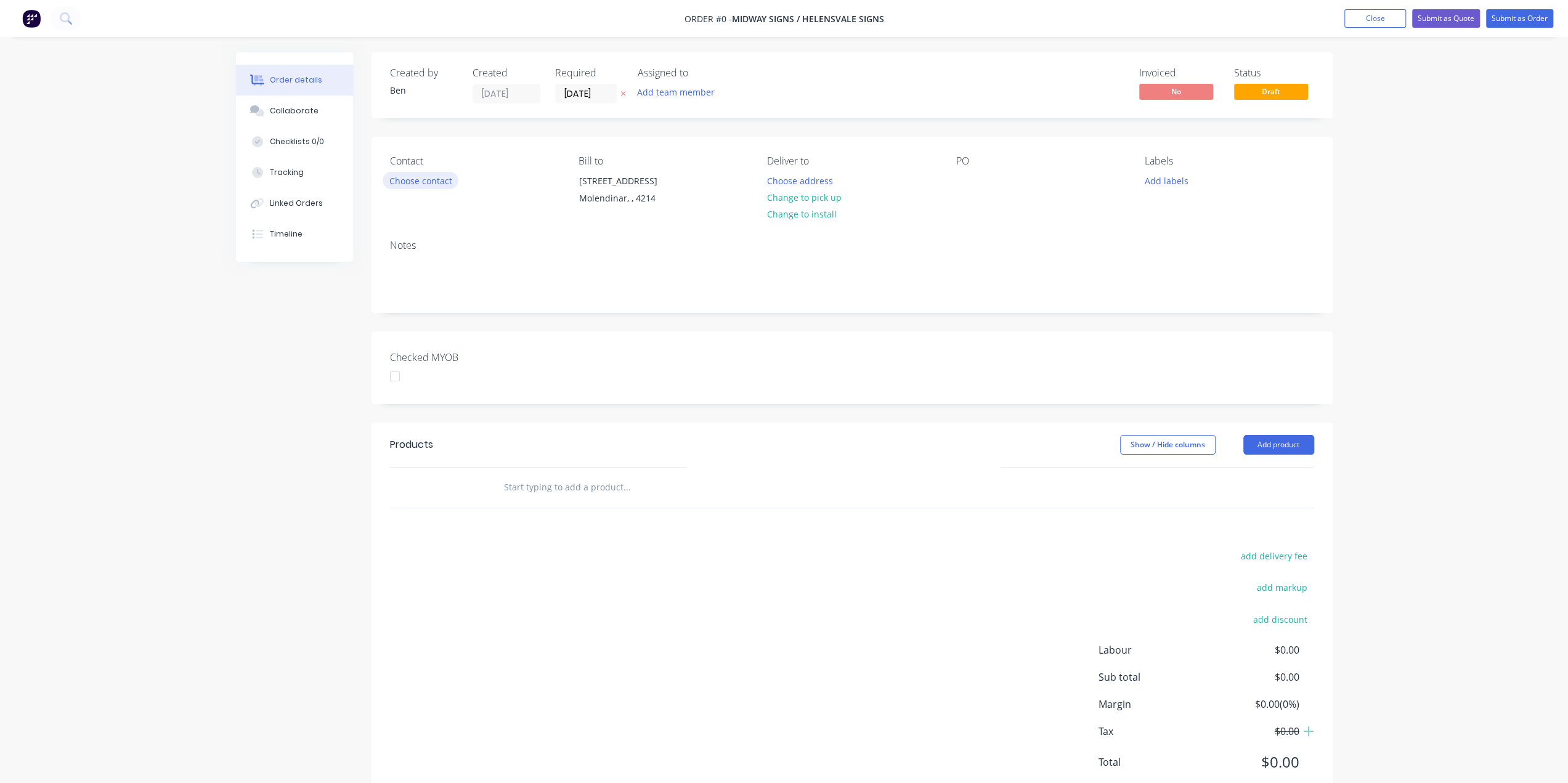
click at [409, 182] on button "Choose contact" at bounding box center [420, 180] width 76 height 17
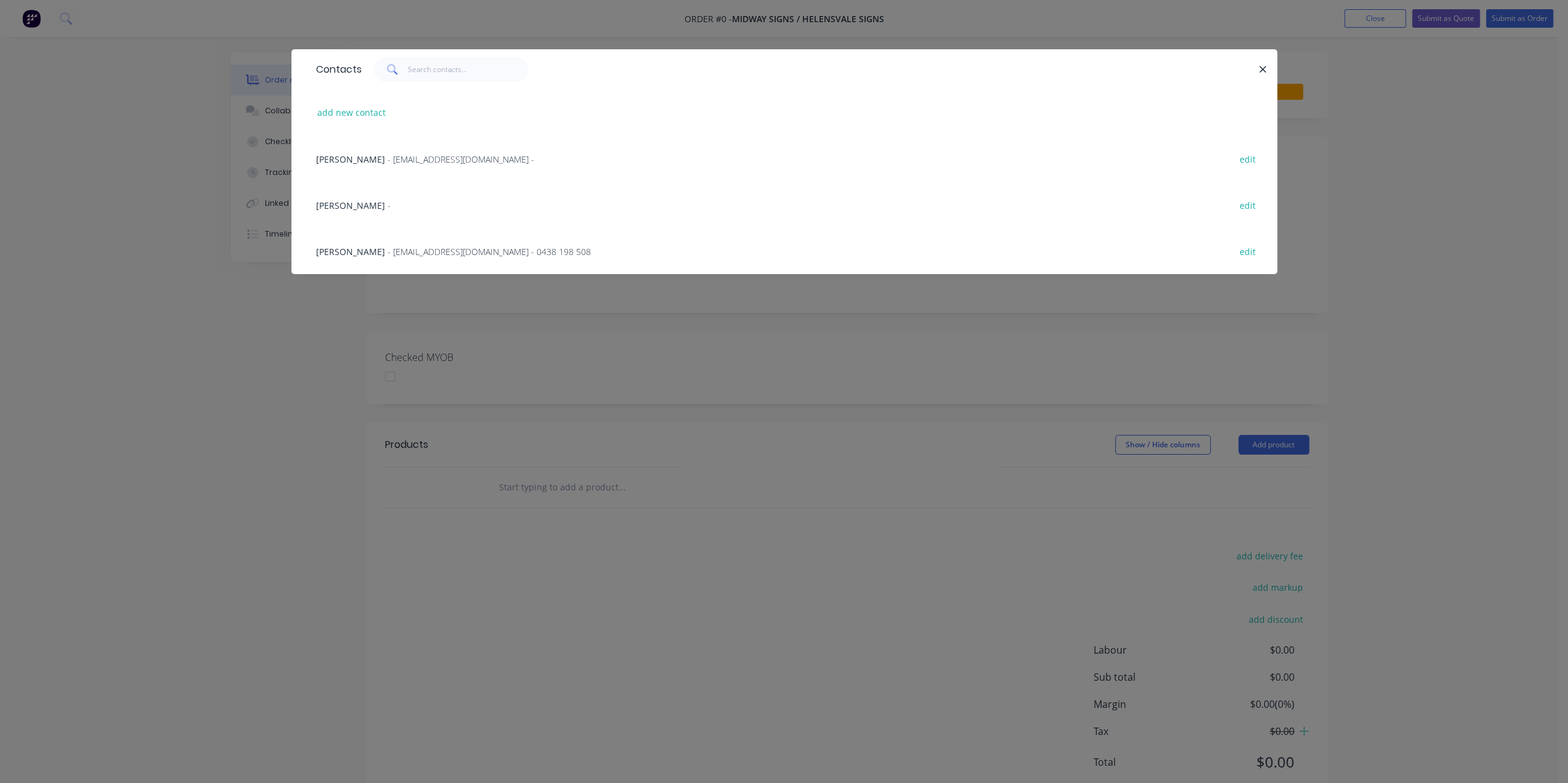
click at [355, 254] on span "Dean Walker" at bounding box center [351, 251] width 69 height 12
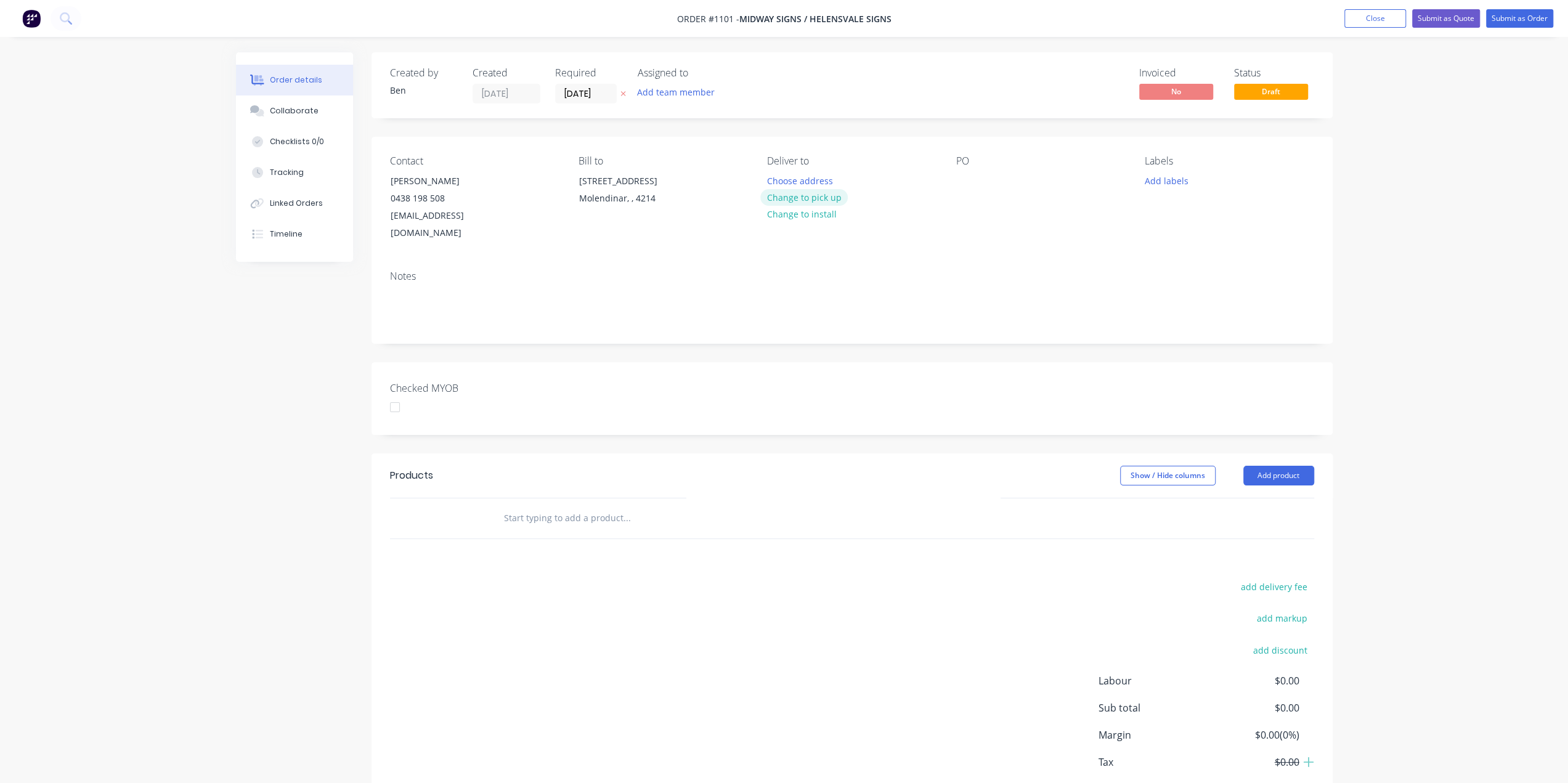
click at [829, 197] on button "Change to pick up" at bounding box center [804, 197] width 87 height 17
click at [964, 177] on div at bounding box center [966, 181] width 19 height 18
click at [1150, 179] on button "Add labels" at bounding box center [1166, 180] width 57 height 17
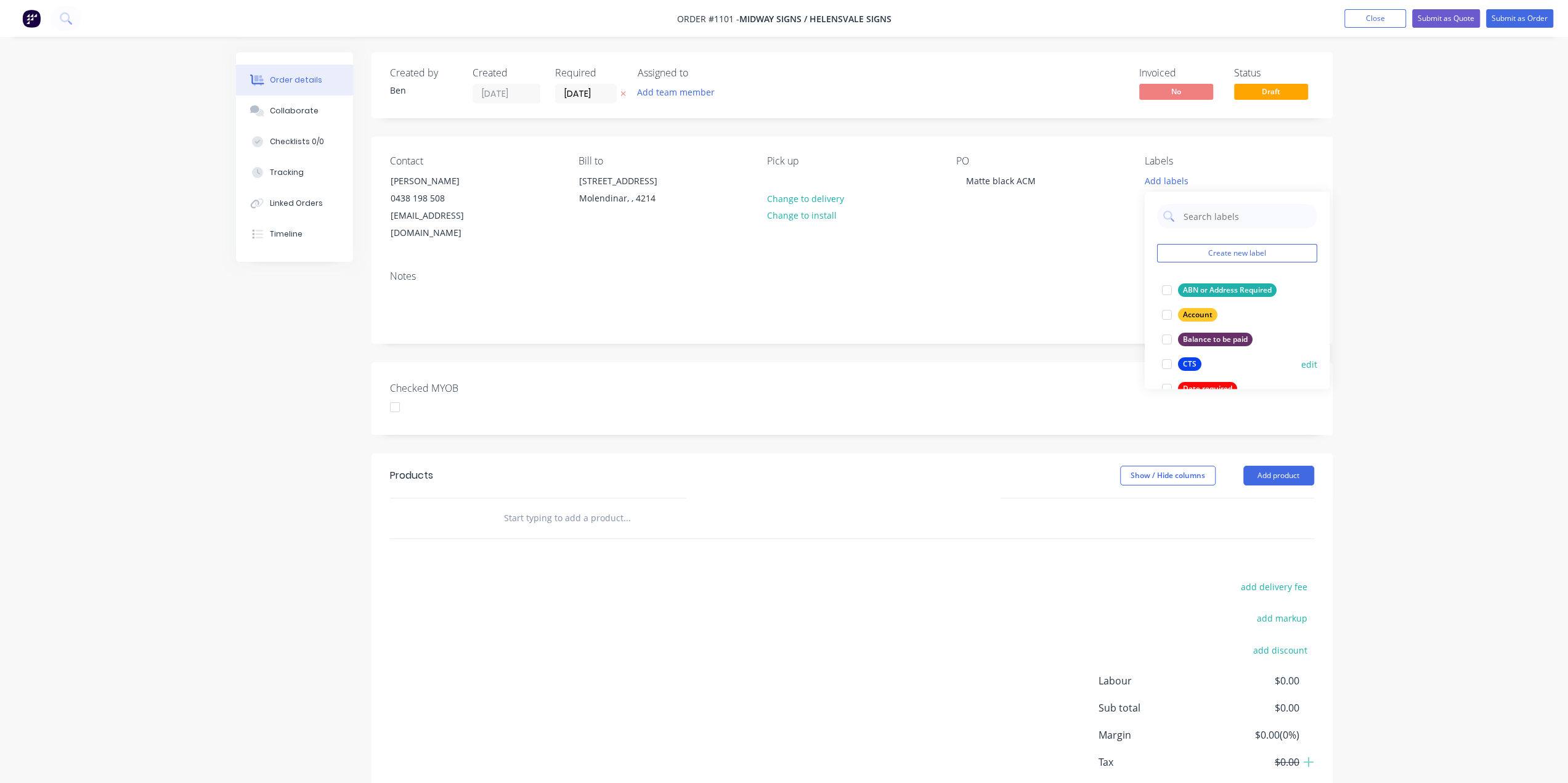
click at [1191, 359] on div "CTS" at bounding box center [1190, 364] width 24 height 14
drag, startPoint x: 522, startPoint y: 506, endPoint x: 608, endPoint y: 535, distance: 90.8
click at [522, 506] on input "text" at bounding box center [627, 518] width 246 height 24
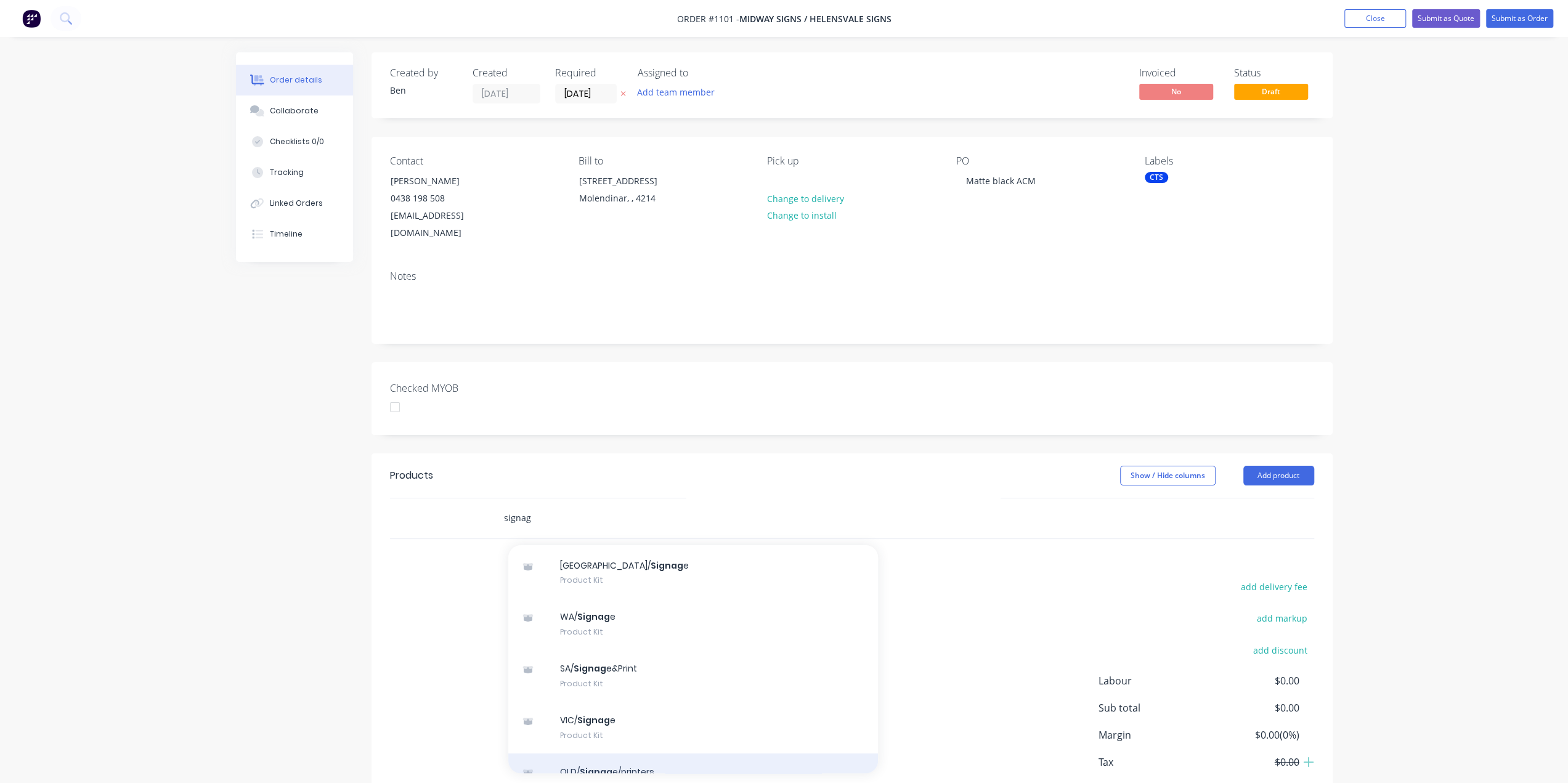
scroll to position [173, 0]
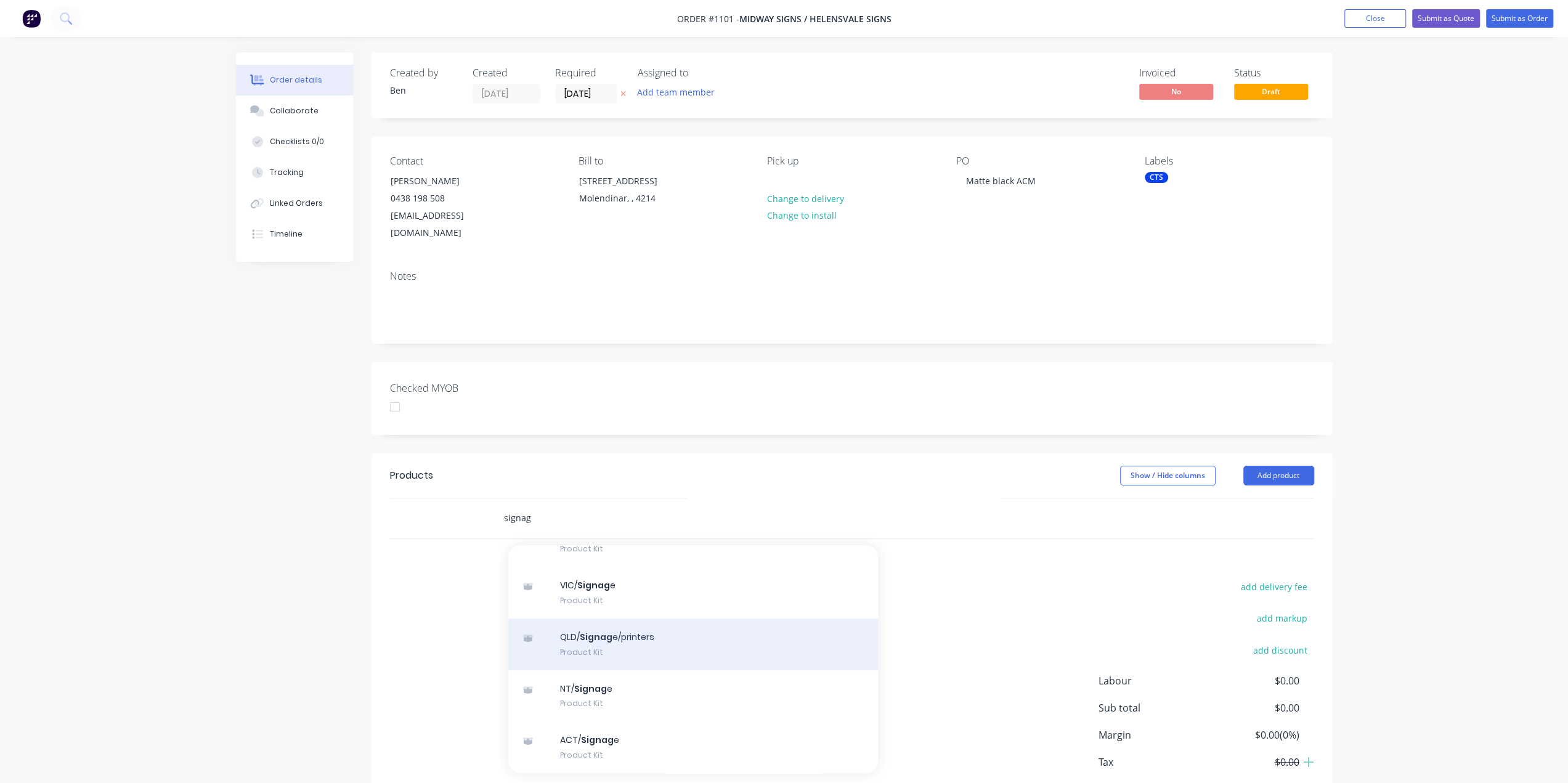
type input "signag"
click at [627, 620] on div "QLD/ Signag e/printers Product Kit" at bounding box center [693, 645] width 369 height 52
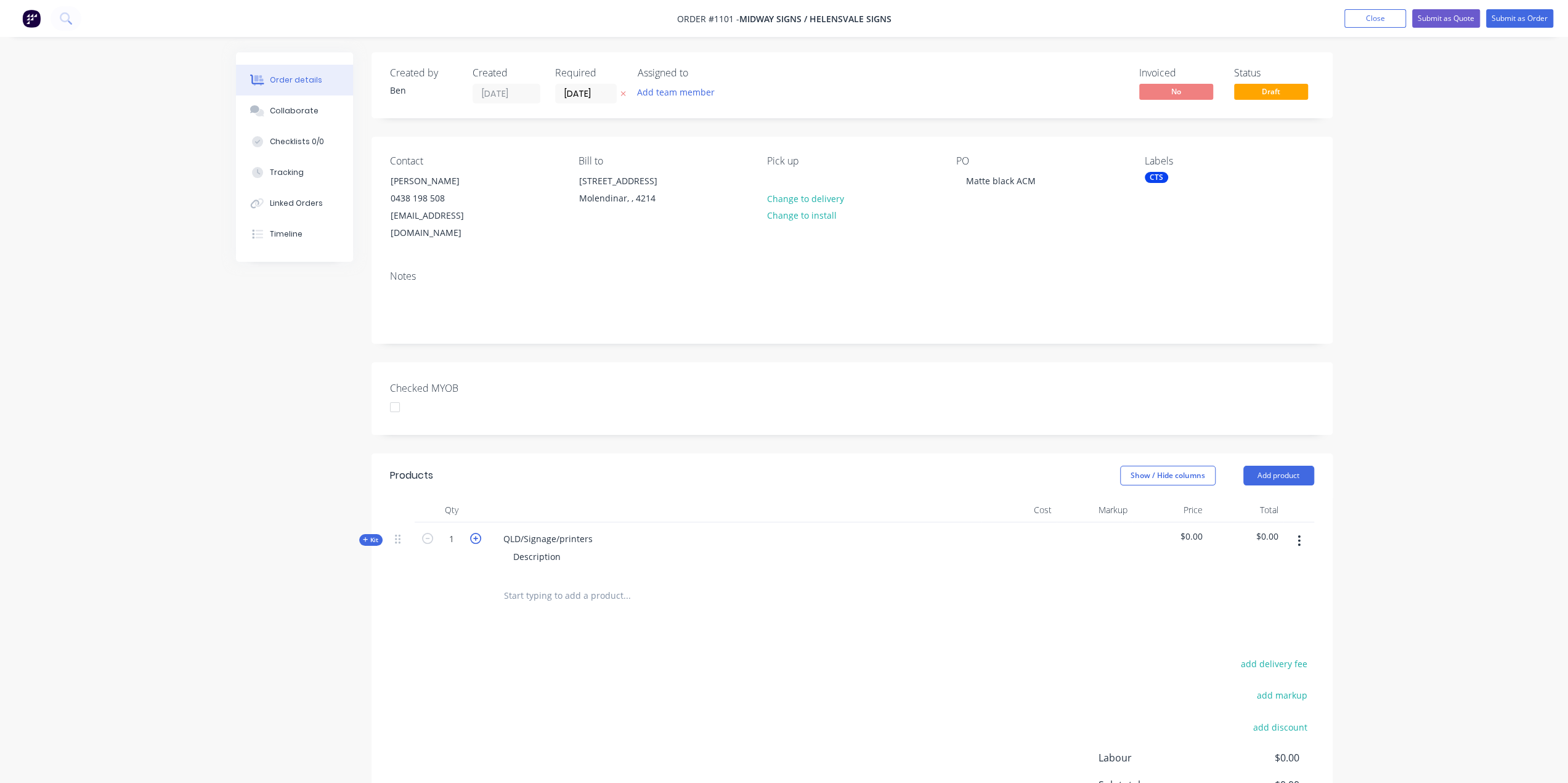
click at [472, 533] on icon "button" at bounding box center [475, 538] width 11 height 11
type input "3"
click at [368, 535] on span "Kit" at bounding box center [371, 540] width 16 height 9
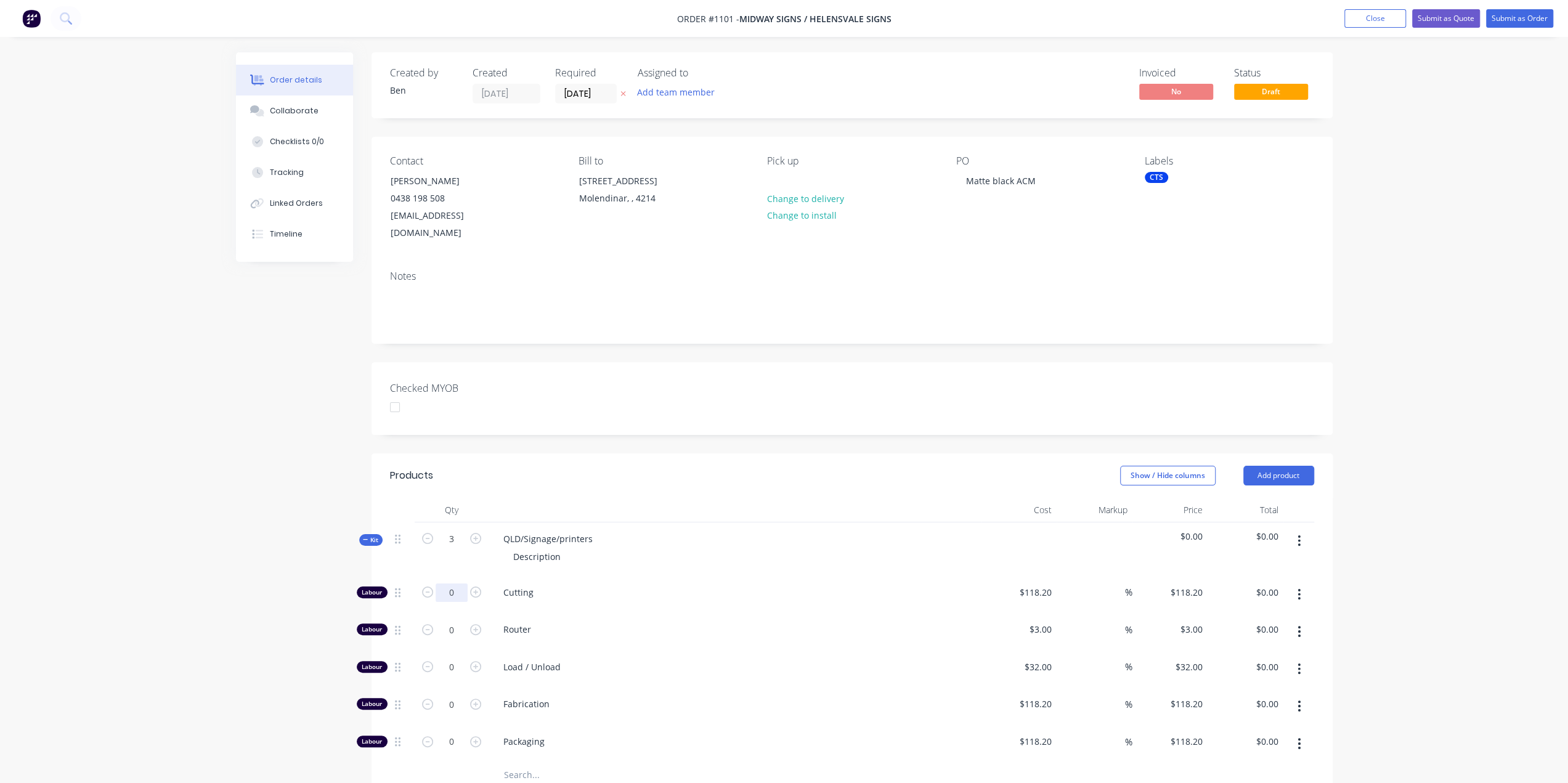
click at [442, 583] on input "0" at bounding box center [452, 593] width 32 height 19
type input "3"
type input "$354.60"
click at [1026, 583] on div "118.2 $118.20" at bounding box center [1035, 592] width 43 height 18
type input "$10.00"
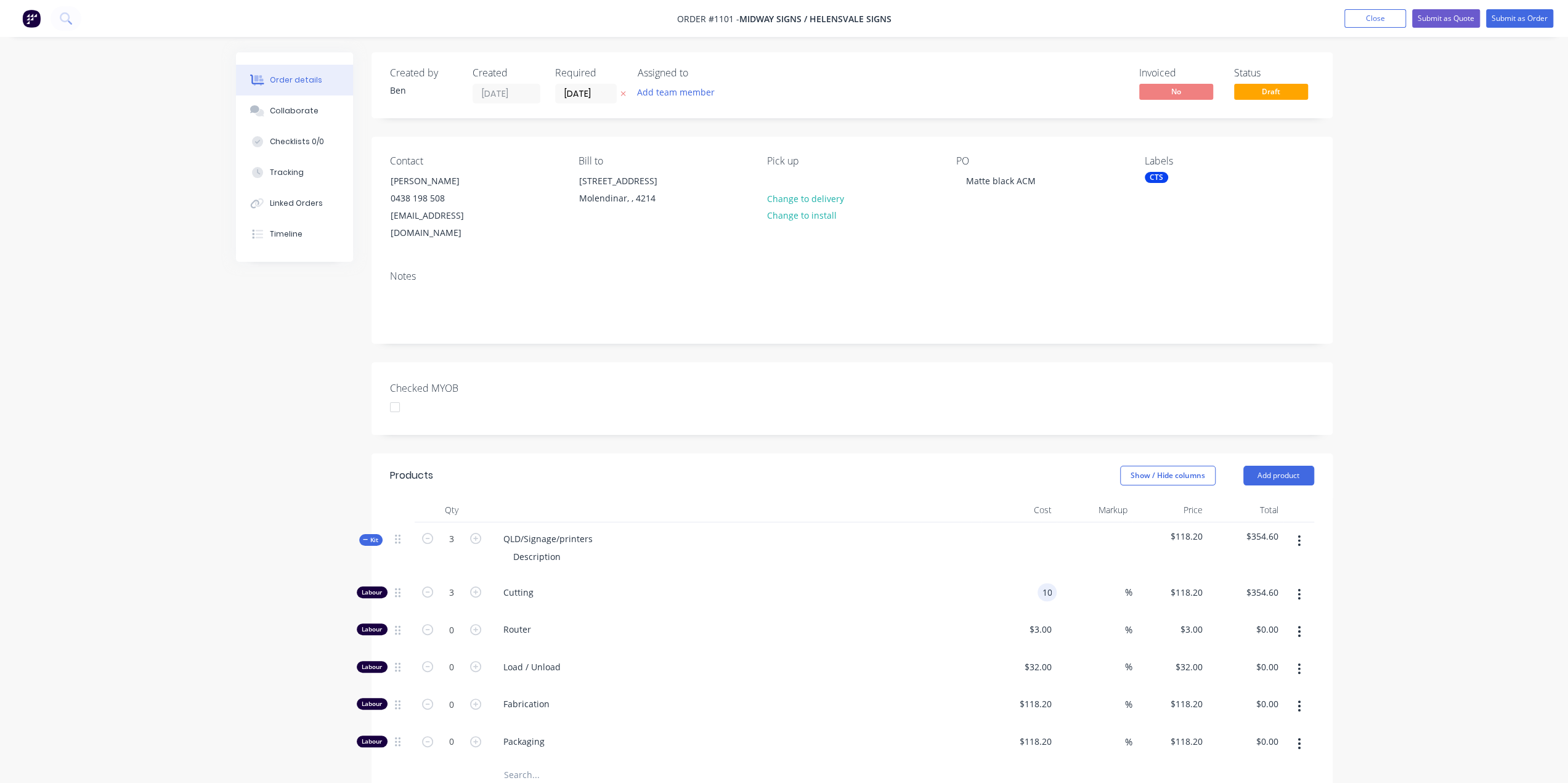
type input "$10.00"
type input "$30.00"
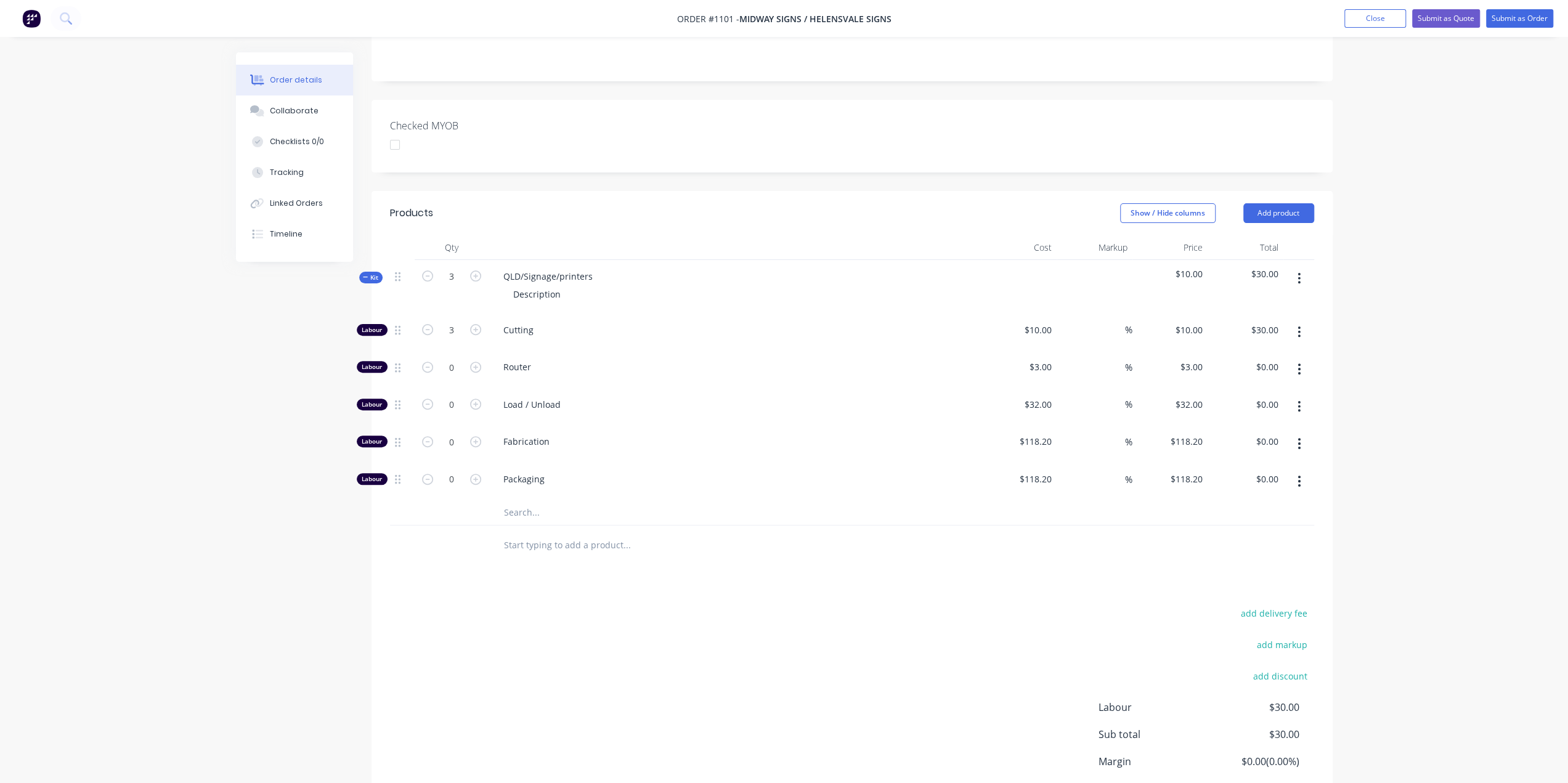
scroll to position [308, 0]
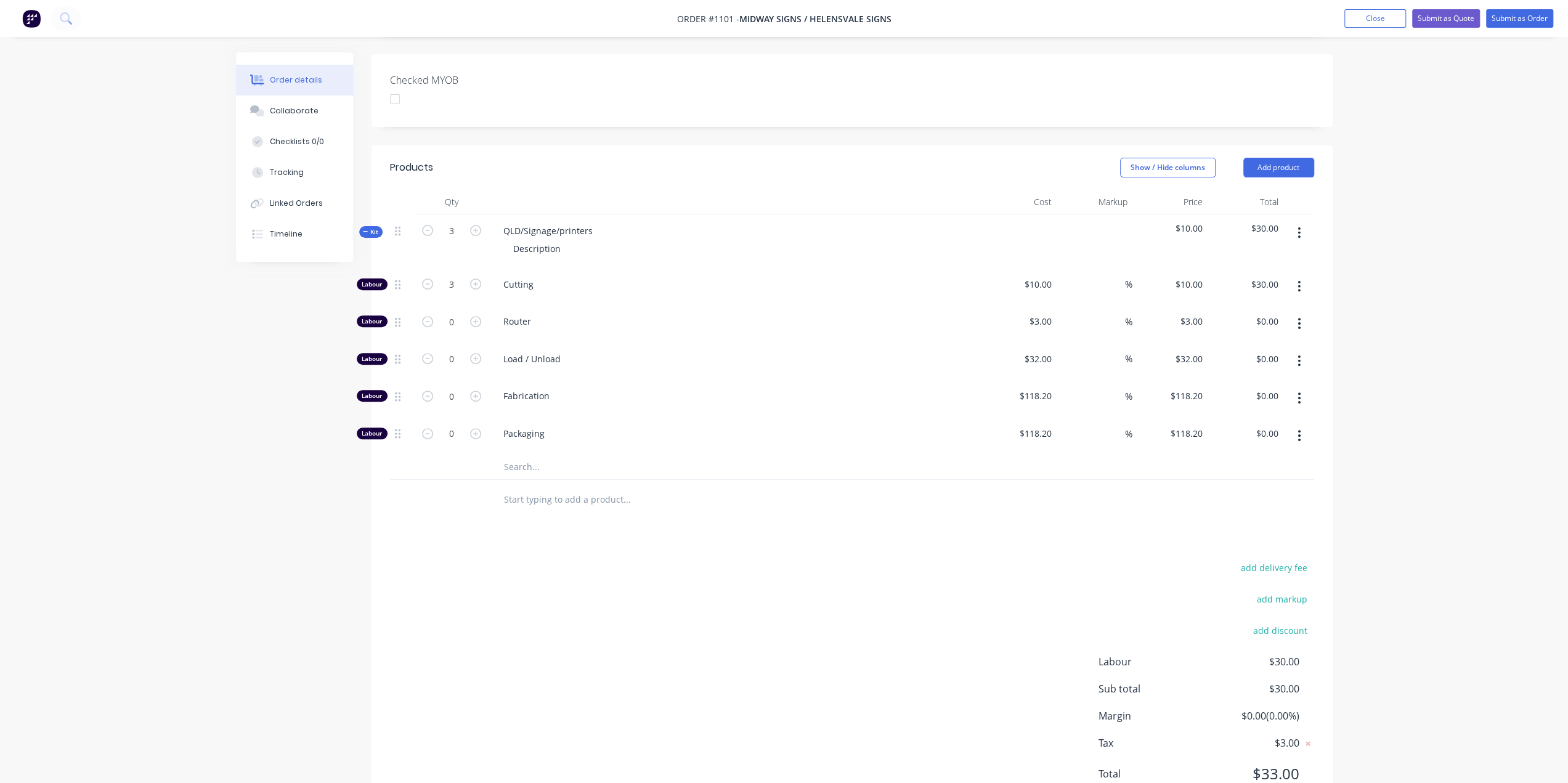
click at [547, 455] on input "text" at bounding box center [627, 467] width 246 height 24
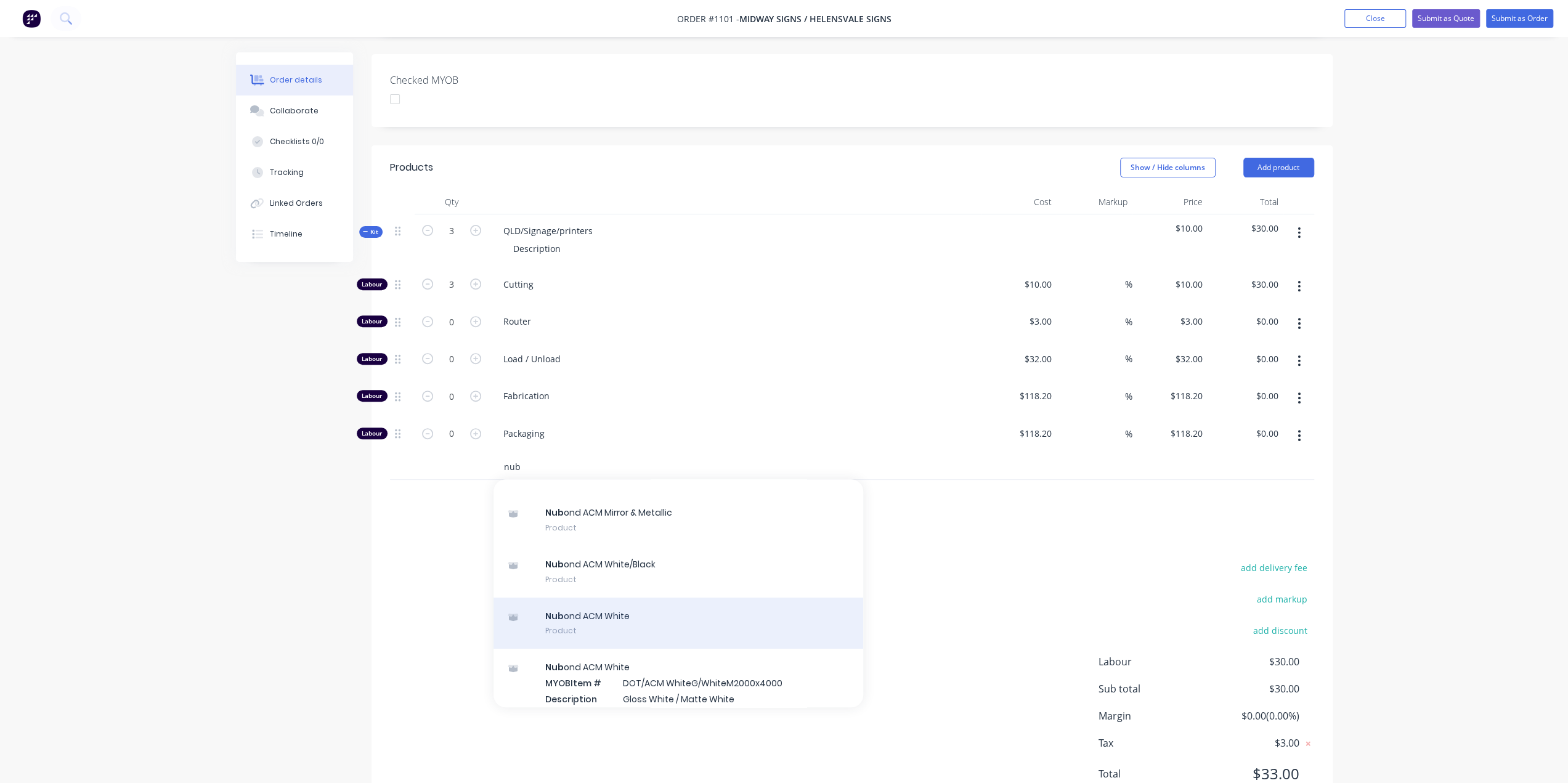
scroll to position [185, 0]
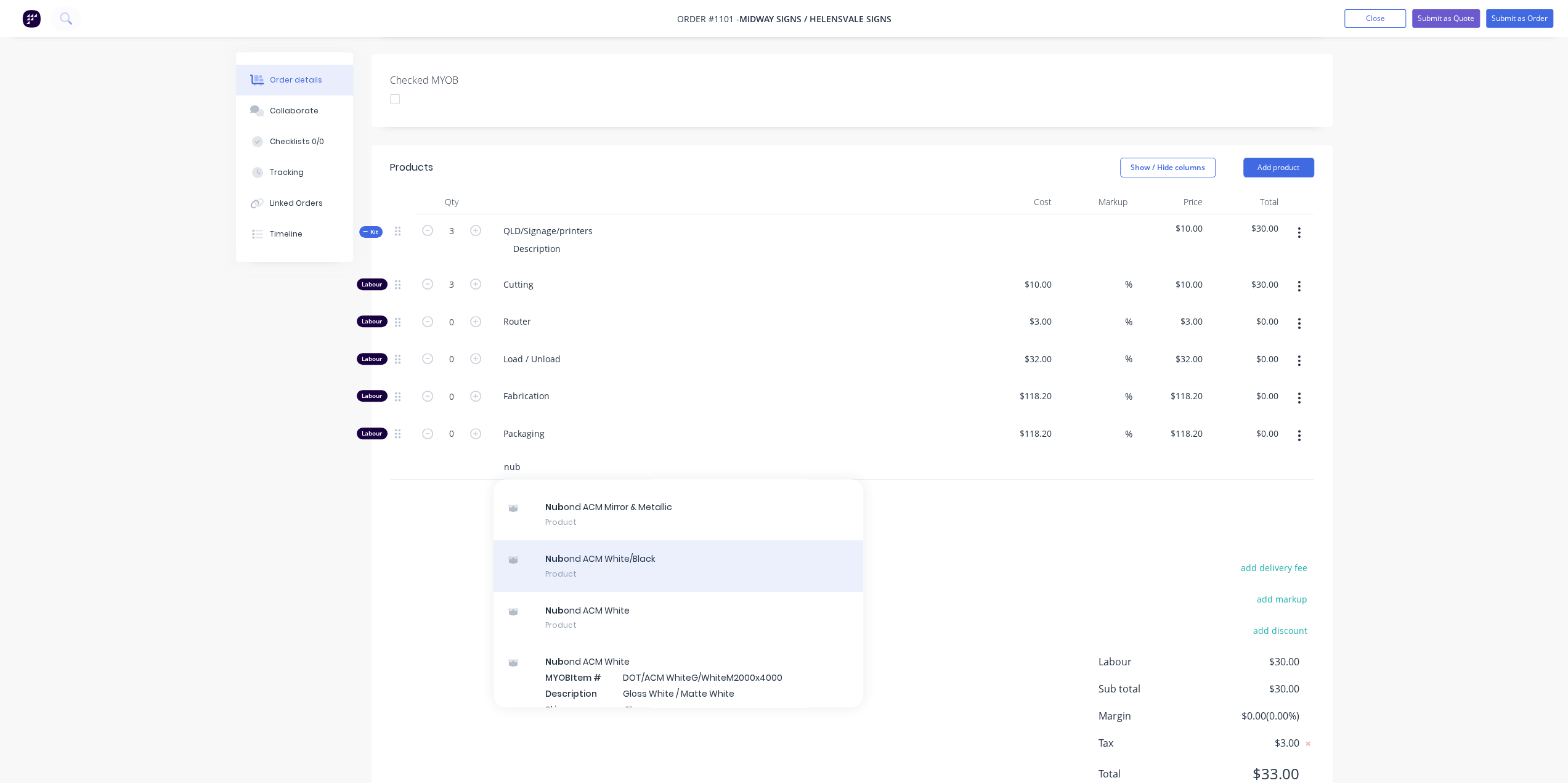
type input "nub"
click at [627, 540] on div "Nub ond ACM White/Black Product" at bounding box center [678, 566] width 369 height 52
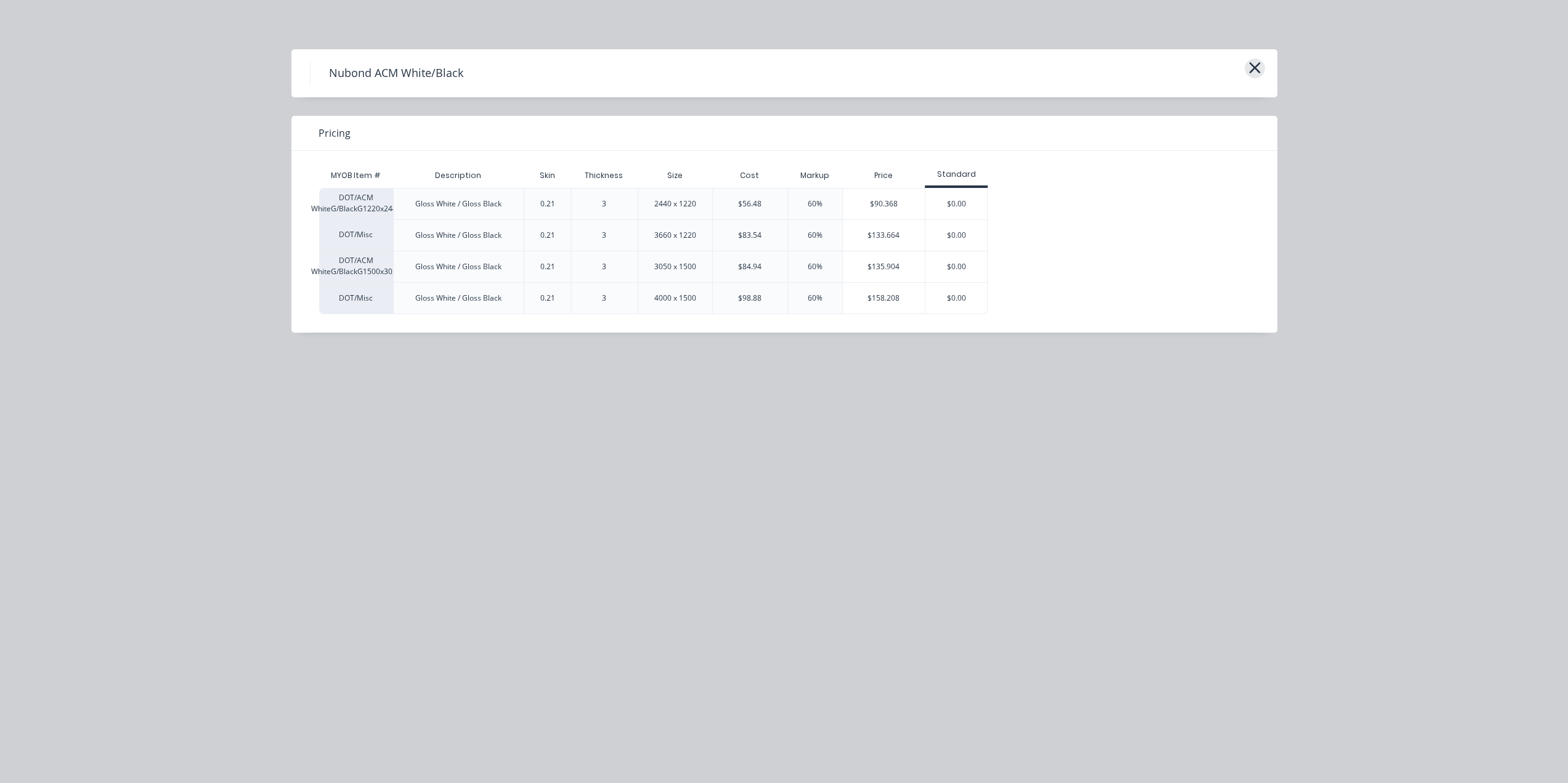
click at [1264, 71] on div "Nubond ACM White/Black" at bounding box center [784, 73] width 986 height 48
click at [1248, 66] on icon "button" at bounding box center [1255, 68] width 13 height 17
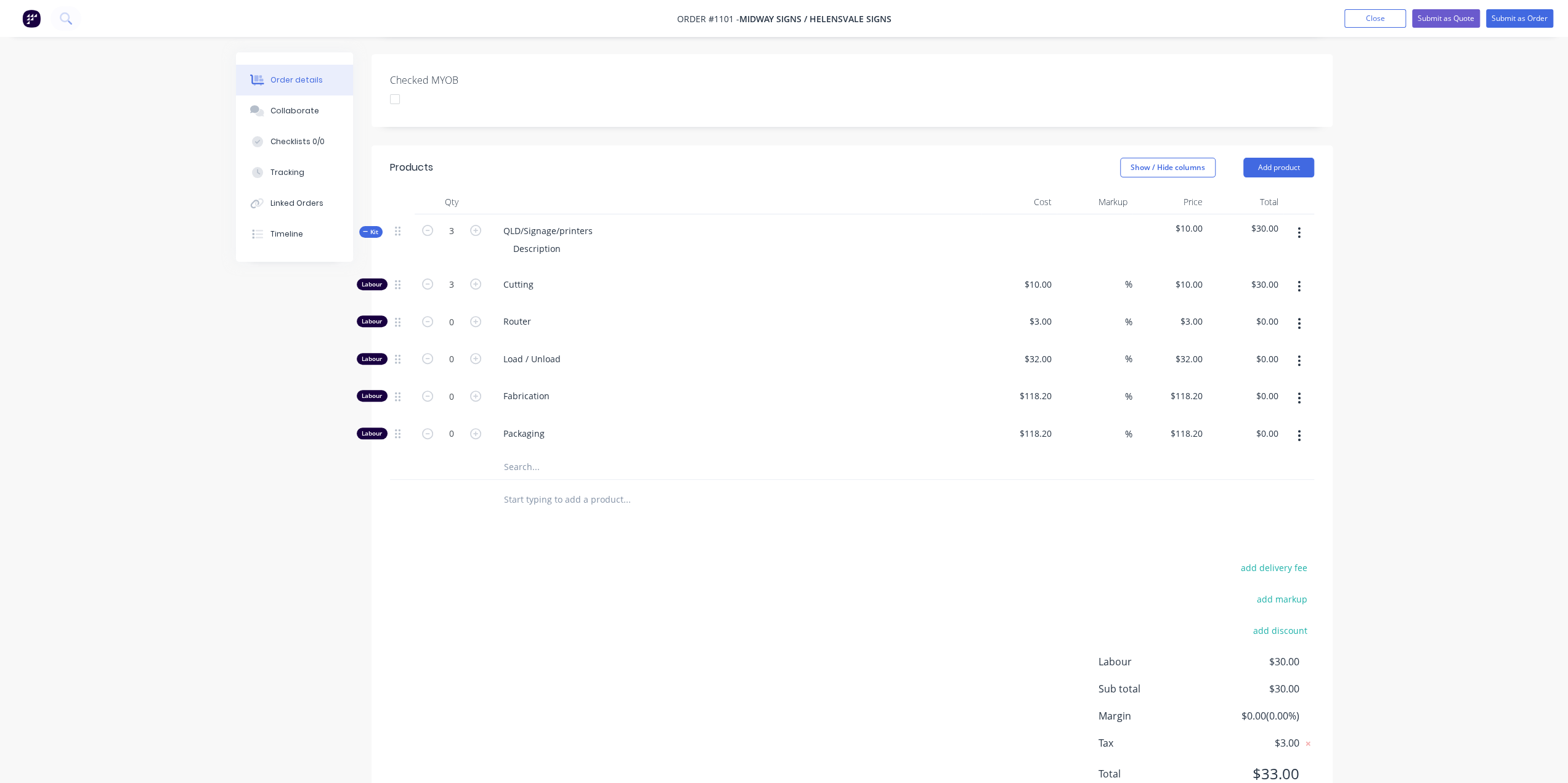
click at [529, 455] on input "text" at bounding box center [627, 467] width 246 height 24
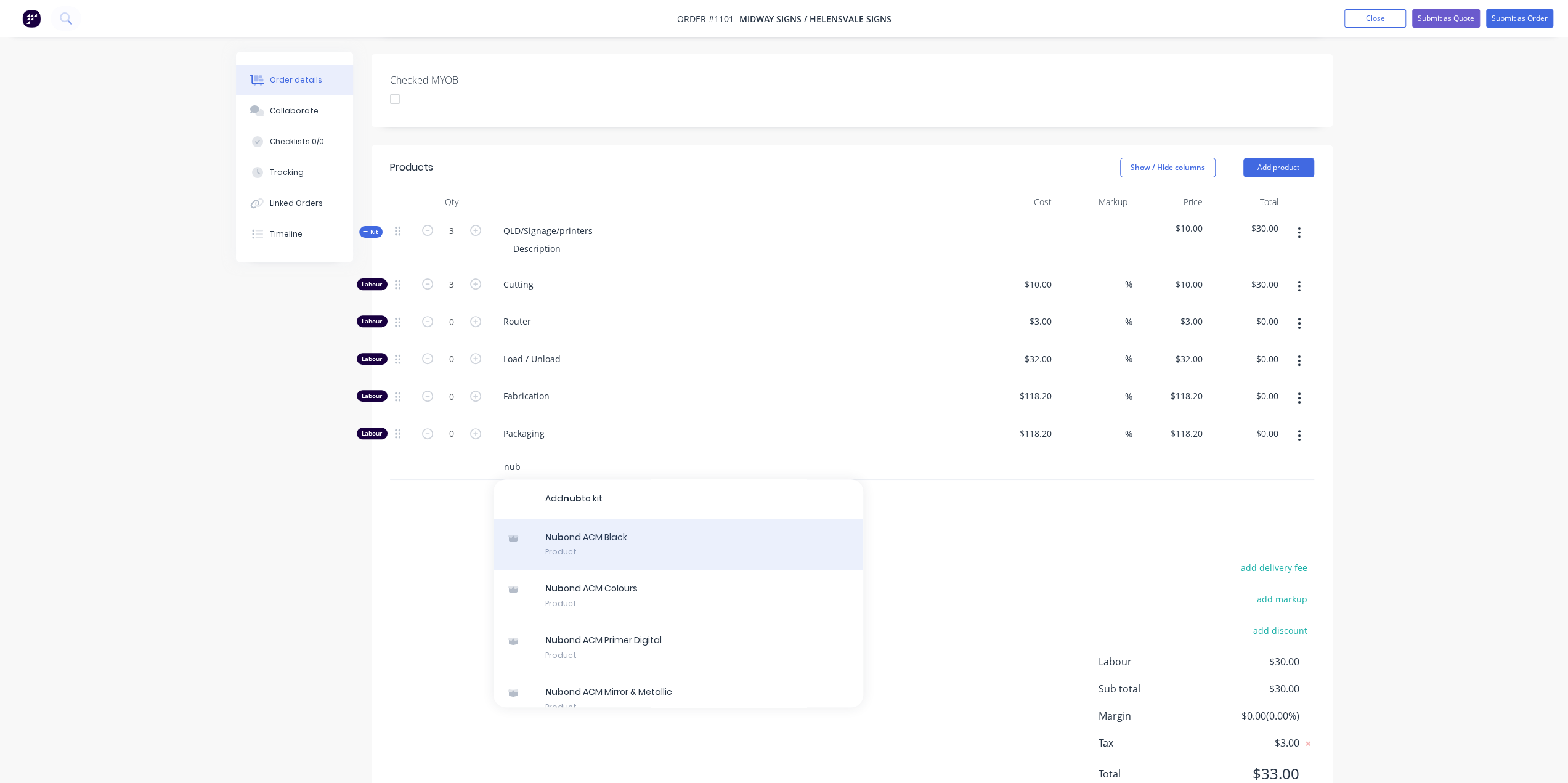
type input "nub"
click at [645, 527] on div "Nub ond ACM Black Product" at bounding box center [678, 545] width 369 height 52
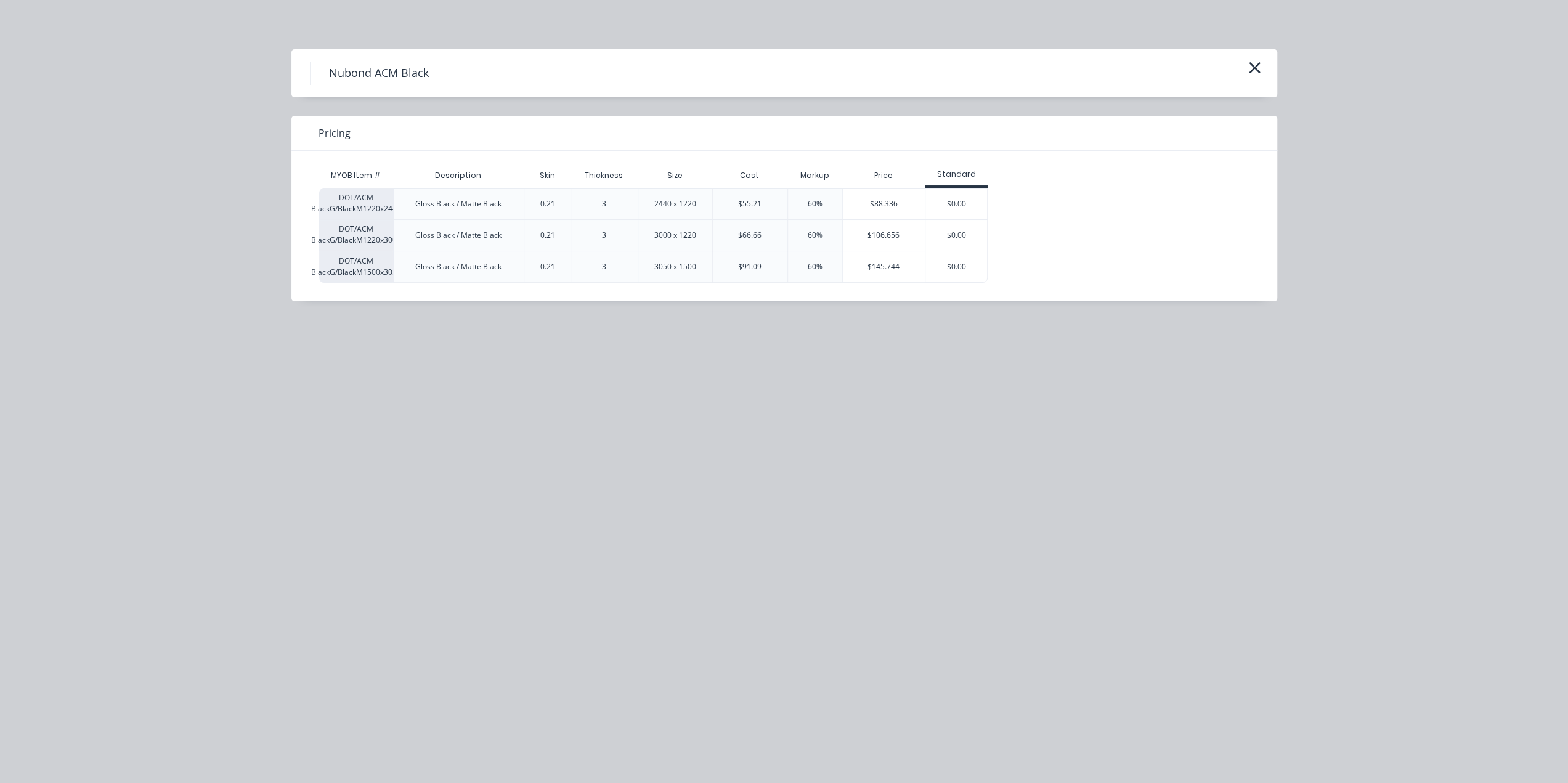
click at [880, 211] on div "$88.336" at bounding box center [884, 204] width 83 height 31
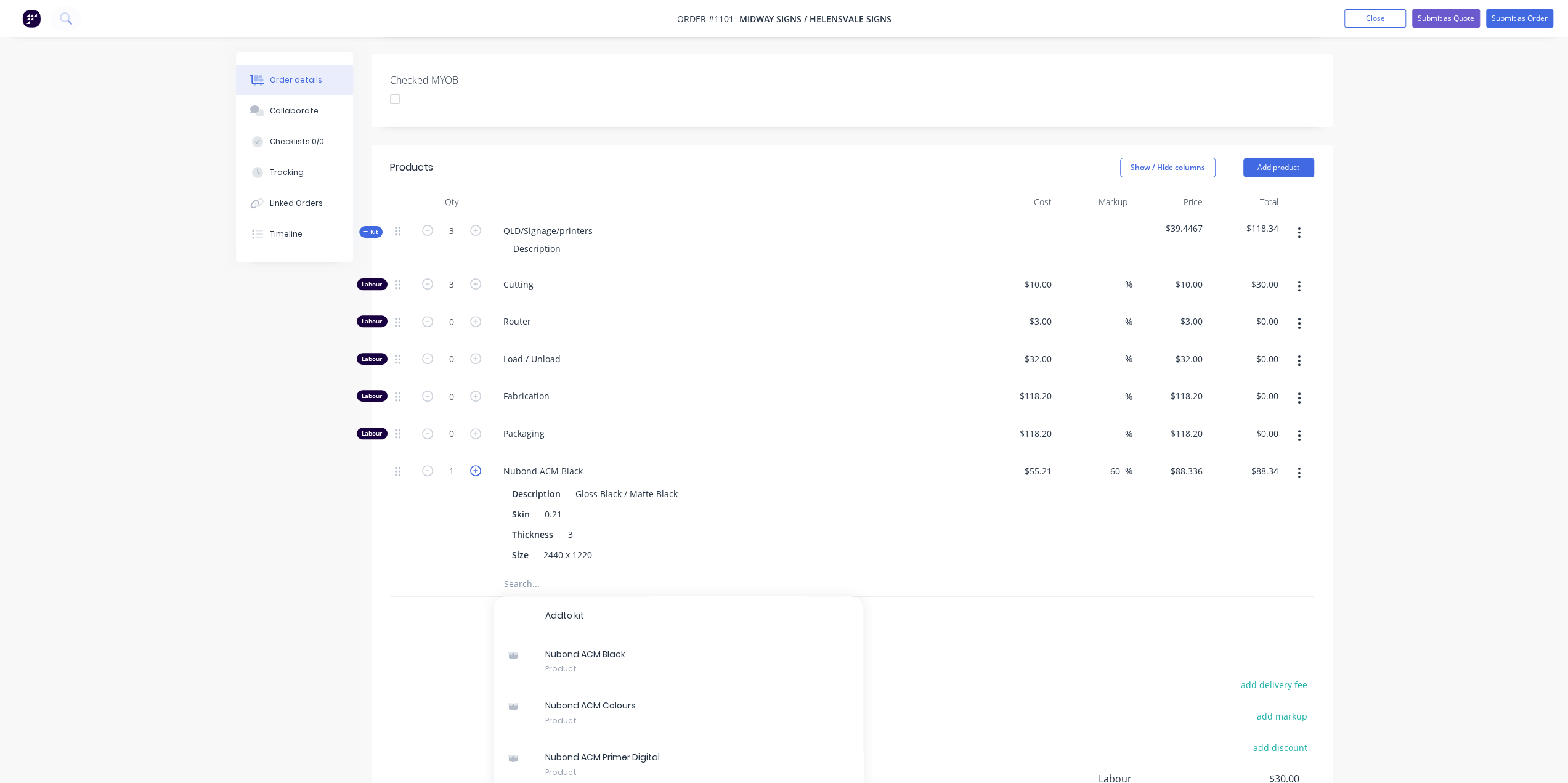
click at [478, 465] on icon "button" at bounding box center [475, 470] width 11 height 11
type input "2"
type input "$176.67"
click at [478, 465] on icon "button" at bounding box center [475, 470] width 11 height 11
type input "3"
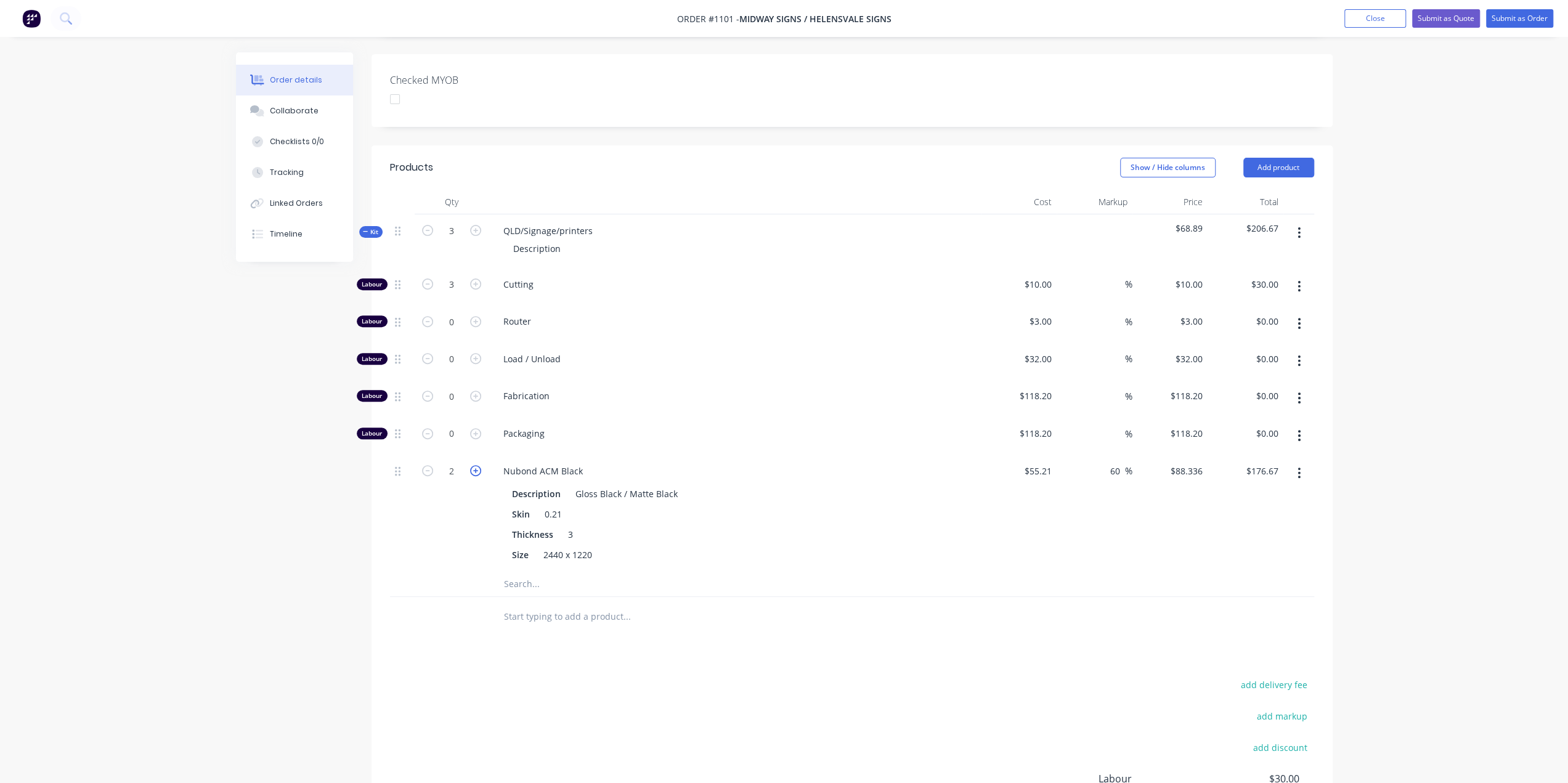
type input "$265.01"
click at [357, 535] on div "Created by Ben Created 11/08/25 Required 11/08/25 Assigned to Add team member I…" at bounding box center [784, 348] width 1097 height 1207
drag, startPoint x: 591, startPoint y: 212, endPoint x: 490, endPoint y: 211, distance: 101.0
click at [490, 215] on div "QLD/Signage/printers Description" at bounding box center [735, 241] width 493 height 53
drag, startPoint x: 565, startPoint y: 231, endPoint x: 489, endPoint y: 232, distance: 76.0
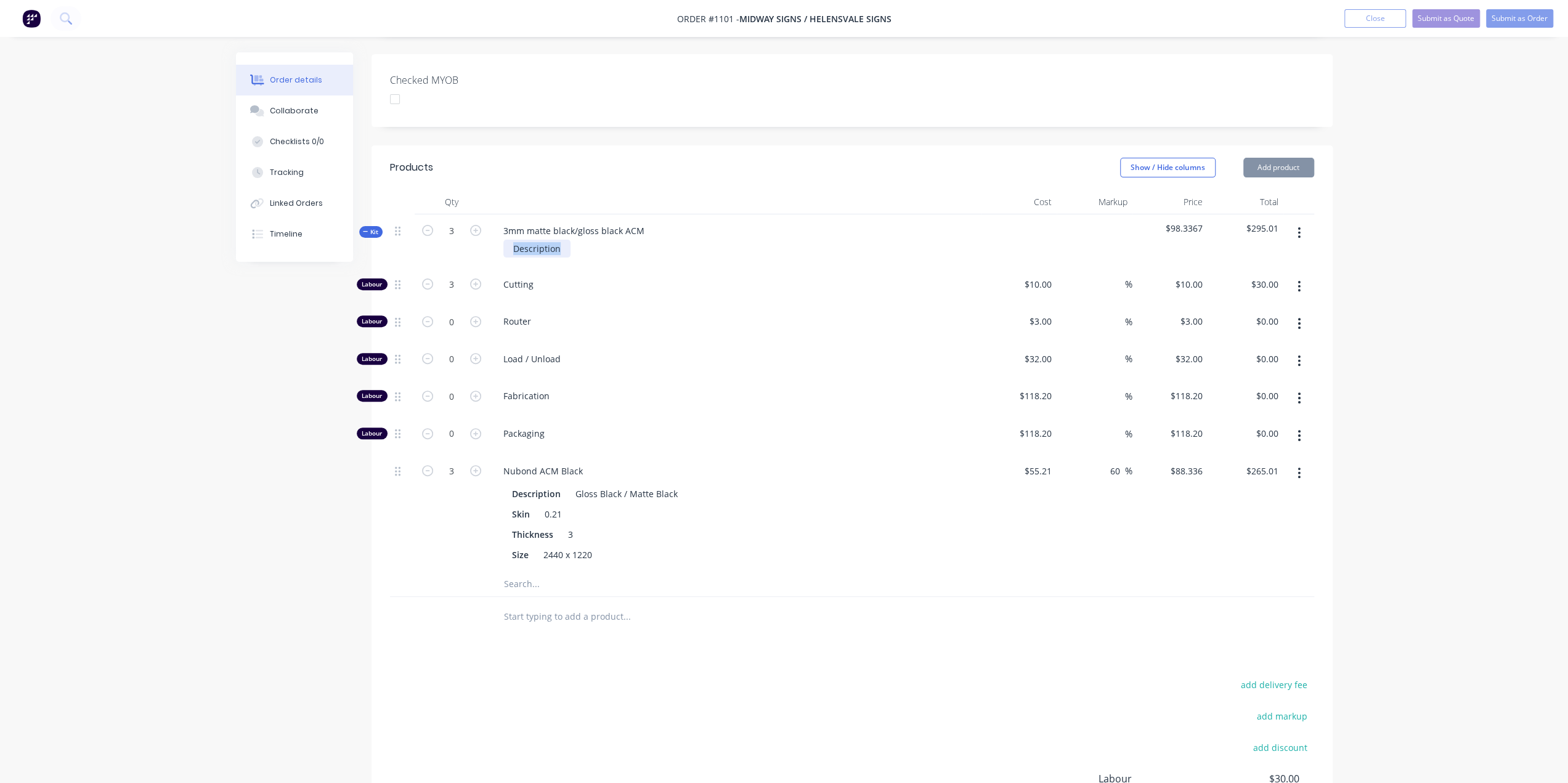
click at [489, 232] on div "3mm matte black/gloss black ACM Description" at bounding box center [735, 241] width 493 height 53
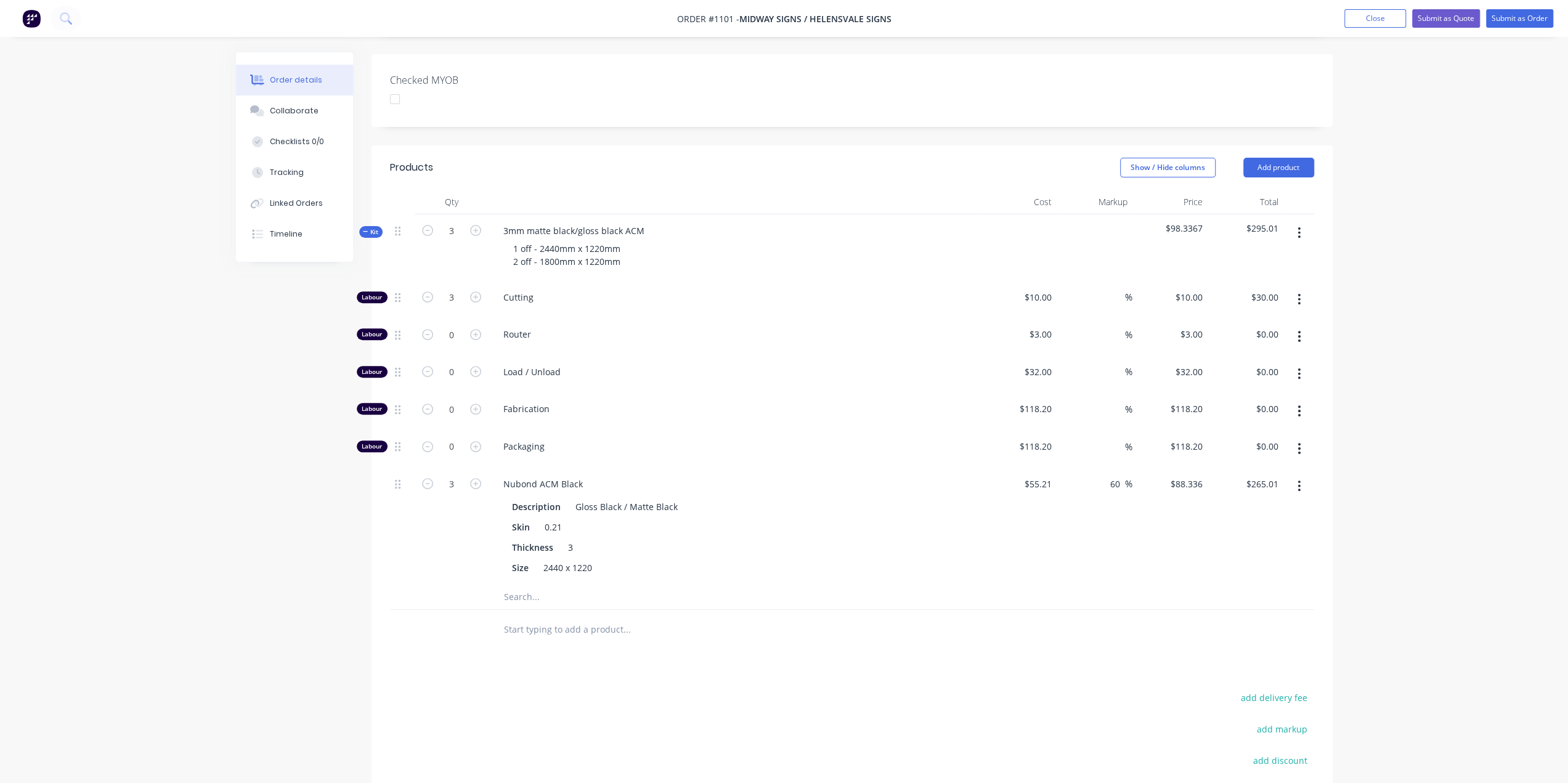
click at [372, 228] on span "Kit" at bounding box center [371, 232] width 16 height 9
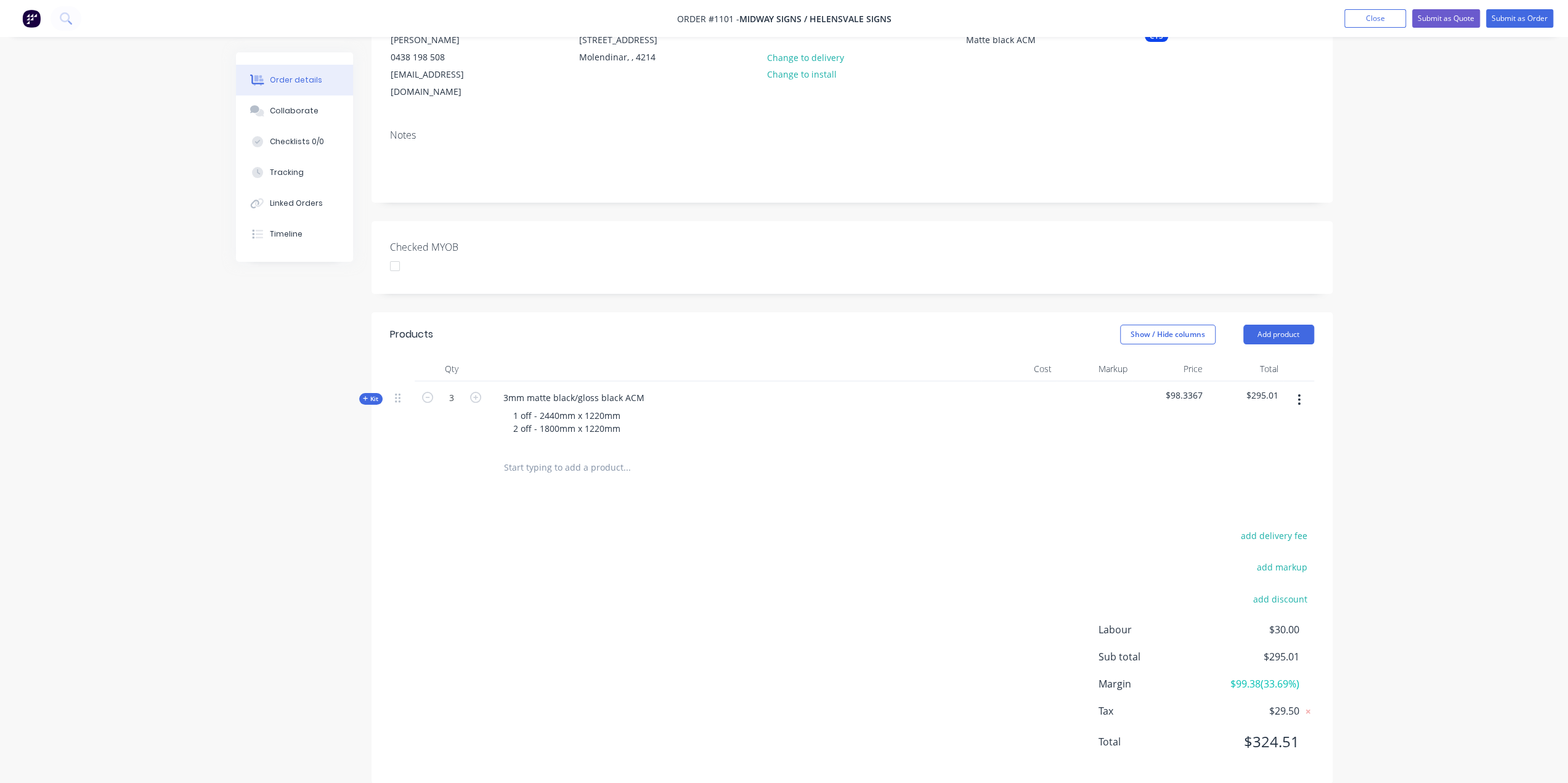
click at [331, 532] on div "Created by Ben Created 11/08/25 Required 11/08/25 Assigned to Add team member I…" at bounding box center [784, 357] width 1097 height 891
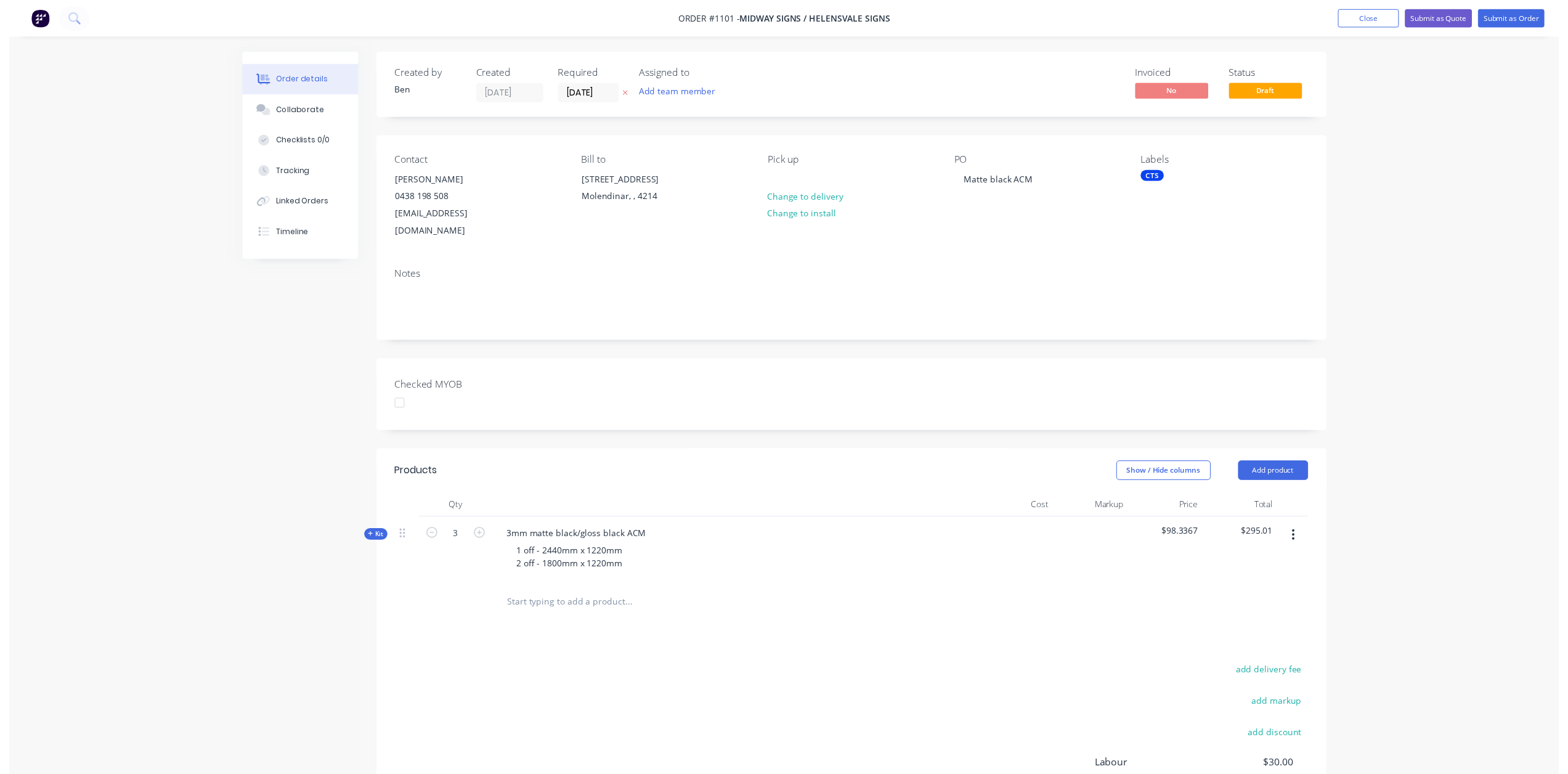
scroll to position [0, 0]
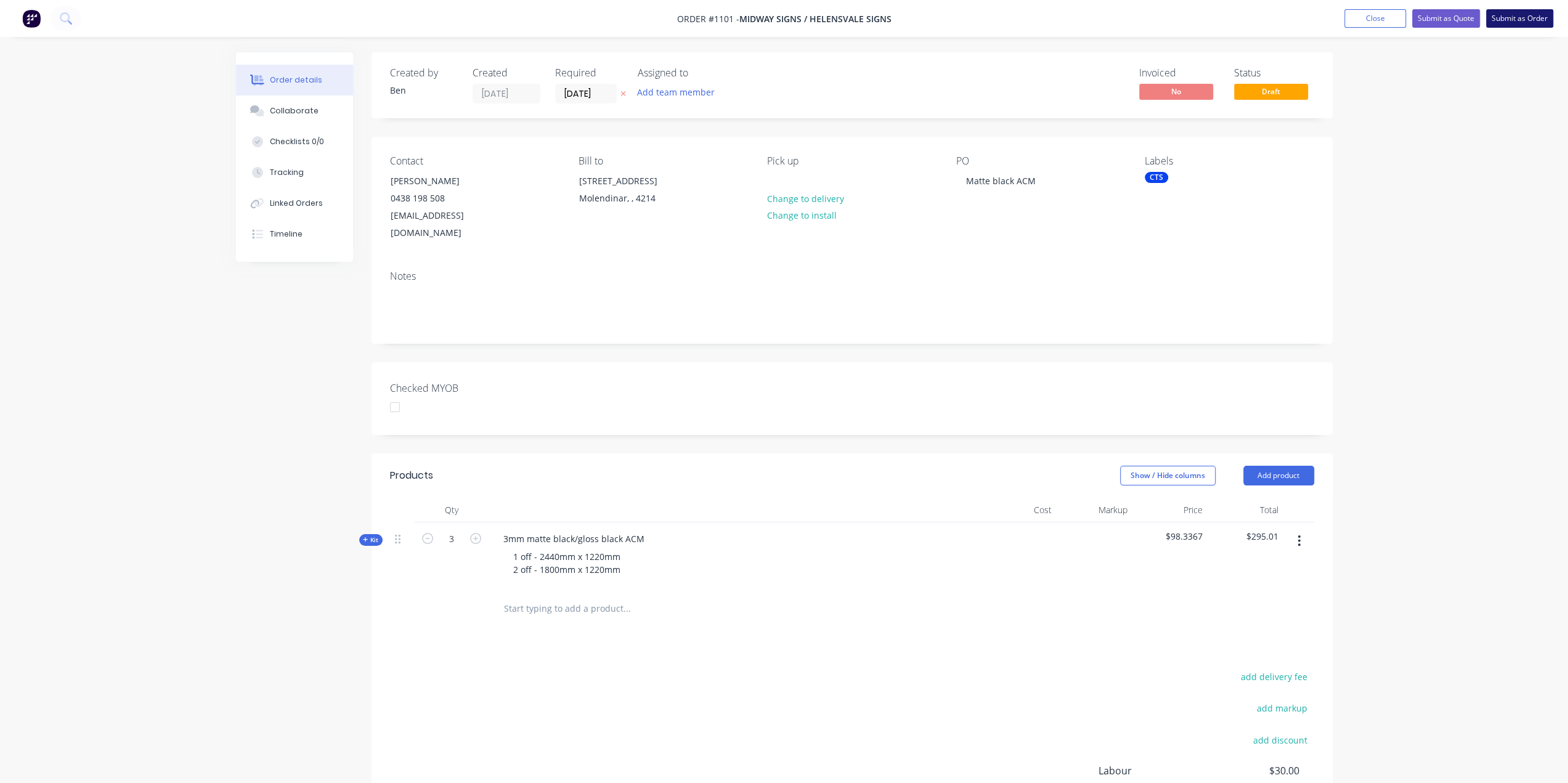
click at [1515, 17] on button "Submit as Order" at bounding box center [1519, 19] width 67 height 19
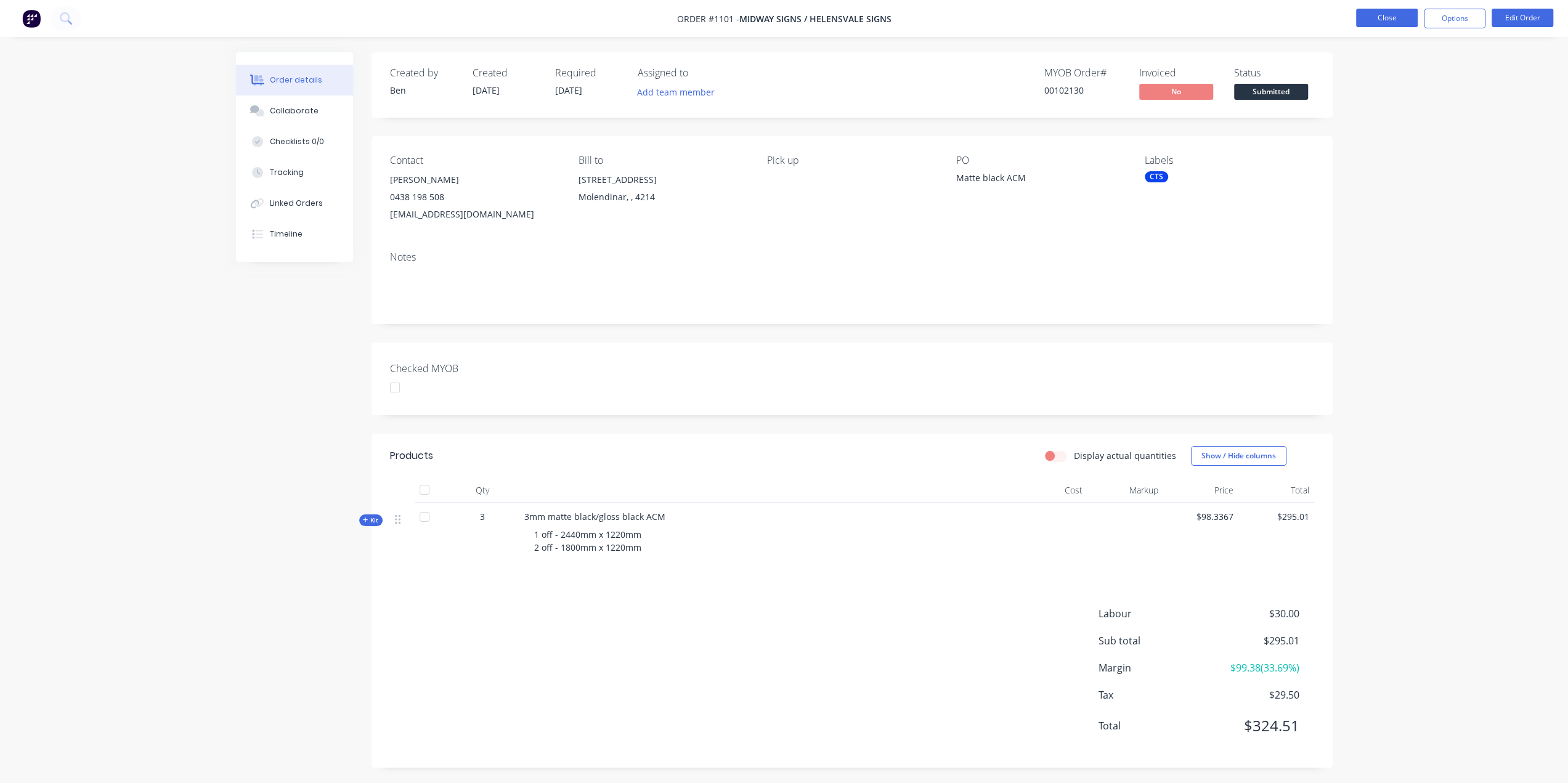
click at [1400, 18] on button "Close" at bounding box center [1387, 18] width 62 height 19
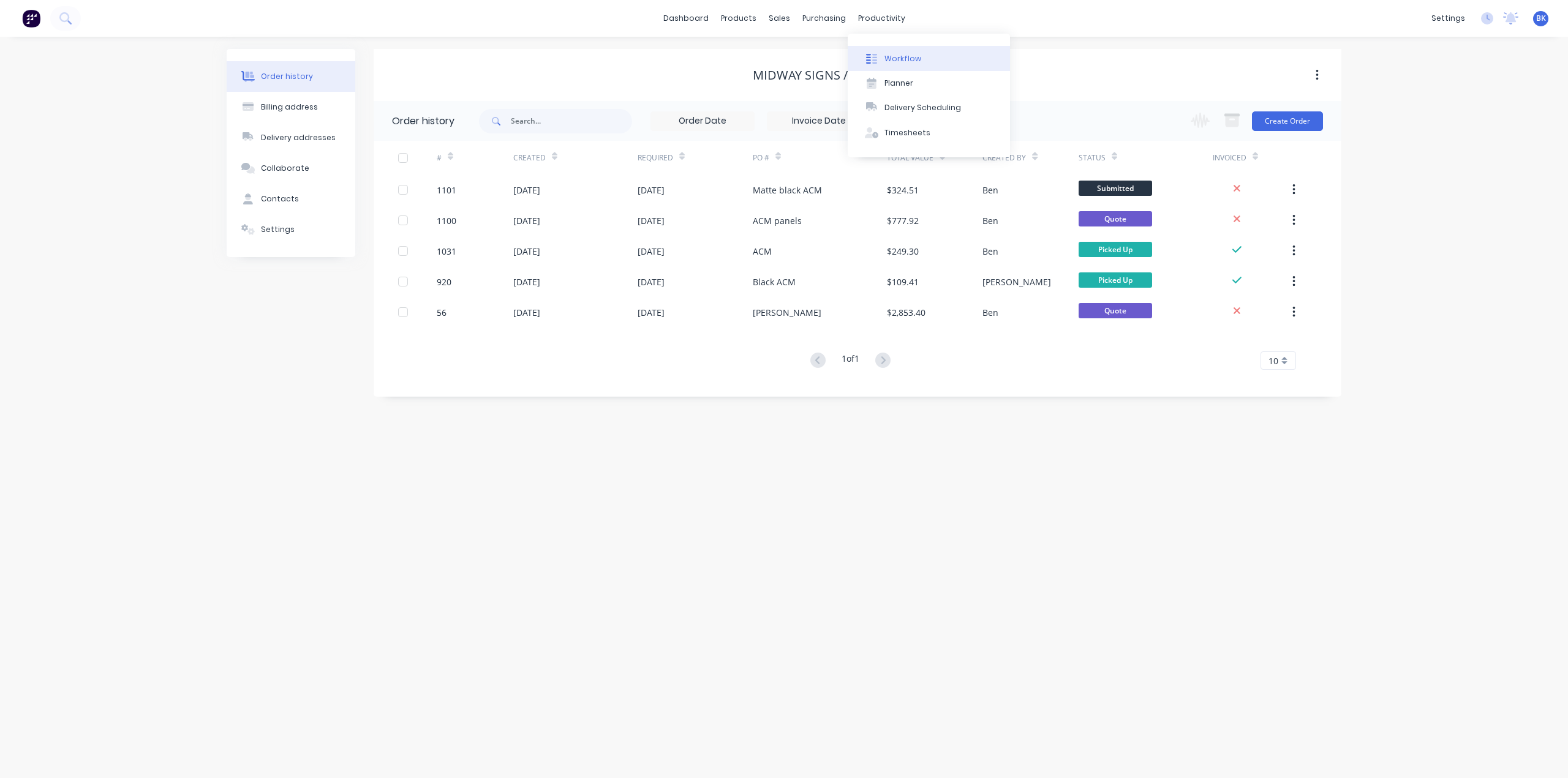
click at [900, 51] on button "Workflow" at bounding box center [929, 58] width 163 height 24
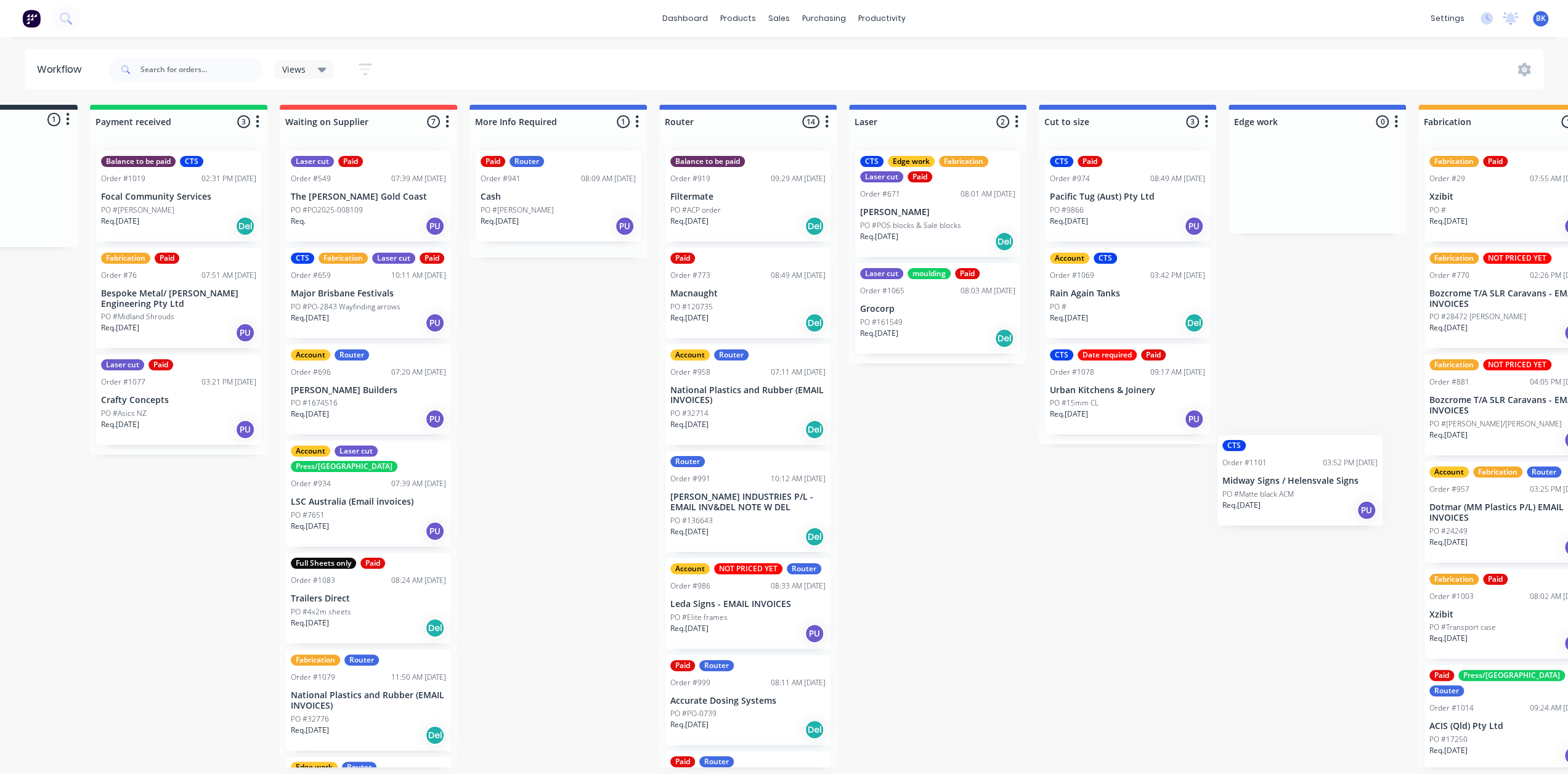
scroll to position [0, 130]
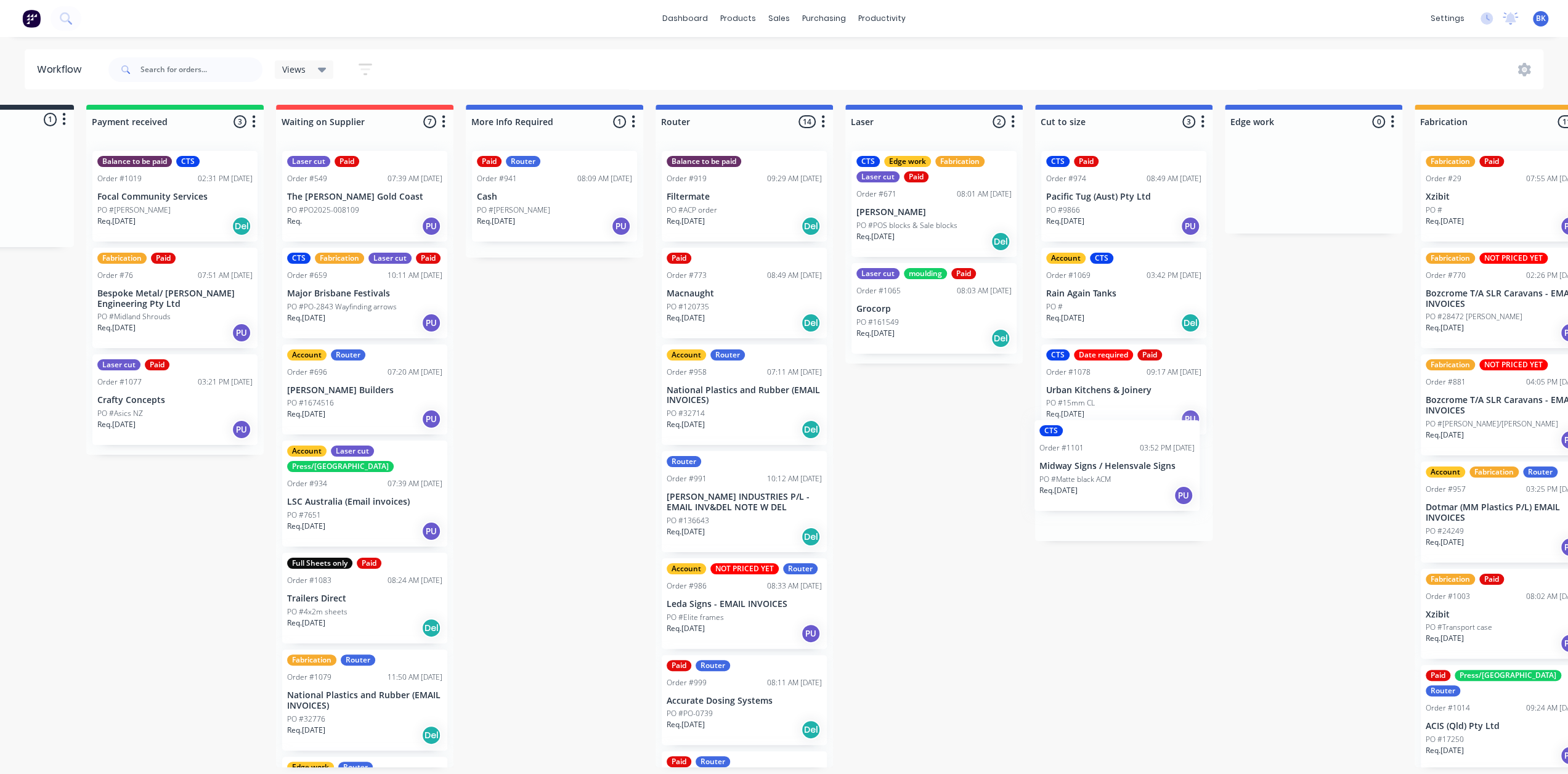
drag, startPoint x: 73, startPoint y: 195, endPoint x: 1080, endPoint y: 471, distance: 1044.1
click at [1080, 471] on div "Submitted 1 Status colour #273444 hex #273444 Save Cancel Summaries Total order…" at bounding box center [1335, 436] width 2948 height 663
